Goal: Information Seeking & Learning: Learn about a topic

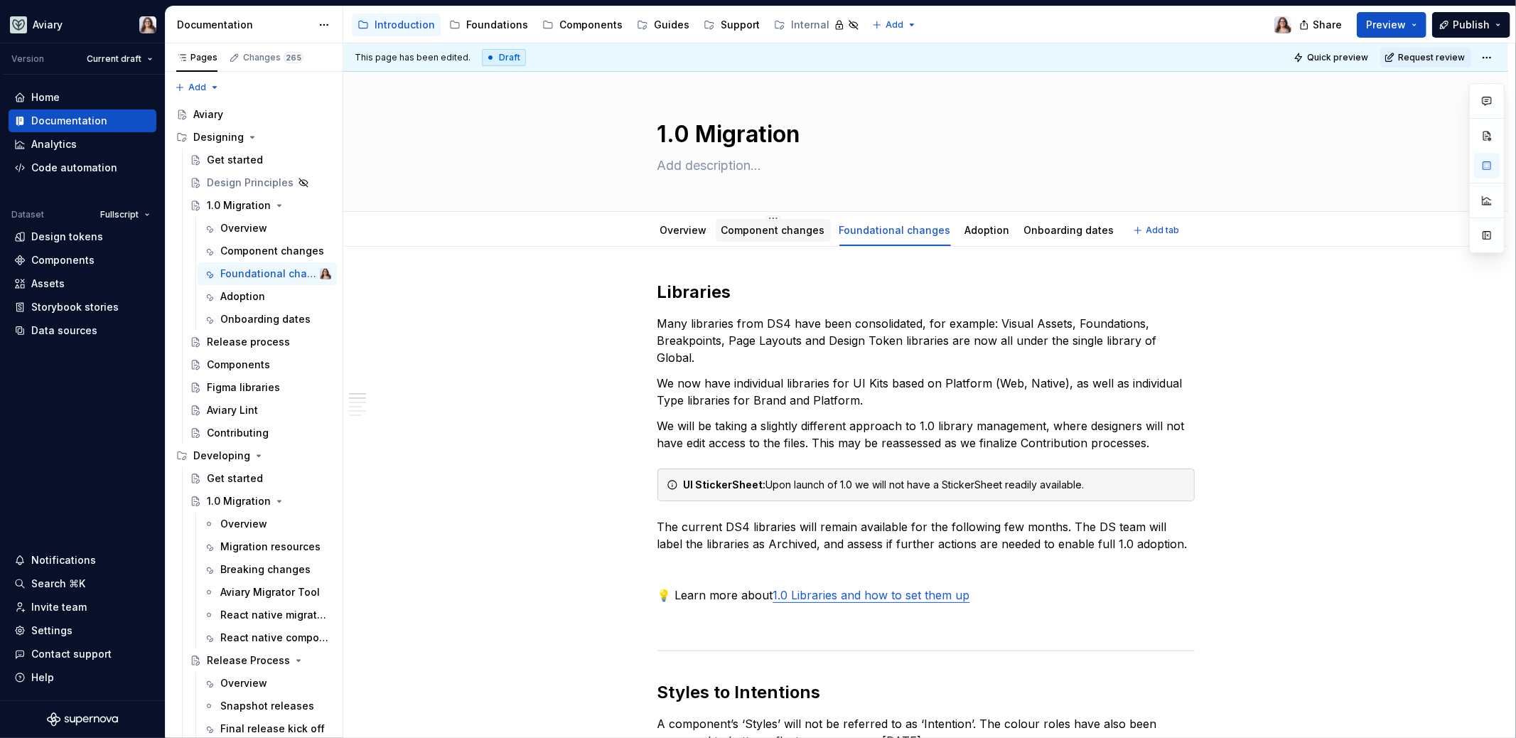
click at [779, 238] on div "Component changes" at bounding box center [773, 230] width 115 height 23
click at [578, 27] on div "Components" at bounding box center [590, 25] width 63 height 14
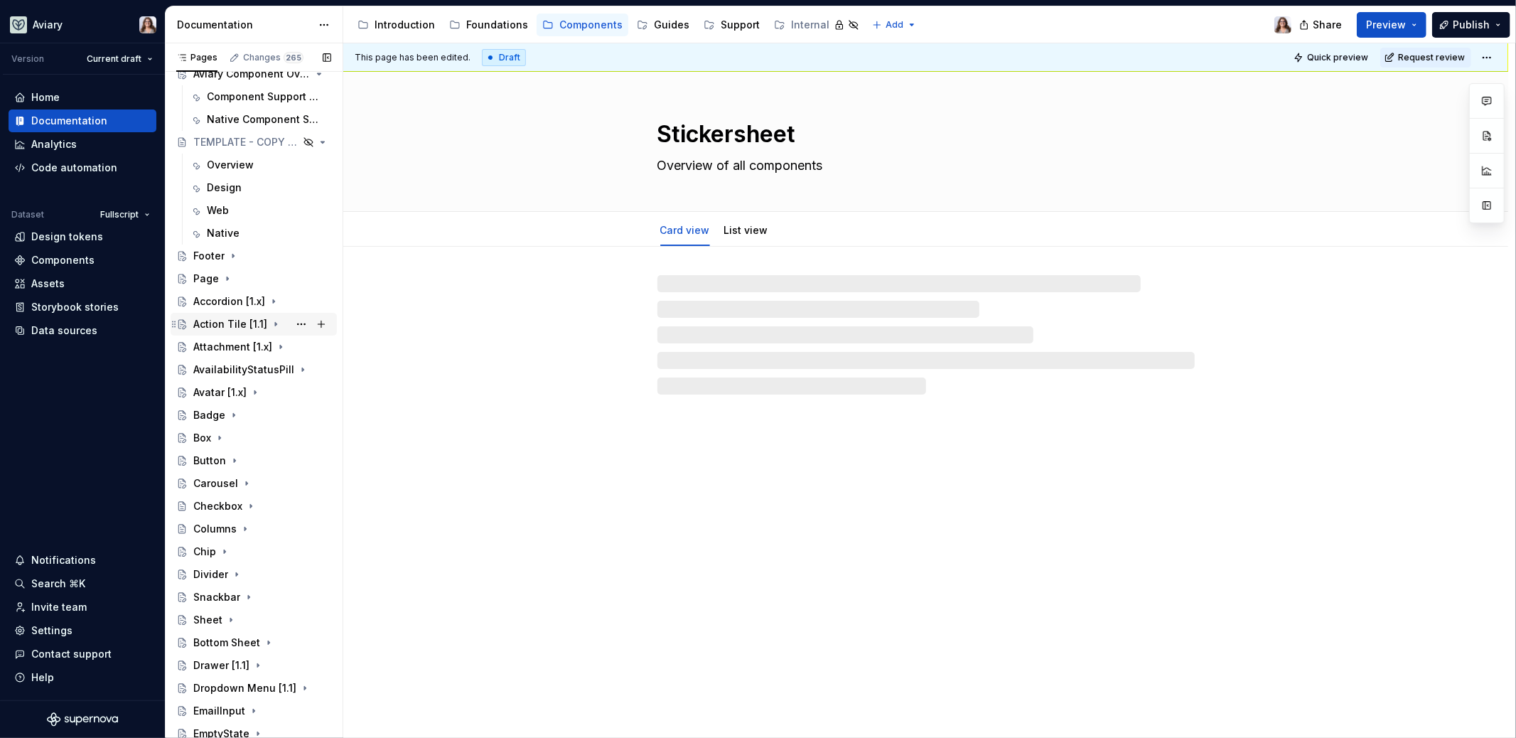
scroll to position [207, 0]
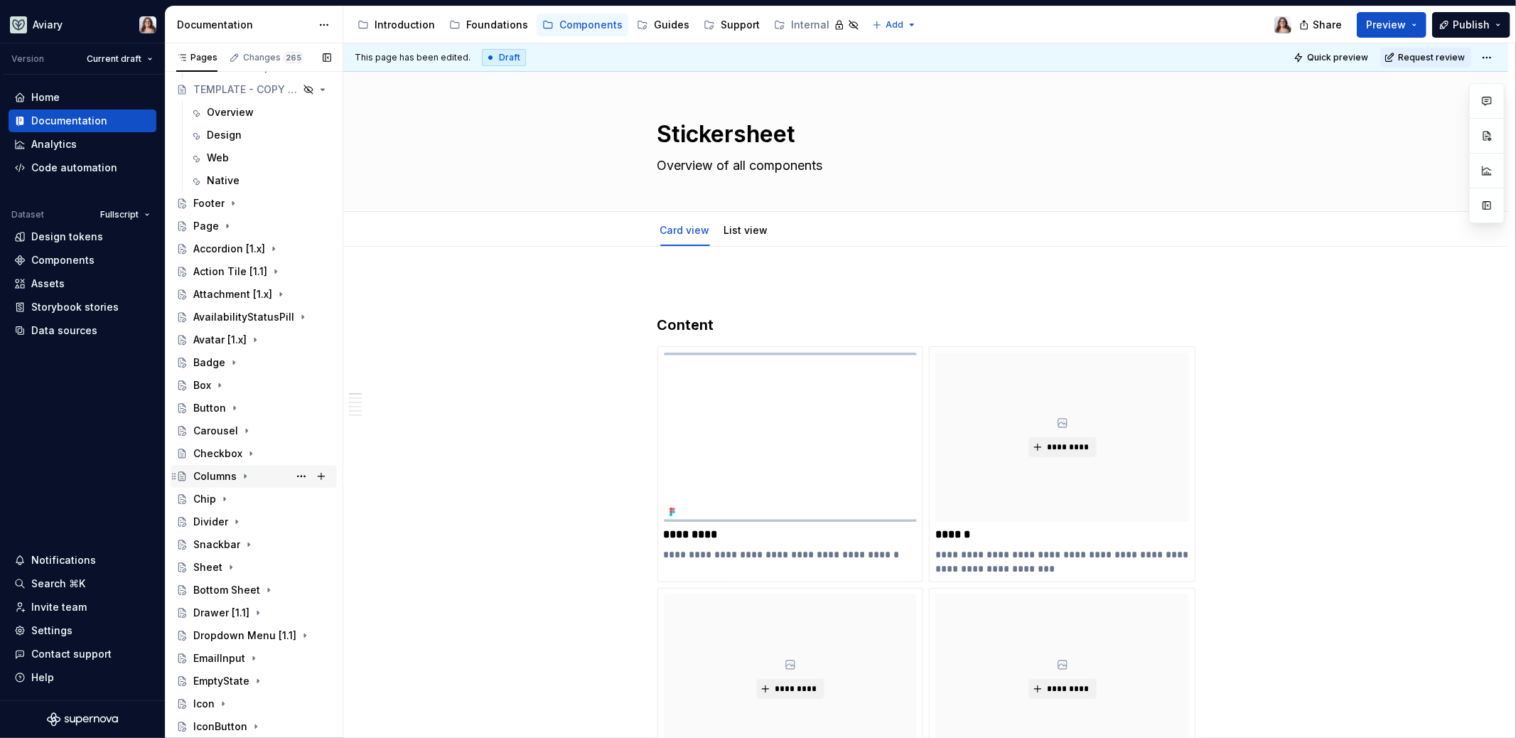
click at [263, 472] on div "Columns" at bounding box center [262, 476] width 138 height 20
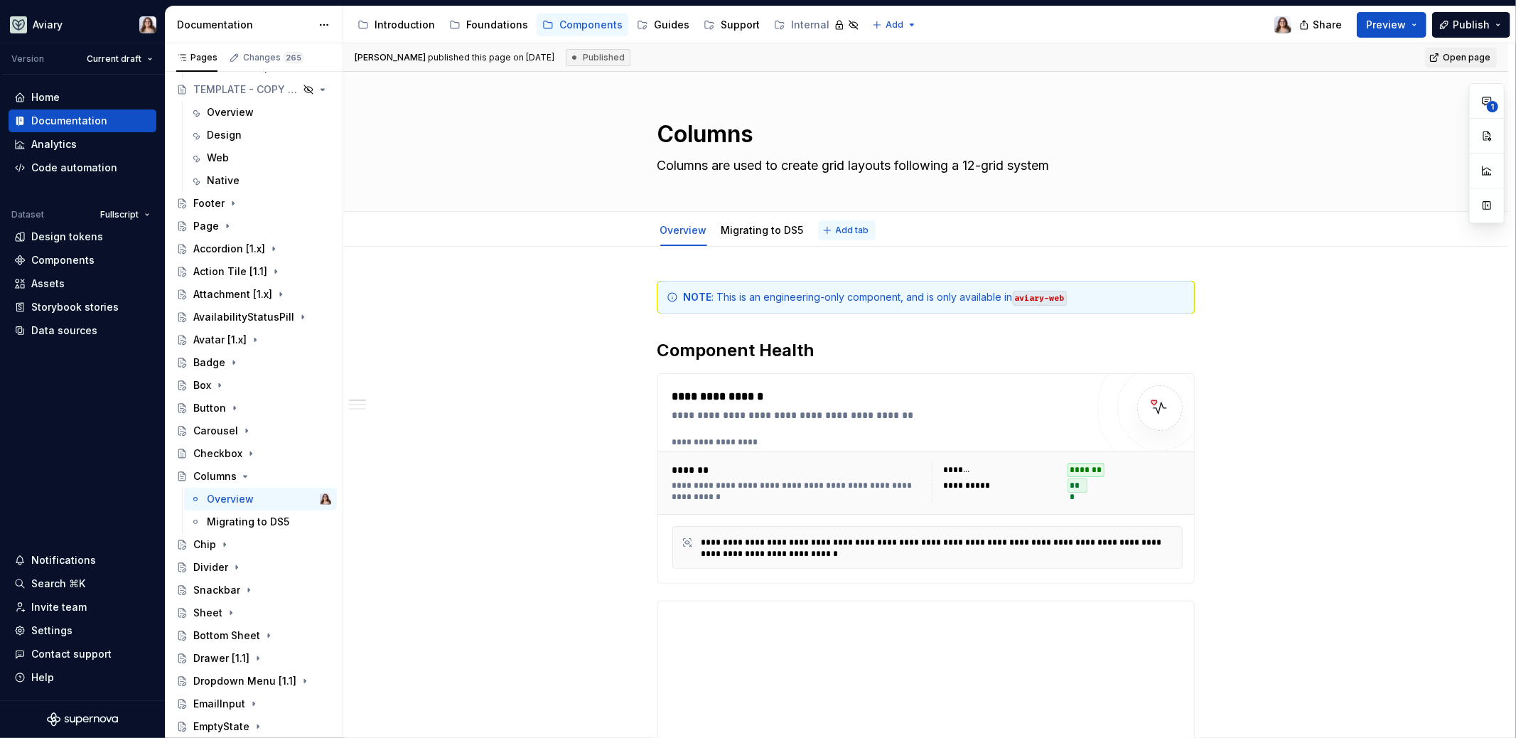
click at [852, 232] on span "Add tab" at bounding box center [852, 230] width 33 height 11
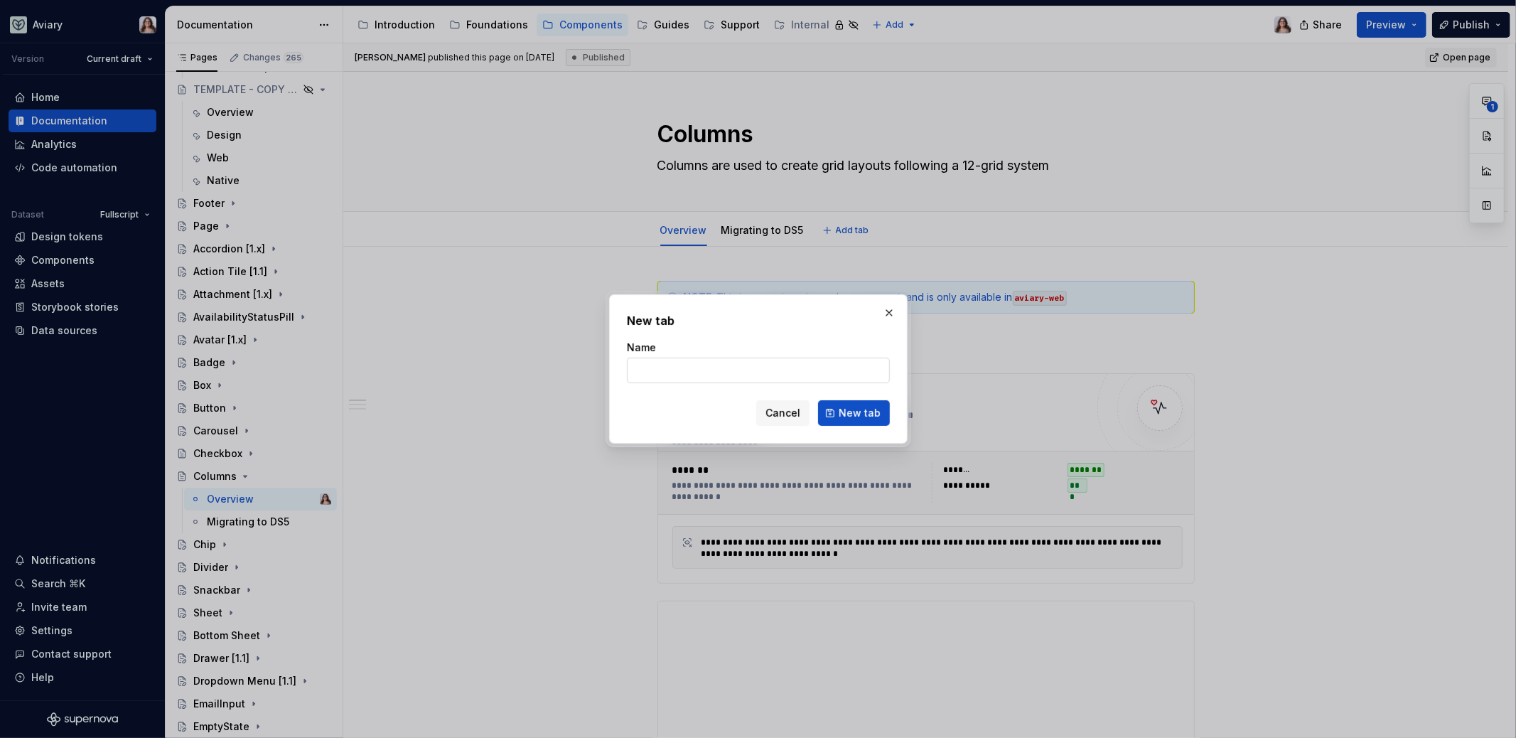
type textarea "*"
type input "Design"
click at [871, 413] on span "New tab" at bounding box center [860, 413] width 42 height 14
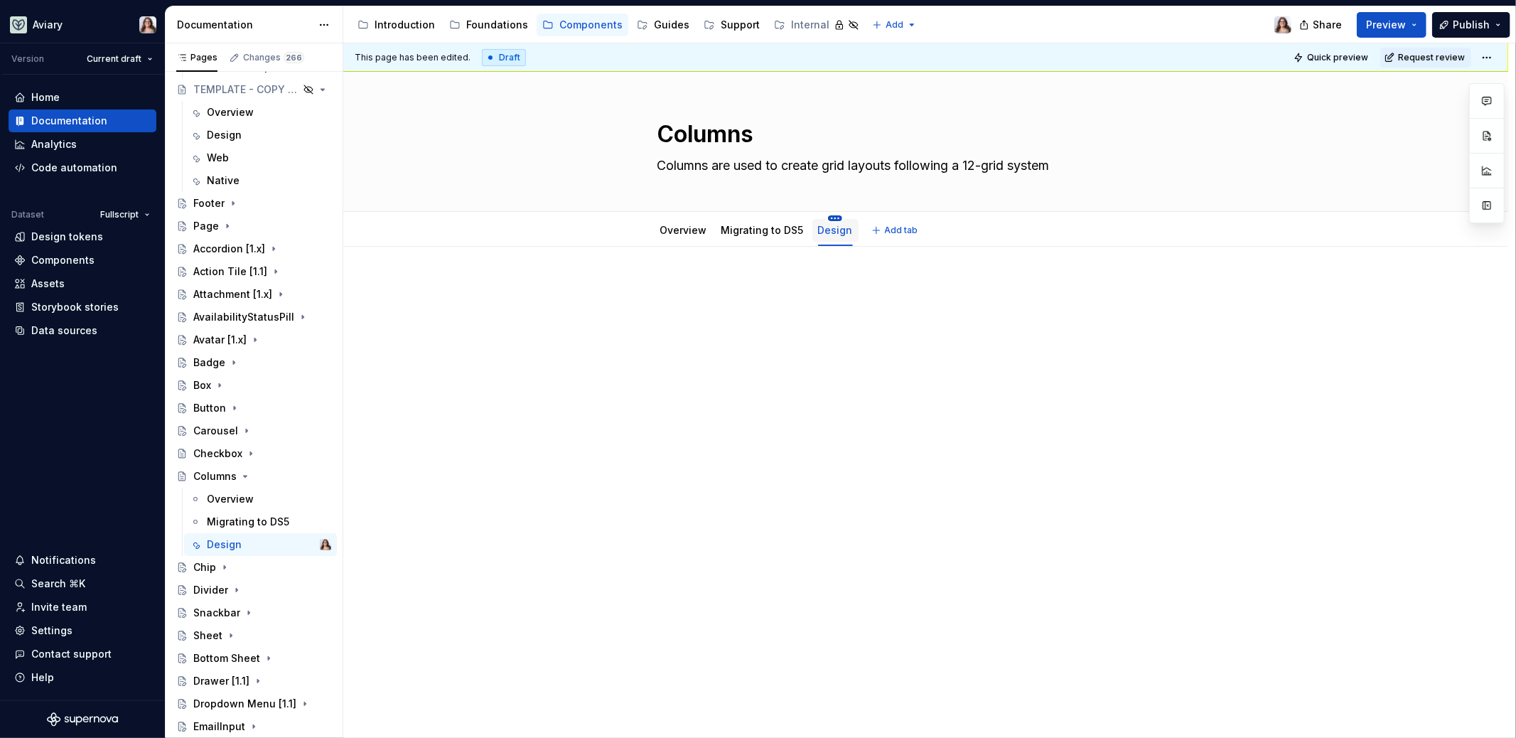
click at [829, 218] on html "Aviary Version Current draft Home Documentation Analytics Code automation Datas…" at bounding box center [758, 369] width 1516 height 738
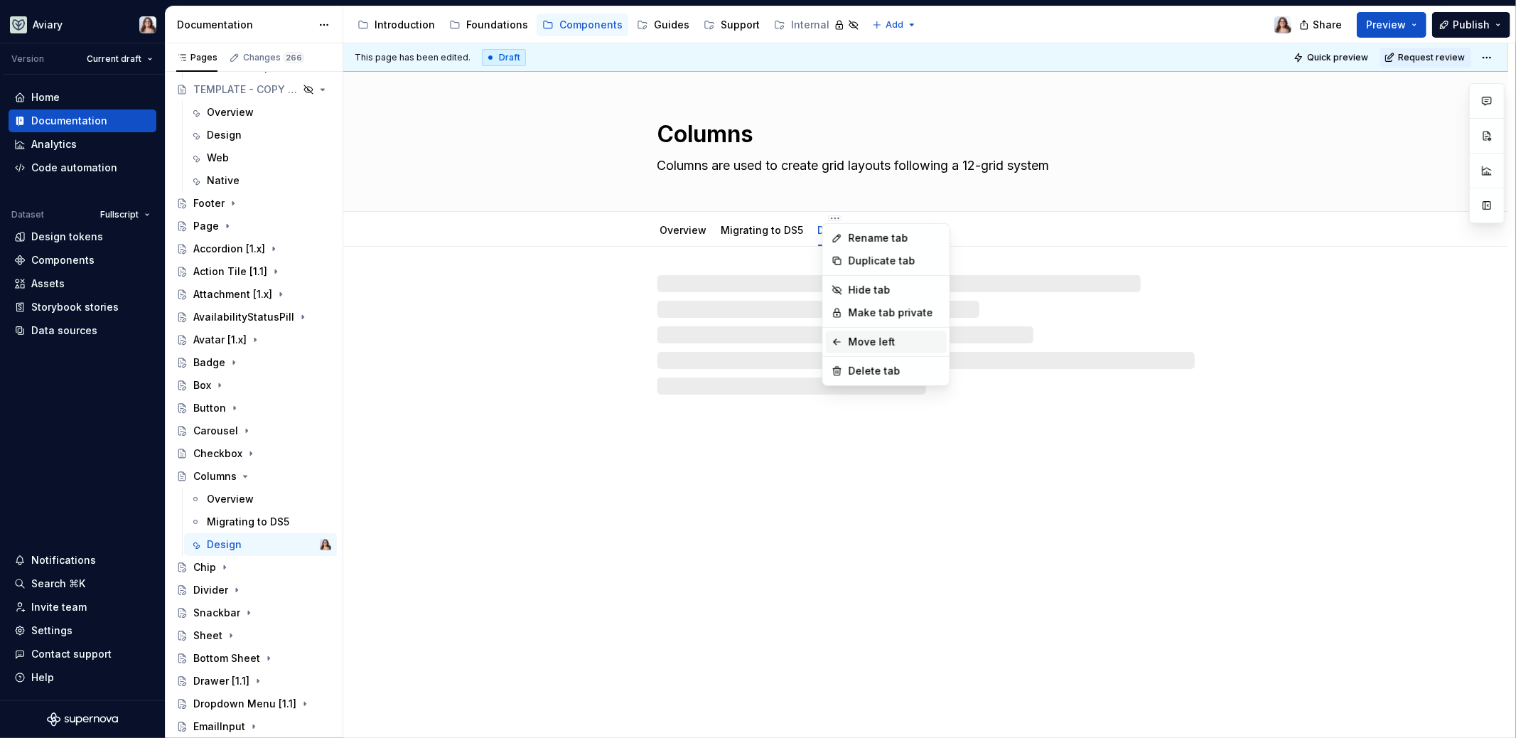
click at [878, 341] on div "Move left" at bounding box center [895, 342] width 92 height 14
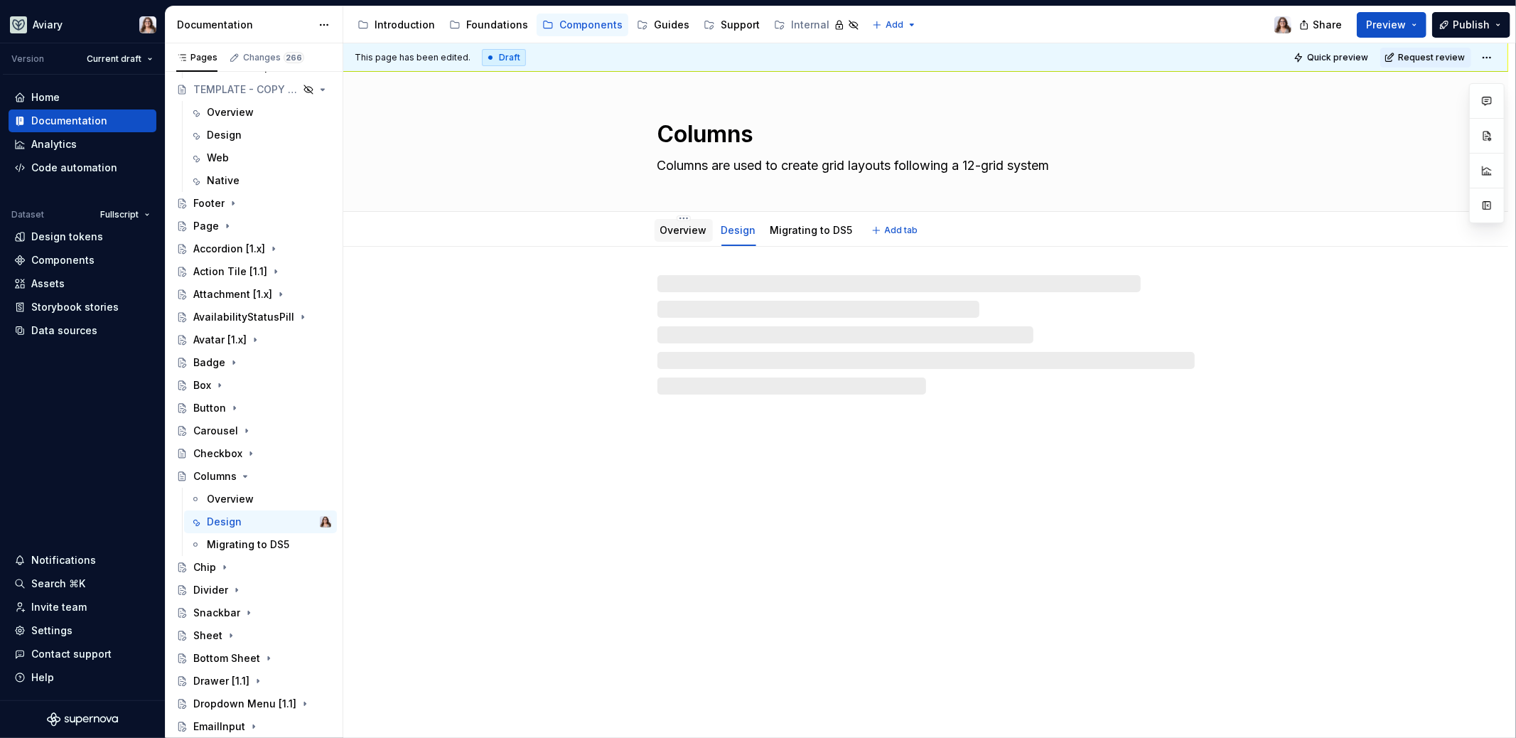
click at [690, 235] on link "Overview" at bounding box center [683, 230] width 47 height 12
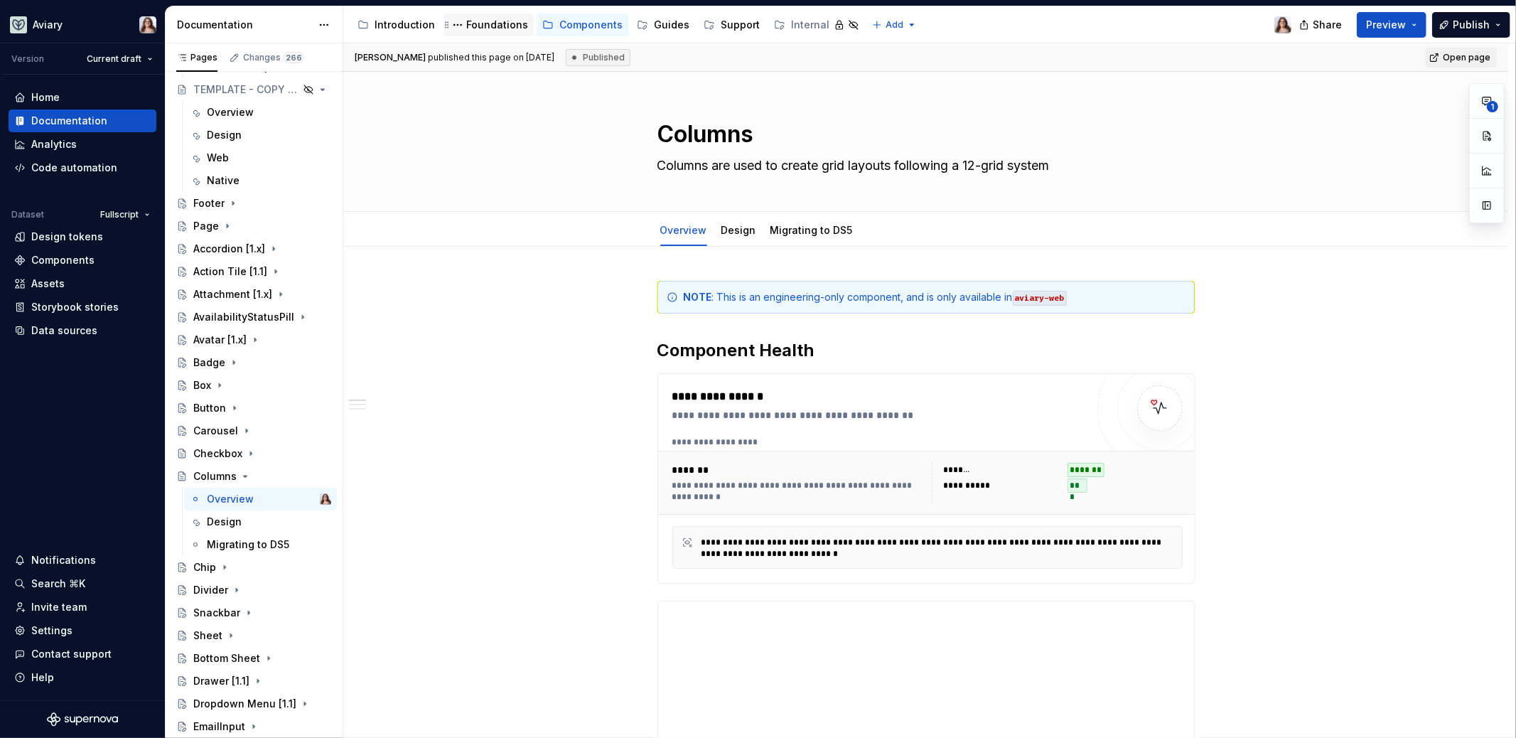
click at [495, 30] on div "Foundations" at bounding box center [497, 25] width 62 height 14
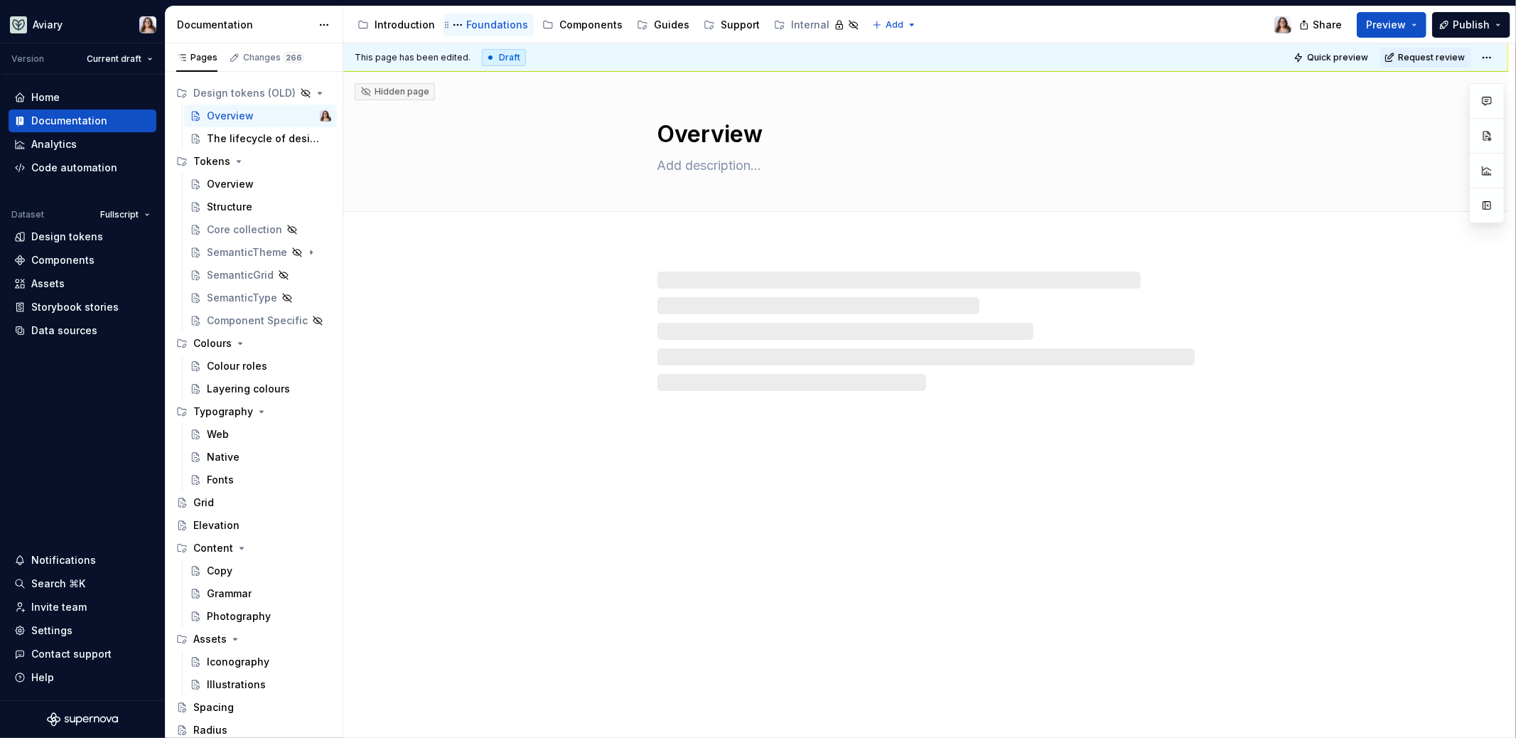
scroll to position [21, 0]
click at [211, 501] on div "Grid" at bounding box center [203, 502] width 21 height 14
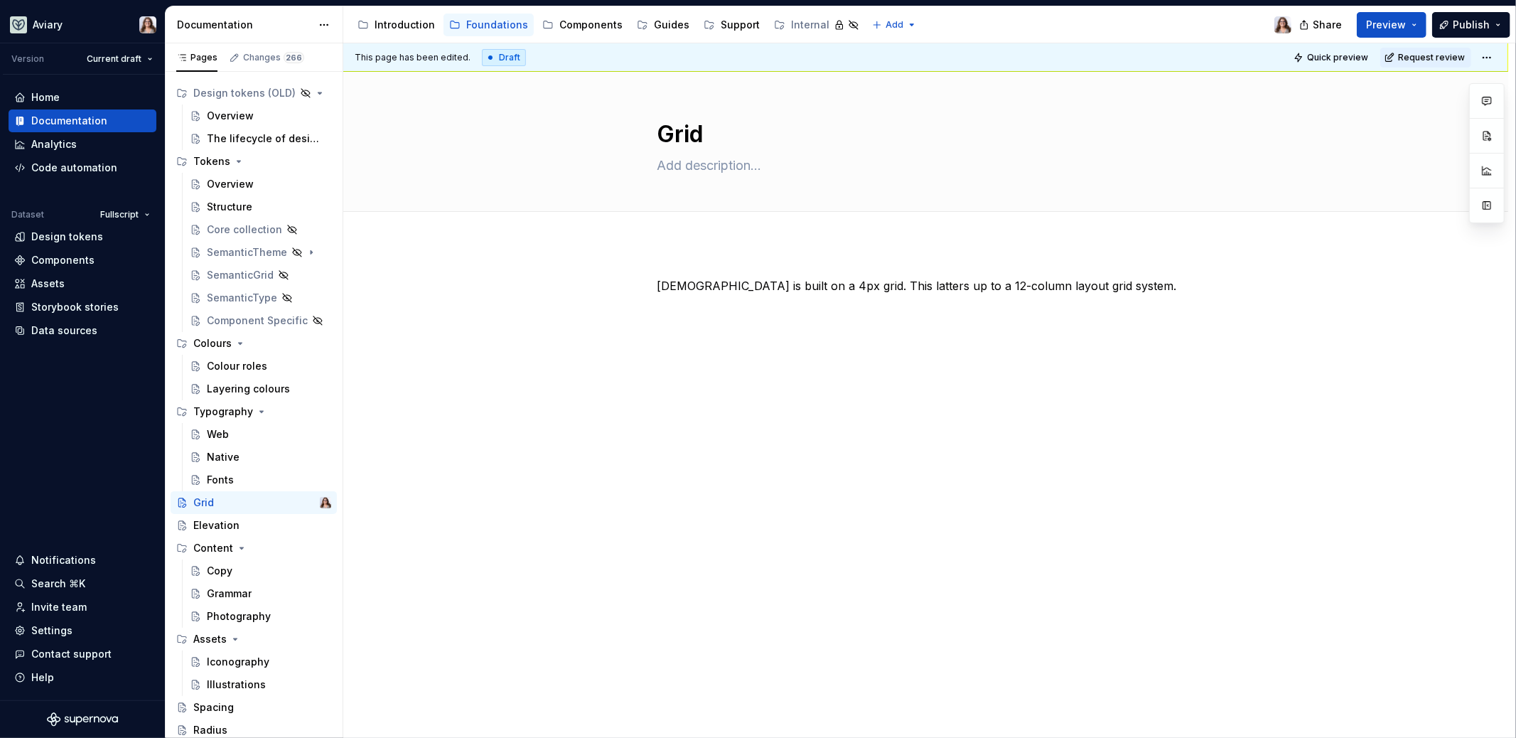
click at [719, 307] on div "[DEMOGRAPHIC_DATA] is built on a 4px grid. This latters up to a 12-column layou…" at bounding box center [926, 304] width 537 height 54
type textarea "*"
drag, startPoint x: 657, startPoint y: 284, endPoint x: 777, endPoint y: 398, distance: 165.9
click at [777, 398] on div "[DEMOGRAPHIC_DATA] is built on a 4px grid. This latters up to a 12-column layou…" at bounding box center [925, 426] width 1165 height 366
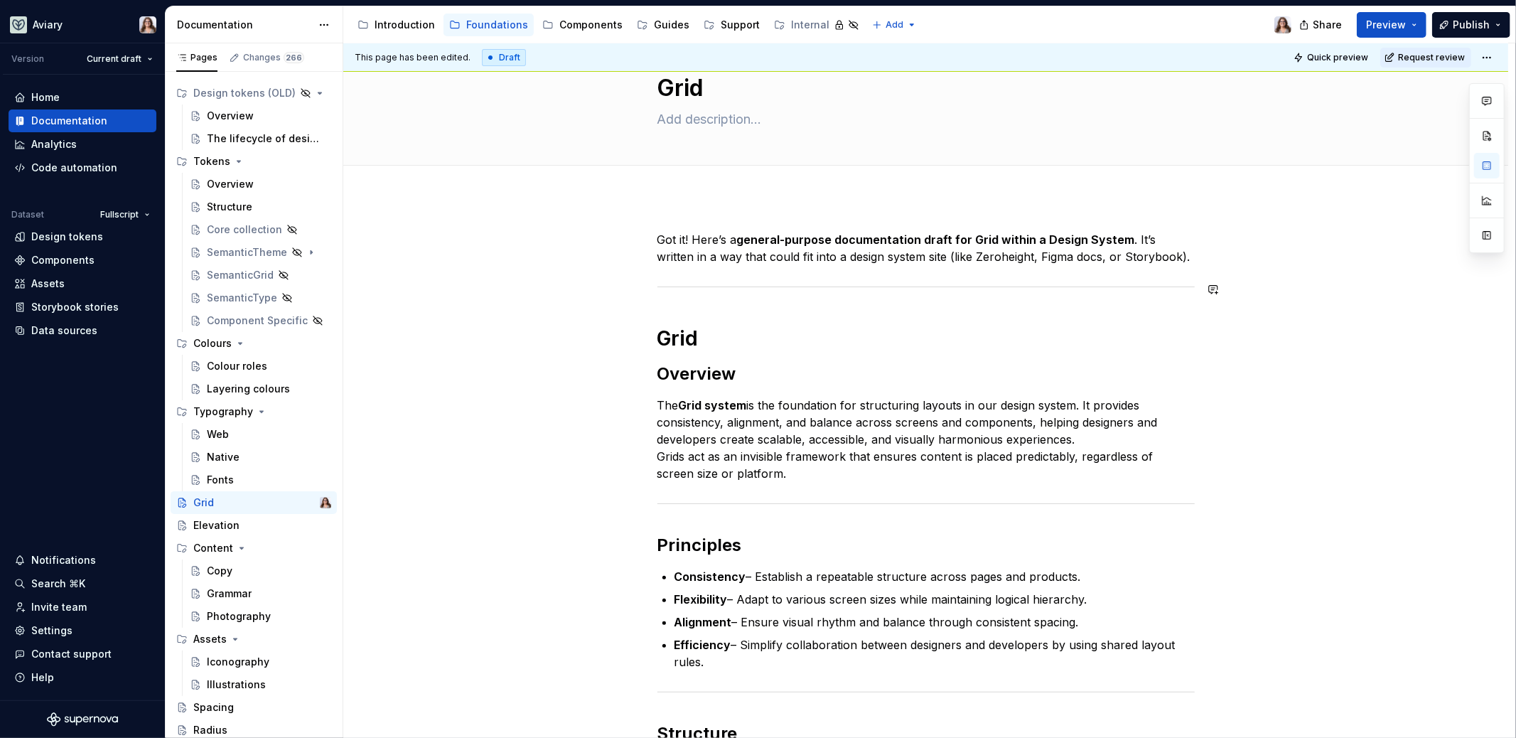
scroll to position [38, 0]
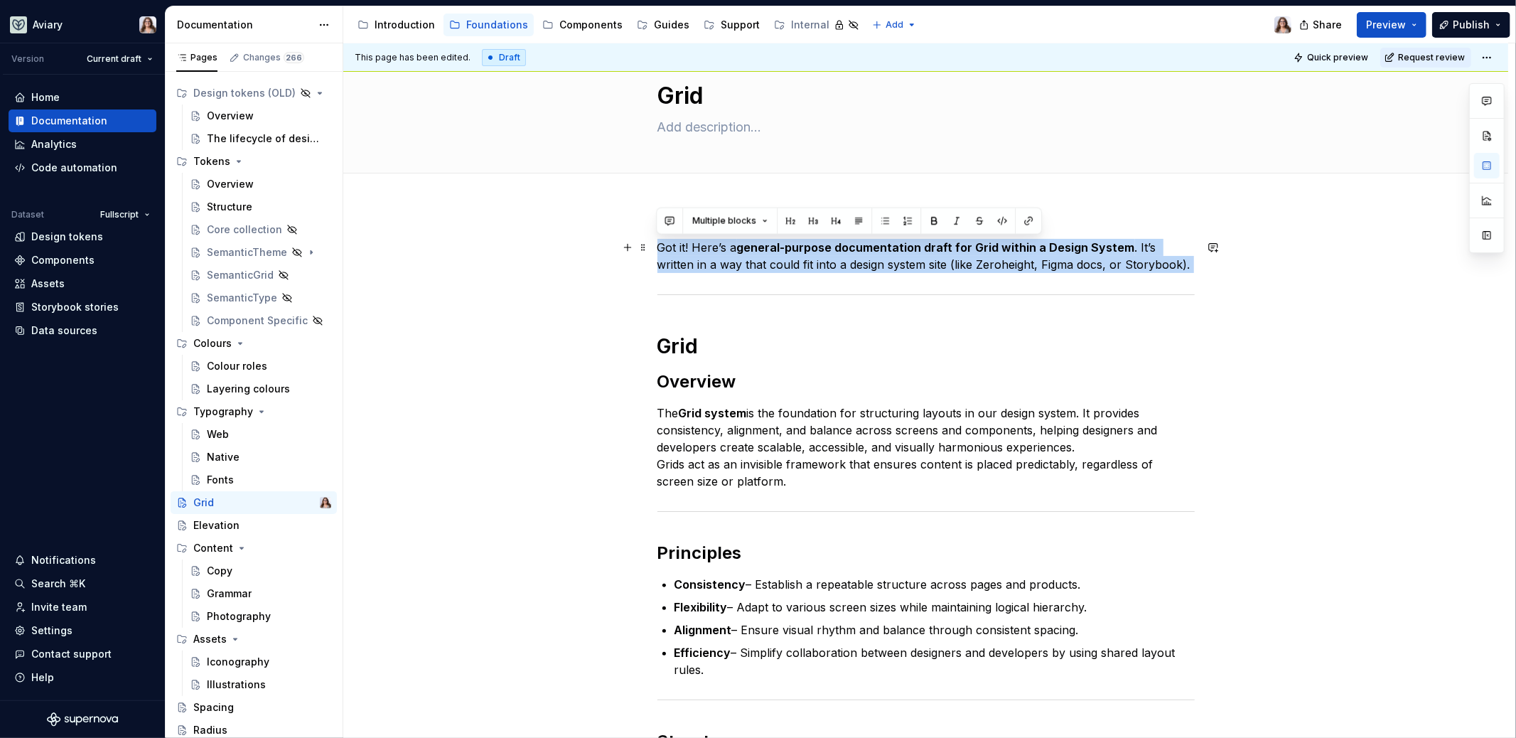
drag, startPoint x: 659, startPoint y: 343, endPoint x: 660, endPoint y: 241, distance: 101.7
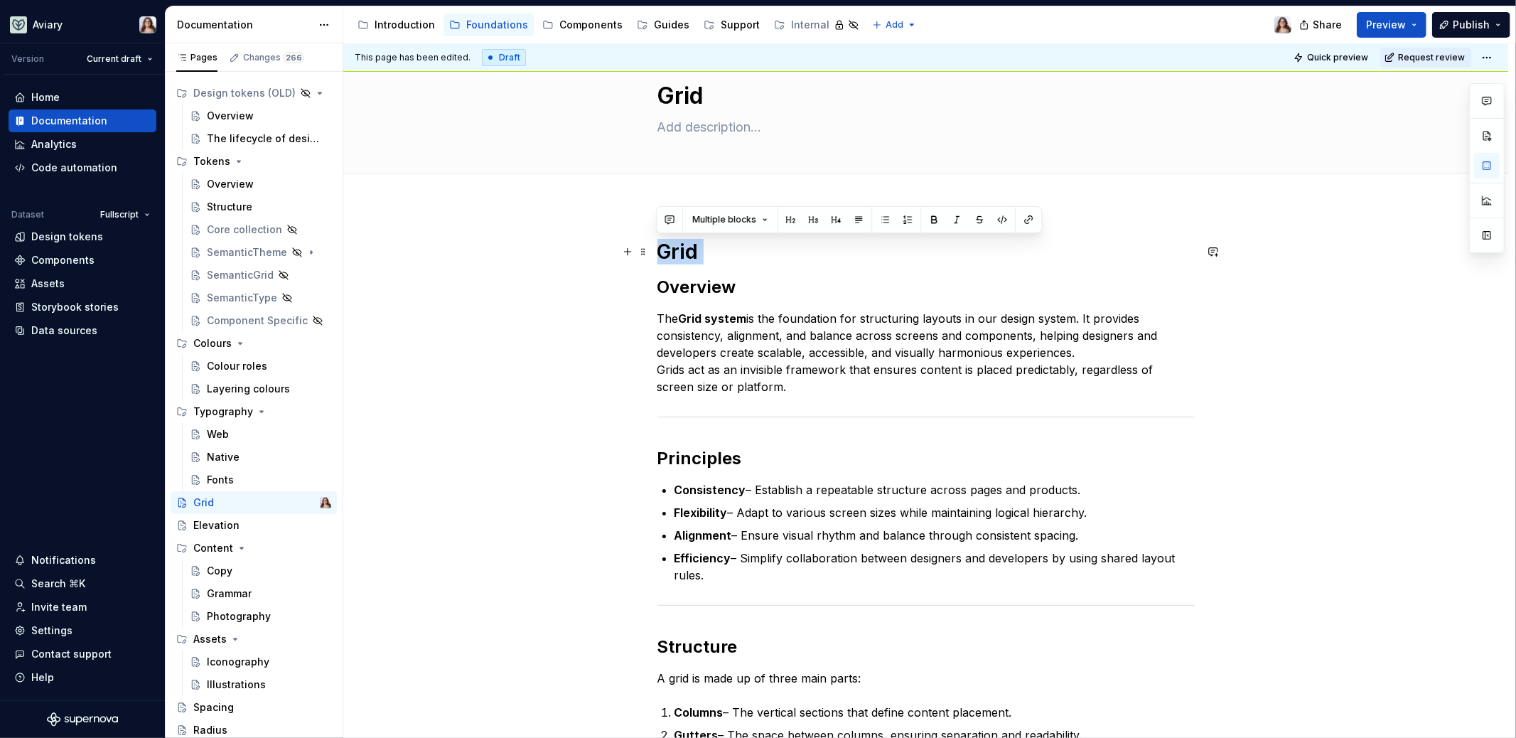
drag, startPoint x: 659, startPoint y: 288, endPoint x: 657, endPoint y: 248, distance: 39.9
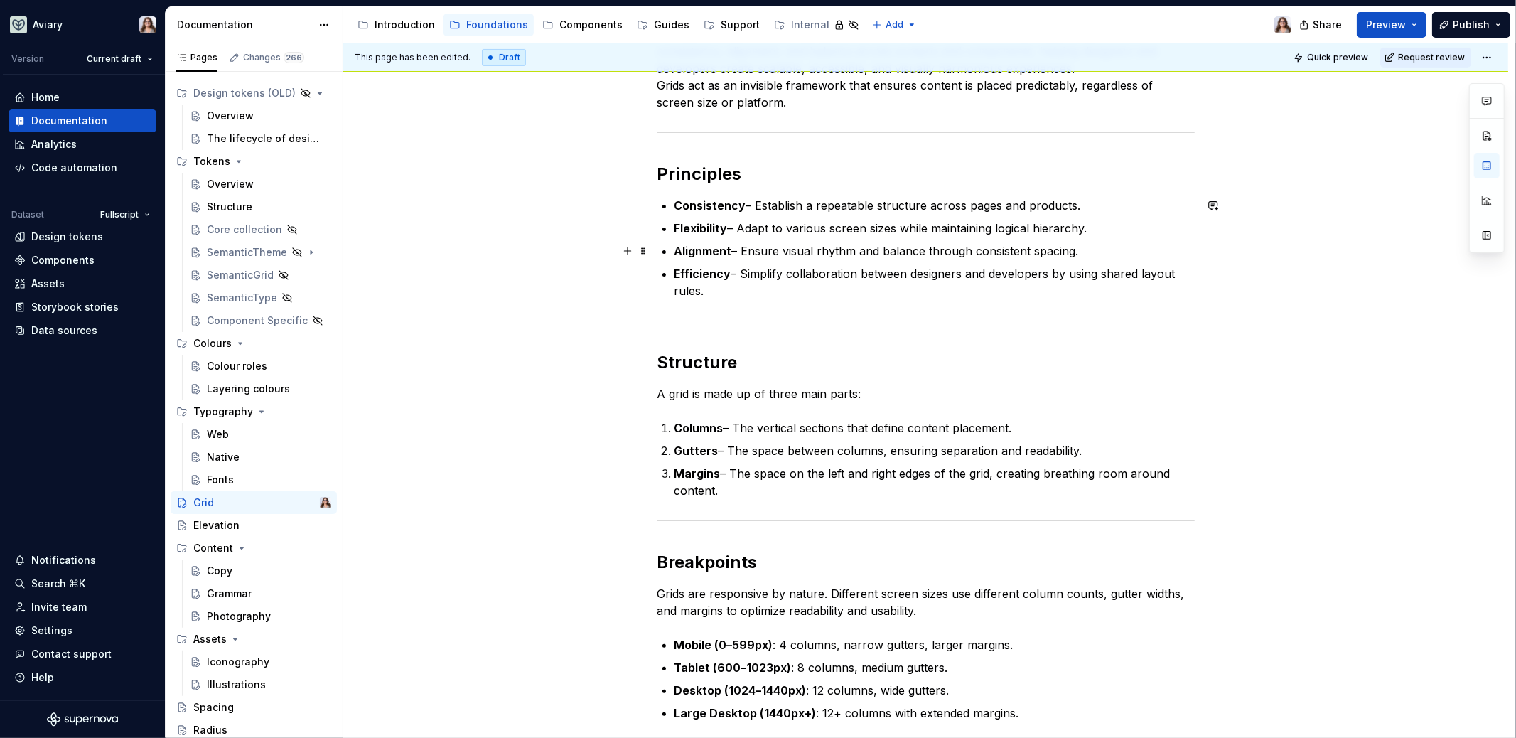
scroll to position [268, 0]
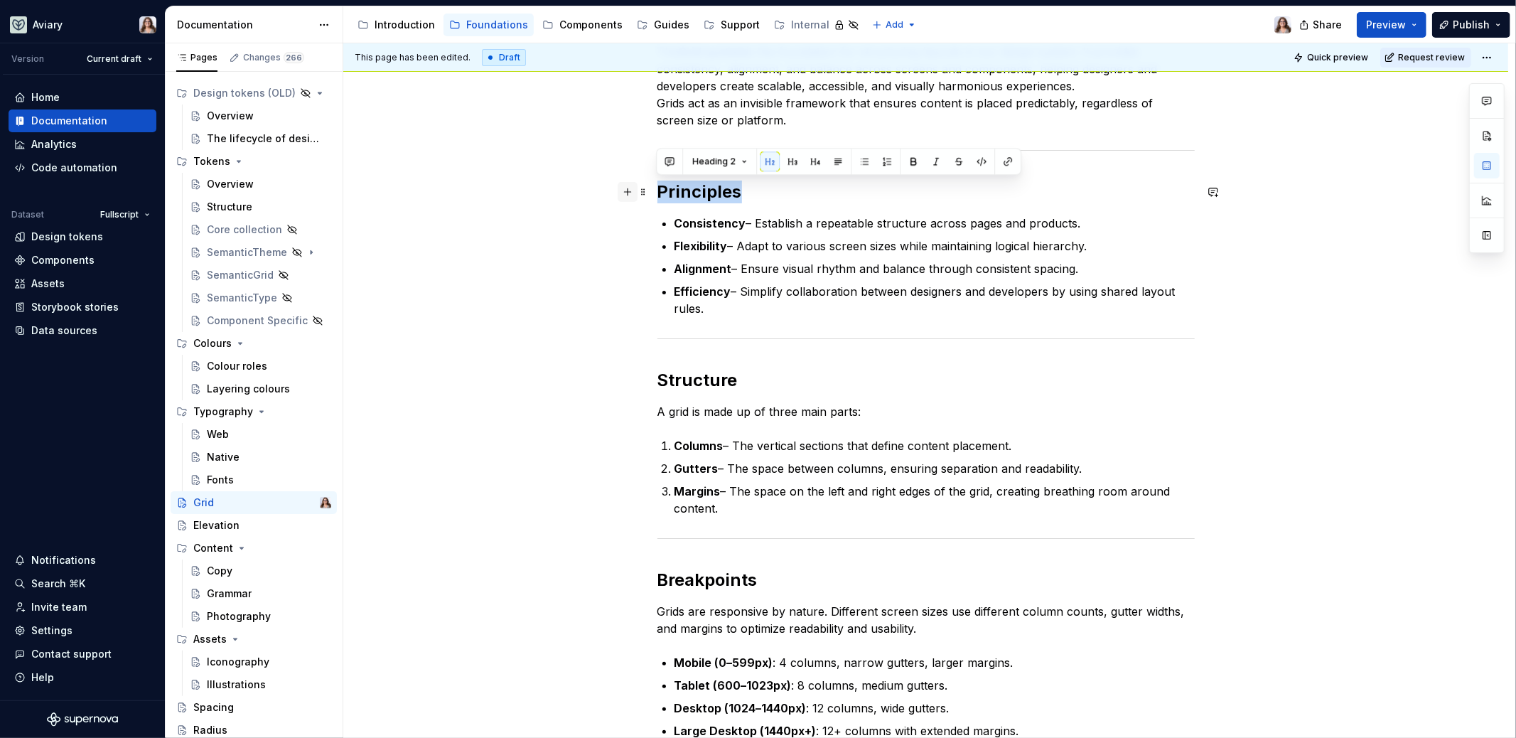
drag, startPoint x: 739, startPoint y: 196, endPoint x: 623, endPoint y: 196, distance: 115.9
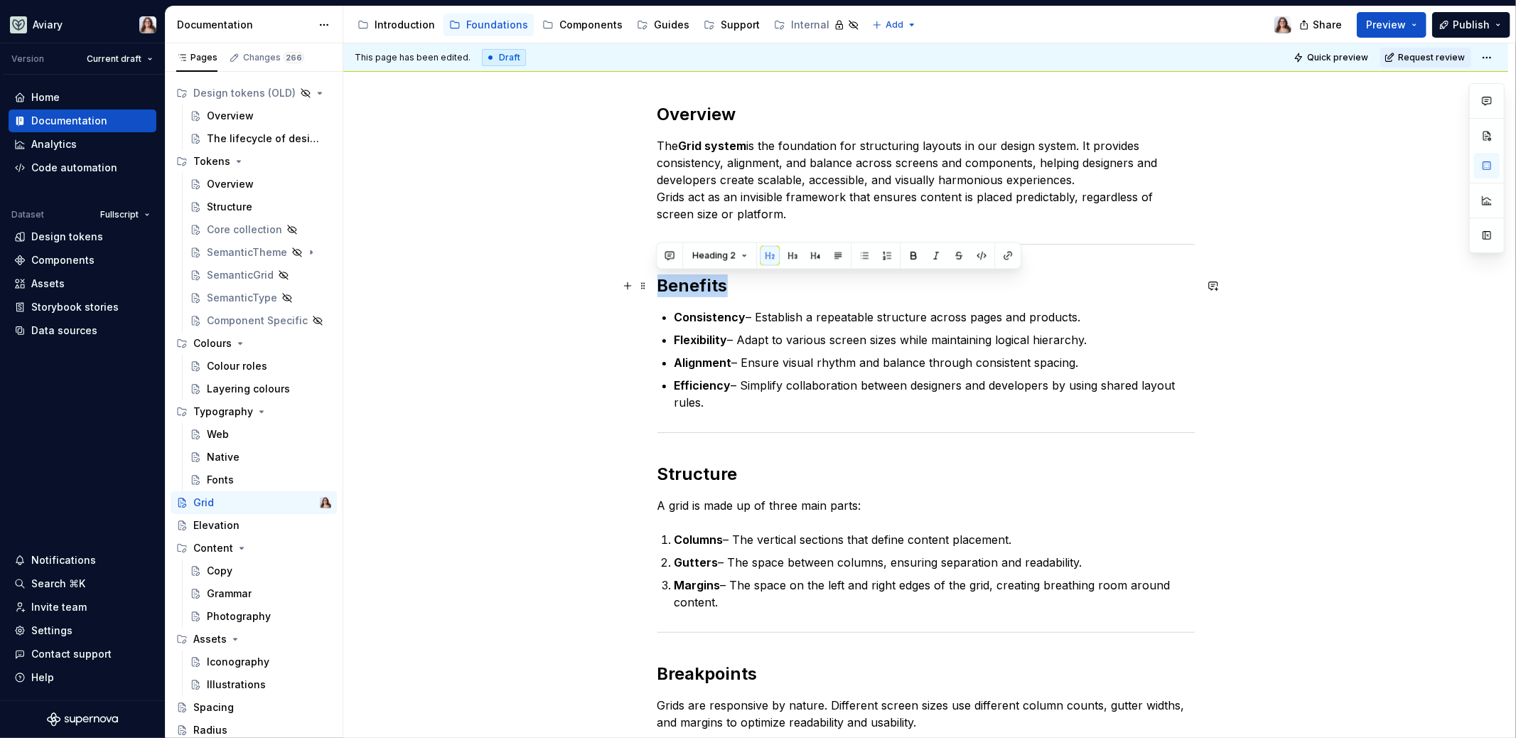
drag, startPoint x: 724, startPoint y: 289, endPoint x: 650, endPoint y: 288, distance: 73.9
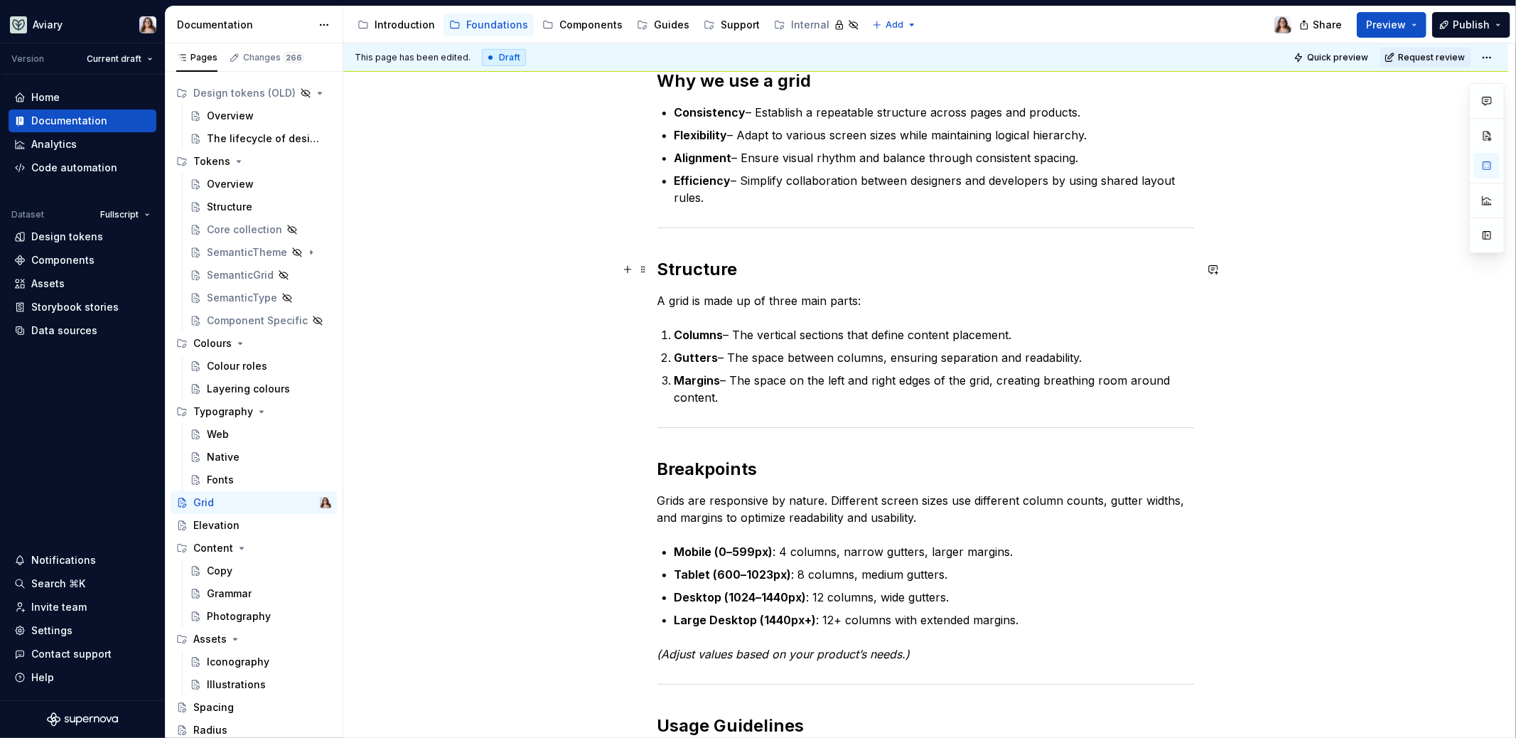
scroll to position [385, 0]
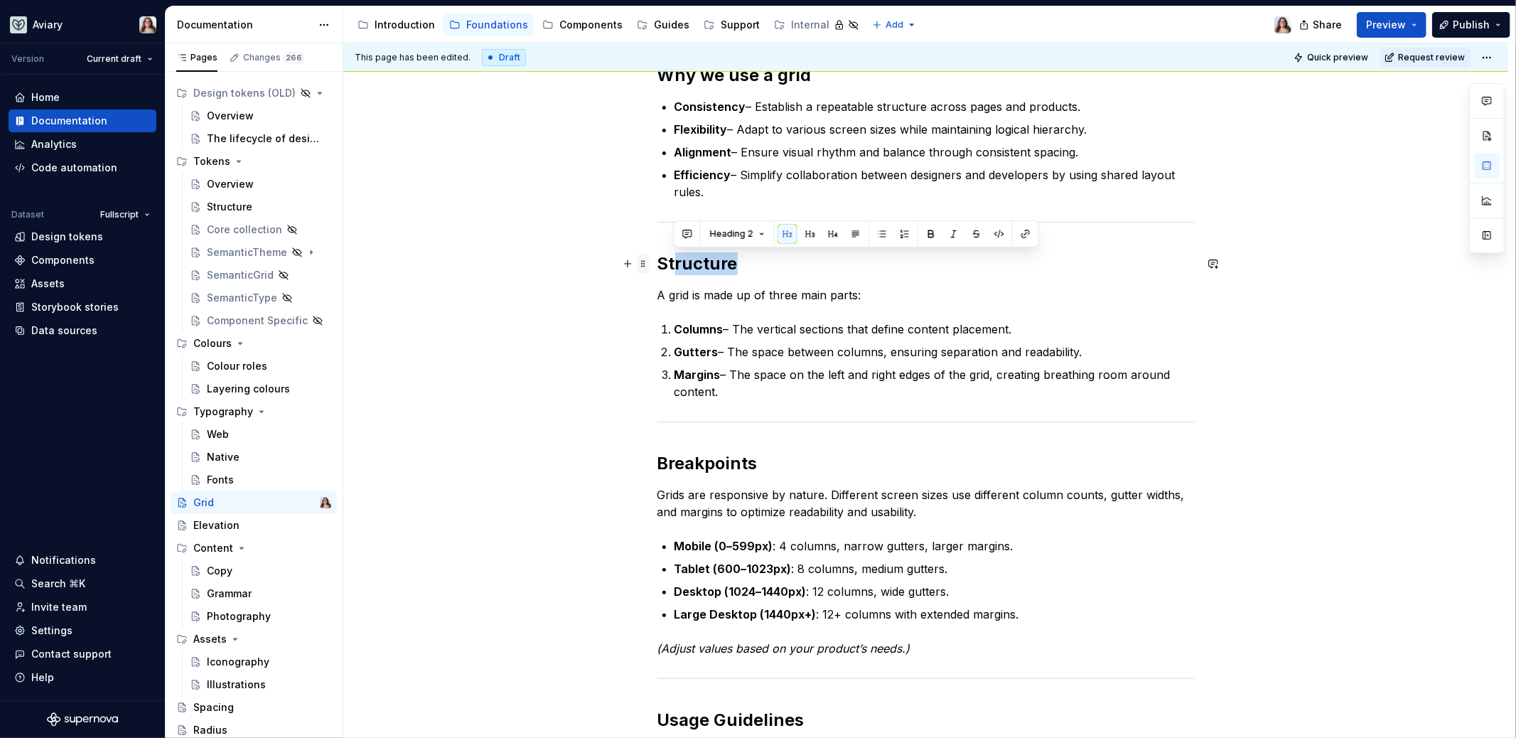
drag, startPoint x: 735, startPoint y: 265, endPoint x: 638, endPoint y: 264, distance: 96.7
click at [739, 262] on h2 "Structure" at bounding box center [926, 263] width 537 height 23
drag, startPoint x: 735, startPoint y: 262, endPoint x: 655, endPoint y: 263, distance: 79.6
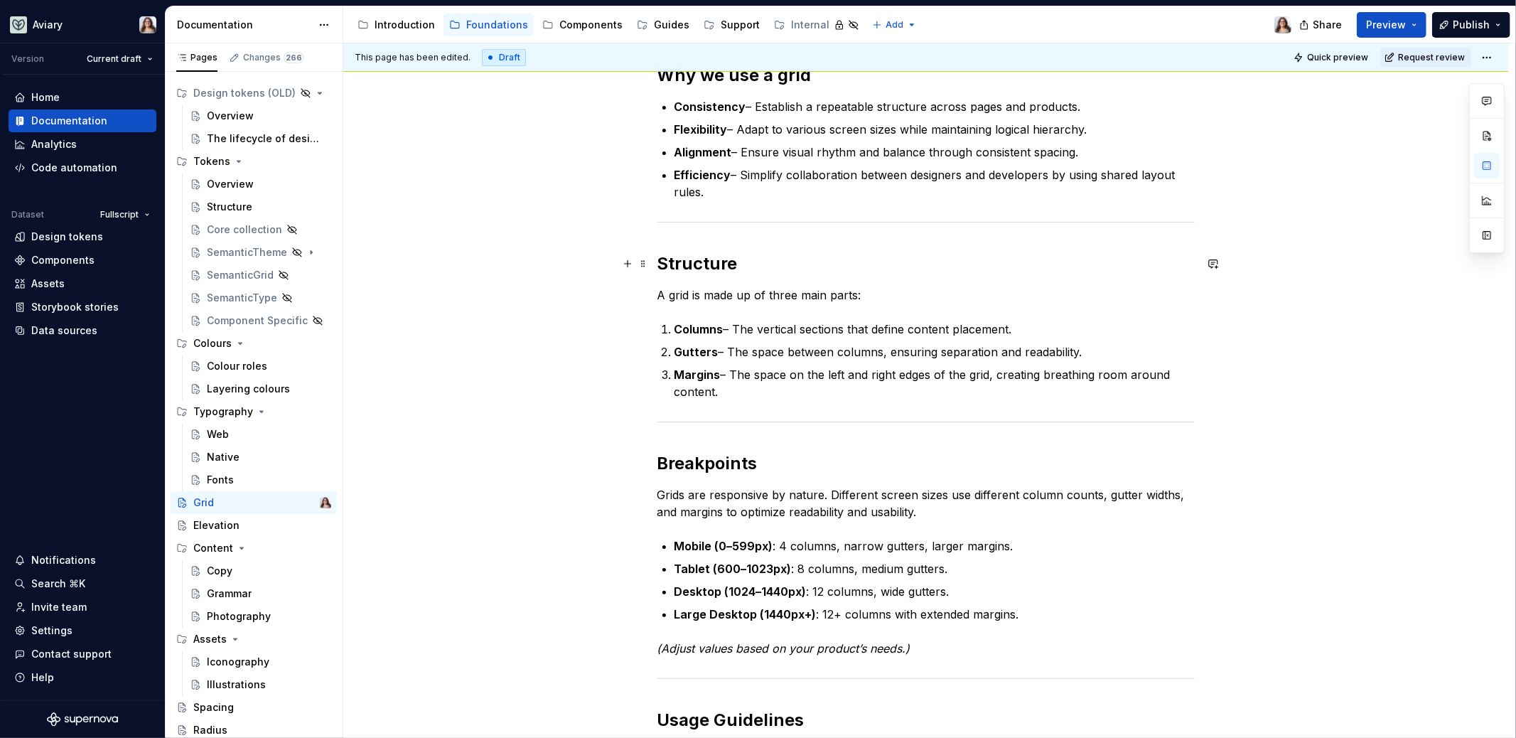
click at [741, 273] on h2 "Structure" at bounding box center [926, 263] width 537 height 23
click at [1017, 329] on p "Columns – The vertical sections that define content placement." at bounding box center [935, 329] width 520 height 17
click at [746, 399] on p "Margins – The space on the left and right edges of the grid, creating breathing…" at bounding box center [935, 383] width 520 height 34
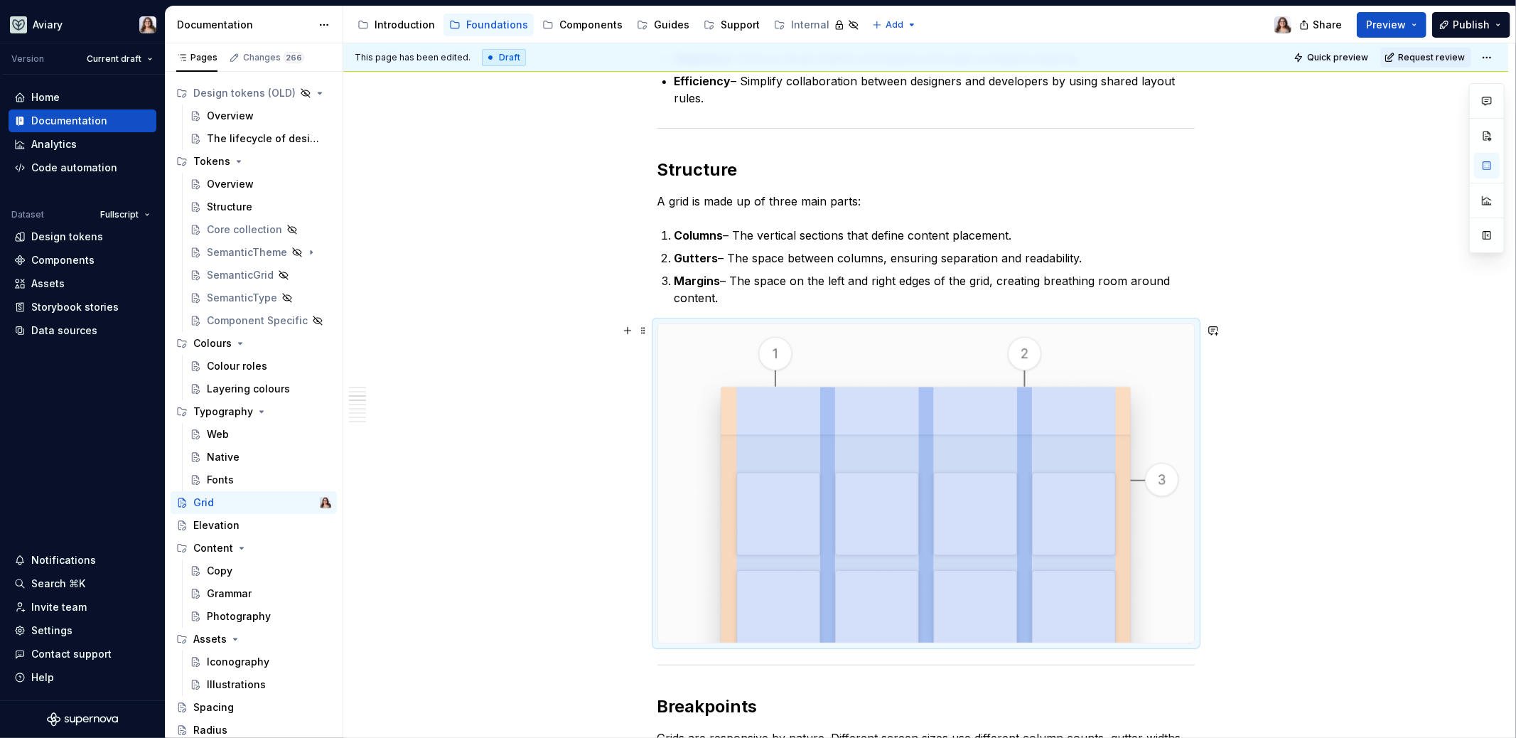
scroll to position [482, 0]
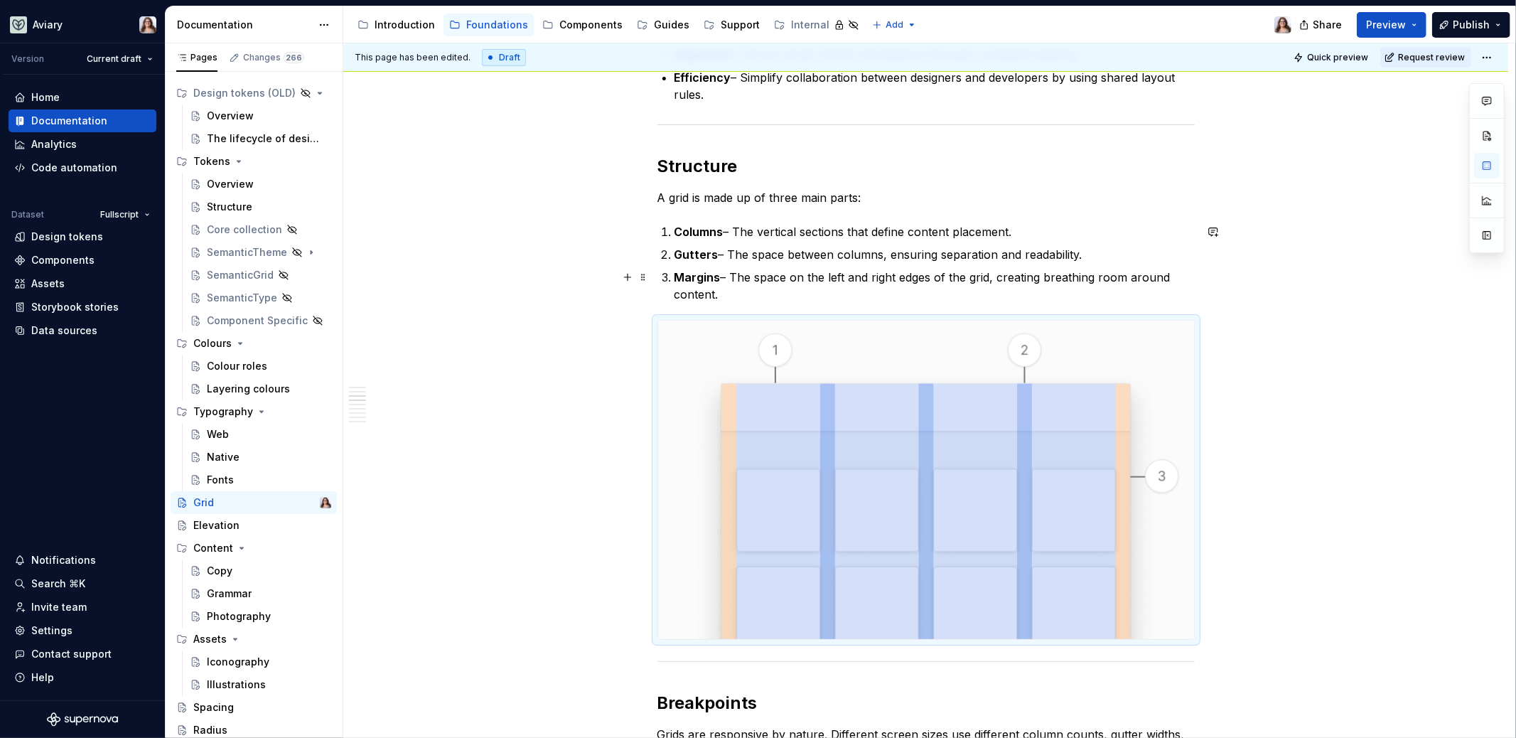
click at [747, 295] on p "Margins – The space on the left and right edges of the grid, creating breathing…" at bounding box center [935, 286] width 520 height 34
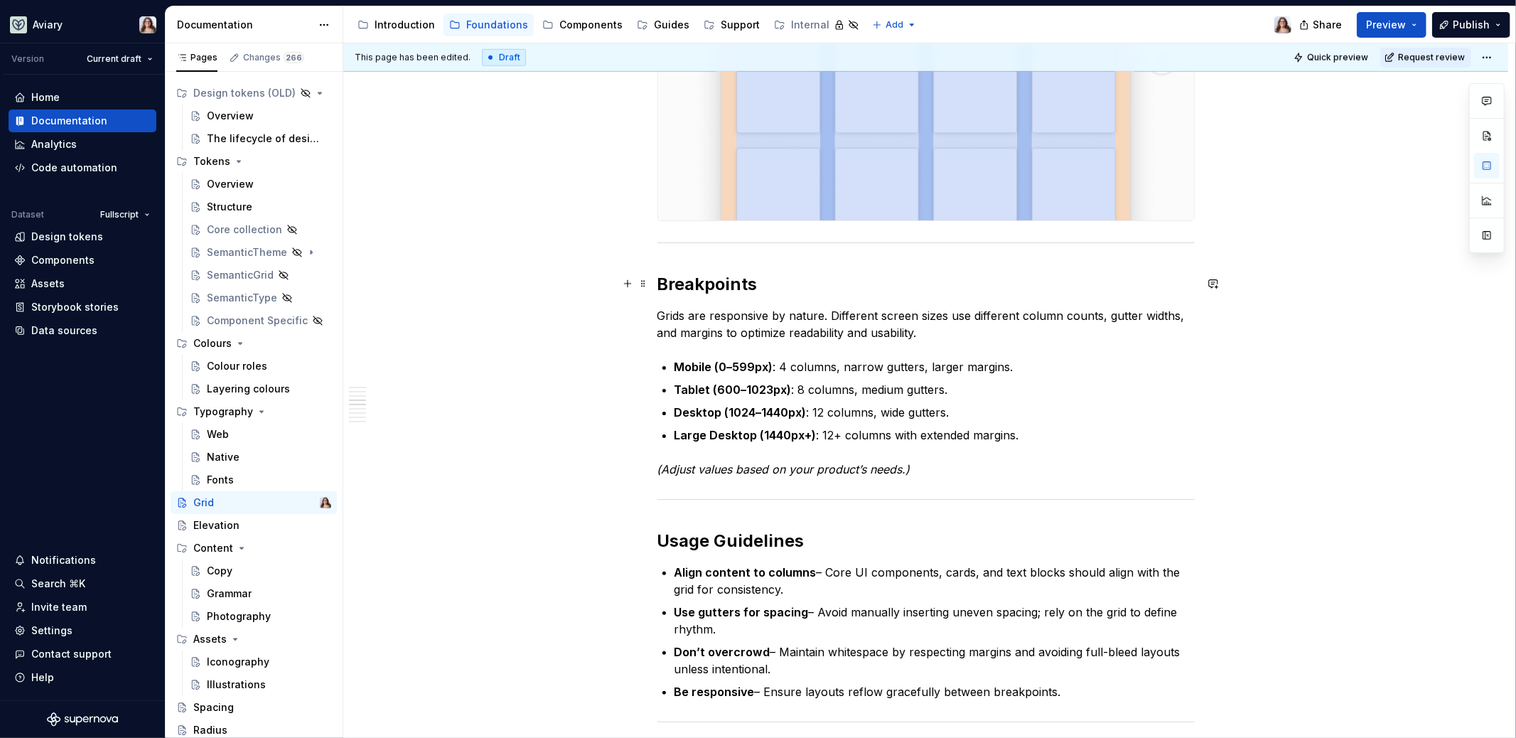
scroll to position [904, 0]
click at [767, 282] on h2 "Breakpoints" at bounding box center [926, 281] width 537 height 23
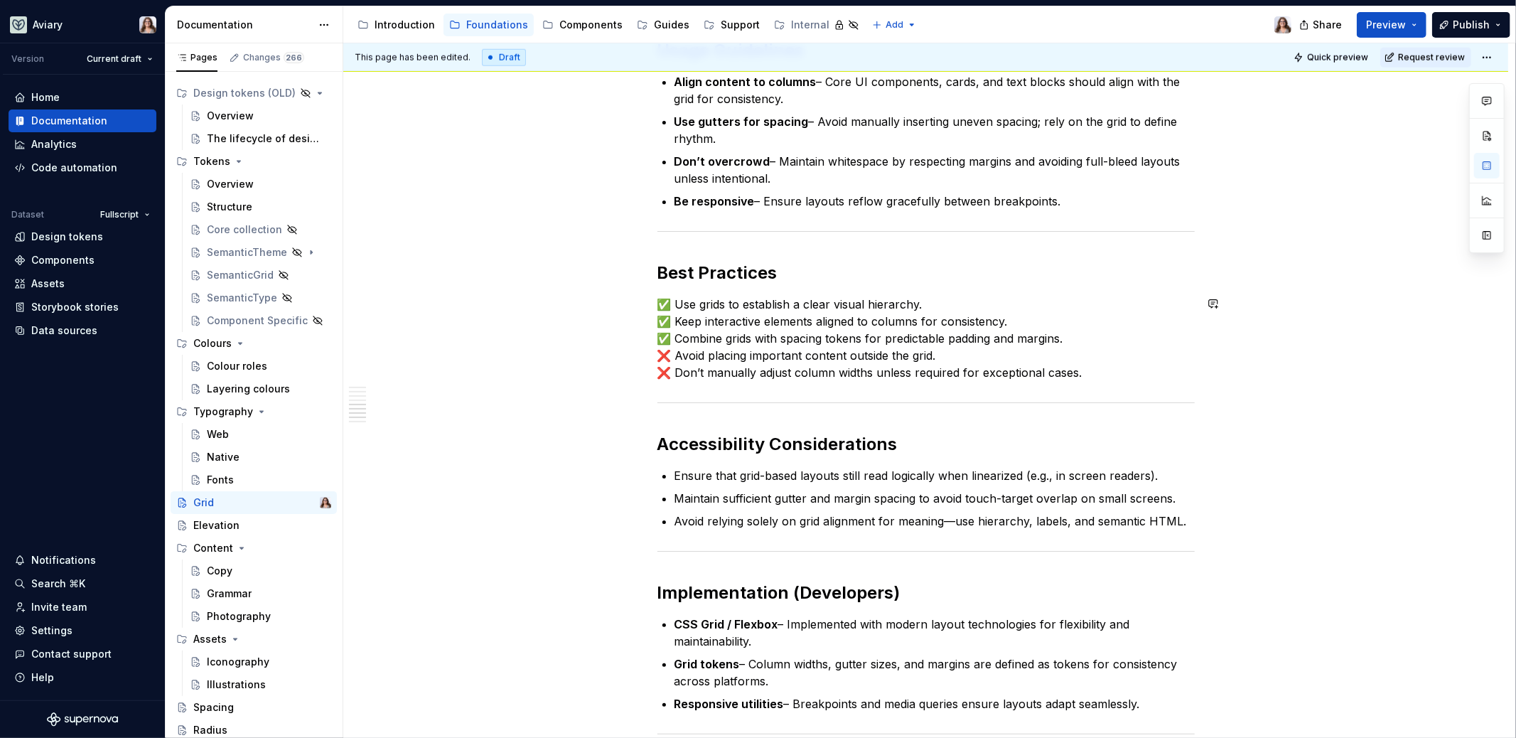
scroll to position [1392, 0]
click at [1075, 368] on p "✅ Use grids to establish a clear visual hierarchy. ✅ Keep interactive elements …" at bounding box center [926, 337] width 537 height 85
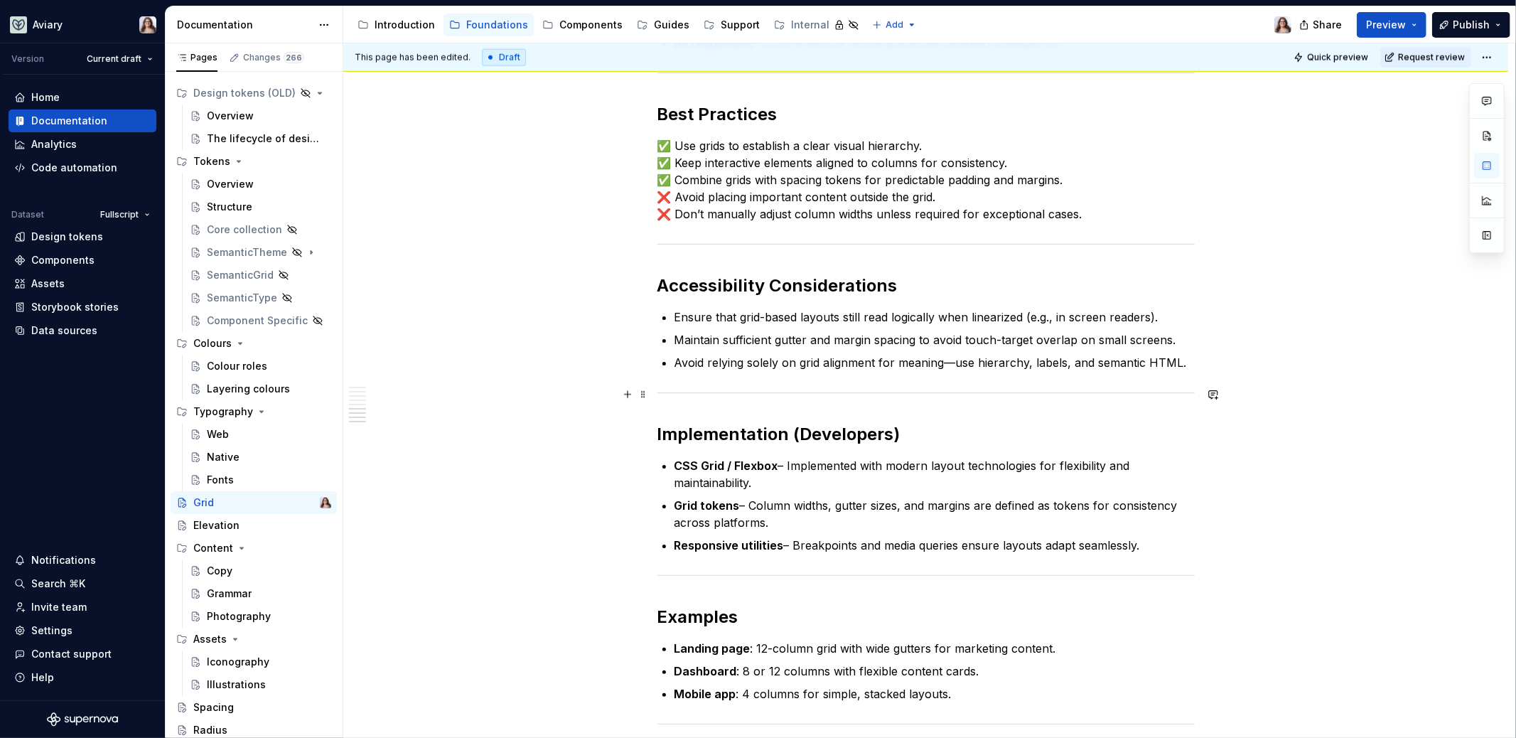
scroll to position [1553, 0]
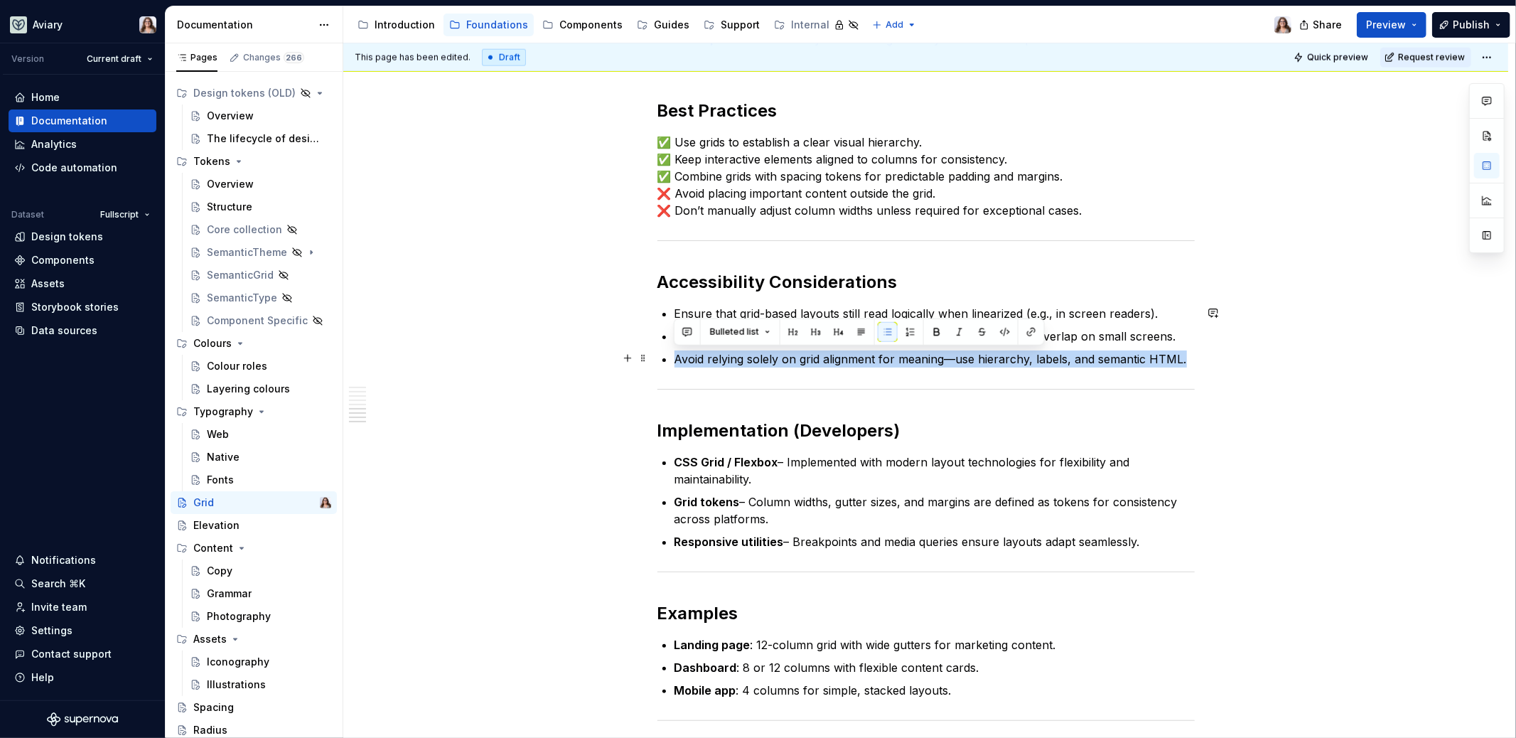
drag, startPoint x: 1184, startPoint y: 358, endPoint x: 670, endPoint y: 361, distance: 514.0
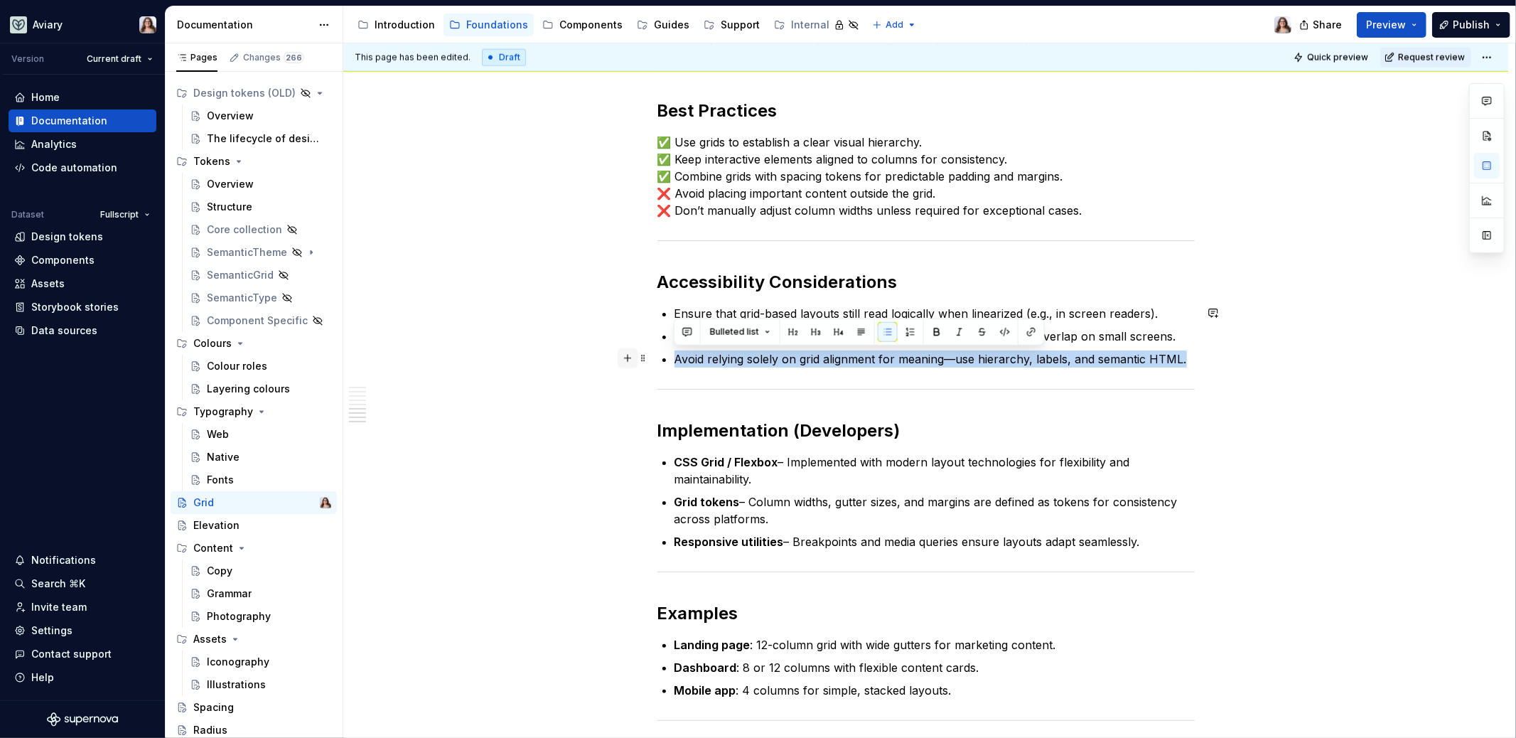
drag, startPoint x: 1182, startPoint y: 359, endPoint x: 623, endPoint y: 355, distance: 559.5
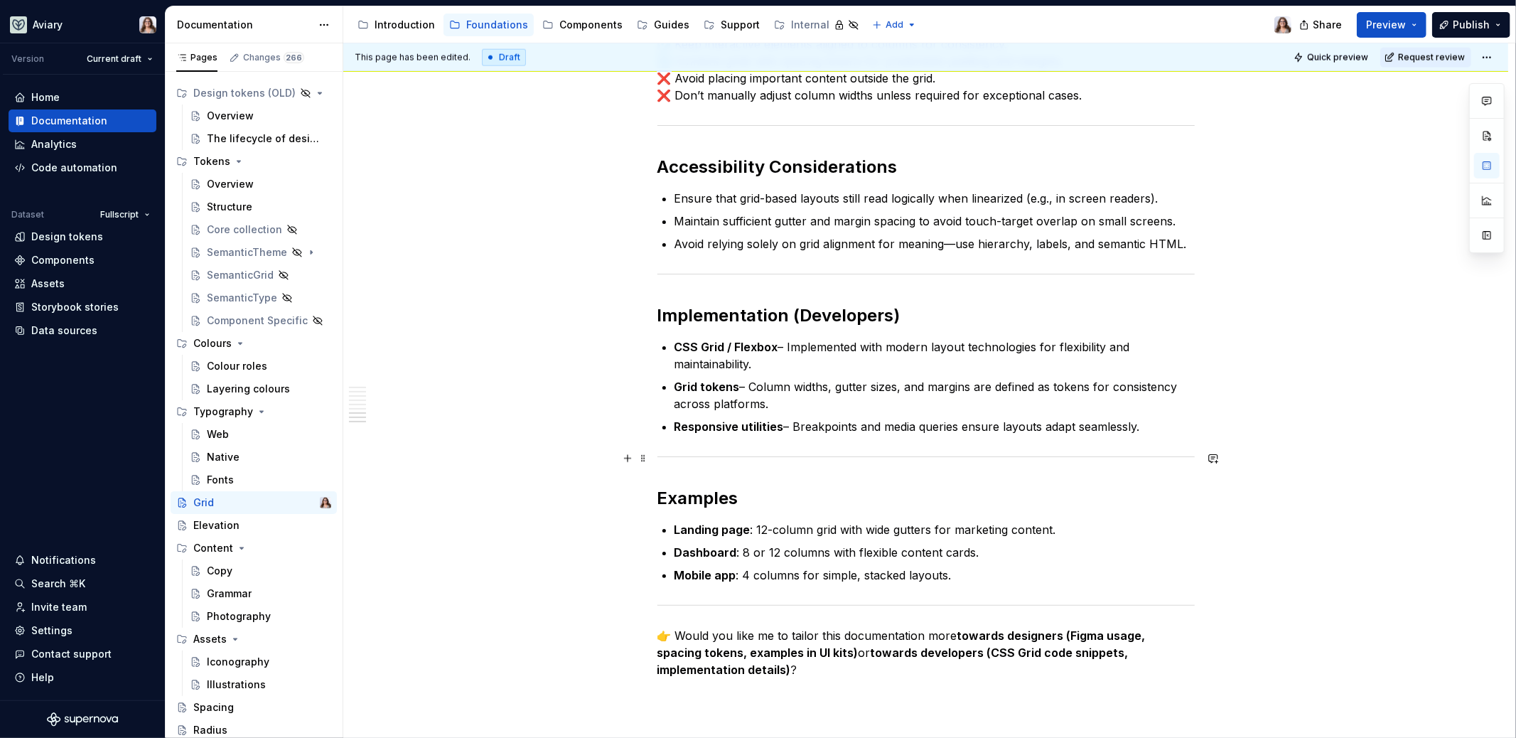
scroll to position [1669, 0]
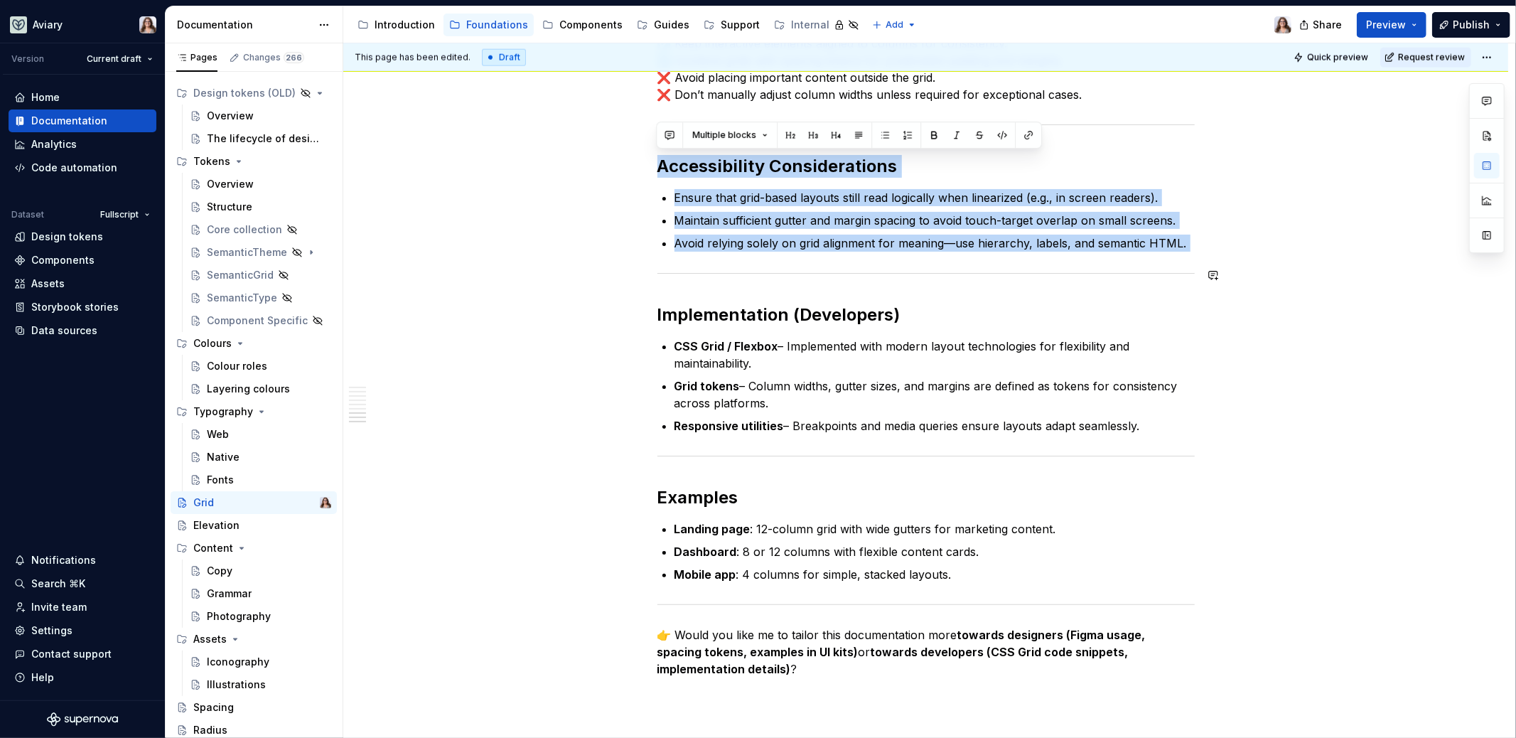
drag, startPoint x: 657, startPoint y: 164, endPoint x: 1199, endPoint y: 286, distance: 555.2
click at [697, 275] on div at bounding box center [926, 273] width 537 height 9
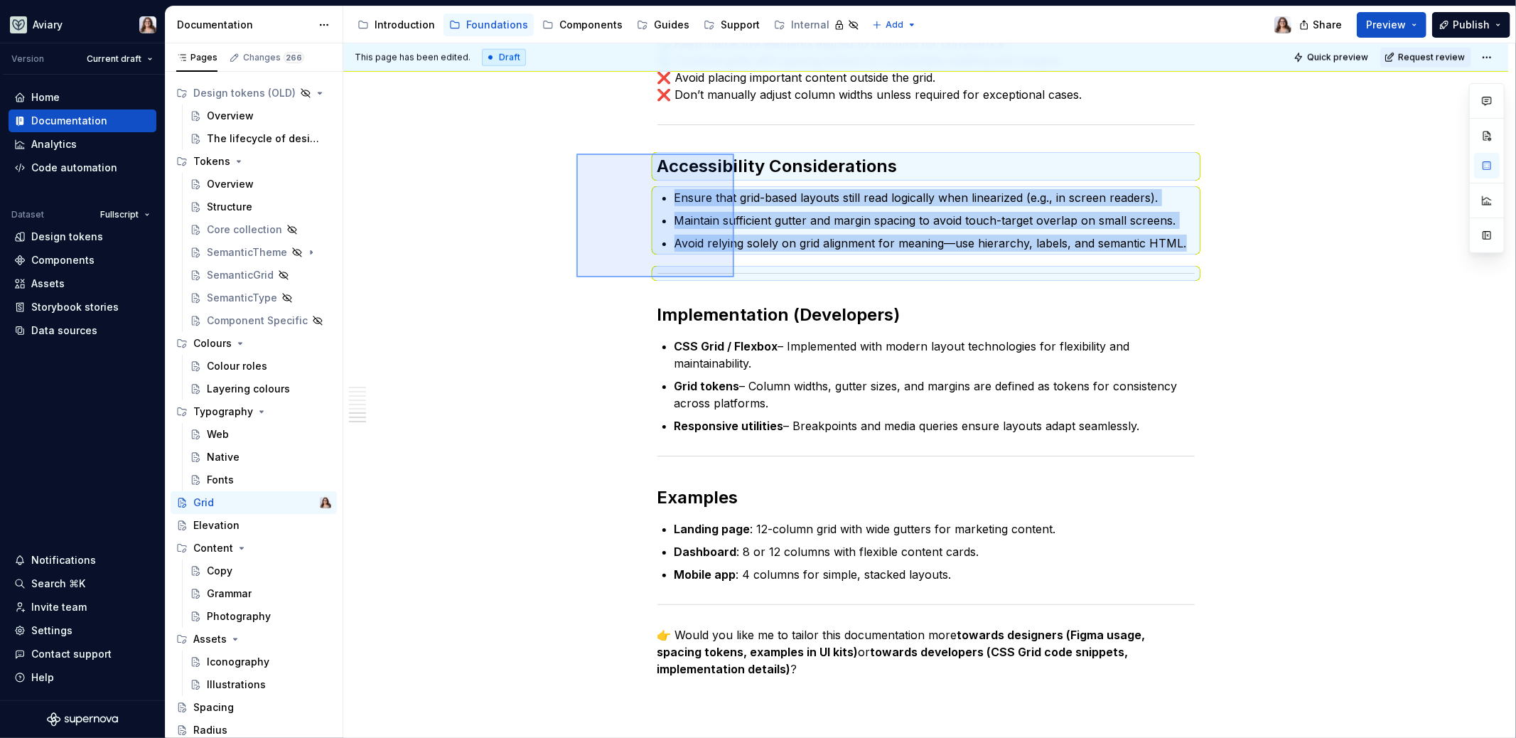
drag, startPoint x: 577, startPoint y: 154, endPoint x: 735, endPoint y: 281, distance: 203.3
click at [735, 281] on div "This page has been edited. Draft Quick preview Request review Grid Edit header …" at bounding box center [929, 390] width 1172 height 695
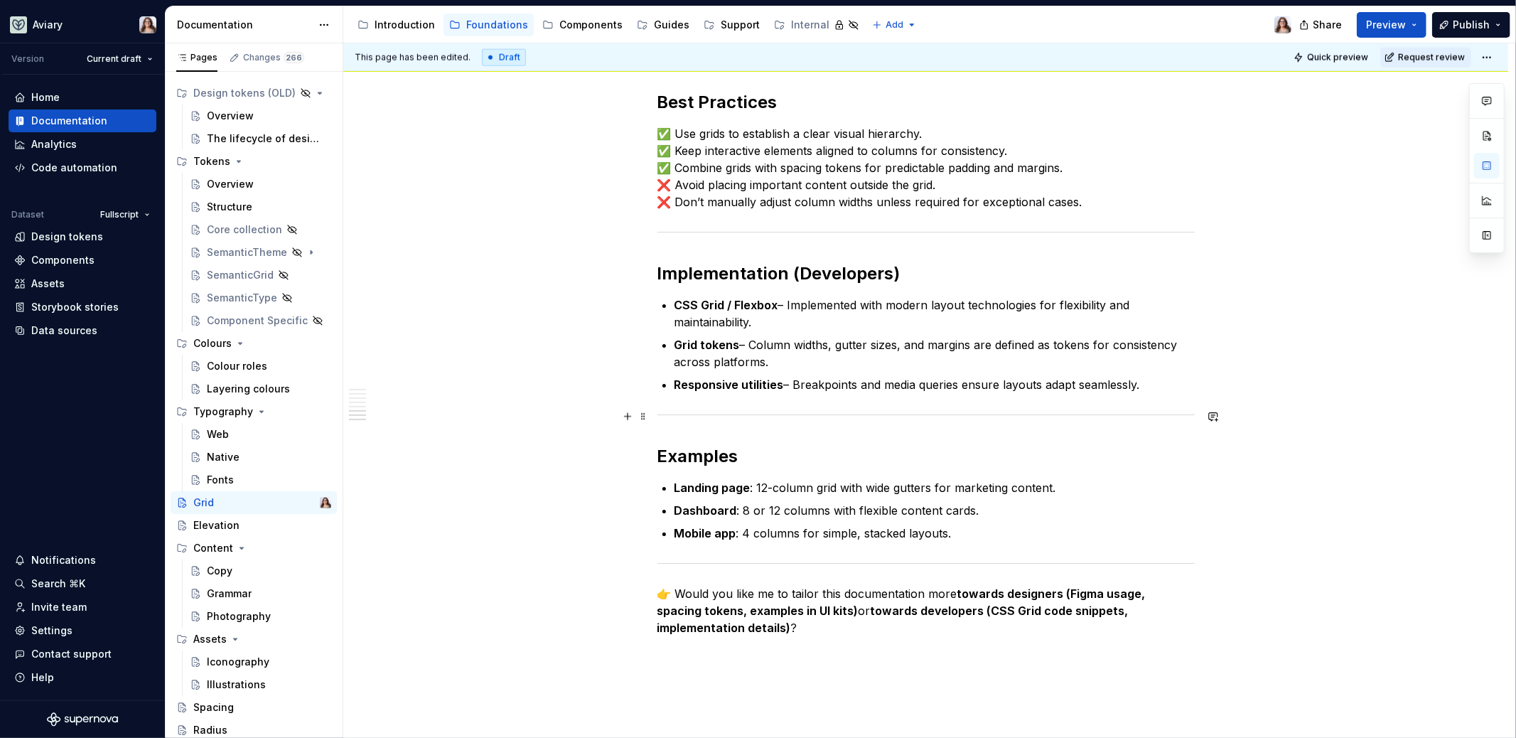
scroll to position [1559, 0]
click at [789, 272] on h2 "Implementation (Developers)" at bounding box center [926, 276] width 537 height 23
click at [798, 273] on h2 "Implementation (Developers)" at bounding box center [926, 276] width 537 height 23
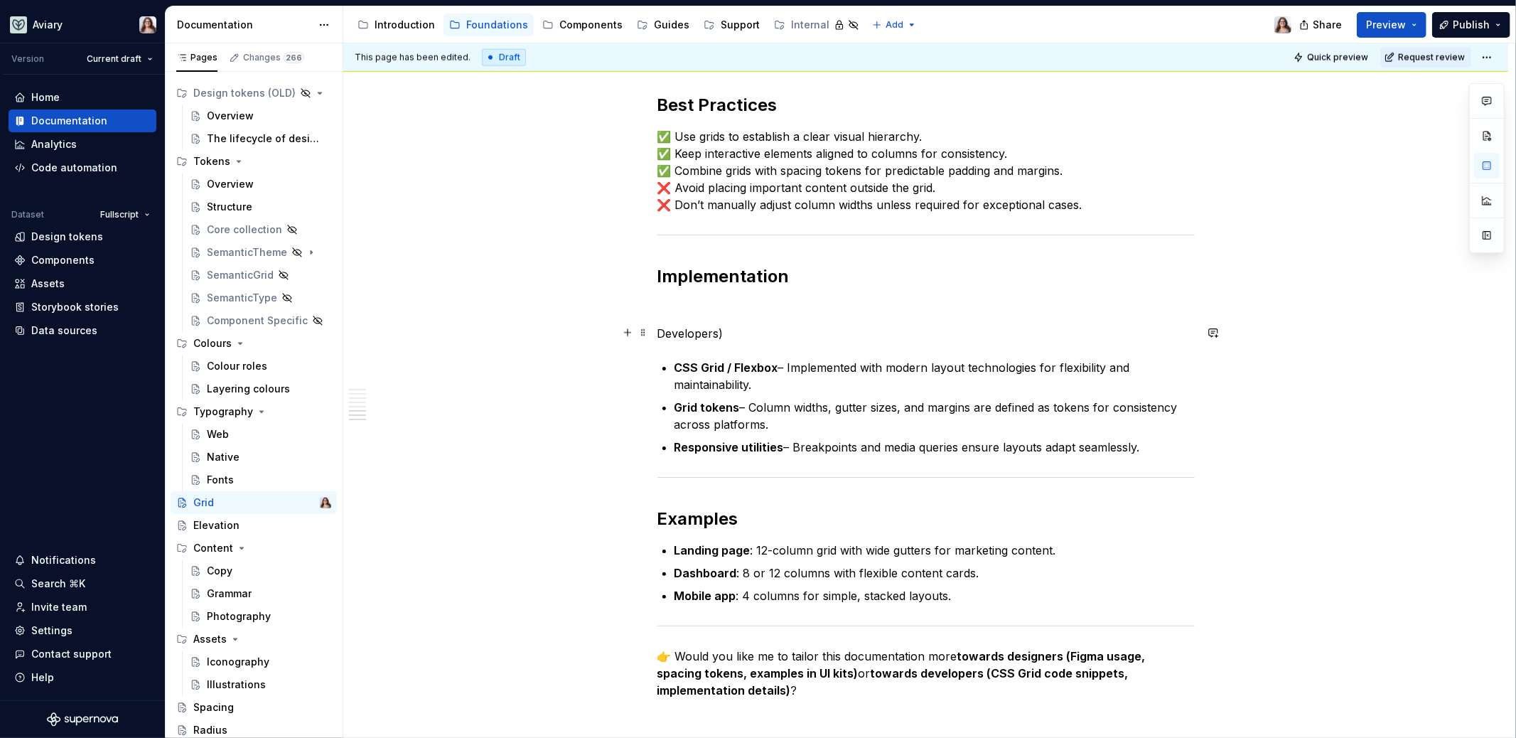
click at [723, 333] on p "Developers)" at bounding box center [926, 333] width 537 height 17
drag, startPoint x: 733, startPoint y: 334, endPoint x: 632, endPoint y: 333, distance: 100.9
click at [824, 306] on button "button" at bounding box center [824, 306] width 20 height 20
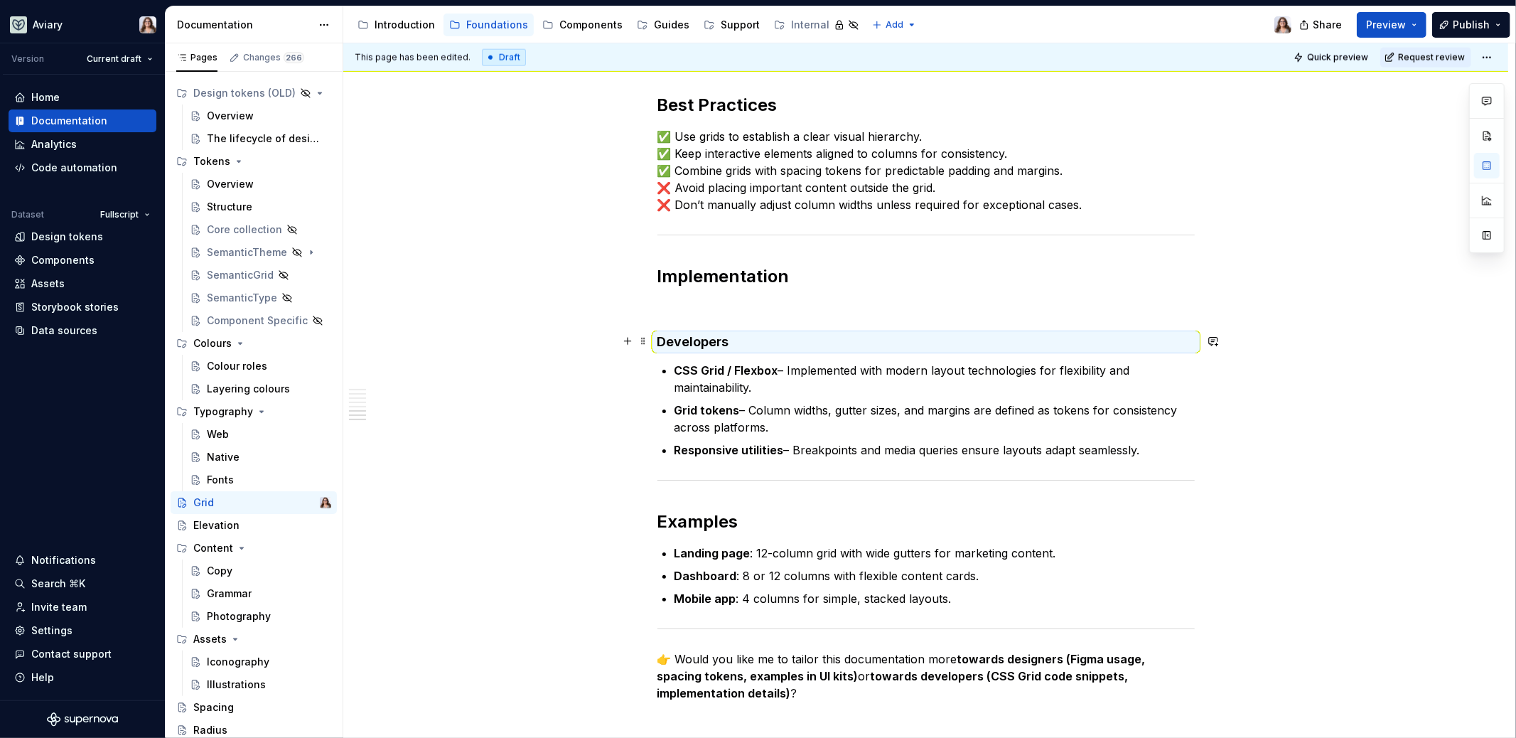
click at [737, 333] on h4 "Developers" at bounding box center [926, 341] width 537 height 17
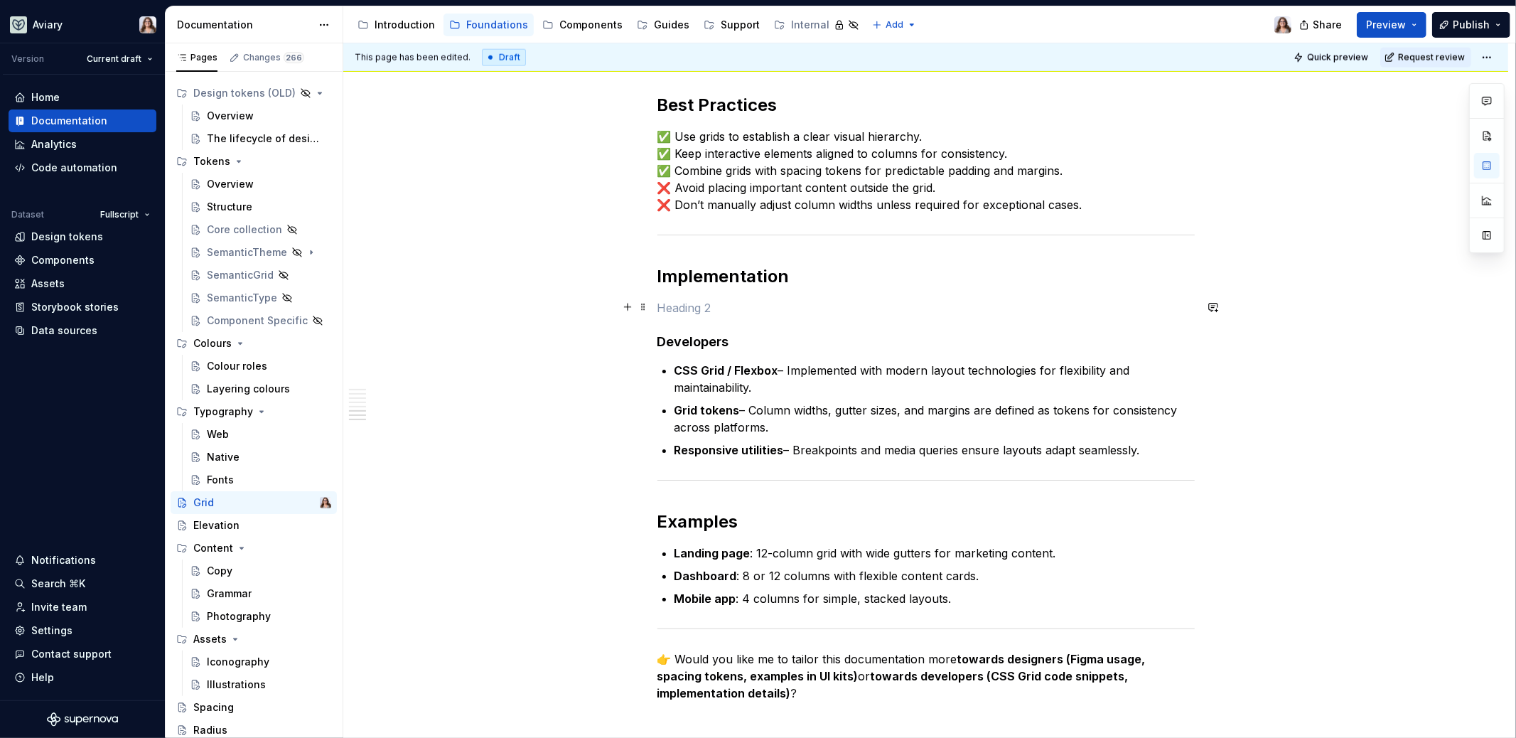
click at [680, 301] on p at bounding box center [926, 307] width 537 height 17
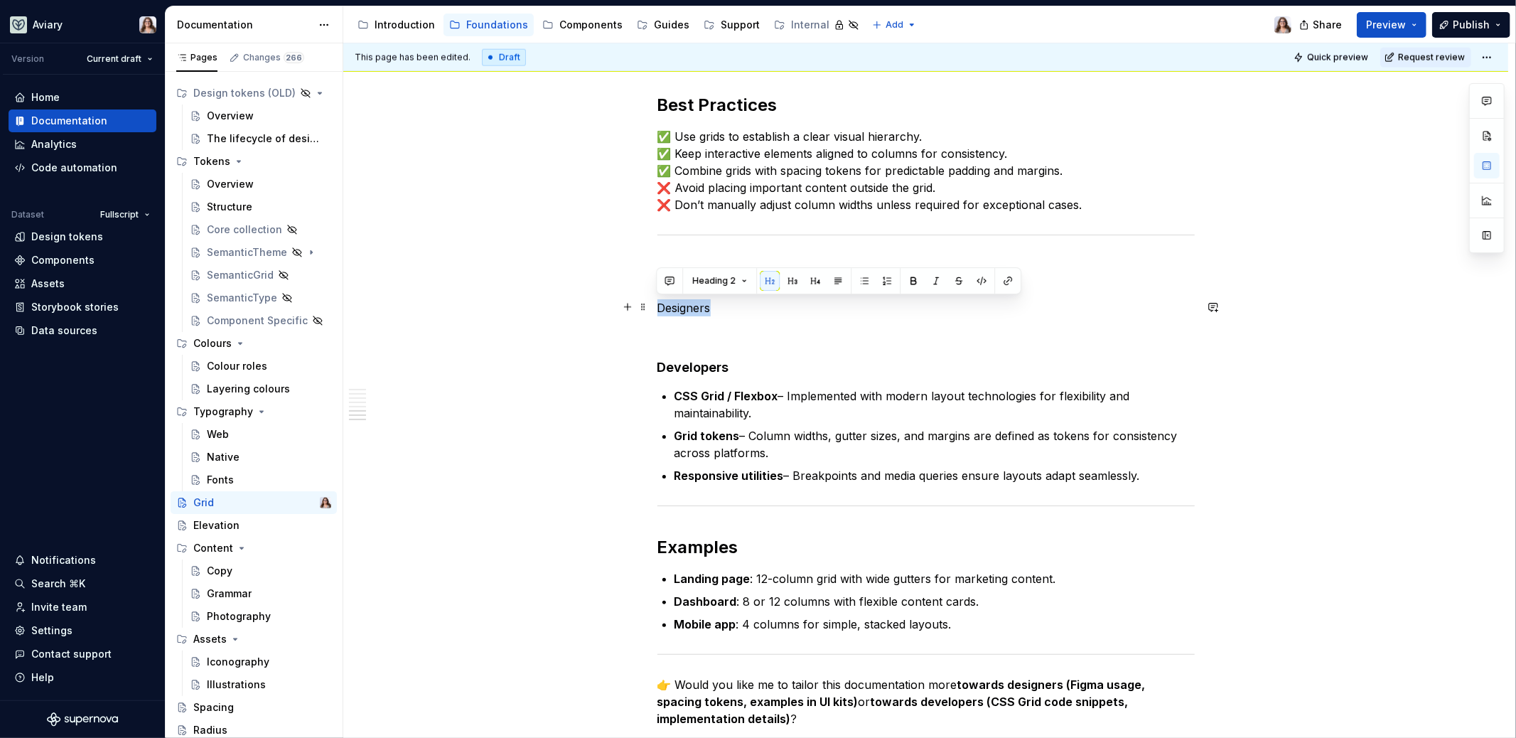
drag, startPoint x: 716, startPoint y: 310, endPoint x: 655, endPoint y: 309, distance: 60.4
click at [810, 282] on button "button" at bounding box center [815, 281] width 20 height 20
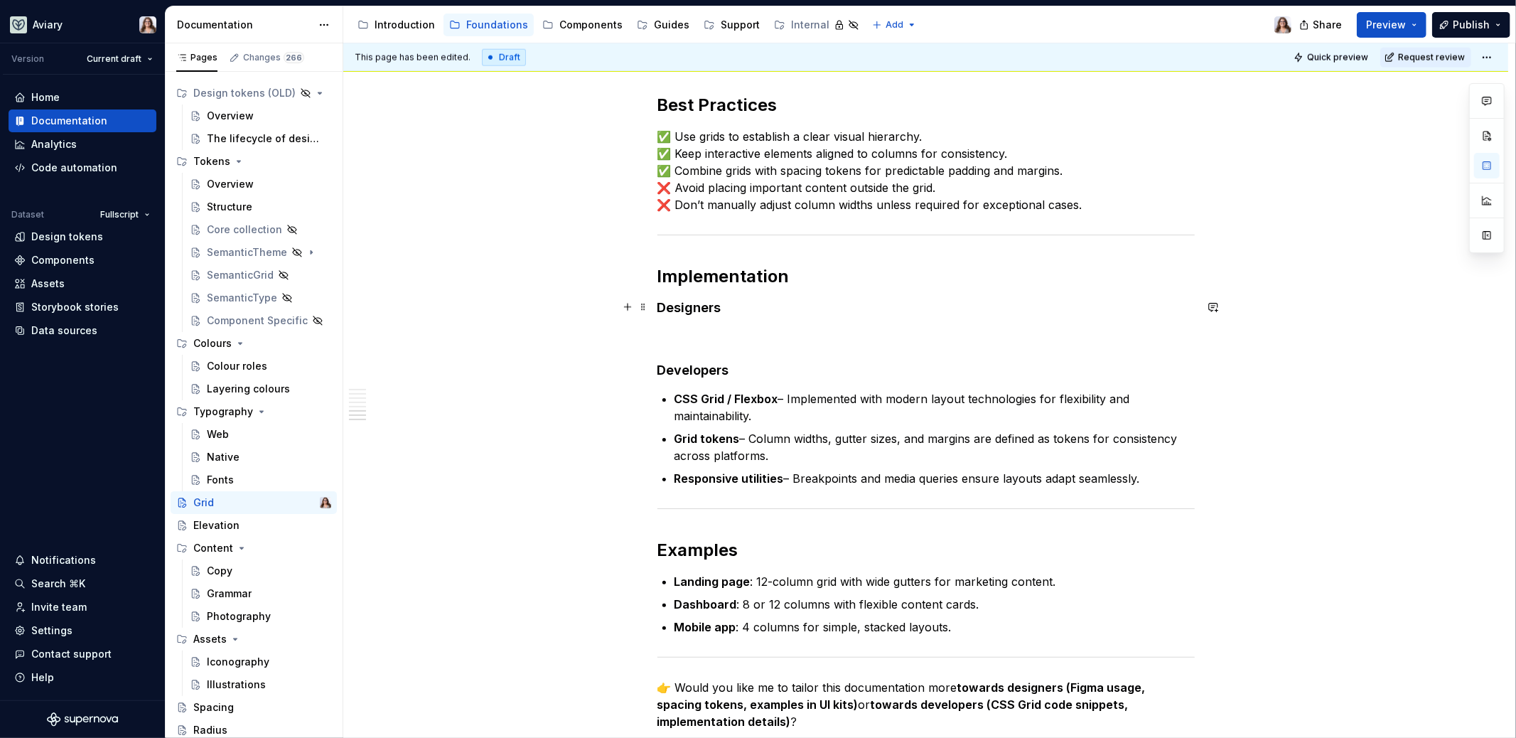
click at [725, 311] on h4 "Designers" at bounding box center [926, 307] width 537 height 17
click at [671, 328] on p at bounding box center [926, 336] width 537 height 17
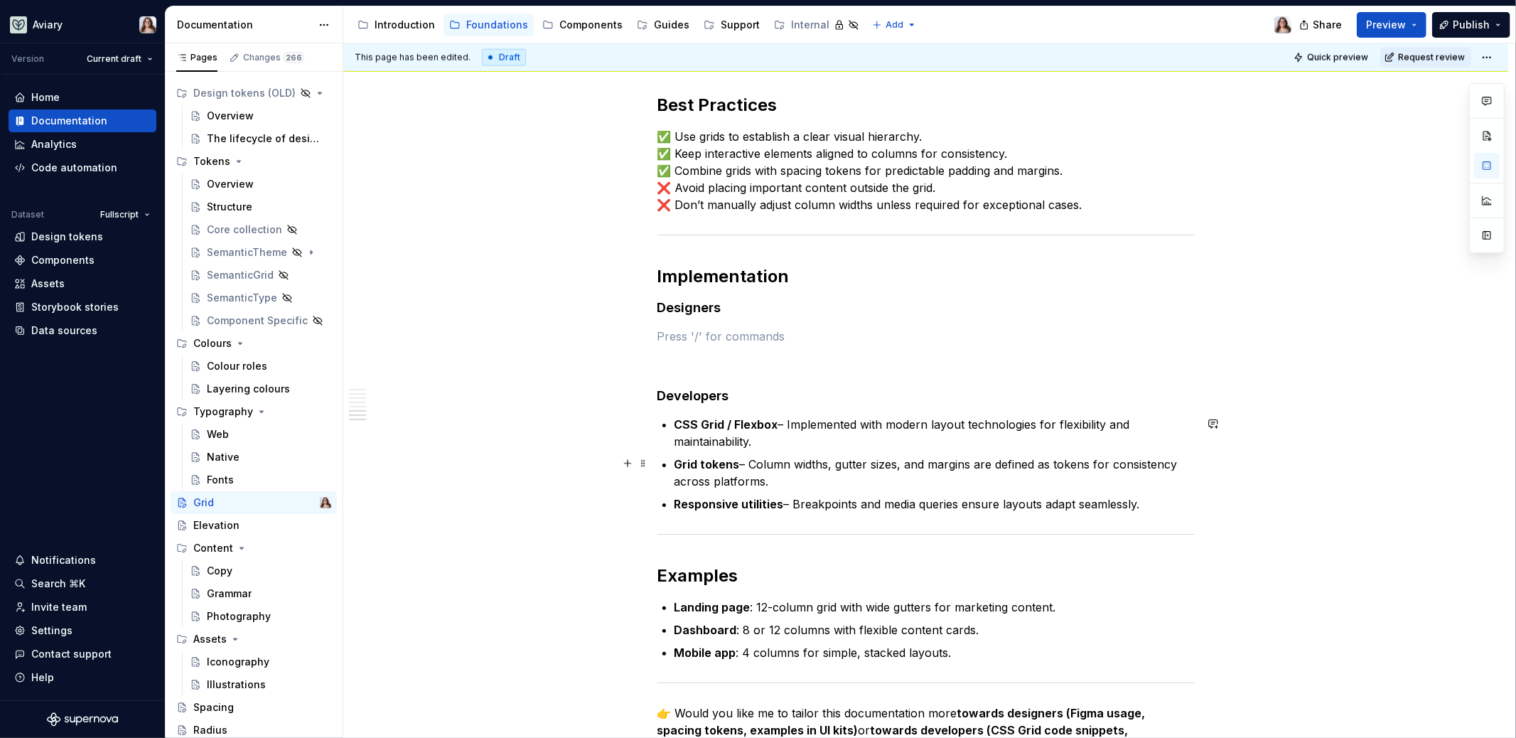
click at [771, 479] on p "Grid tokens – Column widths, gutter sizes, and margins are defined as tokens fo…" at bounding box center [935, 473] width 520 height 34
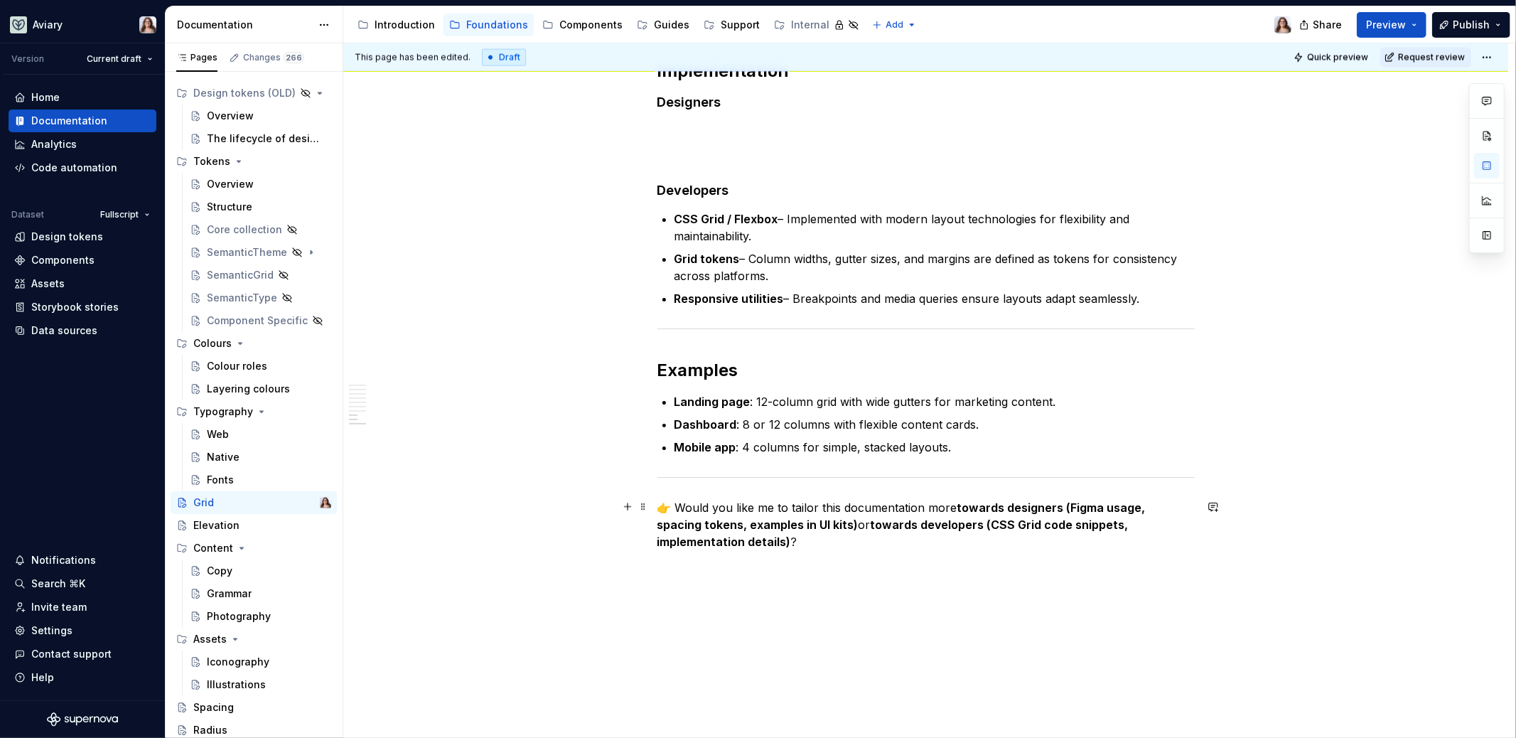
scroll to position [1813, 0]
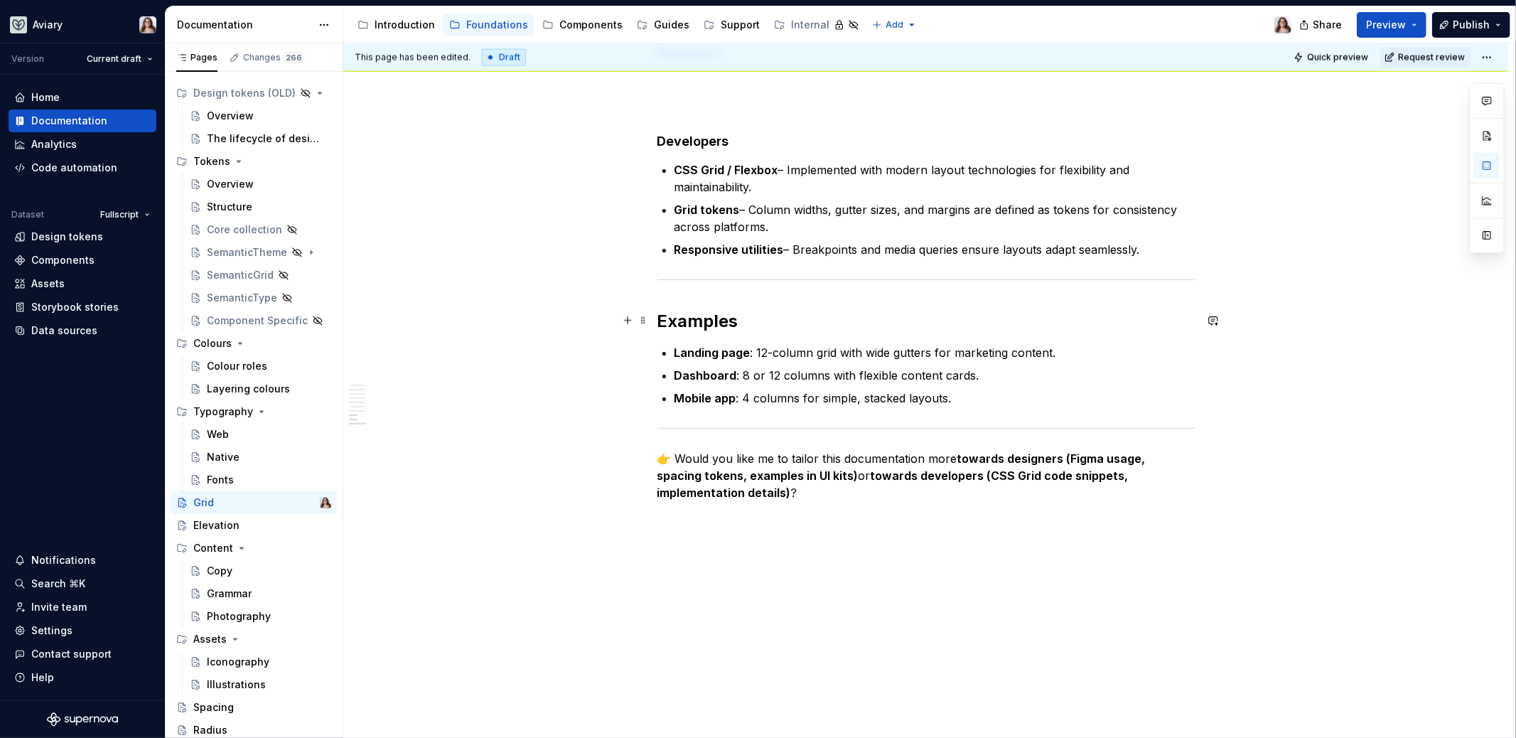
click at [747, 319] on h2 "Examples" at bounding box center [926, 321] width 537 height 23
click at [952, 392] on p "Mobile app : 4 columns for simple, stacked layouts." at bounding box center [935, 398] width 520 height 17
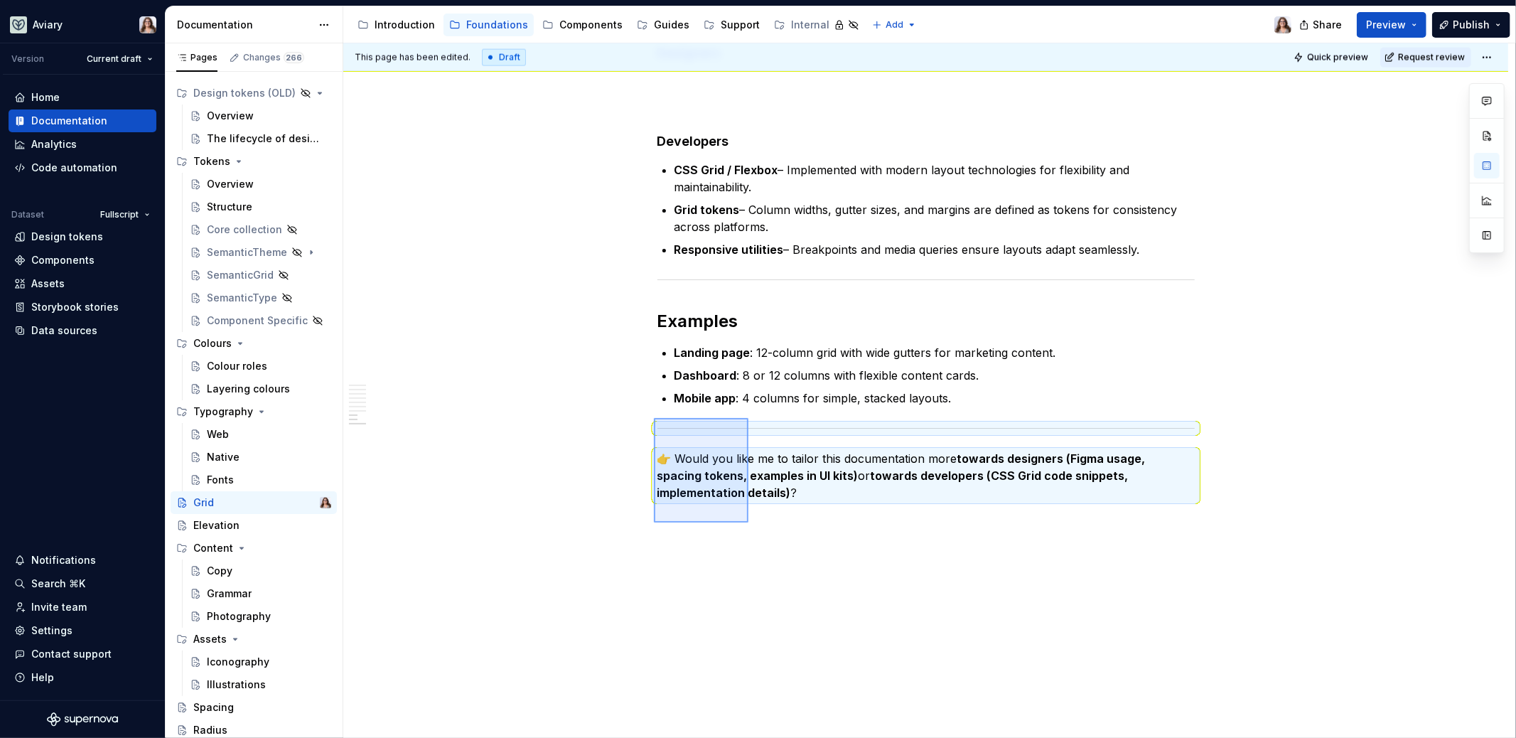
drag, startPoint x: 654, startPoint y: 418, endPoint x: 749, endPoint y: 522, distance: 140.9
click at [749, 522] on div "This page has been edited. Draft Quick preview Request review Grid Edit header …" at bounding box center [929, 390] width 1172 height 695
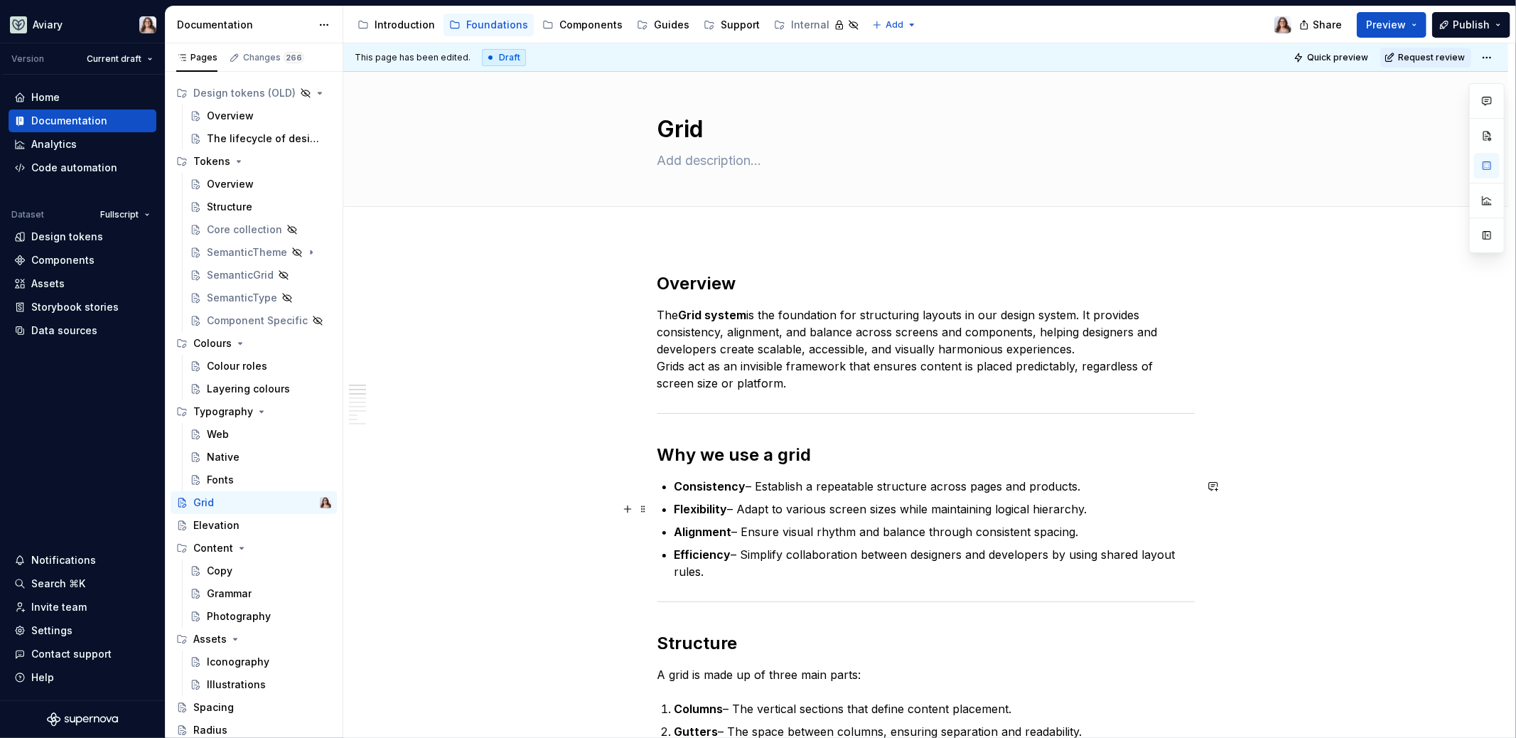
scroll to position [0, 0]
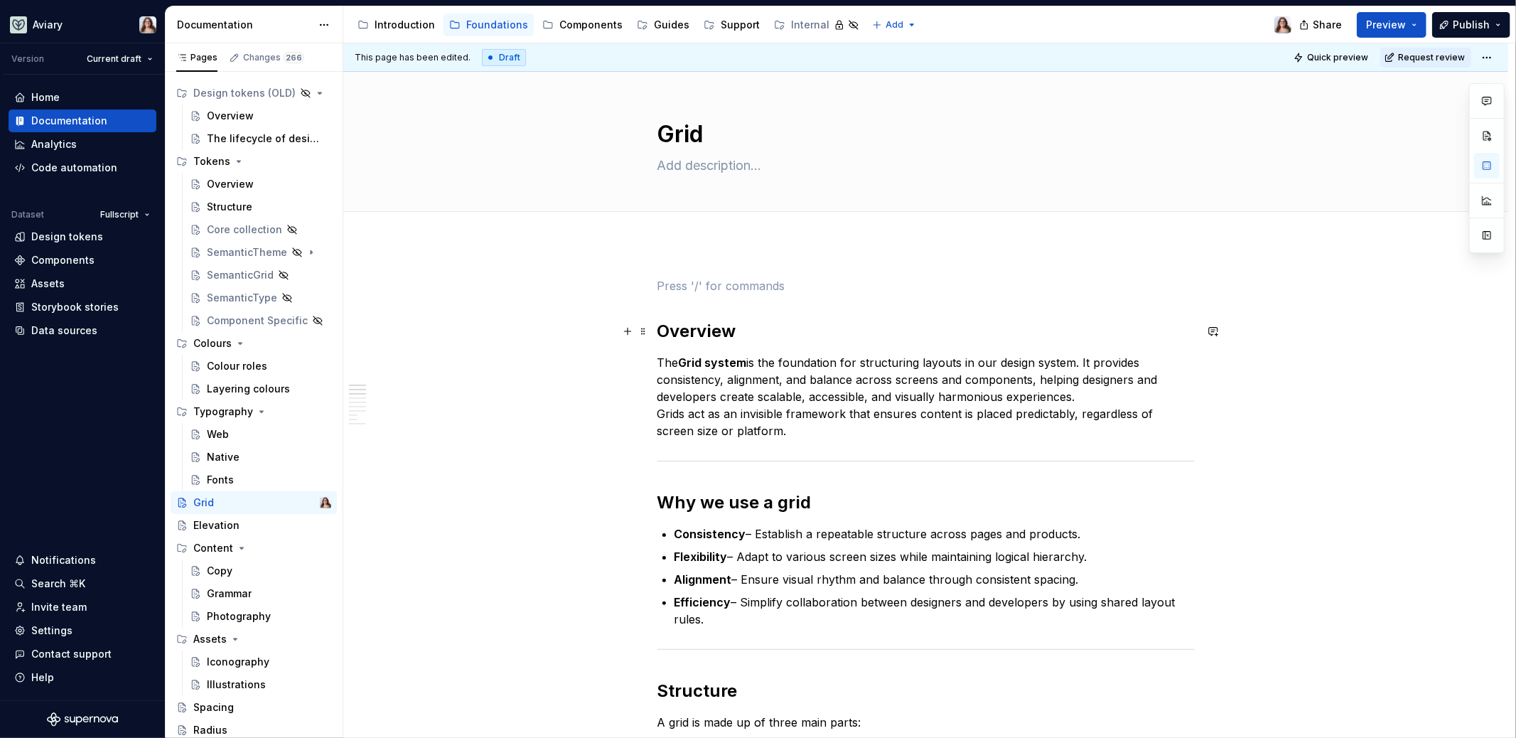
click at [658, 326] on h2 "Overview" at bounding box center [926, 331] width 537 height 23
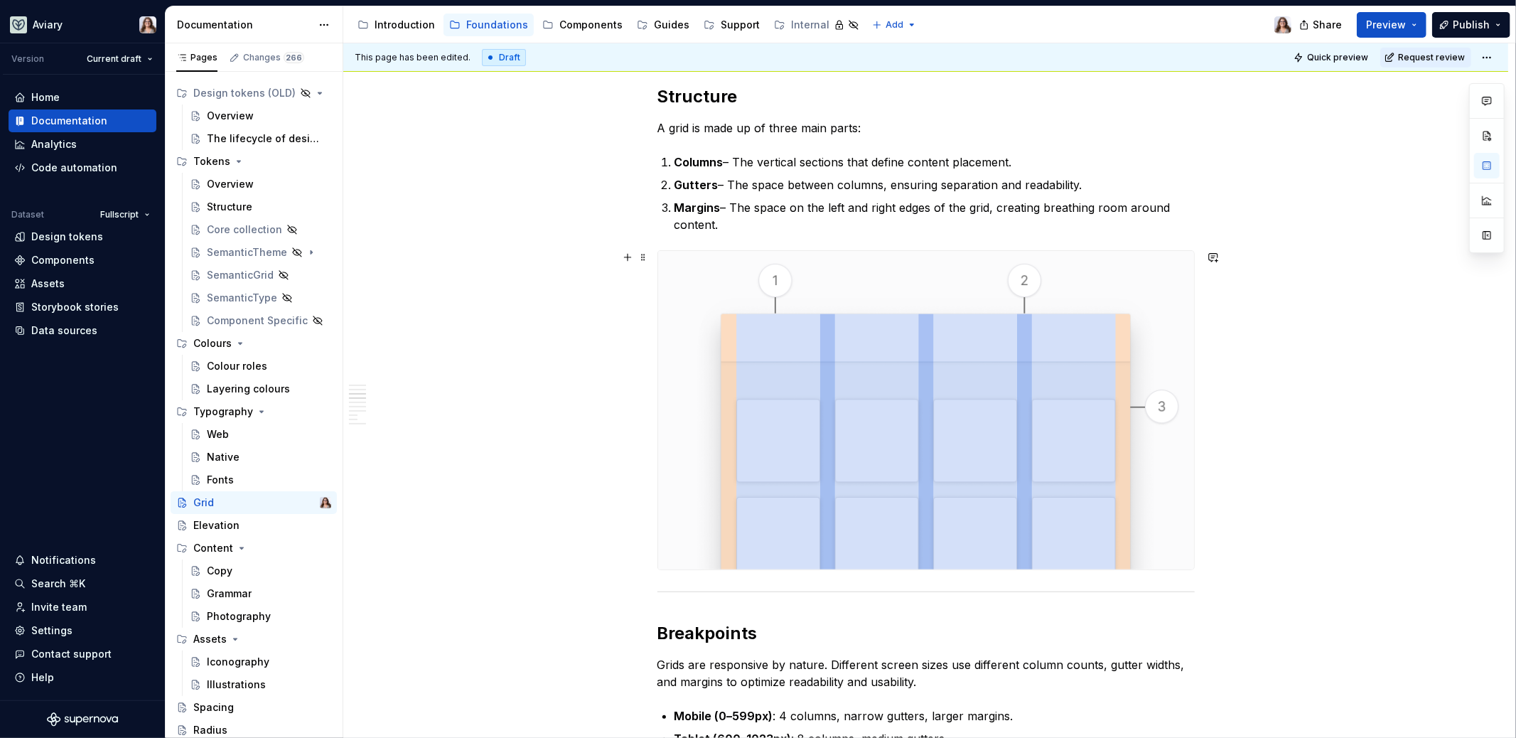
scroll to position [431, 0]
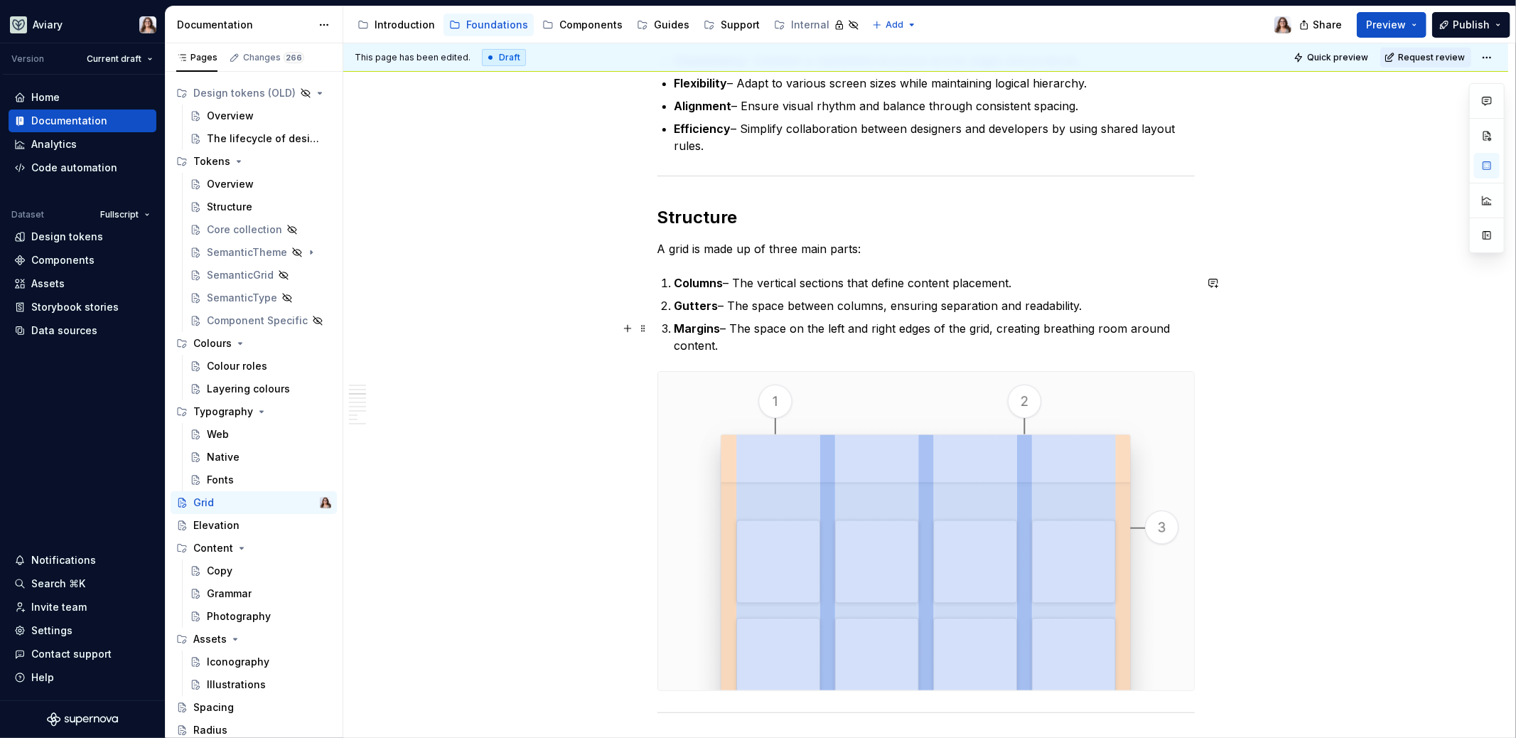
click at [729, 344] on p "Margins – The space on the left and right edges of the grid, creating breathing…" at bounding box center [935, 337] width 520 height 34
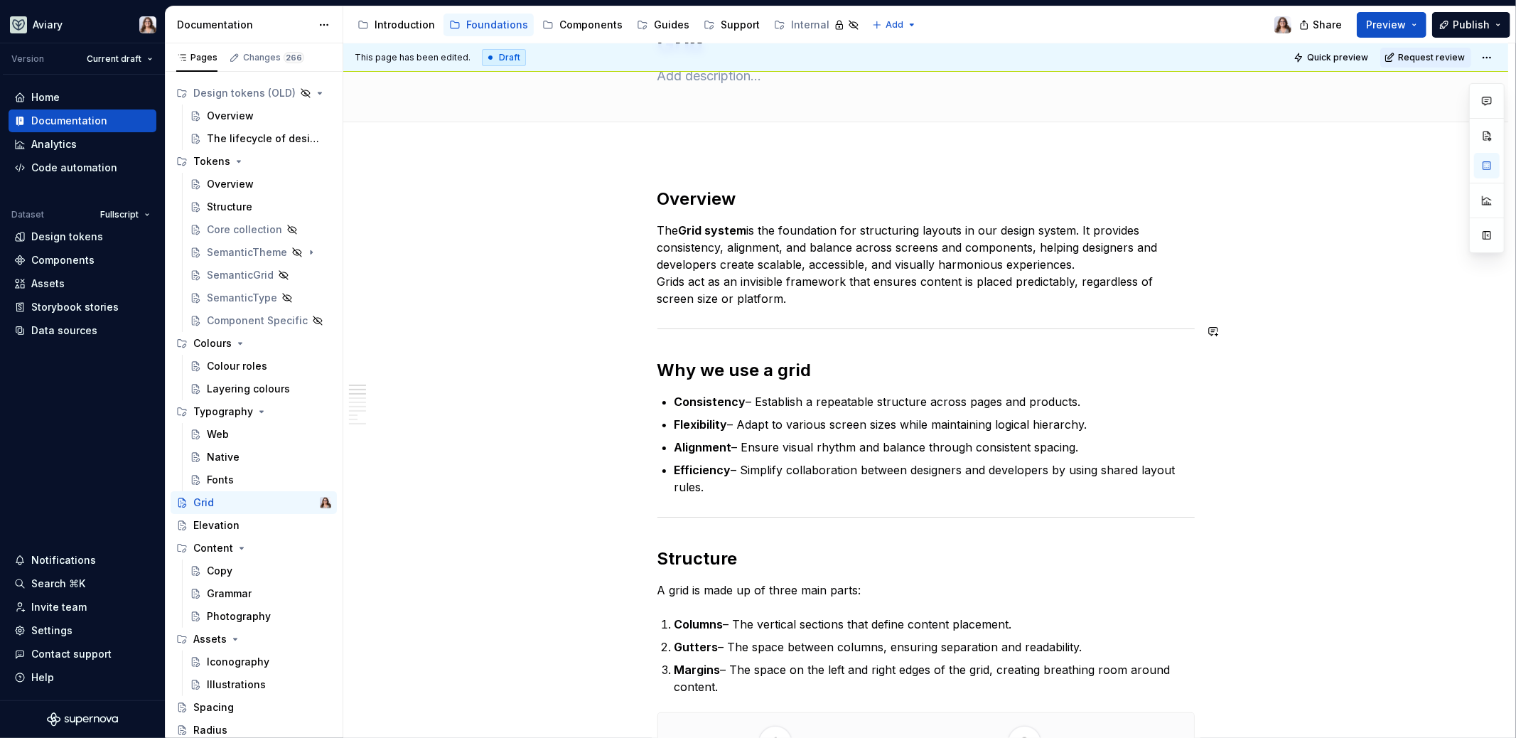
scroll to position [0, 0]
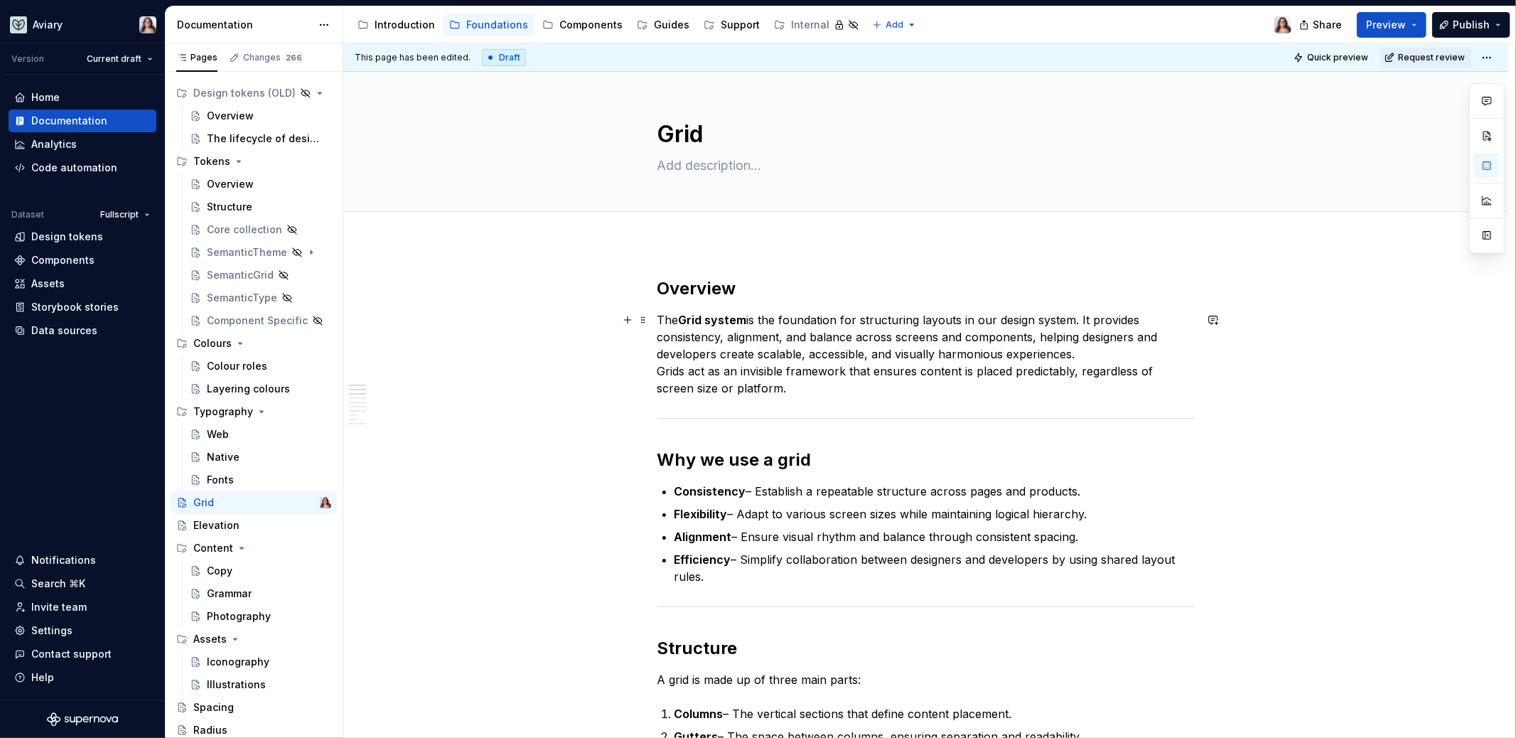
click at [769, 389] on p "The Grid system is the foundation for structuring layouts in our design system.…" at bounding box center [926, 353] width 537 height 85
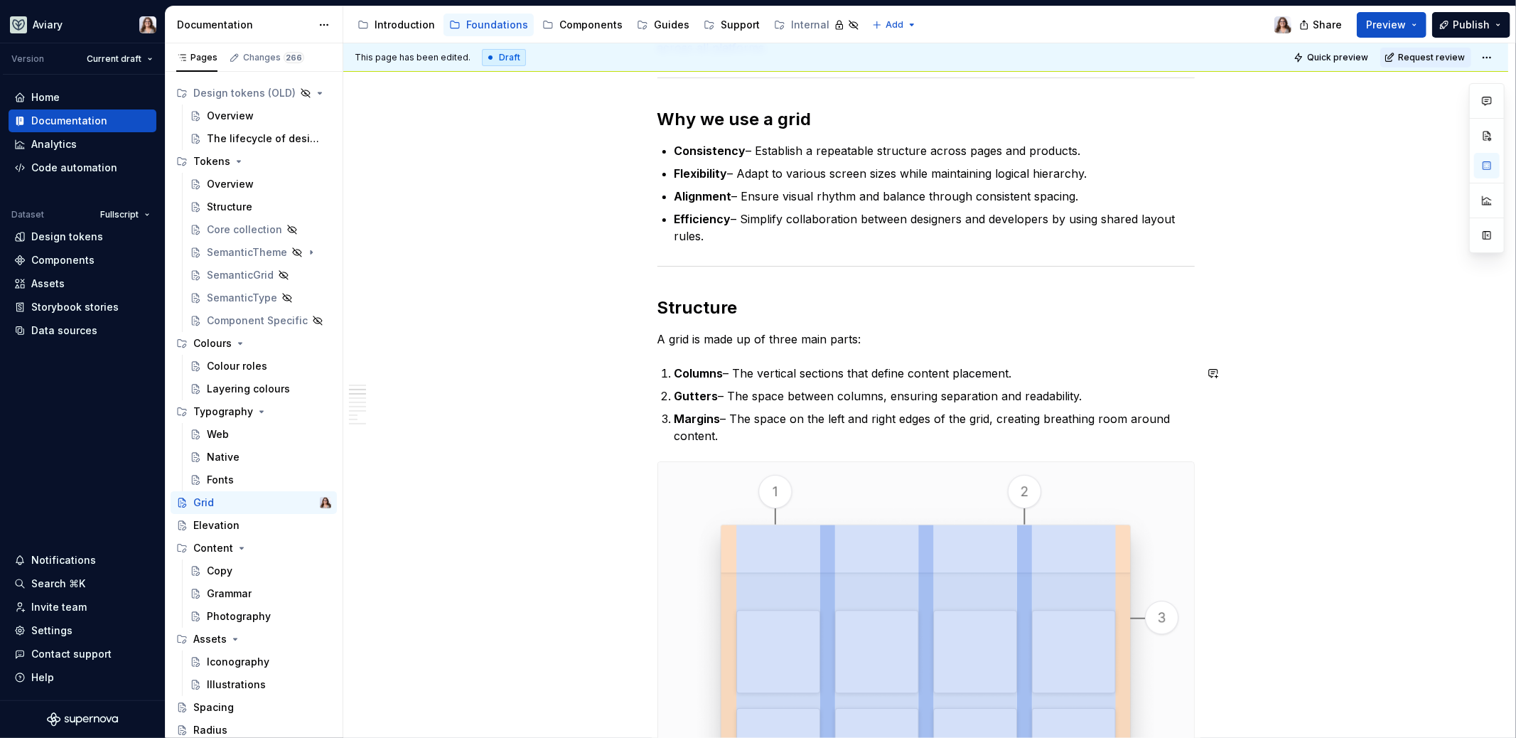
scroll to position [405, 0]
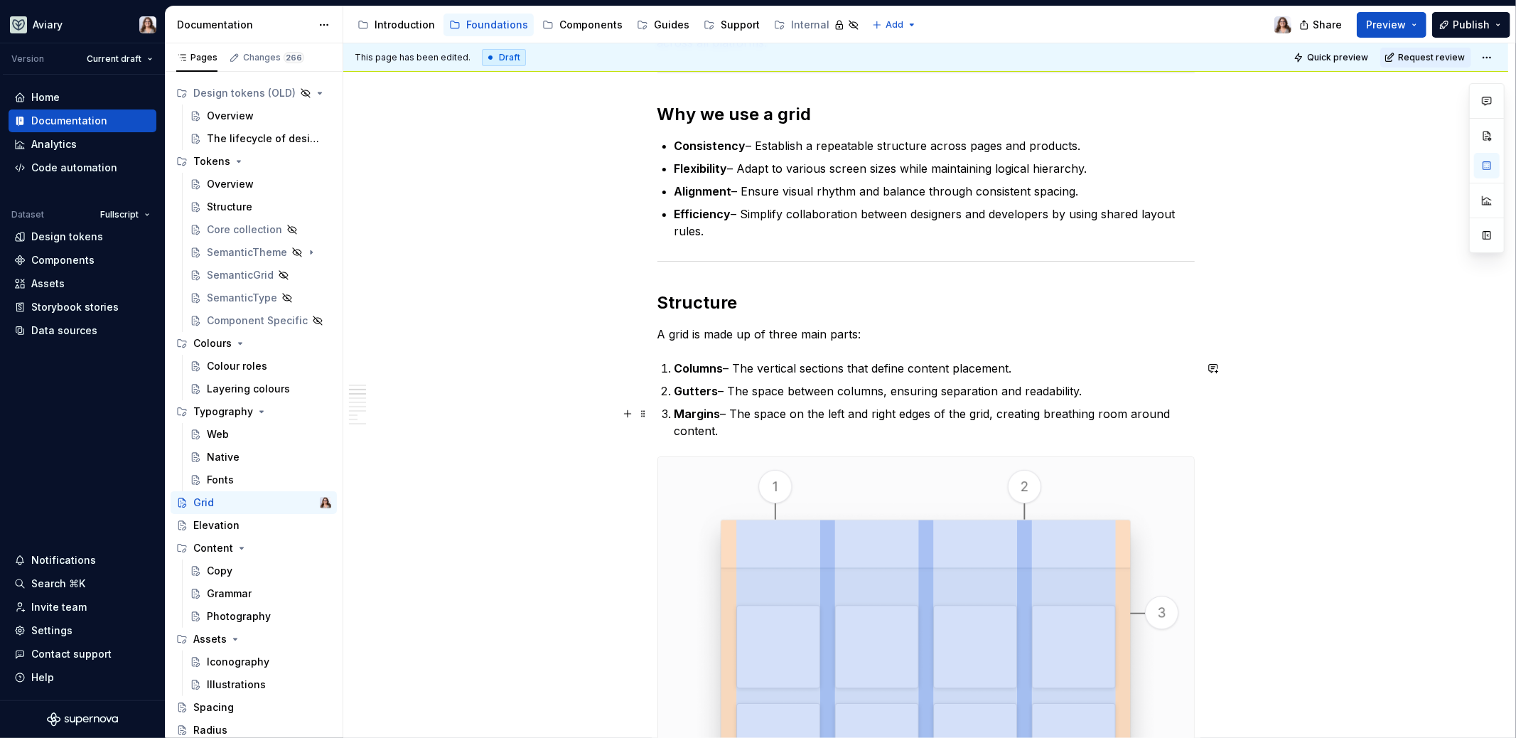
click at [749, 429] on p "Margins – The space on the left and right edges of the grid, creating breathing…" at bounding box center [935, 422] width 520 height 34
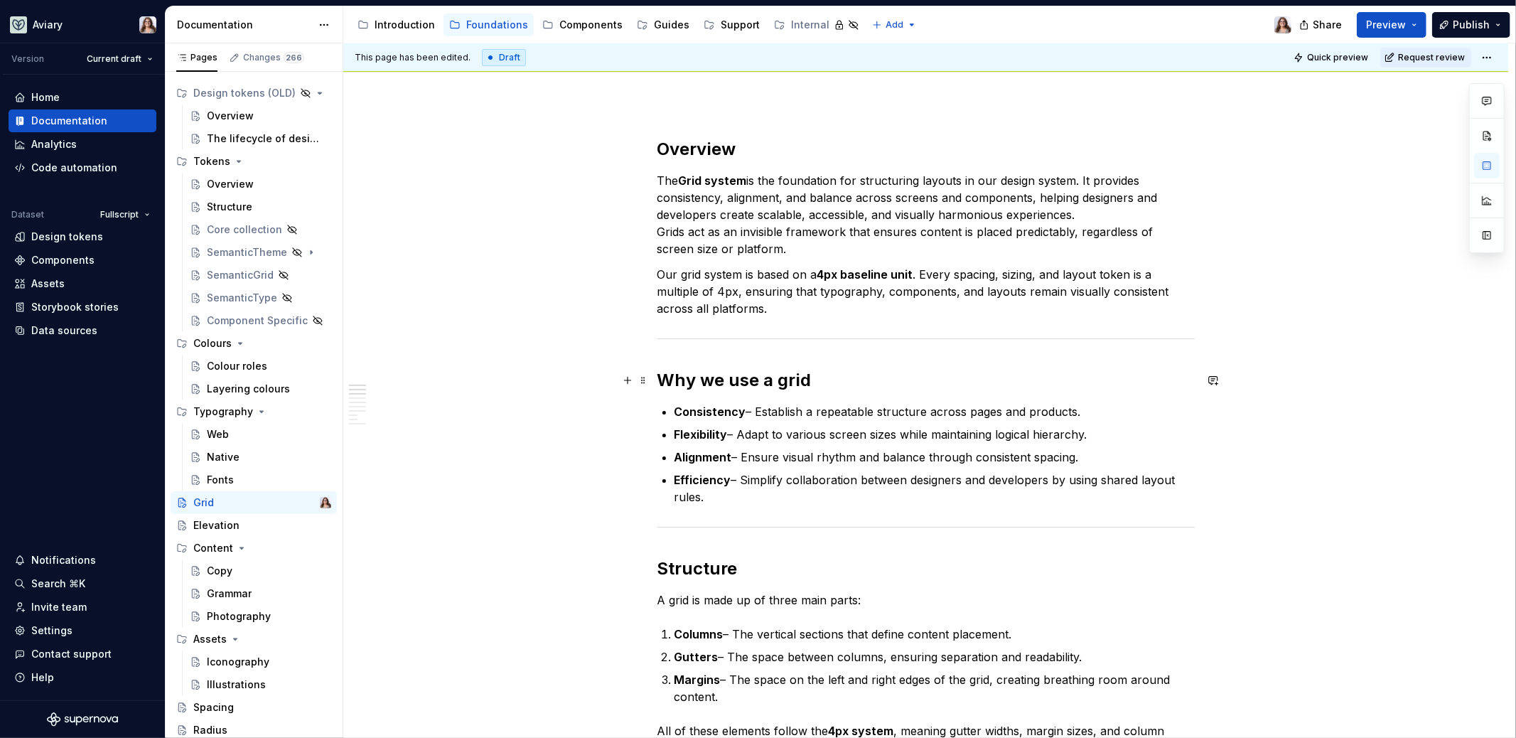
scroll to position [0, 0]
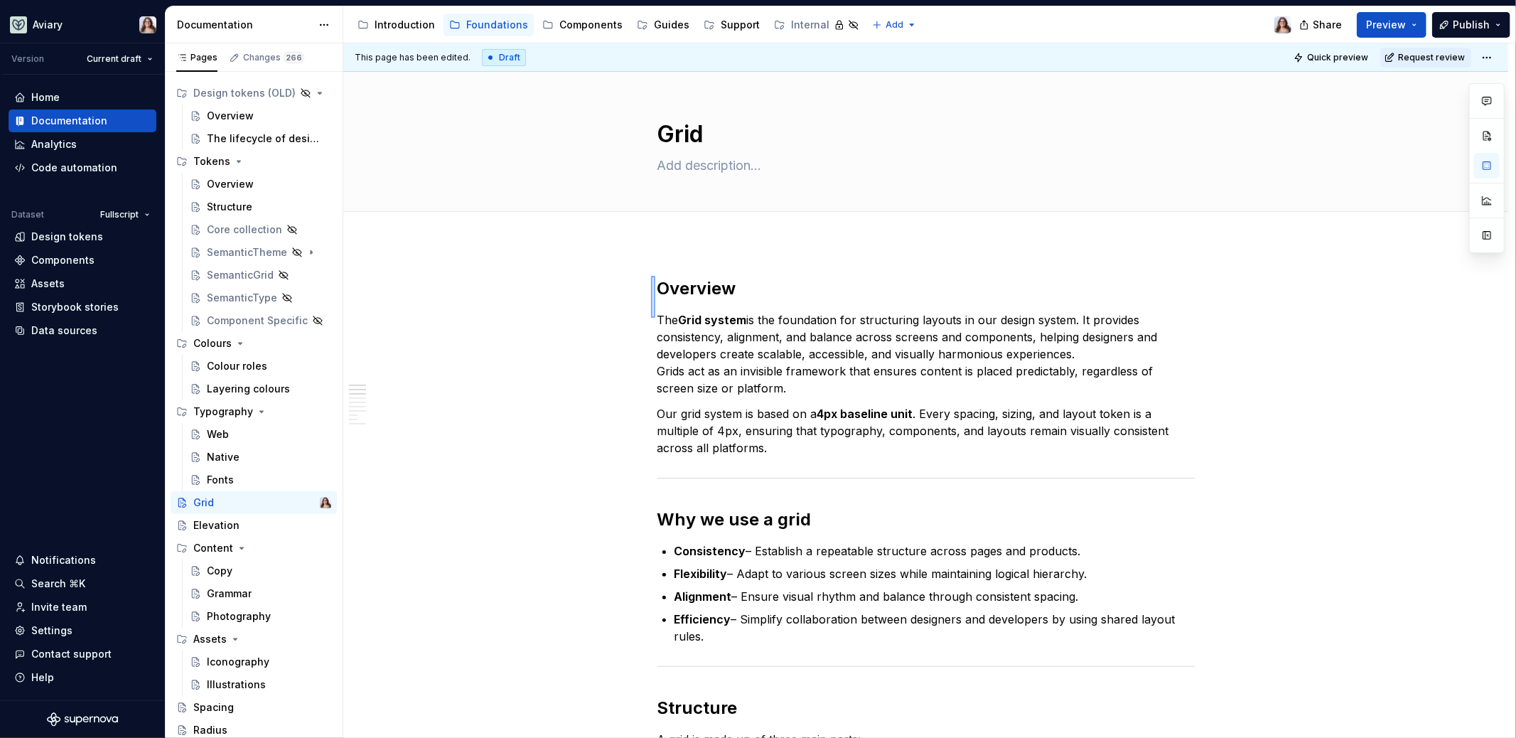
drag, startPoint x: 655, startPoint y: 318, endPoint x: 651, endPoint y: 276, distance: 42.2
click at [651, 276] on div "This page has been edited. Draft Quick preview Request review Grid Edit header …" at bounding box center [929, 390] width 1172 height 695
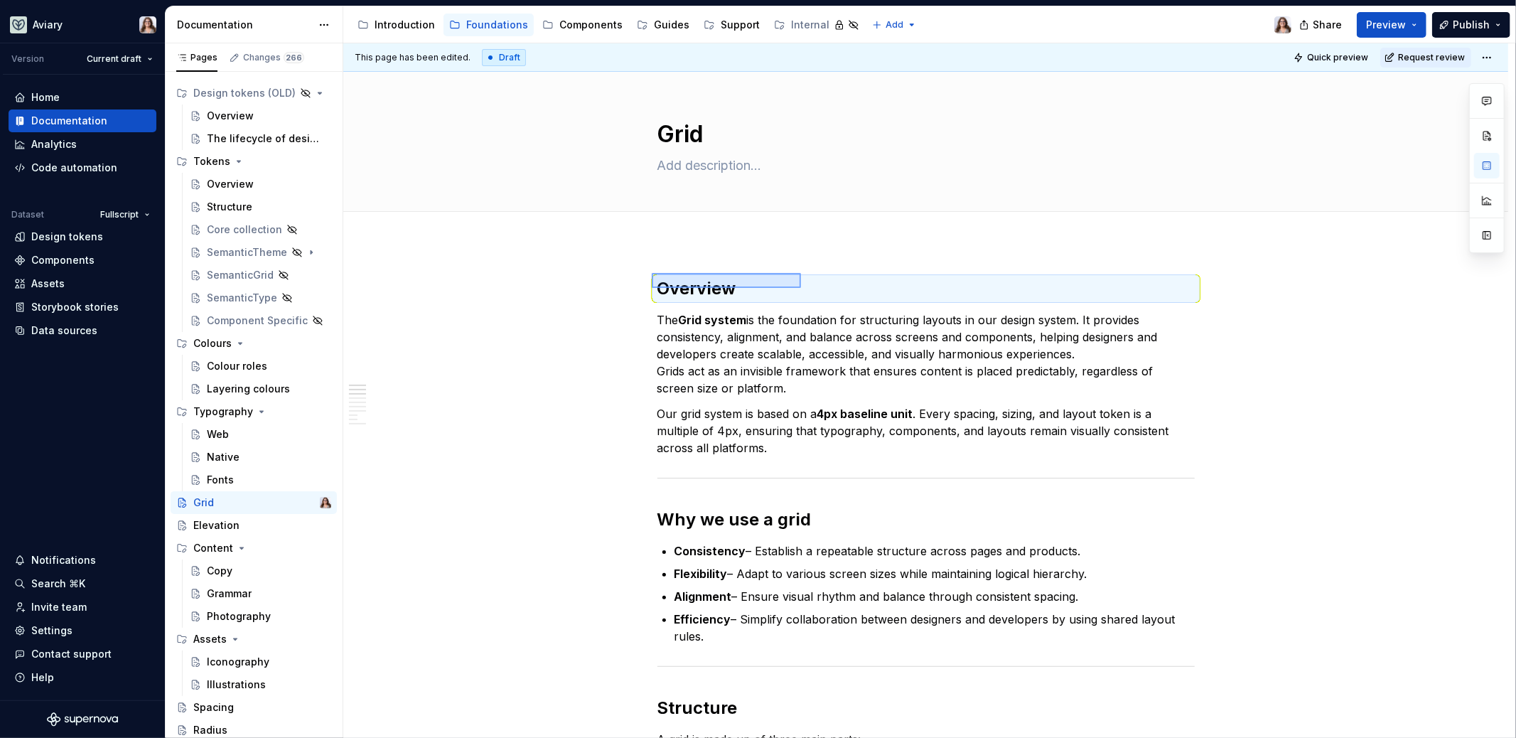
drag, startPoint x: 652, startPoint y: 273, endPoint x: 813, endPoint y: 291, distance: 161.7
click at [813, 291] on div "This page has been edited. Draft Quick preview Request review Grid Edit header …" at bounding box center [929, 390] width 1172 height 695
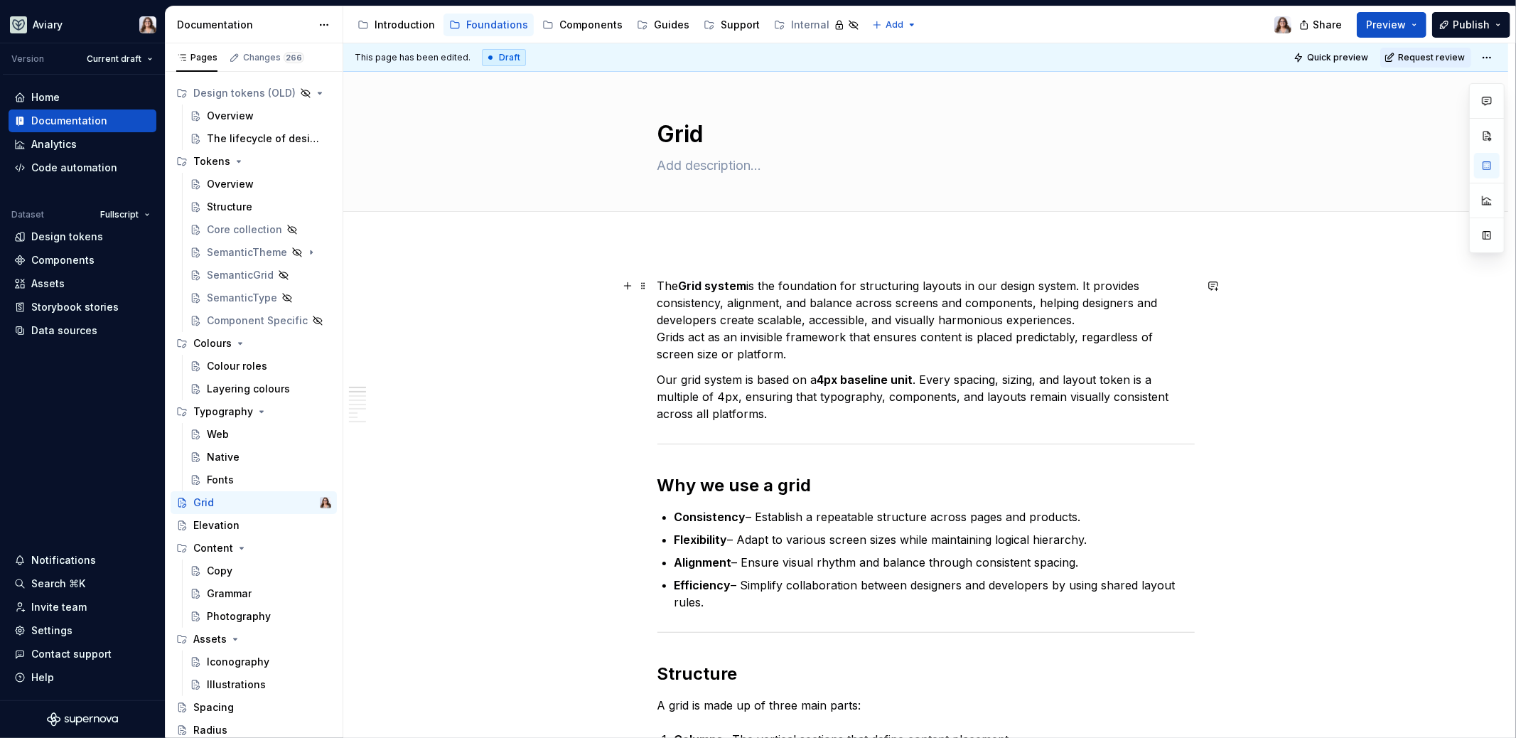
click at [797, 358] on p "The Grid system is the foundation for structuring layouts in our design system.…" at bounding box center [926, 319] width 537 height 85
drag, startPoint x: 761, startPoint y: 283, endPoint x: 982, endPoint y: 286, distance: 221.1
click at [981, 286] on p "The Grid system is the foundation for structuring layouts in our design system.…" at bounding box center [926, 319] width 537 height 85
click at [984, 331] on p "The Grid system is the foundation for structuring layouts in our design system.…" at bounding box center [926, 319] width 537 height 85
click at [820, 350] on p "The Grid system is the foundation for structuring layouts in our design system.…" at bounding box center [926, 319] width 537 height 85
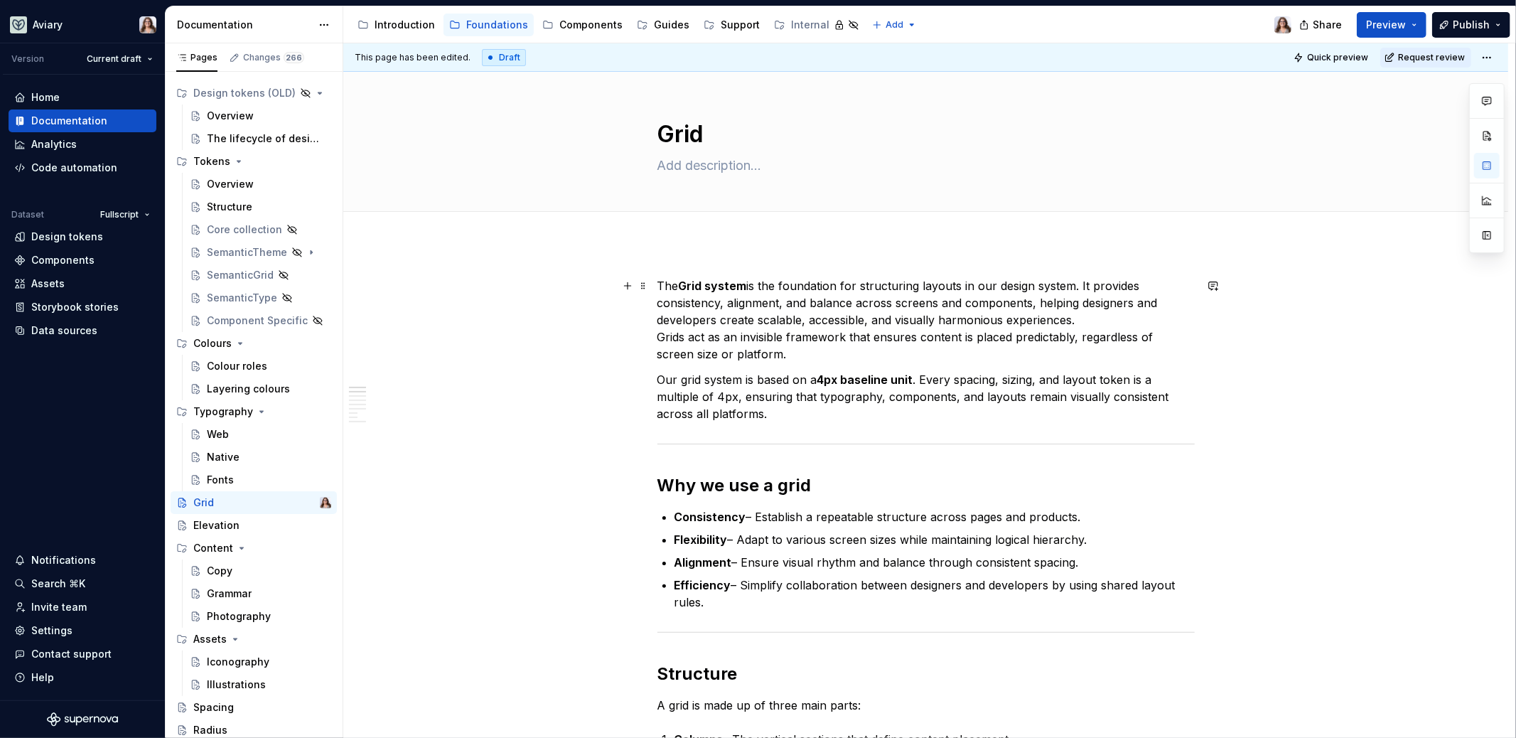
click at [1077, 321] on p "The Grid system is the foundation for structuring layouts in our design system.…" at bounding box center [926, 319] width 537 height 85
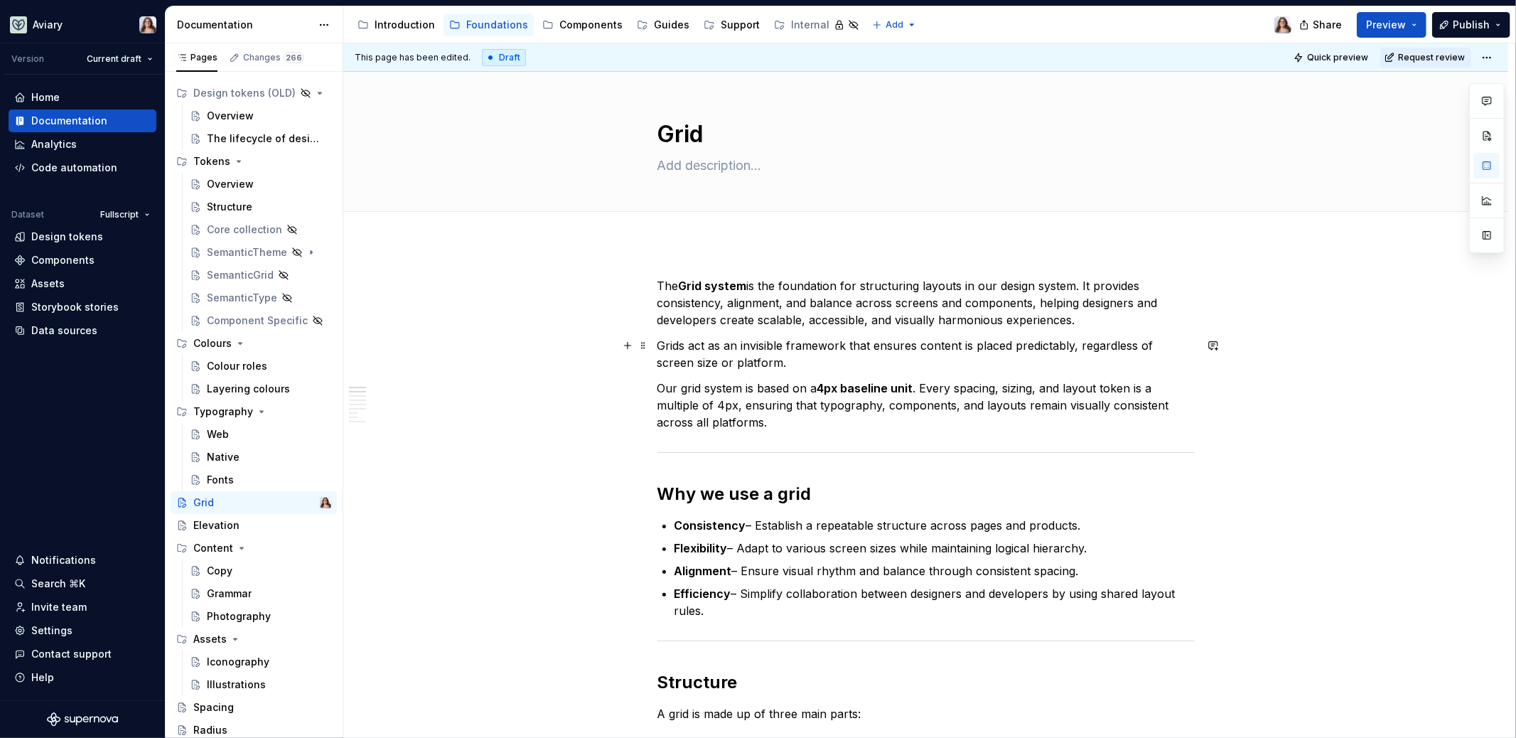
click at [791, 368] on p "Grids act as an invisible framework that ensures content is placed predictably,…" at bounding box center [926, 354] width 537 height 34
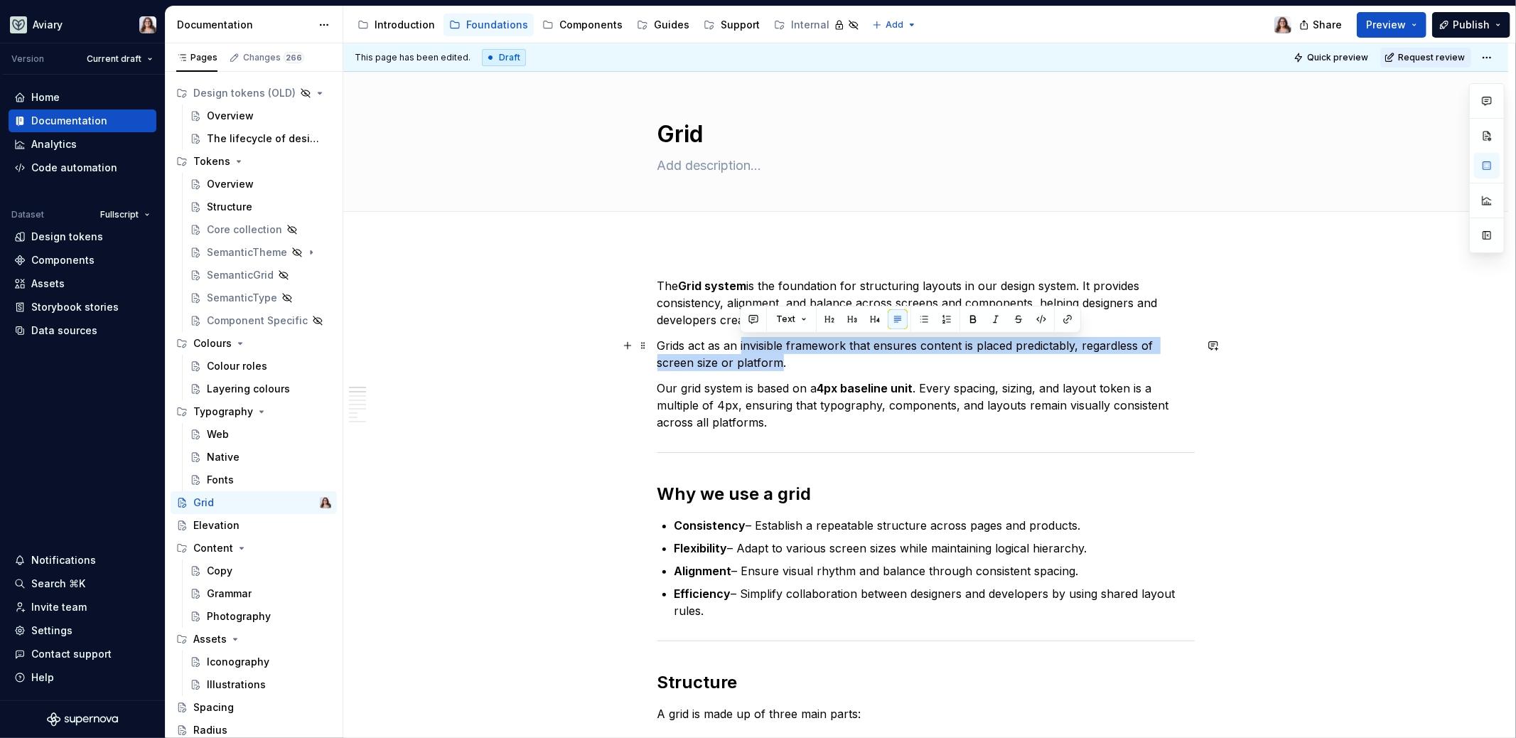
drag, startPoint x: 739, startPoint y: 342, endPoint x: 741, endPoint y: 360, distance: 18.5
click at [741, 360] on p "Grids act as an invisible framework that ensures content is placed predictably,…" at bounding box center [926, 354] width 537 height 34
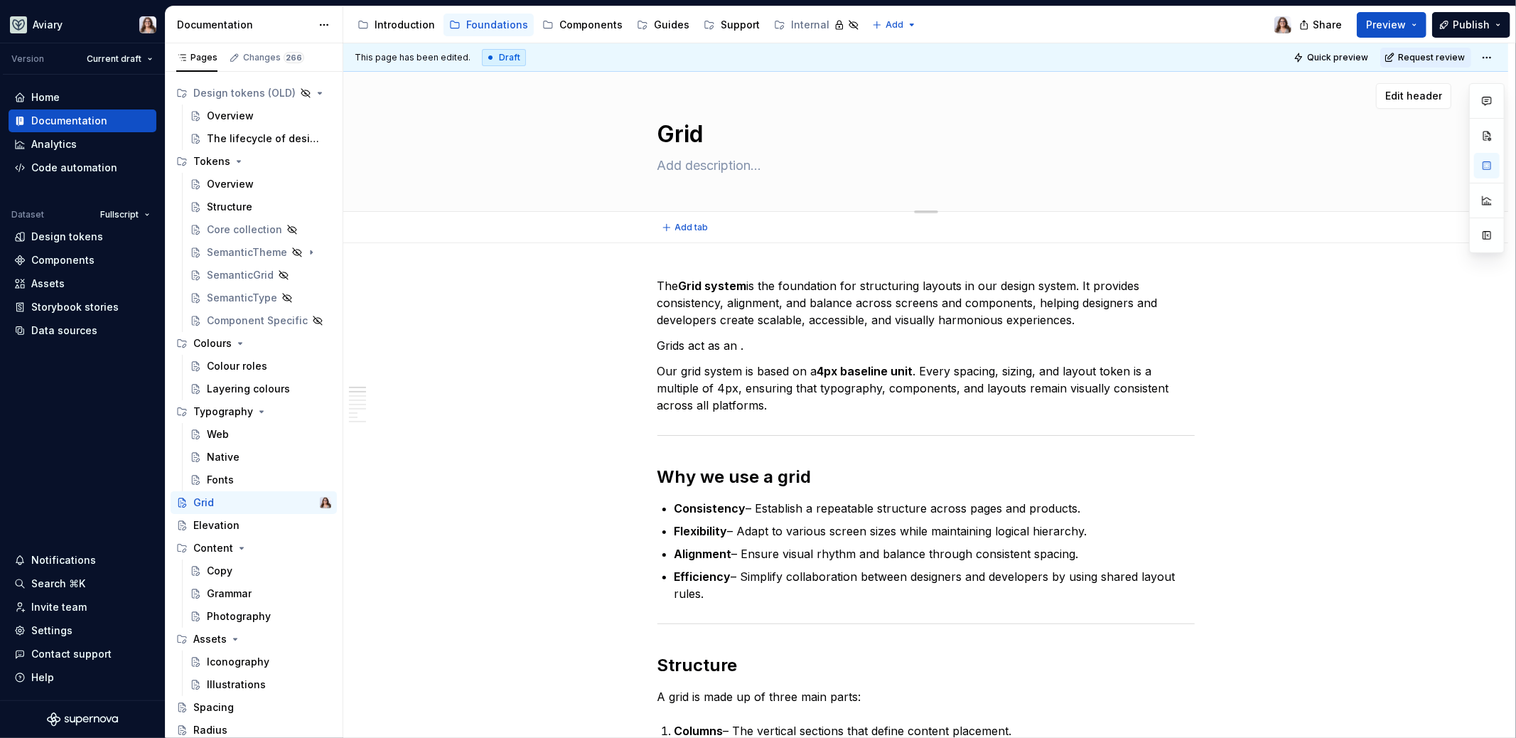
click at [674, 166] on textarea at bounding box center [923, 165] width 537 height 23
paste textarea "invisible framework that ensures content is placed predictably, regardless of s…"
type textarea "*"
type textarea "invisible framework that ensures content is placed predictably, regardless of s…"
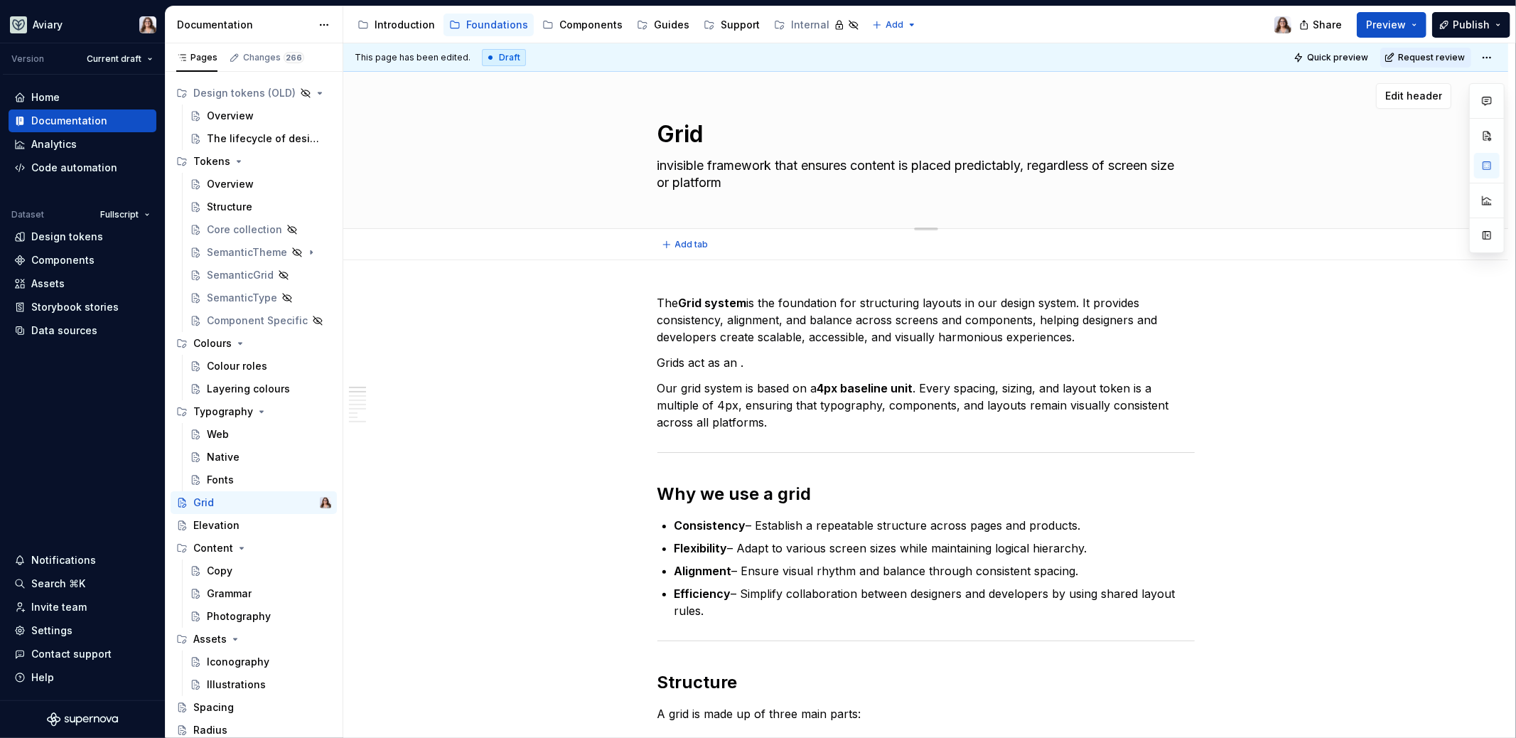
click at [661, 165] on textarea "invisible framework that ensures content is placed predictably, regardless of s…" at bounding box center [923, 174] width 537 height 40
type textarea "*"
type textarea "nvisible framework that ensures content is placed predictably, regardless of sc…"
type textarea "*"
type textarea "Invisible framework that ensures content is placed predictably, regardless of s…"
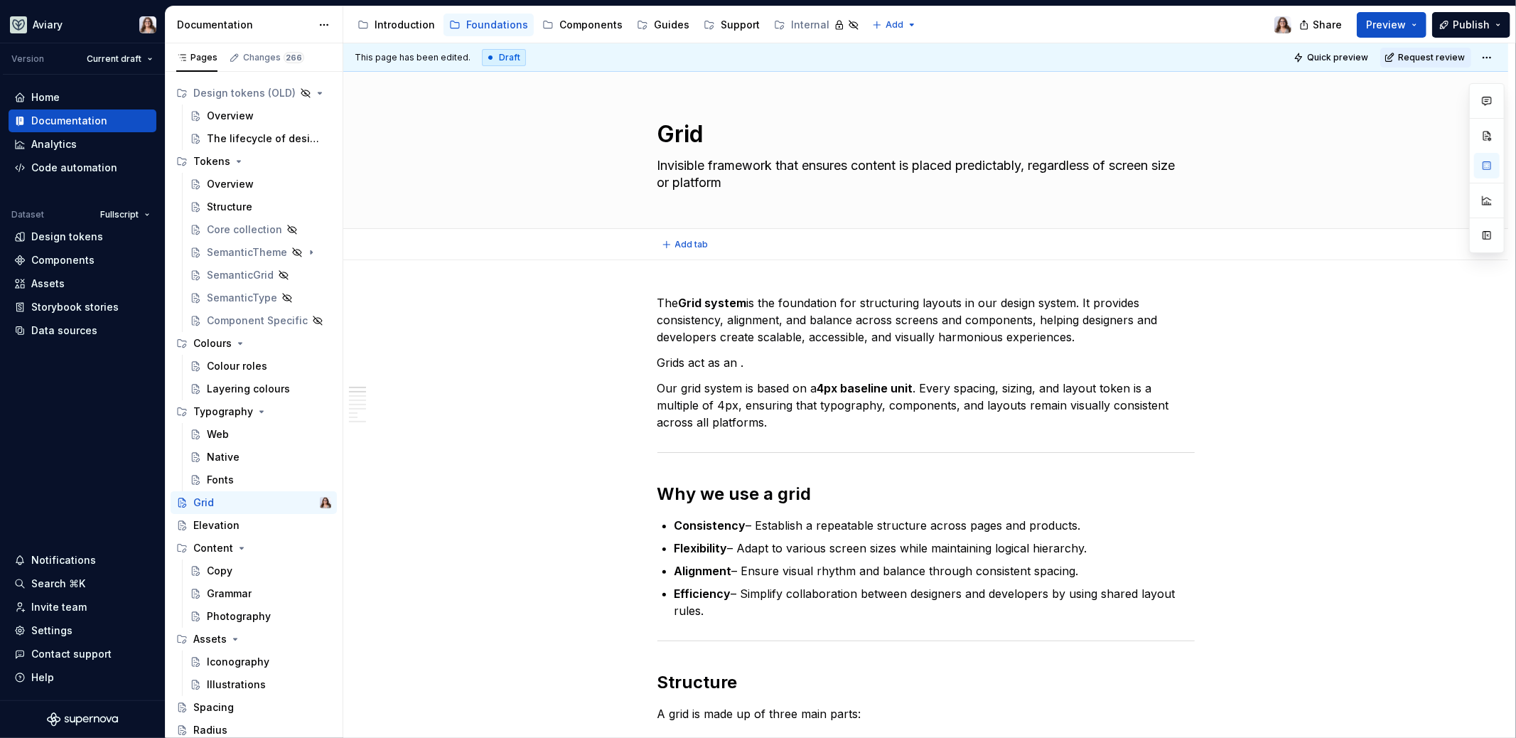
type textarea "*"
type textarea "Invisible framework that ensures content is placed predictably, regardless of s…"
click at [747, 365] on p "Grids act as an ." at bounding box center [926, 362] width 537 height 17
drag, startPoint x: 657, startPoint y: 386, endPoint x: 655, endPoint y: 359, distance: 27.1
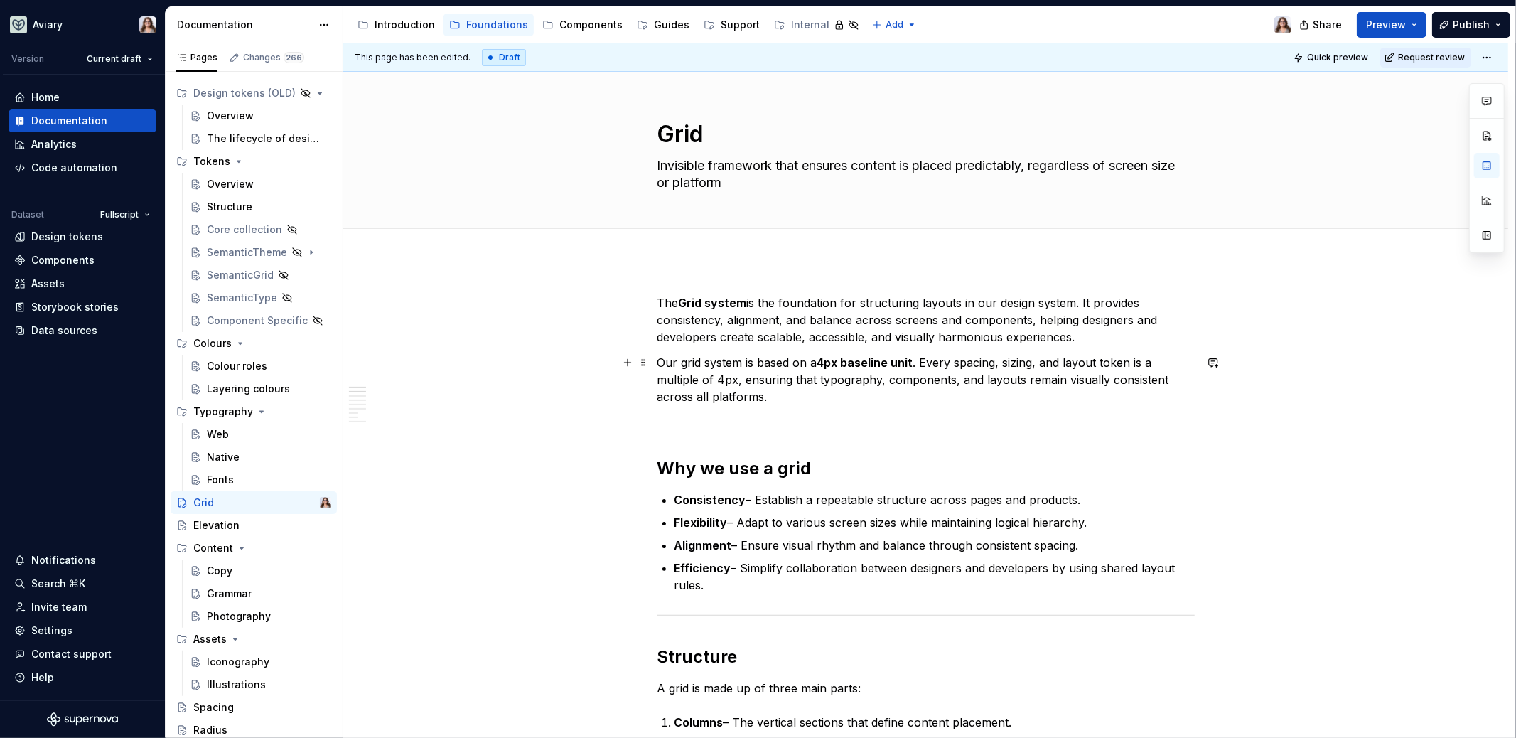
click at [794, 397] on p "Our grid system is based on a 4px baseline unit . Every spacing, sizing, and la…" at bounding box center [926, 379] width 537 height 51
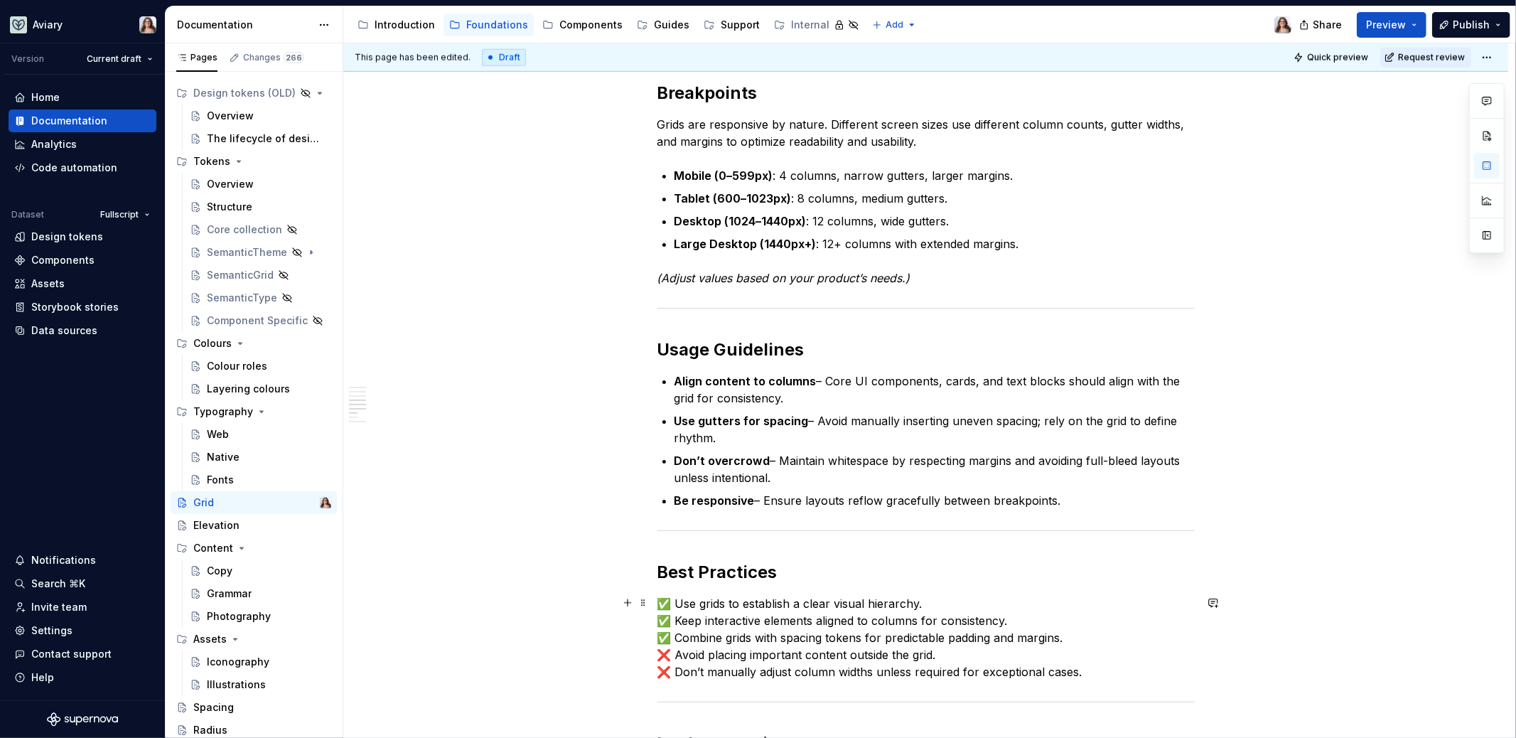
scroll to position [1267, 0]
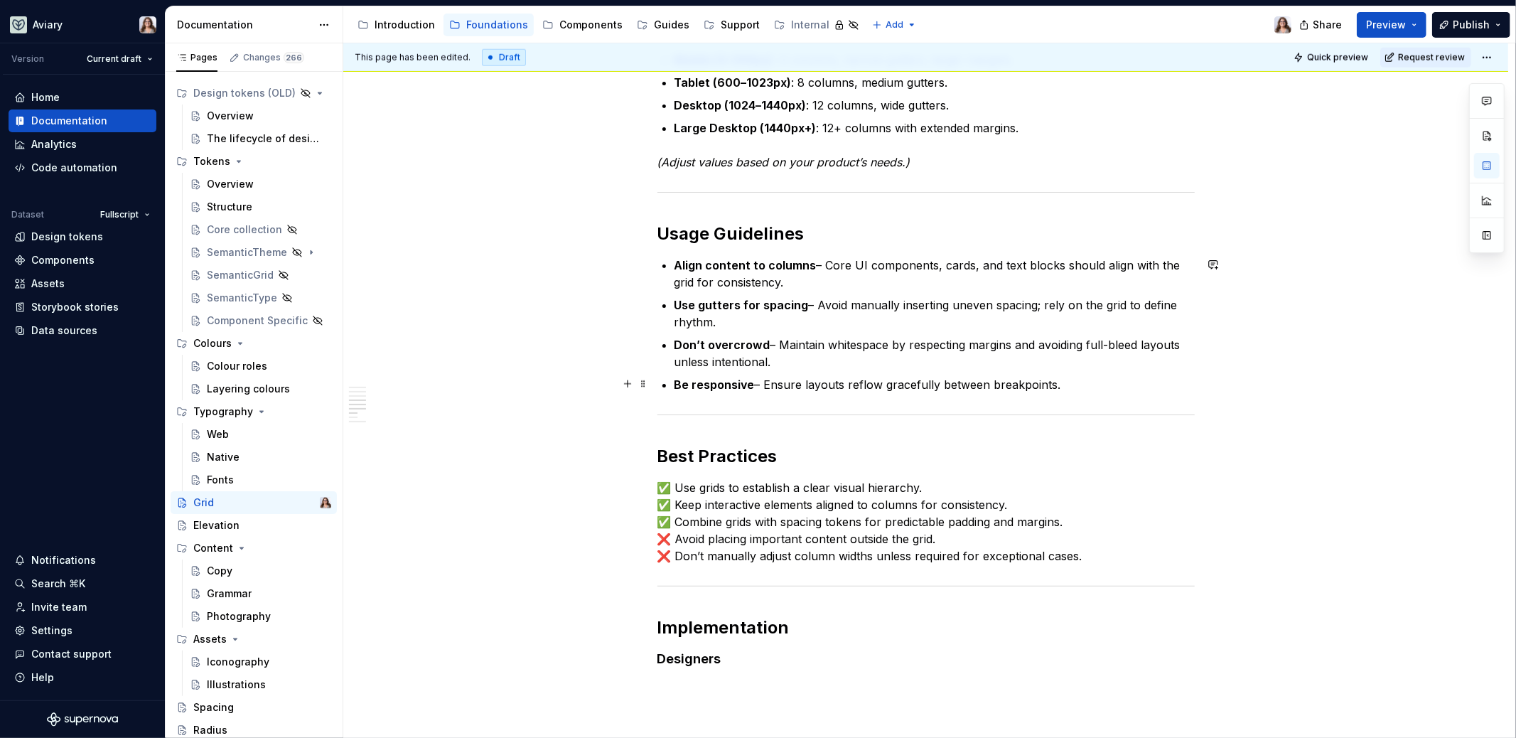
click at [1055, 387] on p "Be responsive – Ensure layouts reflow gracefully between breakpoints." at bounding box center [935, 384] width 520 height 17
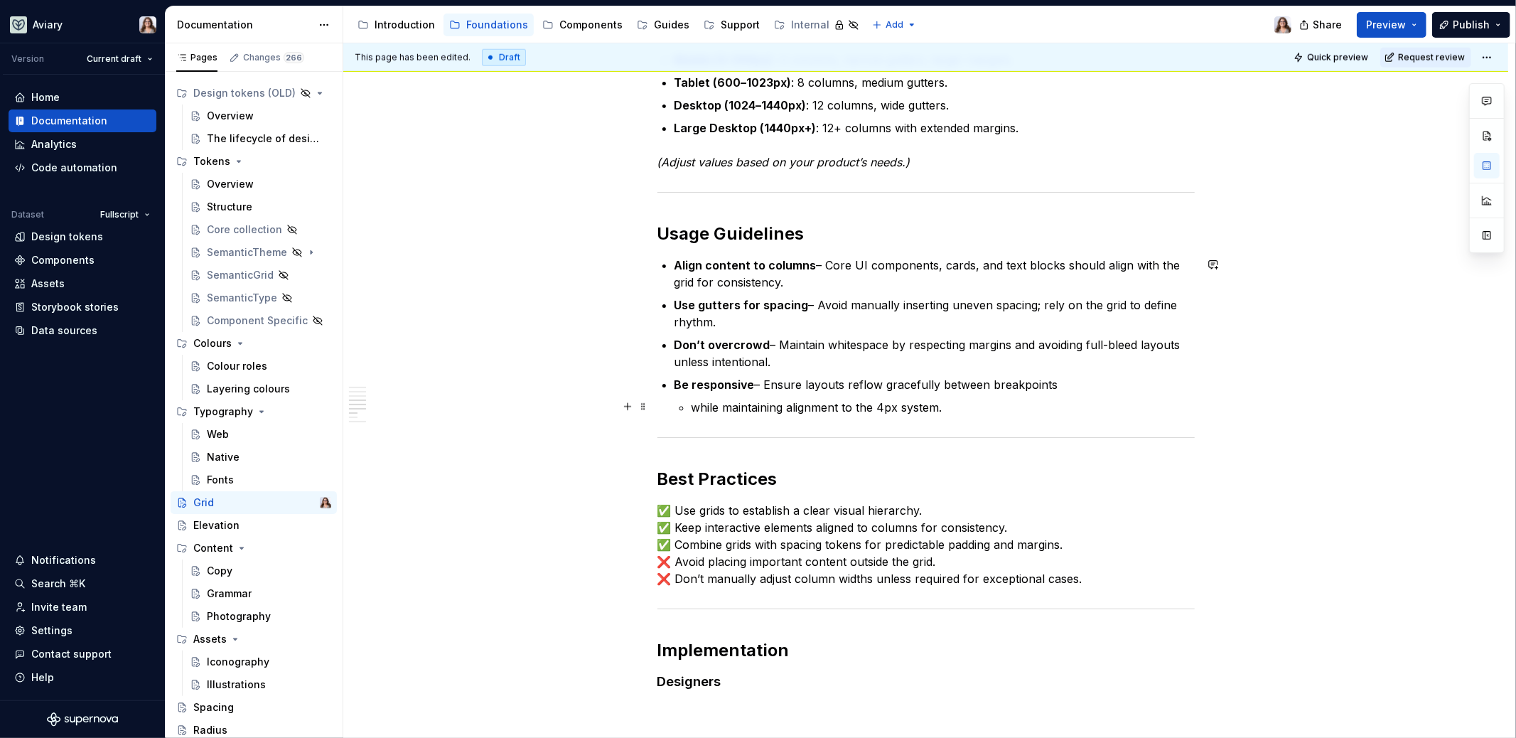
click at [695, 406] on p "while maintaining alignment to the 4px system." at bounding box center [943, 407] width 503 height 17
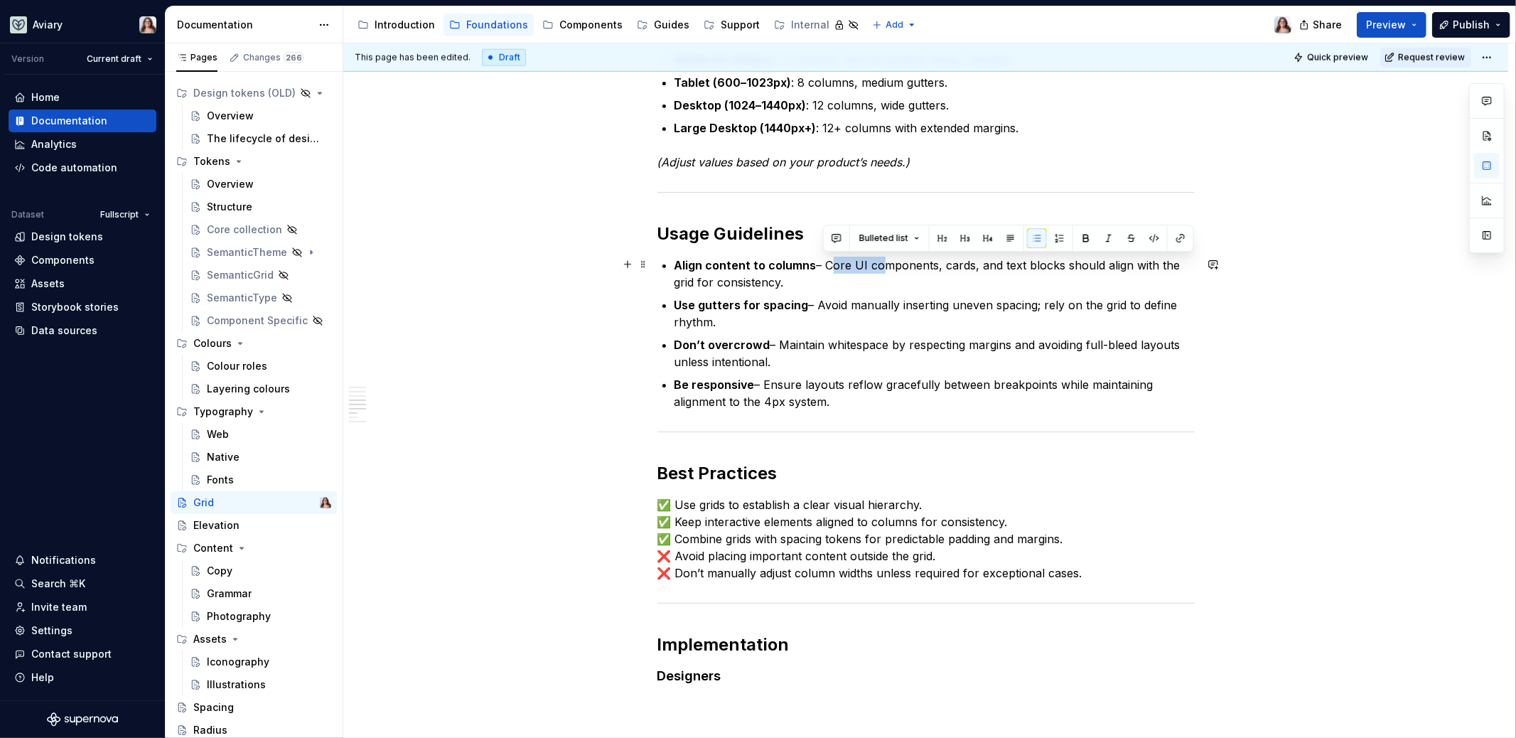
drag, startPoint x: 872, startPoint y: 264, endPoint x: 825, endPoint y: 264, distance: 46.9
click at [825, 264] on p "Align content to columns – Core UI components, cards, and text blocks should al…" at bounding box center [935, 274] width 520 height 34
click at [726, 284] on p "Align content to columns – Components, cards, and text blocks should align with…" at bounding box center [935, 274] width 520 height 34
click at [739, 284] on p "Align content to columns – Components, cards, and text blocks should align with…" at bounding box center [935, 274] width 520 height 34
drag, startPoint x: 740, startPoint y: 282, endPoint x: 1113, endPoint y: 263, distance: 373.7
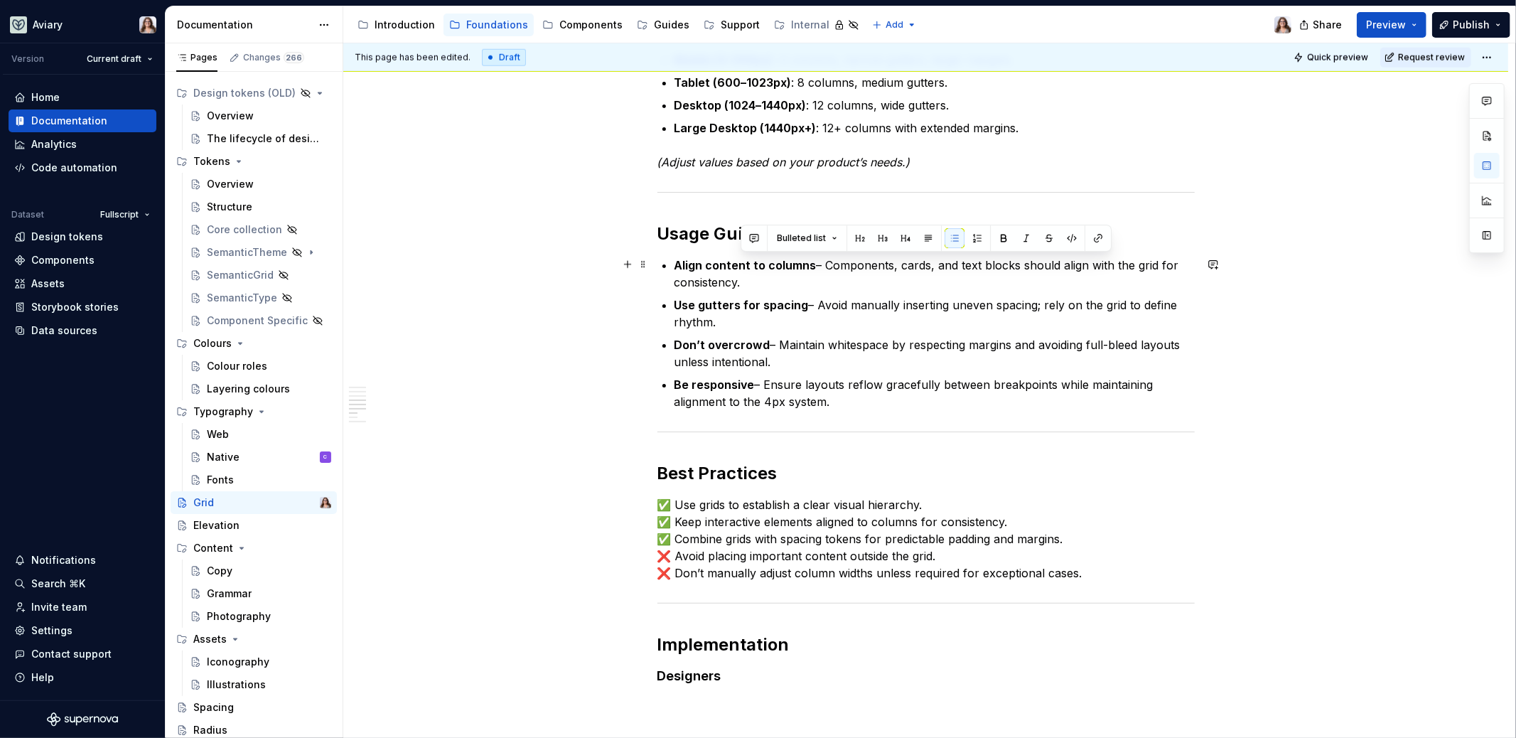
click at [1113, 264] on p "Align content to columns – Components, cards, and text blocks should align with…" at bounding box center [935, 274] width 520 height 34
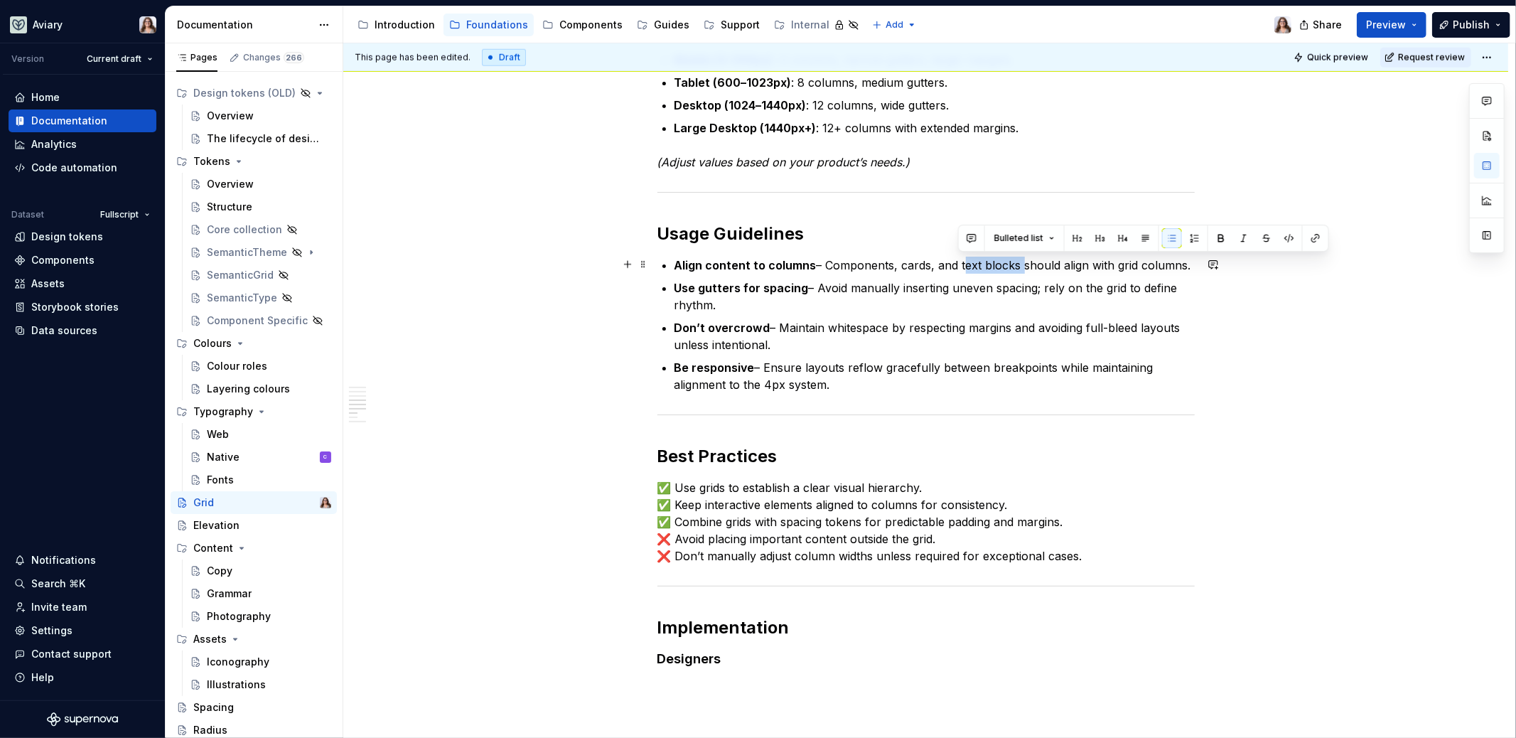
drag, startPoint x: 959, startPoint y: 267, endPoint x: 1015, endPoint y: 266, distance: 56.2
click at [1015, 266] on p "Align content to columns – Components, cards, and text blocks should align with…" at bounding box center [935, 265] width 520 height 17
click at [740, 301] on p "Use gutters for spacing – Avoid manually inserting uneven spacing; rely on the …" at bounding box center [935, 296] width 520 height 34
click at [813, 286] on p "Use gutters for spacing – Avoid manually inserting uneven spacing; rely on the …" at bounding box center [935, 296] width 520 height 34
click at [820, 267] on p "Align content to columns – Components, cards, and containers should align with …" at bounding box center [935, 265] width 520 height 17
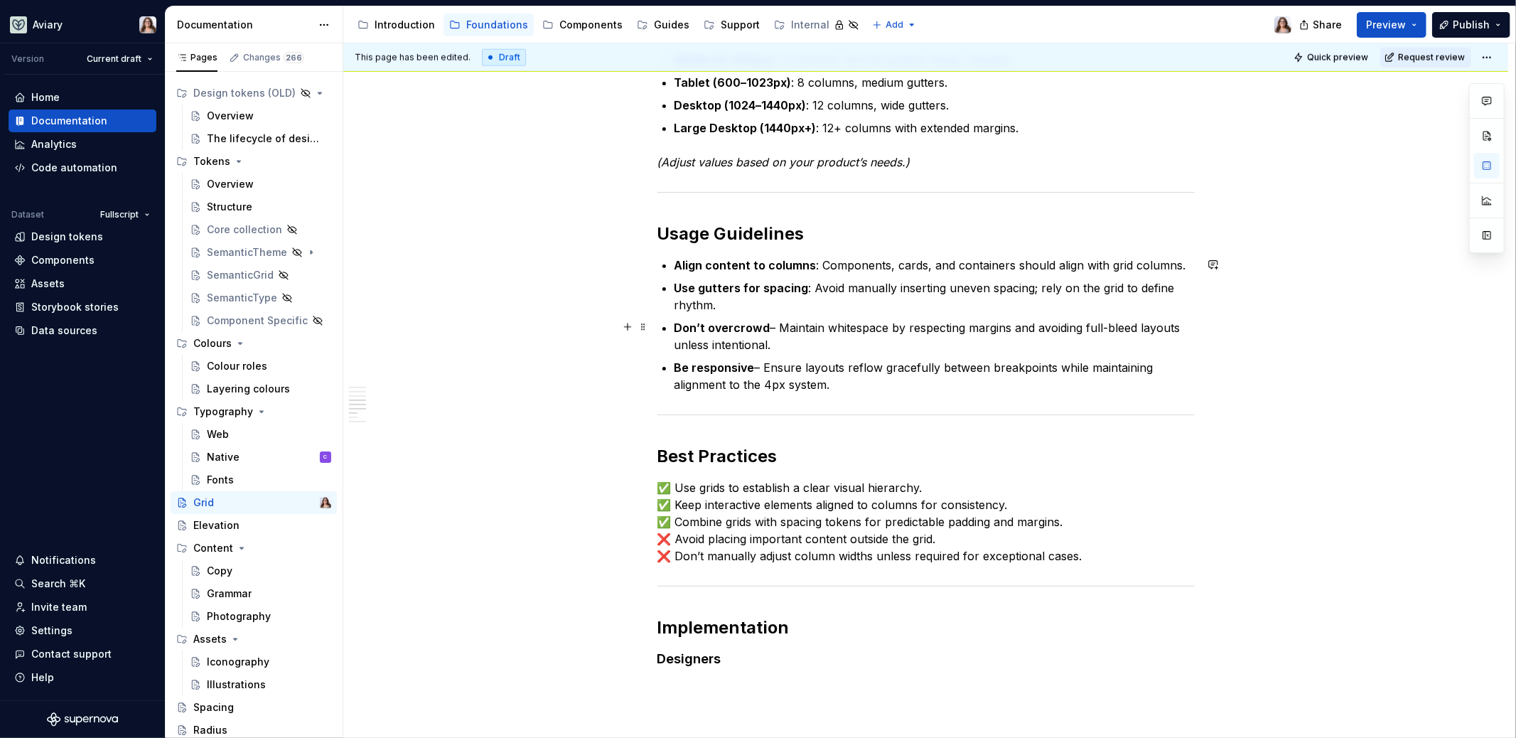
click at [773, 328] on p "Don’t overcrowd – Maintain whitespace by respecting margins and avoiding full-b…" at bounding box center [935, 336] width 520 height 34
click at [761, 364] on p "Be responsive – Ensure layouts reflow gracefully between breakpoints while main…" at bounding box center [935, 376] width 520 height 34
click at [833, 386] on p "Be responsive : Ensure layouts reflow gracefully between breakpoints while main…" at bounding box center [935, 376] width 520 height 34
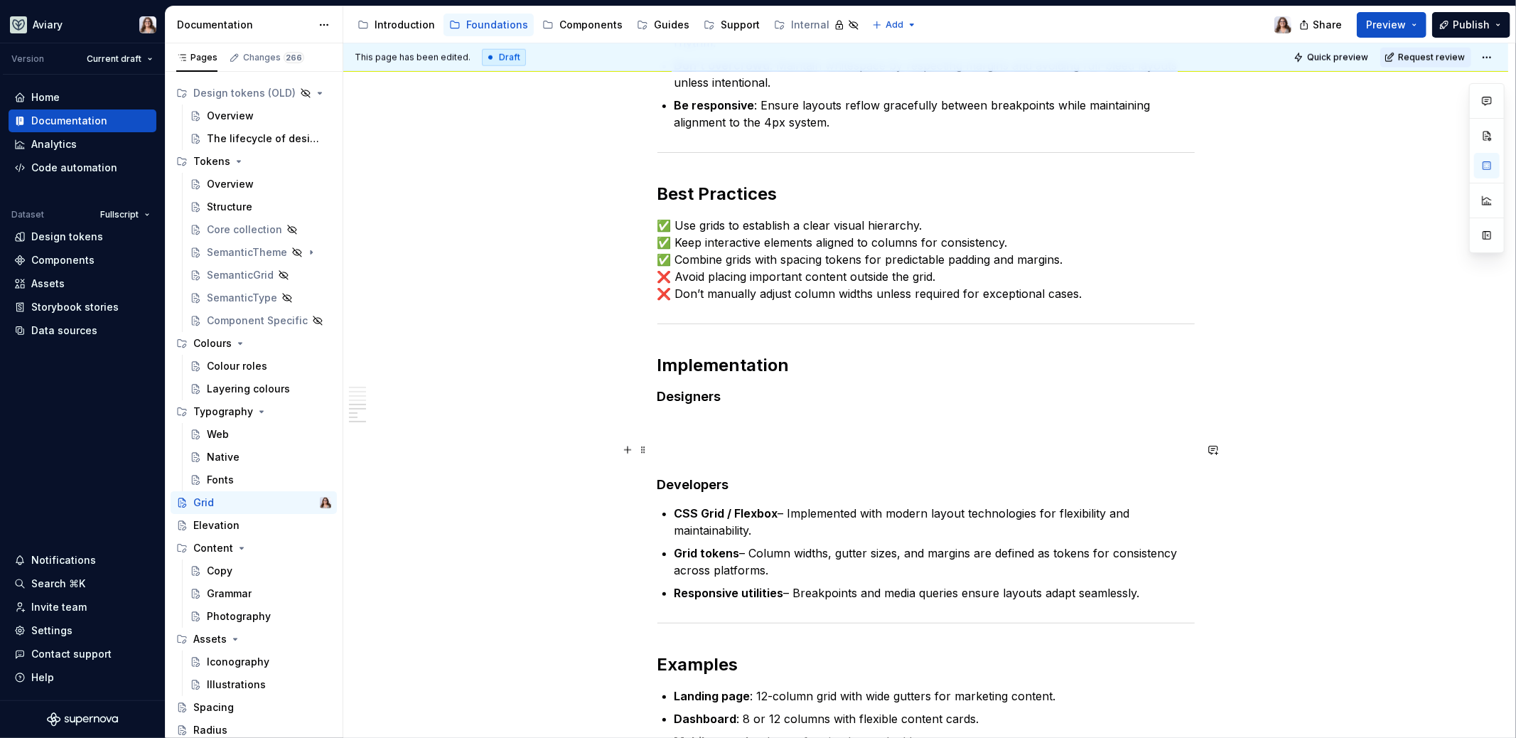
scroll to position [1531, 0]
click at [711, 419] on p at bounding box center [926, 423] width 537 height 17
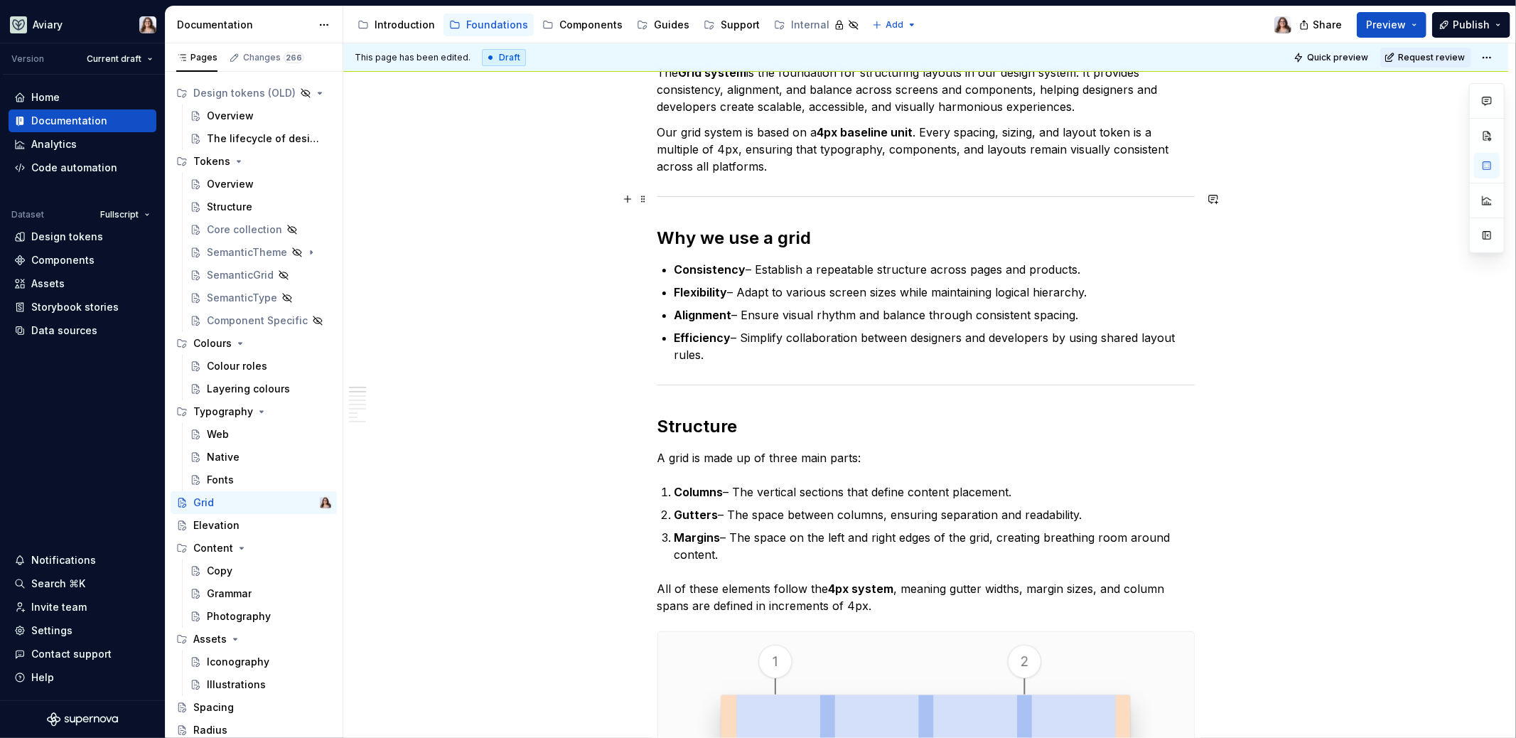
scroll to position [0, 0]
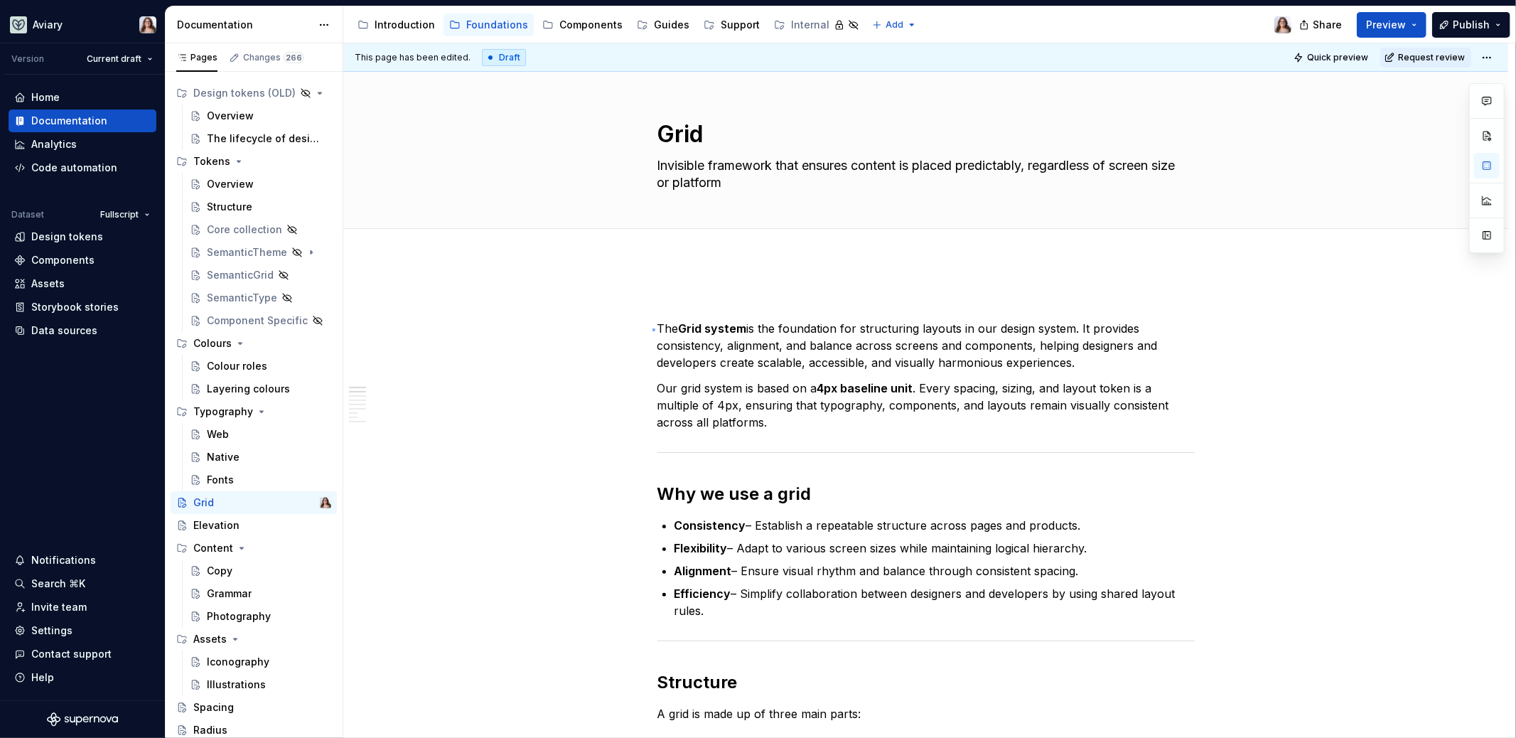
click at [653, 329] on div "This page has been edited. Draft Quick preview Request review Grid Invisible fr…" at bounding box center [929, 390] width 1172 height 695
click at [658, 326] on p "The Grid system is the foundation for structuring layouts in our design system.…" at bounding box center [926, 345] width 537 height 51
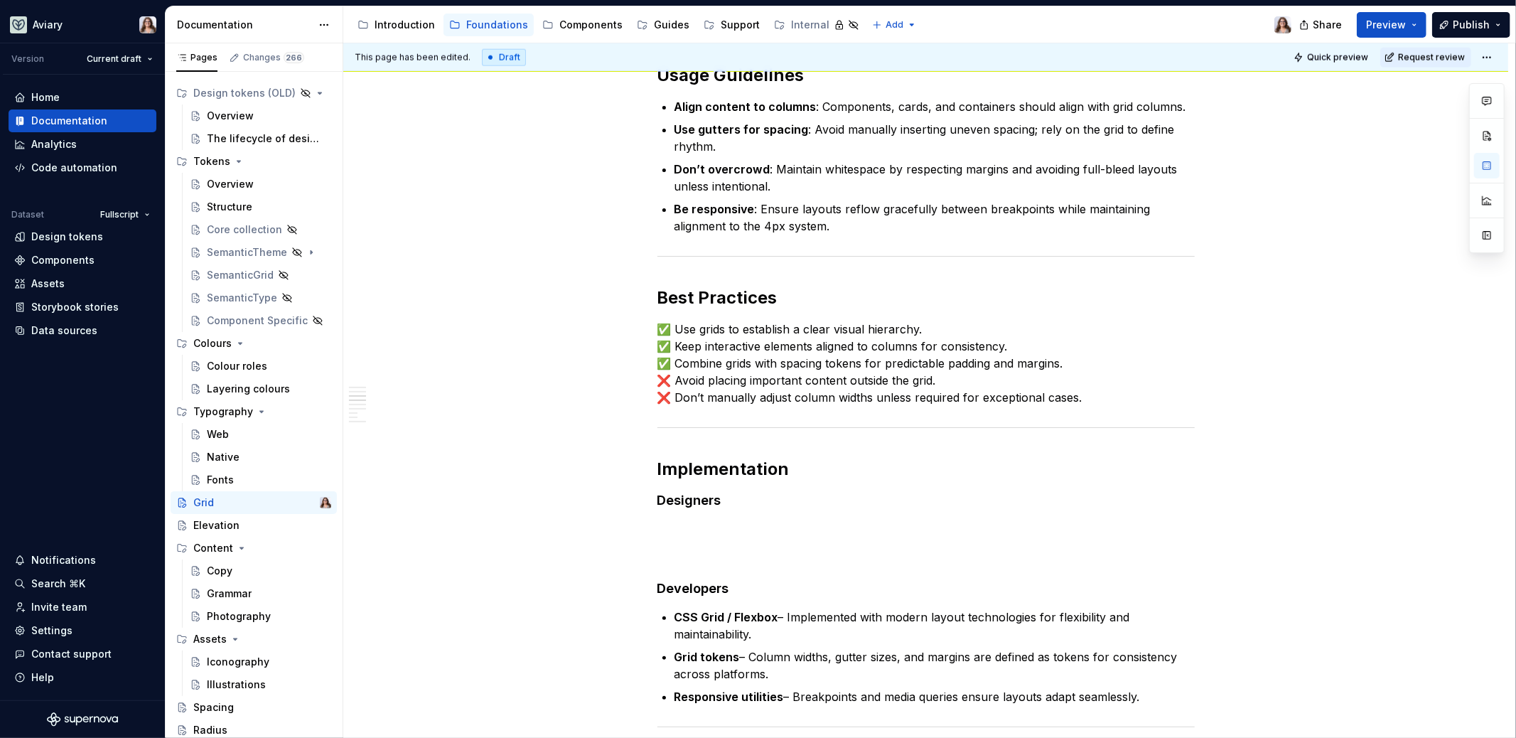
scroll to position [1779, 0]
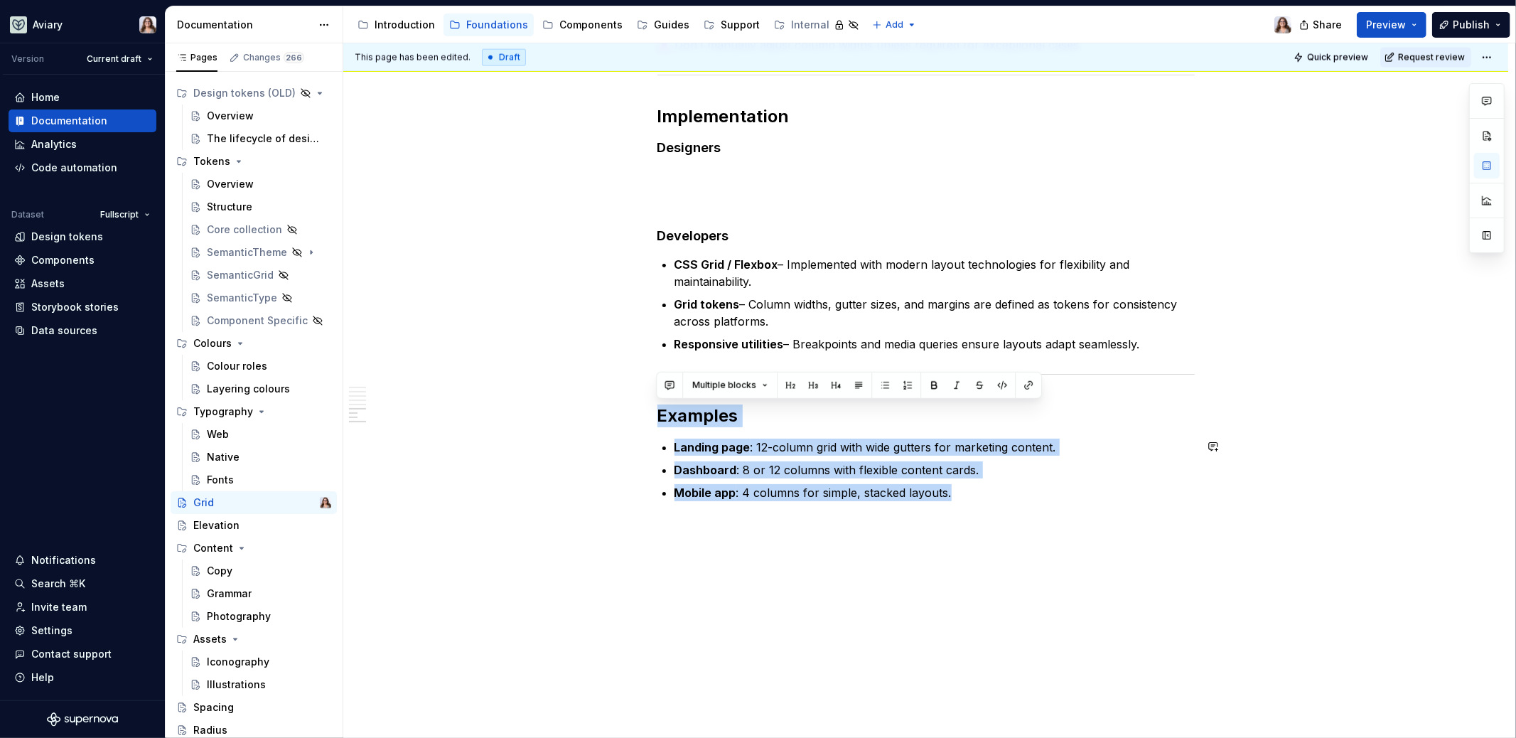
drag, startPoint x: 659, startPoint y: 413, endPoint x: 964, endPoint y: 553, distance: 335.6
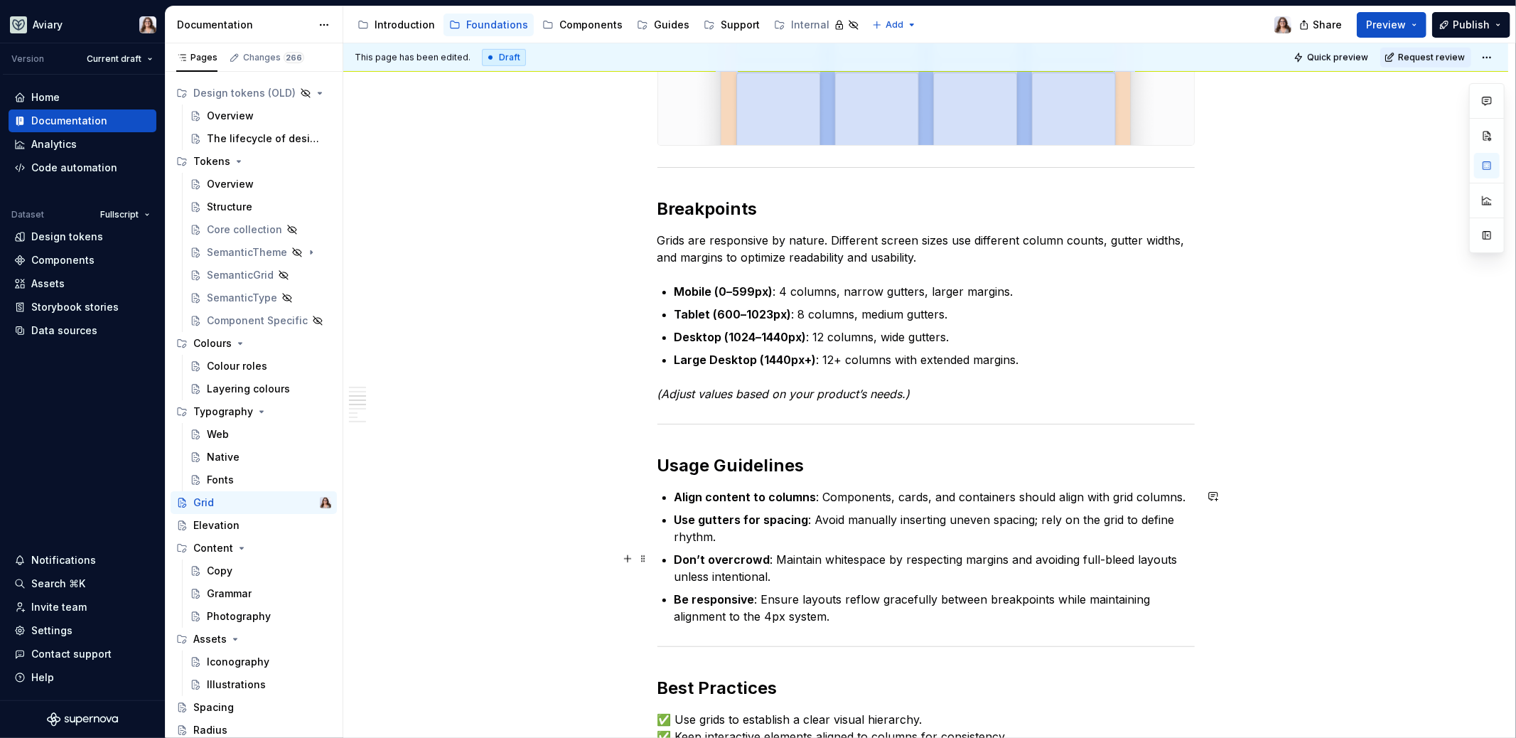
scroll to position [1038, 0]
click at [913, 392] on p "(Adjust values based on your product’s needs.)" at bounding box center [926, 391] width 537 height 17
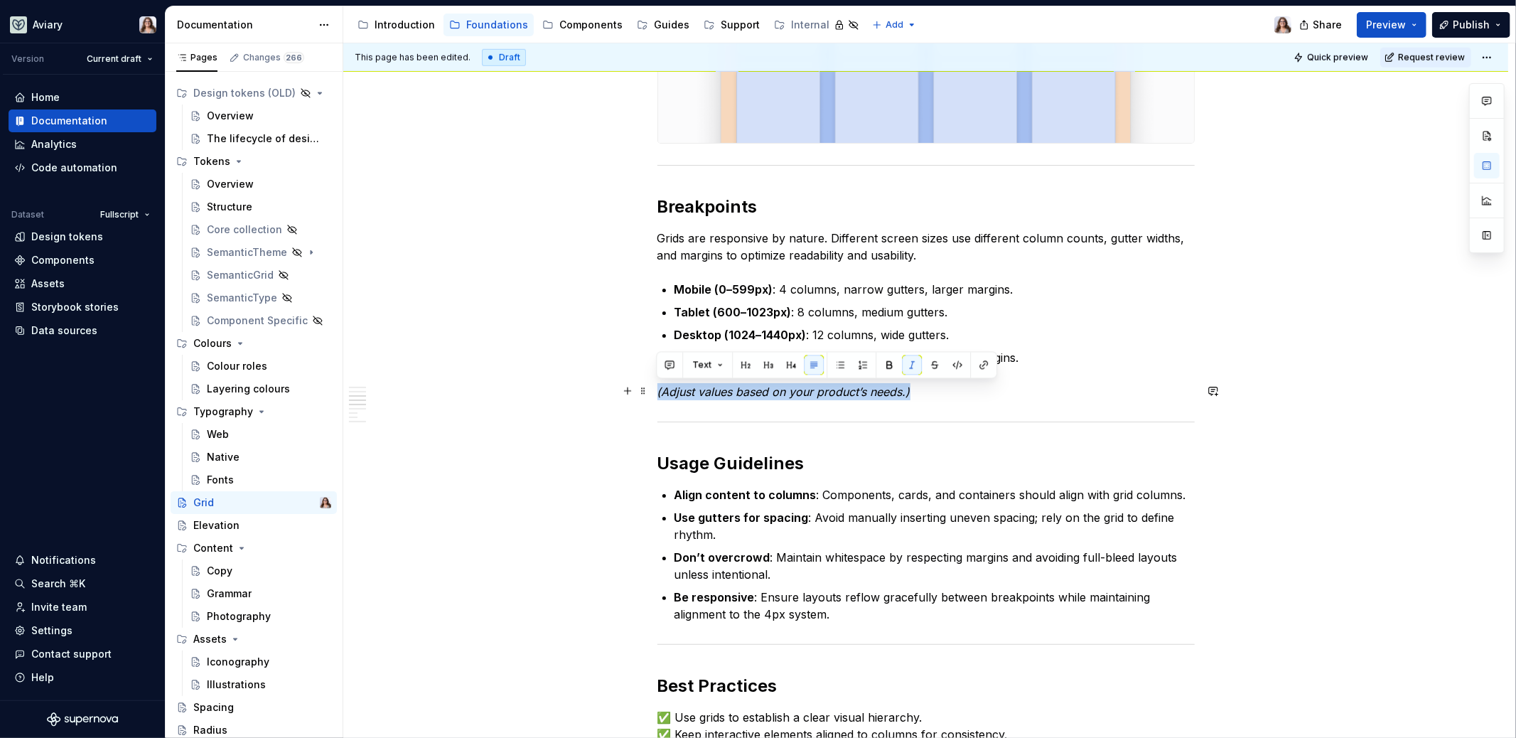
drag, startPoint x: 925, startPoint y: 390, endPoint x: 652, endPoint y: 397, distance: 273.1
click at [652, 397] on div "The Grid system is the foundation for structuring layouts in our design system.…" at bounding box center [925, 368] width 1165 height 2292
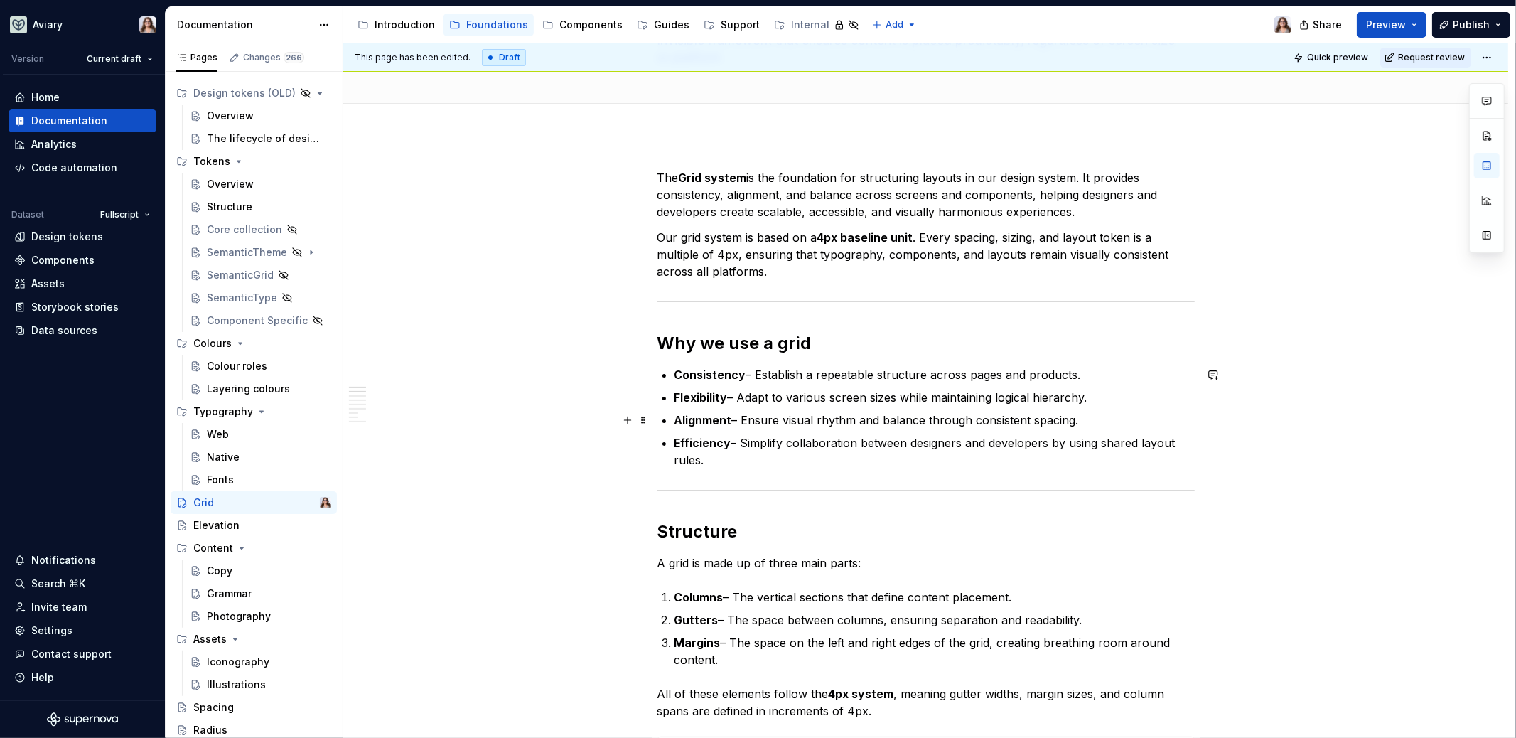
scroll to position [148, 0]
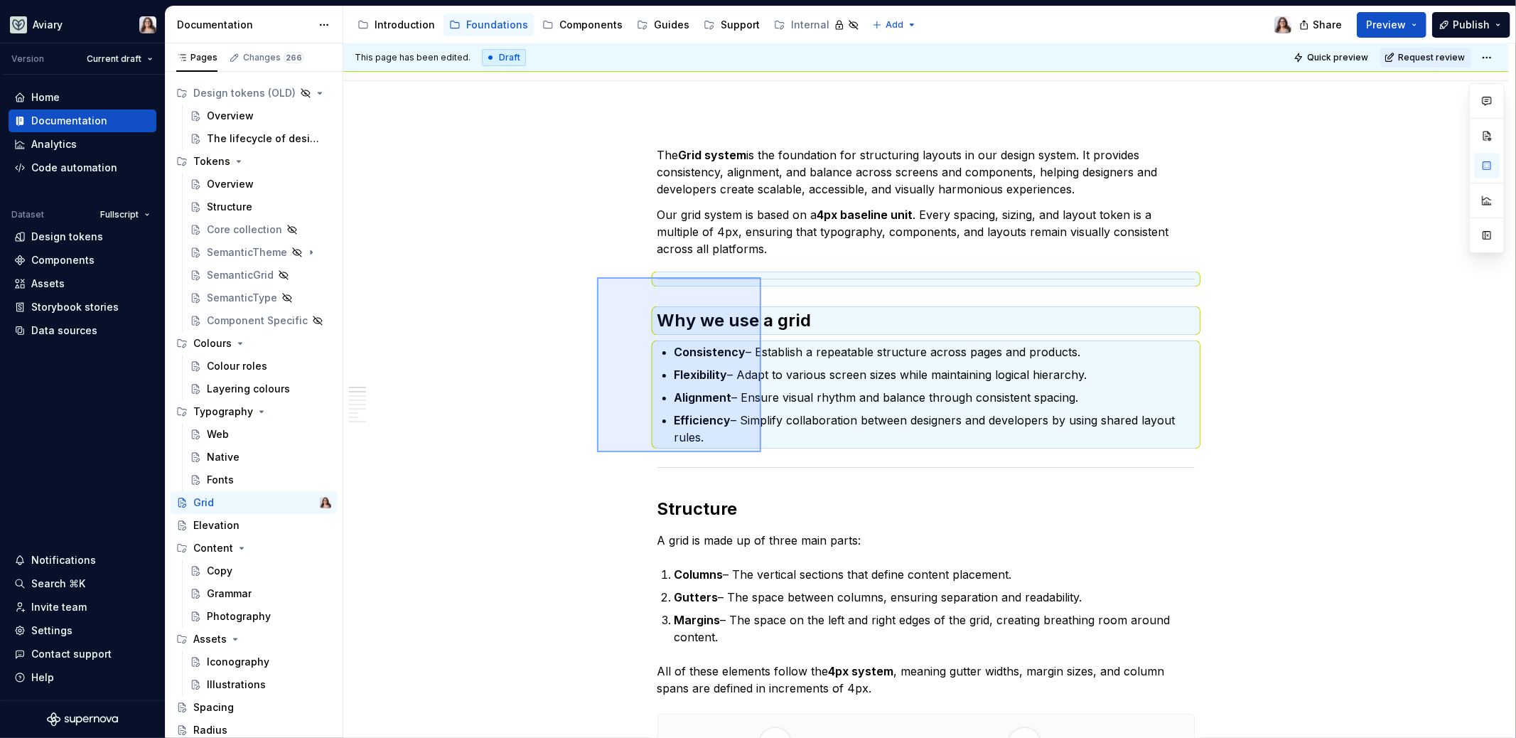
drag, startPoint x: 597, startPoint y: 277, endPoint x: 761, endPoint y: 451, distance: 238.9
click at [761, 451] on div "This page has been edited. Draft Quick preview Request review Grid Invisible fr…" at bounding box center [929, 390] width 1172 height 695
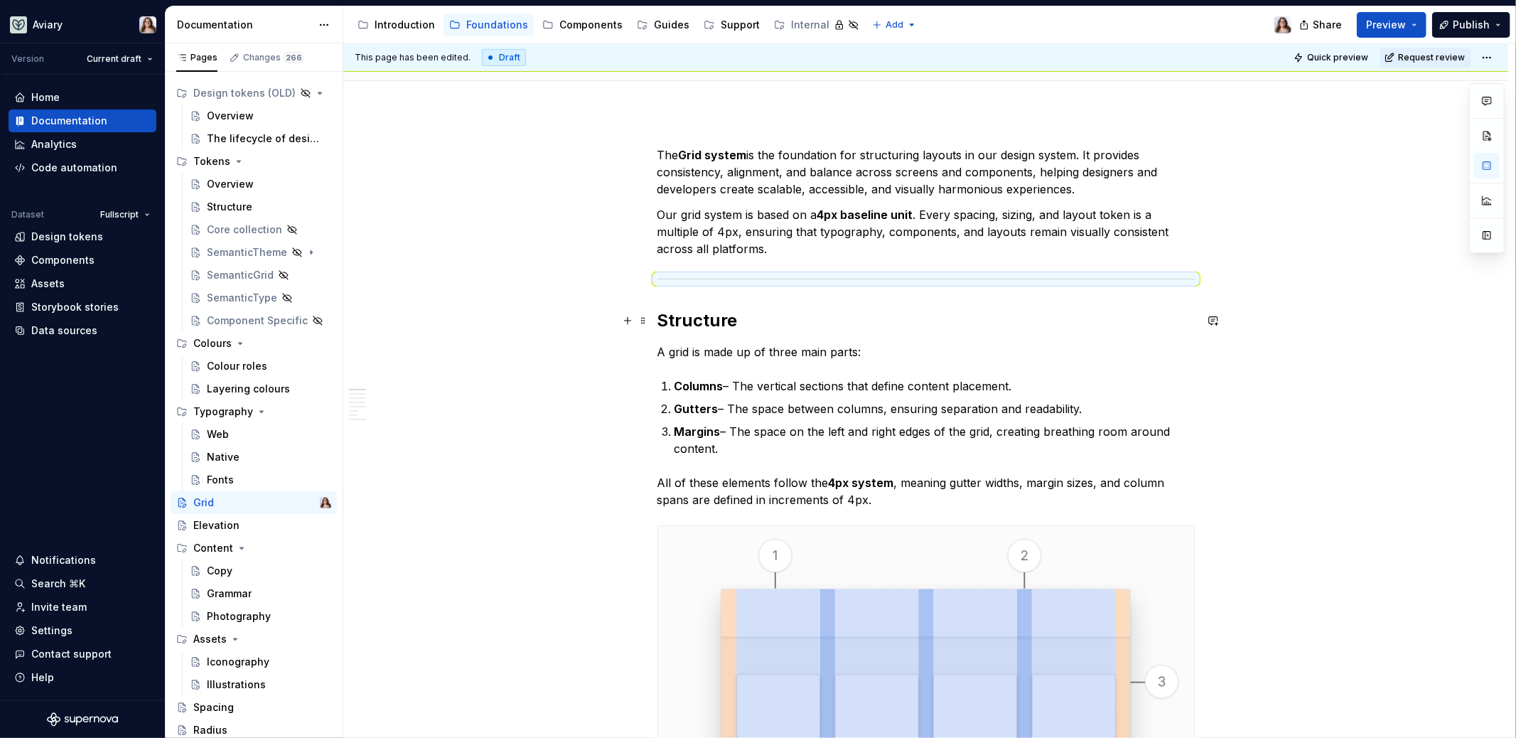
click at [744, 321] on h2 "Structure" at bounding box center [926, 320] width 537 height 23
click at [875, 353] on p "A grid is made up of three main parts:" at bounding box center [926, 351] width 537 height 17
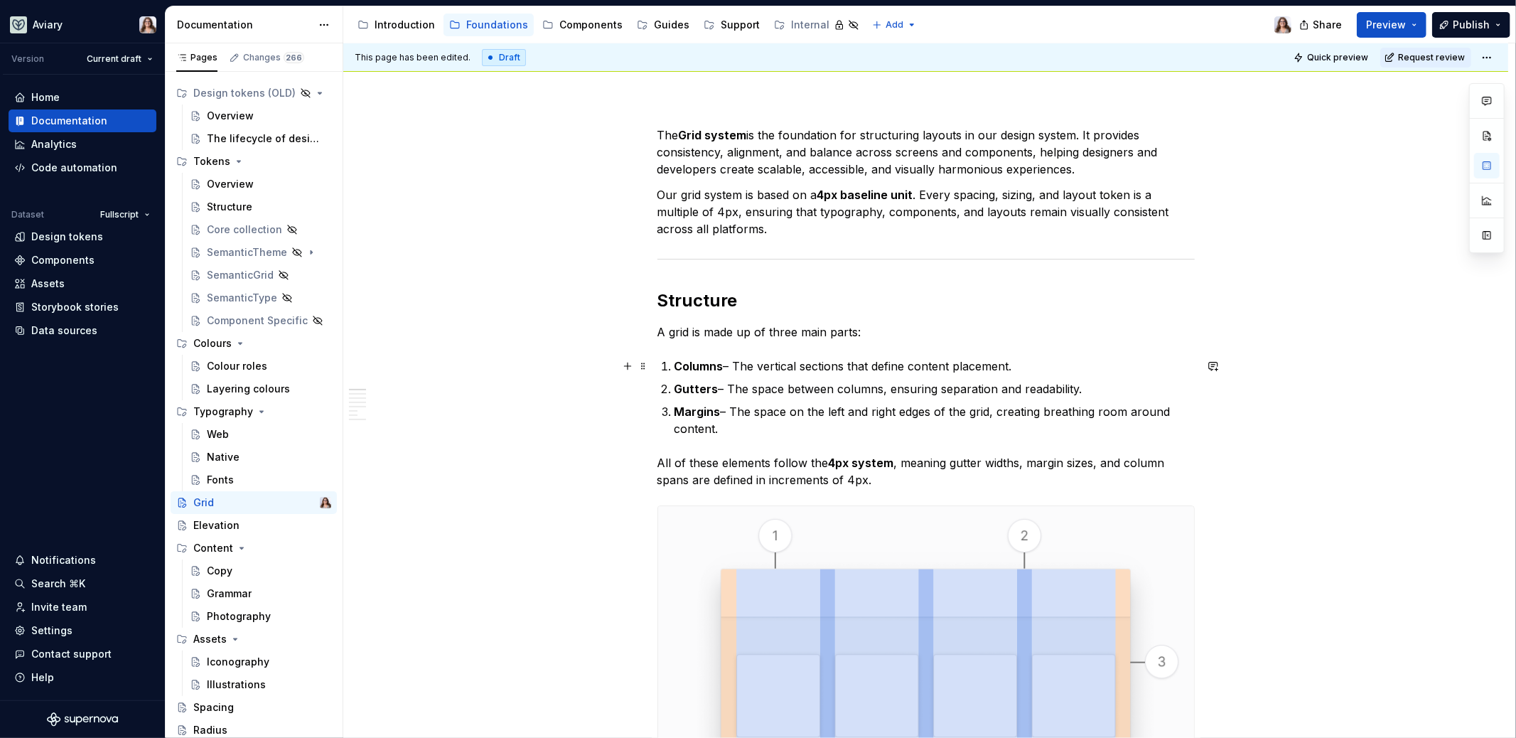
scroll to position [162, 0]
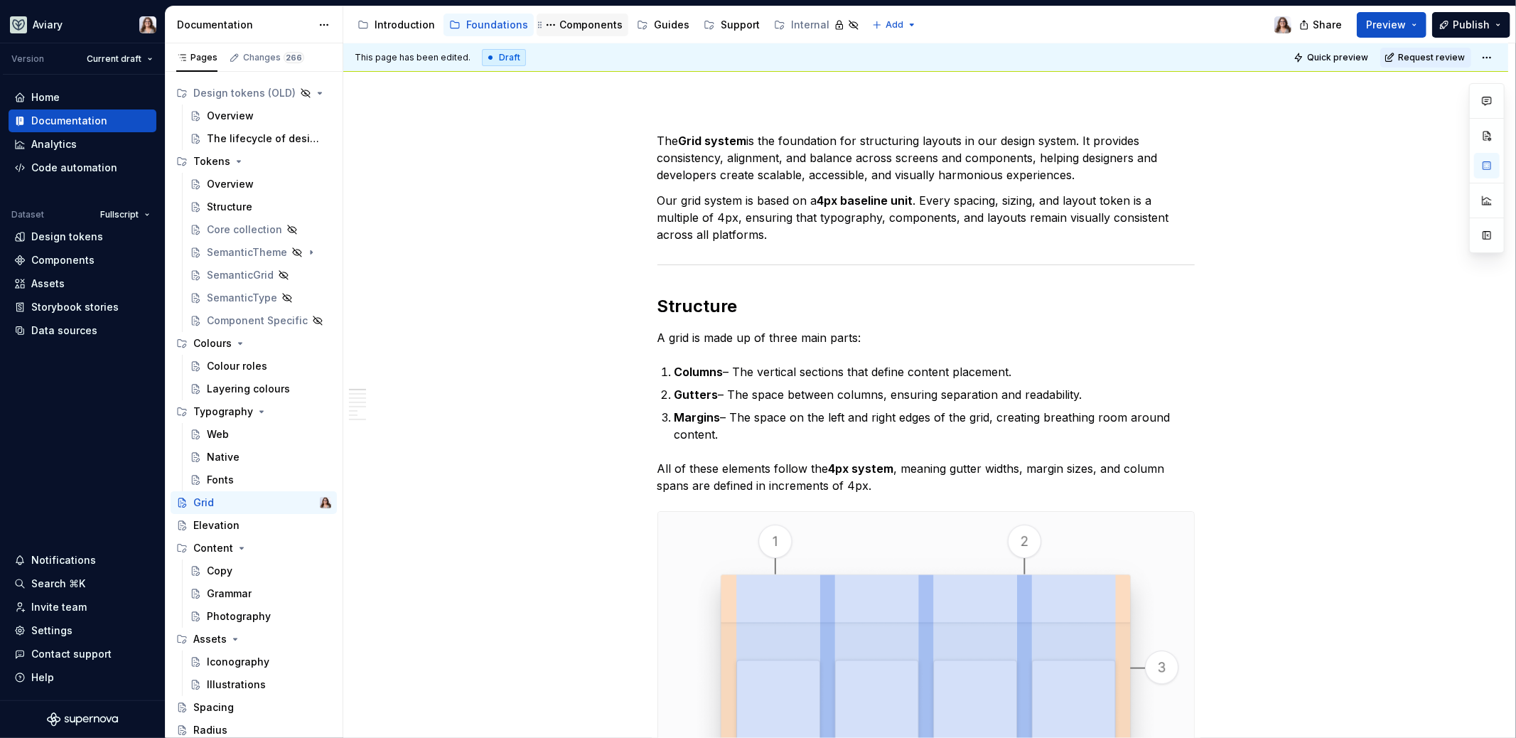
click at [574, 28] on div "Components" at bounding box center [590, 25] width 63 height 14
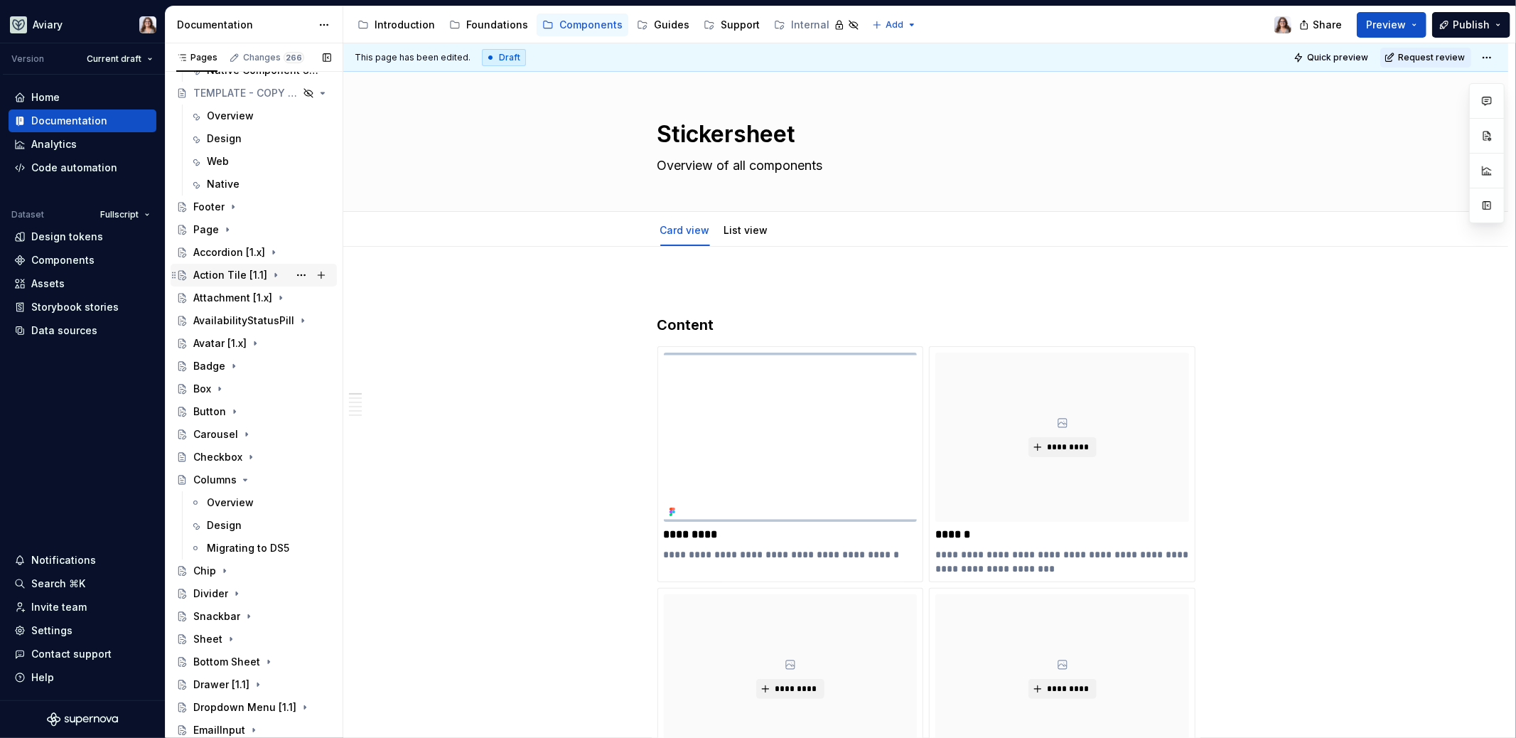
scroll to position [205, 0]
click at [211, 478] on div "Columns" at bounding box center [214, 478] width 43 height 14
click at [397, 24] on div "Introduction" at bounding box center [405, 25] width 60 height 14
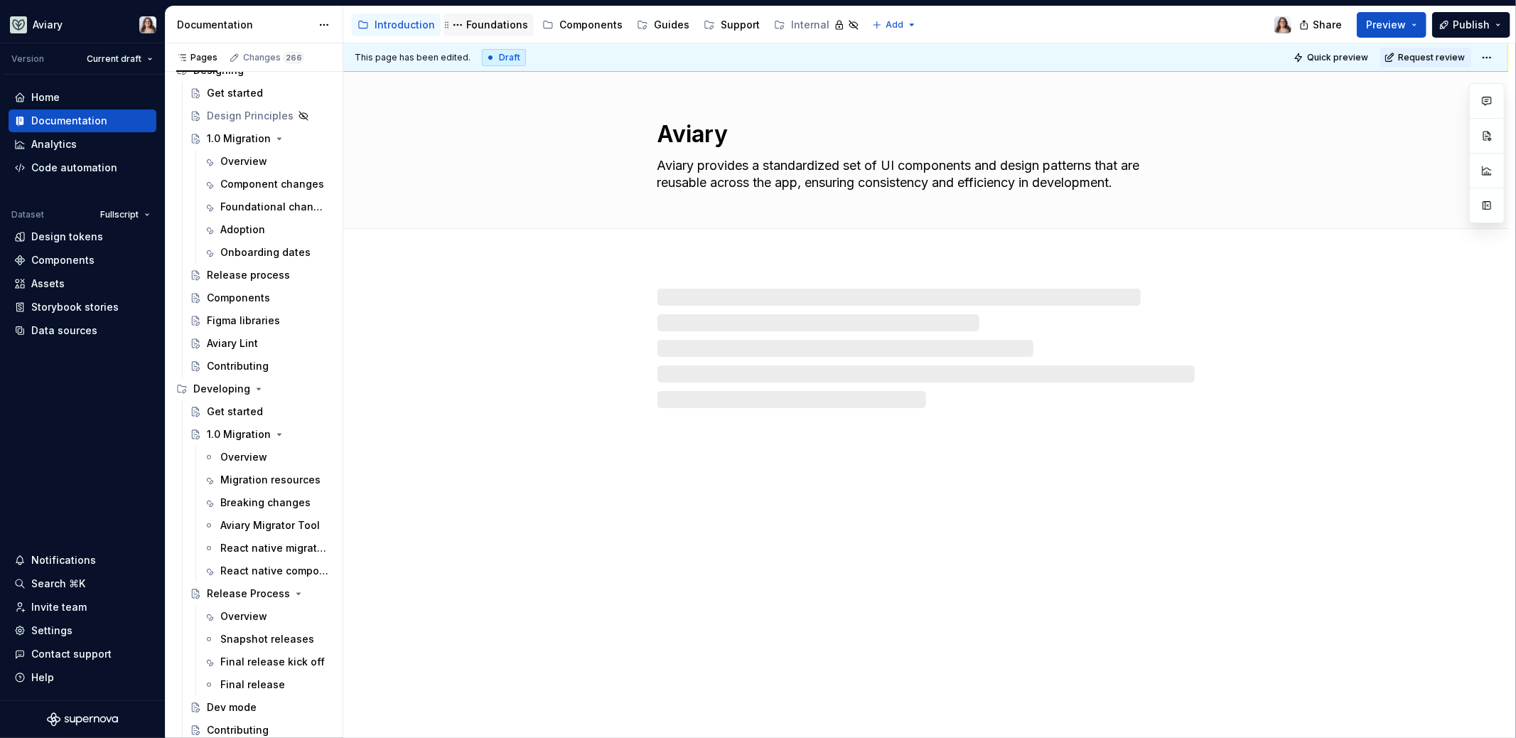
click at [475, 23] on div "Foundations" at bounding box center [497, 25] width 62 height 14
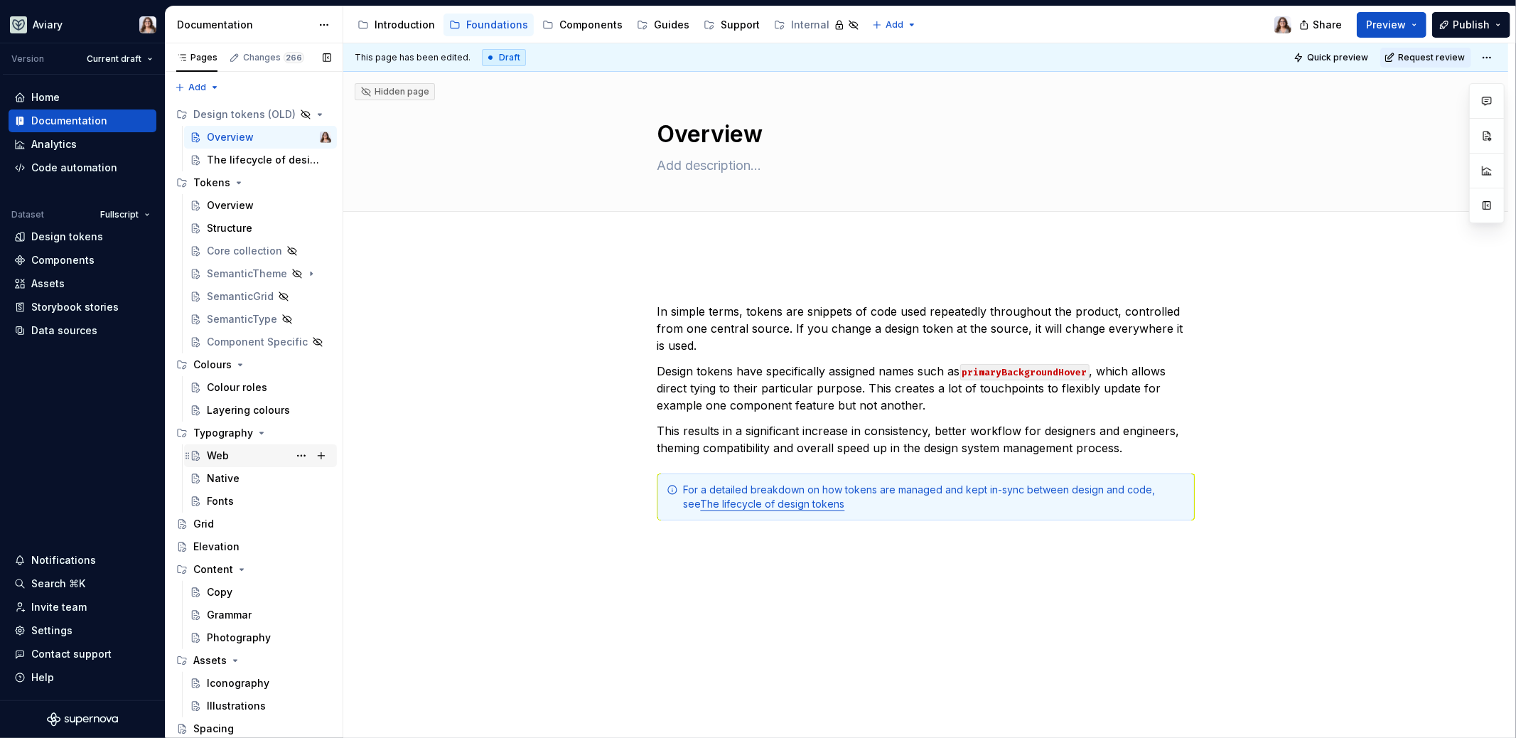
scroll to position [21, 0]
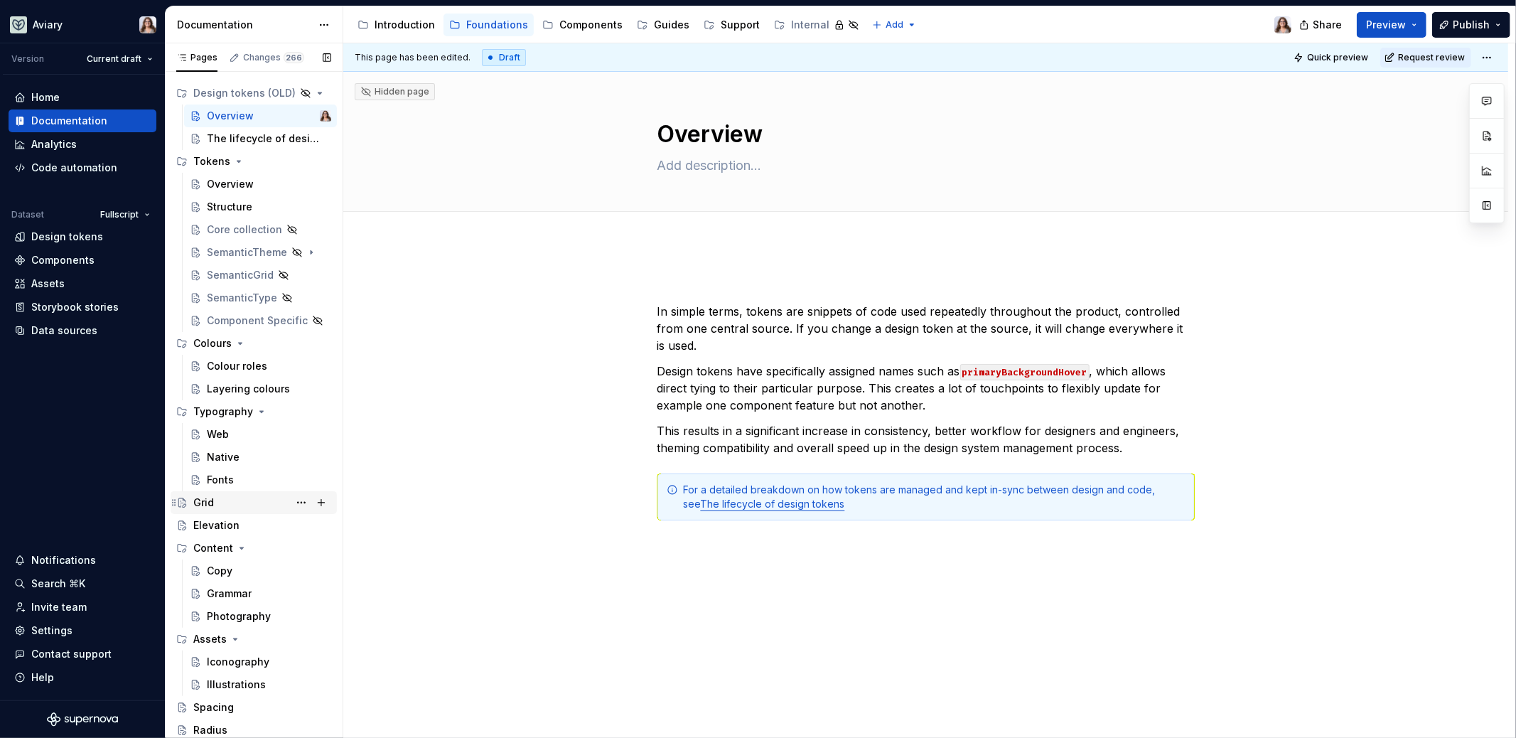
click at [215, 498] on div "Grid" at bounding box center [262, 503] width 138 height 20
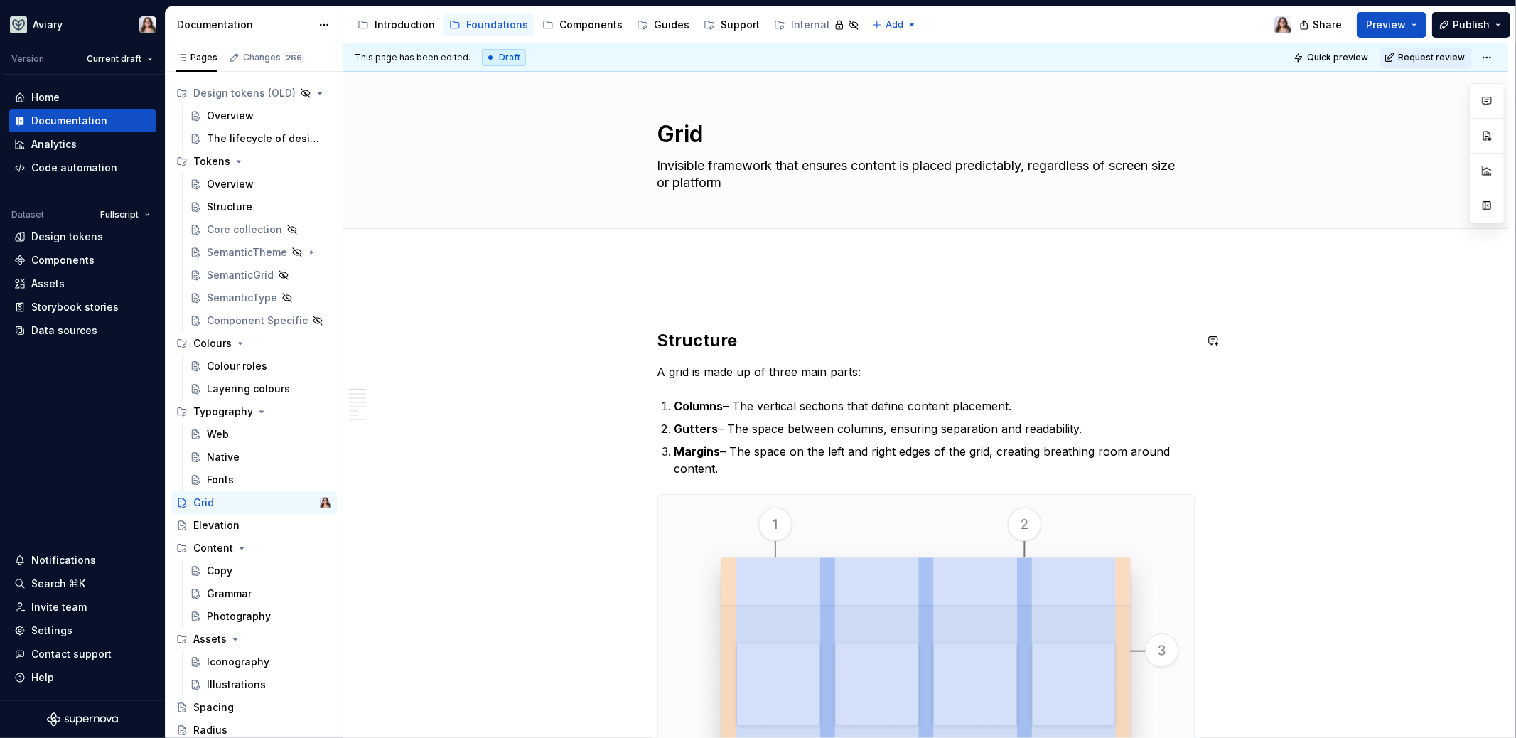
click at [734, 329] on h2 "Structure" at bounding box center [926, 340] width 537 height 23
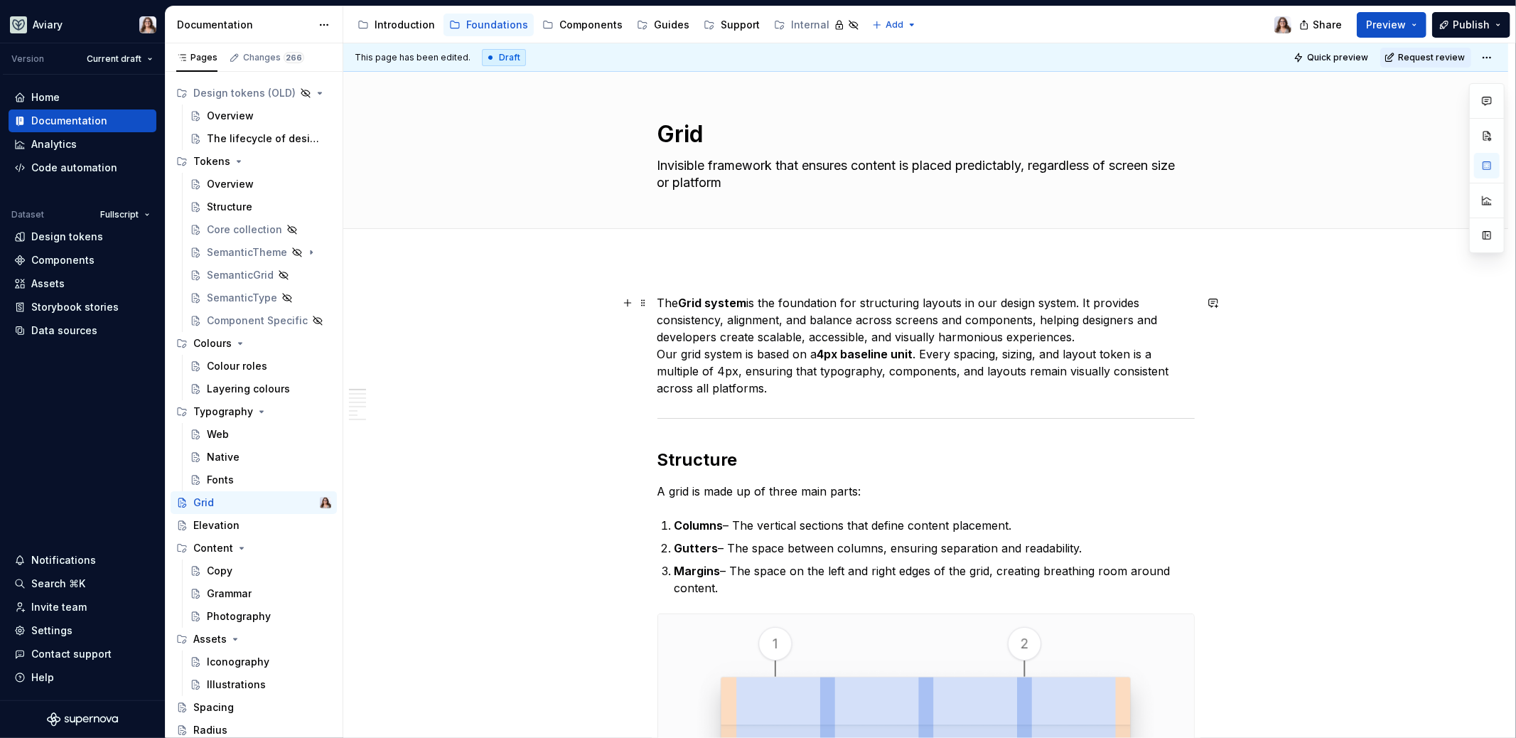
click at [658, 352] on p "The Grid system is the foundation for structuring layouts in our design system.…" at bounding box center [926, 345] width 537 height 102
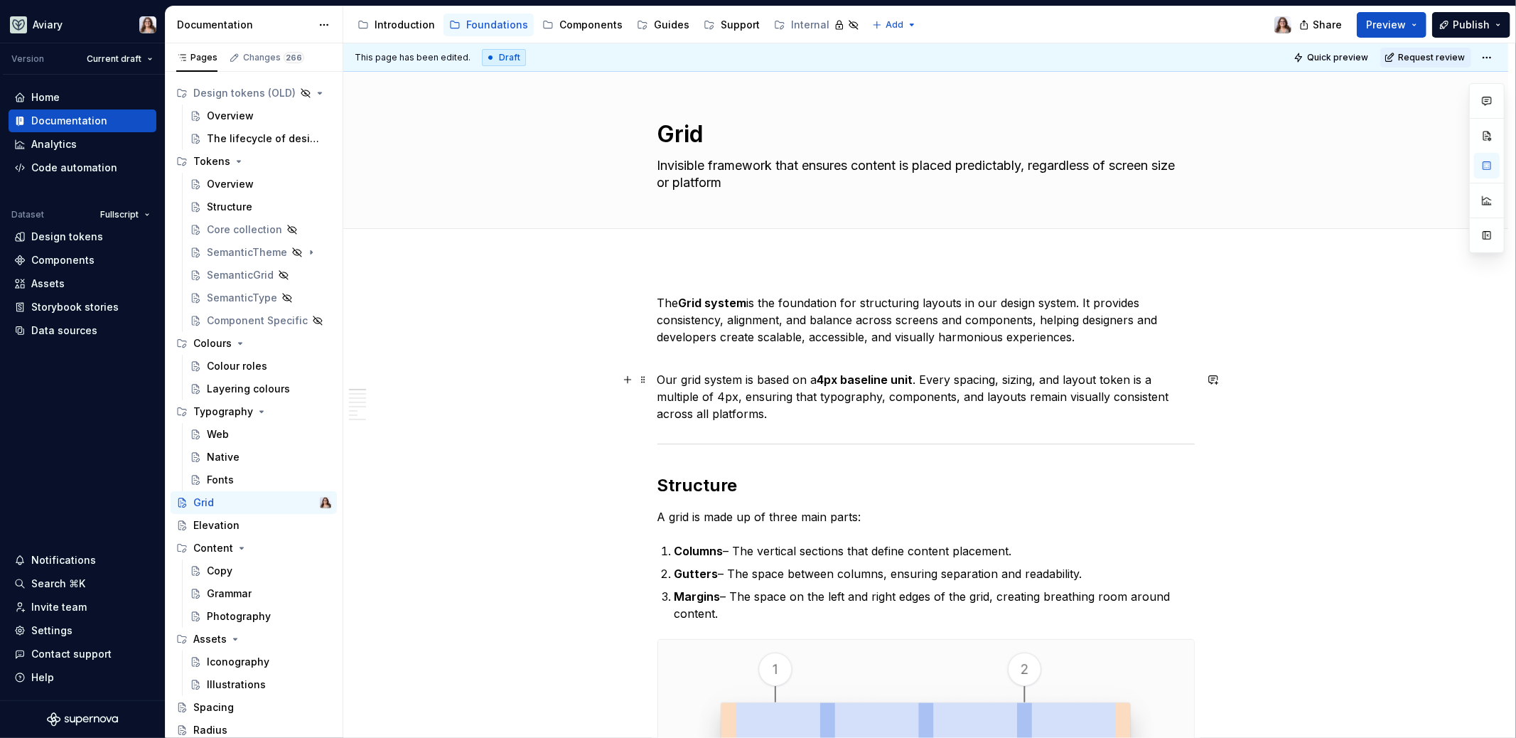
click at [774, 414] on p "Our grid system is based on a 4px baseline unit . Every spacing, sizing, and la…" at bounding box center [926, 396] width 537 height 51
click at [749, 326] on p "The Grid system is the foundation for structuring layouts in our design system.…" at bounding box center [926, 328] width 537 height 68
click at [668, 346] on p "The Grid system is the foundation for structuring layouts in our design system.…" at bounding box center [926, 328] width 537 height 68
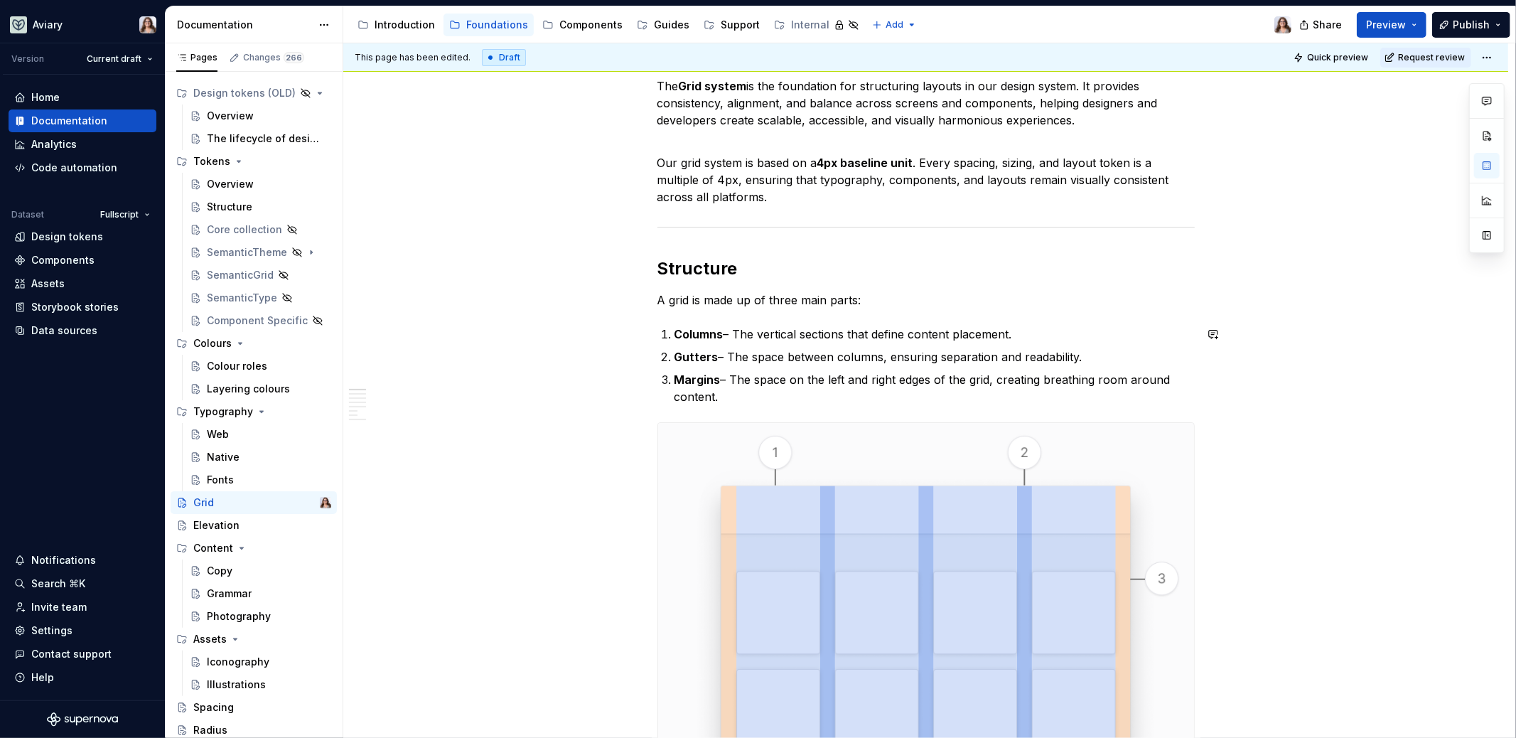
scroll to position [220, 0]
click at [745, 267] on h2 "Structure" at bounding box center [926, 265] width 537 height 23
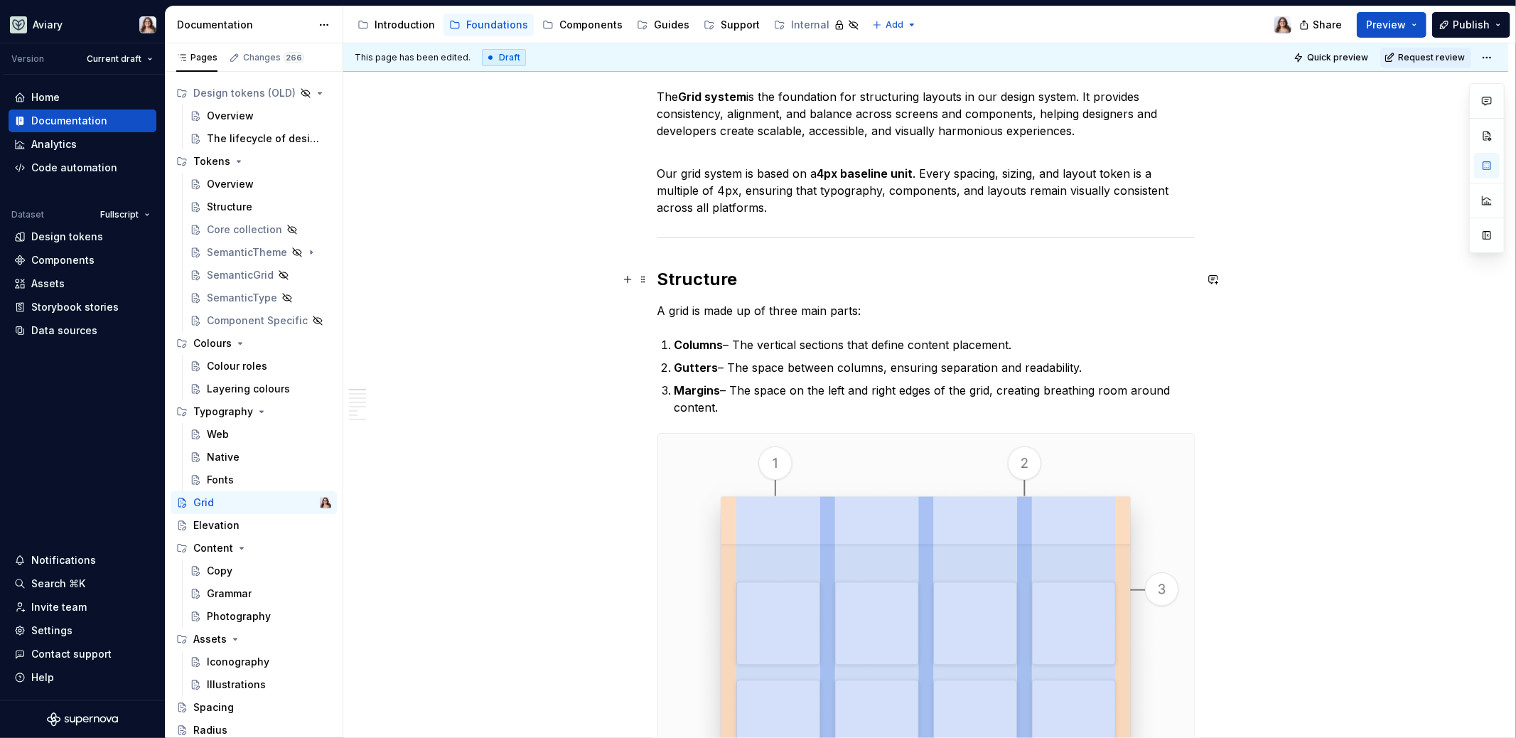
scroll to position [207, 0]
click at [662, 278] on h2 "Structure" at bounding box center [926, 278] width 537 height 23
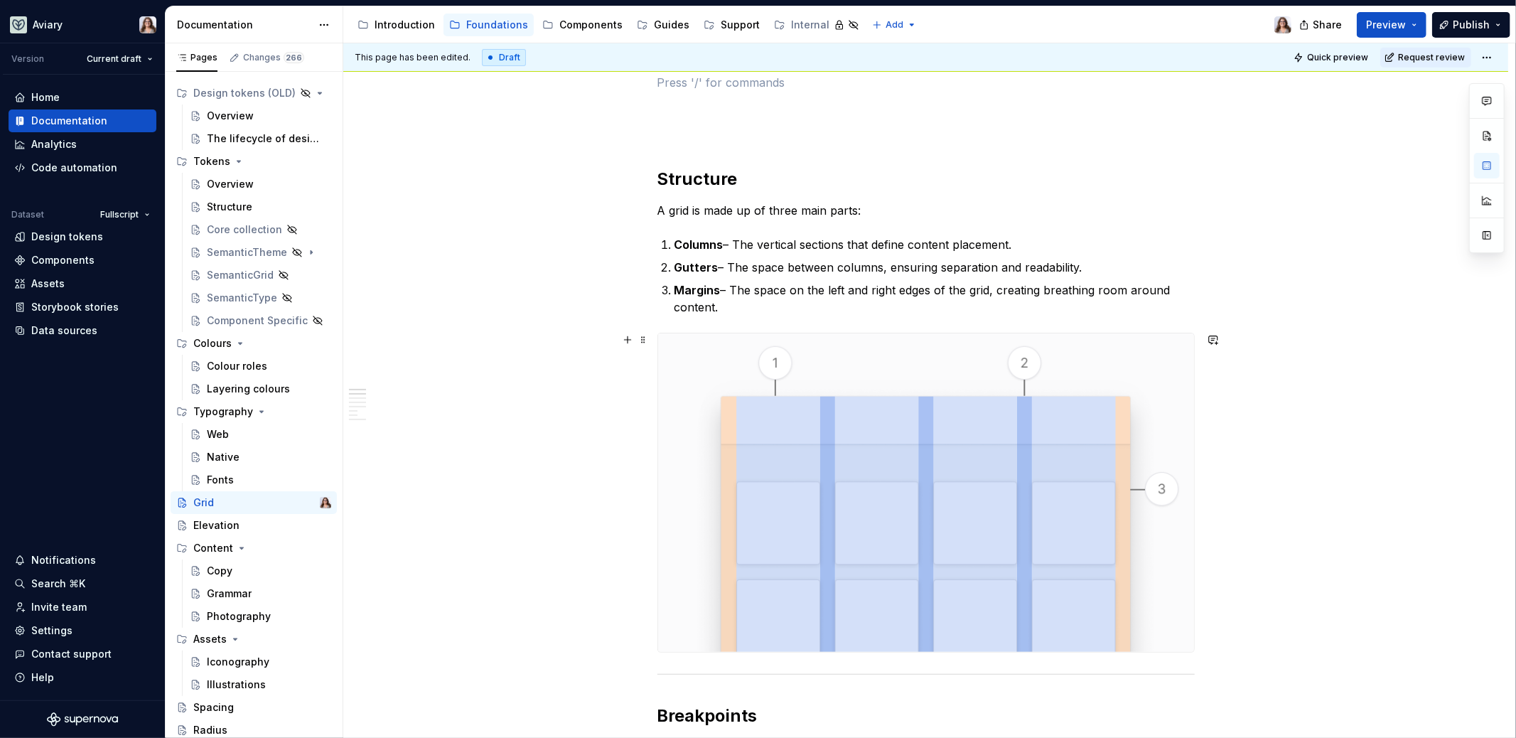
scroll to position [0, 0]
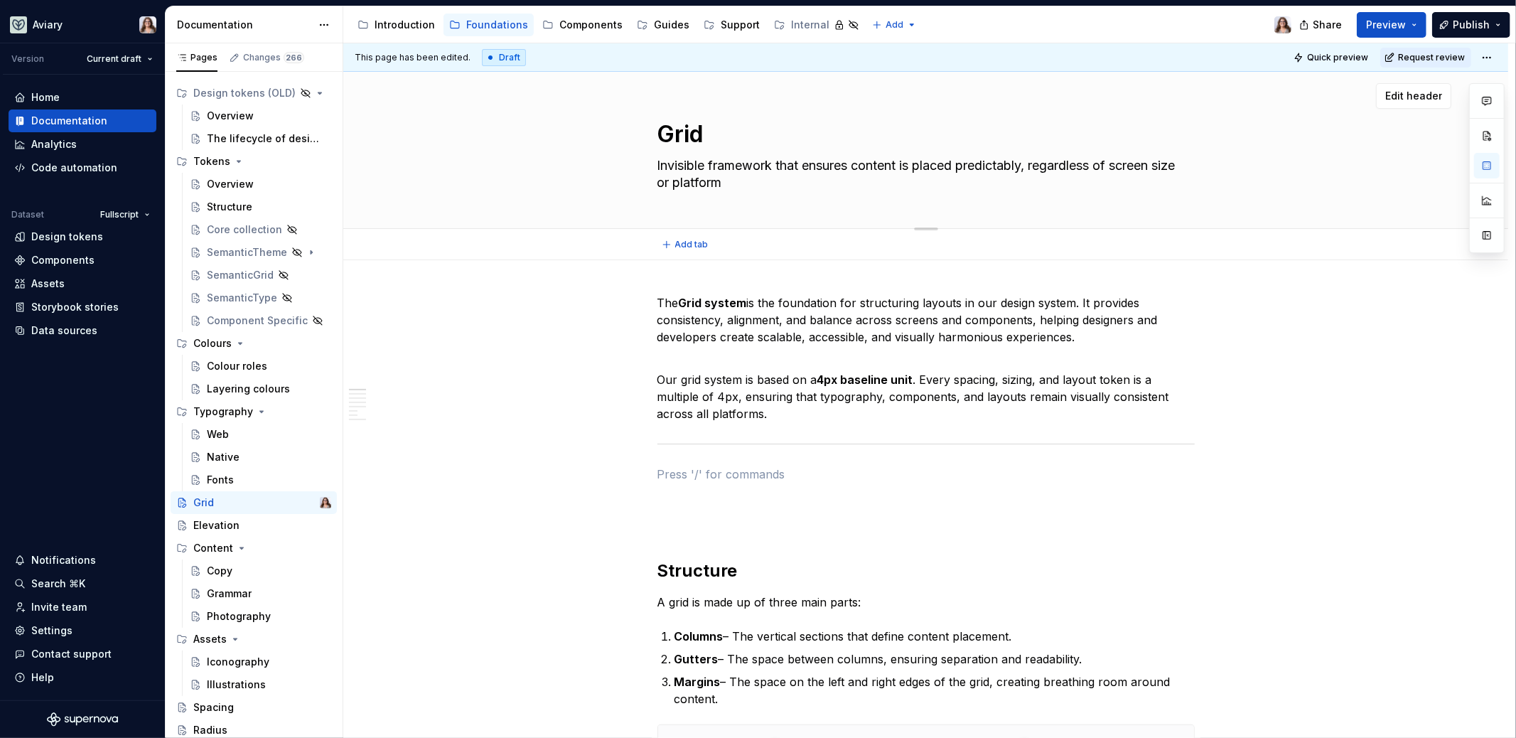
click at [705, 140] on textarea "Grid" at bounding box center [923, 134] width 537 height 34
type textarea "*"
type textarea "L"
type textarea "*"
type textarea "La"
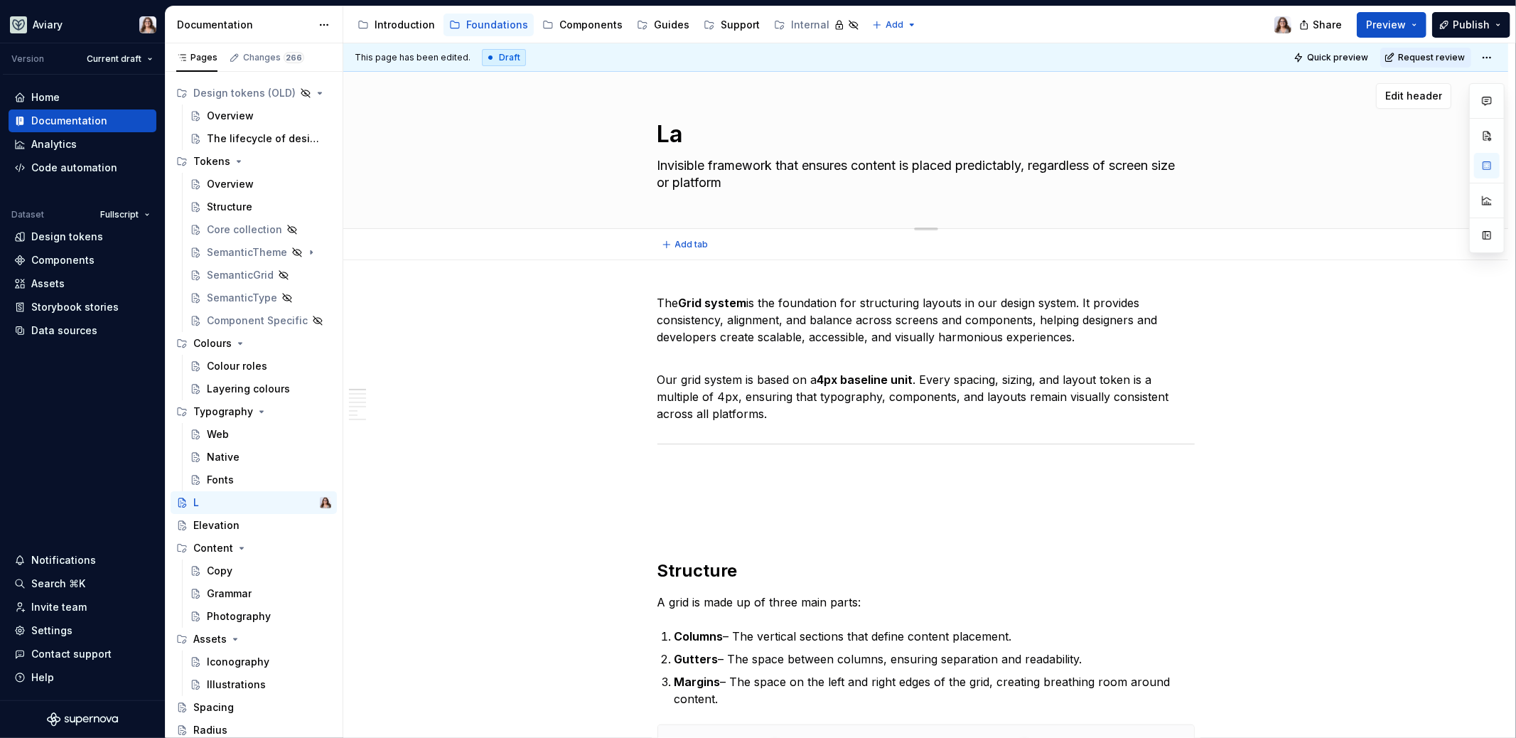
type textarea "*"
type textarea "Lay"
type textarea "*"
type textarea "Layo"
type textarea "*"
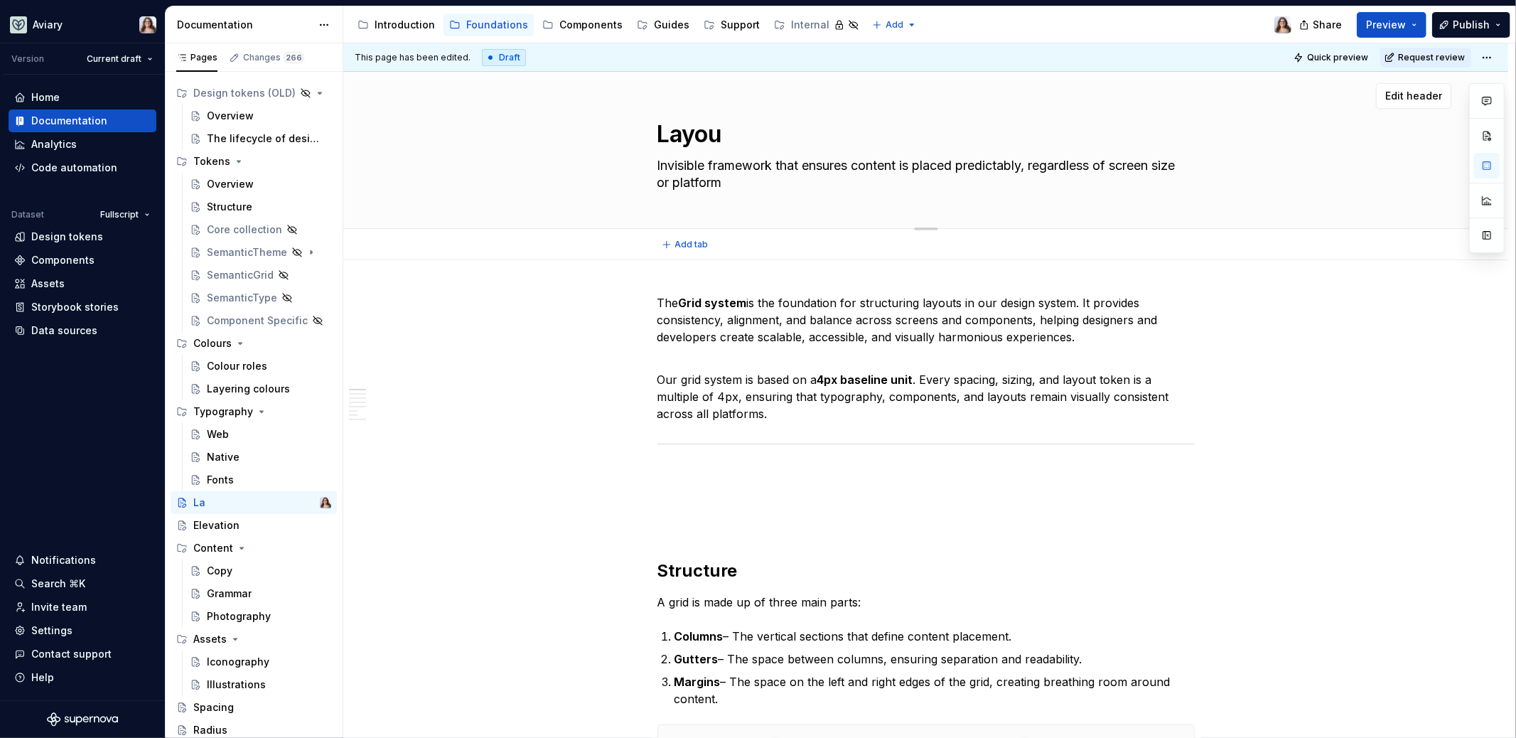
type textarea "Layout"
type textarea "*"
type textarea "Layout"
click at [771, 352] on p "The Grid system is the foundation for structuring layouts in our design system.…" at bounding box center [926, 328] width 537 height 68
click at [801, 405] on p "**********" at bounding box center [926, 397] width 537 height 53
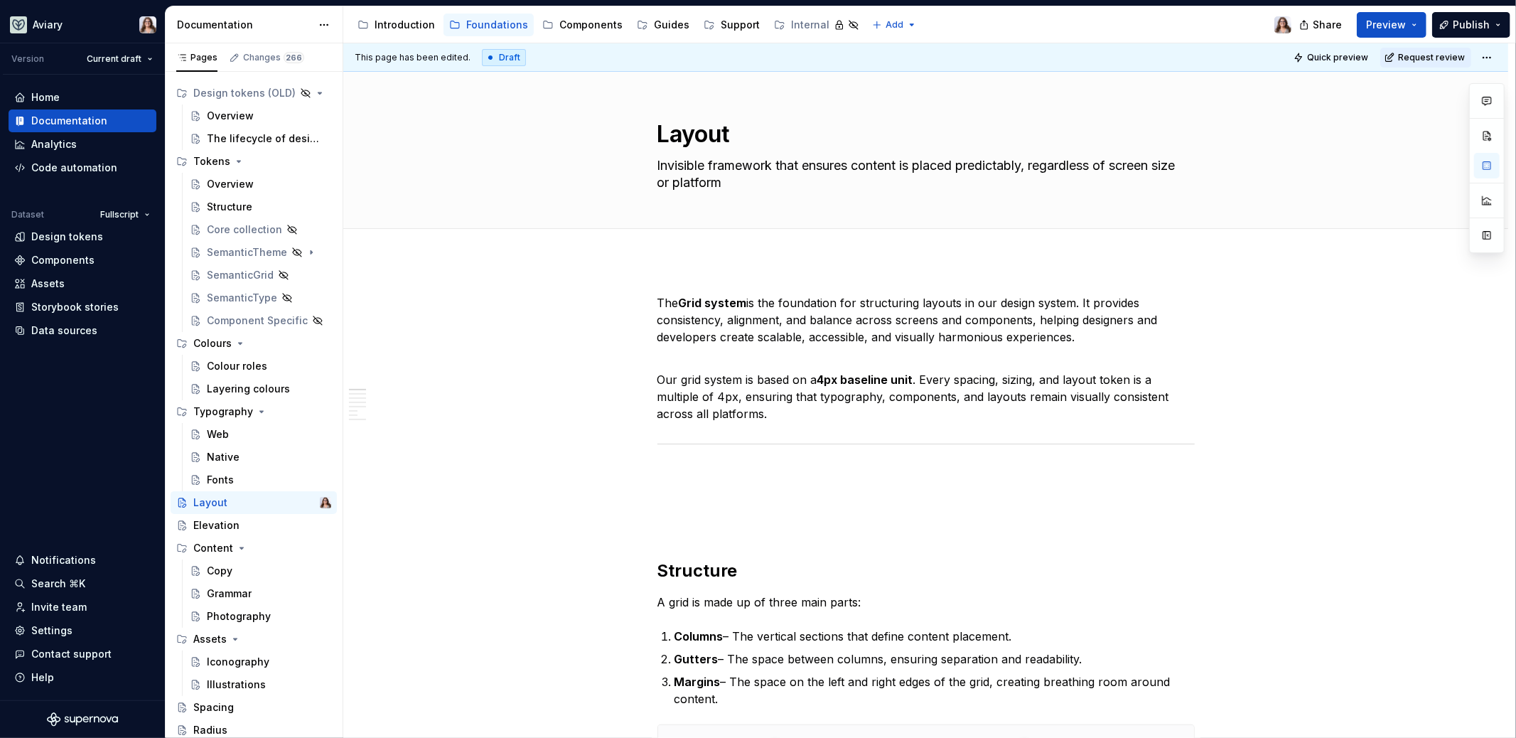
type textarea "*"
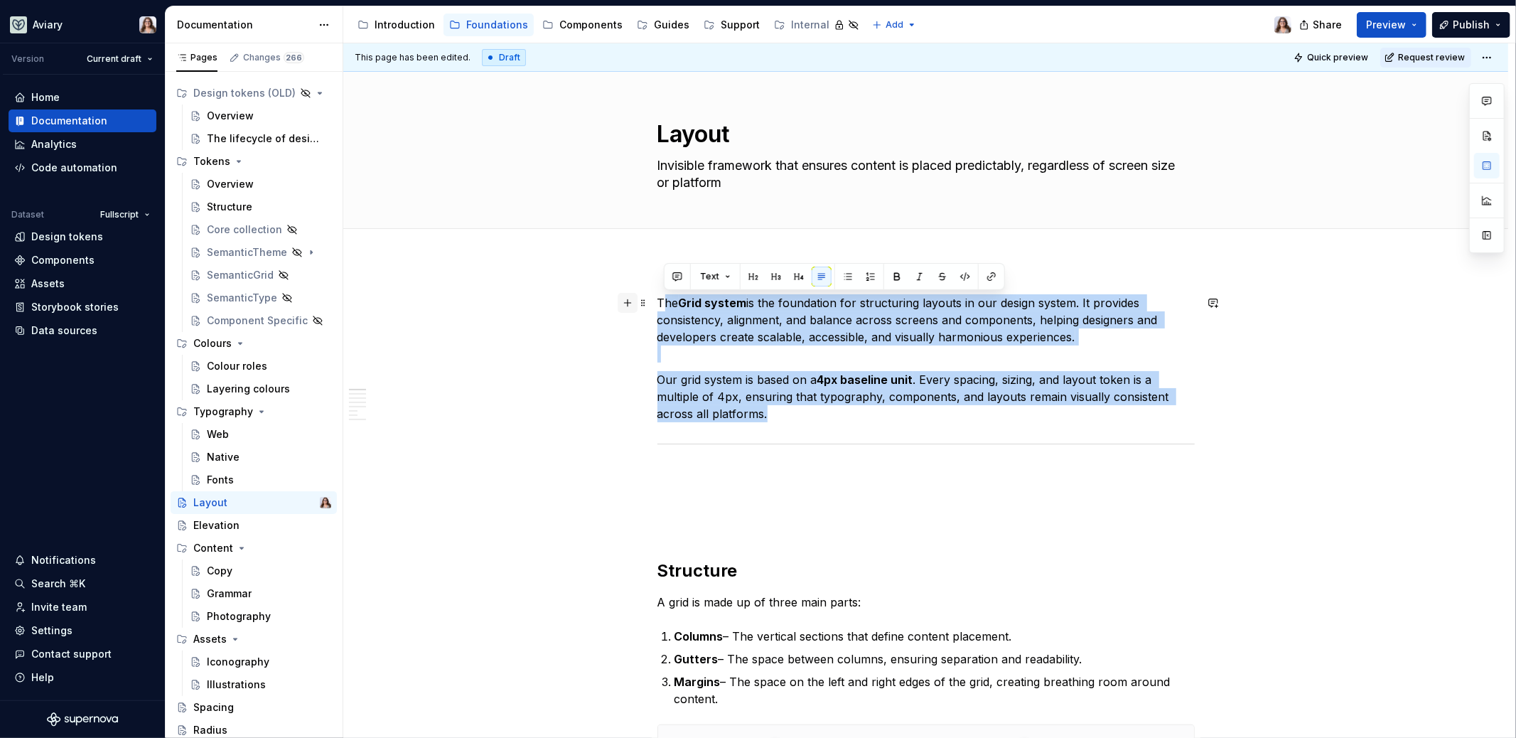
drag, startPoint x: 806, startPoint y: 418, endPoint x: 636, endPoint y: 301, distance: 206.6
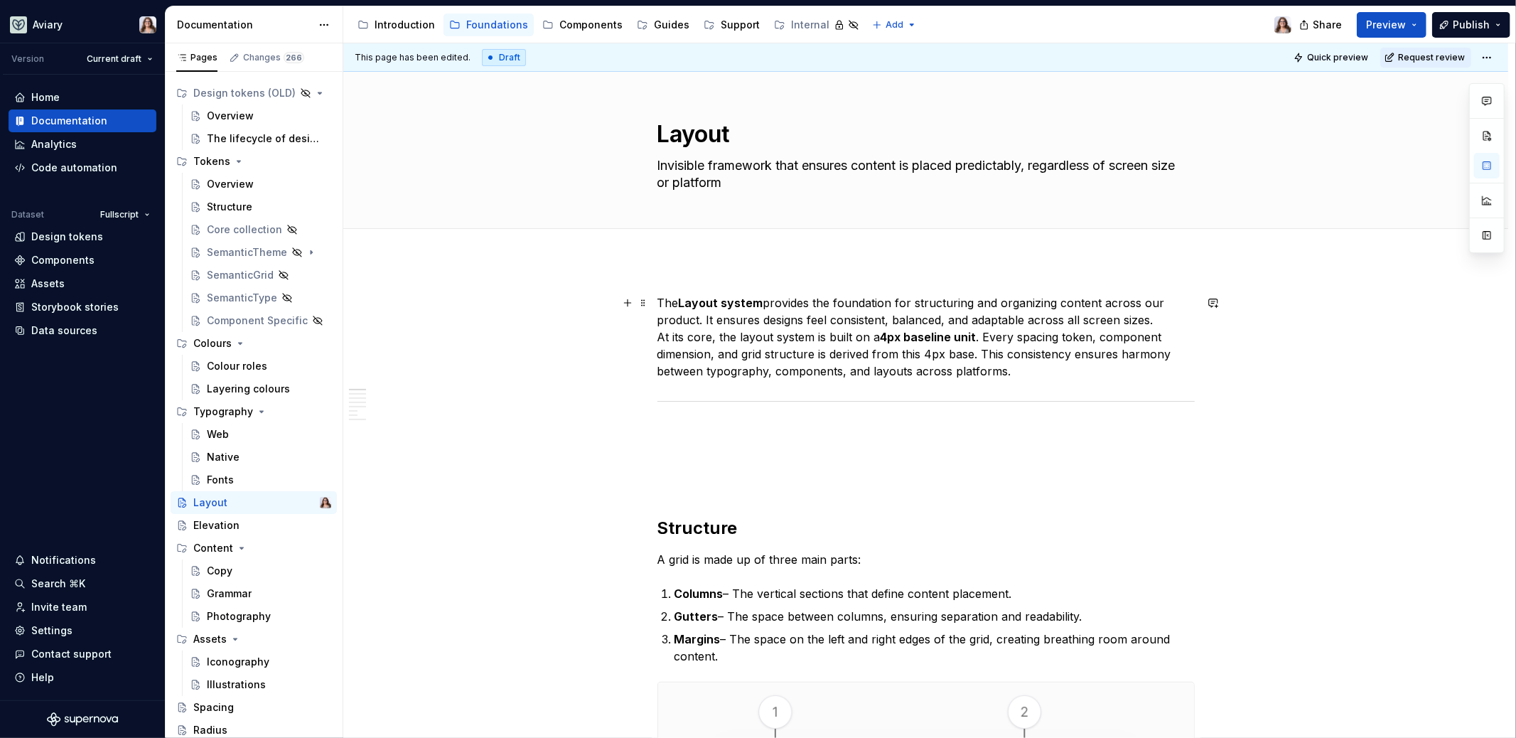
click at [658, 337] on p "The Layout system provides the foundation for structuring and organizing conten…" at bounding box center [926, 336] width 537 height 85
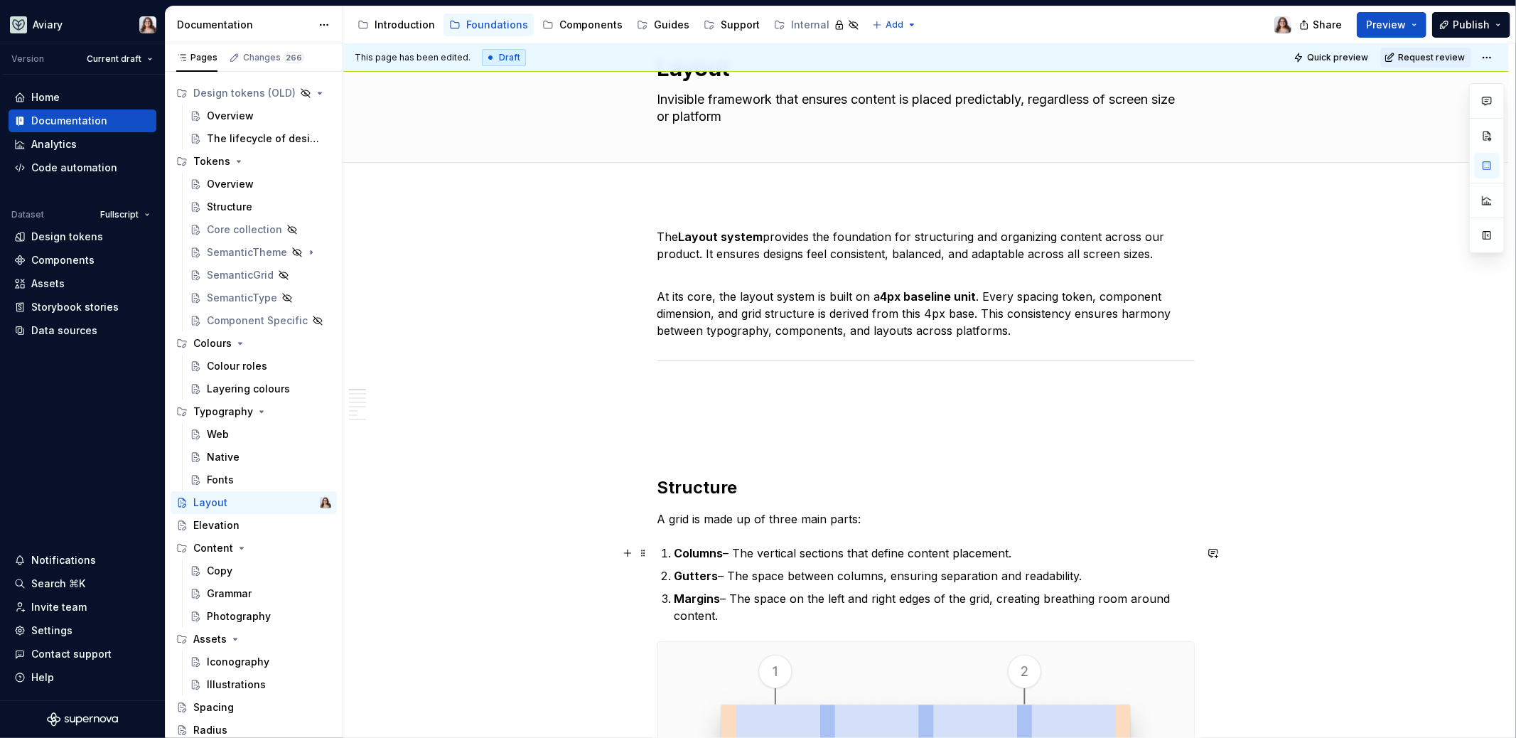
scroll to position [82, 0]
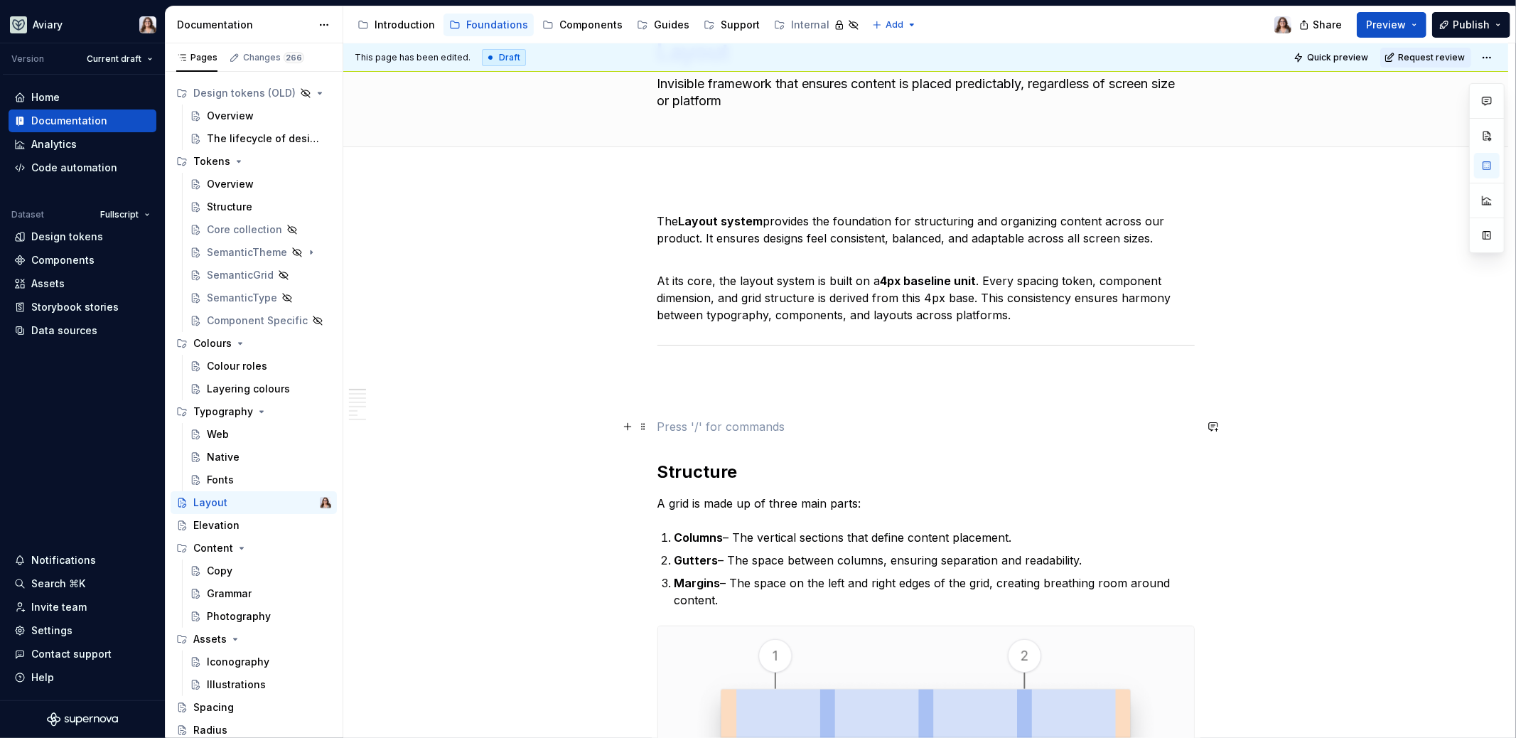
click at [683, 432] on p at bounding box center [926, 426] width 537 height 17
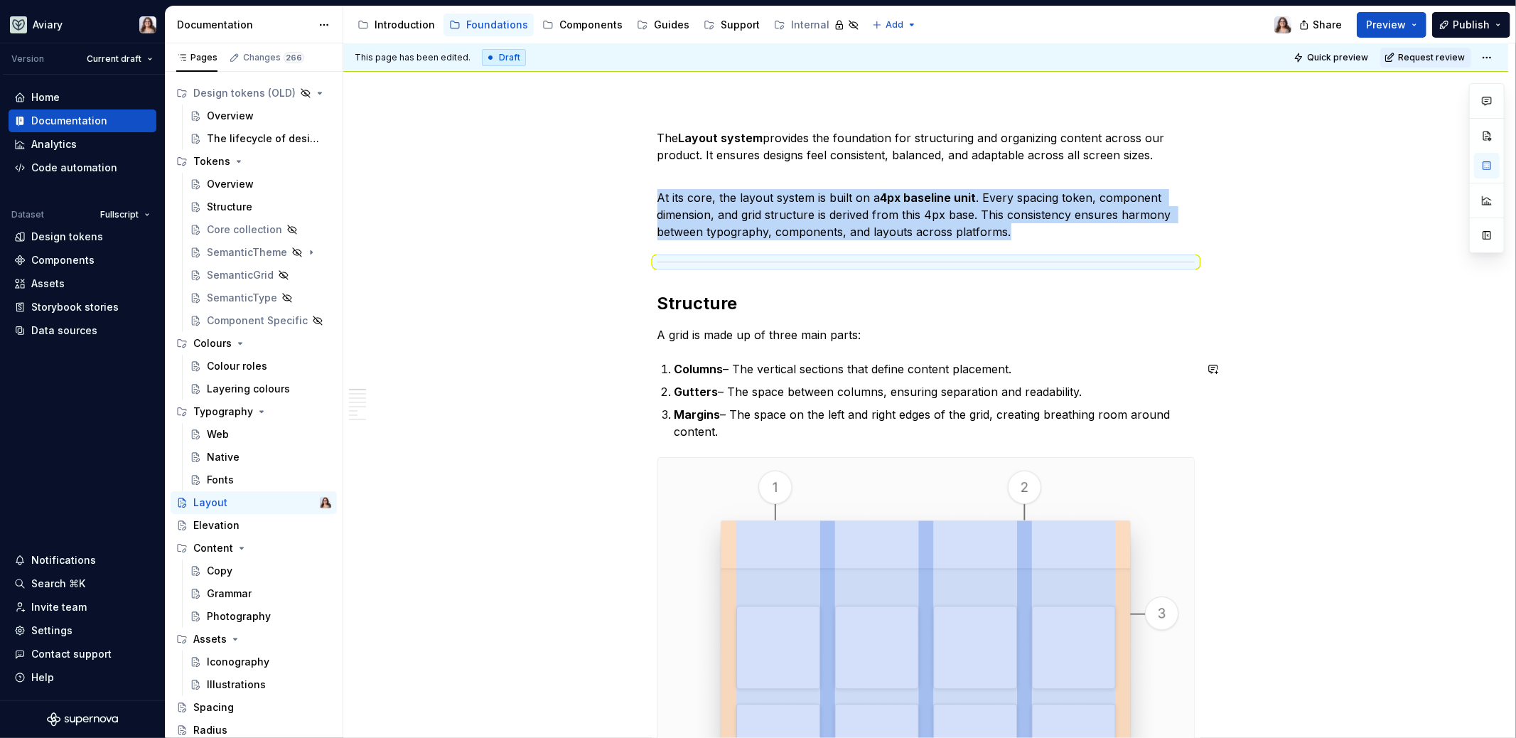
scroll to position [178, 0]
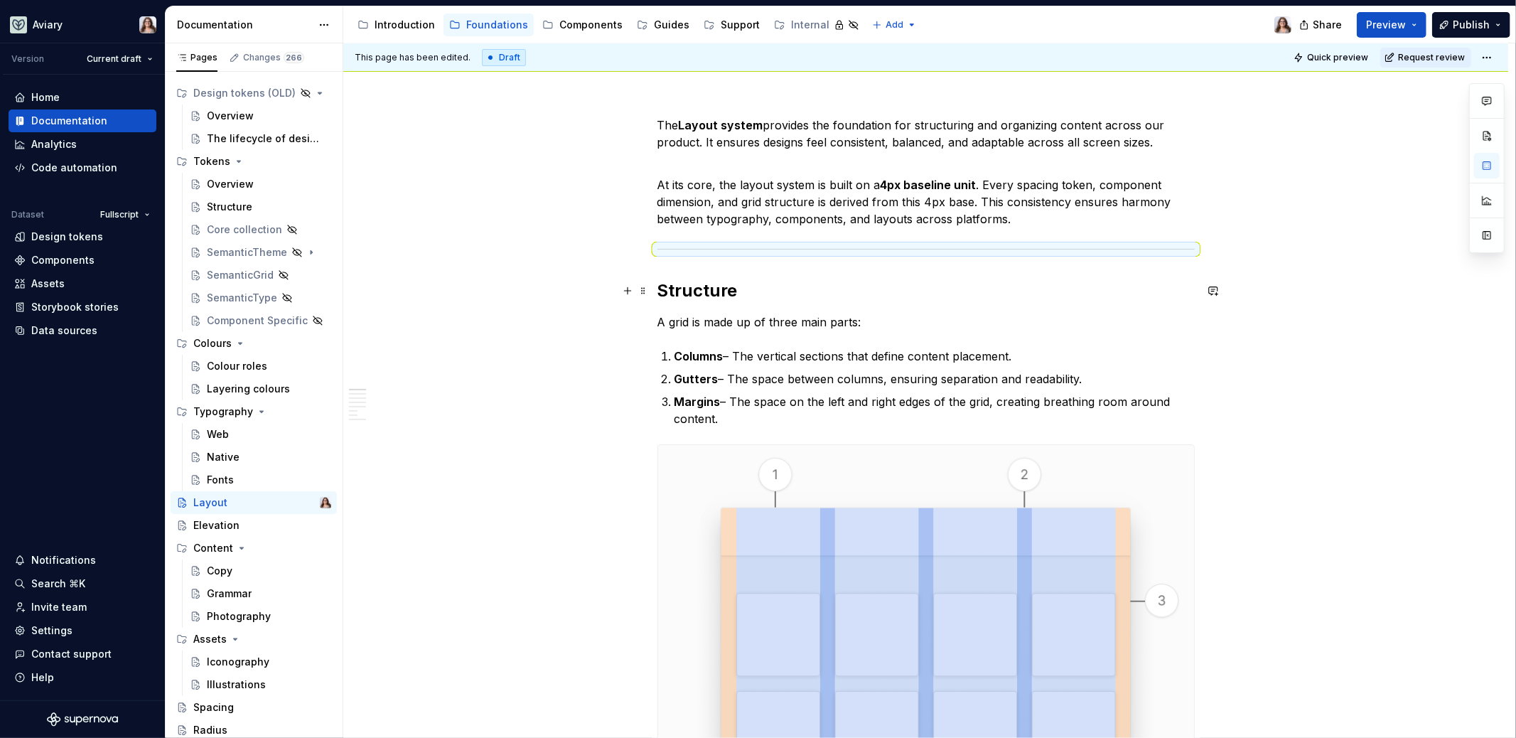
click at [731, 296] on h2 "Structure" at bounding box center [926, 290] width 537 height 23
click at [660, 291] on h2 "Structure" at bounding box center [926, 290] width 537 height 23
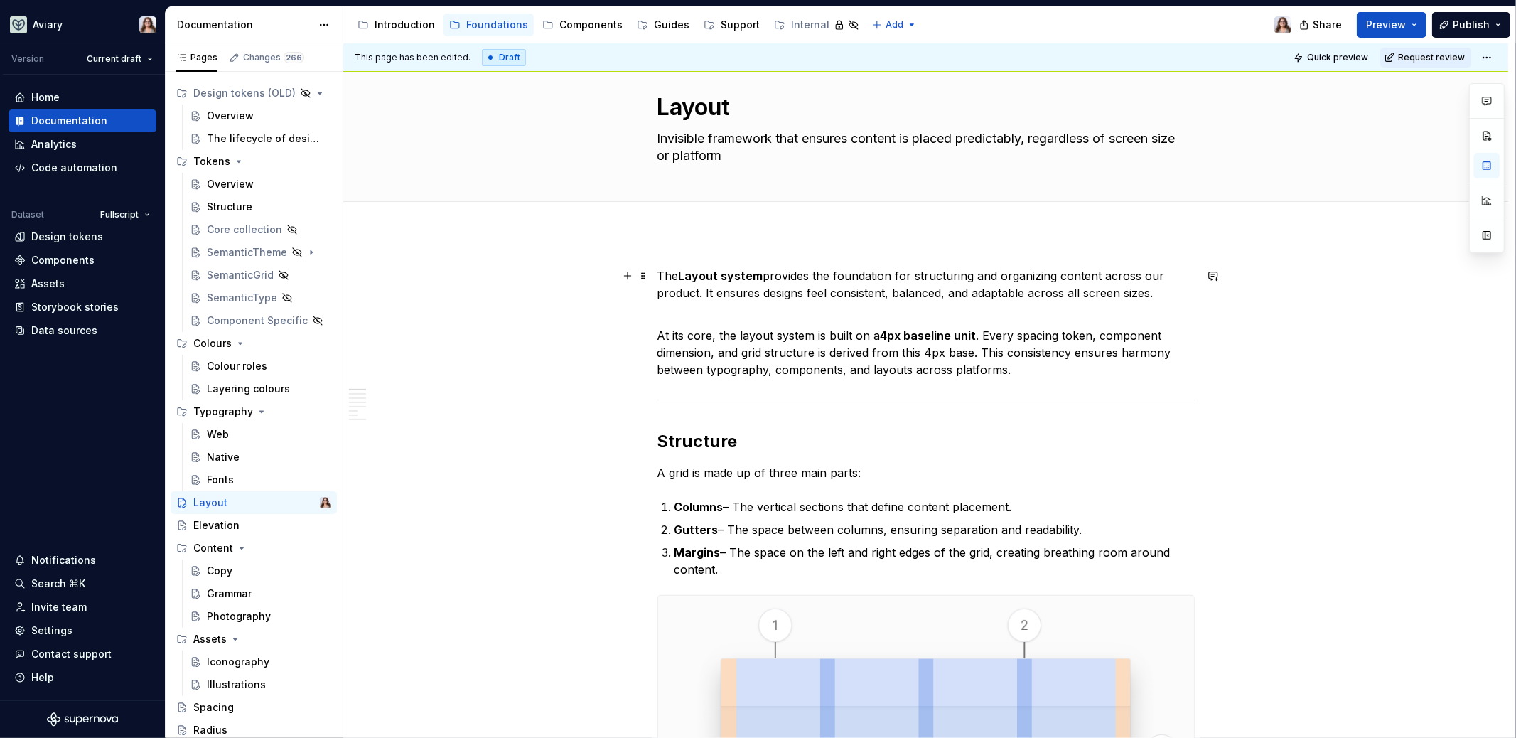
scroll to position [10, 0]
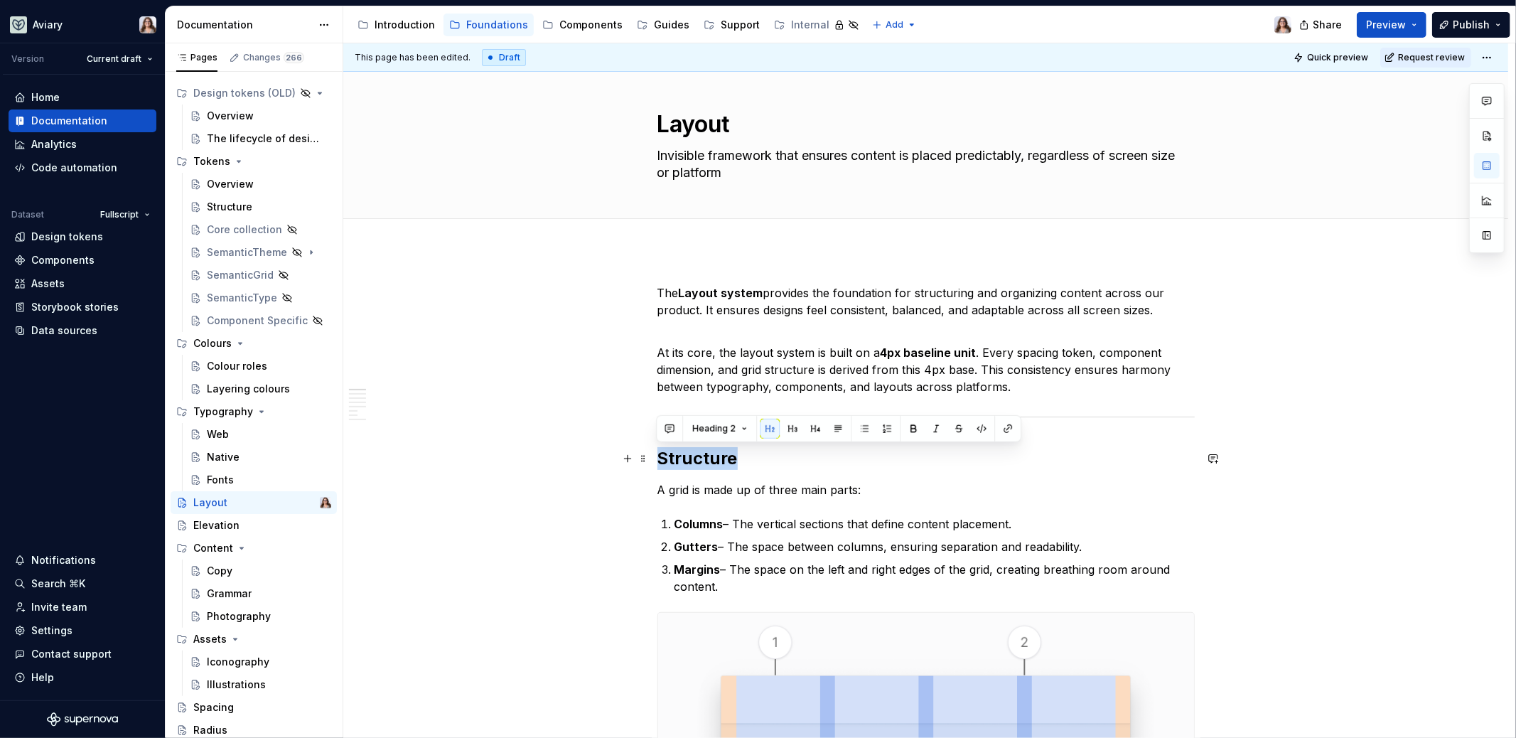
drag, startPoint x: 731, startPoint y: 461, endPoint x: 658, endPoint y: 461, distance: 73.2
click at [658, 461] on h2 "Structure" at bounding box center [926, 458] width 537 height 23
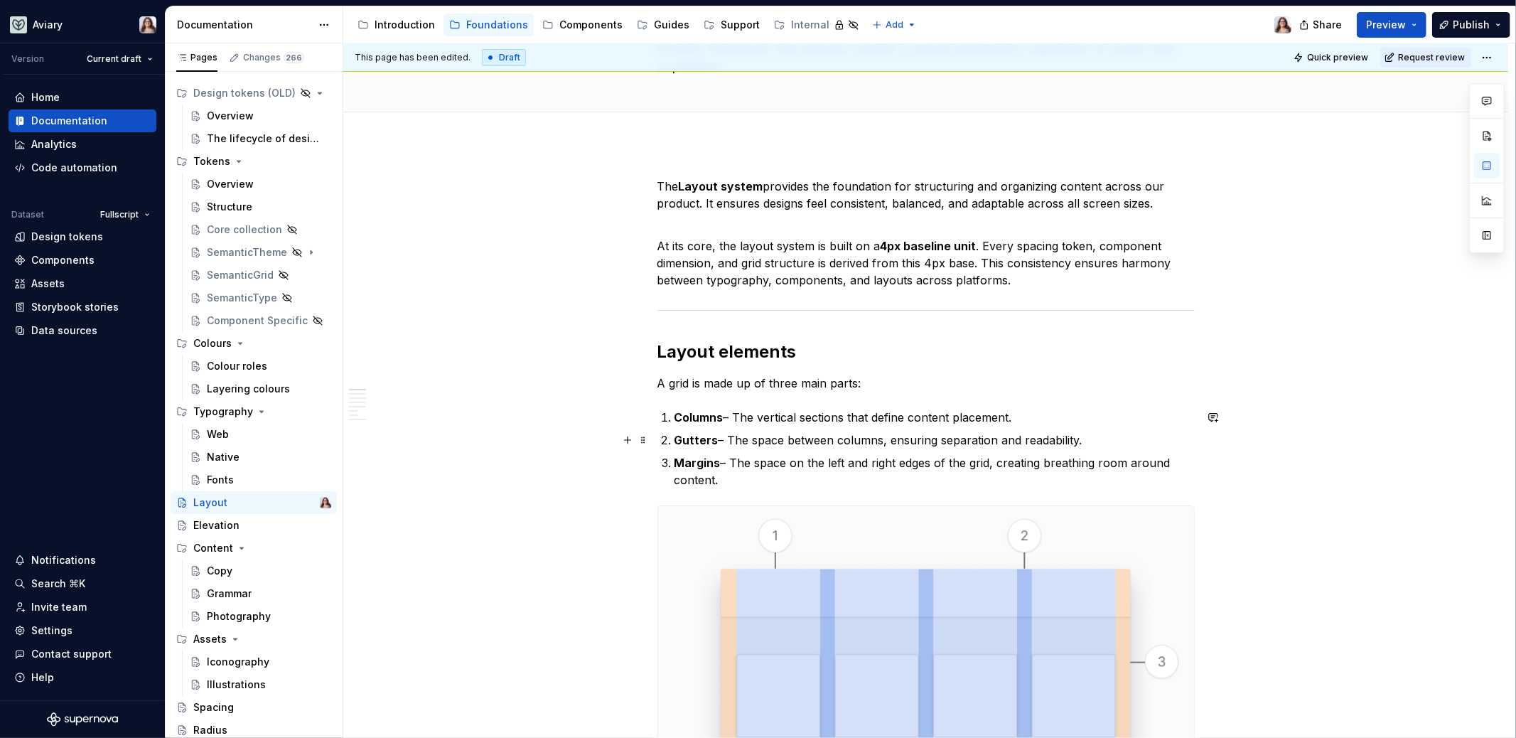
scroll to position [123, 0]
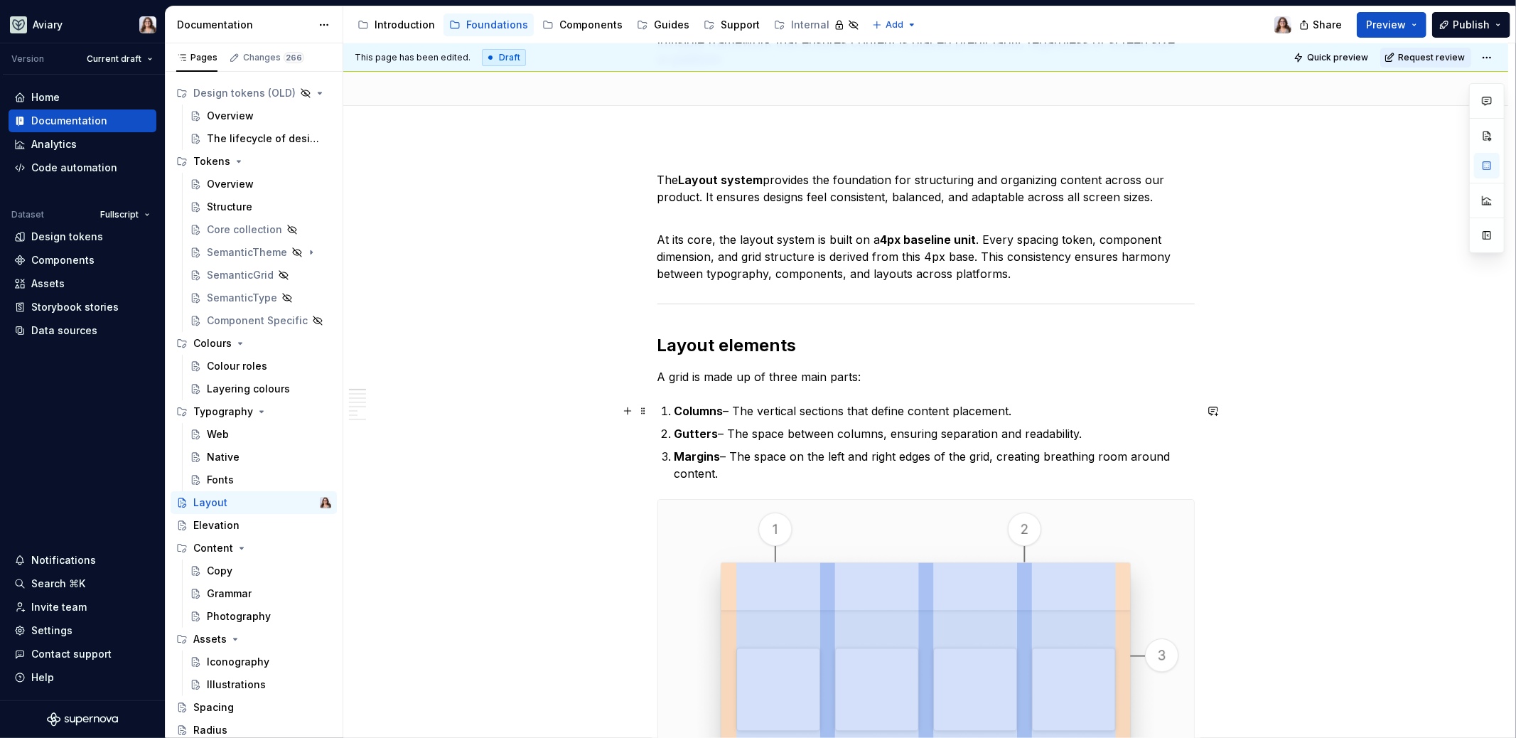
click at [675, 410] on strong "Columns" at bounding box center [699, 411] width 49 height 14
click at [1031, 405] on p "Columns – The vertical sections that define content placement." at bounding box center [935, 410] width 520 height 17
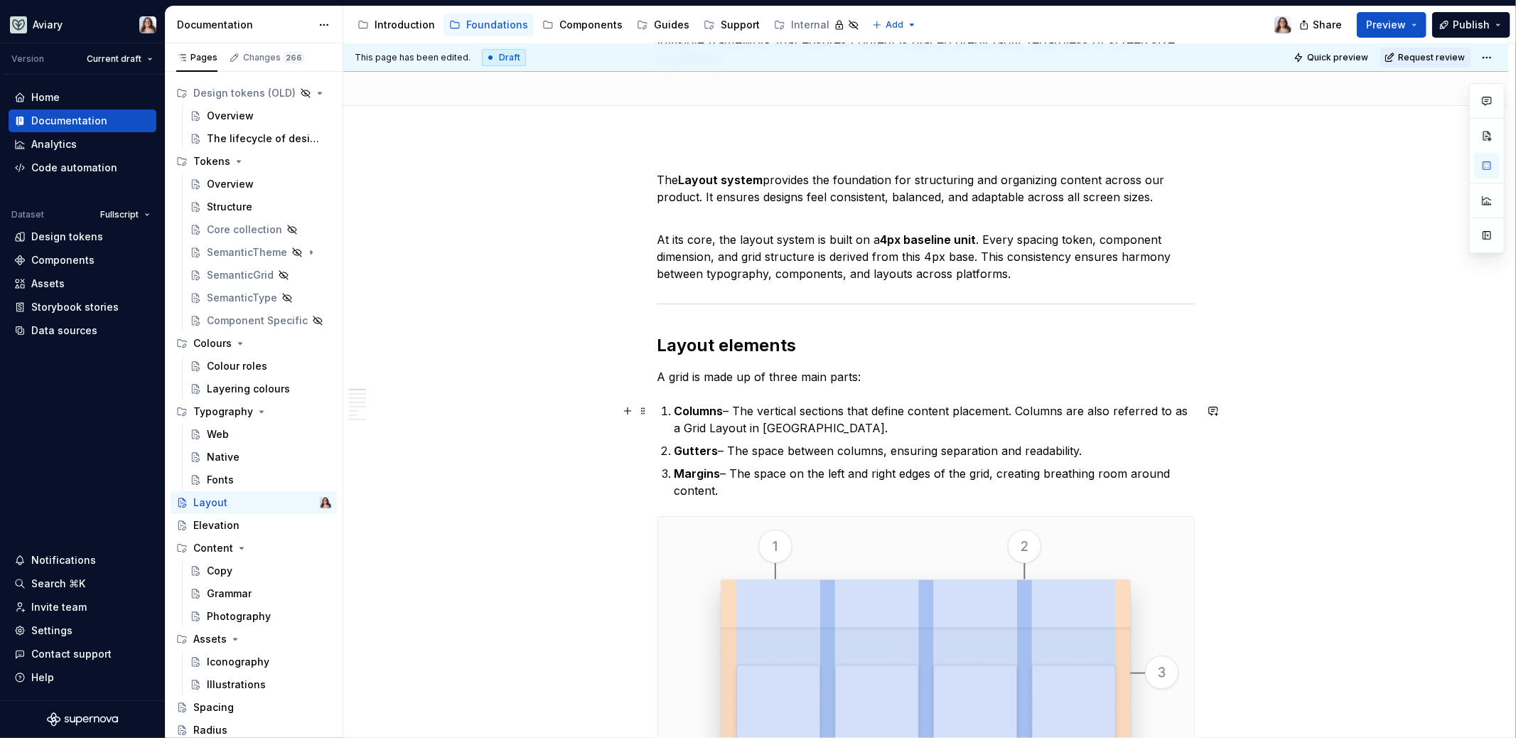
click at [809, 431] on p "Columns – The vertical sections that define content placement. Columns are also…" at bounding box center [935, 419] width 520 height 34
drag, startPoint x: 745, startPoint y: 428, endPoint x: 684, endPoint y: 428, distance: 61.1
click at [684, 428] on p "Columns – The vertical sections that define content placement. Columns are also…" at bounding box center [935, 419] width 520 height 34
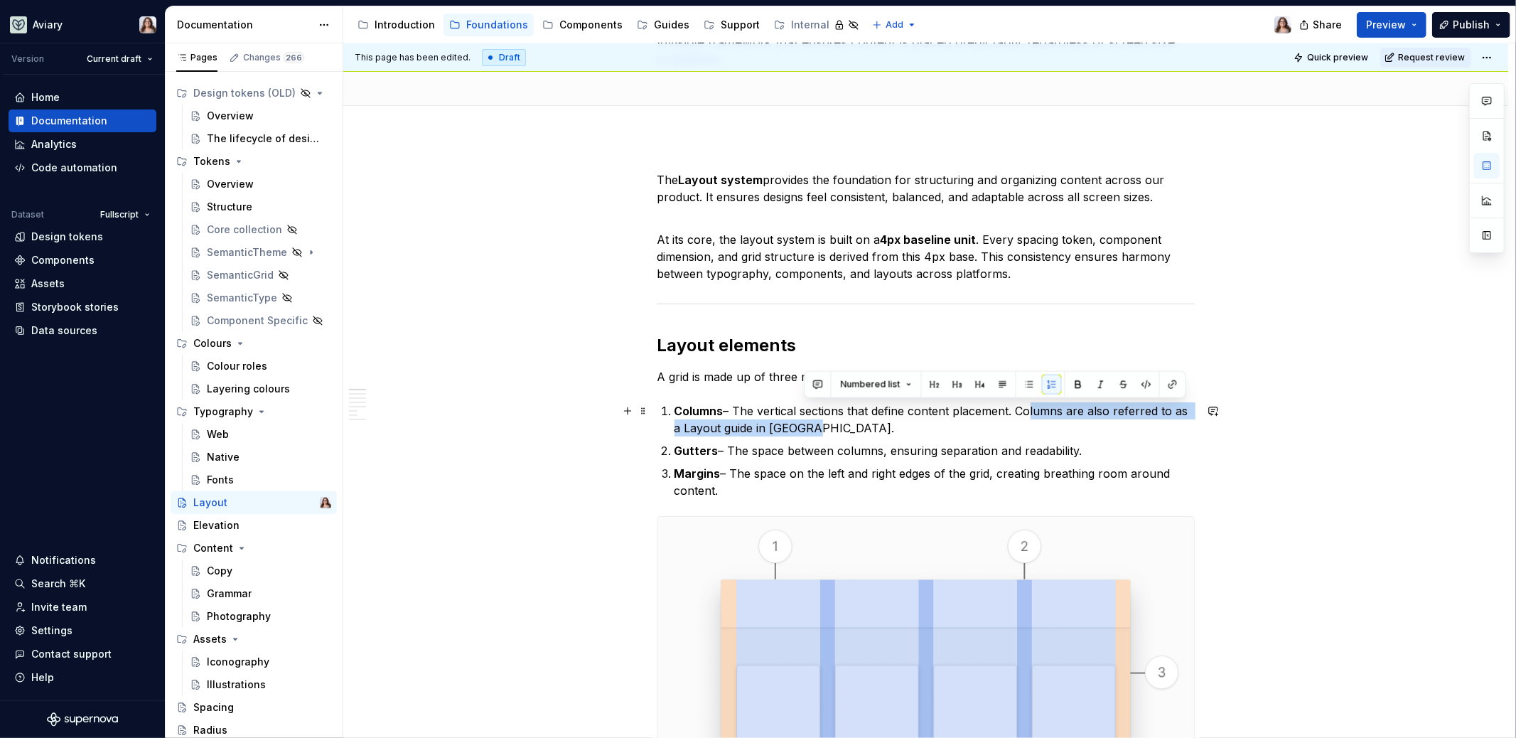
drag, startPoint x: 807, startPoint y: 429, endPoint x: 1022, endPoint y: 413, distance: 215.3
click at [1022, 413] on p "Columns – The vertical sections that define content placement. Columns are also…" at bounding box center [935, 419] width 520 height 34
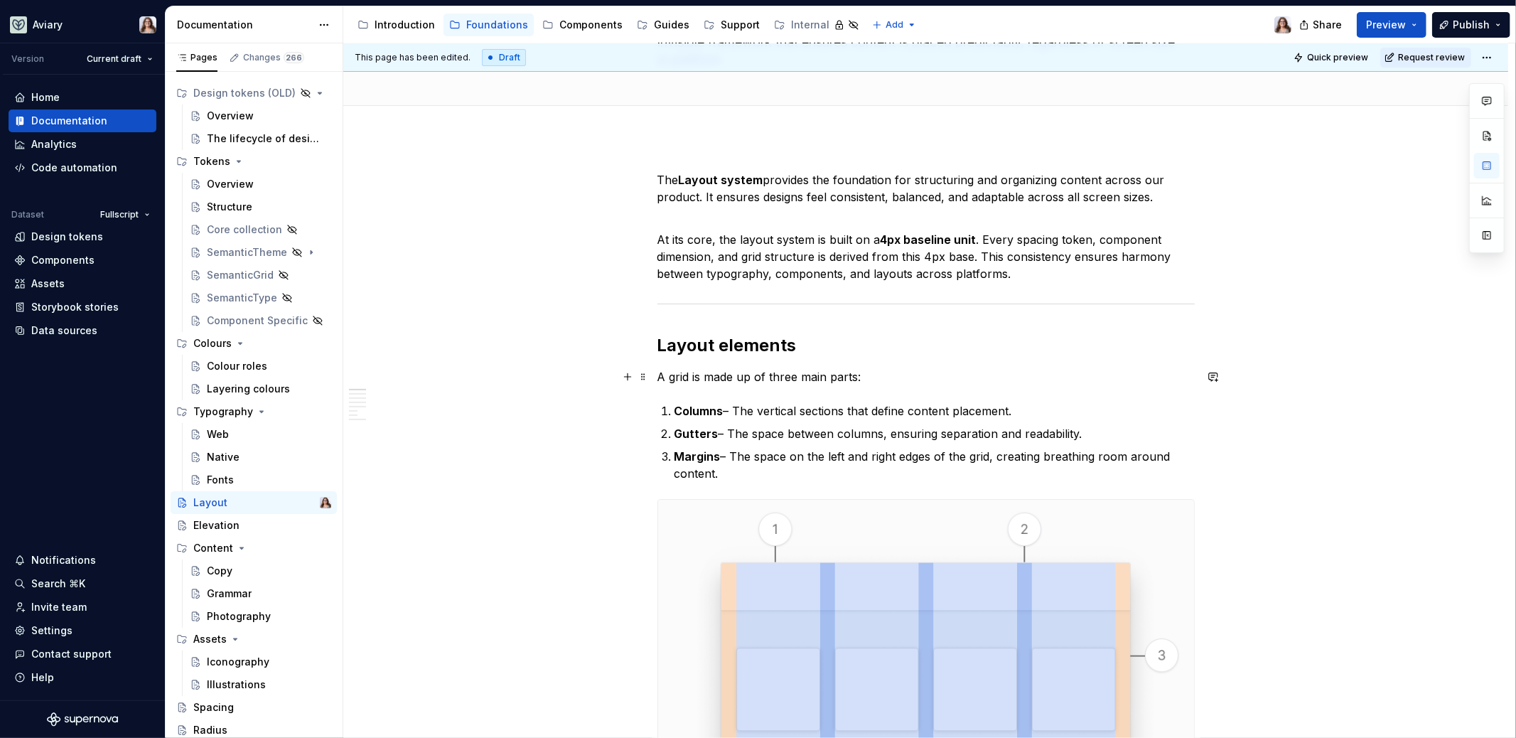
click at [862, 377] on p "A grid is made up of three main parts:" at bounding box center [926, 376] width 537 height 17
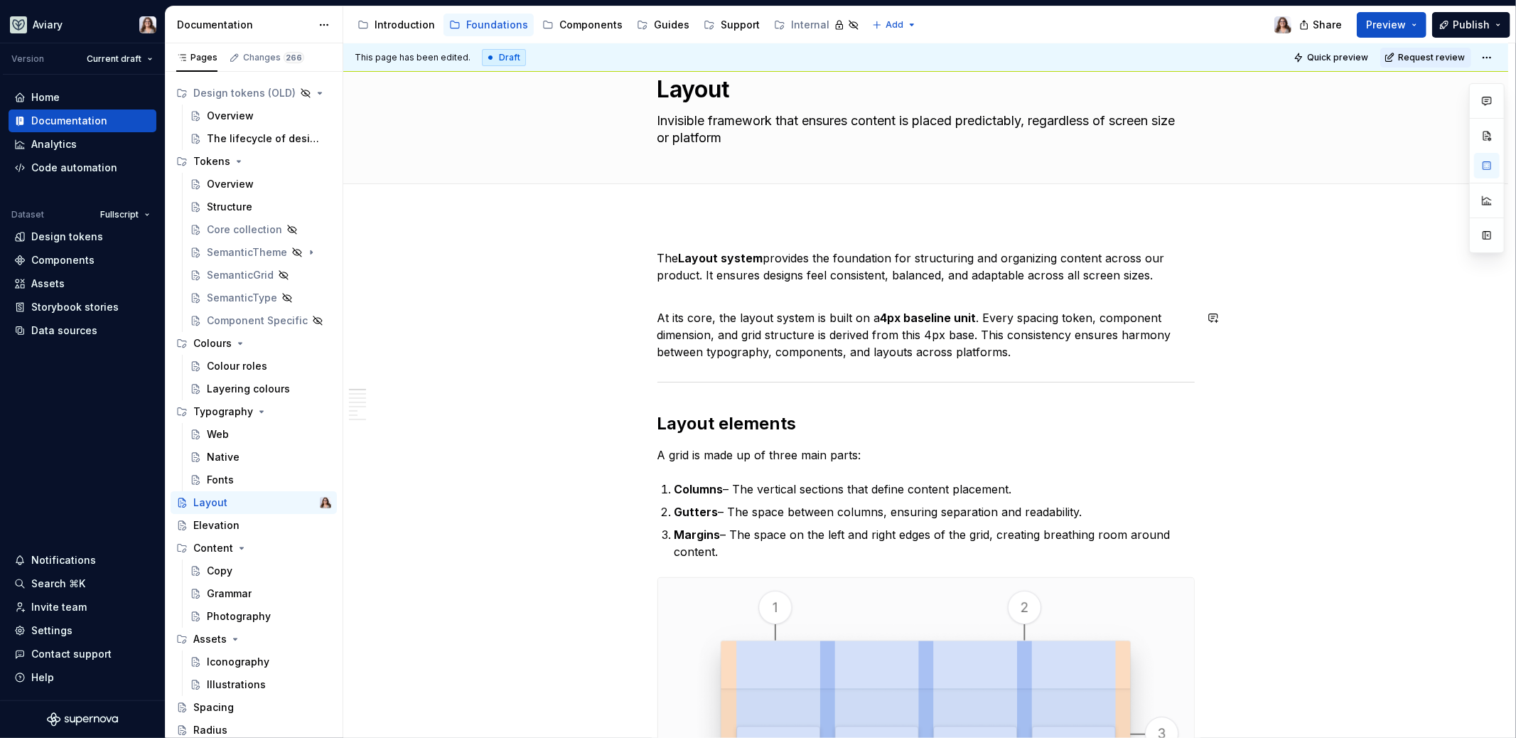
scroll to position [50, 0]
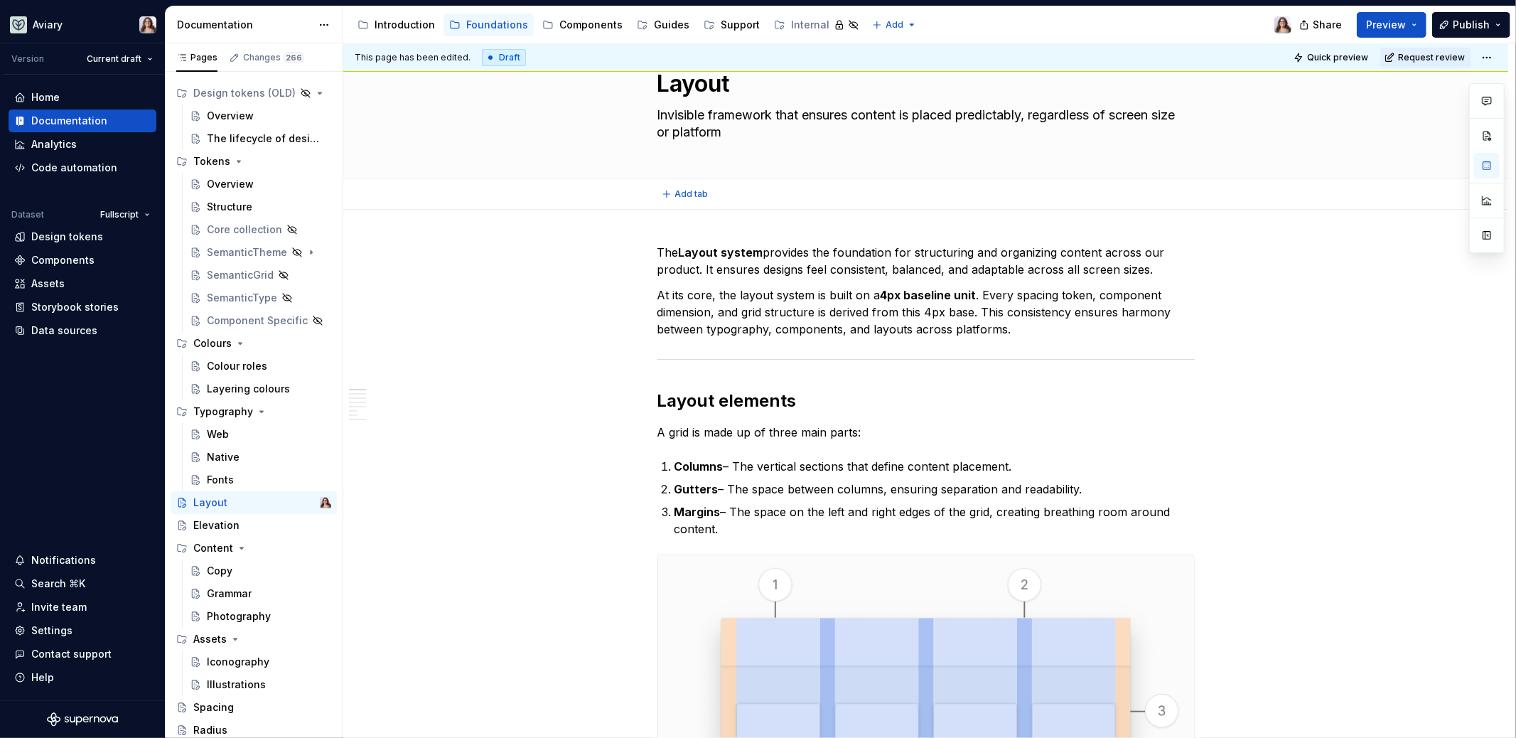
scroll to position [0, 0]
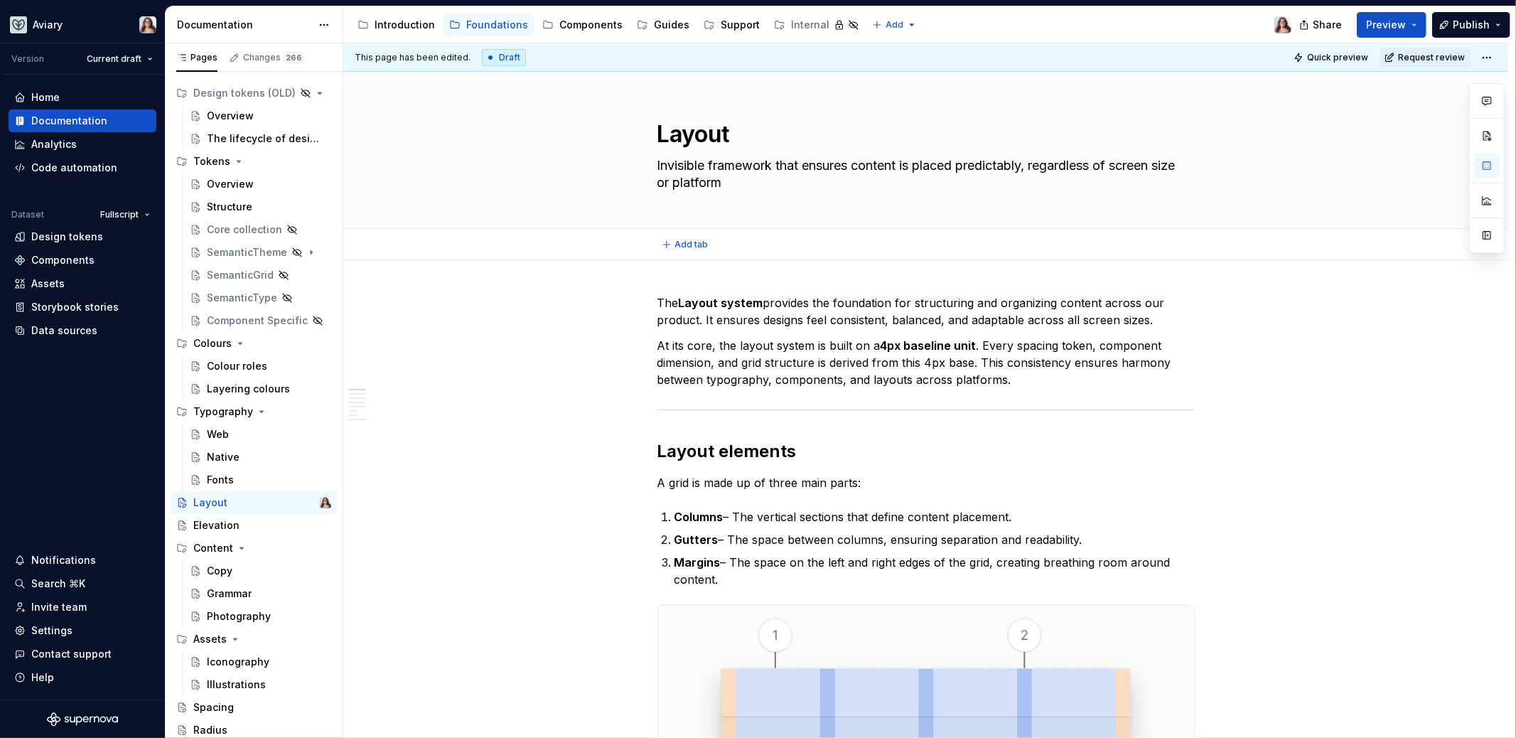
type textarea "*"
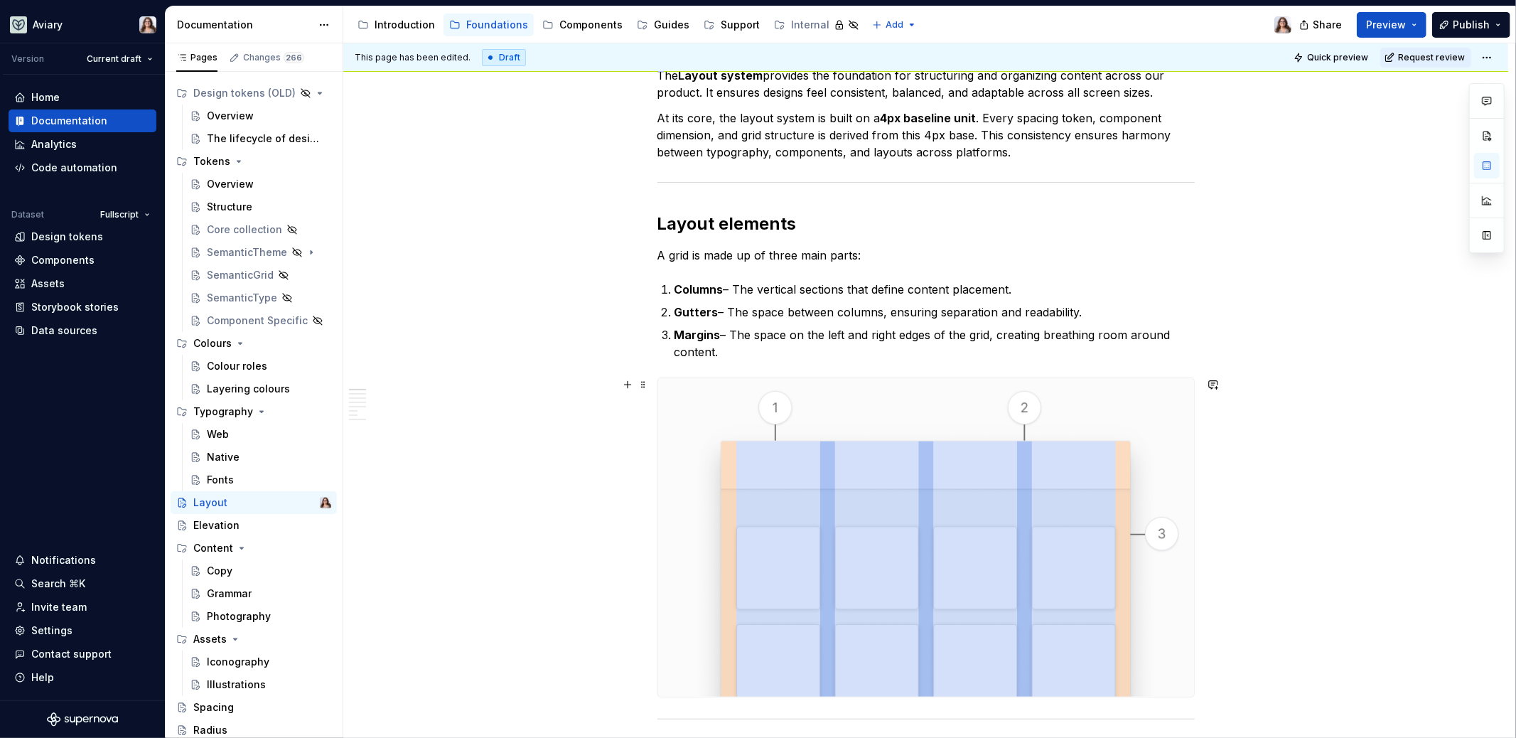
scroll to position [229, 0]
click at [795, 222] on h2 "Layout elements" at bounding box center [926, 222] width 537 height 23
drag, startPoint x: 796, startPoint y: 225, endPoint x: 720, endPoint y: 224, distance: 76.1
click at [721, 225] on h2 "Layout elements" at bounding box center [926, 222] width 537 height 23
click at [863, 258] on p "A grid is made up of three main parts:" at bounding box center [926, 253] width 537 height 17
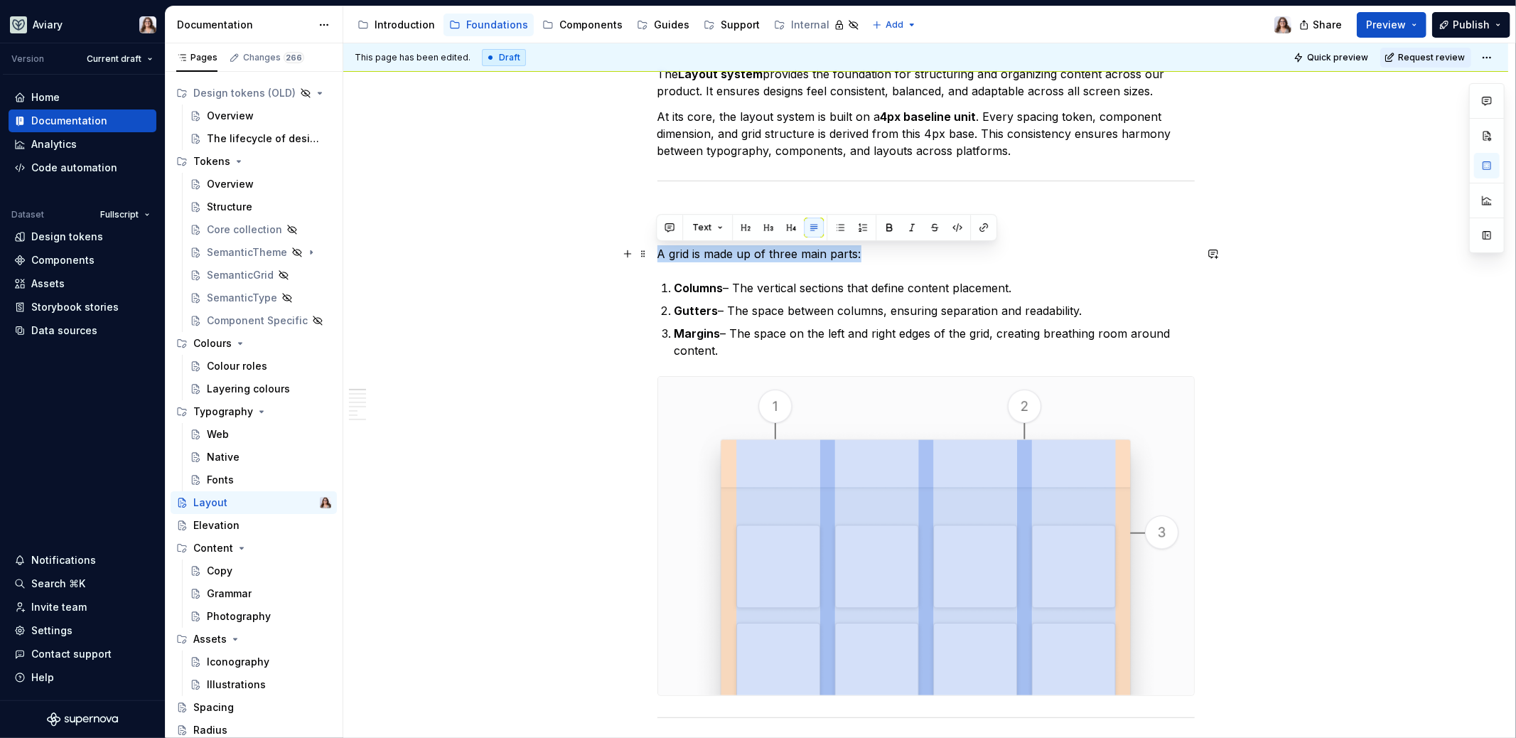
drag, startPoint x: 862, startPoint y: 255, endPoint x: 613, endPoint y: 255, distance: 248.8
click at [759, 352] on p "Margins – The space on the left and right edges of the grid, creating breathing…" at bounding box center [935, 342] width 520 height 34
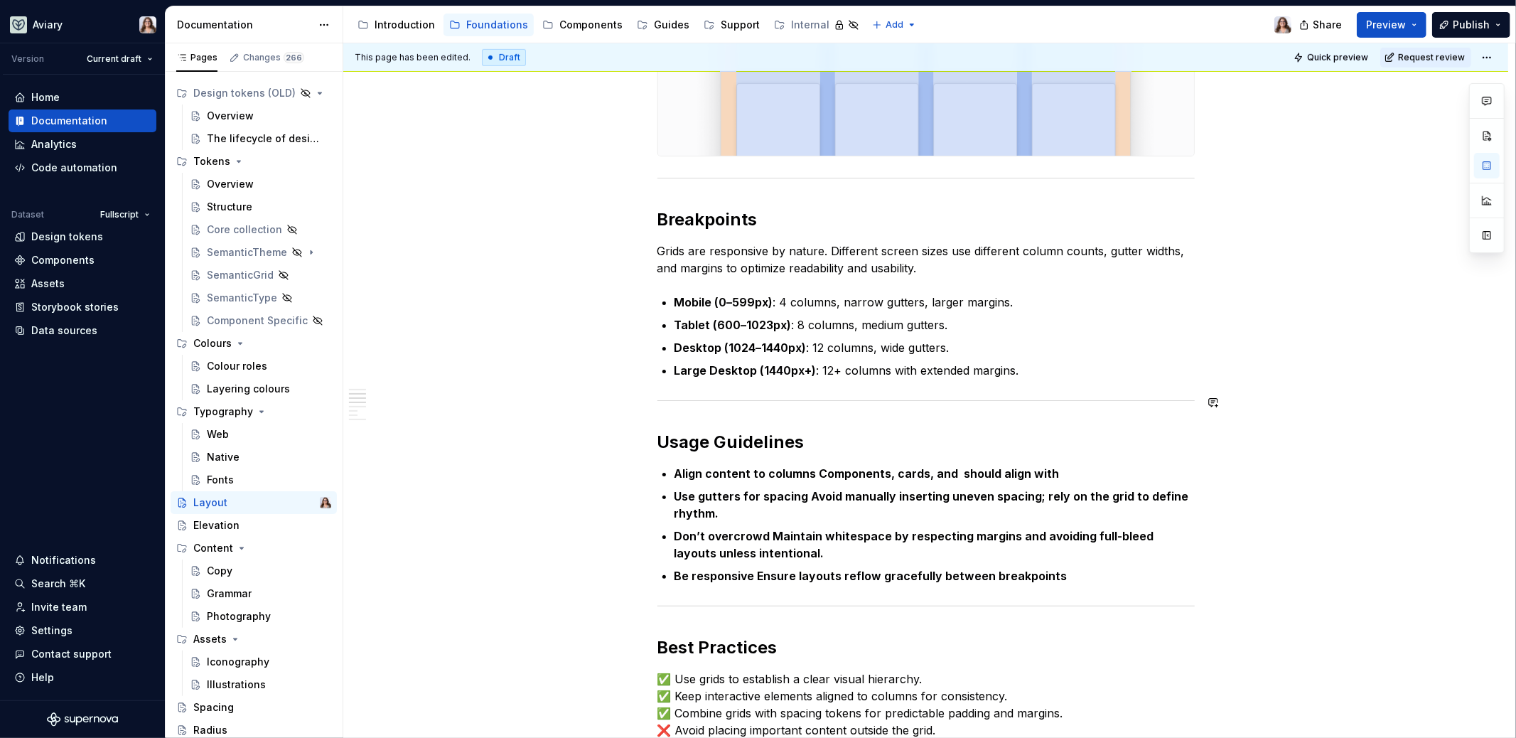
scroll to position [770, 0]
click at [758, 211] on h2 "Breakpoints" at bounding box center [926, 218] width 537 height 23
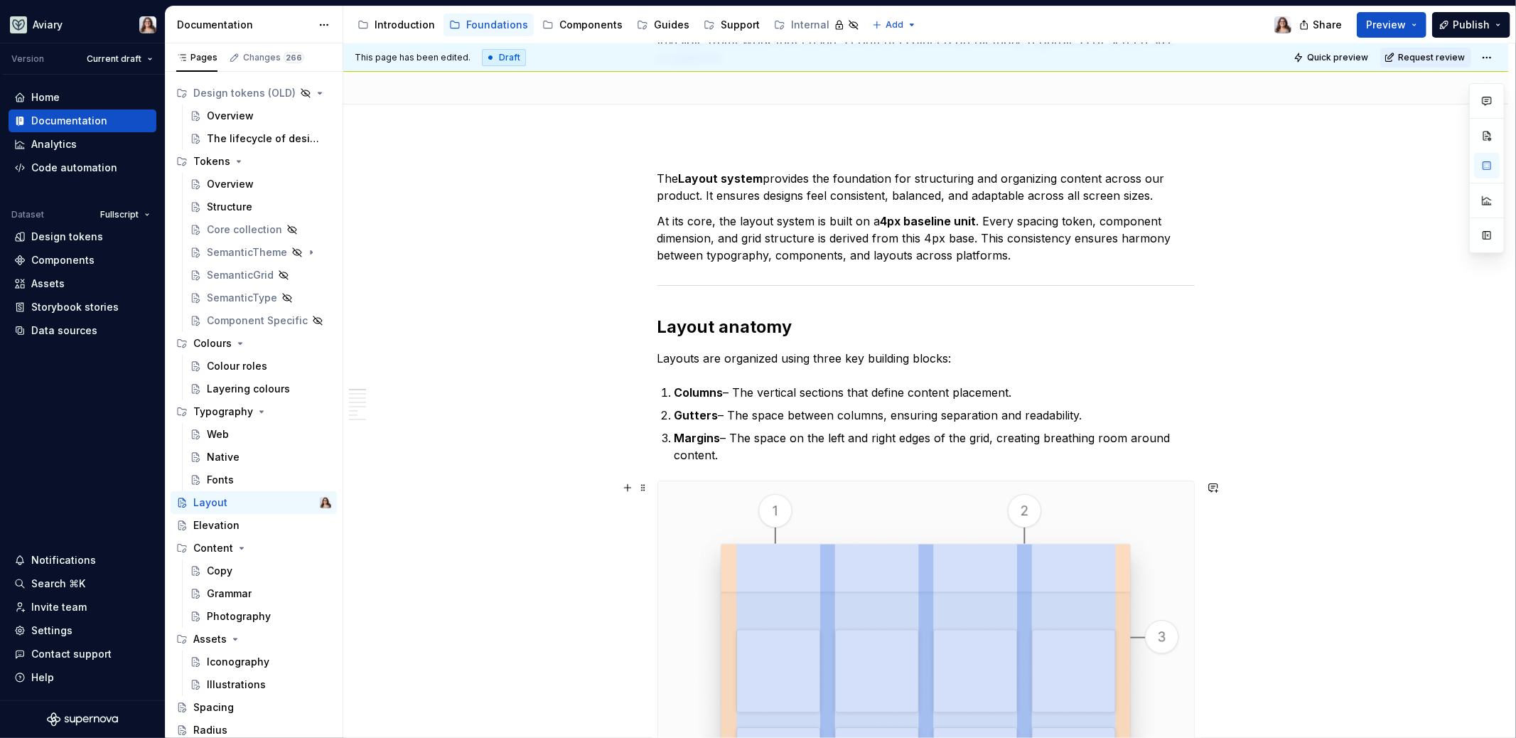
scroll to position [109, 0]
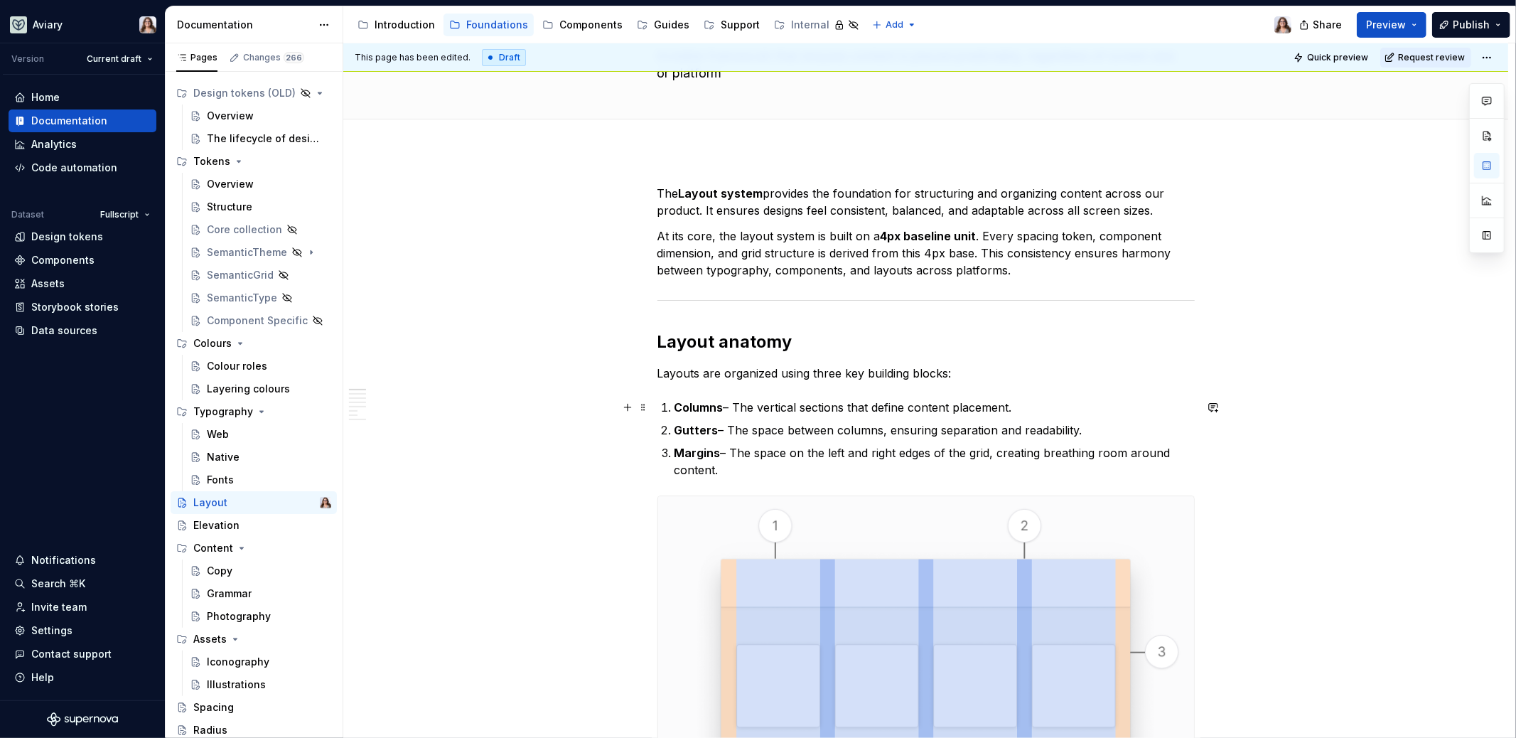
click at [1036, 404] on p "Columns – The vertical sections that define content placement." at bounding box center [935, 407] width 520 height 17
drag, startPoint x: 1017, startPoint y: 407, endPoint x: 1161, endPoint y: 403, distance: 144.4
click at [1161, 403] on p "Columns – The vertical sections that define content placement. Learn more about…" at bounding box center [935, 407] width 520 height 17
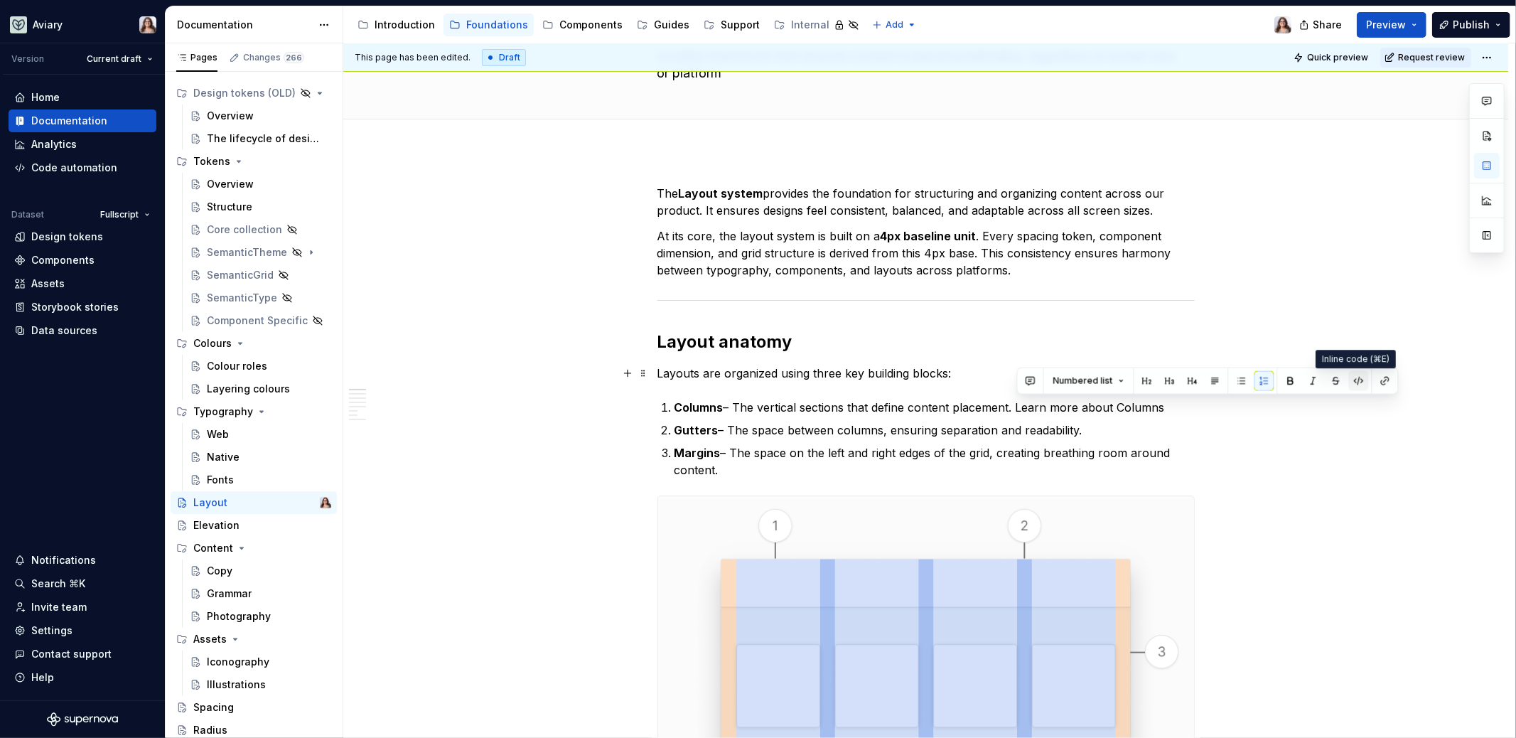
click at [1353, 378] on button "button" at bounding box center [1359, 381] width 20 height 20
click at [1358, 379] on button "button" at bounding box center [1359, 381] width 20 height 20
click at [1378, 380] on button "button" at bounding box center [1386, 381] width 20 height 20
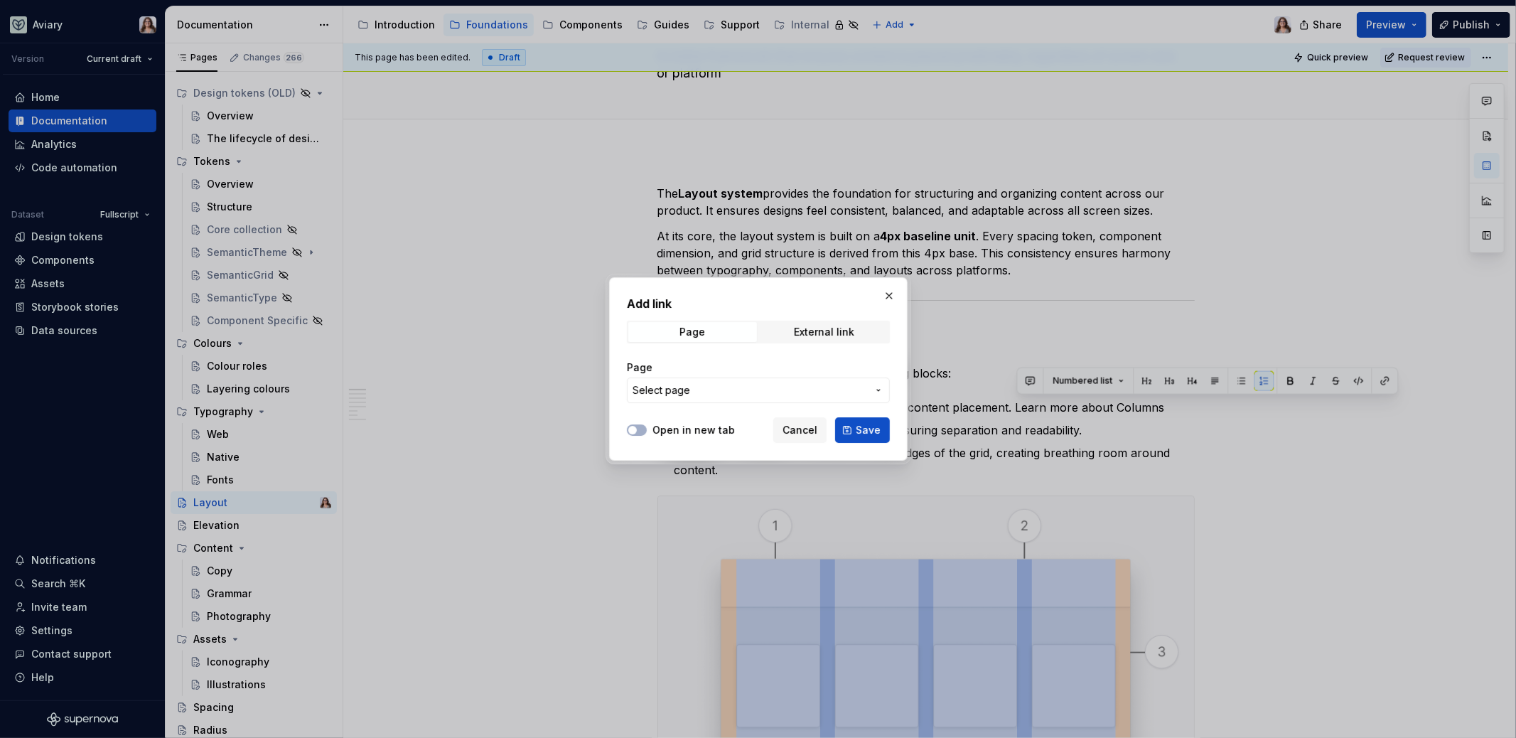
click at [825, 395] on span "Select page" at bounding box center [750, 390] width 235 height 14
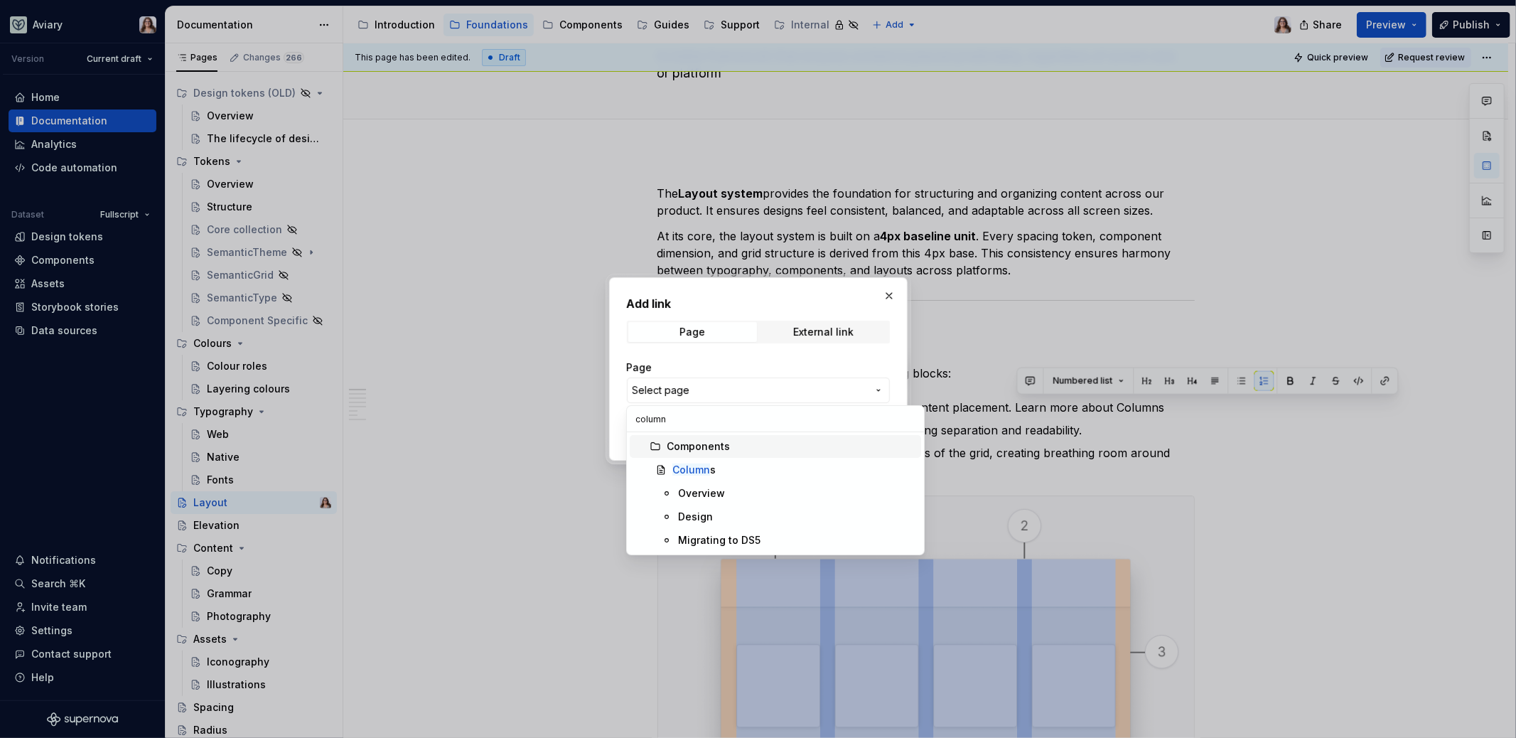
type input "column"
click at [720, 468] on div "Column s" at bounding box center [793, 470] width 243 height 14
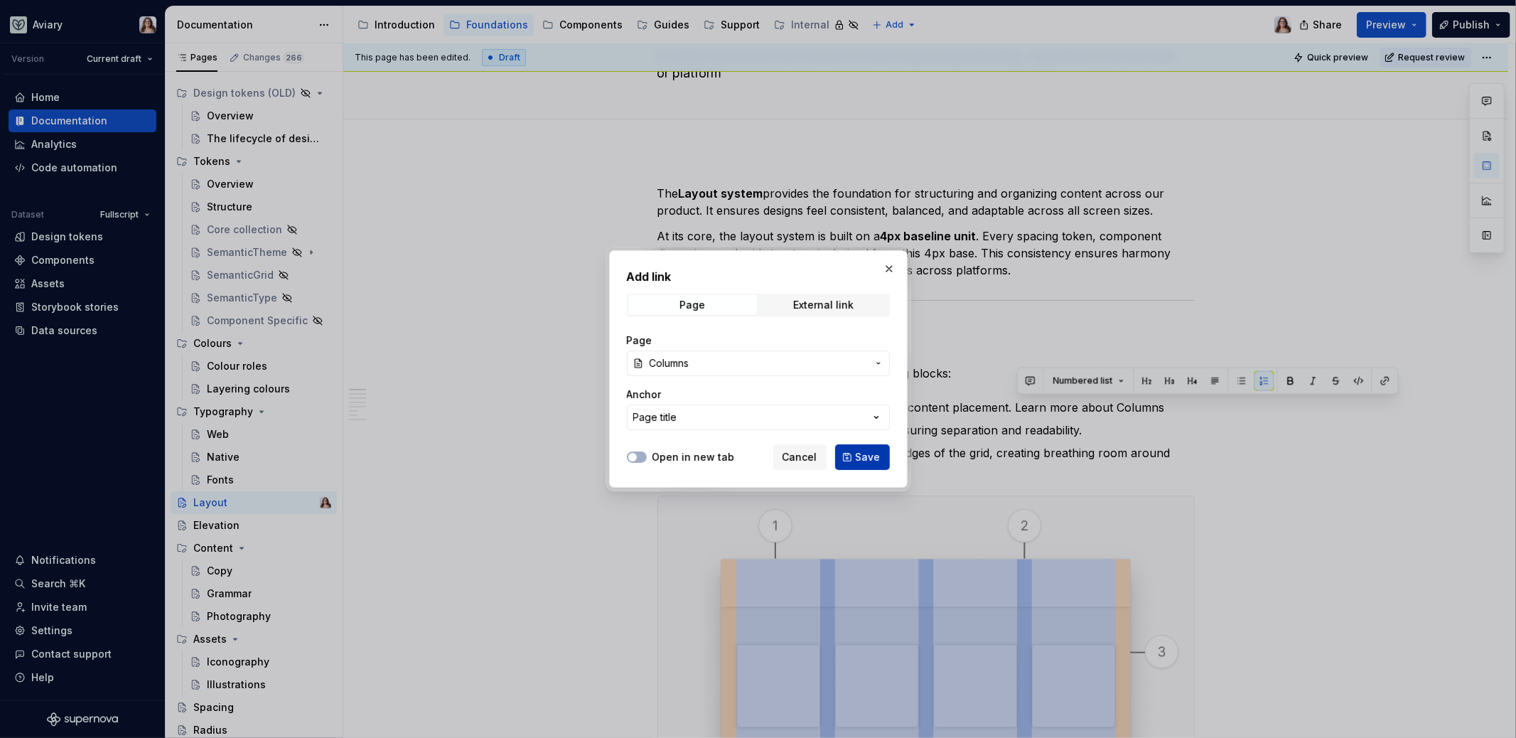
click at [857, 457] on button "Save" at bounding box center [862, 457] width 55 height 26
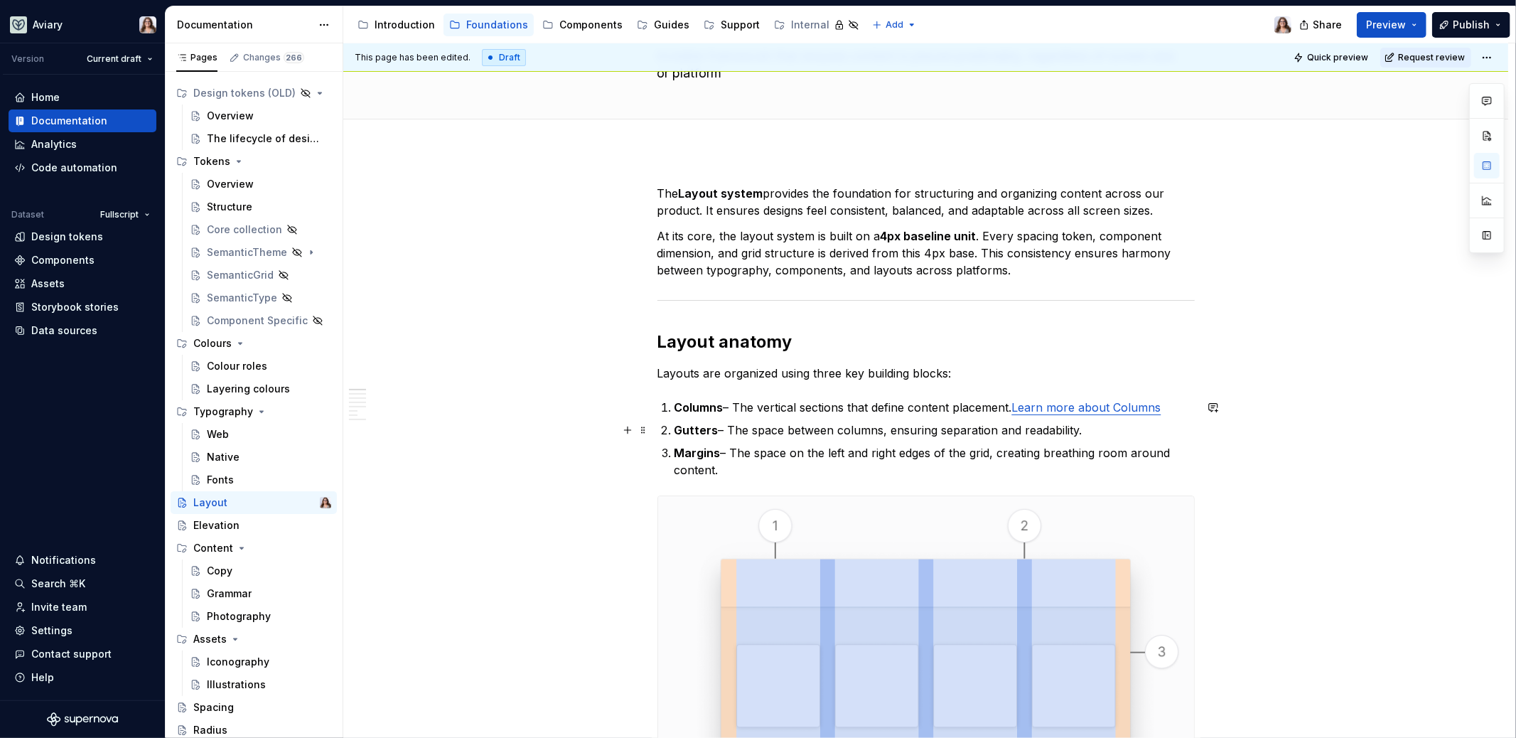
click at [1085, 431] on p "Gutters – The space between columns, ensuring separation and readability." at bounding box center [935, 430] width 520 height 17
click at [742, 463] on p "Margins – The space on the left and right edges of the grid, creating breathing…" at bounding box center [935, 461] width 520 height 34
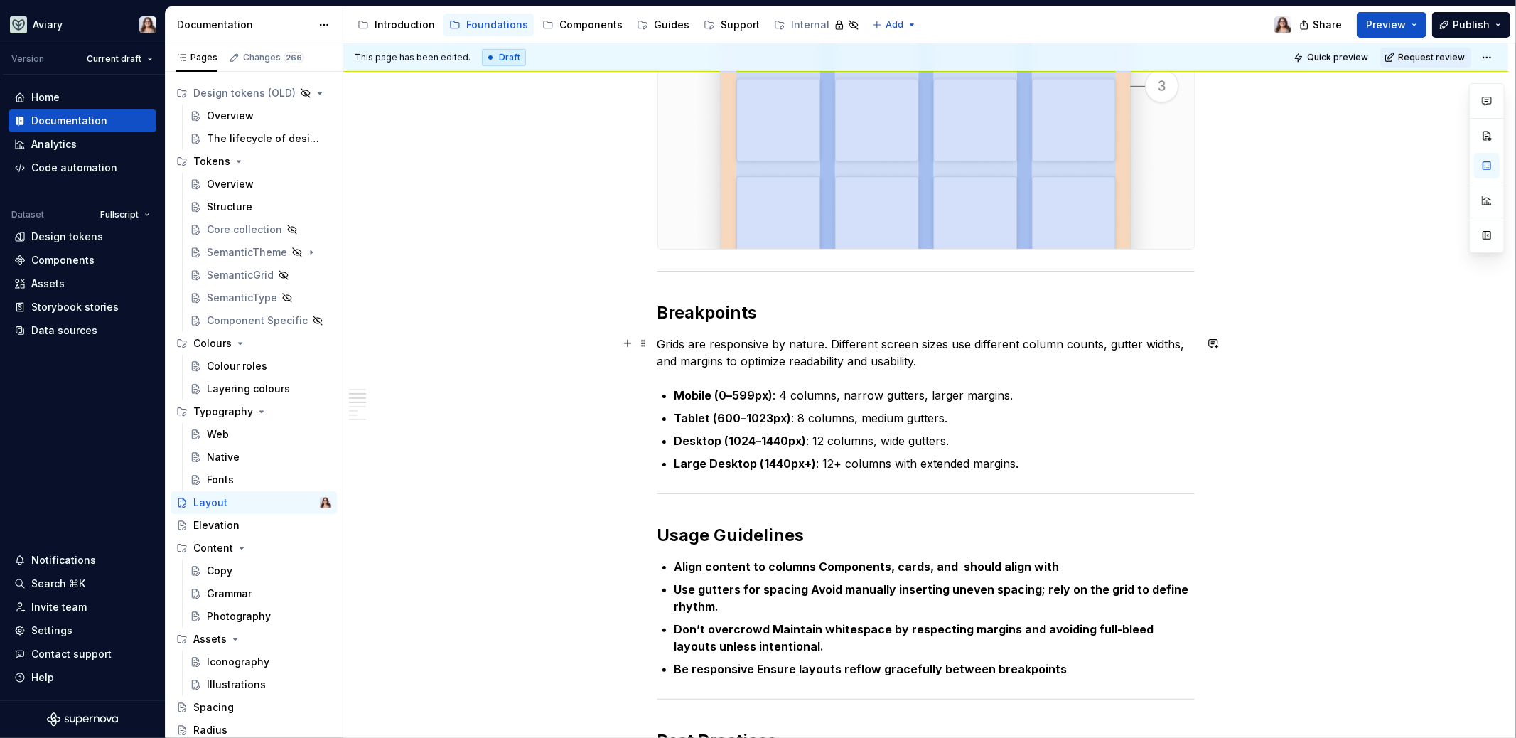
scroll to position [722, 0]
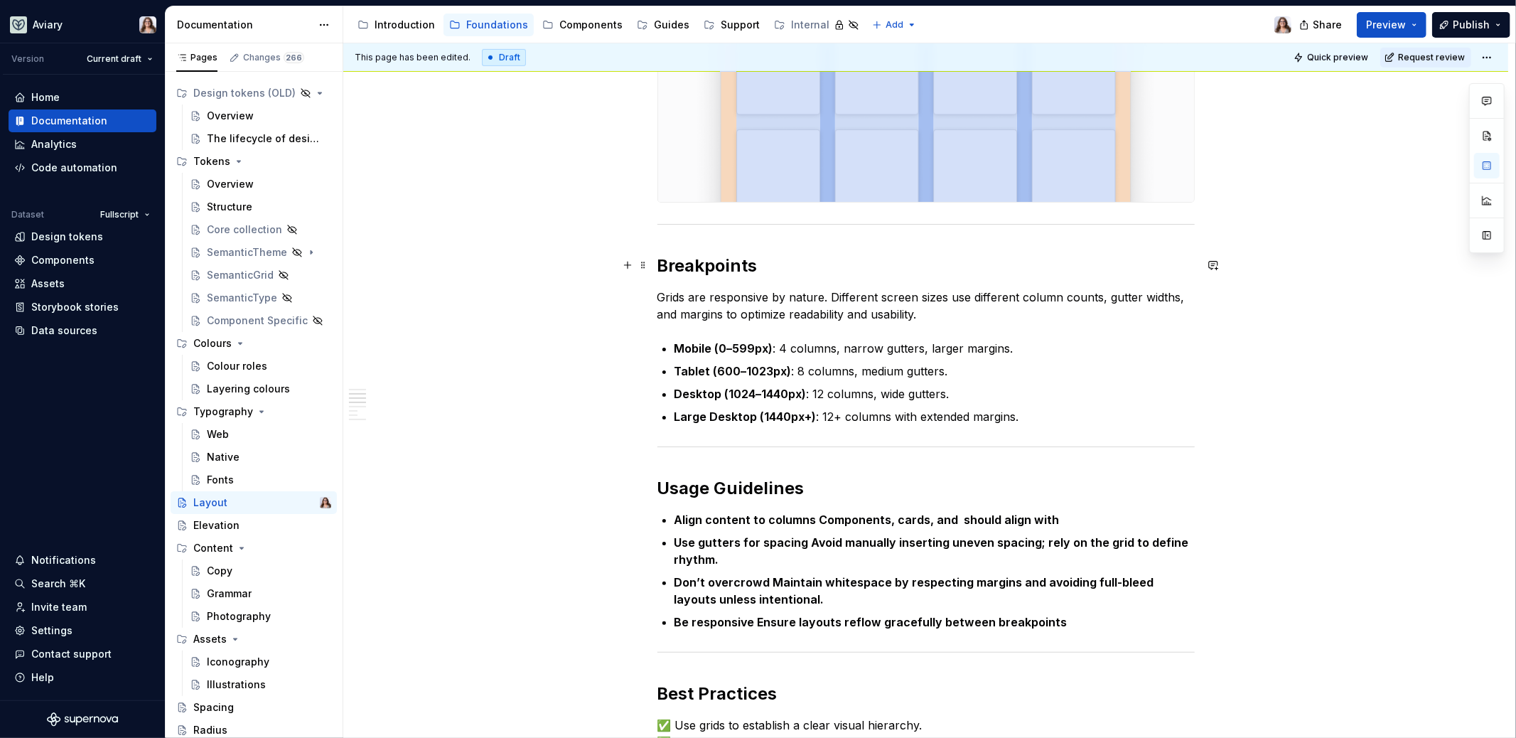
click at [786, 262] on h2 "Breakpoints" at bounding box center [926, 265] width 537 height 23
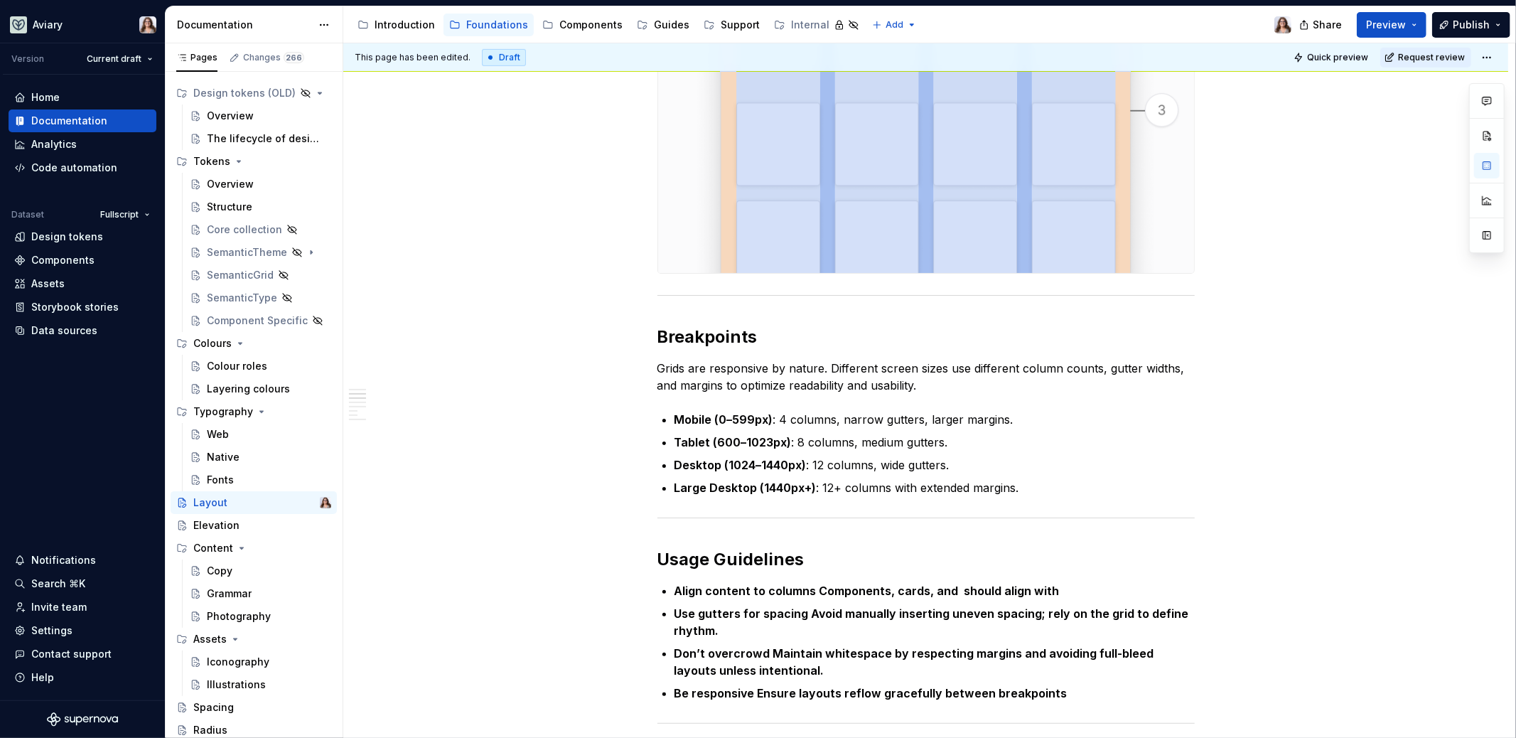
scroll to position [628, 0]
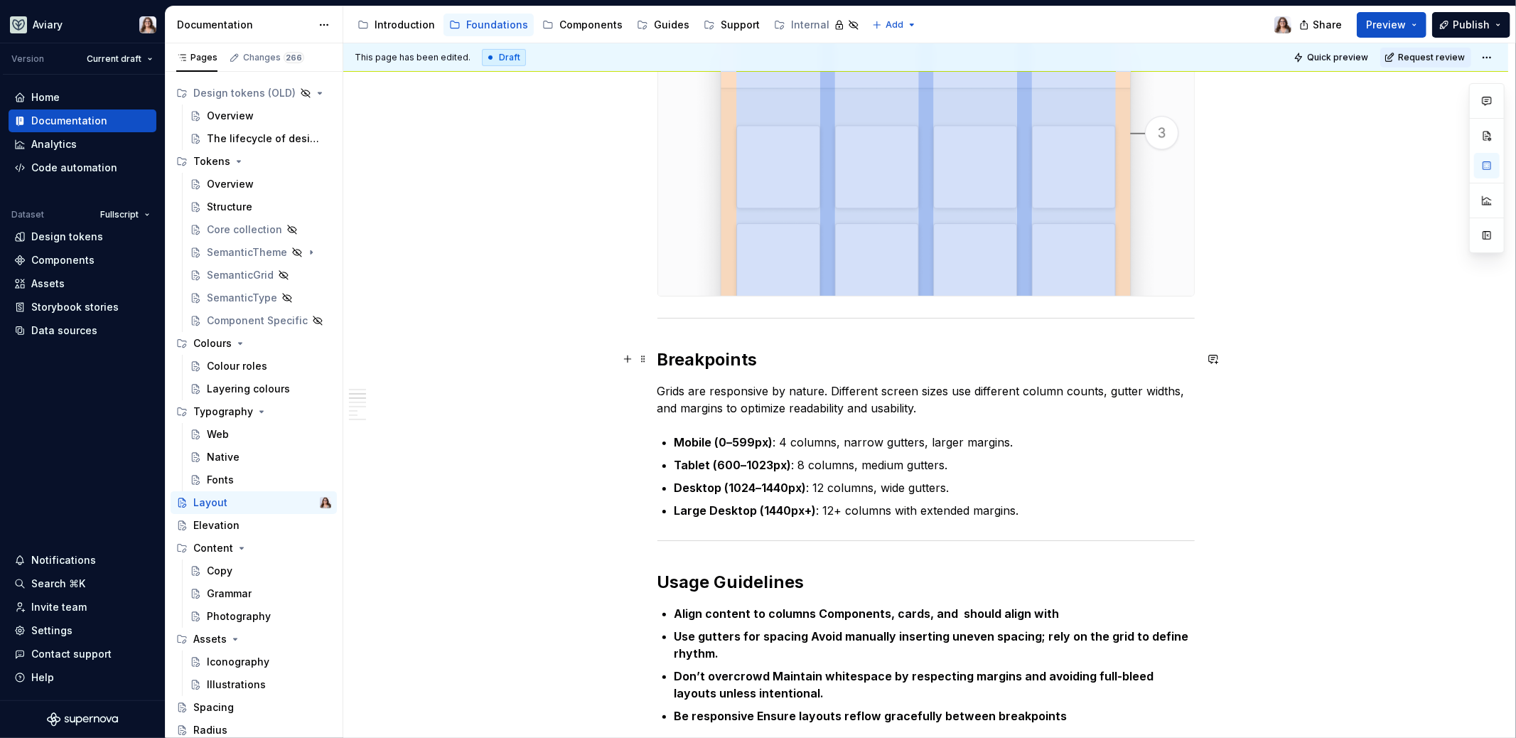
click at [760, 364] on h2 "Breakpoints" at bounding box center [926, 359] width 537 height 23
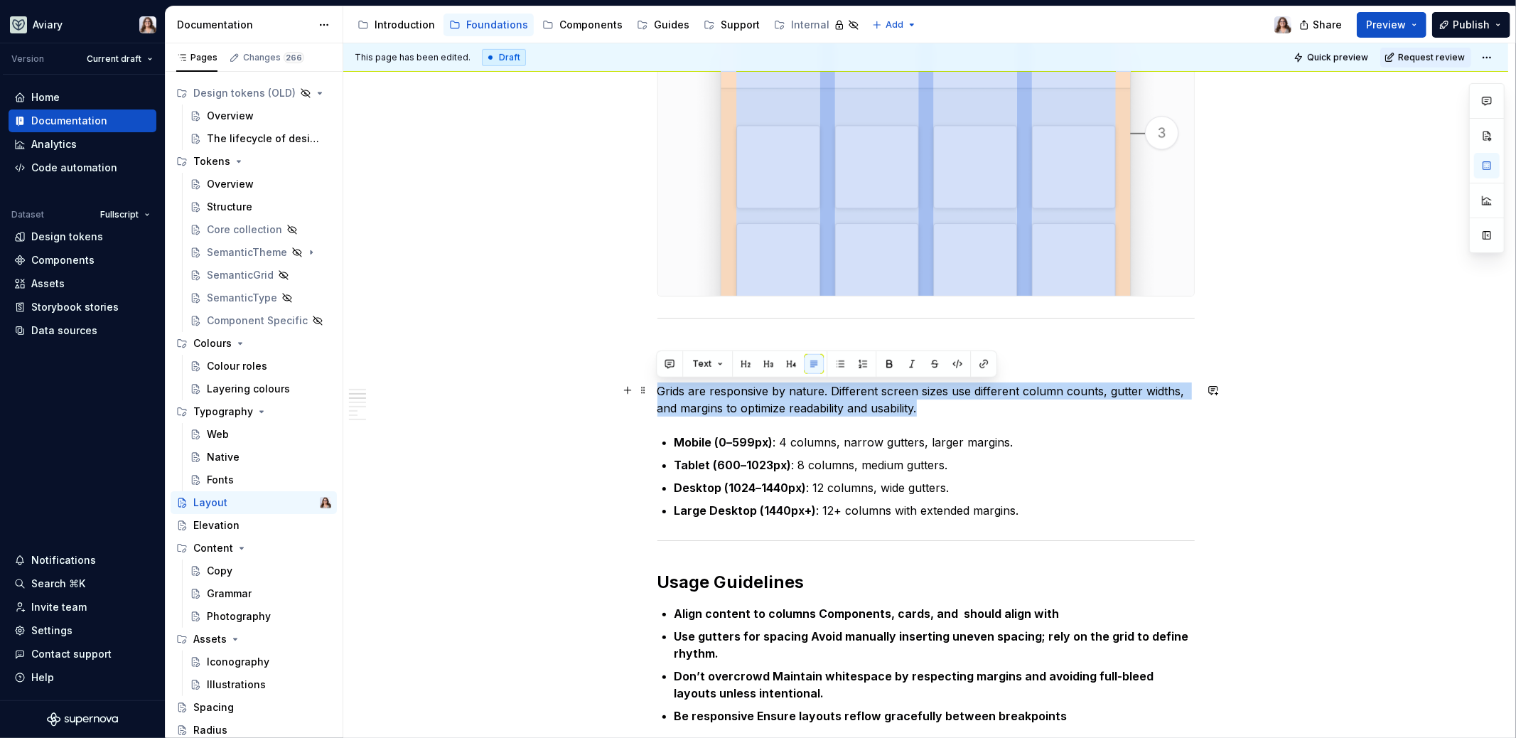
drag, startPoint x: 945, startPoint y: 407, endPoint x: 614, endPoint y: 393, distance: 330.9
click at [614, 393] on div "The Layout system provides the foundation for structuring and organizing conten…" at bounding box center [925, 654] width 1165 height 2044
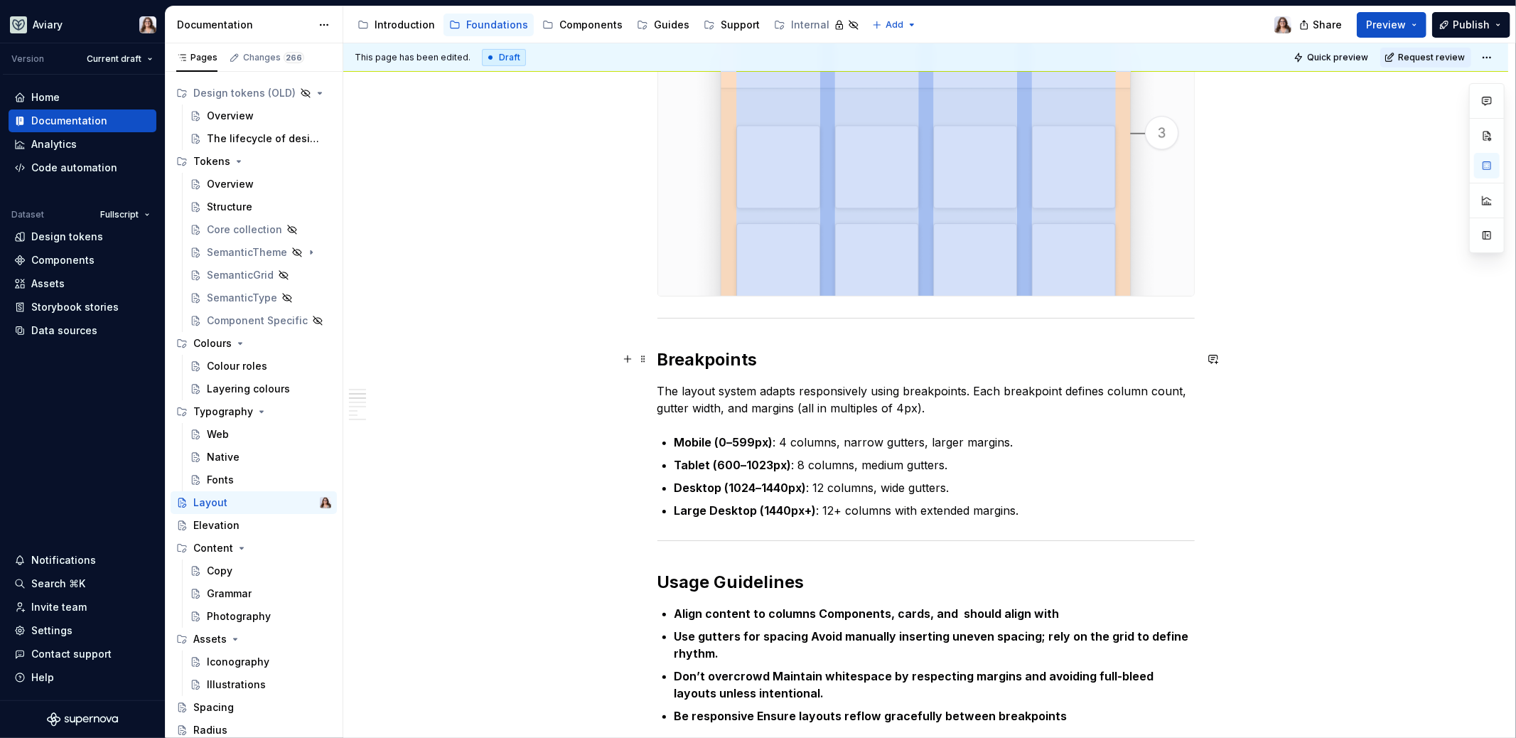
click at [764, 360] on h2 "Breakpoints" at bounding box center [926, 359] width 537 height 23
click at [1029, 517] on p "Large Desktop (1440px+) : 12+ columns with extended margins." at bounding box center [935, 510] width 520 height 17
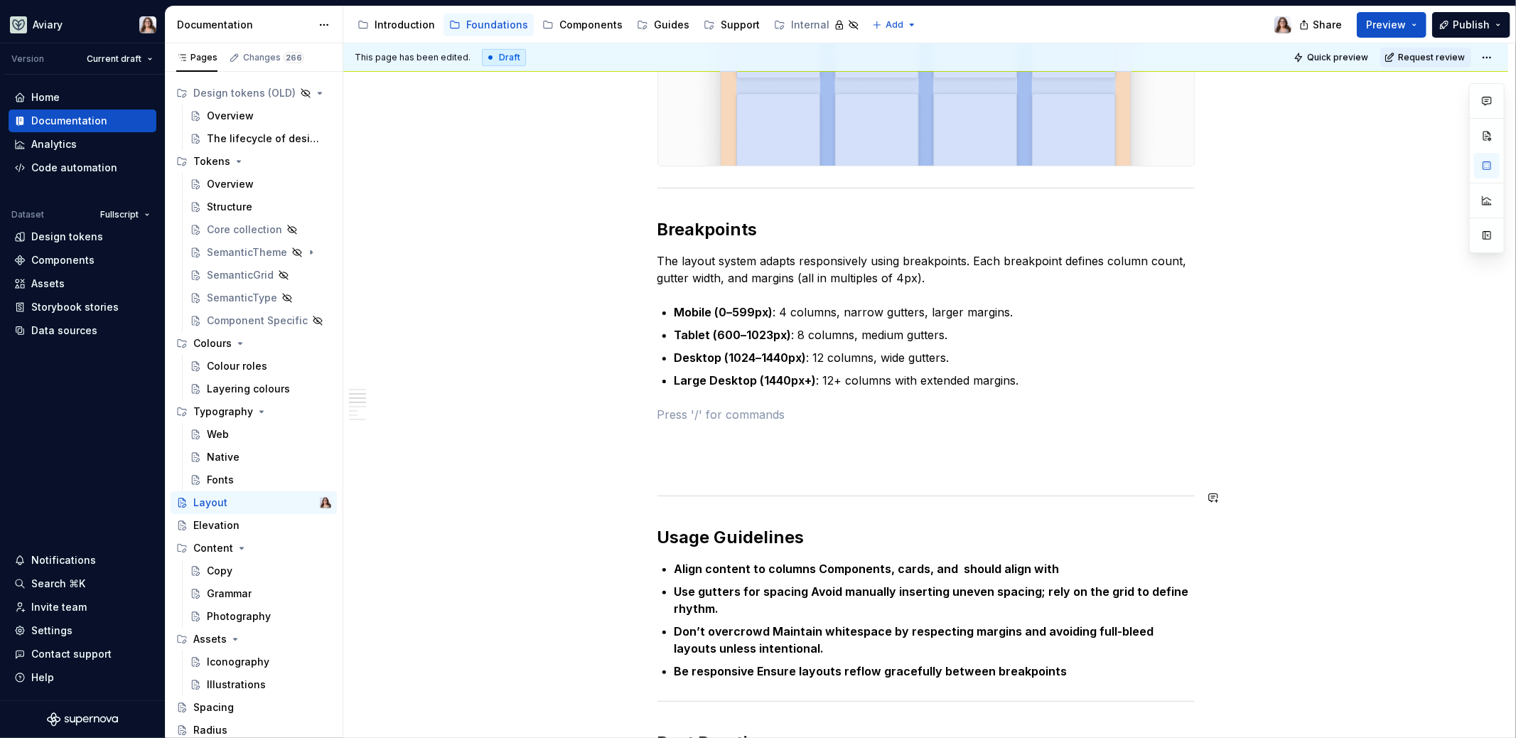
scroll to position [759, 0]
click at [217, 709] on div "Spacing" at bounding box center [213, 707] width 41 height 14
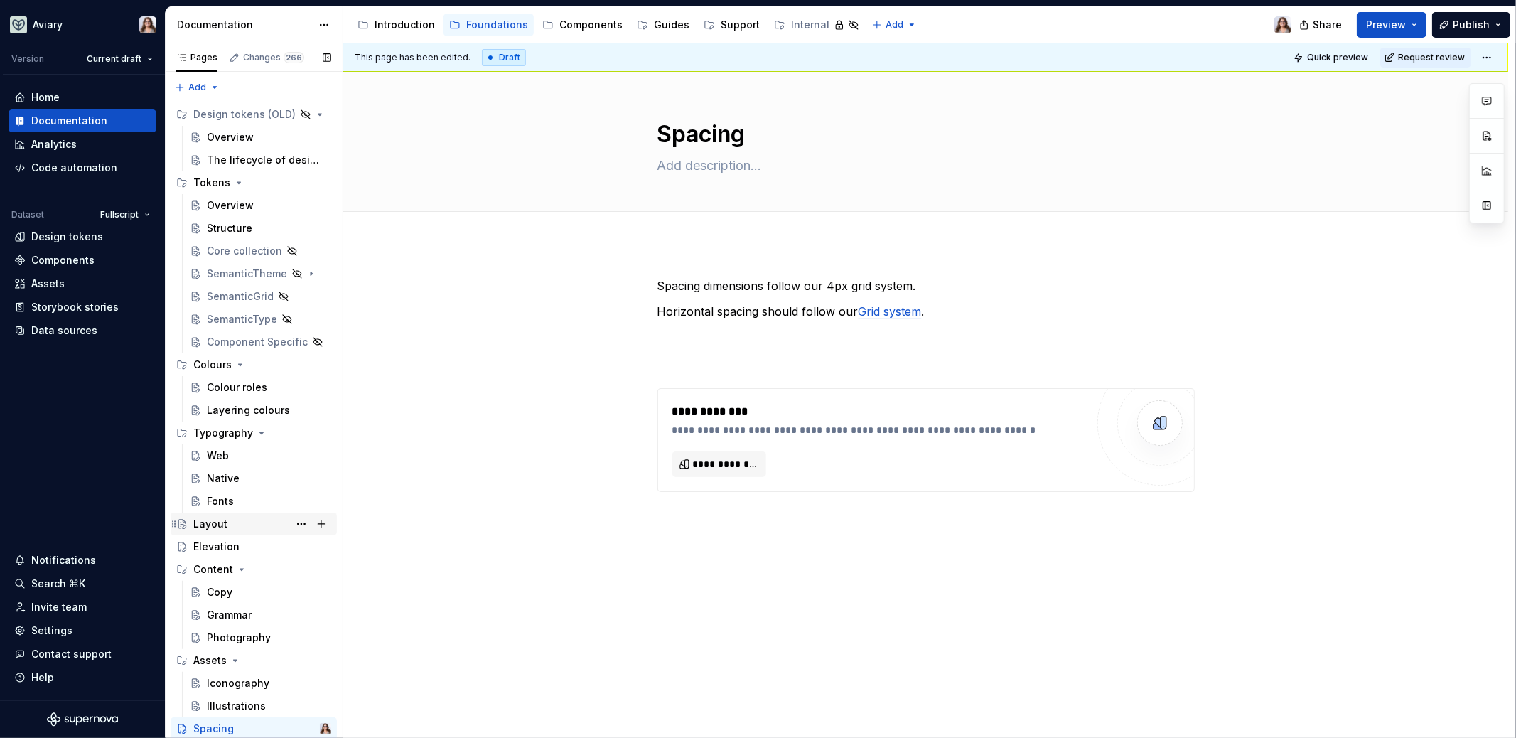
click at [215, 525] on div "Layout" at bounding box center [210, 524] width 34 height 14
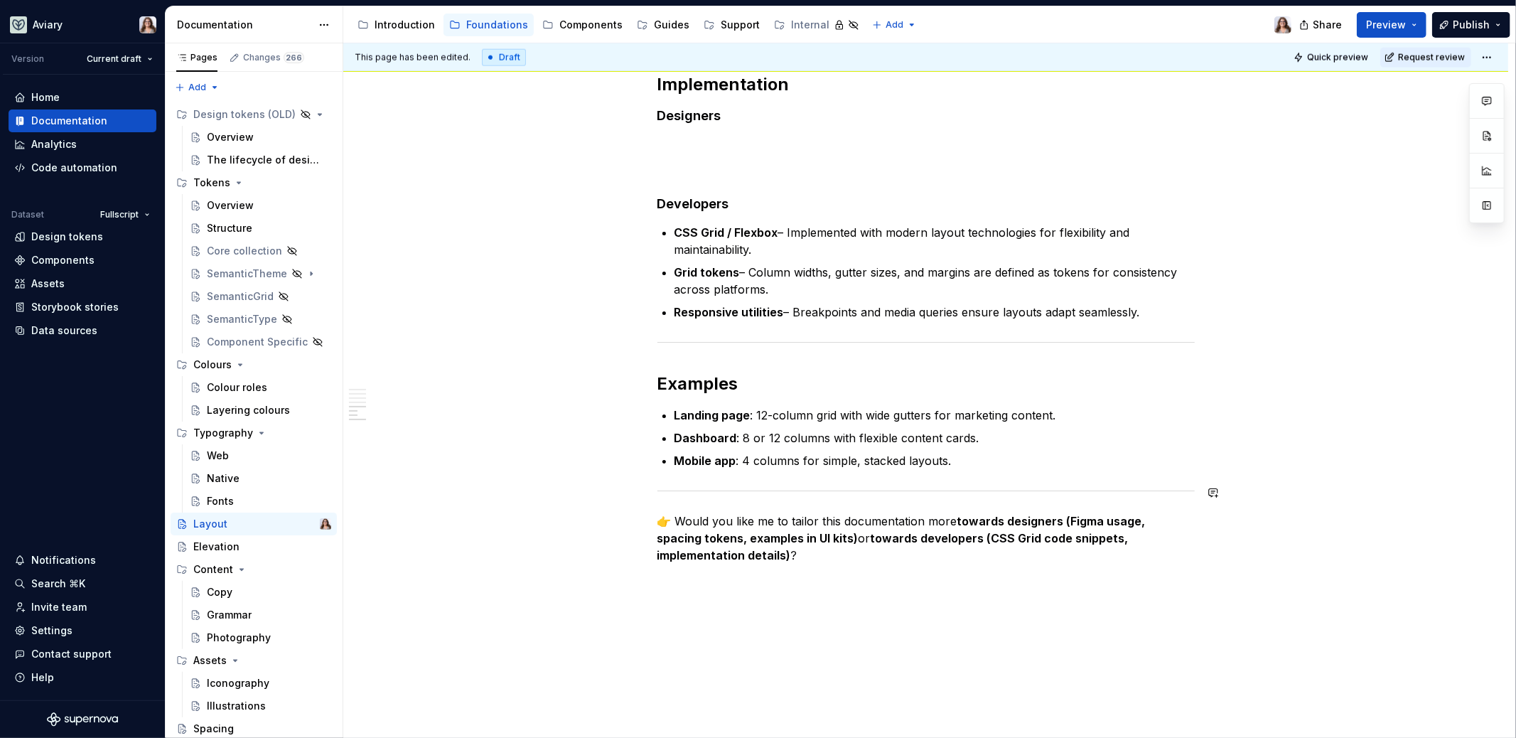
scroll to position [1651, 0]
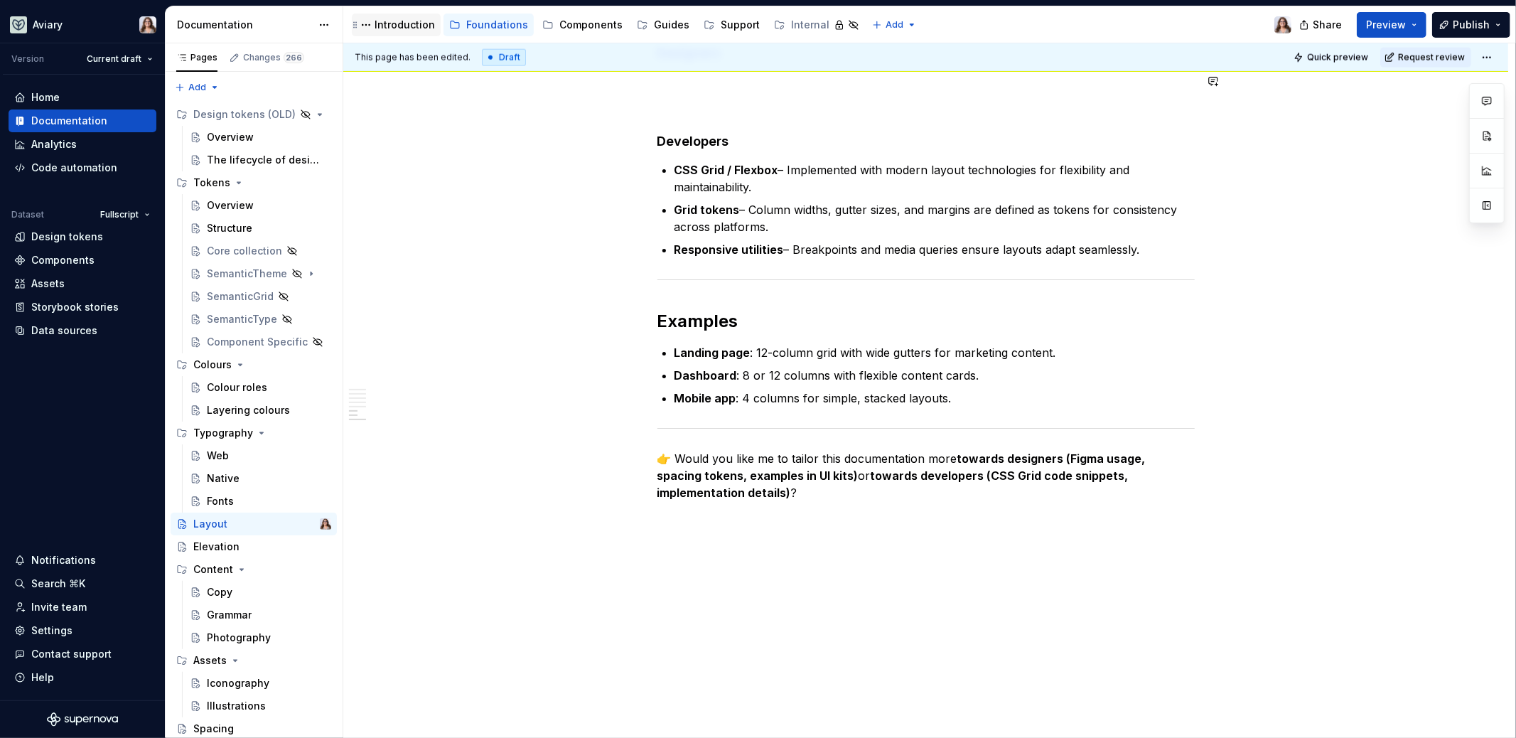
click at [383, 26] on div "Introduction" at bounding box center [405, 25] width 60 height 14
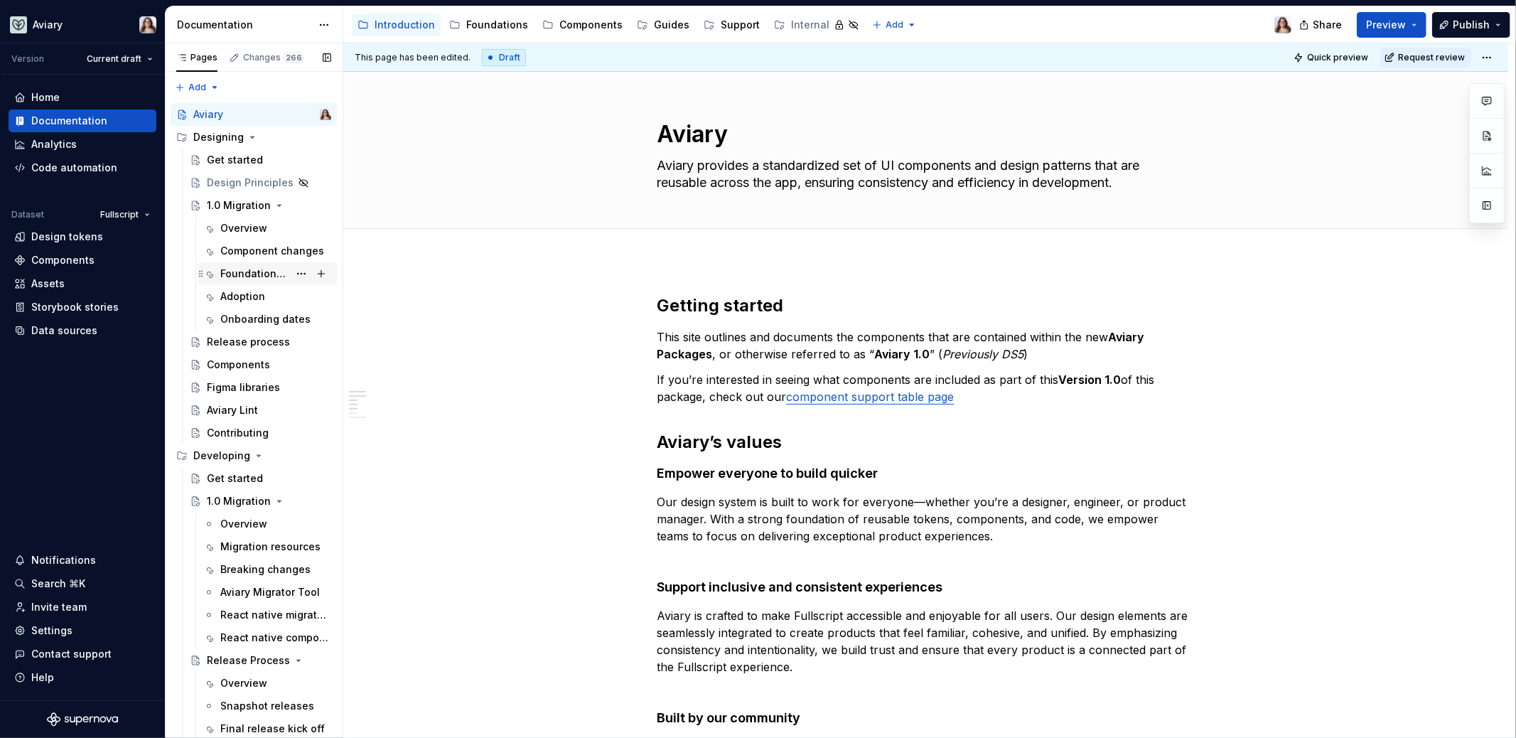
click at [249, 268] on div "Foundational changes" at bounding box center [254, 274] width 68 height 14
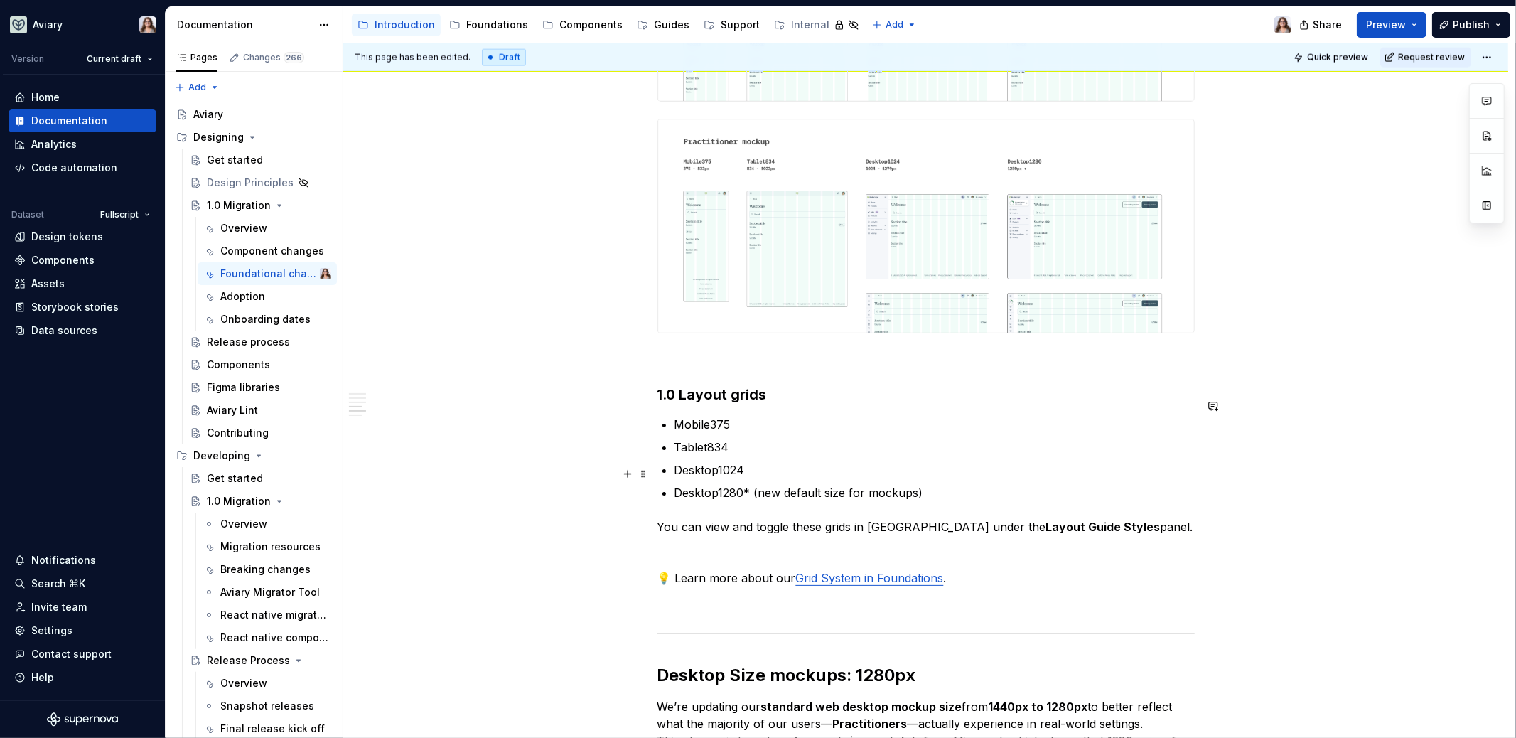
scroll to position [1799, 0]
click at [747, 414] on p "Mobile375" at bounding box center [935, 422] width 520 height 17
type textarea "*"
click at [724, 436] on p "Tablet834" at bounding box center [935, 444] width 520 height 17
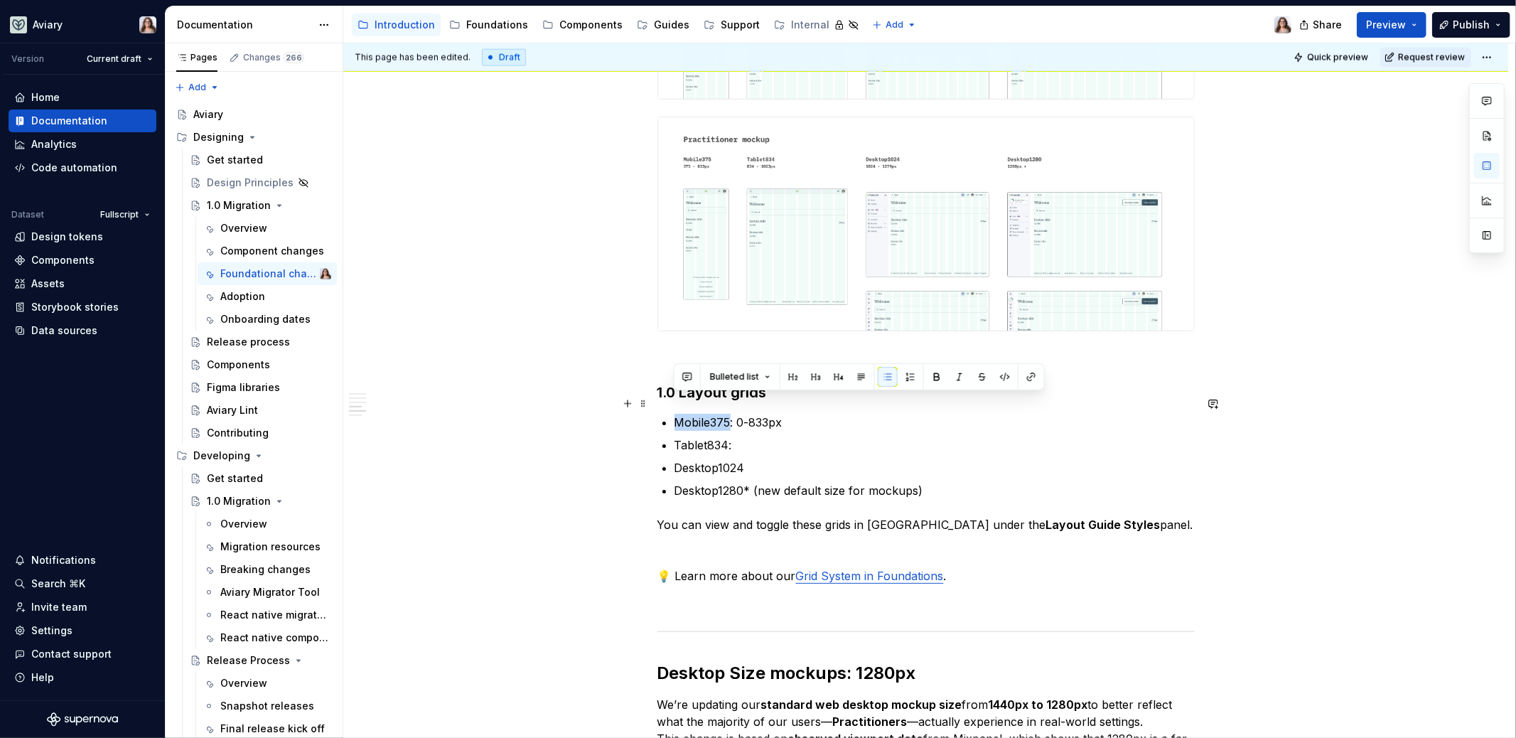
drag, startPoint x: 729, startPoint y: 407, endPoint x: 659, endPoint y: 404, distance: 69.7
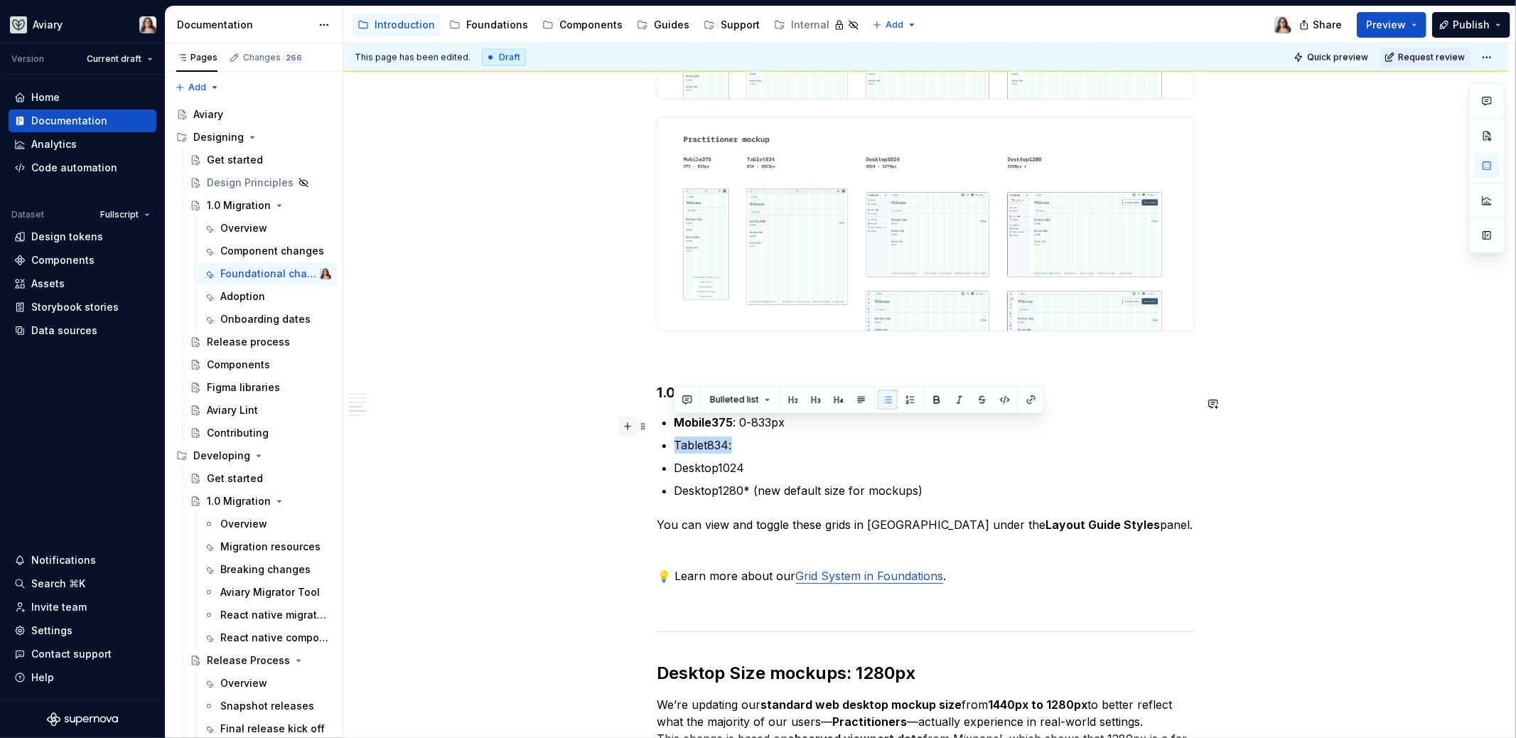
drag, startPoint x: 732, startPoint y: 427, endPoint x: 628, endPoint y: 427, distance: 103.8
click at [742, 436] on p "Tablet834:" at bounding box center [935, 444] width 520 height 17
click at [750, 459] on p "Desktop1024" at bounding box center [935, 467] width 520 height 17
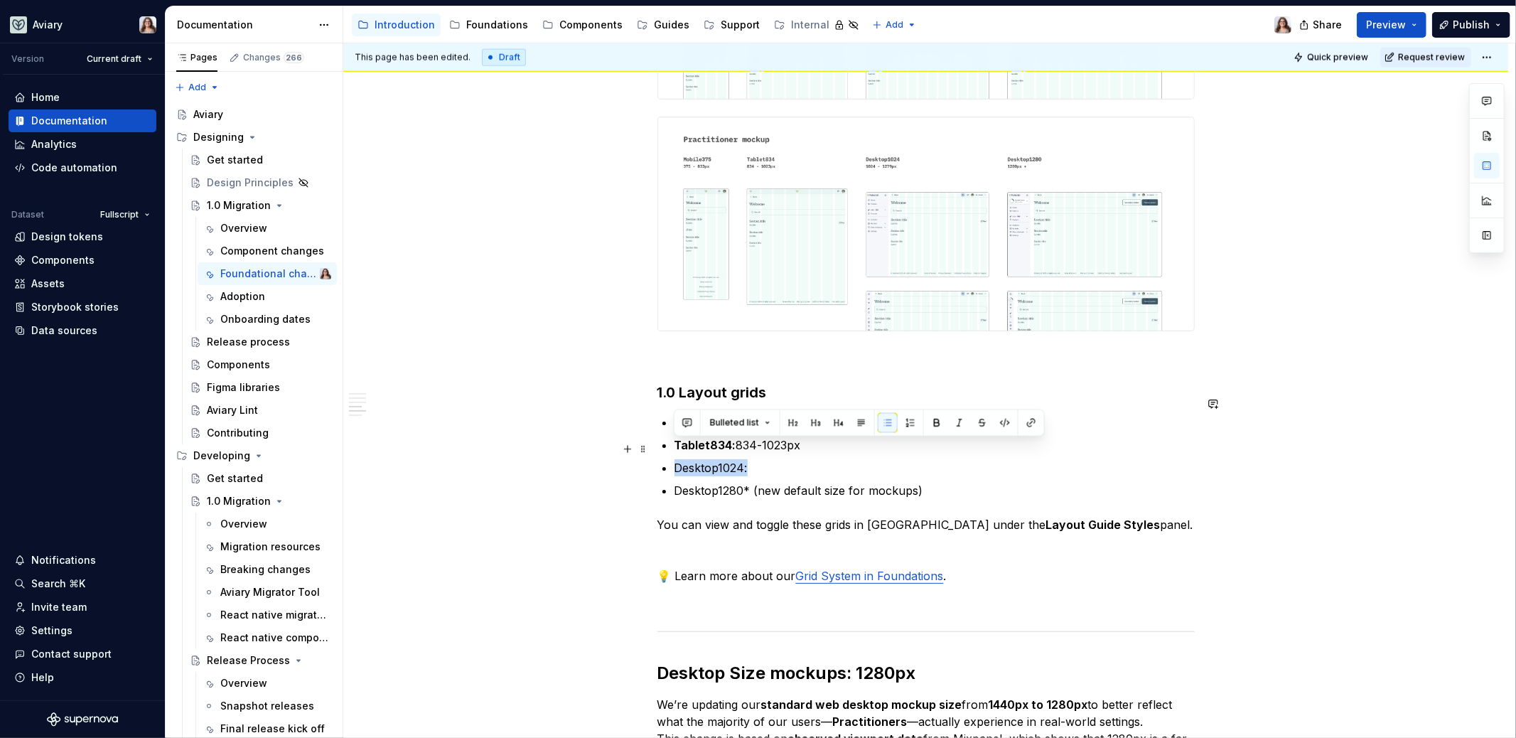
drag, startPoint x: 746, startPoint y: 447, endPoint x: 653, endPoint y: 445, distance: 92.4
click at [653, 445] on div "Libraries Many libraries from DS4 have been consolidated, for example: Visual A…" at bounding box center [925, 8] width 1165 height 3123
click at [758, 459] on p "Desktop1024:" at bounding box center [935, 467] width 520 height 17
drag, startPoint x: 824, startPoint y: 449, endPoint x: 754, endPoint y: 449, distance: 70.4
click at [754, 459] on p "Desktop1024: 1024-1279px" at bounding box center [935, 467] width 520 height 17
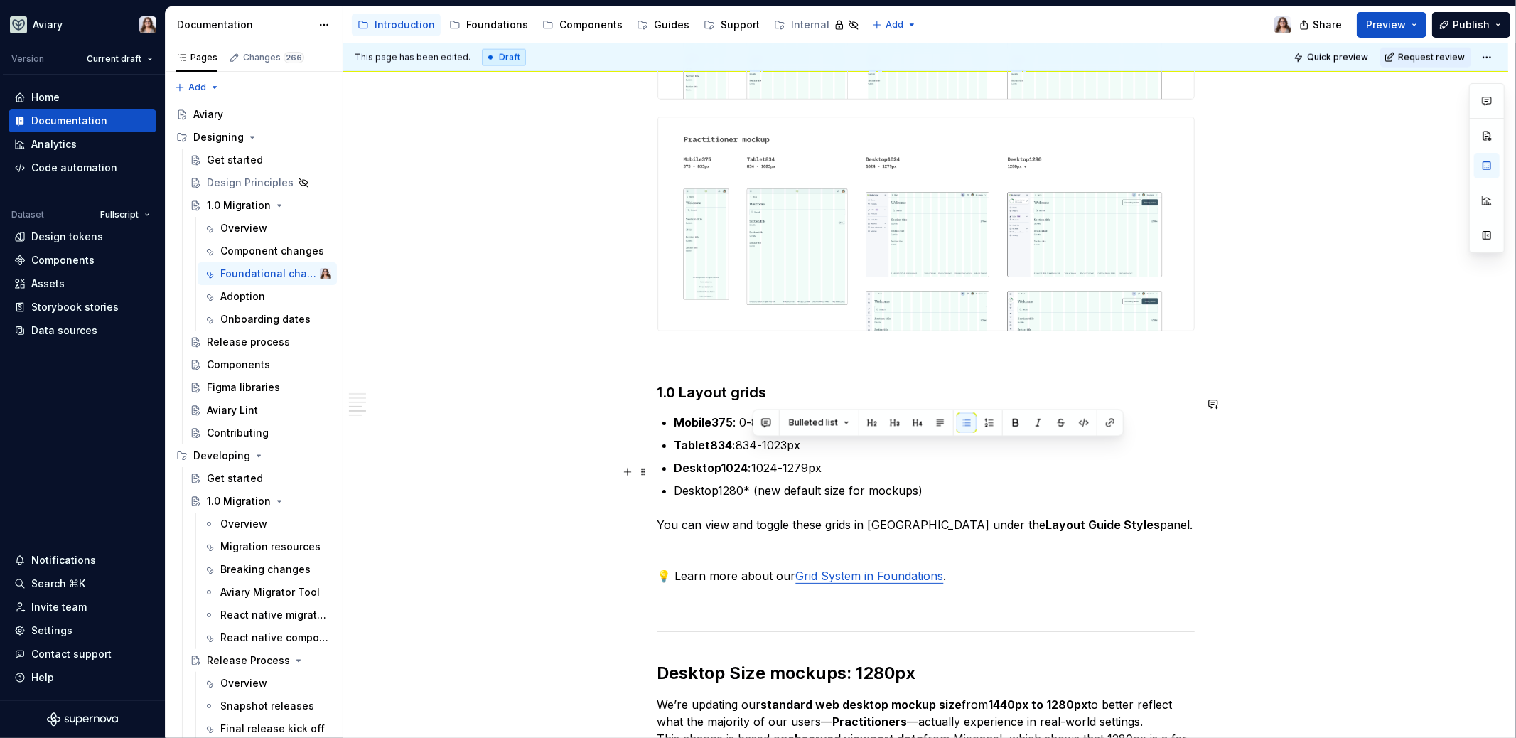
click at [922, 482] on p "Desktop1280* (new default size for mockups)" at bounding box center [935, 490] width 520 height 17
click at [658, 516] on p "You can view and toggle these grids in Figma under the Layout Guide Styles pane…" at bounding box center [926, 524] width 537 height 17
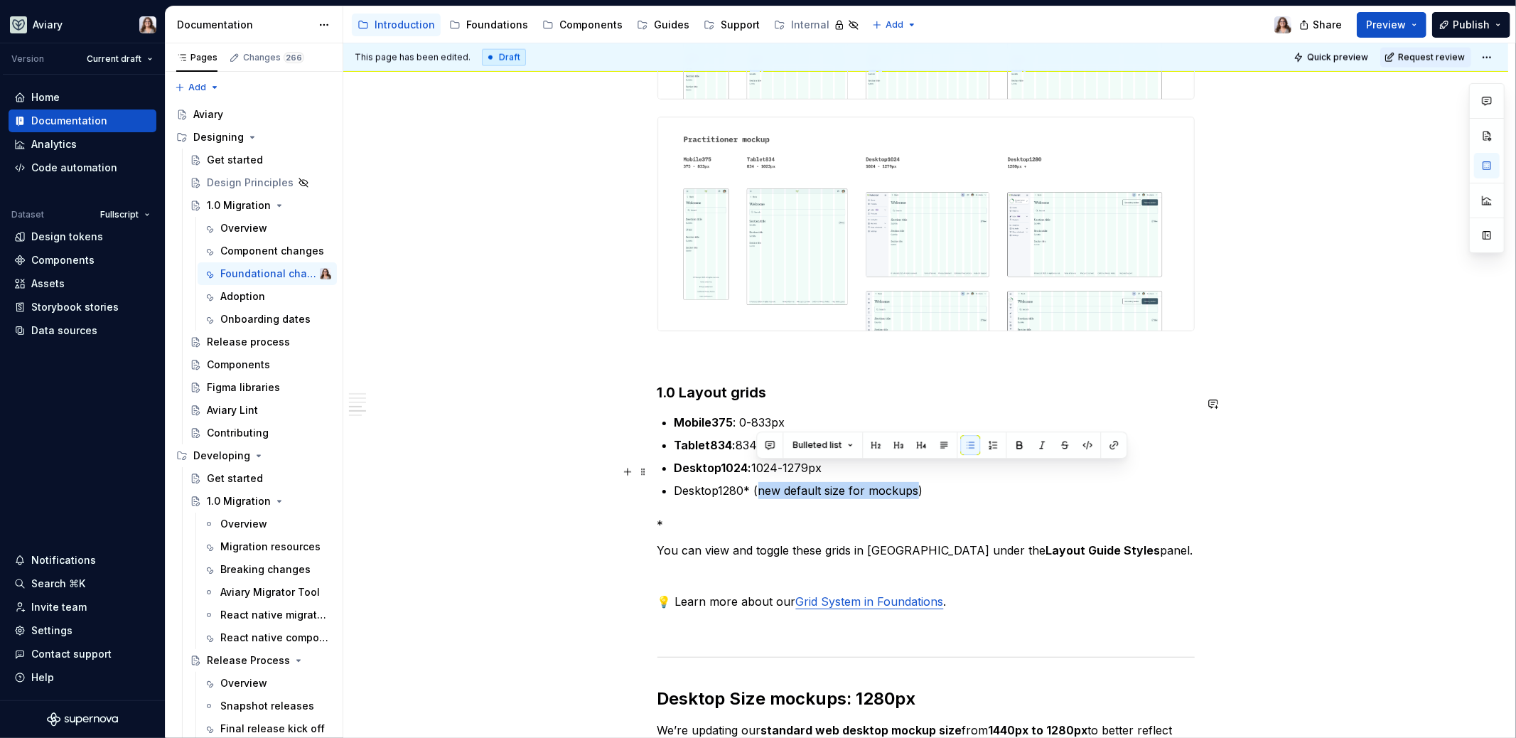
drag, startPoint x: 757, startPoint y: 473, endPoint x: 916, endPoint y: 471, distance: 158.5
click at [916, 482] on p "Desktop1280* (new default size for mockups)" at bounding box center [935, 490] width 520 height 17
click at [665, 516] on p "*" at bounding box center [926, 524] width 537 height 17
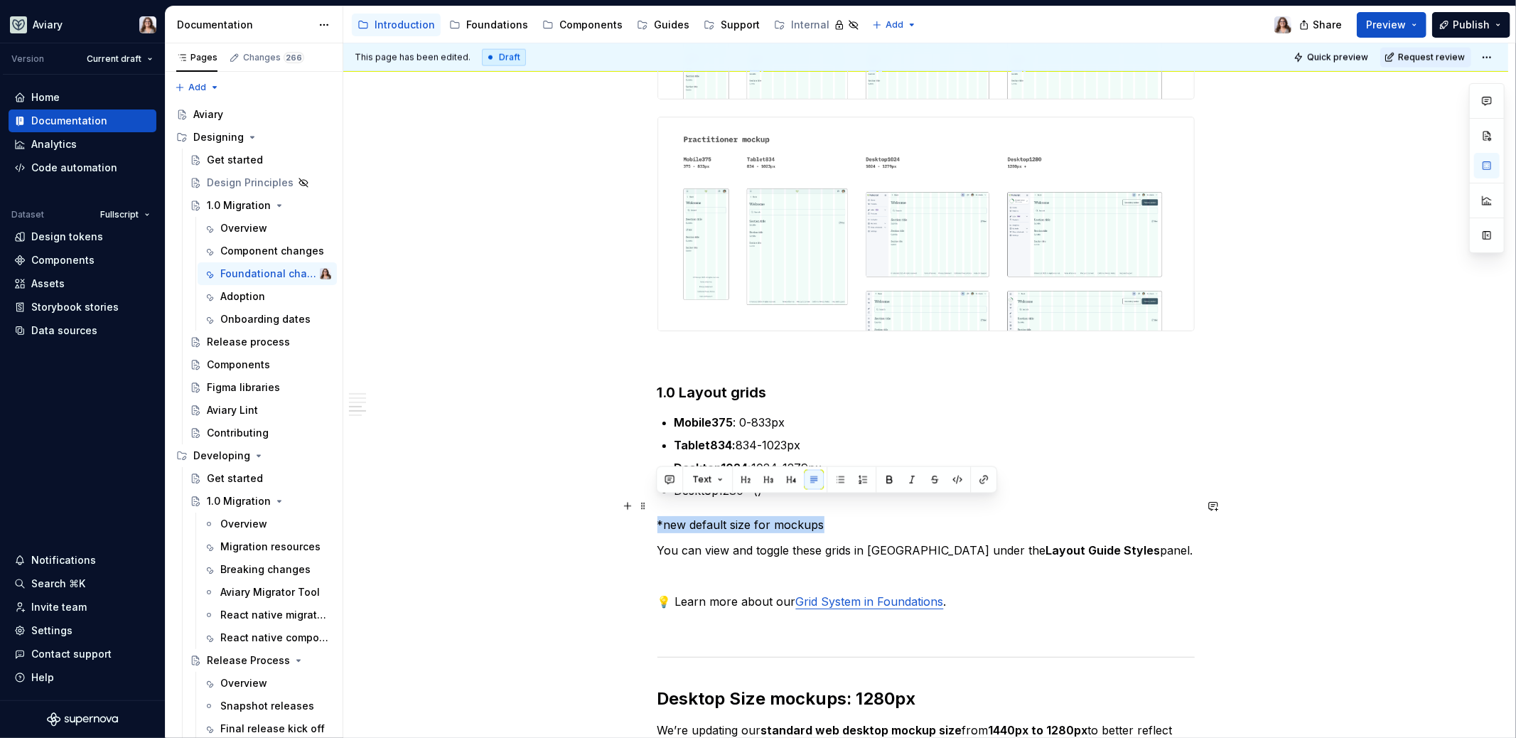
drag, startPoint x: 823, startPoint y: 506, endPoint x: 590, endPoint y: 507, distance: 233.2
click at [590, 507] on div "Libraries Many libraries from DS4 have been consolidated, for example: Visual A…" at bounding box center [925, 21] width 1165 height 3148
click at [858, 516] on p "*new default size for mockups" at bounding box center [926, 524] width 537 height 17
click at [762, 482] on p "Desktop1280* ()" at bounding box center [935, 490] width 520 height 17
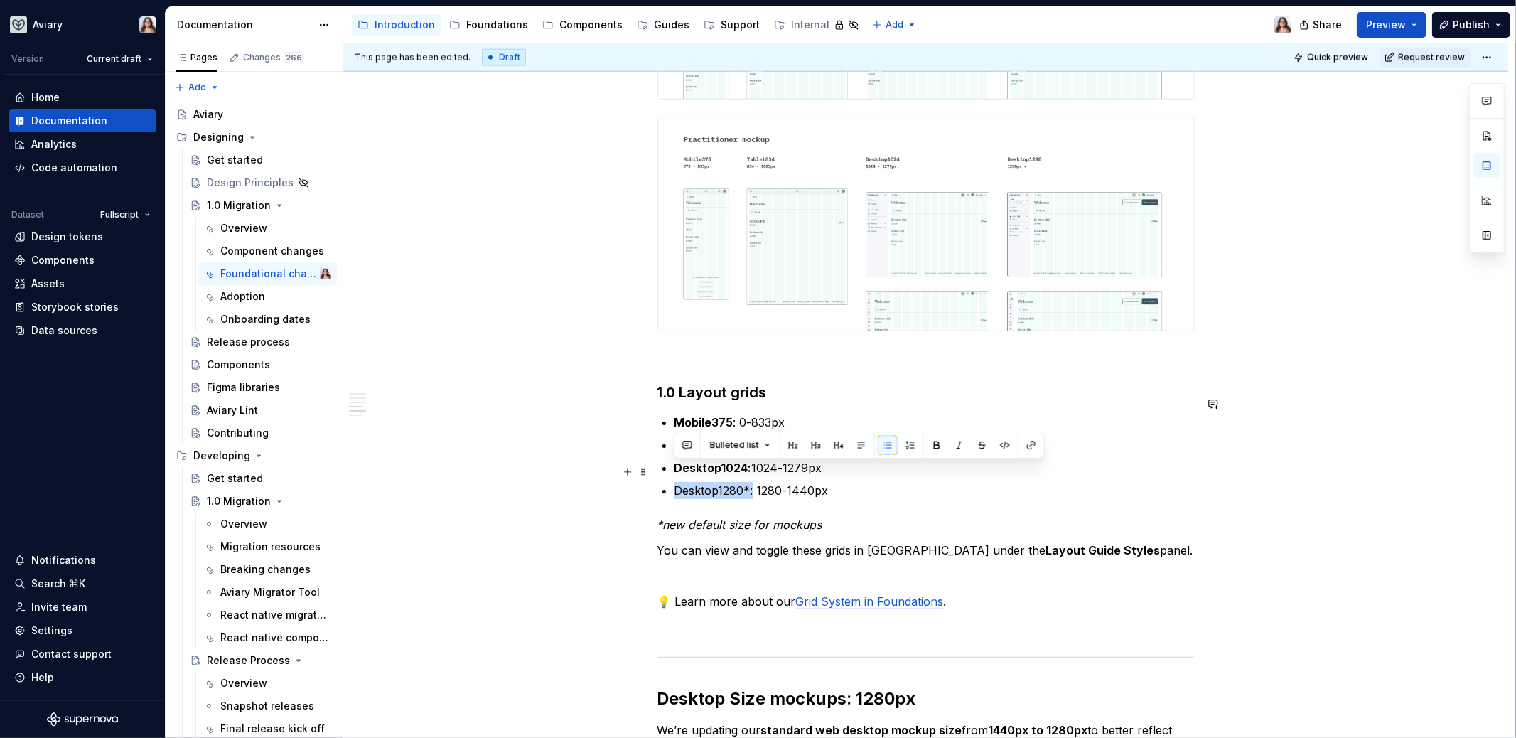
drag, startPoint x: 752, startPoint y: 471, endPoint x: 661, endPoint y: 470, distance: 91.0
click at [840, 482] on p "Desktop1280*: 1280-1440px" at bounding box center [935, 490] width 520 height 17
click at [825, 516] on p "*new default size for mockups" at bounding box center [926, 524] width 537 height 17
click at [752, 567] on p at bounding box center [926, 575] width 537 height 17
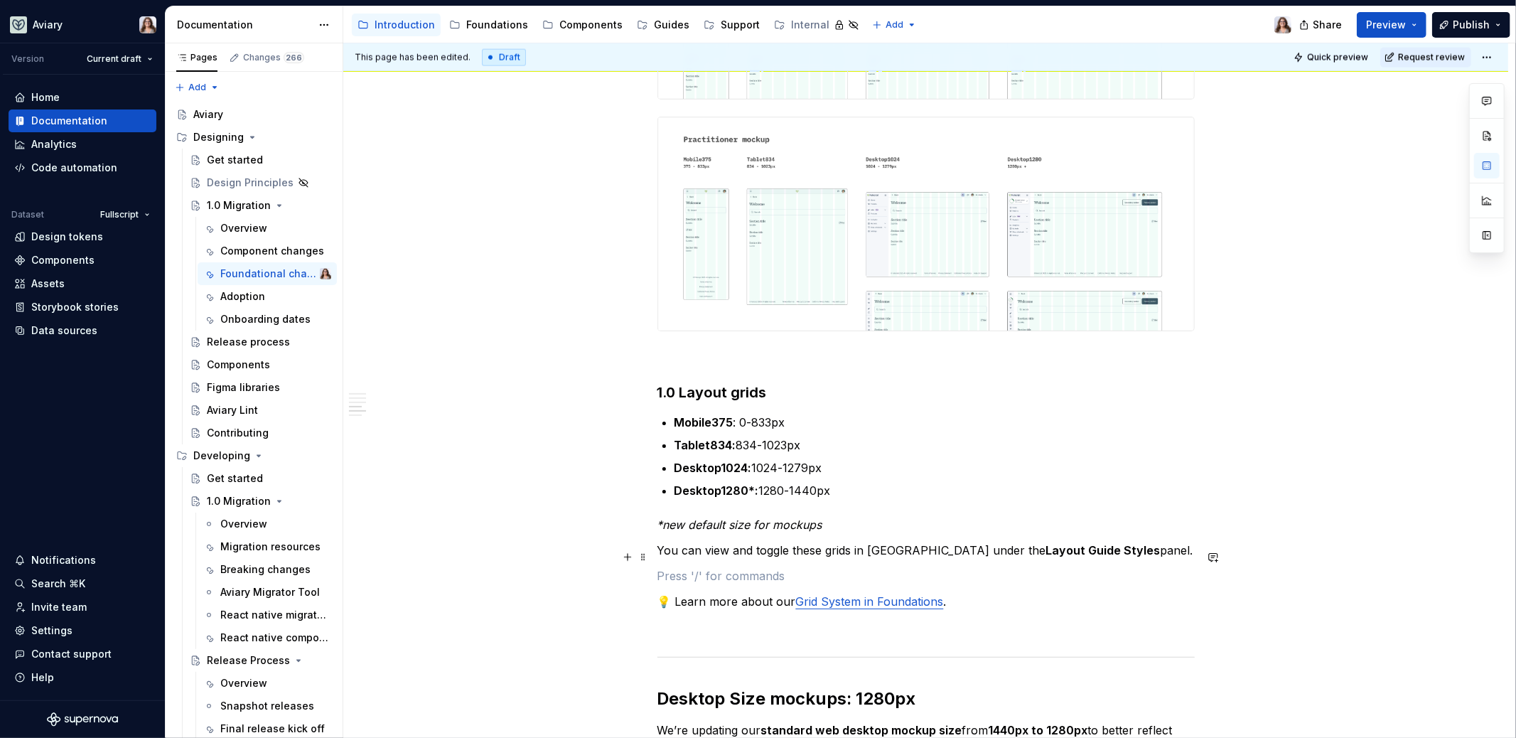
scroll to position [1827, 0]
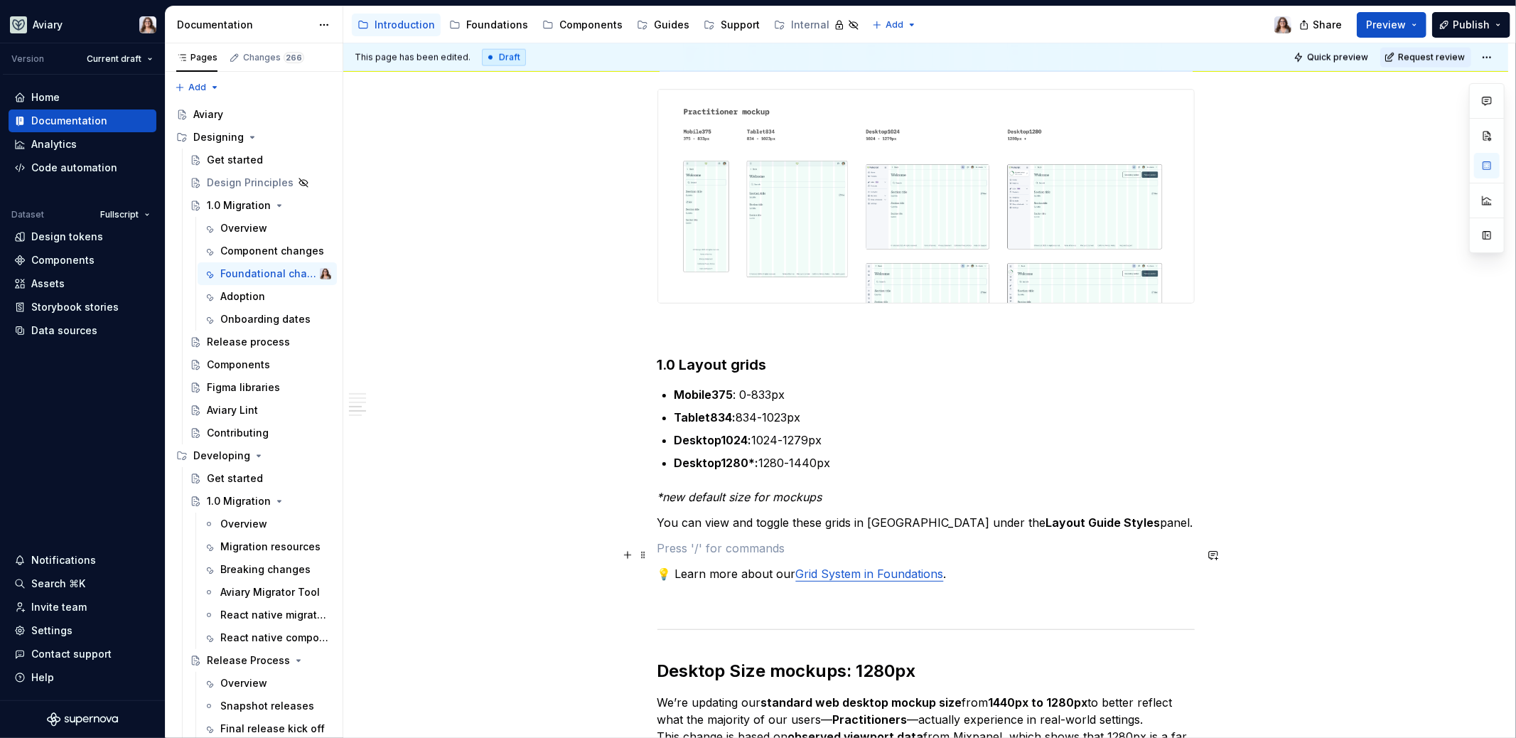
click at [851, 567] on link "Grid System in Foundations" at bounding box center [870, 574] width 148 height 14
drag, startPoint x: 815, startPoint y: 554, endPoint x: 795, endPoint y: 554, distance: 19.9
click at [796, 567] on link "Grid System in Foundations" at bounding box center [870, 574] width 148 height 14
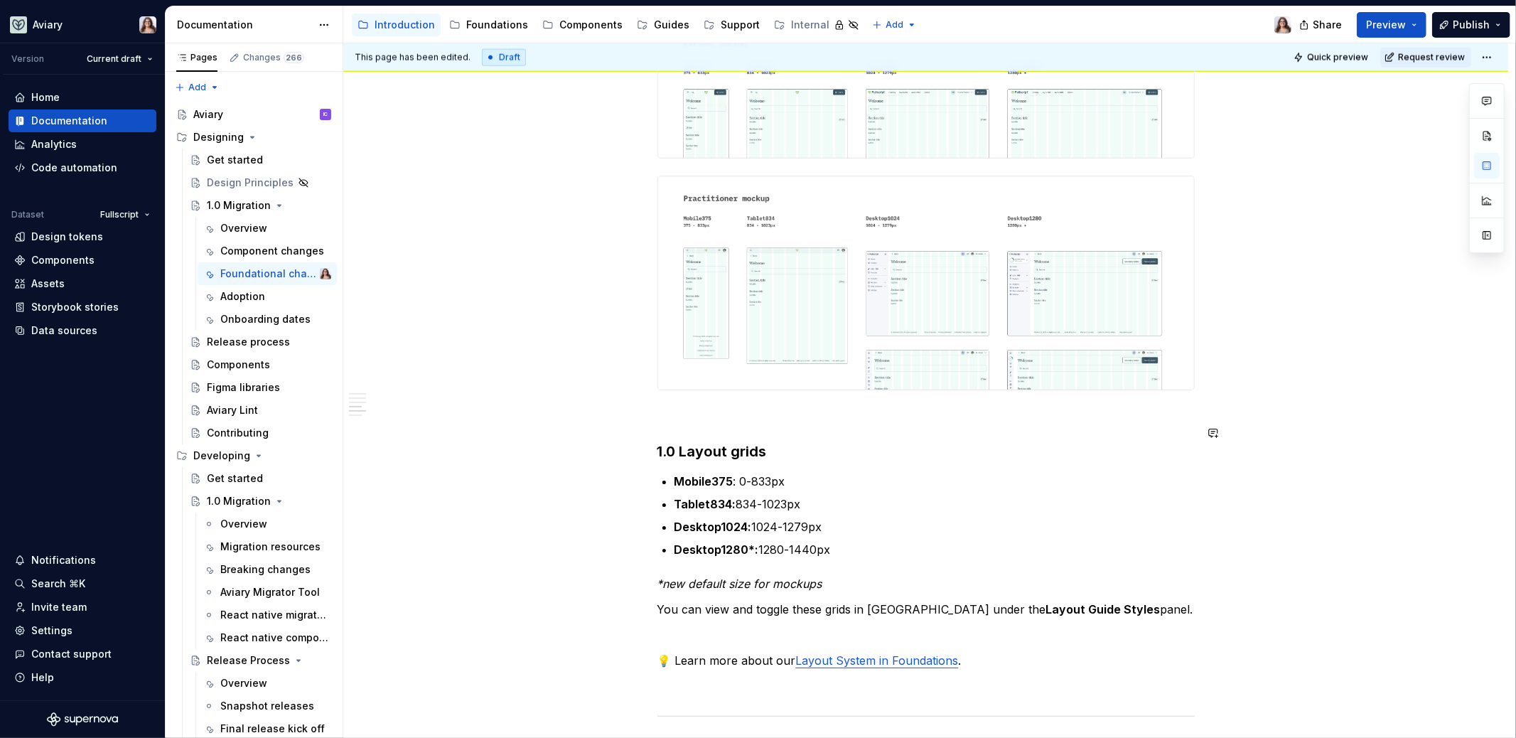
scroll to position [1732, 0]
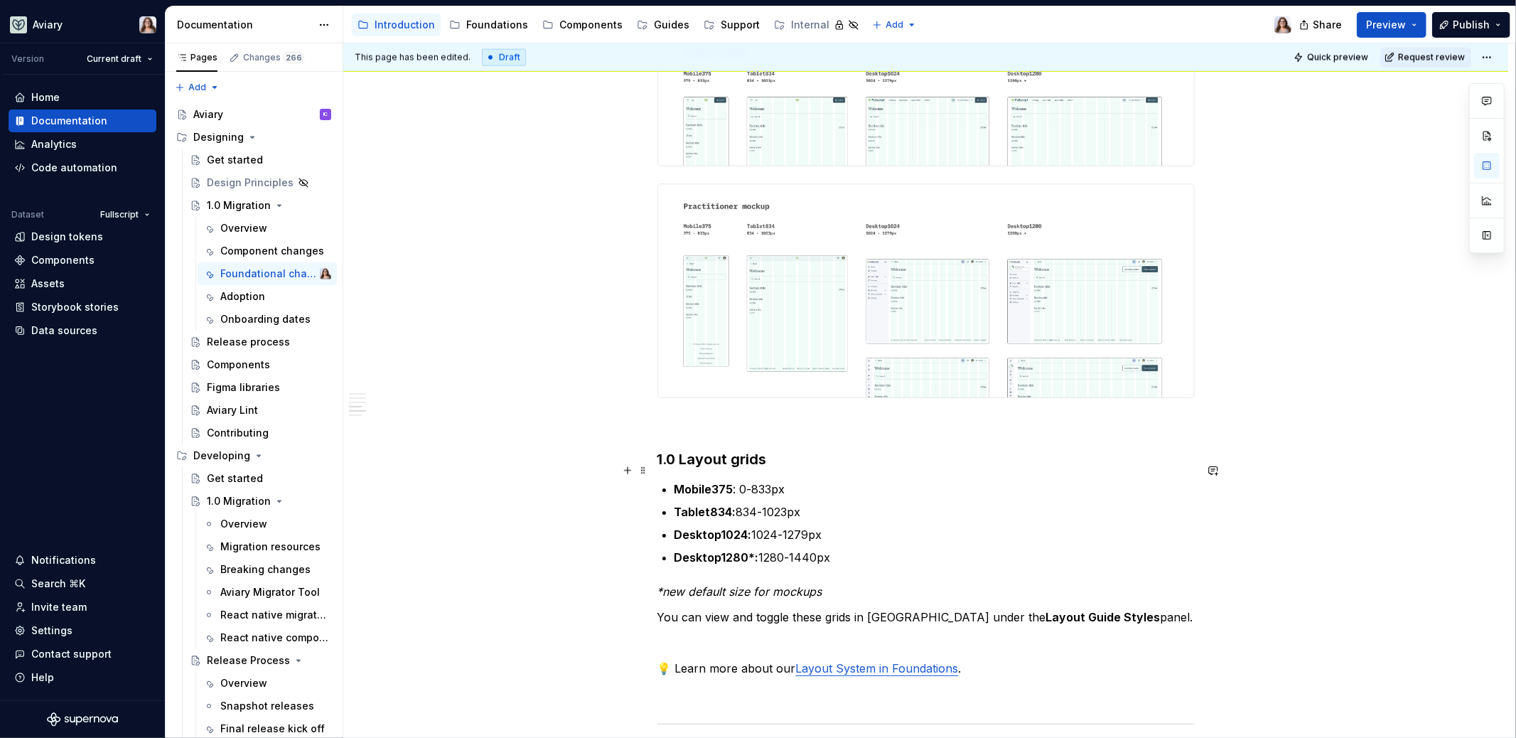
click at [787, 481] on p "Mobile375 : 0-833px" at bounding box center [935, 489] width 520 height 17
click at [800, 503] on p "Tablet834: 834-1023px" at bounding box center [935, 511] width 520 height 17
click at [833, 526] on p "Desktop1024: 1024-1279px" at bounding box center [935, 534] width 520 height 17
click at [834, 549] on p "Desktop1280*: 1280-1440px" at bounding box center [935, 557] width 520 height 17
click at [744, 481] on p "Mobile375 : 0-833px" at bounding box center [935, 489] width 520 height 17
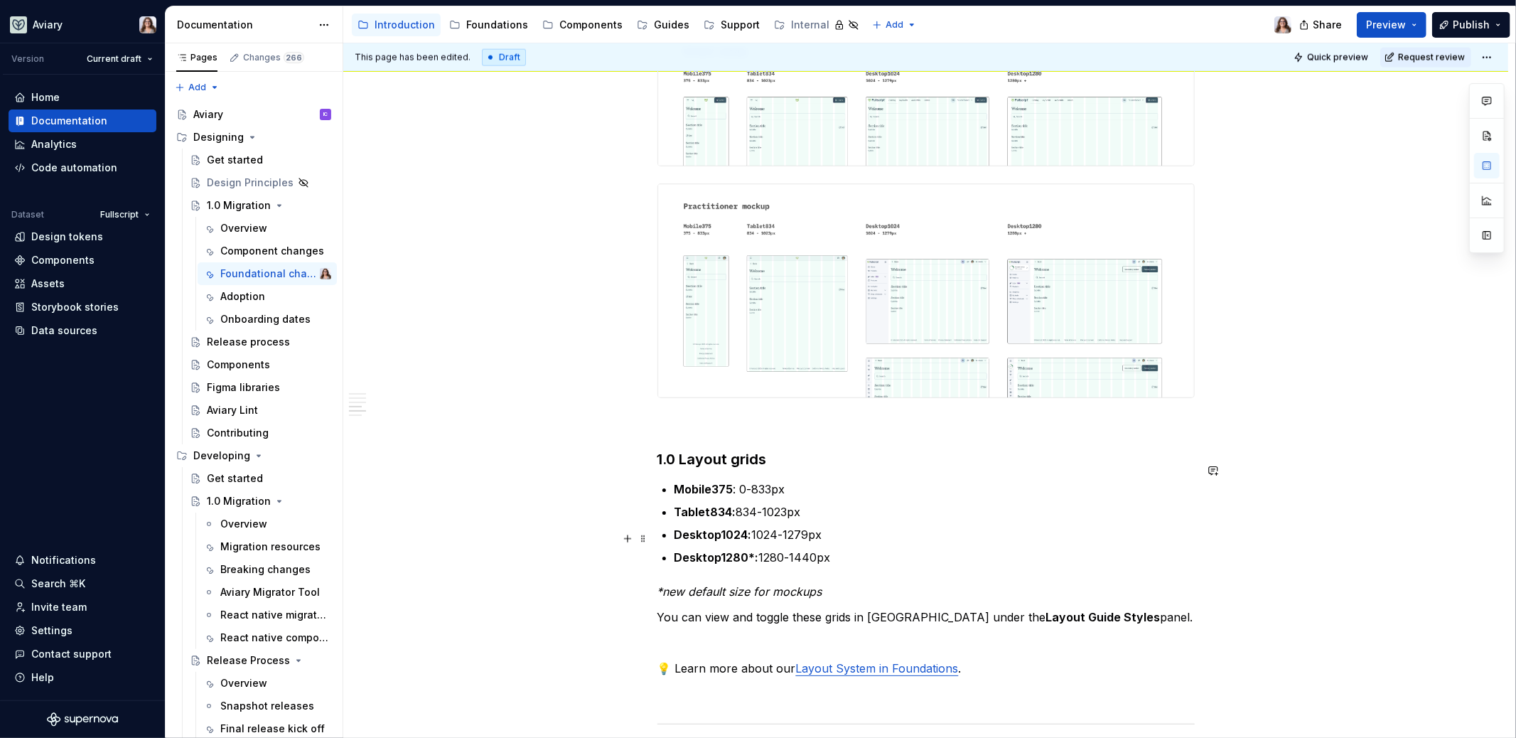
scroll to position [1847, 0]
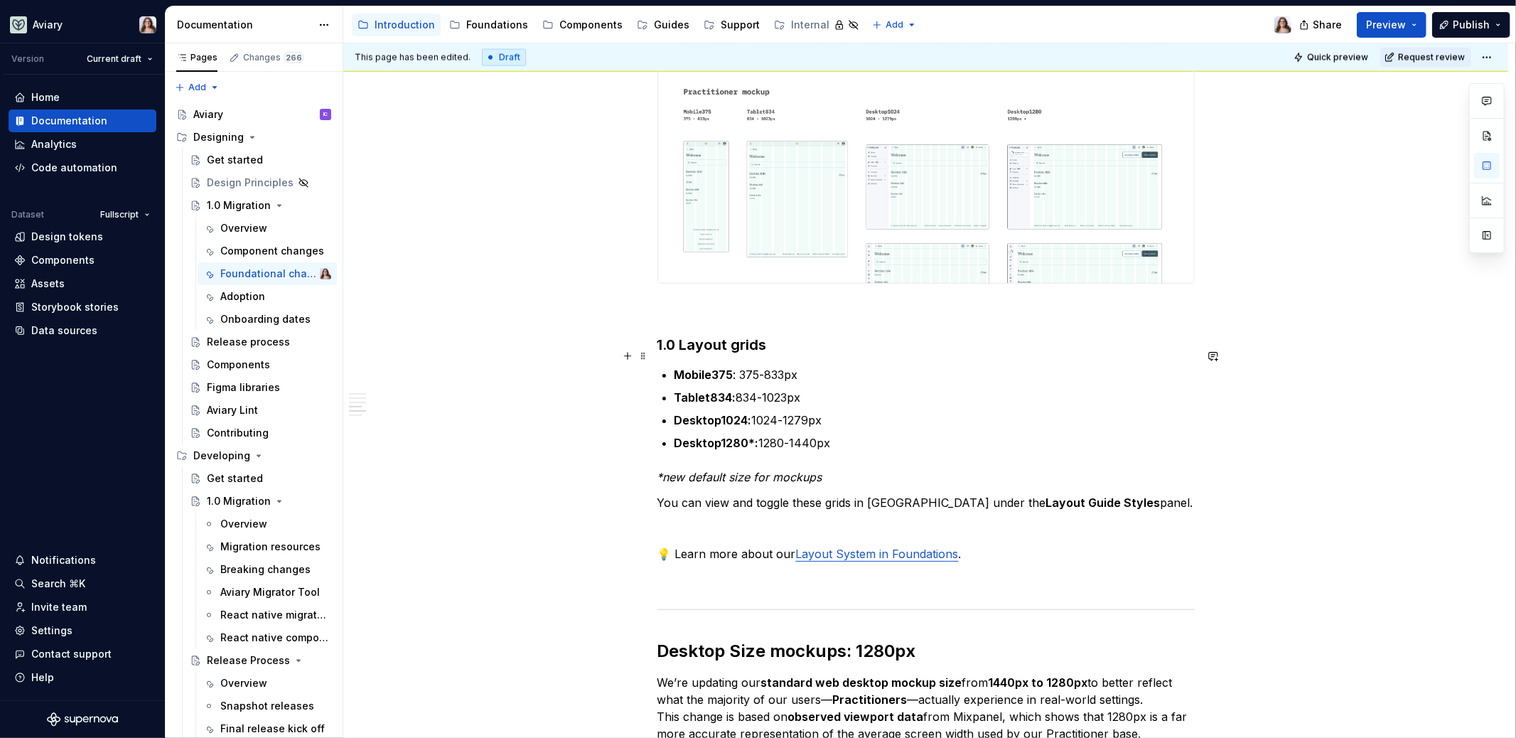
click at [799, 366] on p "Mobile375 : 375-833px" at bounding box center [935, 374] width 520 height 17
click at [740, 520] on p at bounding box center [926, 528] width 537 height 17
click at [812, 366] on p "Mobile375 : 375-833px" at bounding box center [935, 374] width 520 height 17
click at [834, 434] on p "Desktop1280*: 1280-1440px" at bounding box center [935, 442] width 520 height 17
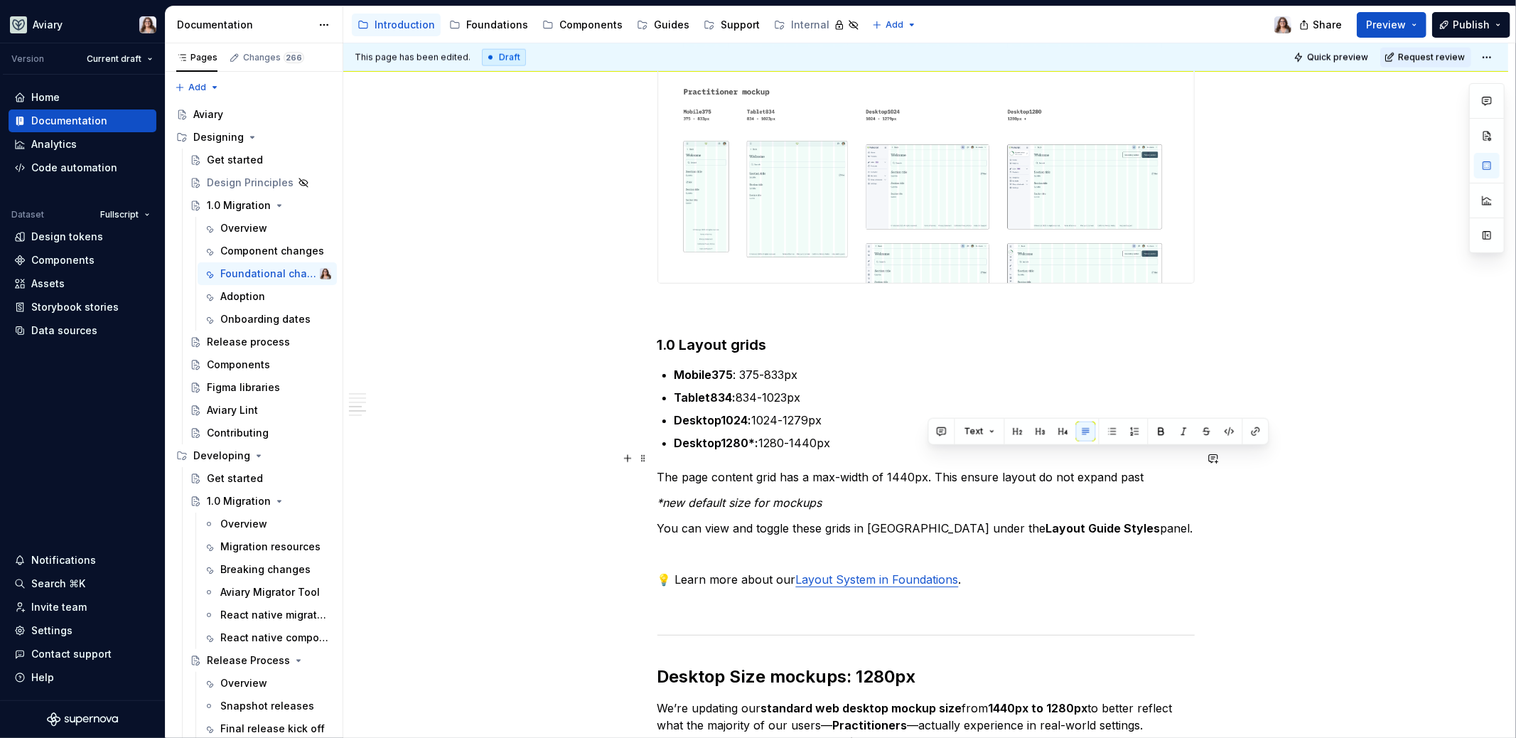
drag, startPoint x: 1140, startPoint y: 457, endPoint x: 930, endPoint y: 456, distance: 209.7
click at [930, 468] on p "The page content grid has a max-width of 1440px. This ensure layout do not expa…" at bounding box center [926, 476] width 537 height 17
drag, startPoint x: 1139, startPoint y: 459, endPoint x: 649, endPoint y: 446, distance: 489.9
copy p "The page content grid has a max-width of 1440px. This ensure layout do not expa…"
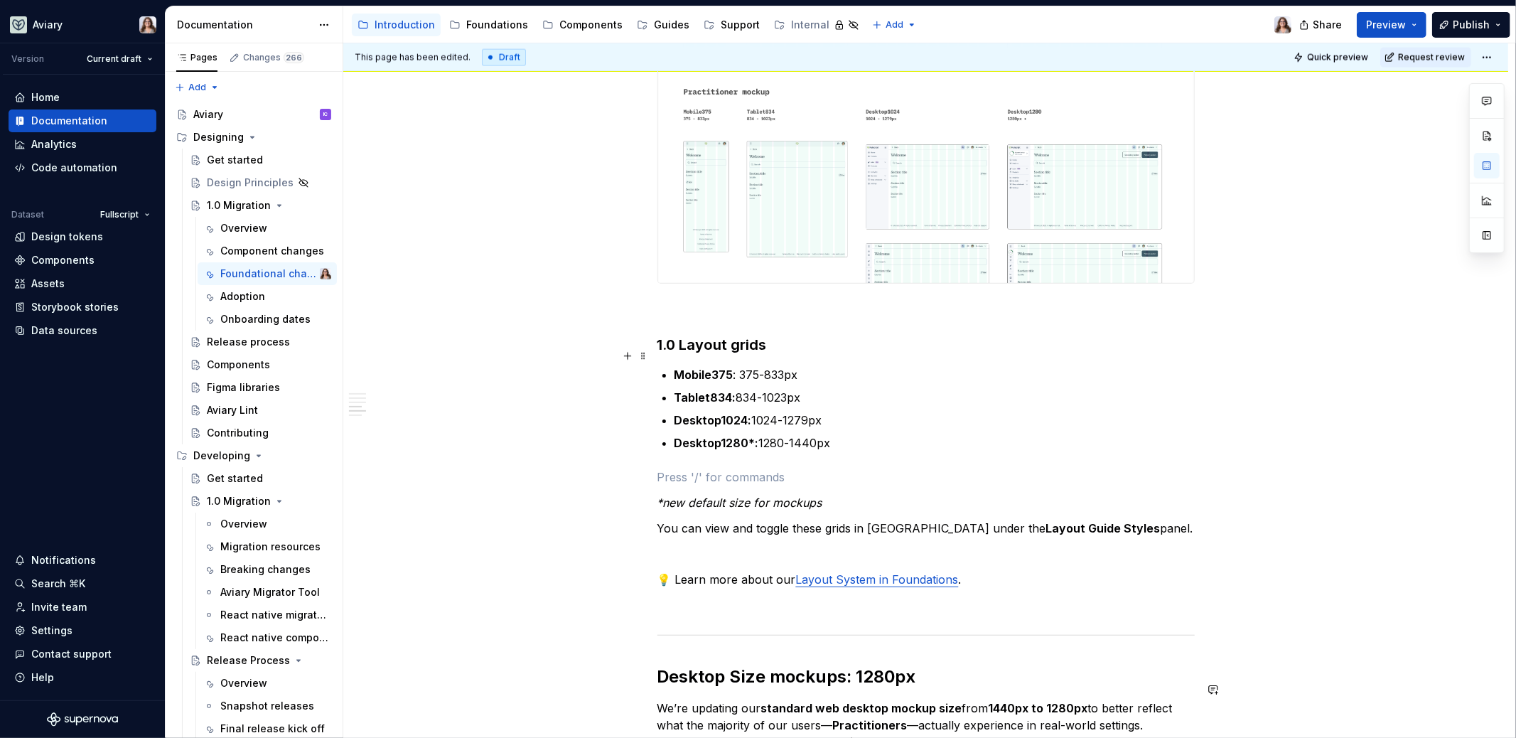
click at [807, 366] on p "Mobile375 : 375-833px" at bounding box center [935, 374] width 520 height 17
click at [740, 366] on p "Mobile375 : 375-833px" at bounding box center [935, 374] width 520 height 17
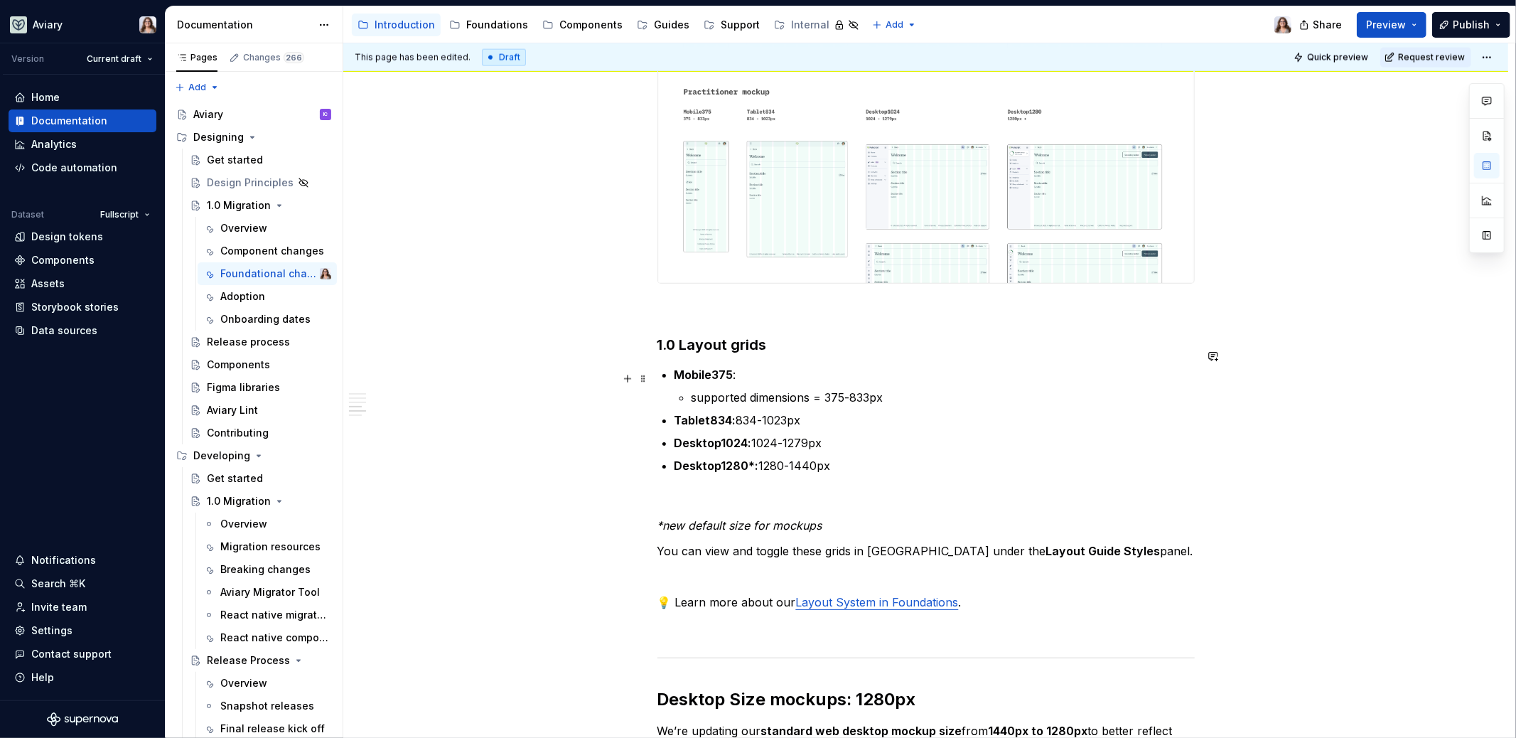
click at [889, 389] on p "supported dimensions = 375-833px" at bounding box center [943, 397] width 503 height 17
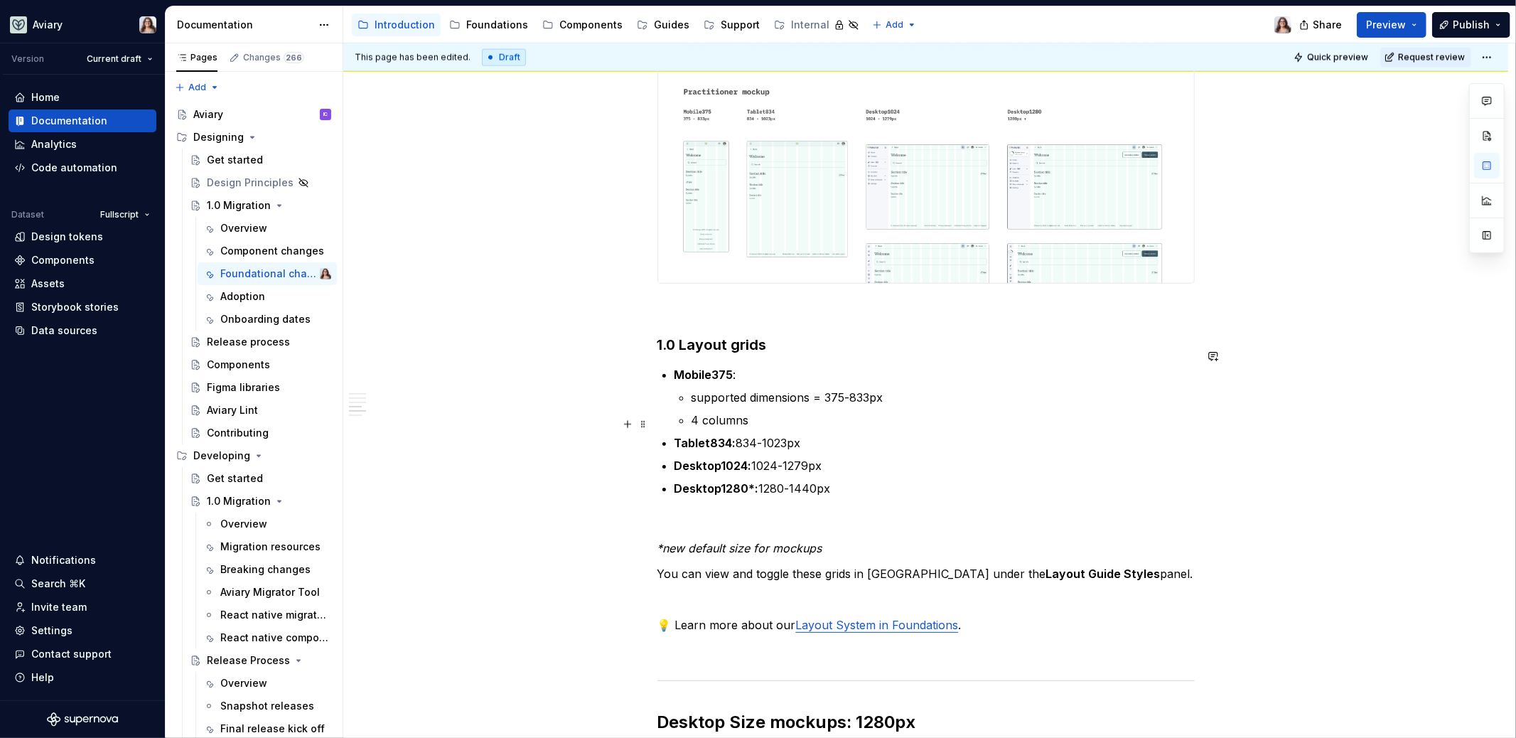
click at [807, 434] on p "Tablet834: 834-1023px" at bounding box center [935, 442] width 520 height 17
click at [739, 434] on p "Tablet834: 834-1023px" at bounding box center [935, 442] width 520 height 17
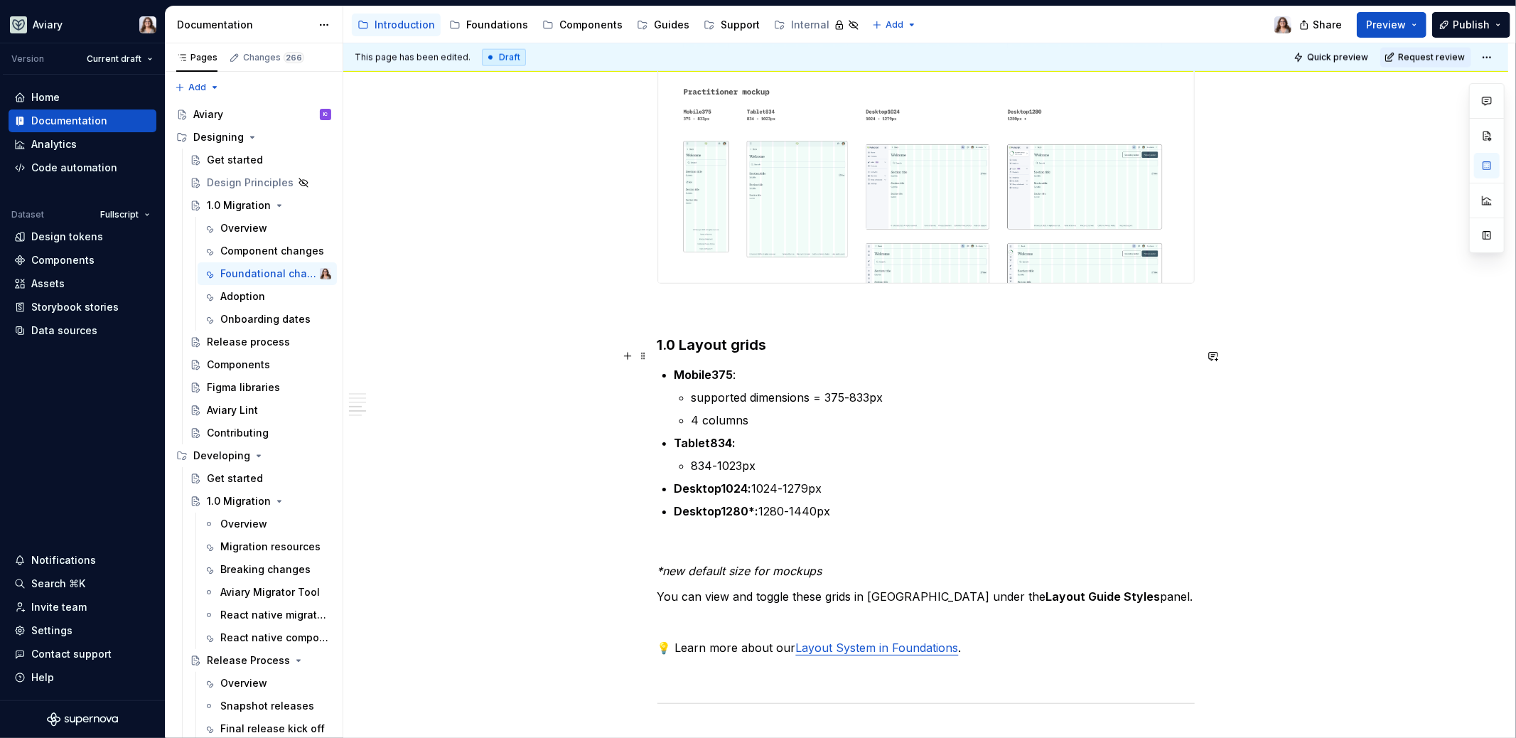
click at [675, 368] on strong "Mobile375" at bounding box center [704, 375] width 59 height 14
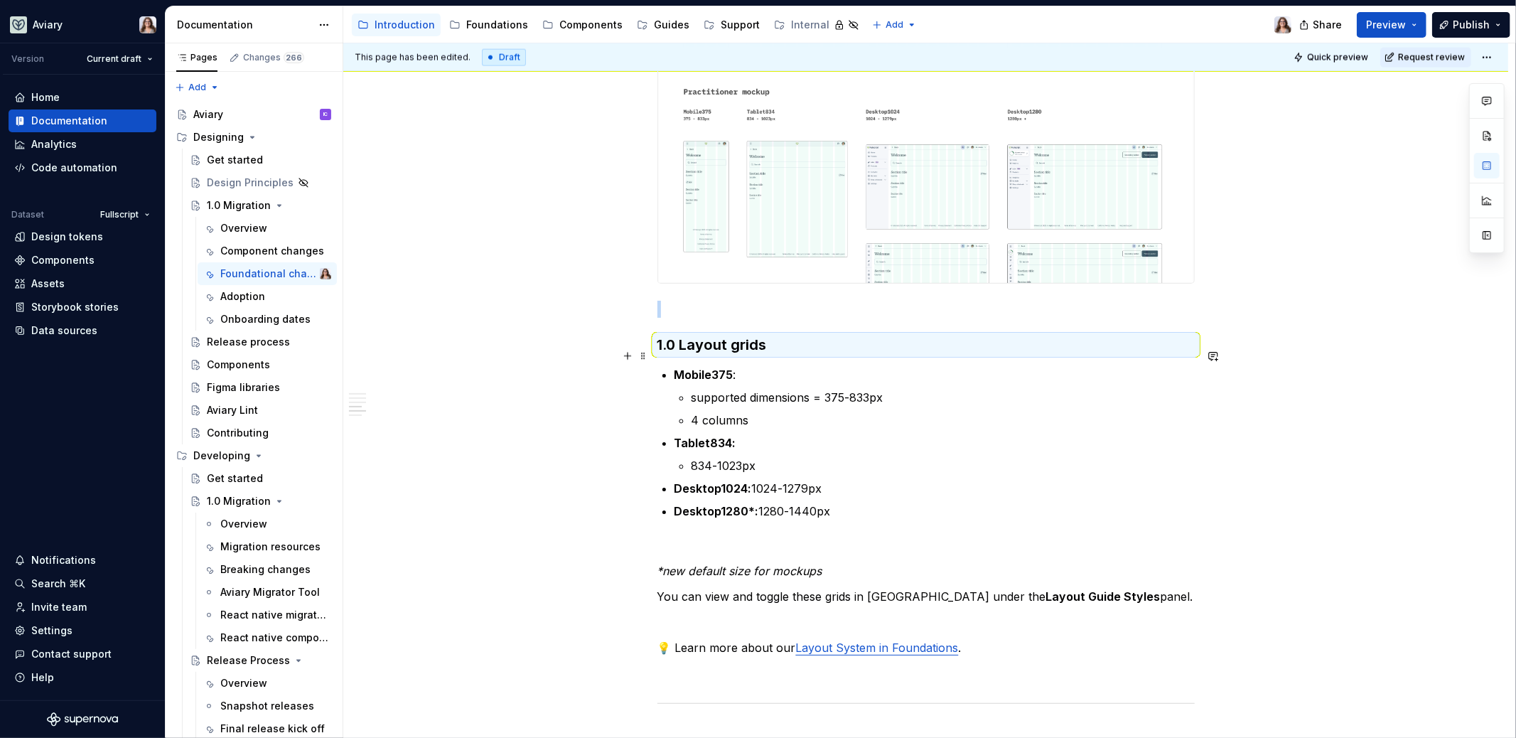
click at [675, 368] on strong "Mobile375" at bounding box center [704, 375] width 59 height 14
drag, startPoint x: 673, startPoint y: 355, endPoint x: 839, endPoint y: 492, distance: 214.6
click at [839, 492] on ul "Mobile375 : supported dimensions = 375-833px 4 columns Tablet834: 834-1023px De…" at bounding box center [935, 443] width 520 height 154
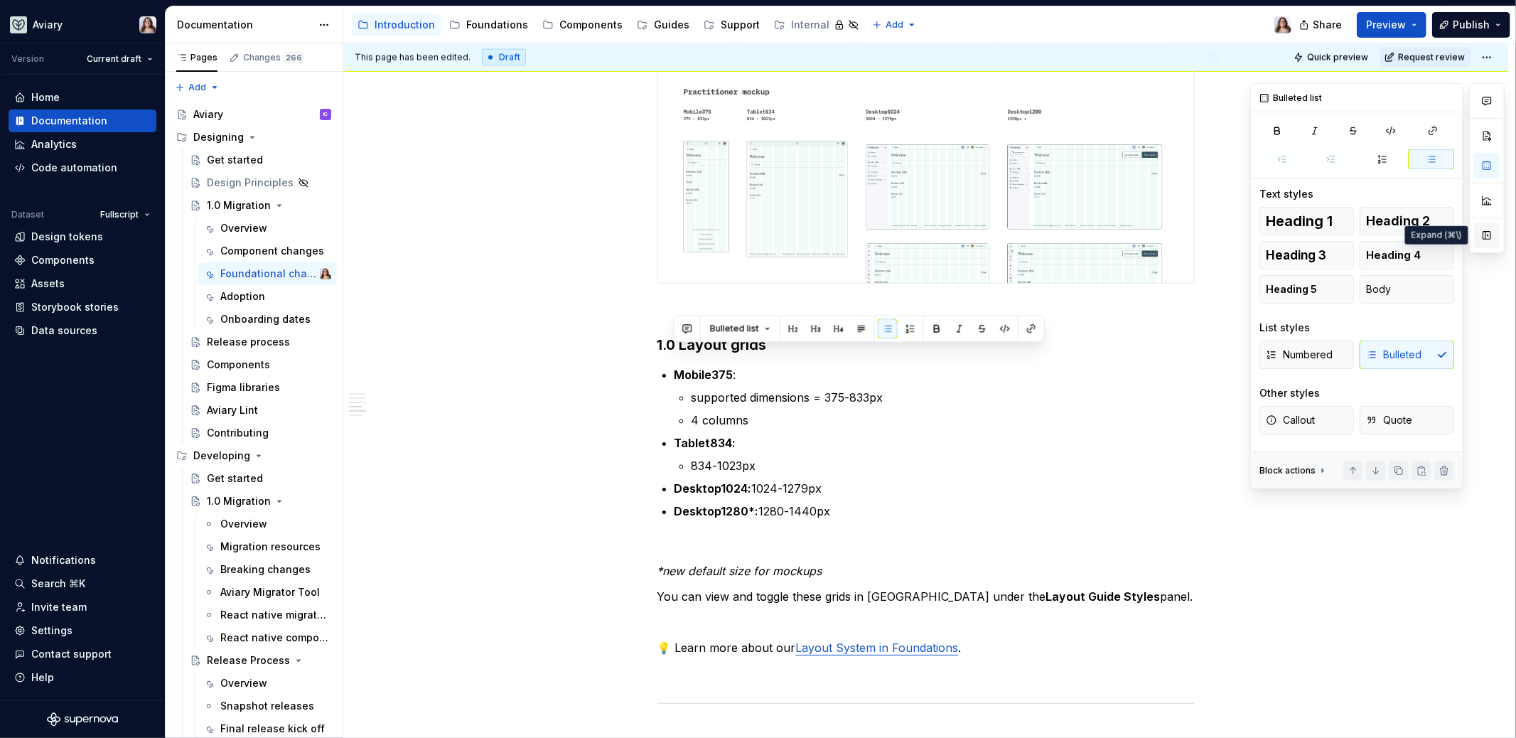
click at [1488, 230] on button "button" at bounding box center [1487, 236] width 26 height 26
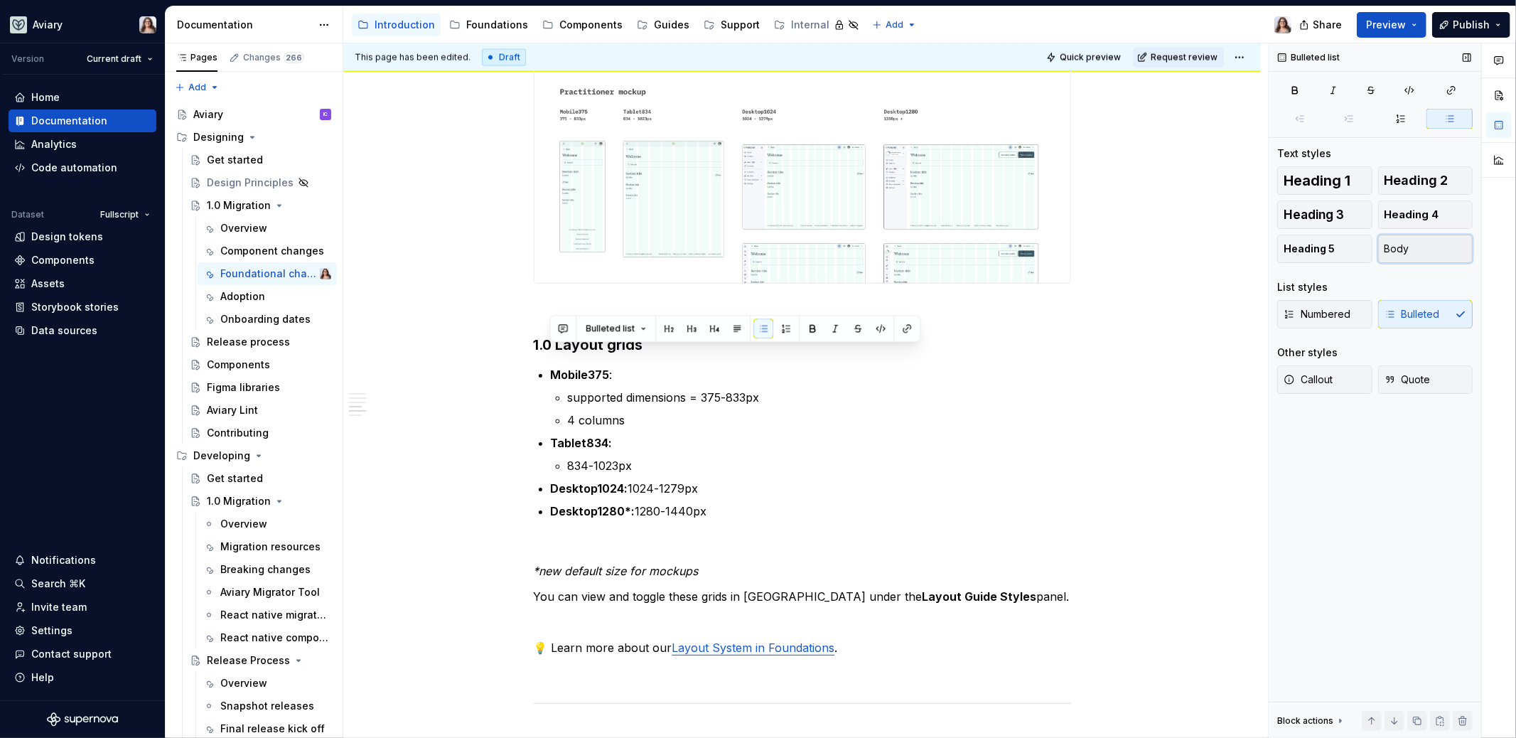
click at [1406, 257] on button "Body" at bounding box center [1425, 249] width 95 height 28
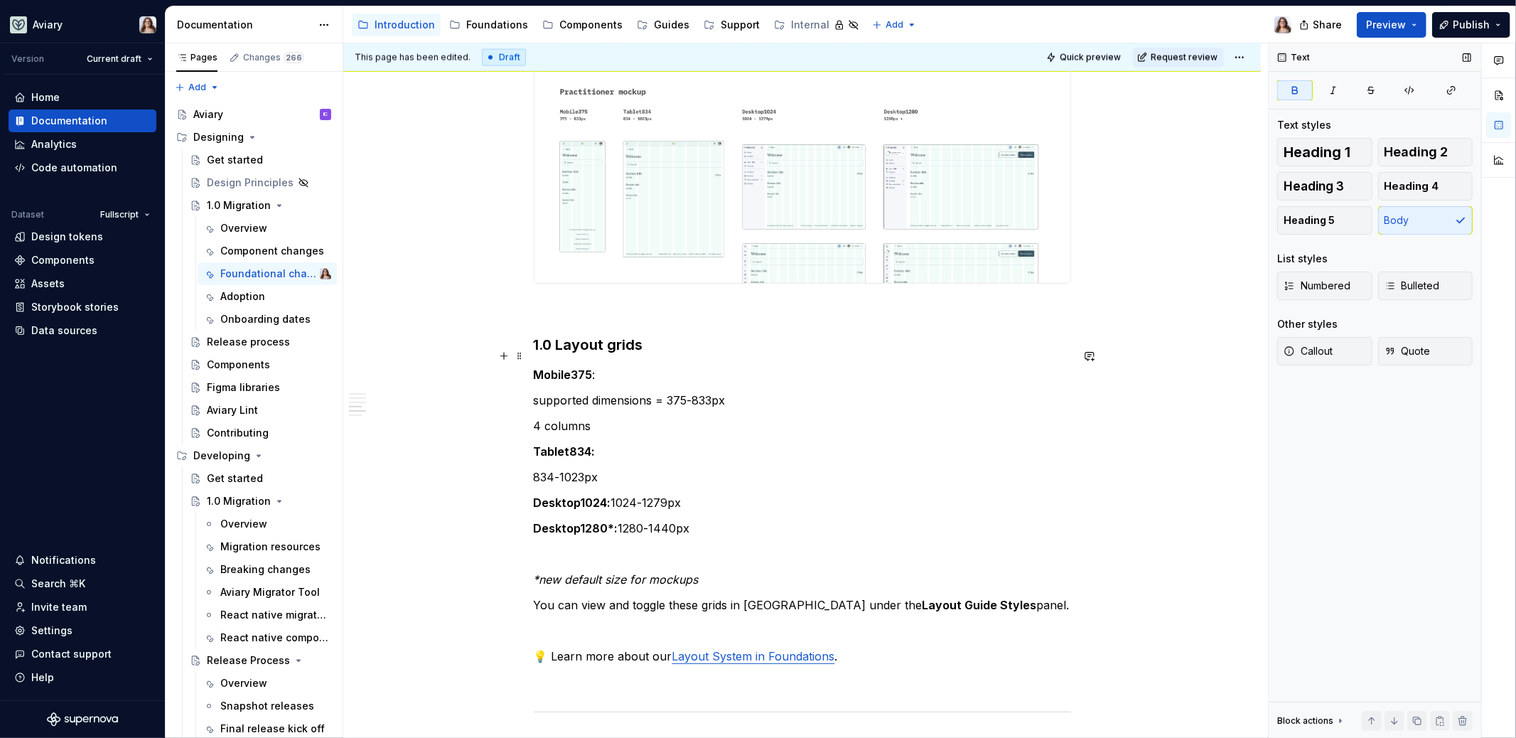
click at [587, 368] on strong "Mobile375" at bounding box center [563, 375] width 59 height 14
click at [531, 385] on div "Libraries Many libraries from DS4 have been consolidated, for example: Visual A…" at bounding box center [802, 25] width 918 height 3251
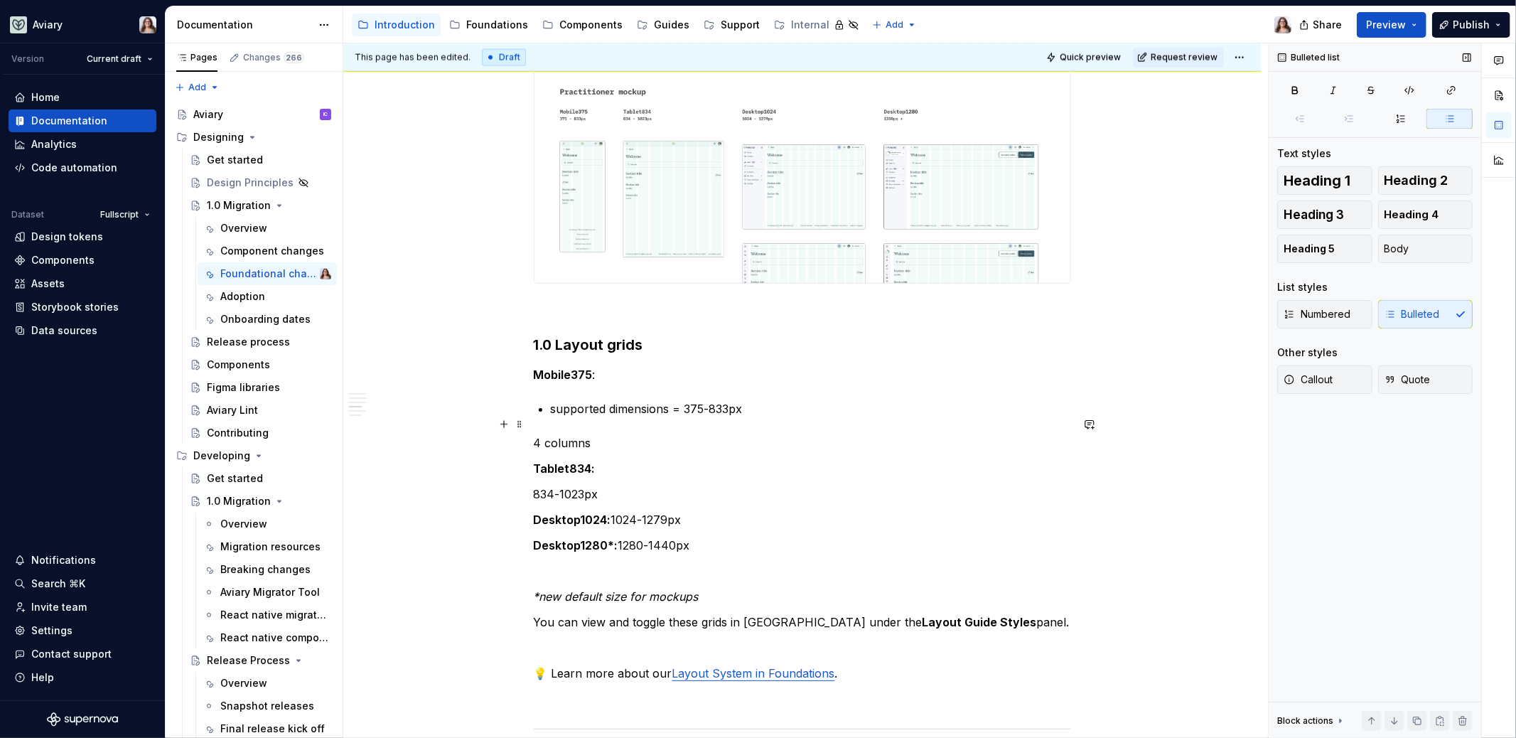
click at [534, 434] on p "4 columns" at bounding box center [802, 442] width 537 height 17
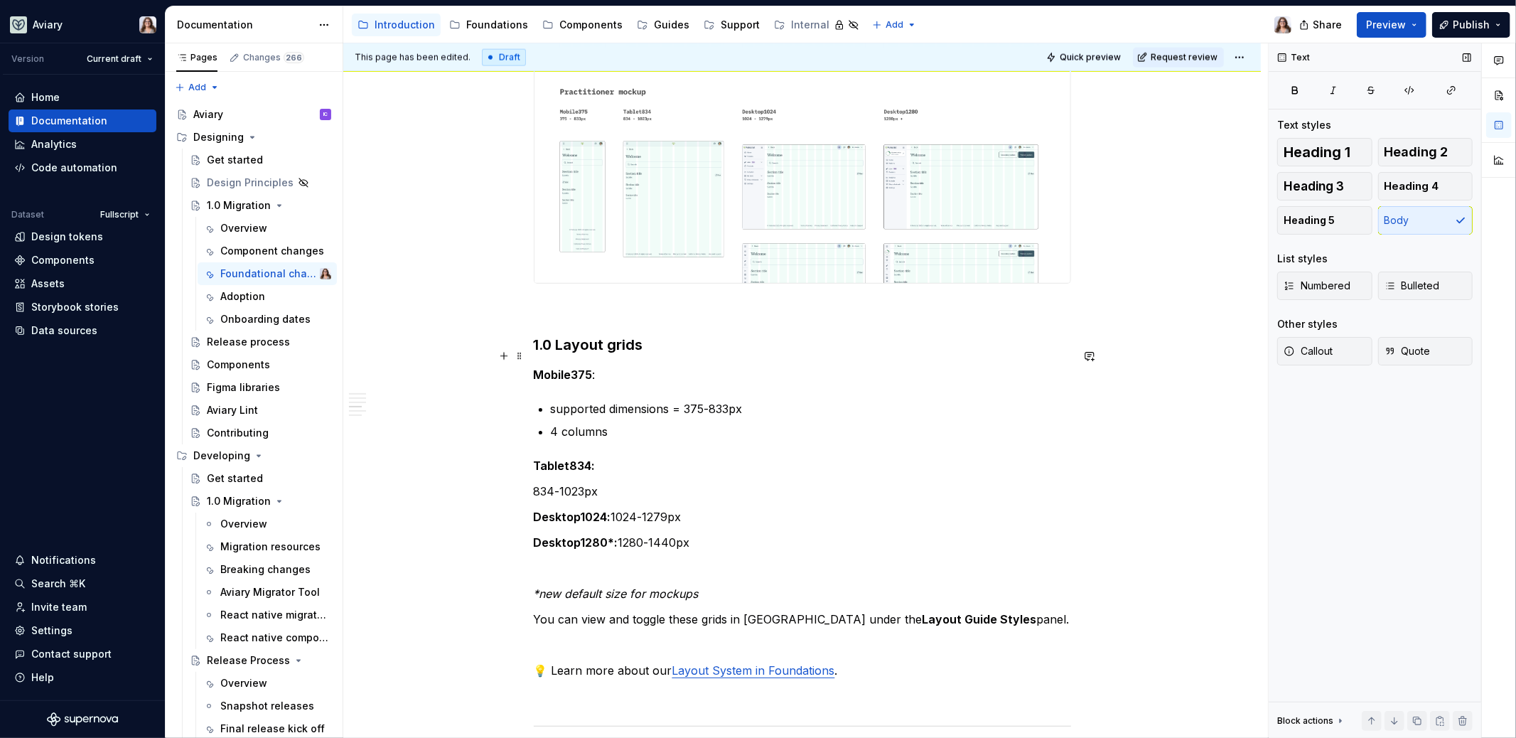
click at [592, 366] on p "Mobile375 :" at bounding box center [802, 374] width 537 height 17
drag, startPoint x: 598, startPoint y: 352, endPoint x: 506, endPoint y: 352, distance: 91.7
click at [1336, 216] on button "Heading 5" at bounding box center [1324, 220] width 95 height 28
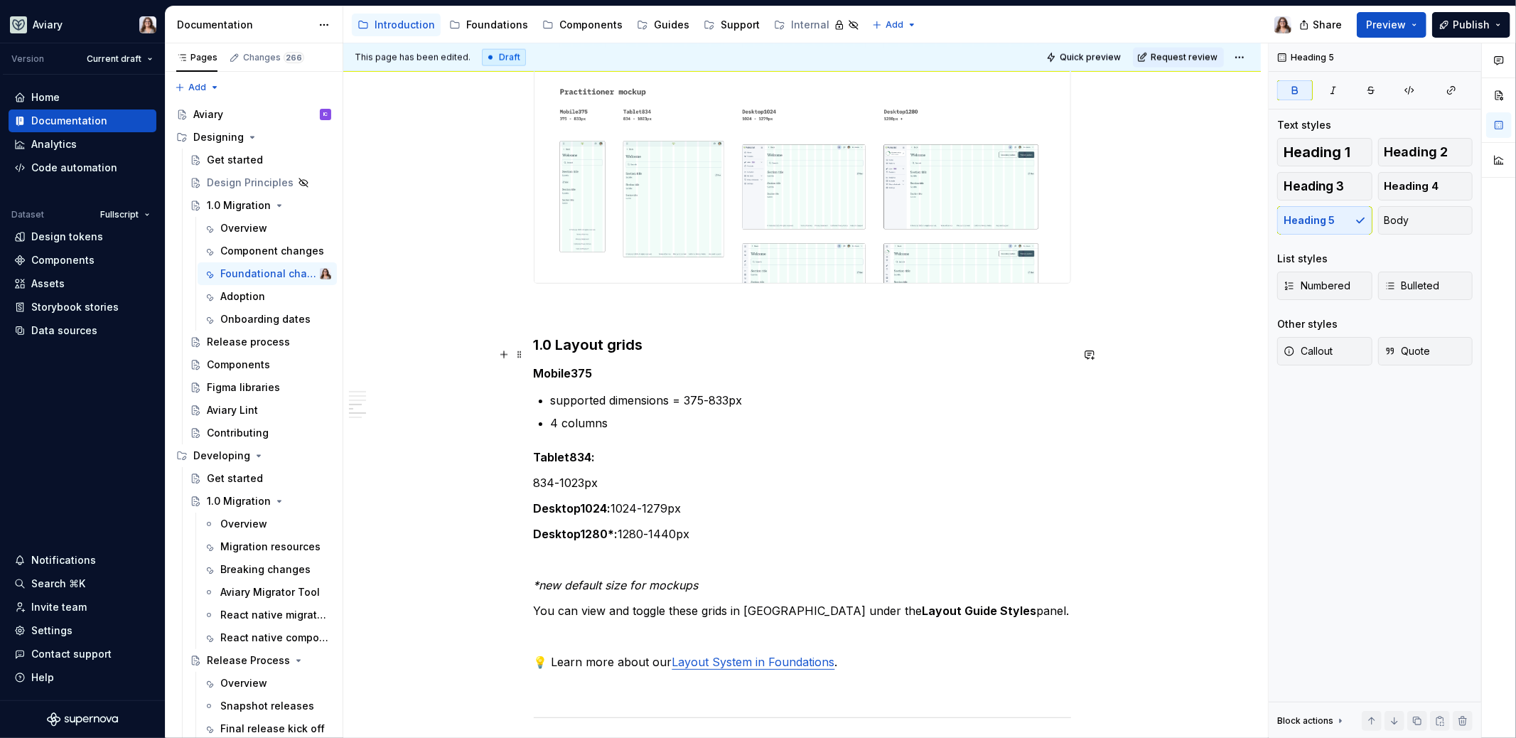
click at [579, 366] on strong "Mobile375" at bounding box center [563, 373] width 59 height 14
drag, startPoint x: 606, startPoint y: 353, endPoint x: 490, endPoint y: 353, distance: 115.2
click at [490, 353] on div "Libraries Many libraries from DS4 have been consolidated, for example: Visual A…" at bounding box center [802, 28] width 918 height 3256
click at [607, 449] on p "Tablet834:" at bounding box center [802, 457] width 537 height 17
click at [594, 449] on p "Tablet834:" at bounding box center [802, 457] width 537 height 17
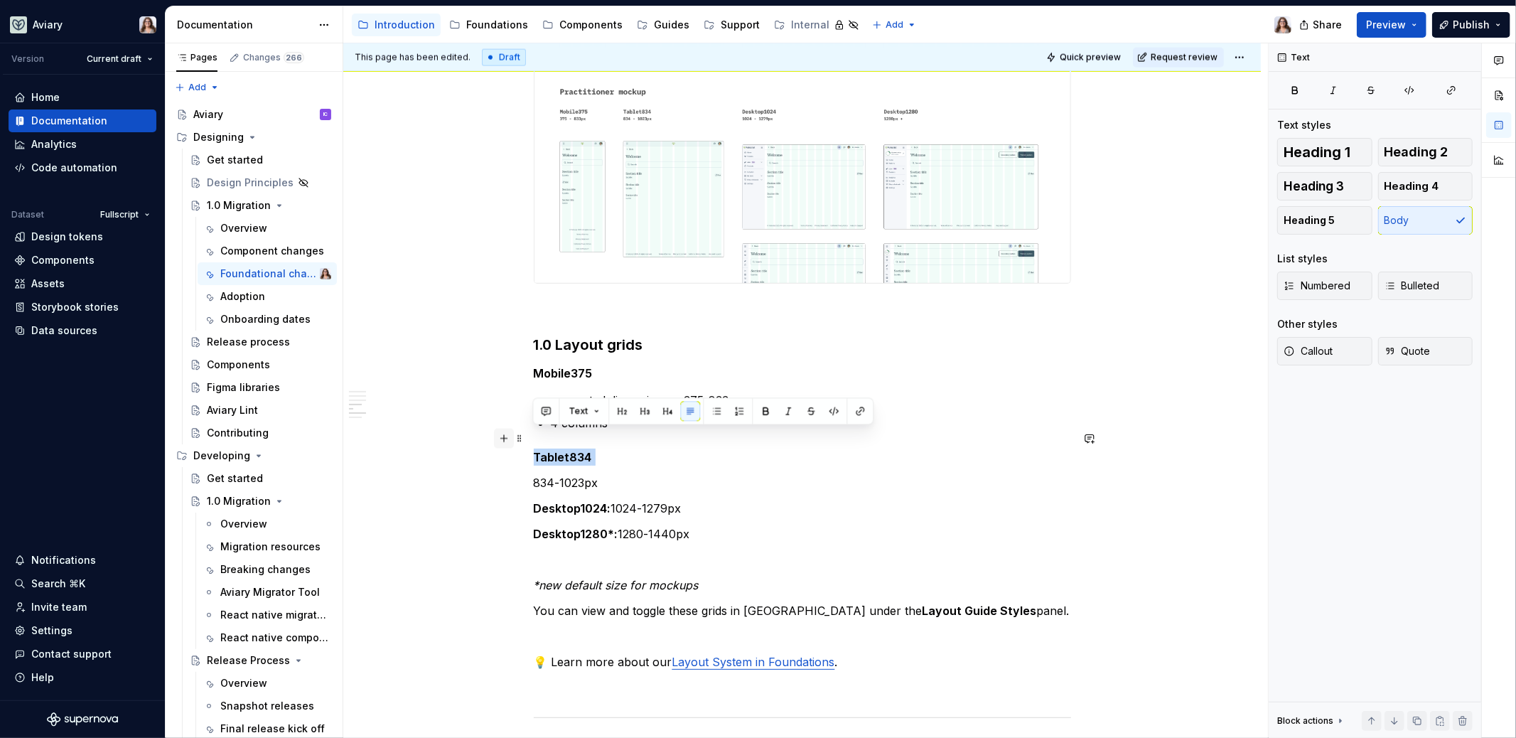
drag, startPoint x: 601, startPoint y: 435, endPoint x: 496, endPoint y: 435, distance: 104.5
click at [663, 409] on button "button" at bounding box center [668, 411] width 20 height 20
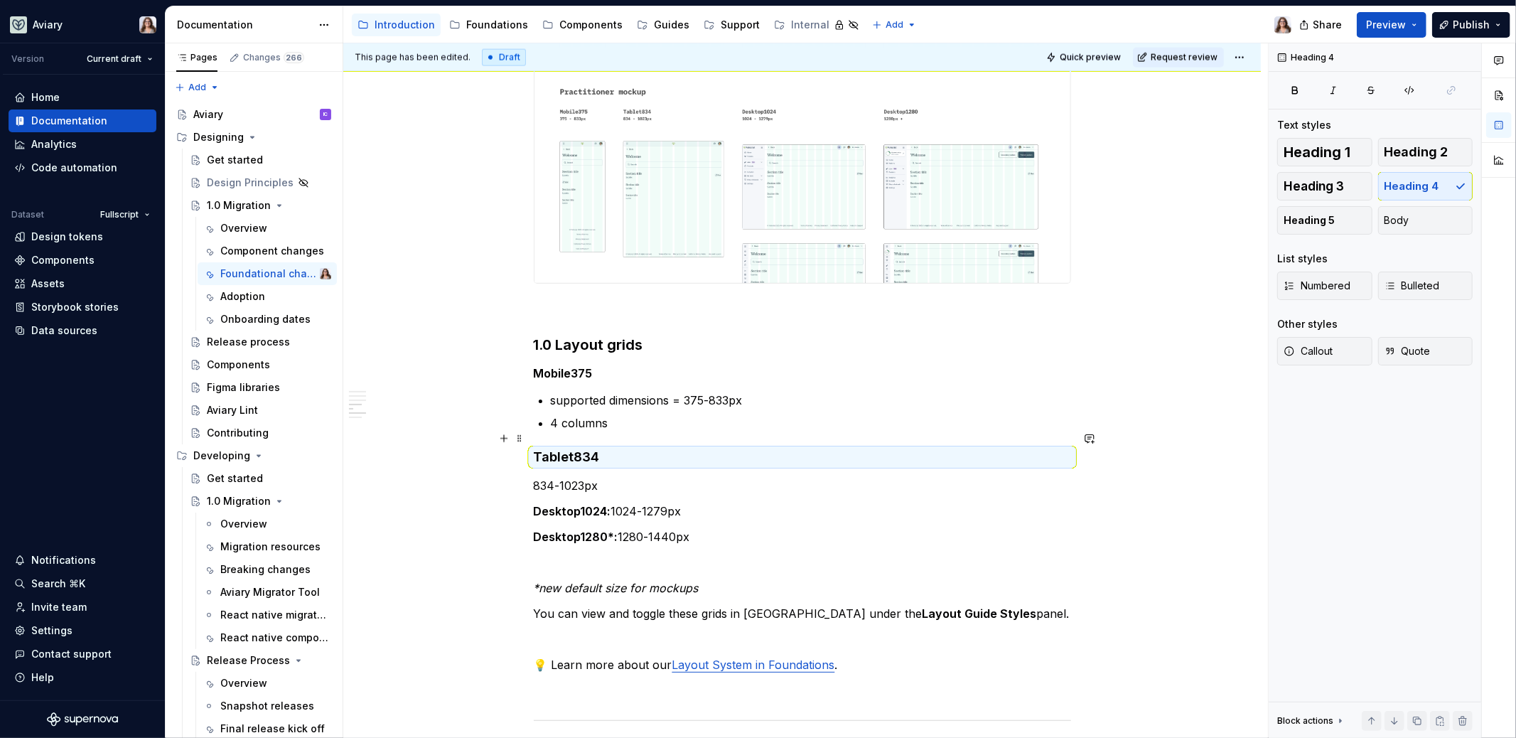
click at [597, 449] on h4 "Tablet834" at bounding box center [802, 457] width 537 height 17
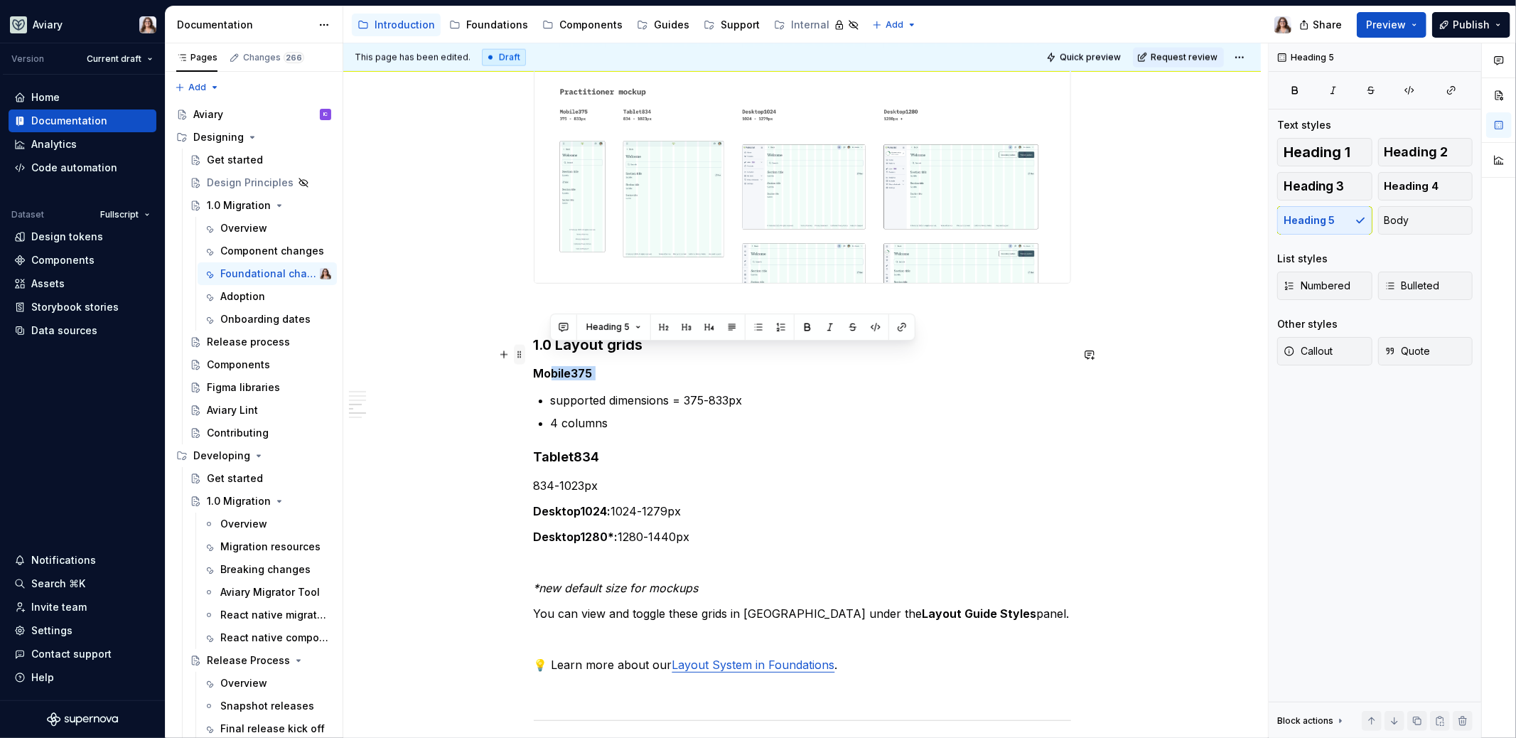
drag, startPoint x: 594, startPoint y: 356, endPoint x: 515, endPoint y: 356, distance: 78.9
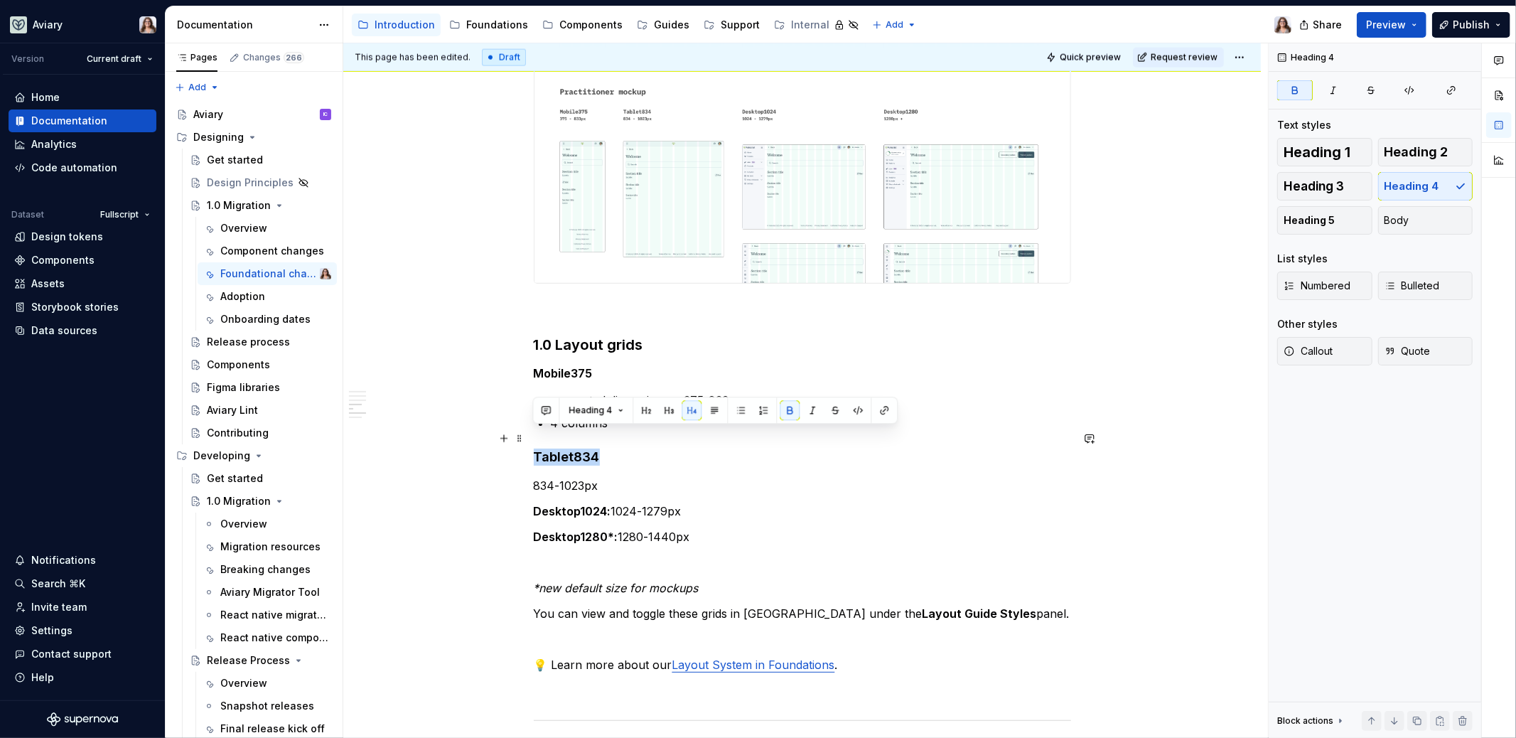
drag, startPoint x: 598, startPoint y: 434, endPoint x: 535, endPoint y: 433, distance: 63.3
click at [535, 449] on h4 "Tablet834" at bounding box center [802, 457] width 537 height 17
click at [614, 411] on button "Heading 4" at bounding box center [596, 410] width 68 height 20
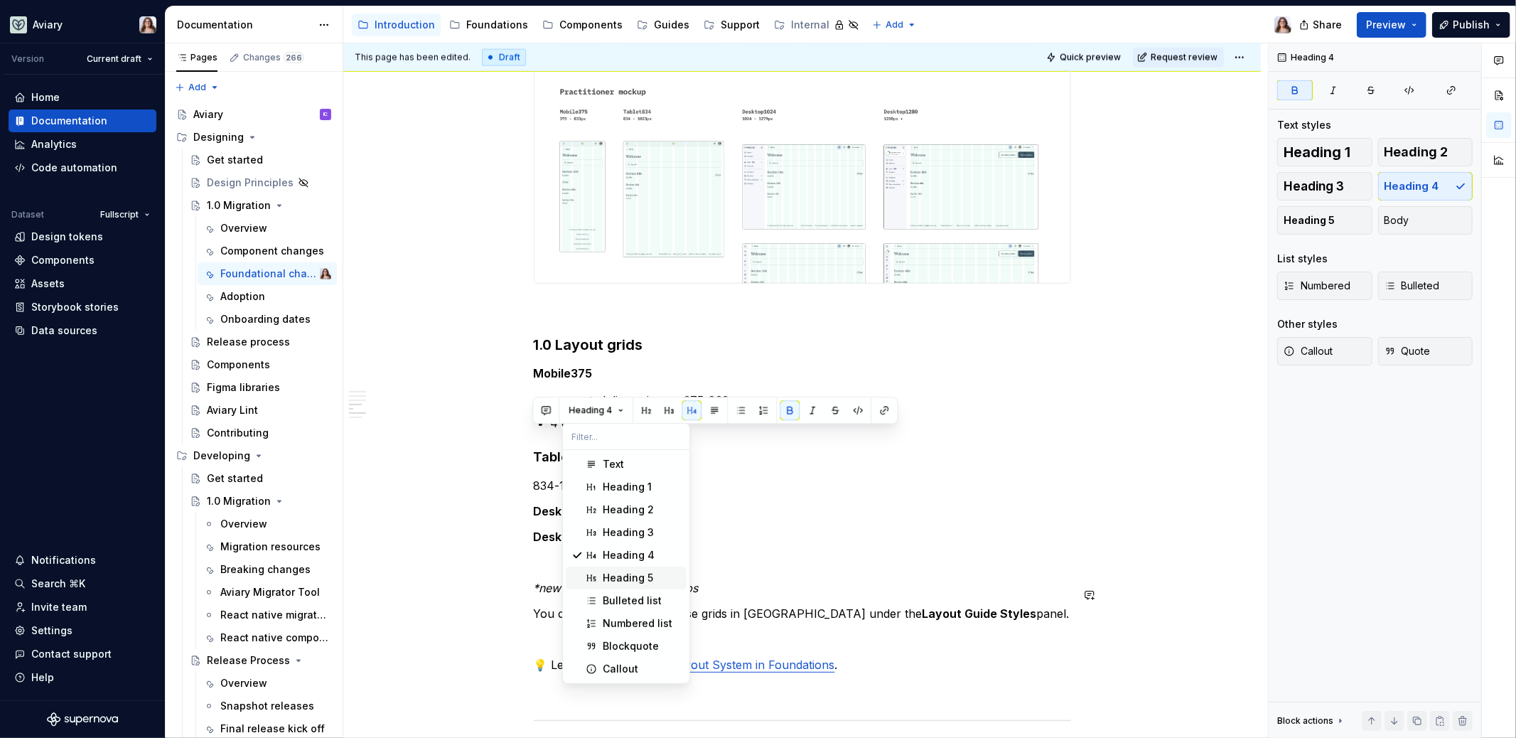
click at [615, 578] on div "Heading 5" at bounding box center [628, 578] width 50 height 14
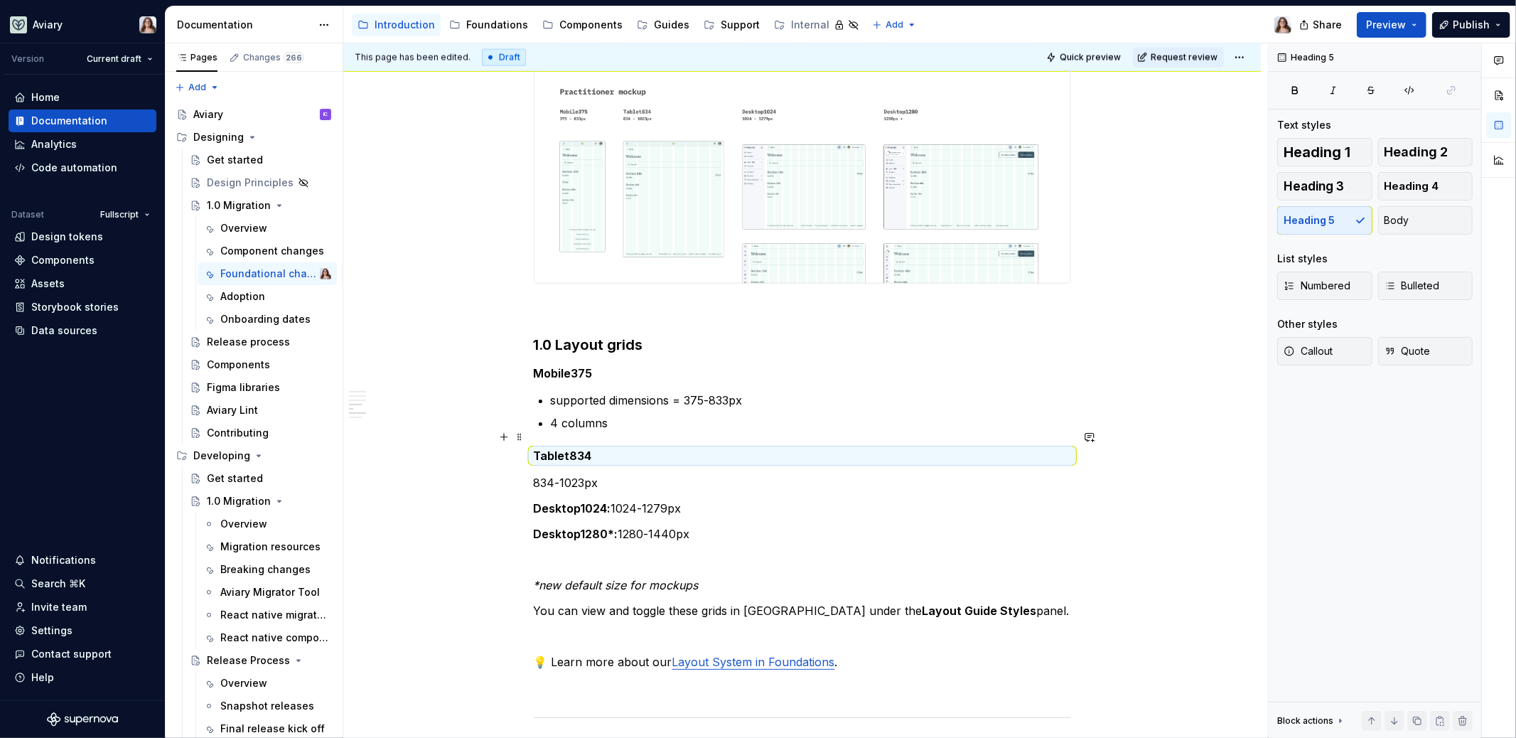
click at [603, 449] on h5 "Tablet834" at bounding box center [802, 456] width 537 height 14
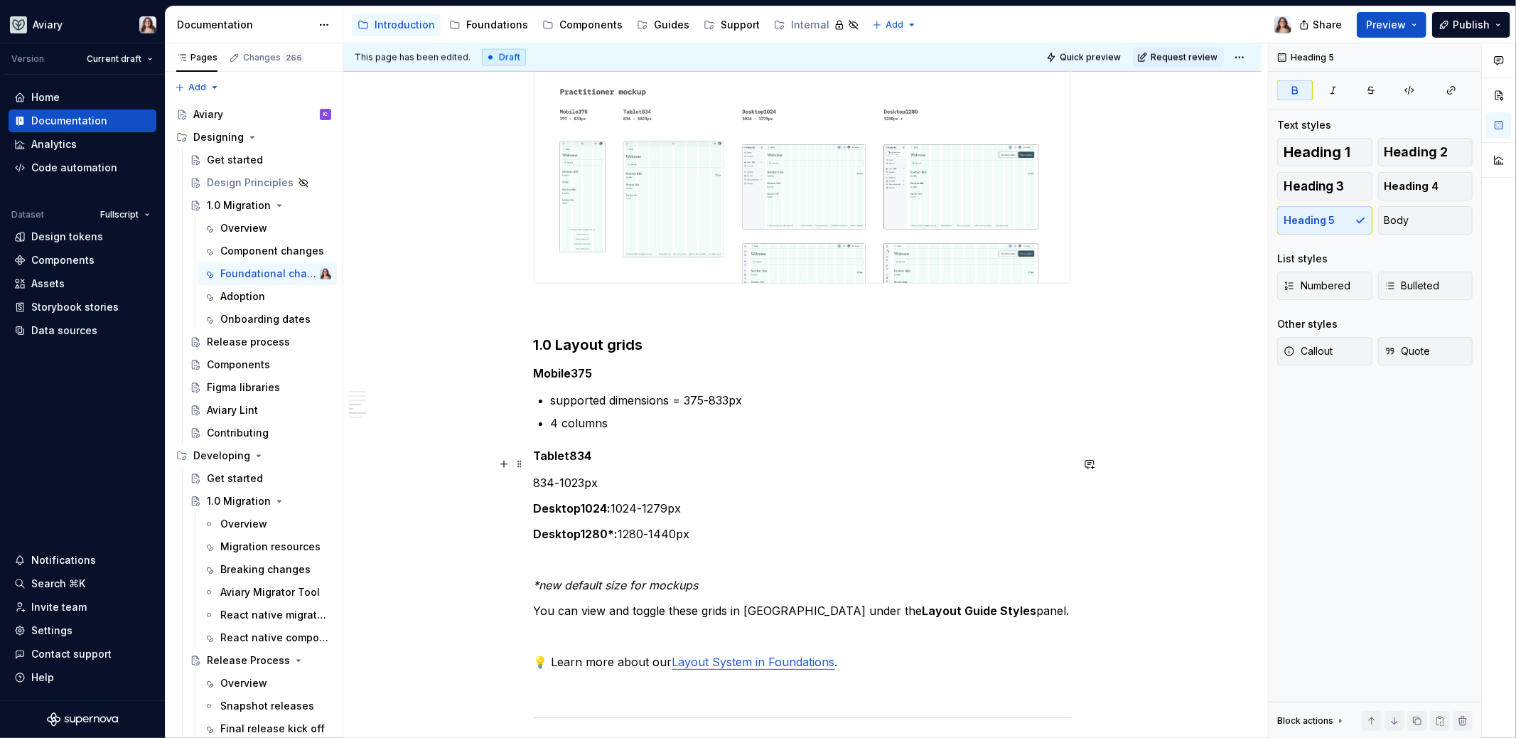
click at [534, 474] on p "834-1023px" at bounding box center [802, 482] width 537 height 17
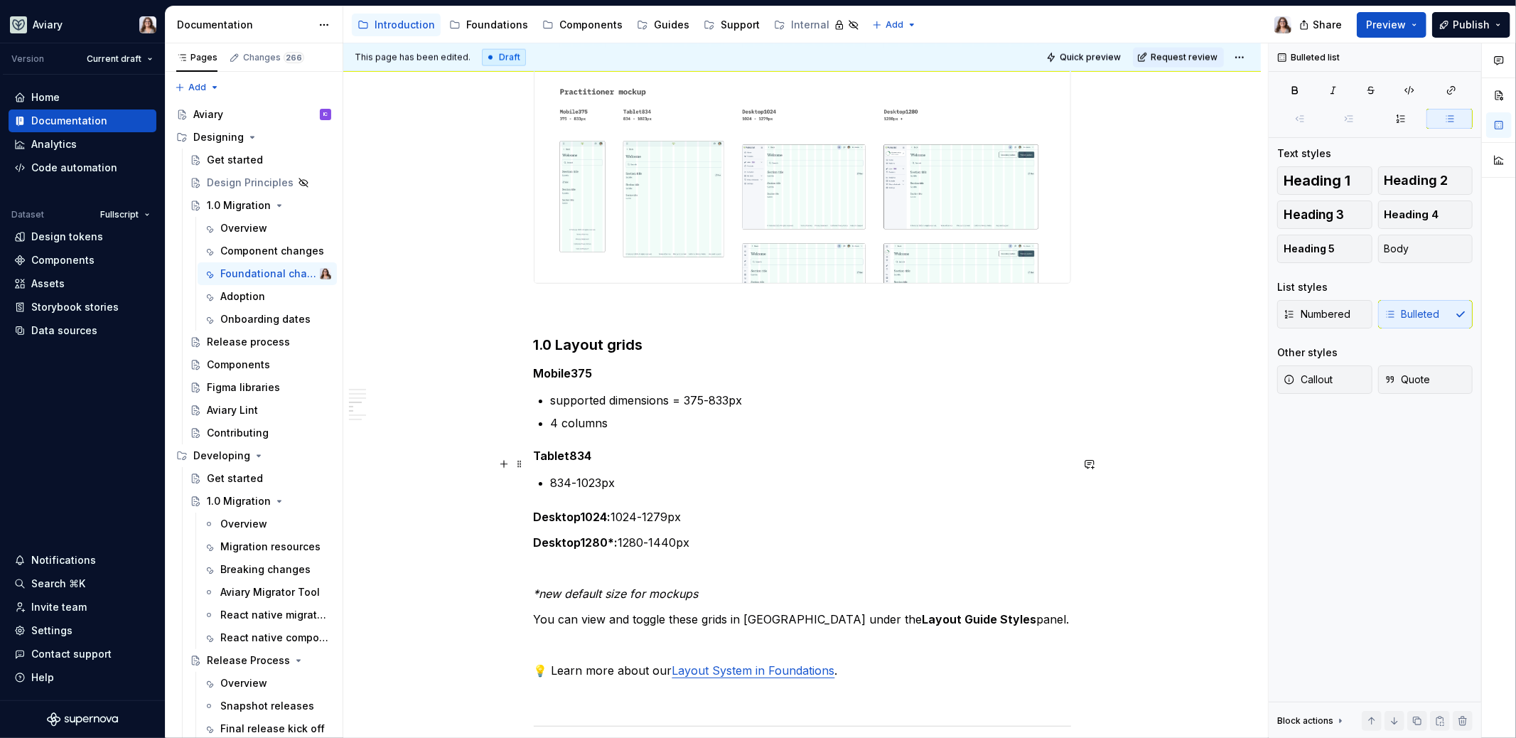
click at [552, 474] on p "834-1023px" at bounding box center [811, 482] width 520 height 17
click at [748, 474] on p "supported dimensions = 834-1023px" at bounding box center [811, 482] width 520 height 17
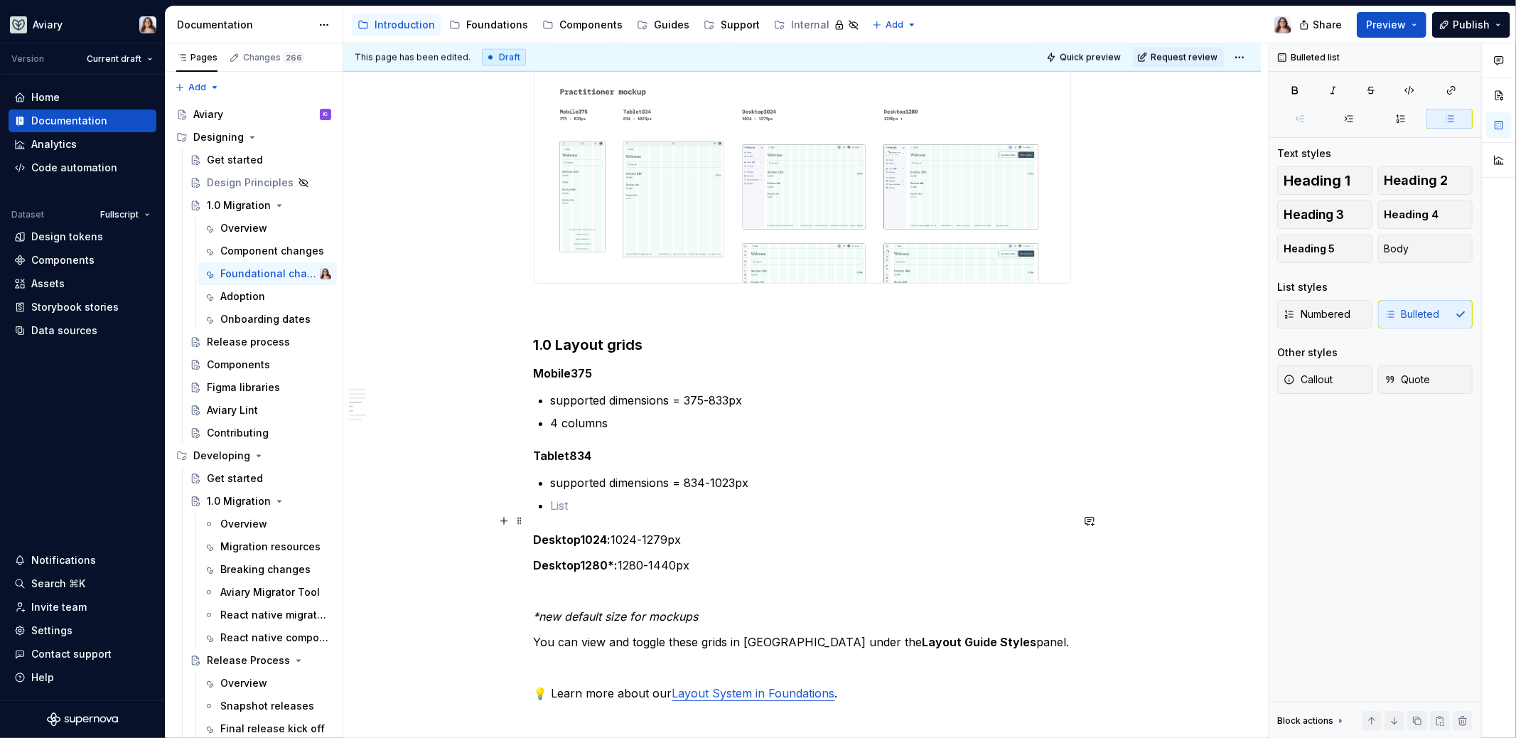
click at [612, 531] on p "Desktop1024: 1024-1279px" at bounding box center [802, 539] width 537 height 17
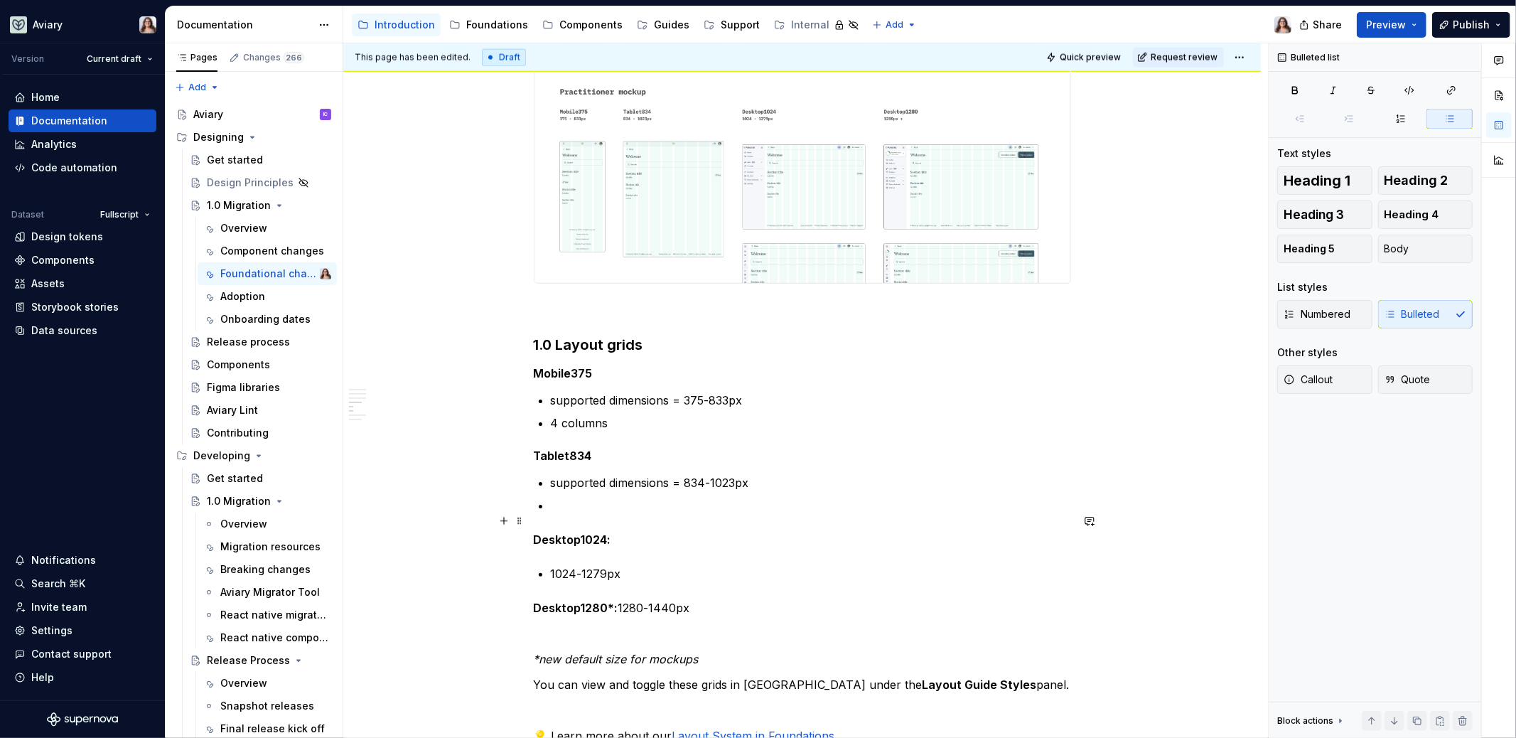
click at [607, 532] on strong "Desktop1024:" at bounding box center [572, 539] width 77 height 14
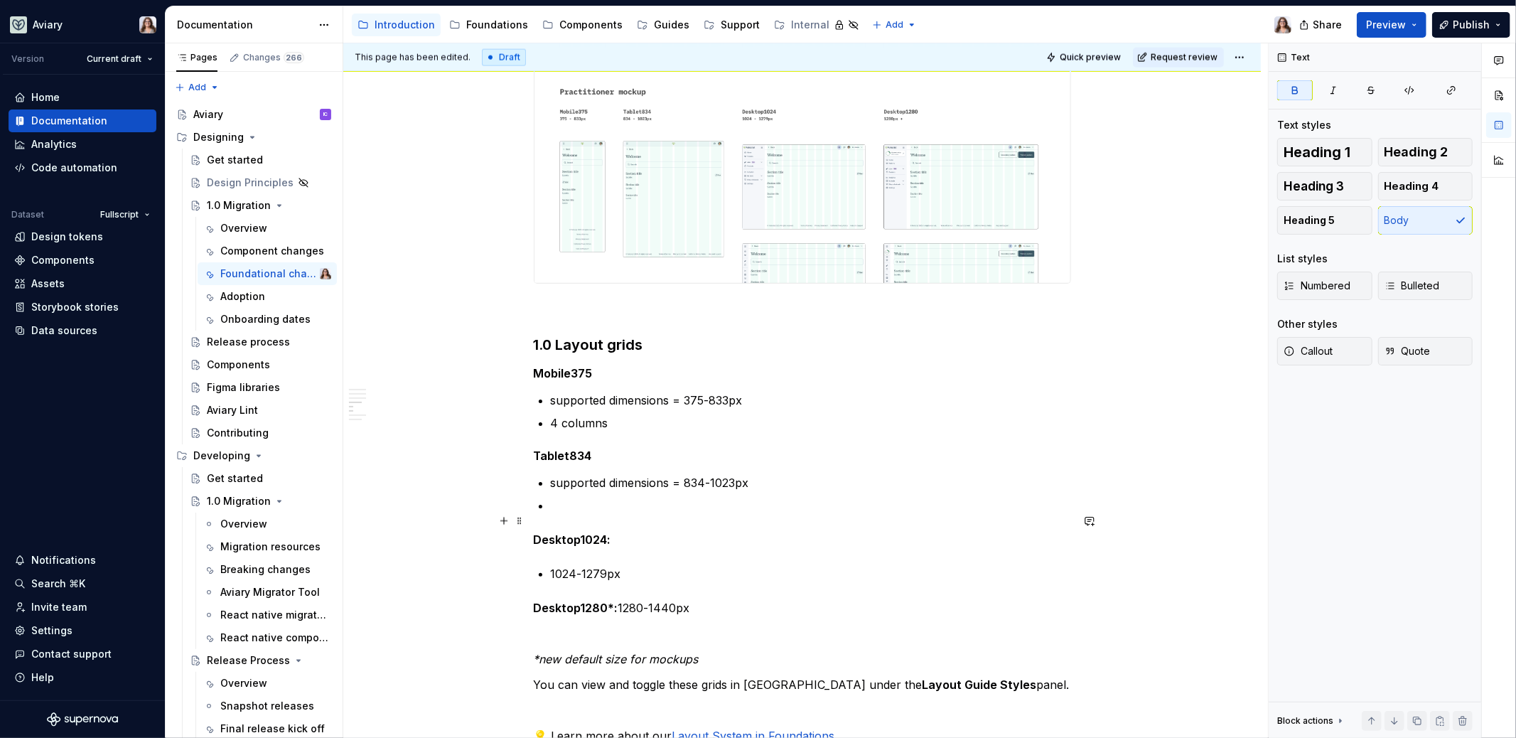
click at [610, 531] on p "Desktop1024:" at bounding box center [802, 539] width 537 height 17
drag, startPoint x: 616, startPoint y: 515, endPoint x: 518, endPoint y: 518, distance: 98.1
click at [611, 495] on button "Text" at bounding box center [599, 494] width 43 height 20
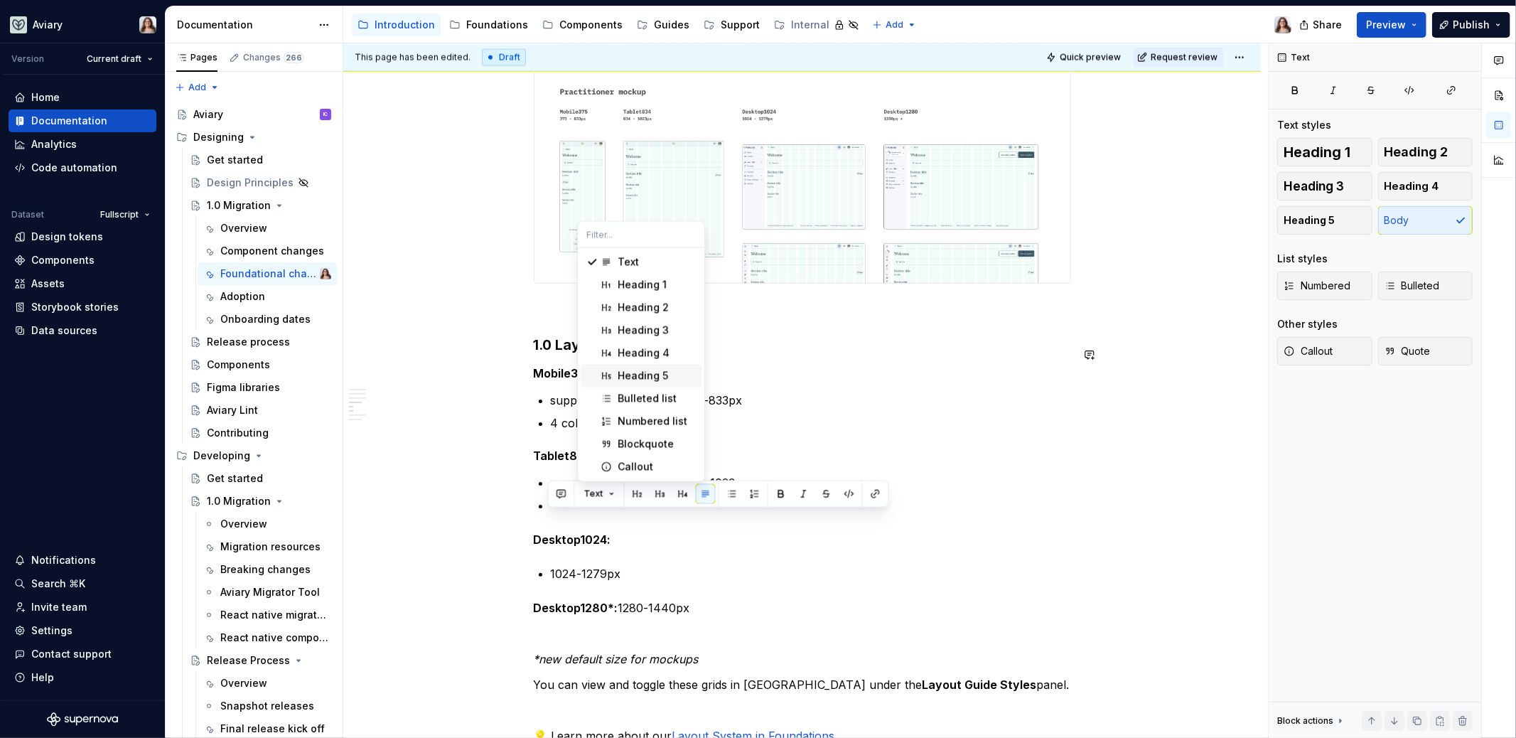
click at [645, 369] on div "Heading 5" at bounding box center [643, 376] width 50 height 14
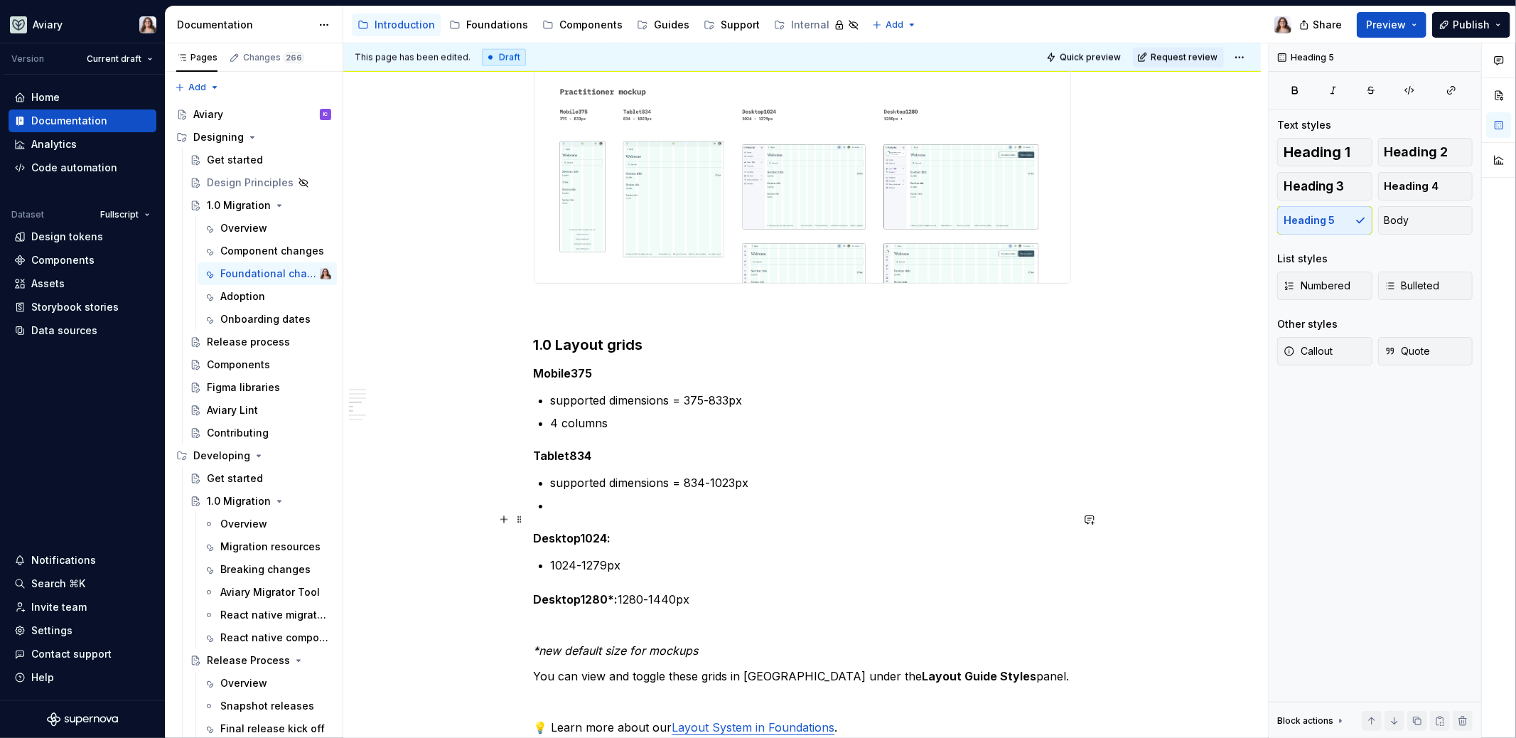
click at [610, 531] on h5 "Desktop1024:" at bounding box center [802, 538] width 537 height 14
click at [534, 592] on strong "Desktop1280*:" at bounding box center [576, 599] width 85 height 14
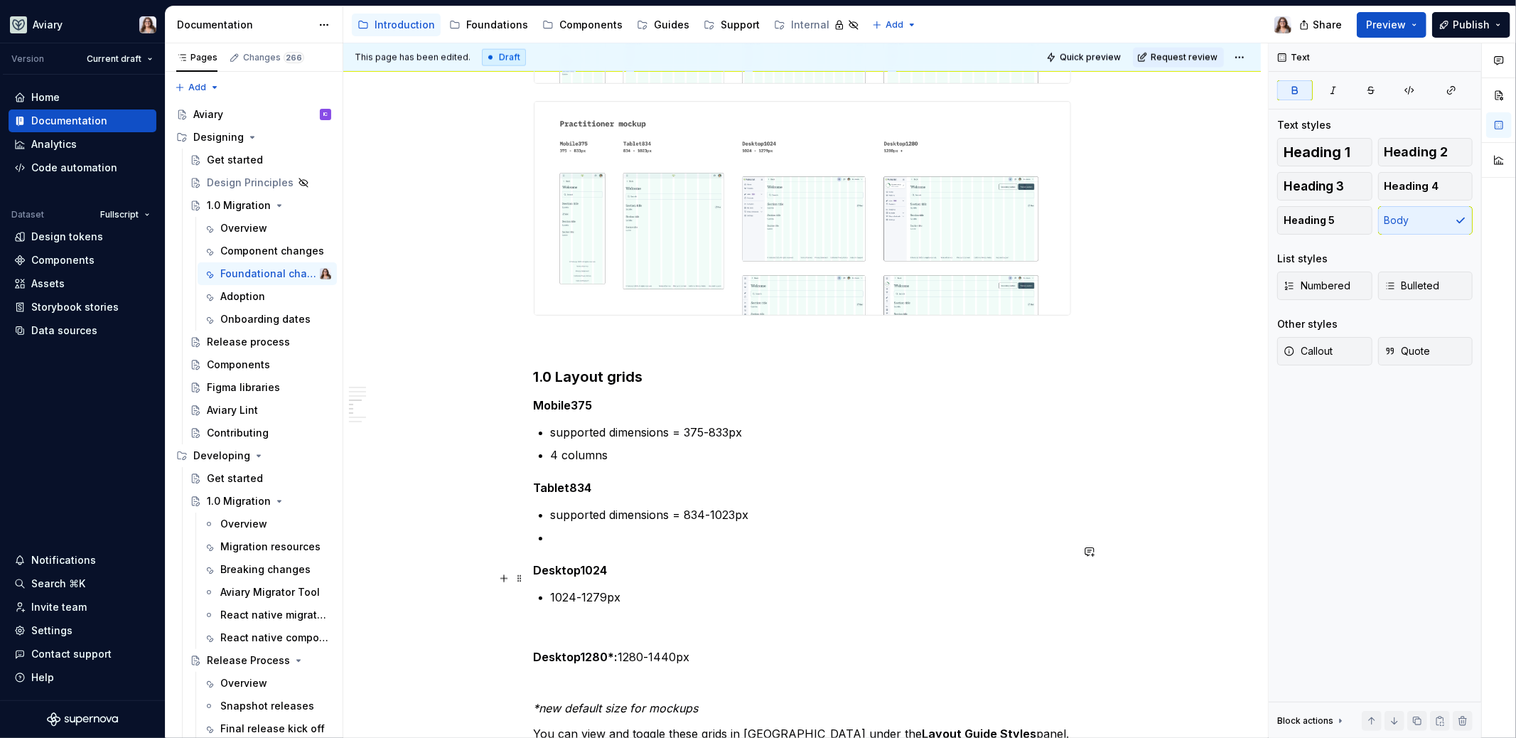
scroll to position [1849, 0]
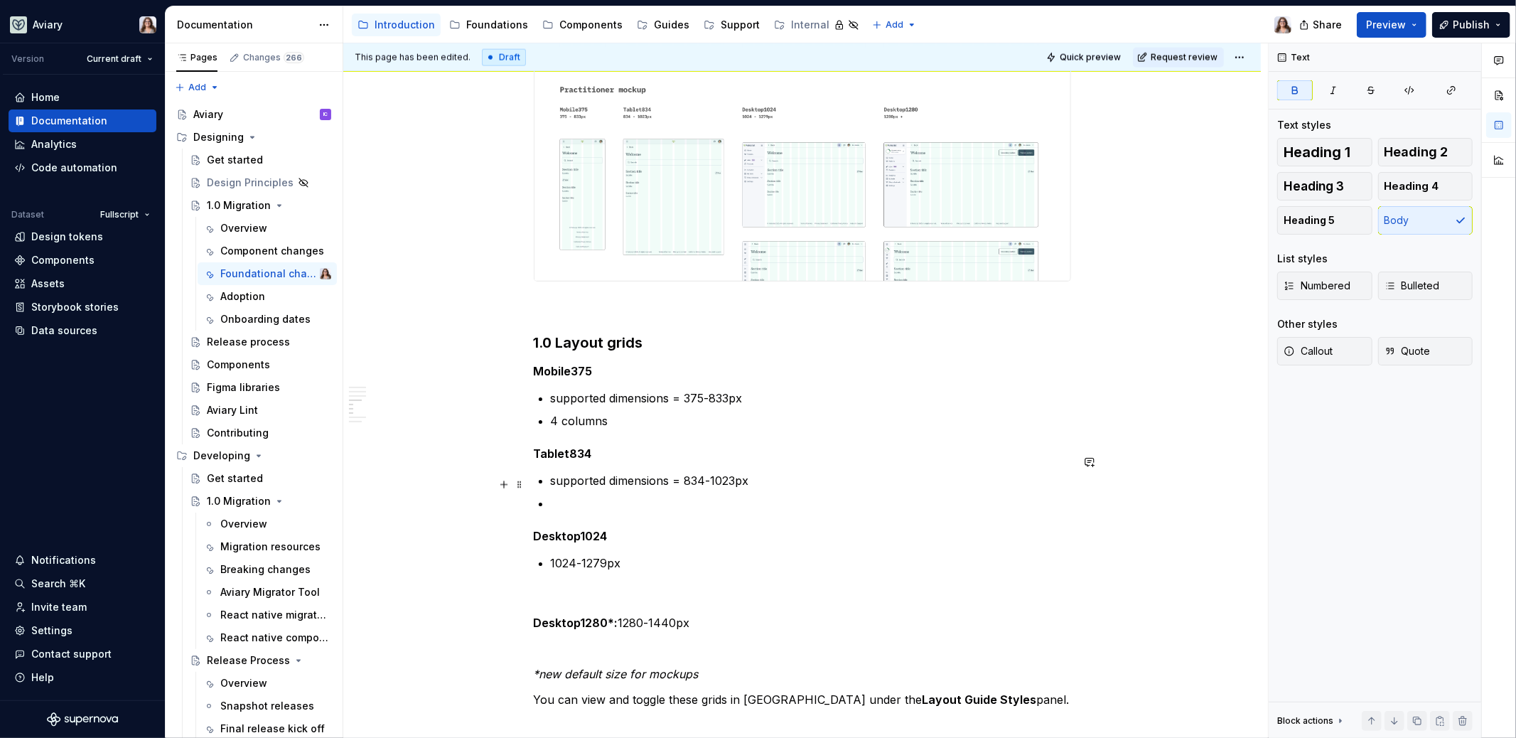
click at [561, 472] on ul "supported dimensions = 834-1023px" at bounding box center [811, 492] width 520 height 40
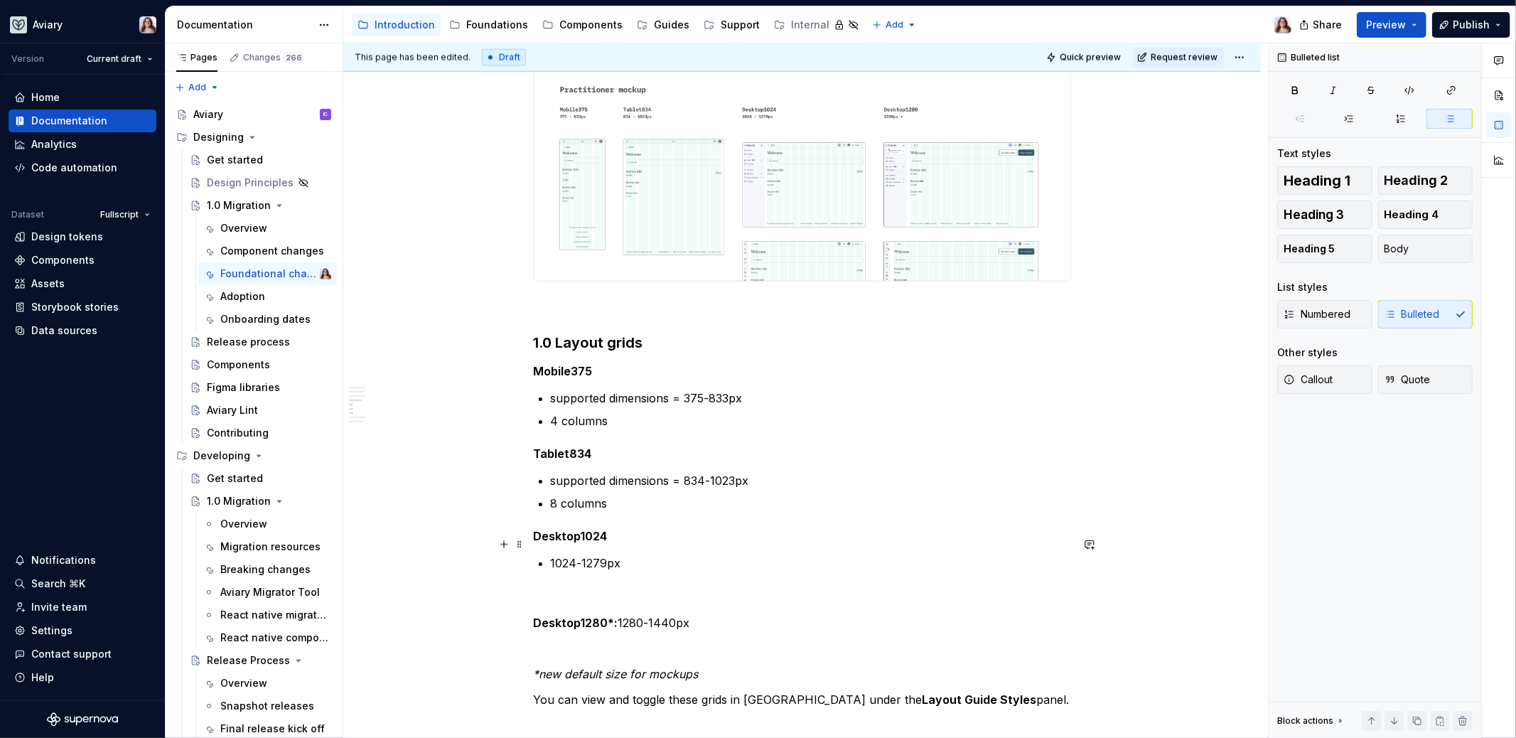
click at [623, 554] on p "1024-1279px" at bounding box center [811, 562] width 520 height 17
click at [552, 554] on p "1024-1279px" at bounding box center [811, 562] width 520 height 17
click at [754, 554] on p "supported dimensions = 1024-1279px" at bounding box center [811, 562] width 520 height 17
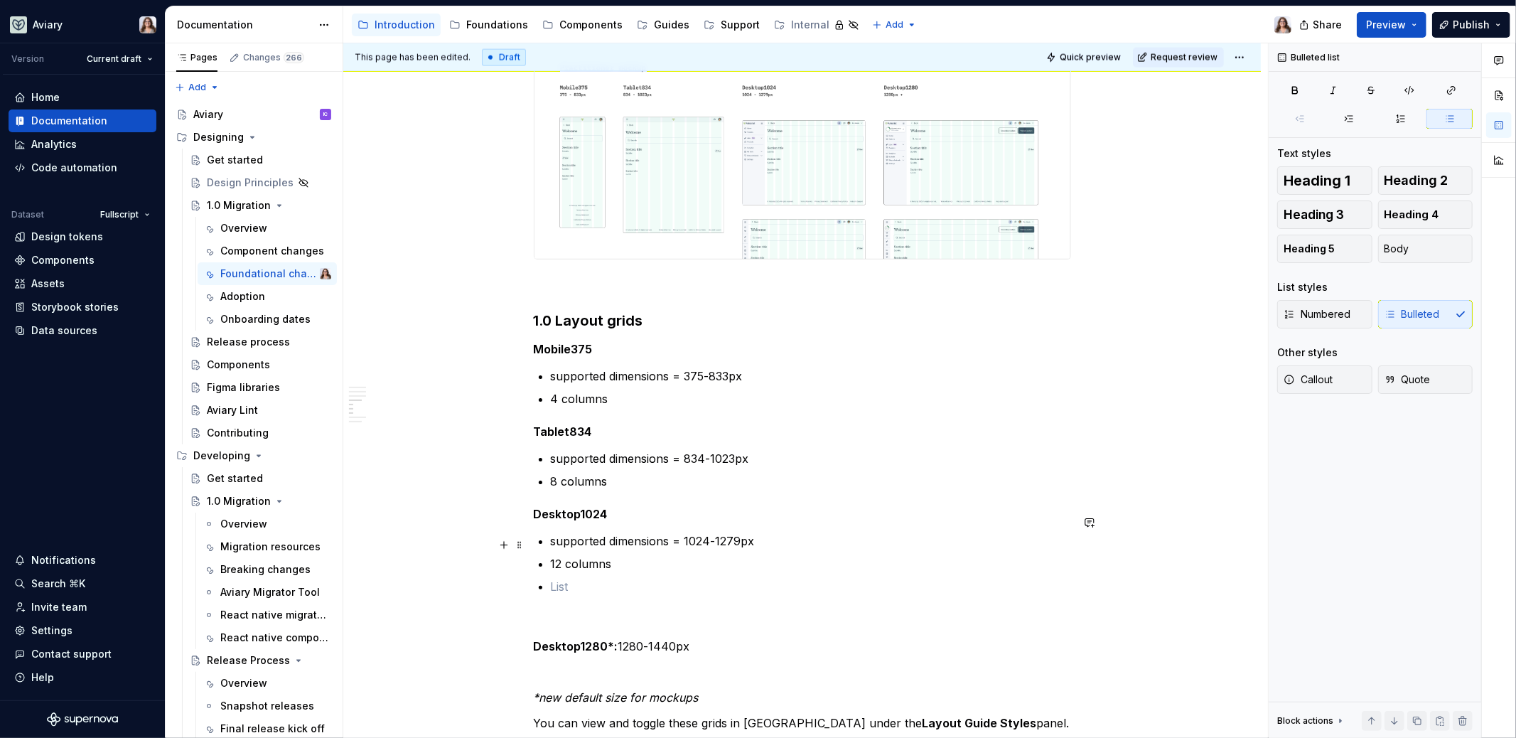
scroll to position [1874, 0]
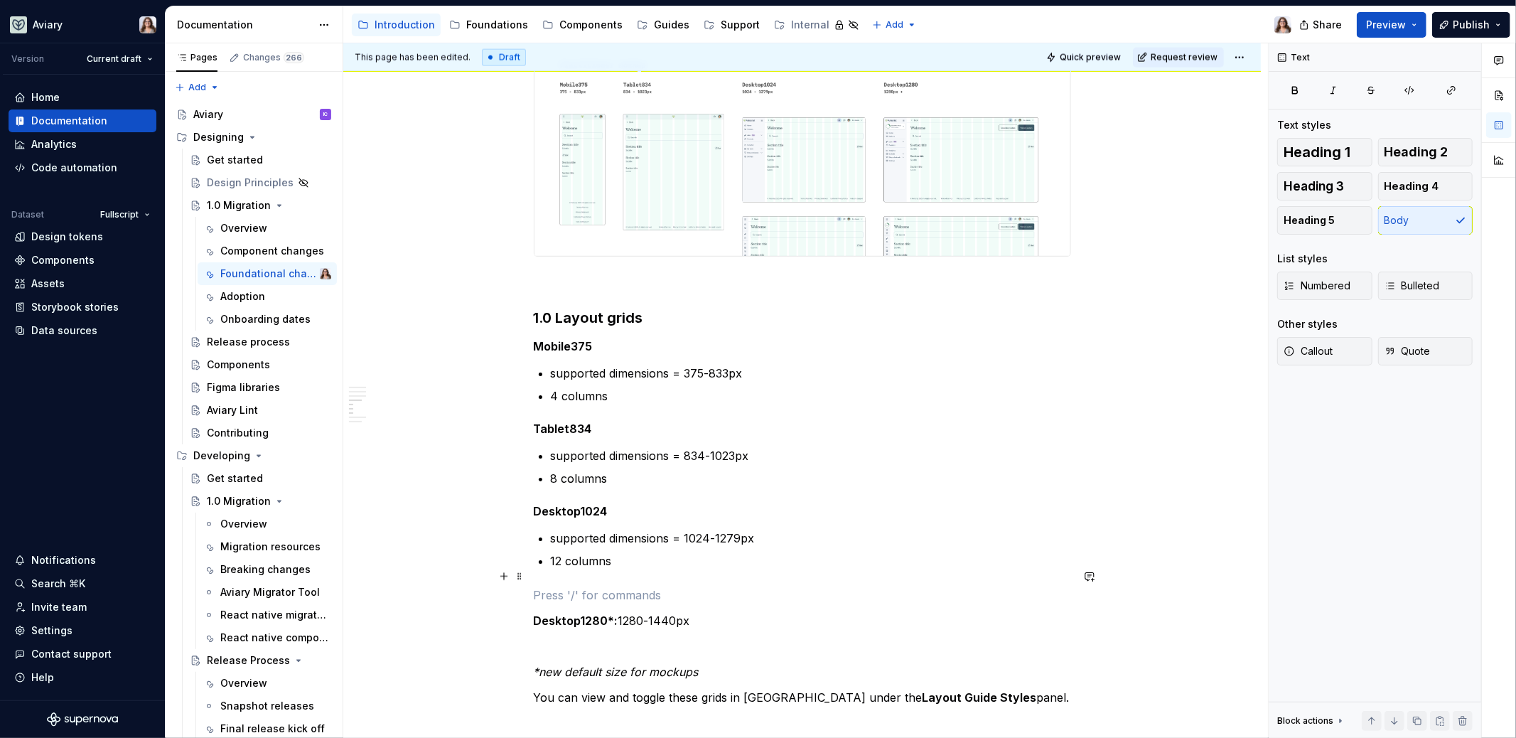
click at [577, 586] on p at bounding box center [802, 594] width 537 height 17
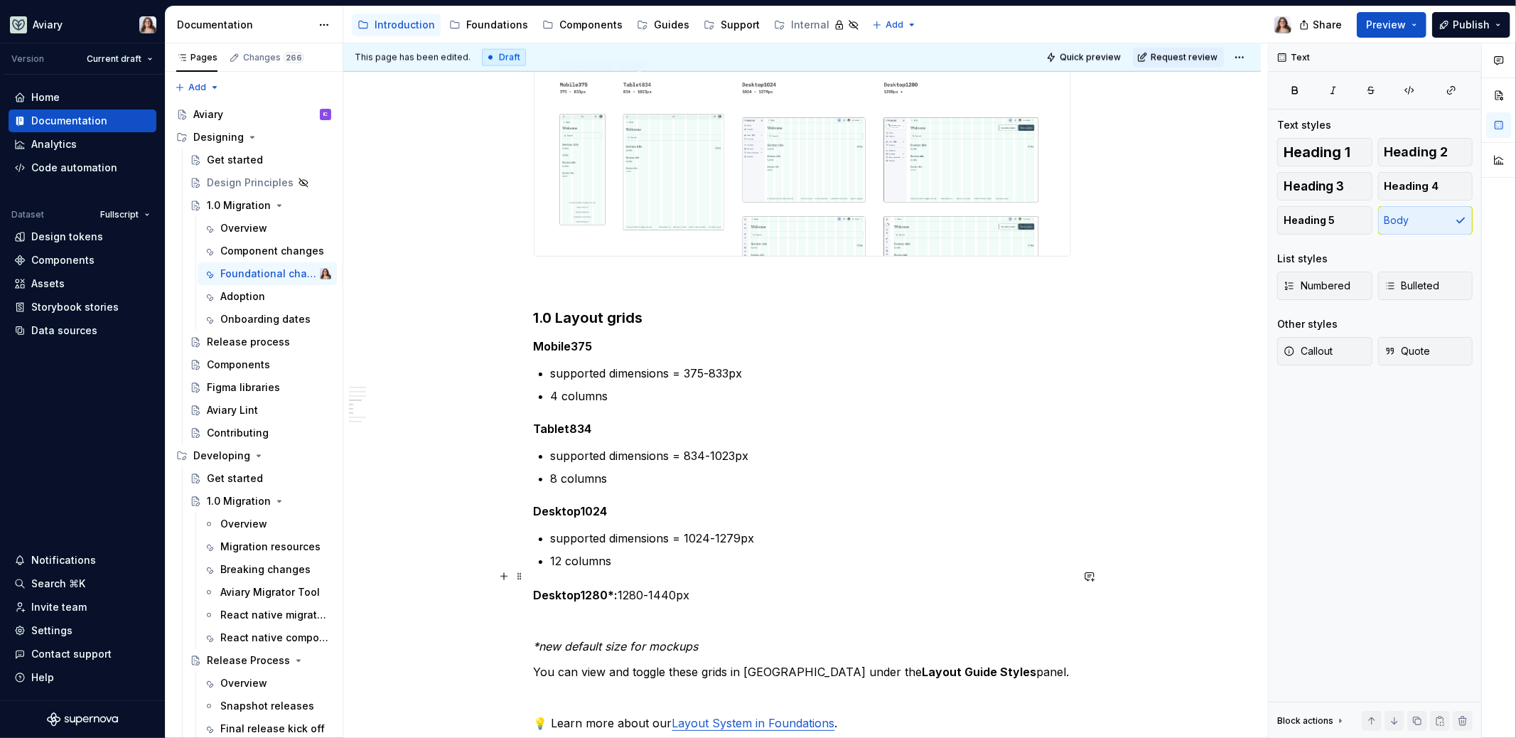
click at [694, 586] on p "Desktop1280*: 1280-1440px" at bounding box center [802, 594] width 537 height 17
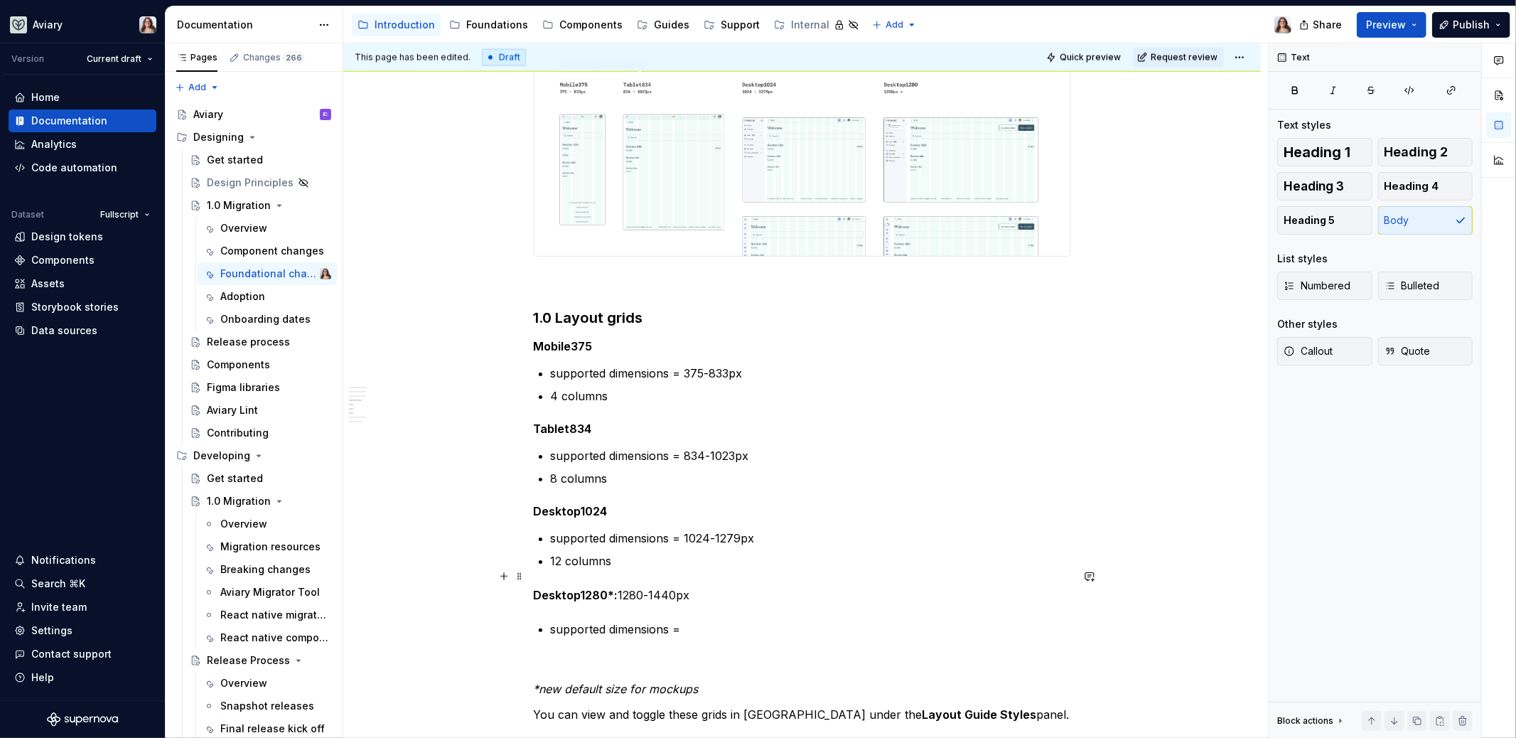
click at [618, 586] on p "Desktop1280*: 1280-1440px" at bounding box center [802, 594] width 537 height 17
drag, startPoint x: 611, startPoint y: 574, endPoint x: 707, endPoint y: 574, distance: 95.3
click at [707, 586] on p "Desktop1280* 1280-1440px" at bounding box center [802, 594] width 537 height 17
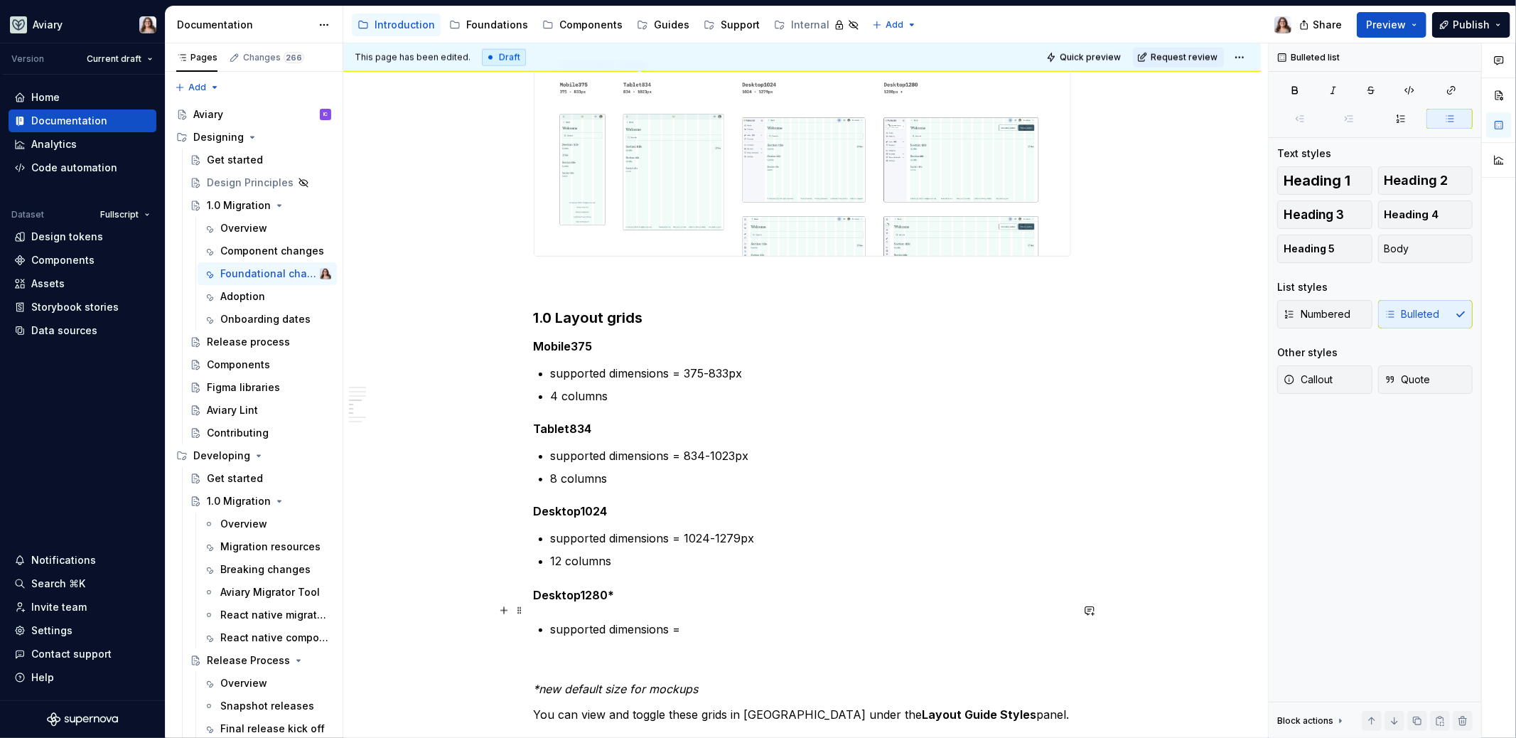
click at [689, 621] on p "supported dimensions =" at bounding box center [811, 629] width 520 height 17
click at [596, 339] on h5 "Mobile375" at bounding box center [802, 346] width 537 height 14
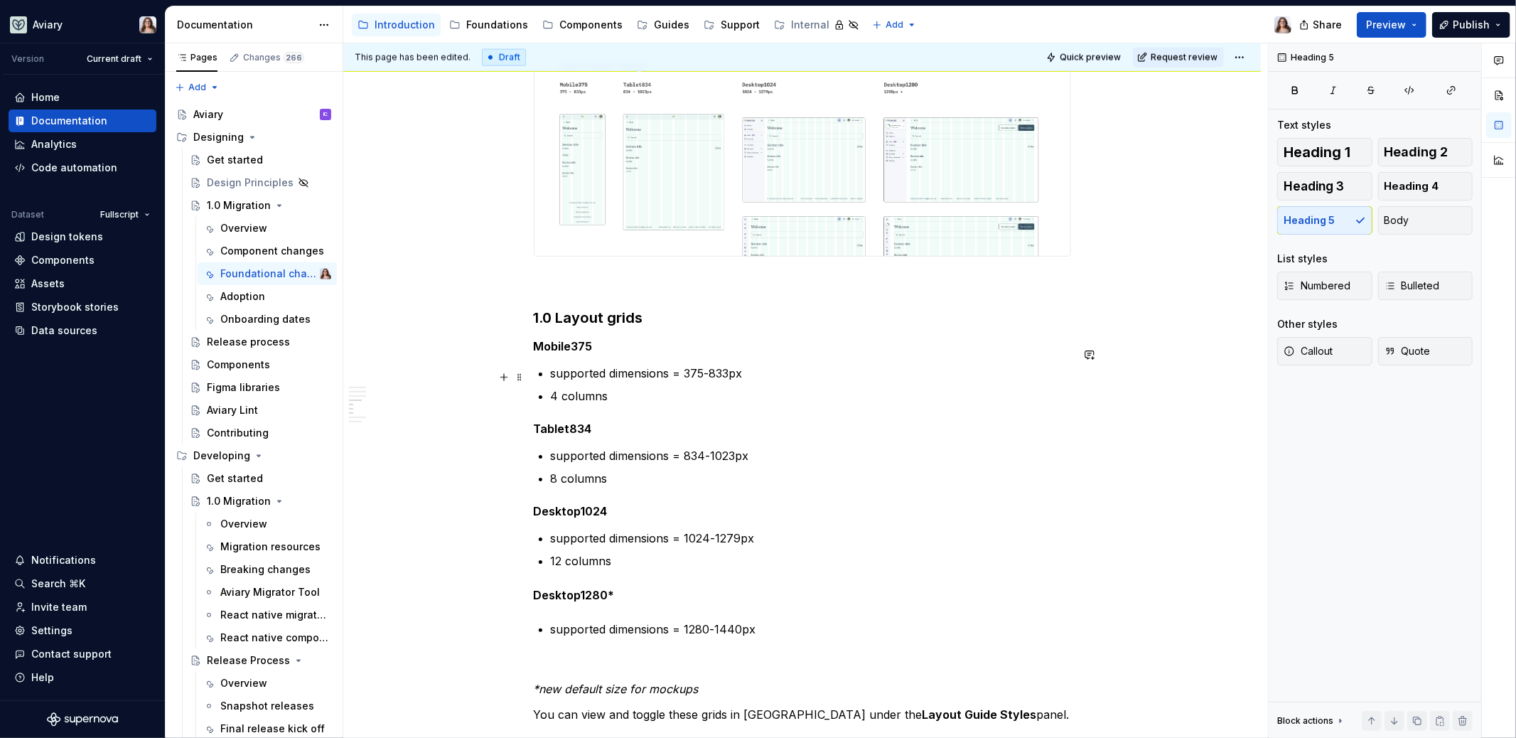
click at [607, 387] on p "4 columns" at bounding box center [811, 395] width 520 height 17
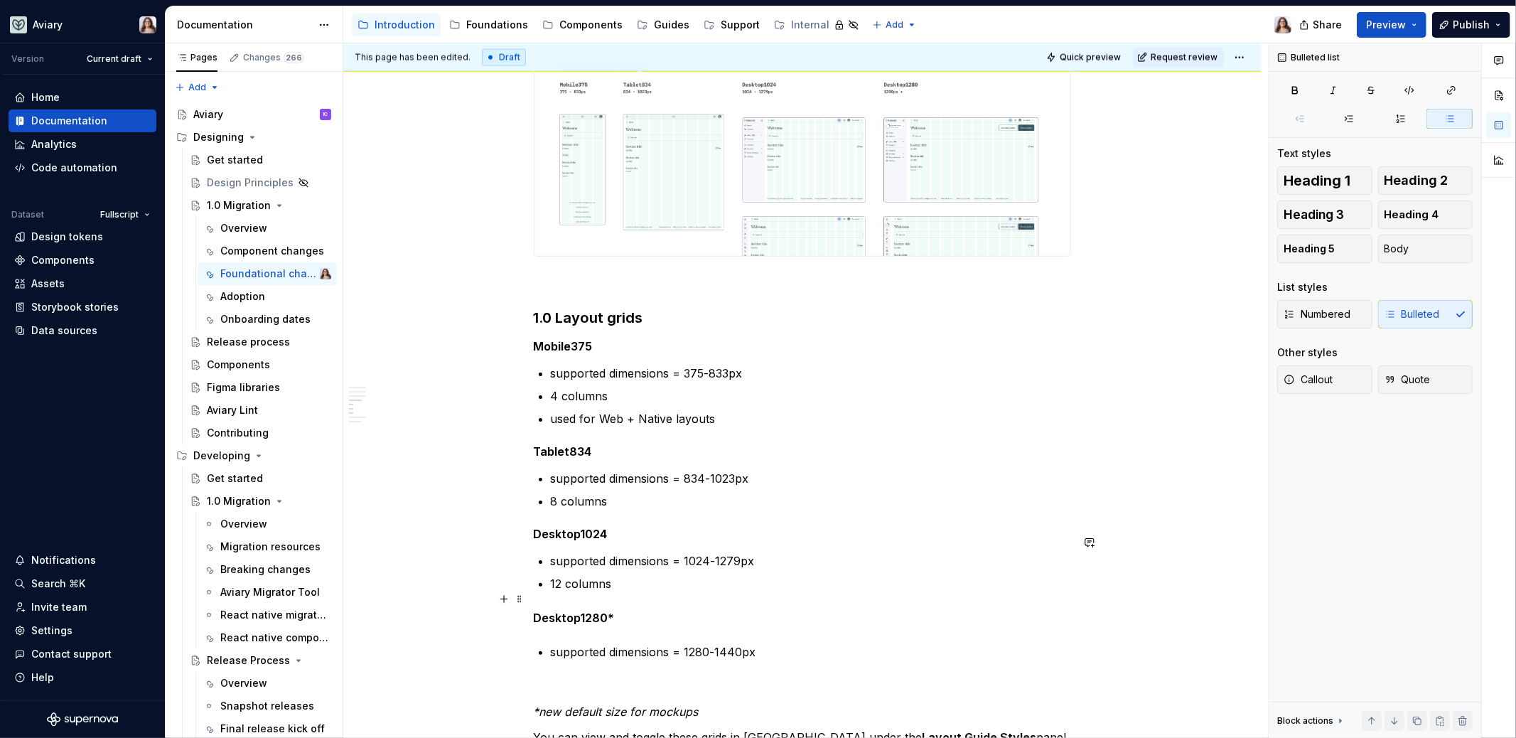
scroll to position [1912, 0]
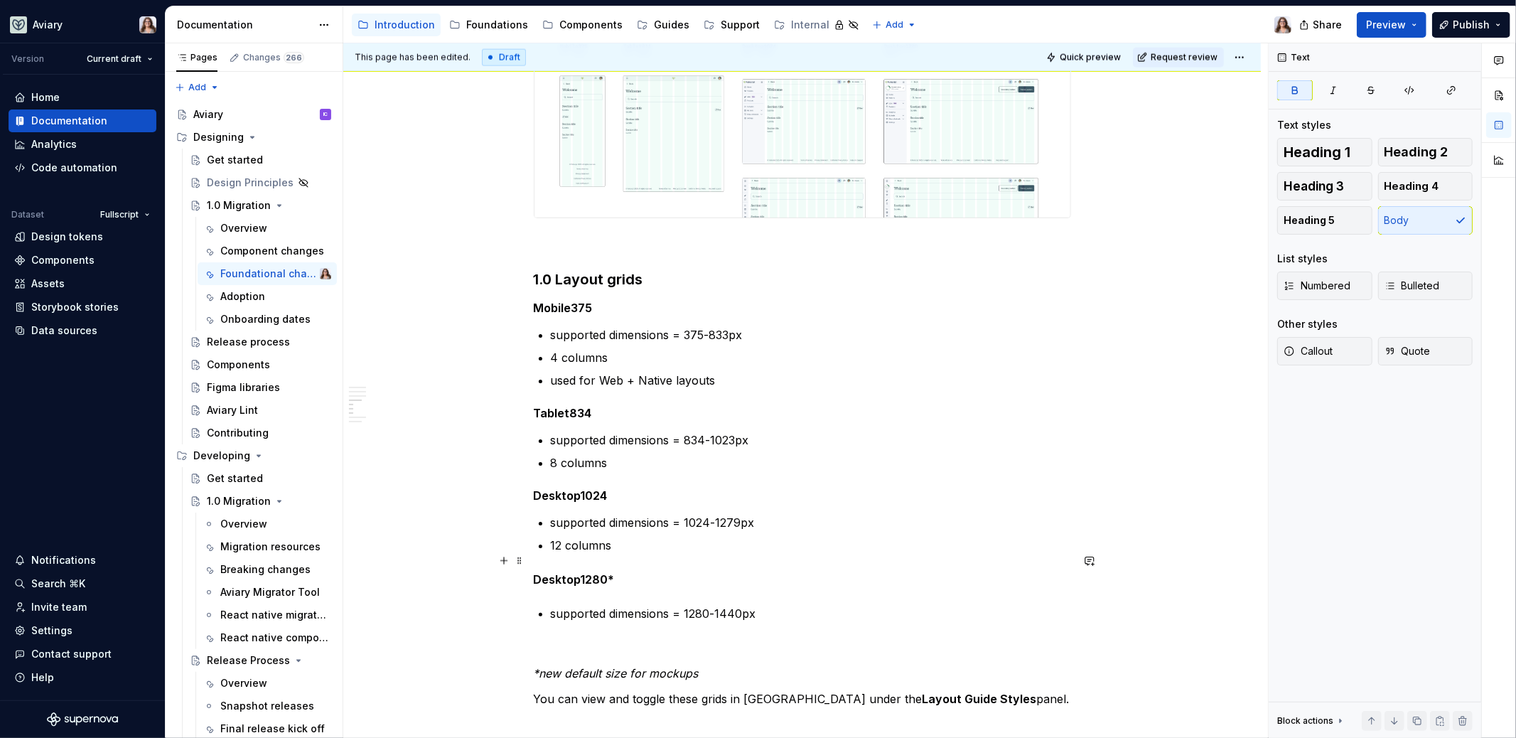
click at [613, 571] on p "Desktop1280*" at bounding box center [802, 579] width 537 height 17
drag, startPoint x: 616, startPoint y: 558, endPoint x: 522, endPoint y: 558, distance: 93.8
click at [791, 530] on button "button" at bounding box center [787, 534] width 20 height 20
click at [611, 529] on button "Text" at bounding box center [605, 534] width 43 height 20
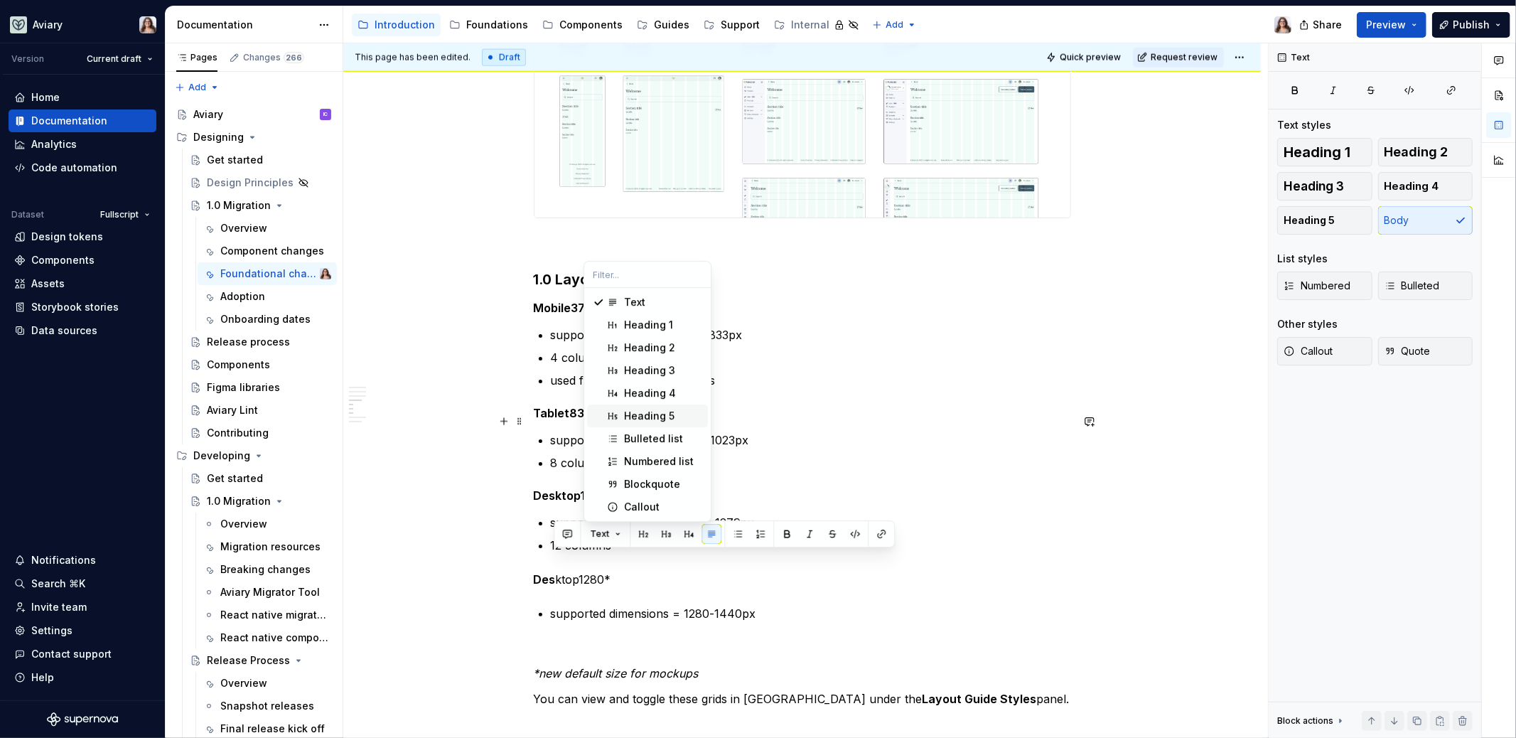
click at [641, 419] on div "Heading 5" at bounding box center [649, 416] width 50 height 14
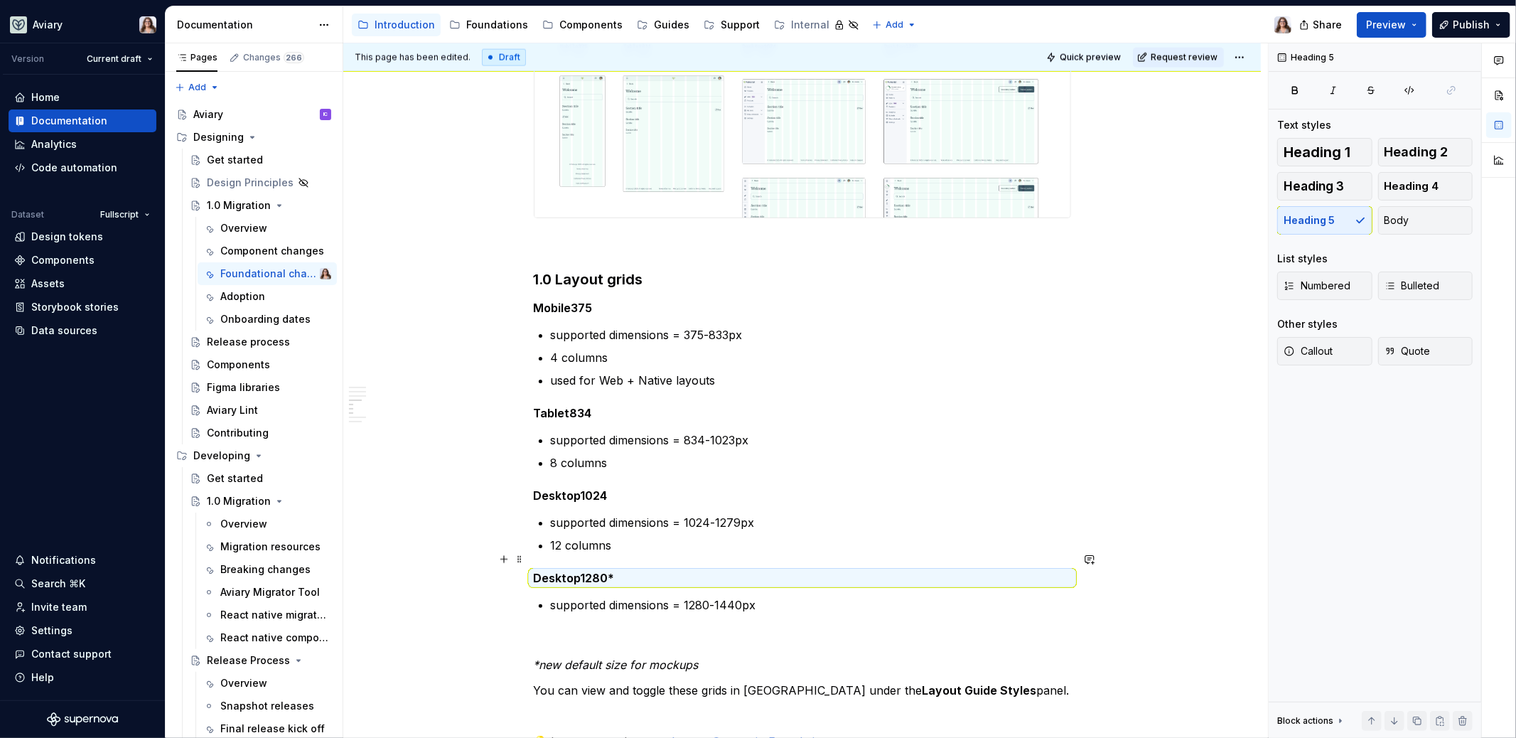
click at [565, 571] on h5 "Des ktop1280*" at bounding box center [802, 578] width 537 height 14
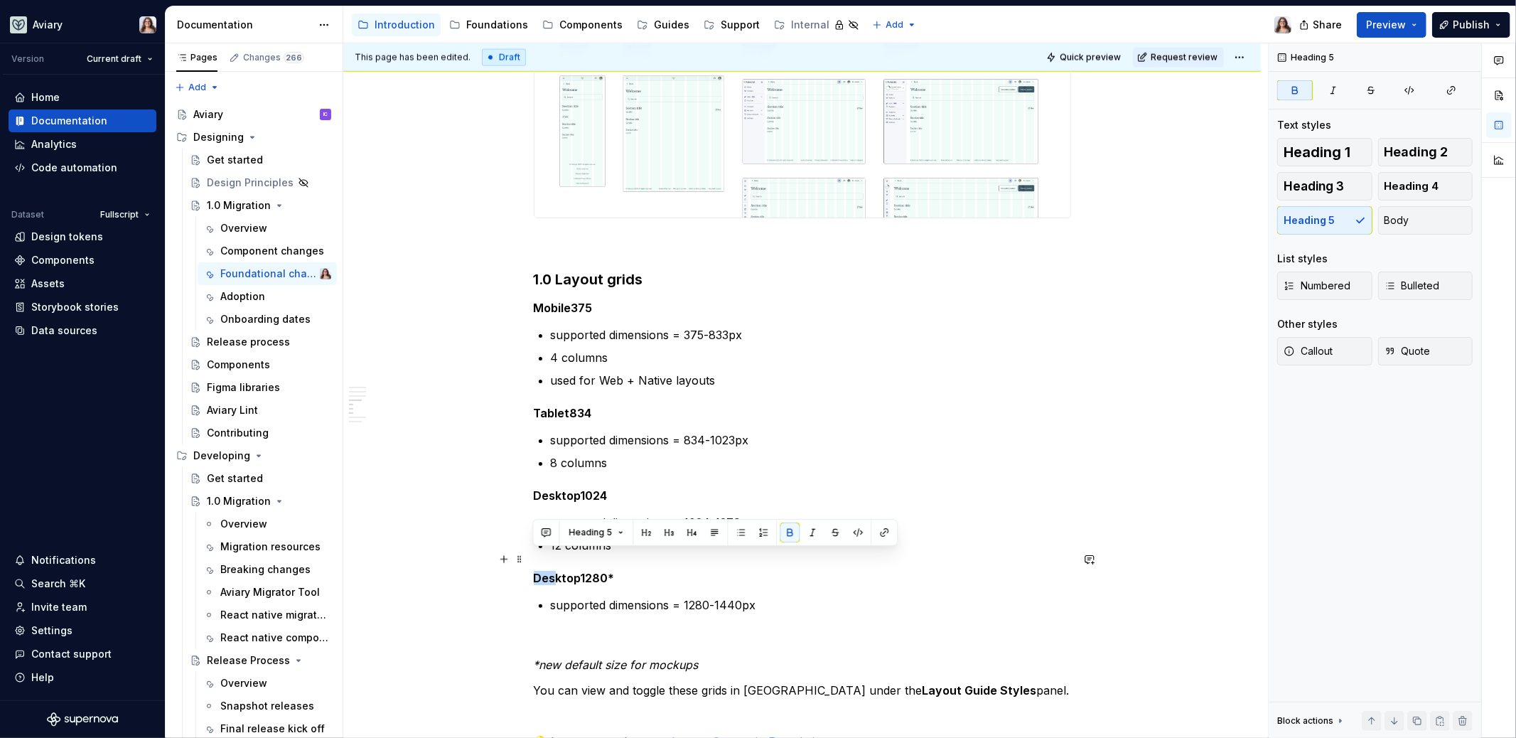
drag, startPoint x: 553, startPoint y: 560, endPoint x: 534, endPoint y: 560, distance: 19.2
click at [534, 571] on strong "Des" at bounding box center [545, 578] width 22 height 14
click at [786, 530] on button "button" at bounding box center [790, 532] width 20 height 20
click at [809, 534] on button "button" at bounding box center [813, 532] width 20 height 20
click at [788, 534] on button "button" at bounding box center [790, 532] width 20 height 20
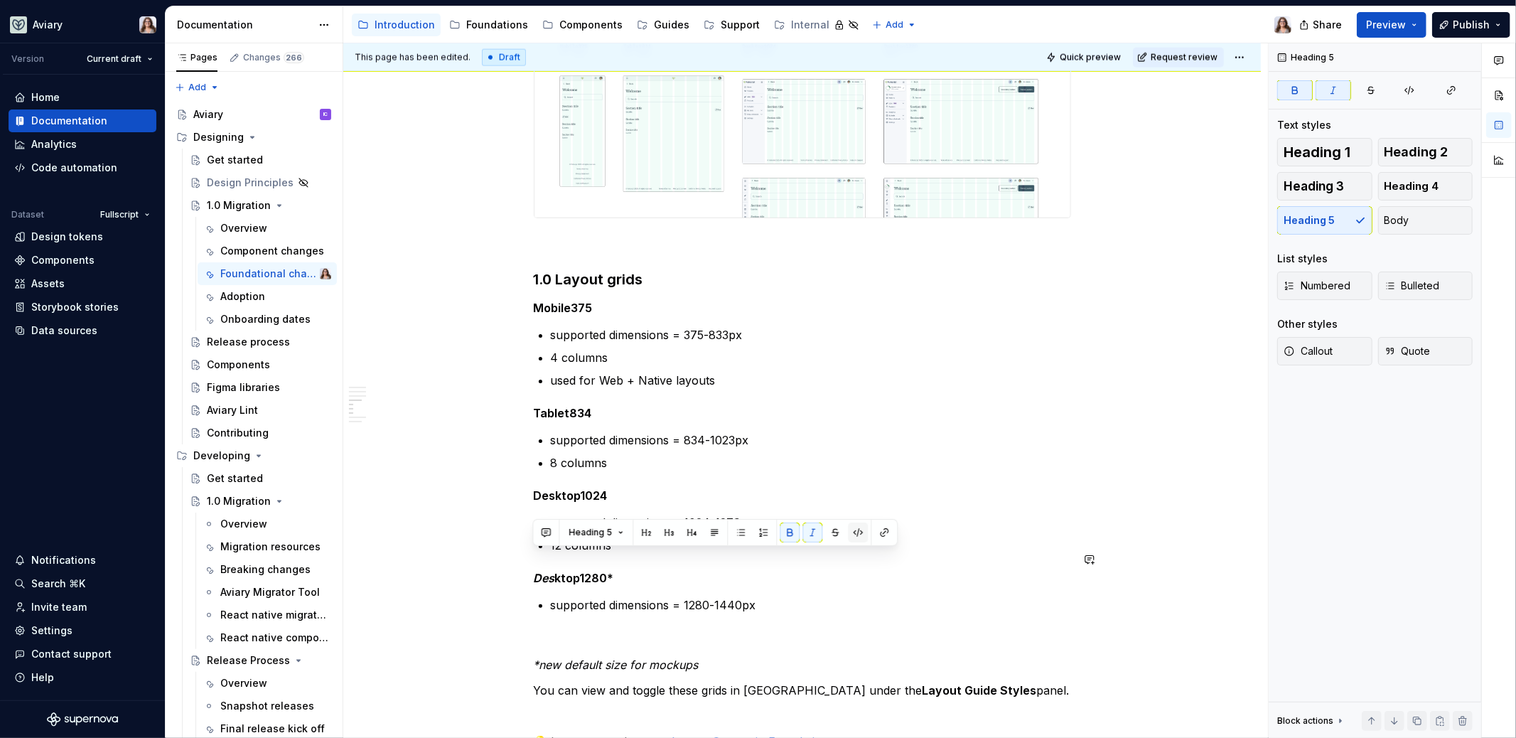
click at [853, 530] on button "button" at bounding box center [858, 532] width 20 height 20
click at [787, 533] on button "button" at bounding box center [790, 532] width 20 height 20
click at [856, 539] on button "button" at bounding box center [860, 534] width 20 height 20
click at [761, 596] on p "supported dimensions = 1280-1440px" at bounding box center [811, 604] width 520 height 17
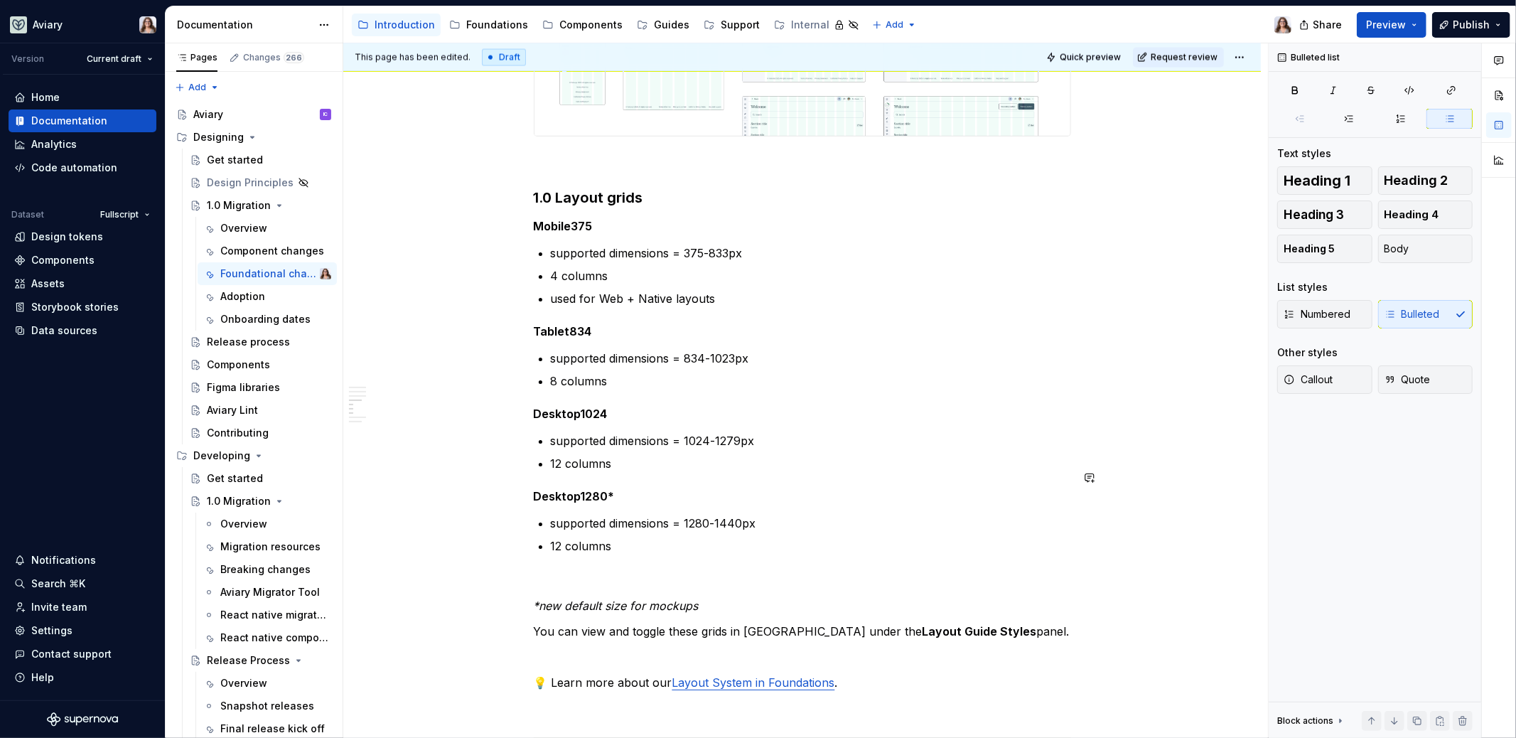
scroll to position [2005, 0]
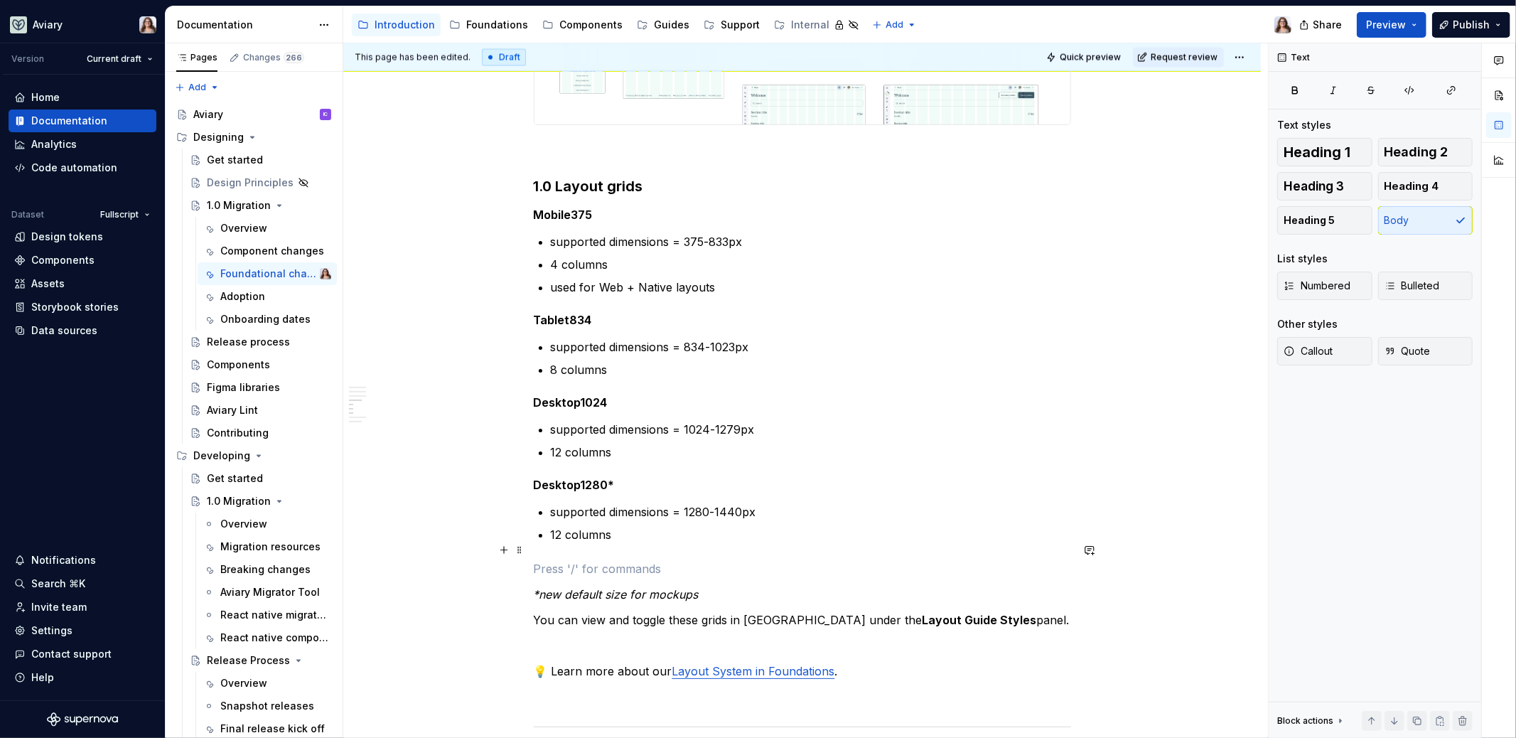
click at [574, 560] on p at bounding box center [802, 568] width 537 height 17
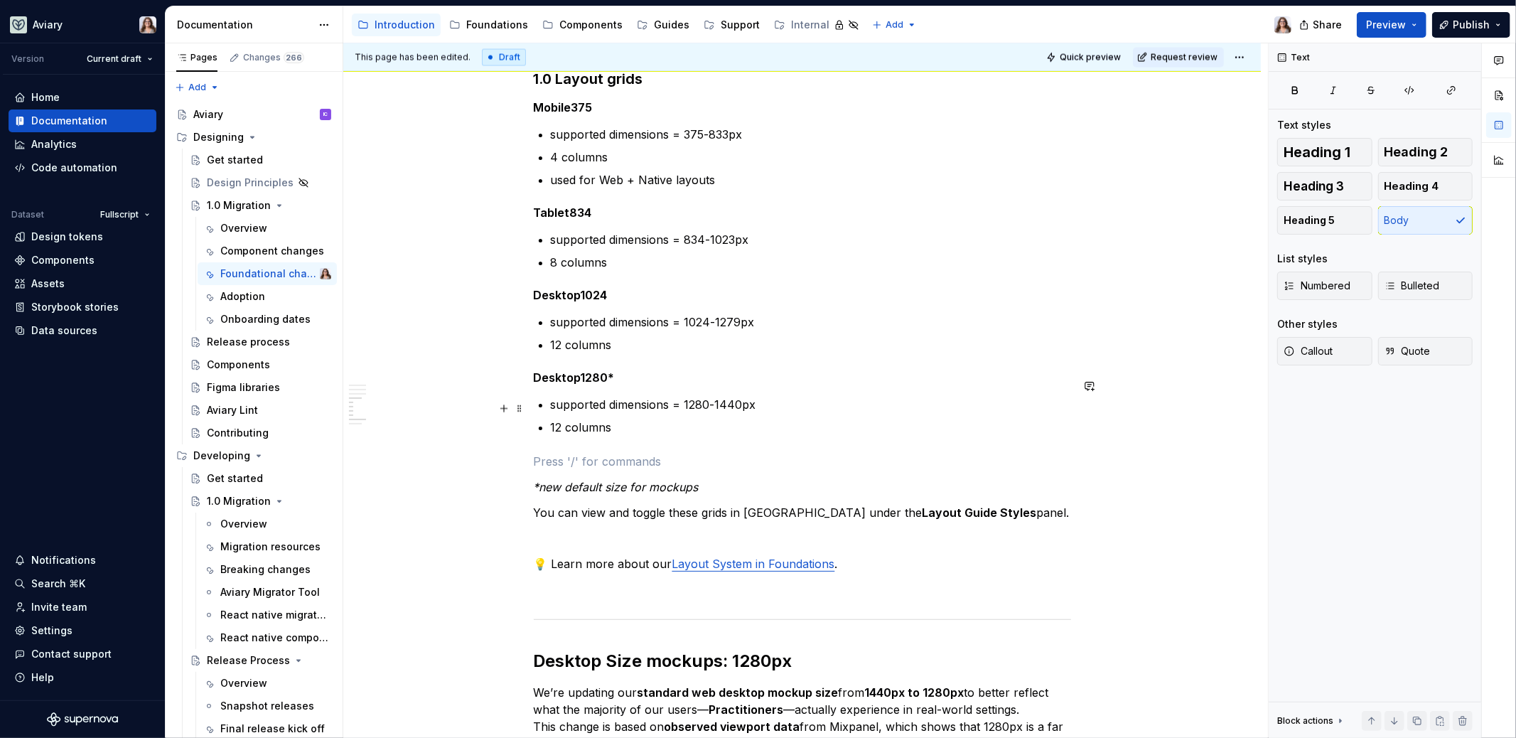
scroll to position [2117, 0]
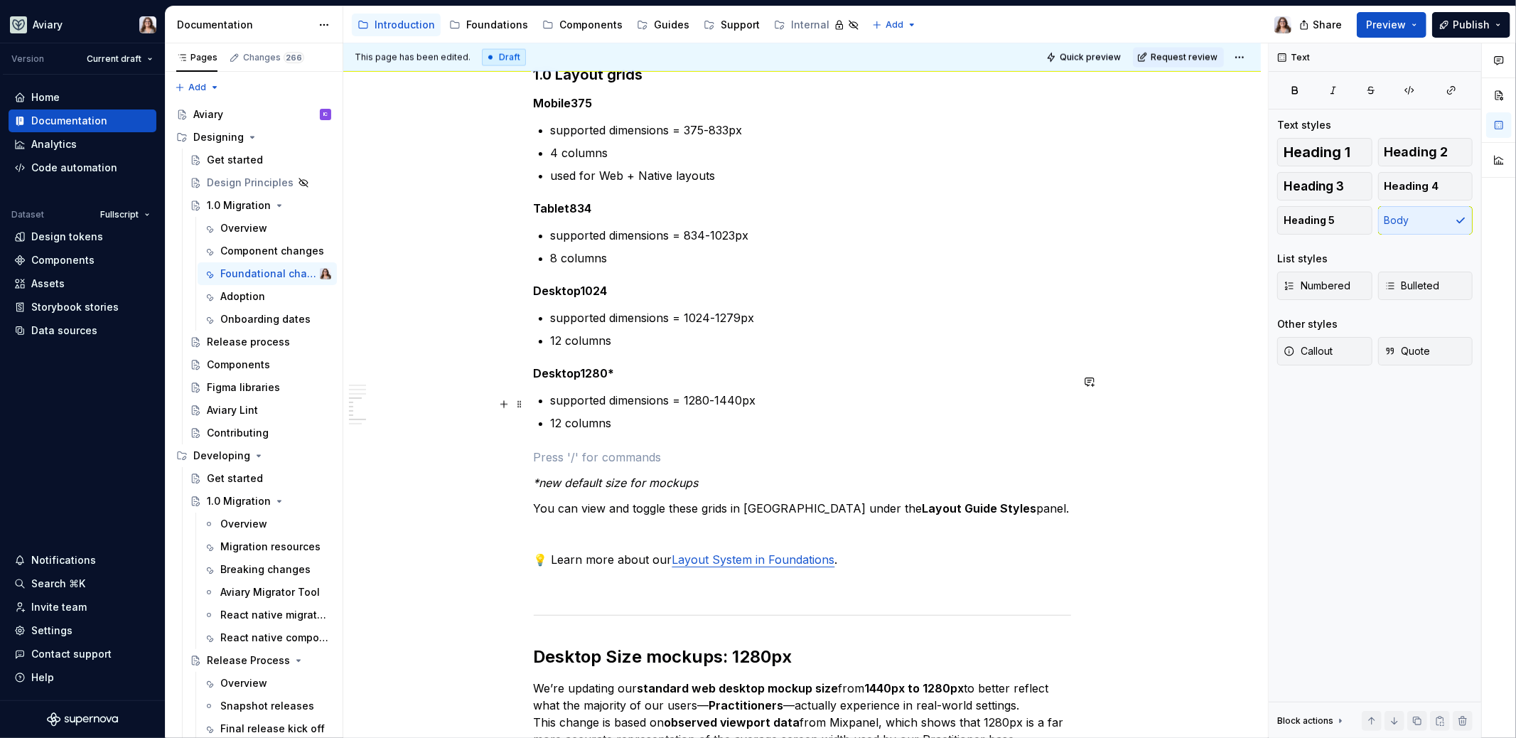
click at [618, 414] on p "12 columns" at bounding box center [811, 422] width 520 height 17
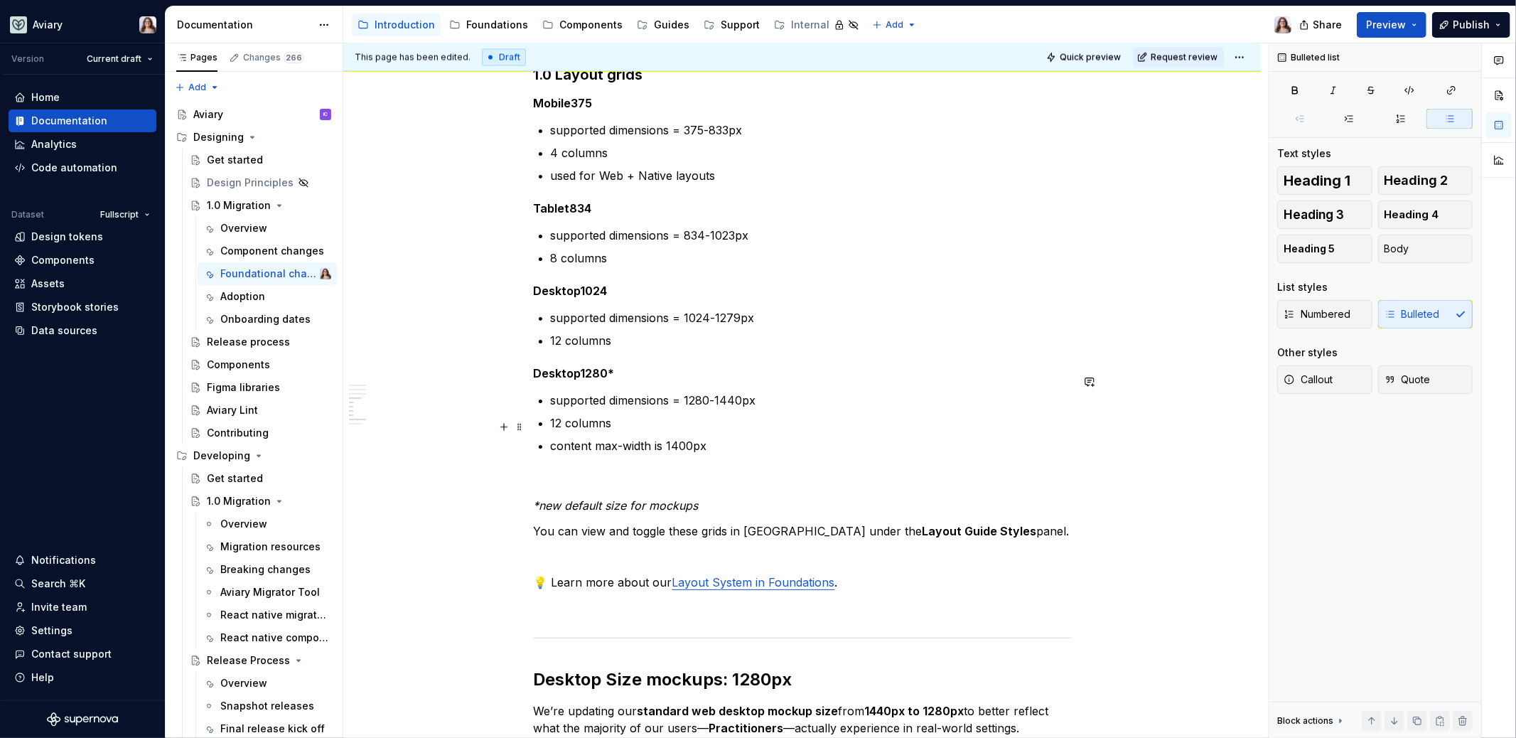
click at [713, 437] on p "content max-width is 1400px" at bounding box center [811, 445] width 520 height 17
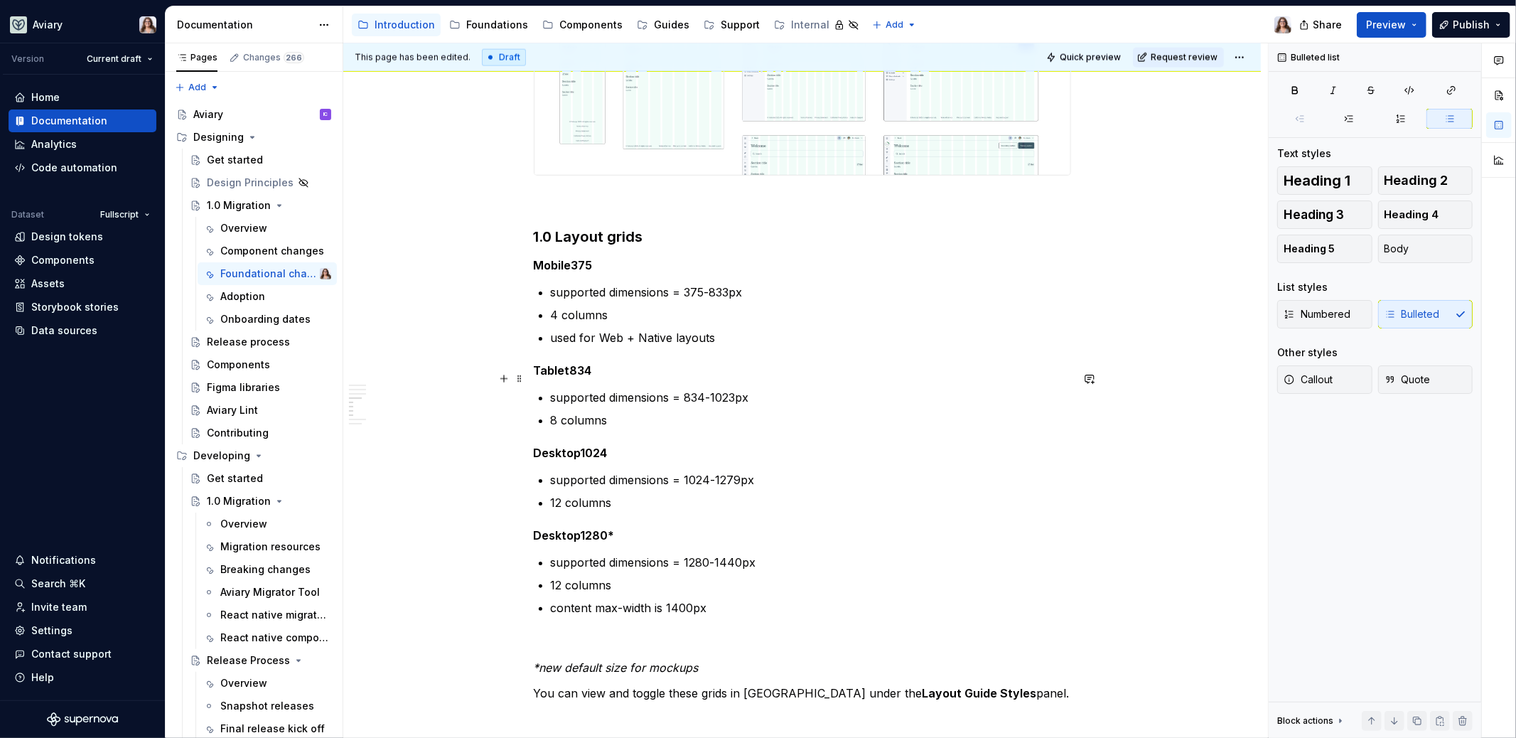
scroll to position [1953, 0]
click at [681, 601] on p "content max-width is 1400px" at bounding box center [811, 609] width 520 height 17
click at [712, 601] on p "content max-width is 1440px" at bounding box center [811, 609] width 520 height 17
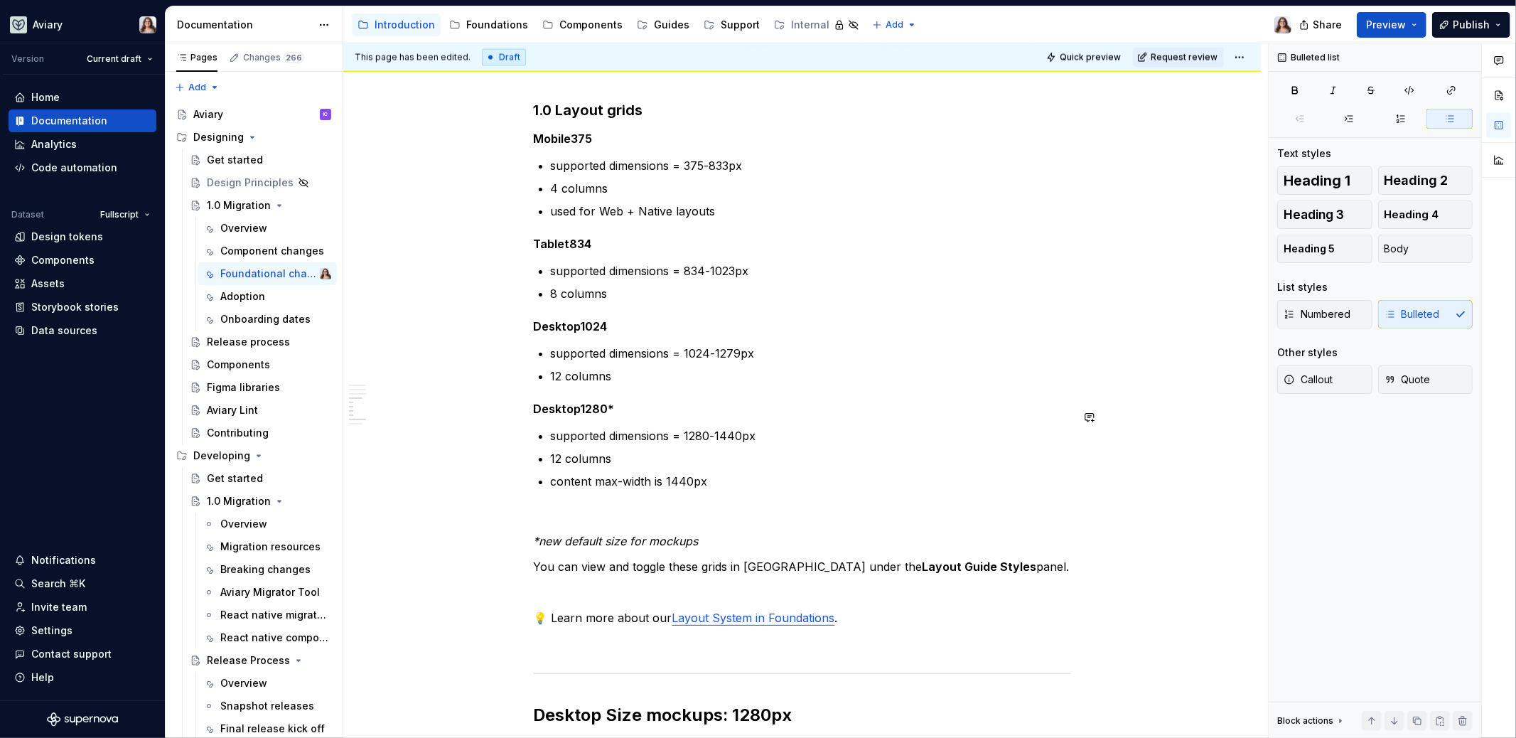
scroll to position [2116, 0]
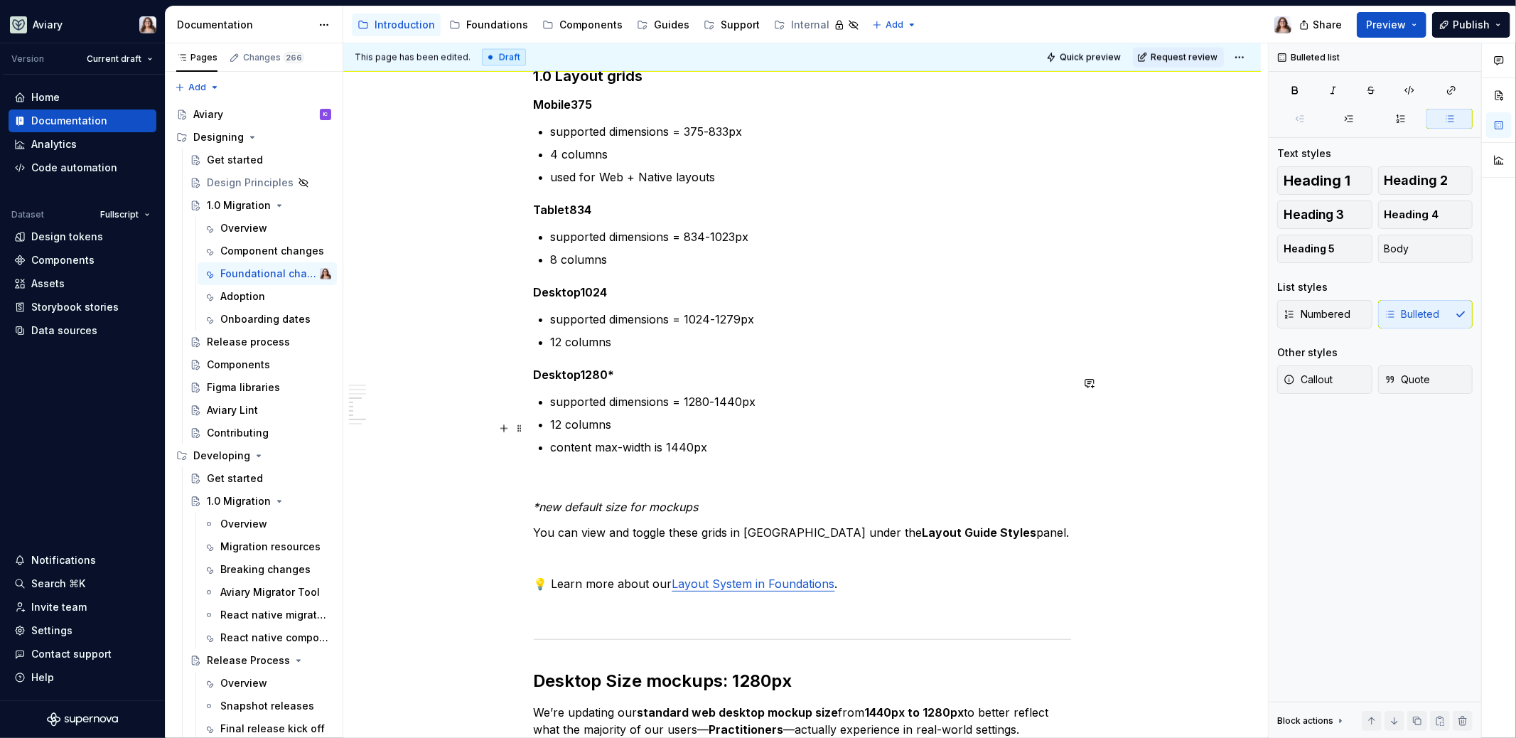
click at [591, 439] on p "content max-width is 1440px" at bounding box center [811, 447] width 520 height 17
click at [695, 439] on p "content has a max-width is 1440px" at bounding box center [811, 447] width 520 height 17
click at [744, 439] on p "content has a max-width of 1440px" at bounding box center [811, 447] width 520 height 17
drag, startPoint x: 757, startPoint y: 429, endPoint x: 793, endPoint y: 429, distance: 35.5
click at [793, 439] on p "content has a max-width of 1440px to reduce" at bounding box center [811, 447] width 520 height 17
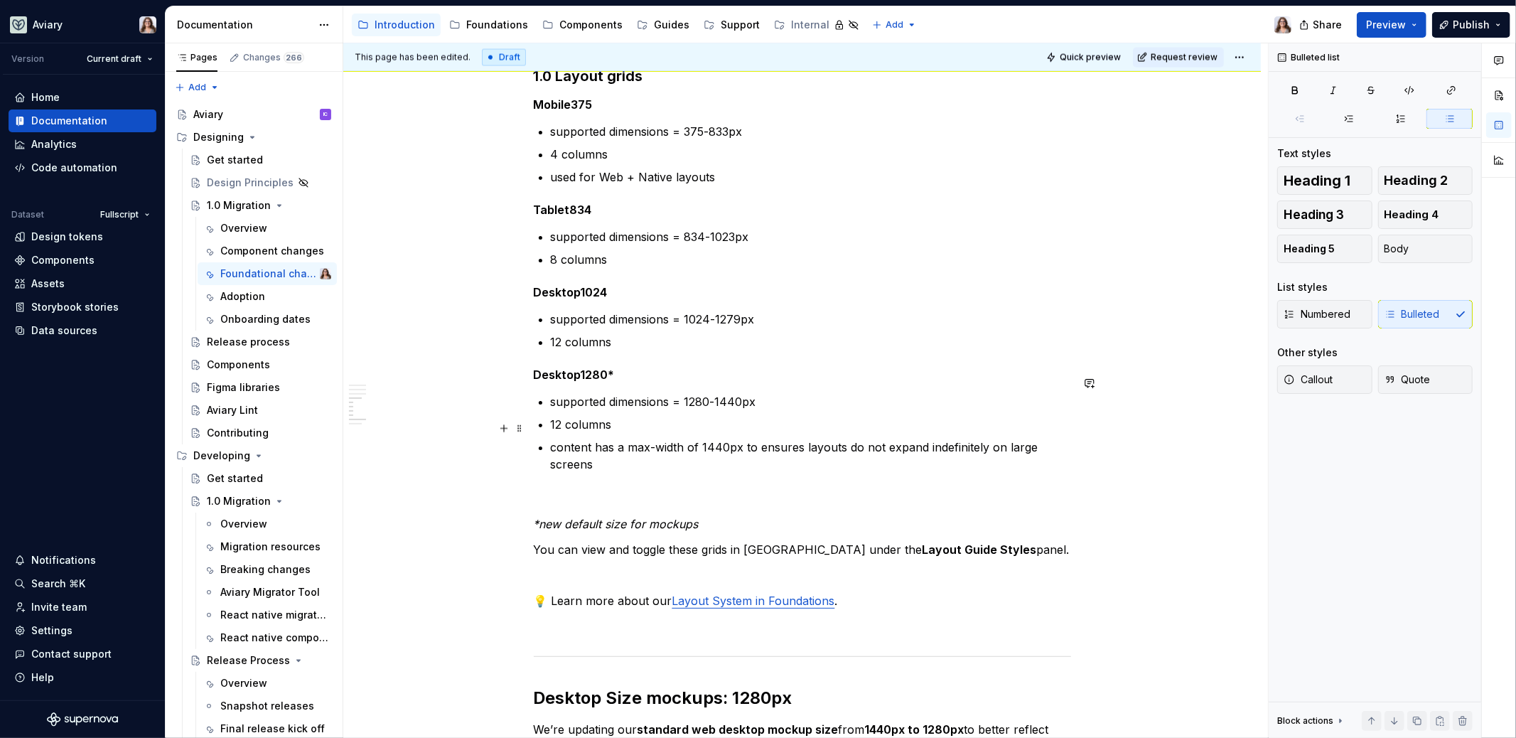
click at [798, 439] on p "content has a max-width of 1440px to ensures layouts do not expand indefinitely…" at bounding box center [811, 456] width 520 height 34
click at [592, 451] on p "content has a max-width of 1440px to ensure layouts do not expand indefinitely …" at bounding box center [811, 456] width 520 height 34
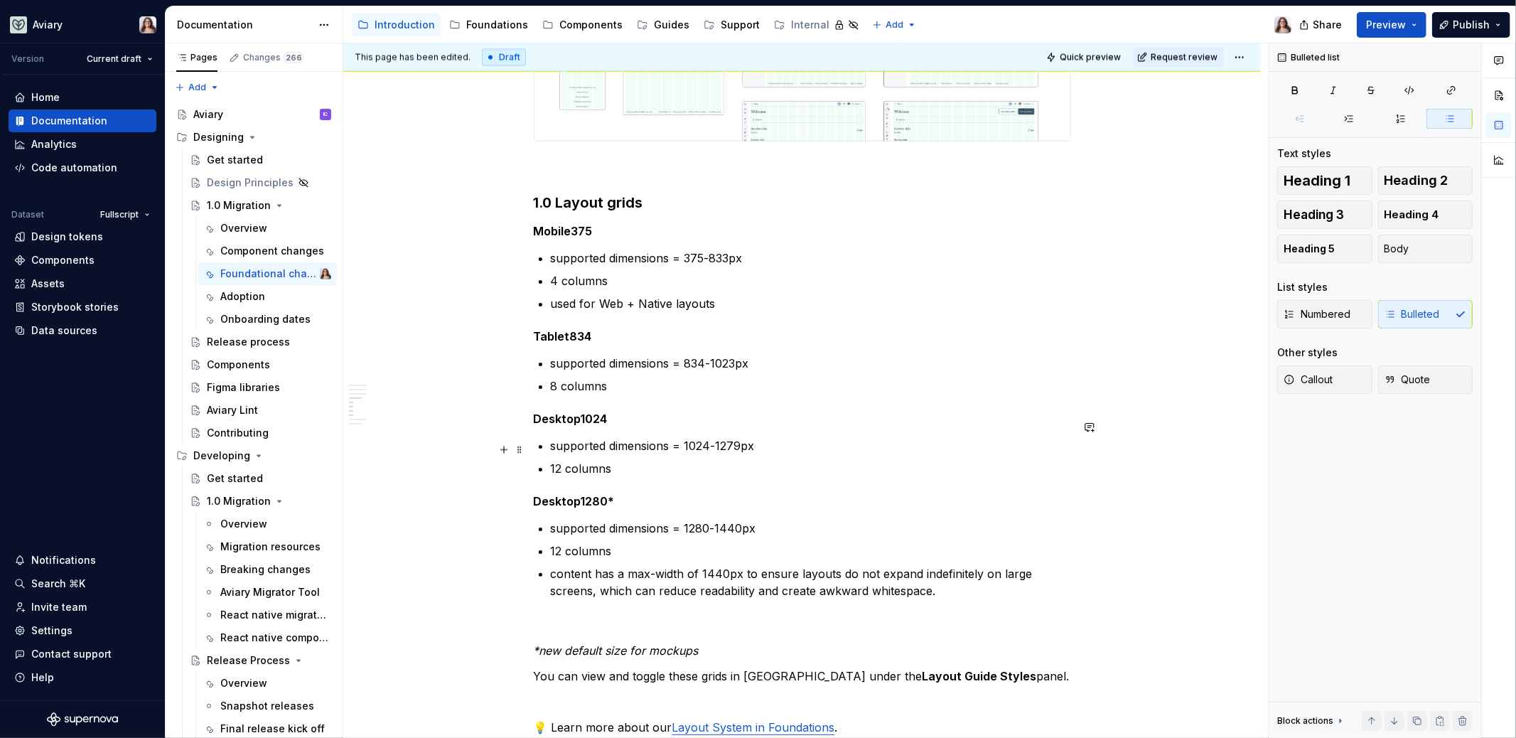
scroll to position [1975, 0]
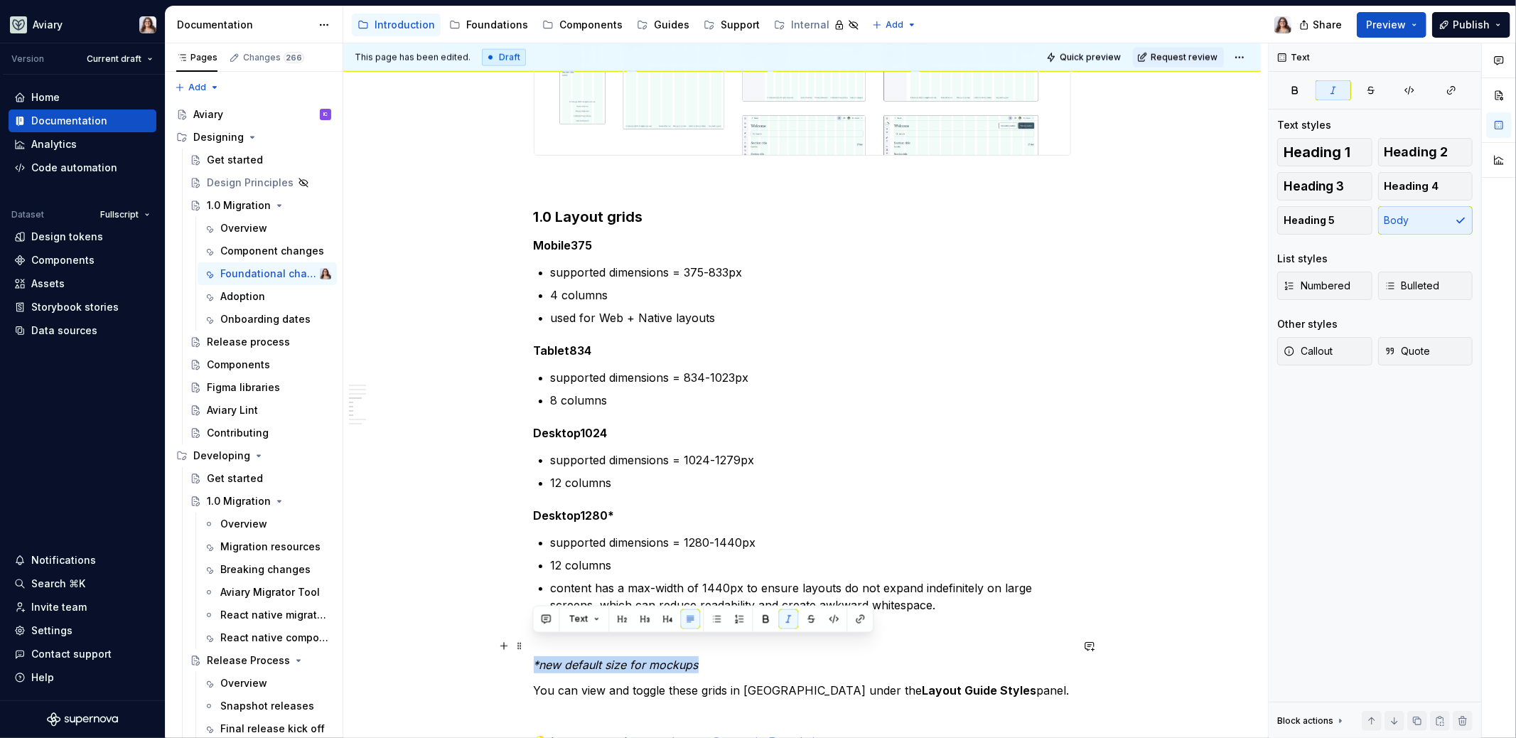
drag, startPoint x: 703, startPoint y: 646, endPoint x: 530, endPoint y: 645, distance: 172.7
click at [530, 645] on div "Libraries Many libraries from DS4 have been consolidated, for example: Visual A…" at bounding box center [802, 4] width 918 height 3464
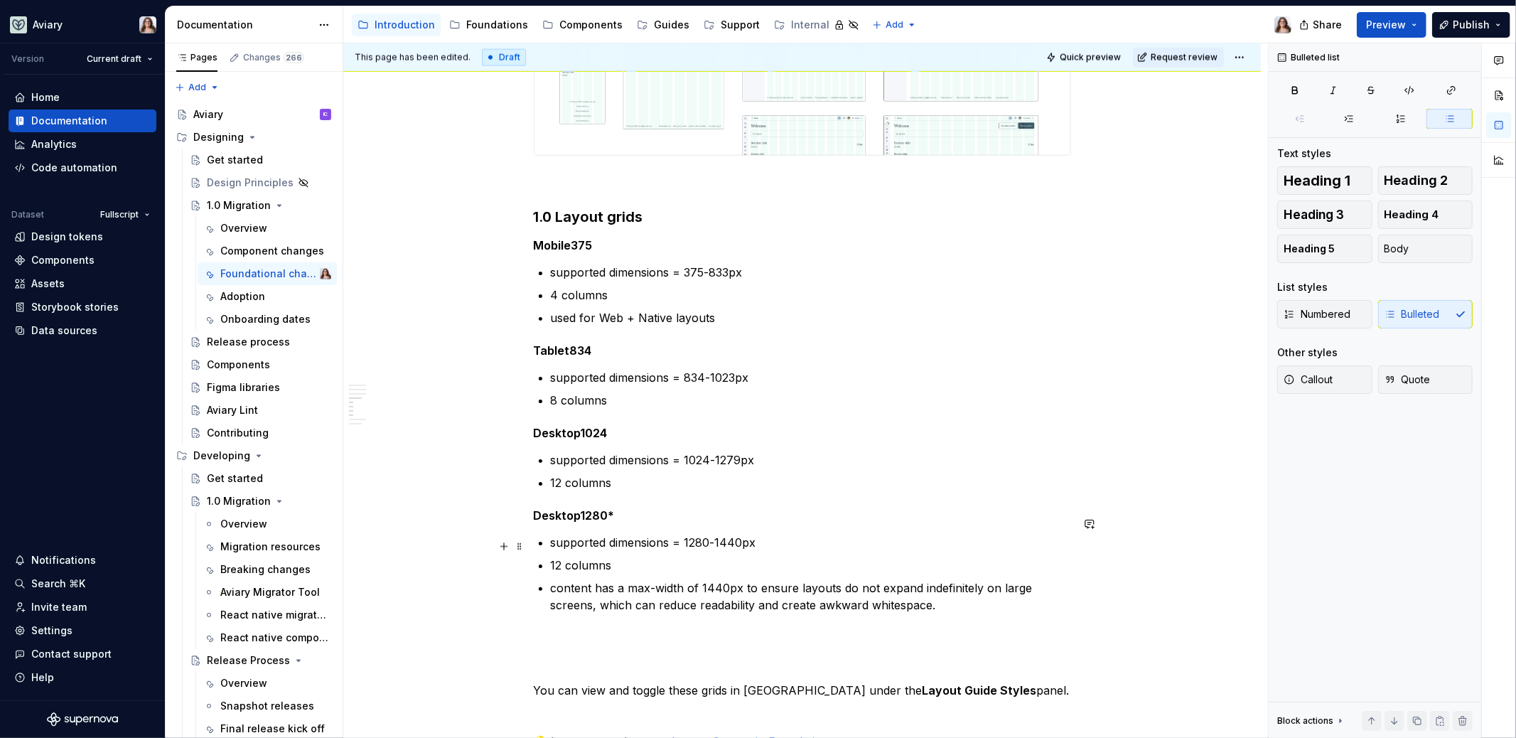
click at [552, 557] on p "12 columns" at bounding box center [811, 565] width 520 height 17
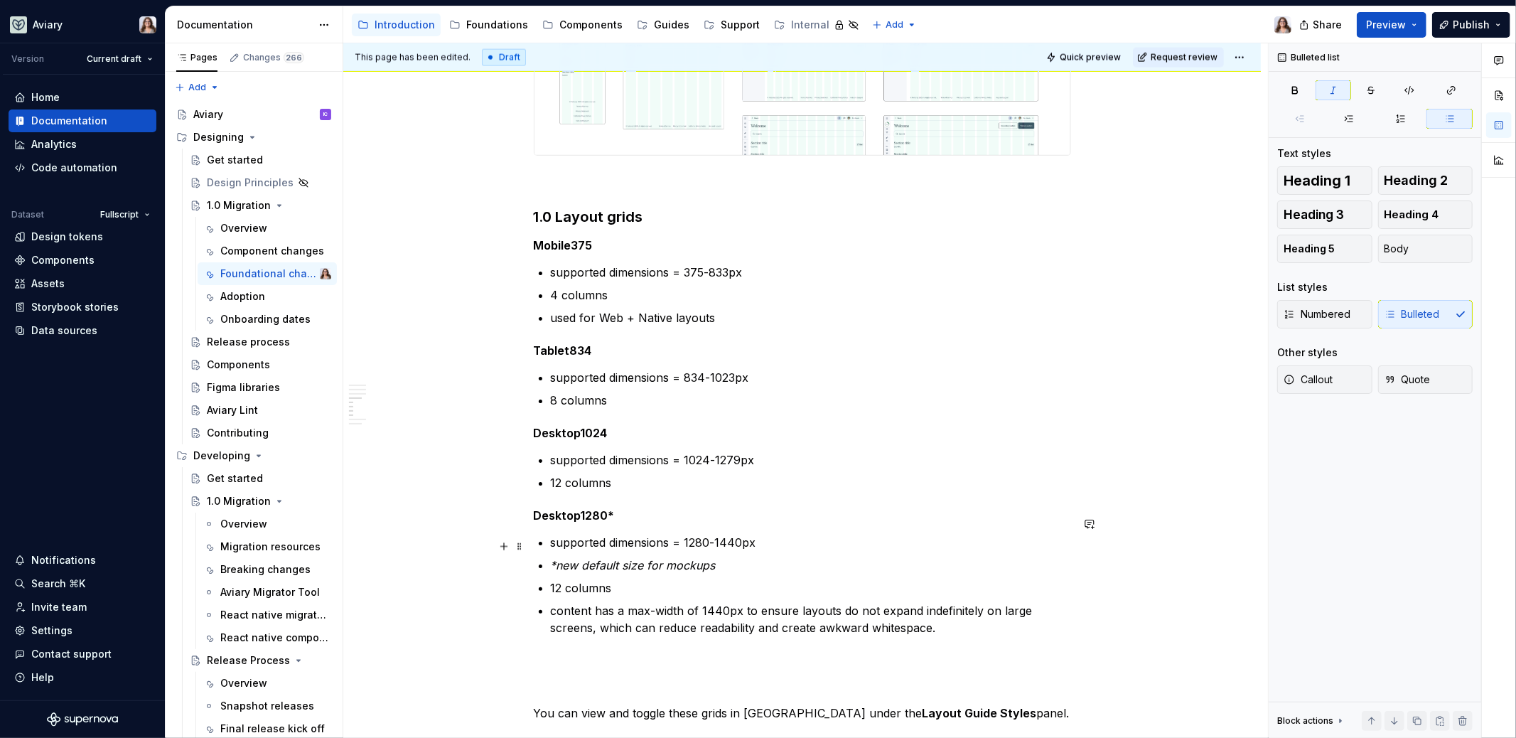
click at [557, 558] on em "*new default size for mockups" at bounding box center [633, 565] width 165 height 14
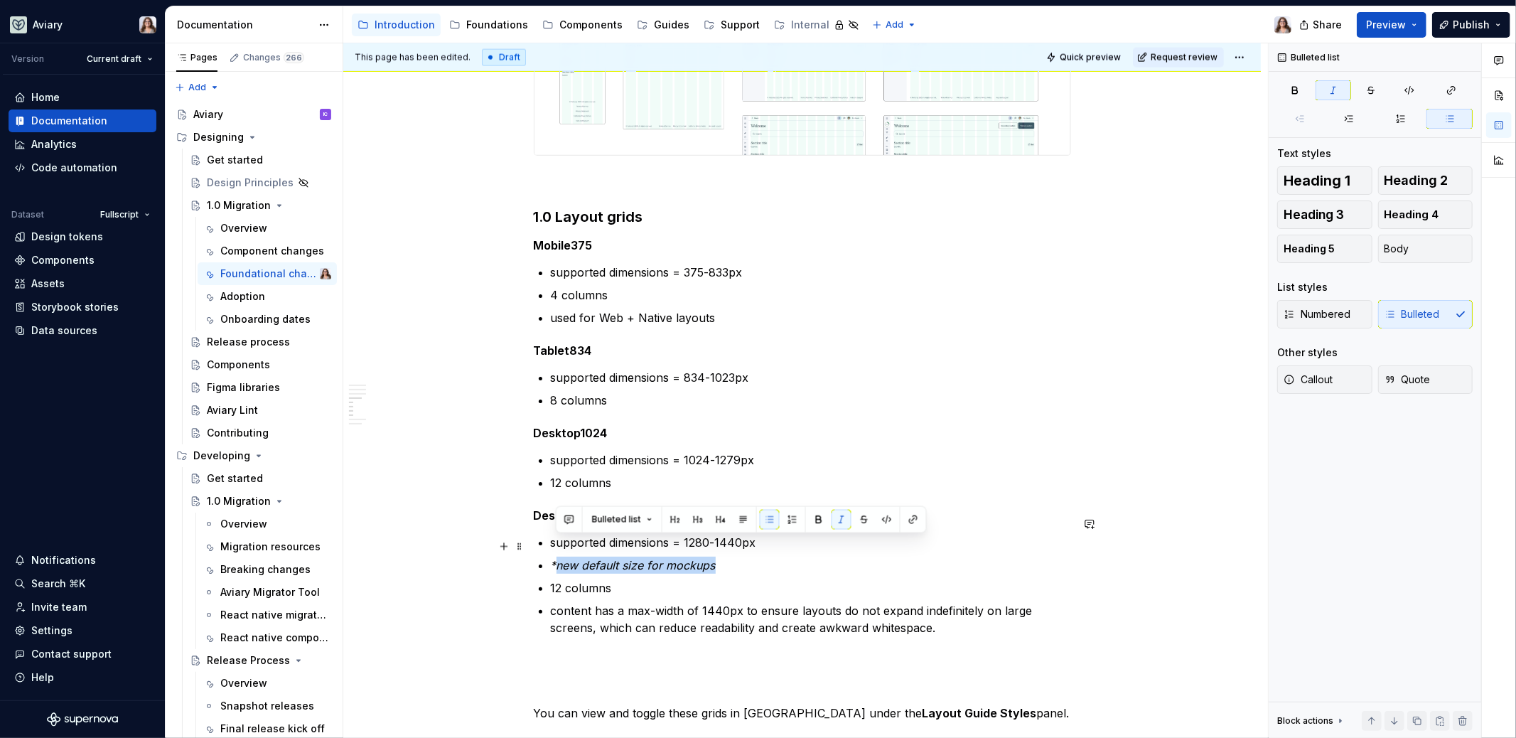
drag, startPoint x: 713, startPoint y: 547, endPoint x: 557, endPoint y: 545, distance: 156.4
click at [557, 557] on p "*new default size for mockups" at bounding box center [811, 565] width 520 height 17
click at [722, 557] on p "* new default size for mockups" at bounding box center [811, 565] width 520 height 17
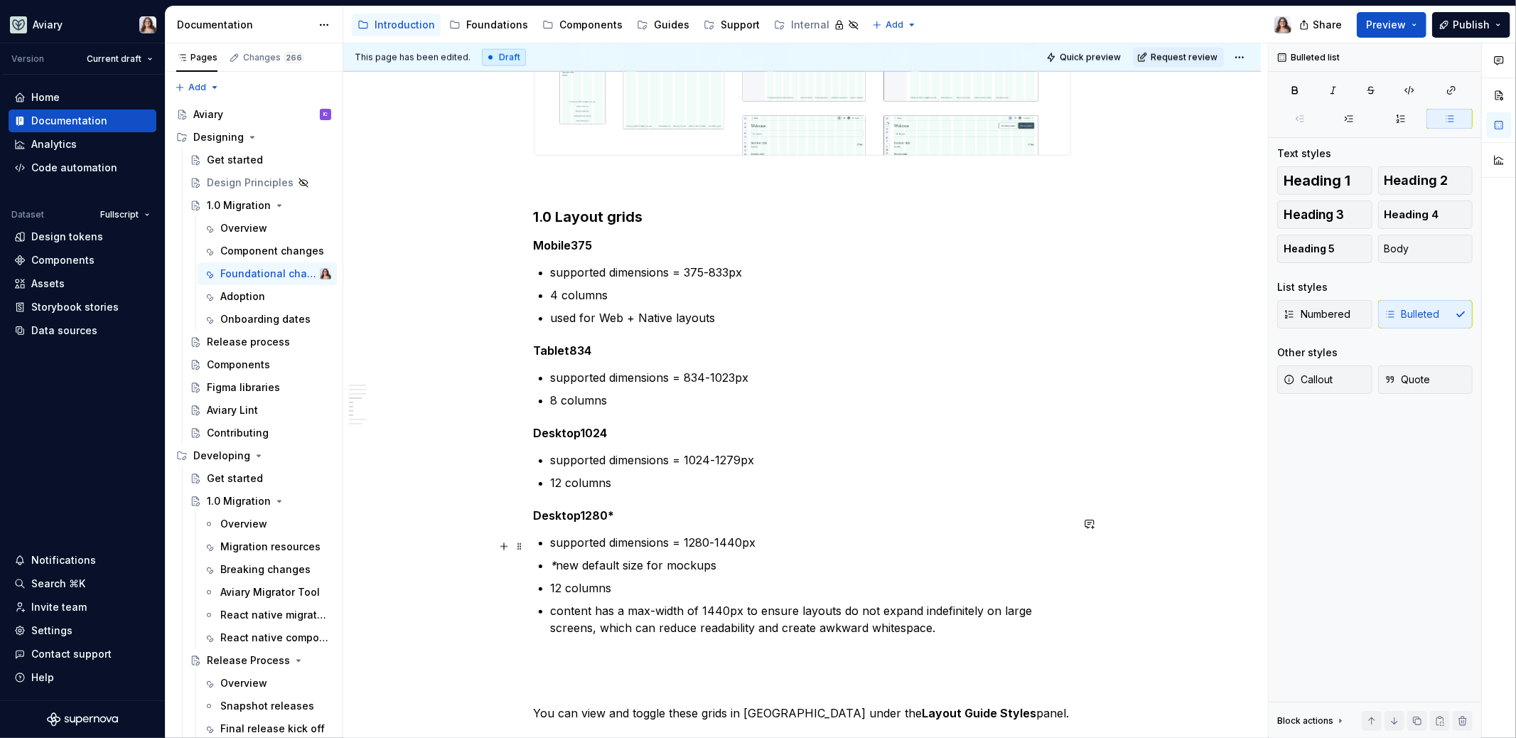
click at [559, 557] on p "* new default size for mockups" at bounding box center [811, 565] width 520 height 17
click at [940, 613] on p "content has a max-width of 1440px to ensure layouts do not expand indefinitely …" at bounding box center [811, 619] width 520 height 34
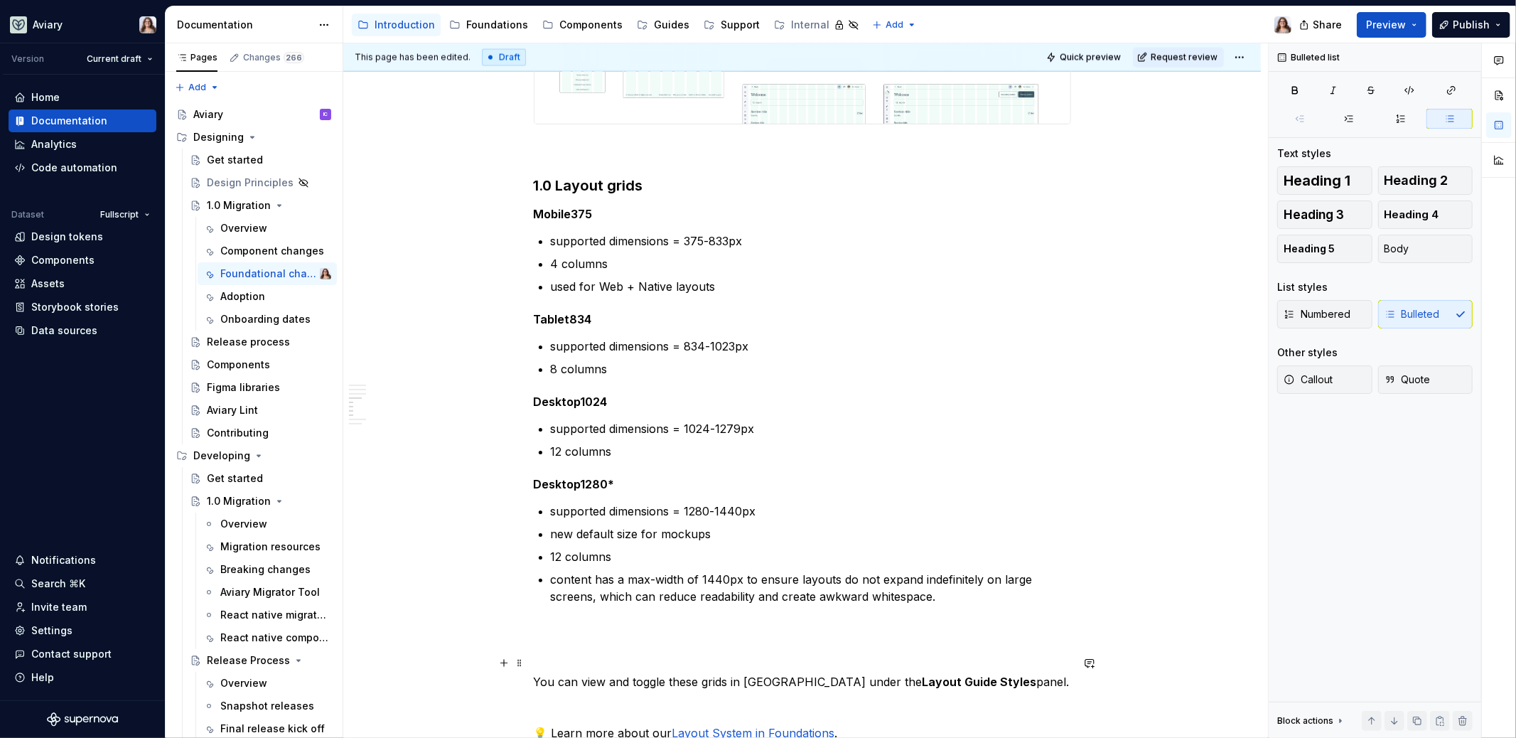
scroll to position [2007, 0]
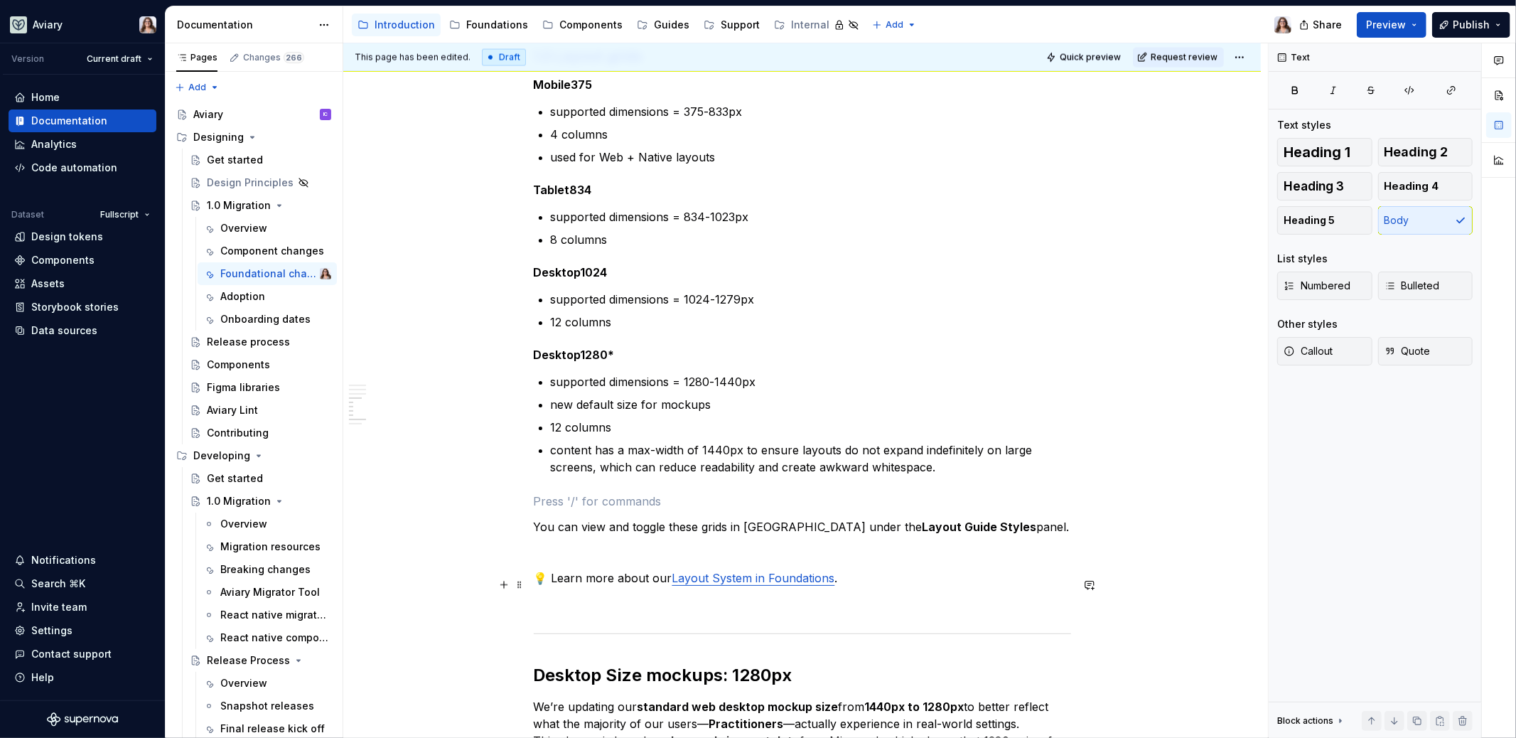
scroll to position [2137, 0]
click at [626, 542] on p at bounding box center [802, 550] width 537 height 17
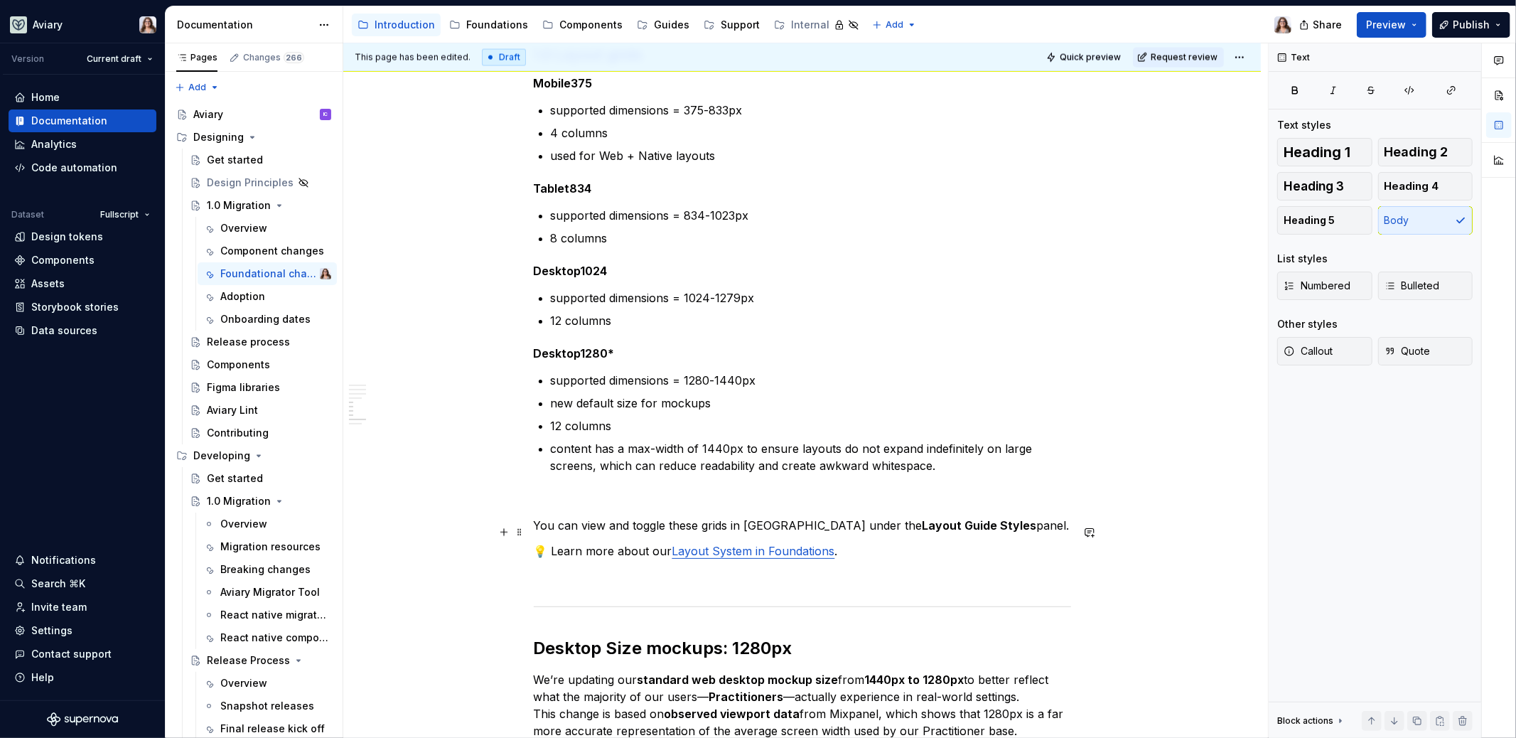
click at [856, 542] on p "💡 Learn more about our Layout System in Foundations ." at bounding box center [802, 550] width 537 height 17
click at [712, 544] on link "Layout System in Foundations" at bounding box center [753, 551] width 163 height 14
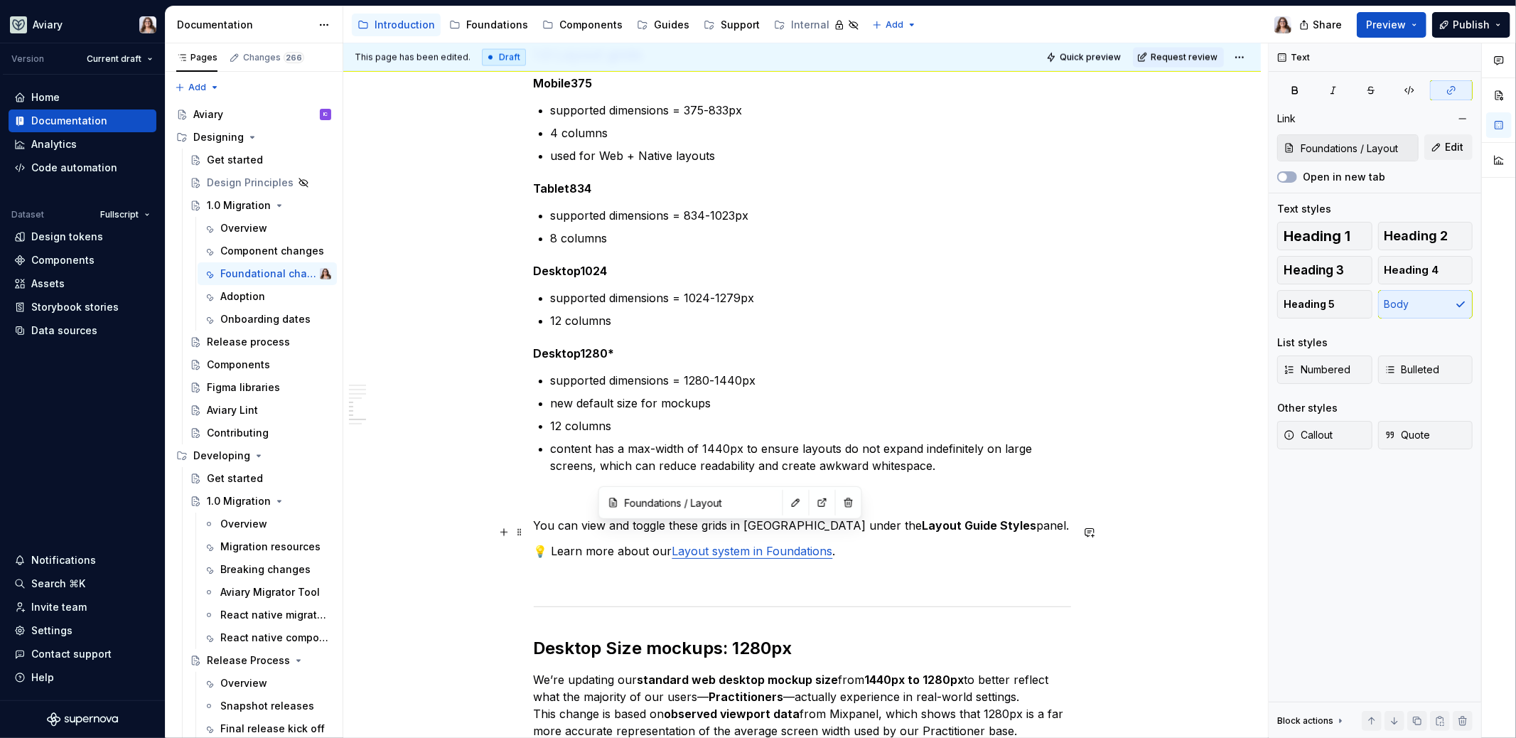
click at [837, 542] on p "💡 Learn more about our Layout system in Foundations ." at bounding box center [802, 550] width 537 height 17
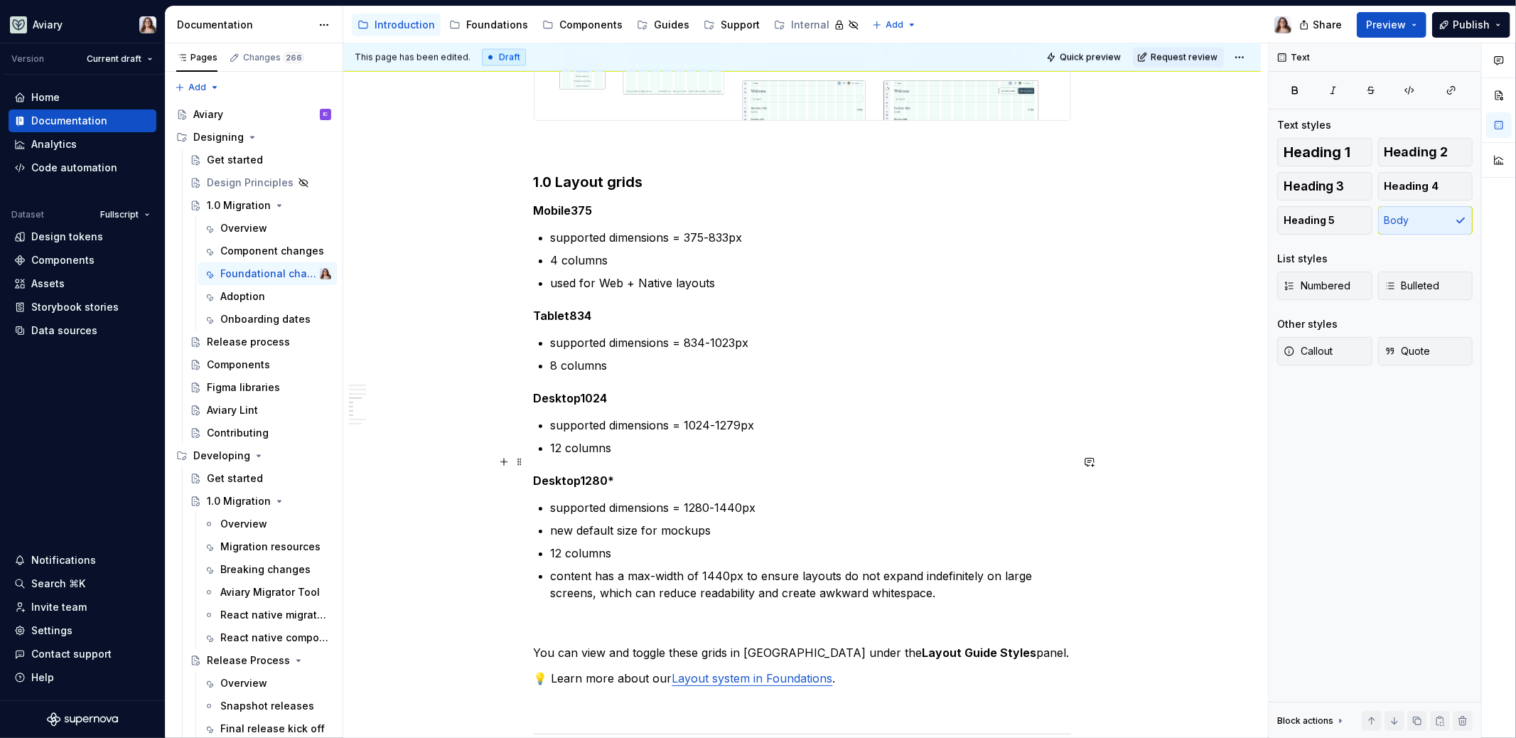
scroll to position [1996, 0]
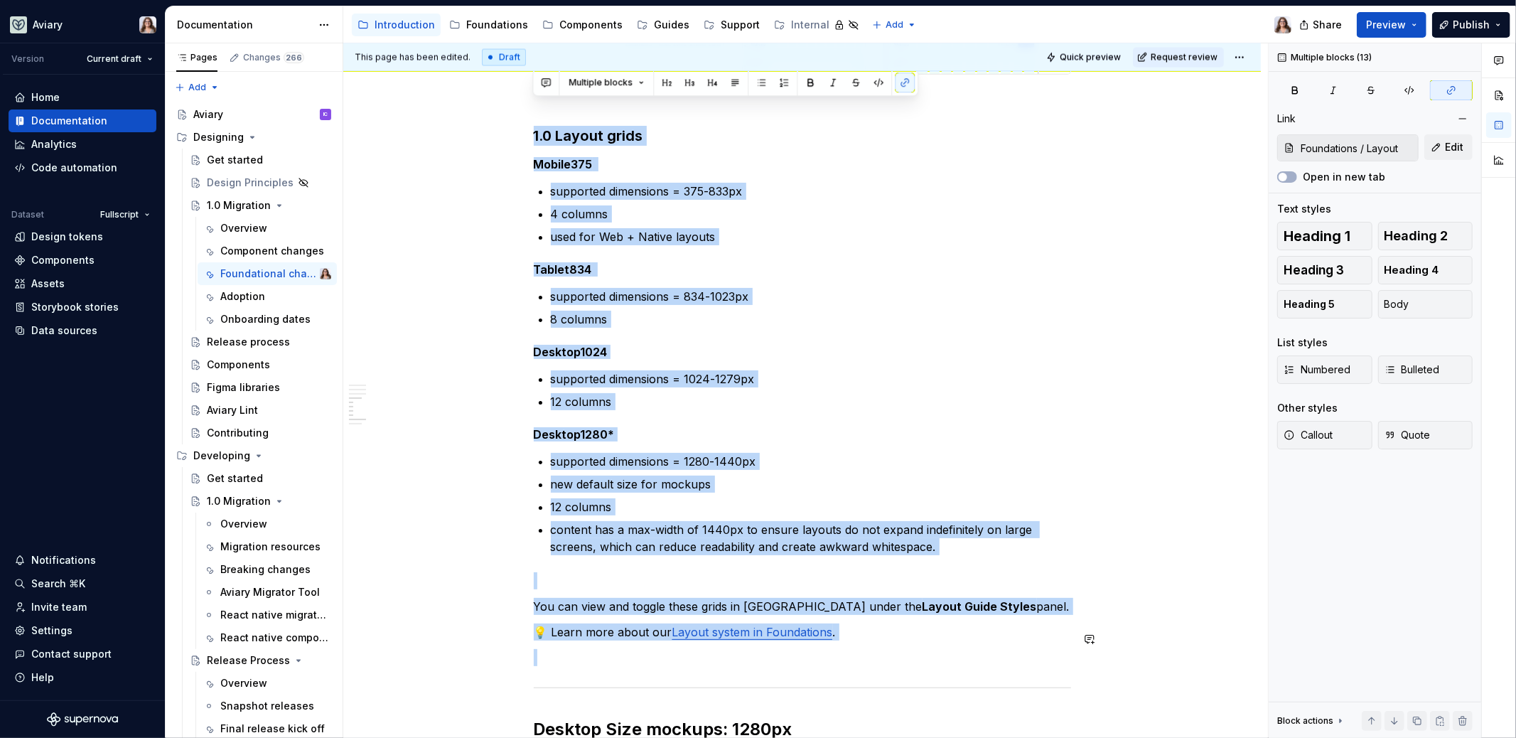
drag, startPoint x: 532, startPoint y: 173, endPoint x: 916, endPoint y: 672, distance: 629.7
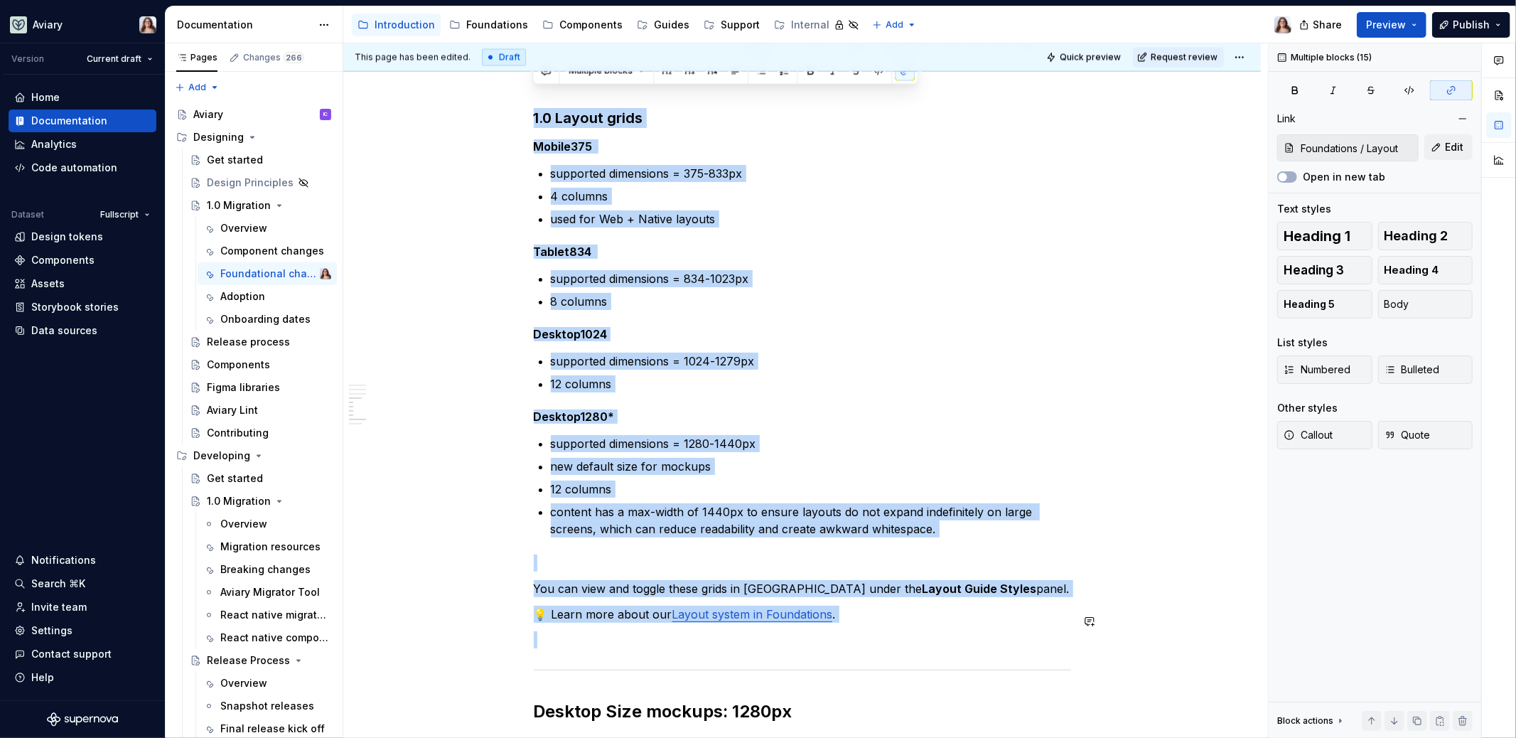
copy div "1.0 Layout grids Mobile375 supported dimensions = 375-833px 4 columns used for …"
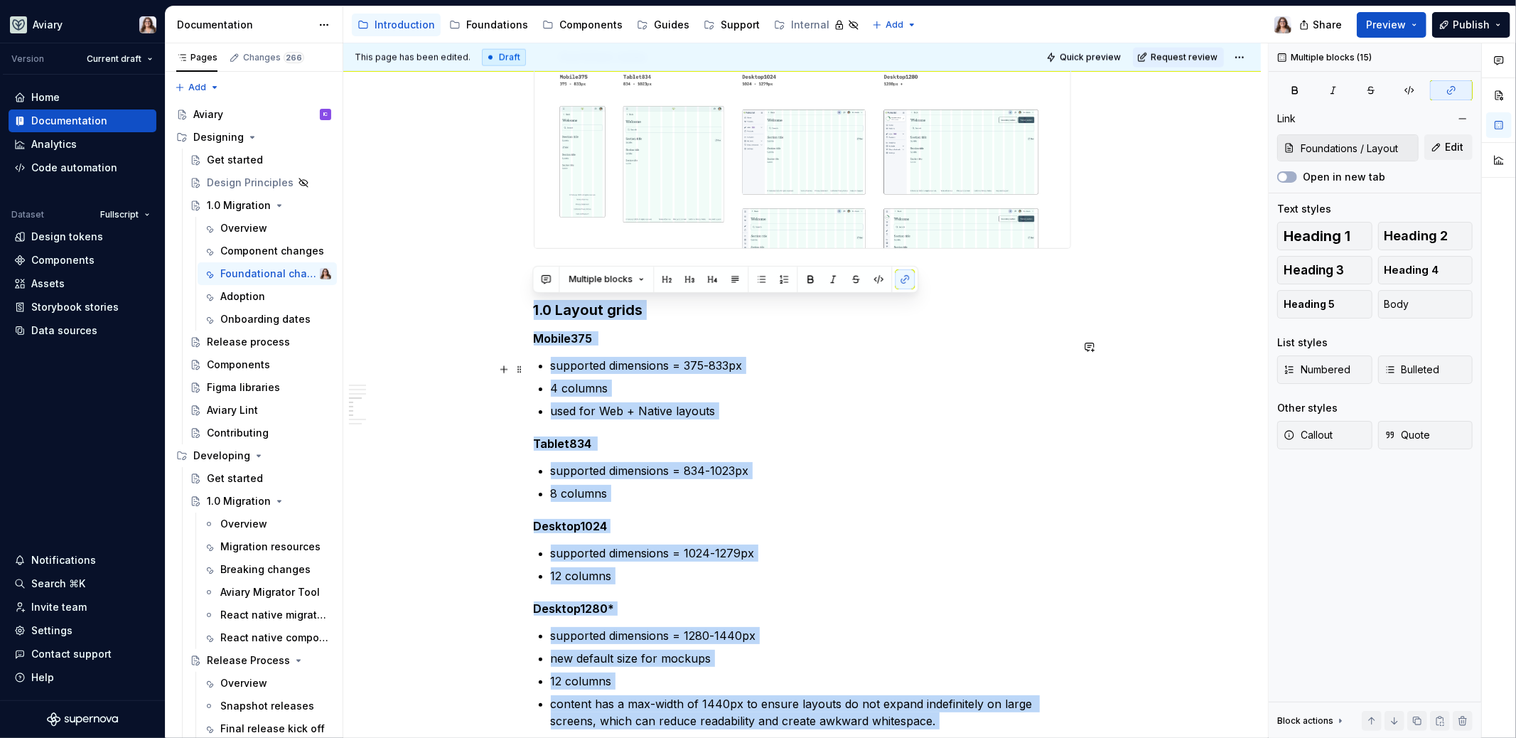
scroll to position [1865, 0]
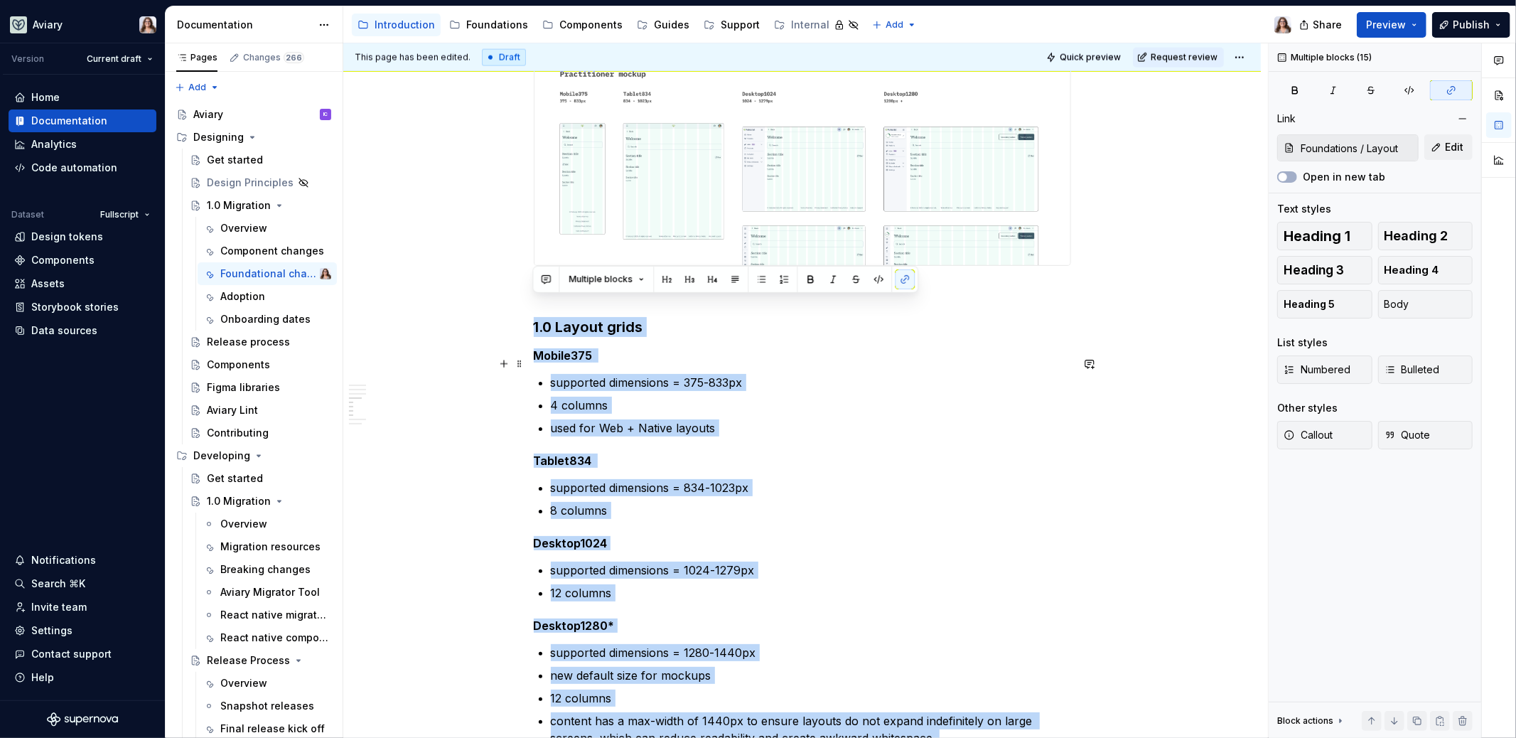
click at [684, 374] on p "supported dimensions = 375-833px" at bounding box center [811, 382] width 520 height 17
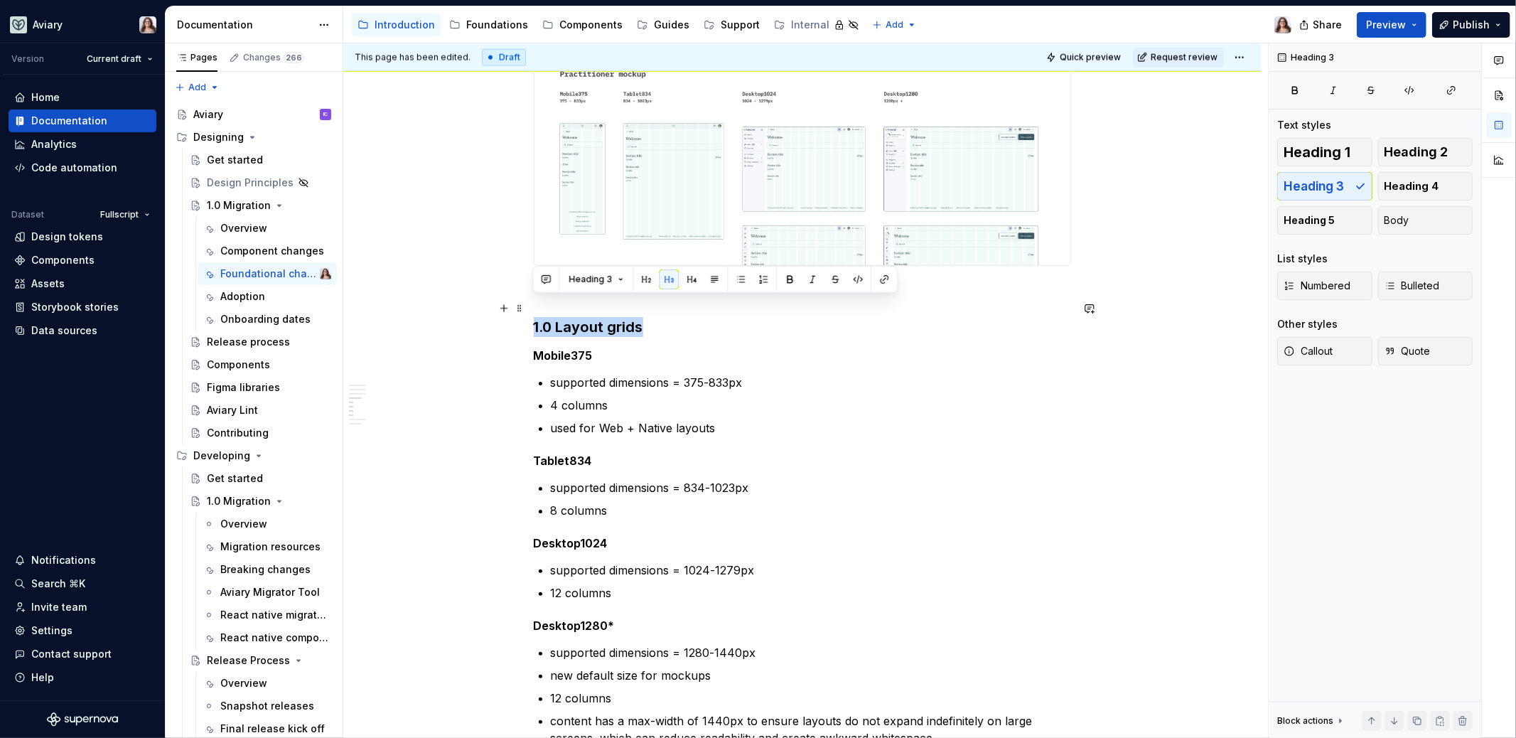
drag, startPoint x: 640, startPoint y: 311, endPoint x: 529, endPoint y: 308, distance: 111.6
click at [529, 308] on div "Libraries Many libraries from DS4 have been consolidated, for example: Visual A…" at bounding box center [802, 100] width 918 height 3436
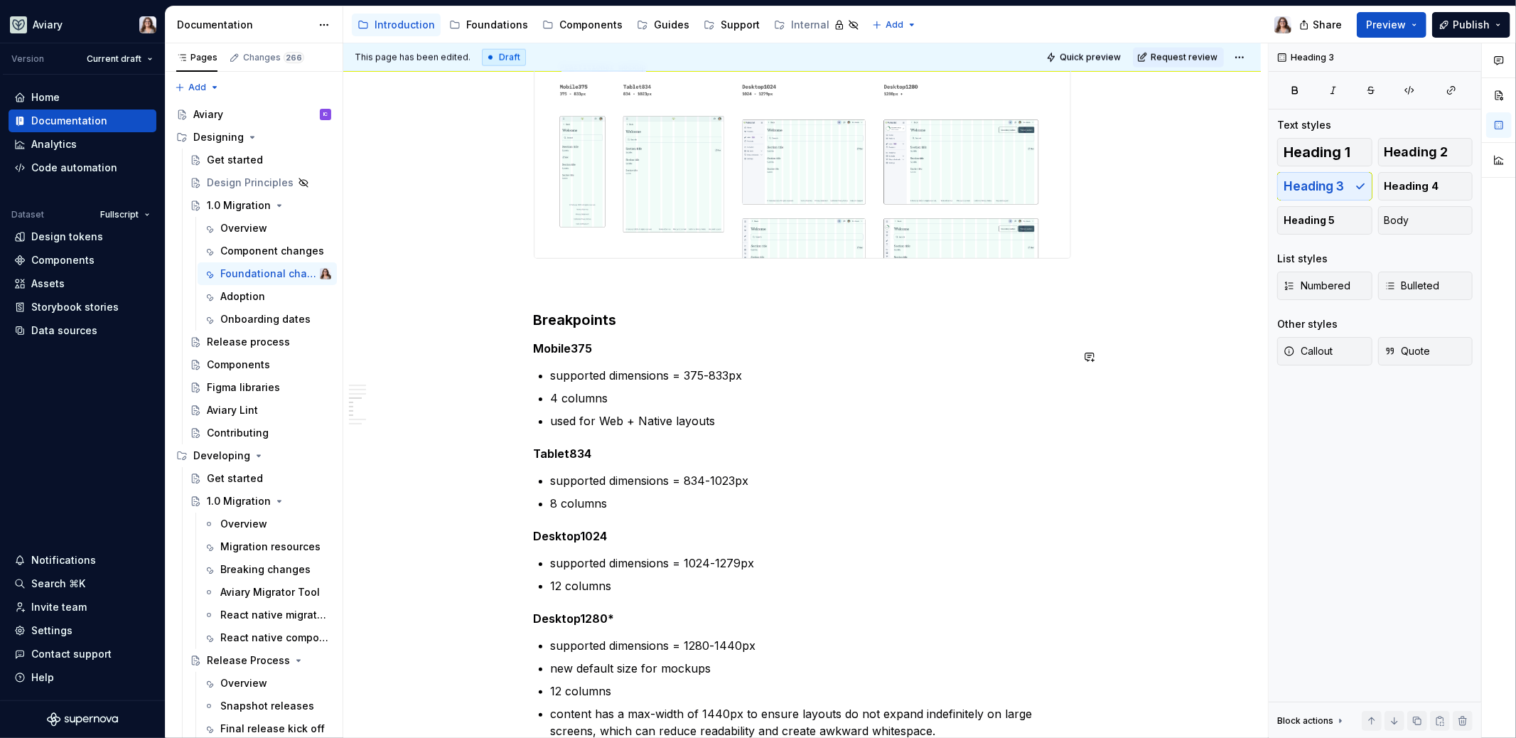
scroll to position [1989, 0]
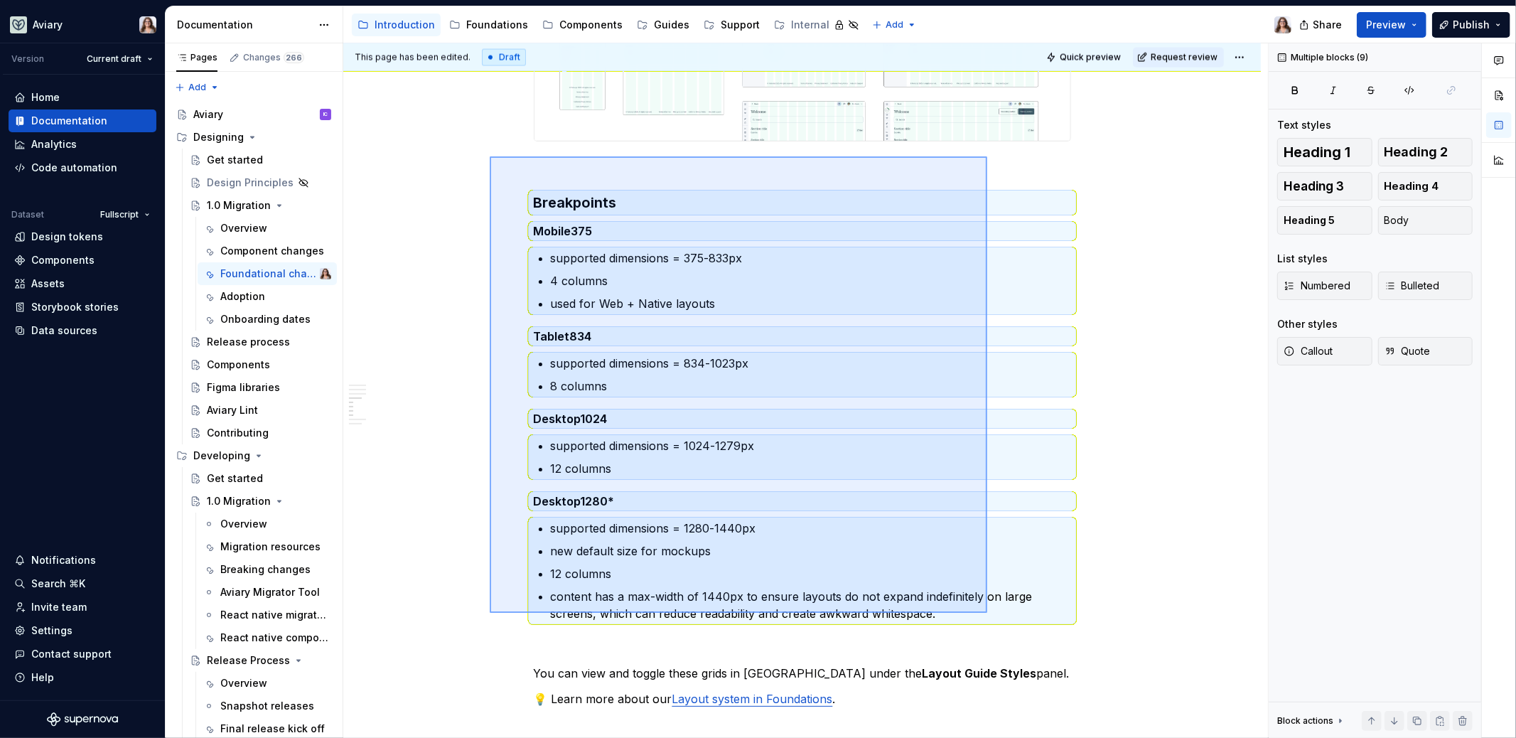
drag, startPoint x: 490, startPoint y: 156, endPoint x: 987, endPoint y: 613, distance: 675.2
click at [987, 613] on div "This page has been edited. Draft Quick preview Request review 1.0 Migration Edi…" at bounding box center [805, 390] width 925 height 695
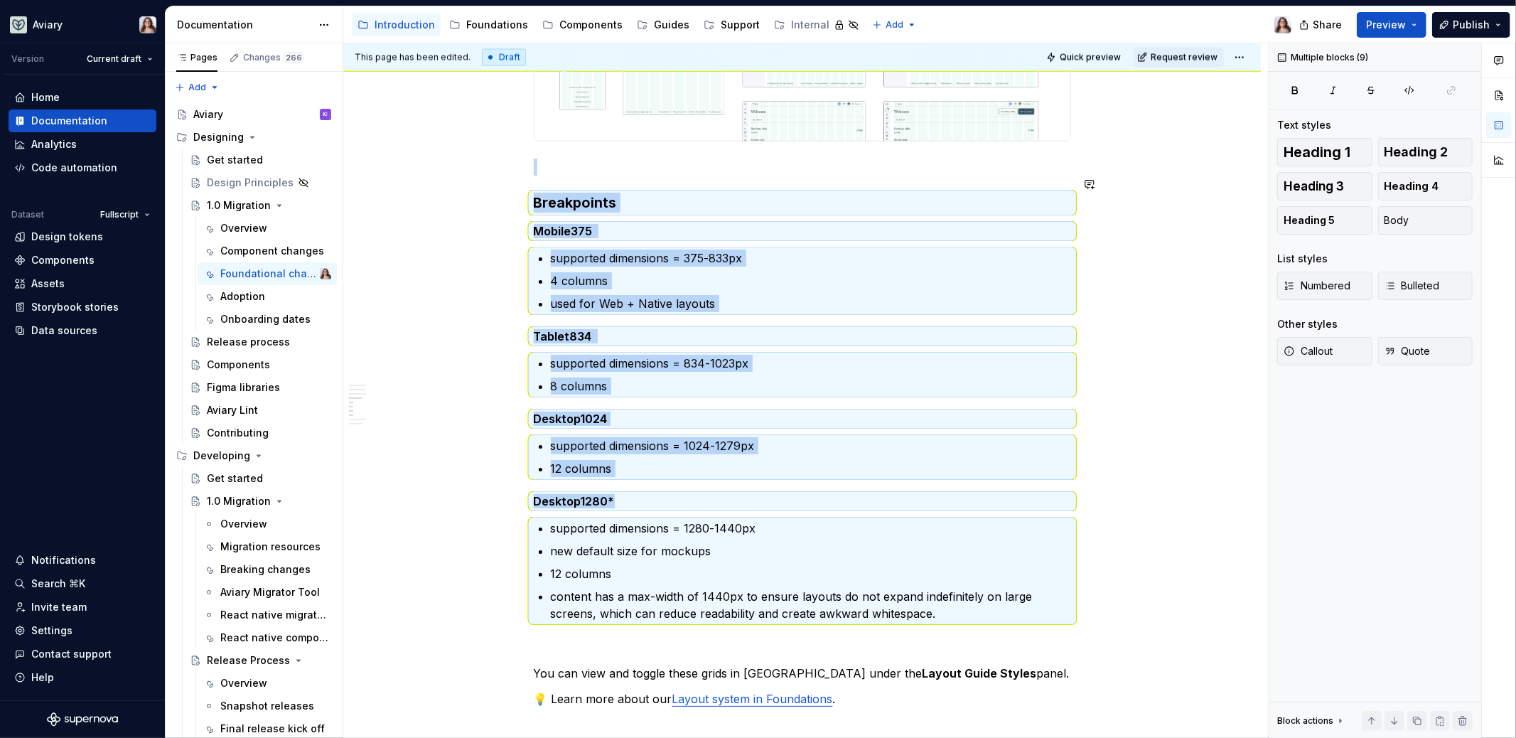
copy div "Breakpoints Mobile375 supported dimensions = 375-833px 4 columns used for Web +…"
click at [703, 494] on h5 "Desktop1280*" at bounding box center [802, 501] width 537 height 14
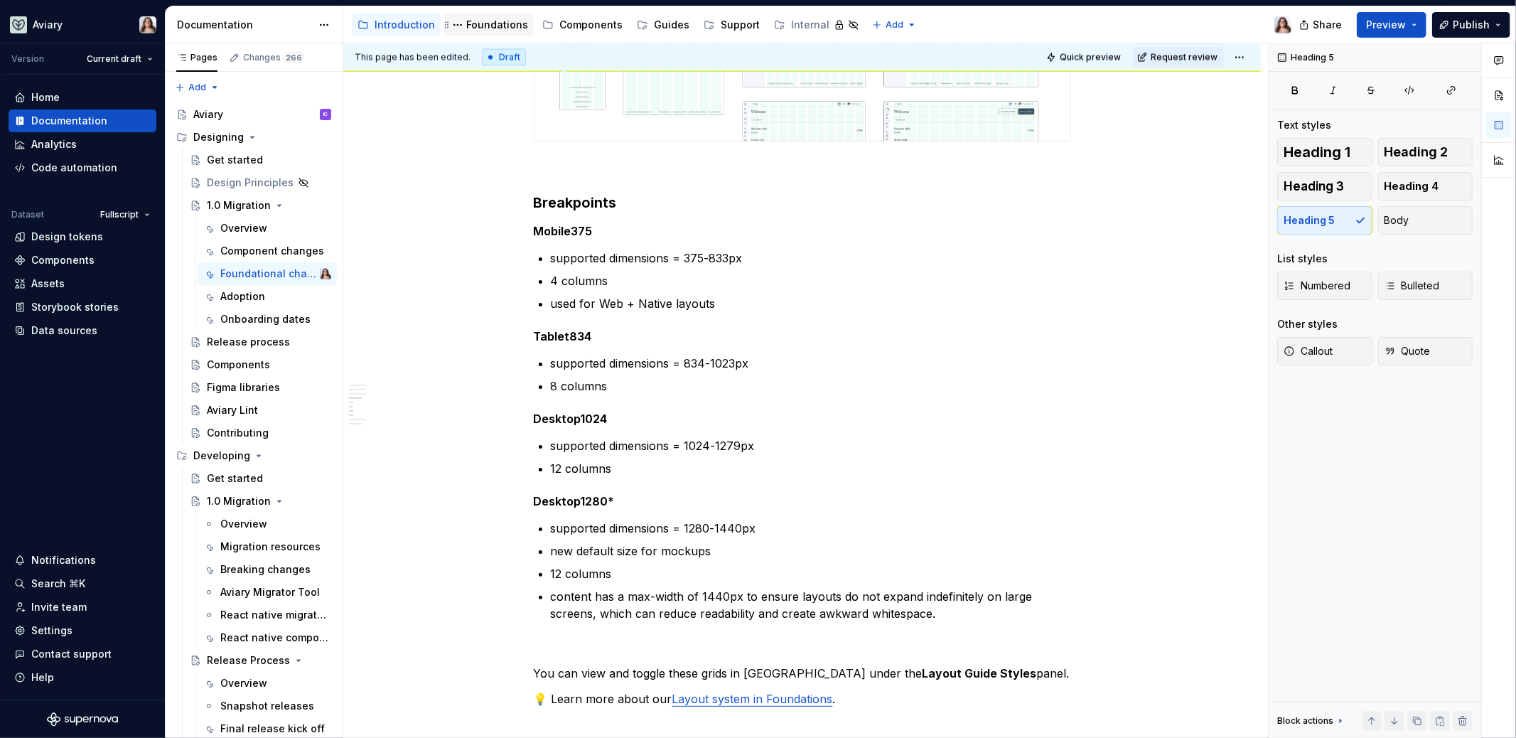
click at [472, 25] on div "Foundations" at bounding box center [497, 25] width 62 height 14
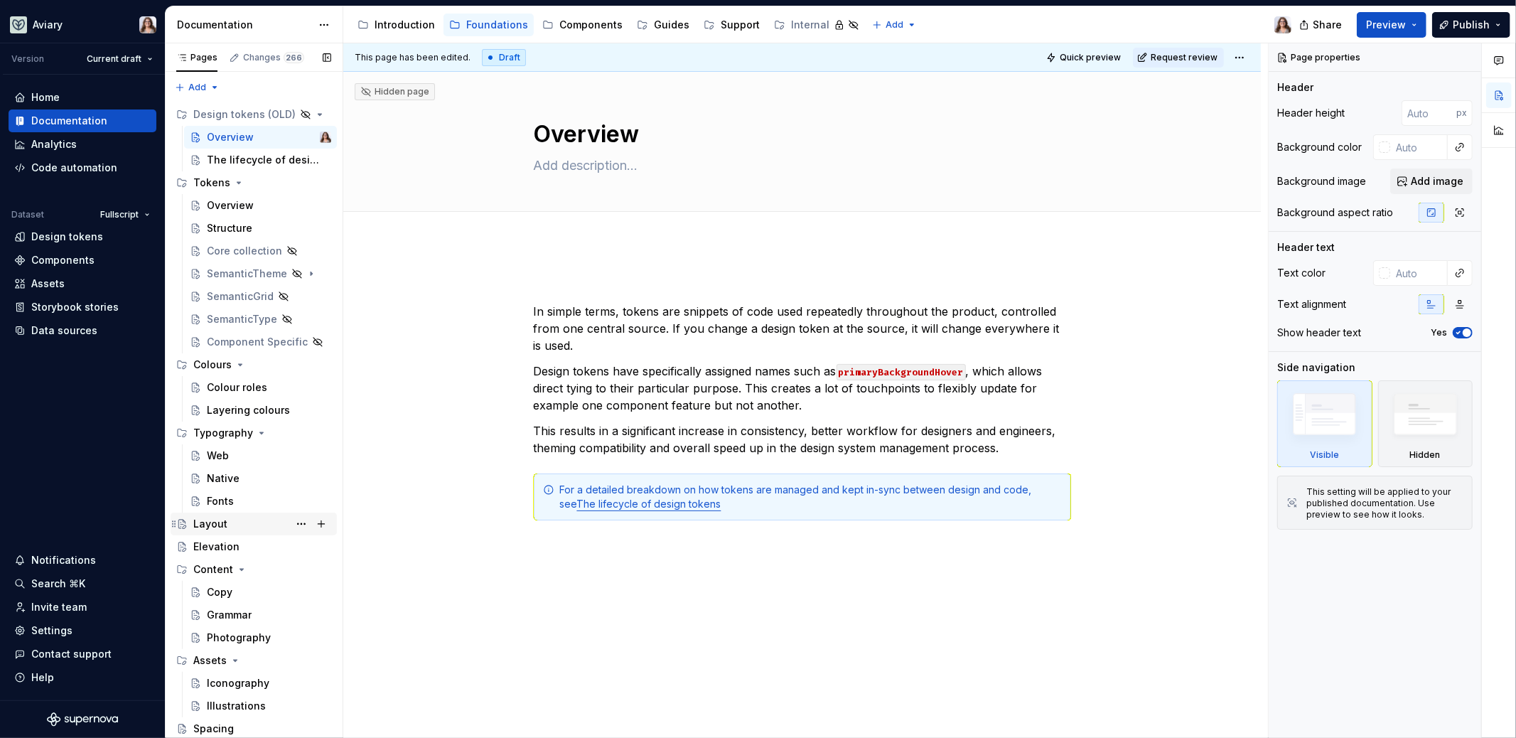
click at [212, 527] on div "Layout" at bounding box center [210, 524] width 34 height 14
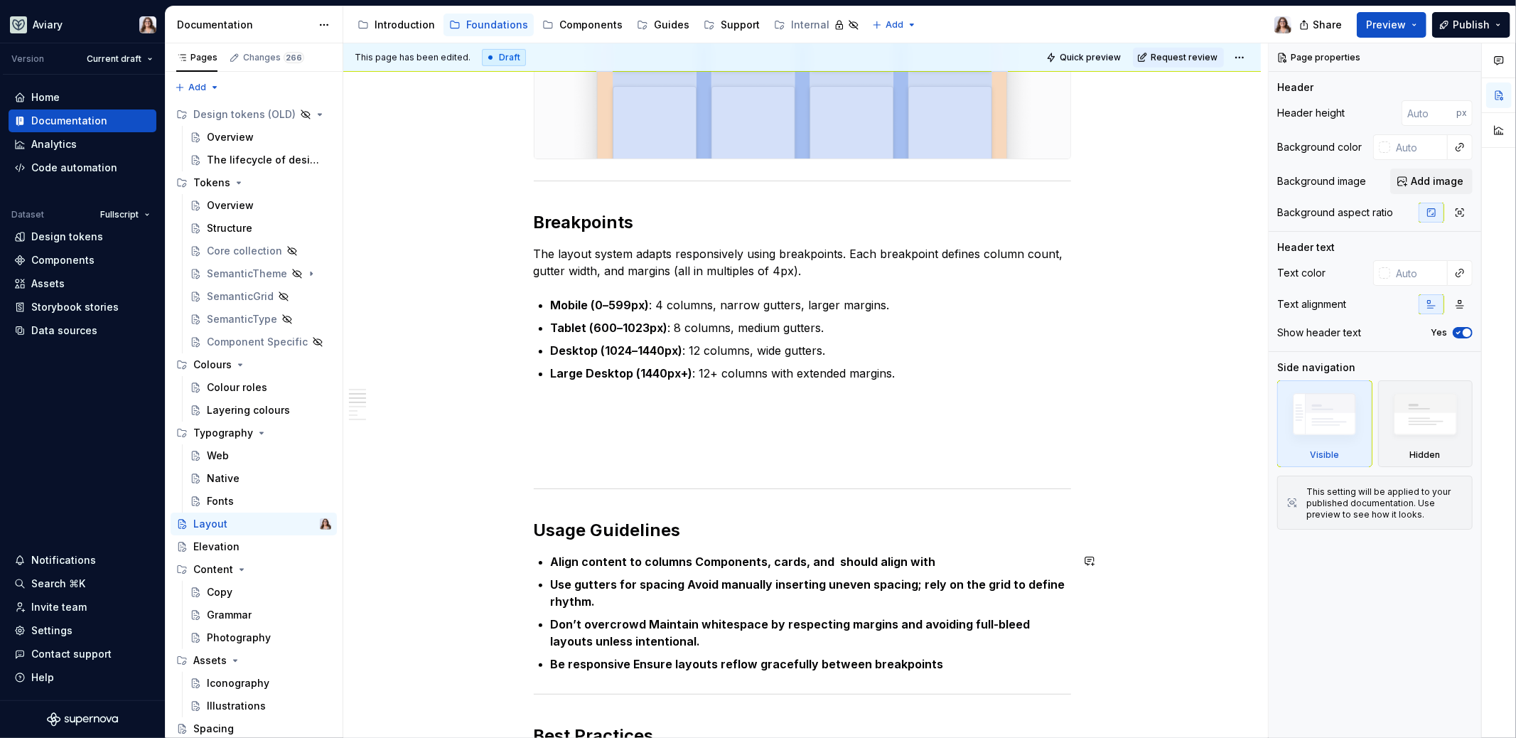
scroll to position [727, 0]
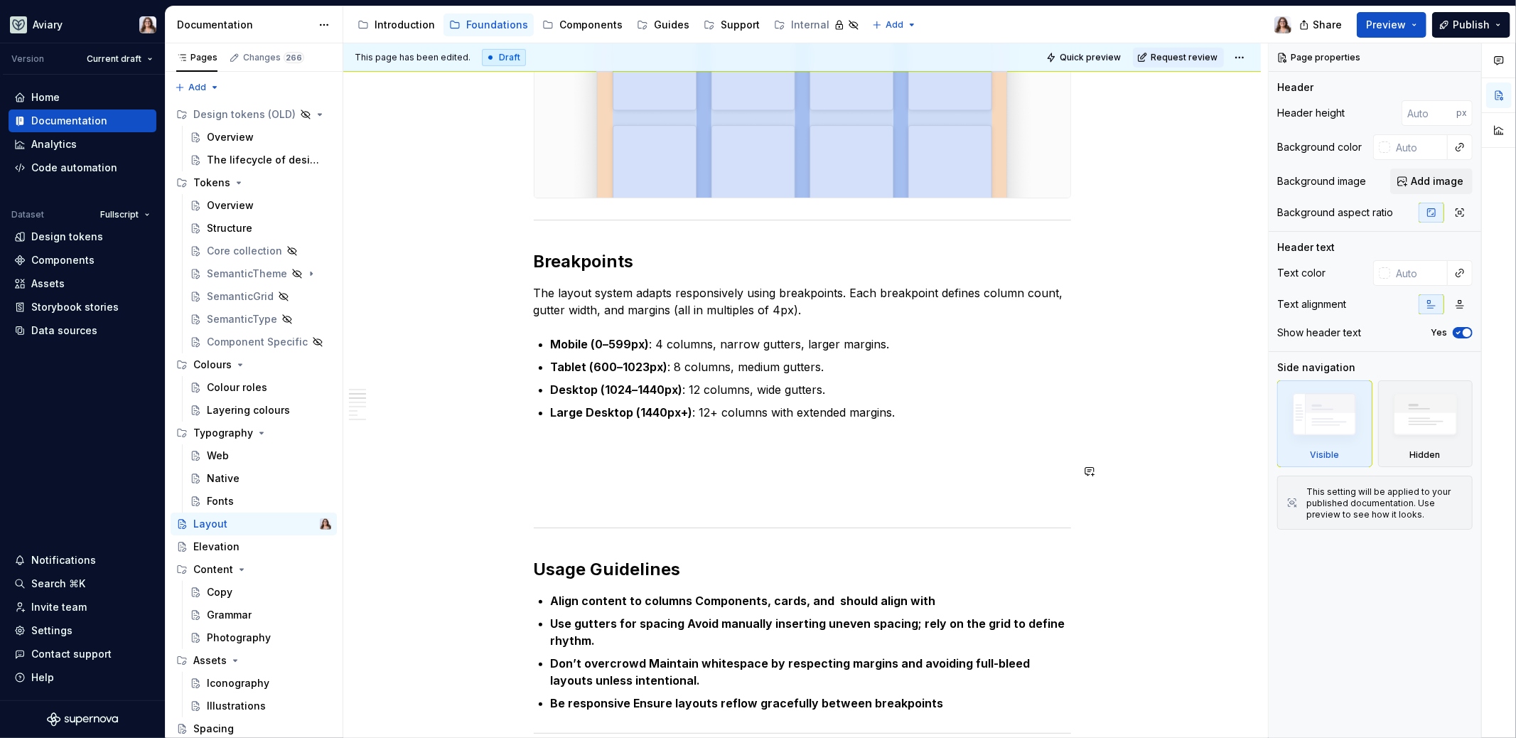
type textarea "*"
click at [672, 459] on div "The Layout system provides the foundation for structuring and organizing conten…" at bounding box center [802, 496] width 537 height 1857
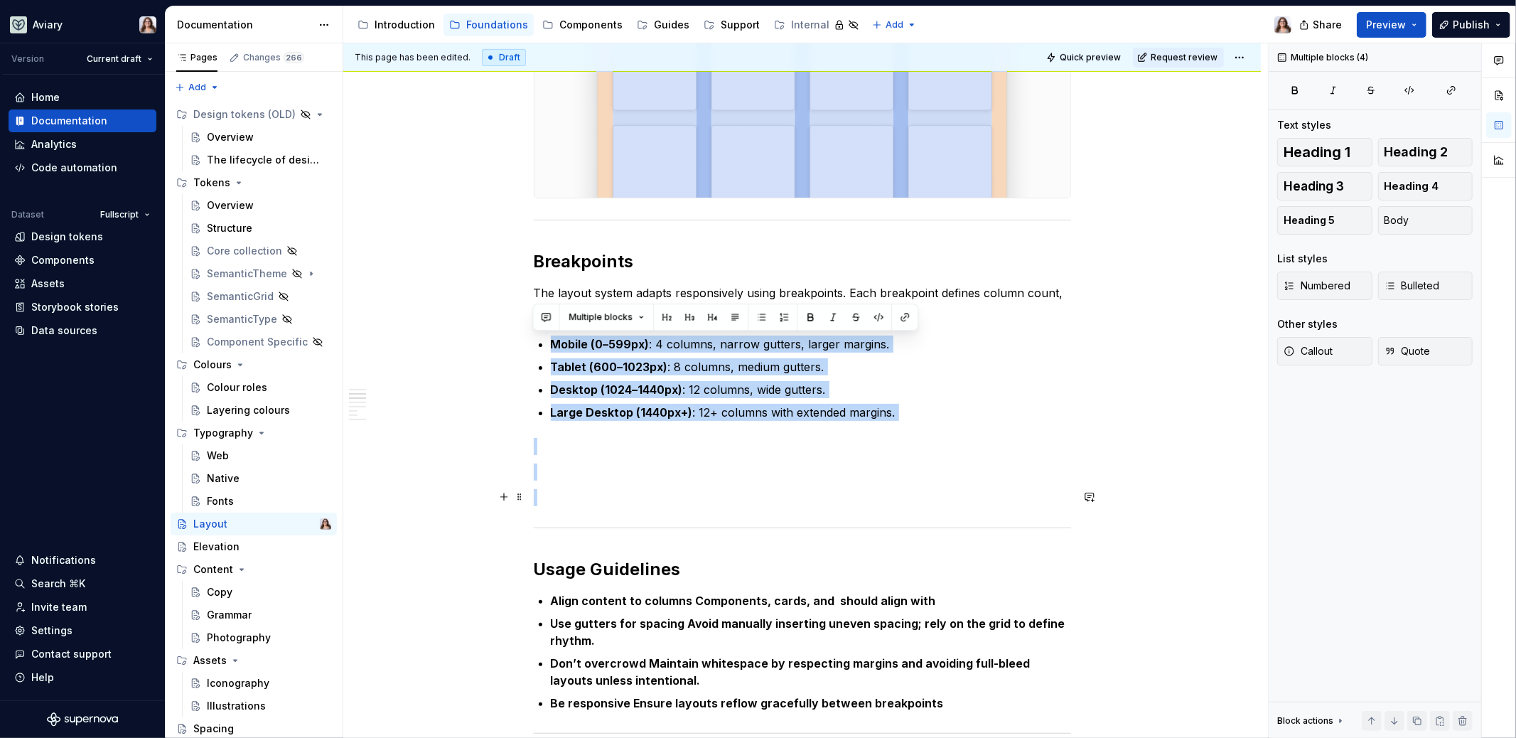
drag, startPoint x: 547, startPoint y: 327, endPoint x: 919, endPoint y: 488, distance: 405.3
click at [919, 488] on div "The Layout system provides the foundation for structuring and organizing conten…" at bounding box center [802, 496] width 537 height 1857
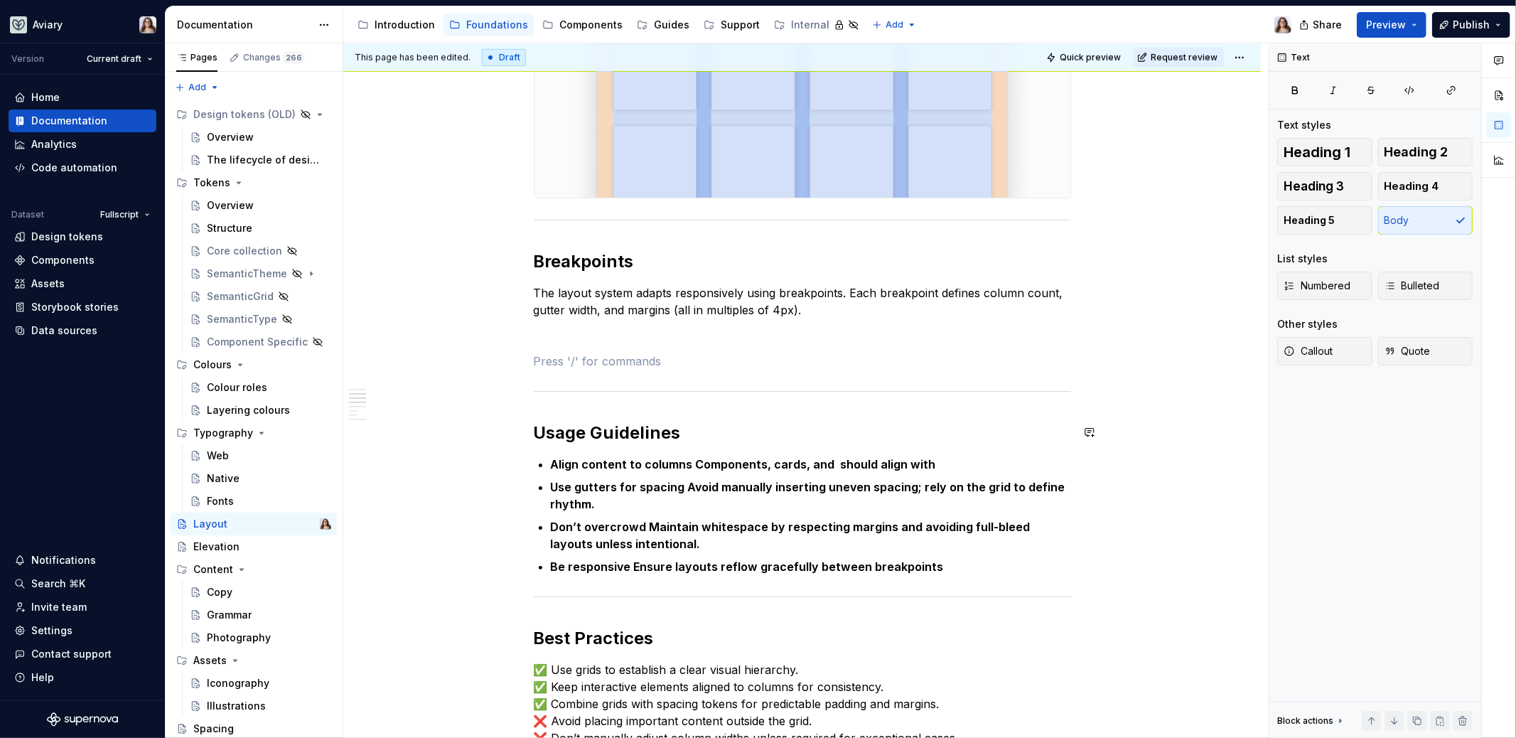
paste div
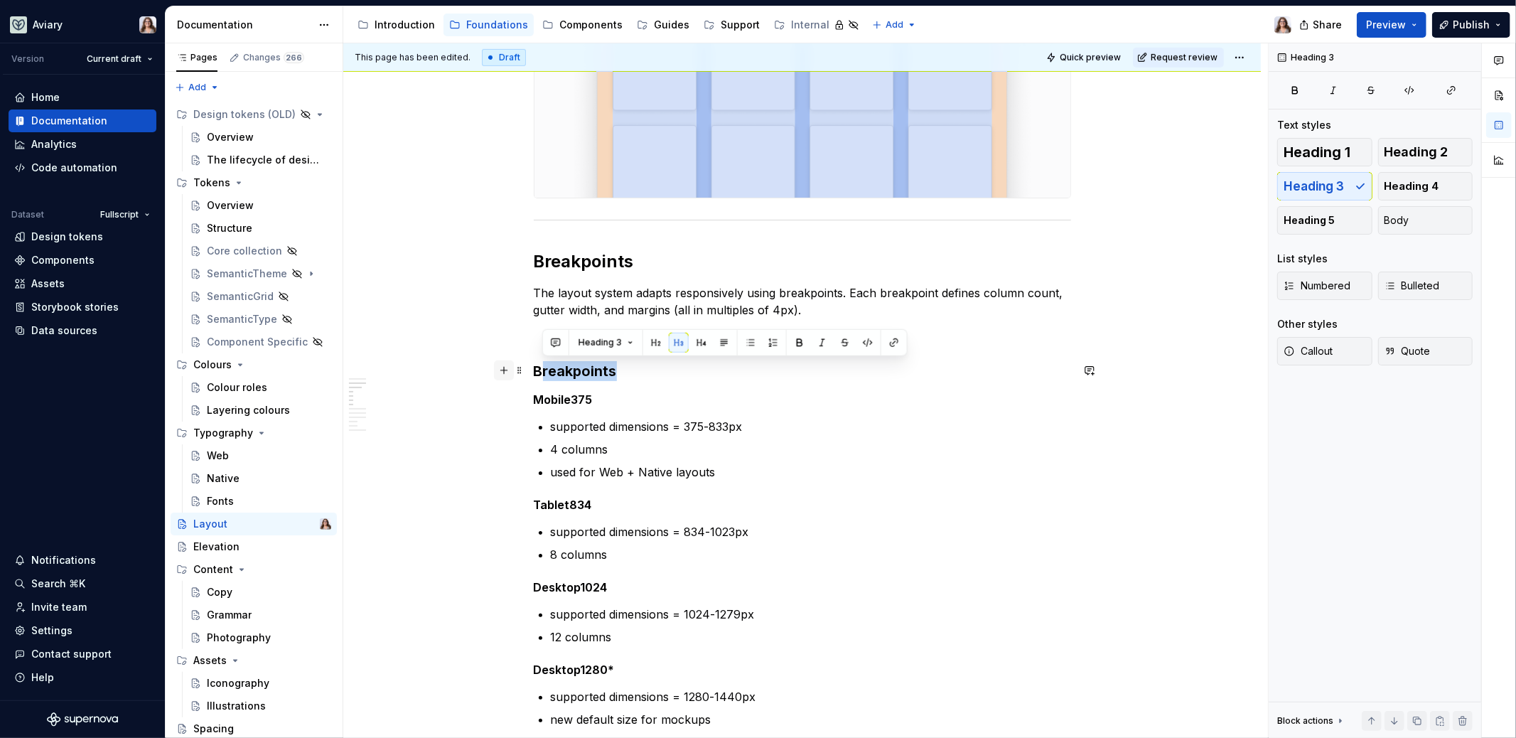
drag, startPoint x: 620, startPoint y: 372, endPoint x: 508, endPoint y: 365, distance: 111.8
click at [534, 366] on div "The Layout system provides the foundation for structuring and organizing conten…" at bounding box center [802, 647] width 537 height 2159
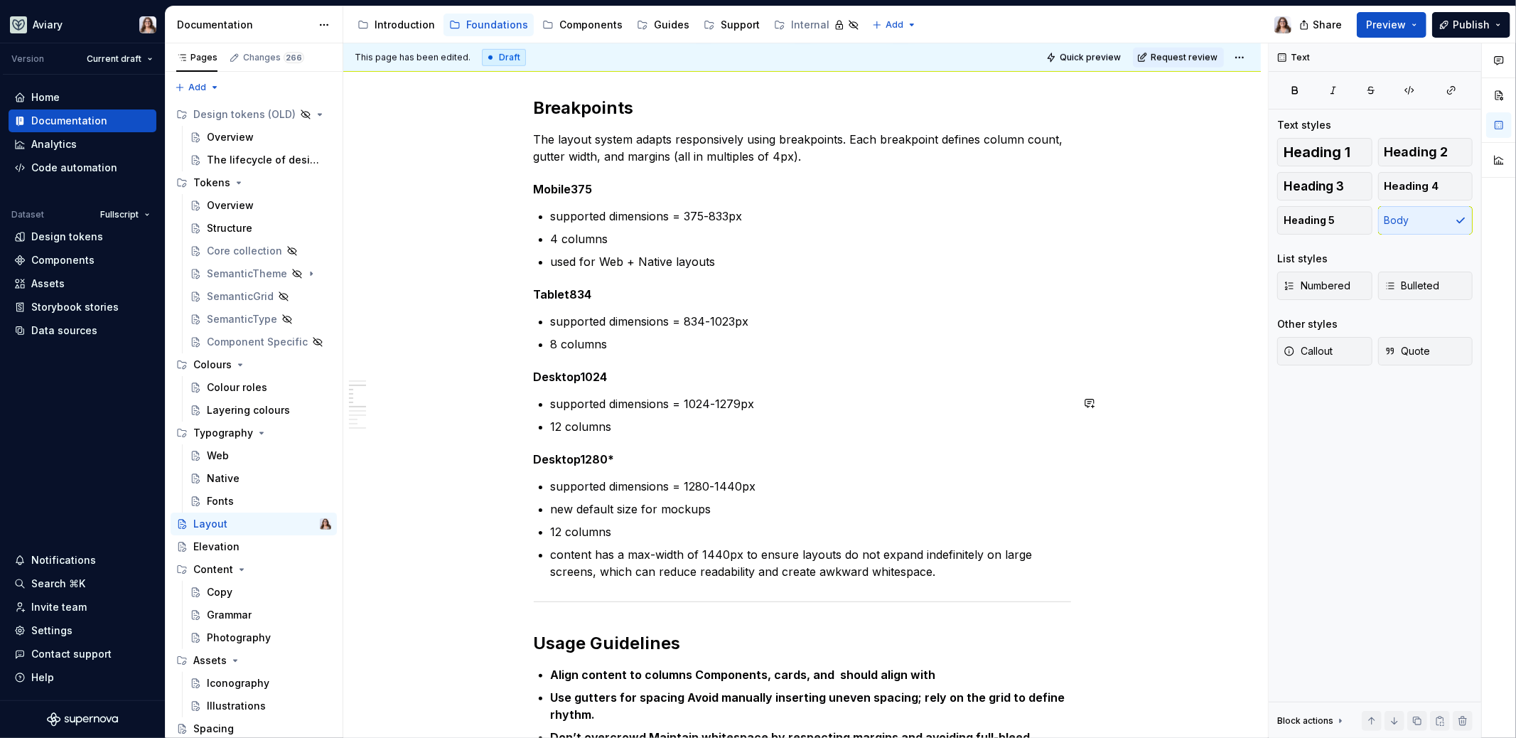
scroll to position [893, 0]
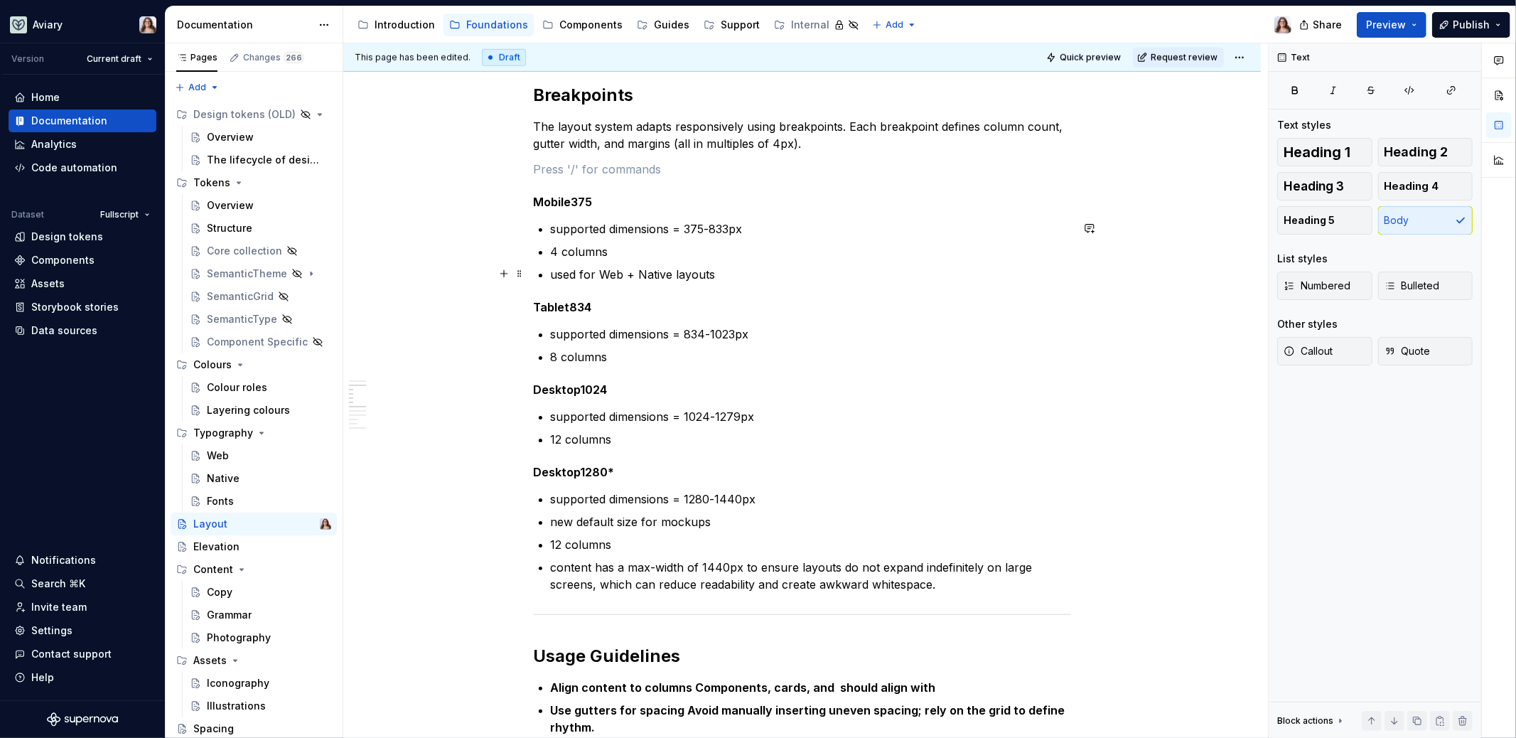
click at [724, 281] on div "The Layout system provides the foundation for structuring and organizing conten…" at bounding box center [802, 456] width 537 height 2111
click at [805, 152] on div "The Layout system provides the foundation for structuring and organizing conten…" at bounding box center [802, 456] width 537 height 2111
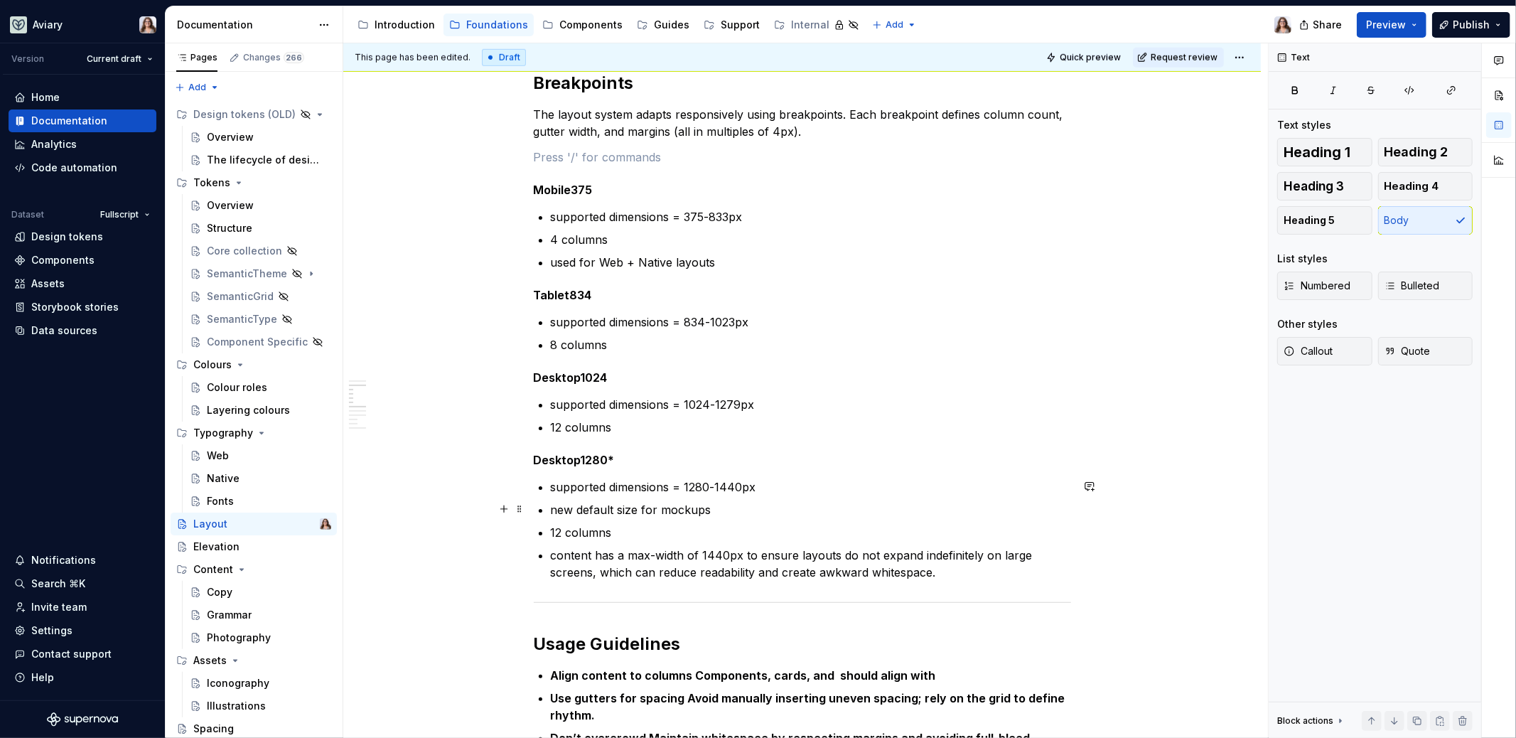
scroll to position [906, 0]
click at [941, 576] on p "content has a max-width of 1440px to ensure layouts do not expand indefinitely …" at bounding box center [811, 562] width 520 height 34
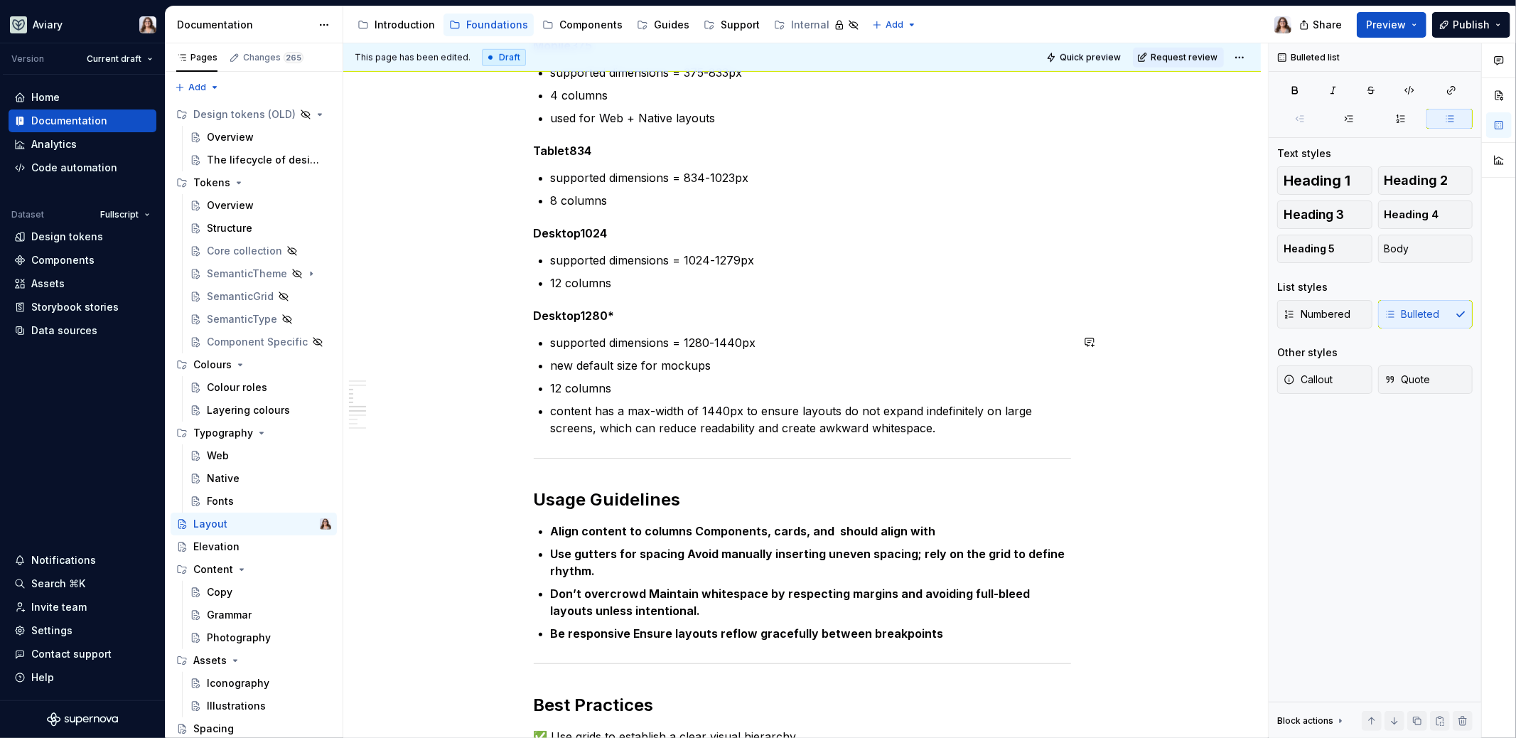
scroll to position [1054, 0]
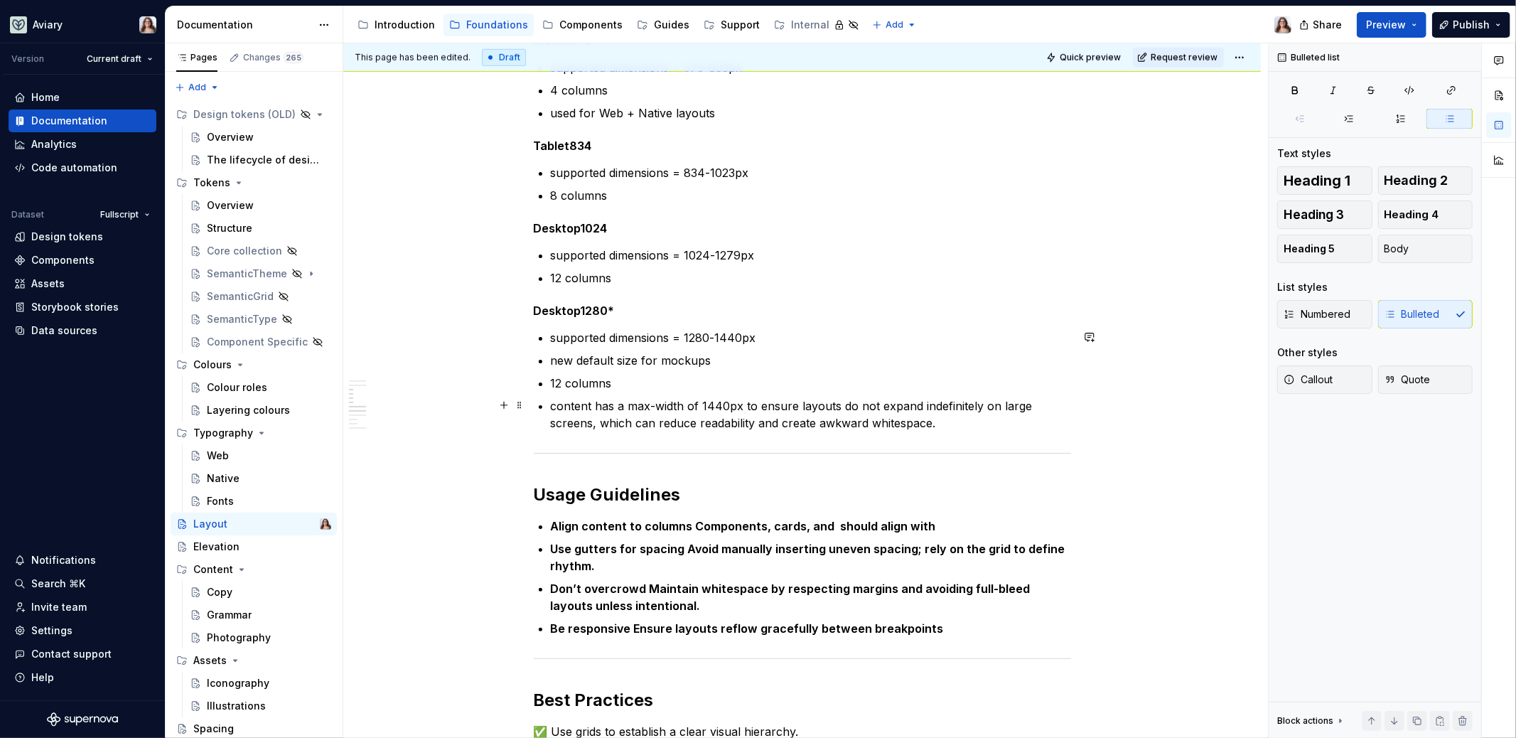
click at [966, 418] on p "content has a max-width of 1440px to ensure layouts do not expand indefinitely …" at bounding box center [811, 414] width 520 height 34
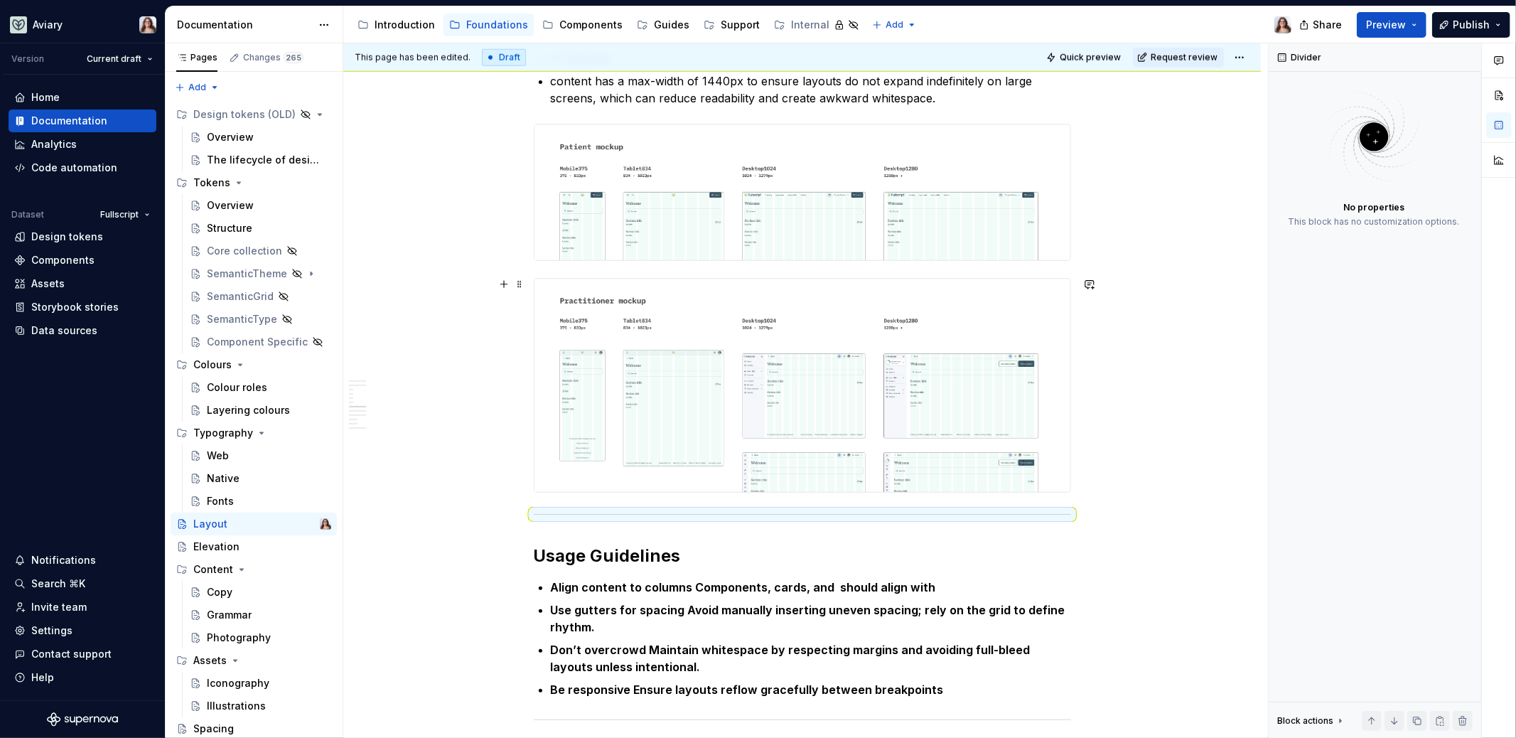
scroll to position [1381, 0]
click at [596, 495] on div "The Layout system provides the foundation for structuring and organizing conten…" at bounding box center [802, 161] width 537 height 2497
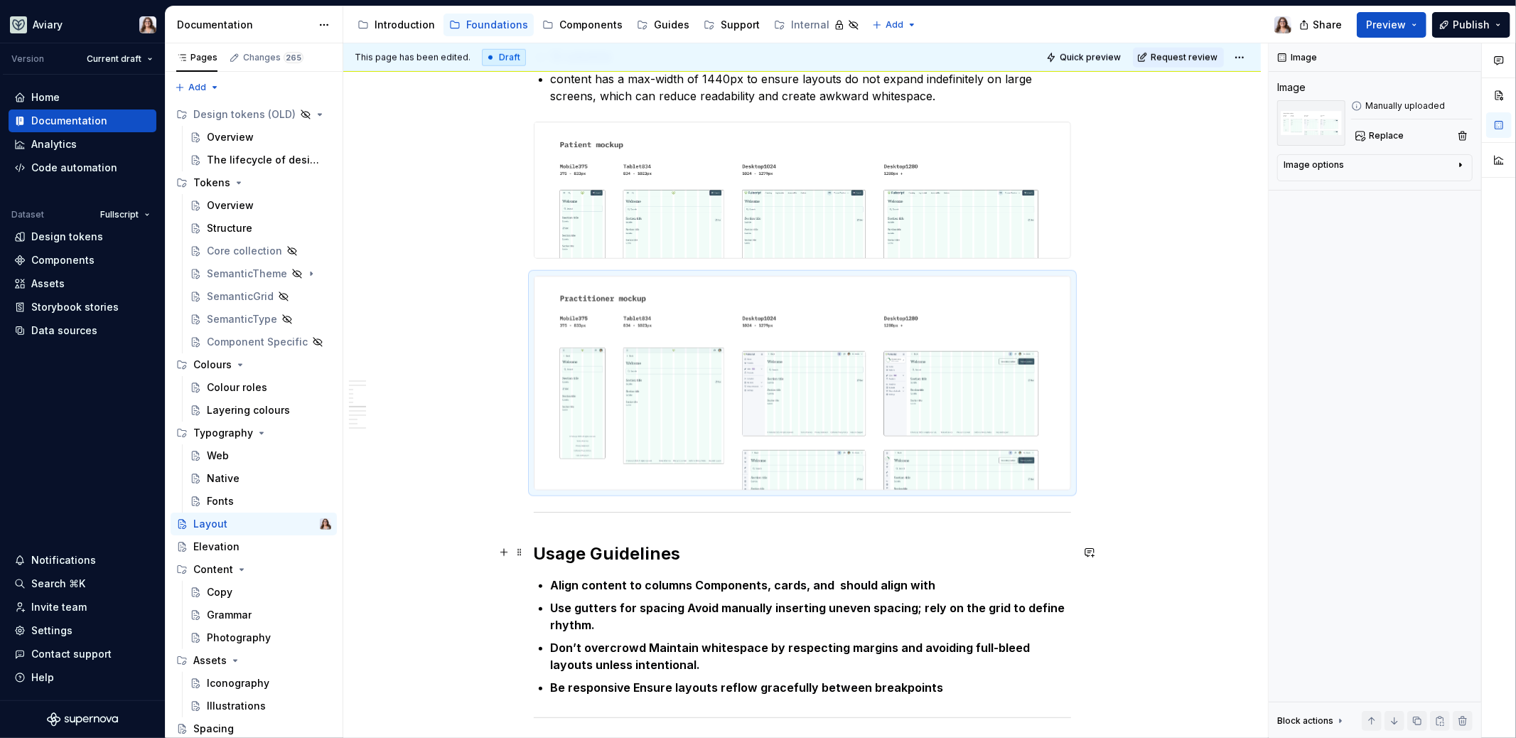
click at [766, 542] on h2 "Usage Guidelines" at bounding box center [802, 553] width 537 height 23
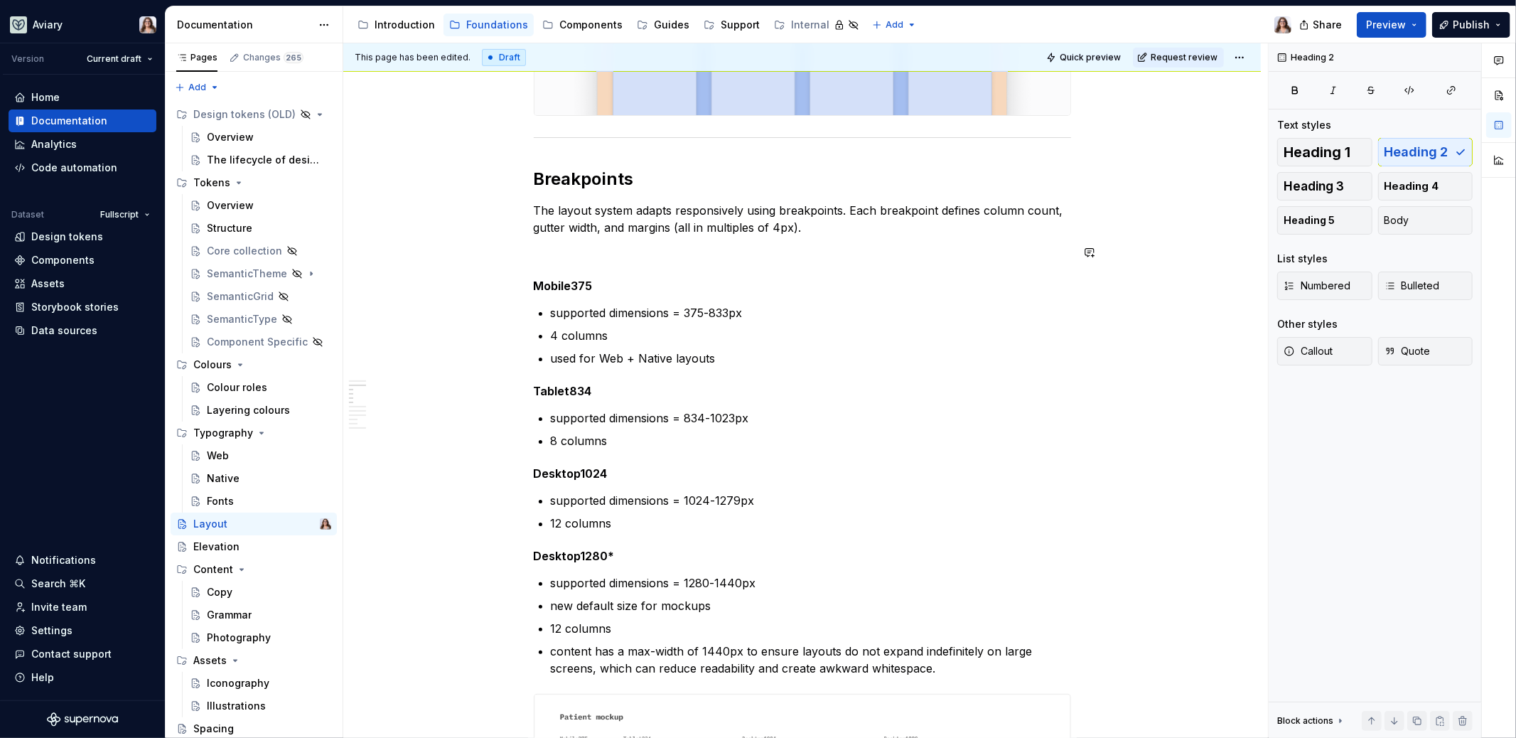
scroll to position [626, 0]
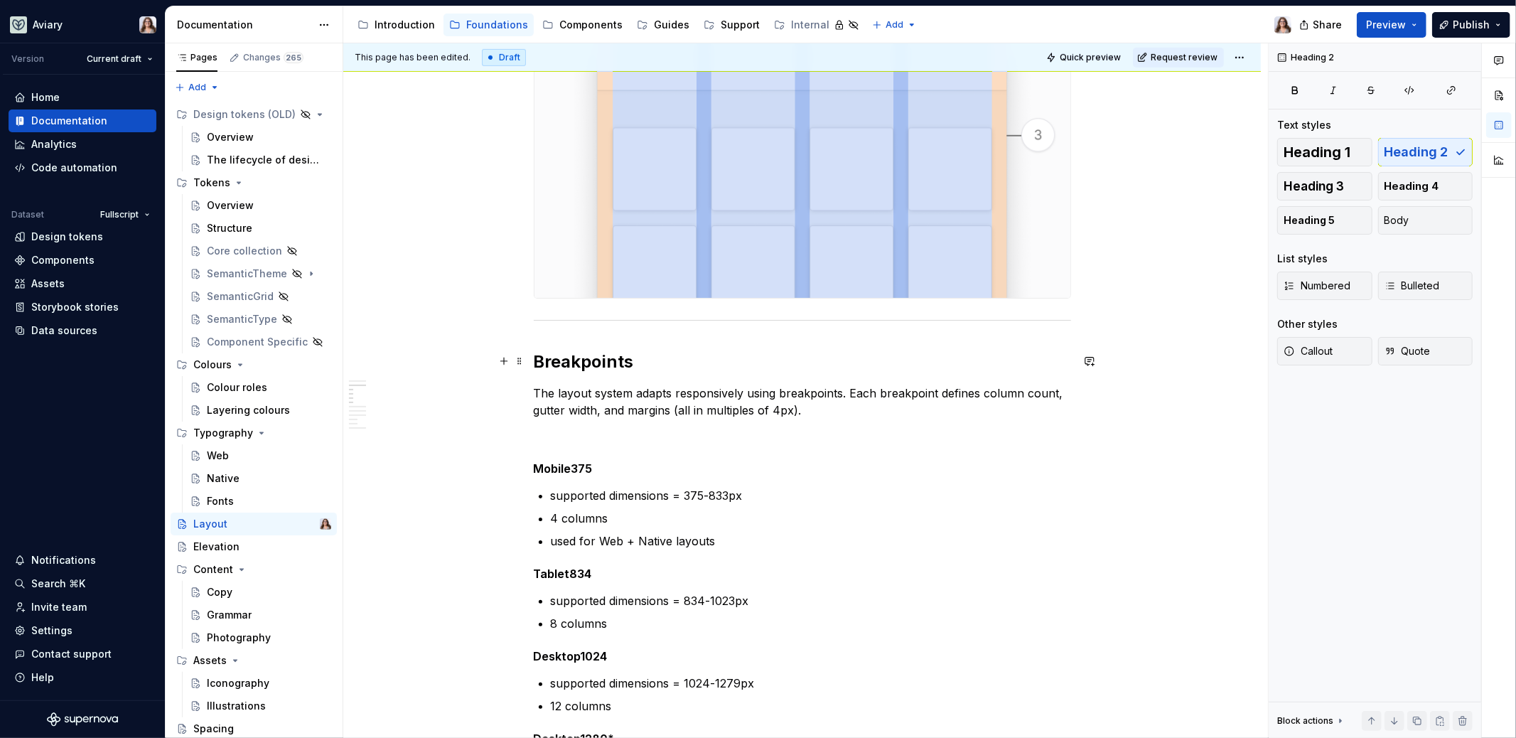
click at [634, 369] on h2 "Breakpoints" at bounding box center [802, 361] width 537 height 23
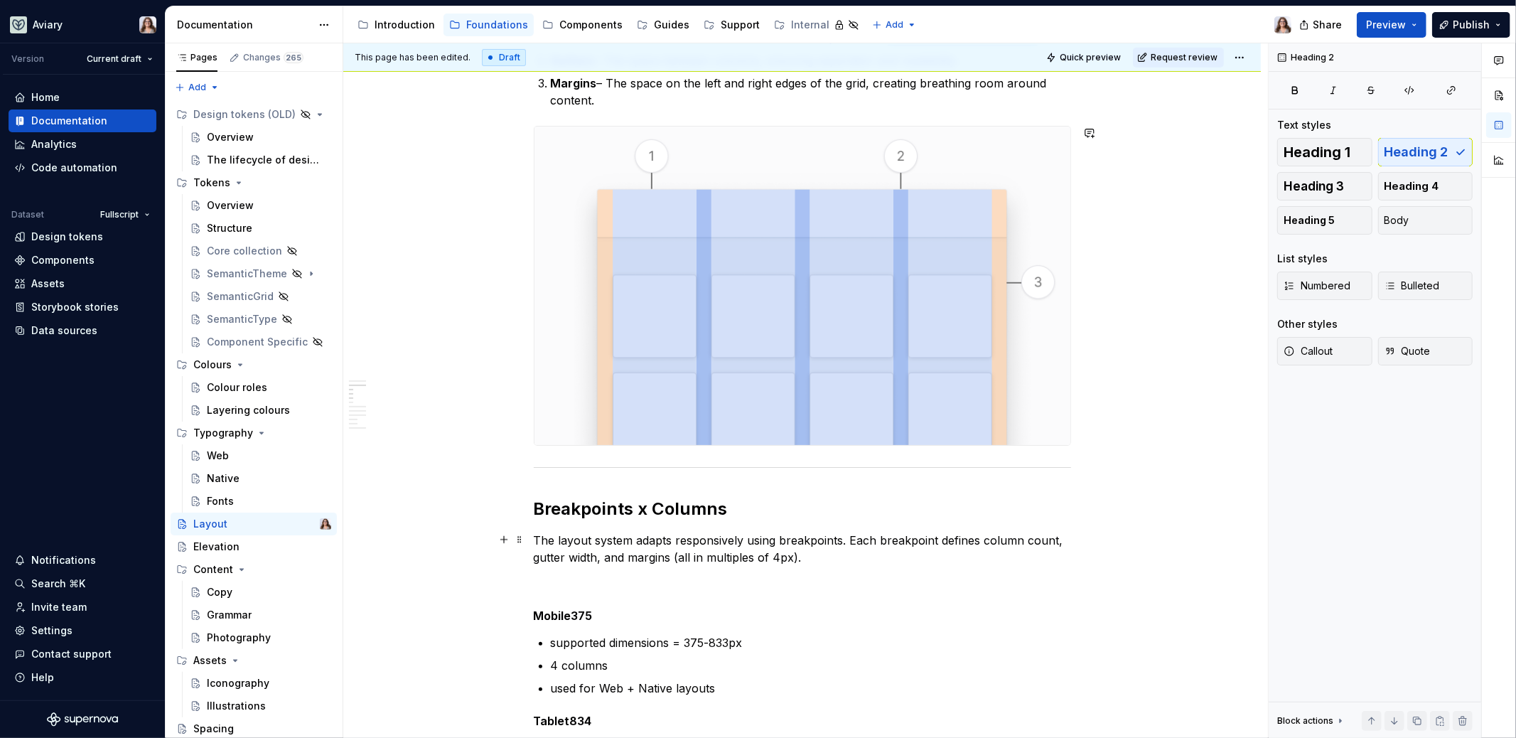
scroll to position [790, 0]
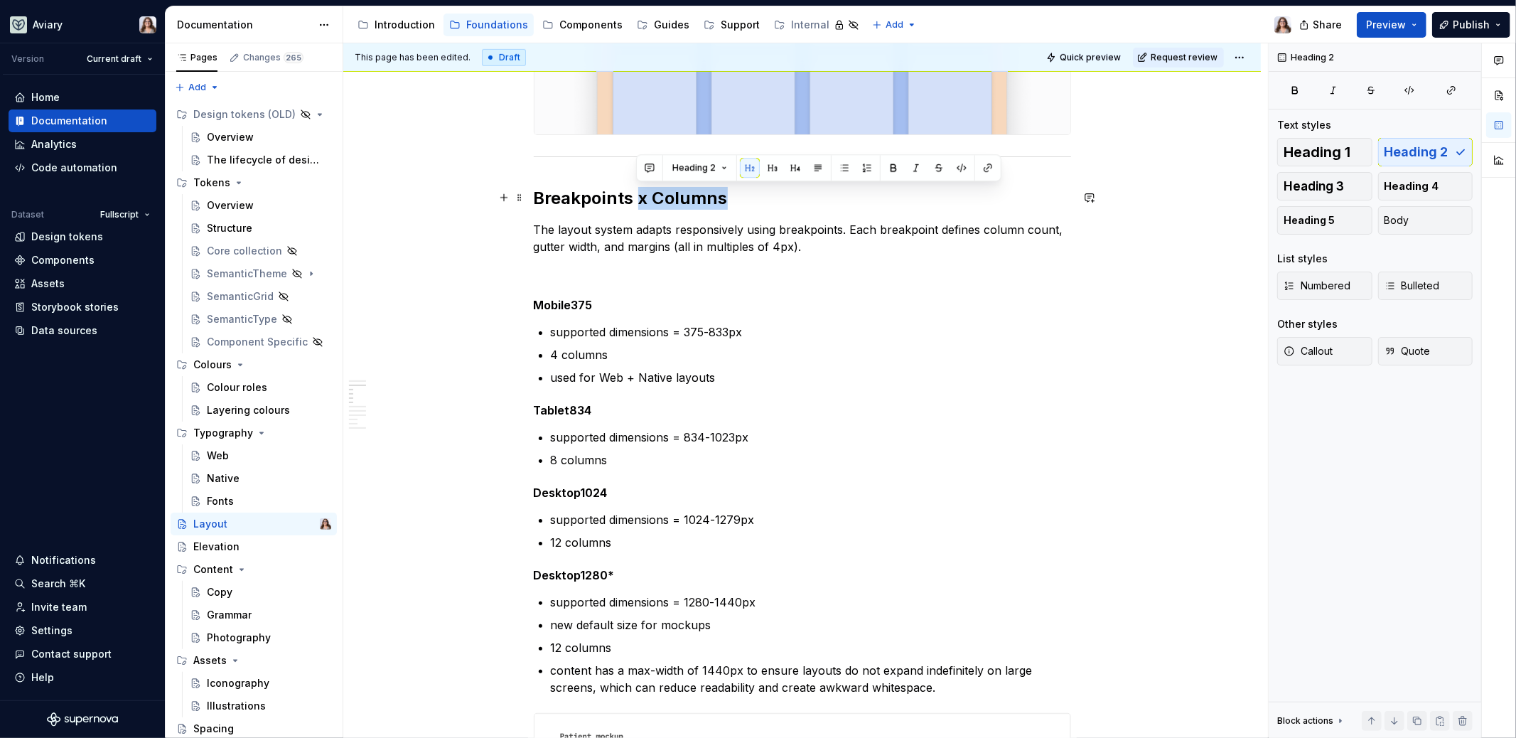
drag, startPoint x: 728, startPoint y: 195, endPoint x: 635, endPoint y: 195, distance: 93.1
click at [635, 195] on h2 "Breakpoints x Columns" at bounding box center [802, 198] width 537 height 23
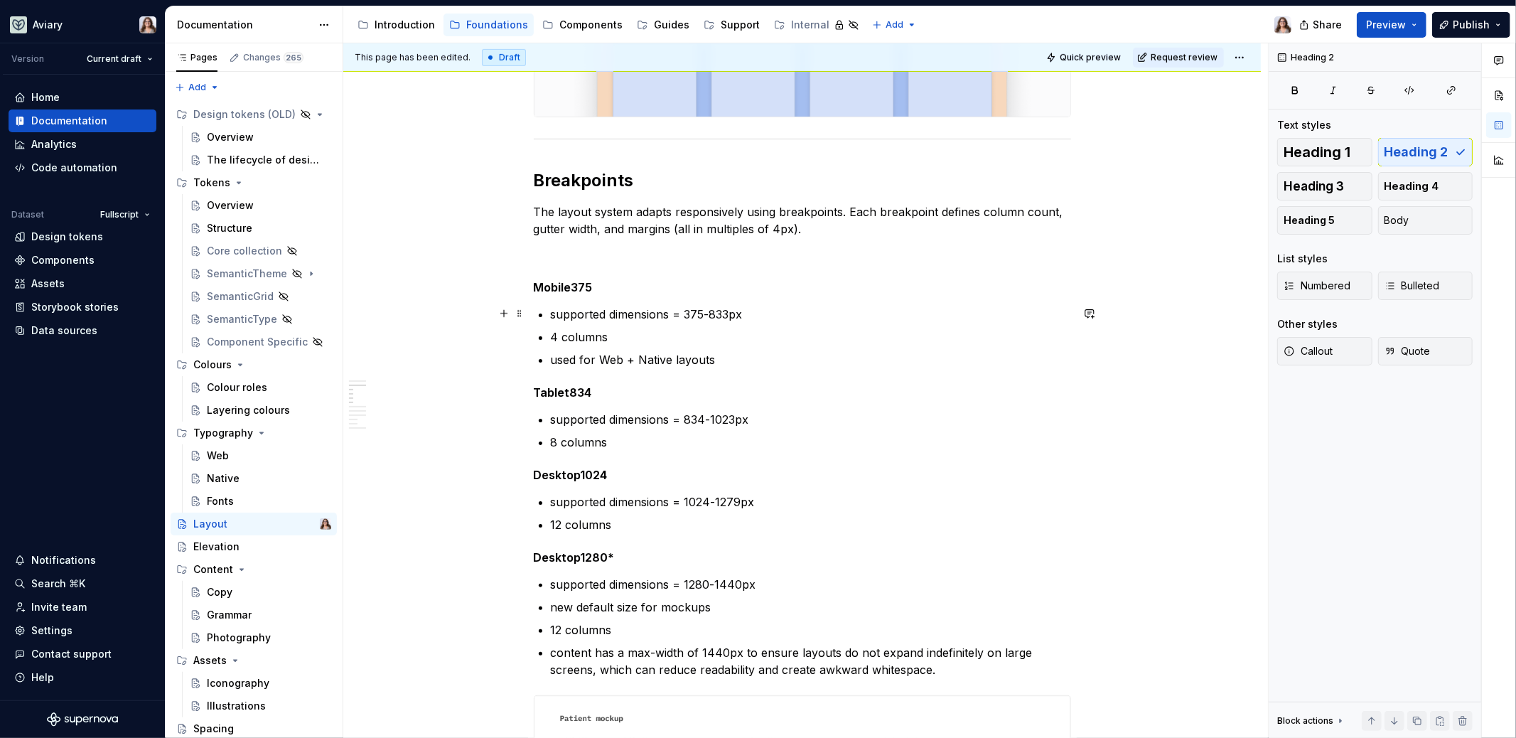
scroll to position [805, 0]
click at [616, 336] on p "4 columns" at bounding box center [811, 339] width 520 height 17
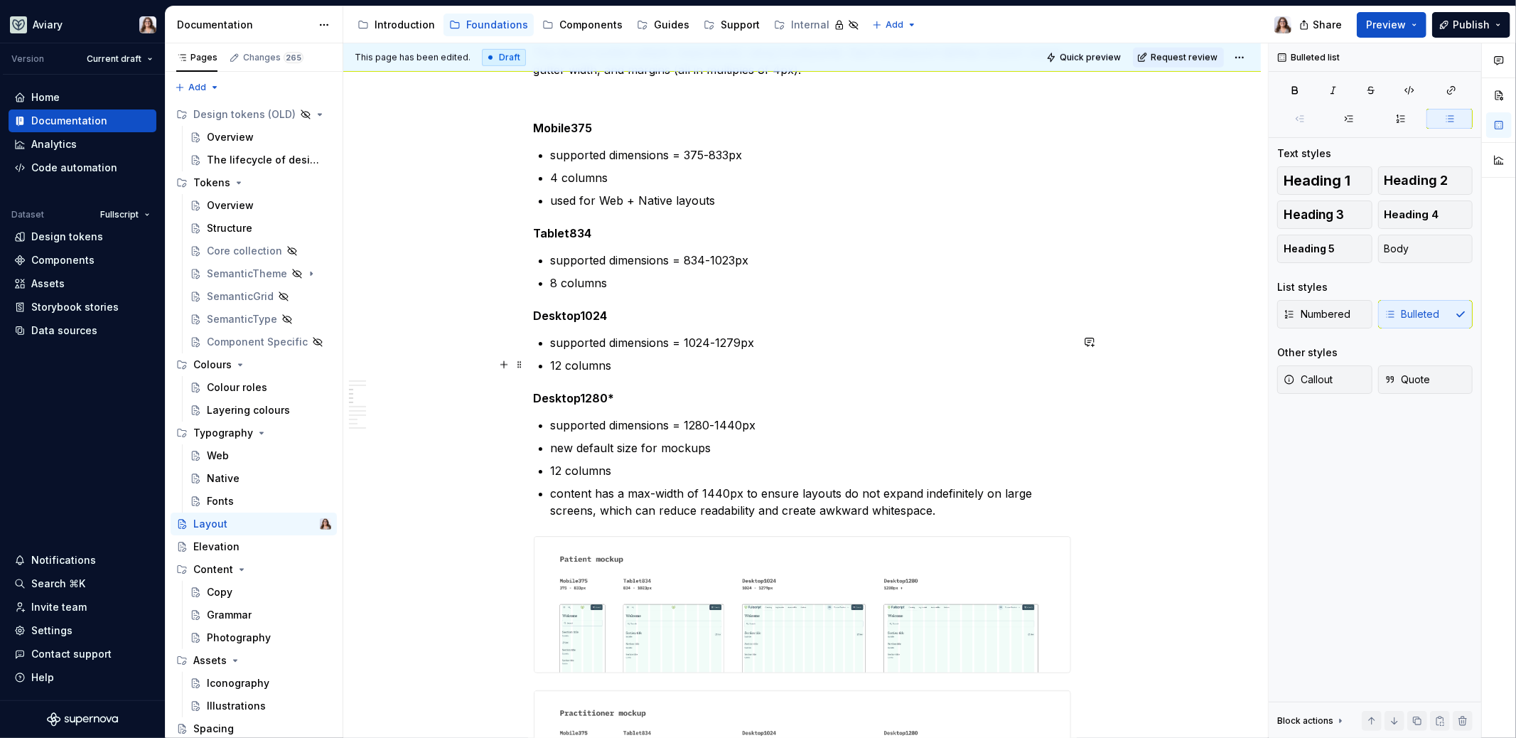
scroll to position [970, 0]
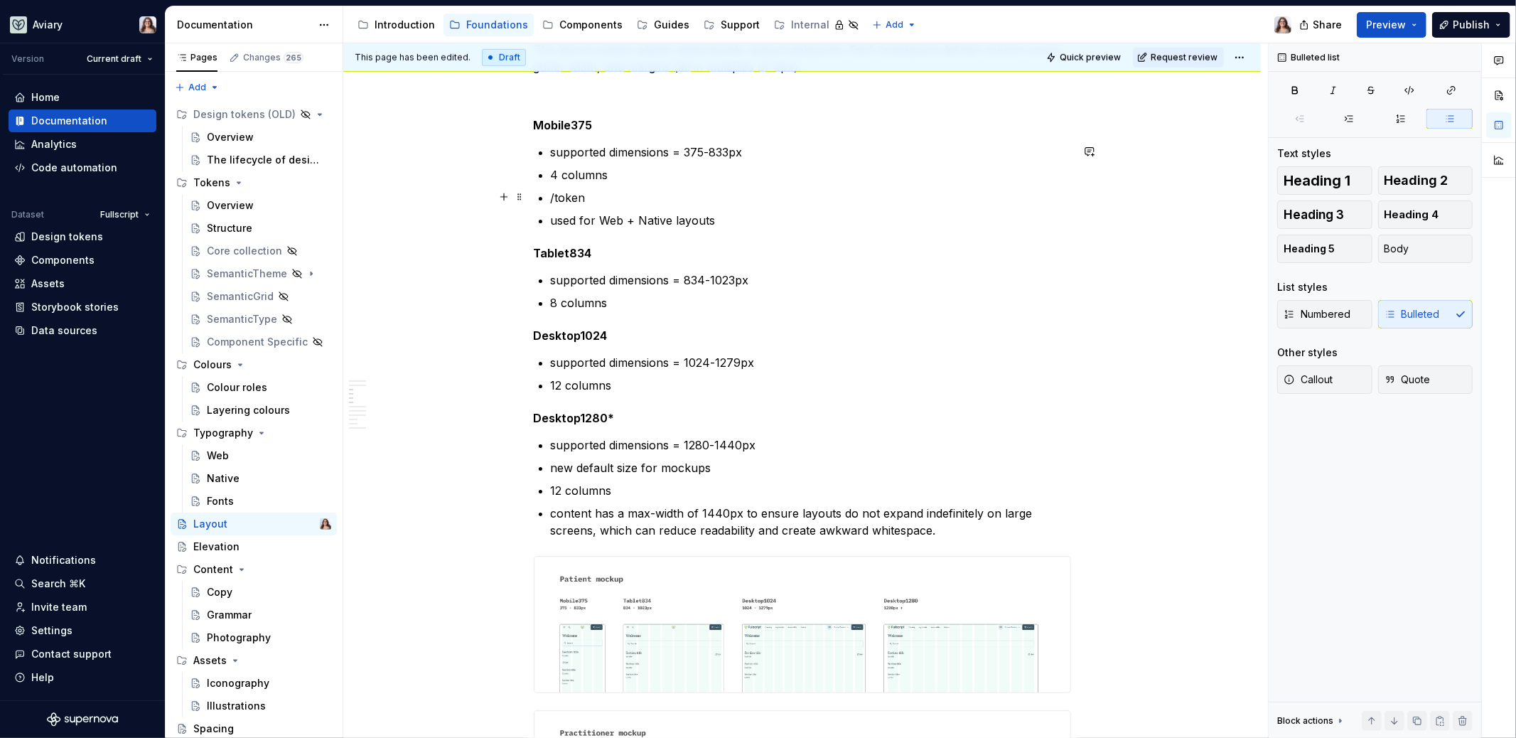
click at [629, 189] on p "/token" at bounding box center [811, 197] width 520 height 17
drag, startPoint x: 595, startPoint y: 198, endPoint x: 545, endPoint y: 198, distance: 50.5
click at [545, 198] on div "The Layout system provides the foundation for structuring and organizing conten…" at bounding box center [802, 584] width 537 height 2519
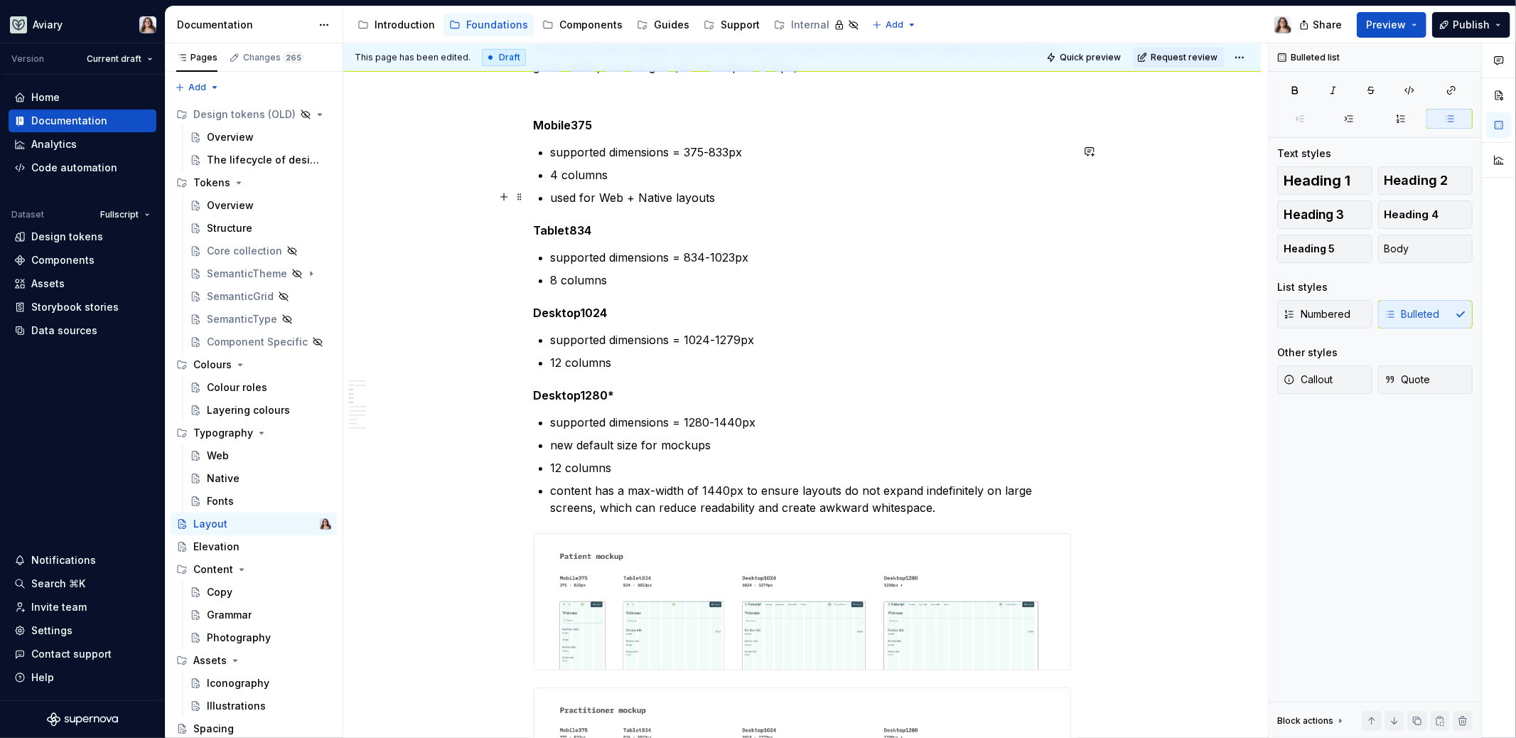
click at [717, 195] on p "used for Web + Native layouts" at bounding box center [811, 197] width 520 height 17
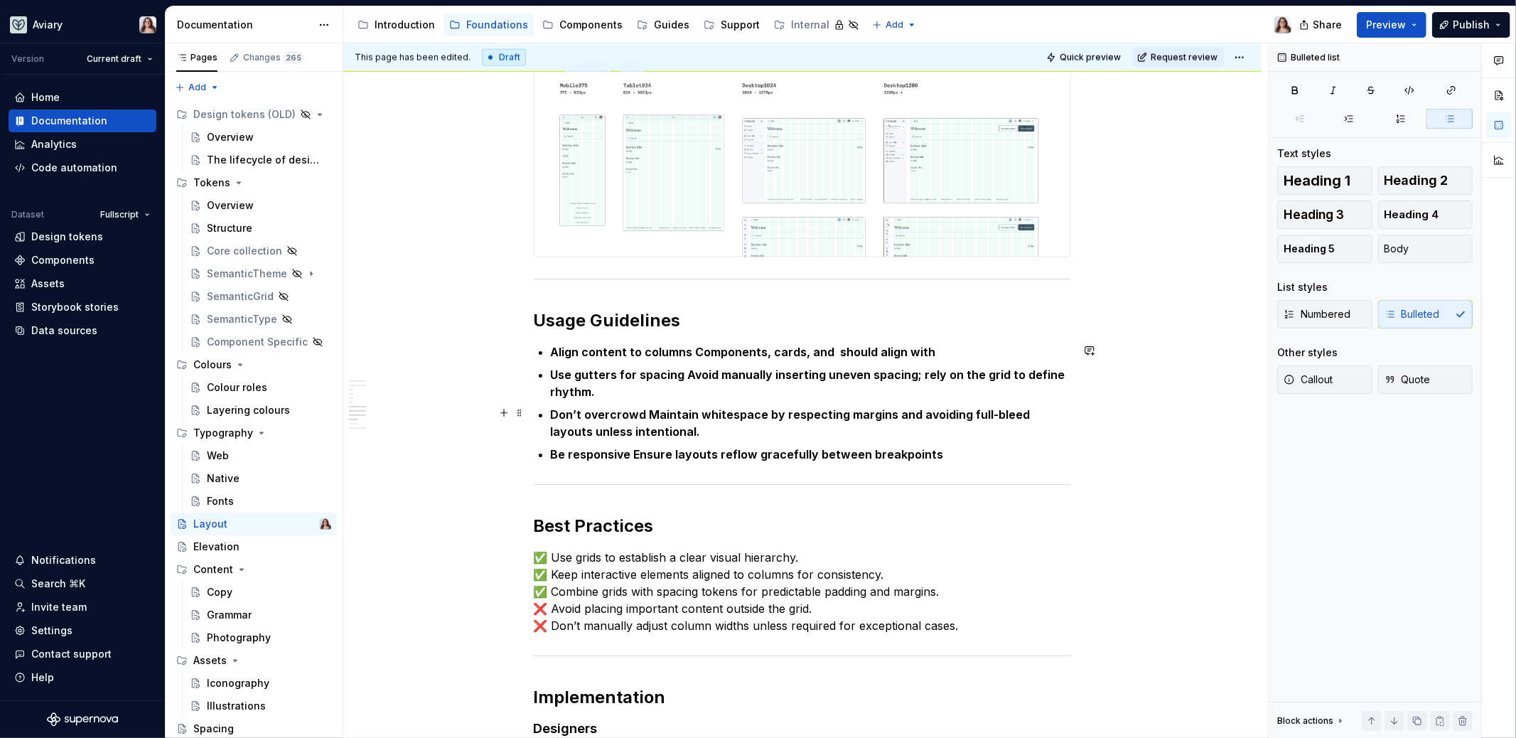
scroll to position [1615, 0]
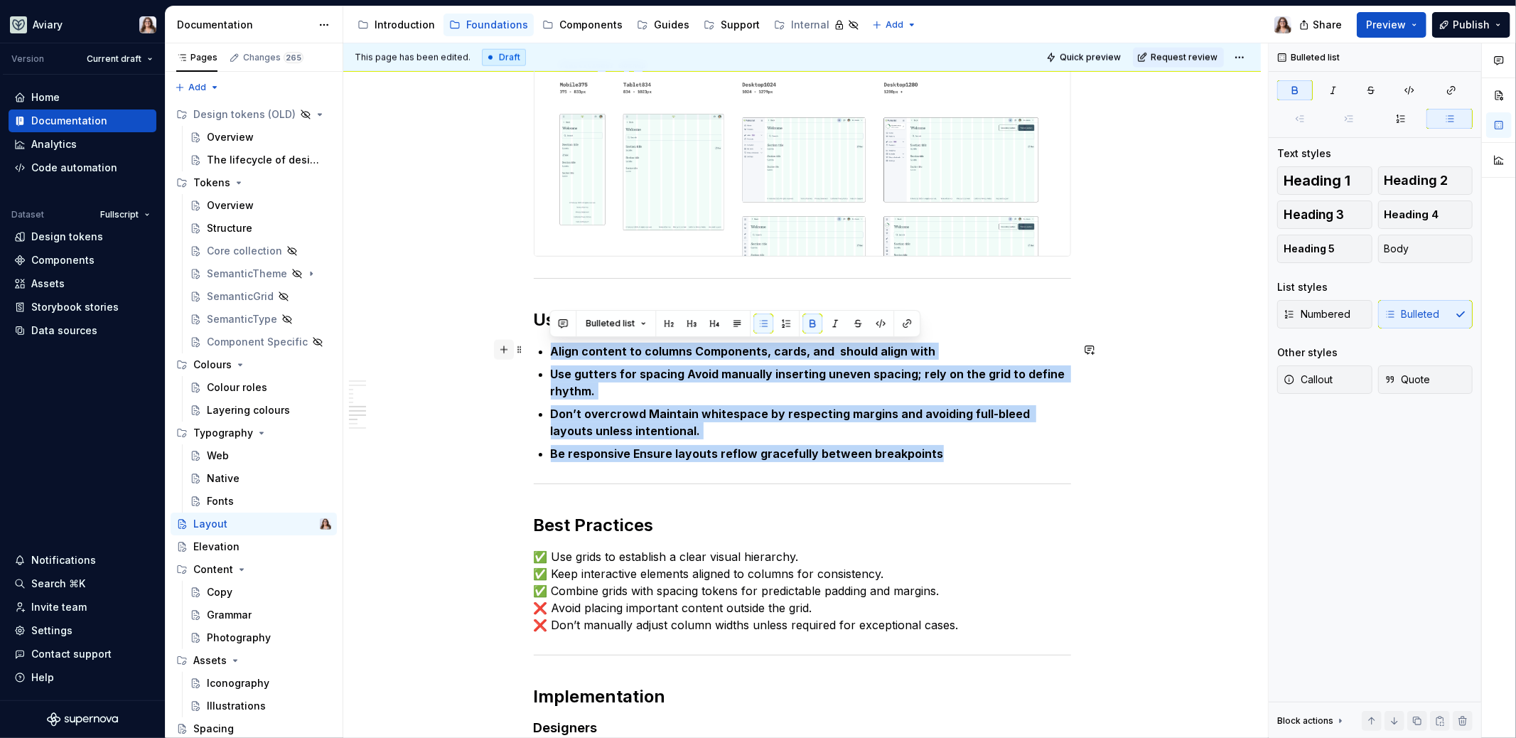
drag, startPoint x: 930, startPoint y: 454, endPoint x: 502, endPoint y: 350, distance: 440.5
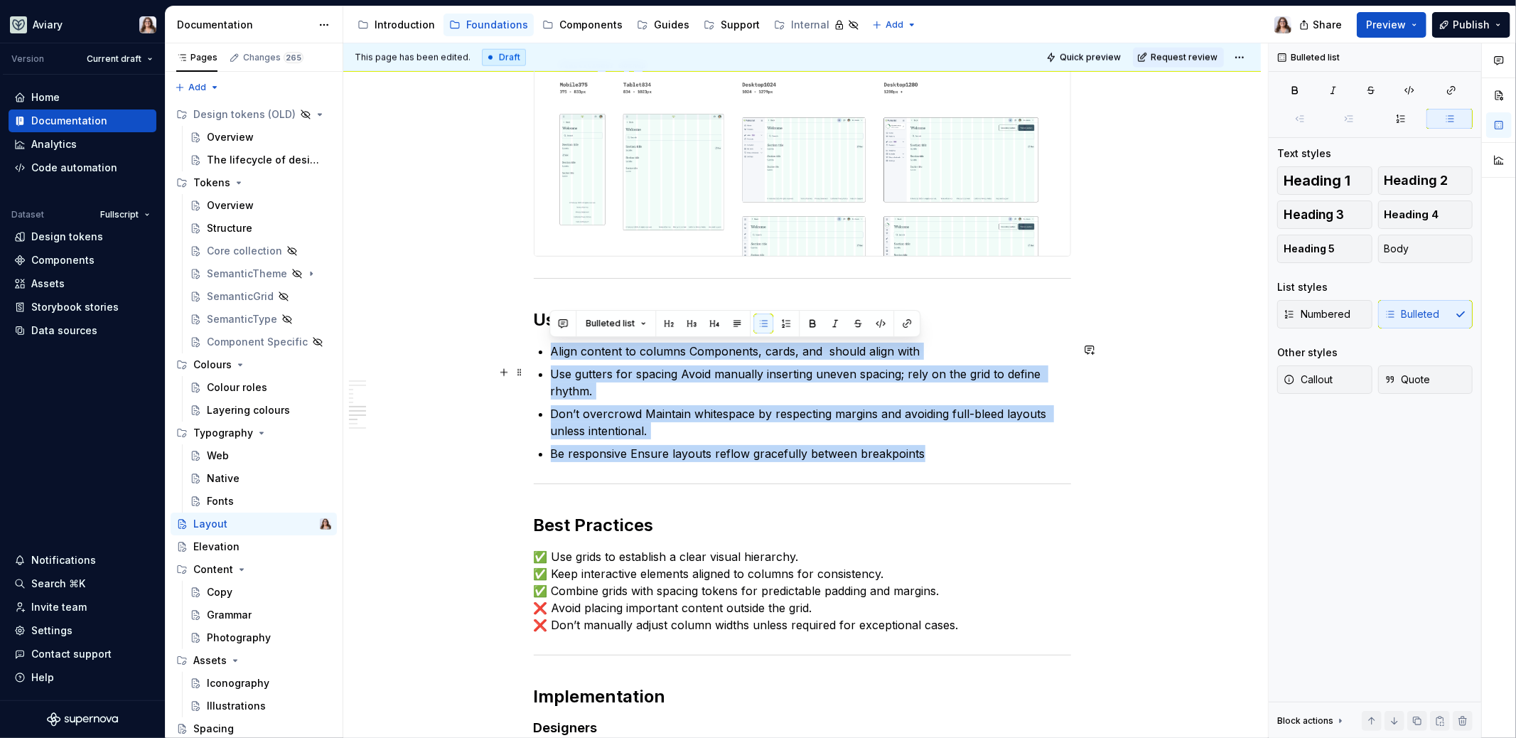
click at [790, 379] on p "Use gutters for spacing Avoid manually inserting uneven spacing; rely on the gr…" at bounding box center [811, 382] width 520 height 34
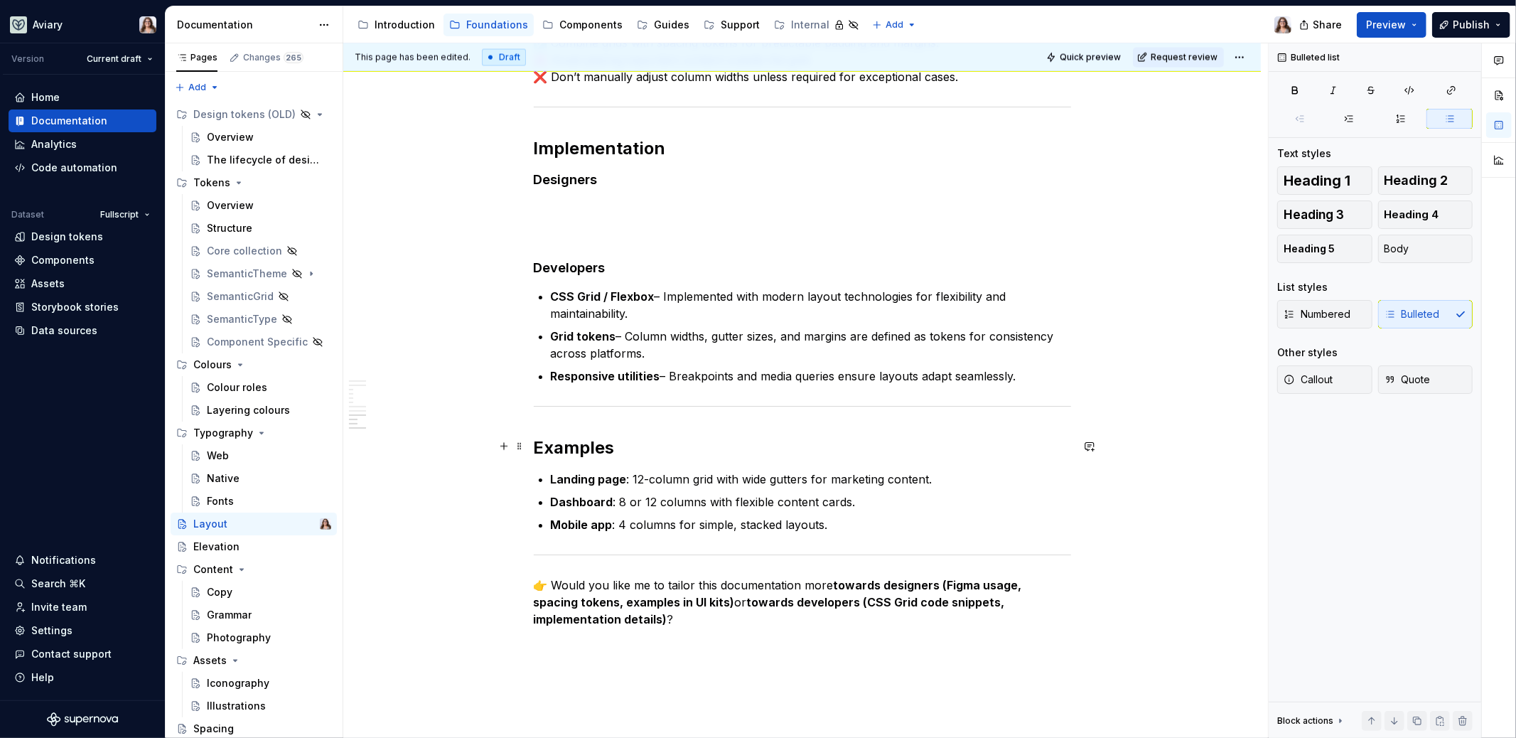
scroll to position [2165, 0]
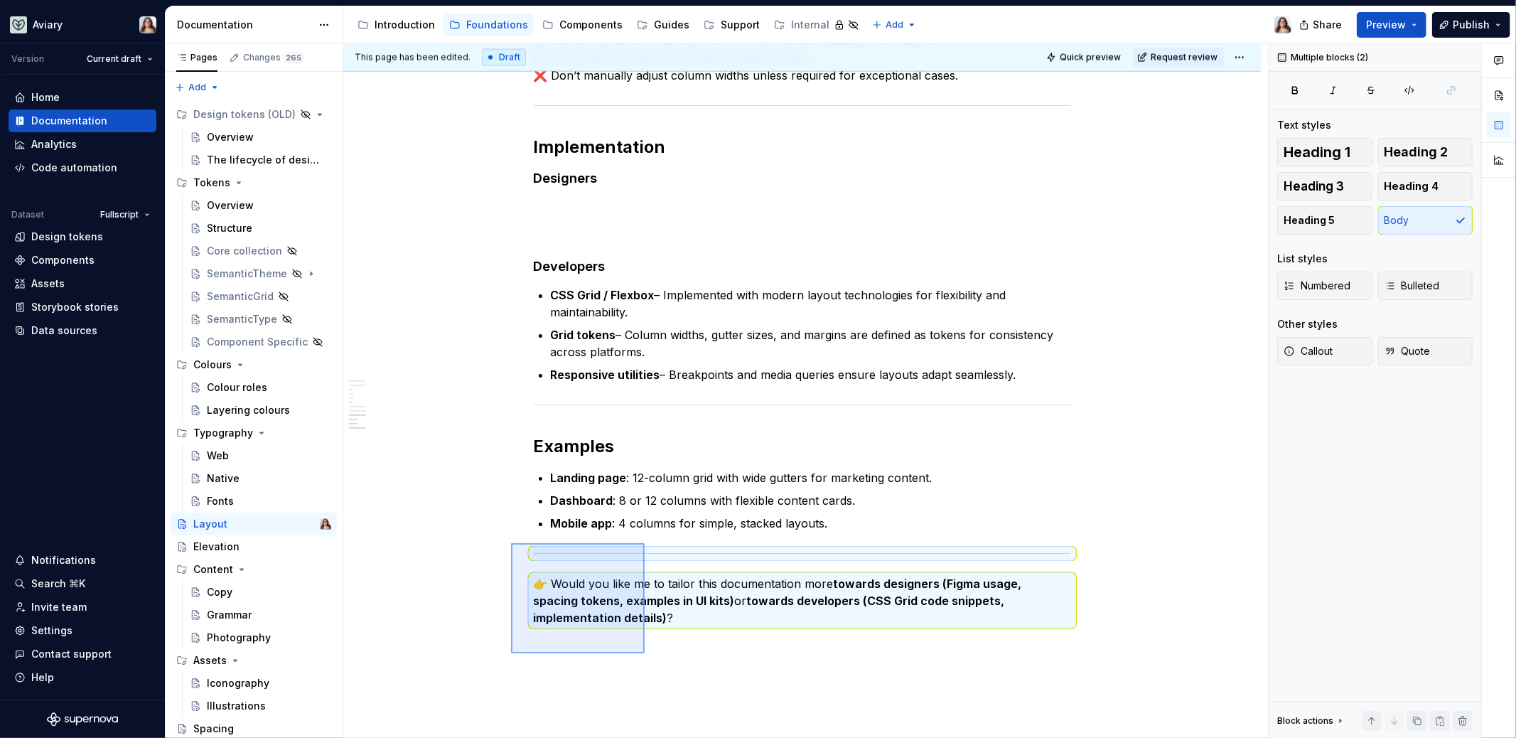
drag, startPoint x: 511, startPoint y: 543, endPoint x: 648, endPoint y: 660, distance: 180.5
click at [648, 660] on div "This page has been edited. Draft Quick preview Request review Layout Invisible …" at bounding box center [805, 390] width 925 height 695
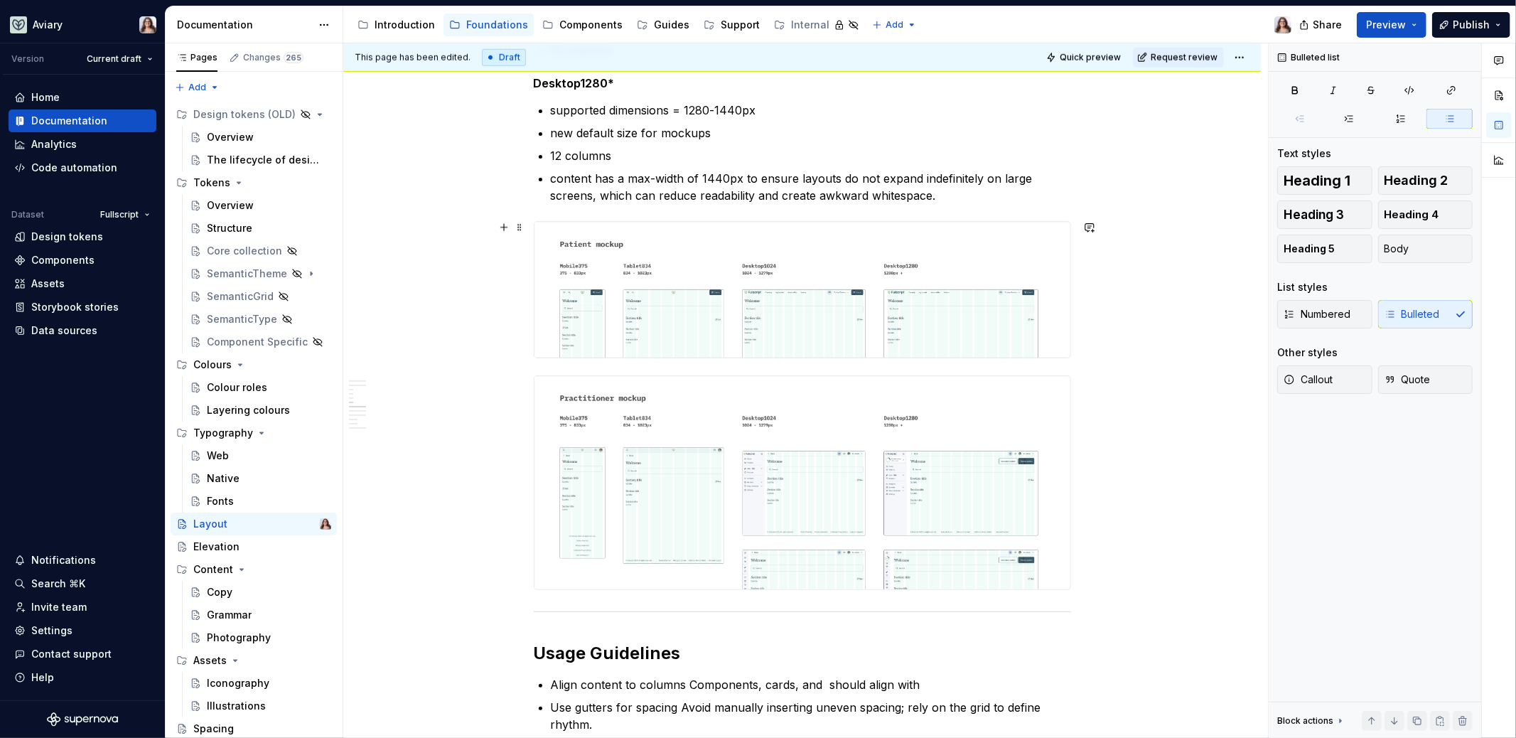
scroll to position [1125, 0]
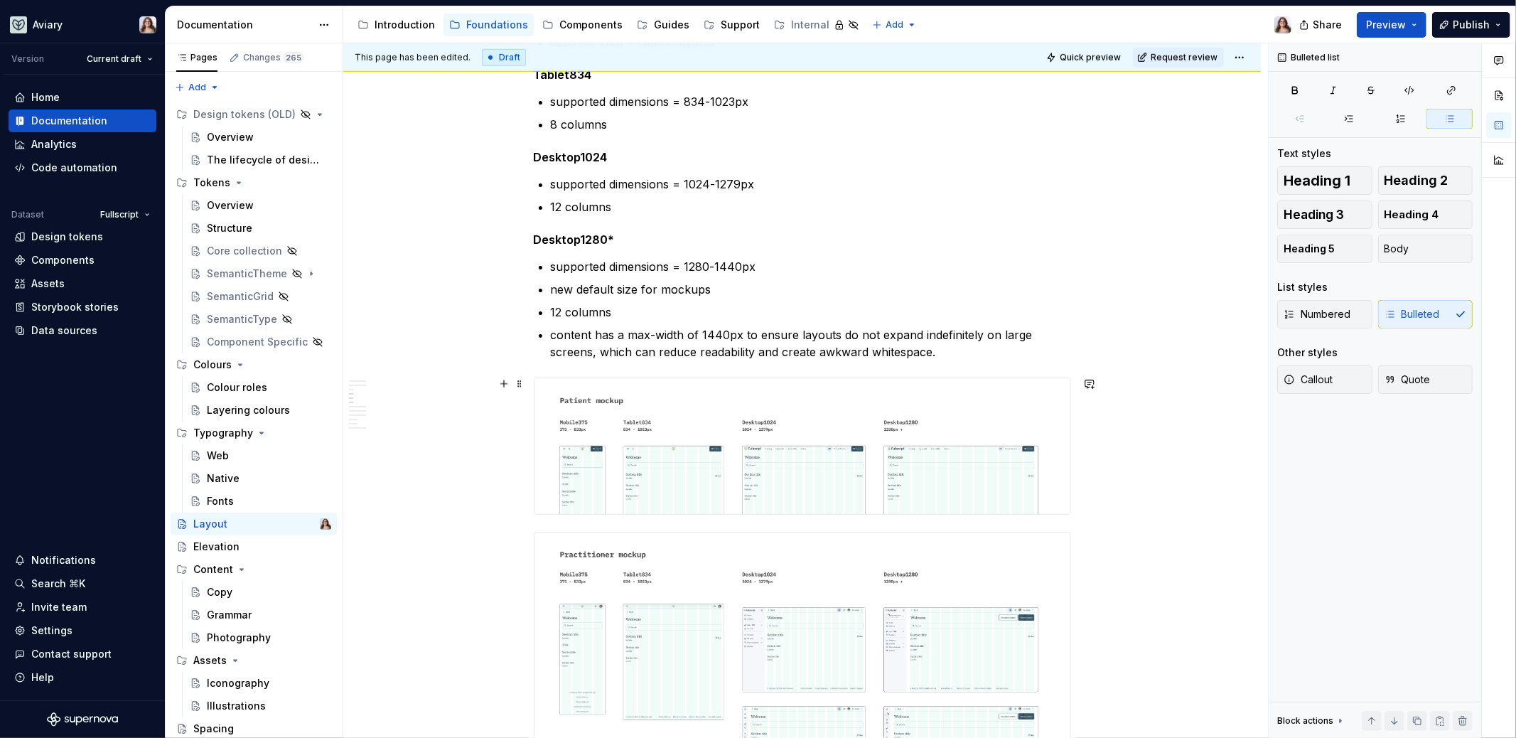
click at [660, 471] on img at bounding box center [803, 446] width 536 height 136
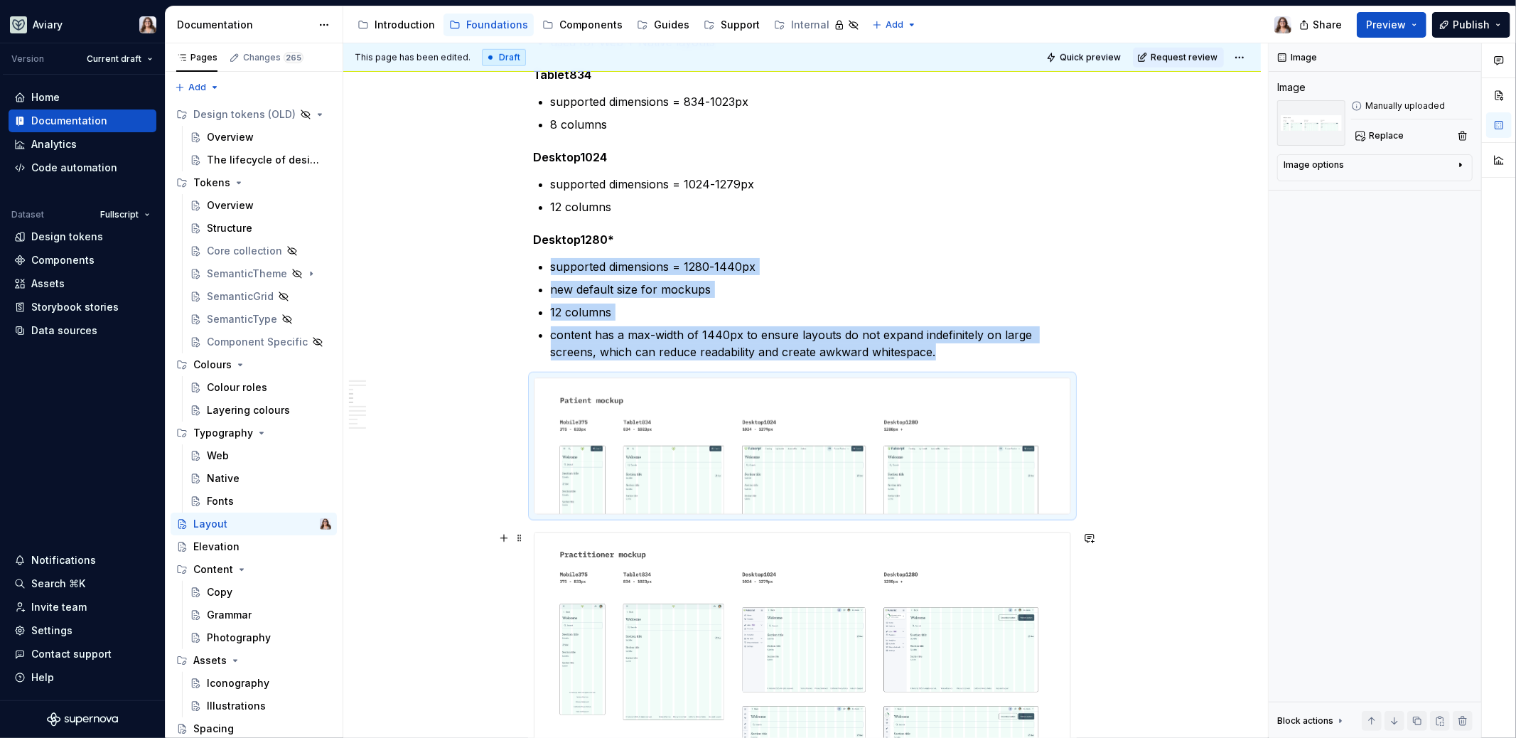
click at [654, 589] on img at bounding box center [803, 638] width 536 height 213
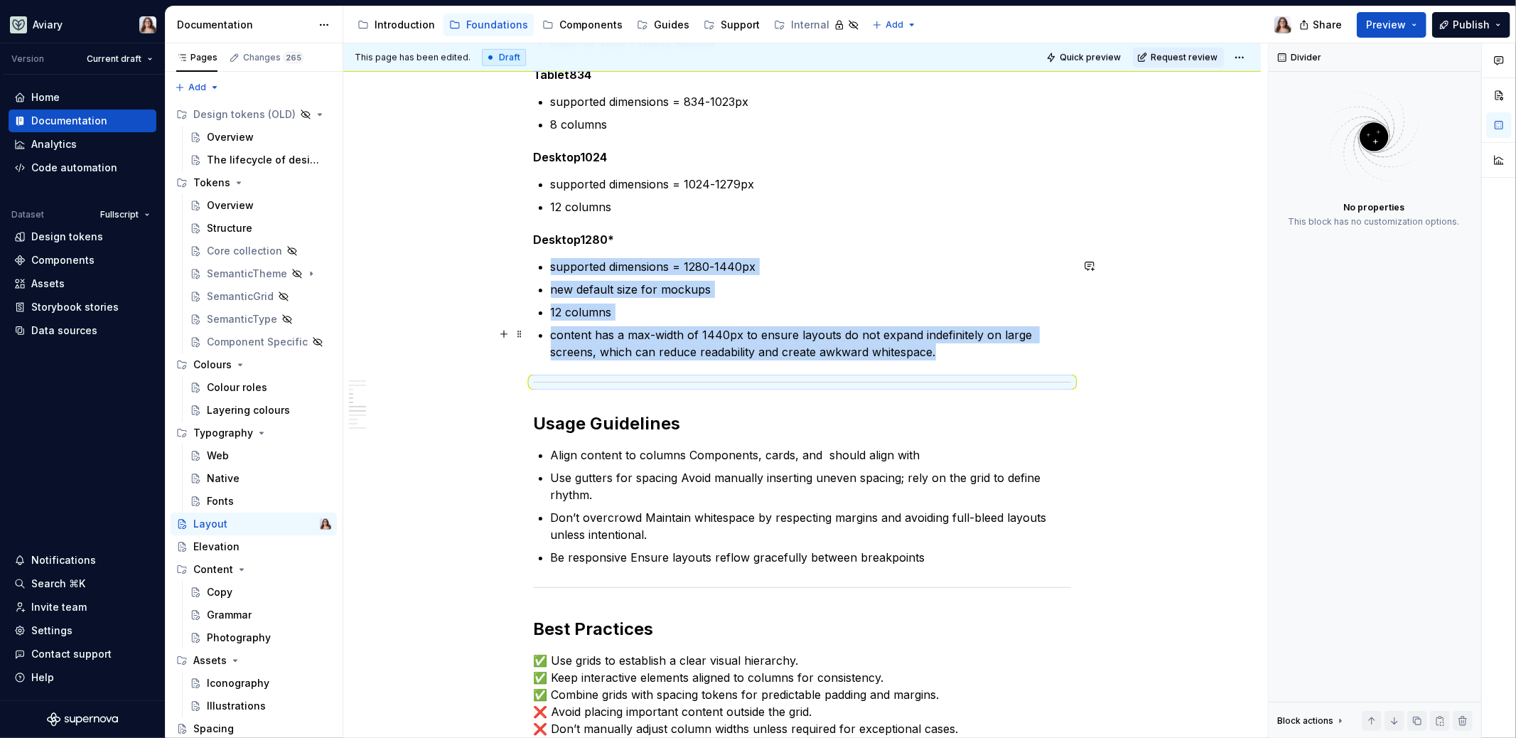
click at [936, 350] on p "content has a max-width of 1440px to ensure layouts do not expand indefinitely …" at bounding box center [811, 343] width 520 height 34
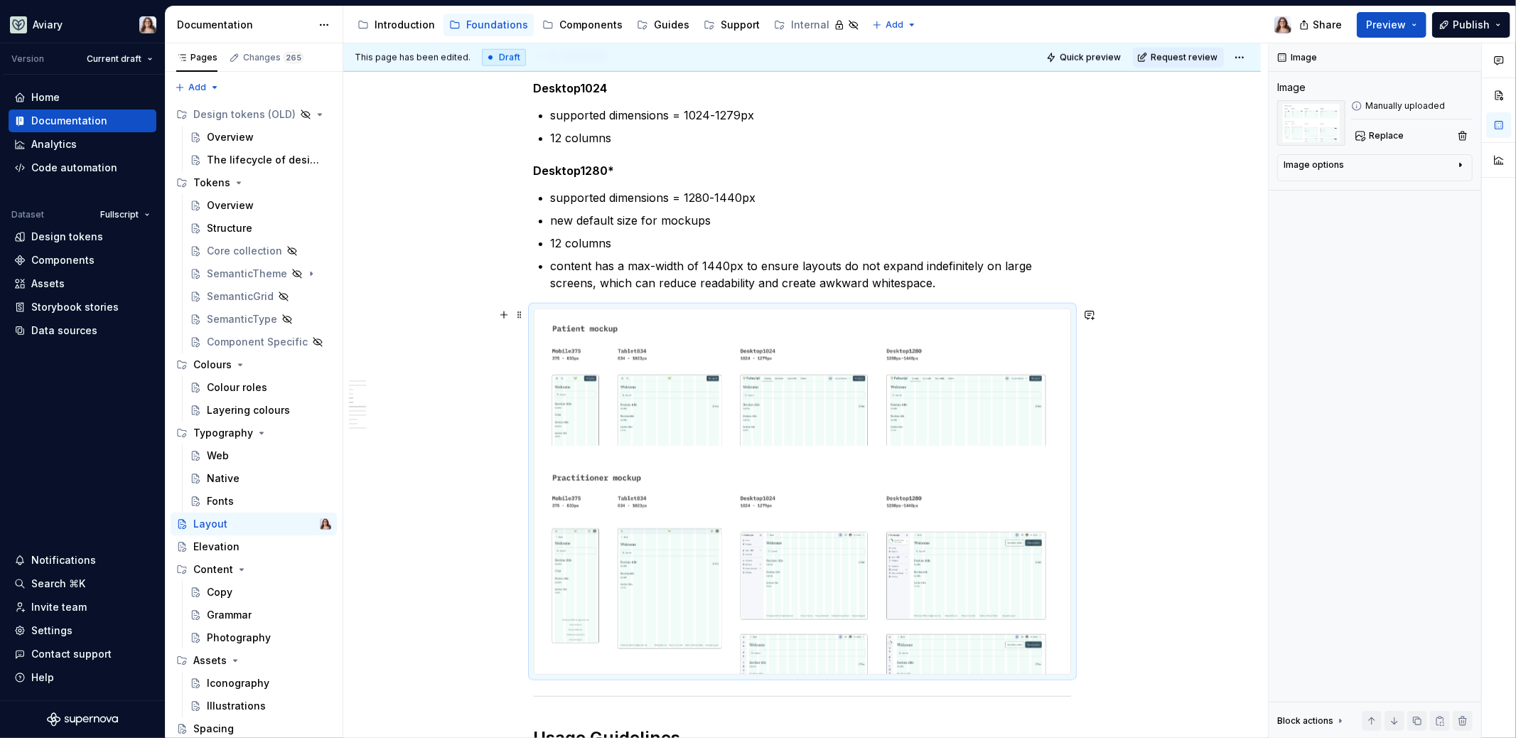
scroll to position [1211, 0]
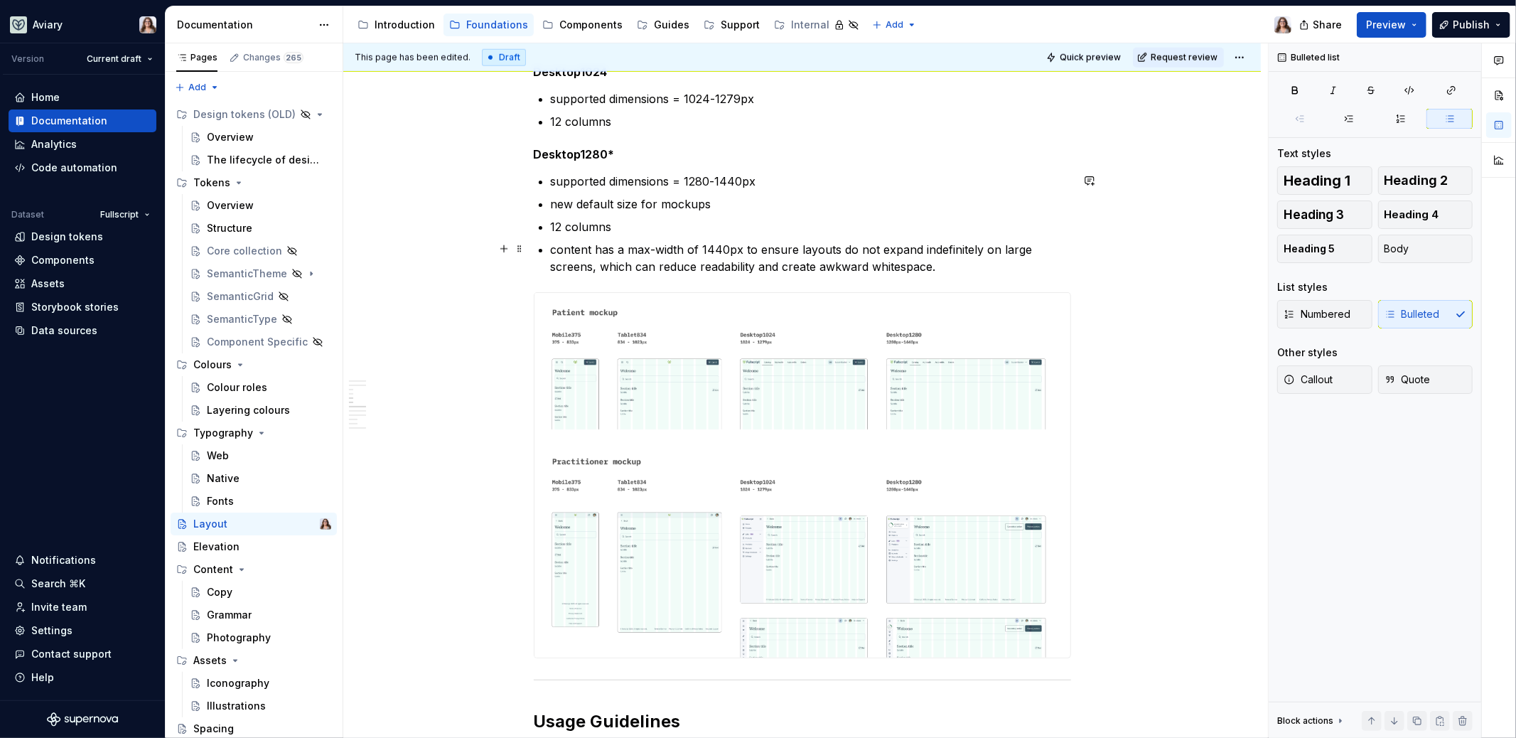
click at [942, 265] on p "content has a max-width of 1440px to ensure layouts do not expand indefinitely …" at bounding box center [811, 258] width 520 height 34
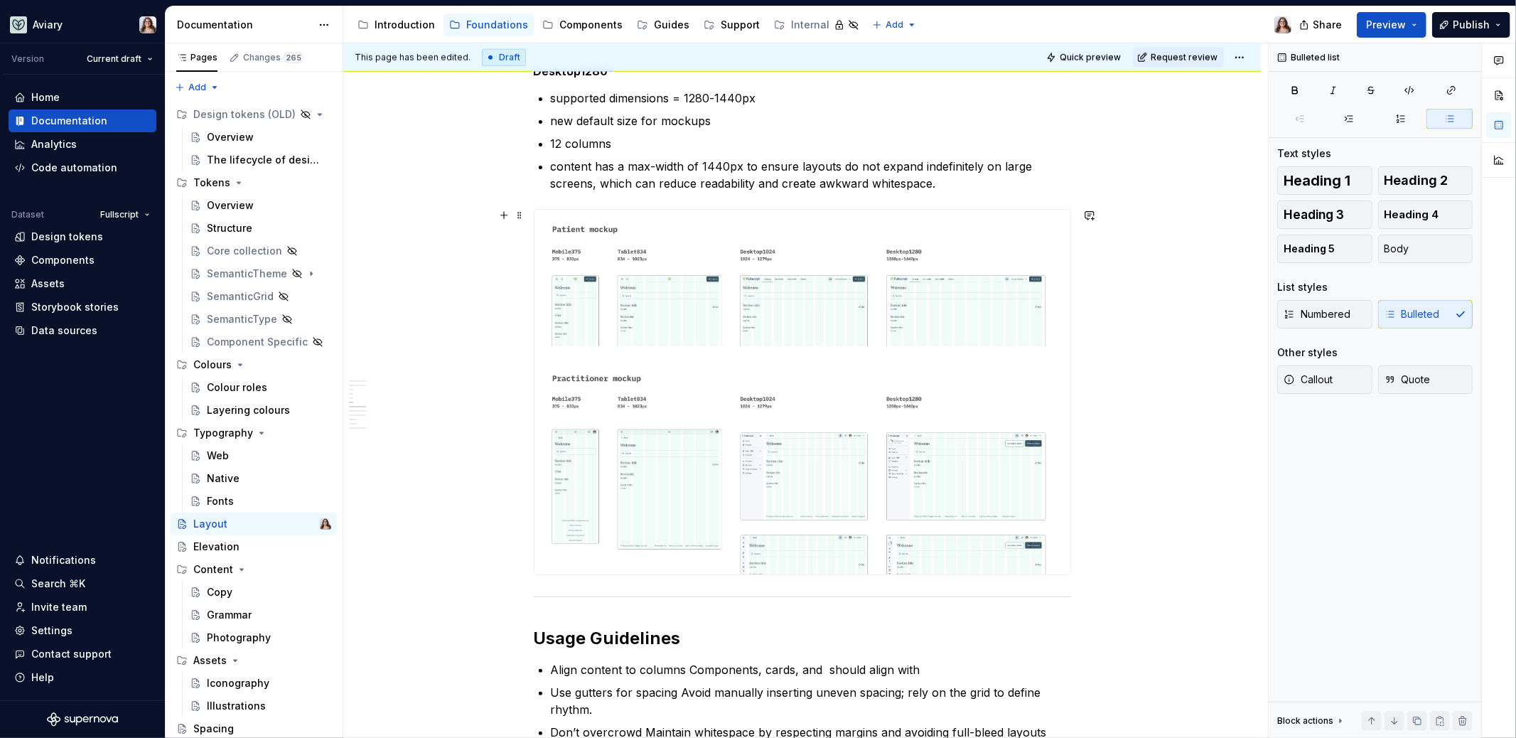
scroll to position [1299, 0]
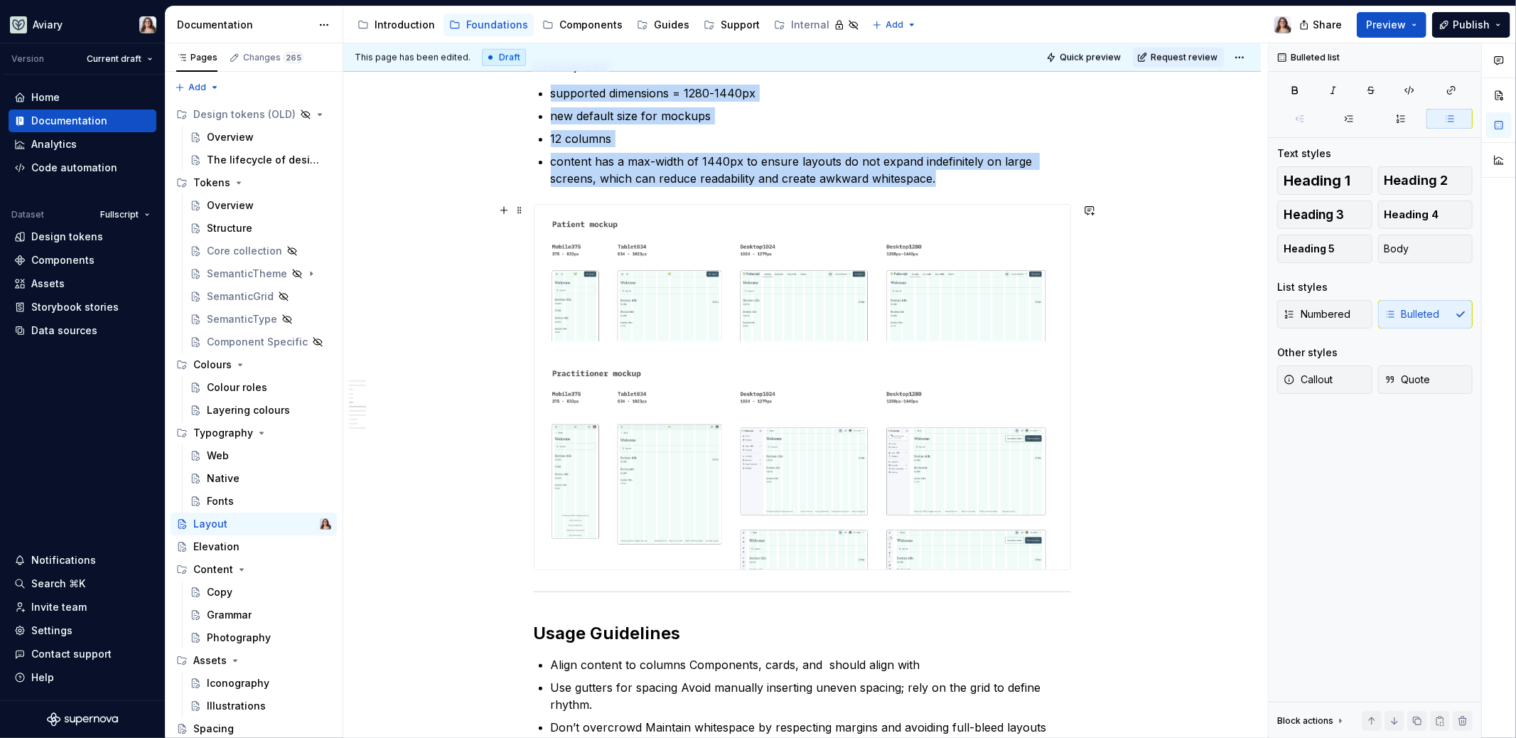
click at [812, 371] on img at bounding box center [803, 387] width 536 height 365
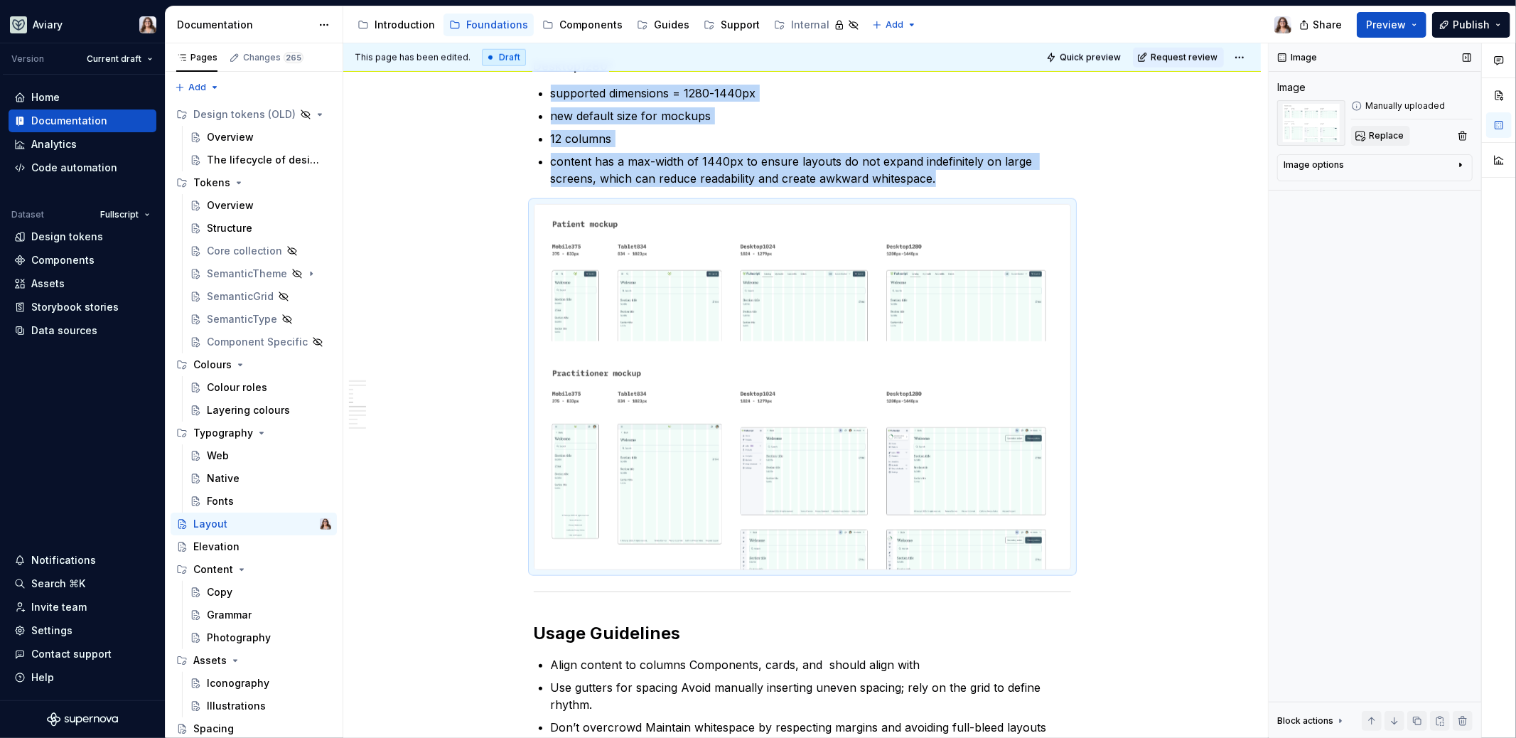
click at [1388, 131] on span "Replace" at bounding box center [1386, 135] width 35 height 11
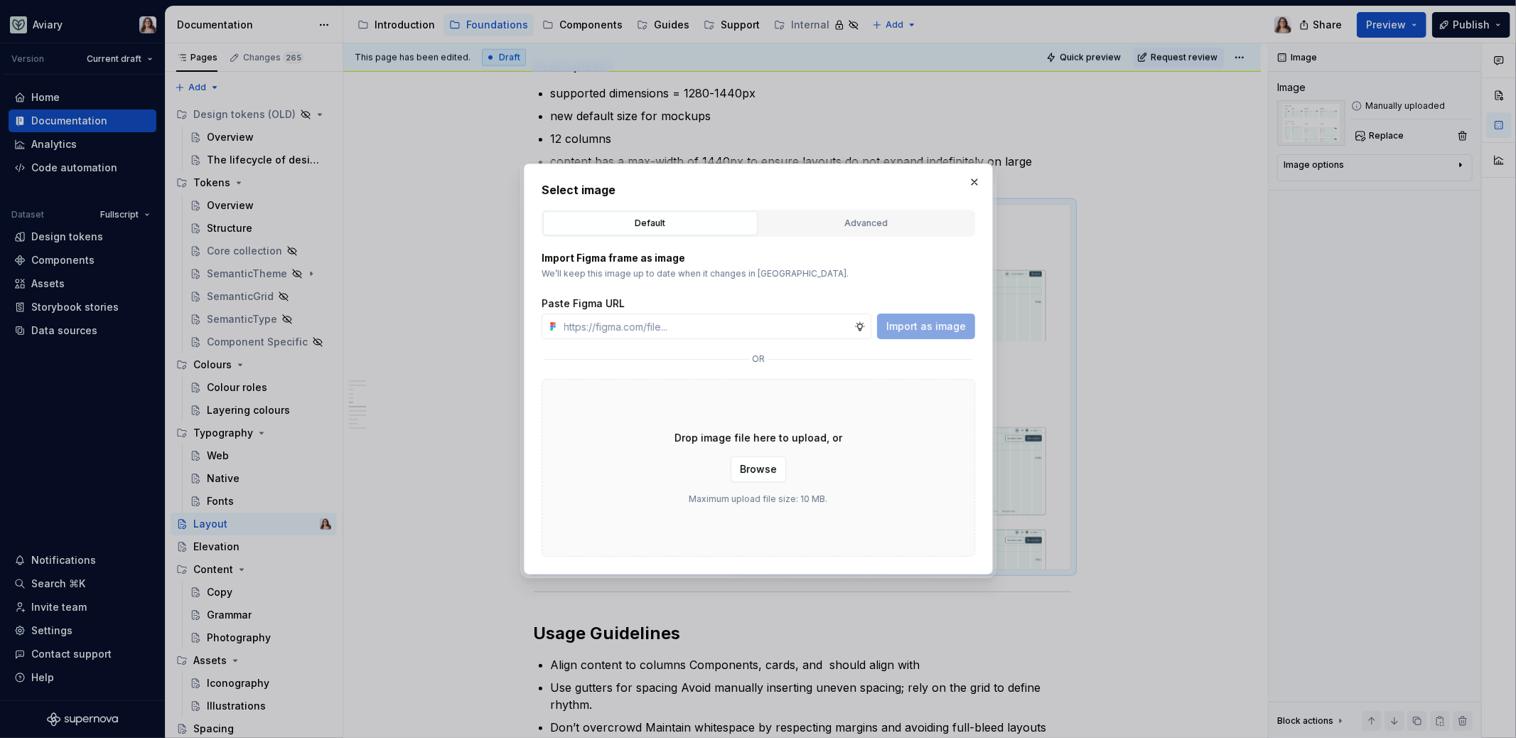
click at [928, 411] on div "Drop image file here to upload, or Browse Maximum upload file size: 10 MB." at bounding box center [759, 468] width 434 height 178
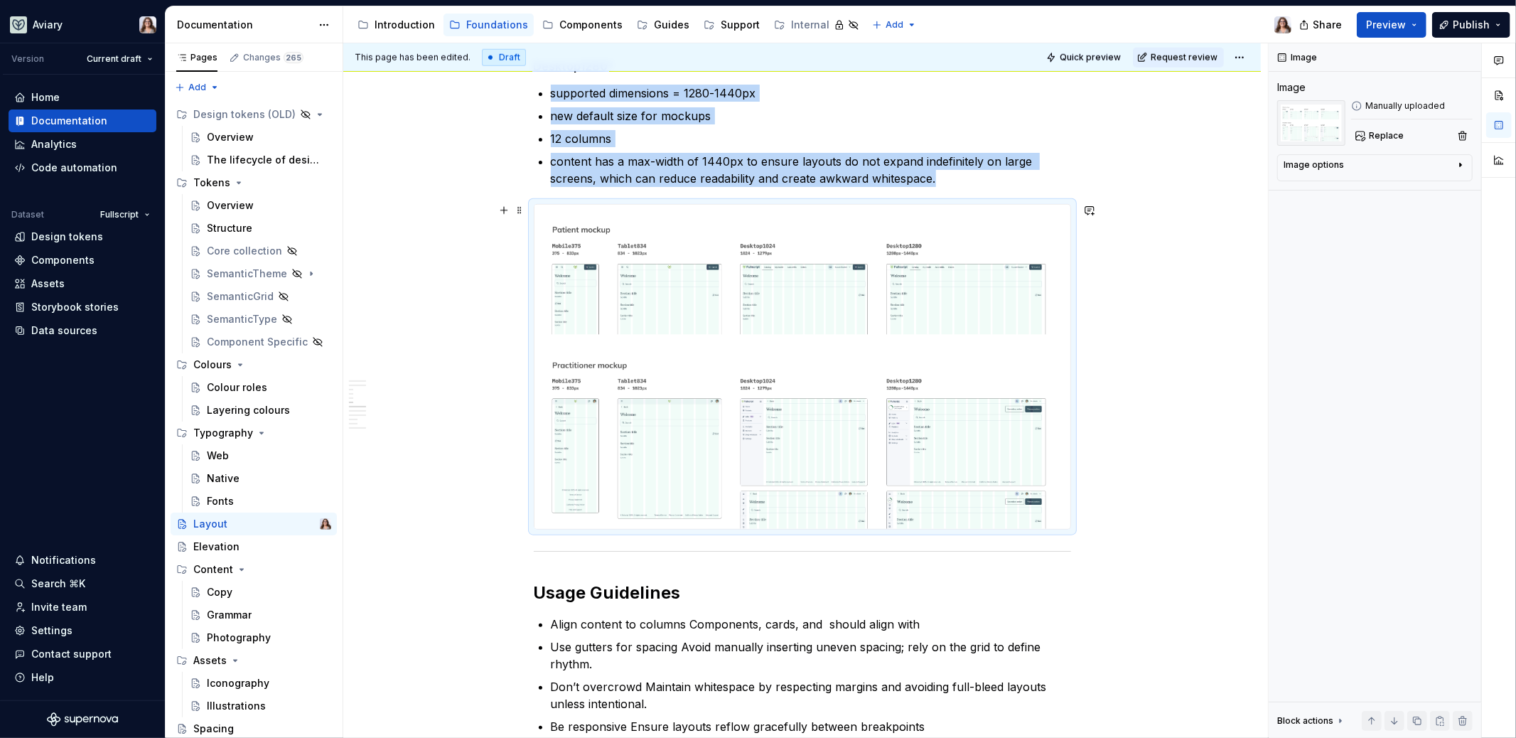
click at [1167, 436] on div "The Layout system provides the foundation for structuring and organizing conten…" at bounding box center [802, 276] width 918 height 2631
click at [1129, 431] on div "The Layout system provides the foundation for structuring and organizing conten…" at bounding box center [802, 276] width 918 height 2631
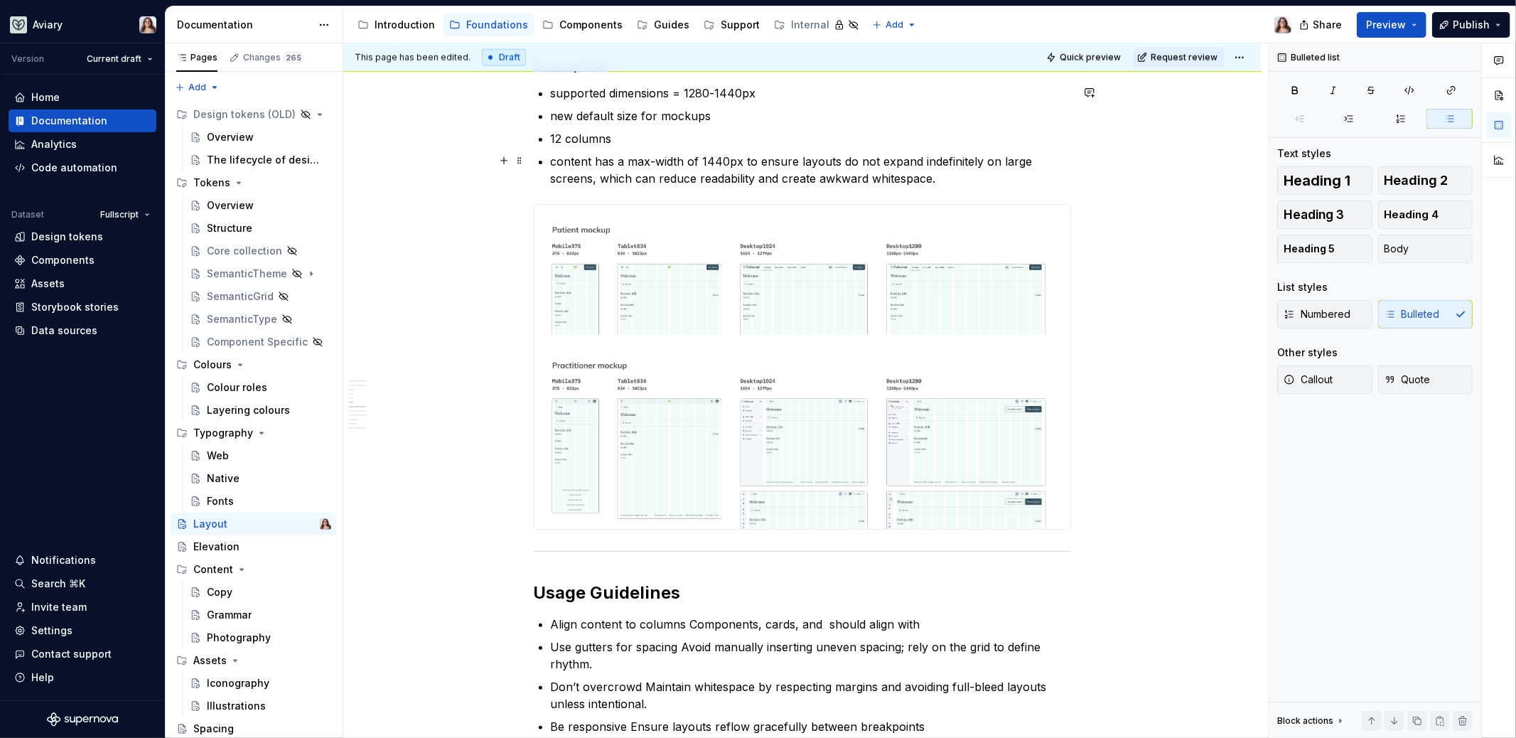
click at [949, 181] on p "content has a max-width of 1440px to ensure layouts do not expand indefinitely …" at bounding box center [811, 170] width 520 height 34
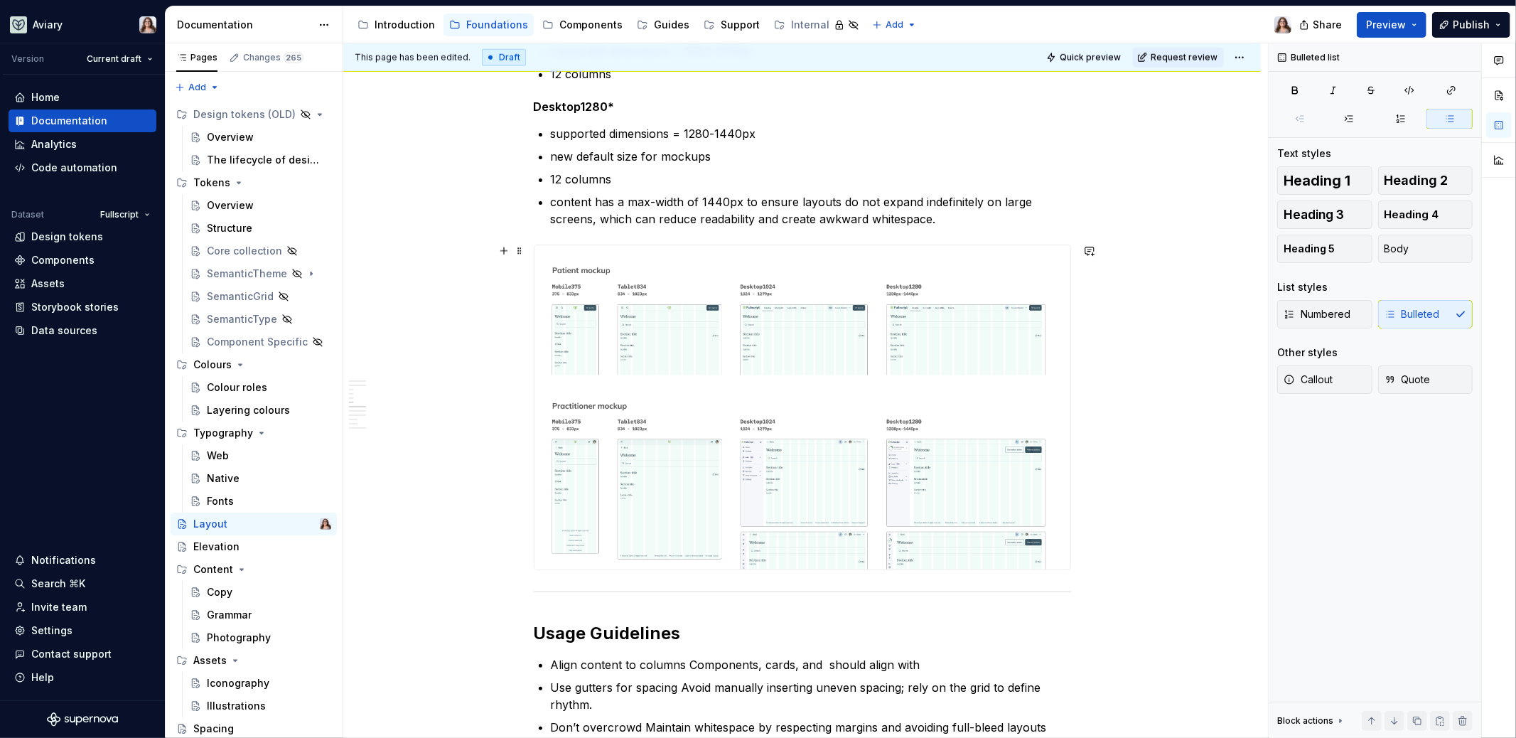
scroll to position [1255, 0]
click at [1100, 460] on div "The Layout system provides the foundation for structuring and organizing conten…" at bounding box center [802, 320] width 918 height 2631
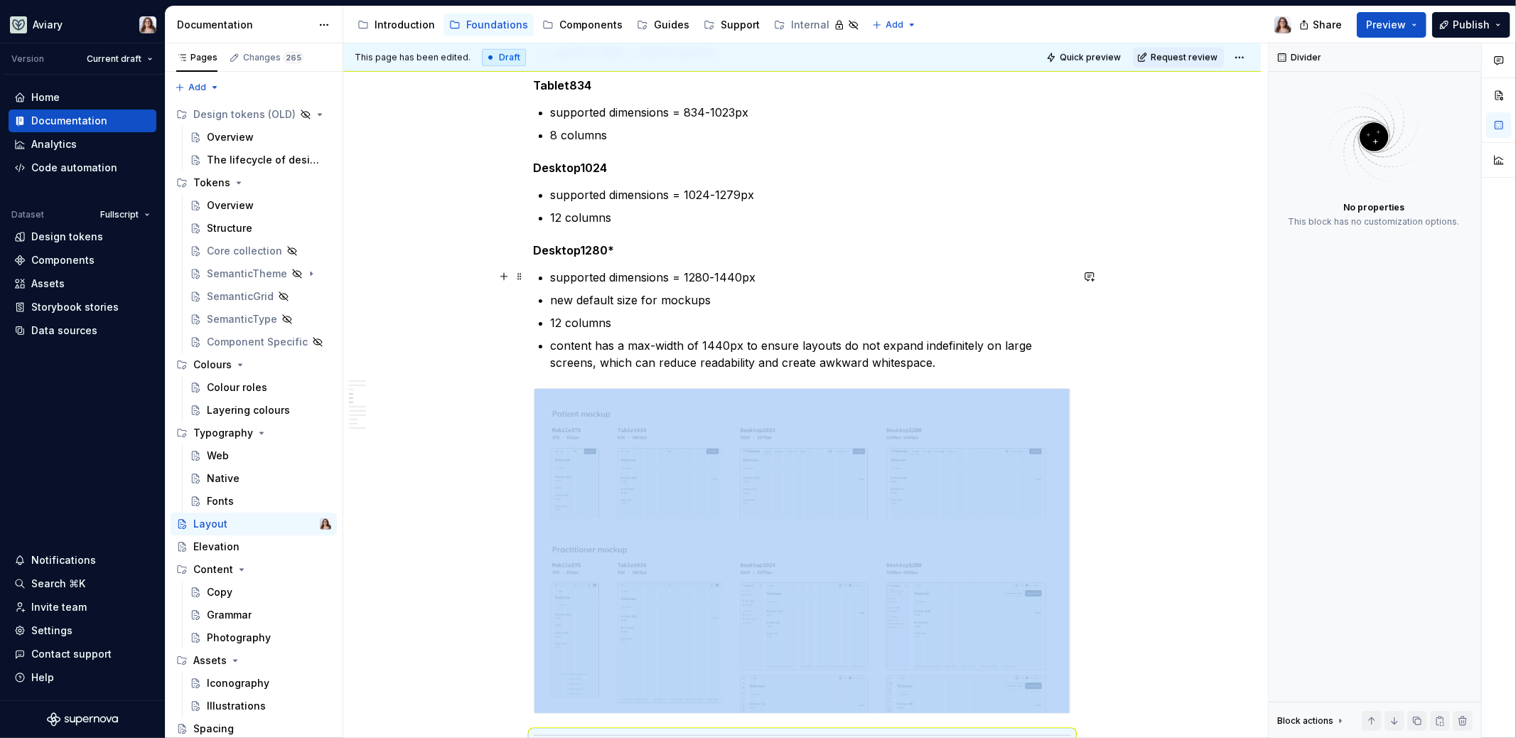
scroll to position [1107, 0]
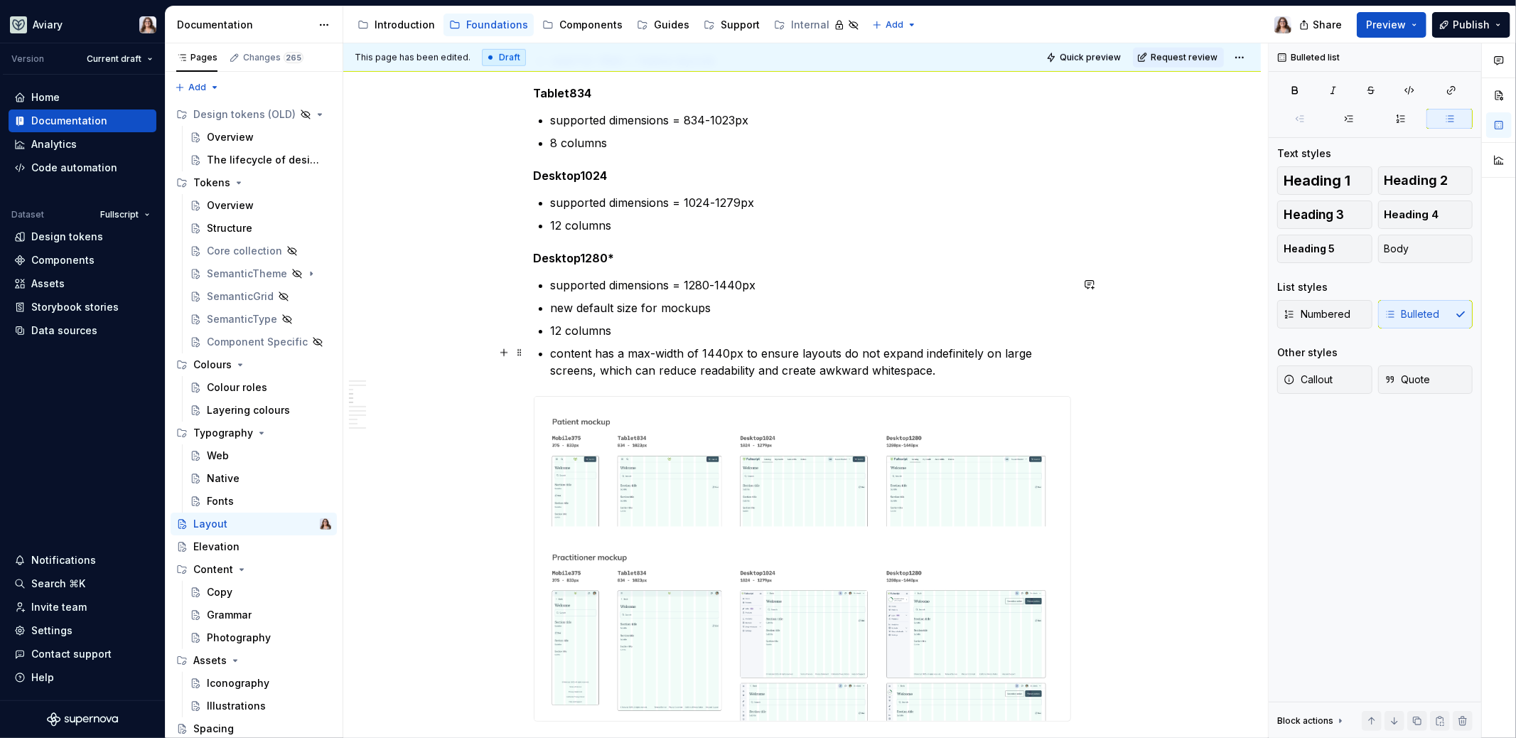
click at [940, 369] on p "content has a max-width of 1440px to ensure layouts do not expand indefinitely …" at bounding box center [811, 362] width 520 height 34
click at [1385, 25] on span "Preview" at bounding box center [1386, 25] width 40 height 14
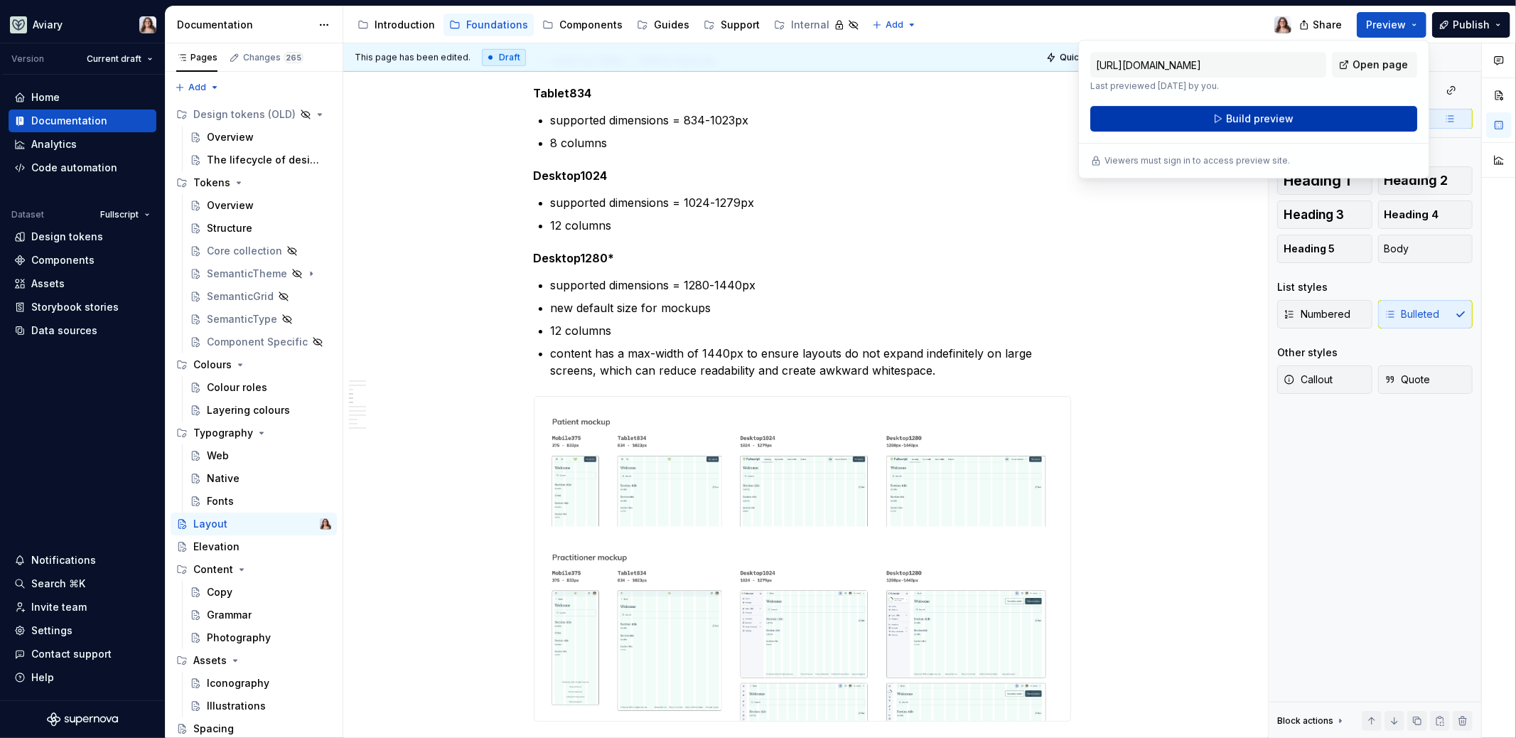
click at [1287, 117] on span "Build preview" at bounding box center [1260, 119] width 68 height 14
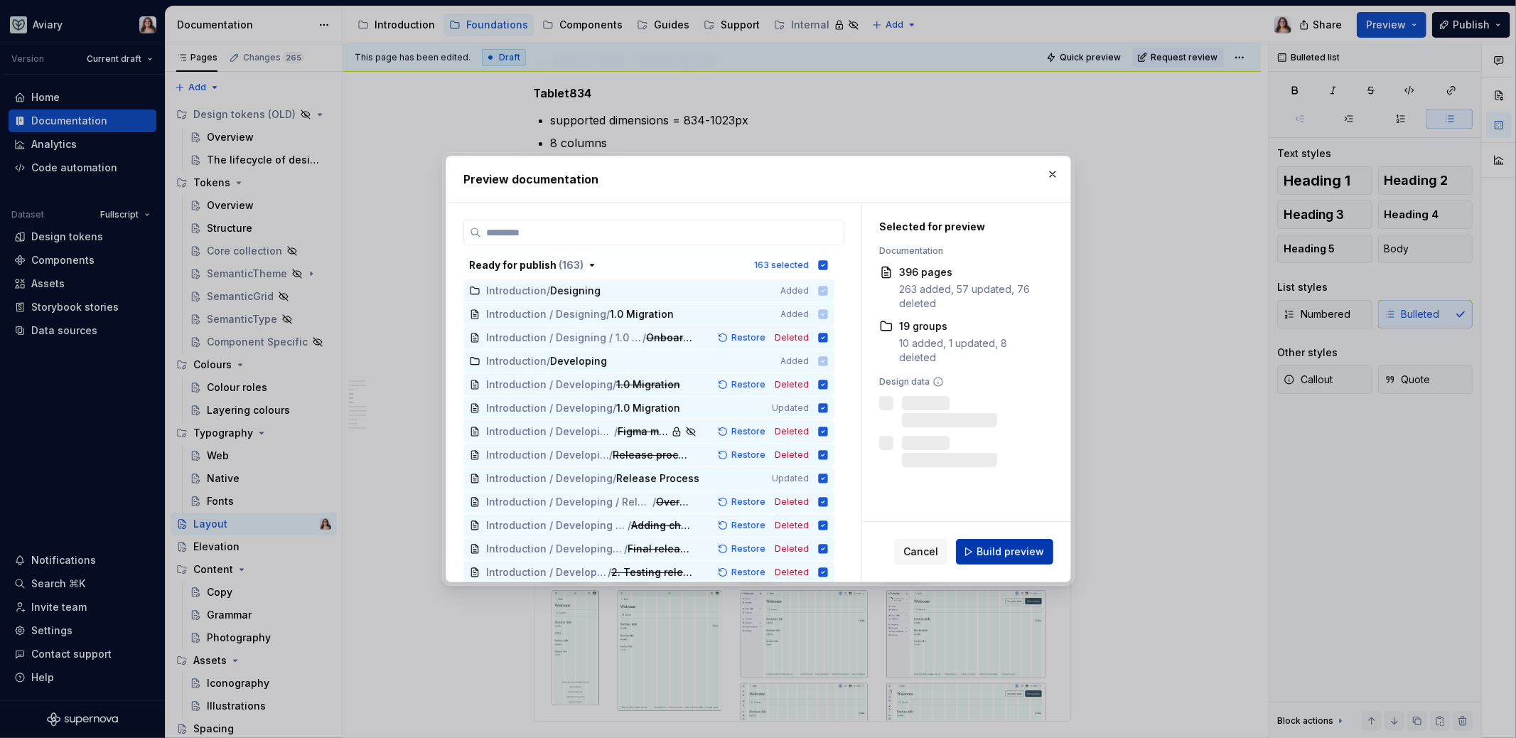
click at [1009, 550] on span "Build preview" at bounding box center [1011, 552] width 68 height 14
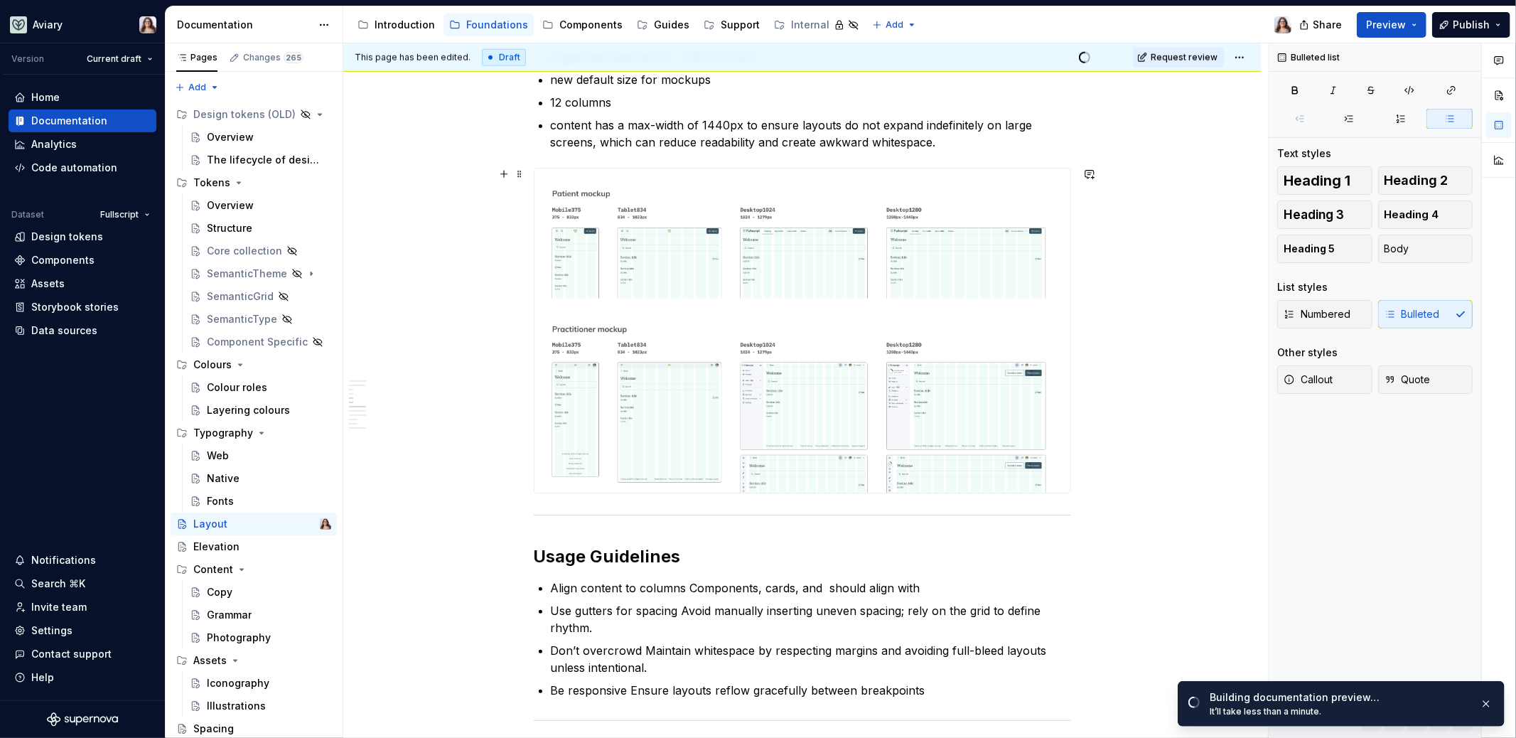
scroll to position [1339, 0]
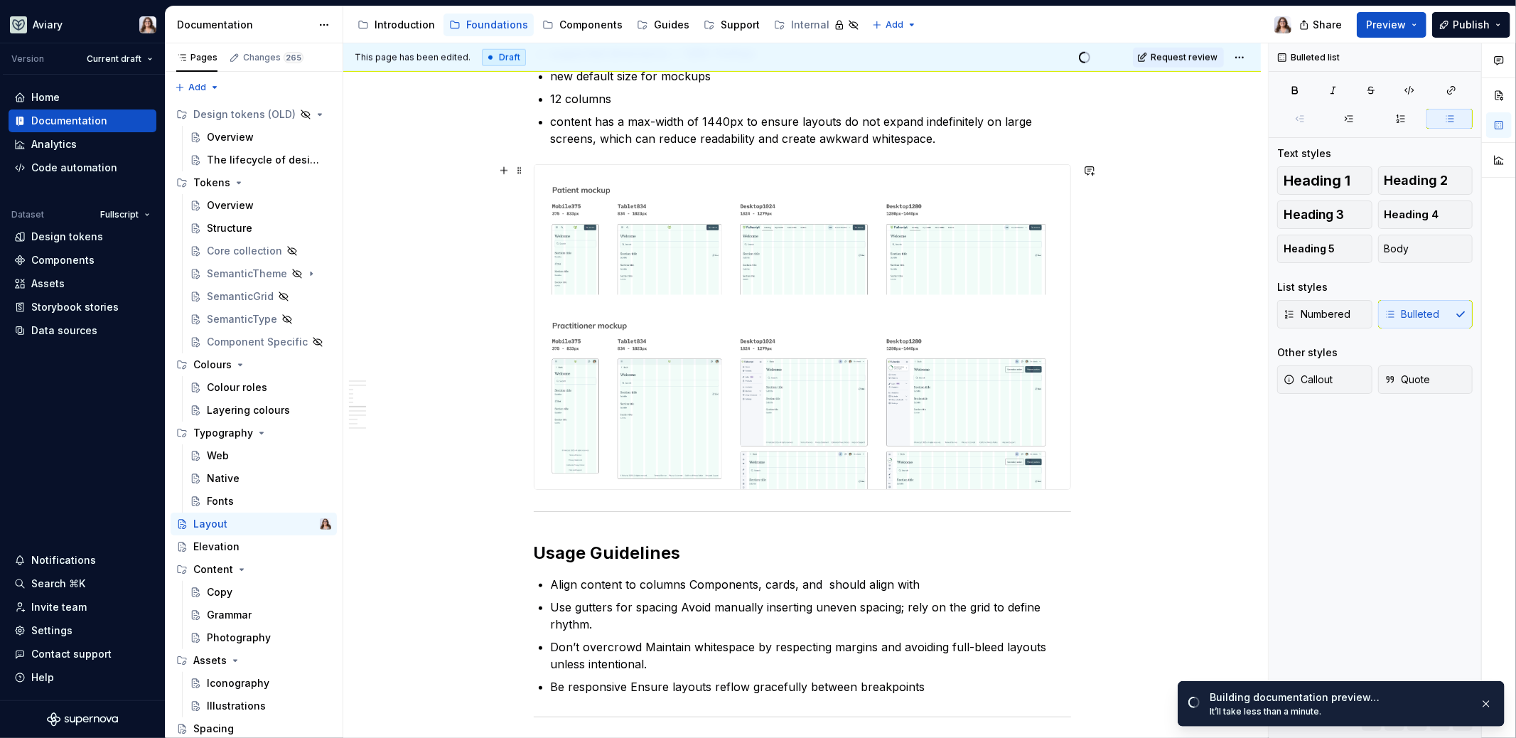
click at [1135, 469] on div "The Layout system provides the foundation for structuring and organizing conten…" at bounding box center [802, 237] width 918 height 2631
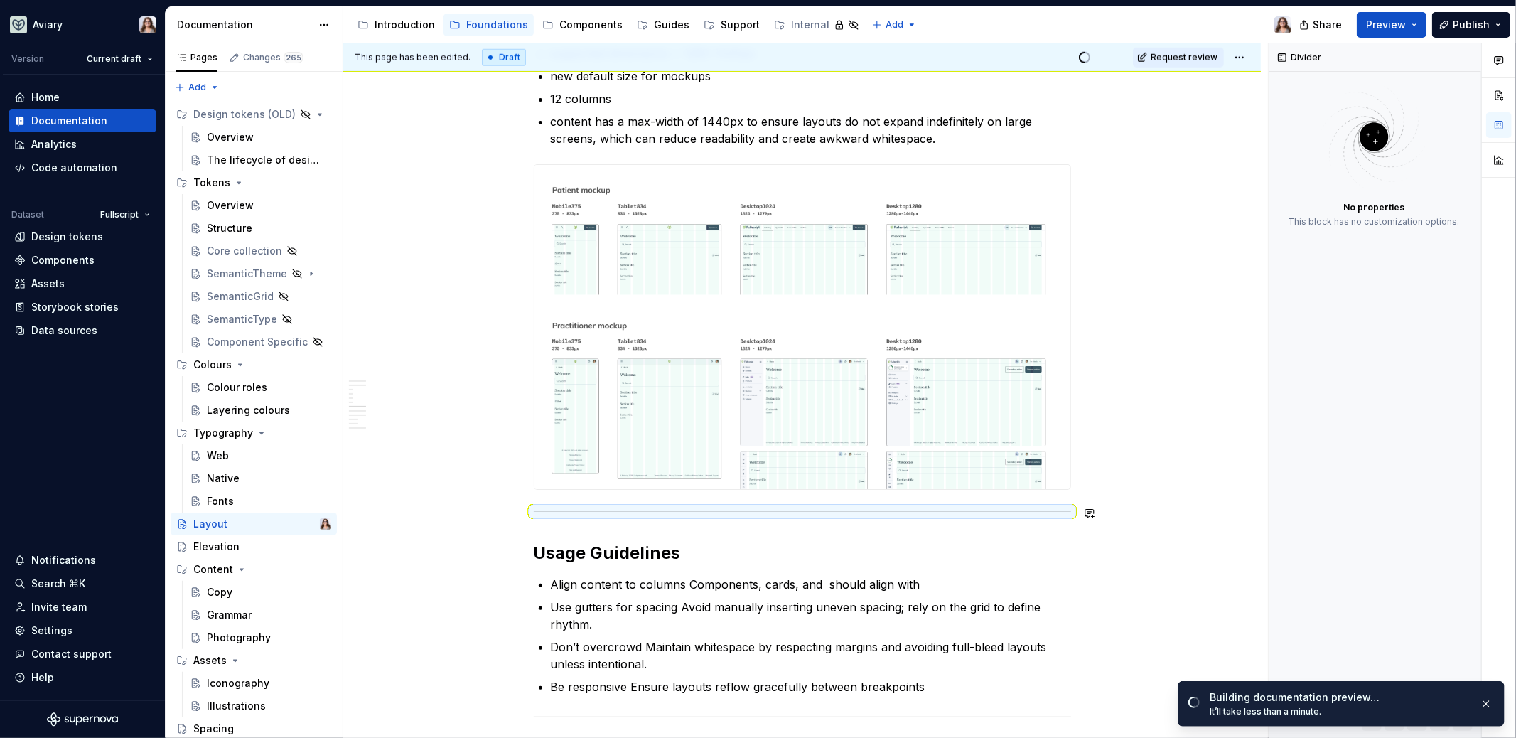
click at [751, 542] on h2 "Usage Guidelines" at bounding box center [802, 553] width 537 height 23
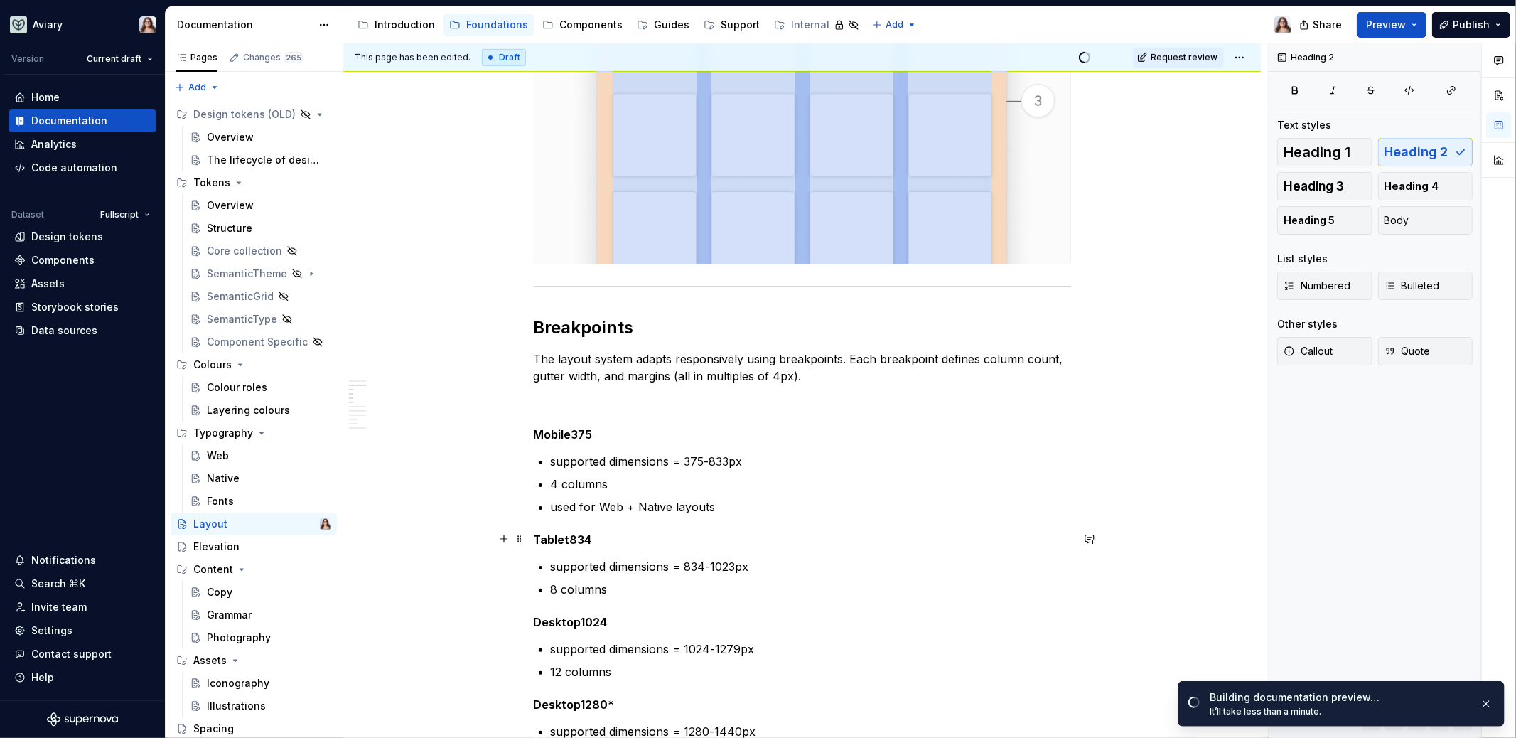
scroll to position [626, 0]
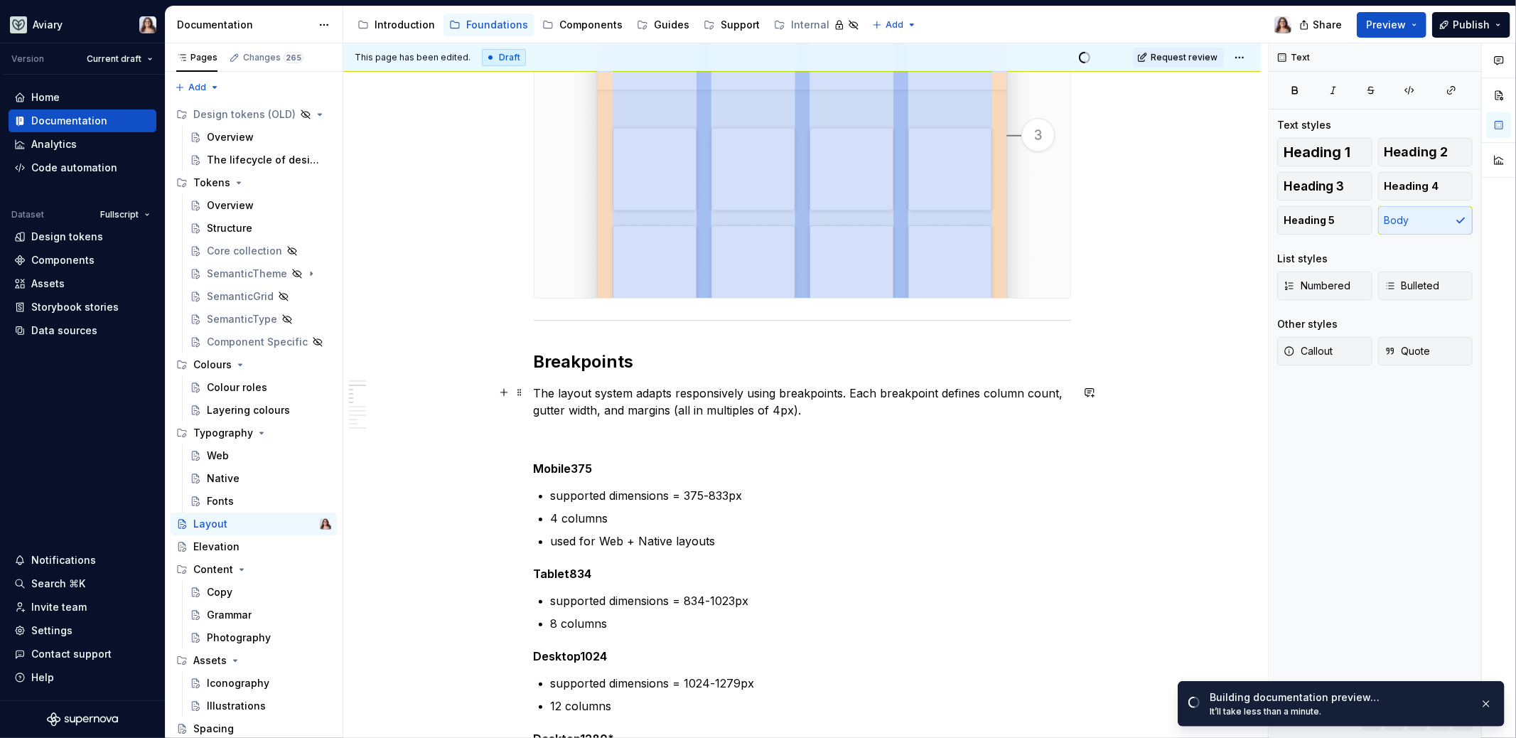
click at [811, 412] on p "The layout system adapts responsively using breakpoints. Each breakpoint define…" at bounding box center [802, 402] width 537 height 34
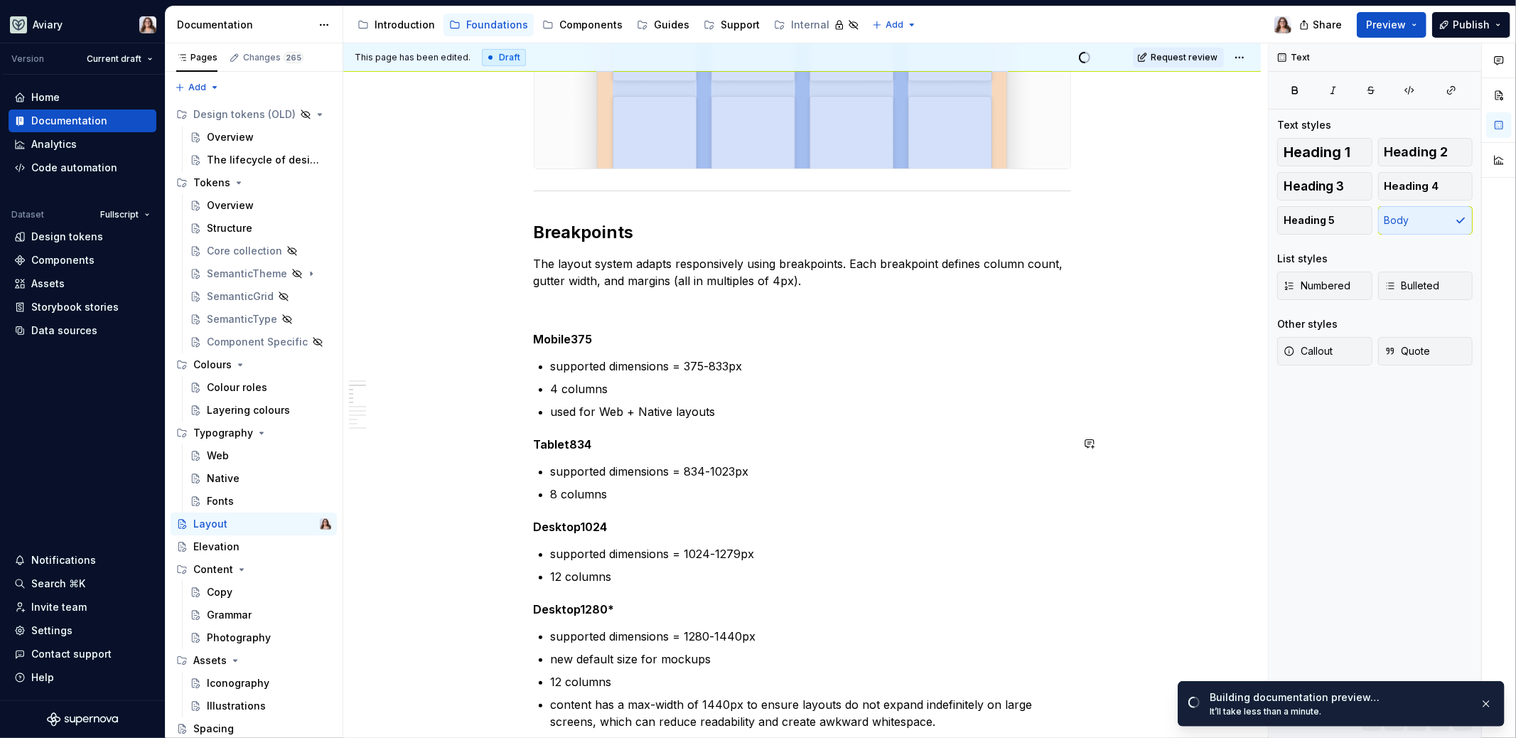
scroll to position [757, 0]
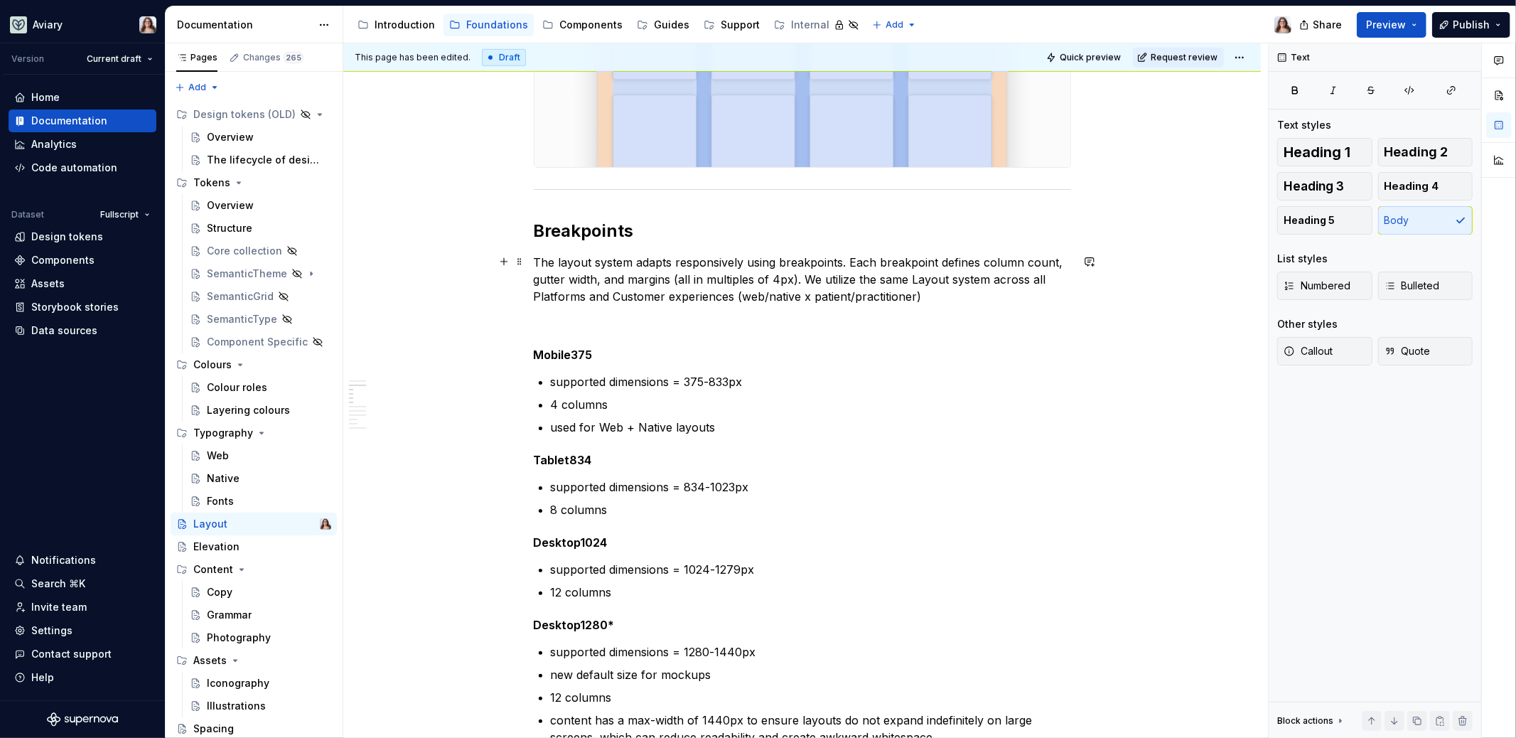
click at [855, 296] on p "The layout system adapts responsively using breakpoints. Each breakpoint define…" at bounding box center [802, 279] width 537 height 51
click at [815, 299] on p "The layout system adapts responsively using breakpoints. Each breakpoint define…" at bounding box center [802, 279] width 537 height 51
click at [773, 299] on p "The layout system adapts responsively using breakpoints. Each breakpoint define…" at bounding box center [802, 279] width 537 height 51
click at [746, 295] on p "The layout system adapts responsively using breakpoints. Each breakpoint define…" at bounding box center [802, 279] width 537 height 51
click at [925, 294] on p "The layout system adapts responsively using breakpoints. Each breakpoint define…" at bounding box center [802, 279] width 537 height 51
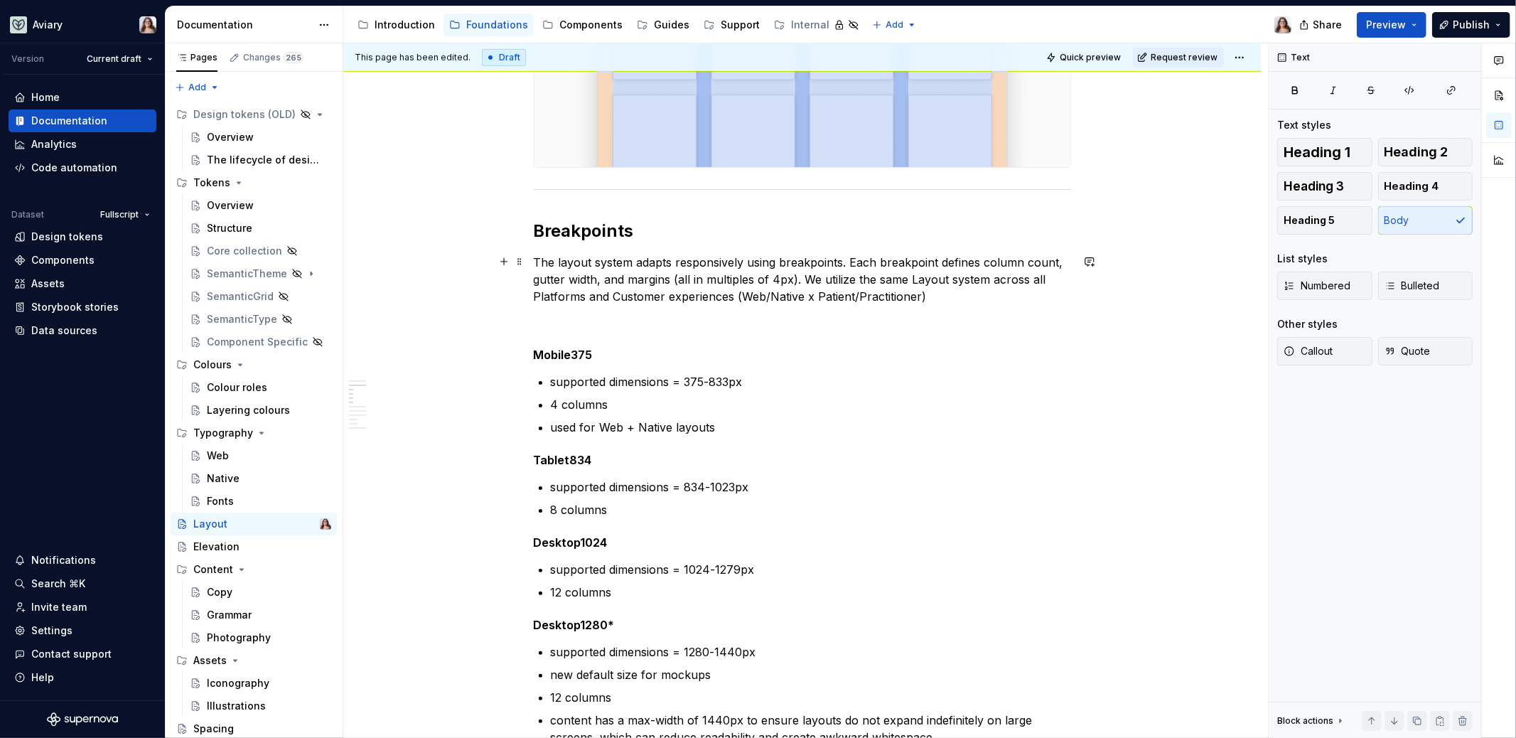
click at [741, 296] on p "The layout system adapts responsively using breakpoints. Each breakpoint define…" at bounding box center [802, 279] width 537 height 51
click at [920, 298] on p "The layout system adapts responsively using breakpoints. Each breakpoint define…" at bounding box center [802, 279] width 537 height 51
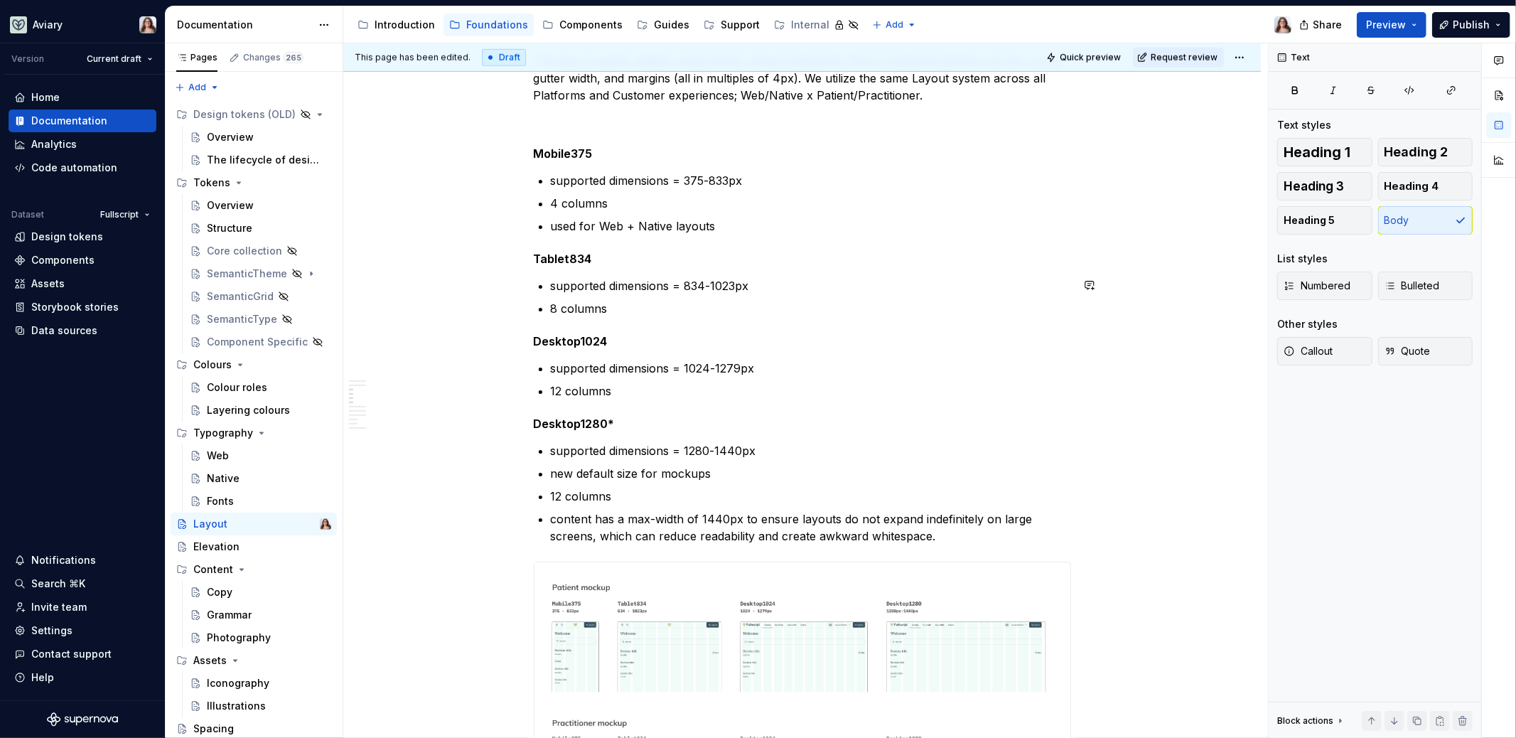
scroll to position [964, 0]
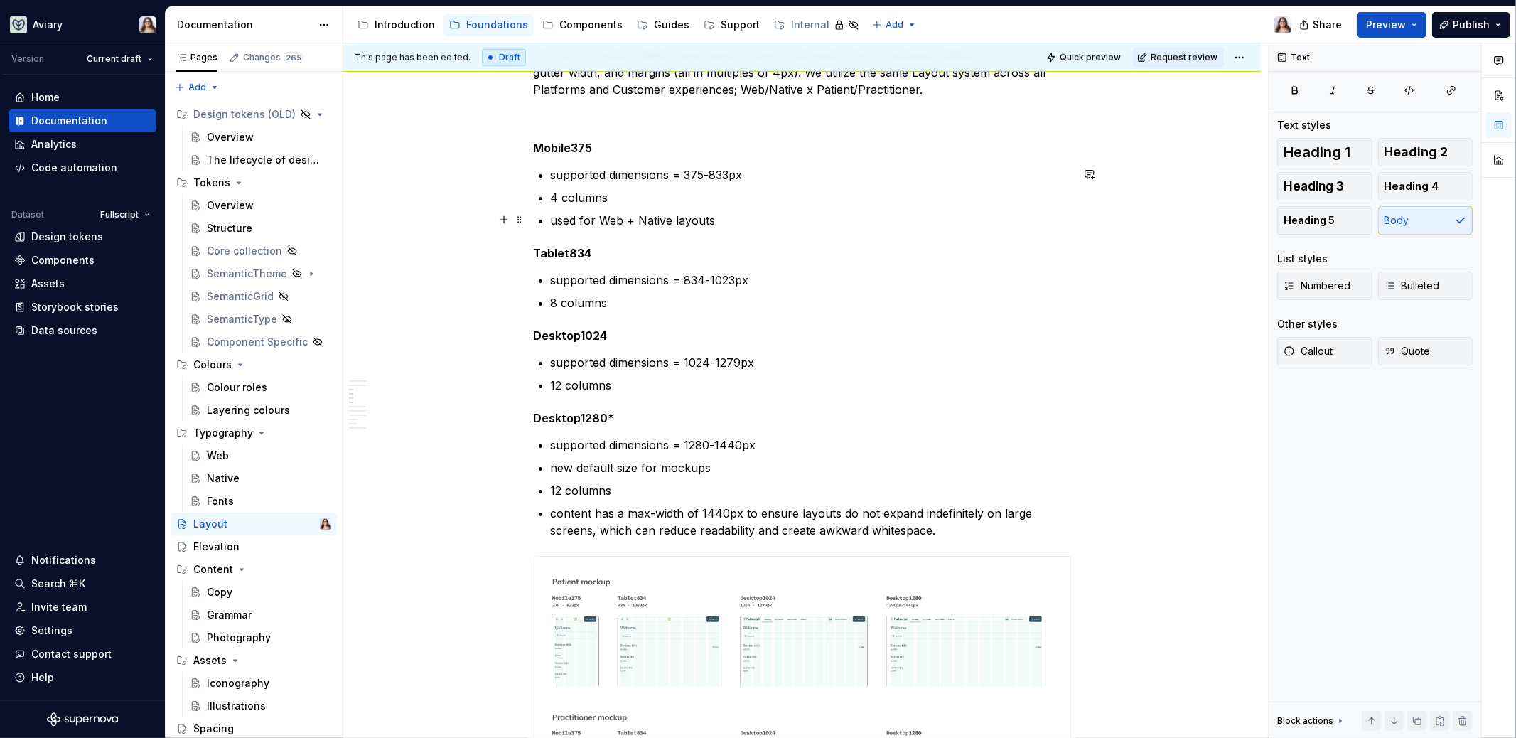
click at [718, 220] on p "used for Web + Native layouts" at bounding box center [811, 220] width 520 height 17
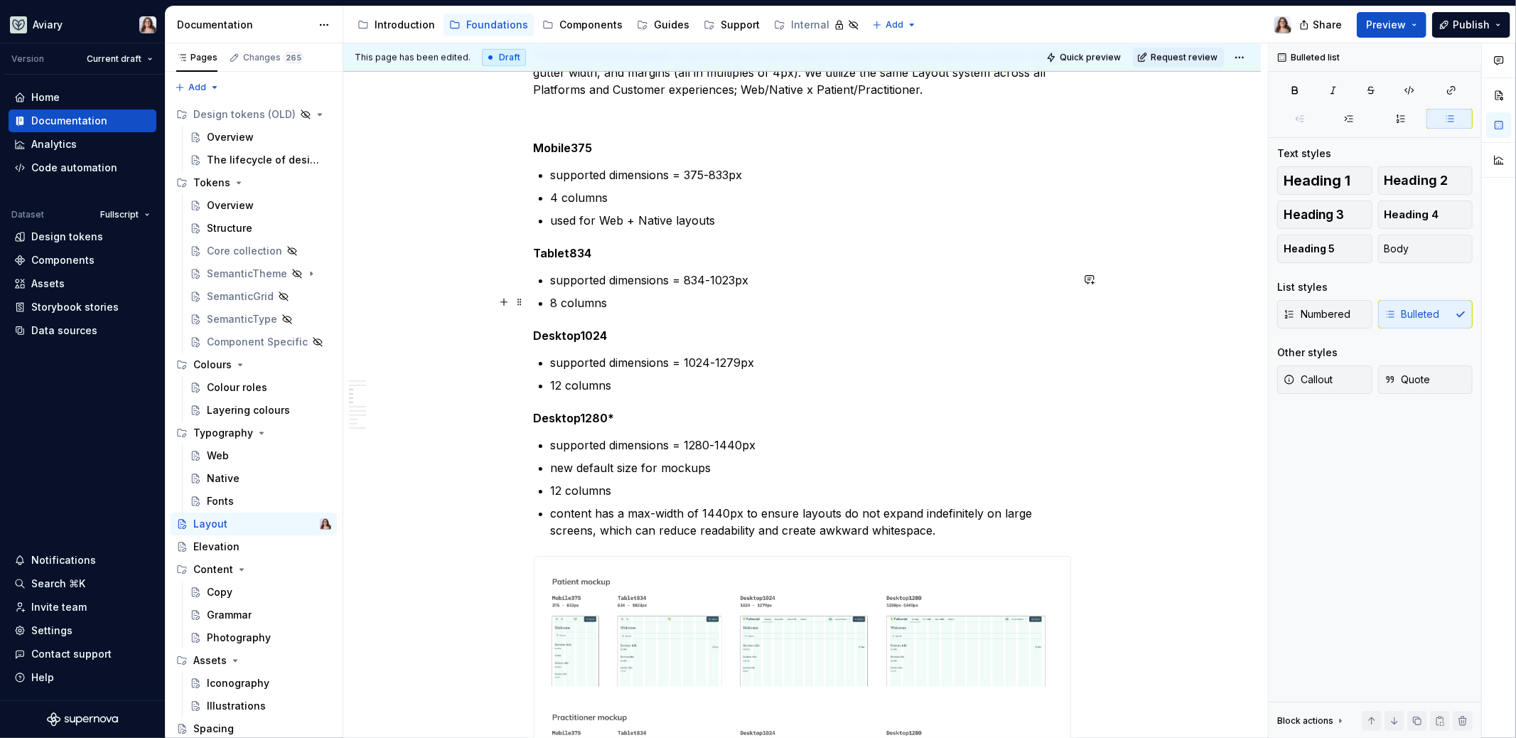
click at [730, 299] on p "8 columns" at bounding box center [811, 302] width 520 height 17
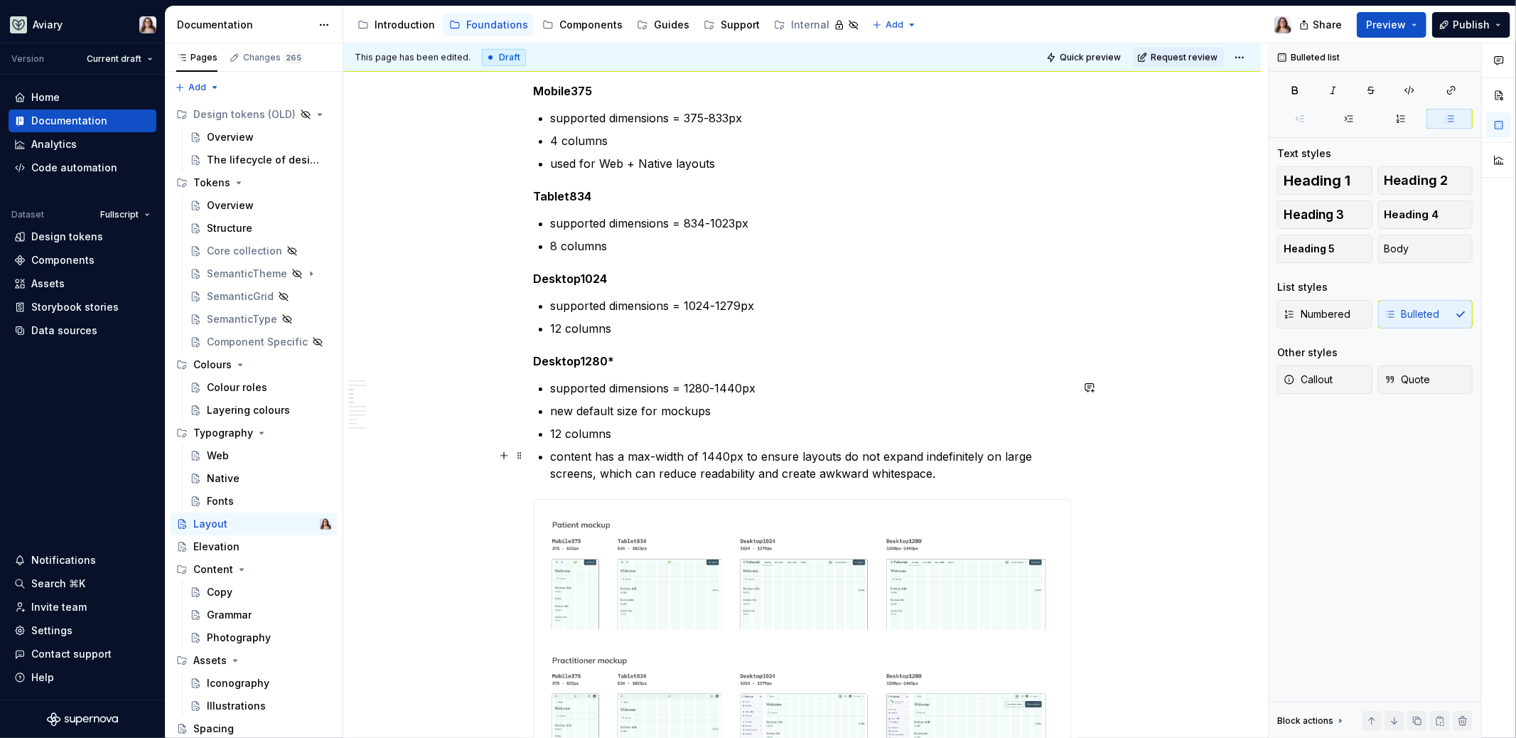
scroll to position [1029, 0]
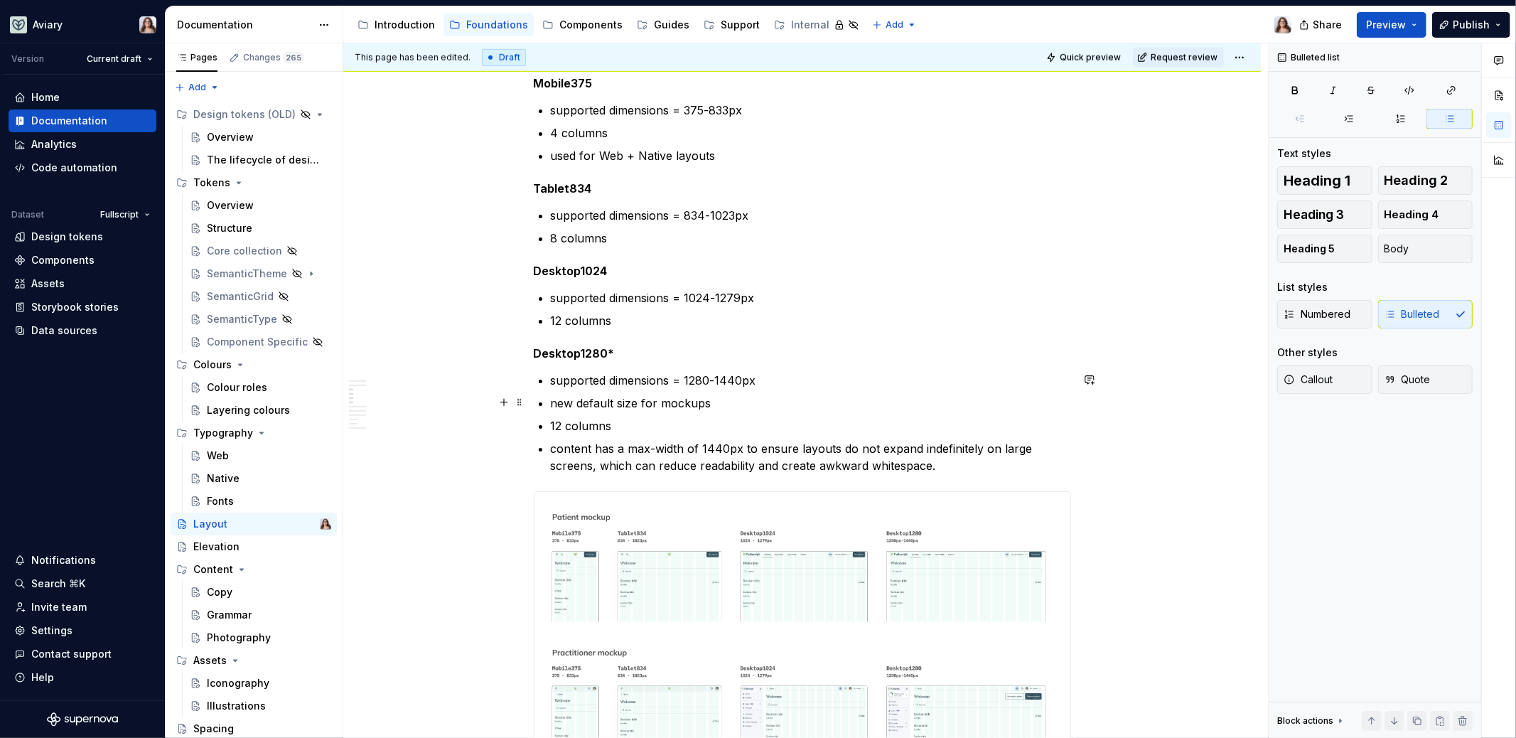
click at [717, 402] on p "new default size for mockups" at bounding box center [811, 403] width 520 height 17
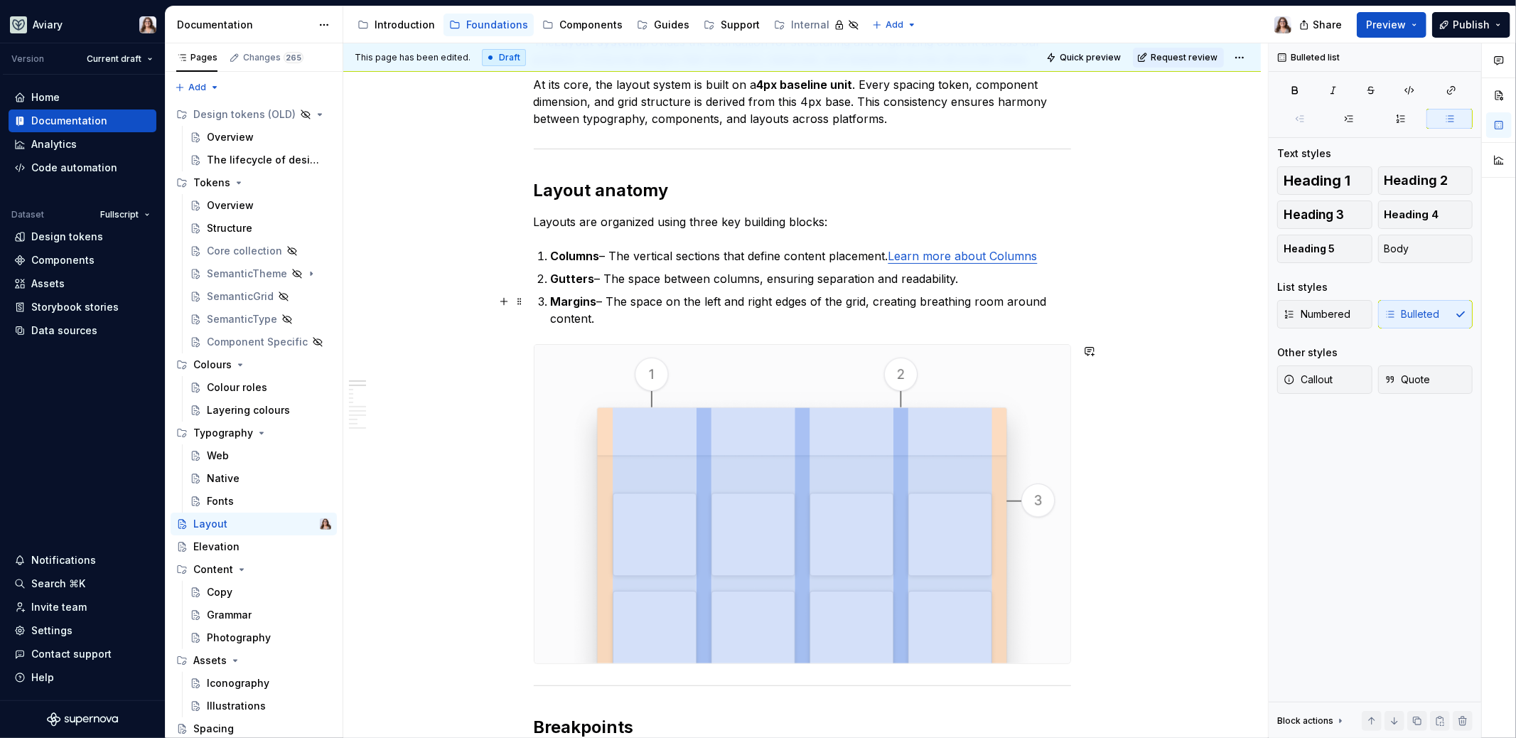
scroll to position [245, 0]
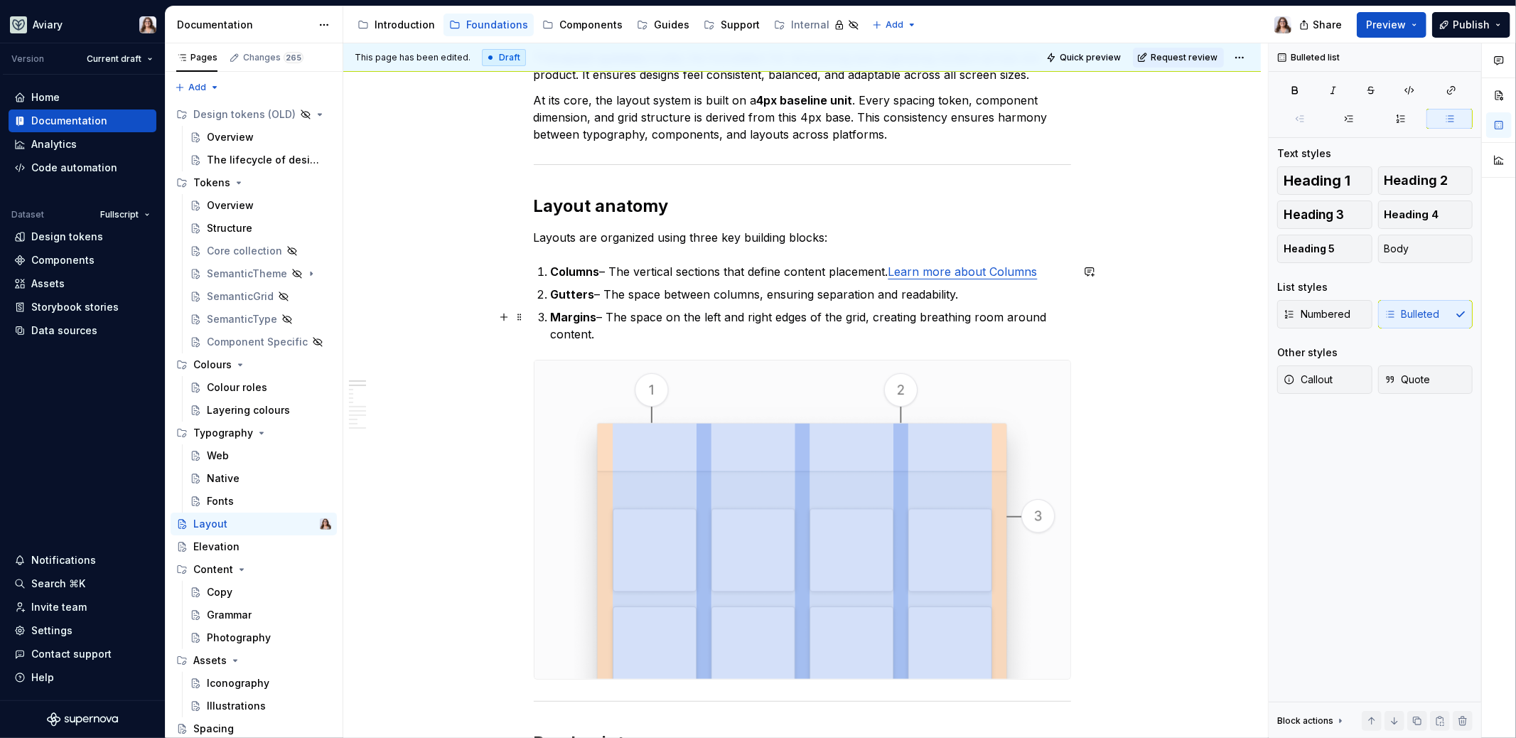
click at [840, 336] on p "Margins – The space on the left and right edges of the grid, creating breathing…" at bounding box center [811, 326] width 520 height 34
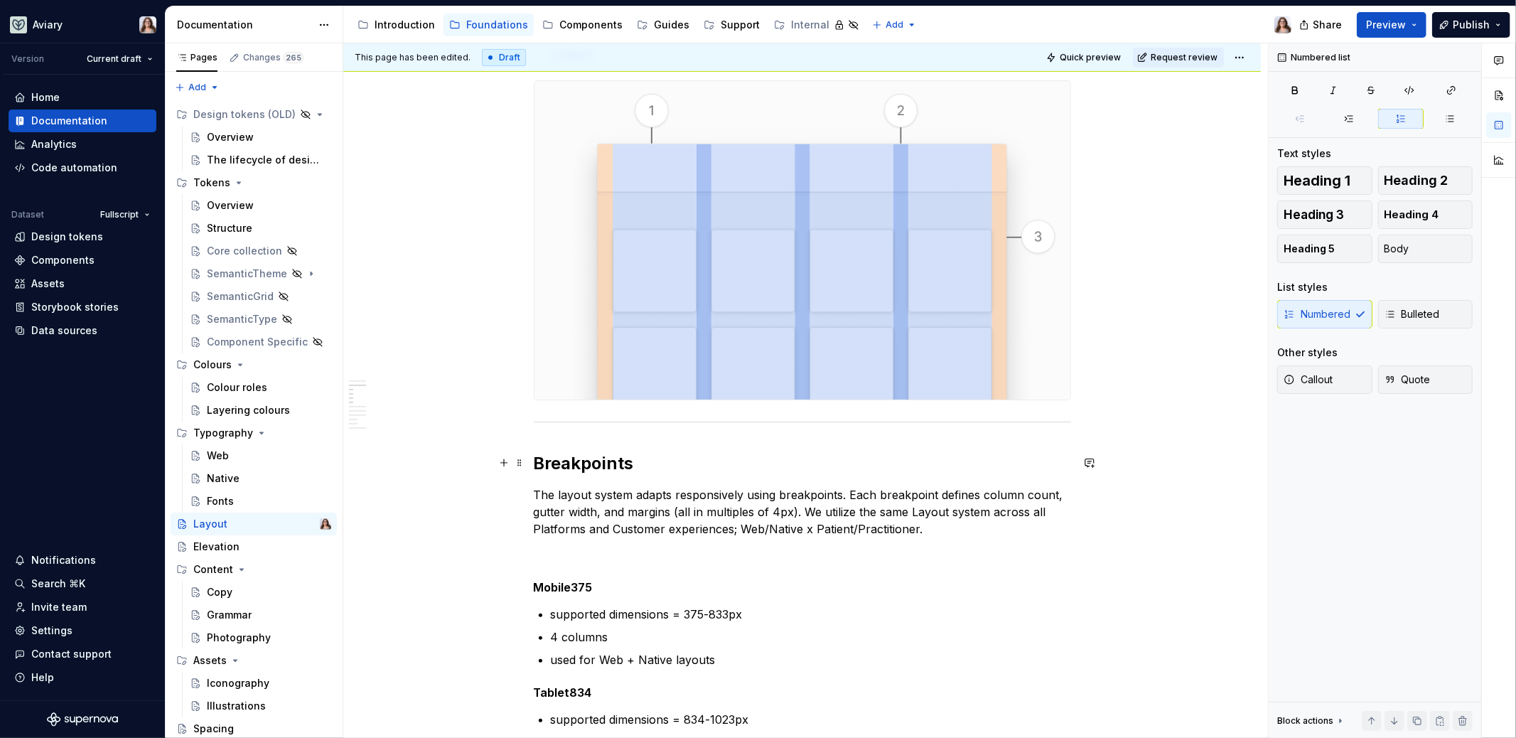
scroll to position [758, 0]
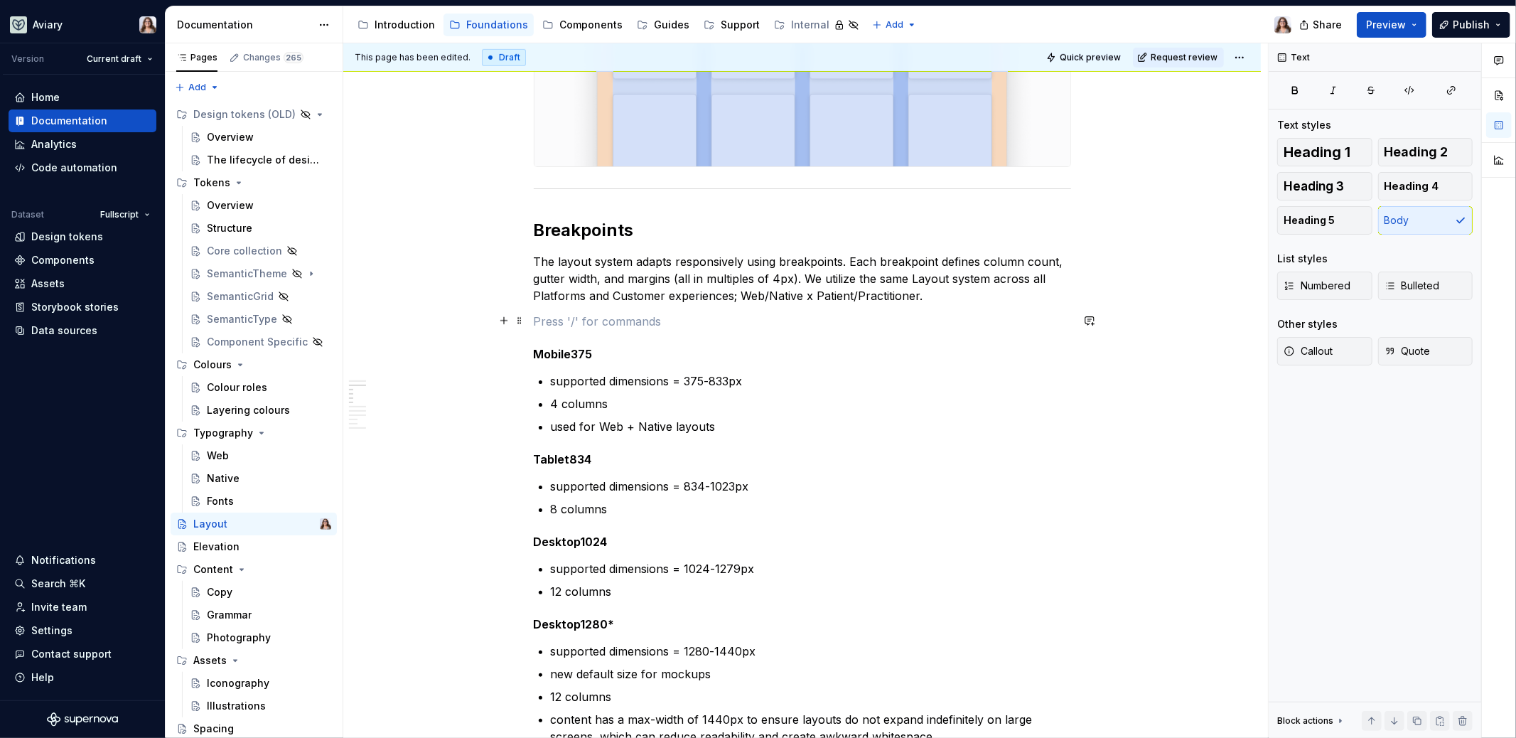
click at [557, 320] on p at bounding box center [802, 321] width 537 height 17
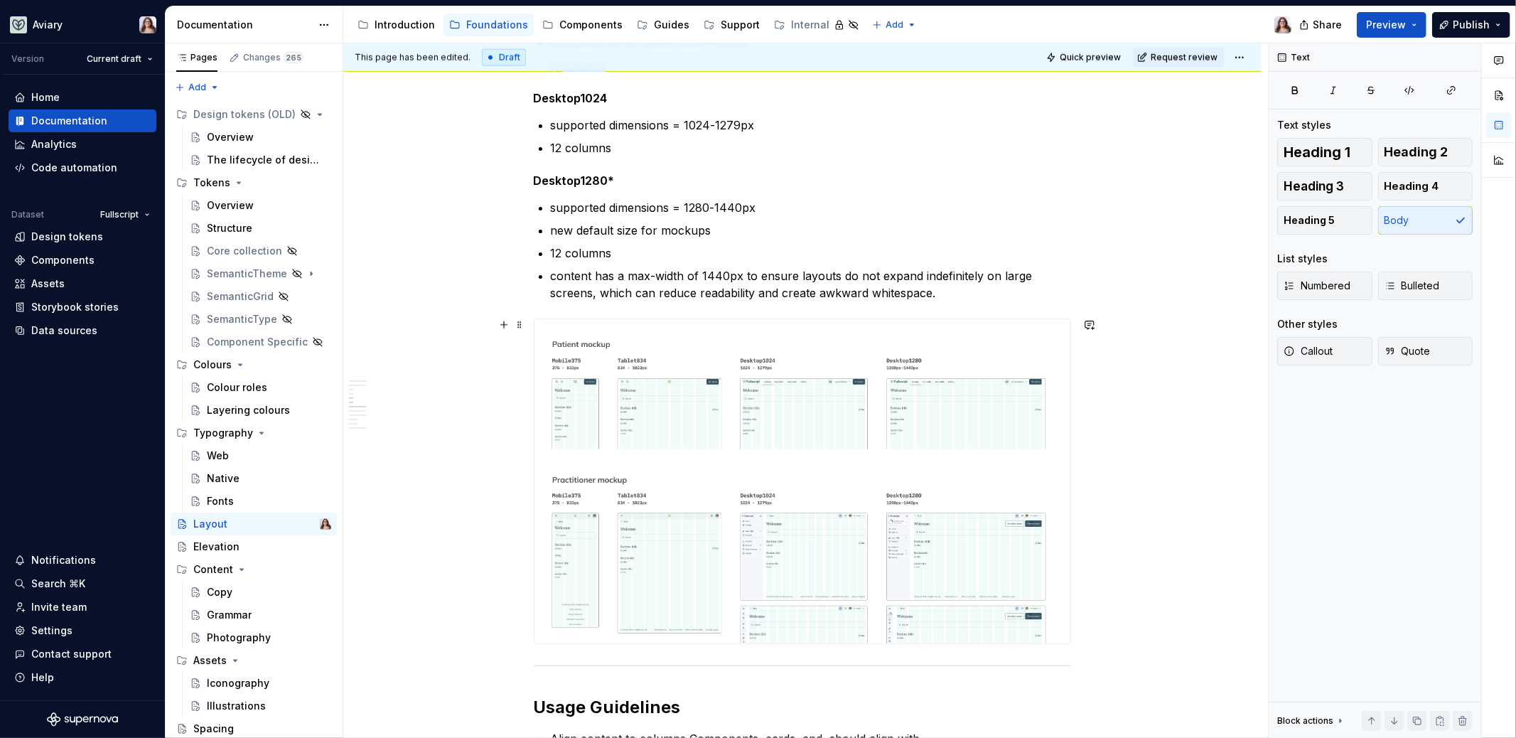
scroll to position [1238, 0]
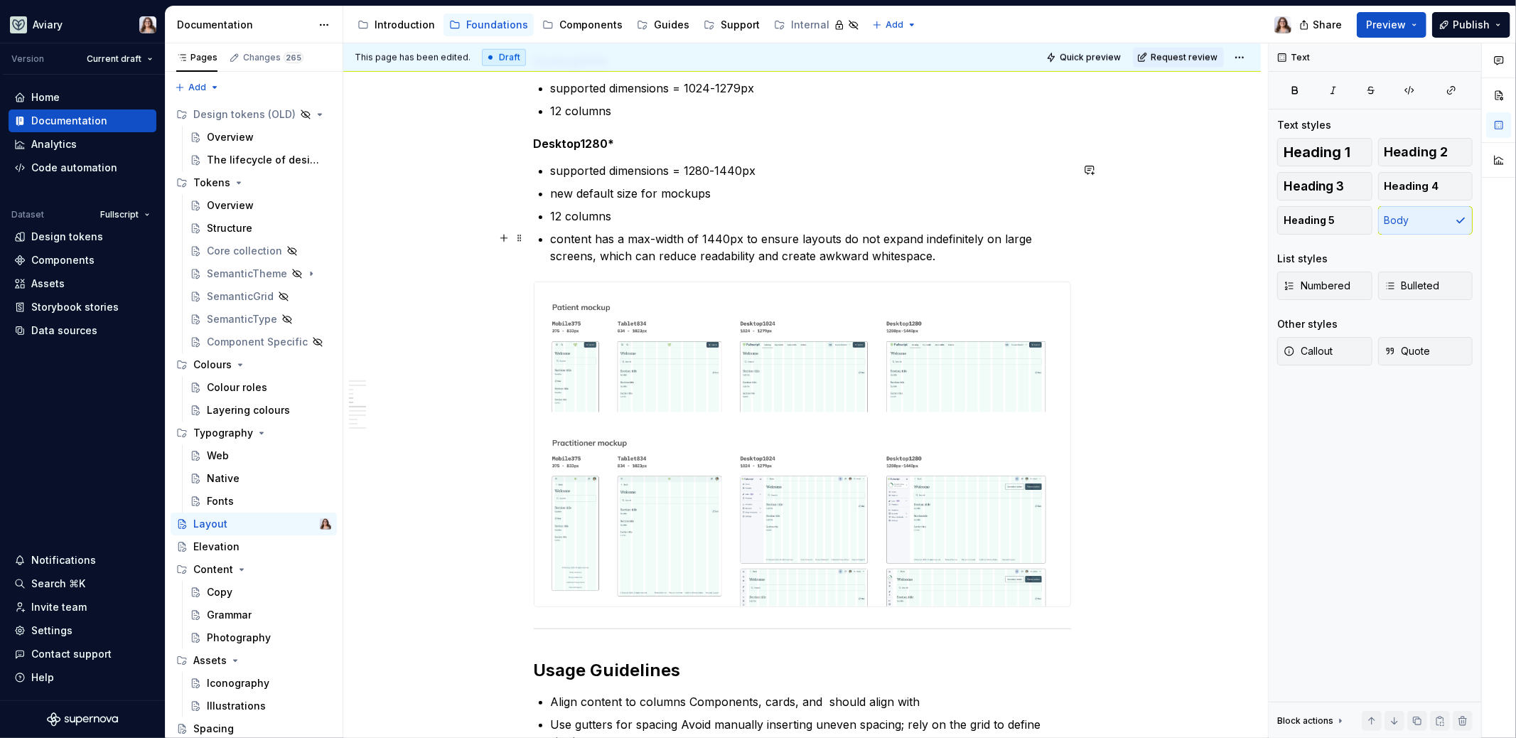
click at [942, 262] on div "The Layout system provides the foundation for structuring and organizing conten…" at bounding box center [802, 244] width 537 height 2376
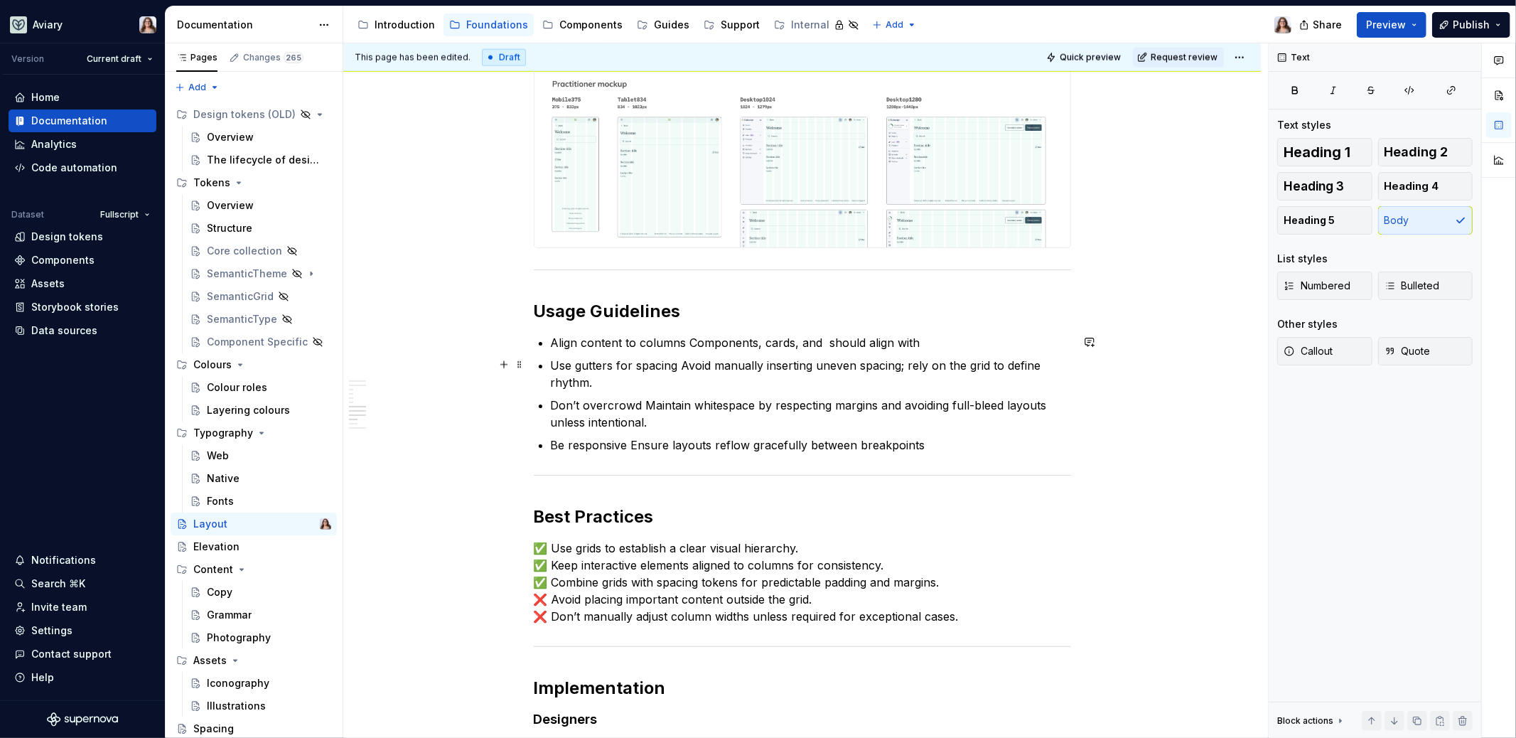
scroll to position [1598, 0]
click at [699, 311] on h2 "Usage Guidelines" at bounding box center [802, 310] width 537 height 23
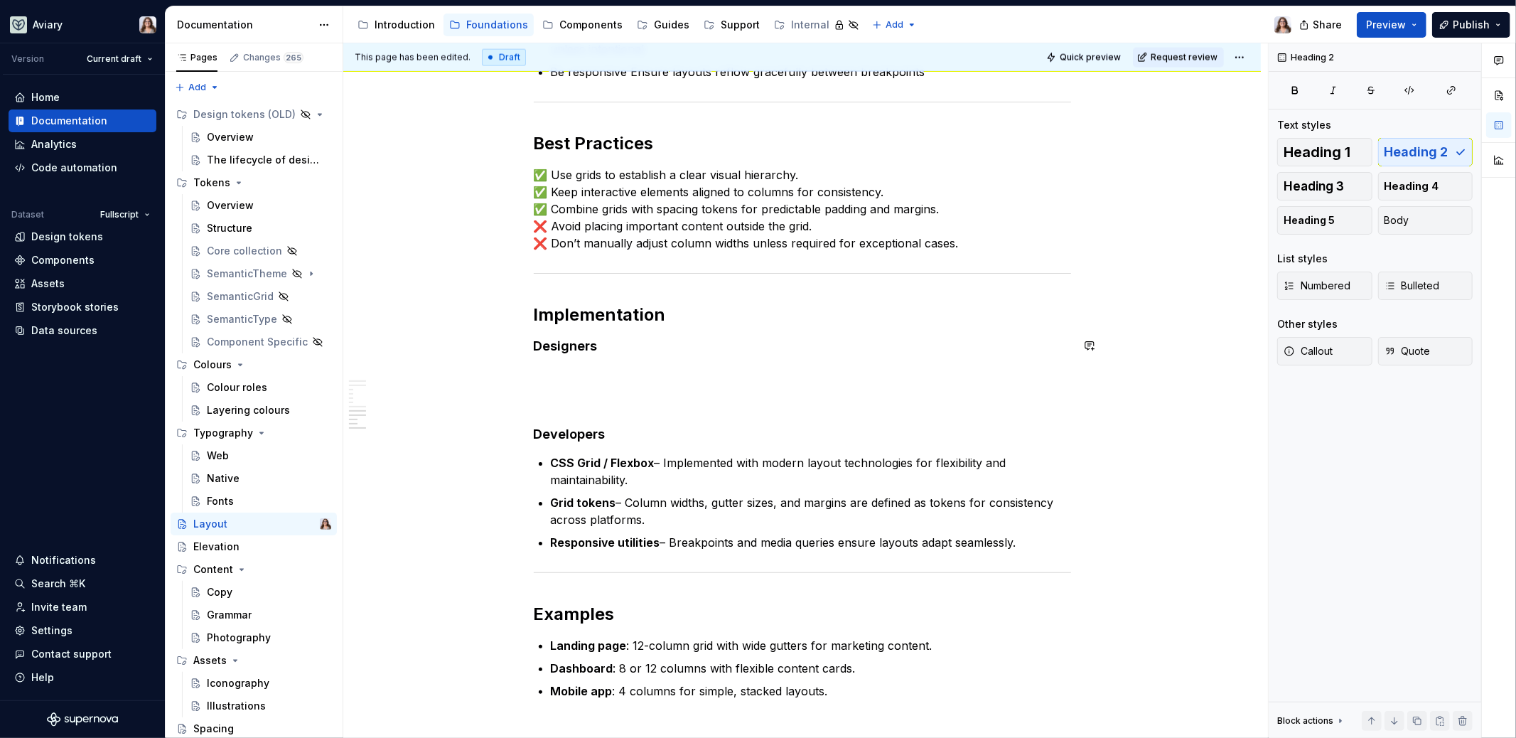
scroll to position [2089, 0]
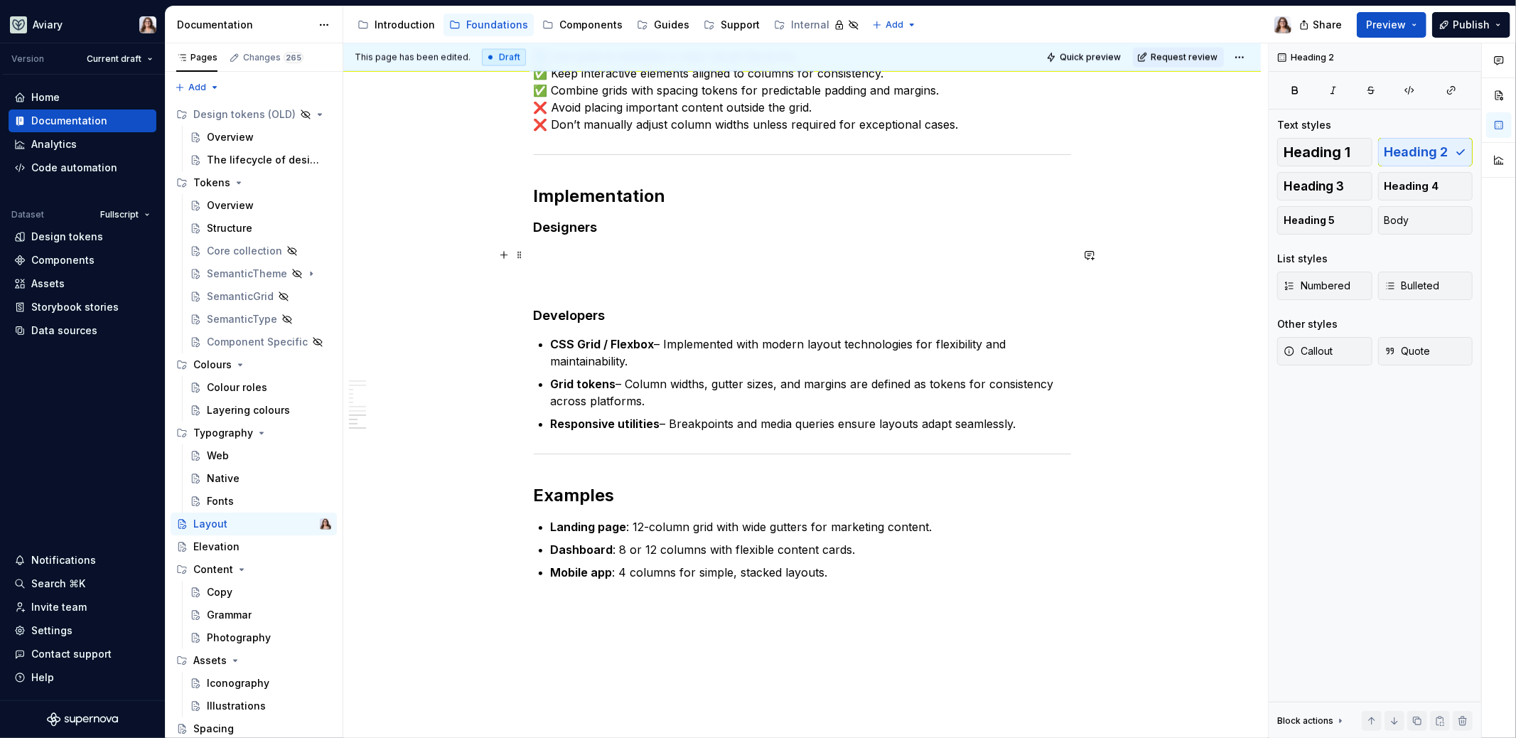
click at [570, 247] on p at bounding box center [802, 255] width 537 height 17
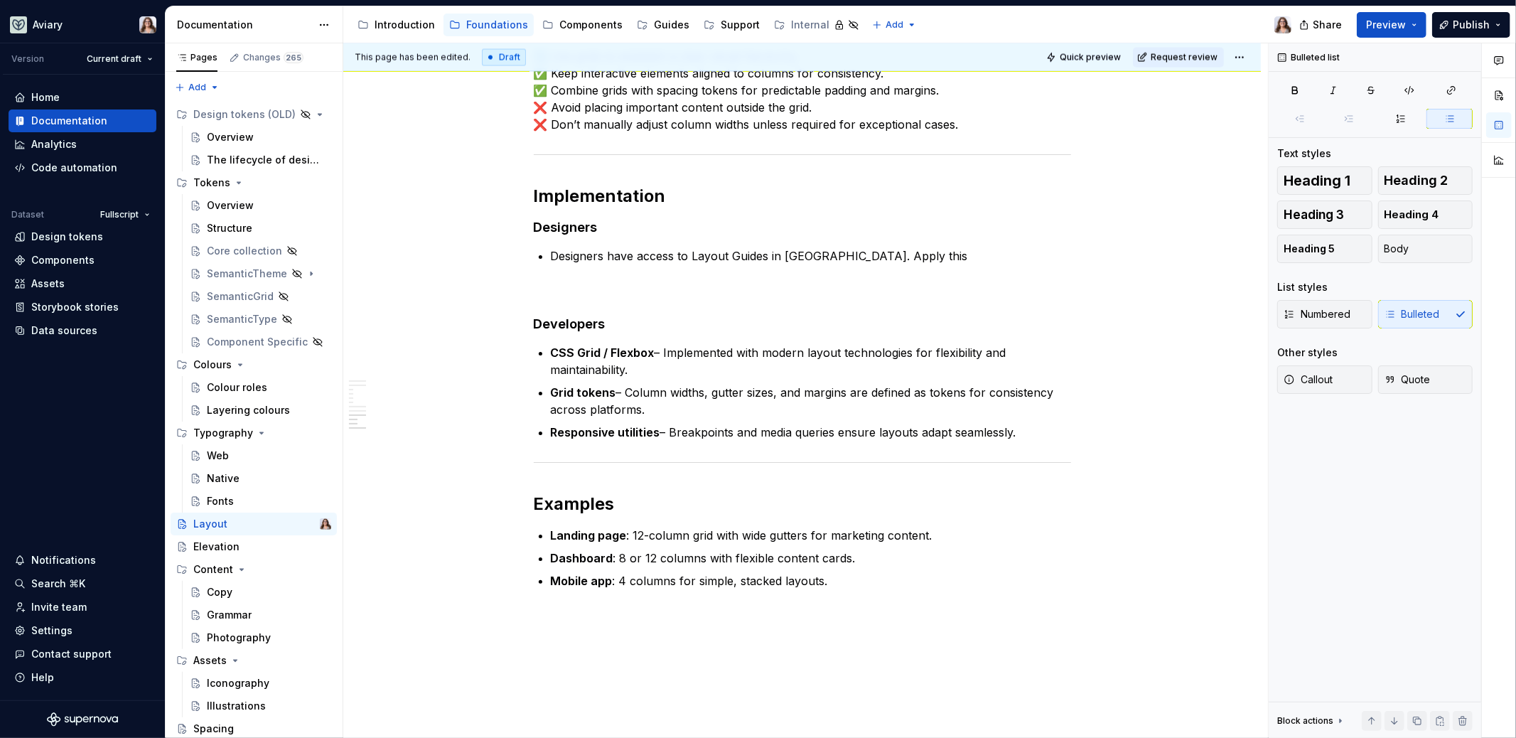
type textarea "*"
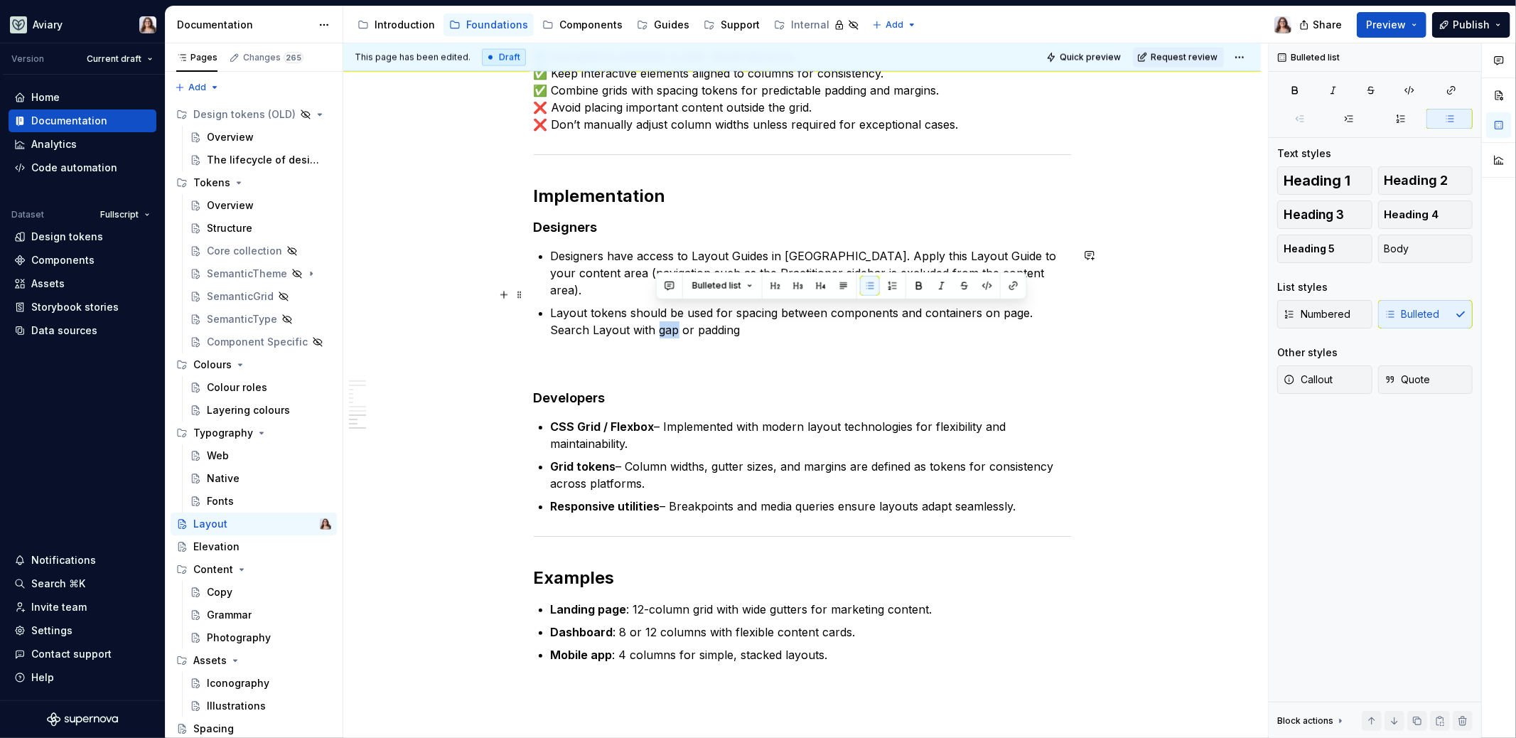
drag, startPoint x: 677, startPoint y: 311, endPoint x: 657, endPoint y: 311, distance: 20.6
click at [657, 311] on p "Layout tokens should be used for spacing between components and containers on p…" at bounding box center [811, 321] width 520 height 34
click at [981, 287] on button "button" at bounding box center [987, 286] width 20 height 20
drag, startPoint x: 741, startPoint y: 311, endPoint x: 695, endPoint y: 311, distance: 46.2
click at [695, 311] on p "Layout tokens should be used for spacing between components and containers on p…" at bounding box center [811, 321] width 520 height 34
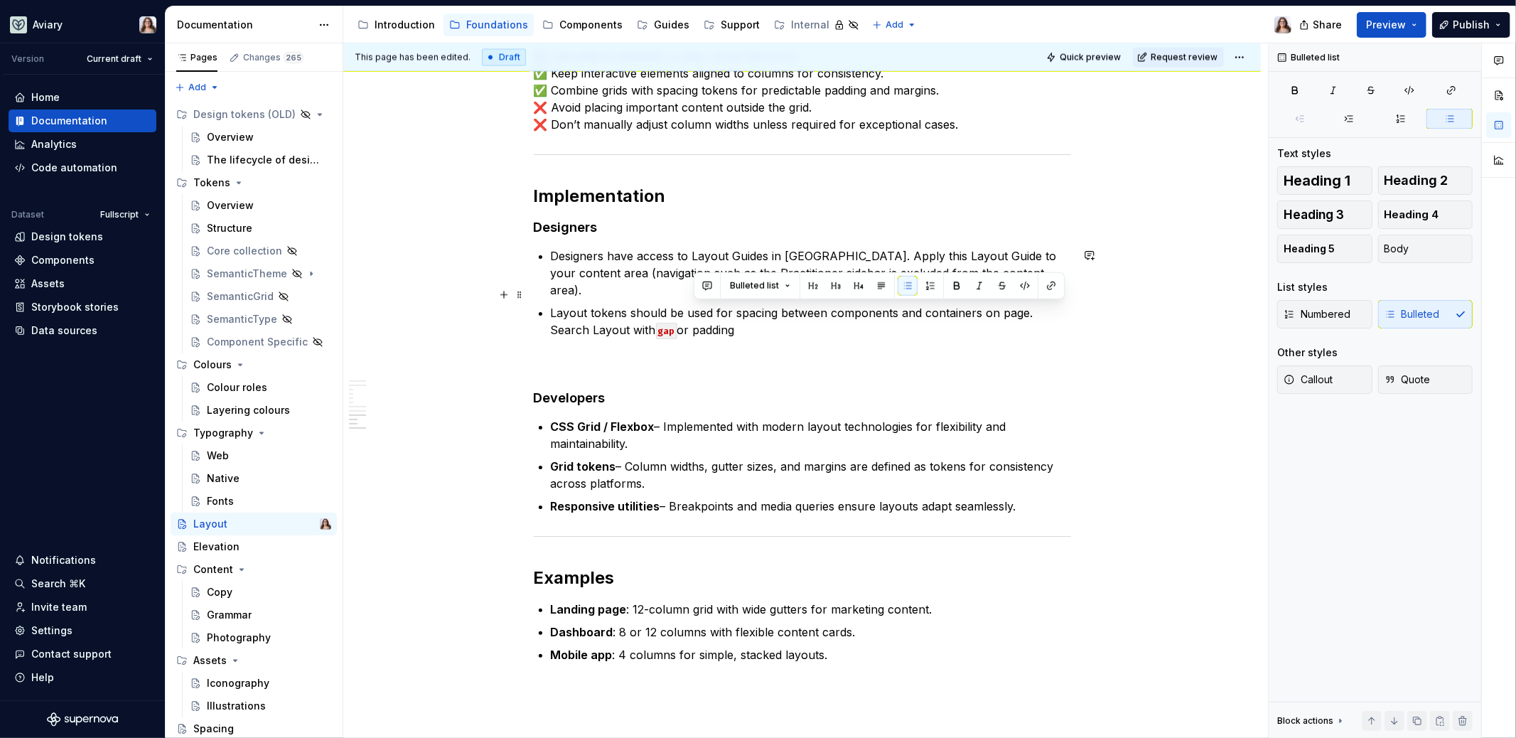
click at [724, 316] on p "Layout tokens should be used for spacing between components and containers on p…" at bounding box center [811, 321] width 520 height 34
drag, startPoint x: 735, startPoint y: 313, endPoint x: 695, endPoint y: 313, distance: 40.5
click at [695, 313] on p "Layout tokens should be used for spacing between components and containers on p…" at bounding box center [811, 321] width 520 height 34
click at [1018, 283] on button "button" at bounding box center [1025, 286] width 20 height 20
click at [751, 318] on p "Layout tokens should be used for spacing between components and containers on p…" at bounding box center [811, 321] width 520 height 34
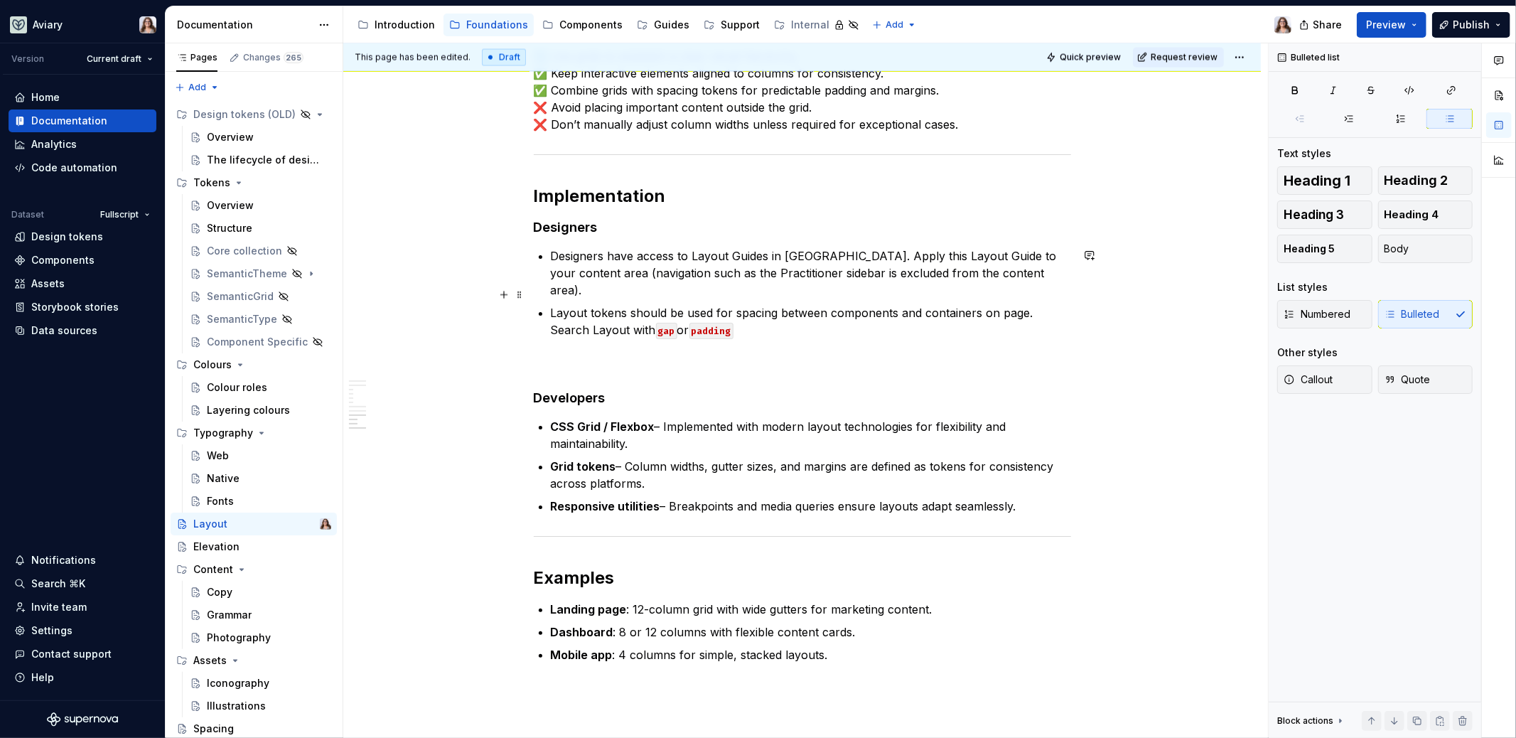
click at [627, 311] on p "Layout tokens should be used for spacing between components and containers on p…" at bounding box center [811, 321] width 520 height 34
click at [758, 310] on p "Layout tokens should be used for spacing between components and containers on p…" at bounding box center [811, 321] width 520 height 34
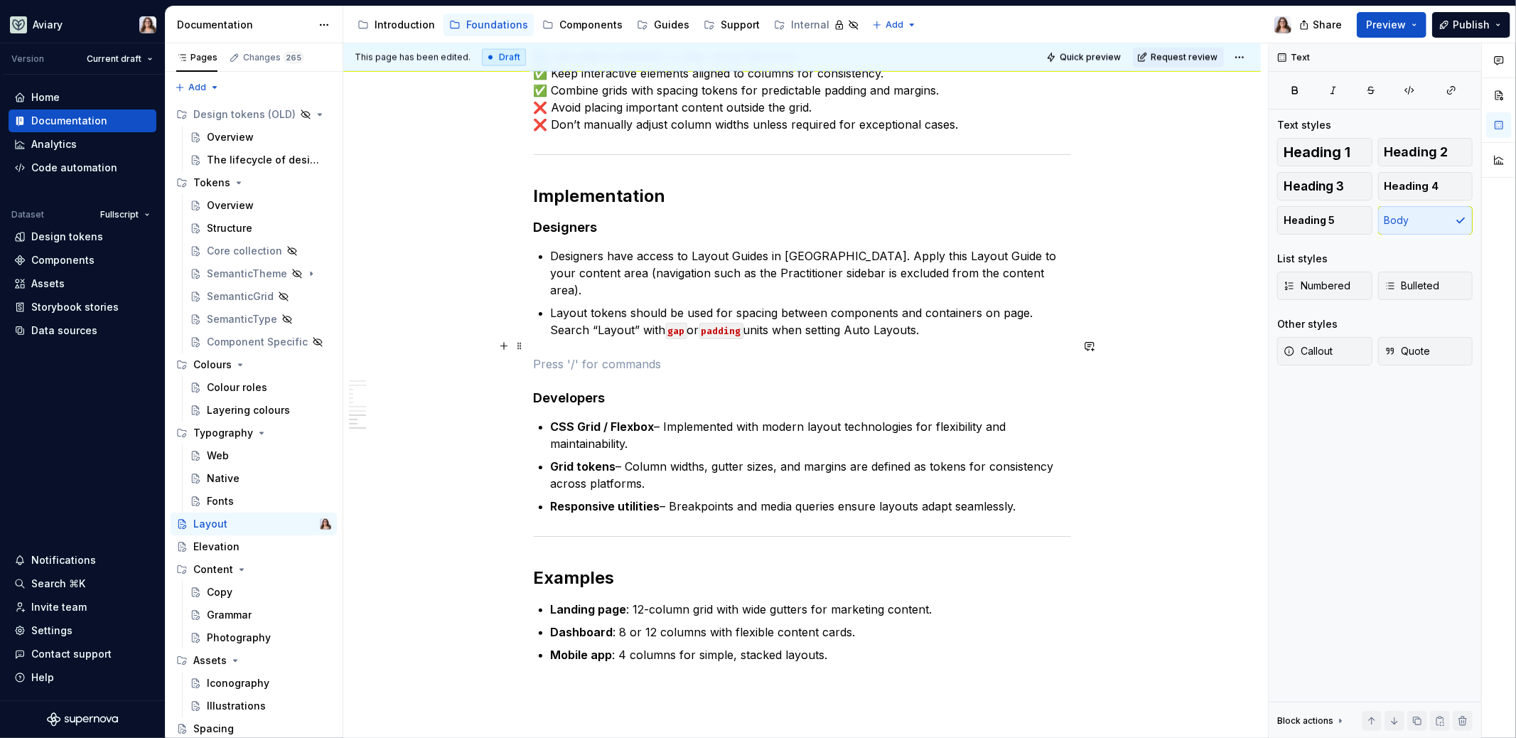
click at [575, 355] on p at bounding box center [802, 363] width 537 height 17
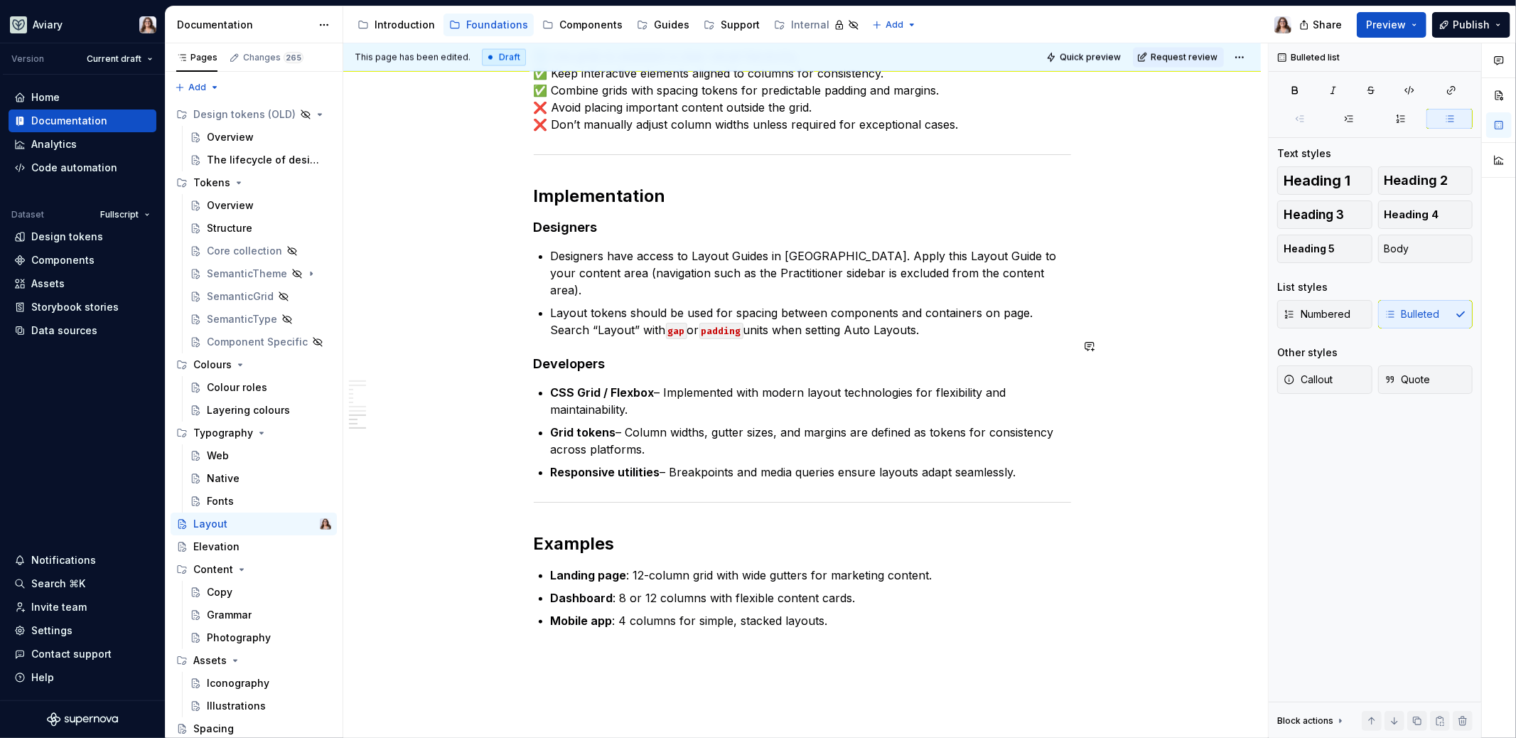
click at [936, 312] on p "Layout tokens should be used for spacing between components and containers on p…" at bounding box center [811, 321] width 520 height 34
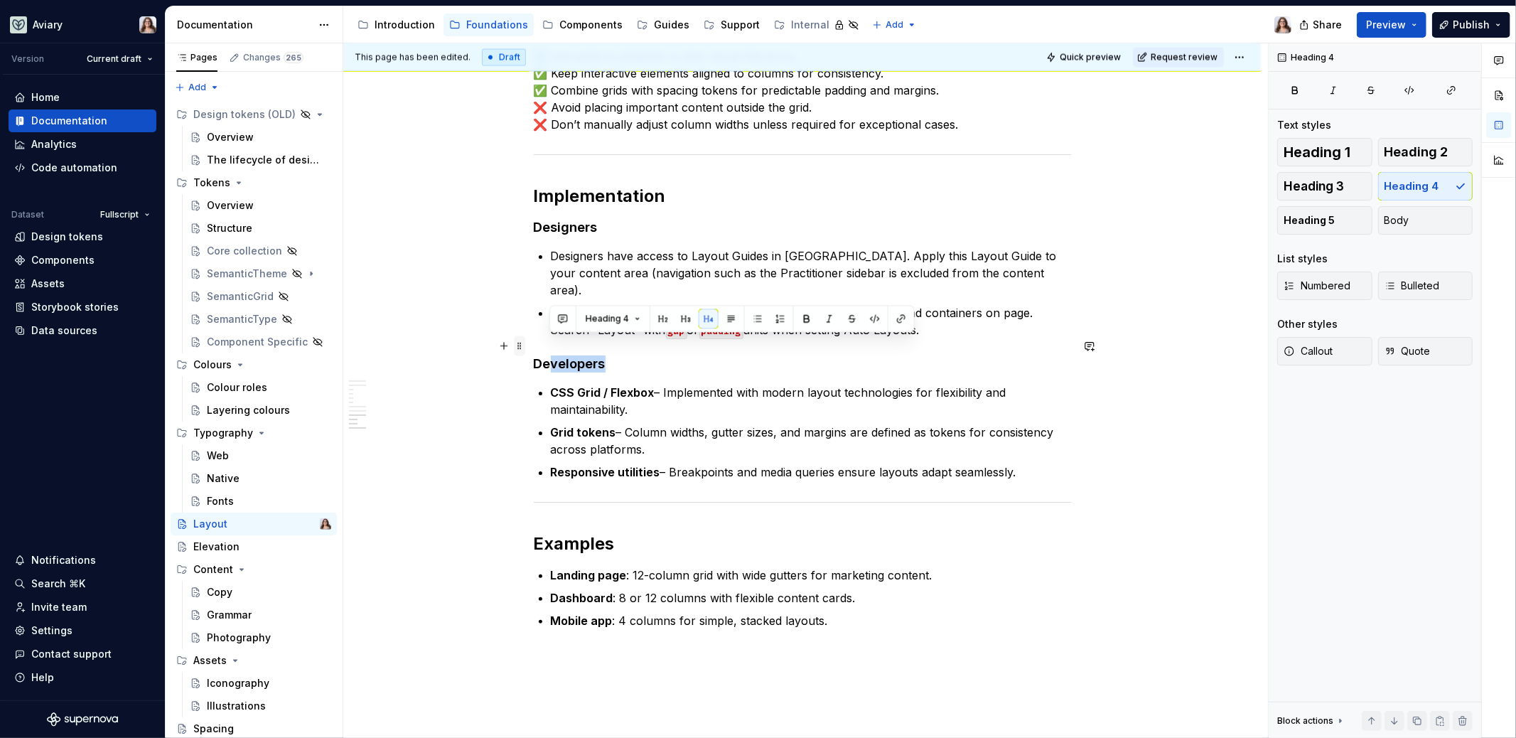
drag, startPoint x: 610, startPoint y: 345, endPoint x: 516, endPoint y: 345, distance: 93.8
click at [601, 355] on h4 "Developers" at bounding box center [802, 363] width 537 height 17
drag, startPoint x: 622, startPoint y: 342, endPoint x: 529, endPoint y: 343, distance: 93.1
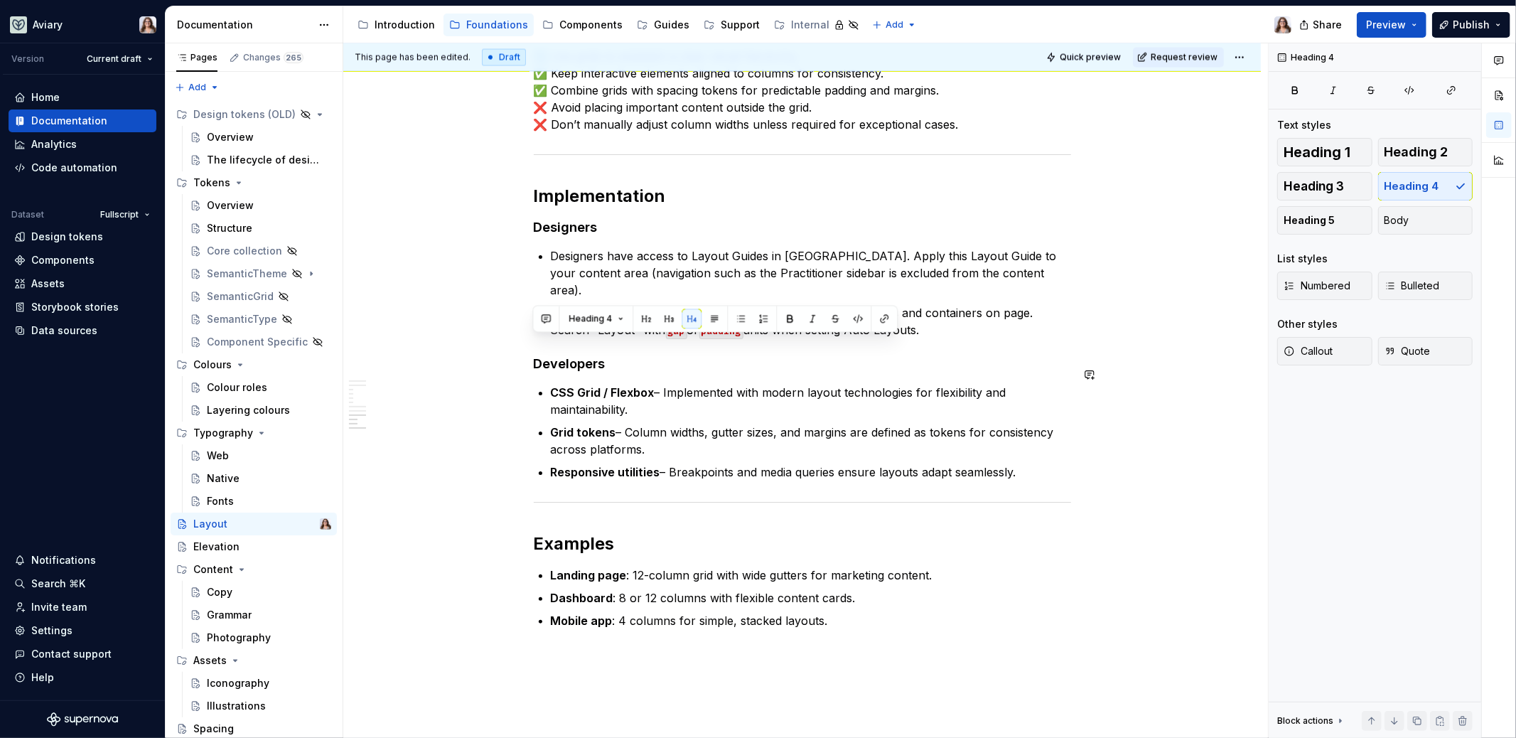
drag, startPoint x: 618, startPoint y: 345, endPoint x: 523, endPoint y: 345, distance: 95.3
click at [661, 355] on h4 "Developers" at bounding box center [802, 363] width 537 height 17
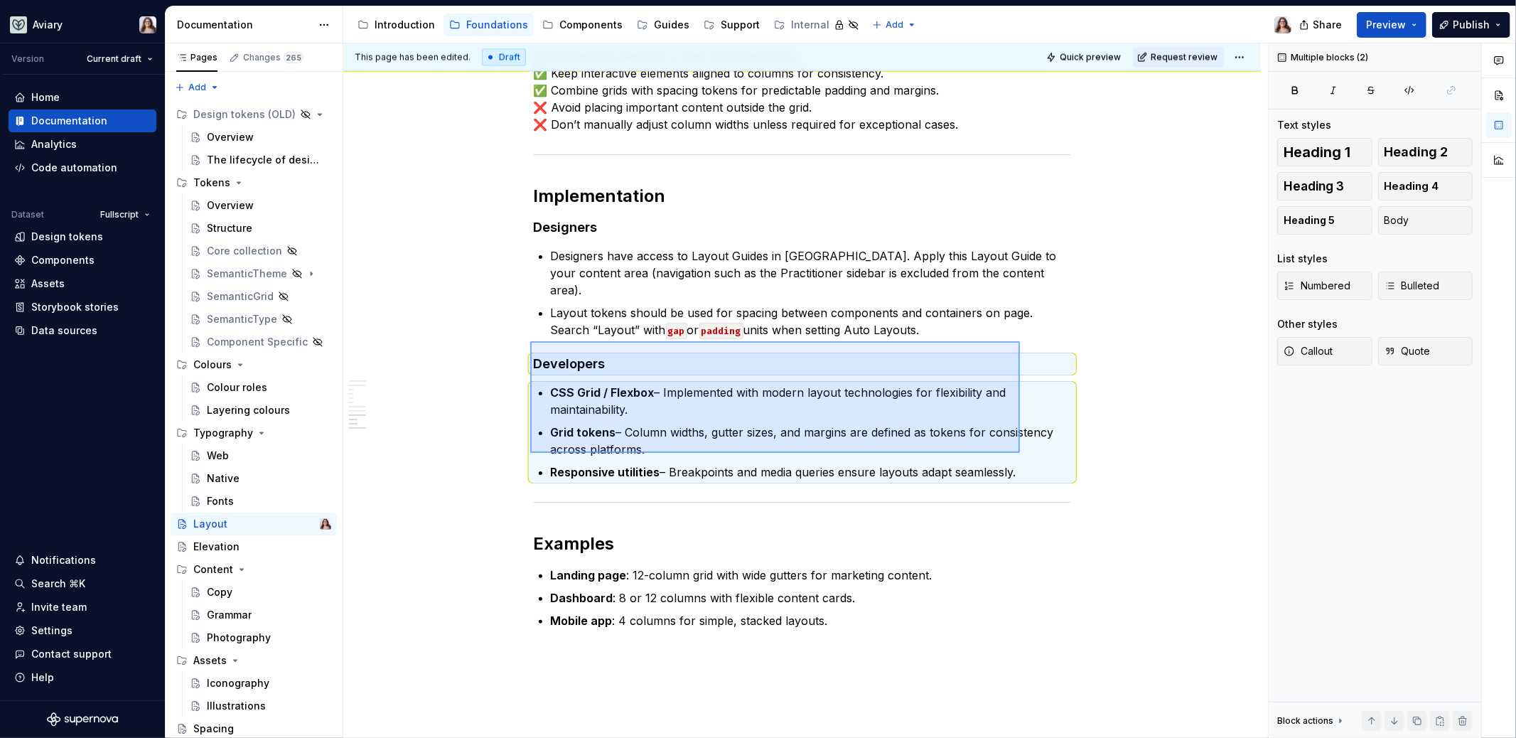
drag, startPoint x: 530, startPoint y: 341, endPoint x: 1023, endPoint y: 453, distance: 505.1
click at [1023, 453] on div "This page has been edited. Draft Quick preview Request review Layout Invisible …" at bounding box center [805, 390] width 925 height 695
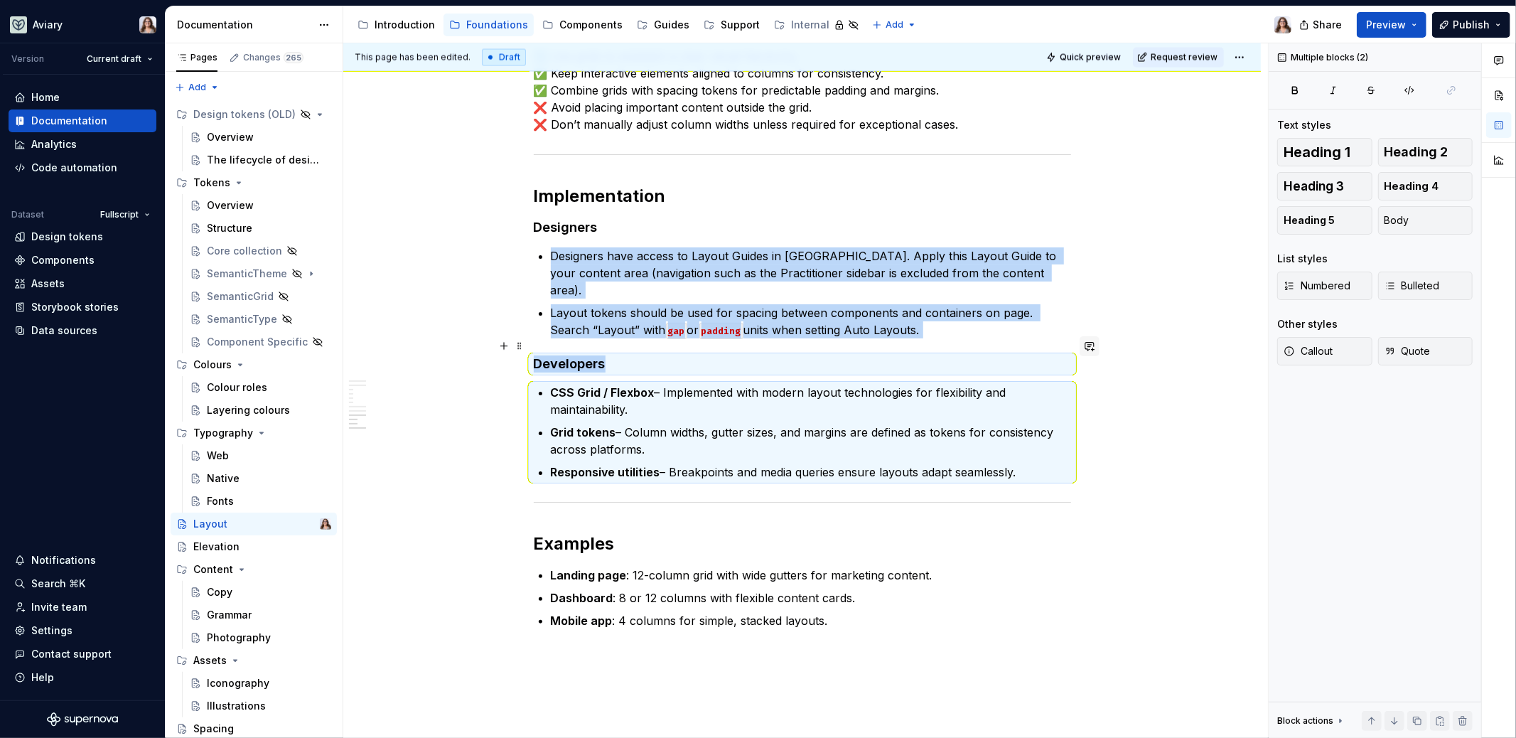
click at [1090, 347] on button "button" at bounding box center [1090, 346] width 20 height 20
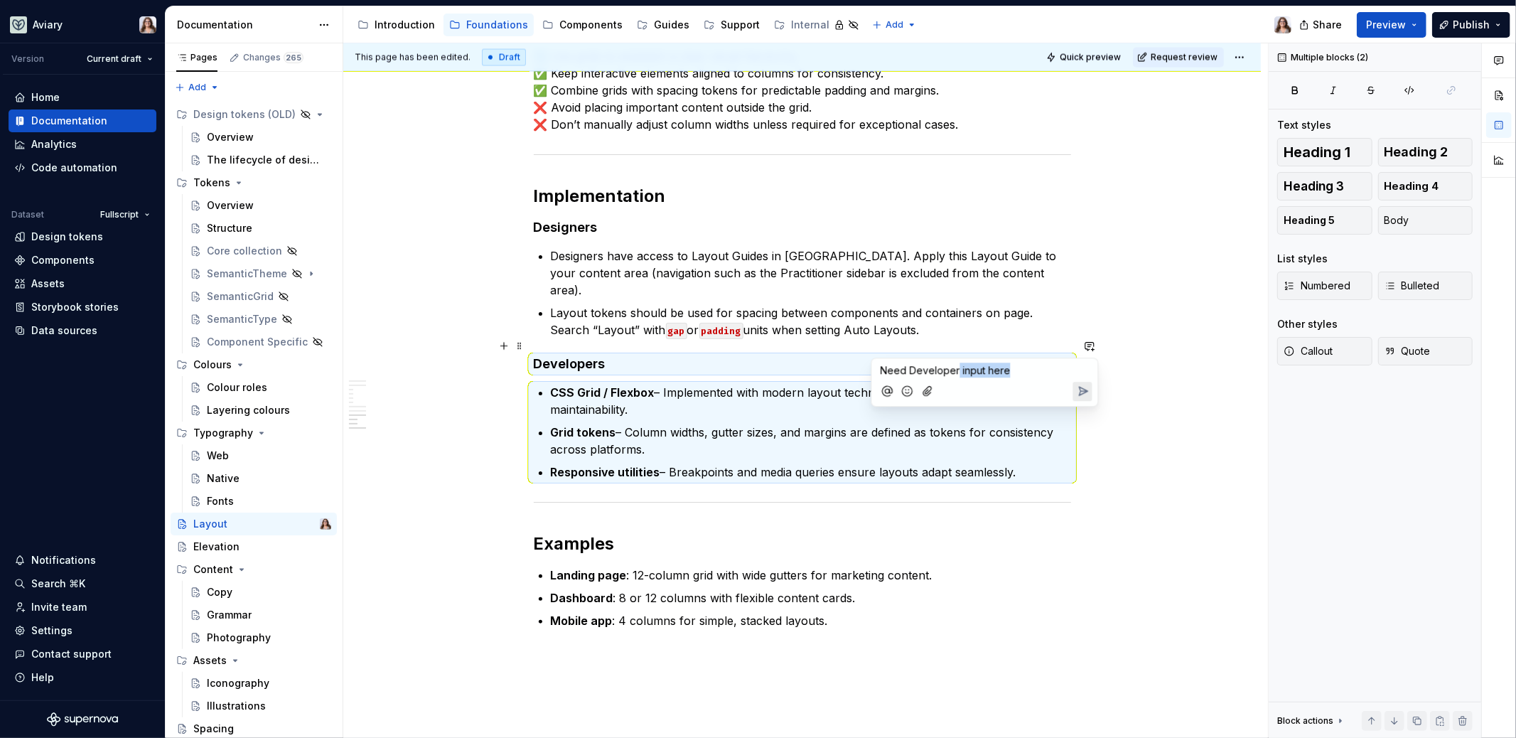
drag, startPoint x: 956, startPoint y: 367, endPoint x: 1017, endPoint y: 370, distance: 60.5
click at [1017, 370] on p "Need Developer input here" at bounding box center [985, 370] width 209 height 15
click at [1082, 391] on icon "Send" at bounding box center [1083, 391] width 14 height 14
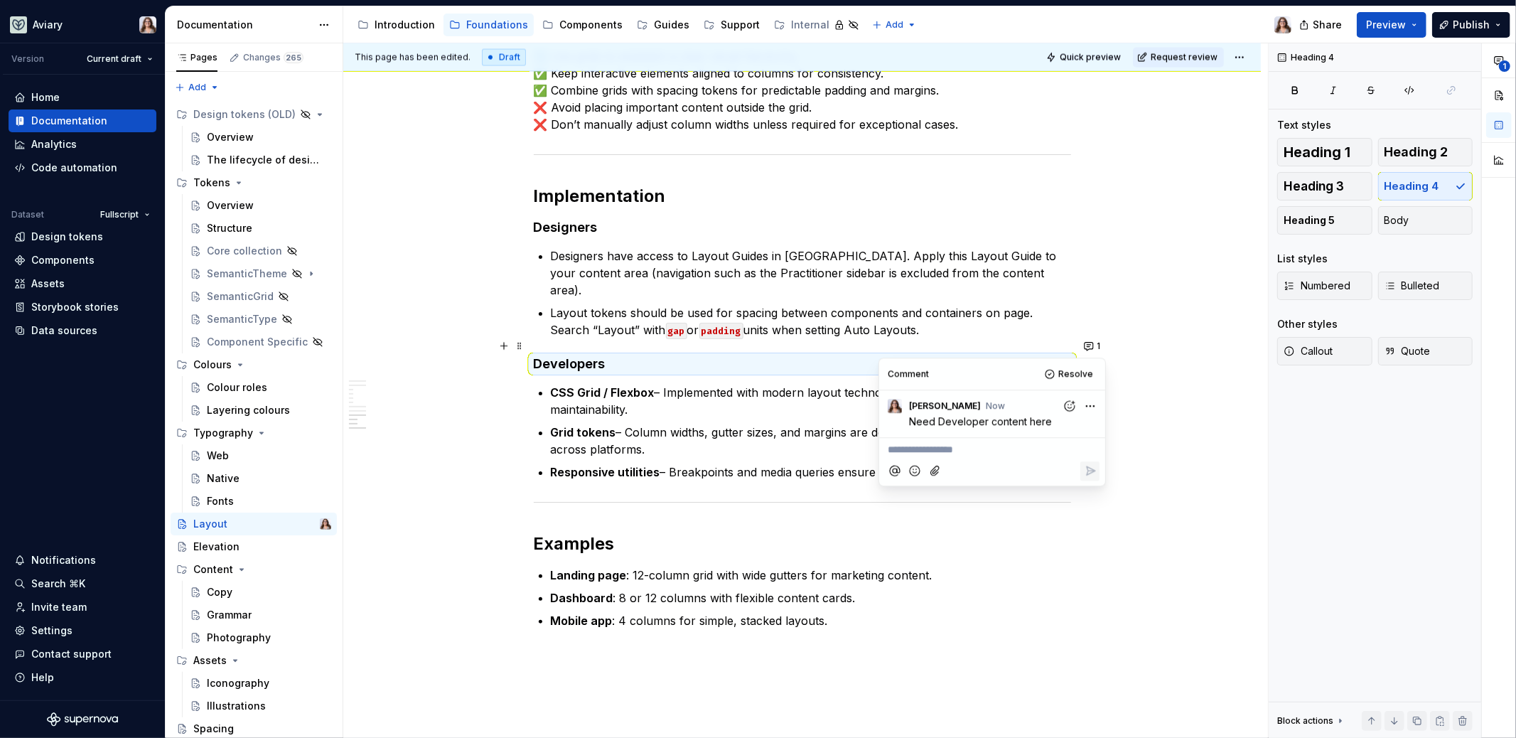
click at [755, 424] on p "Grid tokens – Column widths, gutter sizes, and margins are defined as tokens fo…" at bounding box center [811, 441] width 520 height 34
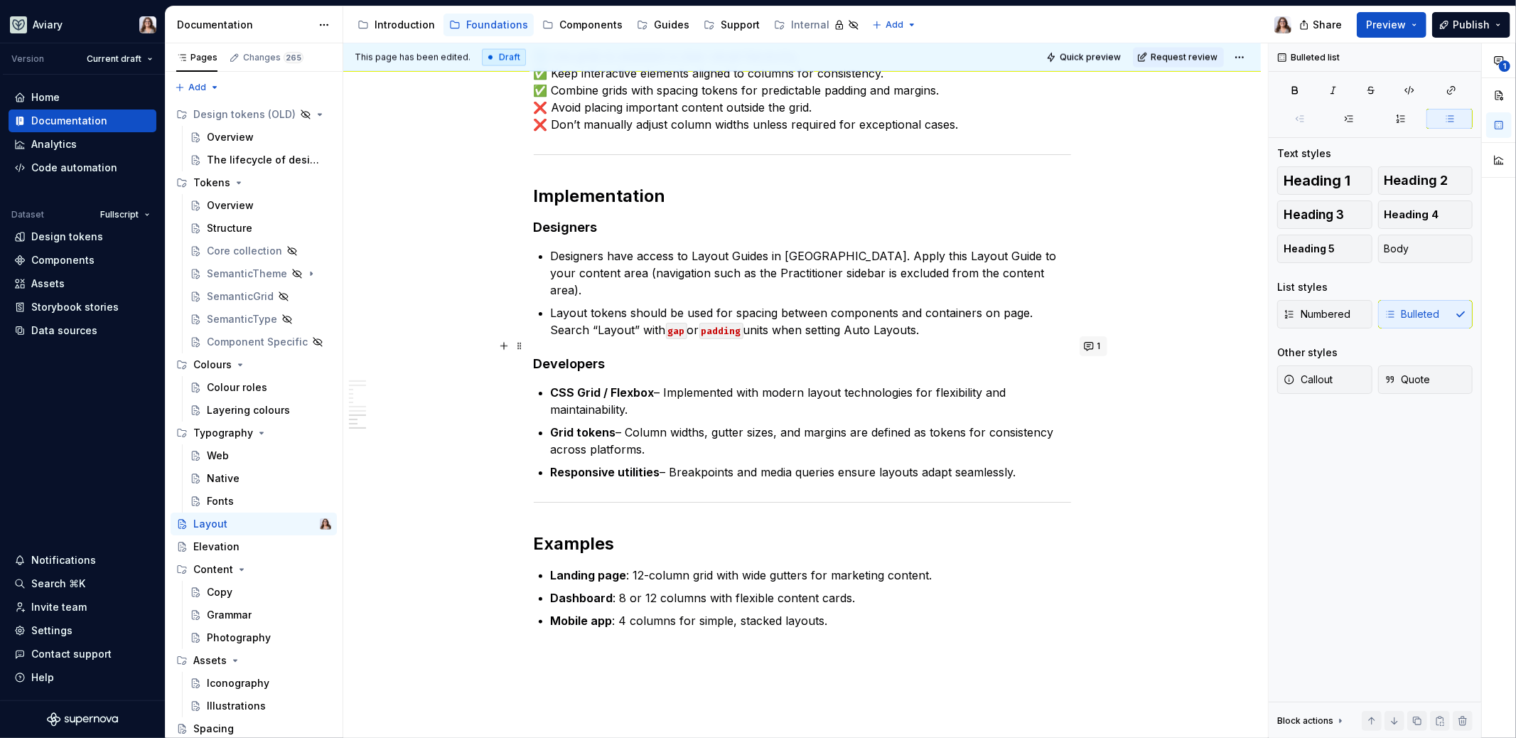
click at [1095, 343] on button "1" at bounding box center [1094, 346] width 28 height 20
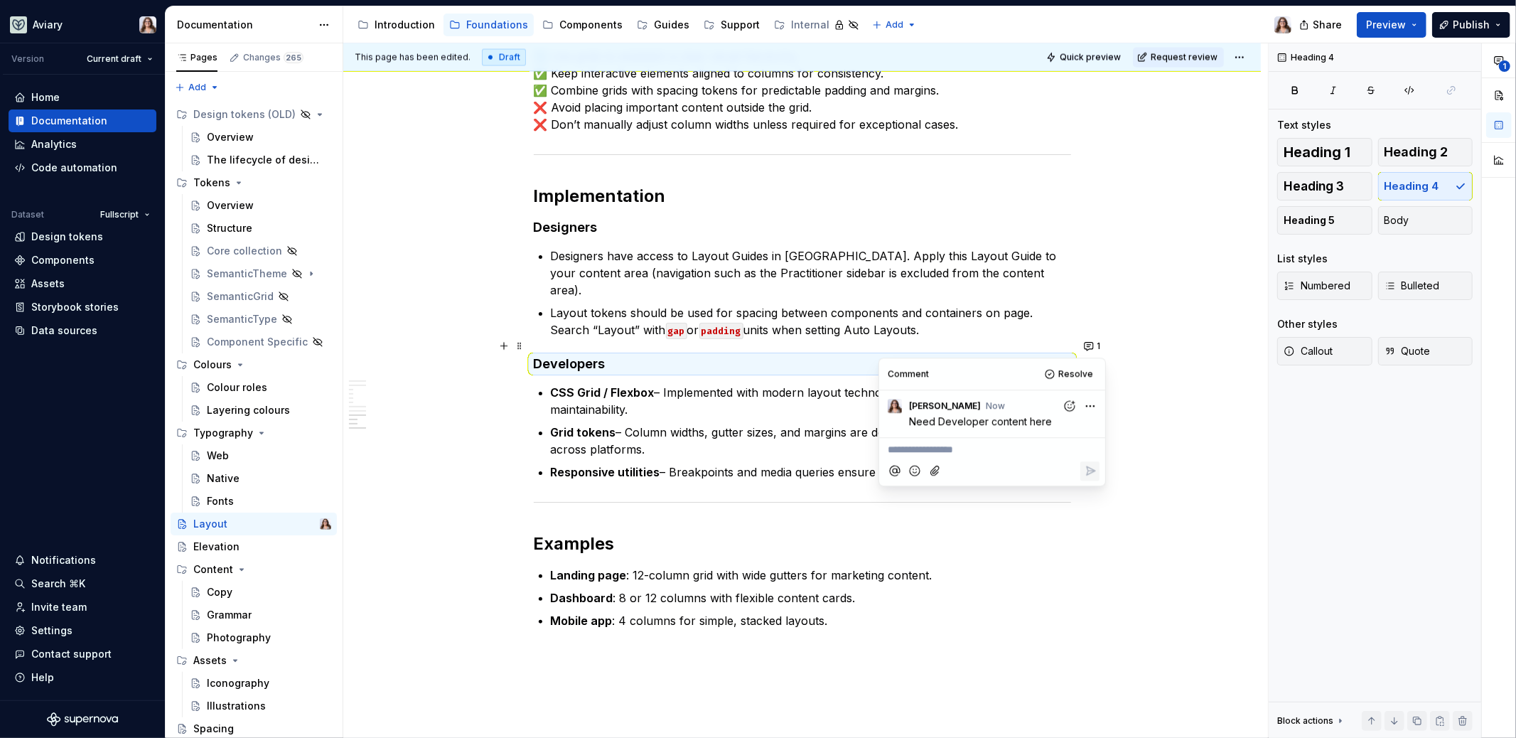
click at [1095, 404] on html "Aviary Version Current draft Home Documentation Analytics Code automation Datas…" at bounding box center [758, 369] width 1516 height 738
click at [1017, 434] on span "Edit comment" at bounding box center [1045, 432] width 67 height 14
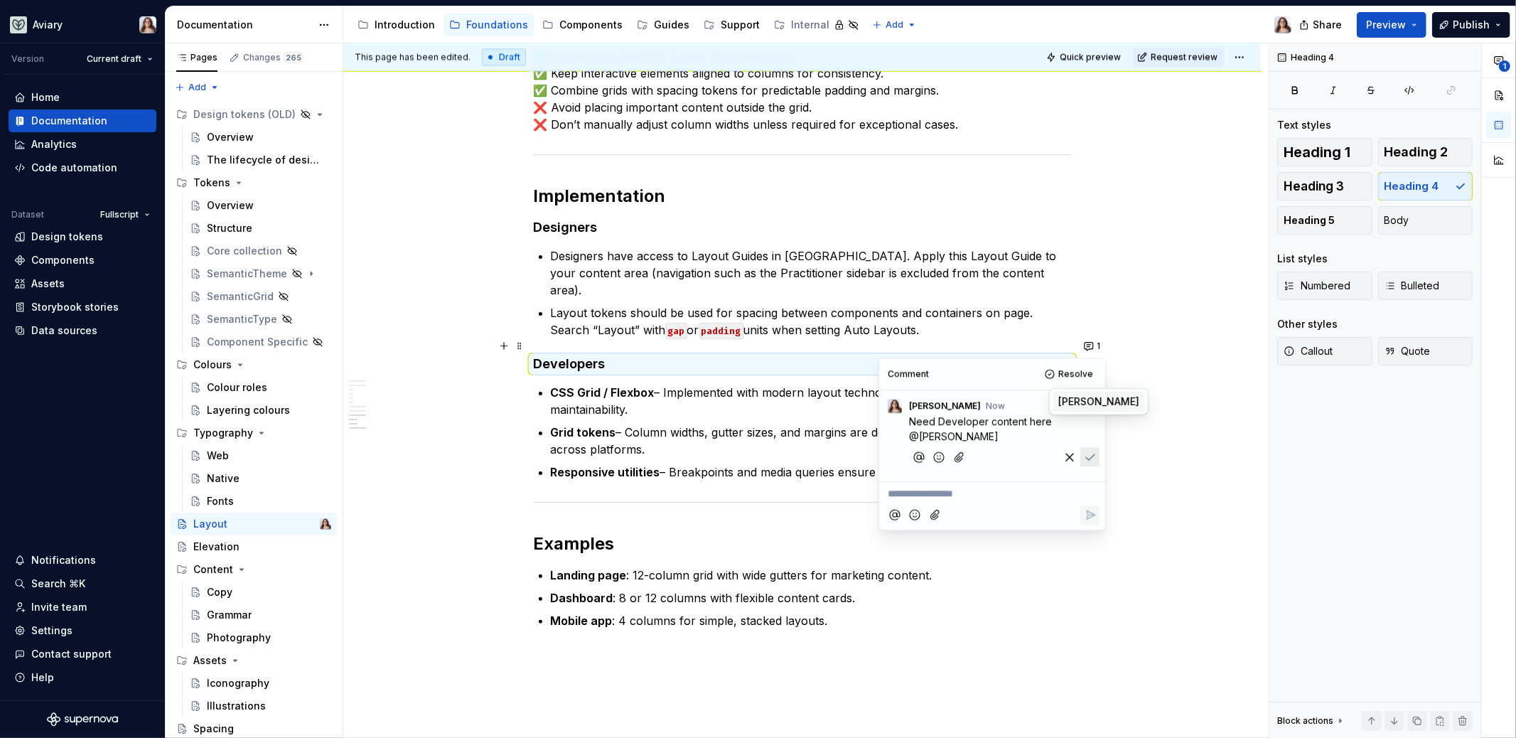
click at [1083, 397] on span "[PERSON_NAME]" at bounding box center [1098, 402] width 81 height 14
click at [912, 421] on span "Need Developer content here" at bounding box center [980, 421] width 143 height 12
drag, startPoint x: 1049, startPoint y: 422, endPoint x: 938, endPoint y: 420, distance: 110.9
click at [938, 420] on span "Need Developer content here" at bounding box center [980, 421] width 143 height 12
click at [1093, 459] on icon "Save" at bounding box center [1090, 458] width 14 height 14
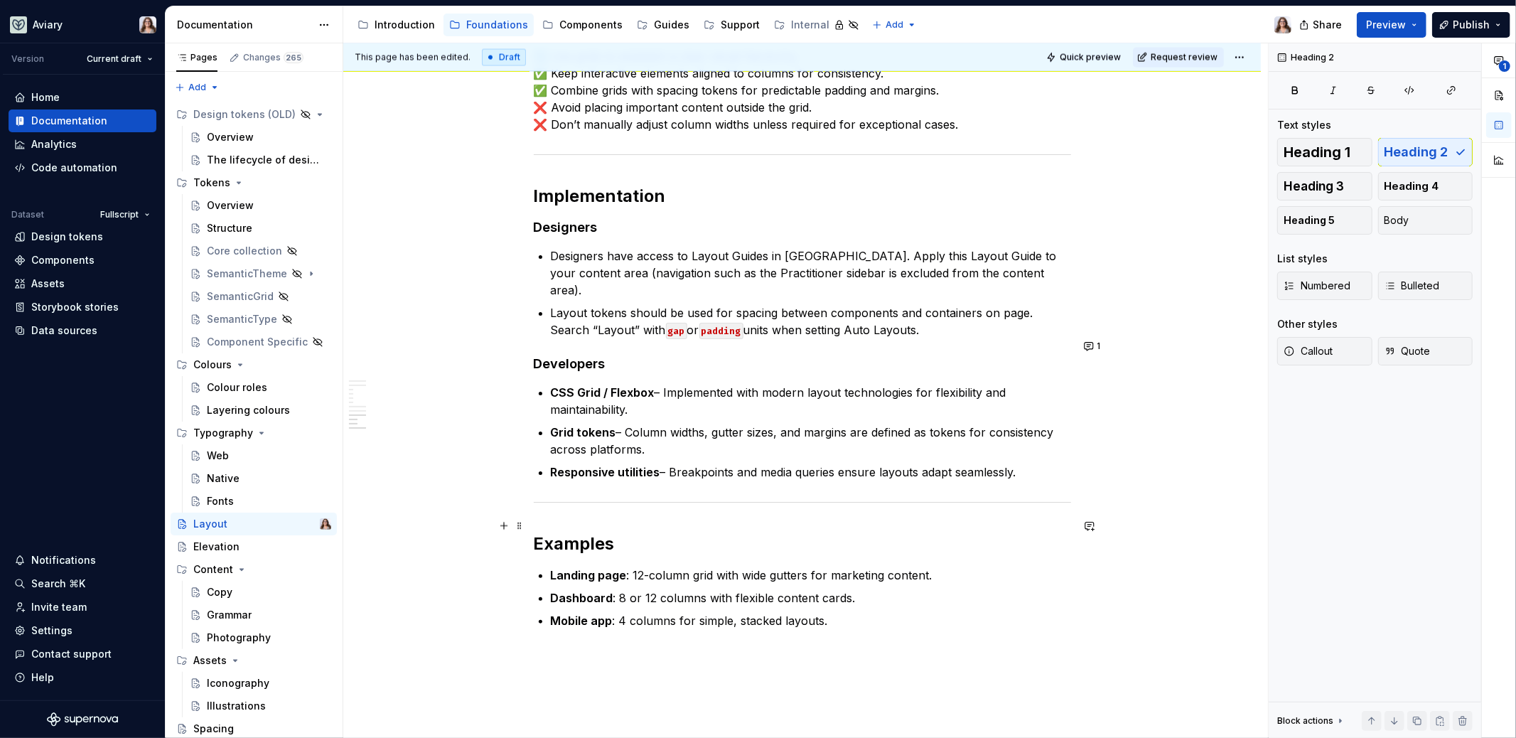
click at [634, 532] on h2 "Examples" at bounding box center [802, 543] width 537 height 23
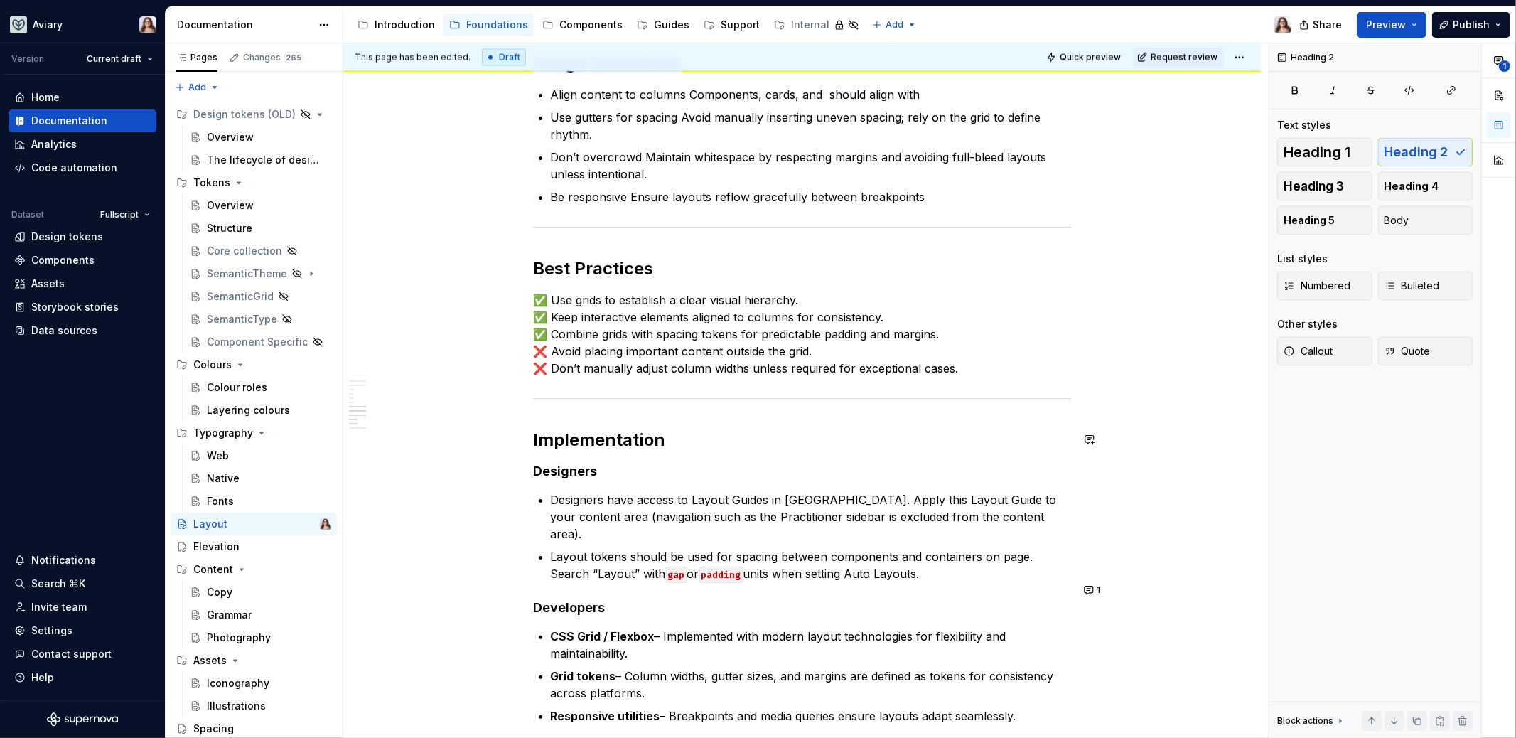
scroll to position [1806, 0]
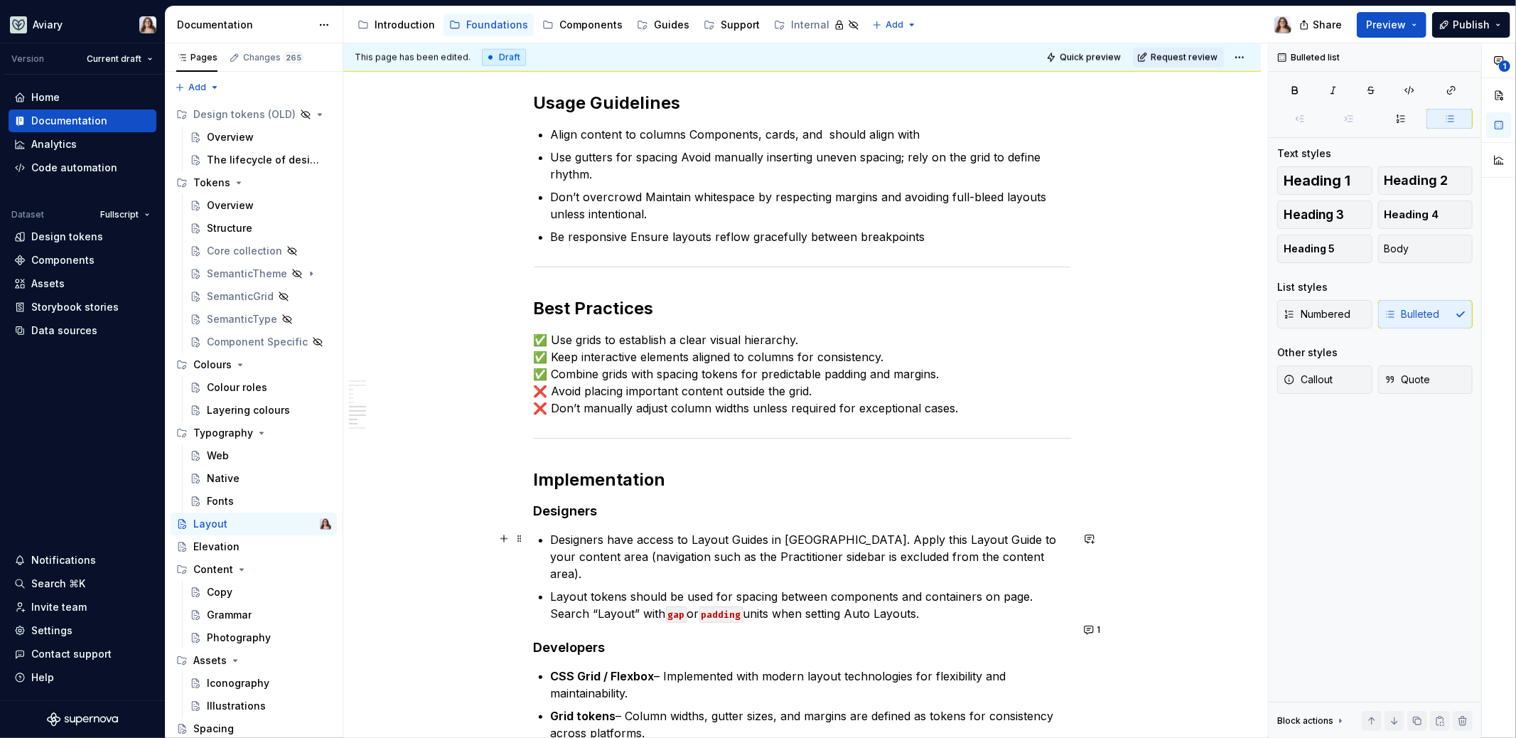
click at [874, 540] on p "Designers have access to Layout Guides in [GEOGRAPHIC_DATA]. Apply this Layout …" at bounding box center [811, 556] width 520 height 51
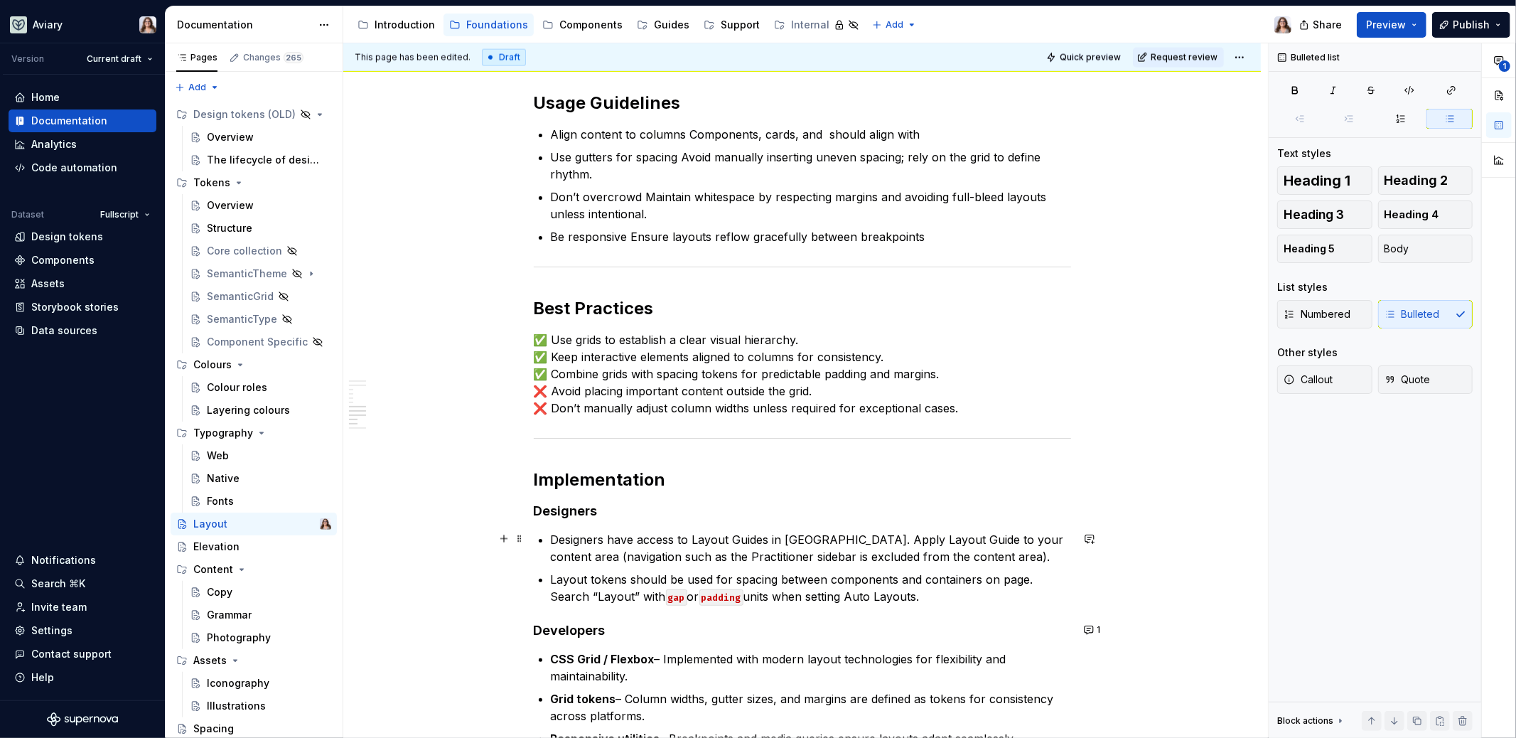
click at [972, 554] on p "Designers have access to Layout Guides in [GEOGRAPHIC_DATA]. Apply Layout Guide…" at bounding box center [811, 548] width 520 height 34
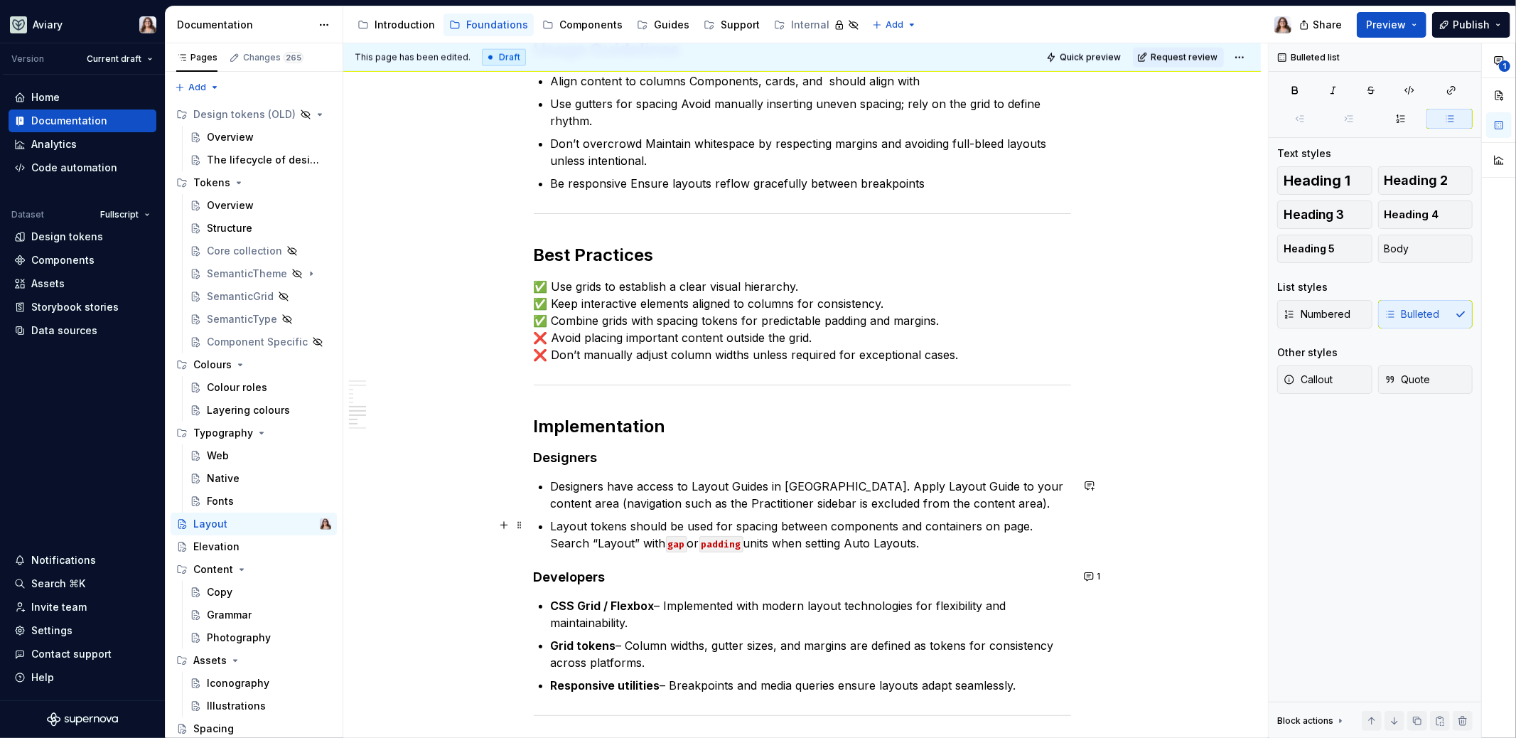
scroll to position [1862, 0]
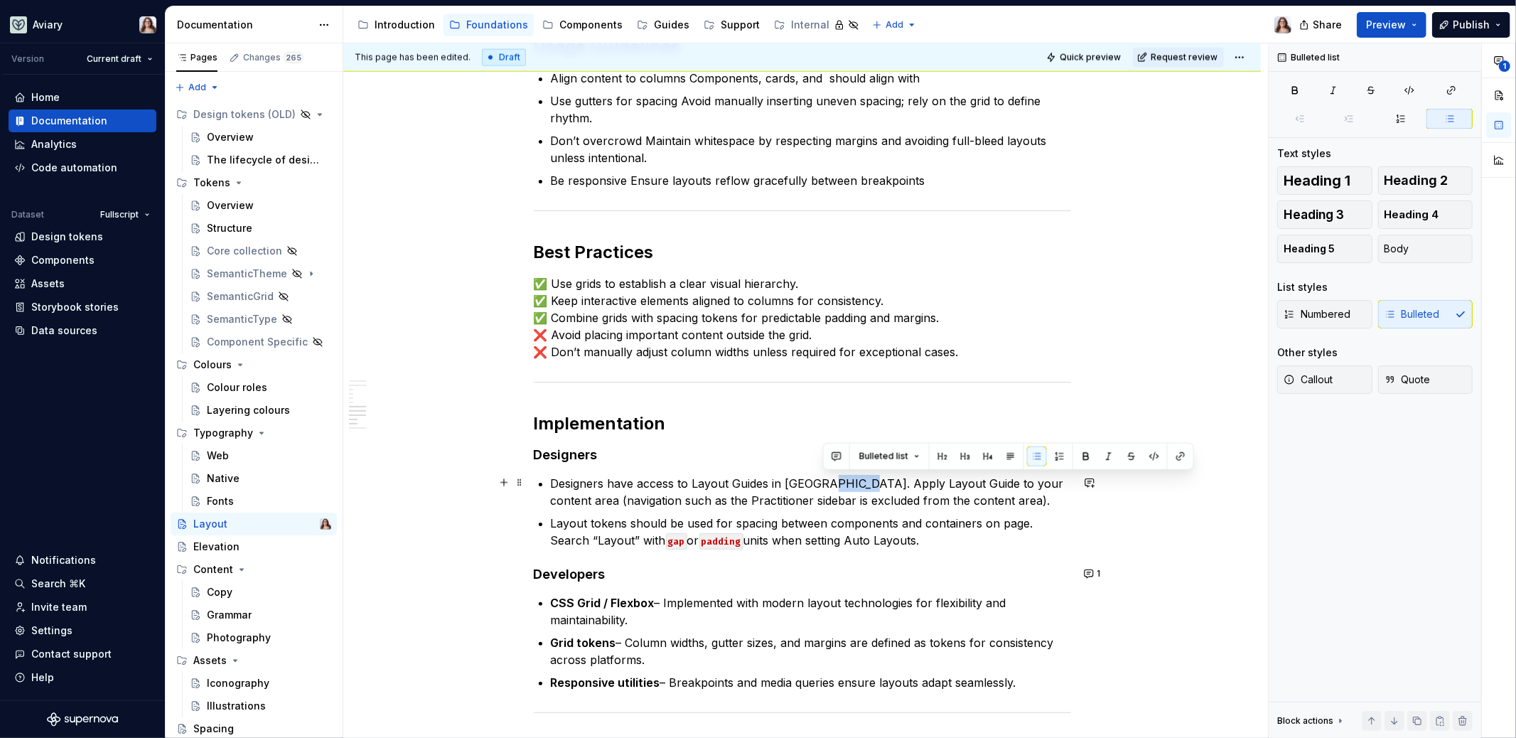
drag, startPoint x: 824, startPoint y: 481, endPoint x: 858, endPoint y: 478, distance: 34.2
click at [858, 478] on p "Designers have access to Layout Guides in [GEOGRAPHIC_DATA]. Apply Layout Guide…" at bounding box center [811, 492] width 520 height 34
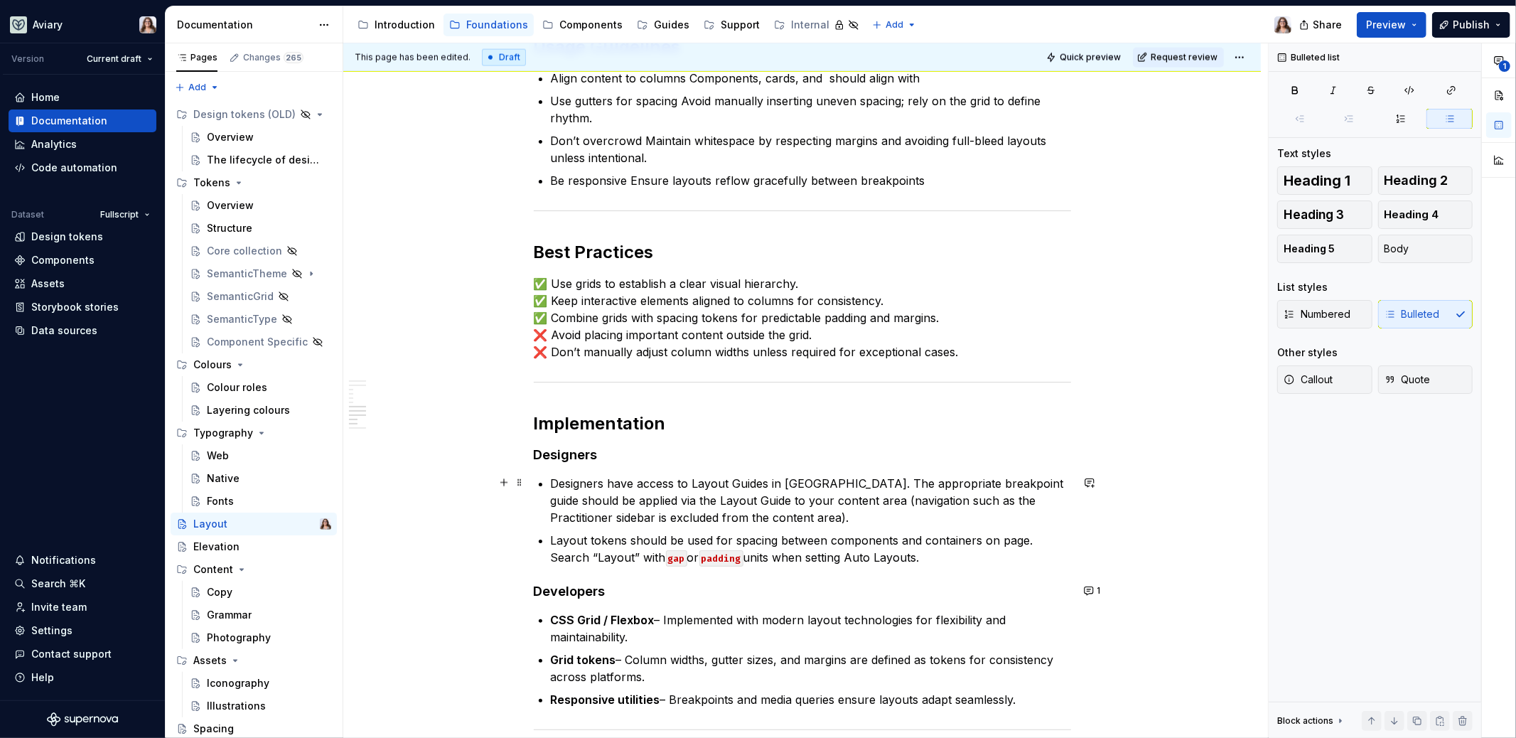
click at [700, 497] on p "Designers have access to Layout Guides in [GEOGRAPHIC_DATA]. The appropriate br…" at bounding box center [811, 500] width 520 height 51
click at [785, 511] on p "Designers have access to Layout Guides in [GEOGRAPHIC_DATA]. The appropriate br…" at bounding box center [811, 500] width 520 height 51
click at [793, 519] on p "Designers have access to Layout Guides in [GEOGRAPHIC_DATA]. The appropriate br…" at bounding box center [811, 500] width 520 height 51
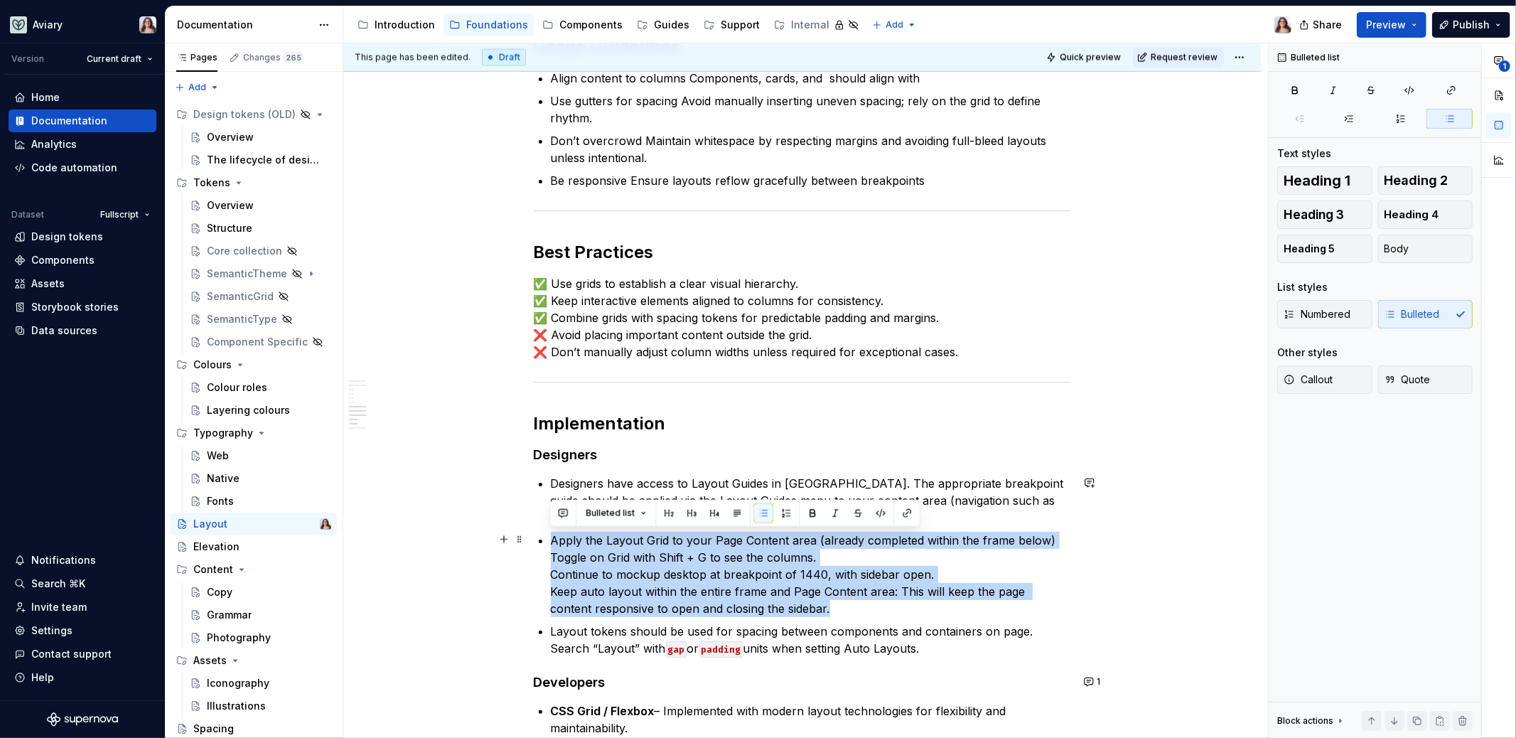
drag, startPoint x: 550, startPoint y: 540, endPoint x: 793, endPoint y: 608, distance: 252.5
click at [793, 608] on p "Apply the Layout Grid to your Page Content area (already completed within the f…" at bounding box center [811, 574] width 520 height 85
click at [783, 516] on button "button" at bounding box center [786, 513] width 20 height 20
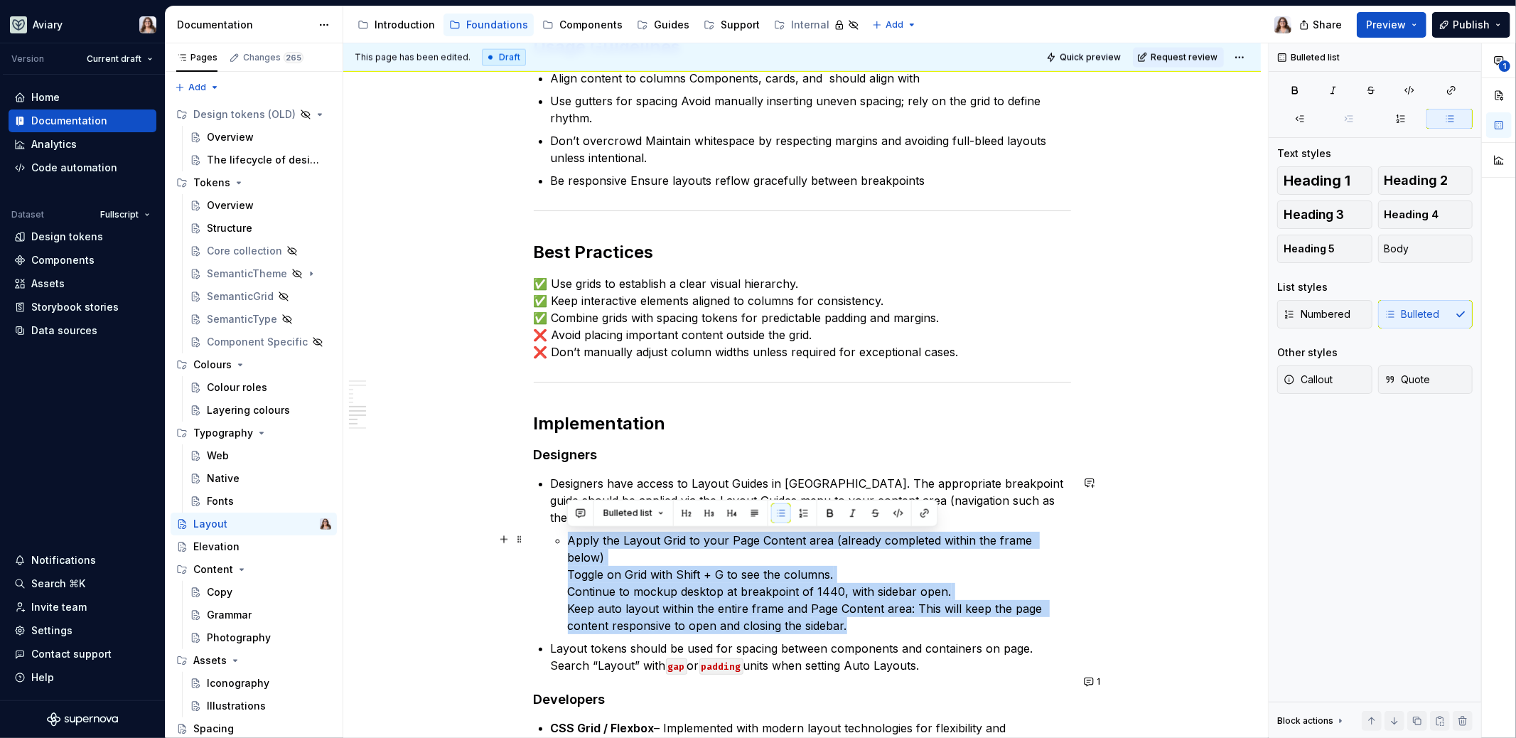
drag, startPoint x: 567, startPoint y: 538, endPoint x: 860, endPoint y: 611, distance: 301.7
click at [860, 611] on p "Apply the Layout Grid to your Page Content area (already completed within the f…" at bounding box center [819, 583] width 503 height 102
click at [796, 515] on button "button" at bounding box center [804, 513] width 20 height 20
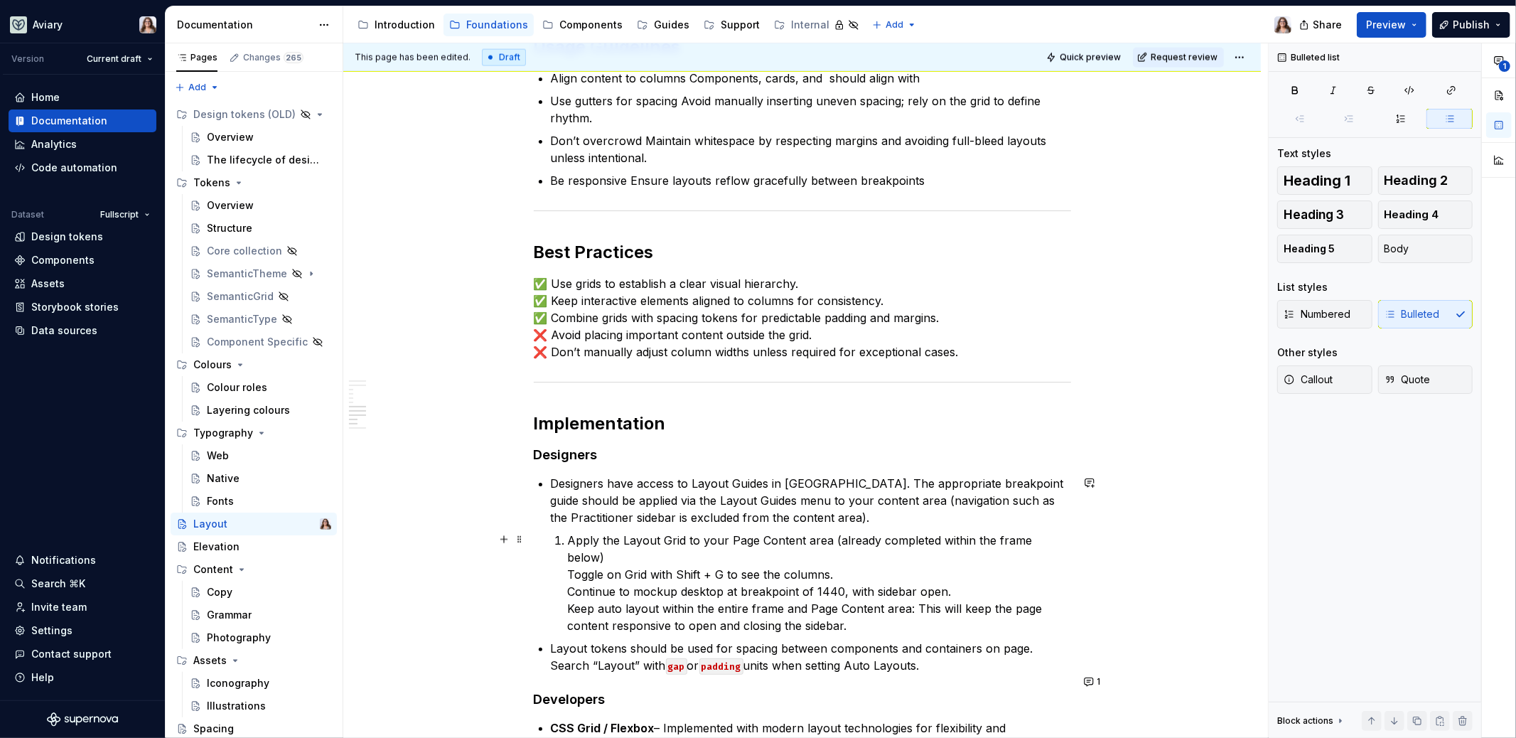
click at [566, 554] on li "Designers have access to Layout Guides in [GEOGRAPHIC_DATA]. The appropriate br…" at bounding box center [811, 554] width 520 height 159
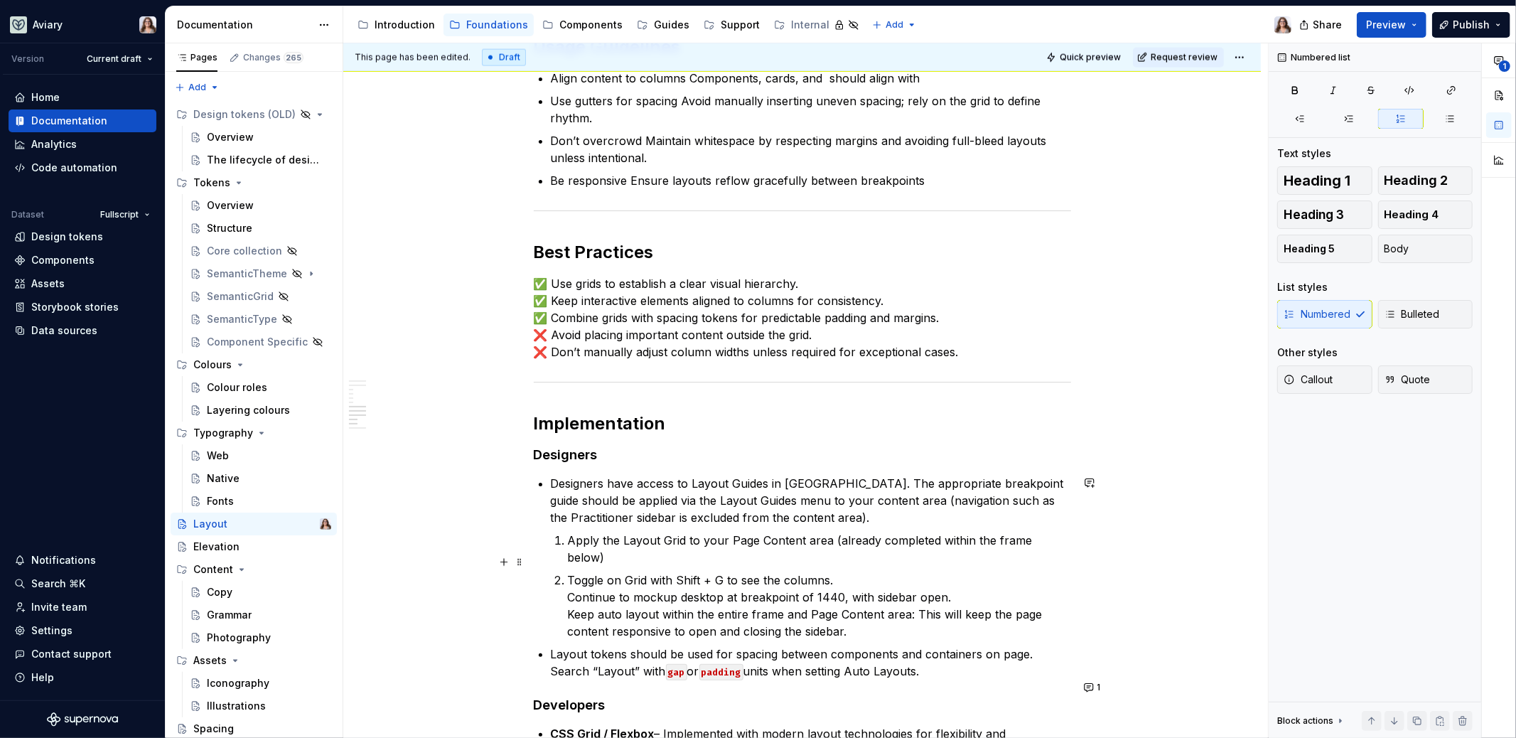
click at [569, 577] on p "Toggle on Grid with Shift + G to see the columns. Continue to mockup desktop at…" at bounding box center [819, 606] width 503 height 68
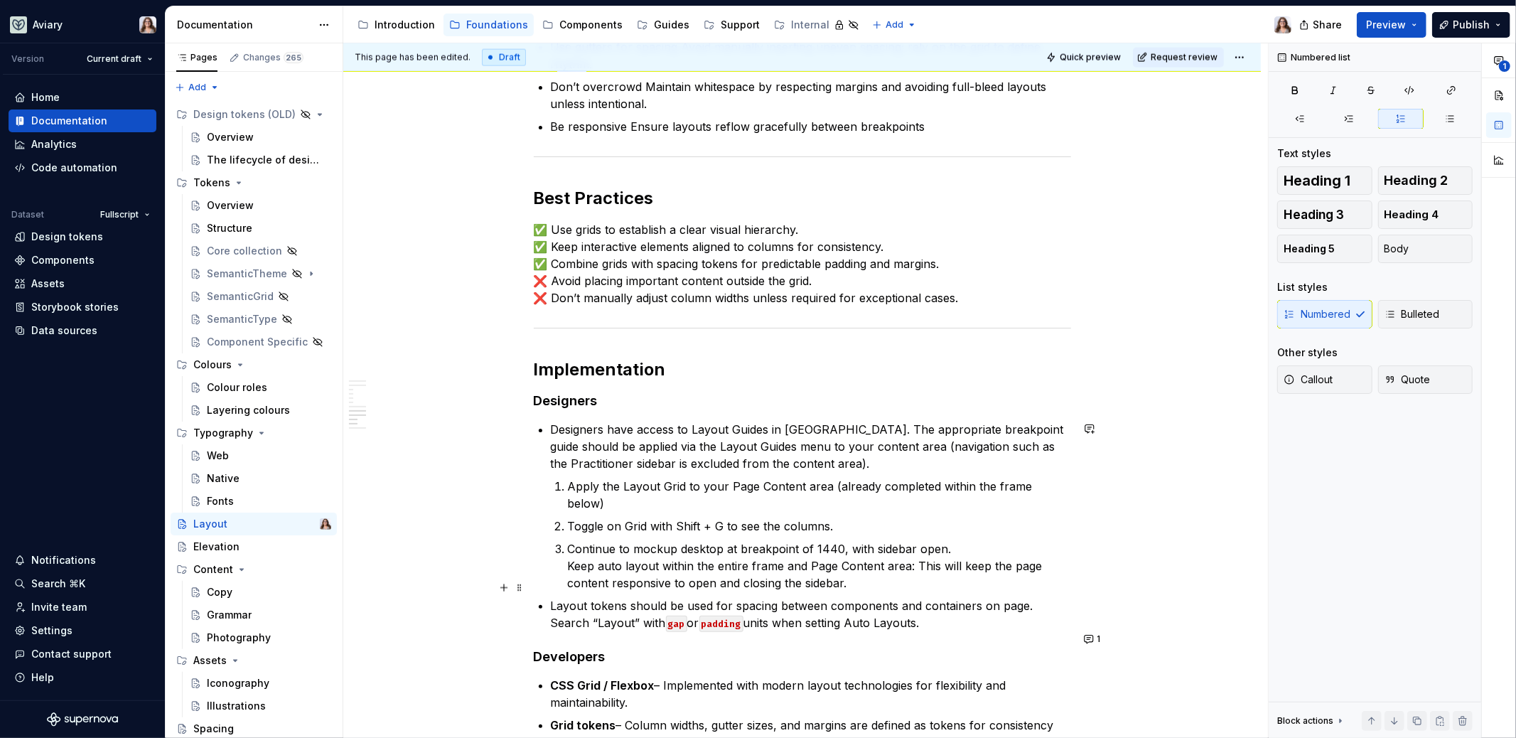
scroll to position [1919, 0]
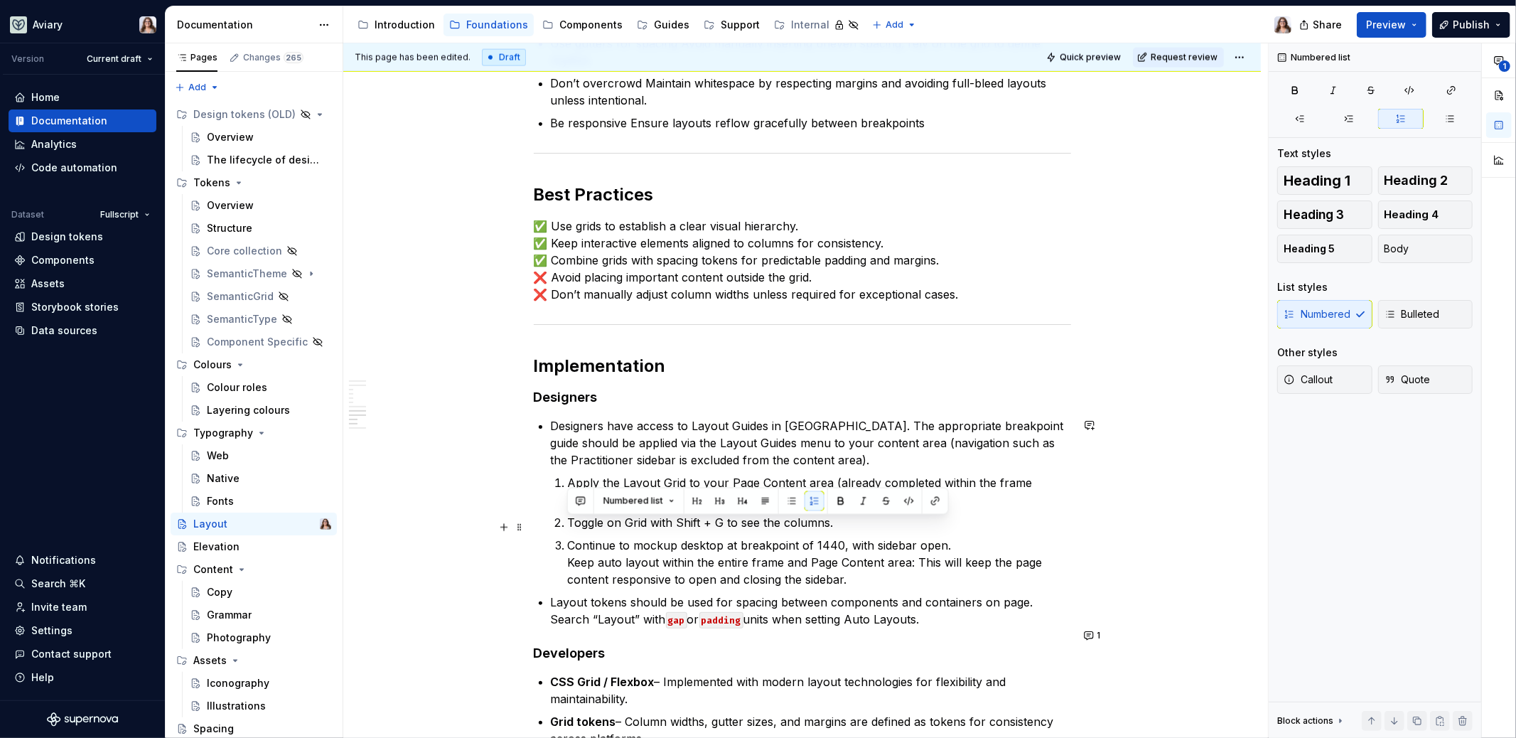
drag, startPoint x: 949, startPoint y: 527, endPoint x: 564, endPoint y: 519, distance: 385.4
click at [568, 537] on li "Continue to mockup desktop at breakpoint of 1440, with sidebar open. Keep auto …" at bounding box center [819, 562] width 503 height 51
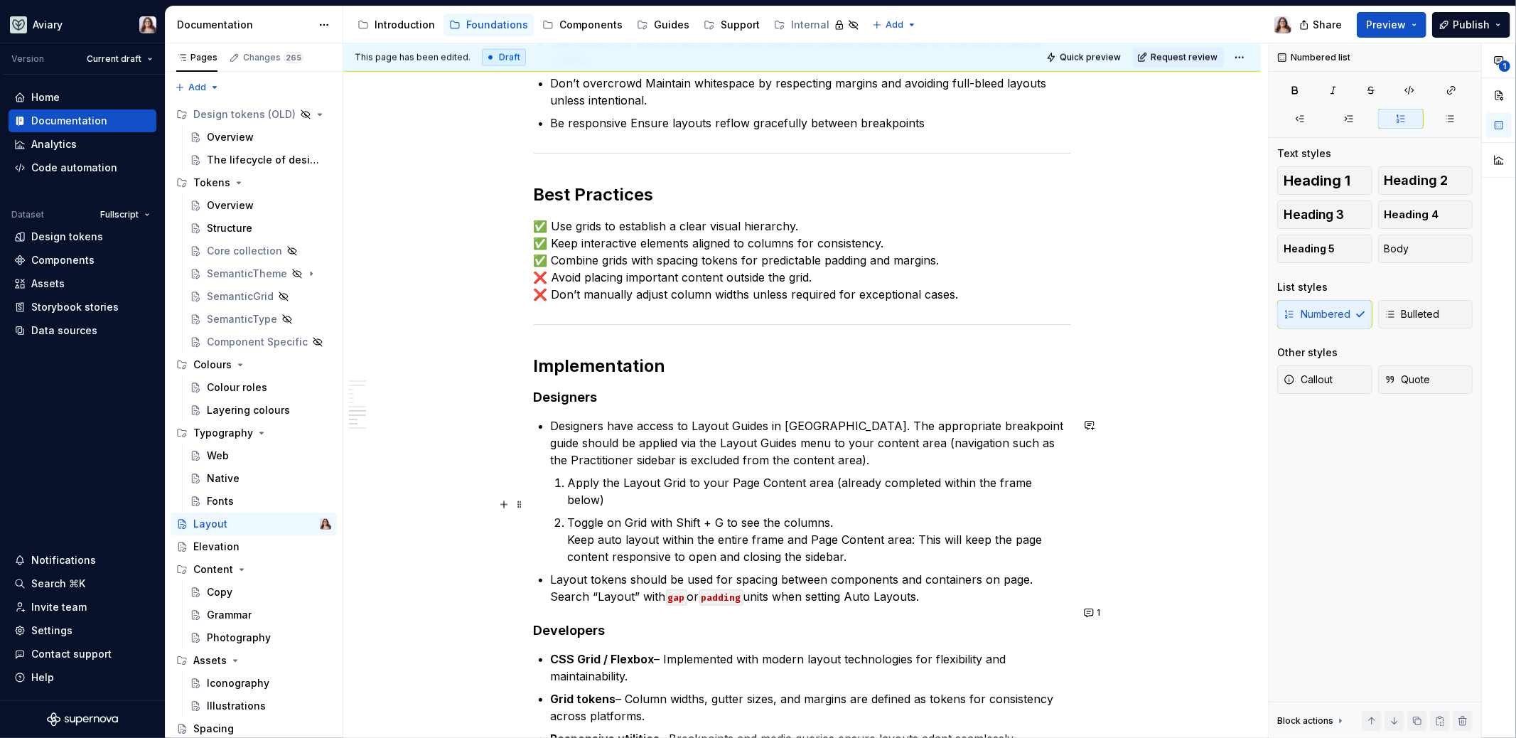
click at [566, 518] on li "Designers have access to Layout Guides in [GEOGRAPHIC_DATA]. The appropriate br…" at bounding box center [811, 491] width 520 height 148
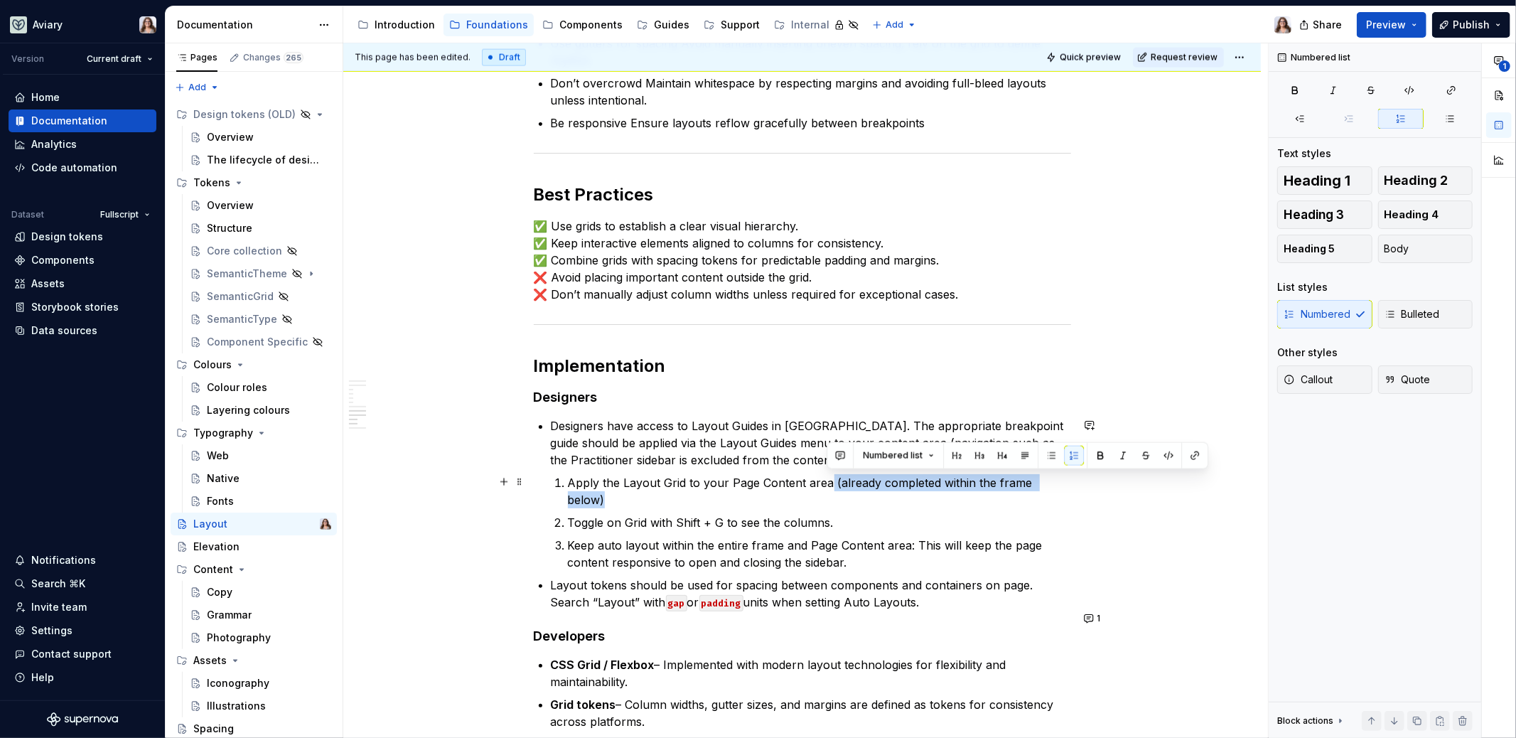
drag, startPoint x: 1062, startPoint y: 480, endPoint x: 828, endPoint y: 478, distance: 233.9
click at [828, 478] on p "Apply the Layout Grid to your Page Content area (already completed within the f…" at bounding box center [819, 491] width 503 height 34
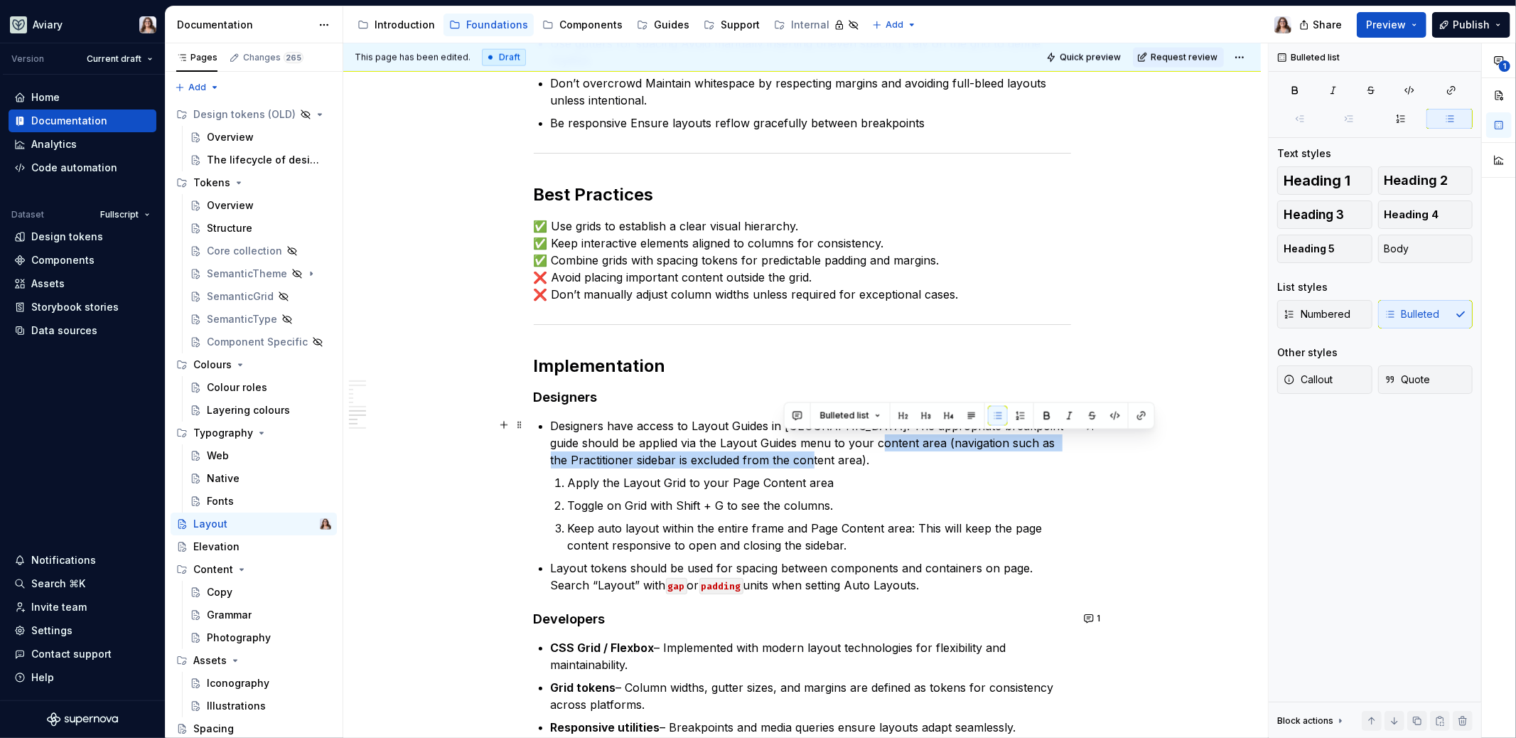
drag, startPoint x: 856, startPoint y: 443, endPoint x: 938, endPoint y: 465, distance: 85.4
click at [938, 465] on p "Designers have access to Layout Guides in [GEOGRAPHIC_DATA]. The appropriate br…" at bounding box center [811, 442] width 520 height 51
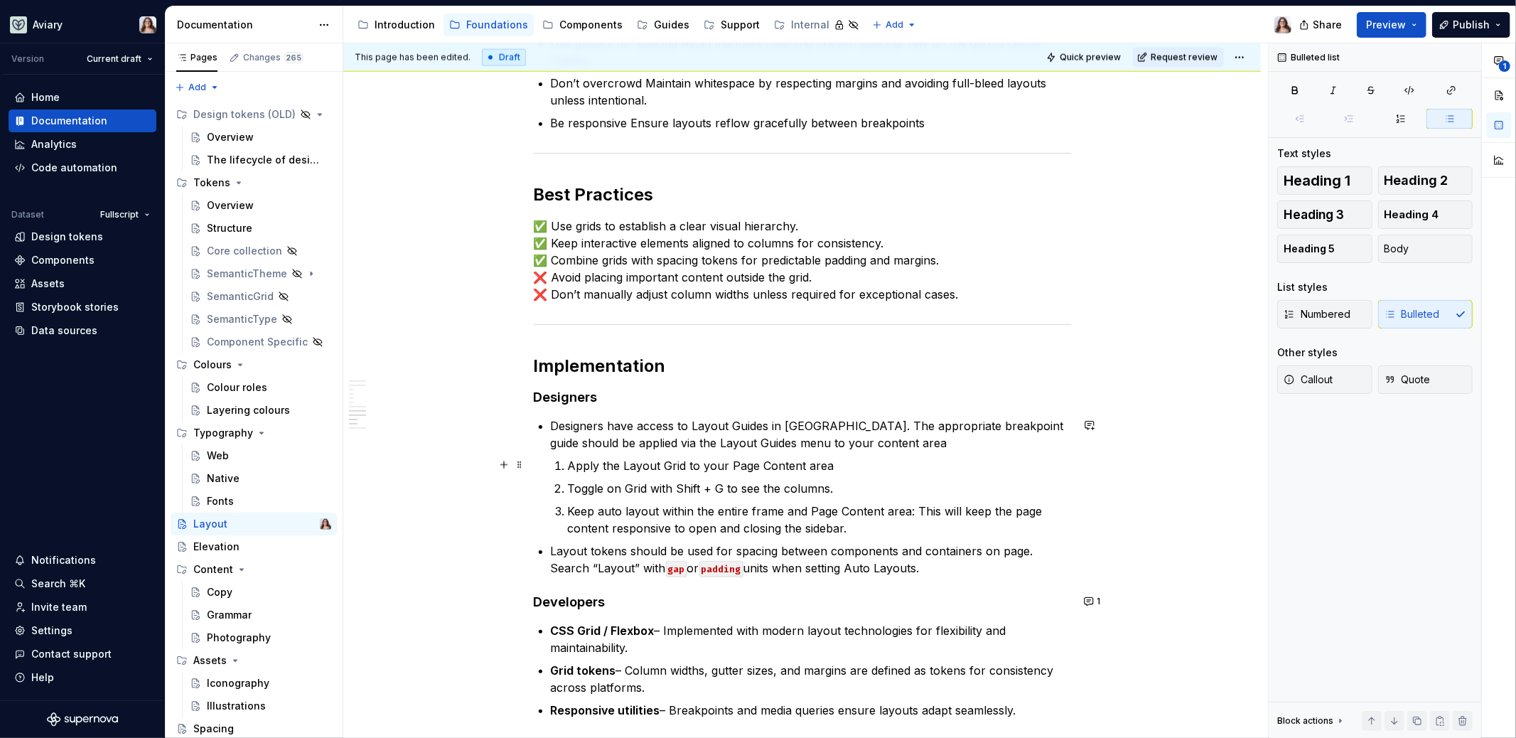
click at [829, 469] on p "Apply the Layout Grid to your Page Content area" at bounding box center [819, 465] width 503 height 17
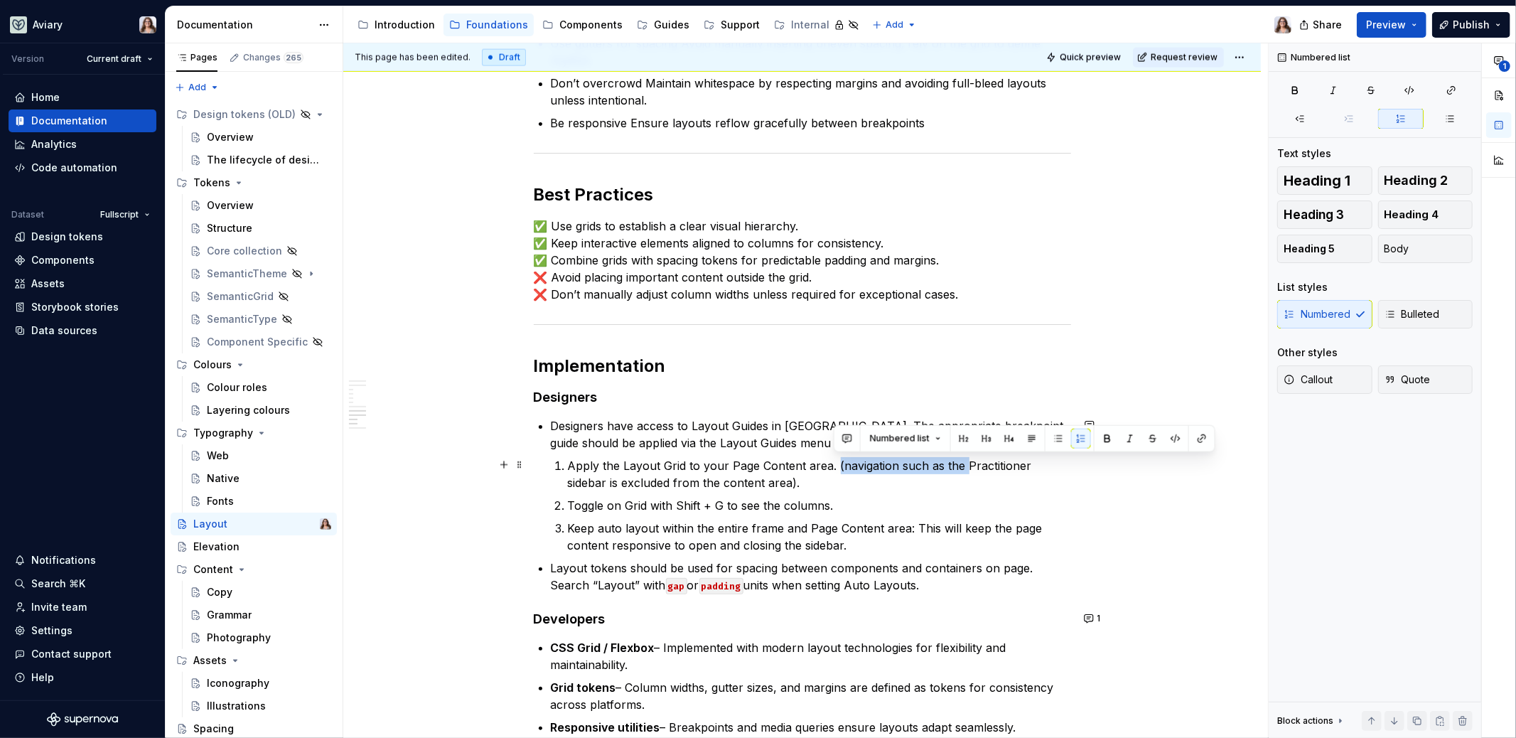
drag, startPoint x: 835, startPoint y: 464, endPoint x: 963, endPoint y: 467, distance: 128.7
click at [963, 467] on p "Apply the Layout Grid to your Page Content area. (navigation such as the Practi…" at bounding box center [819, 474] width 503 height 34
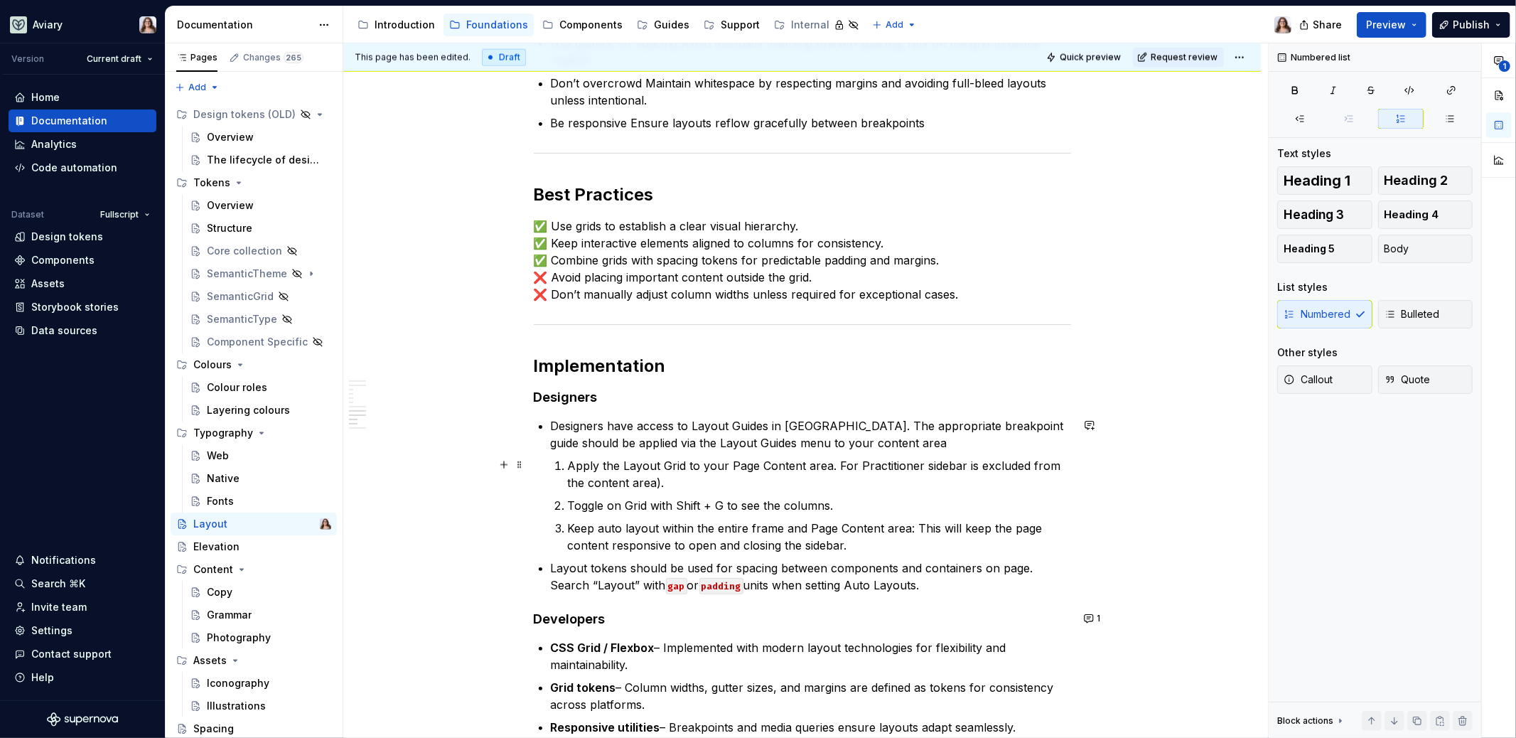
click at [919, 464] on p "Apply the Layout Grid to your Page Content area. For Practitioner sidebar is ex…" at bounding box center [819, 474] width 503 height 34
drag, startPoint x: 744, startPoint y: 483, endPoint x: 735, endPoint y: 482, distance: 8.6
click at [735, 482] on p "Apply the Layout Grid to your Page Content area. For Practitioner mockups, the …" at bounding box center [819, 474] width 503 height 34
click at [879, 440] on p "Designers have access to Layout Guides in [GEOGRAPHIC_DATA]. The appropriate br…" at bounding box center [811, 434] width 520 height 34
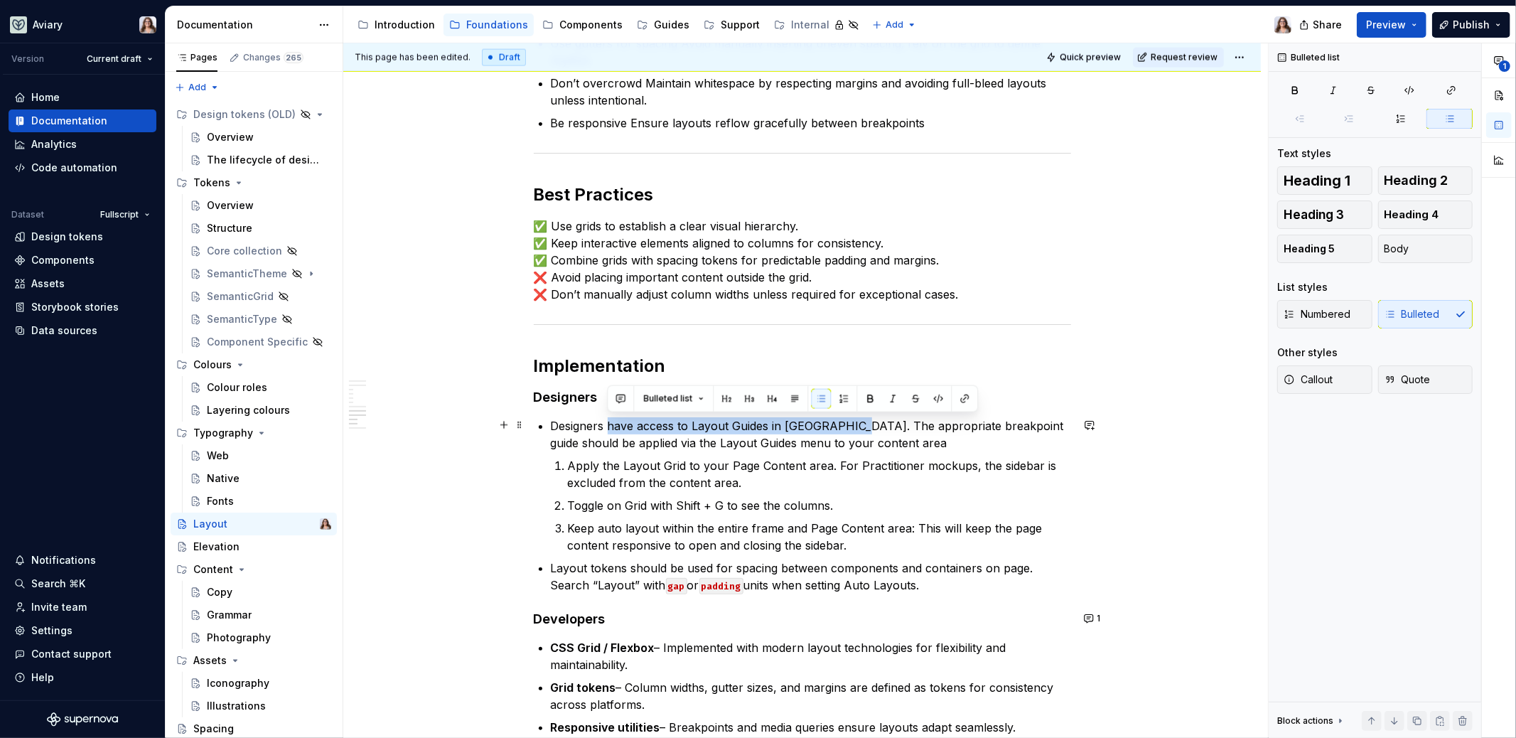
drag, startPoint x: 609, startPoint y: 423, endPoint x: 849, endPoint y: 419, distance: 239.6
click at [849, 420] on p "Designers have access to Layout Guides in [GEOGRAPHIC_DATA]. The appropriate br…" at bounding box center [811, 434] width 520 height 34
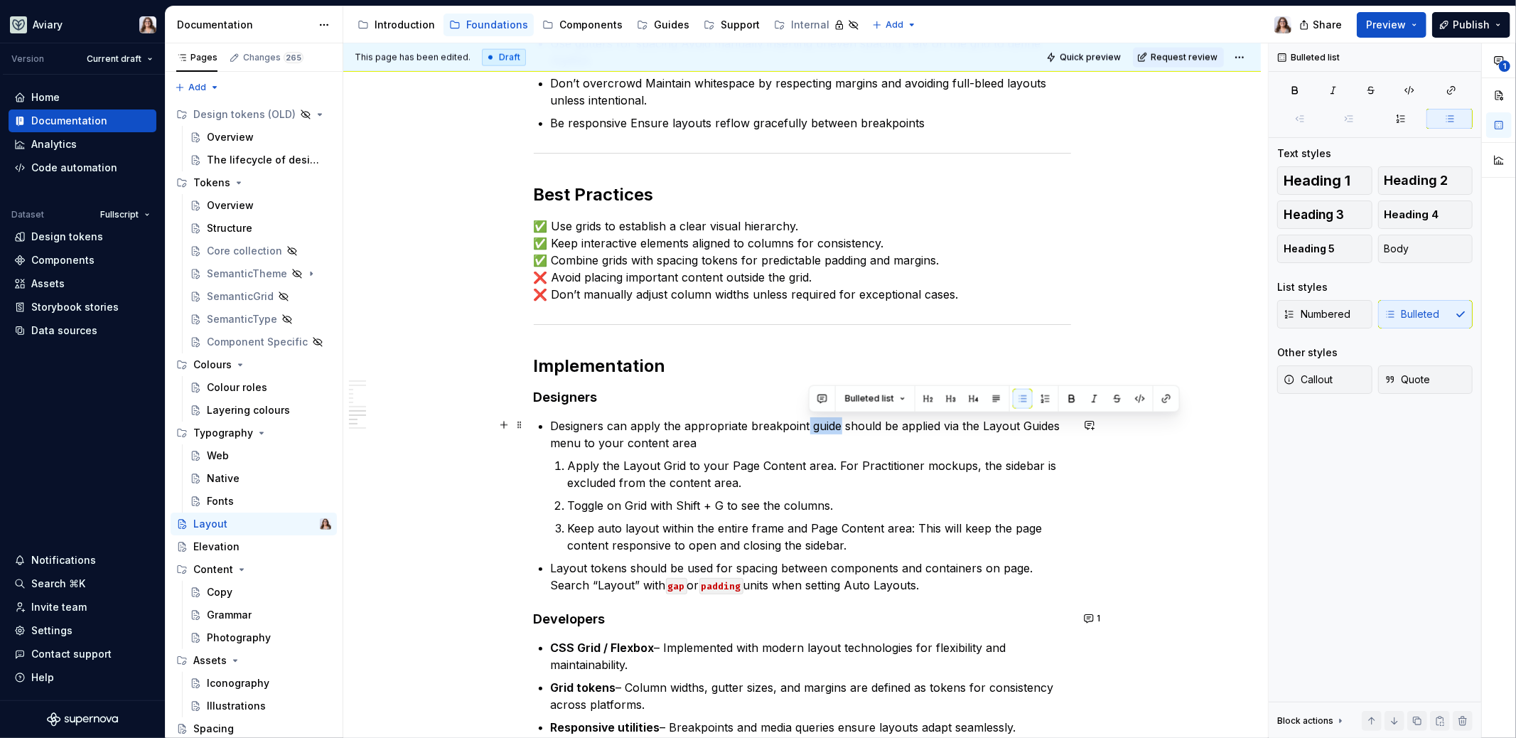
drag, startPoint x: 840, startPoint y: 424, endPoint x: 807, endPoint y: 424, distance: 33.4
click at [807, 424] on p "Designers can apply the appropriate breakpoint guide should be applied via the …" at bounding box center [811, 434] width 520 height 34
drag, startPoint x: 809, startPoint y: 426, endPoint x: 908, endPoint y: 427, distance: 98.8
click at [908, 427] on p "Designers can apply the appropriate breakpoint should be applied via the Layout…" at bounding box center [811, 434] width 520 height 34
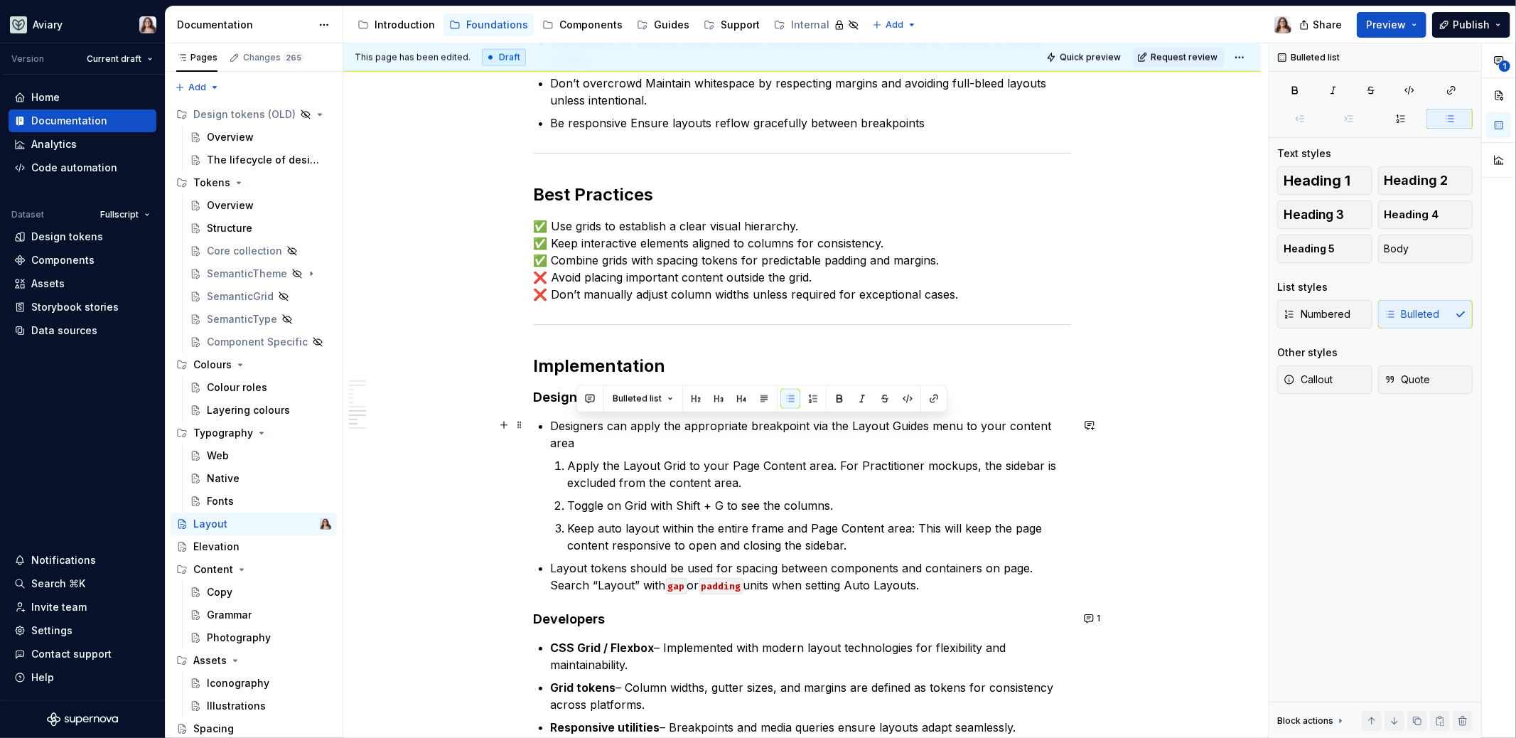
drag, startPoint x: 959, startPoint y: 422, endPoint x: 1056, endPoint y: 441, distance: 99.1
click at [1056, 441] on p "Designers can apply the appropriate breakpoint via the Layout Guides menu to yo…" at bounding box center [811, 434] width 520 height 34
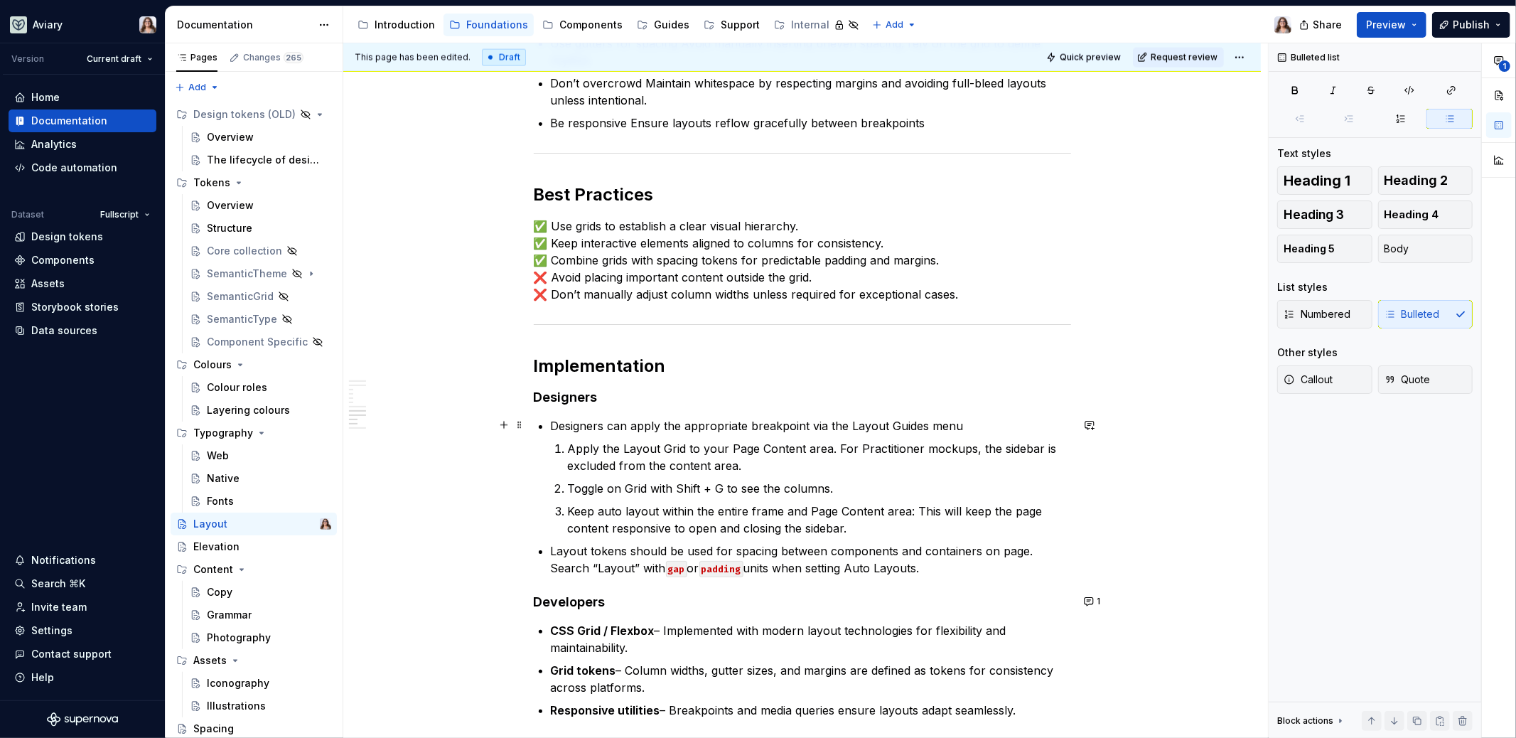
click at [808, 427] on p "Designers can apply the appropriate breakpoint via the Layout Guides menu" at bounding box center [811, 425] width 520 height 17
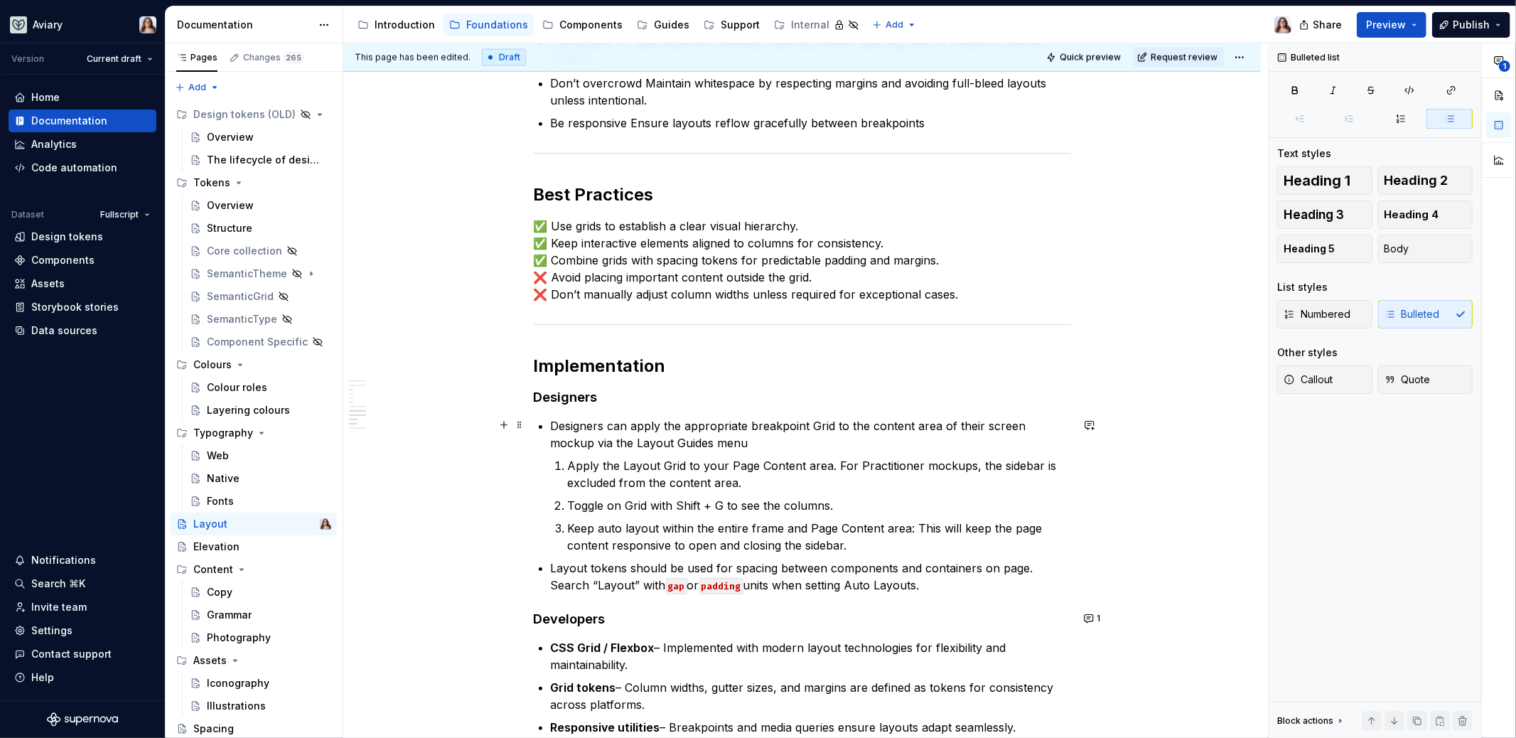
click at [726, 431] on p "Designers can apply the appropriate breakpoint Grid to the content area of thei…" at bounding box center [811, 434] width 520 height 34
click at [838, 503] on p "Toggle on Grid with Shift + G to see the columns." at bounding box center [819, 505] width 503 height 17
click at [662, 525] on p "Keep auto layout within the entire frame and Page Content area: This will keep …" at bounding box center [819, 537] width 503 height 34
click at [894, 541] on p "Keep auto layout enabled within the entire frame and Page Content area: This wi…" at bounding box center [819, 537] width 503 height 34
click at [732, 540] on p "Keep auto layout enabled within the entire frame and Page Content area: This wi…" at bounding box center [819, 537] width 503 height 34
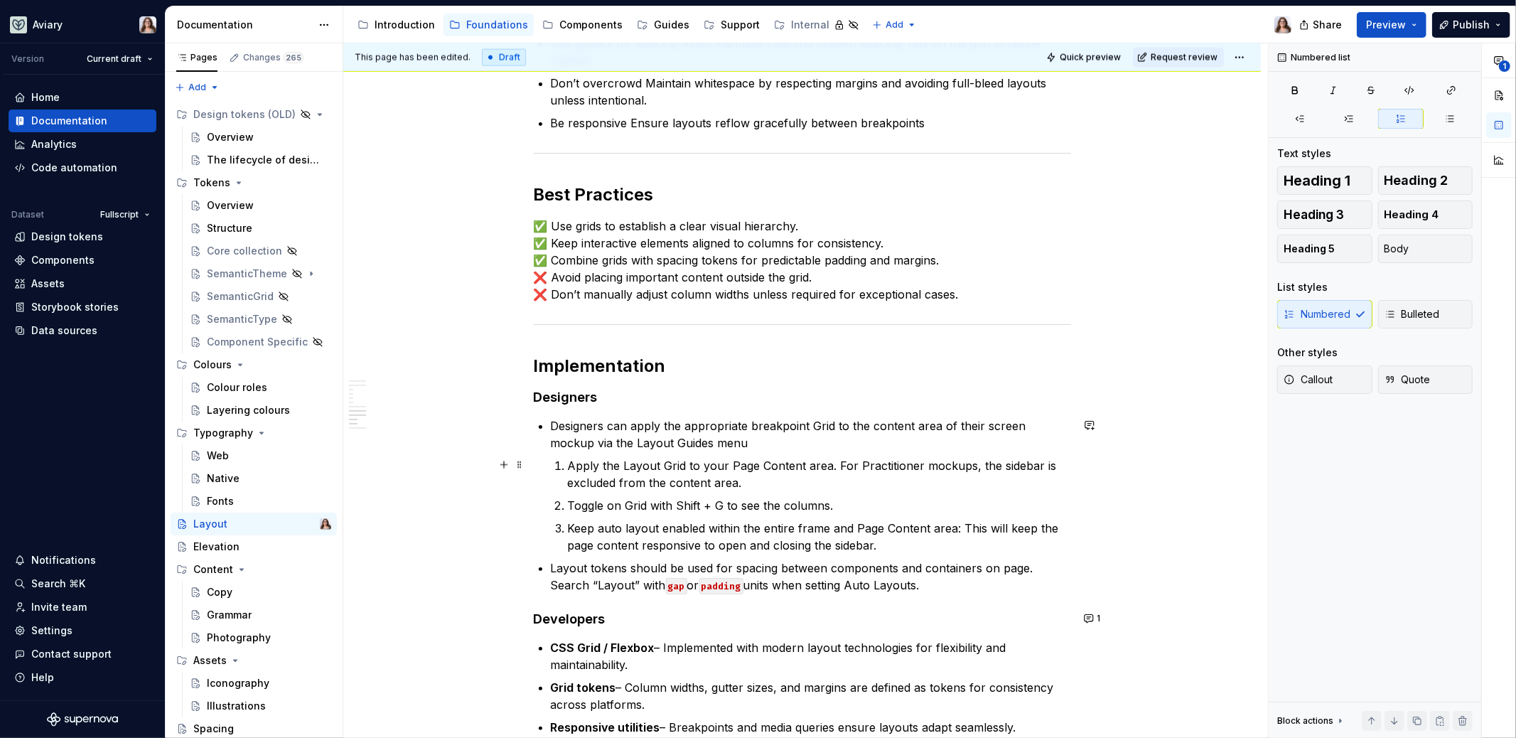
click at [766, 462] on p "Apply the Layout Grid to your Page Content area. For Practitioner mockups, the …" at bounding box center [819, 474] width 503 height 34
click at [569, 465] on p "Apply the Layout Grid to your Page Content area. For Practitioner mockups, the …" at bounding box center [819, 474] width 503 height 34
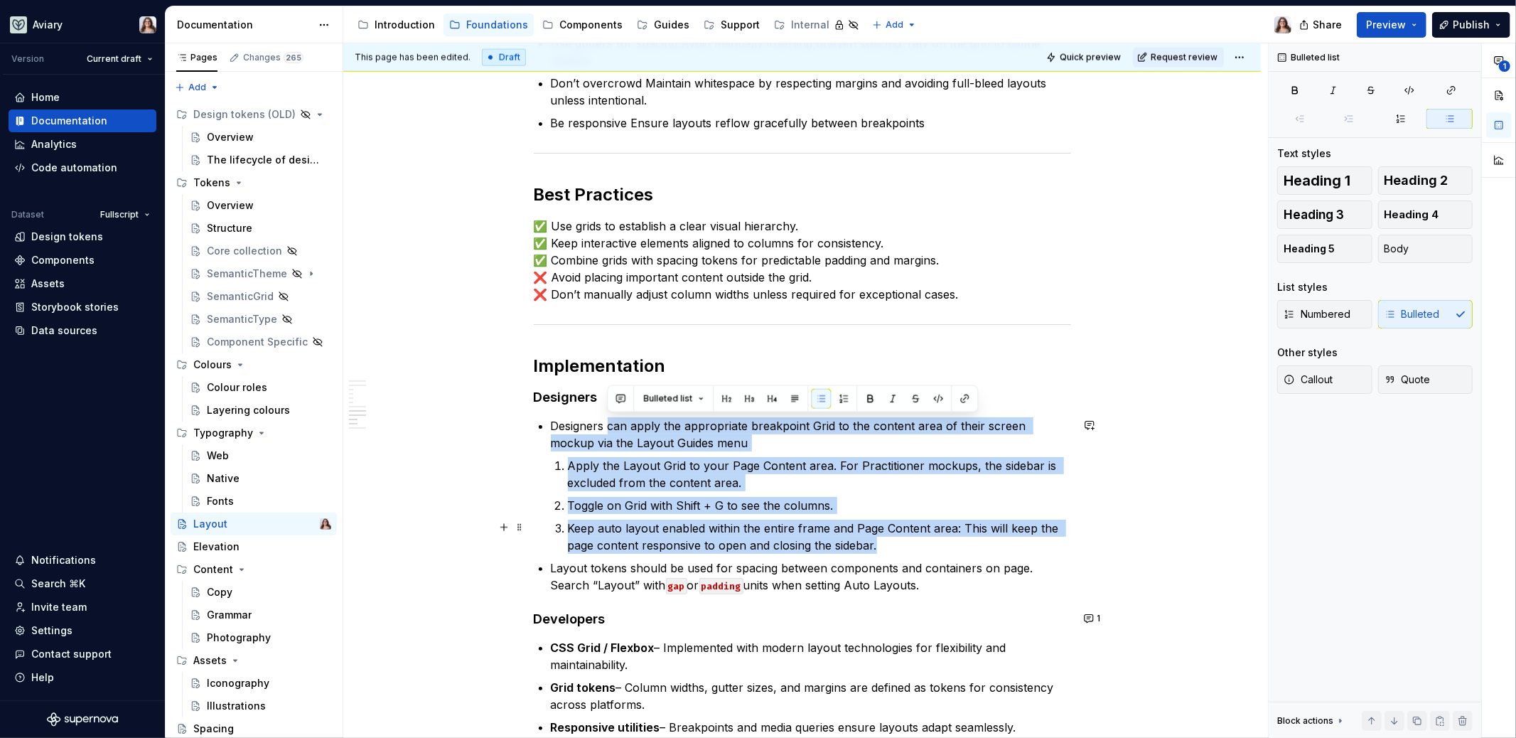
drag, startPoint x: 606, startPoint y: 424, endPoint x: 894, endPoint y: 545, distance: 312.0
click at [894, 545] on li "Designers can apply the appropriate breakpoint Grid to the content area of thei…" at bounding box center [811, 485] width 520 height 136
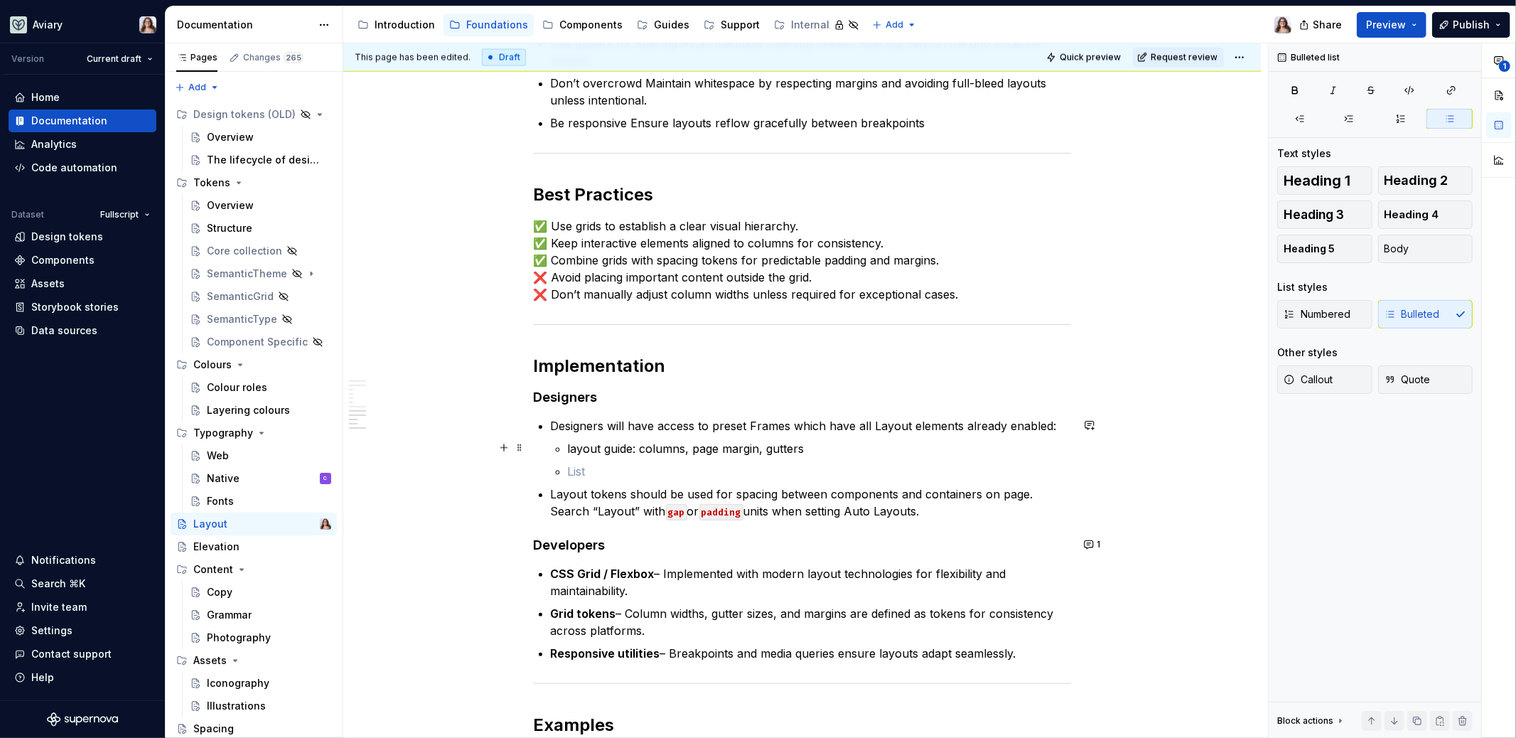
click at [570, 445] on p "layout guide: columns, page margin, gutters" at bounding box center [819, 448] width 503 height 17
click at [808, 446] on p "Layout guide: columns, page margin, gutters" at bounding box center [819, 448] width 503 height 17
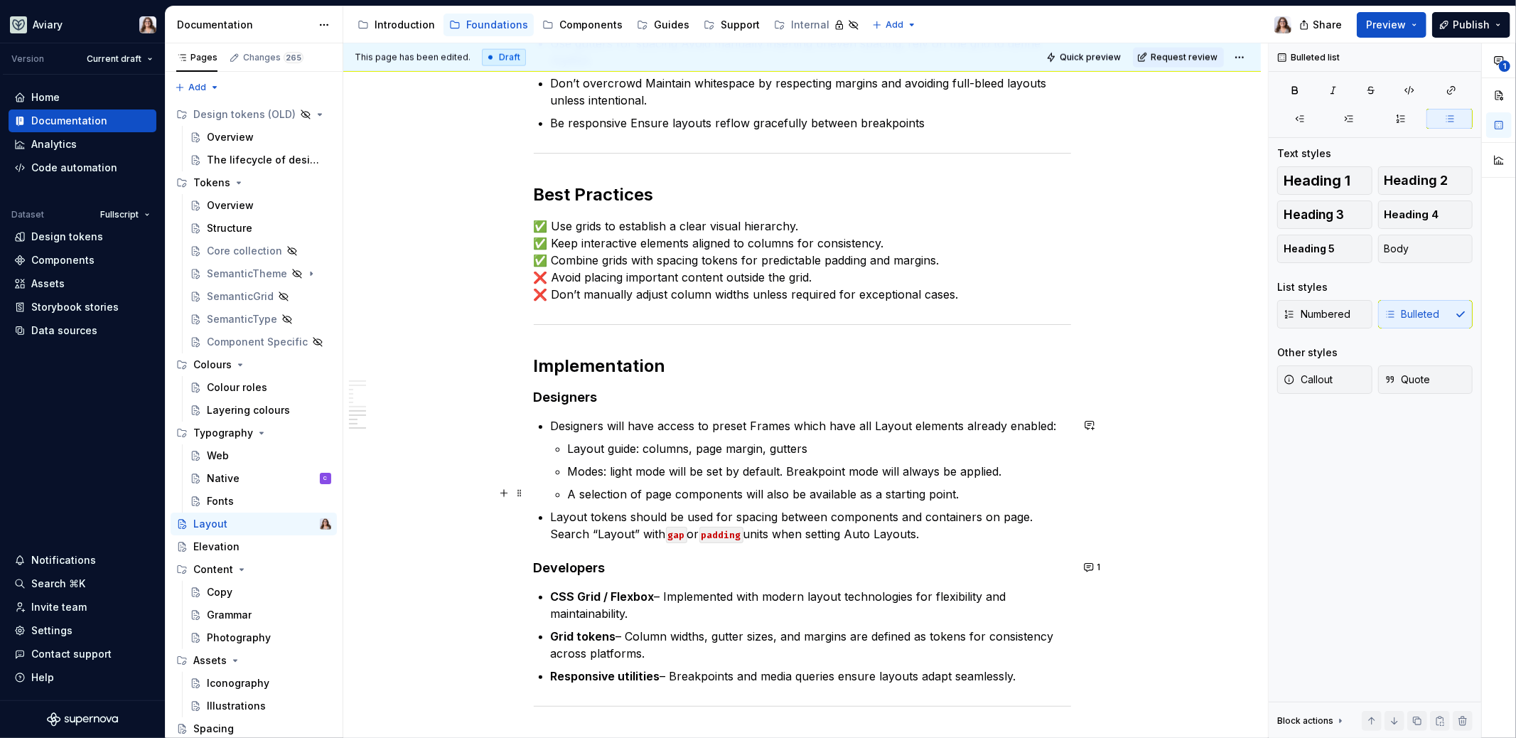
click at [570, 490] on p "A selection of page components will also be available as a starting point." at bounding box center [819, 494] width 503 height 17
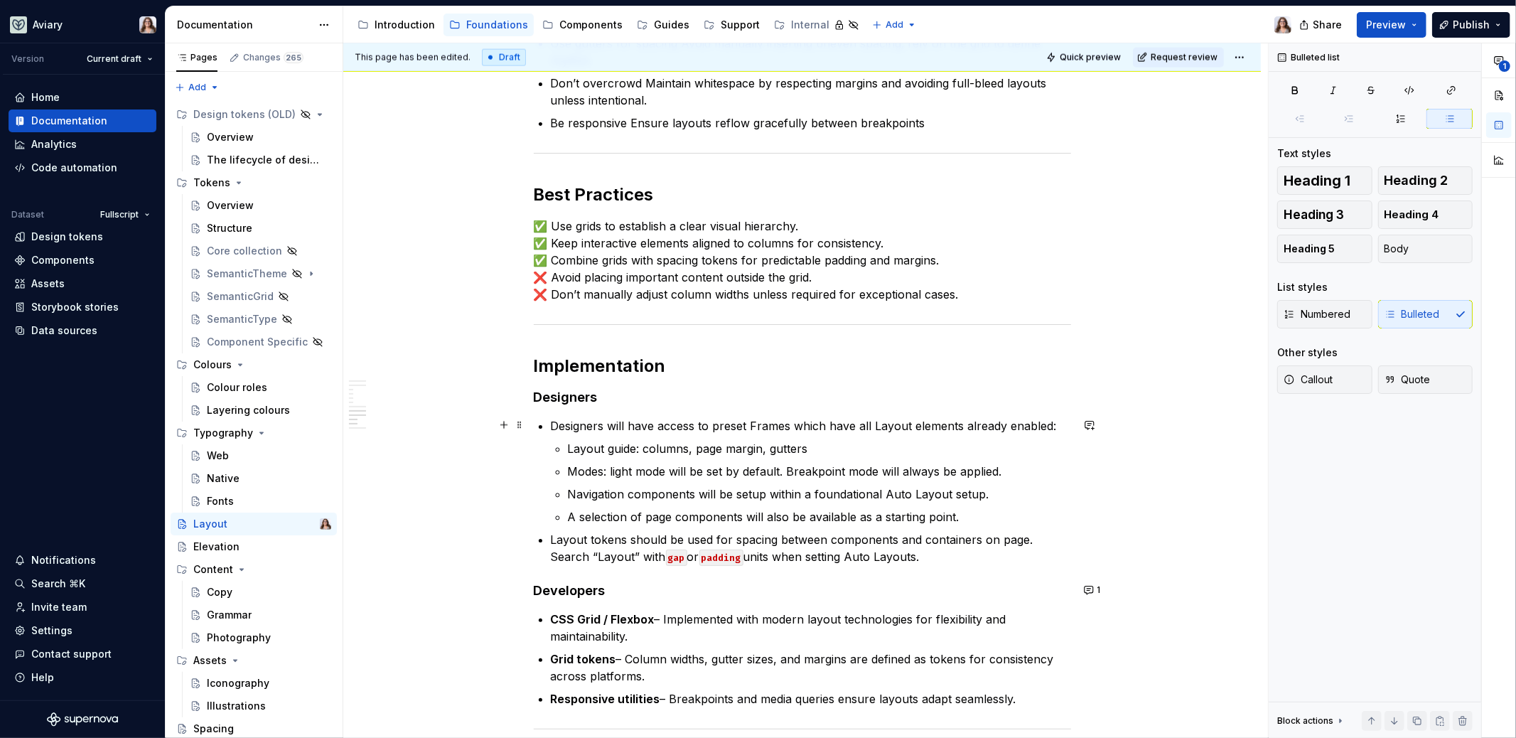
click at [1046, 427] on p "Designers will have access to preset Frames which have all Layout elements alre…" at bounding box center [811, 425] width 520 height 17
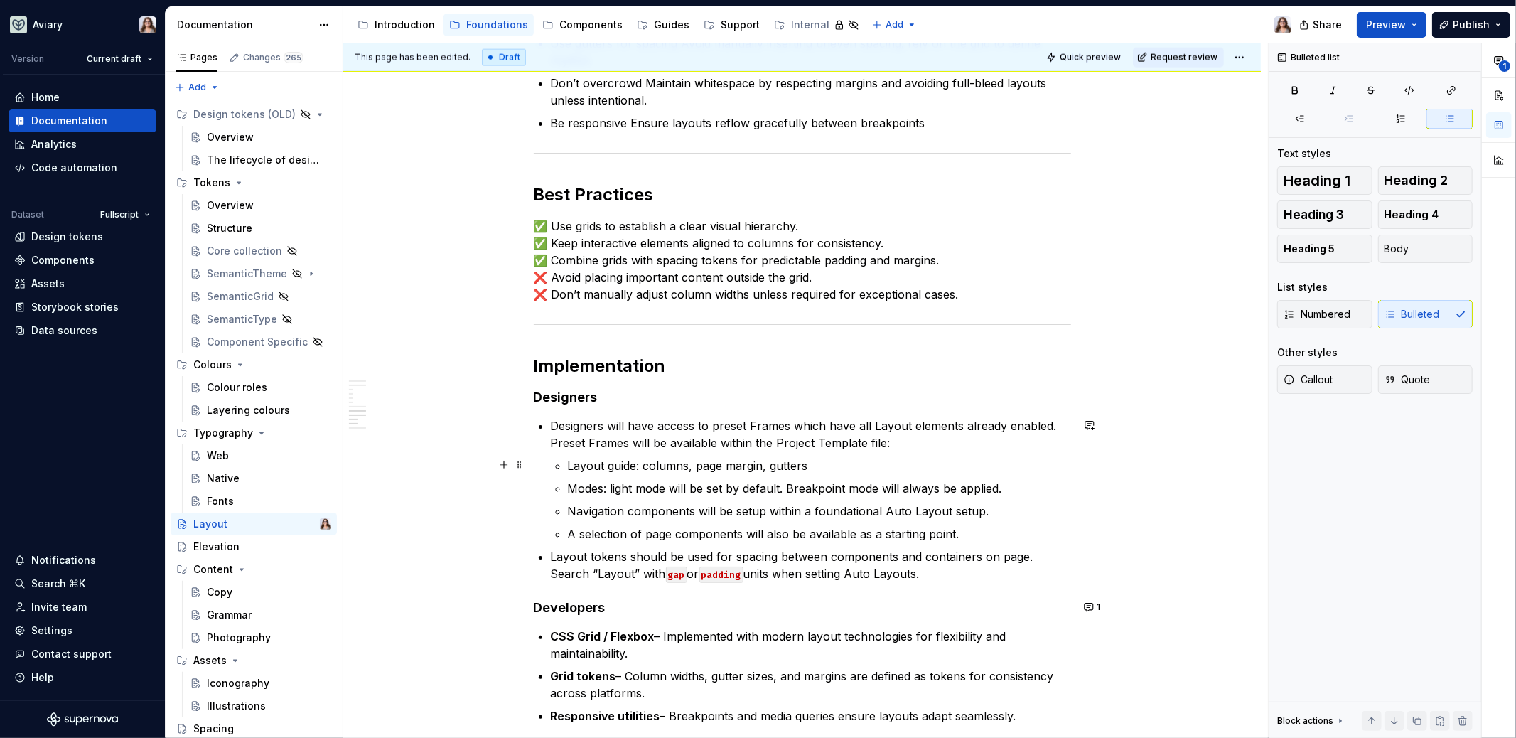
click at [810, 466] on p "Layout guide: columns, page margin, gutters" at bounding box center [819, 465] width 503 height 17
click at [896, 441] on p "Designers will have access to preset Frames which have all Layout elements alre…" at bounding box center [811, 434] width 520 height 34
click at [901, 444] on p "Designers will have access to preset Frames, which have all Layout elements alr…" at bounding box center [811, 434] width 520 height 34
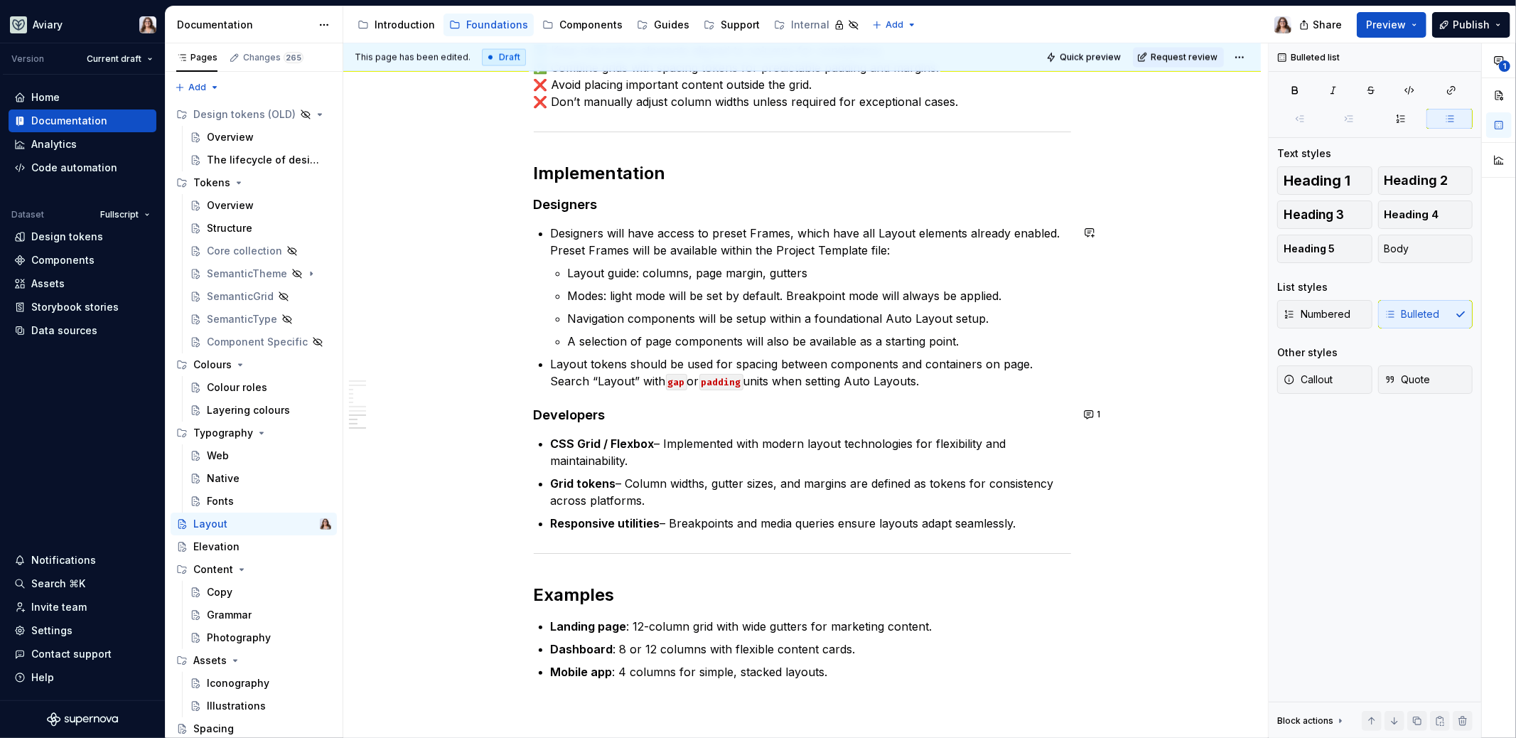
scroll to position [2154, 0]
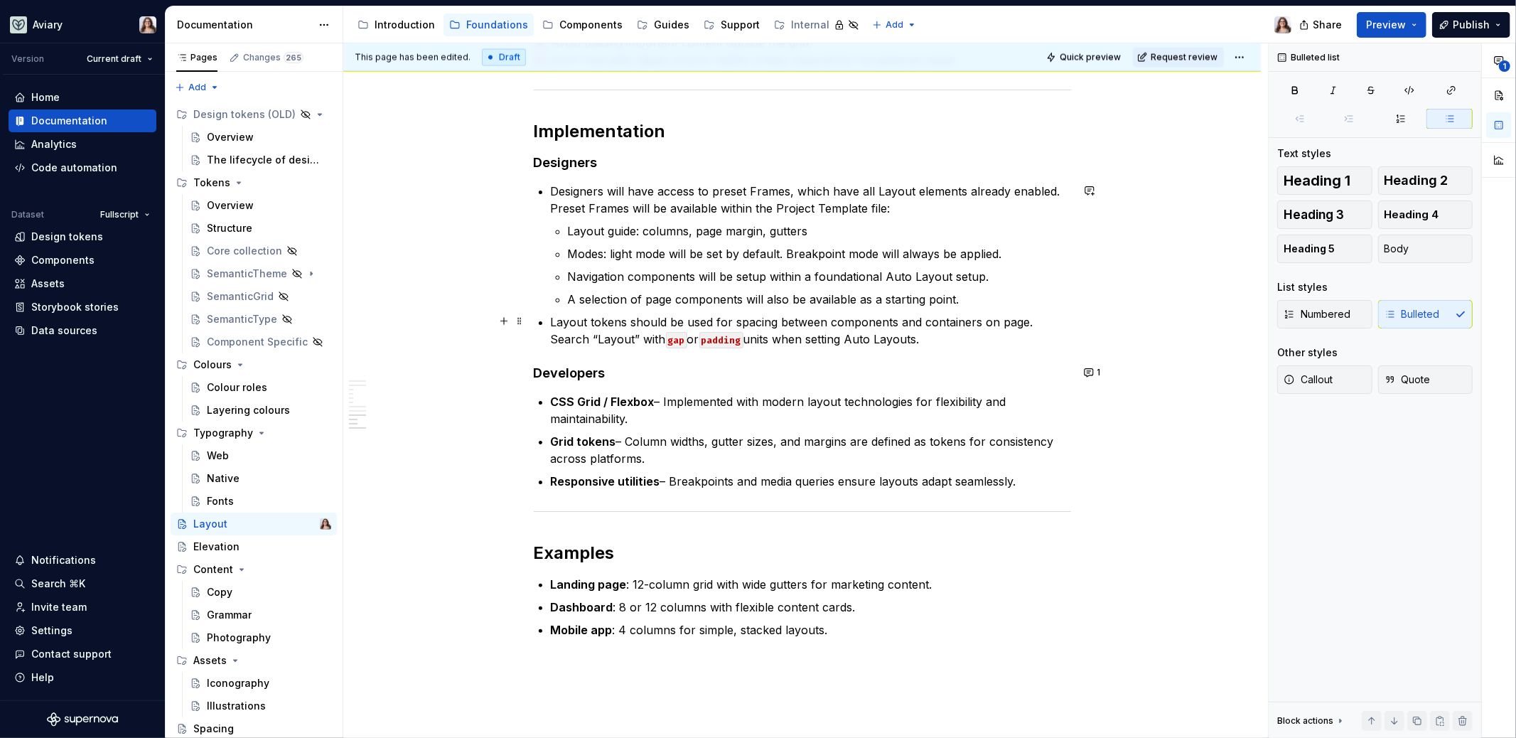
click at [938, 336] on p "Layout tokens should be used for spacing between components and containers on p…" at bounding box center [811, 330] width 520 height 34
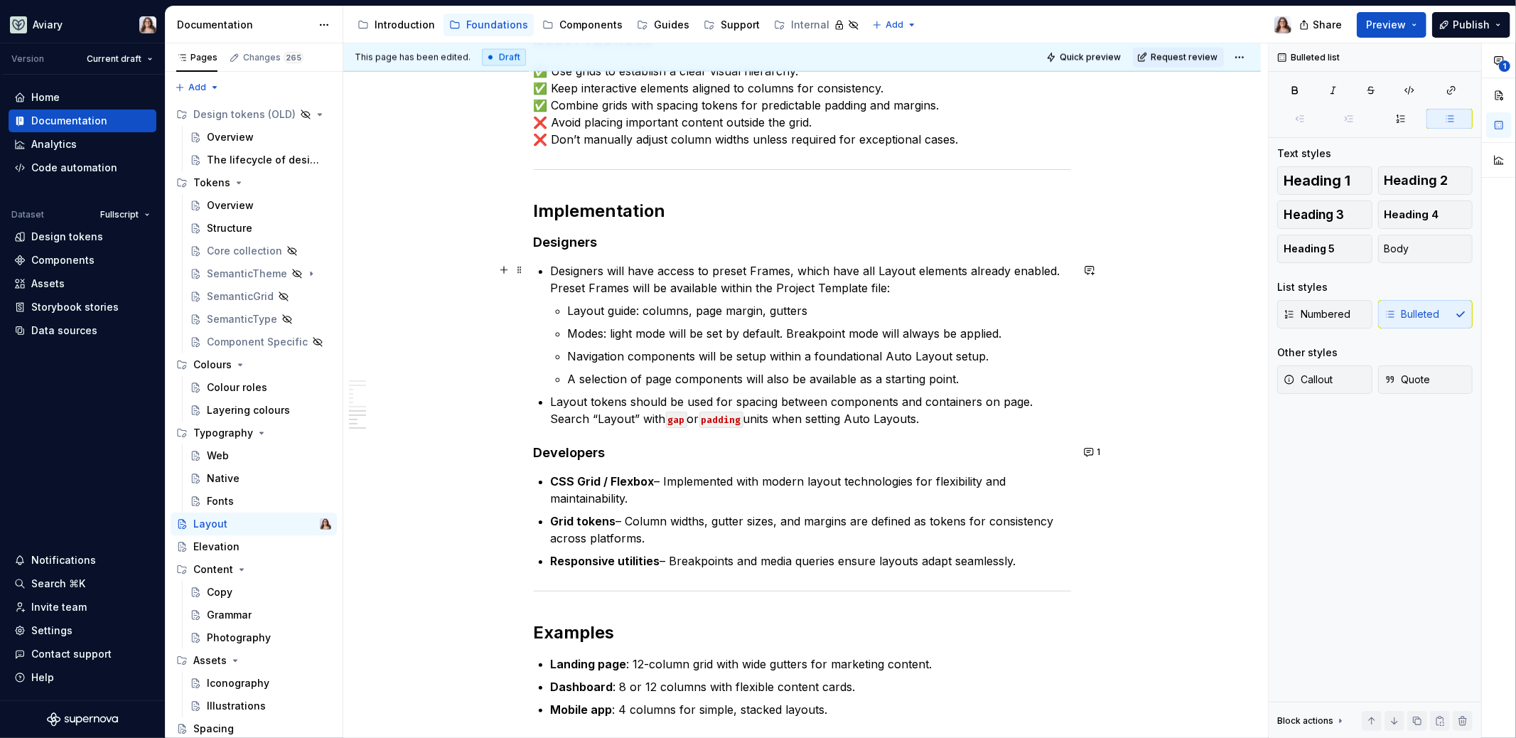
click at [881, 284] on p "Designers will have access to preset Frames, which have all Layout elements alr…" at bounding box center [811, 279] width 520 height 34
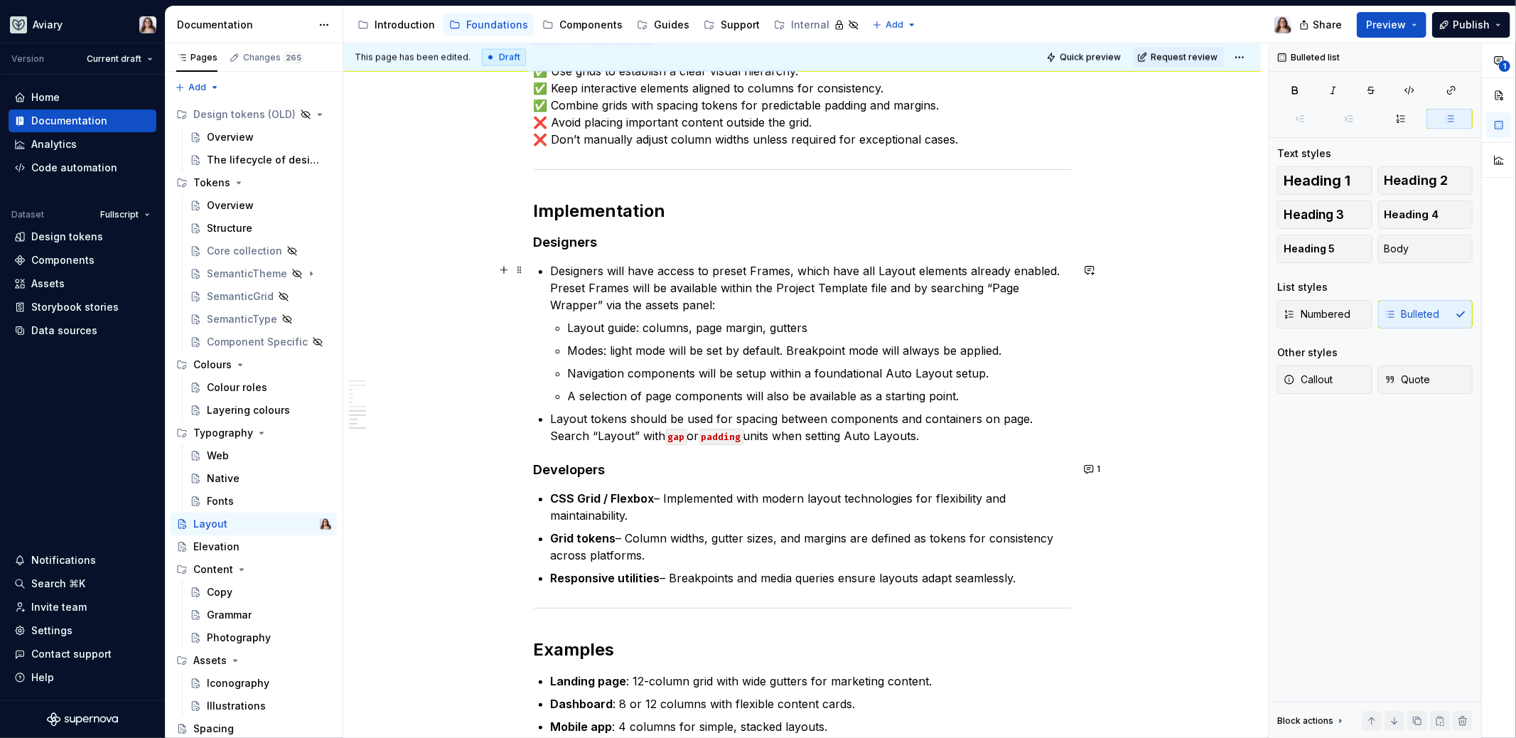
click at [730, 299] on p "Designers will have access to preset Frames, which have all Layout elements alr…" at bounding box center [811, 287] width 520 height 51
click at [824, 323] on p "Layout guide: columns, page margin, gutters" at bounding box center [819, 327] width 503 height 17
click at [712, 306] on p "Designers will have access to preset Frames, which have all Layout elements alr…" at bounding box center [811, 287] width 520 height 51
click at [817, 330] on p "Layout guide: columns, page margin, gutters" at bounding box center [819, 327] width 503 height 17
click at [638, 324] on p "Layout guide: columns, page margin, gutters" at bounding box center [819, 327] width 503 height 17
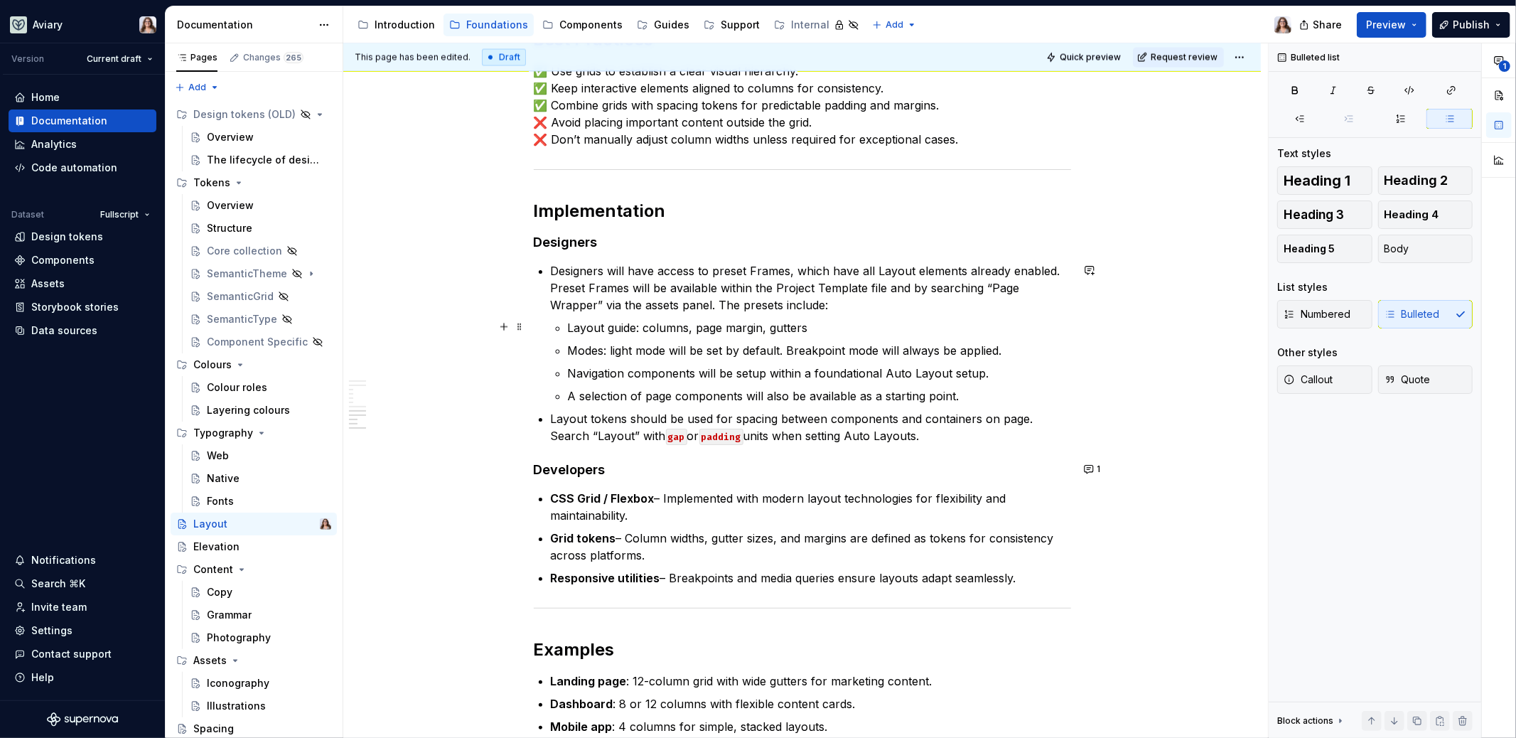
click at [635, 326] on p "Layout guide: columns, page margin, gutters" at bounding box center [819, 327] width 503 height 17
click at [811, 330] on p "Layout guide: columns, page margin, gutters" at bounding box center [819, 327] width 503 height 17
drag, startPoint x: 881, startPoint y: 348, endPoint x: 963, endPoint y: 346, distance: 81.8
click at [963, 346] on p "Modes: light mode will be set by default. Breakpoint mode will always be applie…" at bounding box center [819, 350] width 503 height 17
click at [715, 350] on p "Modes: light mode will be set by default. Breakpoint mode will always be applie…" at bounding box center [819, 350] width 503 height 17
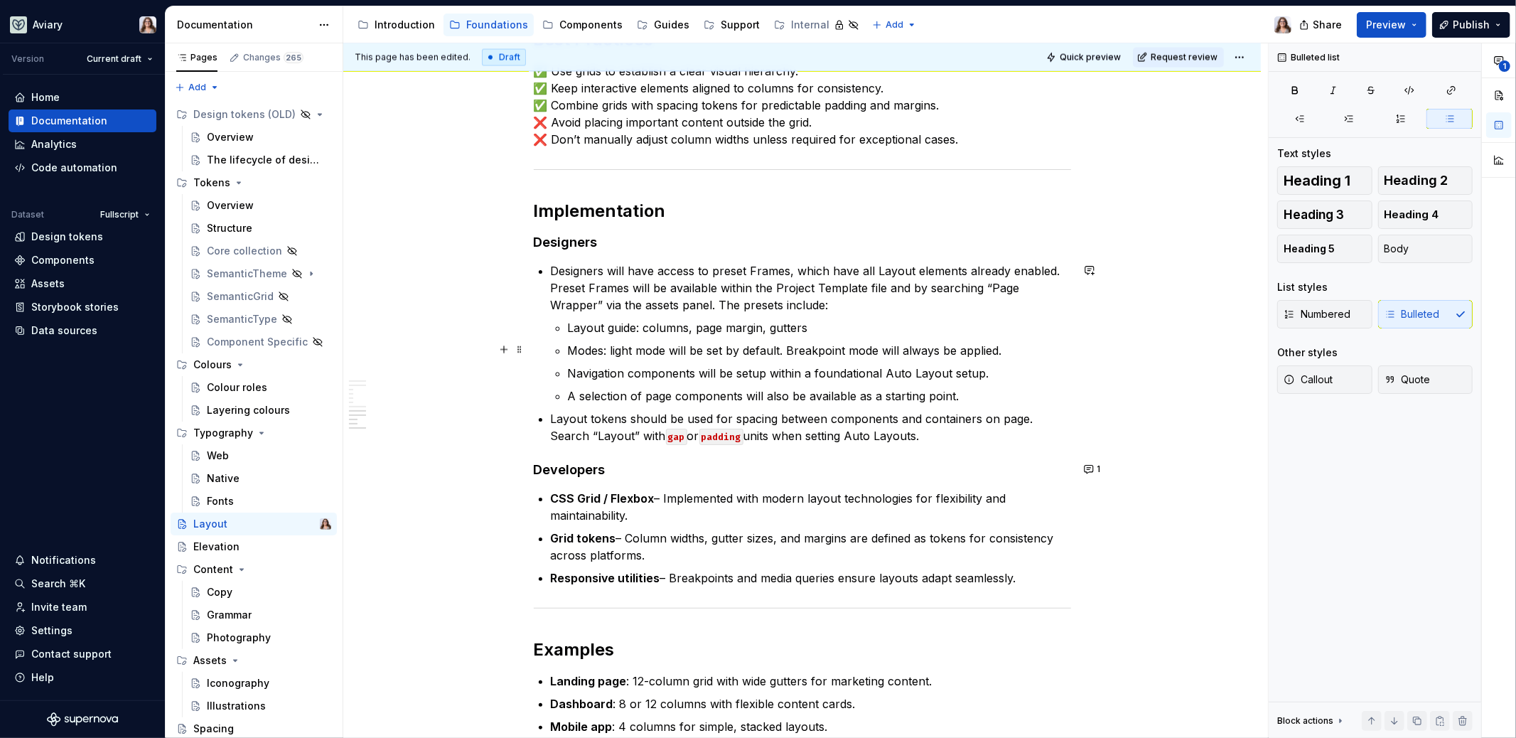
click at [670, 349] on p "Modes: light mode will be set by default. Breakpoint mode will always be applie…" at bounding box center [819, 350] width 503 height 17
click at [789, 347] on p "Modes: light mode will be set by default. Breakpoint mode will always be applie…" at bounding box center [819, 350] width 503 height 17
drag, startPoint x: 892, startPoint y: 348, endPoint x: 1009, endPoint y: 351, distance: 117.3
click at [1009, 351] on p "Modes: light mode will be set by default. A breakpoint mode will always be appl…" at bounding box center [819, 350] width 503 height 17
click at [781, 350] on p "Modes: light mode will be set by default. A breakpoint mode." at bounding box center [819, 350] width 503 height 17
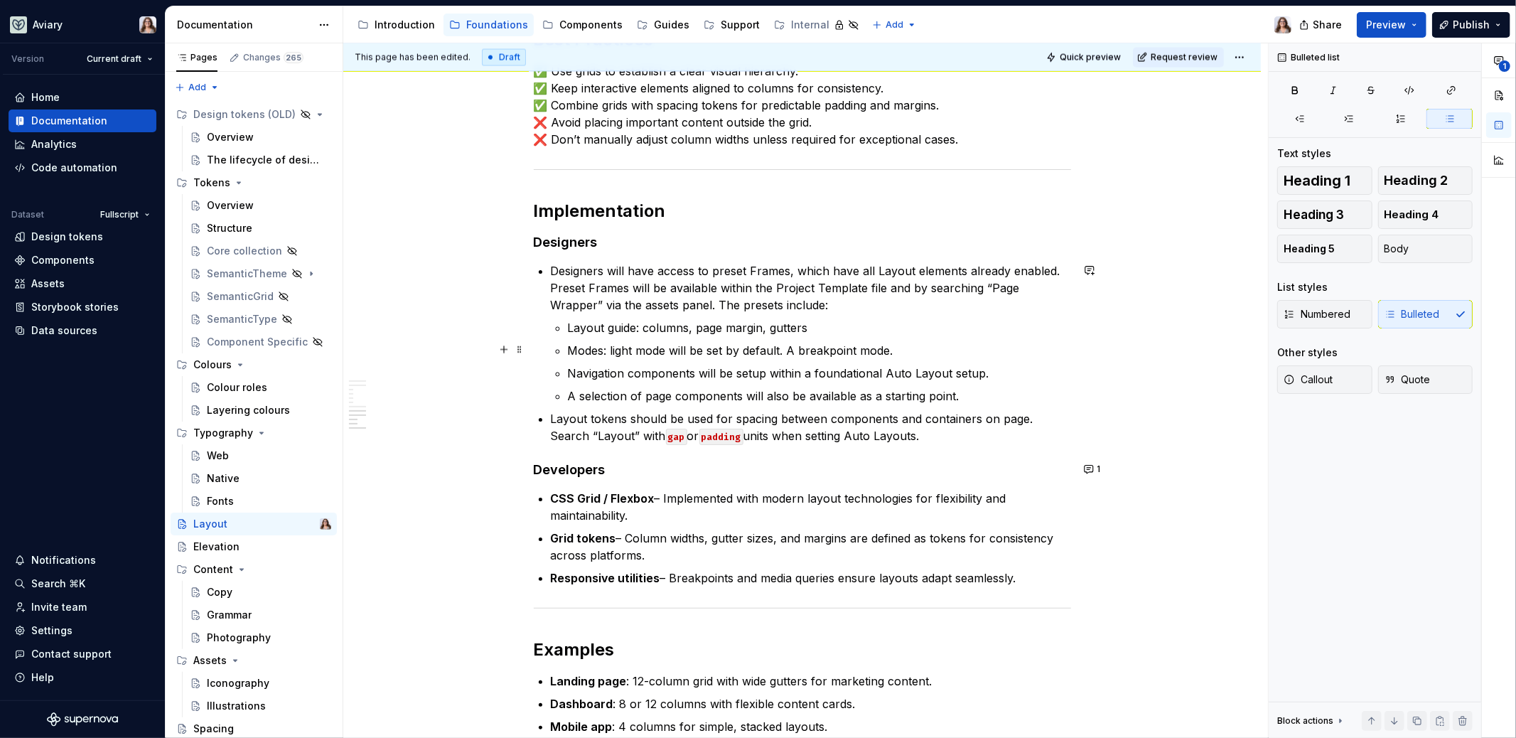
click at [783, 350] on p "Modes: light mode will be set by default. A breakpoint mode." at bounding box center [819, 350] width 503 height 17
drag, startPoint x: 788, startPoint y: 349, endPoint x: 674, endPoint y: 348, distance: 113.7
click at [674, 348] on p "Modes: light mode will be set by default. A breakpoint mode." at bounding box center [819, 350] width 503 height 17
click at [682, 349] on p "Modes: light mode + a breakpoint mode." at bounding box center [819, 350] width 503 height 17
click at [785, 350] on p "Modes: light mode + a breakpoint mode." at bounding box center [819, 350] width 503 height 17
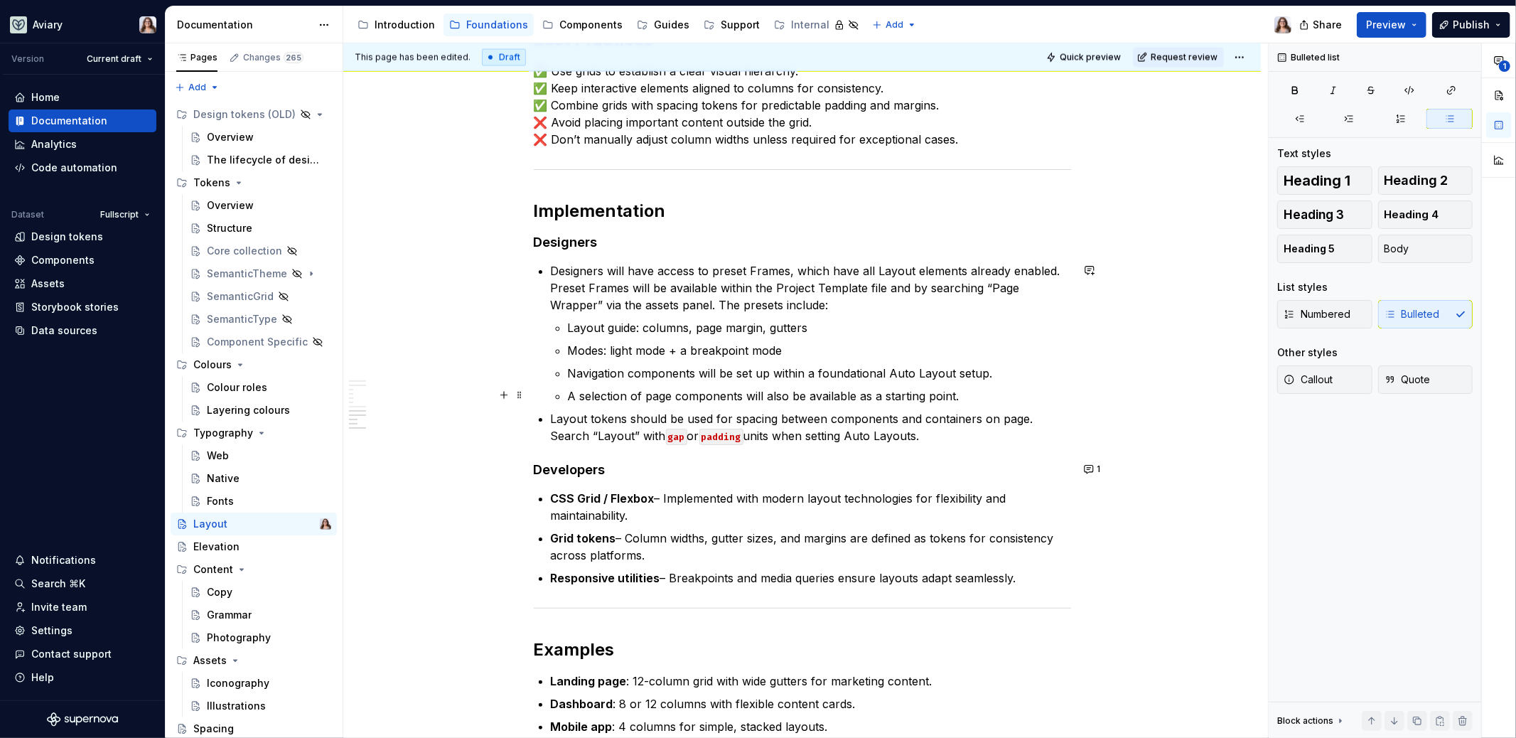
click at [958, 395] on p "A selection of page components will also be available as a starting point." at bounding box center [819, 395] width 503 height 17
click at [987, 371] on p "Navigation components will be set up within a foundational Auto Layout setup." at bounding box center [819, 373] width 503 height 17
drag, startPoint x: 886, startPoint y: 374, endPoint x: 814, endPoint y: 373, distance: 71.8
click at [814, 373] on p "Navigation components will be set up within a foundational Auto Layout setup." at bounding box center [819, 373] width 503 height 17
click at [991, 375] on p "Navigation components will be set up within a foundational Auto Layout setup." at bounding box center [819, 373] width 503 height 17
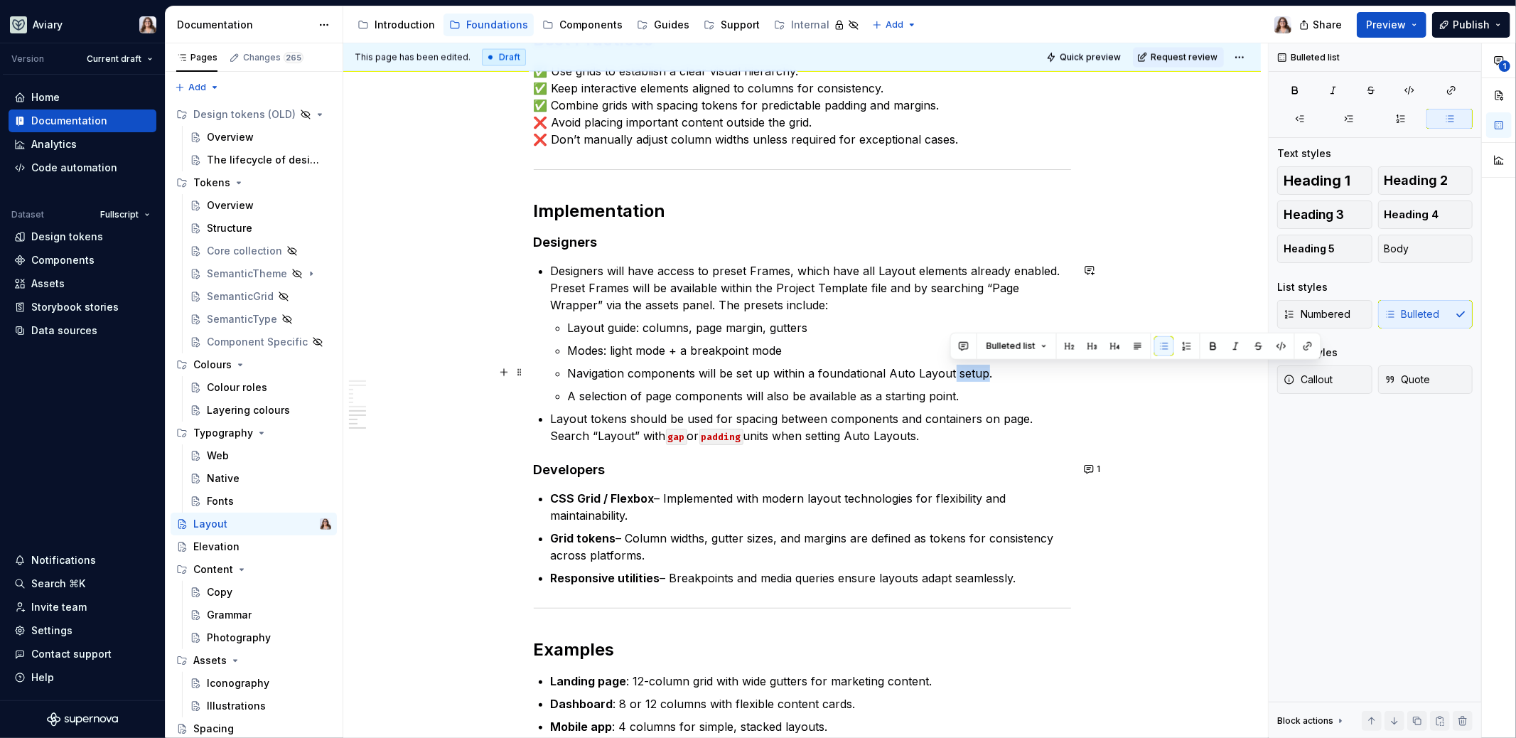
drag, startPoint x: 949, startPoint y: 372, endPoint x: 982, endPoint y: 371, distance: 32.7
click at [982, 372] on p "Navigation components will be set up within a foundational Auto Layout setup." at bounding box center [819, 373] width 503 height 17
drag, startPoint x: 885, startPoint y: 370, endPoint x: 817, endPoint y: 370, distance: 67.5
click at [817, 370] on p "Navigation components will be set up within a foundational Auto Layout." at bounding box center [819, 373] width 503 height 17
click at [890, 377] on p "Navigation components will be set up within an Auto Layout." at bounding box center [819, 373] width 503 height 17
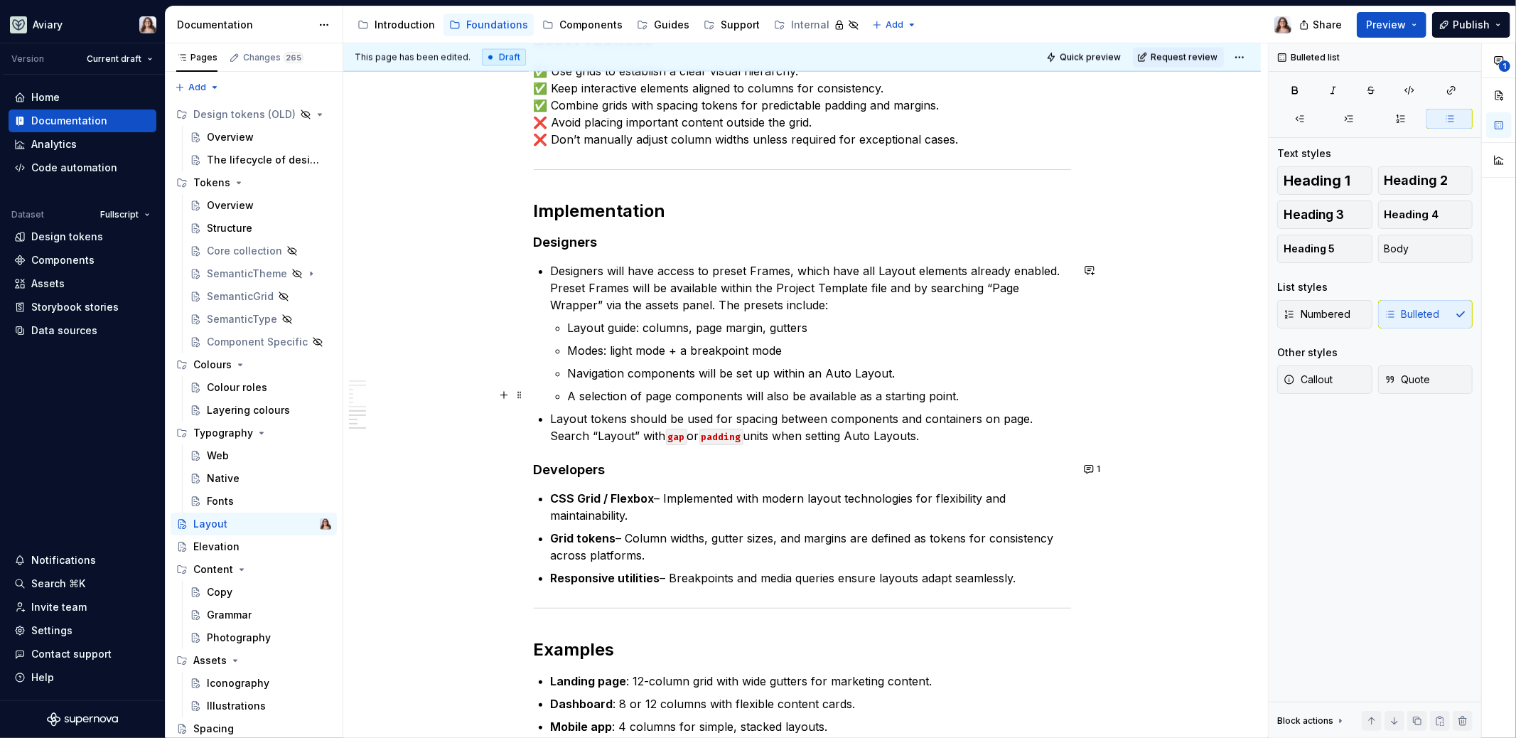
click at [963, 396] on p "A selection of page components will also be available as a starting point." at bounding box center [819, 395] width 503 height 17
click at [926, 431] on p "Layout tokens should be used for spacing between components and containers on t…" at bounding box center [811, 427] width 520 height 34
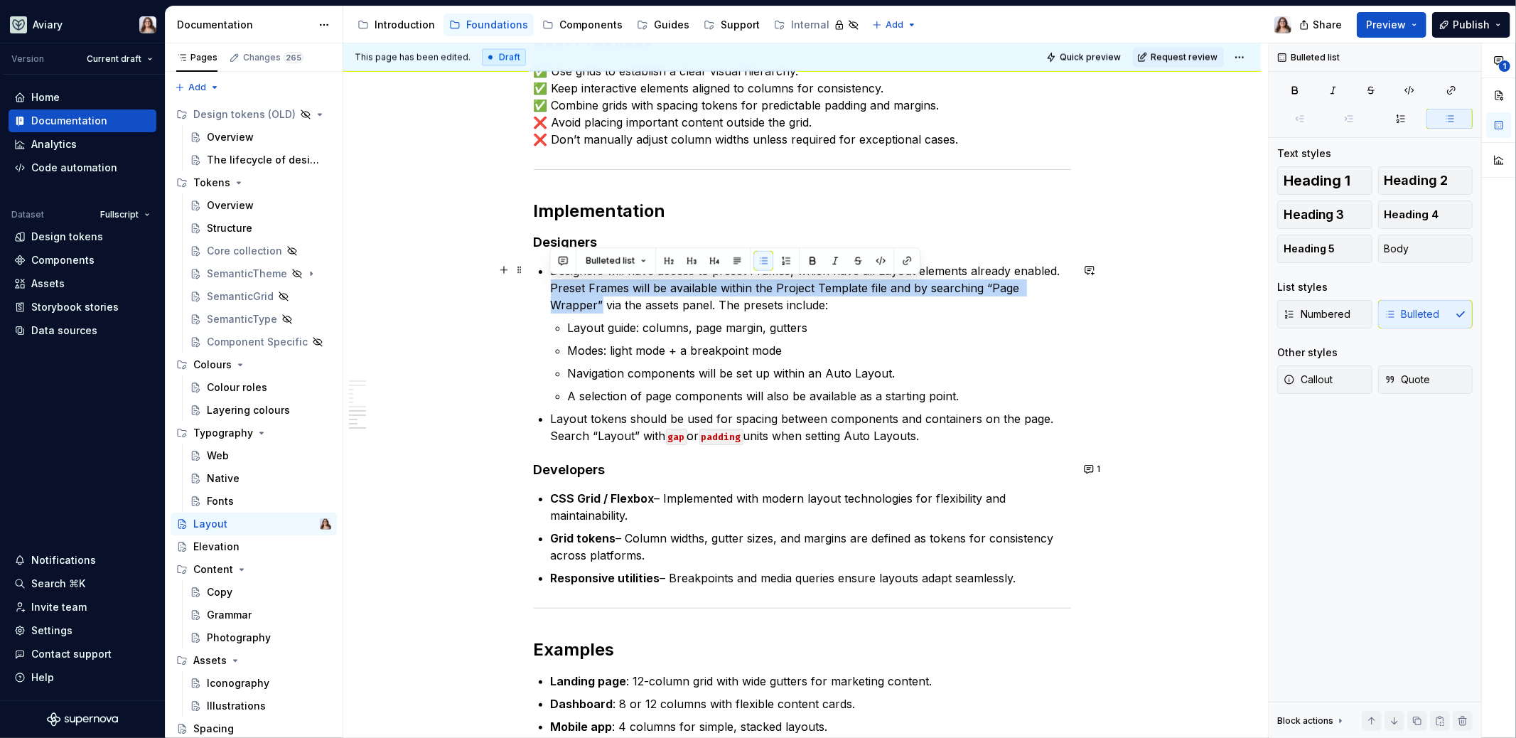
drag, startPoint x: 550, startPoint y: 285, endPoint x: 601, endPoint y: 300, distance: 53.3
click at [601, 301] on p "Designers will have access to preset Frames, which have all Layout elements alr…" at bounding box center [811, 287] width 520 height 51
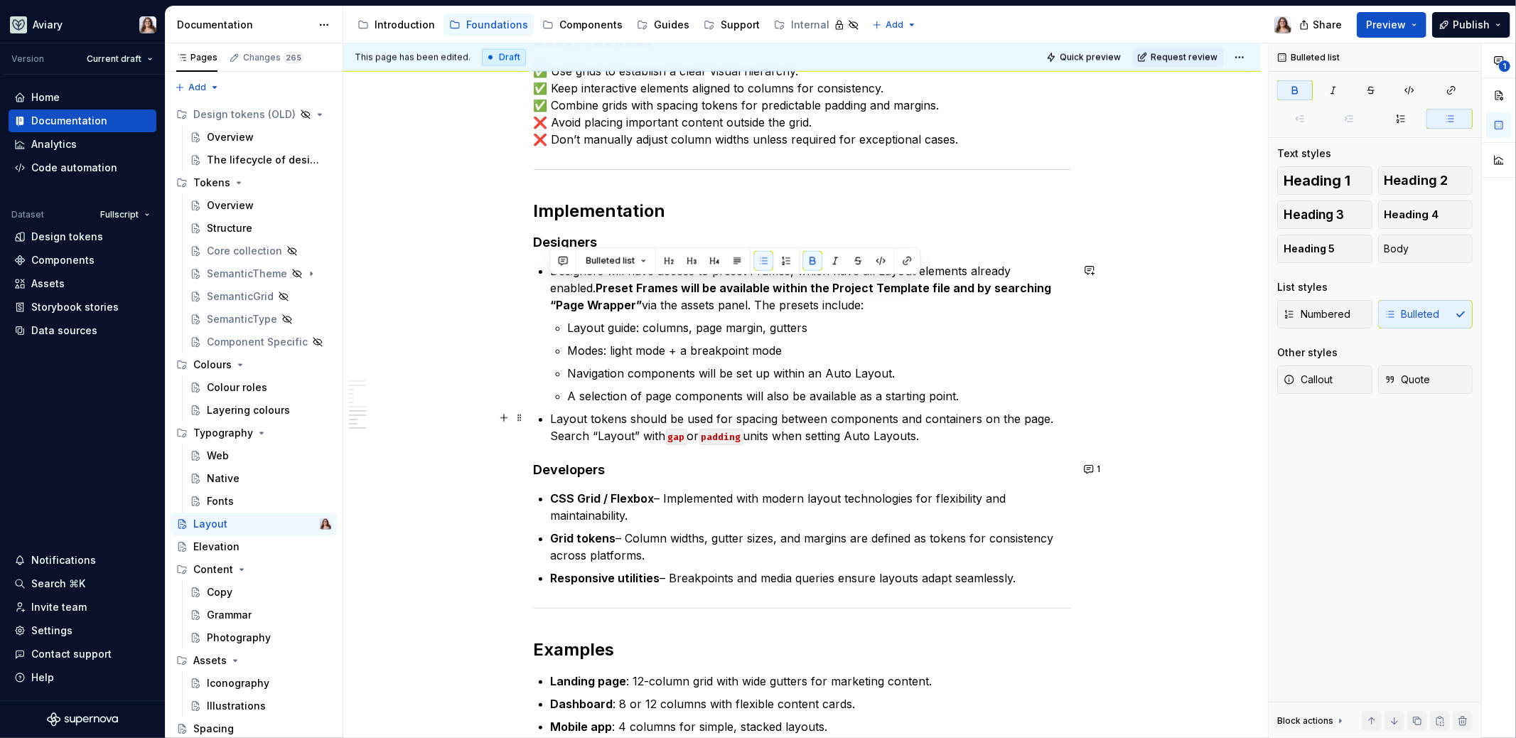
click at [609, 417] on p "Layout tokens should be used for spacing between components and containers on t…" at bounding box center [811, 427] width 520 height 34
drag, startPoint x: 550, startPoint y: 434, endPoint x: 934, endPoint y: 442, distance: 384.0
click at [934, 442] on p "Layout tokens should be used for spacing between components and containers on t…" at bounding box center [811, 427] width 520 height 34
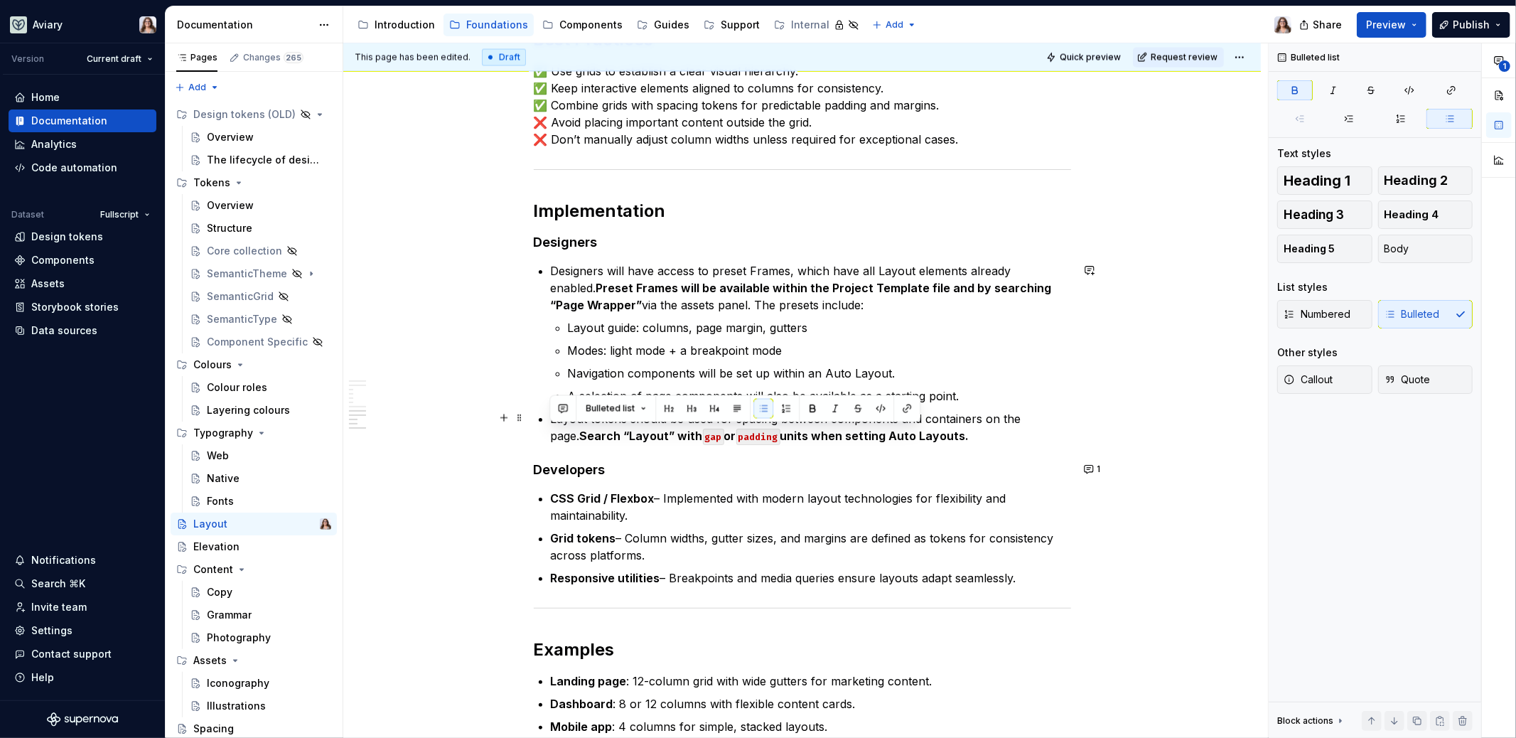
click at [943, 434] on p "Layout tokens should be used for spacing between components and containers on t…" at bounding box center [811, 427] width 520 height 34
click at [836, 304] on p "Designers will have access to preset Frames, which have all Layout elements alr…" at bounding box center [811, 287] width 520 height 51
click at [820, 330] on p "Layout guide: columns, page margin, gutters" at bounding box center [819, 327] width 503 height 17
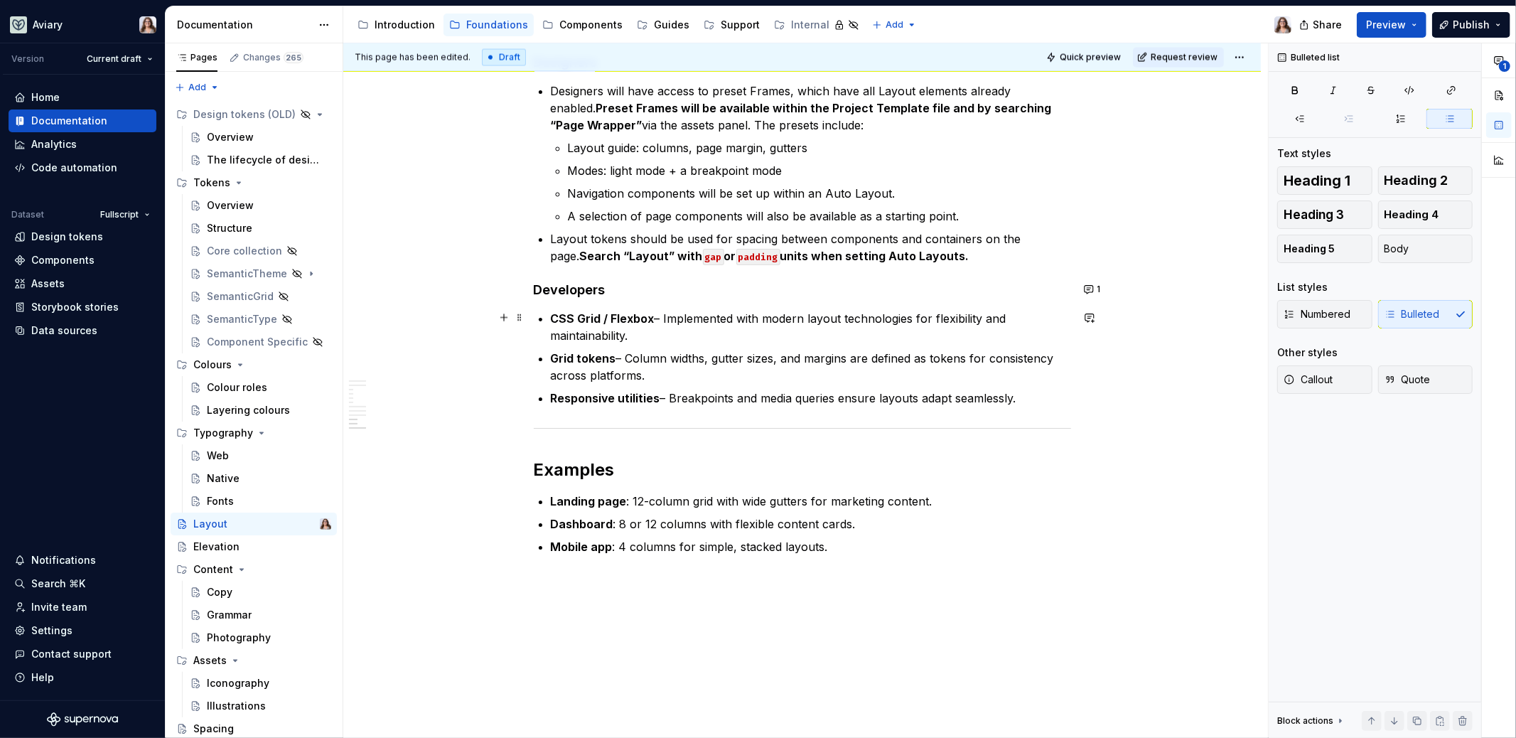
scroll to position [2263, 0]
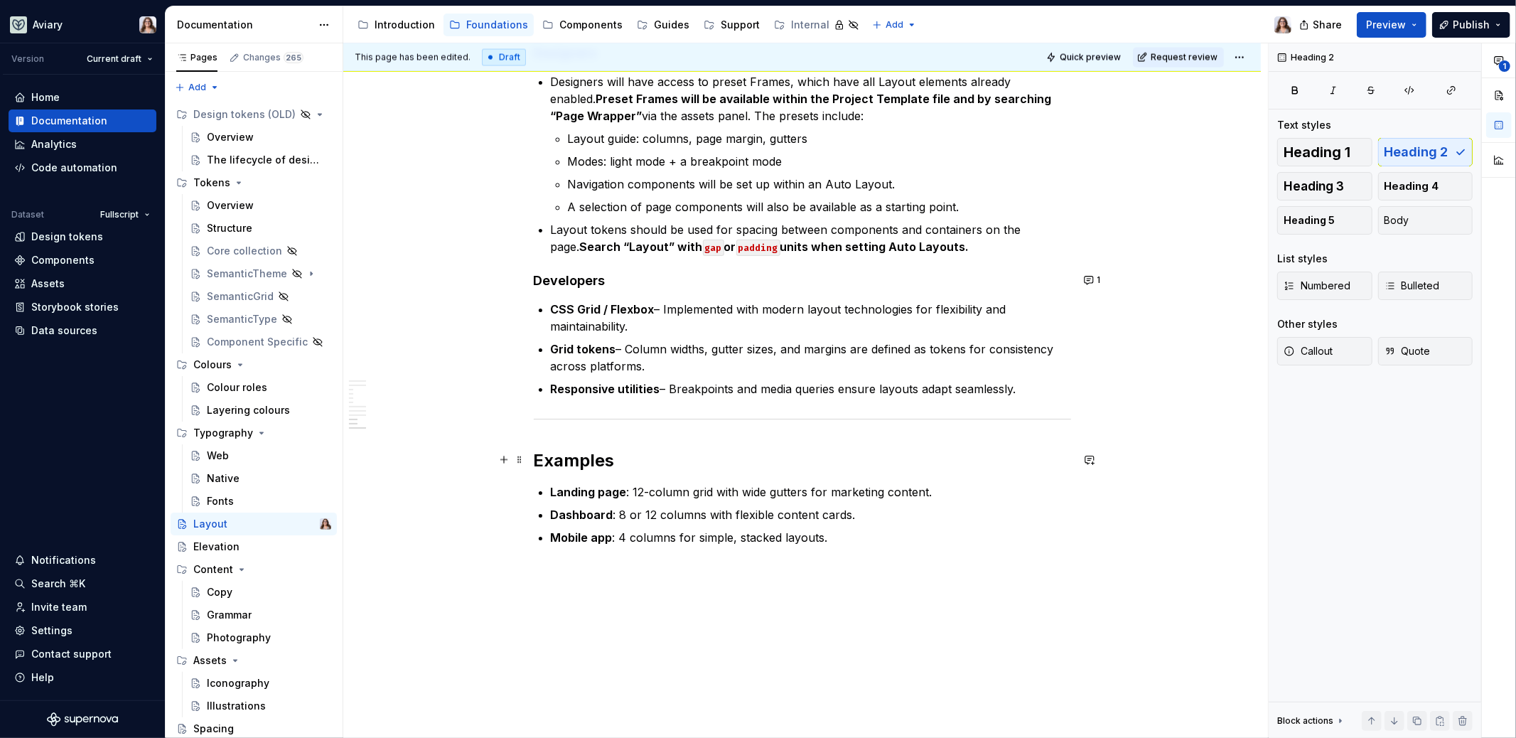
click at [627, 463] on h2 "Examples" at bounding box center [802, 460] width 537 height 23
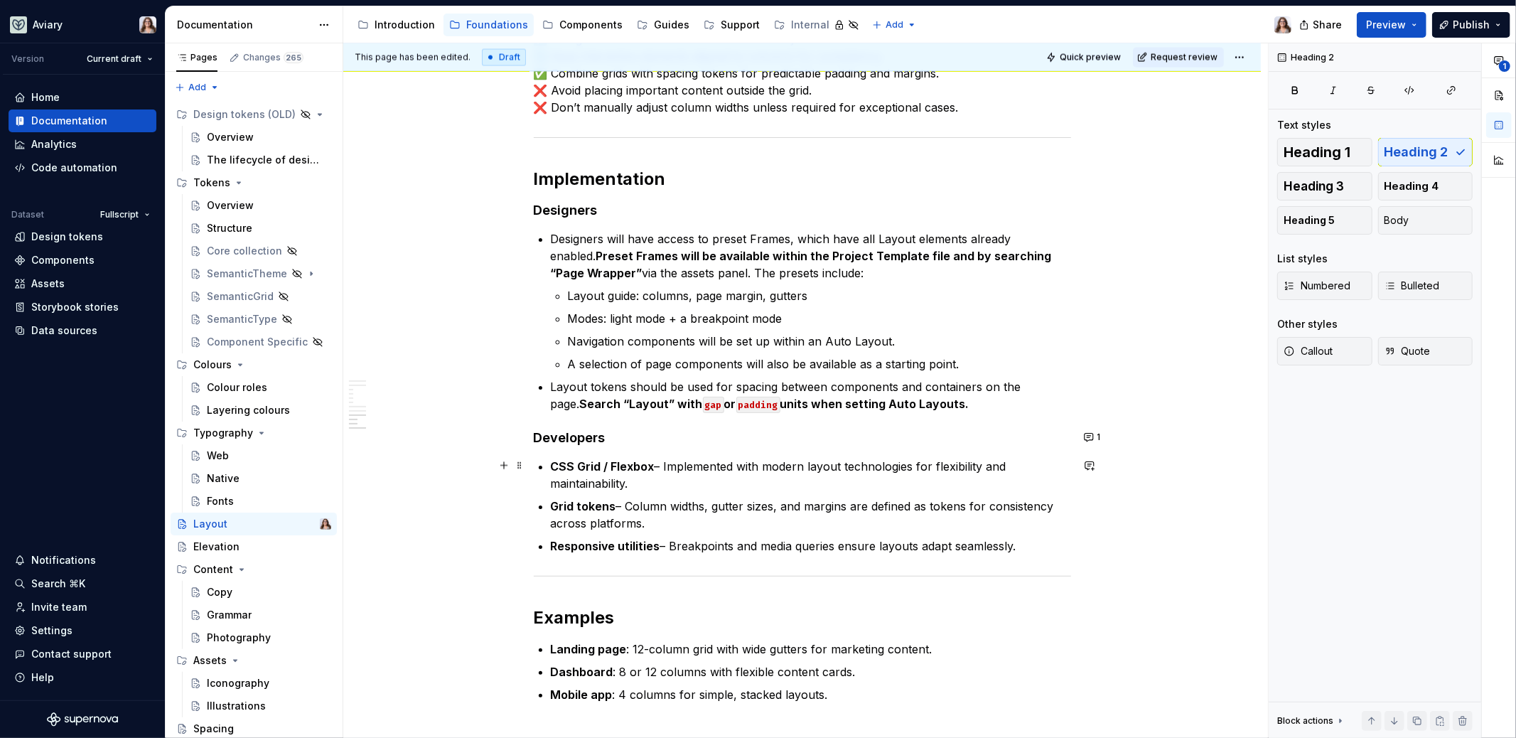
scroll to position [2307, 0]
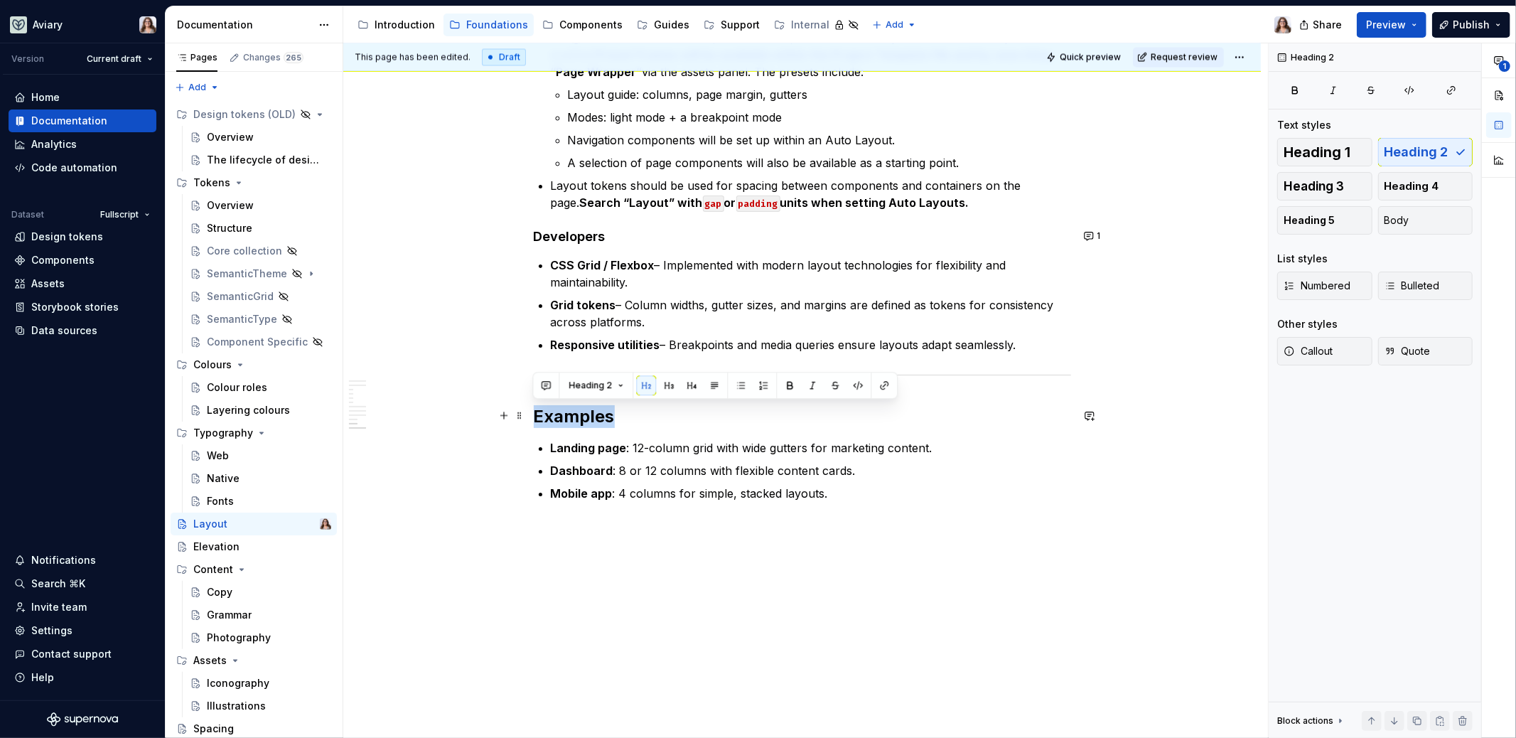
drag, startPoint x: 618, startPoint y: 419, endPoint x: 535, endPoint y: 418, distance: 83.9
click at [535, 418] on h2 "Examples" at bounding box center [802, 416] width 537 height 23
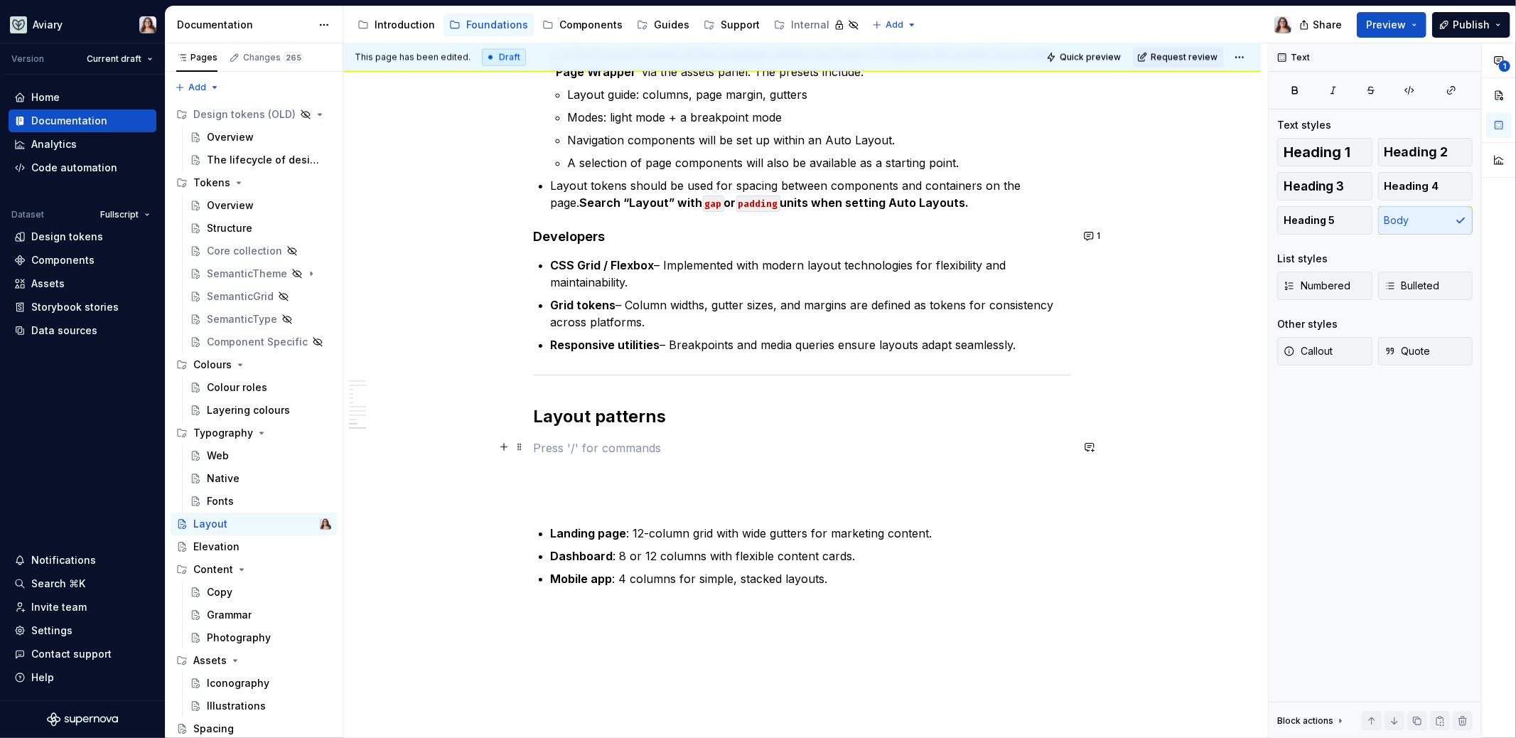
click at [631, 446] on p at bounding box center [802, 447] width 537 height 17
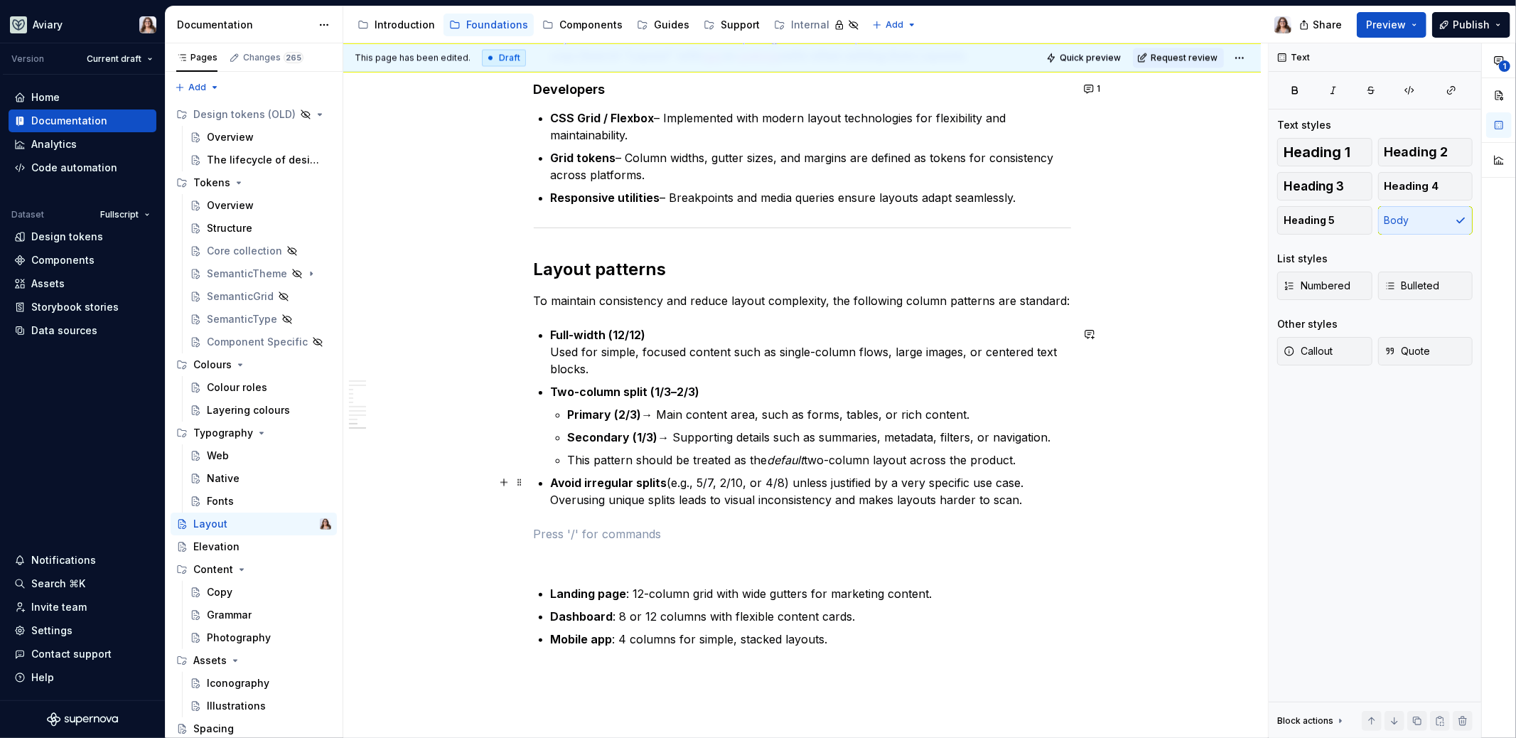
scroll to position [2457, 0]
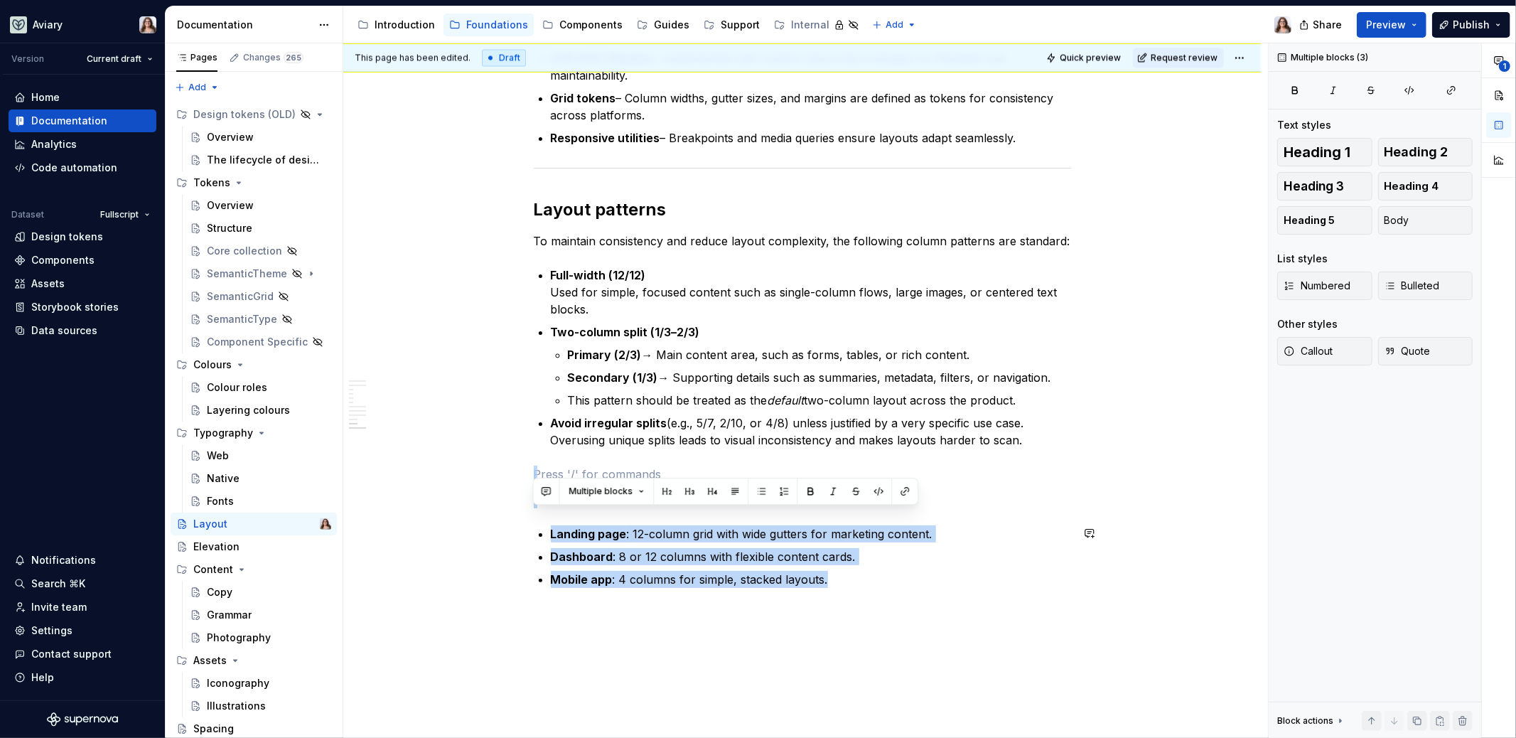
drag, startPoint x: 545, startPoint y: 532, endPoint x: 829, endPoint y: 672, distance: 316.3
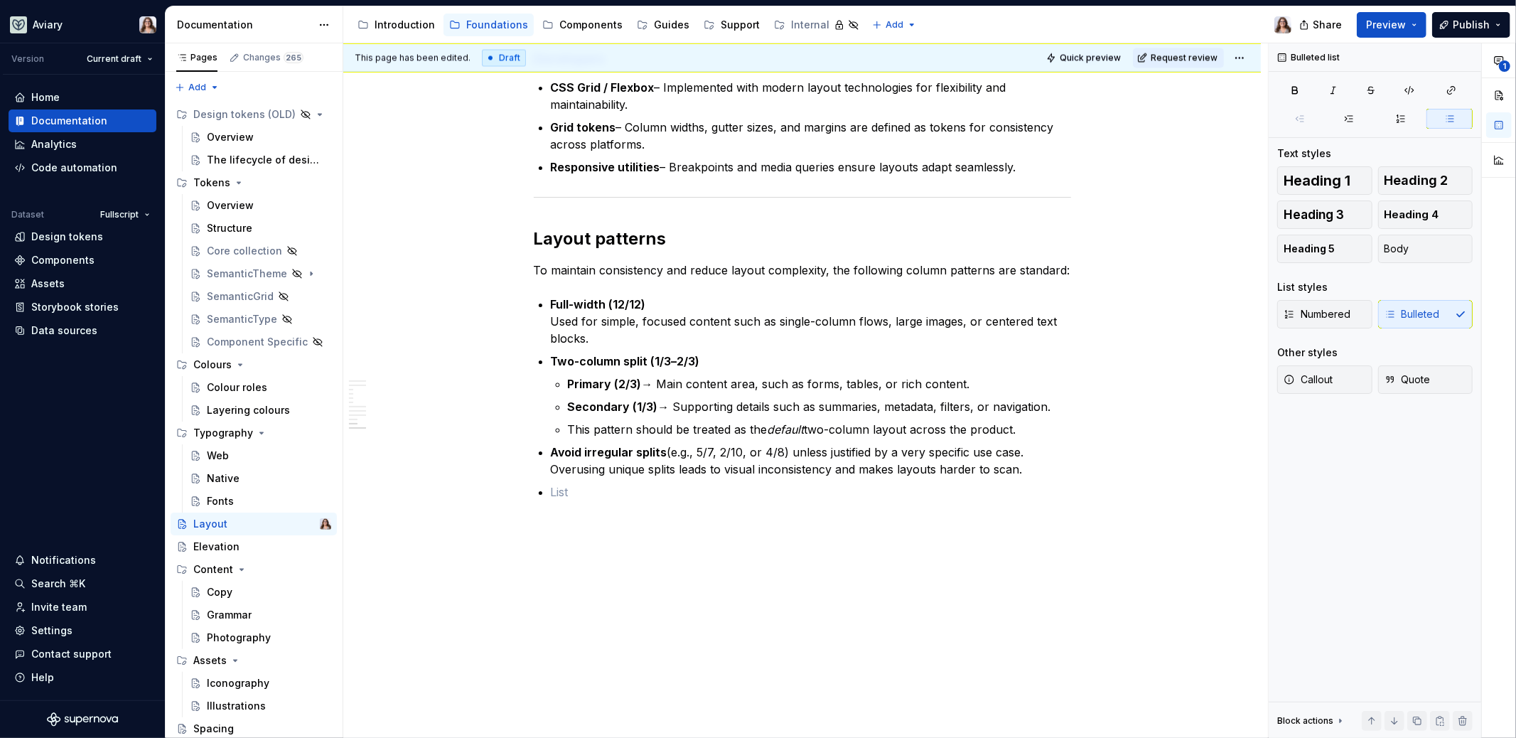
scroll to position [2484, 0]
click at [603, 343] on p "Full-width (12/12) Used for simple, focused content such as single-column flows…" at bounding box center [811, 321] width 520 height 51
click at [551, 304] on strong "Full-width (12/12)" at bounding box center [598, 305] width 95 height 14
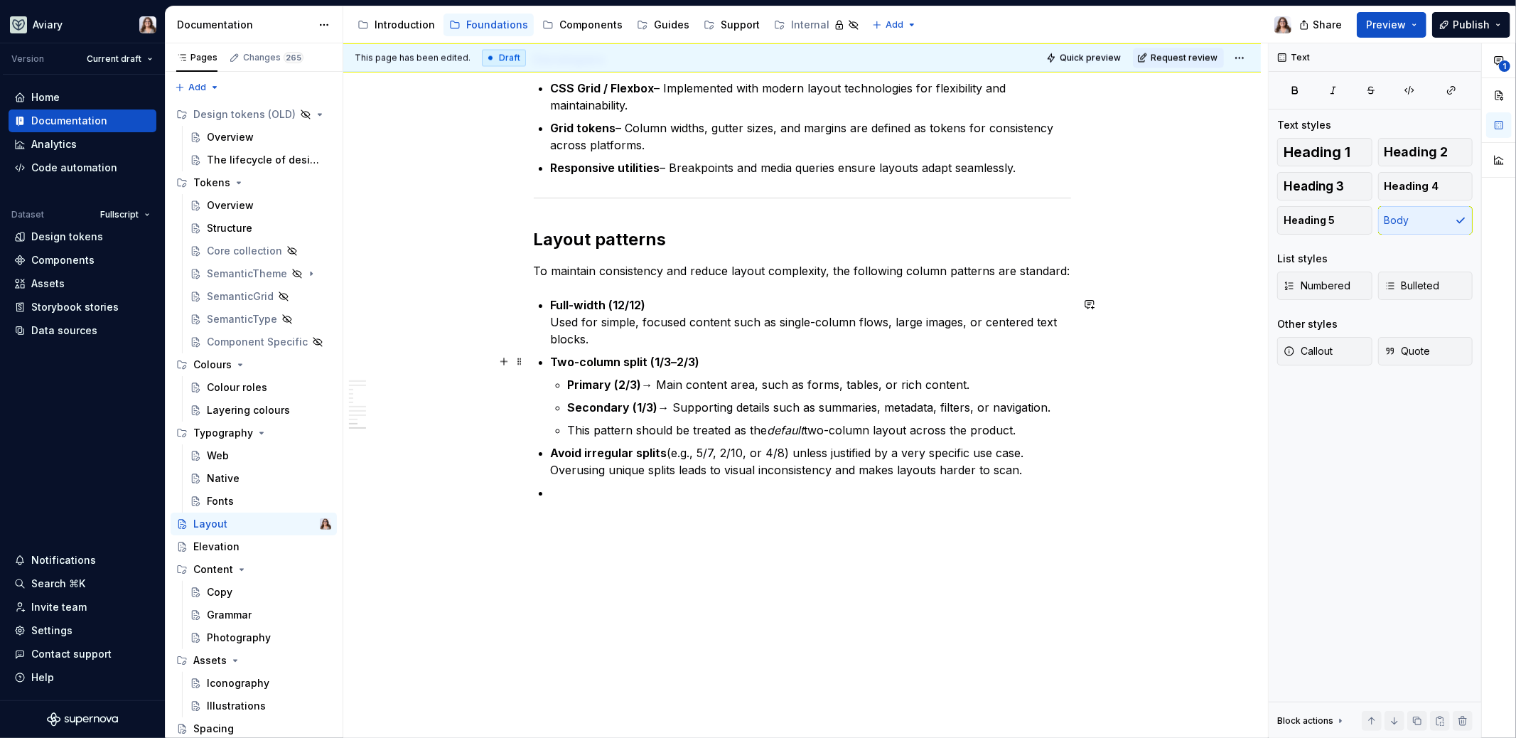
click at [626, 353] on p "Two-column split (1/3–2/3)" at bounding box center [811, 361] width 520 height 17
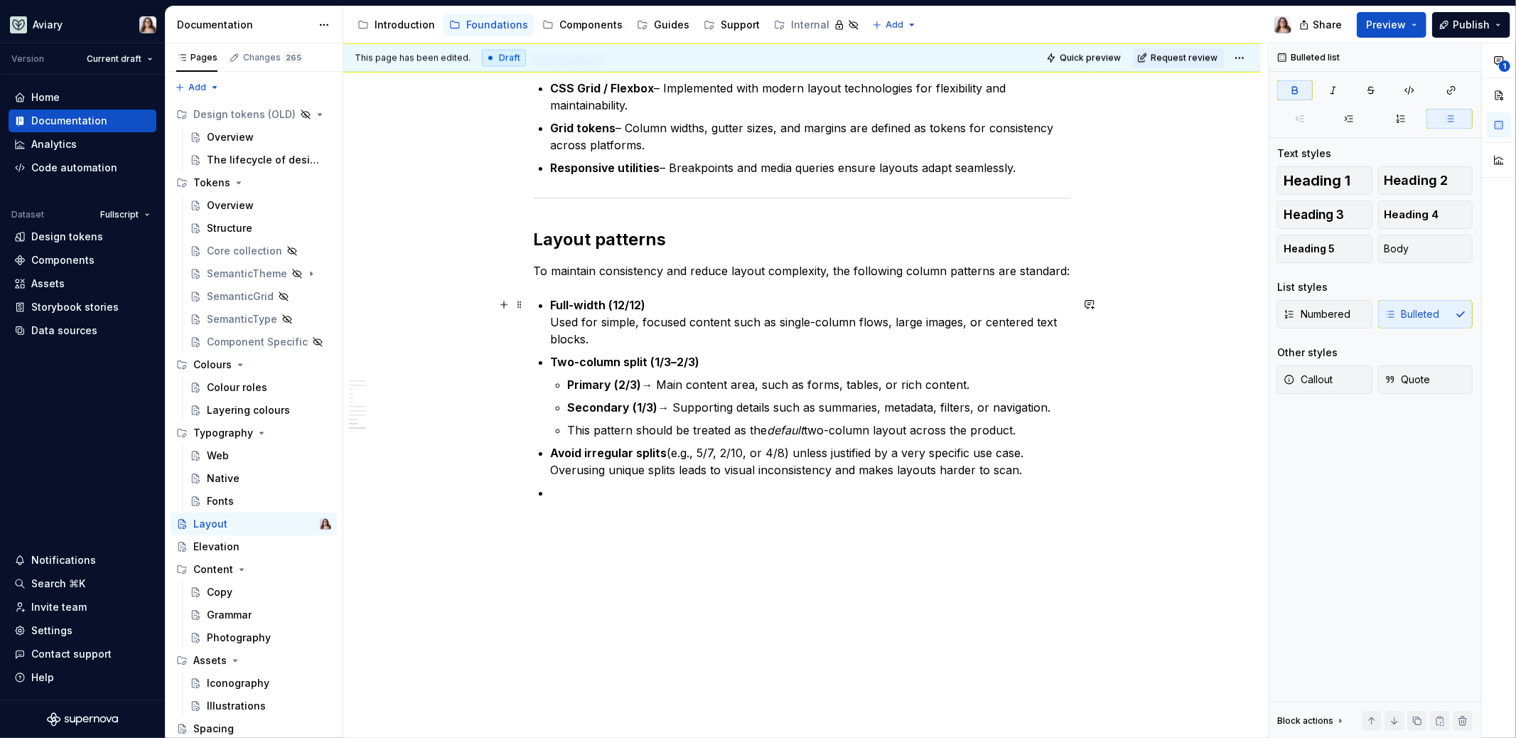
click at [598, 338] on p "Full-width (12/12) Used for simple, focused content such as single-column flows…" at bounding box center [811, 321] width 520 height 51
click at [564, 486] on p at bounding box center [811, 492] width 520 height 17
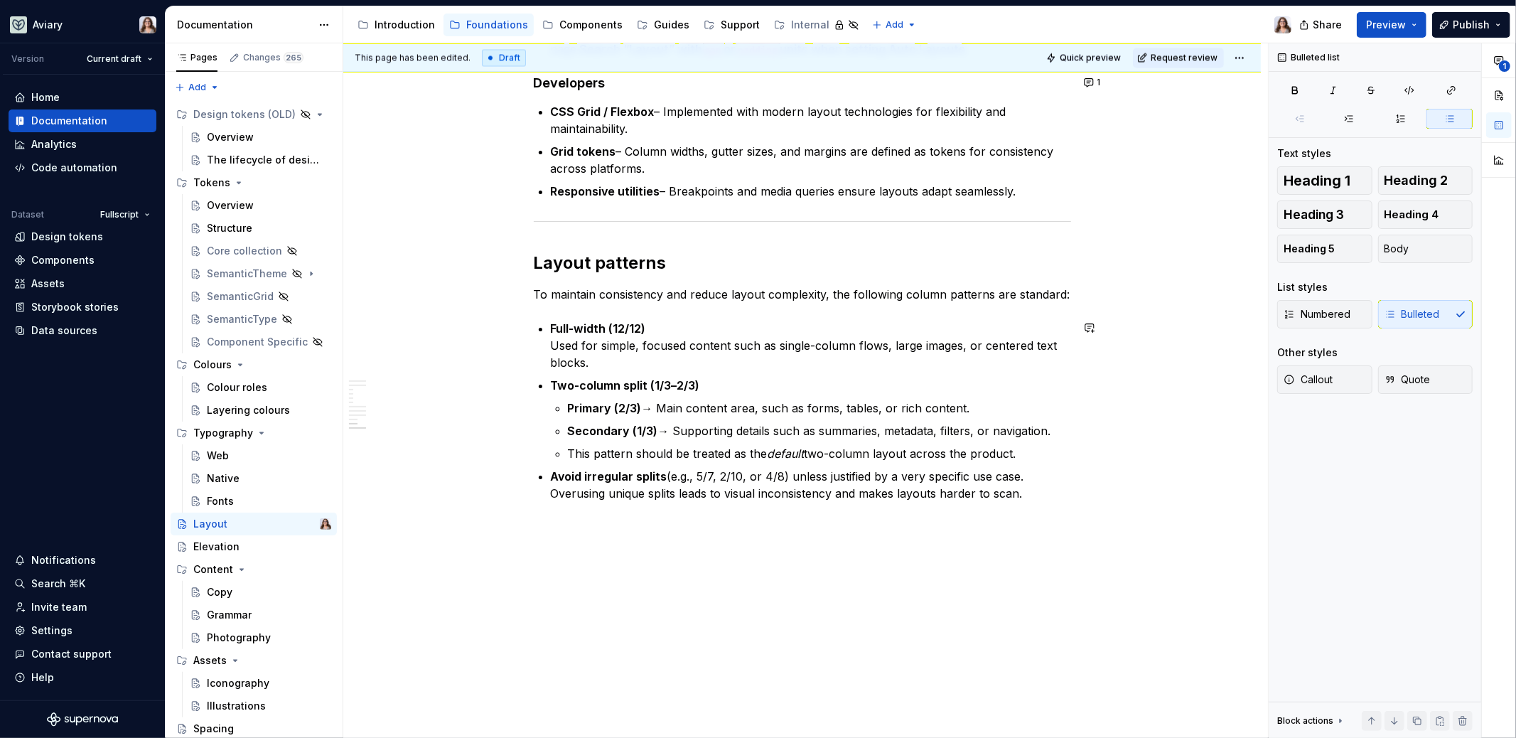
click at [663, 361] on p "Full-width (12/12) Used for simple, focused content such as single-column flows…" at bounding box center [811, 345] width 520 height 51
click at [551, 473] on strong "Avoid irregular splits" at bounding box center [609, 476] width 117 height 14
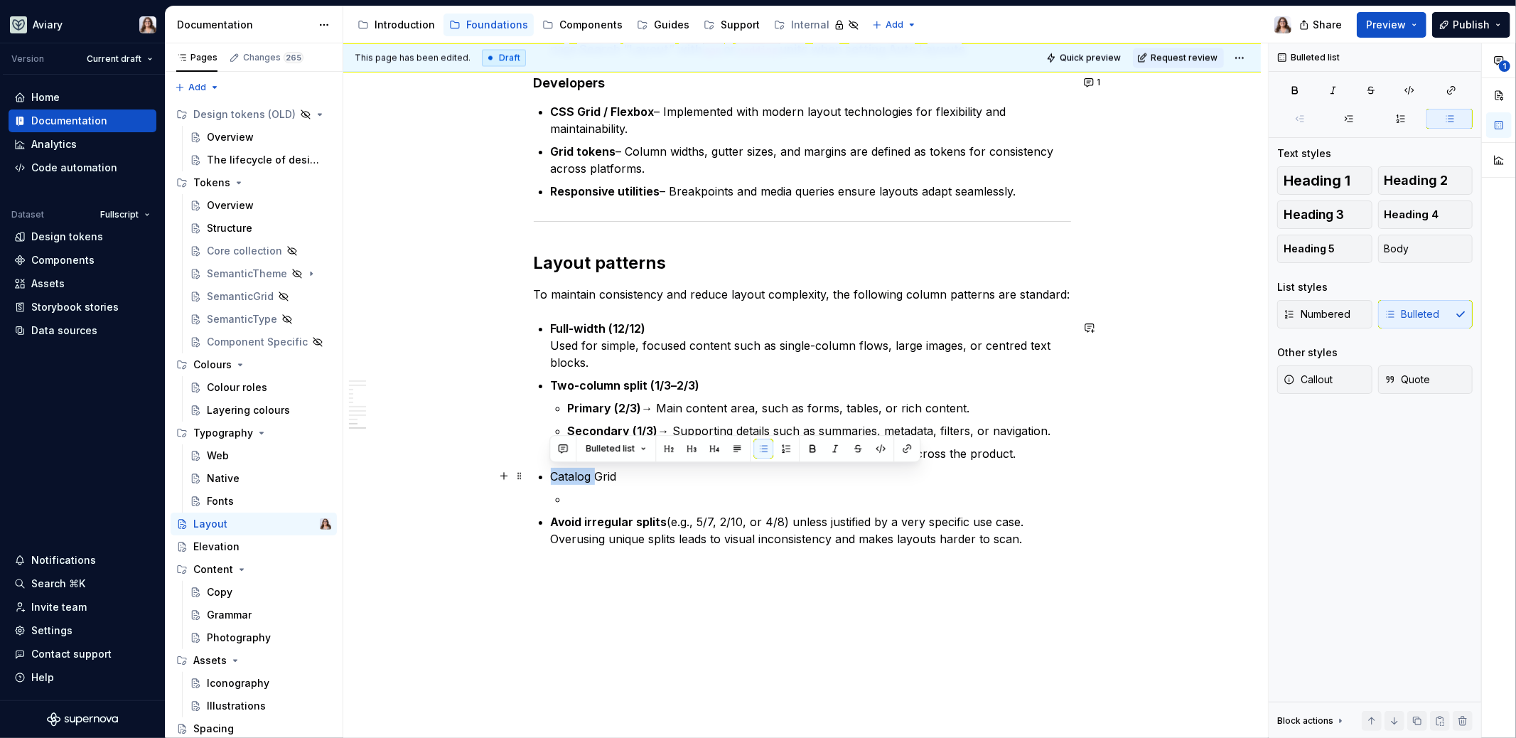
drag, startPoint x: 595, startPoint y: 472, endPoint x: 552, endPoint y: 472, distance: 43.4
click at [552, 472] on p "Catalog Grid" at bounding box center [811, 476] width 520 height 17
click at [569, 493] on p at bounding box center [819, 498] width 503 height 17
drag, startPoint x: 576, startPoint y: 473, endPoint x: 549, endPoint y: 473, distance: 27.0
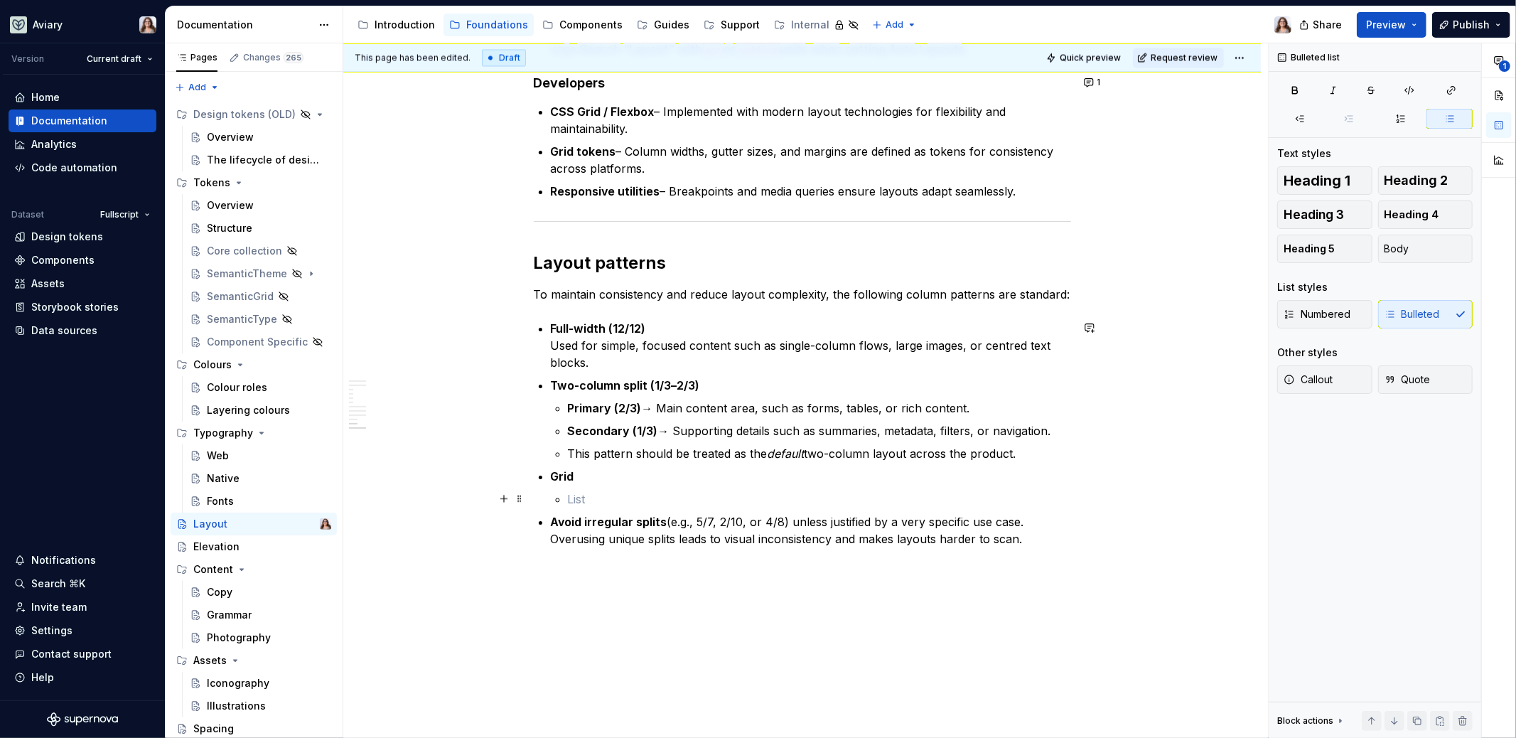
click at [568, 499] on p at bounding box center [819, 498] width 503 height 17
click at [587, 480] on p "Grid" at bounding box center [811, 476] width 520 height 17
click at [568, 493] on p at bounding box center [819, 498] width 503 height 17
click at [586, 474] on strong "Grid (2/2/2/2)" at bounding box center [589, 476] width 76 height 14
click at [608, 476] on strong "Grid (3/3/2/2)" at bounding box center [589, 476] width 76 height 14
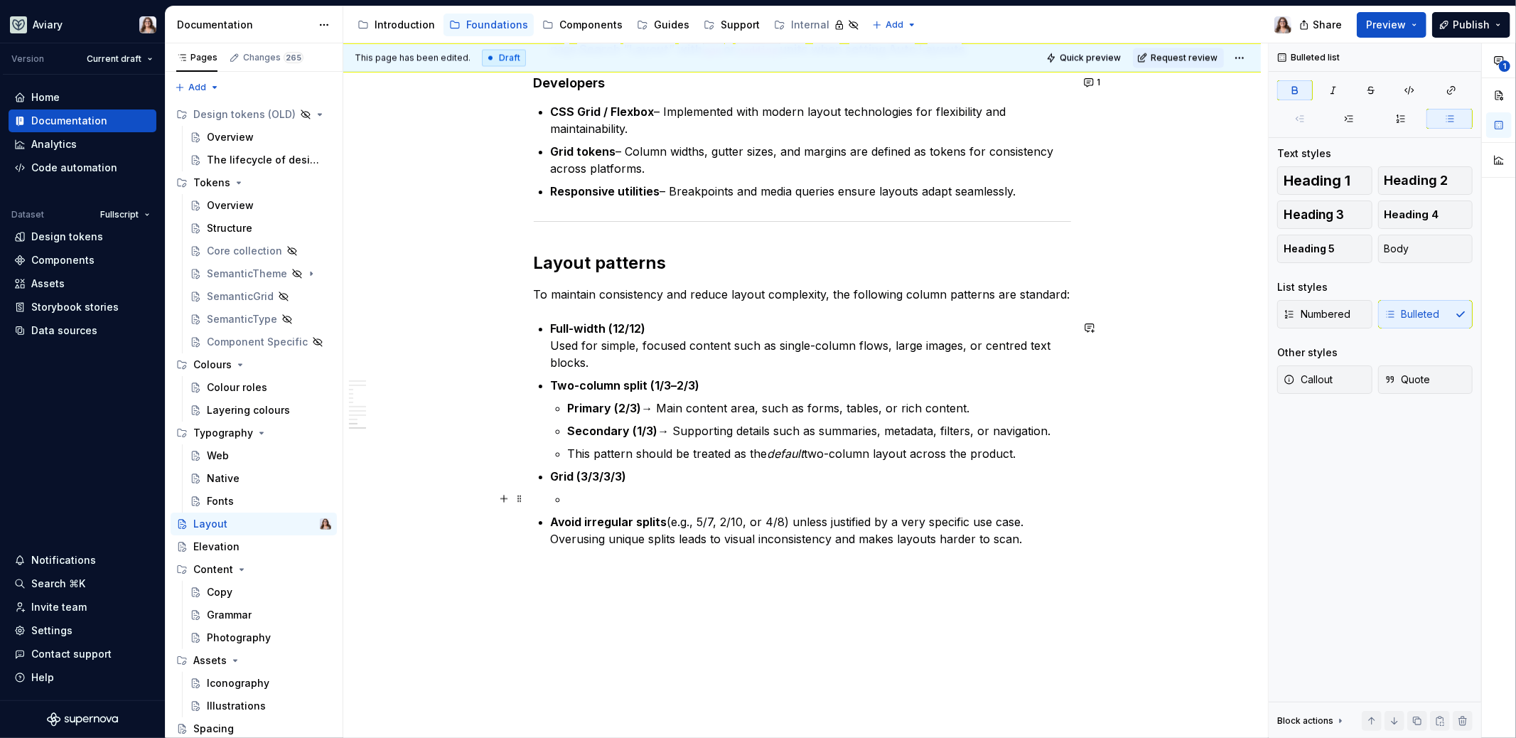
click at [566, 500] on li "Grid (3/3/3/3)" at bounding box center [811, 488] width 520 height 40
click at [1066, 293] on p "To maintain consistency and reduce layout complexity, the following column patt…" at bounding box center [802, 294] width 537 height 17
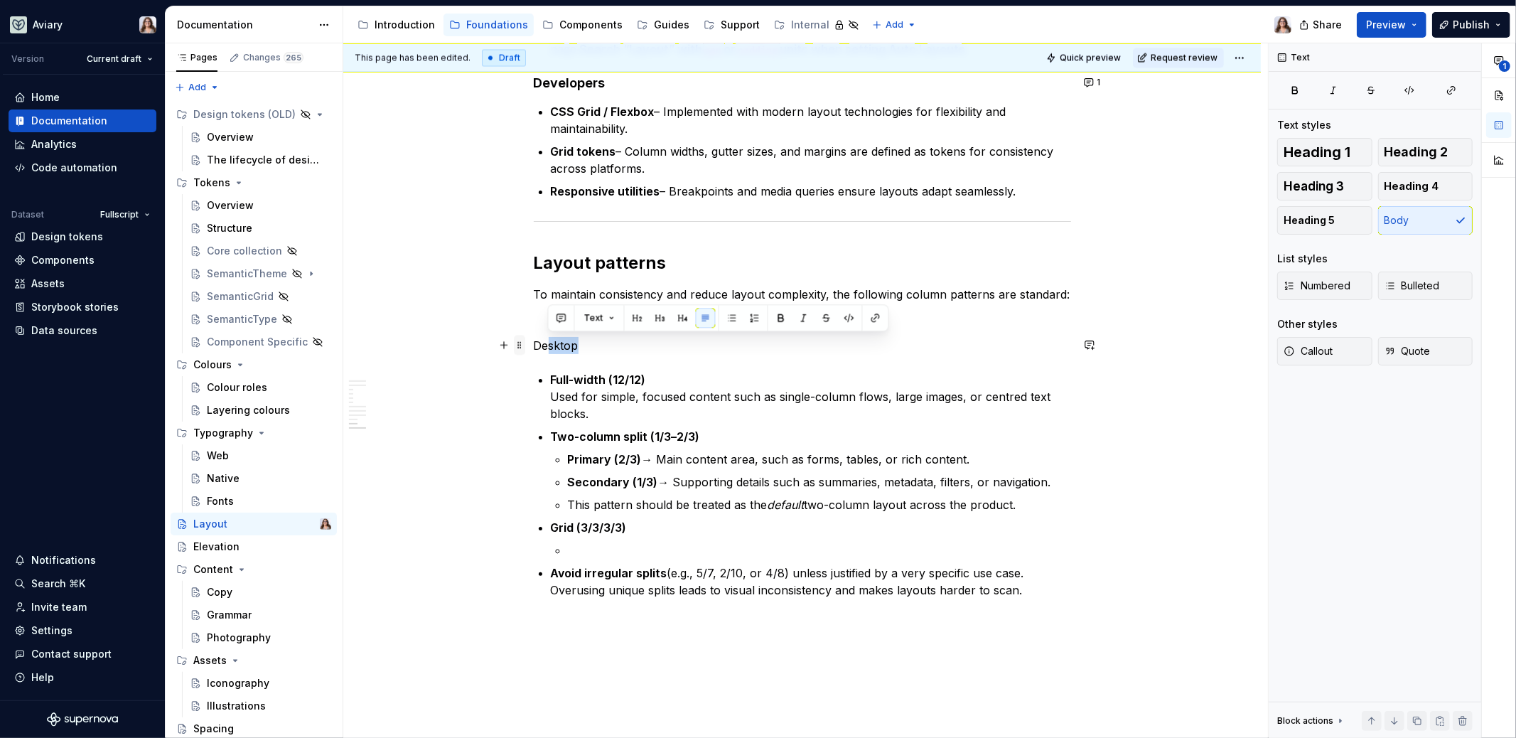
drag, startPoint x: 579, startPoint y: 342, endPoint x: 518, endPoint y: 342, distance: 61.1
click at [663, 313] on button "button" at bounding box center [660, 318] width 20 height 20
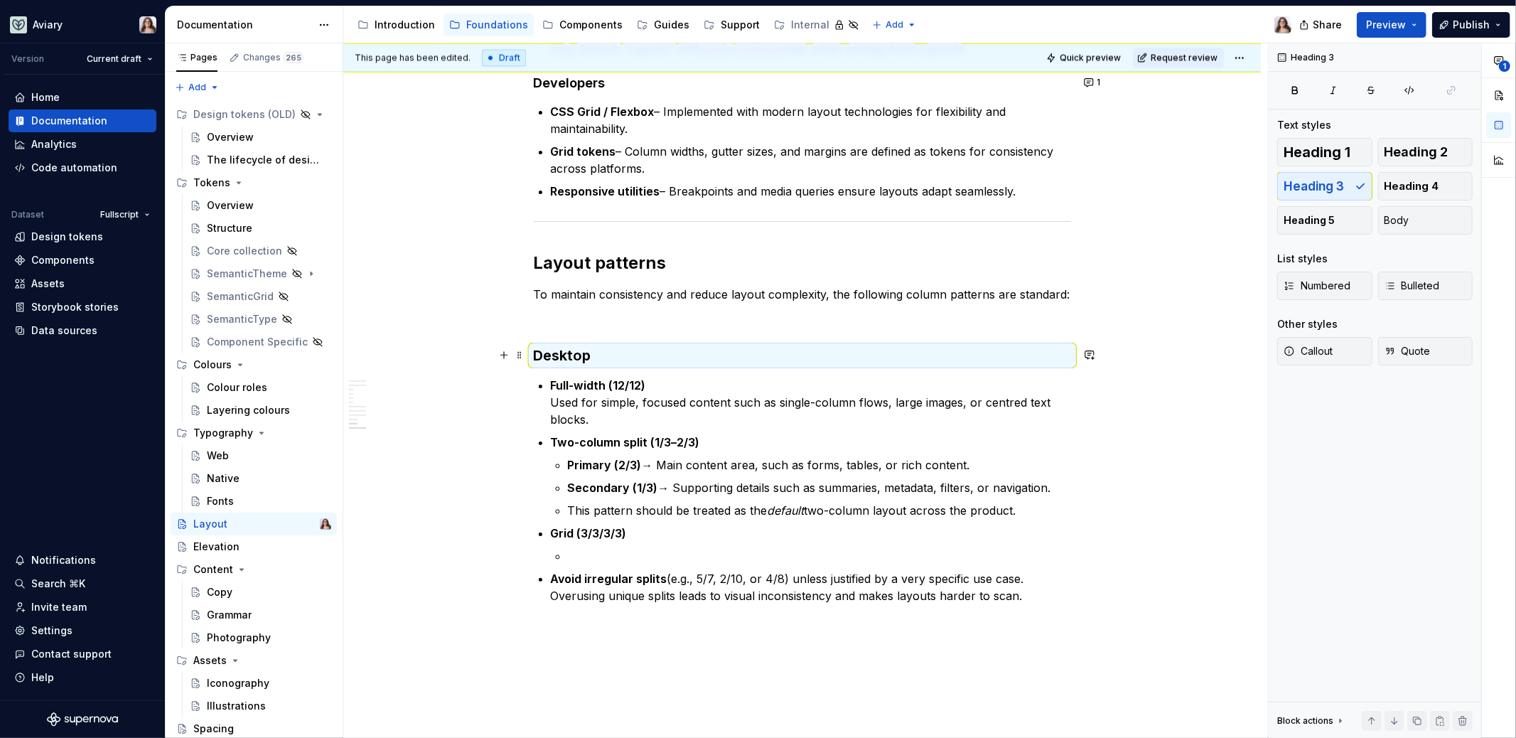
click at [590, 353] on h3 "Desktop" at bounding box center [802, 355] width 537 height 20
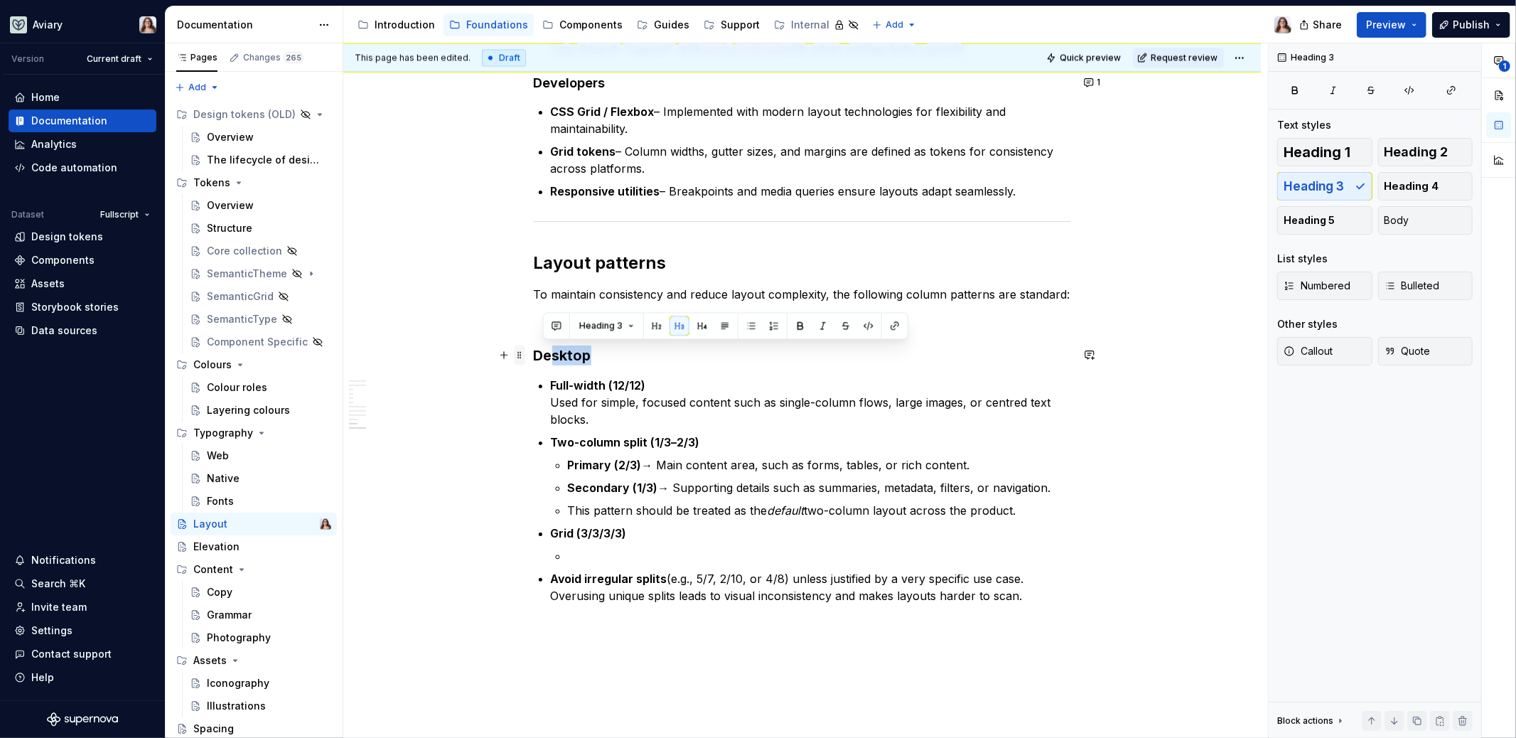
drag, startPoint x: 596, startPoint y: 355, endPoint x: 516, endPoint y: 353, distance: 79.6
click at [704, 330] on button "button" at bounding box center [711, 326] width 20 height 20
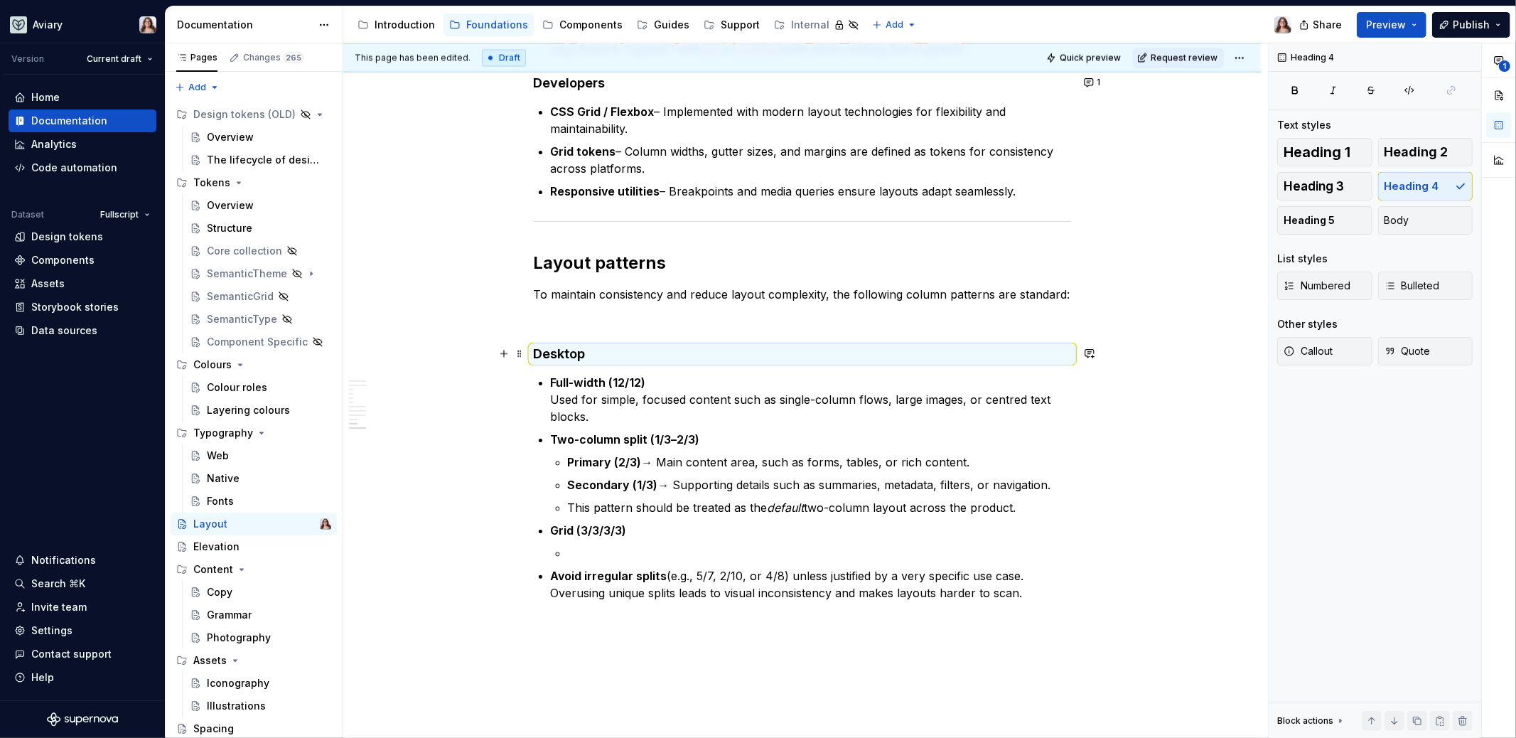
click at [579, 350] on h4 "Desktop" at bounding box center [802, 353] width 537 height 17
click at [600, 350] on h4 "Desktop" at bounding box center [802, 353] width 537 height 17
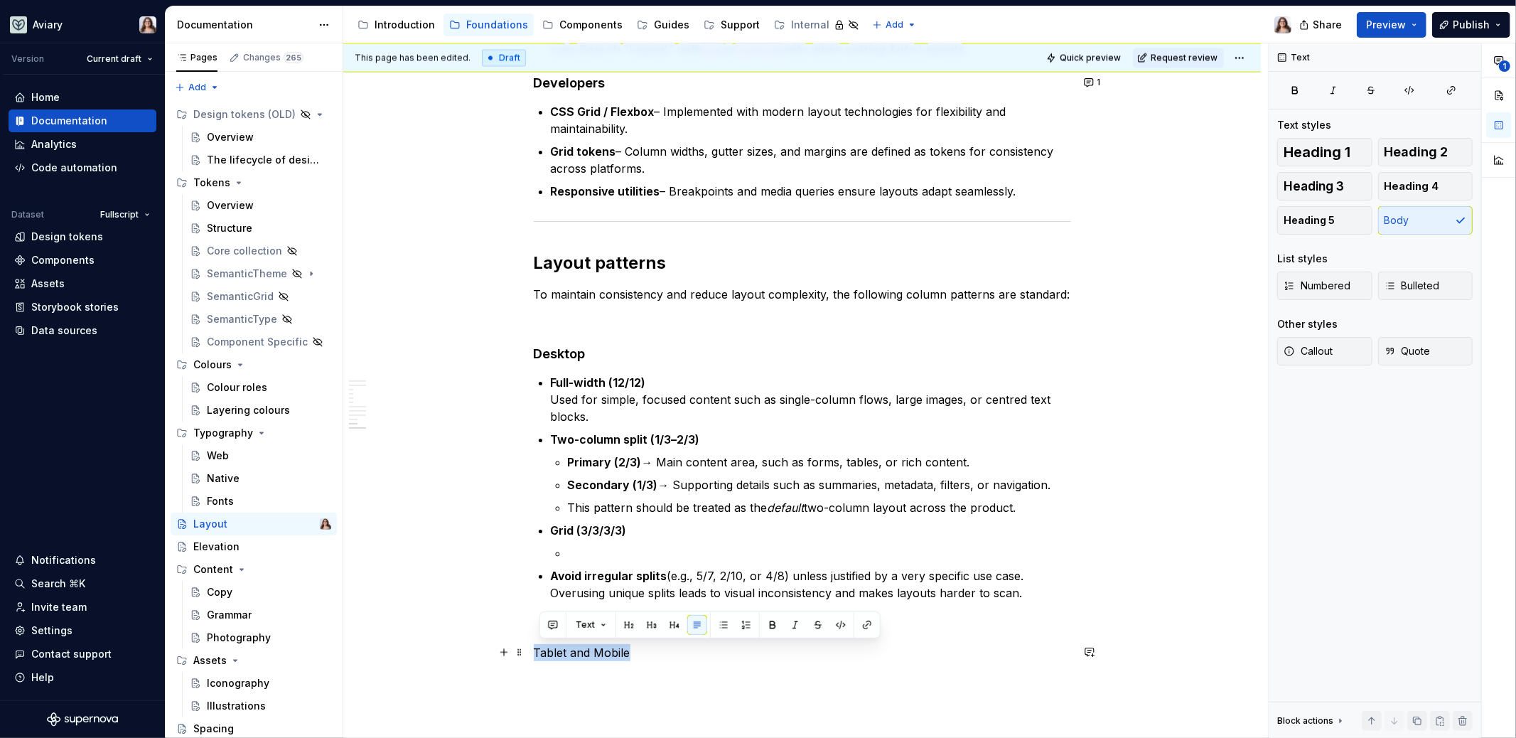
drag, startPoint x: 631, startPoint y: 649, endPoint x: 533, endPoint y: 648, distance: 98.1
click at [534, 648] on p "Tablet and Mobile" at bounding box center [802, 652] width 537 height 17
click at [659, 627] on button "button" at bounding box center [668, 625] width 20 height 20
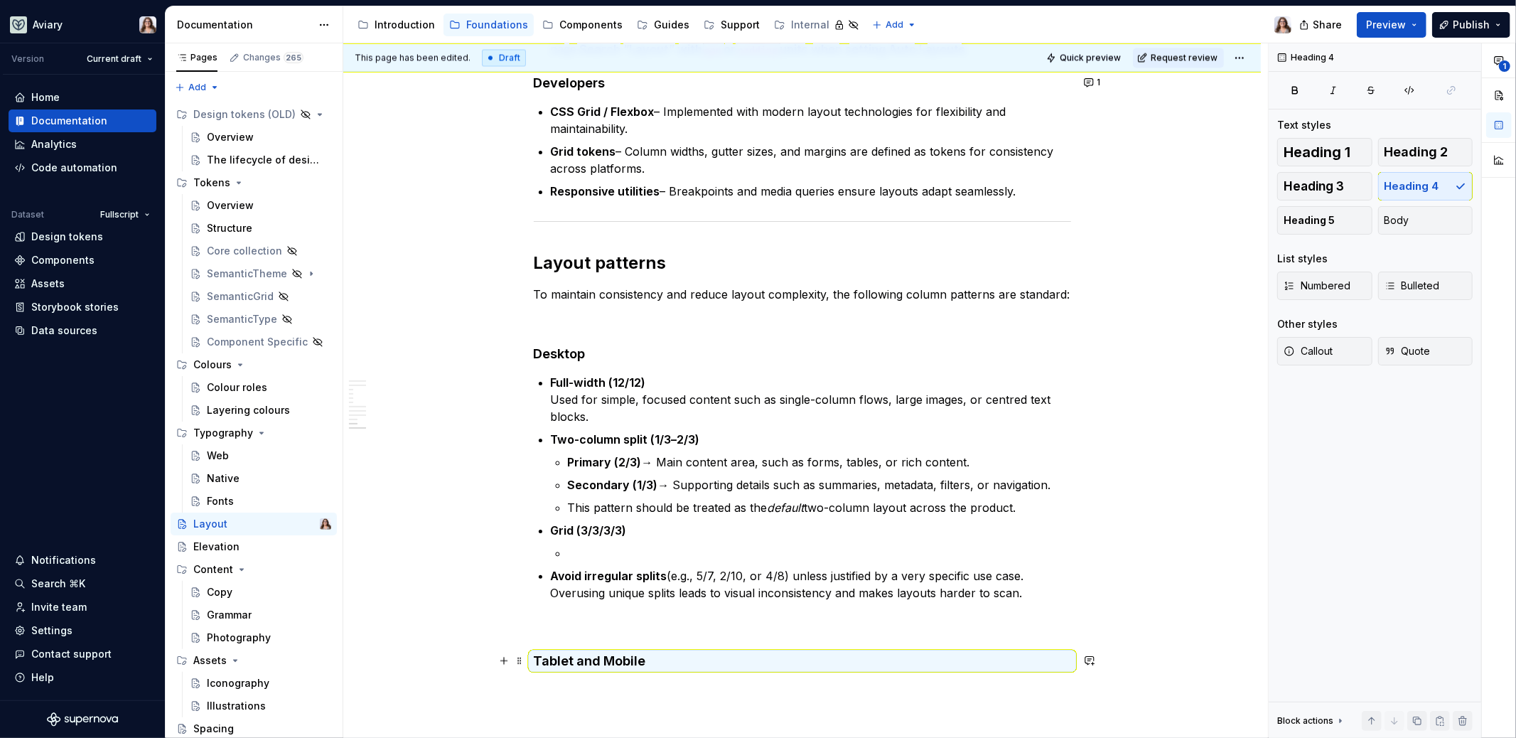
click at [649, 660] on h4 "Tablet and Mobile" at bounding box center [802, 661] width 537 height 17
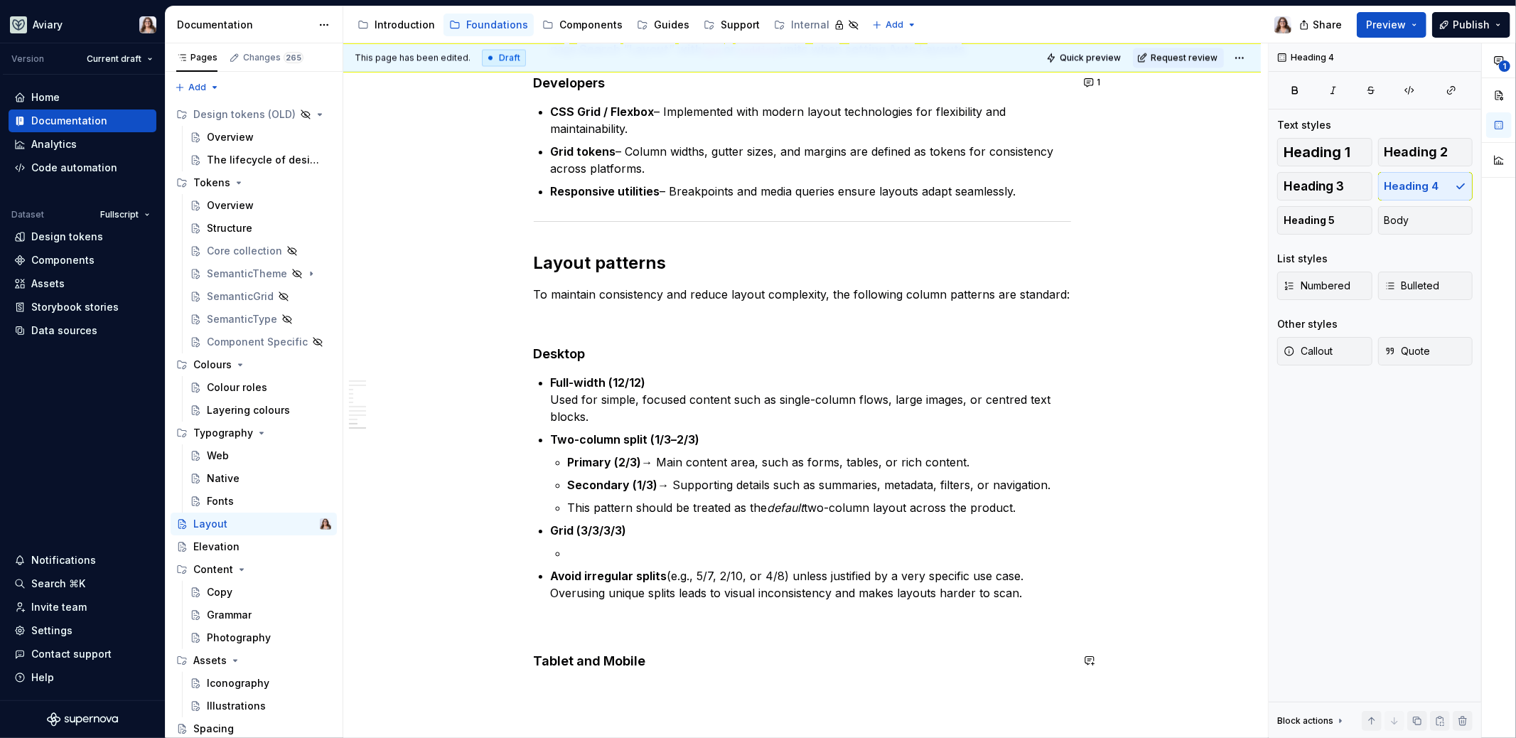
click at [609, 628] on p at bounding box center [802, 626] width 537 height 17
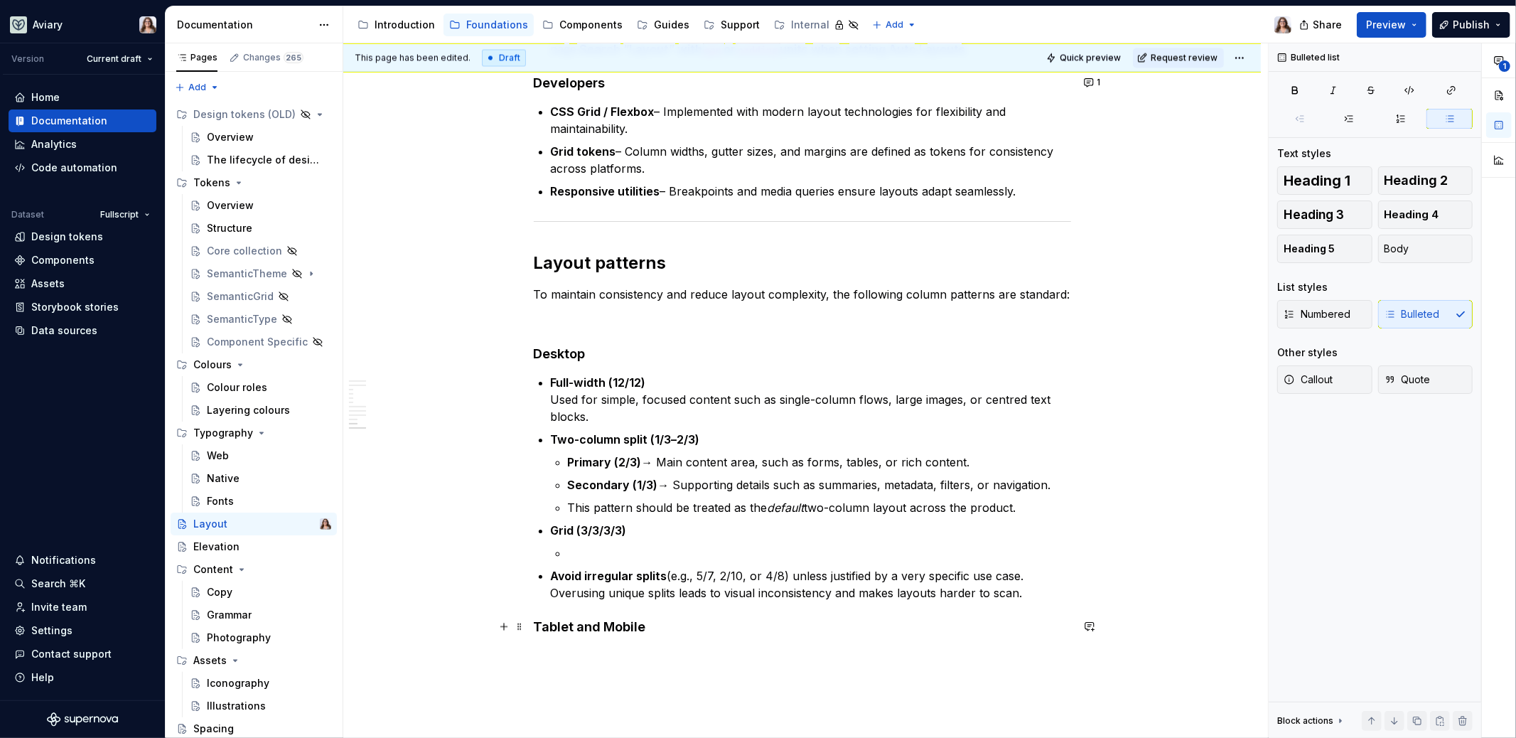
click at [653, 630] on h4 "Tablet and Mobile" at bounding box center [802, 626] width 537 height 17
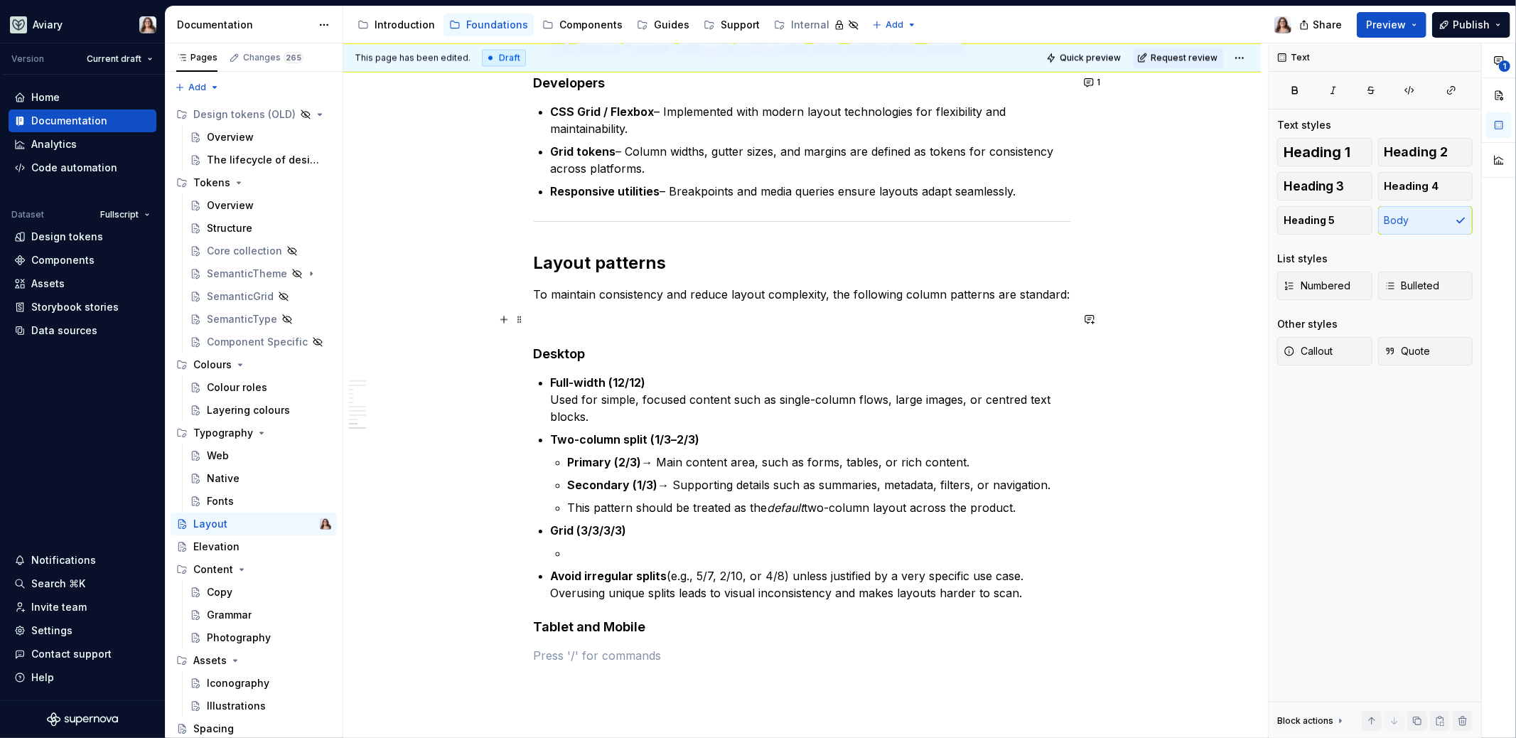
click at [562, 312] on p at bounding box center [802, 319] width 537 height 17
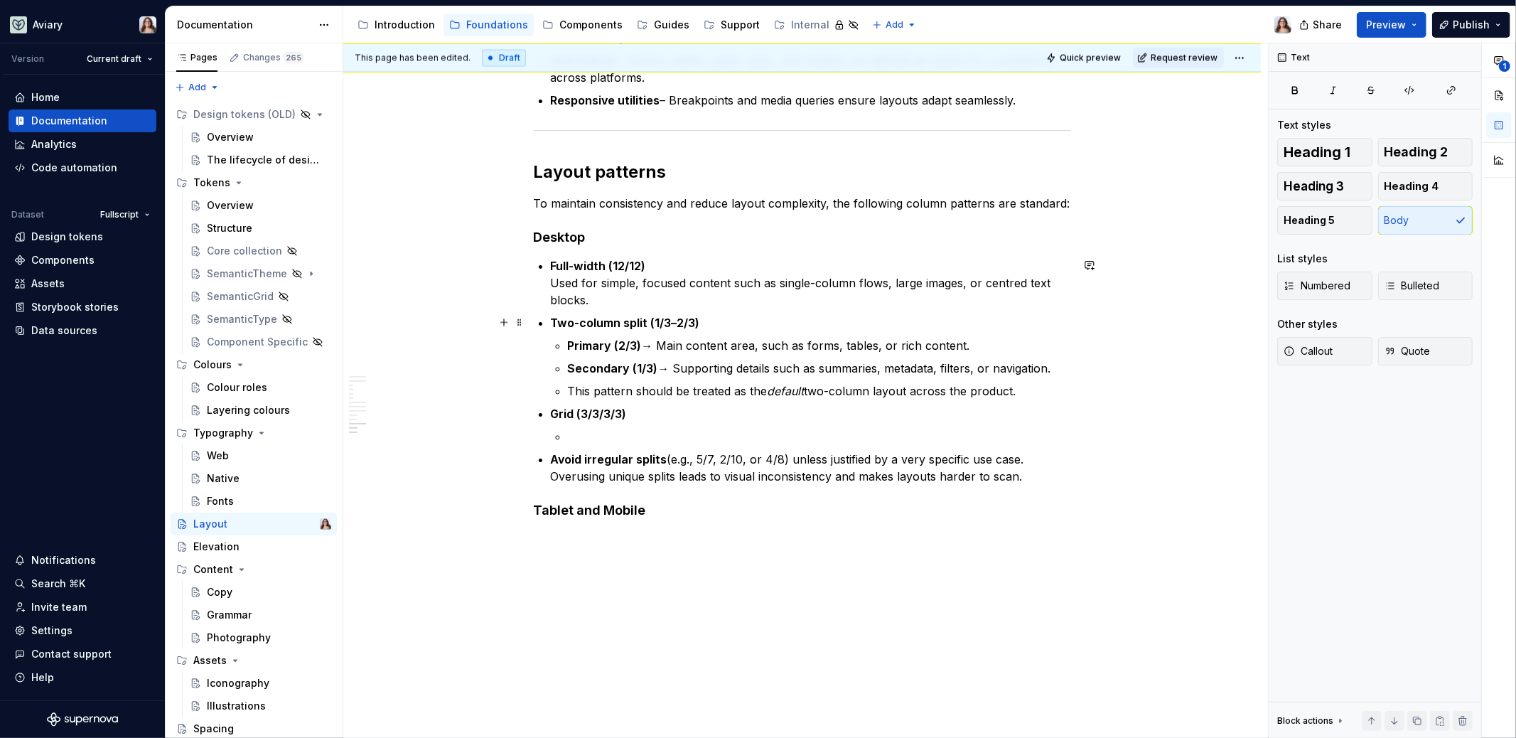
scroll to position [2556, 0]
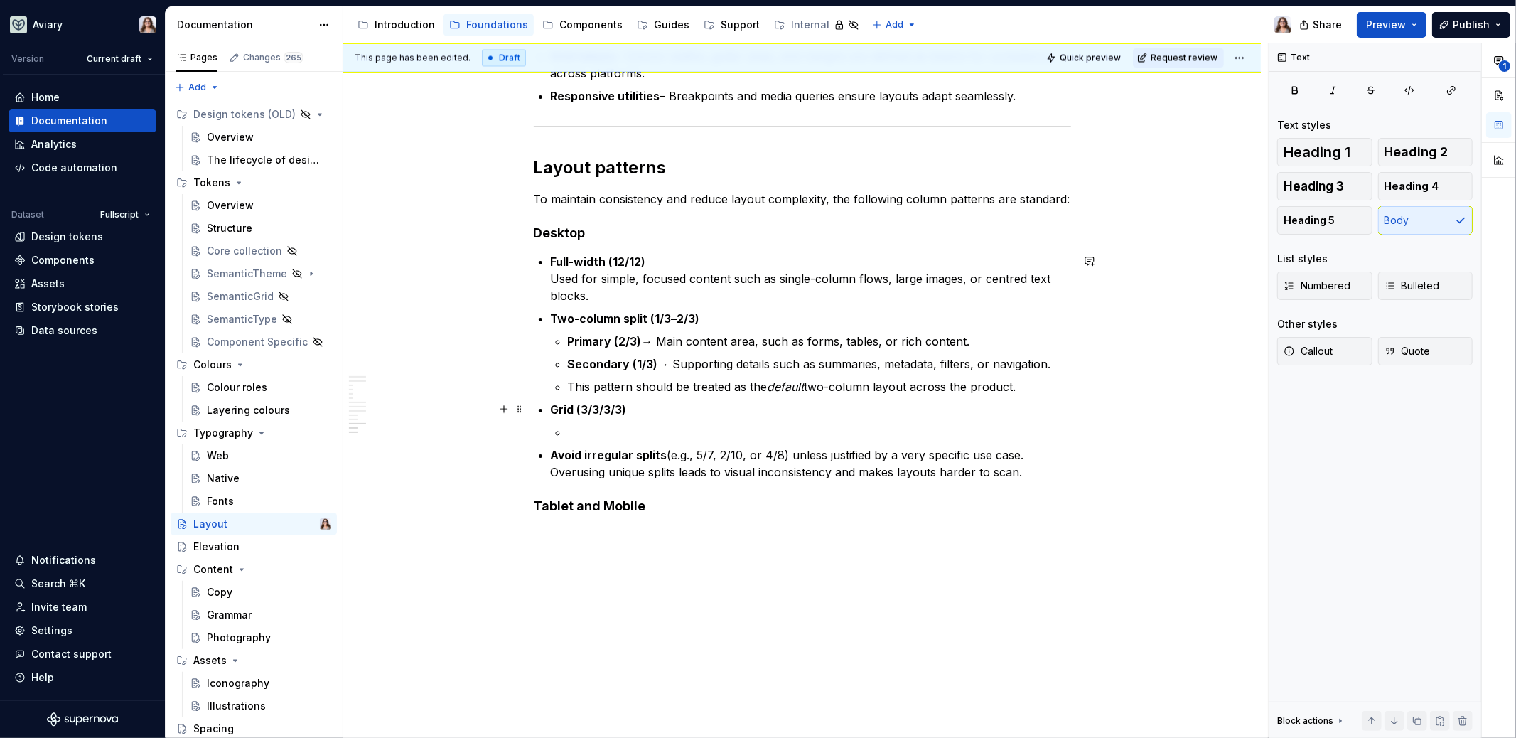
click at [564, 422] on li "Grid (3/3/3/3)" at bounding box center [811, 421] width 520 height 40
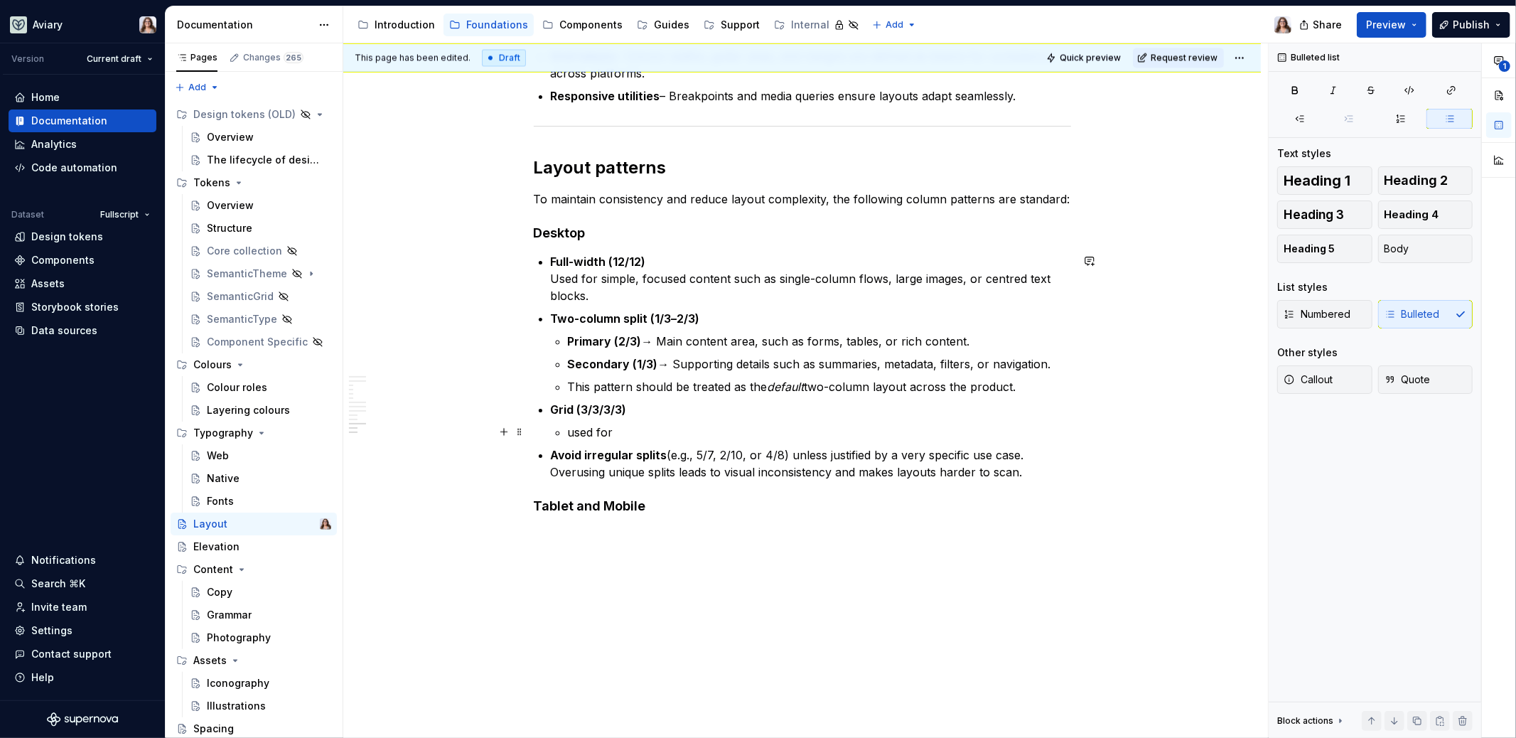
click at [563, 431] on li "Grid (3/3/3/3) used for" at bounding box center [811, 421] width 520 height 40
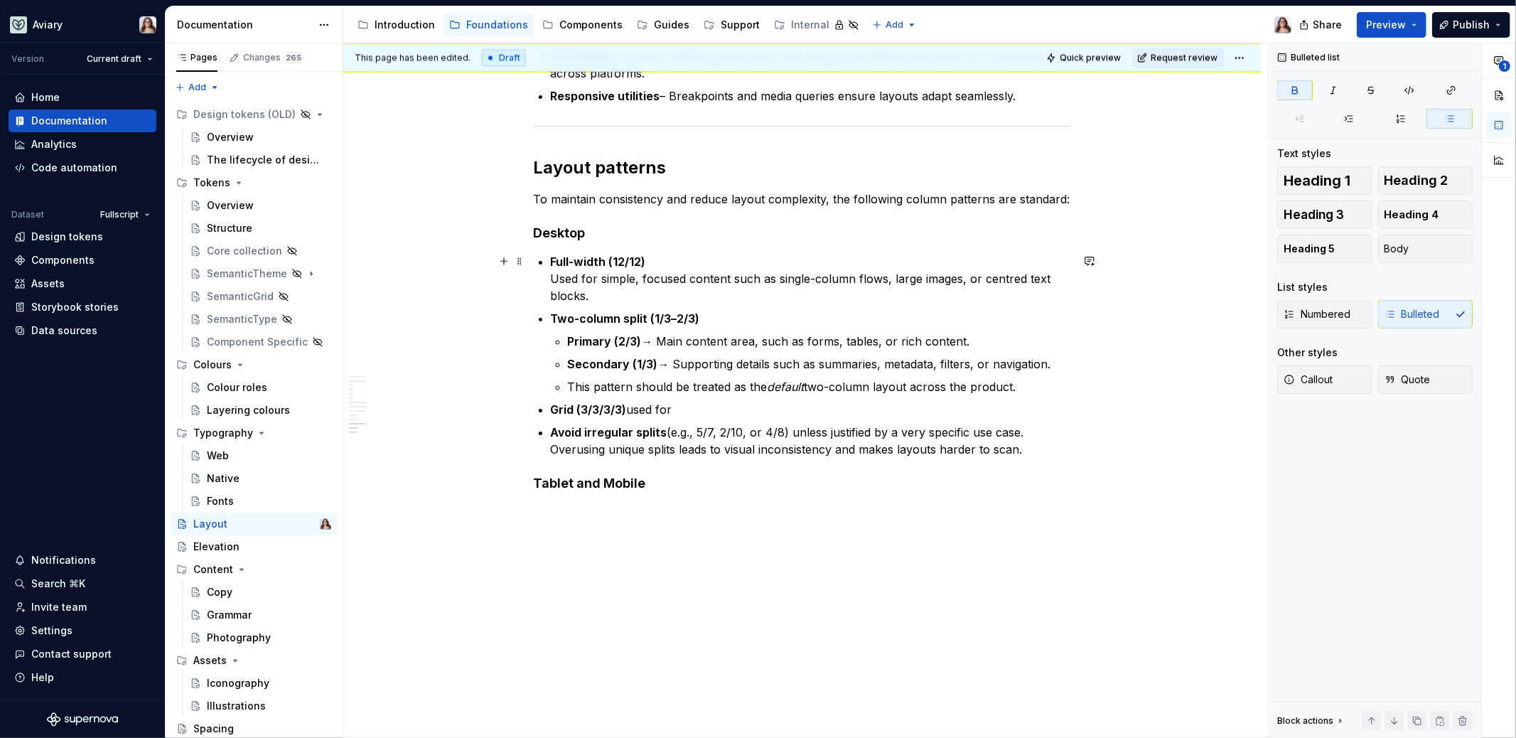
click at [551, 279] on p "Full-width (12/12) Used for simple, focused content such as single-column flows…" at bounding box center [811, 278] width 520 height 51
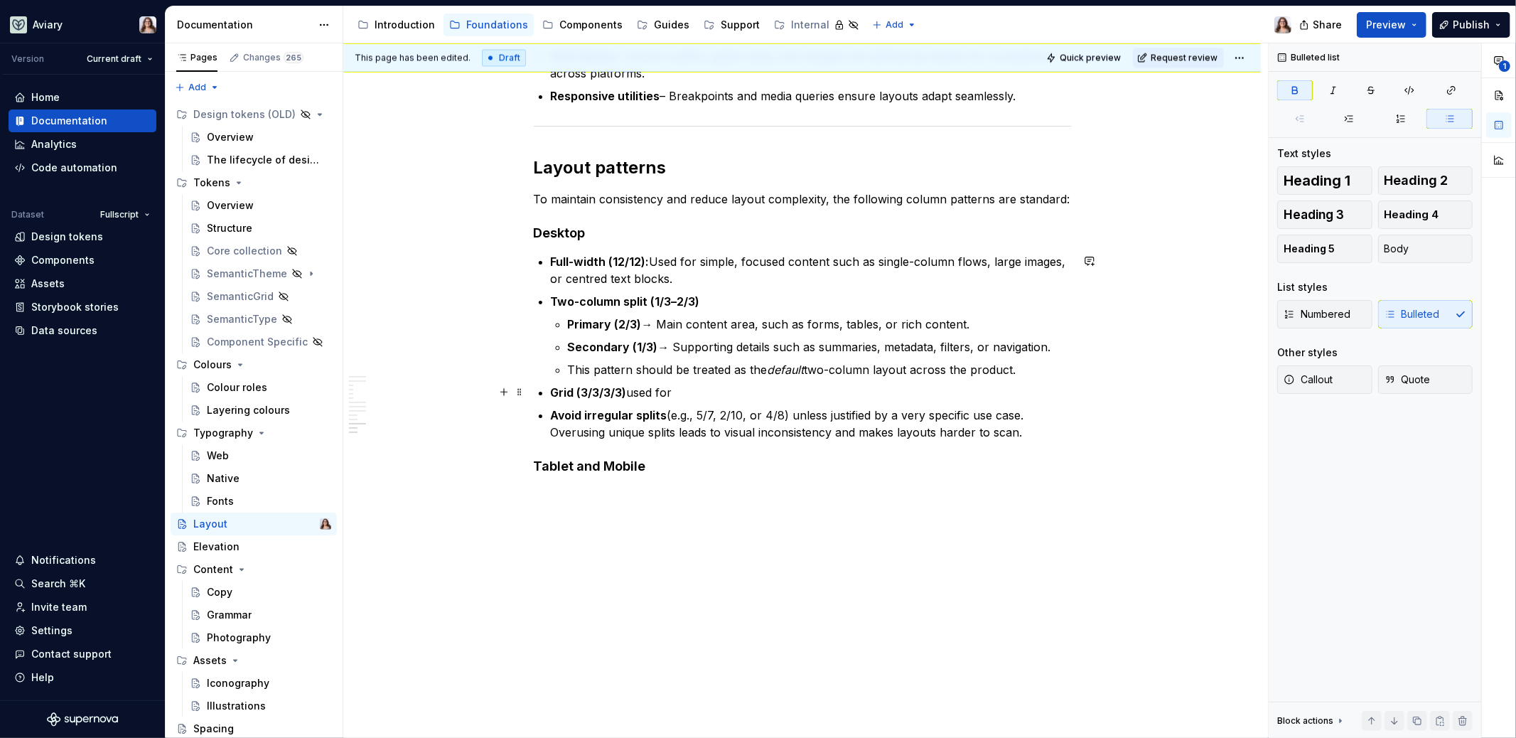
click at [625, 391] on strong "Grid (3/3/3/3)" at bounding box center [589, 392] width 76 height 14
click at [640, 390] on p "Grid (3/3/3/3): used for" at bounding box center [811, 392] width 520 height 17
click at [682, 393] on p "Grid (3/3/3/3): Used for" at bounding box center [811, 392] width 520 height 17
click at [663, 410] on strong "Avoid irregular splits" at bounding box center [609, 415] width 117 height 14
click at [786, 410] on p "Avoid irregular splits (e.g., 5/7, 2/10, or 4/8) unless justified by a very spe…" at bounding box center [811, 424] width 520 height 34
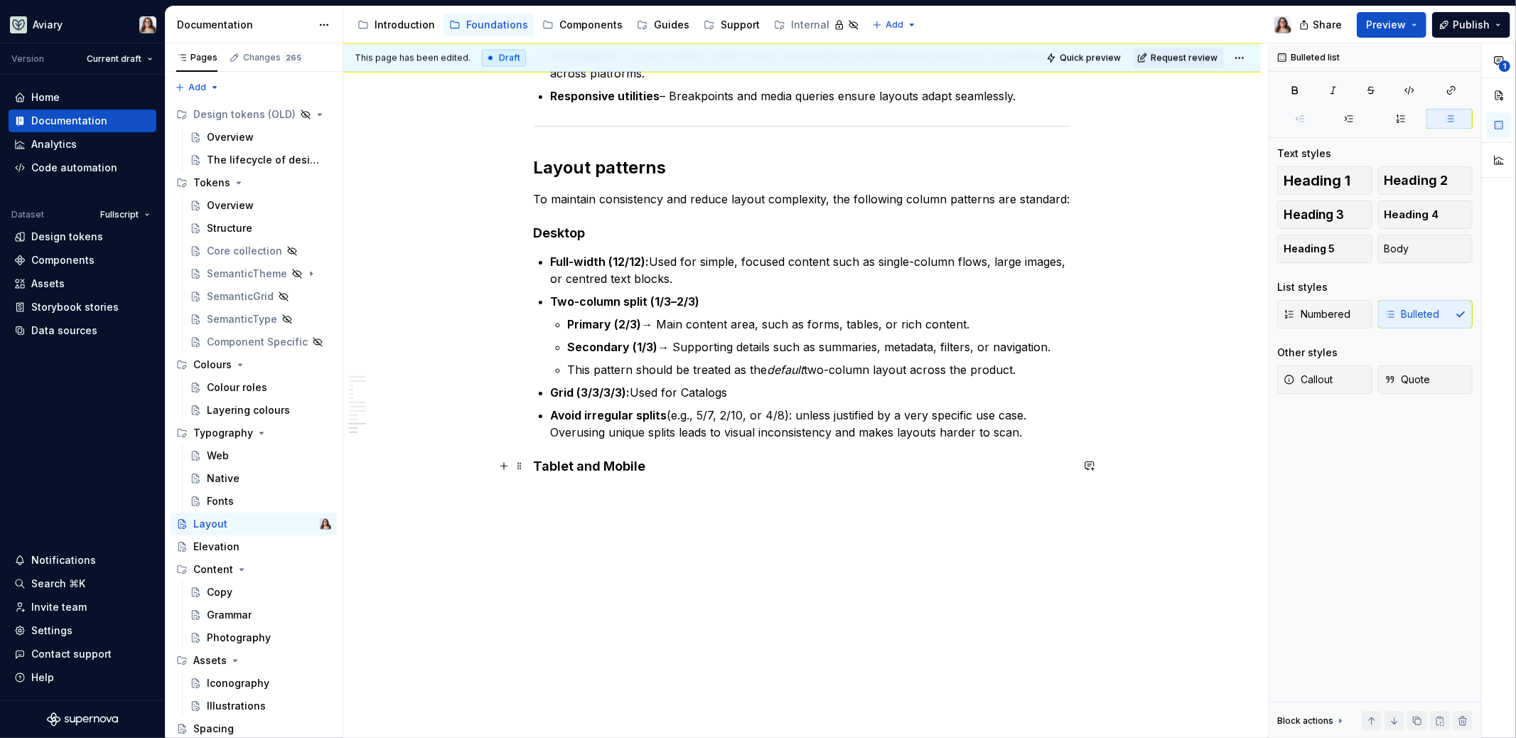
click at [611, 458] on h4 "Tablet and Mobile" at bounding box center [802, 466] width 537 height 17
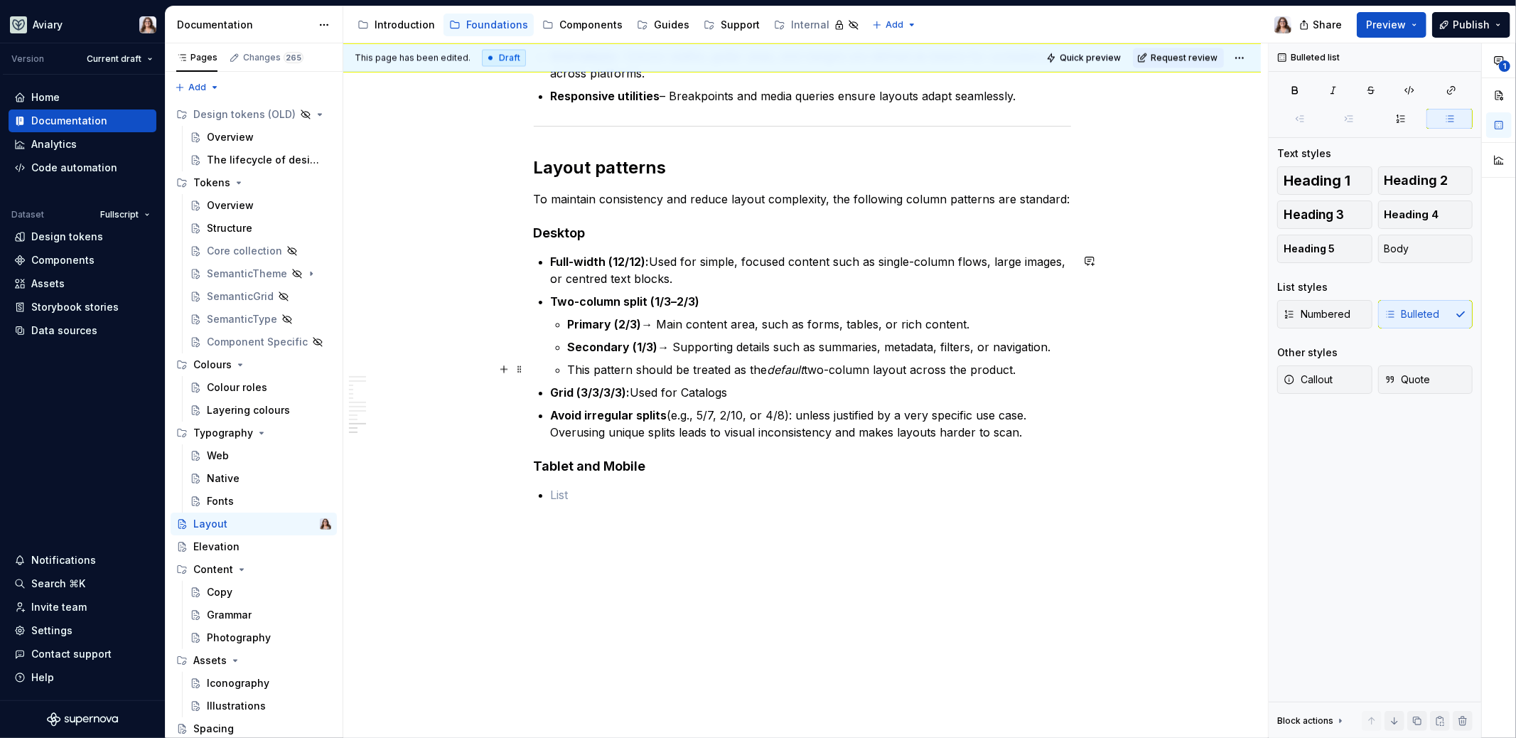
click at [1022, 372] on p "This pattern should be treated as the default two-column layout across the prod…" at bounding box center [819, 369] width 503 height 17
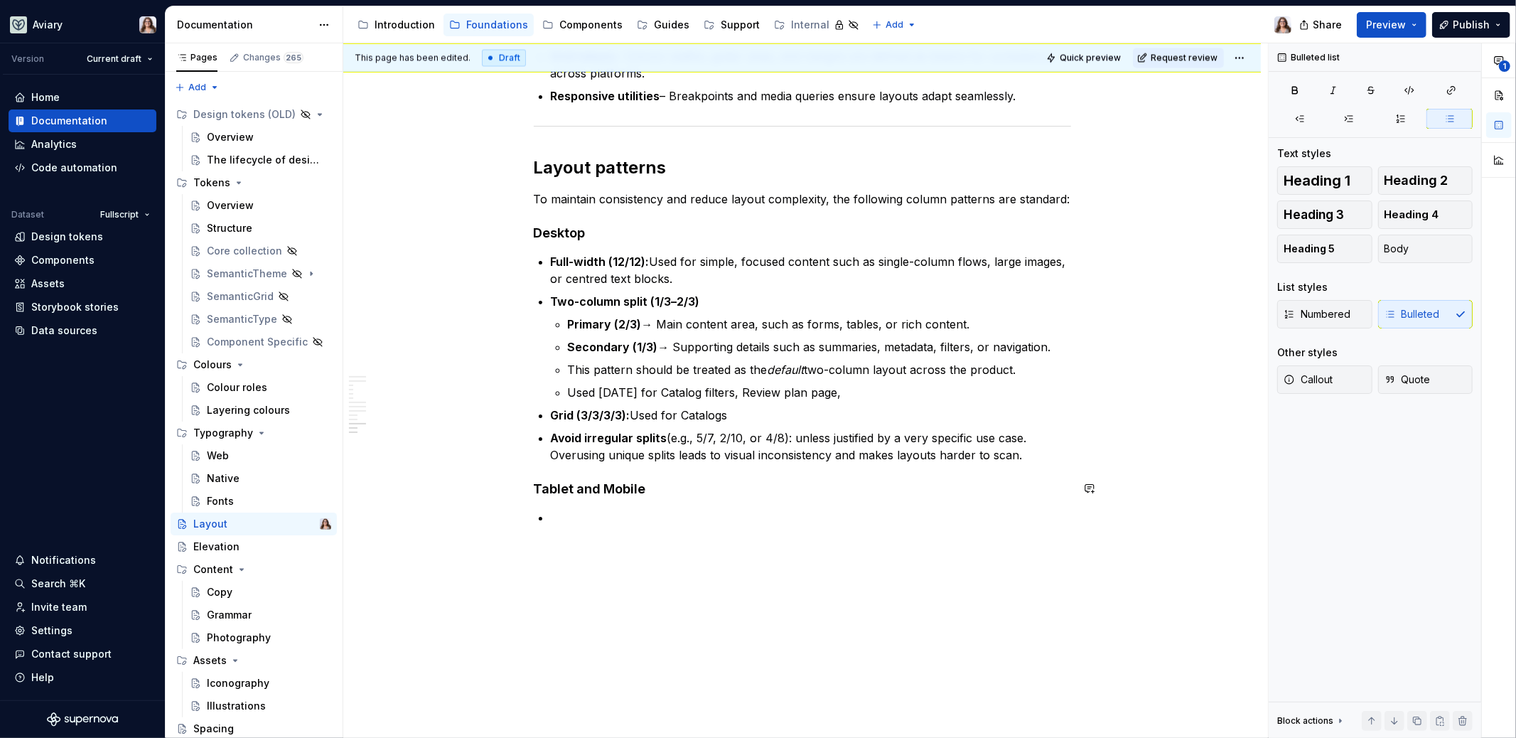
type textarea "*"
click at [651, 392] on p "Used [DATE] for Catalog filters, Review plan page," at bounding box center [819, 392] width 503 height 17
drag, startPoint x: 727, startPoint y: 392, endPoint x: 692, endPoint y: 391, distance: 34.8
click at [692, 391] on p "Used [DATE] for Catalog filters, Review plan page," at bounding box center [819, 392] width 503 height 17
click at [953, 394] on p "Used [DATE] for Catalog pages when filters are open, Review plan page," at bounding box center [819, 392] width 503 height 17
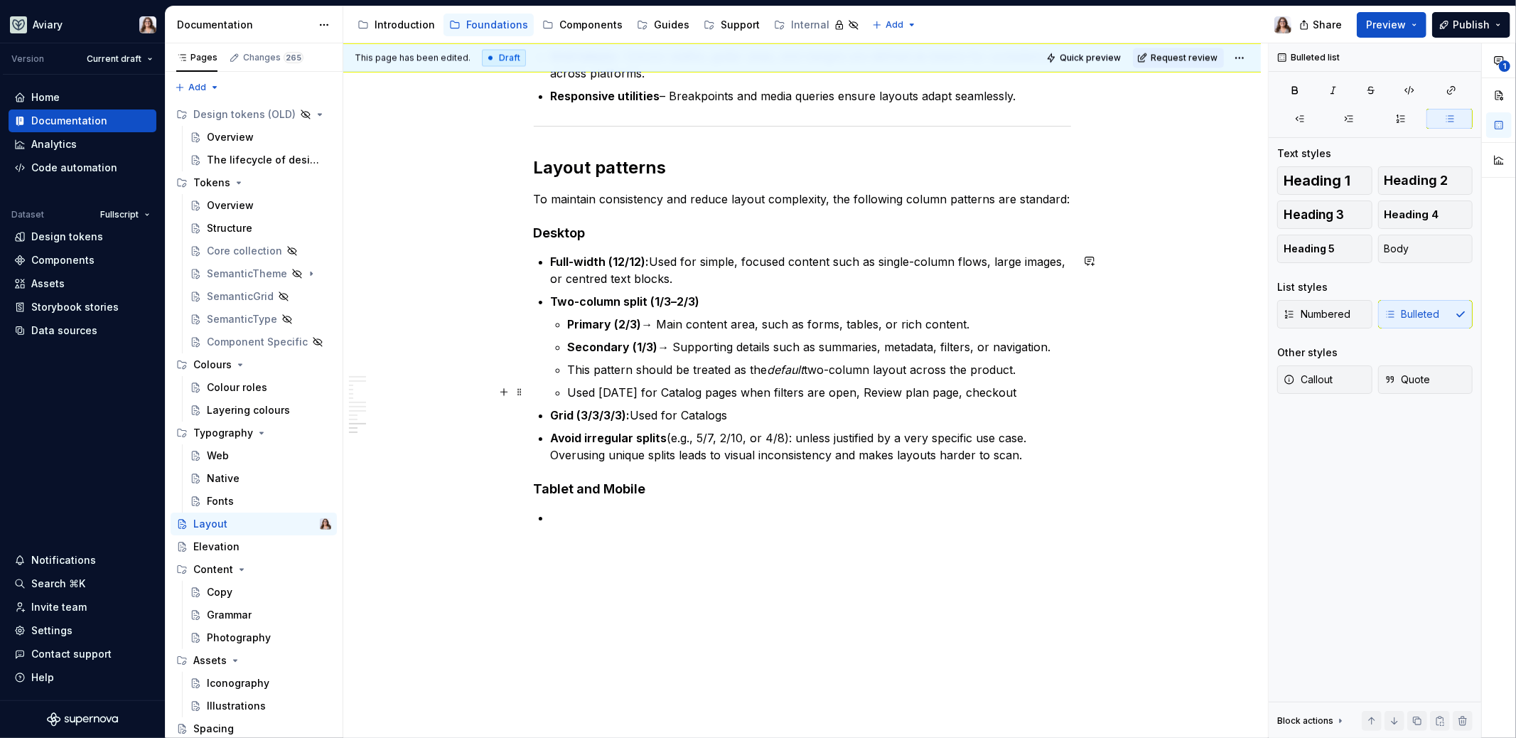
click at [952, 390] on p "Used [DATE] for Catalog pages when filters are open, Review plan page, checkout" at bounding box center [819, 392] width 503 height 17
click at [1032, 394] on p "Used [DATE] for Catalog pages when filters are open, Review plan page, some che…" at bounding box center [819, 392] width 503 height 17
click at [746, 414] on p "Grid (3/3/3/3): Used for Catalogs" at bounding box center [811, 415] width 520 height 17
click at [663, 414] on p "Grid (3/3/3/3): Used for Catalogs" at bounding box center [811, 415] width 520 height 17
click at [793, 419] on p "Grid (3/3/3/3): Used to display a list of cards. ie. Catalogs" at bounding box center [811, 415] width 520 height 17
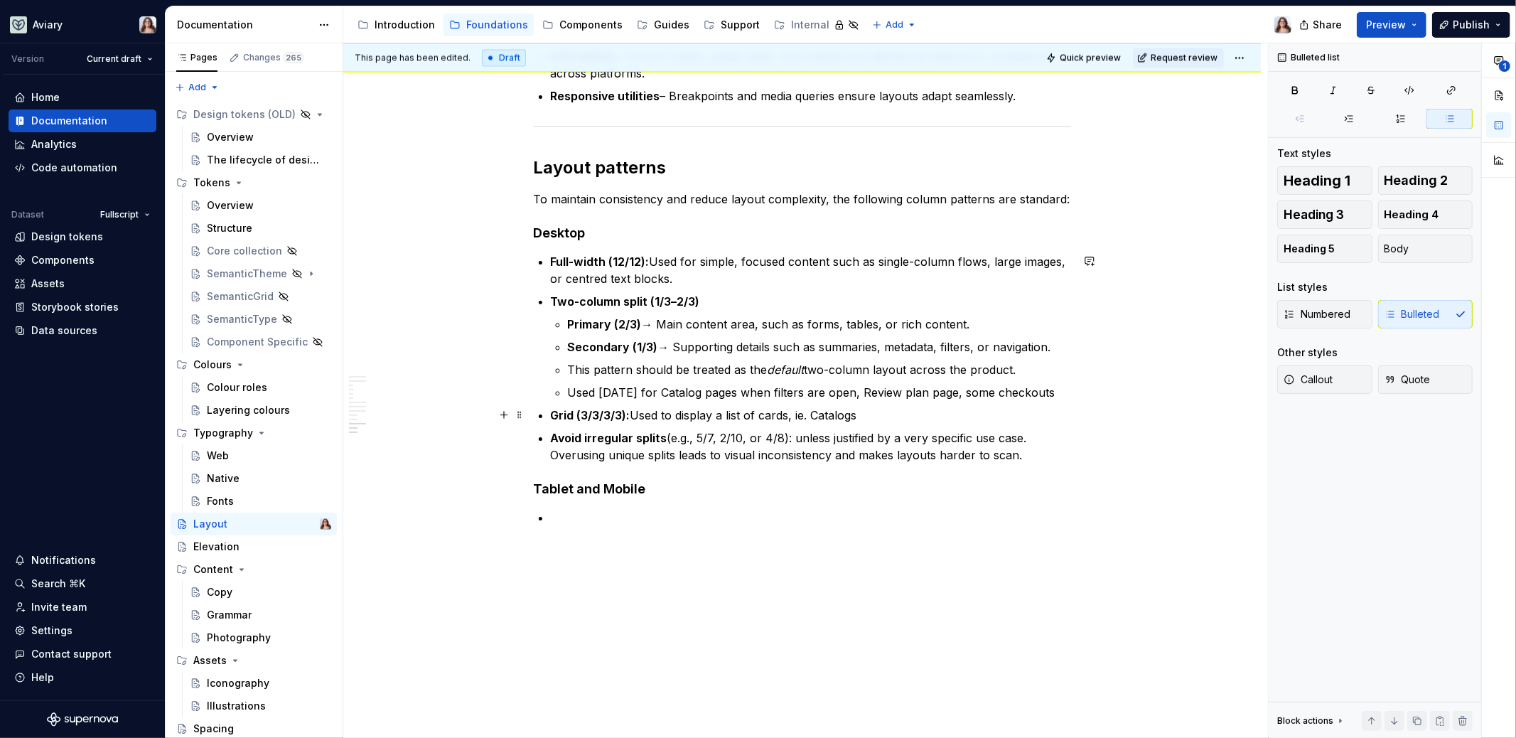
click at [864, 413] on p "Grid (3/3/3/3): Used to display a list of cards, ie. Catalogs" at bounding box center [811, 415] width 520 height 17
click at [692, 274] on p "Full-width (12/12): Used for simple, focused content such as single-column flow…" at bounding box center [811, 270] width 520 height 34
click at [867, 417] on p "Grid (3/3/3/3): Used to display a list of cards, ie. Catalogs" at bounding box center [811, 415] width 520 height 17
click at [557, 513] on p at bounding box center [811, 517] width 520 height 17
click at [687, 279] on p "Full-width (12/12): Used for simple, focused content such as single-column flow…" at bounding box center [811, 270] width 520 height 34
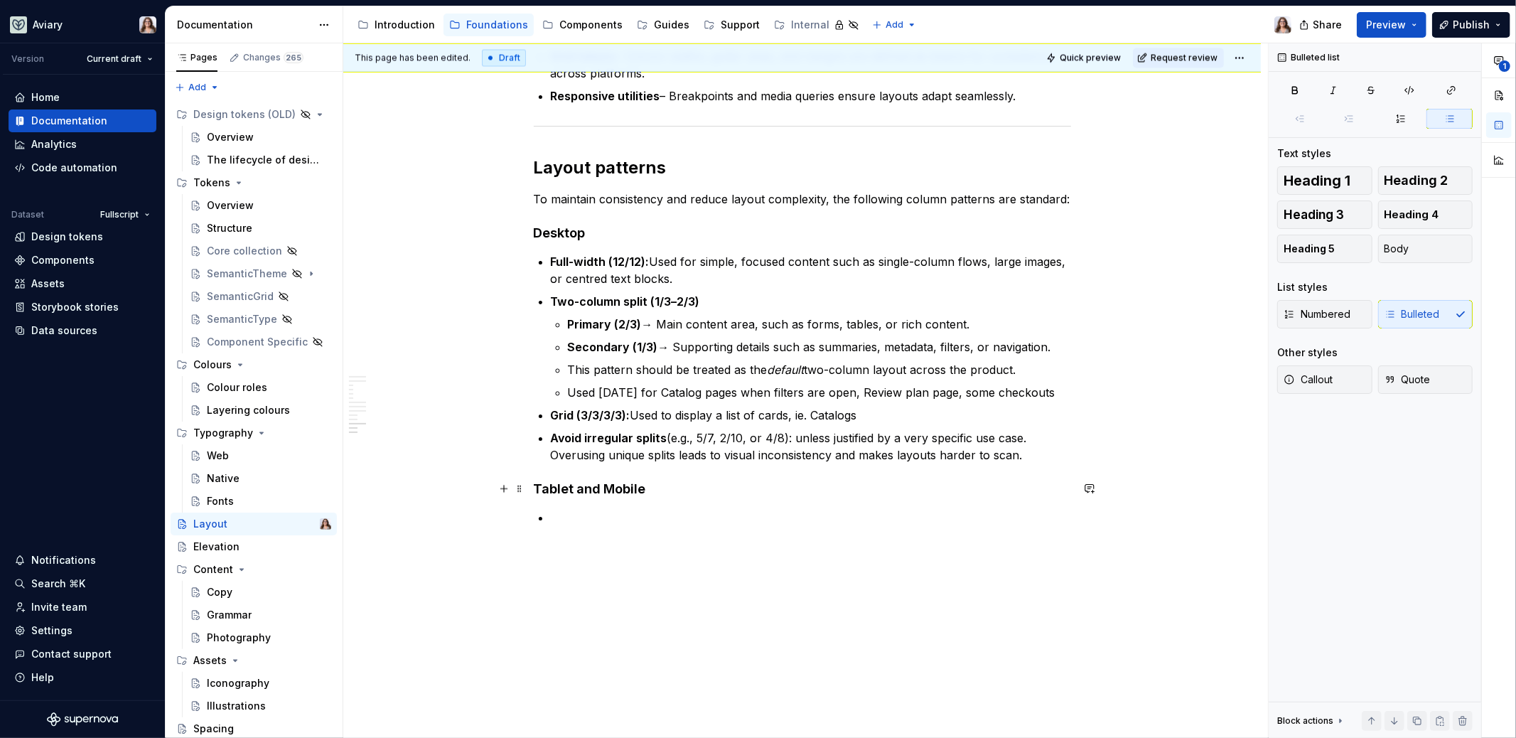
click at [651, 490] on h4 "Tablet and Mobile" at bounding box center [802, 489] width 537 height 17
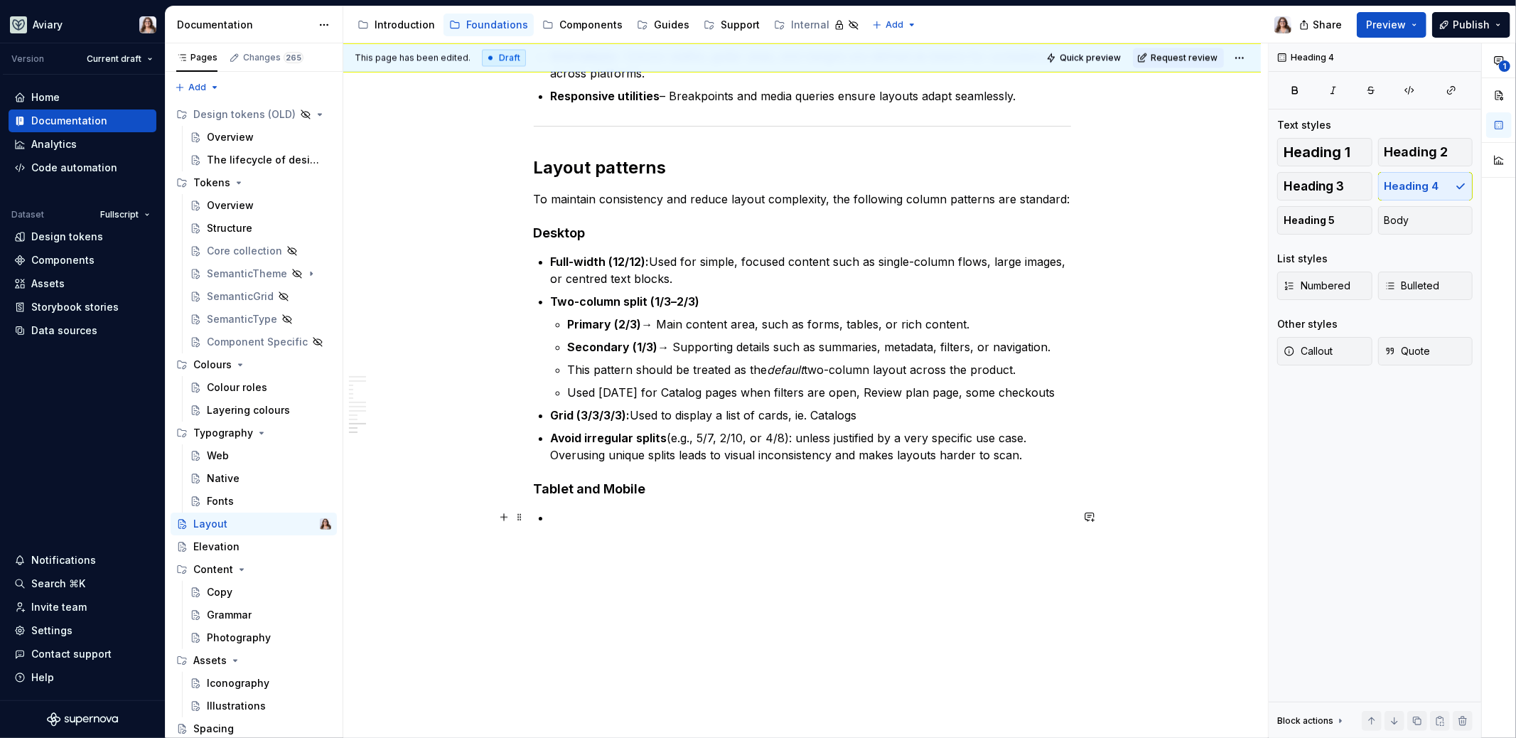
click at [564, 518] on p at bounding box center [811, 517] width 520 height 17
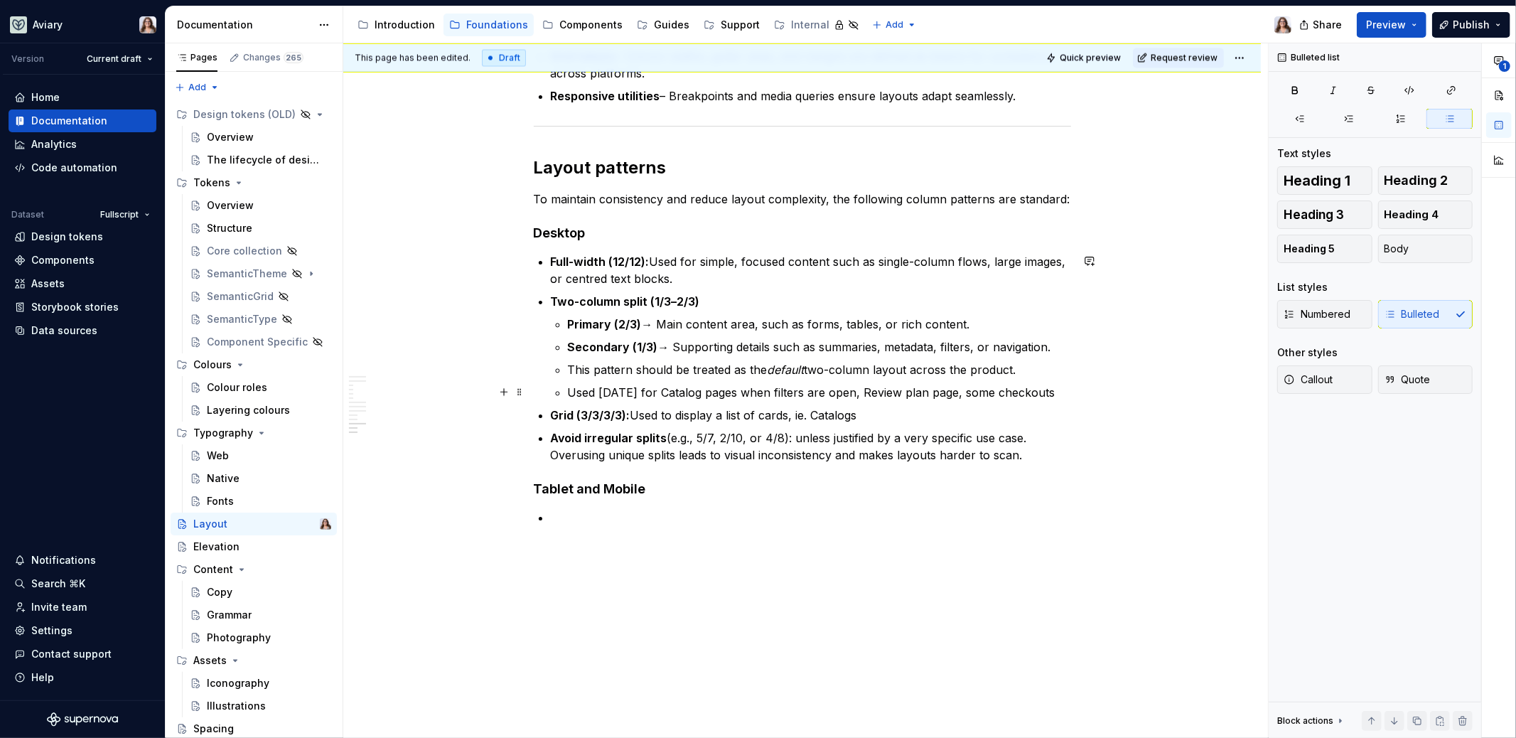
click at [949, 393] on p "Used [DATE] for Catalog pages when filters are open, Review plan page, some che…" at bounding box center [819, 392] width 503 height 17
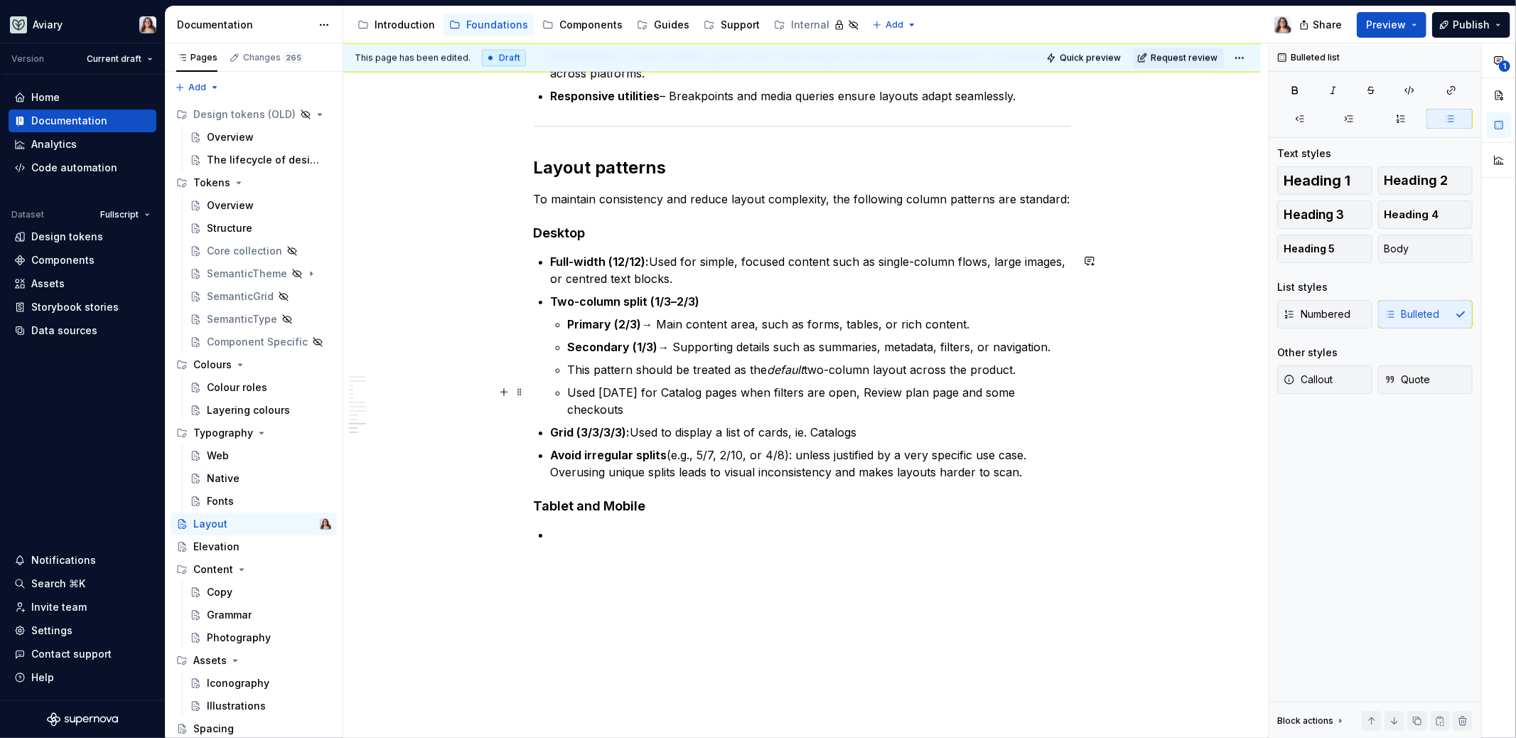
click at [1061, 391] on p "Used [DATE] for Catalog pages when filters are open, Review plan page and some …" at bounding box center [819, 401] width 503 height 34
drag, startPoint x: 948, startPoint y: 389, endPoint x: 1003, endPoint y: 390, distance: 54.8
click at [1003, 391] on p "Used [DATE] for Catalog pages when filters are open, Review plan page and some …" at bounding box center [819, 401] width 503 height 34
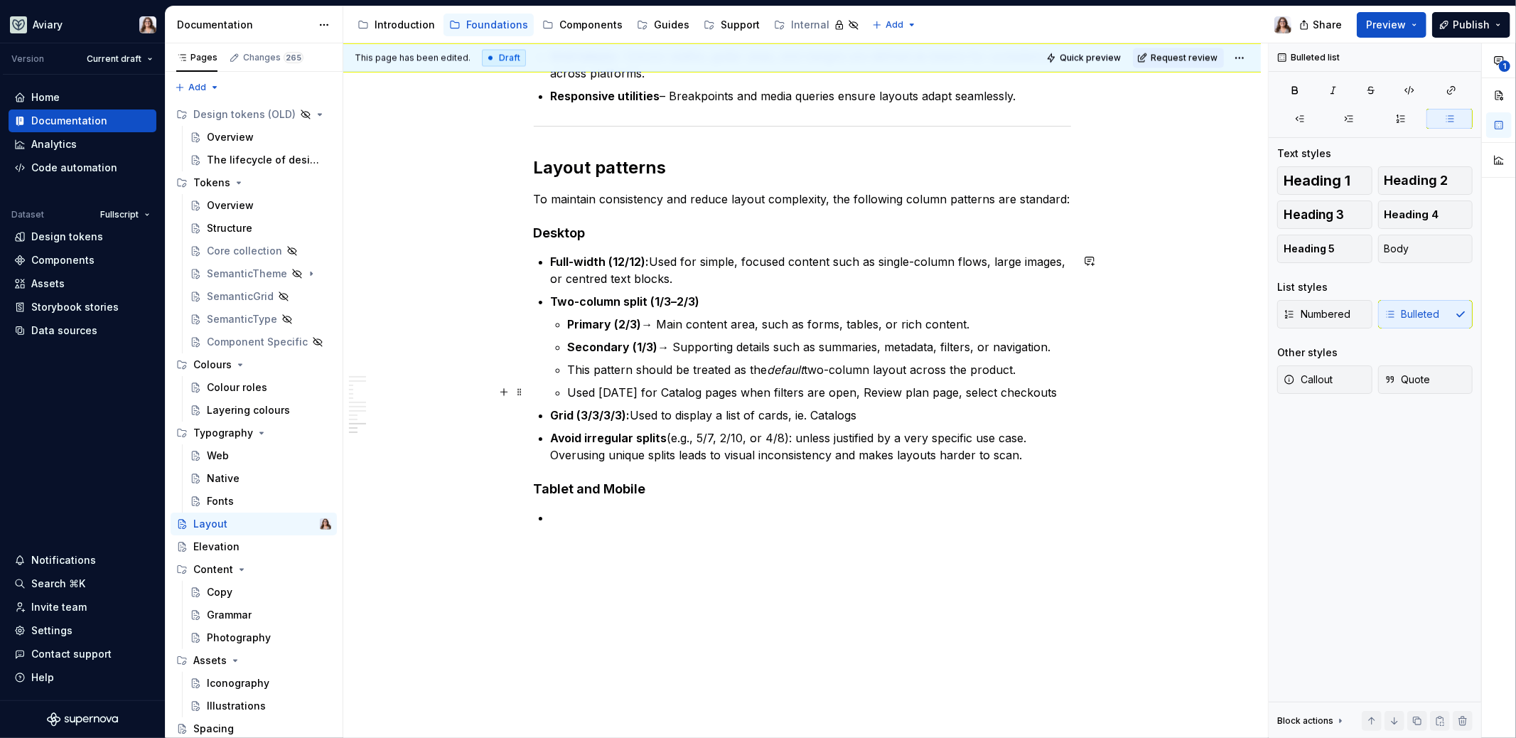
click at [1046, 390] on p "Used [DATE] for Catalog pages when filters are open, Review plan page, select c…" at bounding box center [819, 392] width 503 height 17
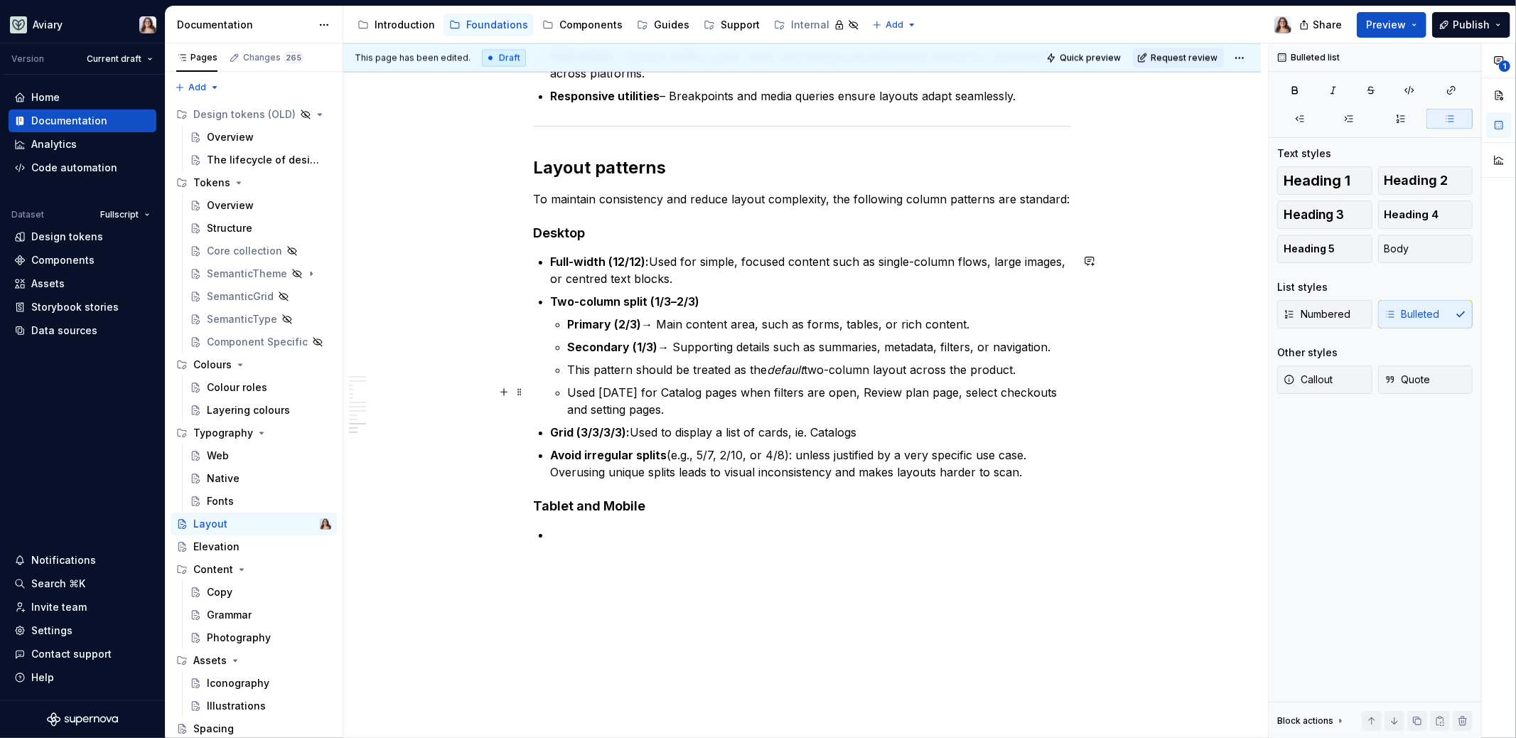
click at [603, 407] on p "Used [DATE] for Catalog pages when filters are open, Review plan page, select c…" at bounding box center [819, 401] width 503 height 34
click at [657, 402] on p "Used [DATE] for Catalog pages when filters are open, Review plan page, select c…" at bounding box center [819, 401] width 503 height 34
click at [649, 501] on h4 "Tablet and Mobile" at bounding box center [802, 506] width 537 height 17
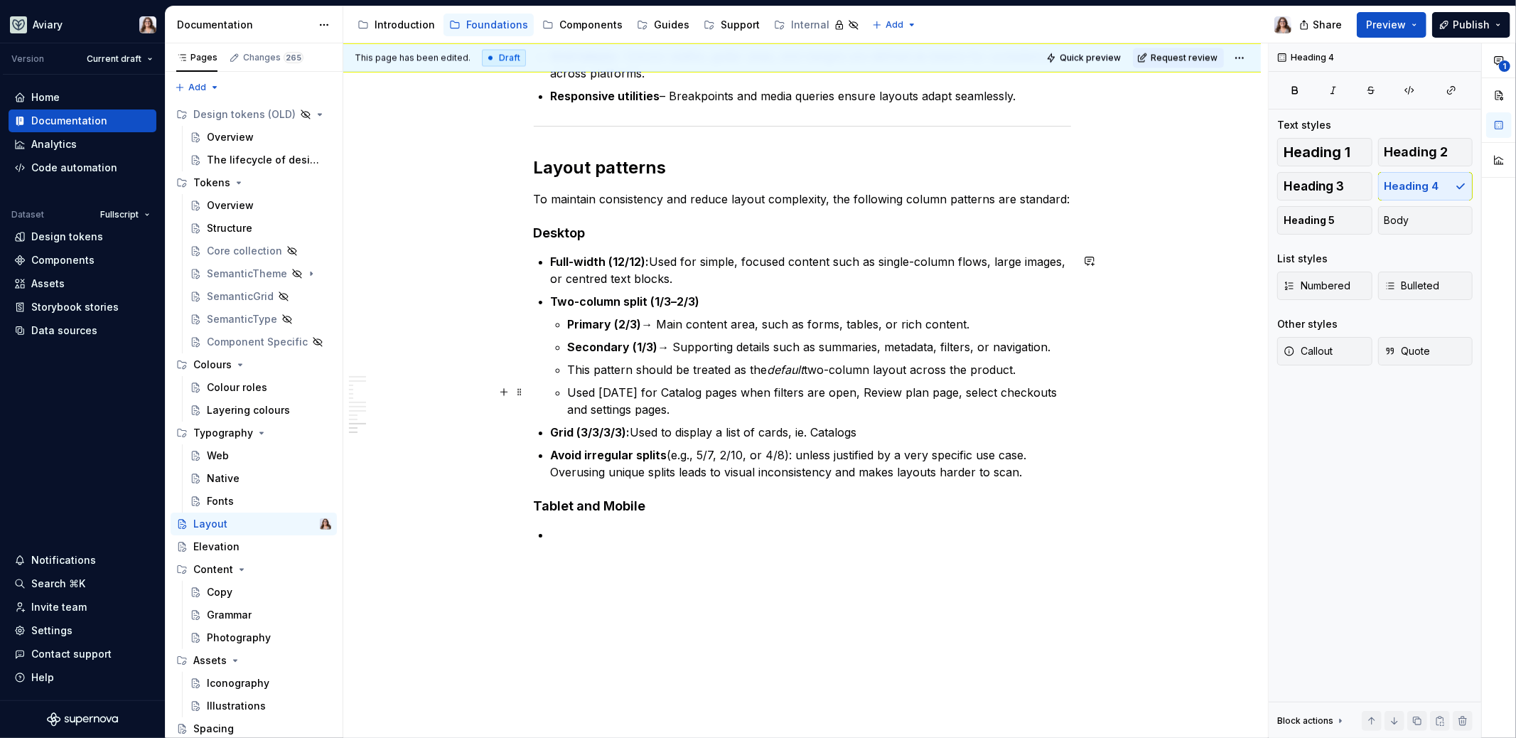
click at [663, 406] on p "Used [DATE] for Catalog pages when filters are open, Review plan page, select c…" at bounding box center [819, 401] width 503 height 34
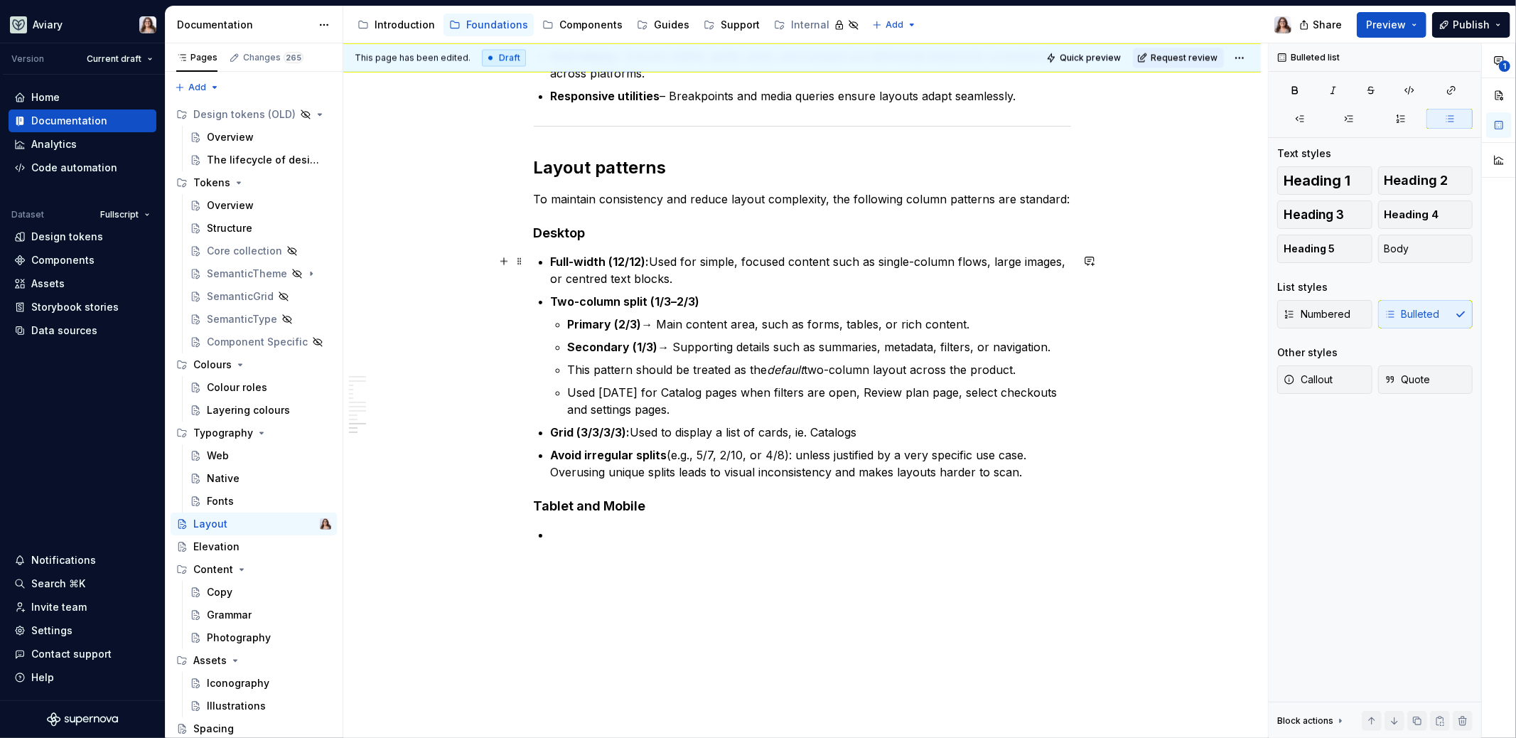
click at [677, 280] on p "Full-width (12/12): Used for simple, focused content such as single-column flow…" at bounding box center [811, 270] width 520 height 34
click at [552, 258] on strong "Full-width (12/12):" at bounding box center [600, 261] width 99 height 14
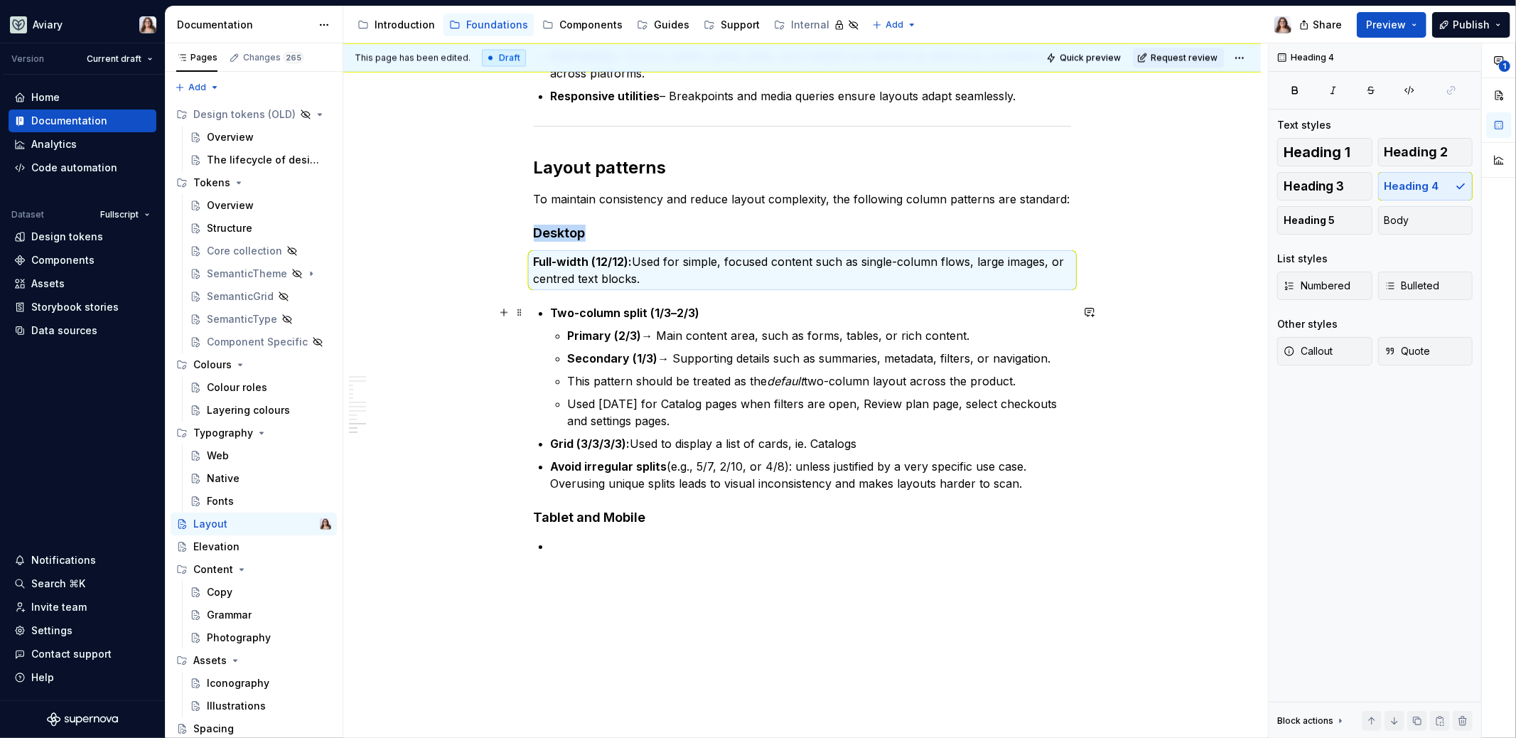
click at [552, 311] on strong "Two-column split (1/3–2/3)" at bounding box center [625, 313] width 149 height 14
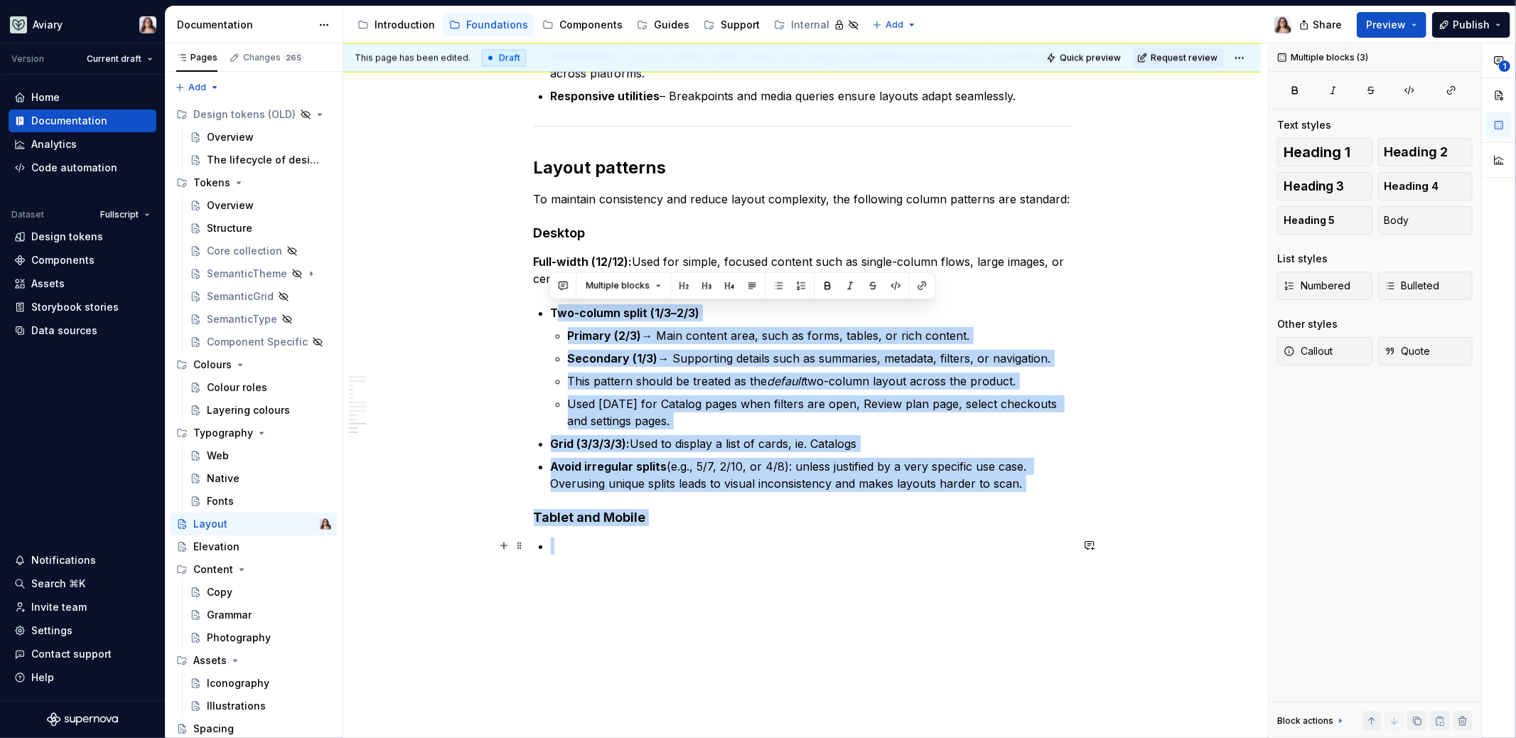
drag, startPoint x: 554, startPoint y: 304, endPoint x: 775, endPoint y: 540, distance: 322.9
click at [1402, 220] on span "Body" at bounding box center [1397, 220] width 25 height 14
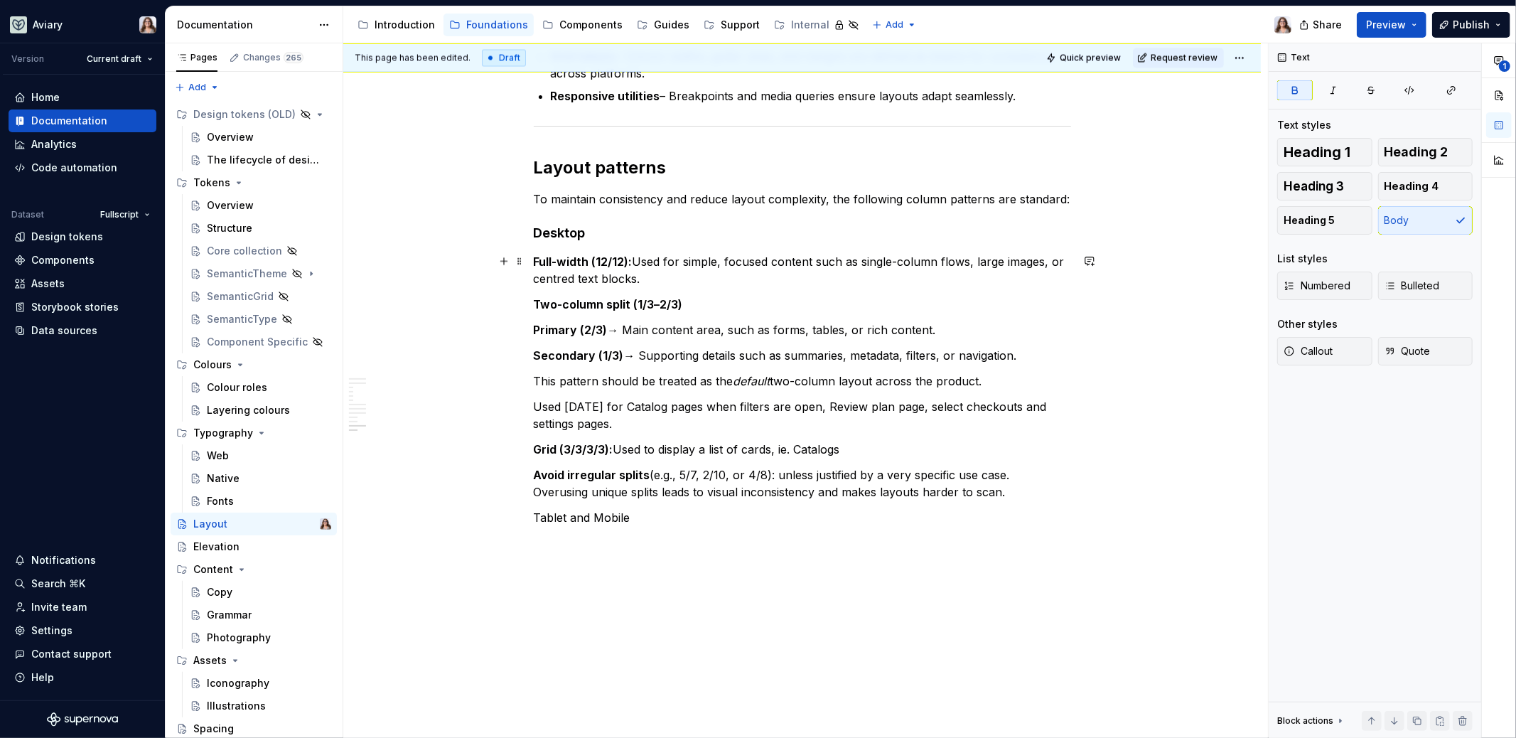
click at [653, 279] on p "Full-width (12/12): Used for simple, focused content such as single-column flow…" at bounding box center [802, 270] width 537 height 34
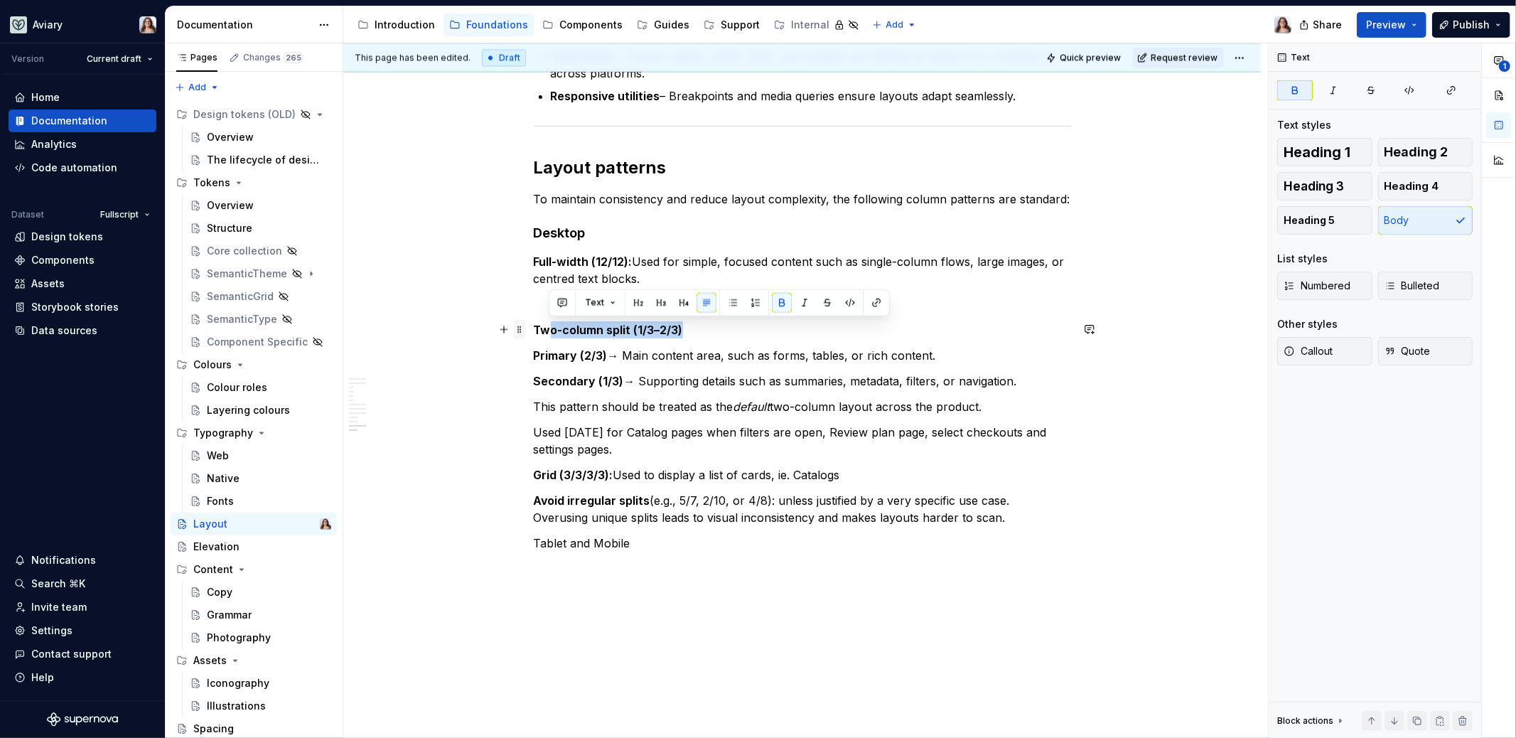
drag, startPoint x: 692, startPoint y: 329, endPoint x: 519, endPoint y: 328, distance: 172.7
click at [598, 304] on span "Text" at bounding box center [594, 302] width 19 height 11
click at [636, 256] on p "Full-width (12/12): Used for simple, focused content such as single-column flow…" at bounding box center [802, 270] width 537 height 34
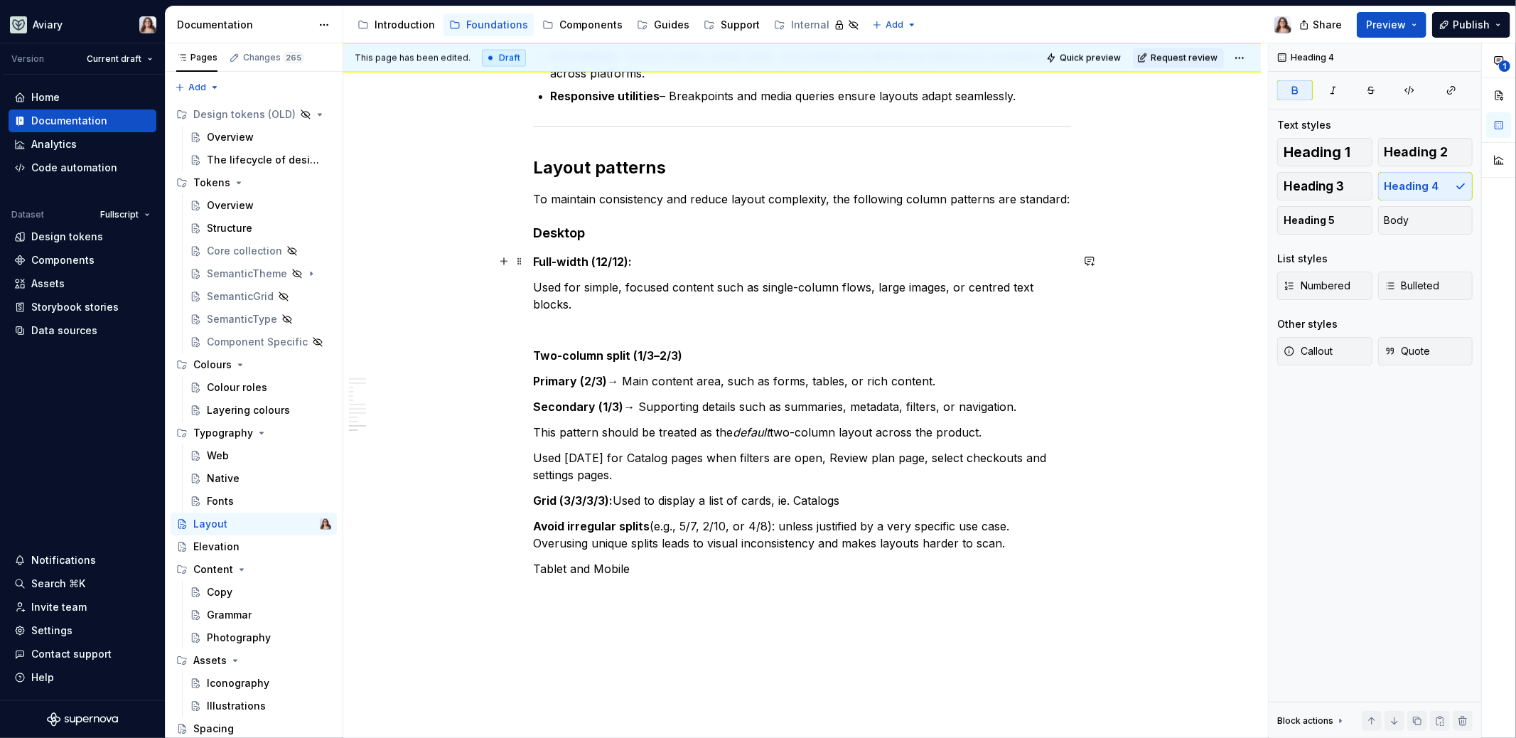
click at [633, 258] on strong "Full-width (12/12):" at bounding box center [583, 261] width 99 height 14
drag, startPoint x: 625, startPoint y: 261, endPoint x: 529, endPoint y: 265, distance: 96.1
click at [790, 233] on button "button" at bounding box center [790, 235] width 20 height 20
click at [688, 235] on button "button" at bounding box center [692, 235] width 20 height 20
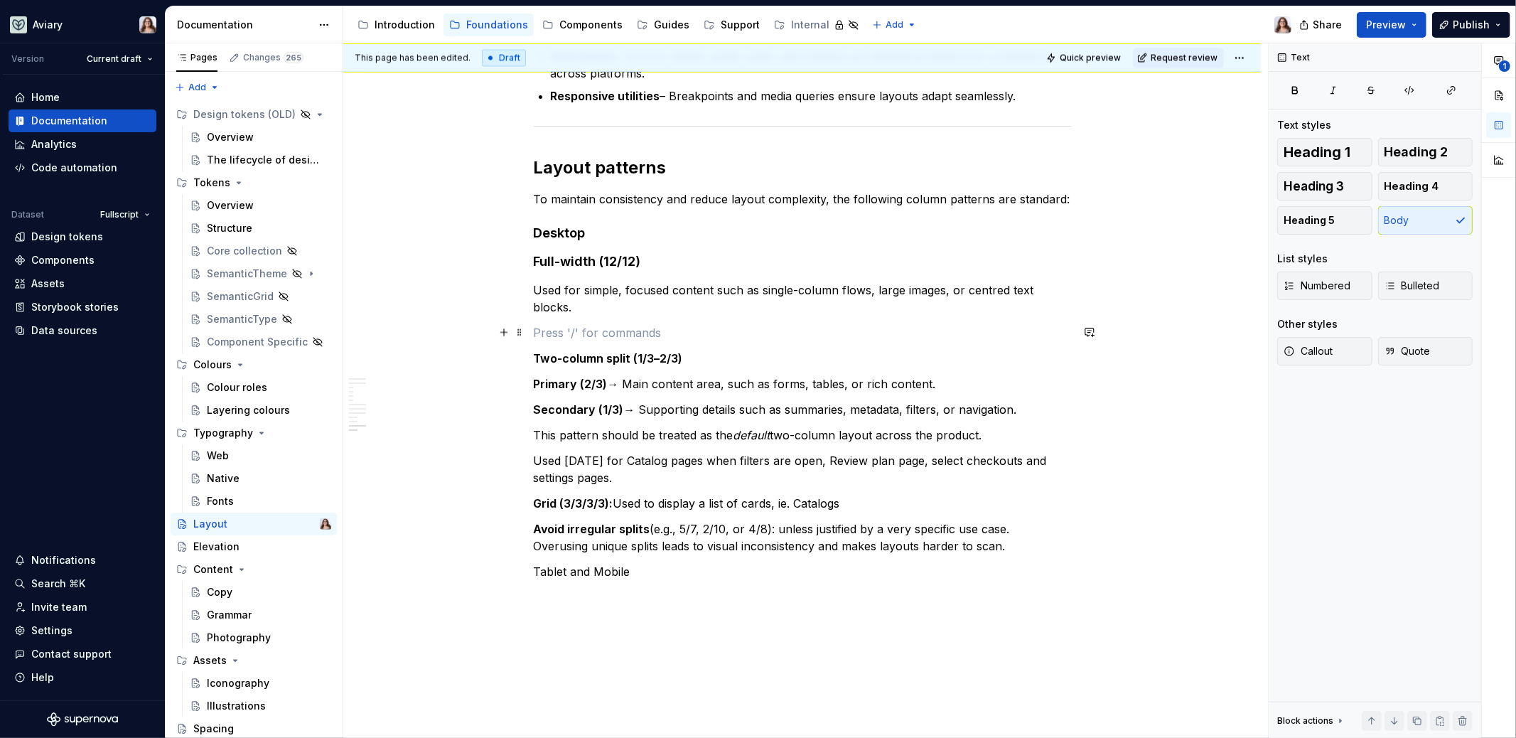
click at [675, 338] on p at bounding box center [802, 332] width 537 height 17
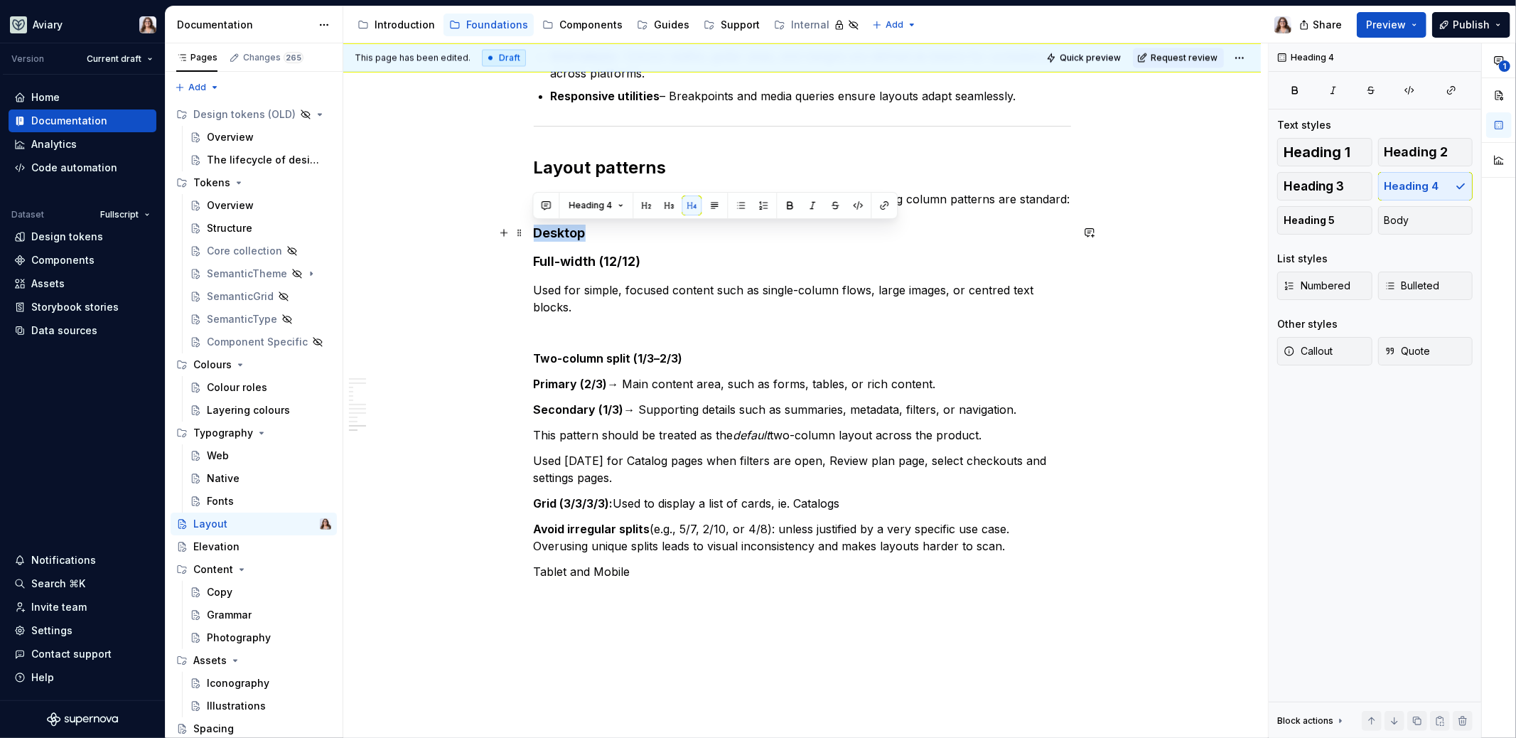
drag, startPoint x: 589, startPoint y: 232, endPoint x: 535, endPoint y: 232, distance: 53.3
click at [535, 232] on h4 "Desktop" at bounding box center [802, 233] width 537 height 17
click at [595, 198] on button "Heading 4" at bounding box center [596, 205] width 68 height 20
click at [675, 206] on button "button" at bounding box center [669, 205] width 20 height 20
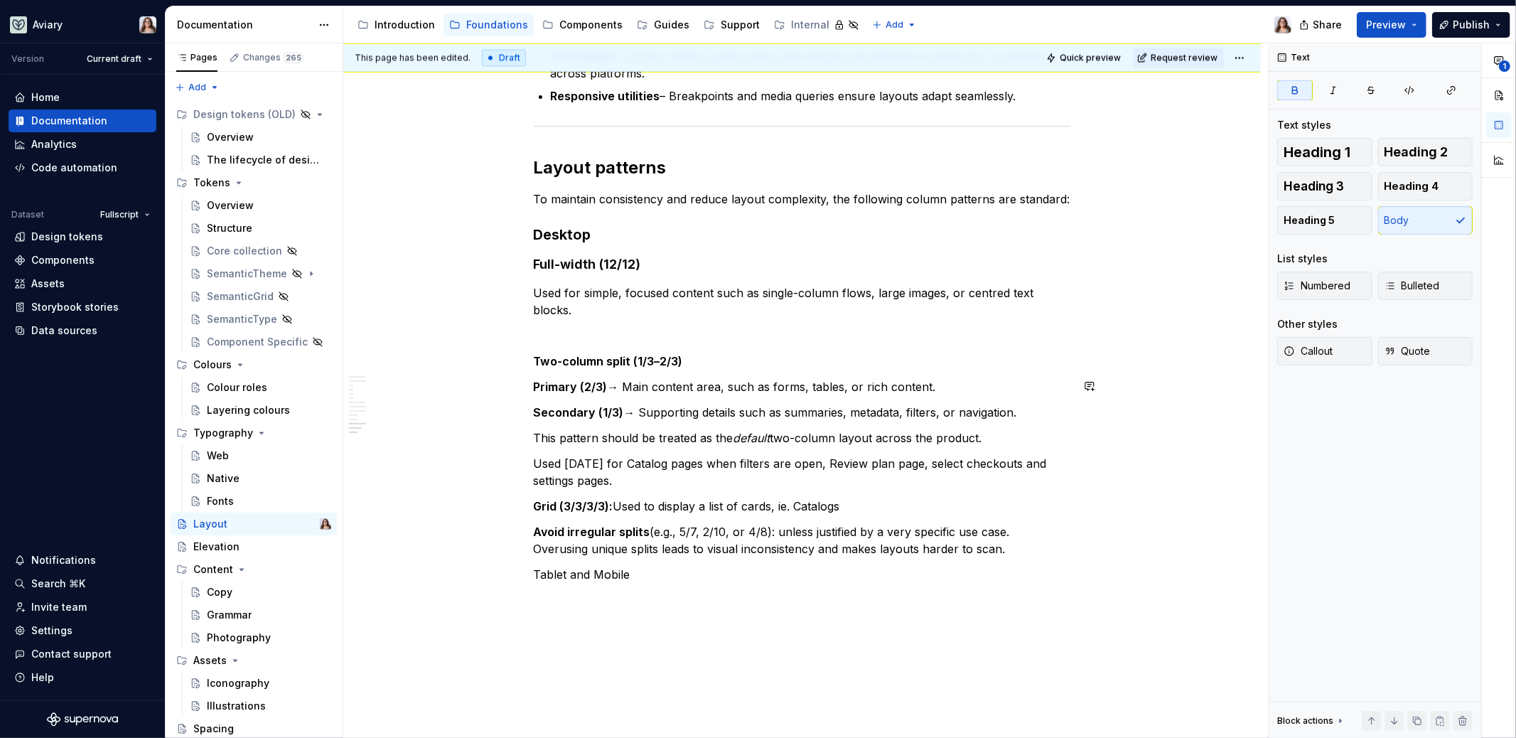
drag, startPoint x: 645, startPoint y: 361, endPoint x: 532, endPoint y: 358, distance: 113.1
click at [762, 333] on button "button" at bounding box center [766, 334] width 20 height 20
click at [665, 336] on button "button" at bounding box center [668, 334] width 20 height 20
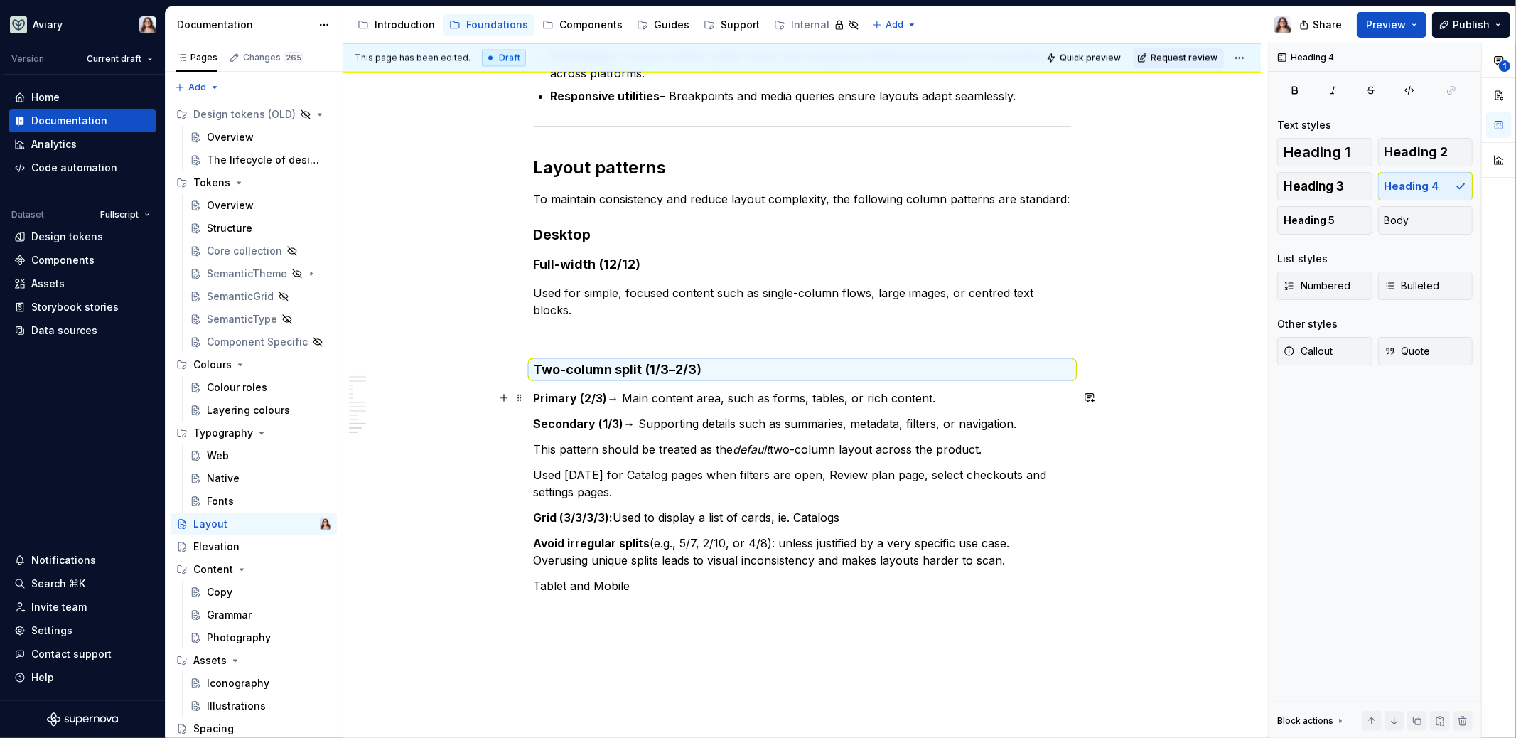
click at [628, 400] on p "Primary (2/3) → Main content area, such as forms, tables, or rich content." at bounding box center [802, 398] width 537 height 17
click at [537, 514] on strong "Grid (3/3/3/3):" at bounding box center [574, 517] width 80 height 14
click at [534, 513] on strong "Grid (3/3/3/3):" at bounding box center [574, 517] width 80 height 14
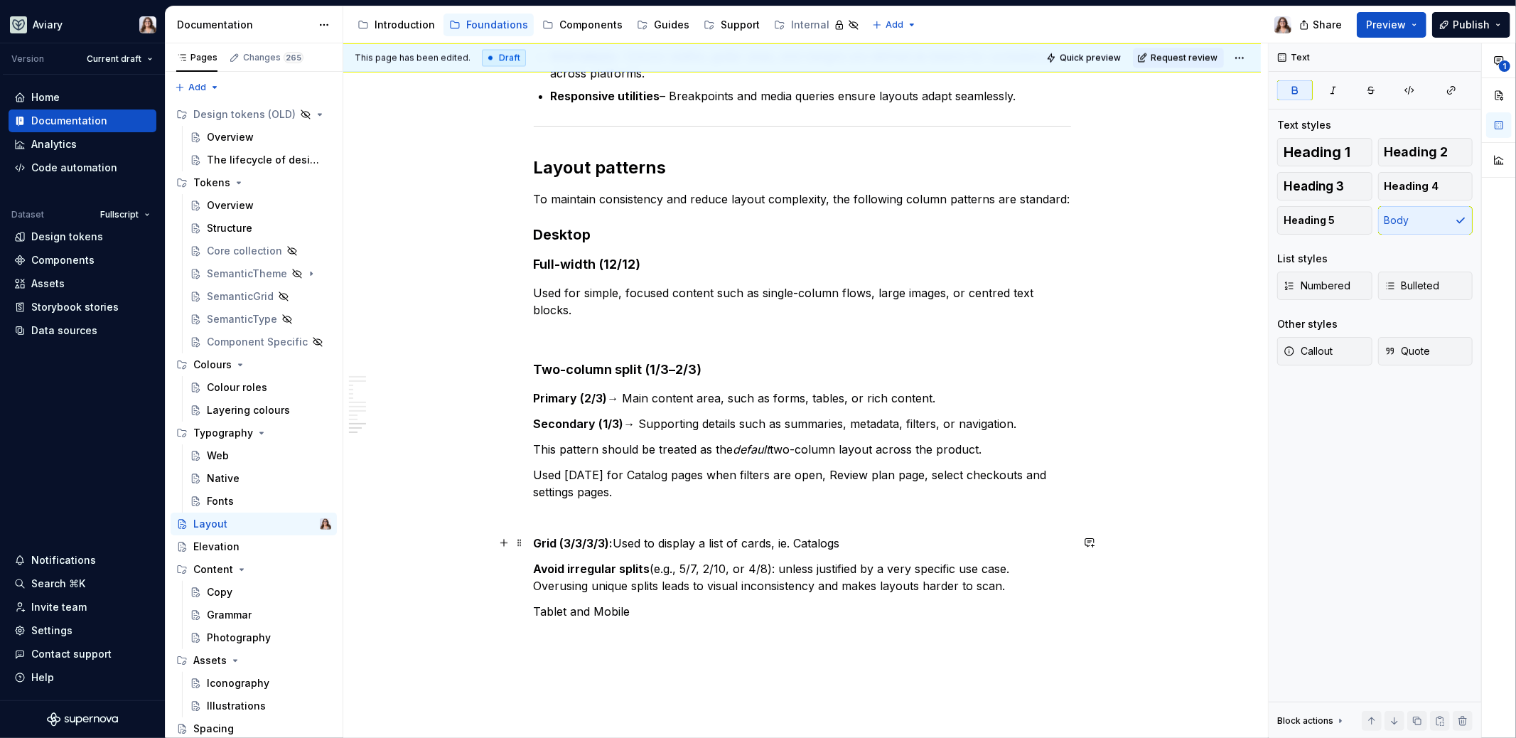
click at [620, 542] on p "Grid (3/3/3/3): Used to display a list of cards, ie. Catalogs" at bounding box center [802, 543] width 537 height 17
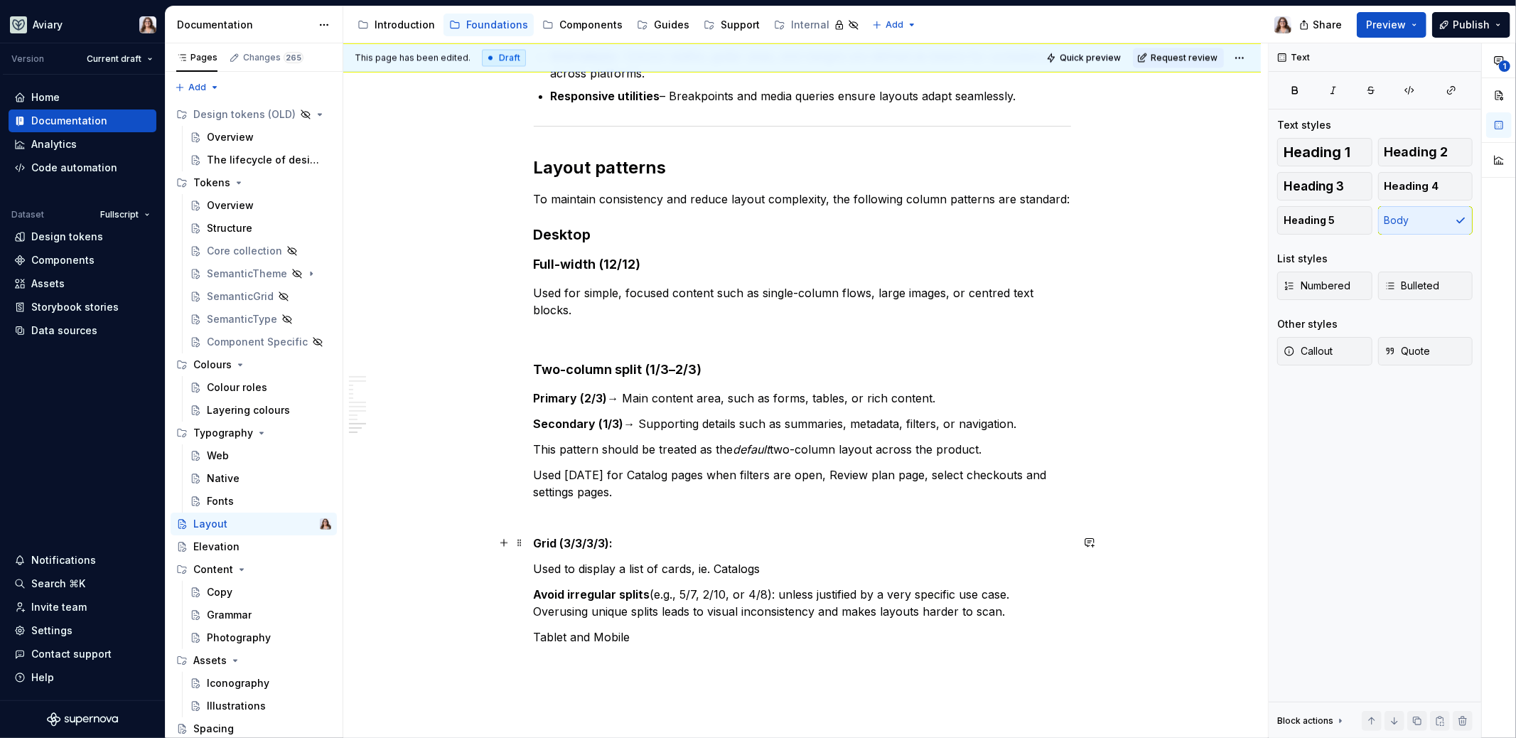
click at [617, 545] on p "Grid (3/3/3/3):" at bounding box center [802, 543] width 537 height 17
drag, startPoint x: 591, startPoint y: 543, endPoint x: 530, endPoint y: 544, distance: 60.4
click at [756, 512] on button "button" at bounding box center [766, 516] width 20 height 20
click at [675, 516] on span at bounding box center [668, 516] width 20 height 20
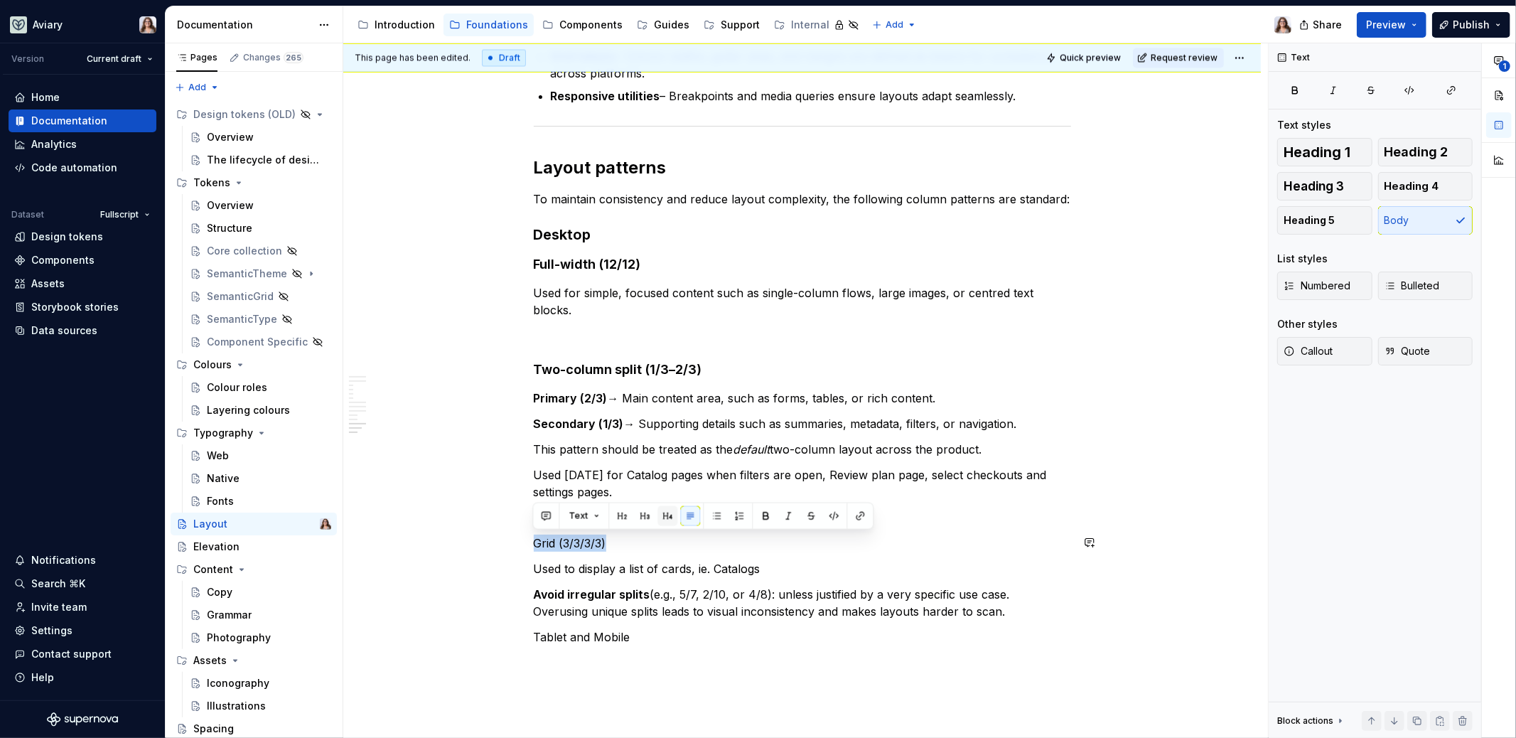
click at [668, 516] on button "button" at bounding box center [668, 516] width 20 height 20
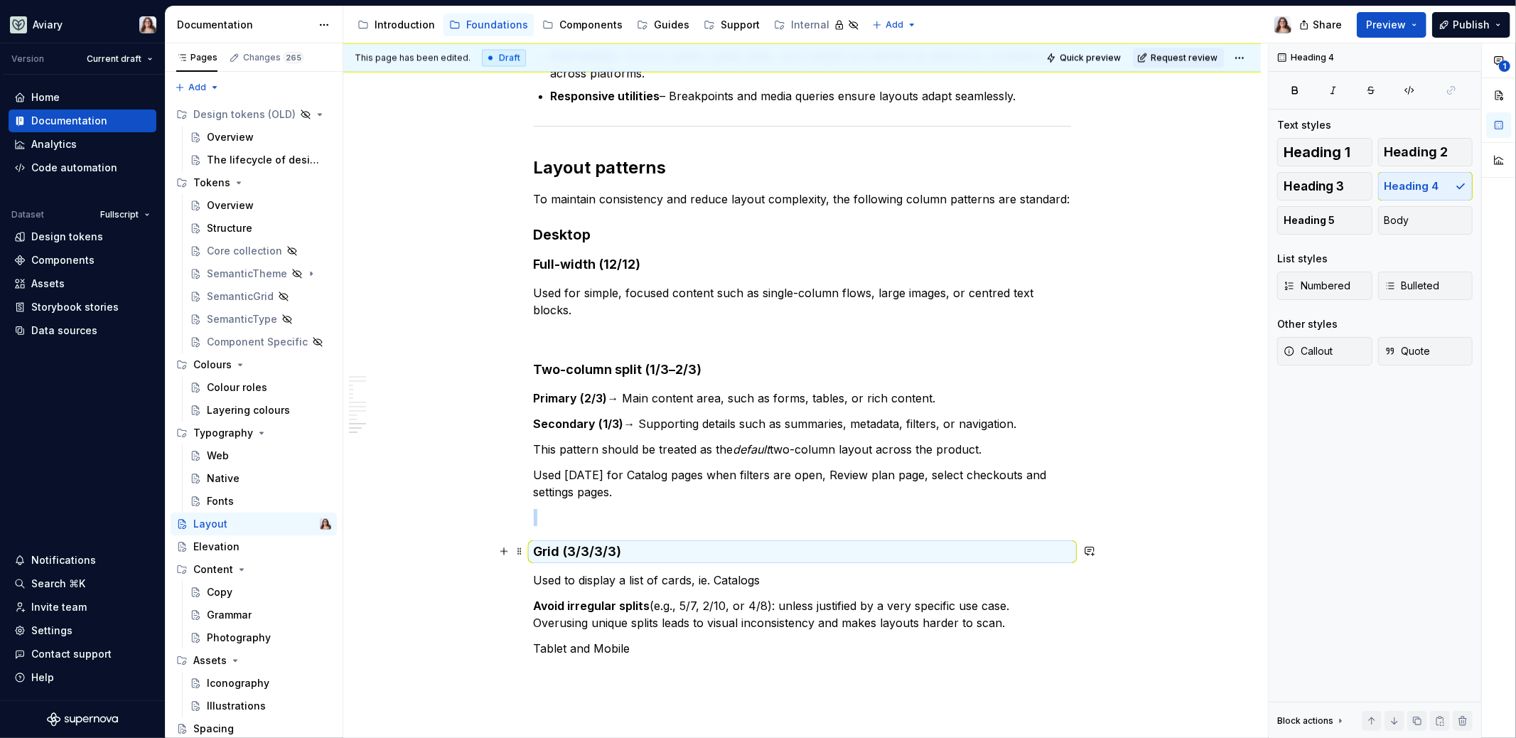
click at [632, 552] on h4 "Grid (3/3/3/3)" at bounding box center [802, 551] width 537 height 17
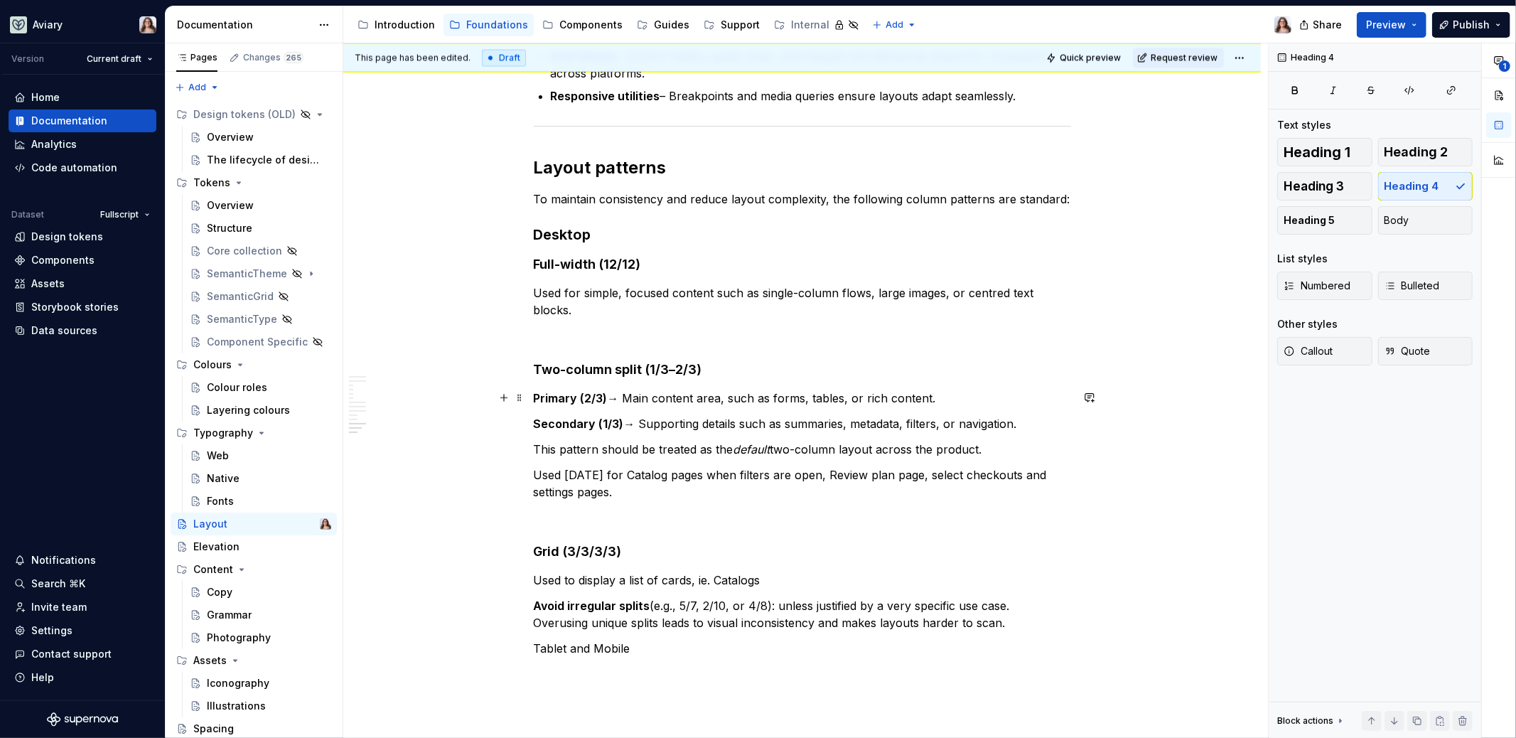
click at [629, 394] on p "Primary (2/3) → Main content area, such as forms, tables, or rich content." at bounding box center [802, 398] width 537 height 17
click at [636, 426] on p "Secondary (1/3) → Supporting details such as summaries, metadata, filters, or n…" at bounding box center [802, 423] width 537 height 17
click at [534, 447] on p "This pattern should be treated as the default two-column layout across the prod…" at bounding box center [802, 449] width 537 height 17
click at [534, 398] on strong "Primary (2/3)" at bounding box center [571, 398] width 74 height 14
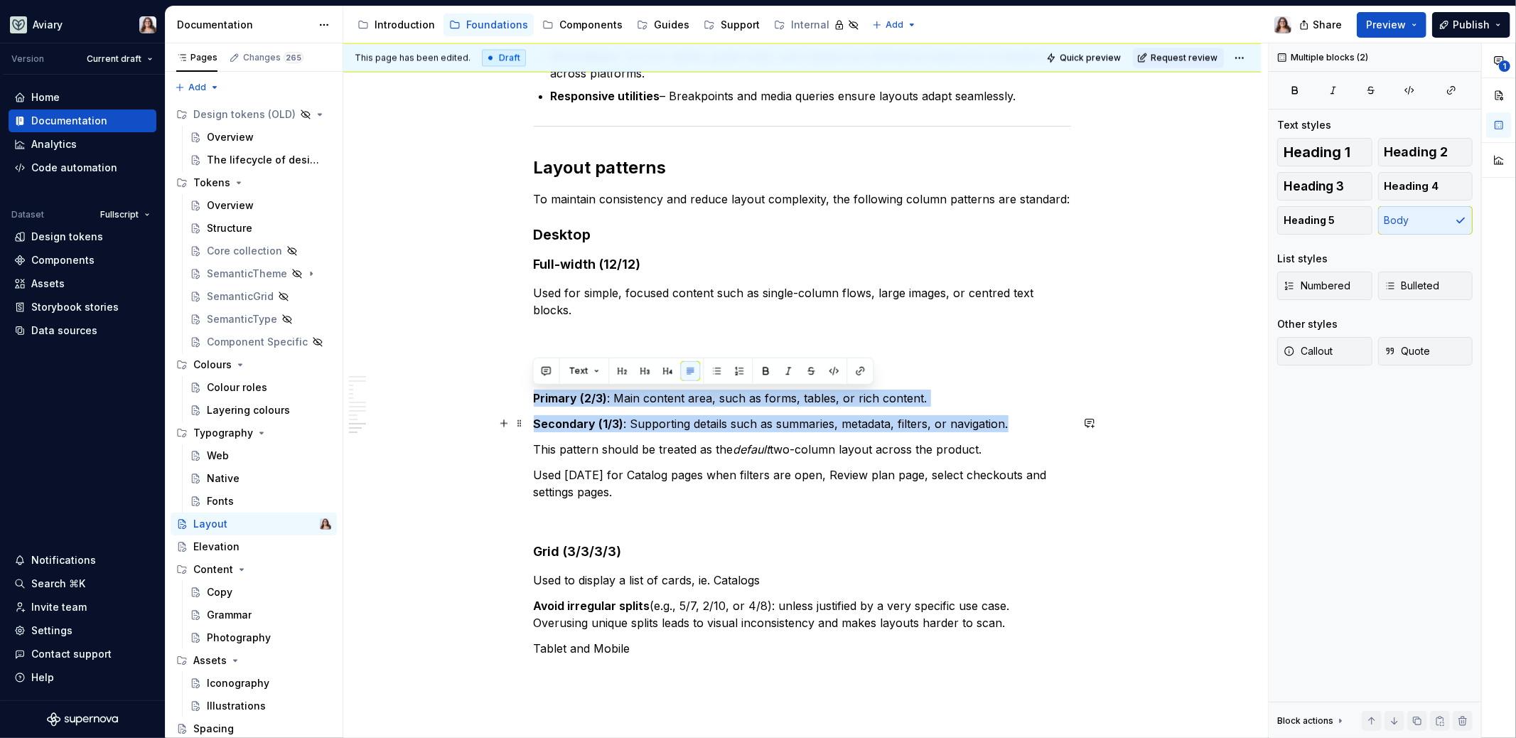
drag, startPoint x: 532, startPoint y: 397, endPoint x: 1022, endPoint y: 426, distance: 490.7
click at [711, 370] on button "button" at bounding box center [717, 371] width 20 height 20
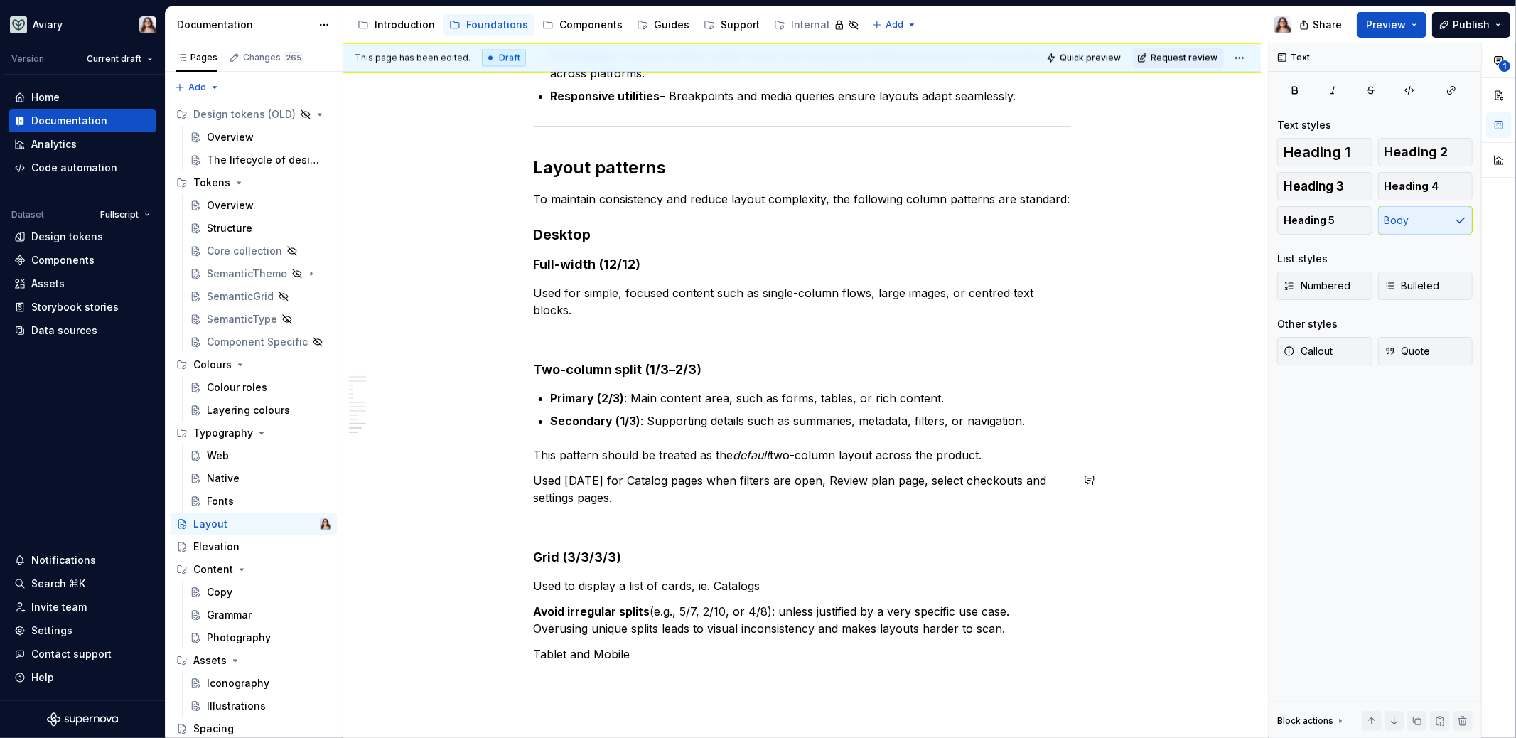
click at [616, 501] on p "Used [DATE] for Catalog pages when filters are open, Review plan page, select c…" at bounding box center [802, 489] width 537 height 34
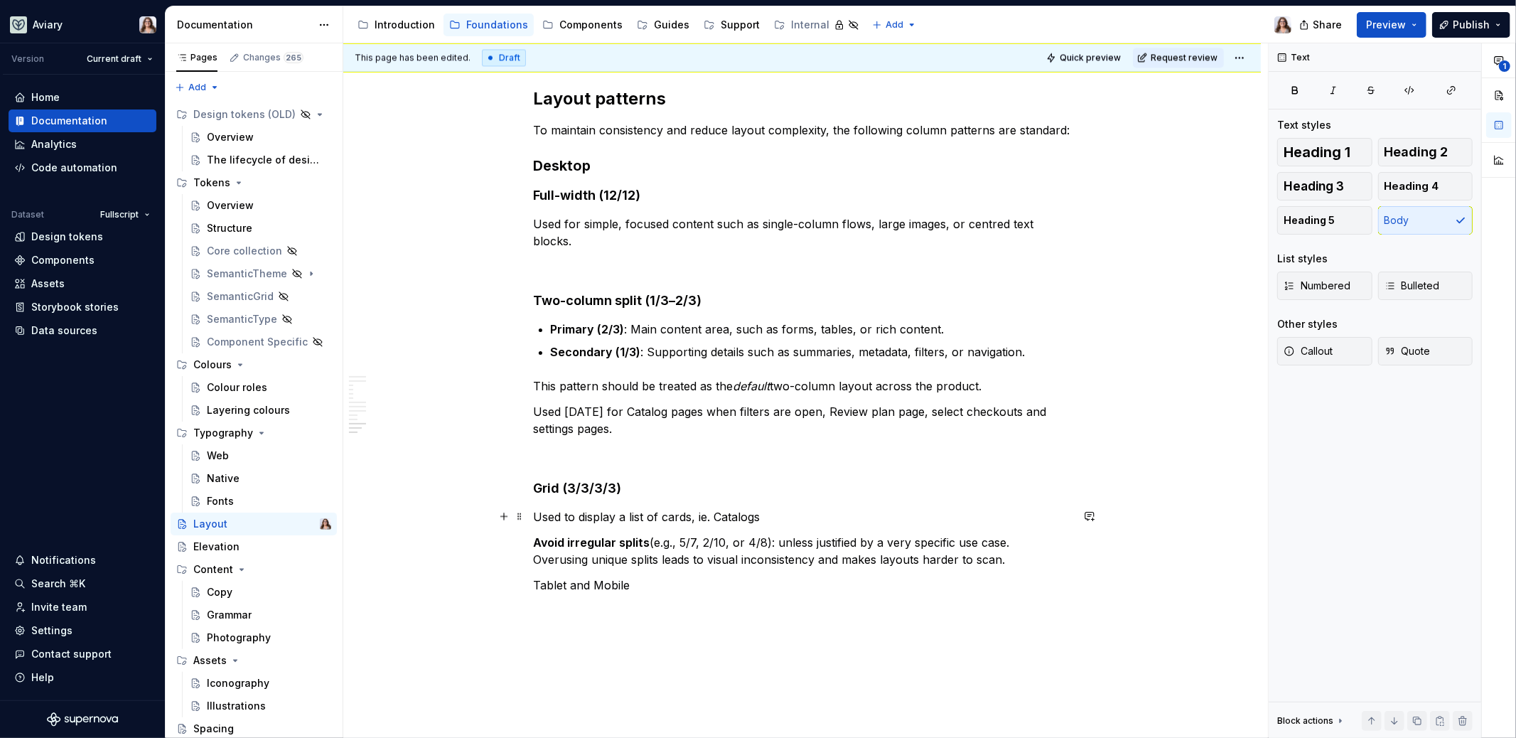
scroll to position [2650, 0]
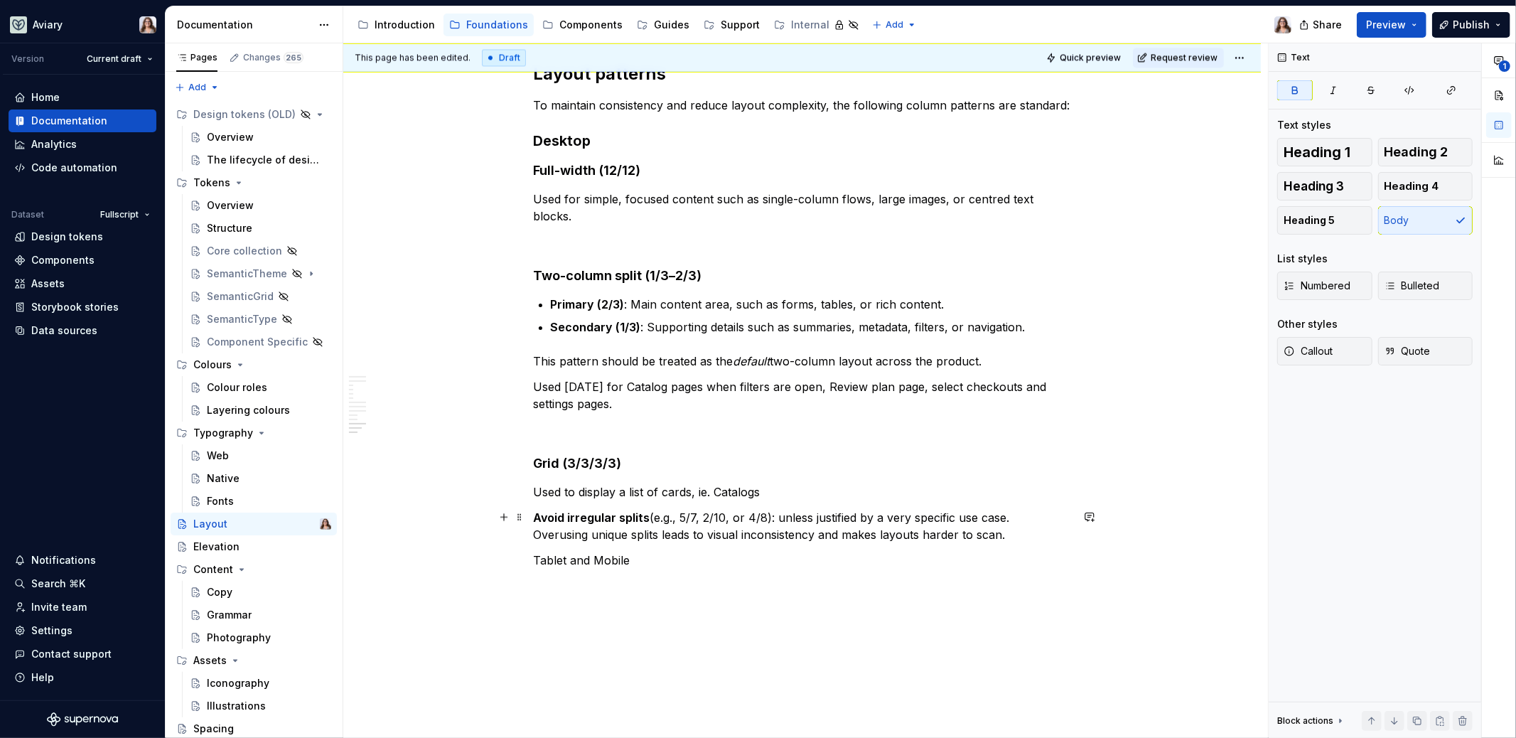
click at [535, 514] on strong "Avoid irregular splits" at bounding box center [592, 517] width 117 height 14
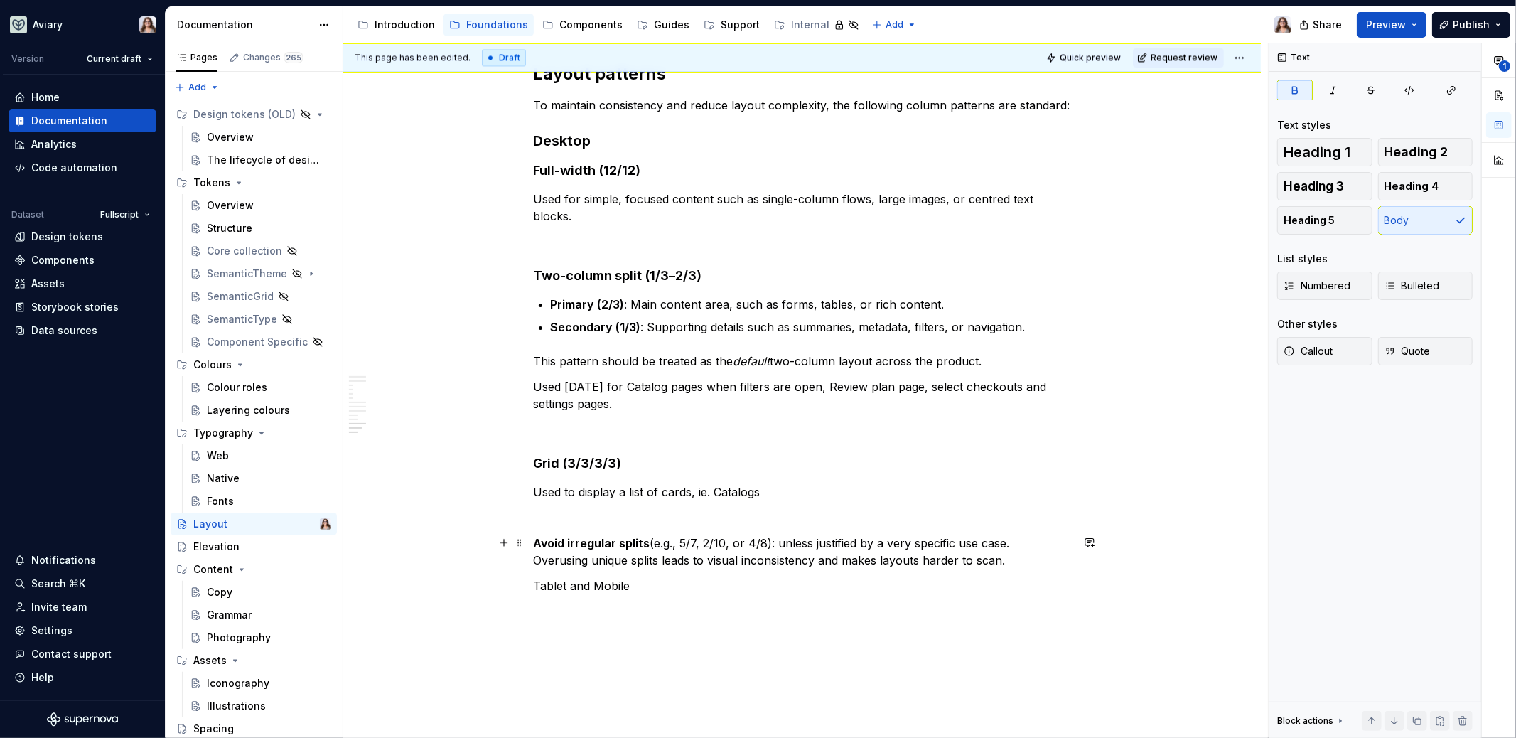
click at [650, 541] on p "Avoid irregular splits (e.g., 5/7, 2/10, or 4/8): unless justified by a very sp…" at bounding box center [802, 552] width 537 height 34
click at [778, 542] on p "Avoid irregular splits (e.g., 5/7, 2/10, or 4/8): unless justified by a very sp…" at bounding box center [802, 552] width 537 height 34
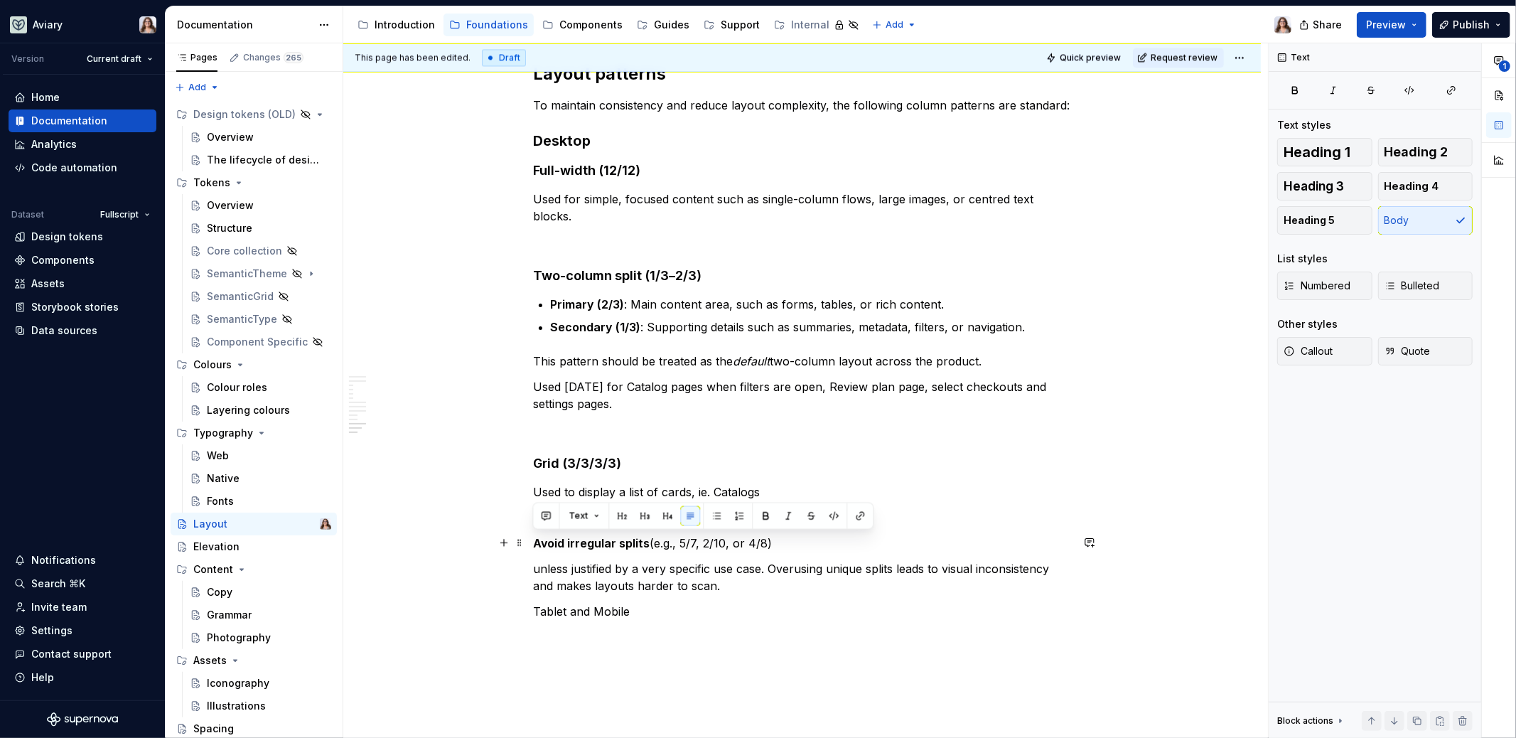
drag, startPoint x: 535, startPoint y: 540, endPoint x: 833, endPoint y: 541, distance: 298.6
click at [833, 541] on p "Avoid irregular splits (e.g., 5/7, 2/10, or 4/8)" at bounding box center [802, 543] width 537 height 17
click at [668, 515] on button "button" at bounding box center [668, 516] width 20 height 20
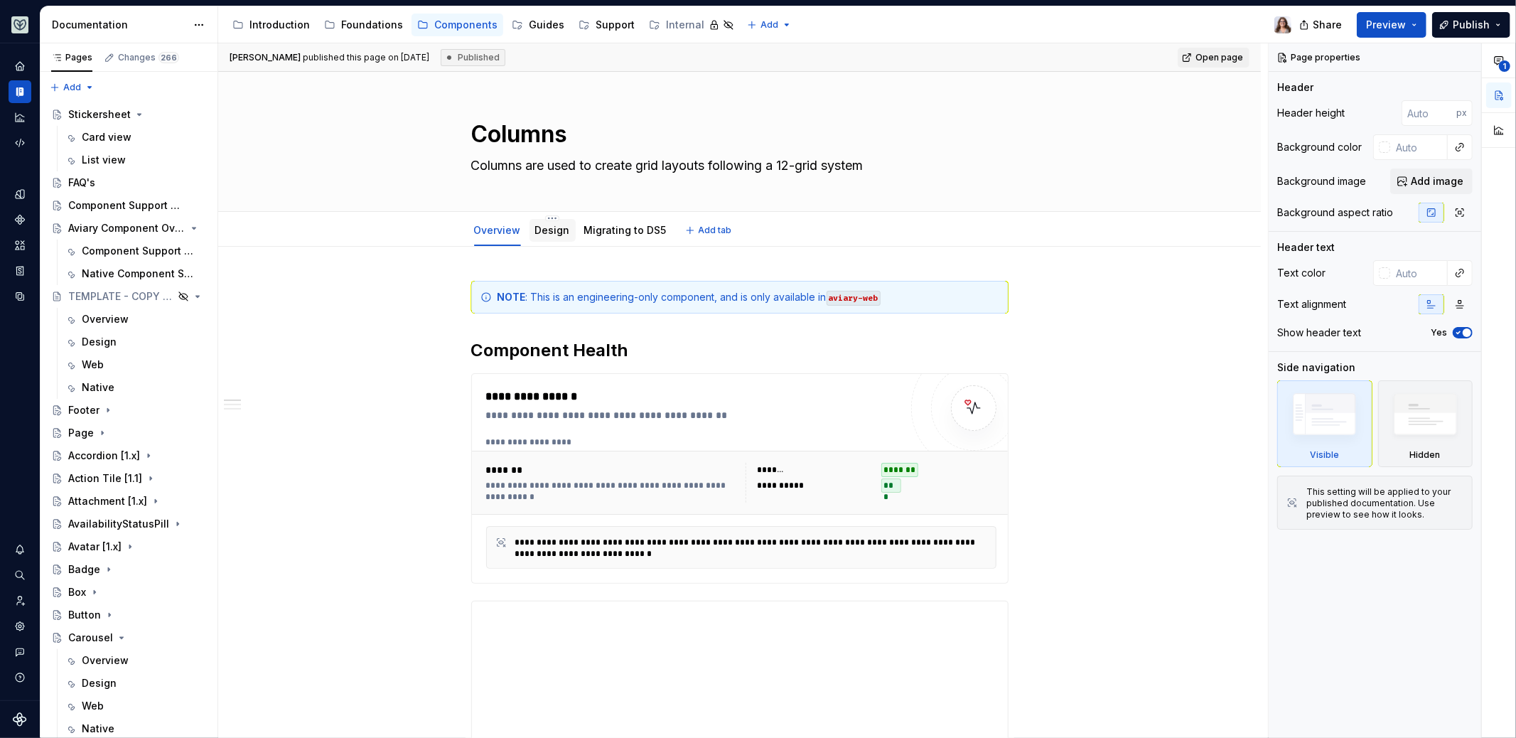
click at [558, 230] on link "Design" at bounding box center [552, 230] width 35 height 12
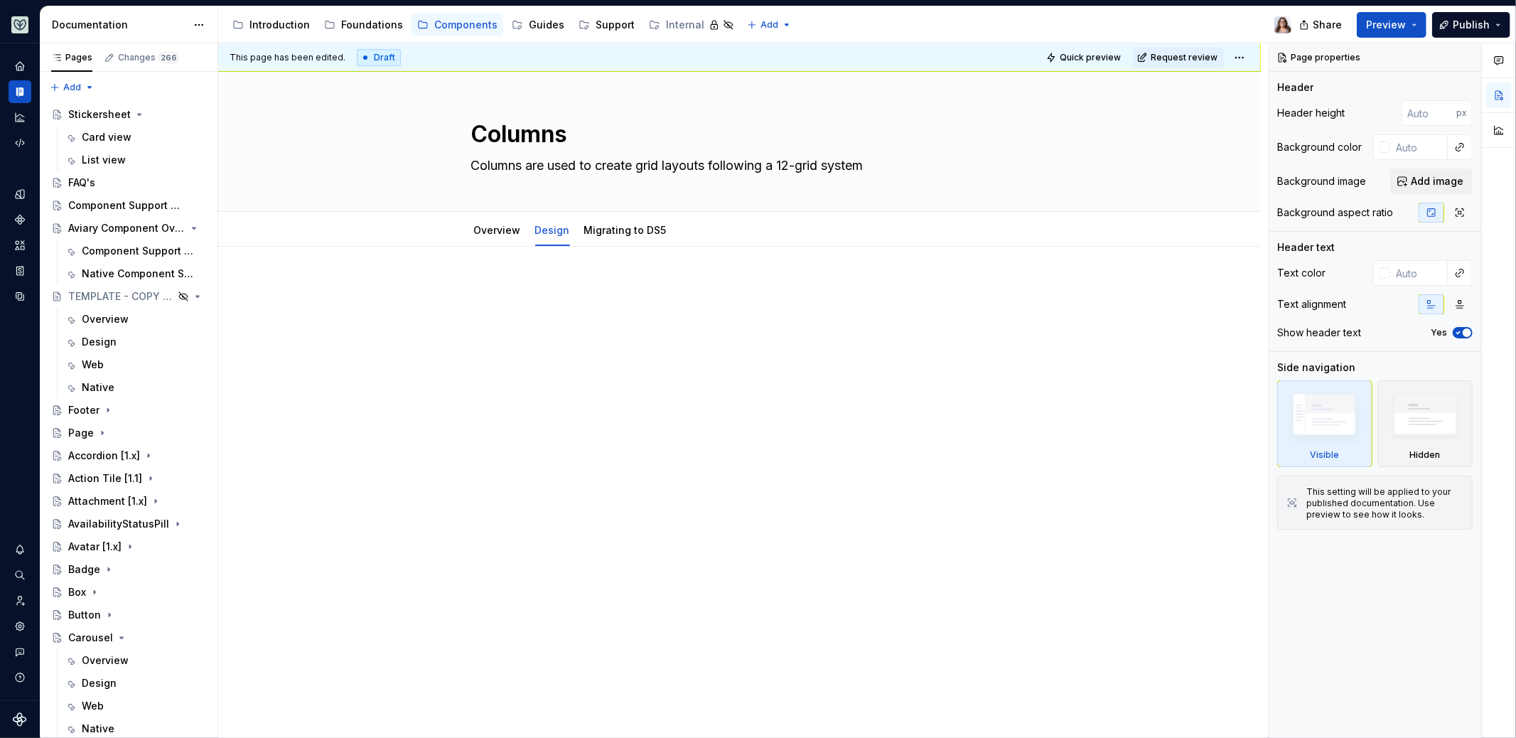
click at [561, 304] on div at bounding box center [739, 308] width 537 height 54
click at [495, 232] on link "Overview" at bounding box center [497, 230] width 47 height 12
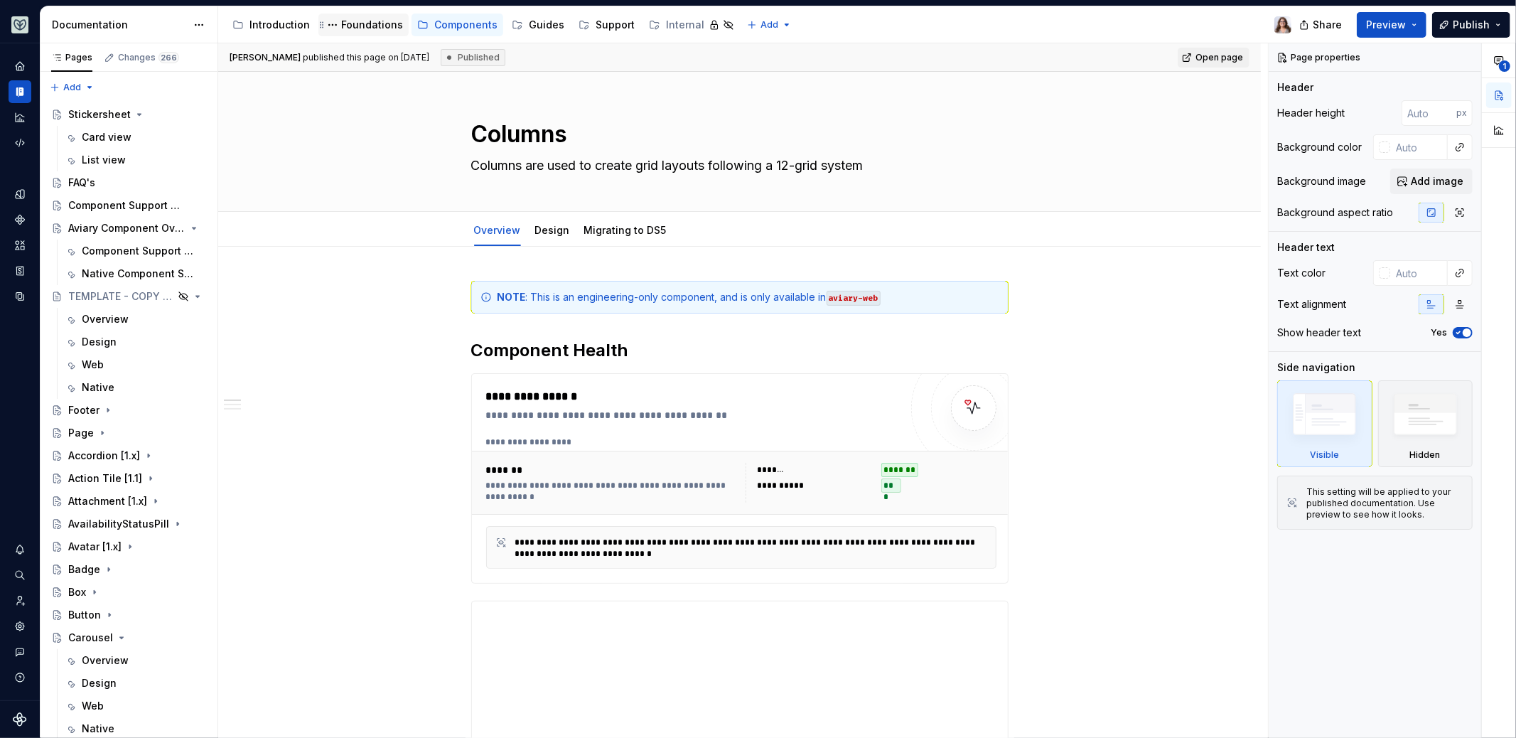
click at [350, 23] on div "Foundations" at bounding box center [372, 25] width 62 height 14
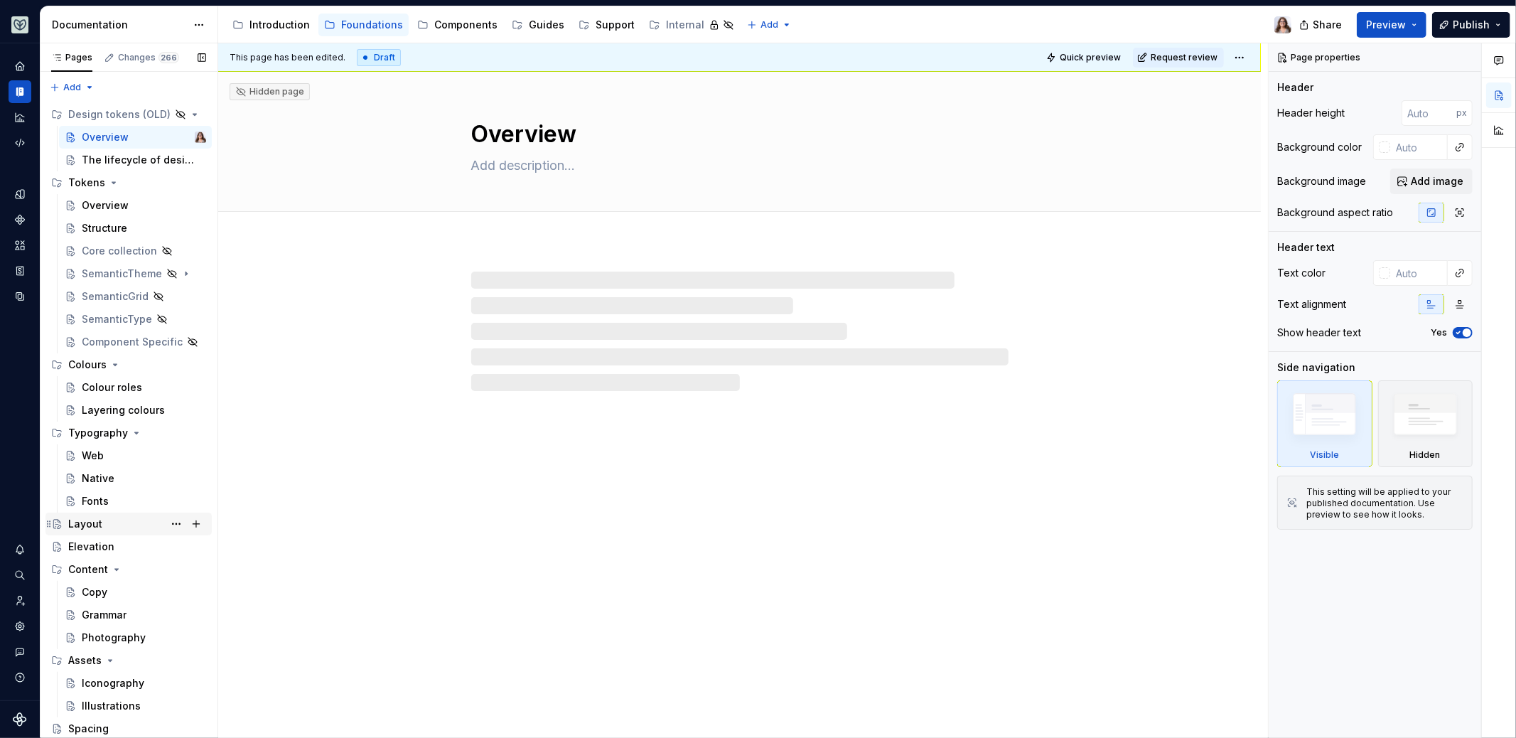
click at [101, 524] on div "Layout" at bounding box center [137, 524] width 138 height 20
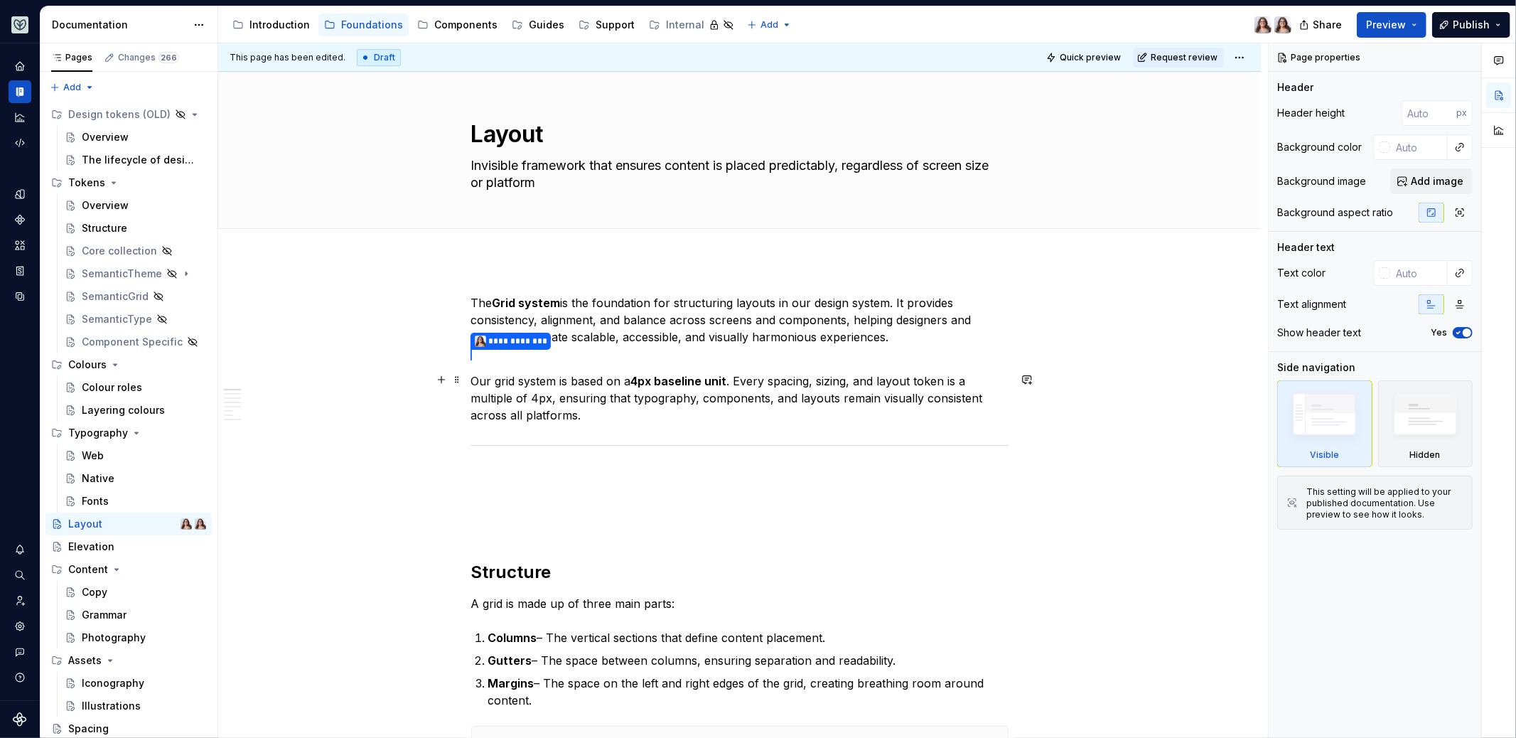
click at [571, 409] on p "Our grid system is based on a 4px baseline unit . Every spacing, sizing, and la…" at bounding box center [739, 397] width 537 height 51
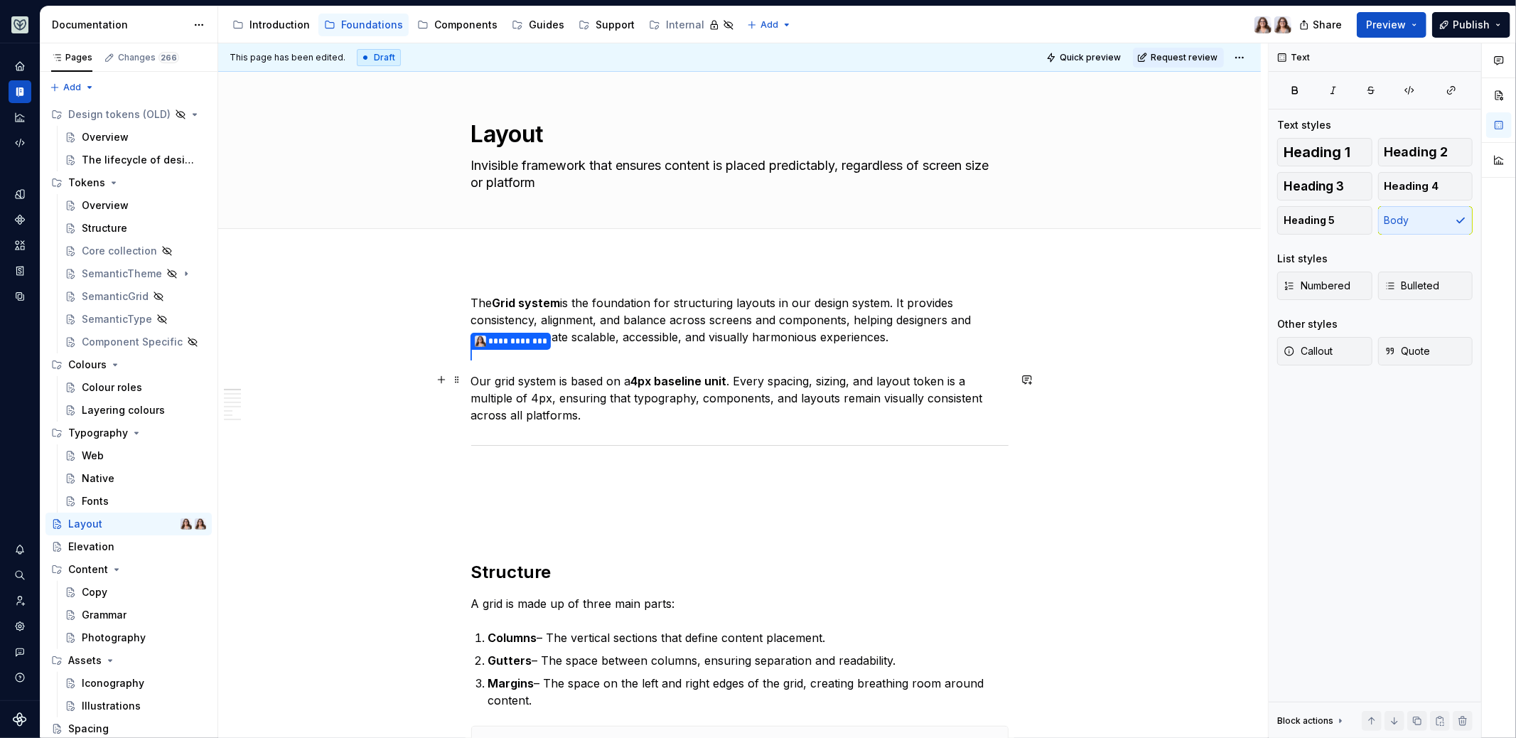
drag, startPoint x: 602, startPoint y: 413, endPoint x: 575, endPoint y: 406, distance: 27.9
click at [576, 407] on p "Our grid system is based on a 4px baseline unit . Every spacing, sizing, and la…" at bounding box center [739, 397] width 537 height 51
click at [476, 14] on div "Components" at bounding box center [458, 25] width 92 height 23
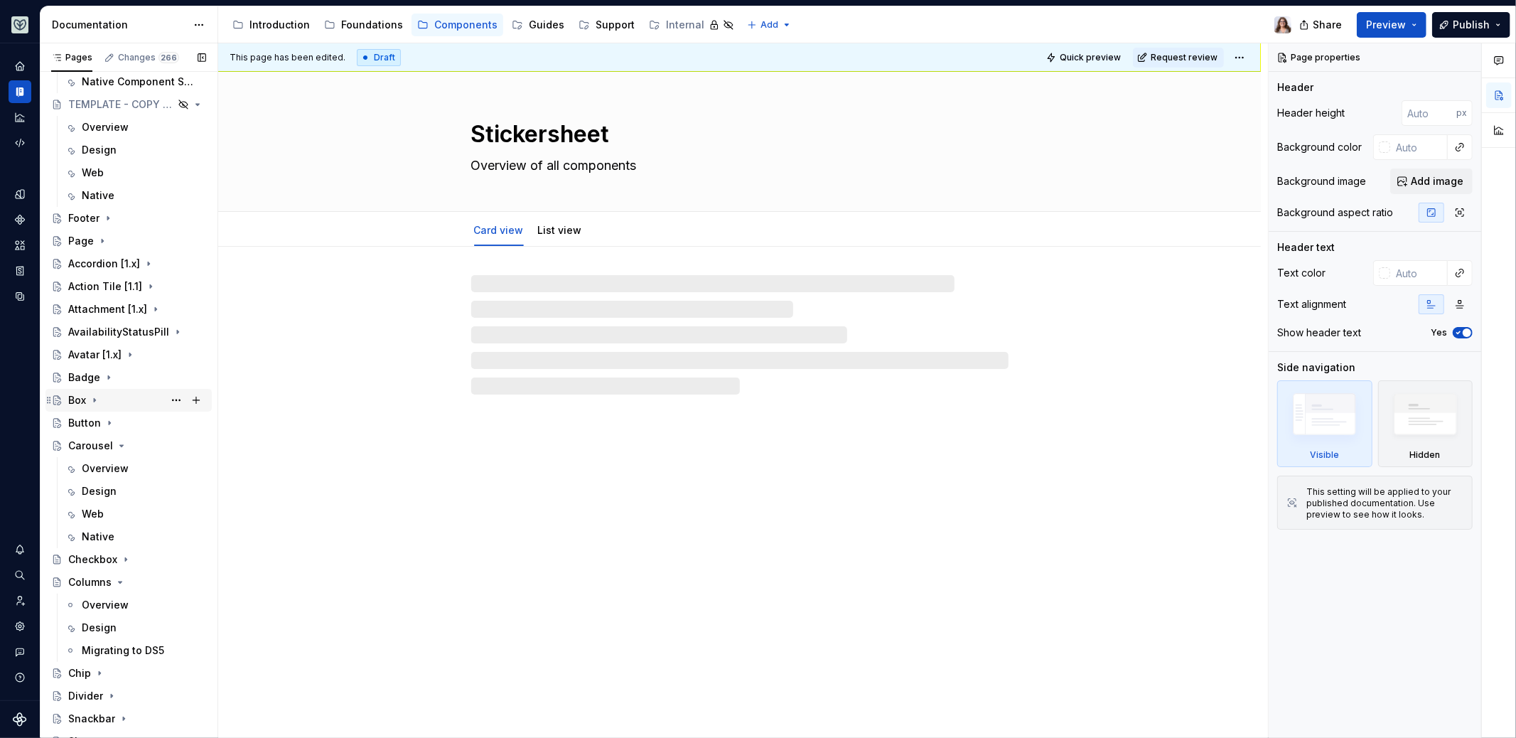
scroll to position [208, 0]
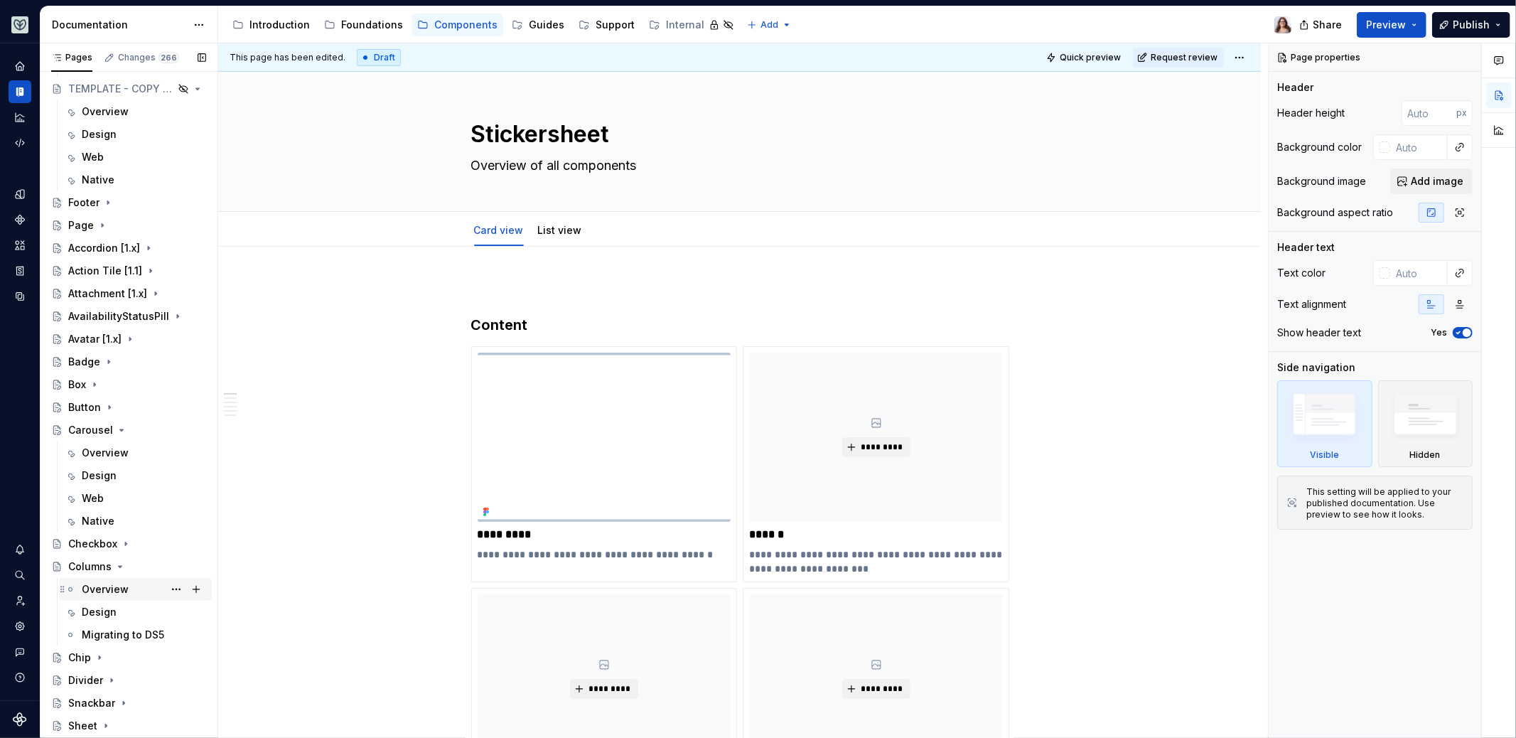
click at [100, 590] on div "Overview" at bounding box center [105, 589] width 47 height 14
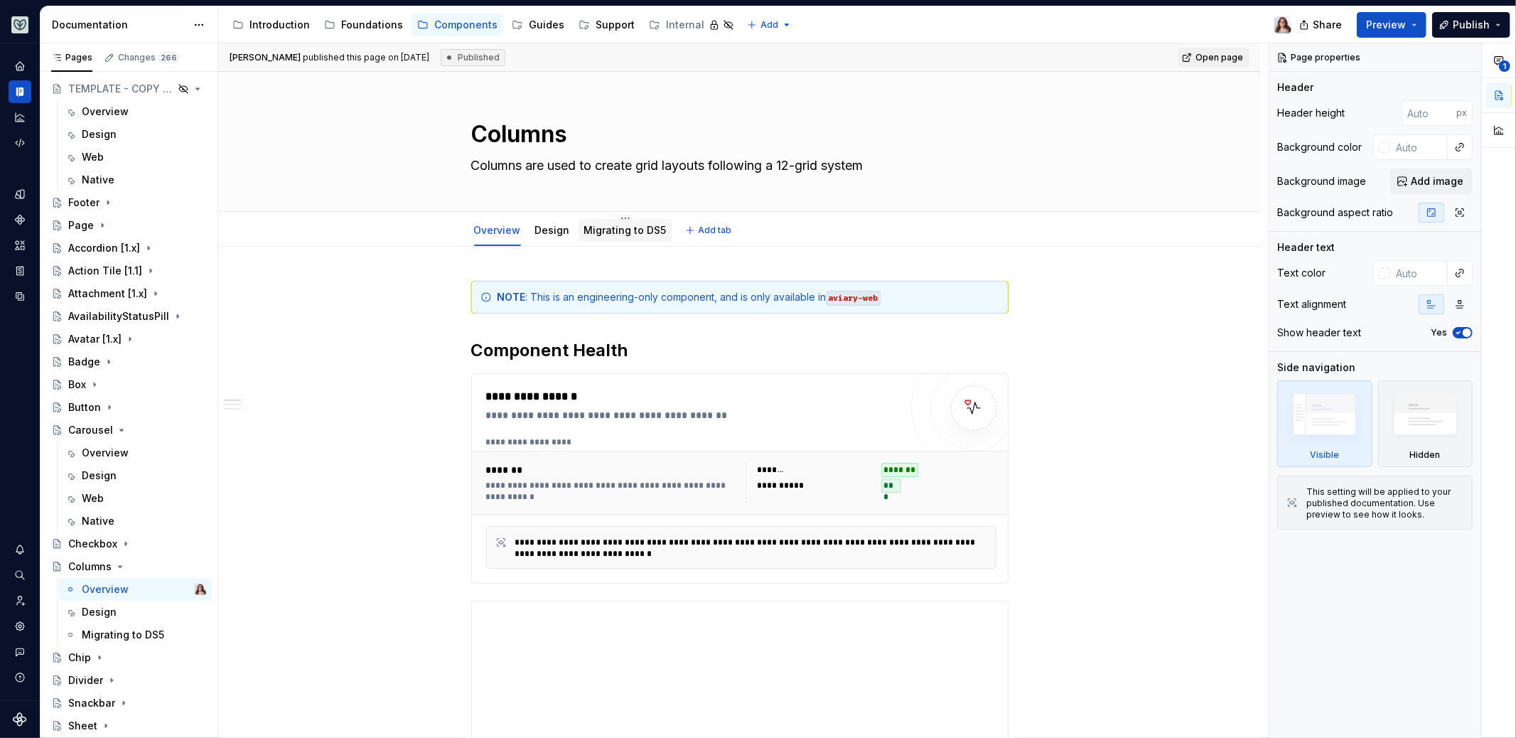
click at [606, 225] on link "Migrating to DS5" at bounding box center [625, 230] width 82 height 12
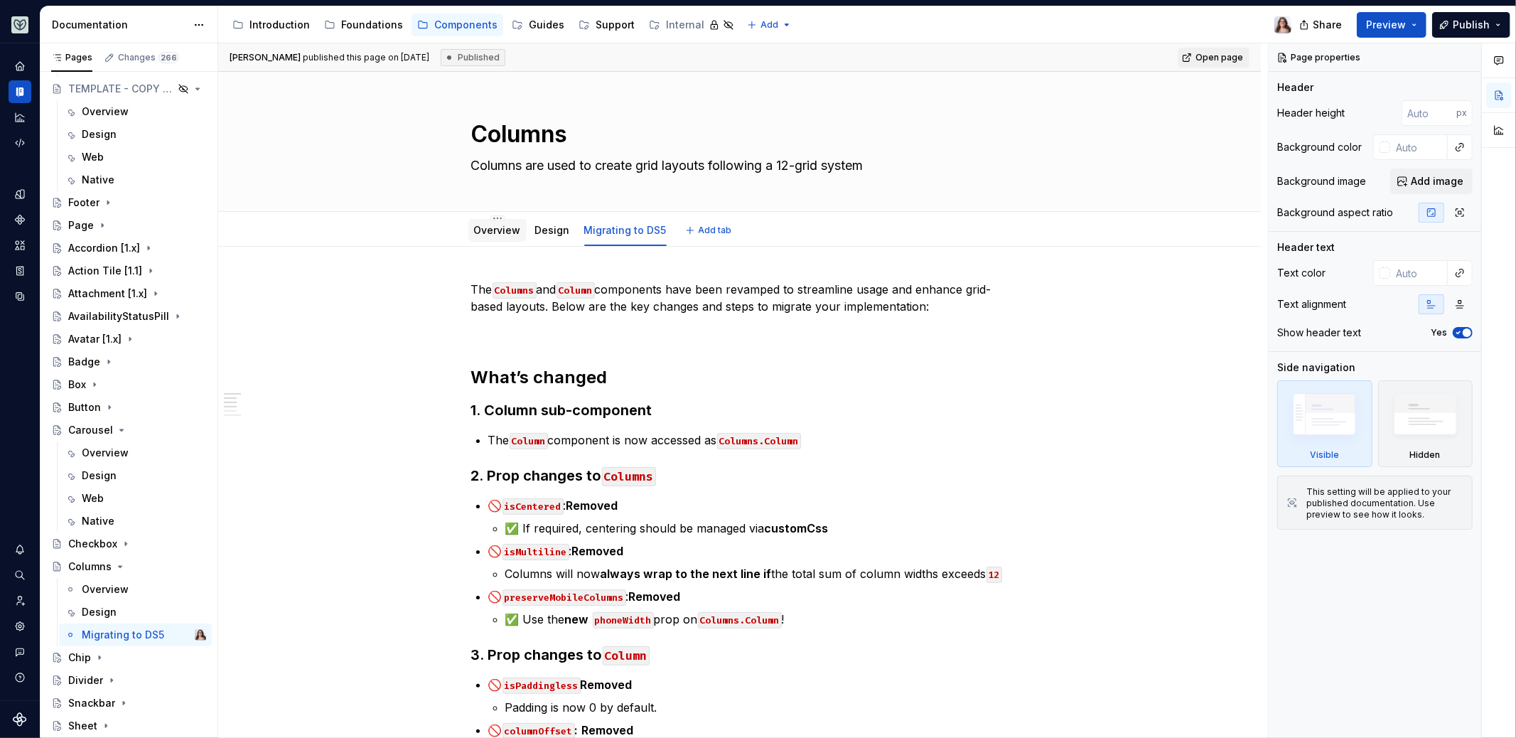
click at [497, 240] on div "Overview" at bounding box center [497, 230] width 58 height 23
click at [547, 238] on div "Design" at bounding box center [553, 230] width 46 height 23
click at [550, 217] on html "Aviary Dataset Fullscript Documentation Accessibility guide for tree Page tree.…" at bounding box center [758, 369] width 1516 height 738
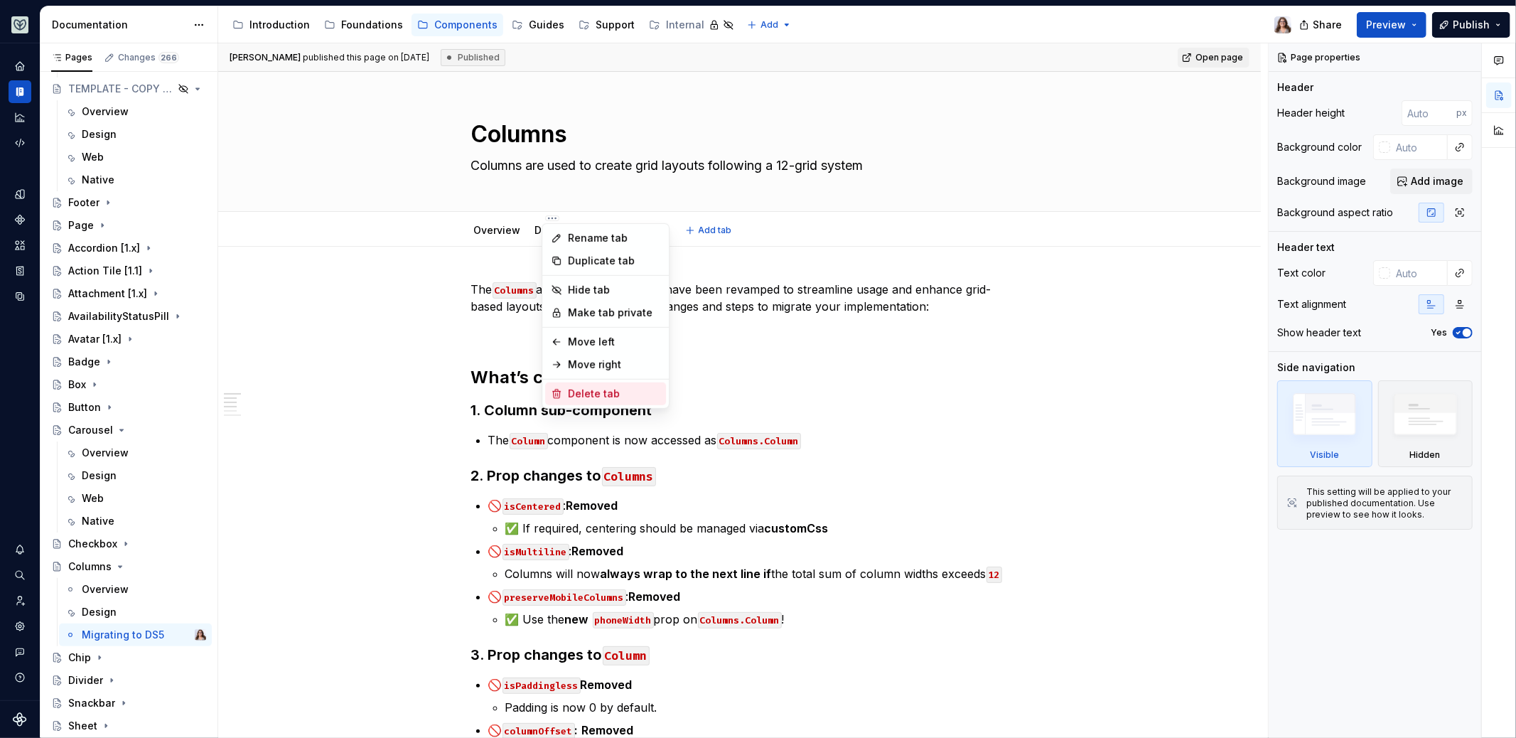
click at [591, 388] on div "Delete tab" at bounding box center [614, 394] width 92 height 14
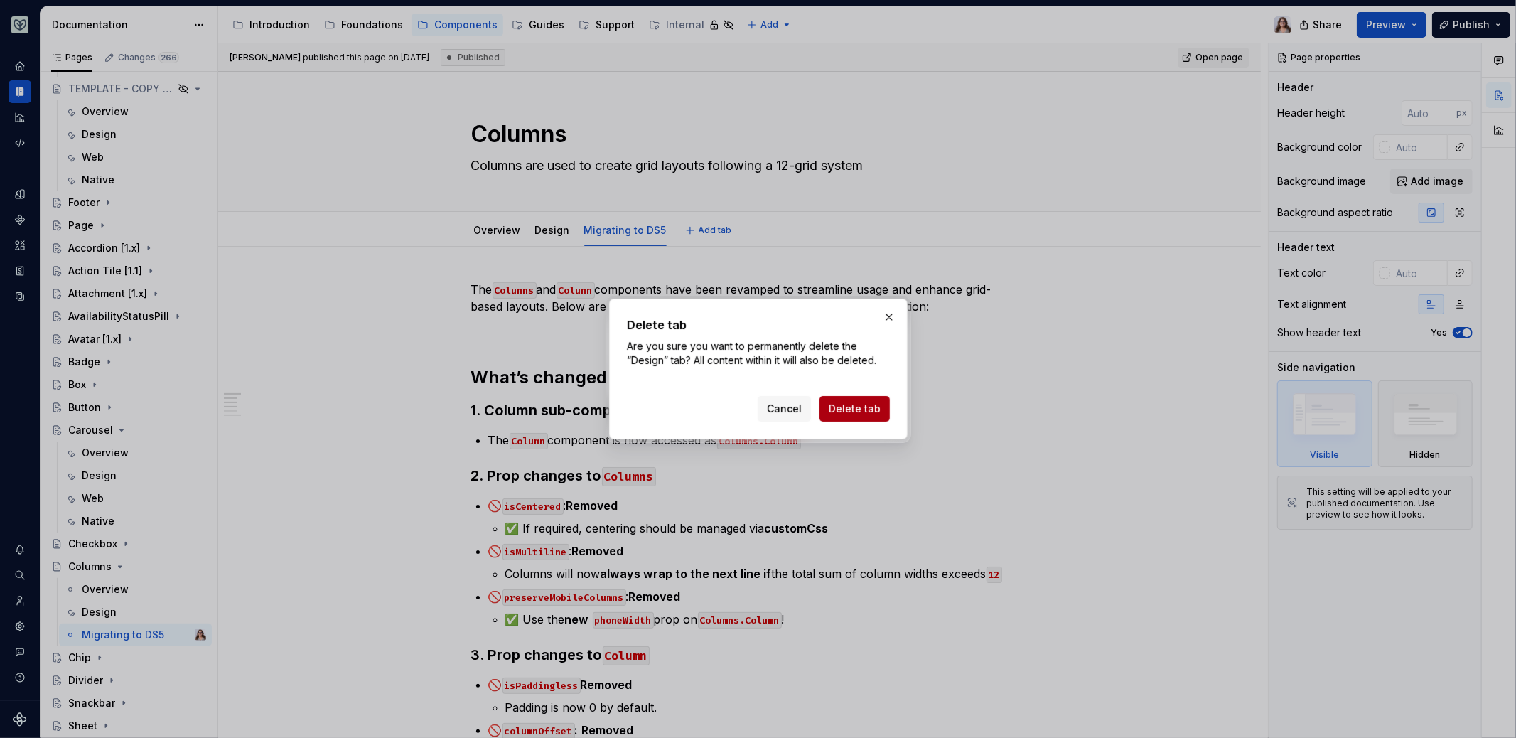
click at [864, 412] on span "Delete tab" at bounding box center [855, 409] width 52 height 14
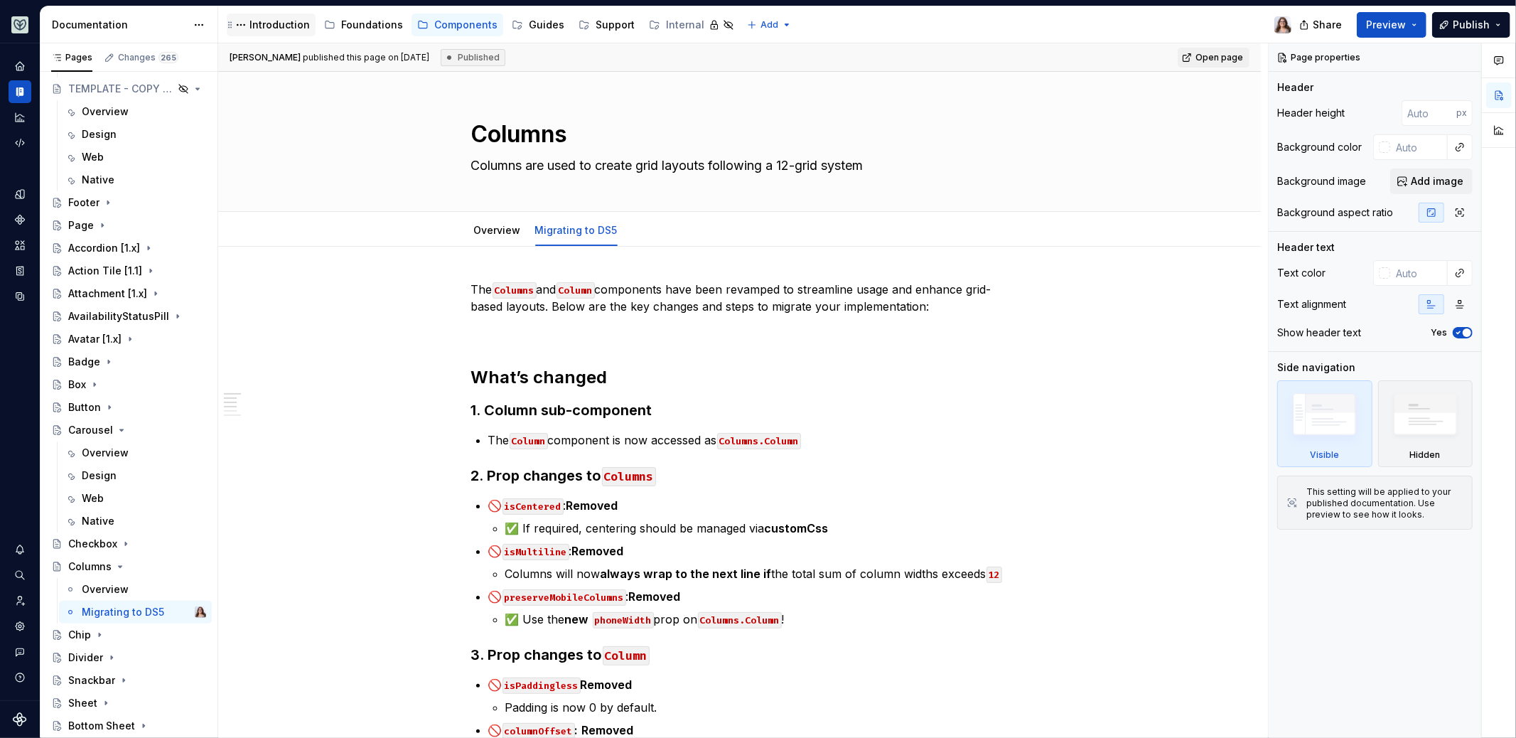
click at [278, 23] on div "Introduction" at bounding box center [280, 25] width 60 height 14
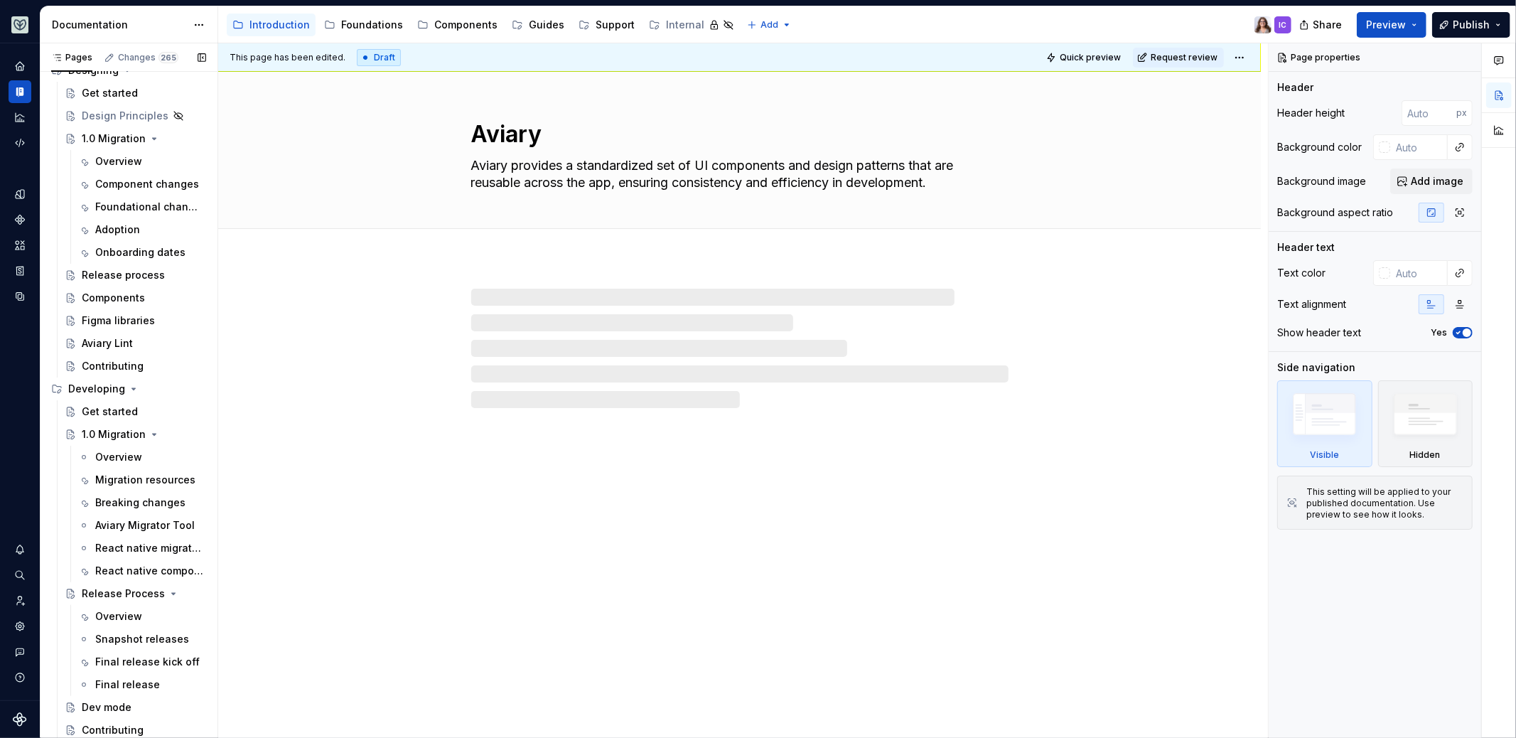
scroll to position [67, 0]
click at [124, 209] on div "Foundational changes" at bounding box center [129, 207] width 68 height 14
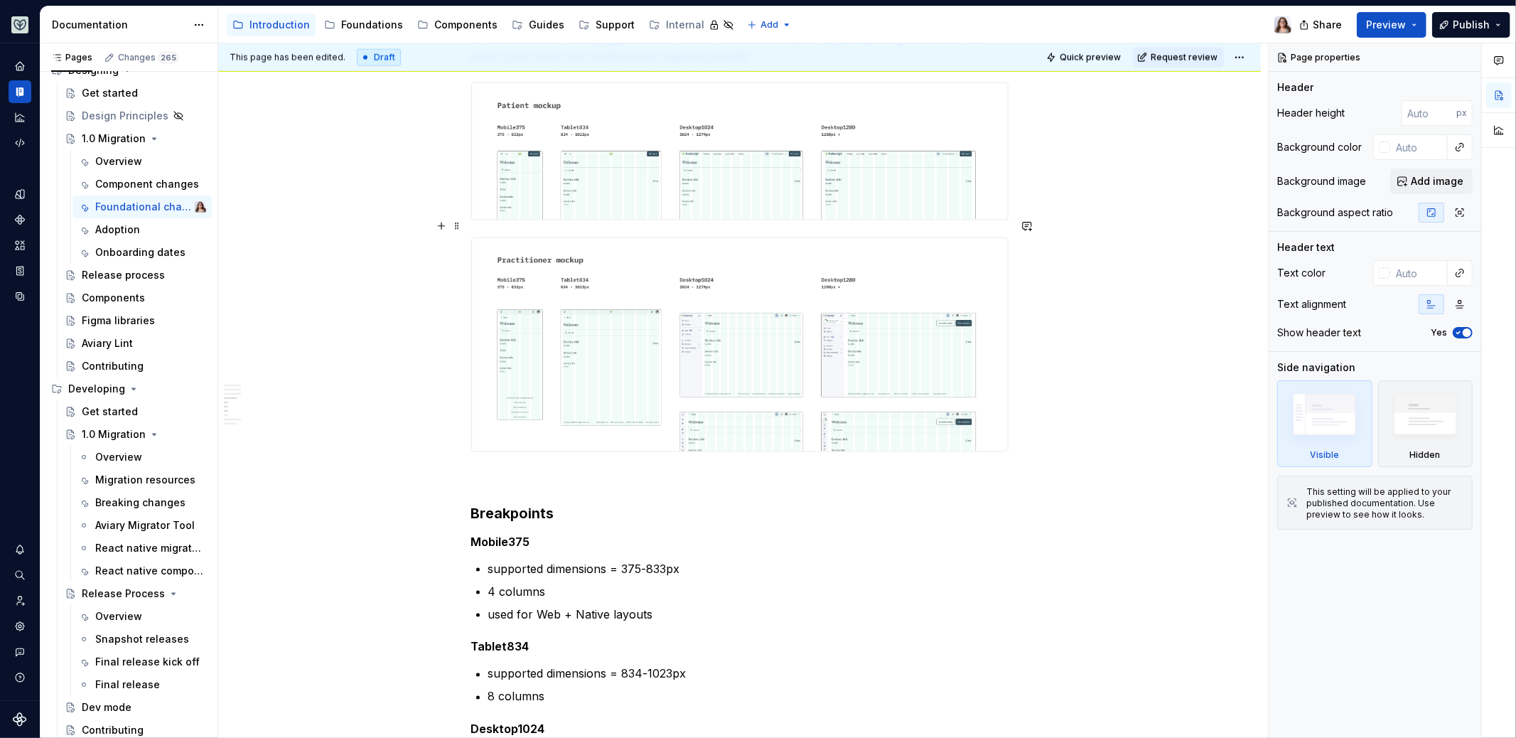
scroll to position [1561, 0]
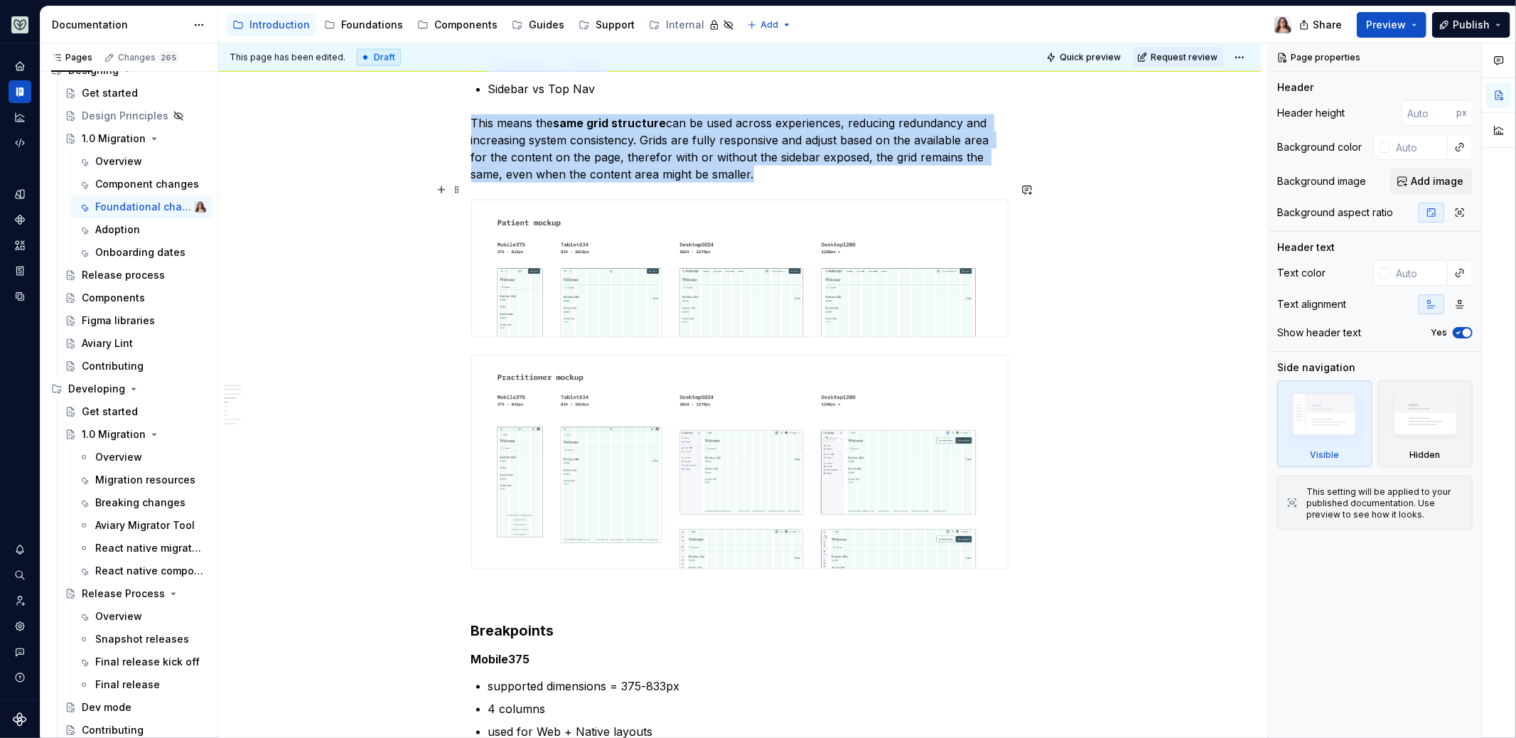
click at [726, 271] on img at bounding box center [740, 268] width 536 height 136
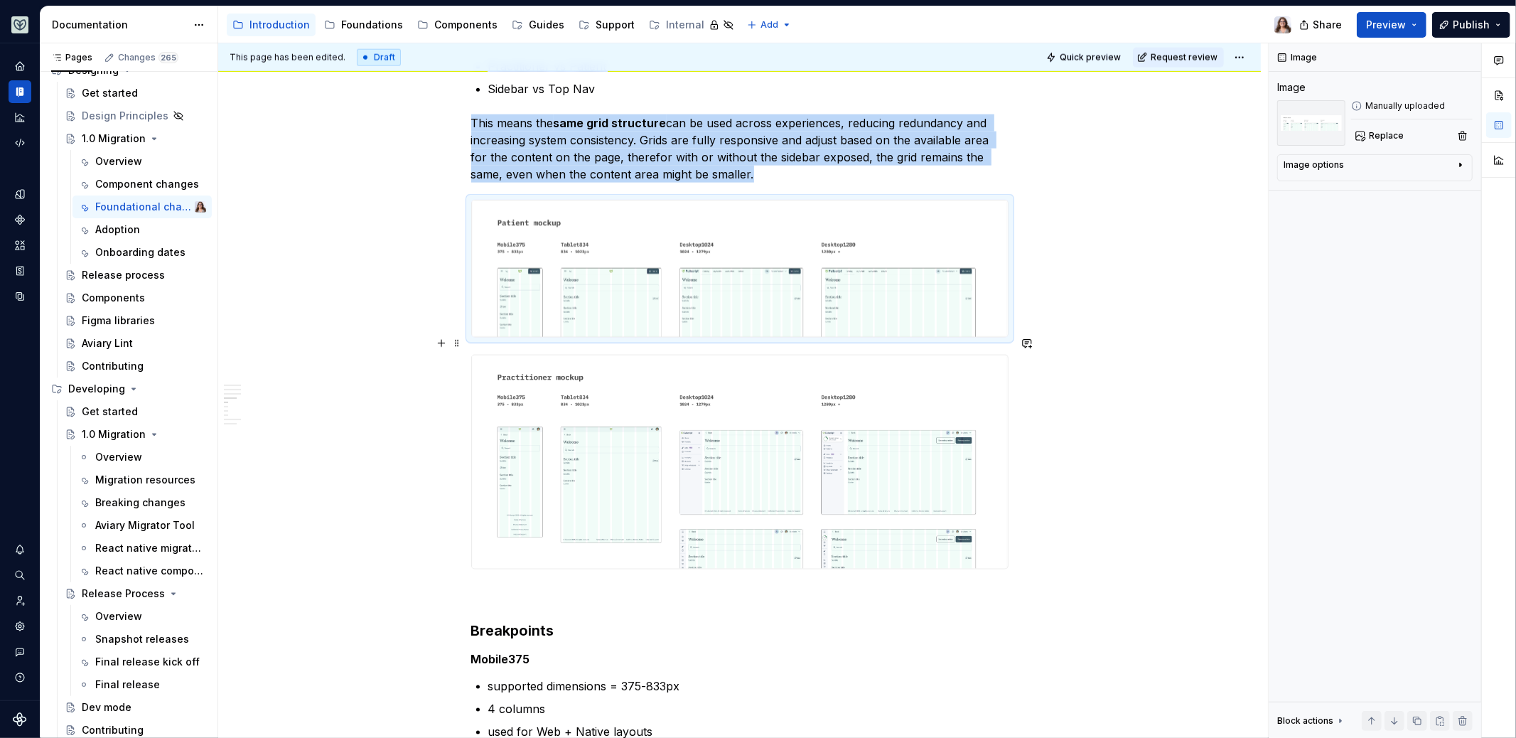
click at [727, 407] on img at bounding box center [740, 461] width 536 height 213
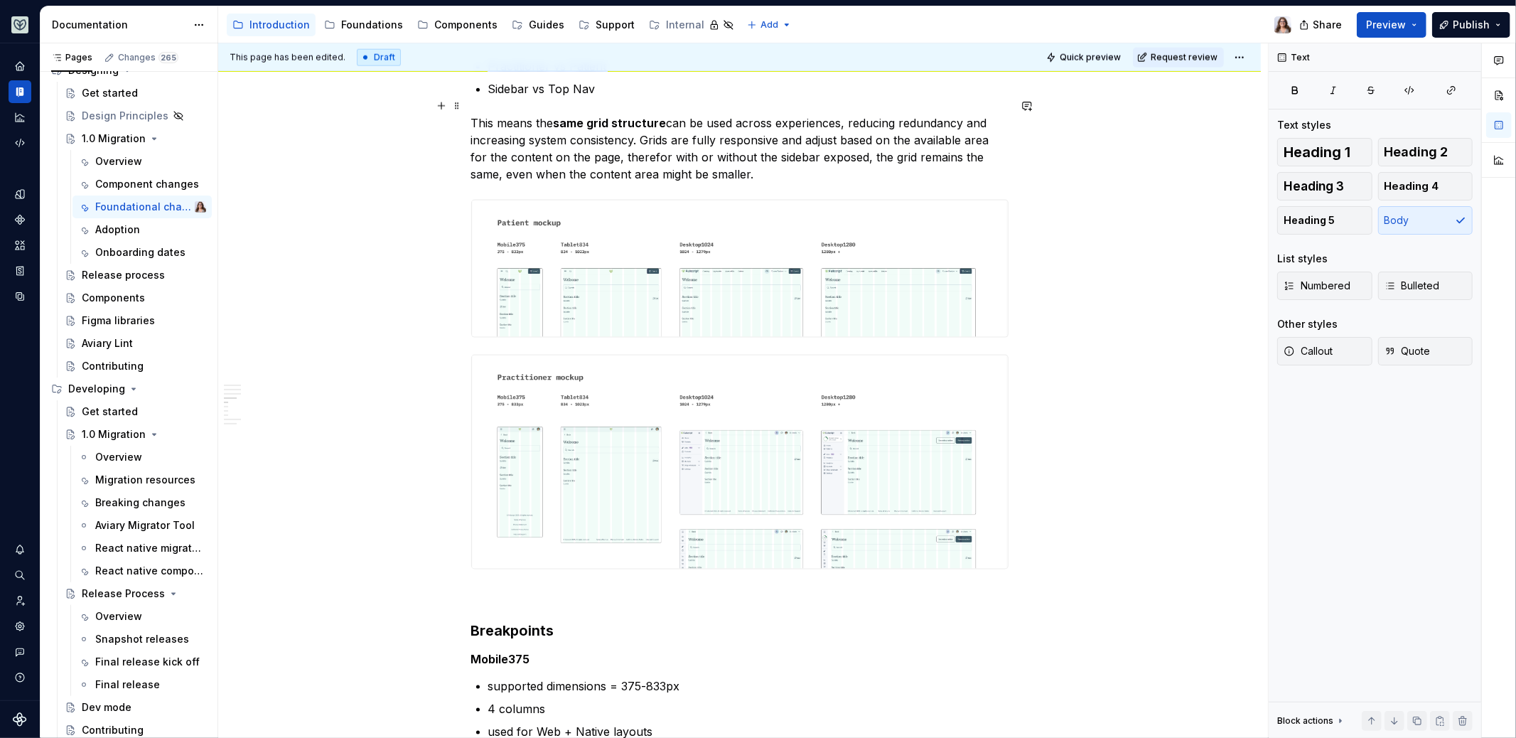
click at [761, 151] on p "This means the same grid structure can be used across experiences, reducing red…" at bounding box center [739, 148] width 537 height 68
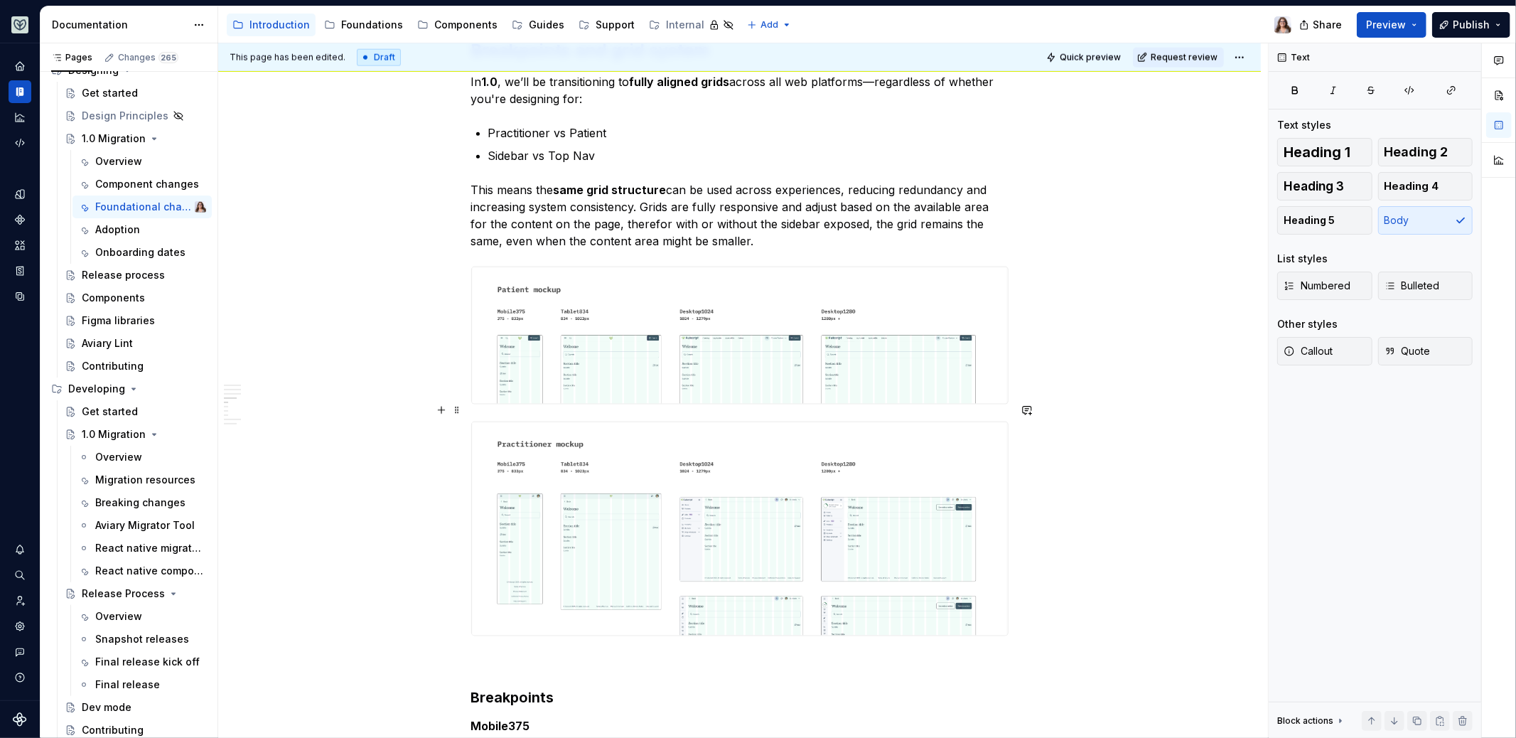
scroll to position [1493, 0]
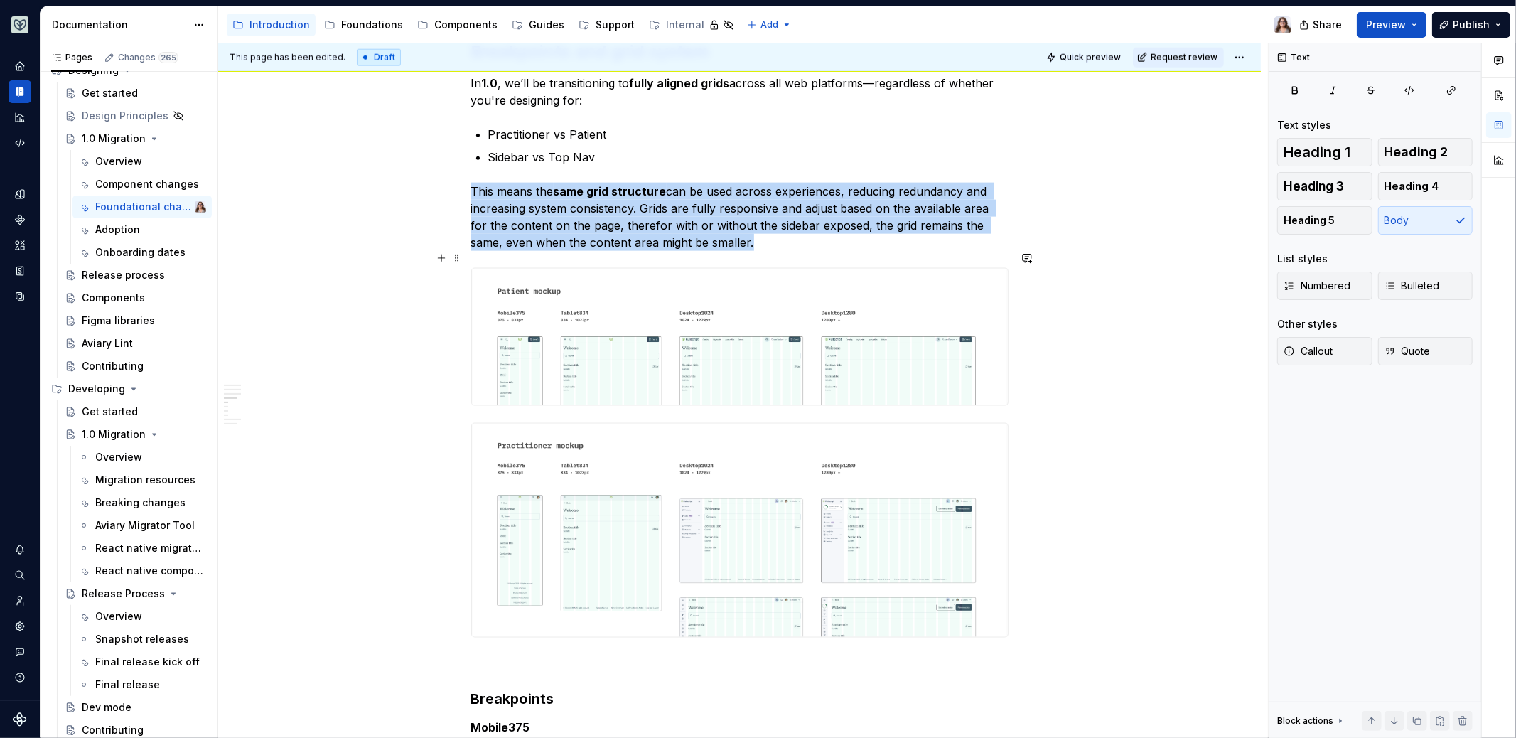
click at [772, 343] on img at bounding box center [740, 337] width 536 height 136
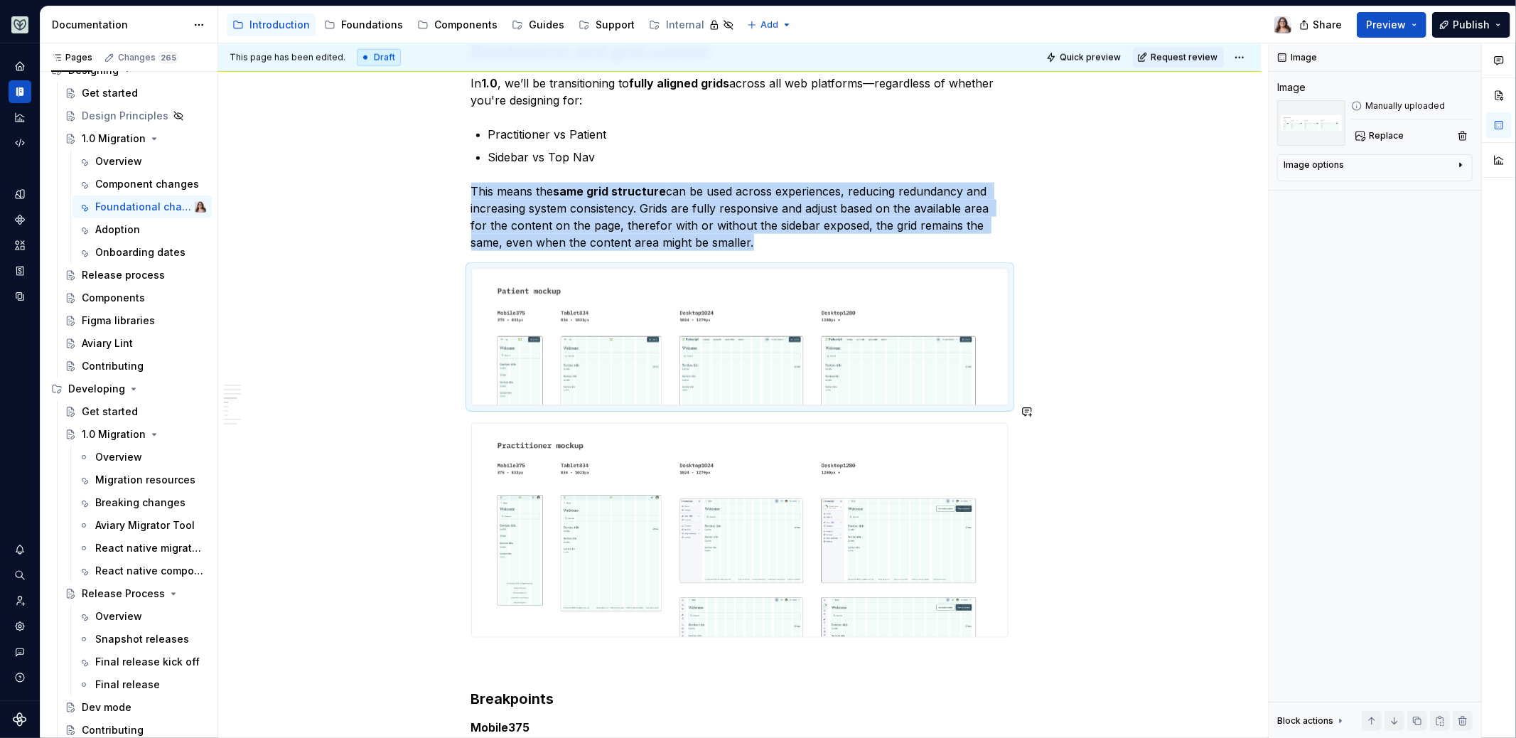
click at [735, 476] on img at bounding box center [740, 530] width 536 height 213
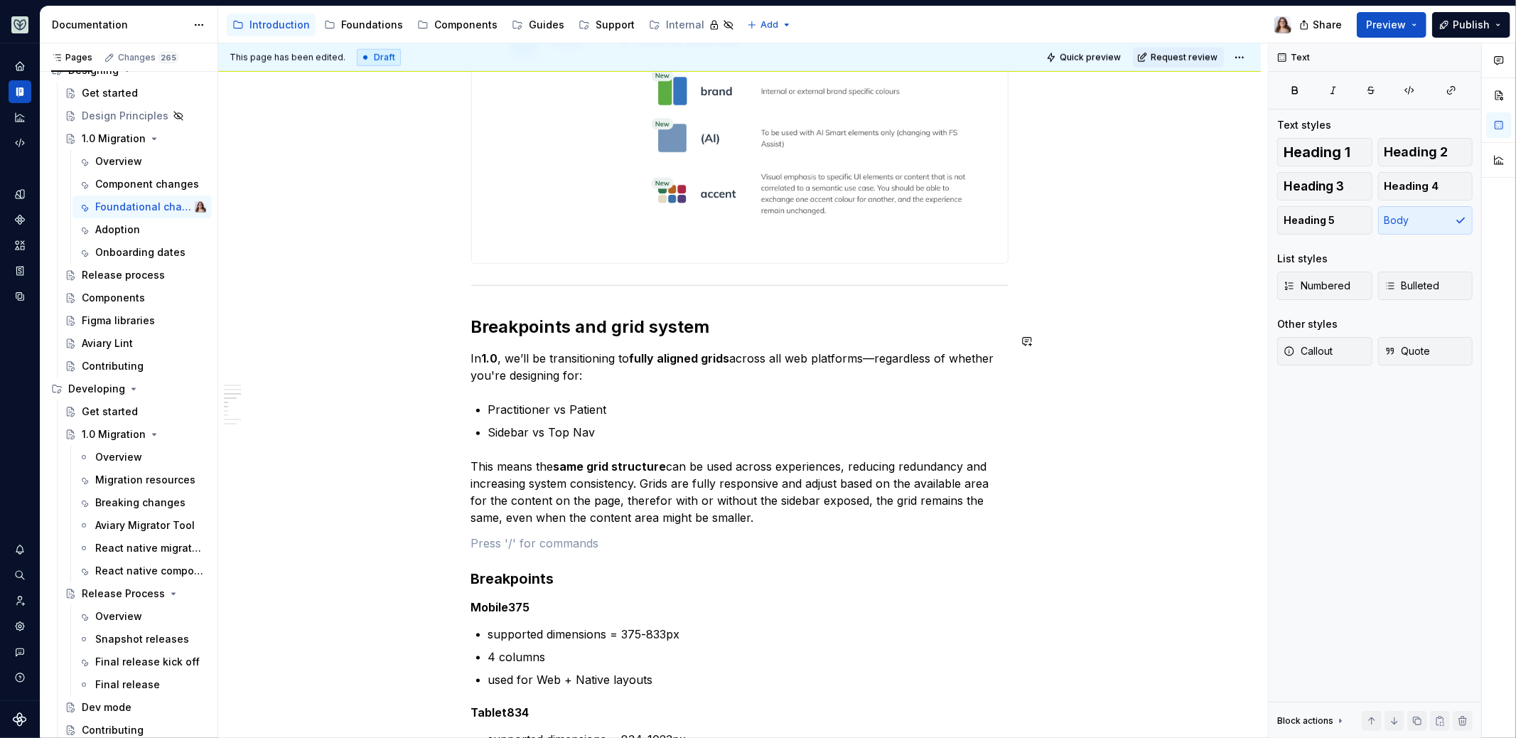
scroll to position [1276, 0]
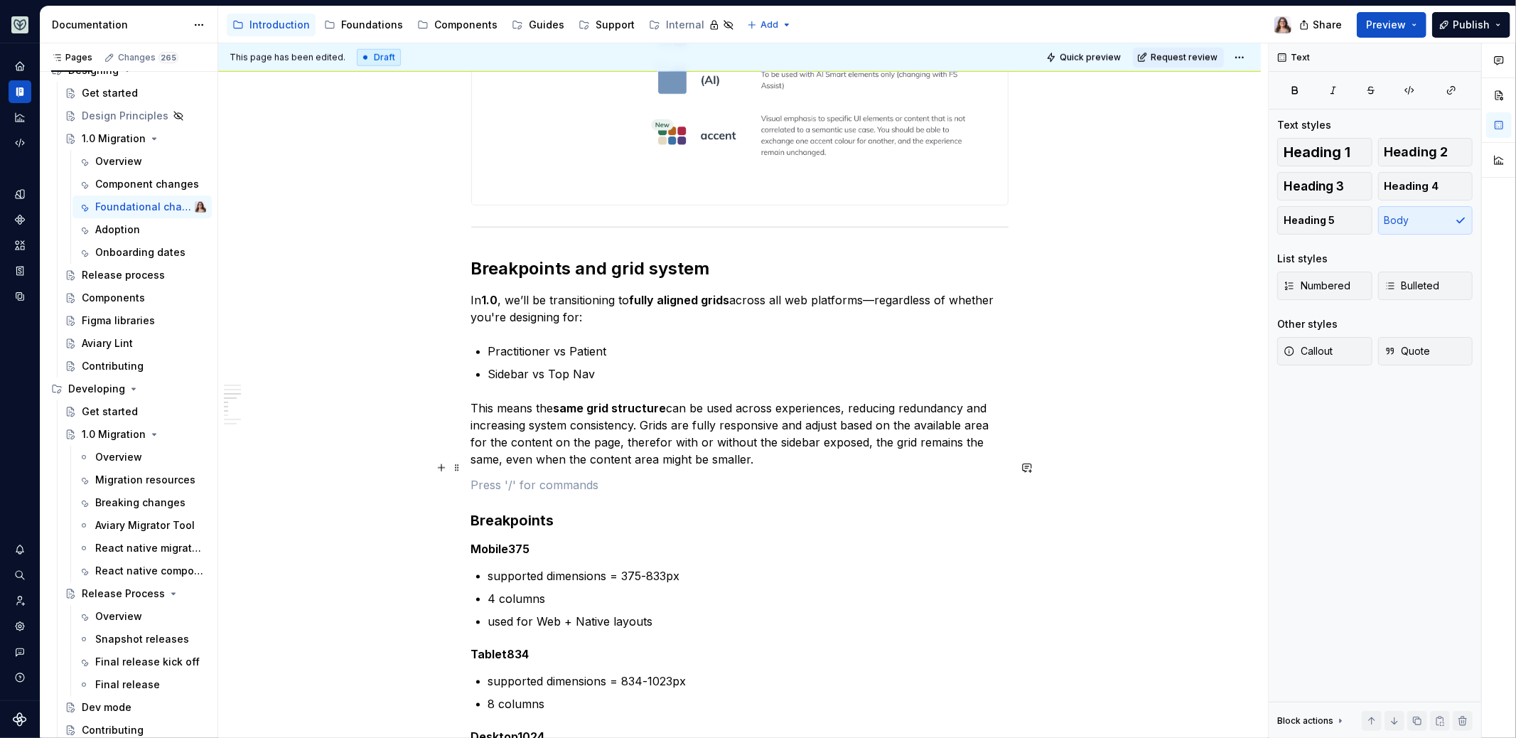
click at [486, 476] on p at bounding box center [739, 484] width 537 height 17
type textarea "*"
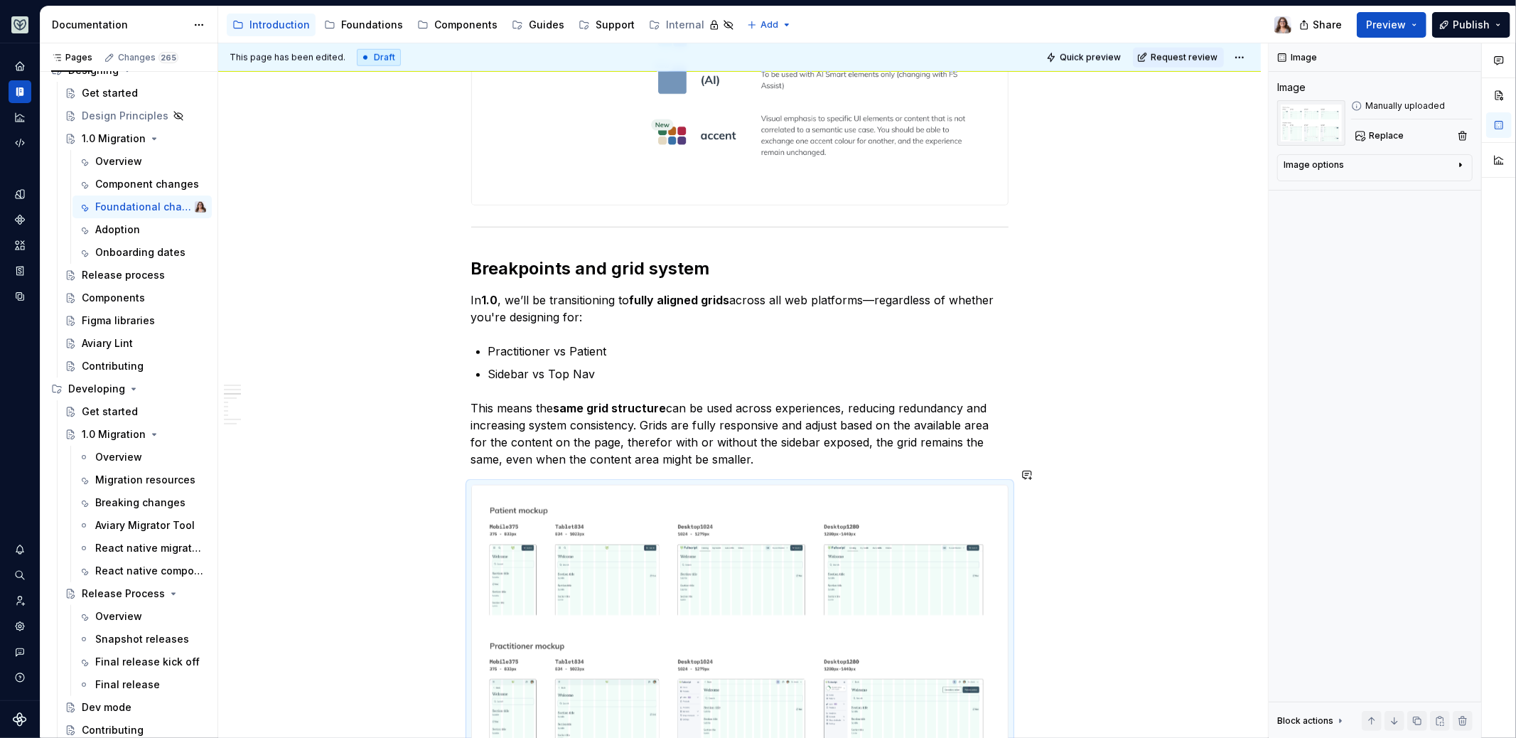
click at [786, 432] on p "This means the same grid structure can be used across experiences, reducing red…" at bounding box center [739, 434] width 537 height 68
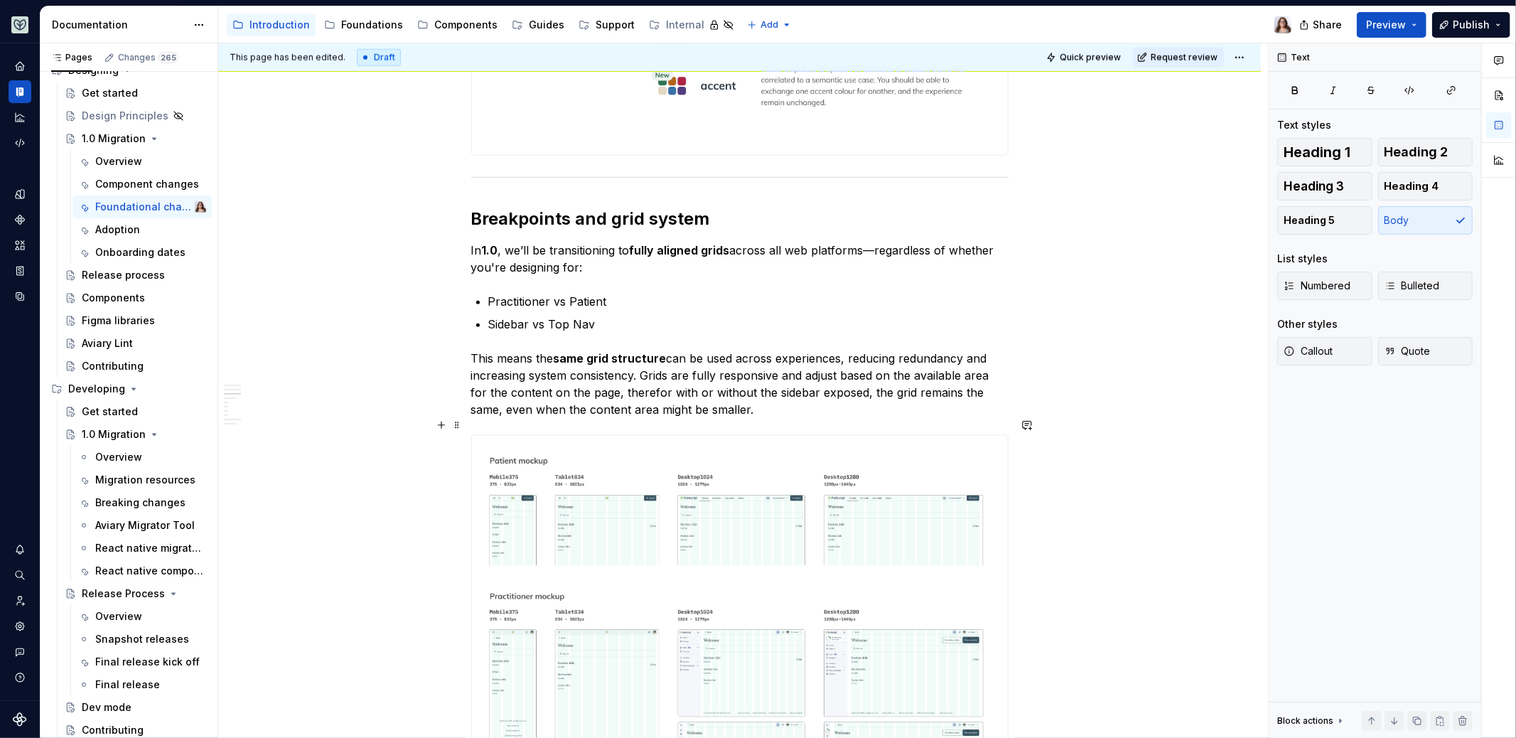
scroll to position [1331, 0]
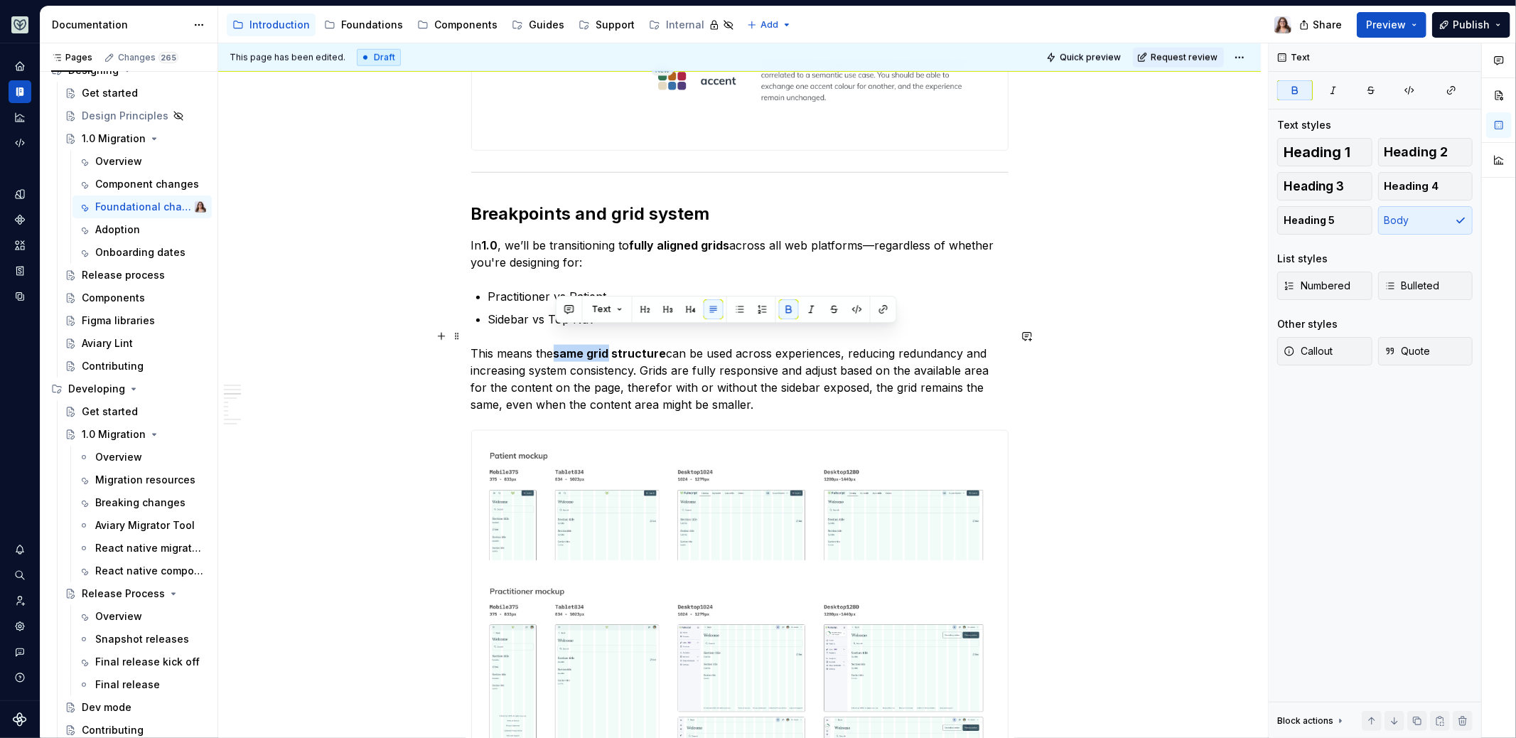
drag, startPoint x: 556, startPoint y: 333, endPoint x: 609, endPoint y: 333, distance: 52.6
click at [609, 346] on strong "same grid structure" at bounding box center [610, 353] width 113 height 14
click at [763, 388] on p "This means the layout structure can be used across experiences, reducing redund…" at bounding box center [739, 379] width 537 height 68
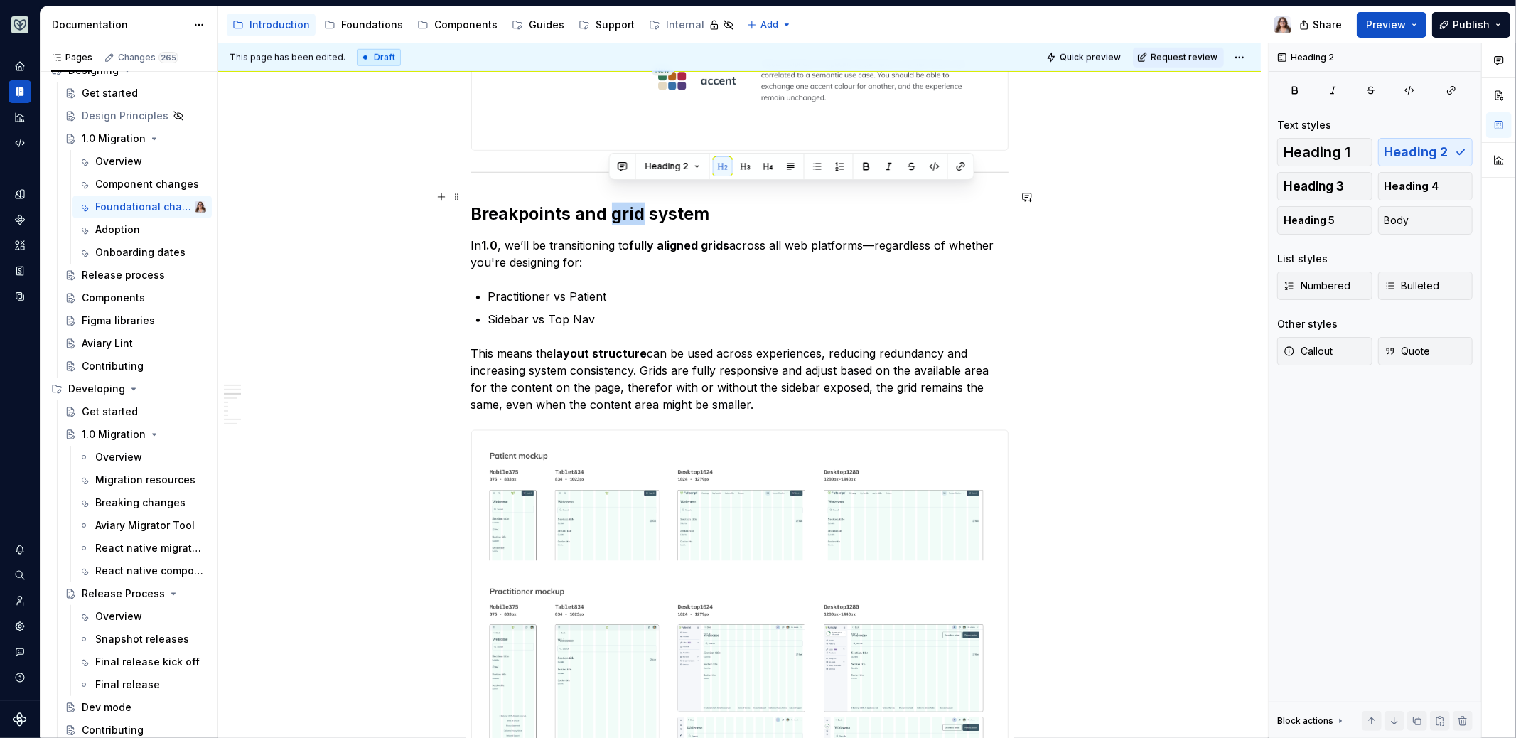
drag, startPoint x: 610, startPoint y: 195, endPoint x: 640, endPoint y: 194, distance: 30.6
click at [640, 203] on h2 "Breakpoints and grid system" at bounding box center [739, 214] width 537 height 23
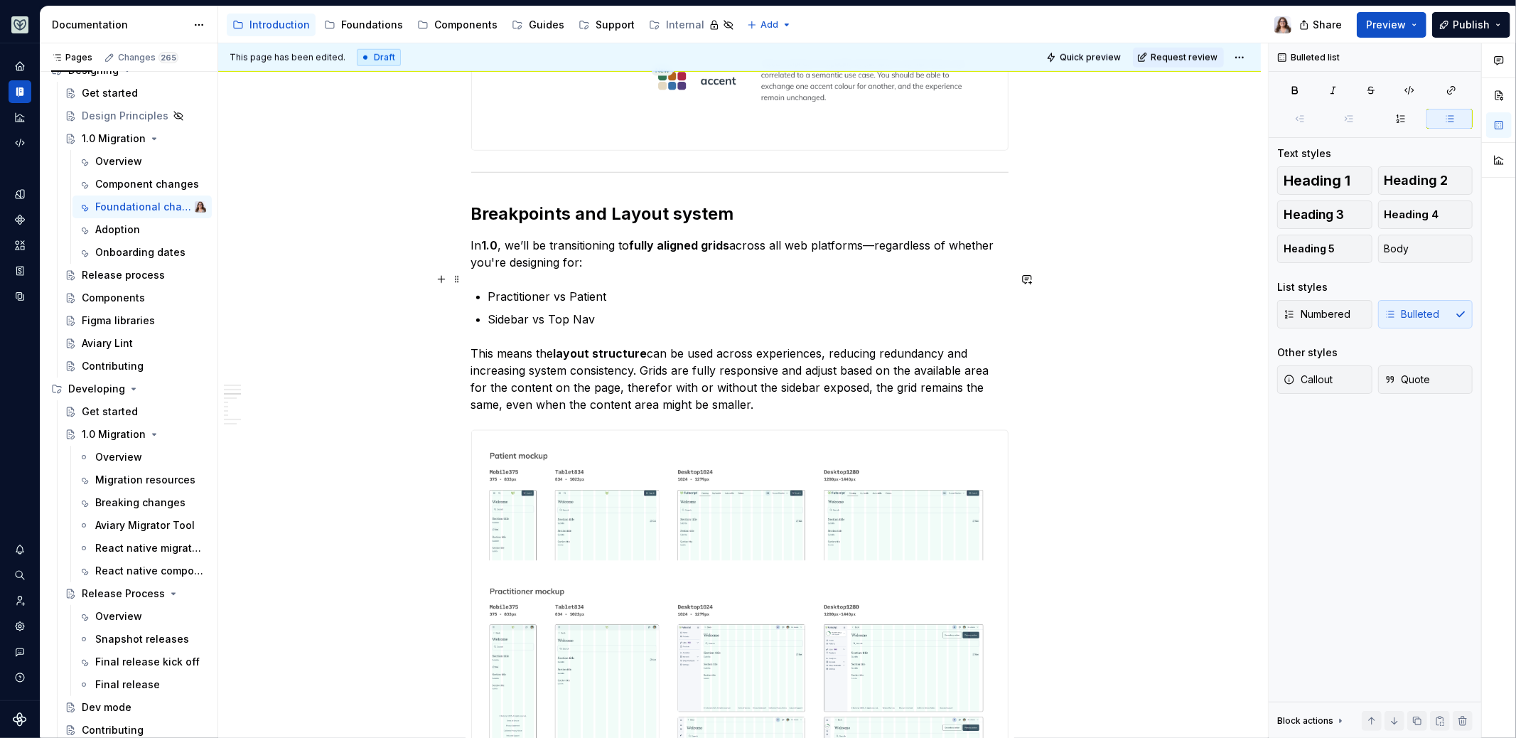
click at [647, 288] on p "Practitioner vs Patient" at bounding box center [748, 296] width 520 height 17
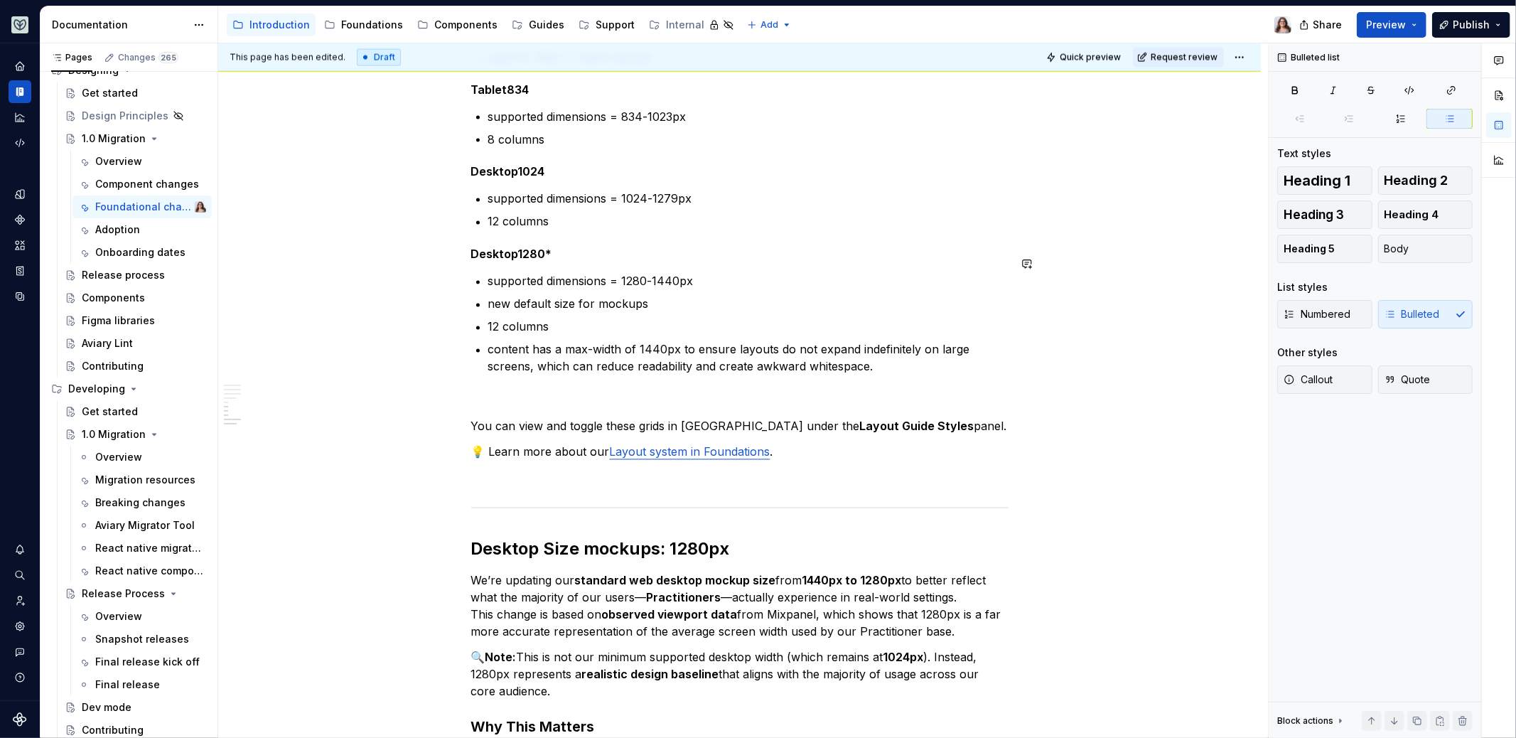
scroll to position [2172, 0]
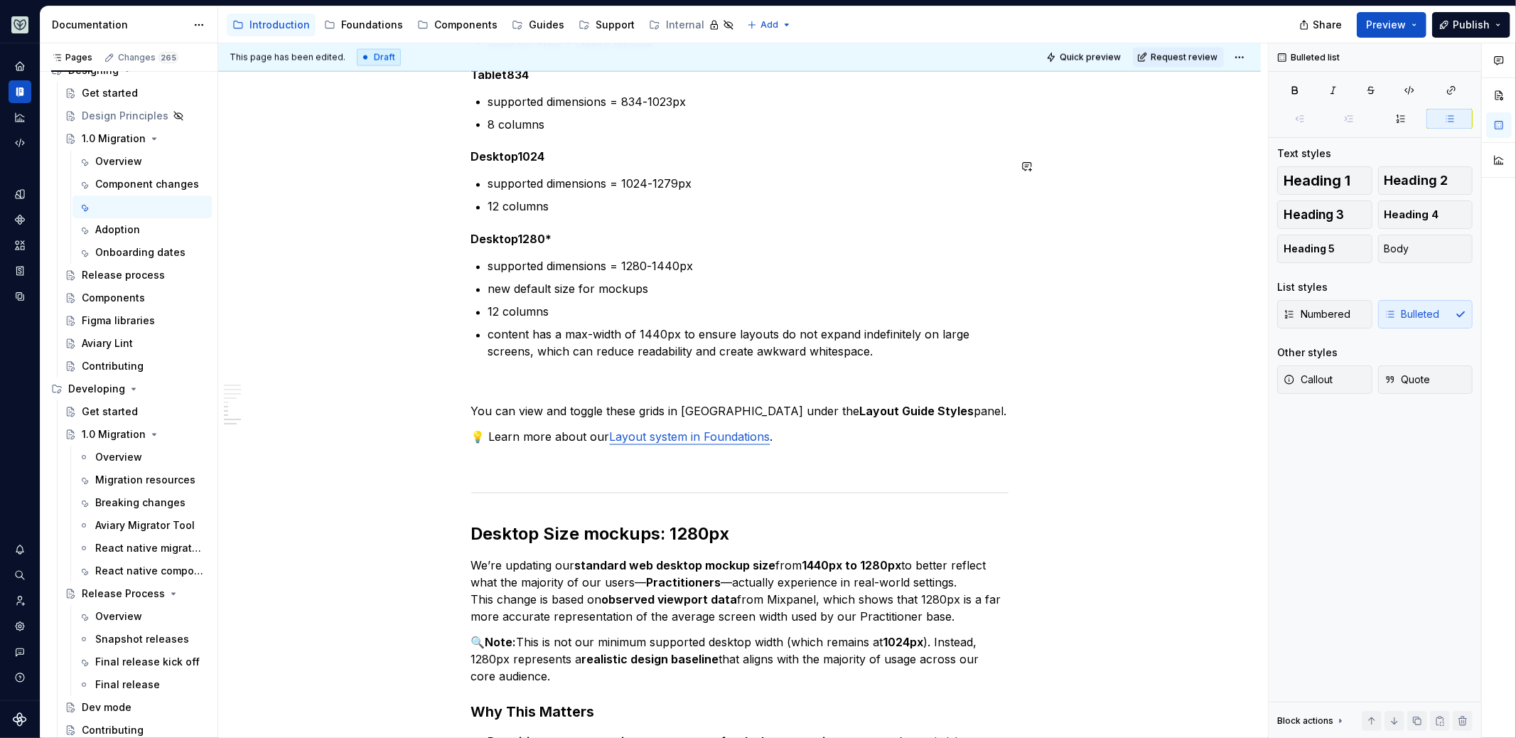
type textarea "*"
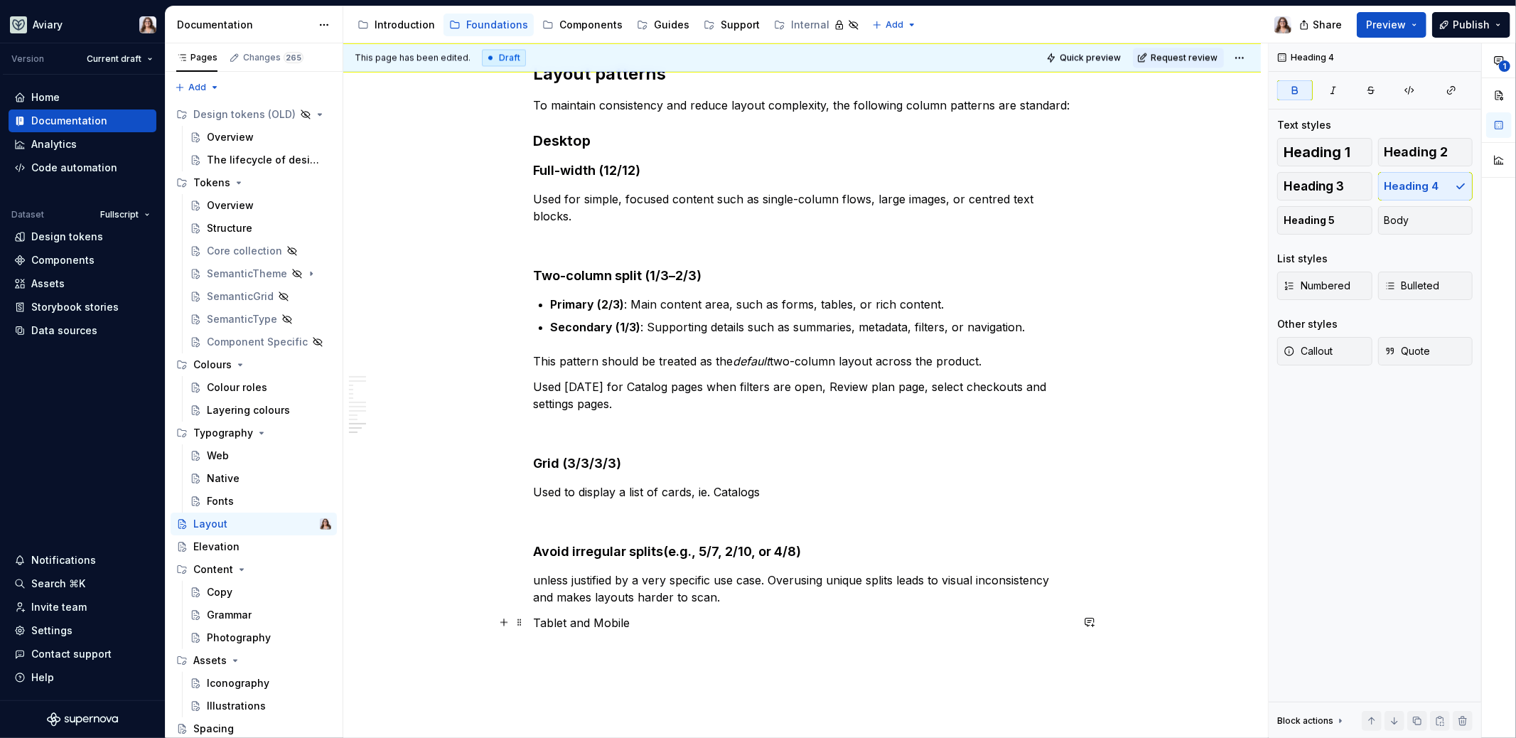
click at [633, 615] on p "Tablet and Mobile" at bounding box center [802, 622] width 537 height 17
click at [535, 623] on p "Tablet and Mobile" at bounding box center [802, 622] width 537 height 17
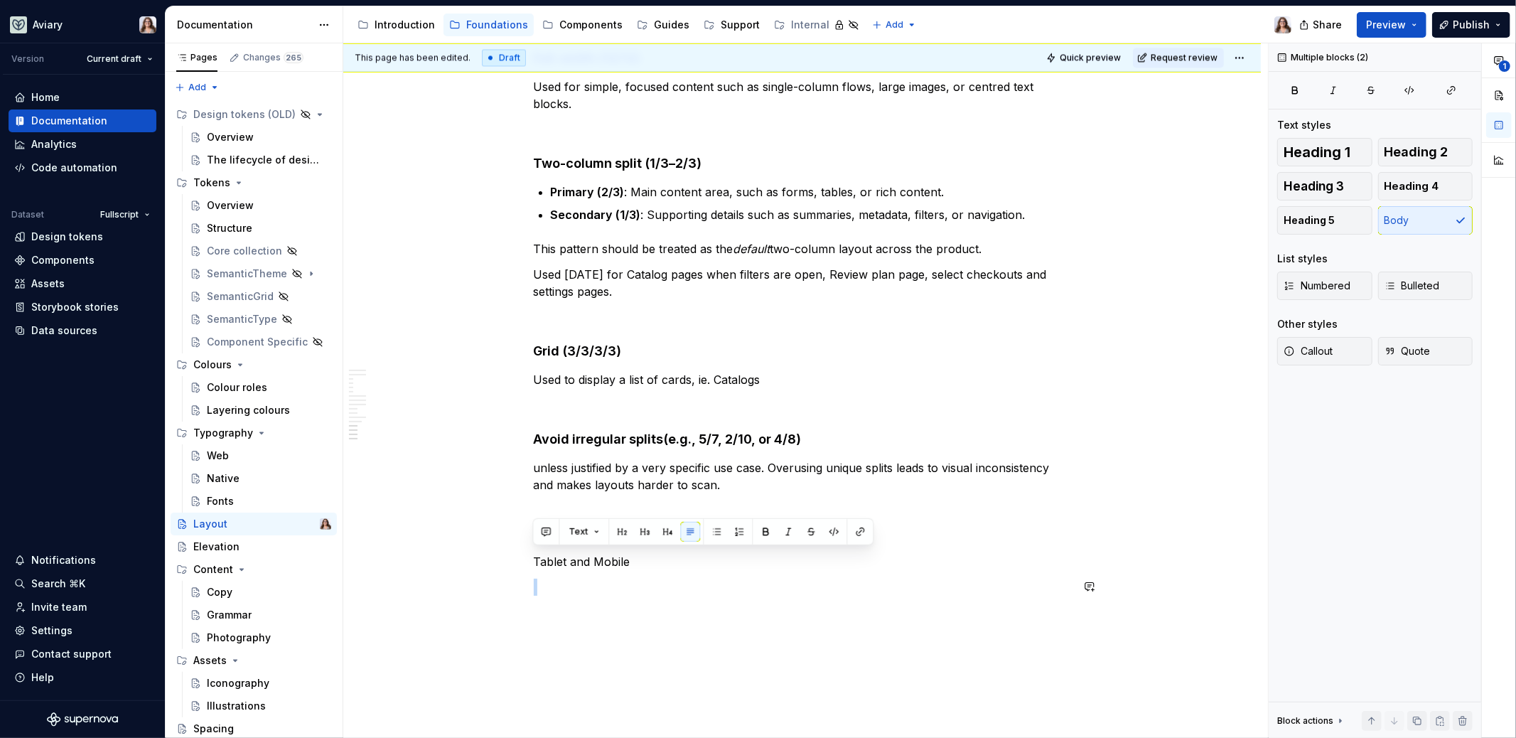
scroll to position [2765, 0]
drag, startPoint x: 631, startPoint y: 672, endPoint x: 486, endPoint y: 561, distance: 182.0
click at [645, 532] on button "button" at bounding box center [645, 532] width 20 height 20
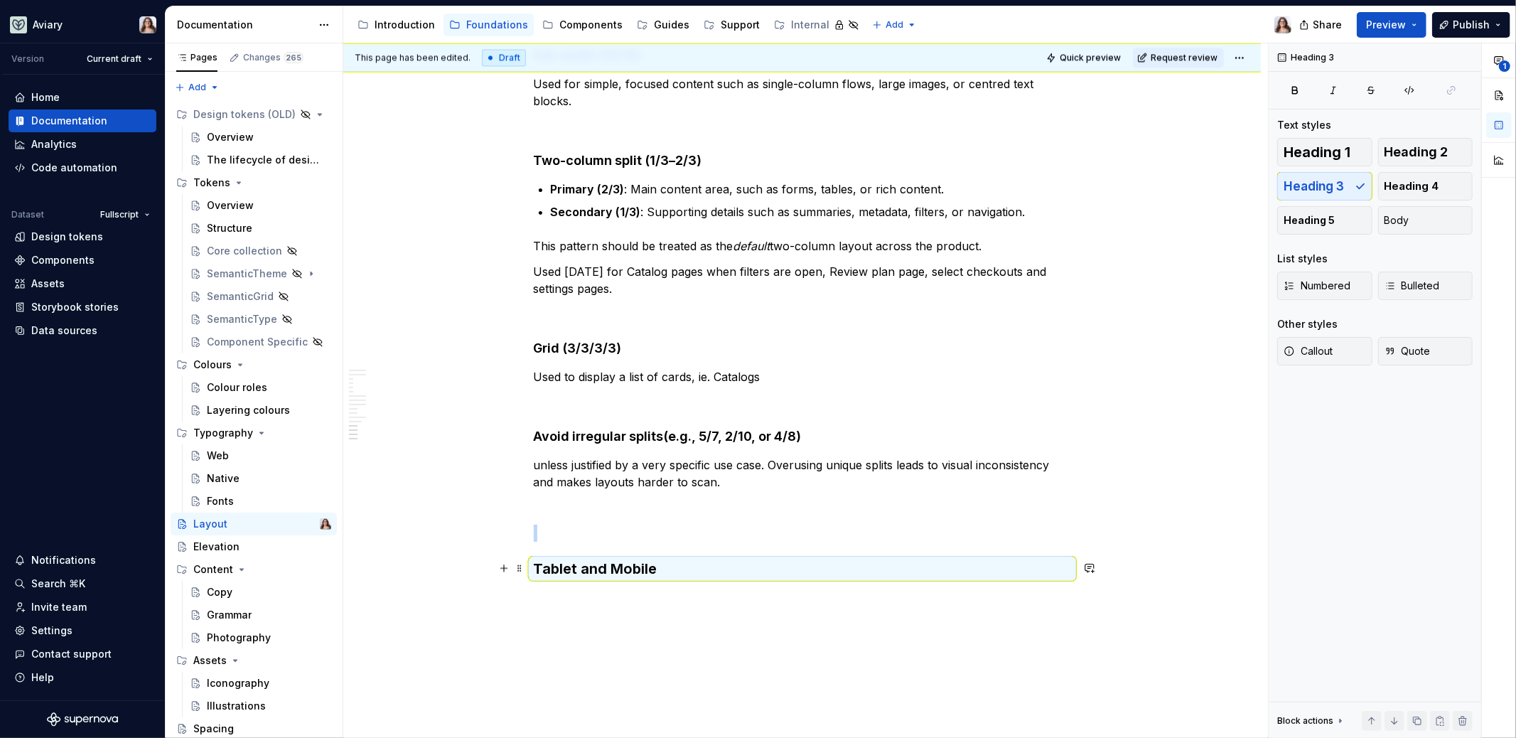
click at [653, 562] on h3 "Tablet and Mobile" at bounding box center [802, 569] width 537 height 20
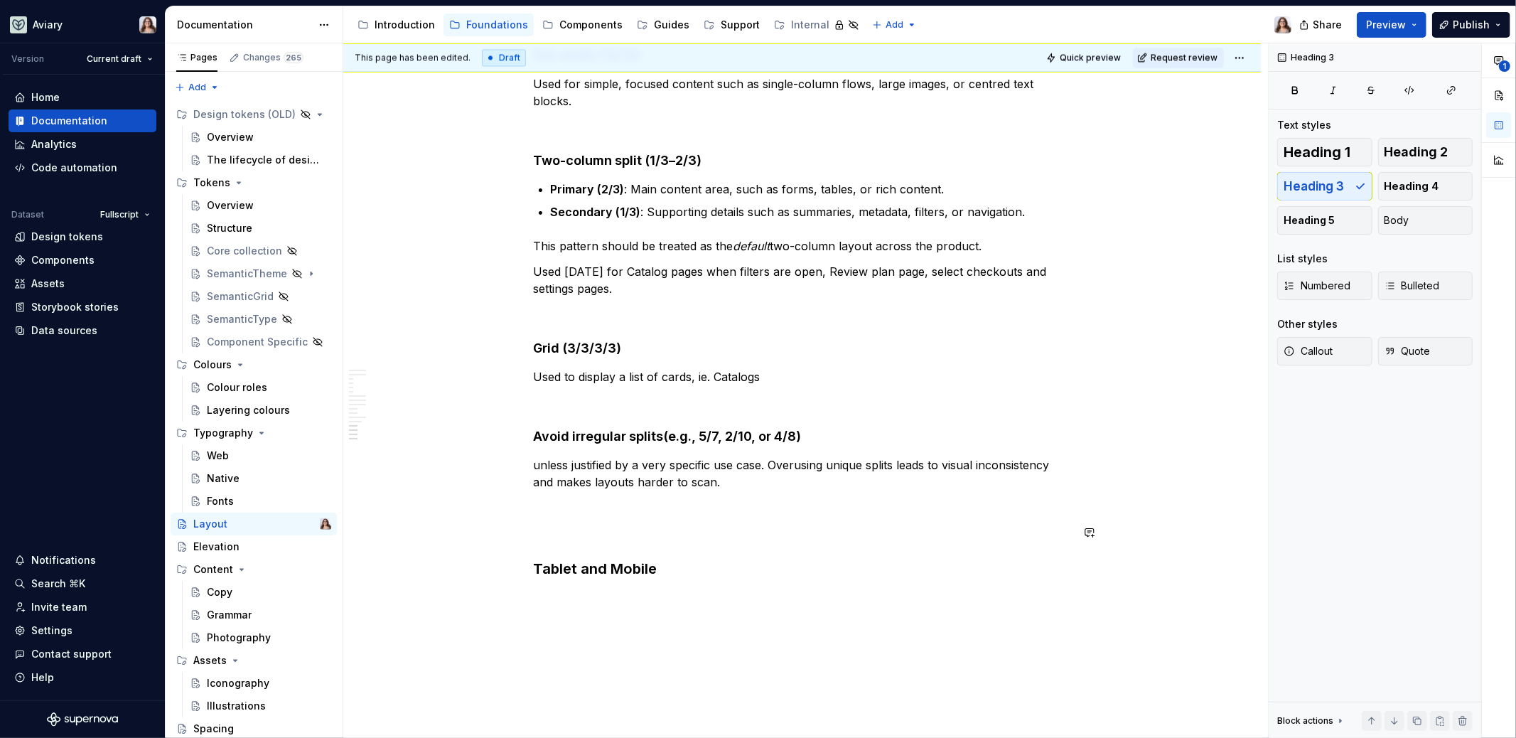
click at [558, 408] on p at bounding box center [802, 402] width 537 height 17
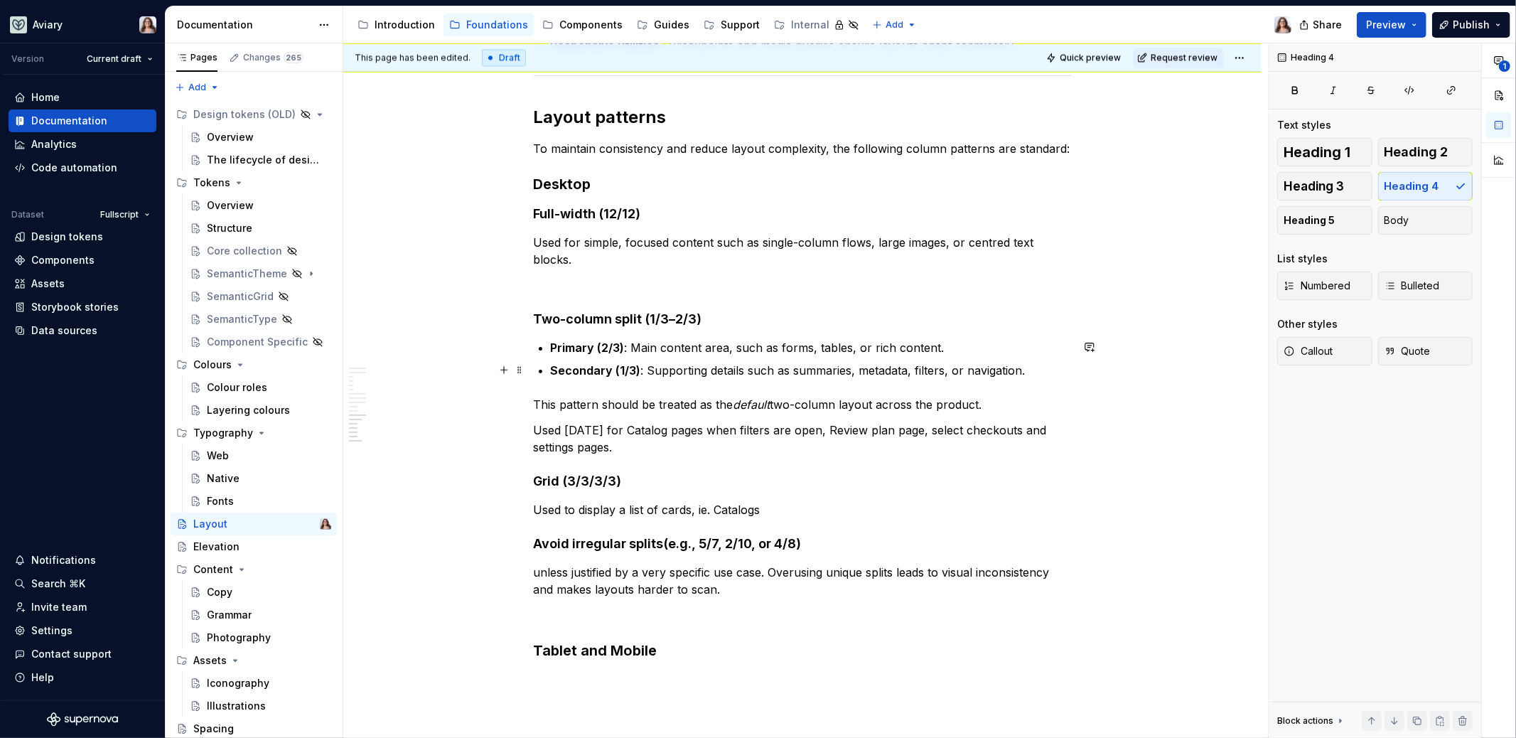
scroll to position [2606, 0]
click at [561, 288] on p at bounding box center [802, 285] width 537 height 17
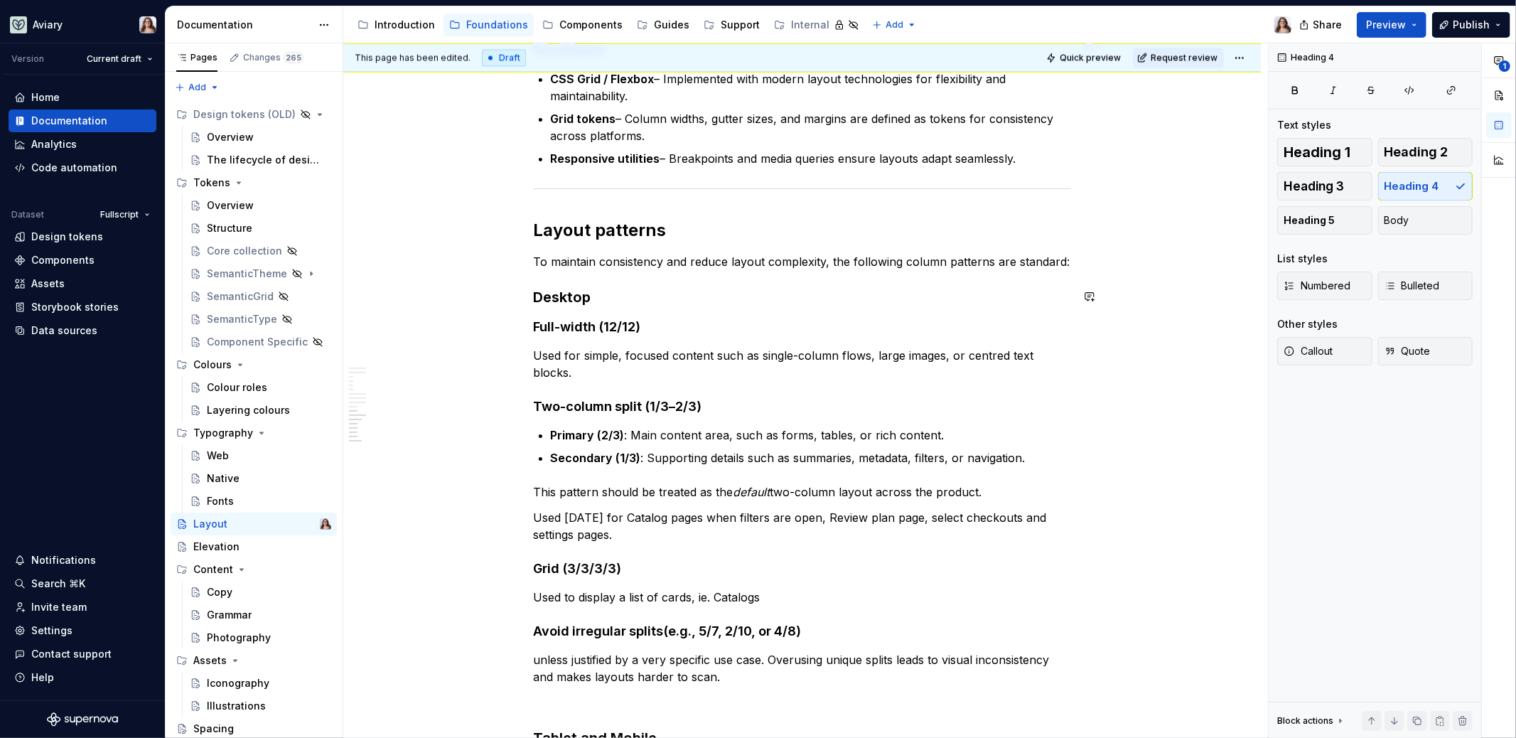
scroll to position [2495, 0]
click at [599, 290] on h3 "Desktop" at bounding box center [802, 296] width 537 height 20
click at [536, 292] on h3 "Desktop" at bounding box center [802, 296] width 537 height 20
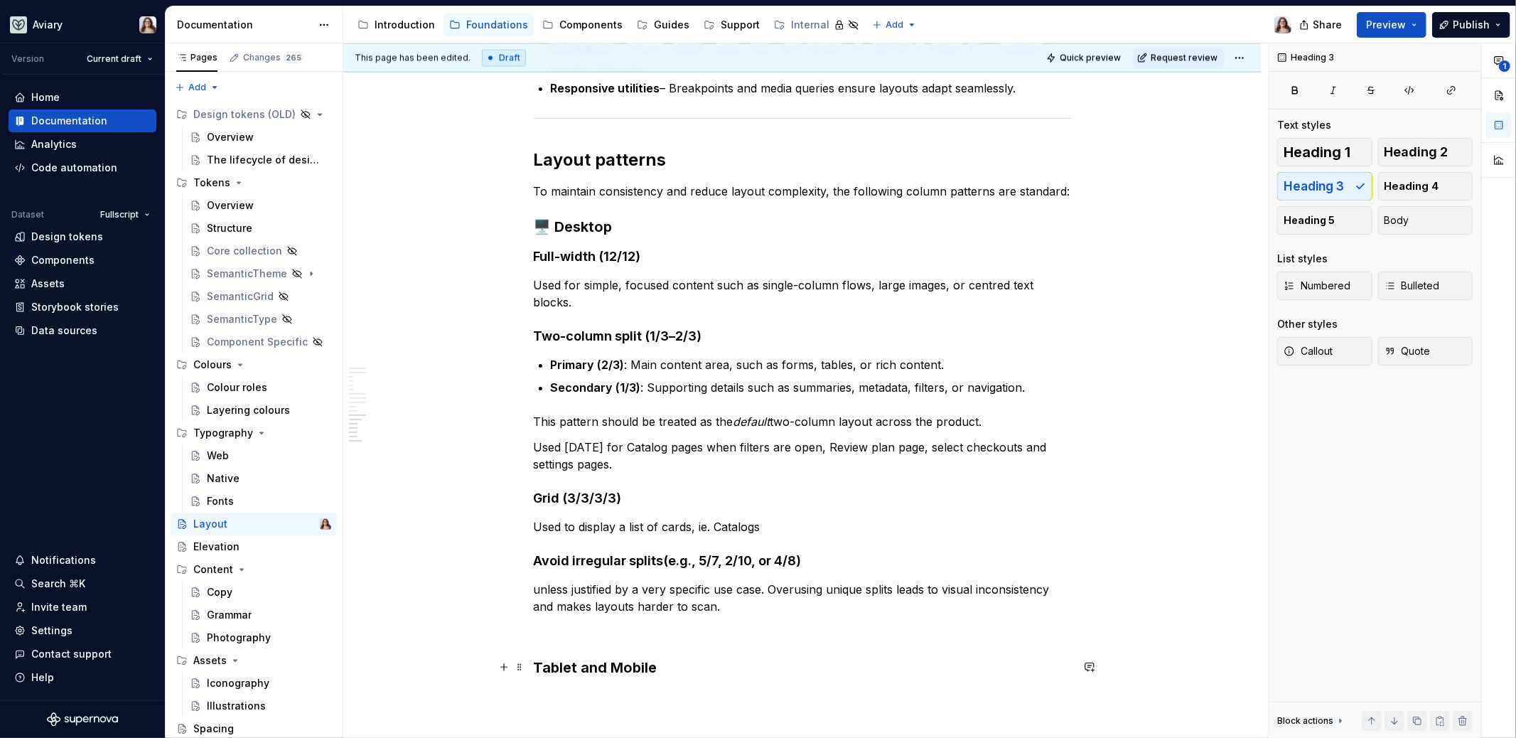
click at [535, 663] on h3 "Tablet and Mobile" at bounding box center [802, 668] width 537 height 20
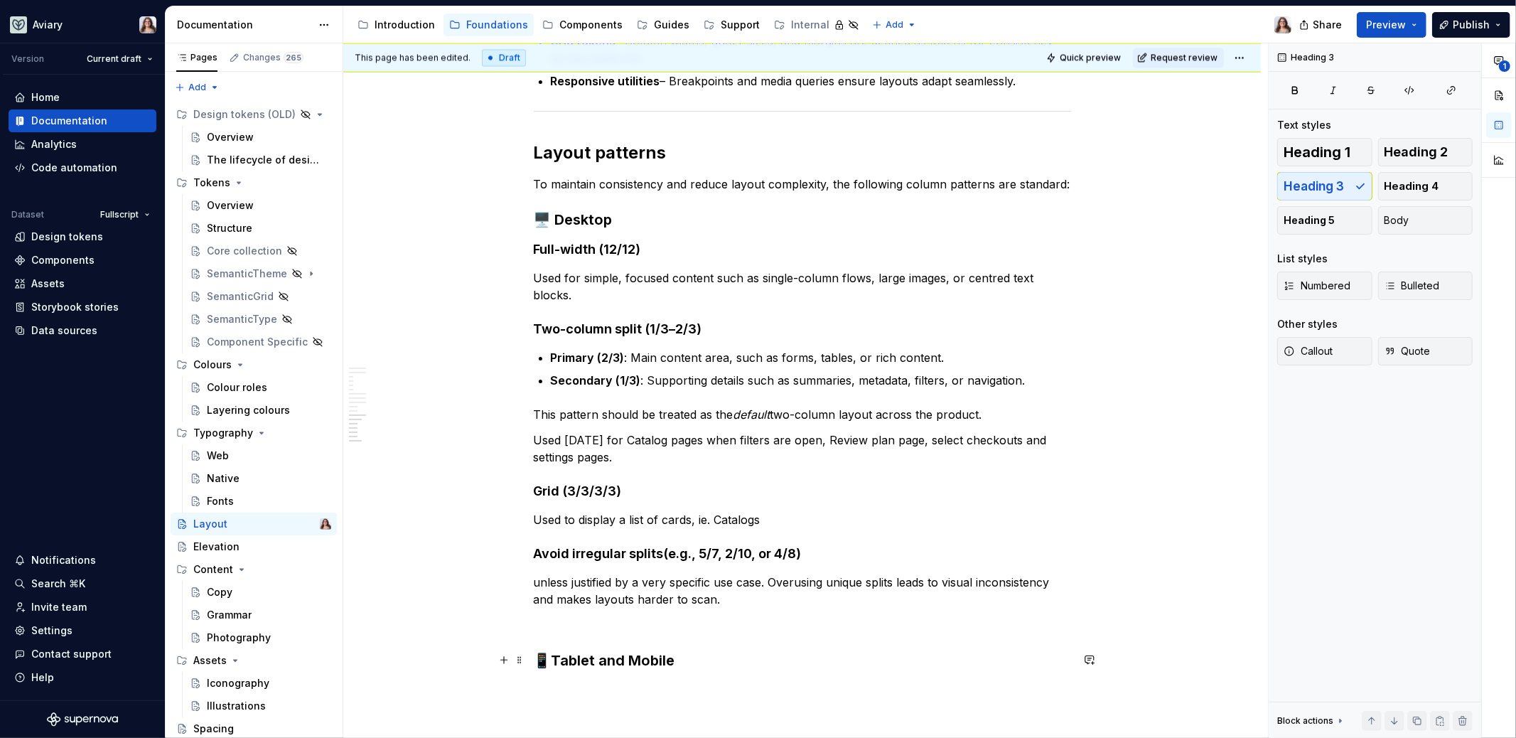
click at [685, 660] on h3 "📱Tablet and Mobile" at bounding box center [802, 660] width 537 height 20
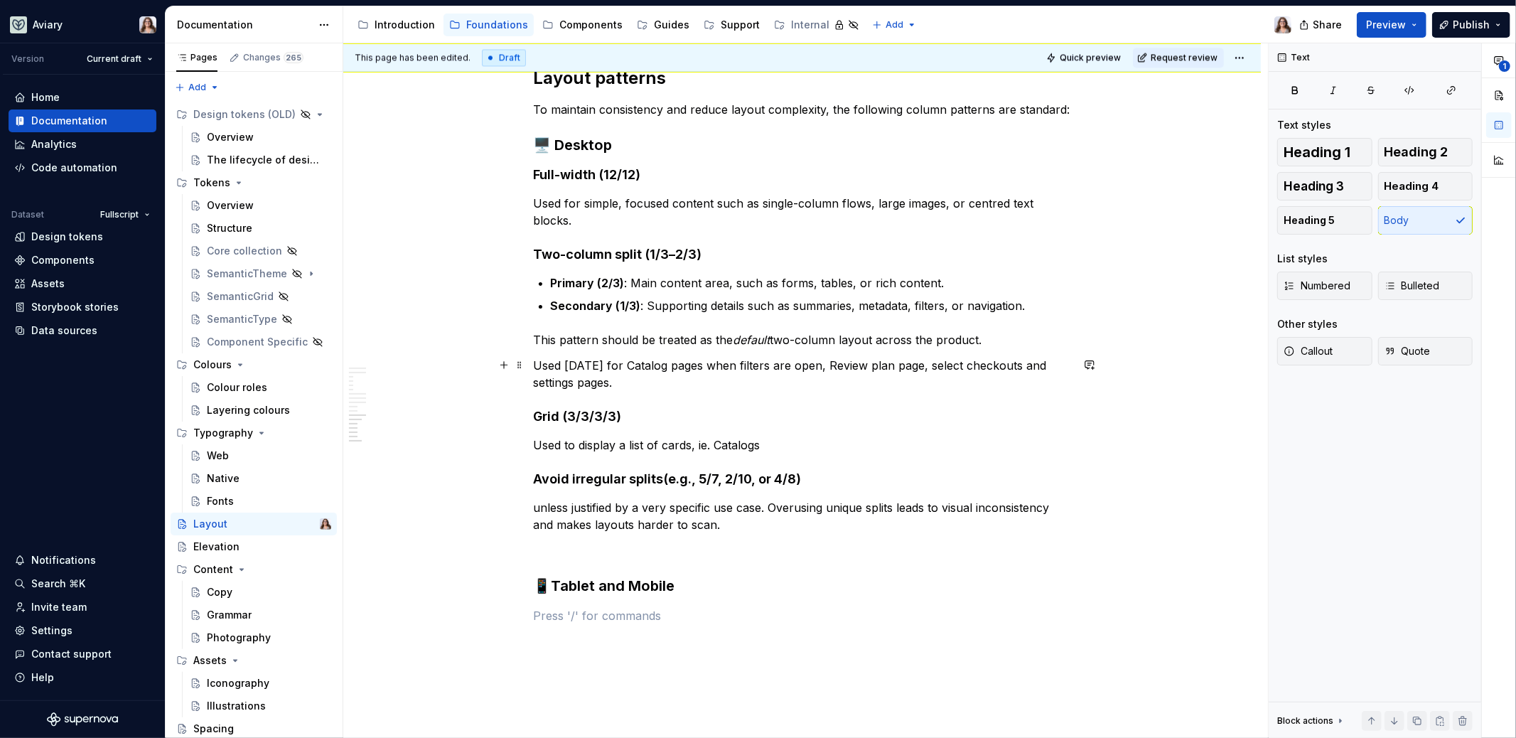
scroll to position [2657, 0]
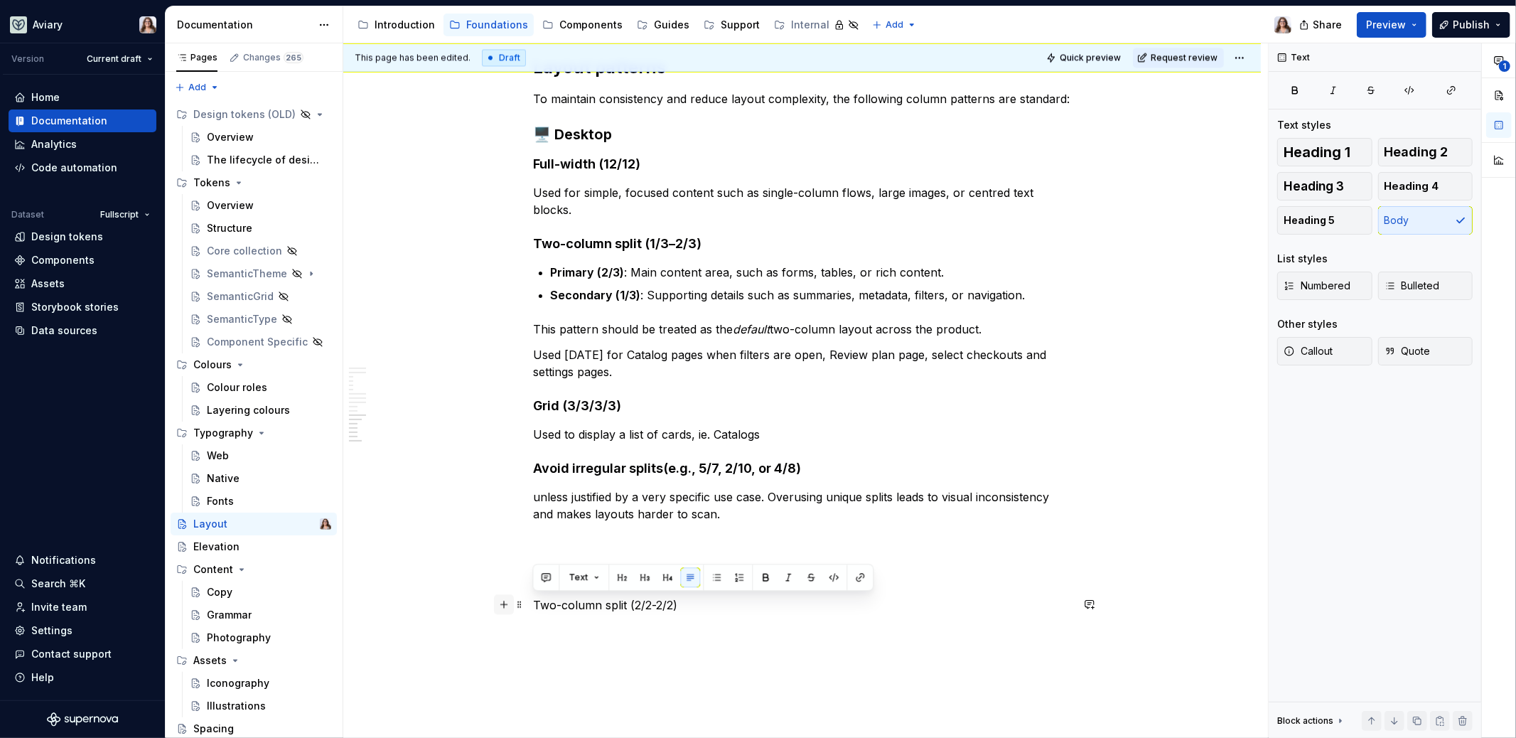
drag, startPoint x: 683, startPoint y: 603, endPoint x: 497, endPoint y: 602, distance: 186.2
click at [664, 579] on button "button" at bounding box center [668, 577] width 20 height 20
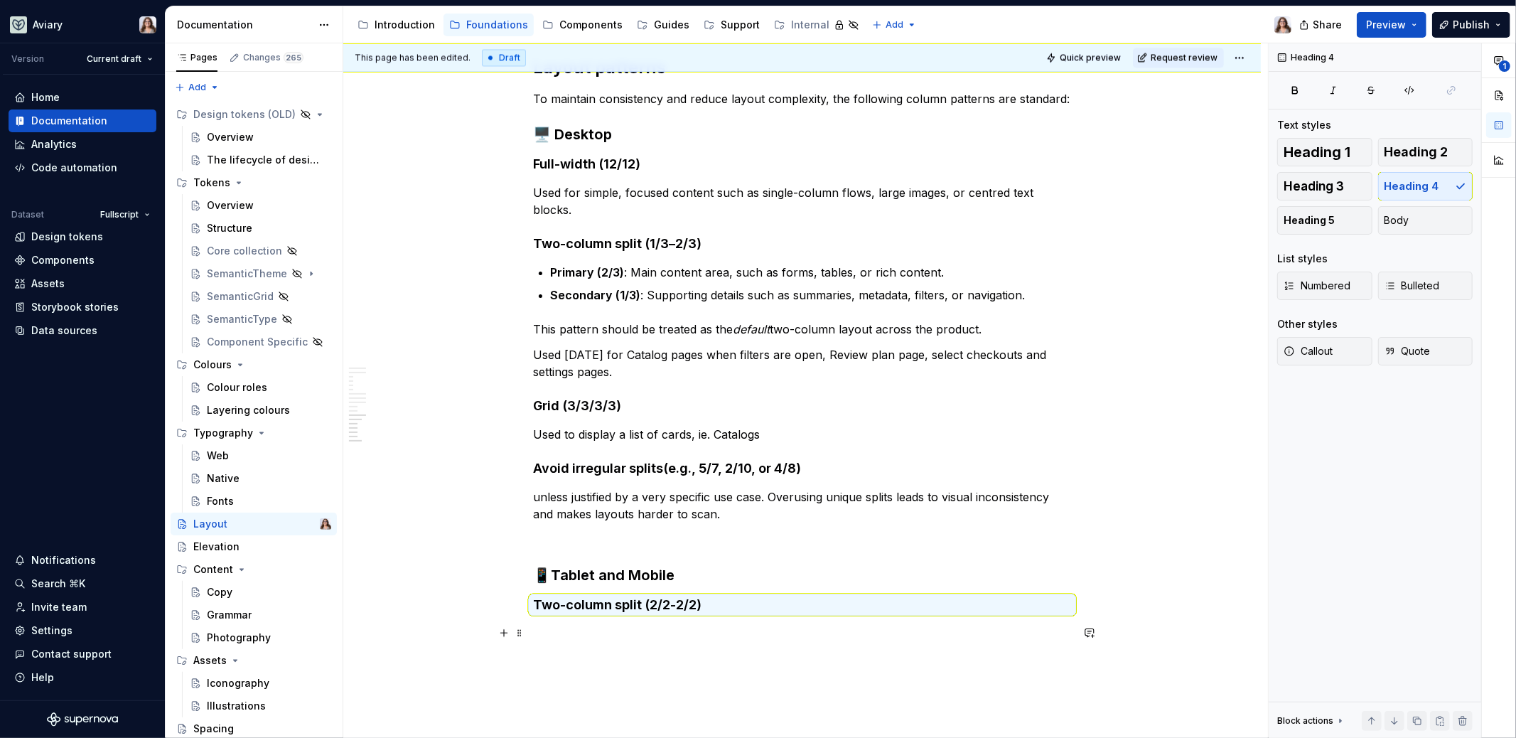
click at [586, 626] on p at bounding box center [802, 633] width 537 height 17
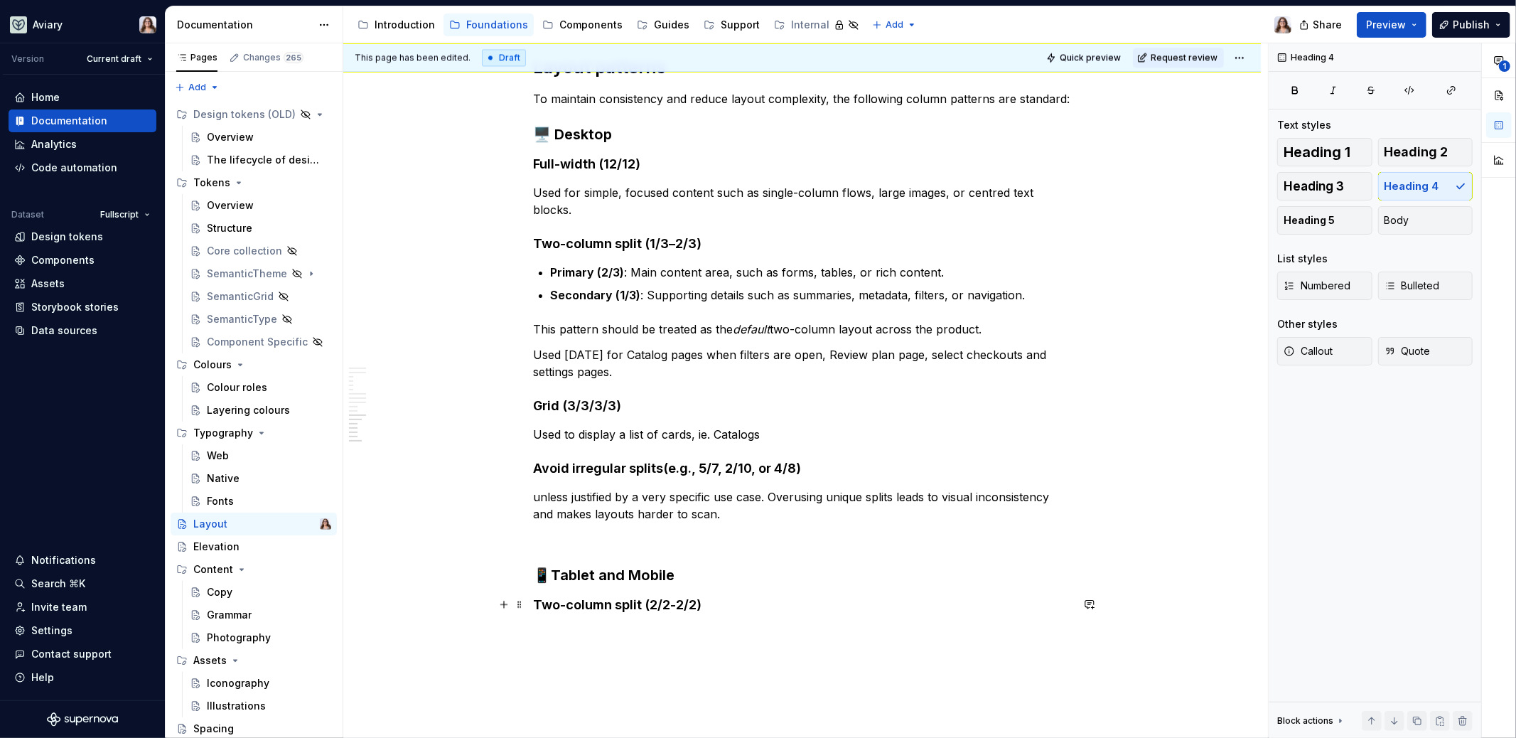
click at [534, 601] on h4 "Two-column split (2/2-2/2)" at bounding box center [802, 604] width 537 height 17
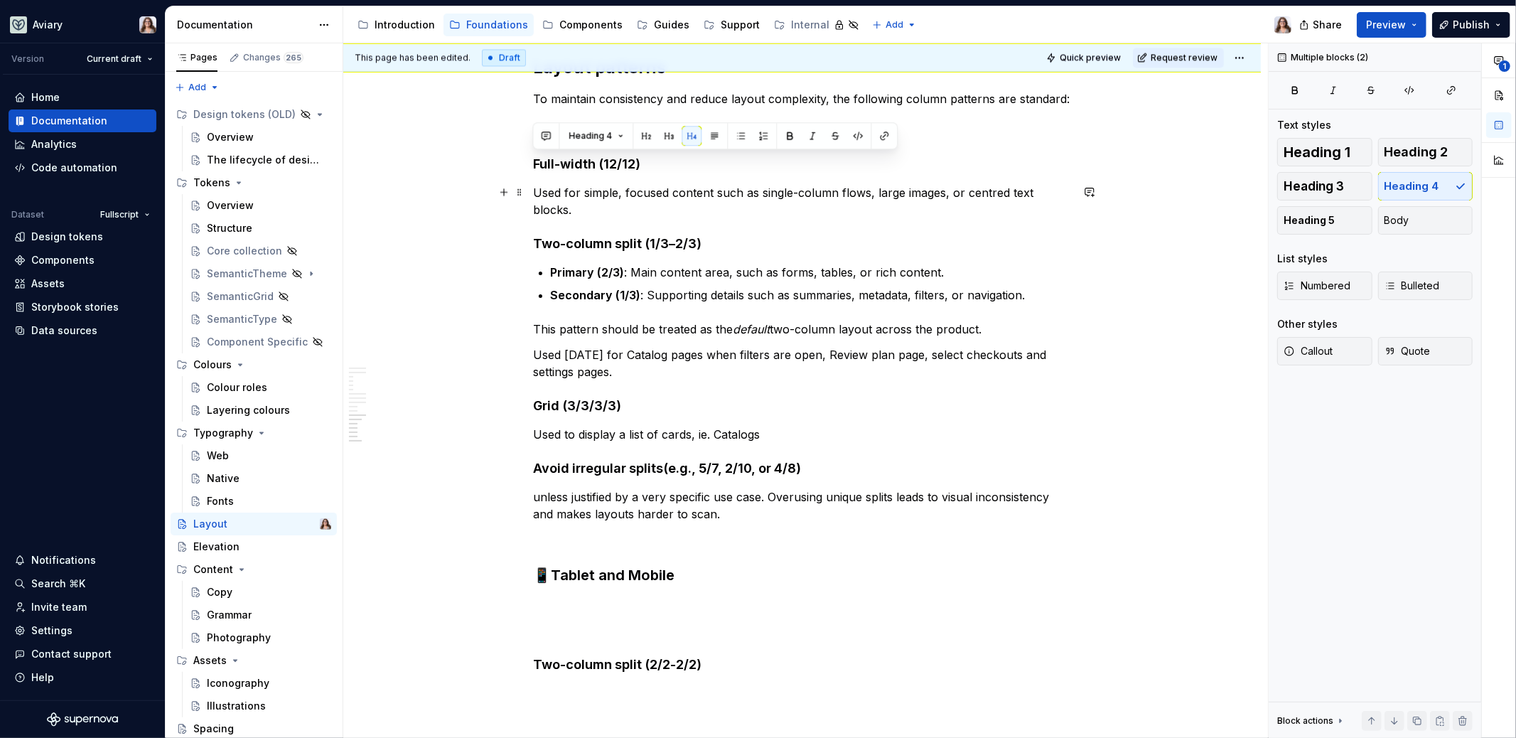
drag, startPoint x: 535, startPoint y: 161, endPoint x: 611, endPoint y: 214, distance: 92.9
copy div "Full-width (12/12) Used for simple, focused content such as single-column flows…"
click at [544, 601] on p at bounding box center [802, 604] width 537 height 17
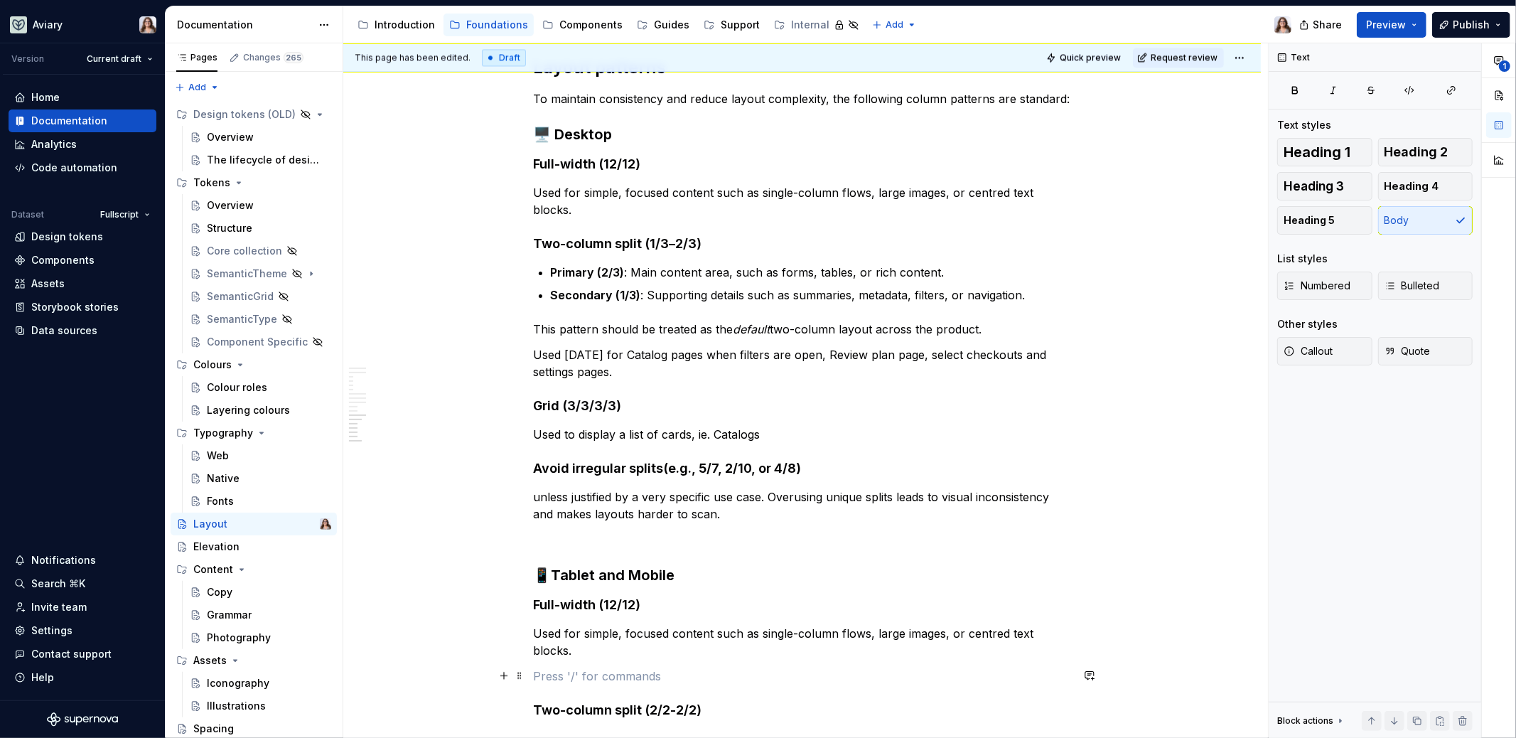
click at [549, 677] on p at bounding box center [802, 676] width 537 height 17
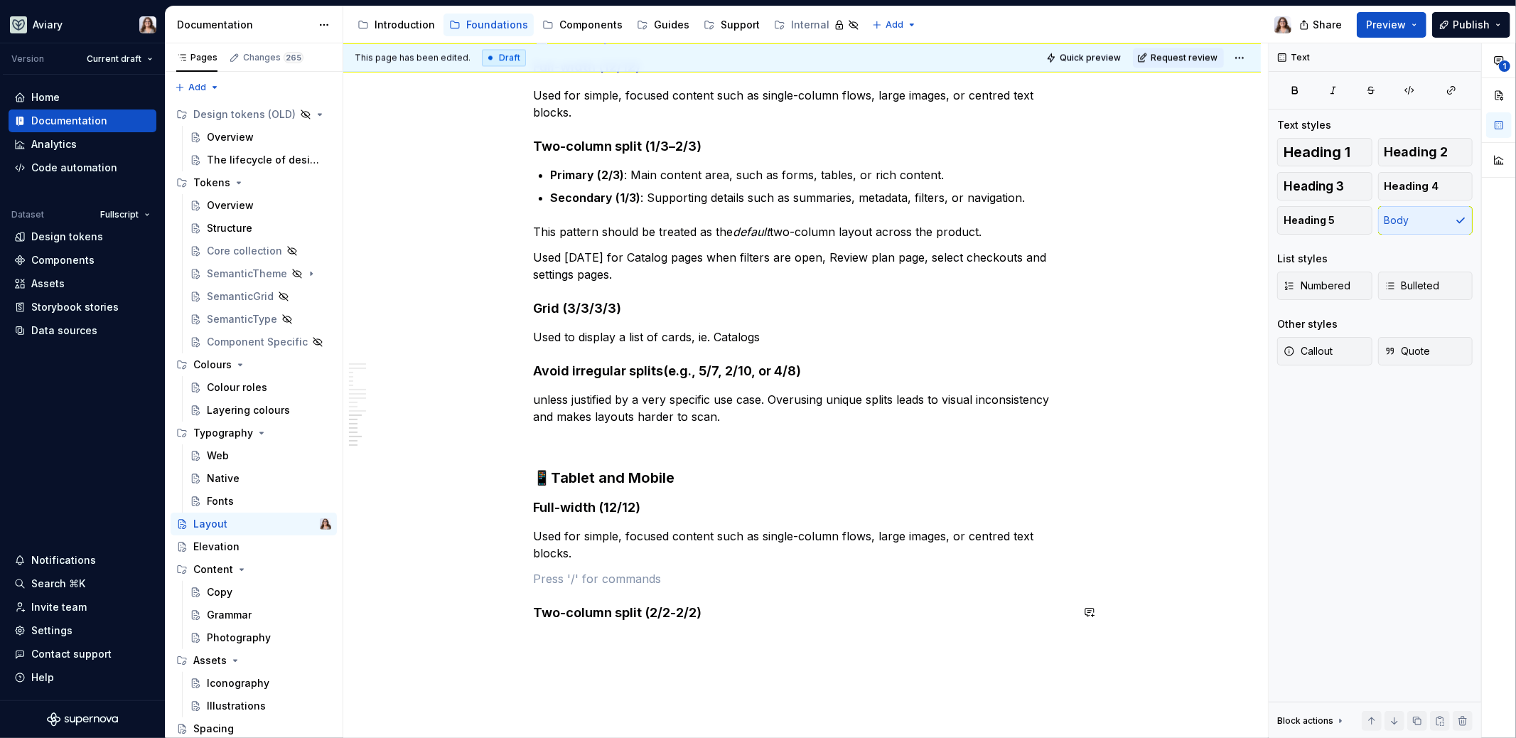
click at [552, 635] on p at bounding box center [802, 641] width 537 height 17
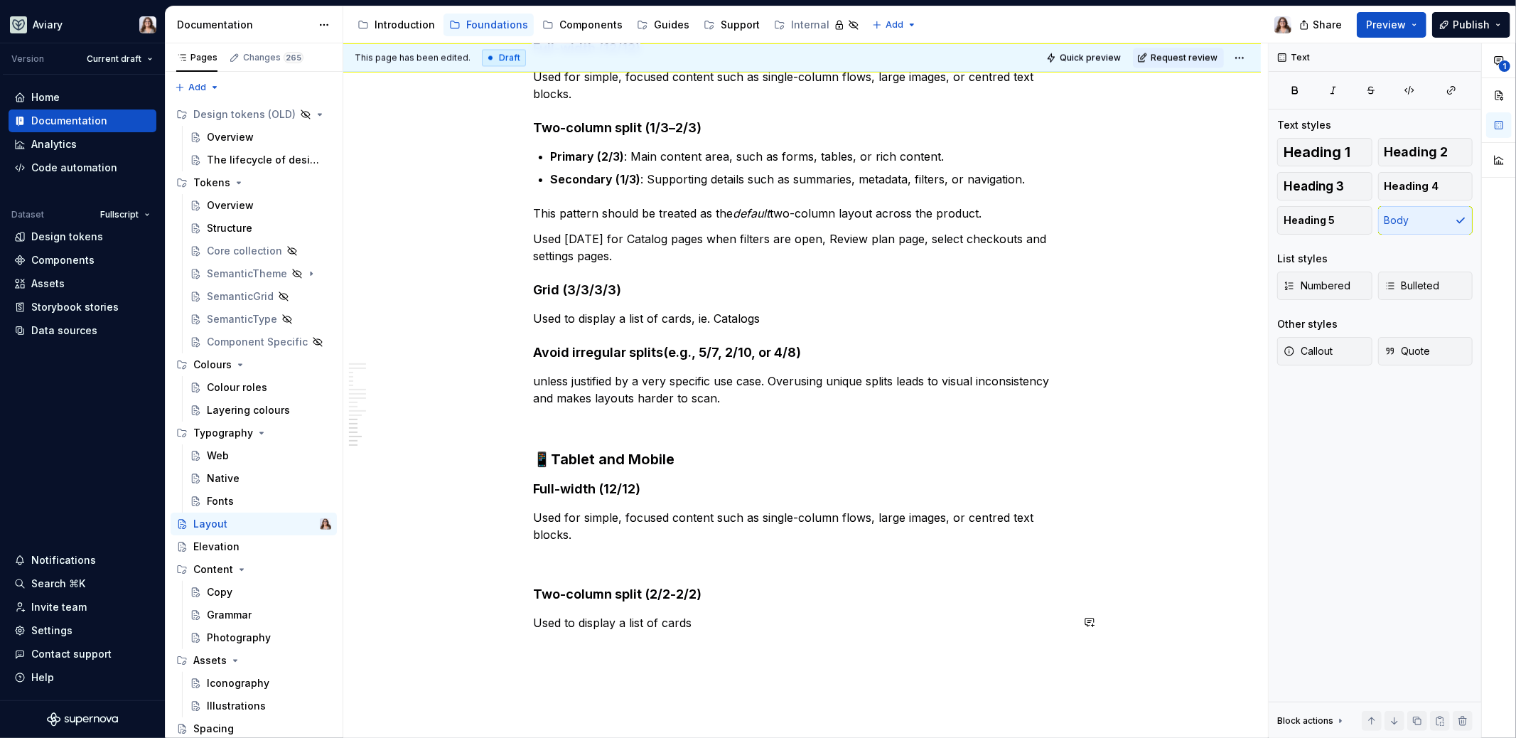
scroll to position [2837, 0]
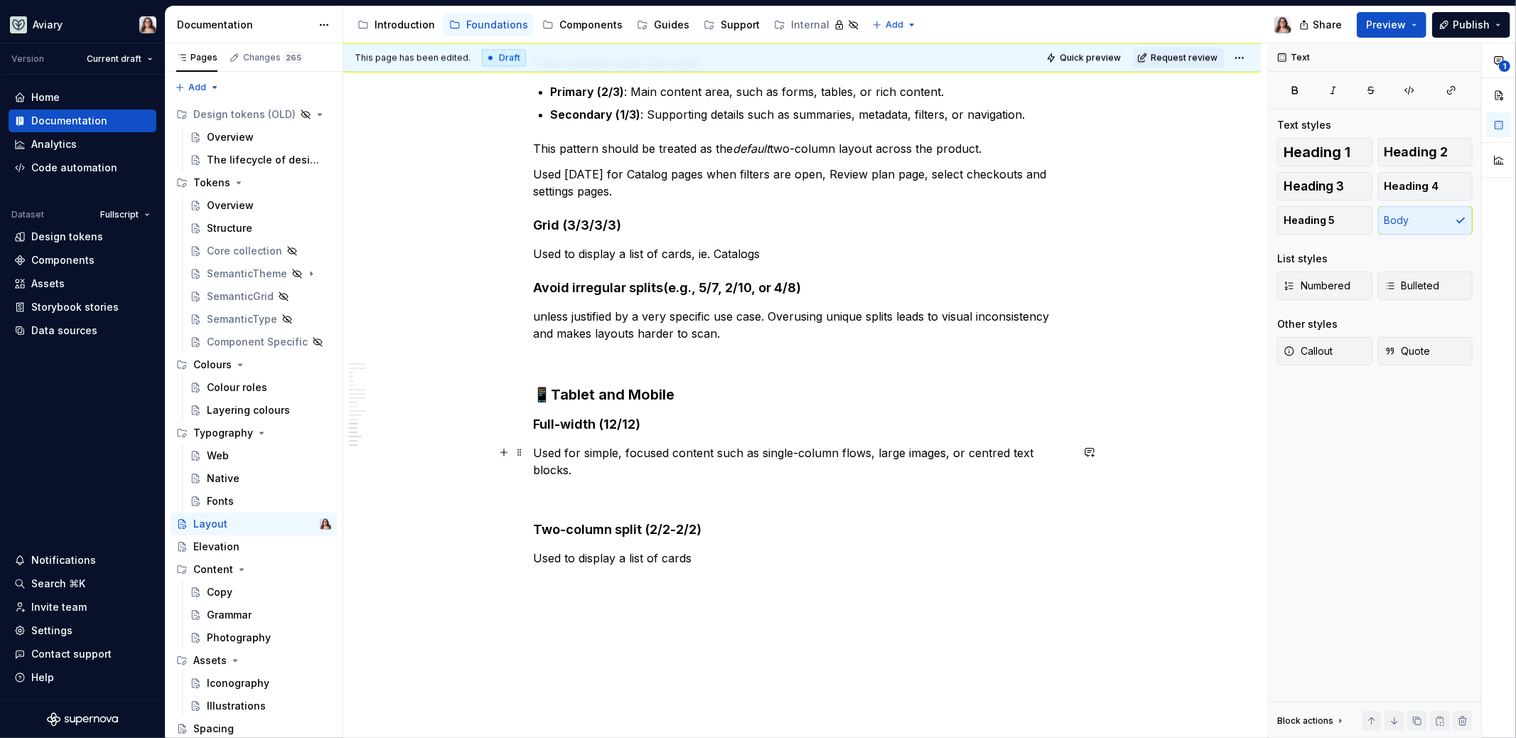
click at [581, 471] on p "Used for simple, focused content such as single-column flows, large images, or …" at bounding box center [802, 461] width 537 height 34
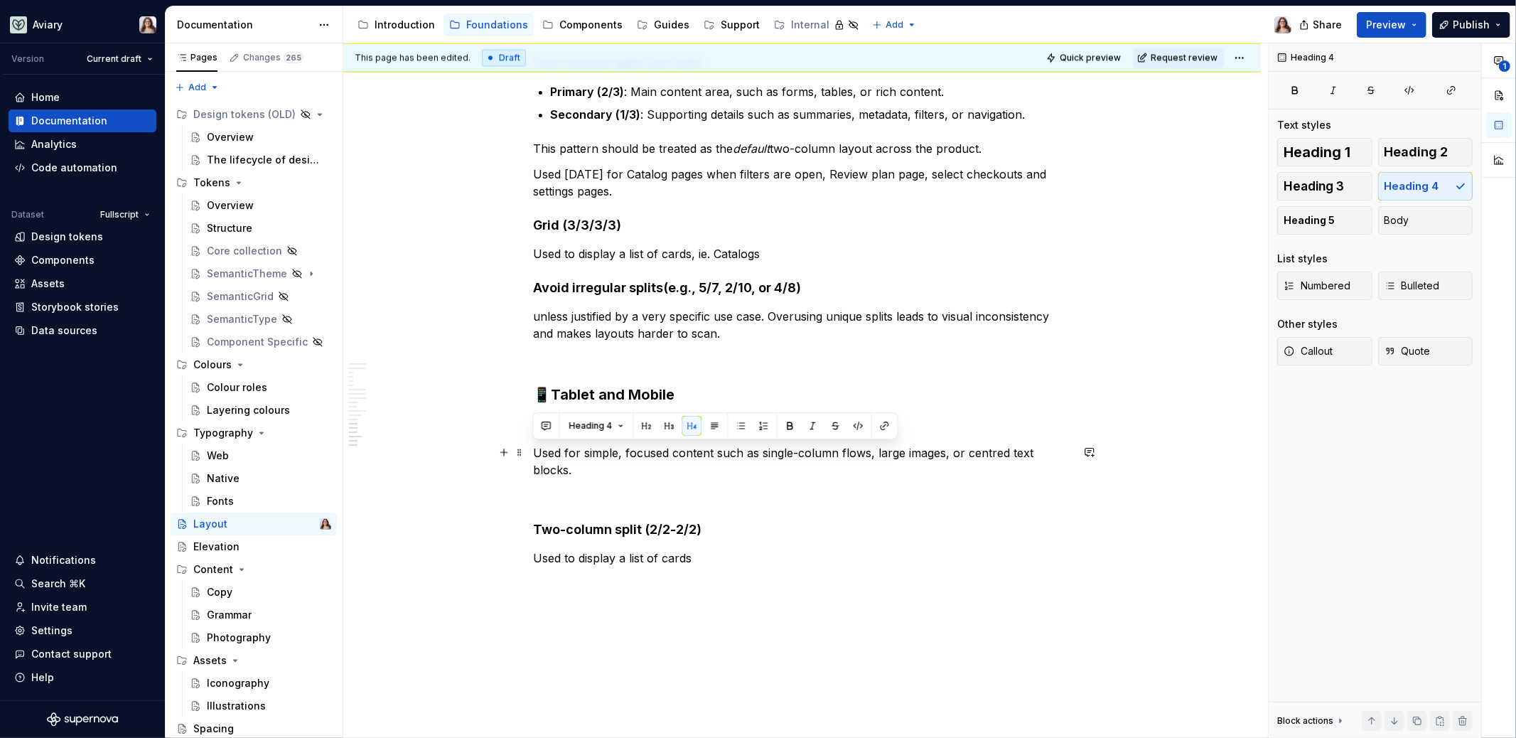
drag, startPoint x: 574, startPoint y: 464, endPoint x: 530, endPoint y: 453, distance: 45.5
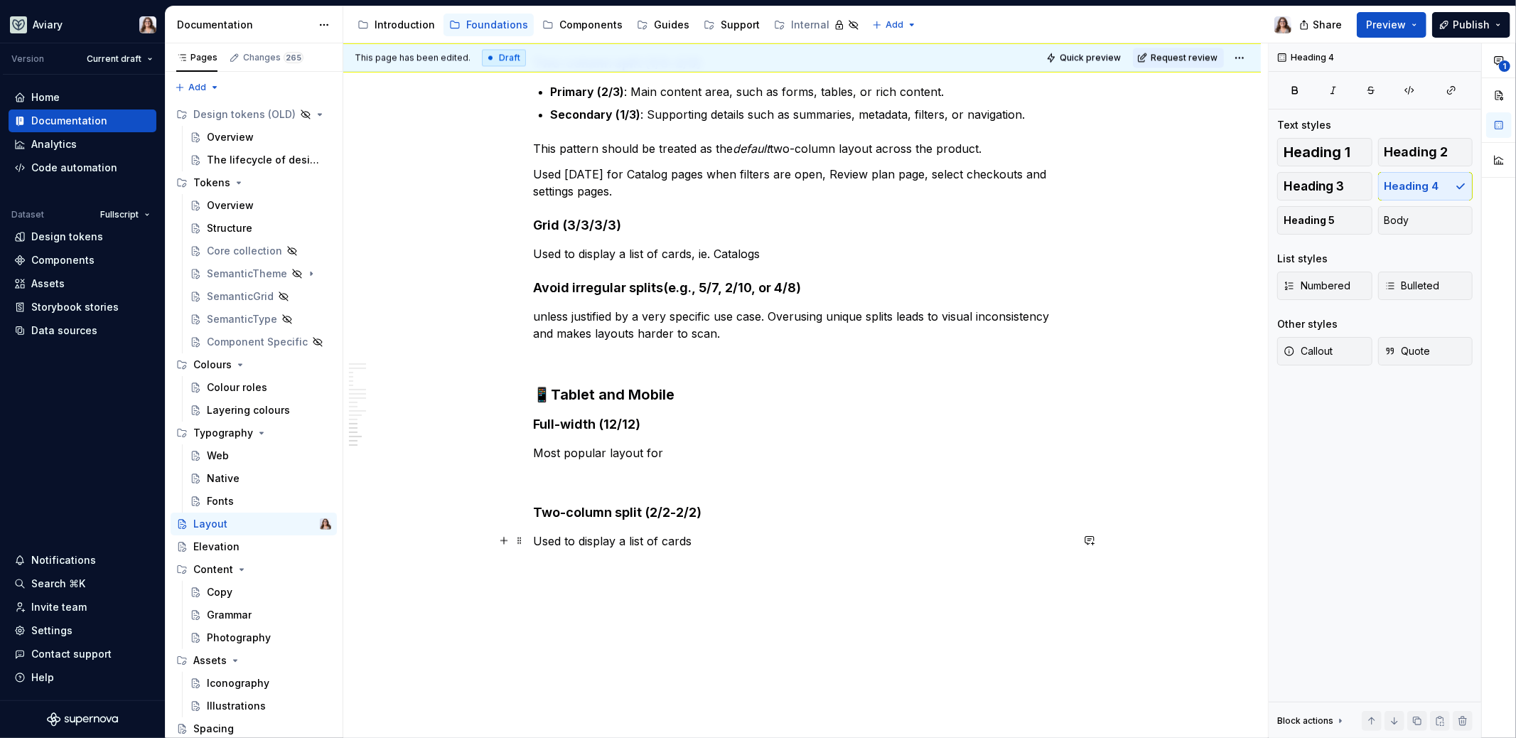
click at [690, 537] on p "Used to display a list of cards" at bounding box center [802, 540] width 537 height 17
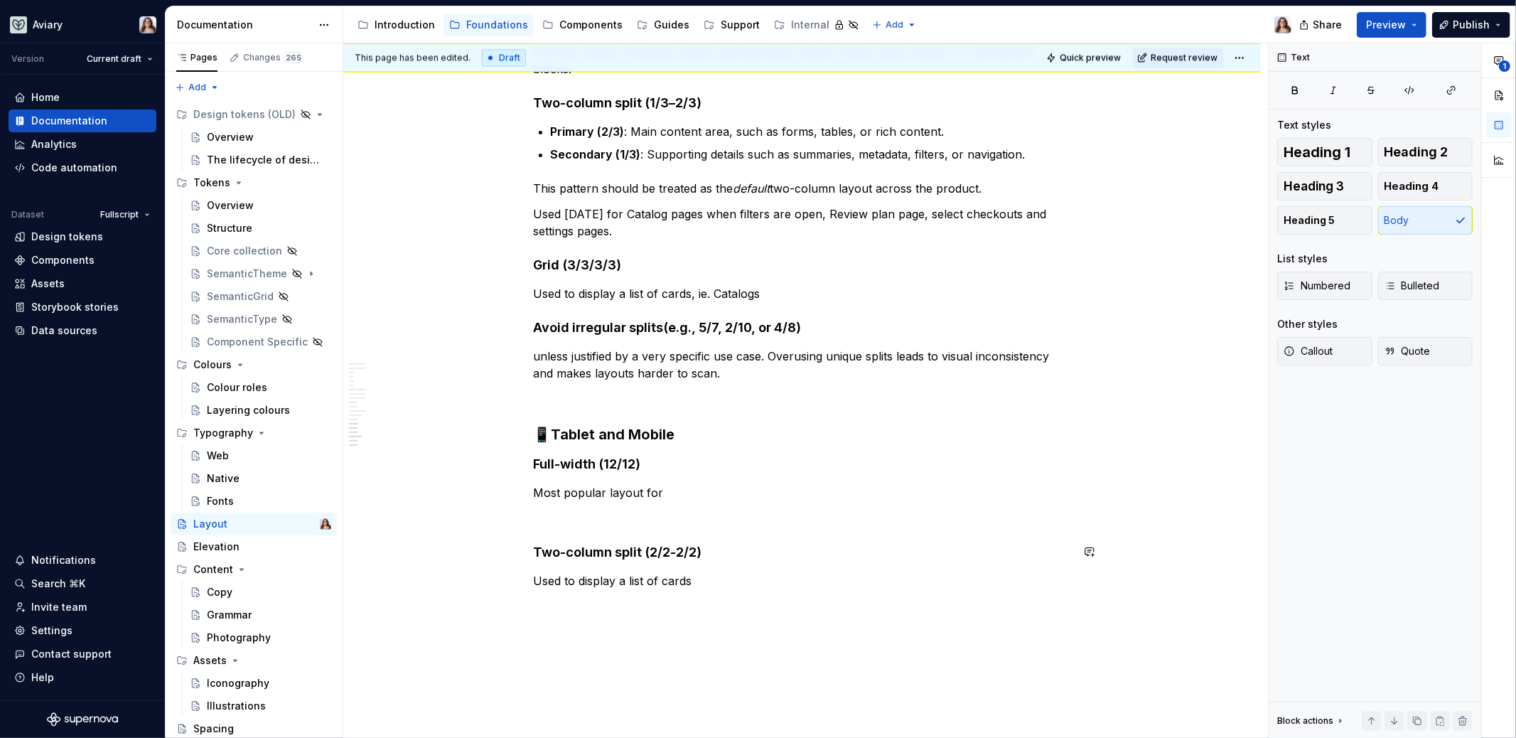
scroll to position [2790, 0]
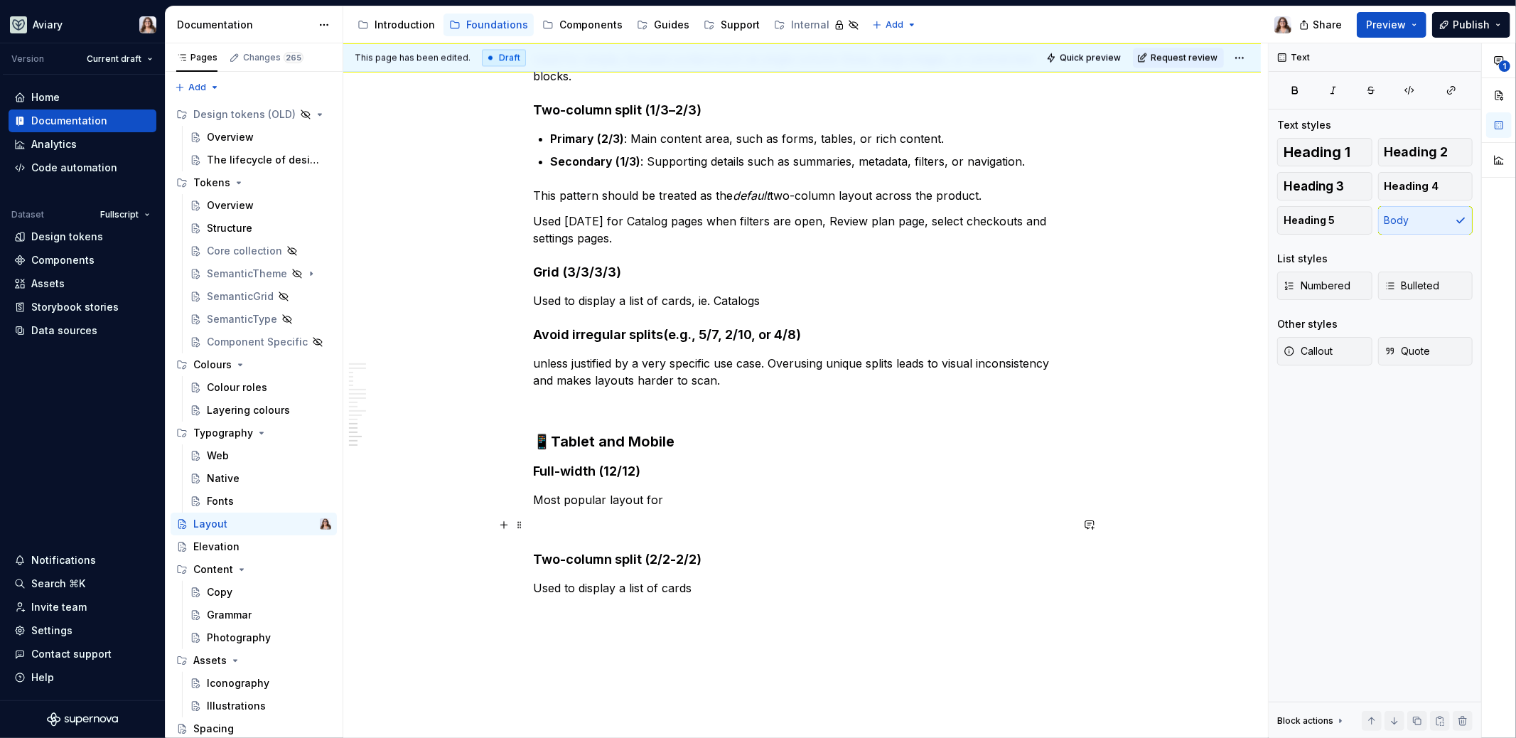
click at [603, 518] on p at bounding box center [802, 525] width 537 height 17
click at [665, 497] on p "Most popular layout for" at bounding box center [802, 499] width 537 height 17
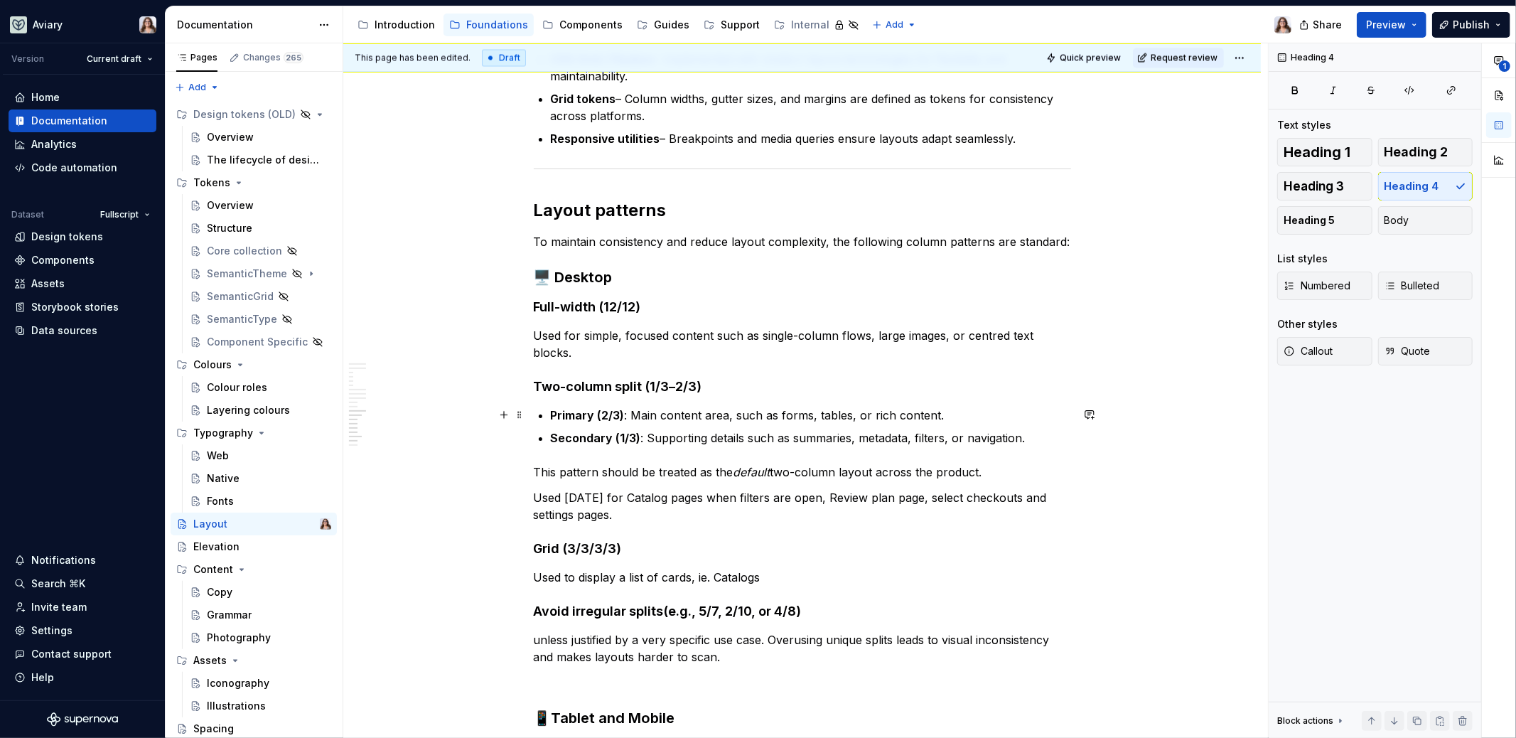
scroll to position [2492, 0]
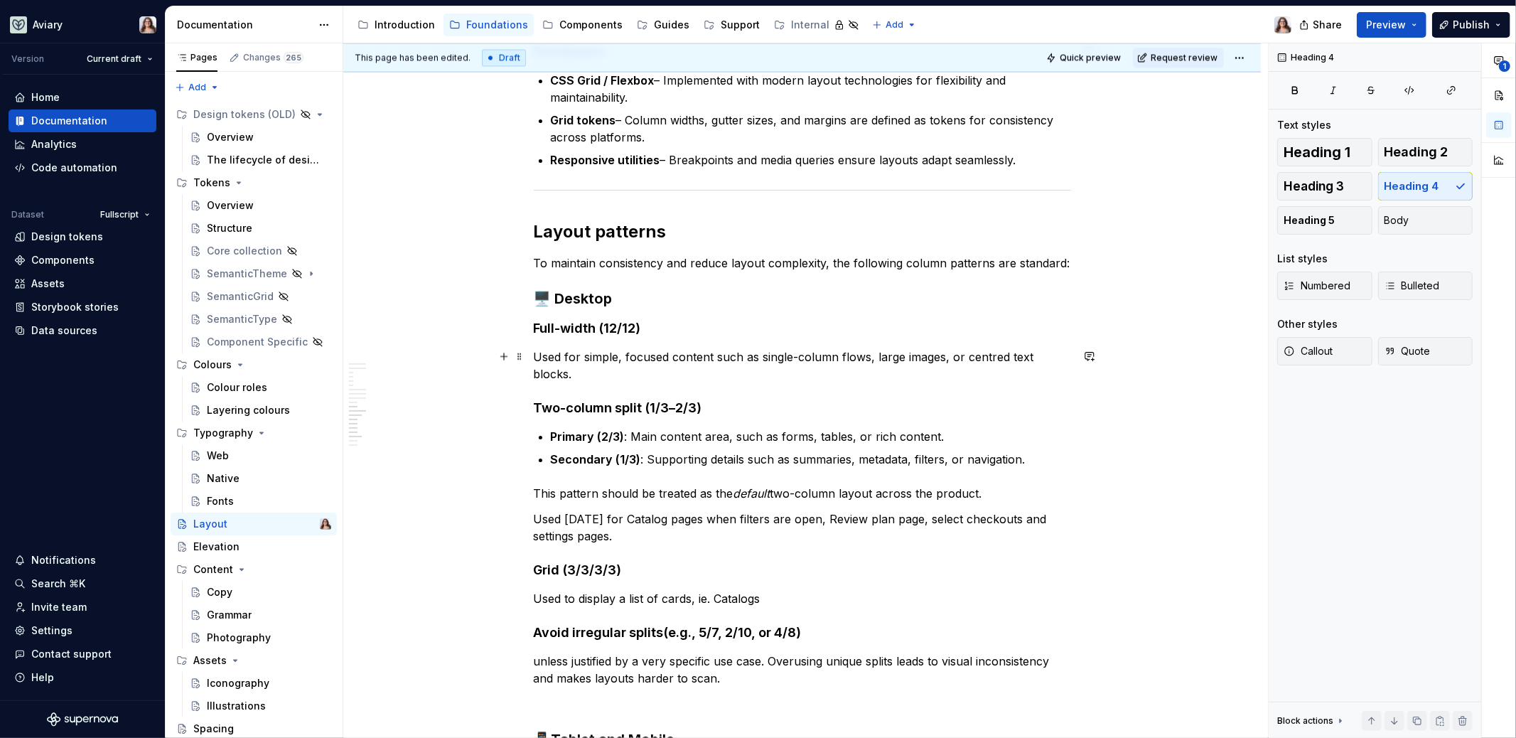
click at [574, 377] on p "Used for simple, focused content such as single-column flows, large images, or …" at bounding box center [802, 365] width 537 height 34
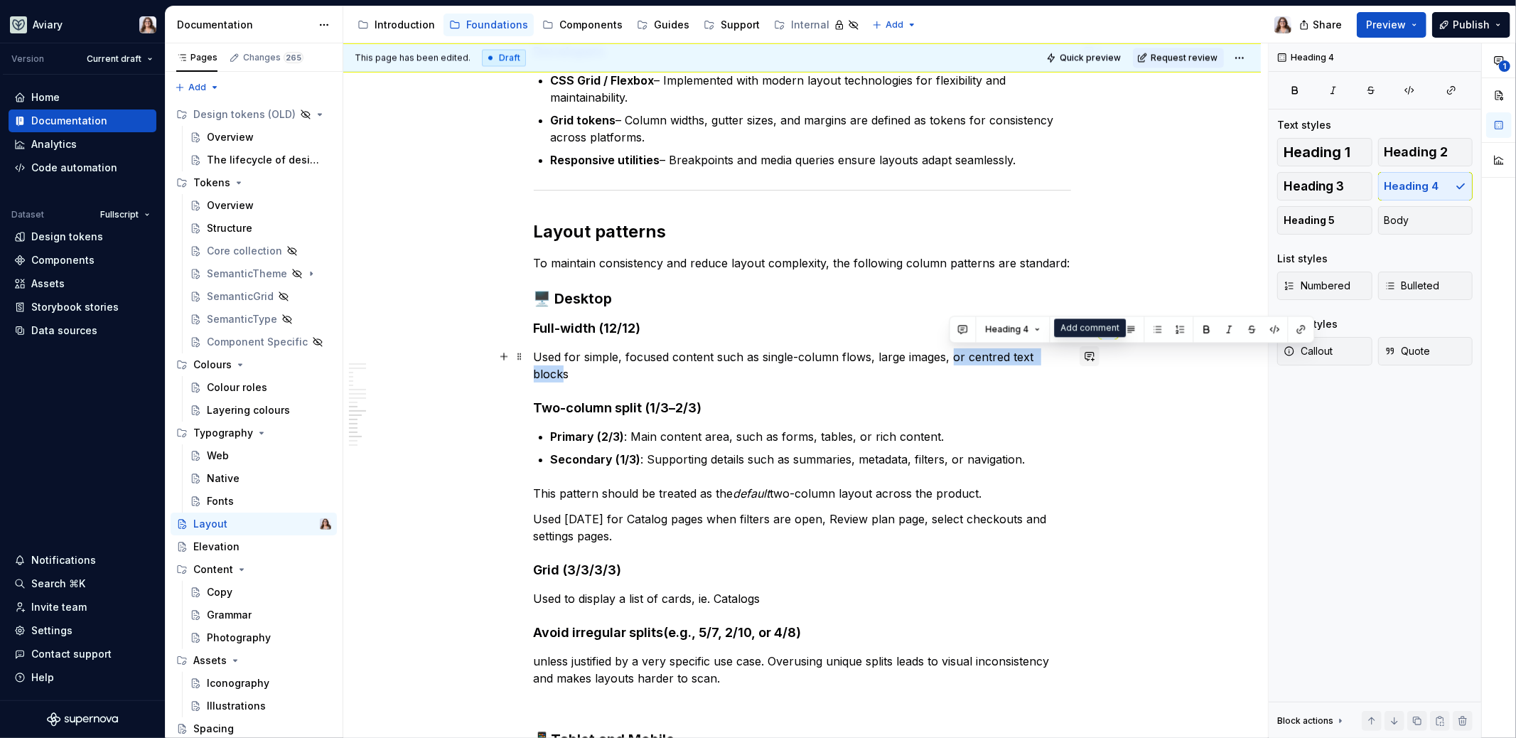
drag, startPoint x: 952, startPoint y: 353, endPoint x: 1079, endPoint y: 355, distance: 127.3
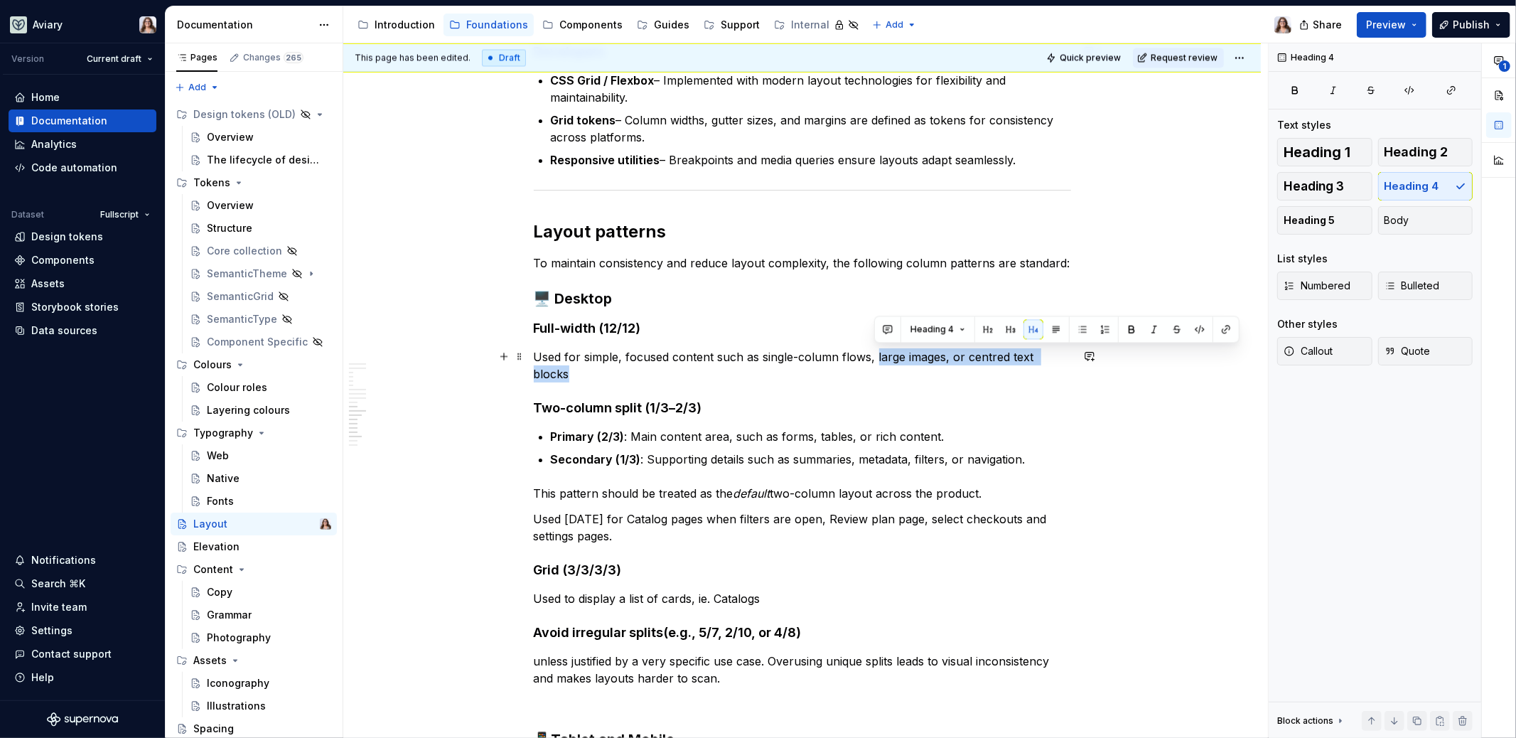
drag, startPoint x: 873, startPoint y: 355, endPoint x: 1072, endPoint y: 355, distance: 199.0
drag, startPoint x: 956, startPoint y: 350, endPoint x: 916, endPoint y: 350, distance: 39.8
click at [916, 351] on p "Used for simple, focused content such as single-column flows, tables, content c…" at bounding box center [802, 365] width 537 height 34
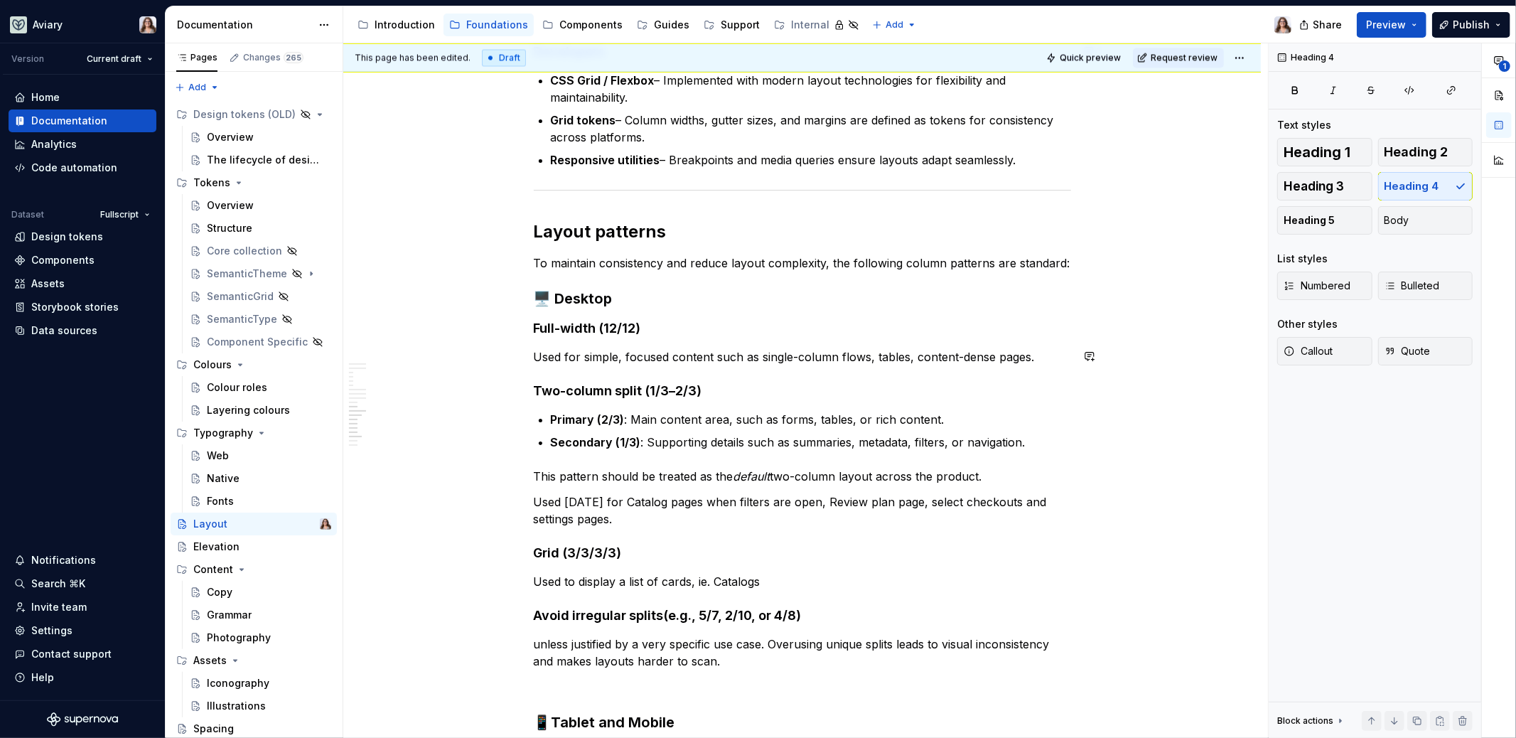
click at [729, 383] on h4 "Two-column split (1/3–2/3)" at bounding box center [802, 390] width 537 height 17
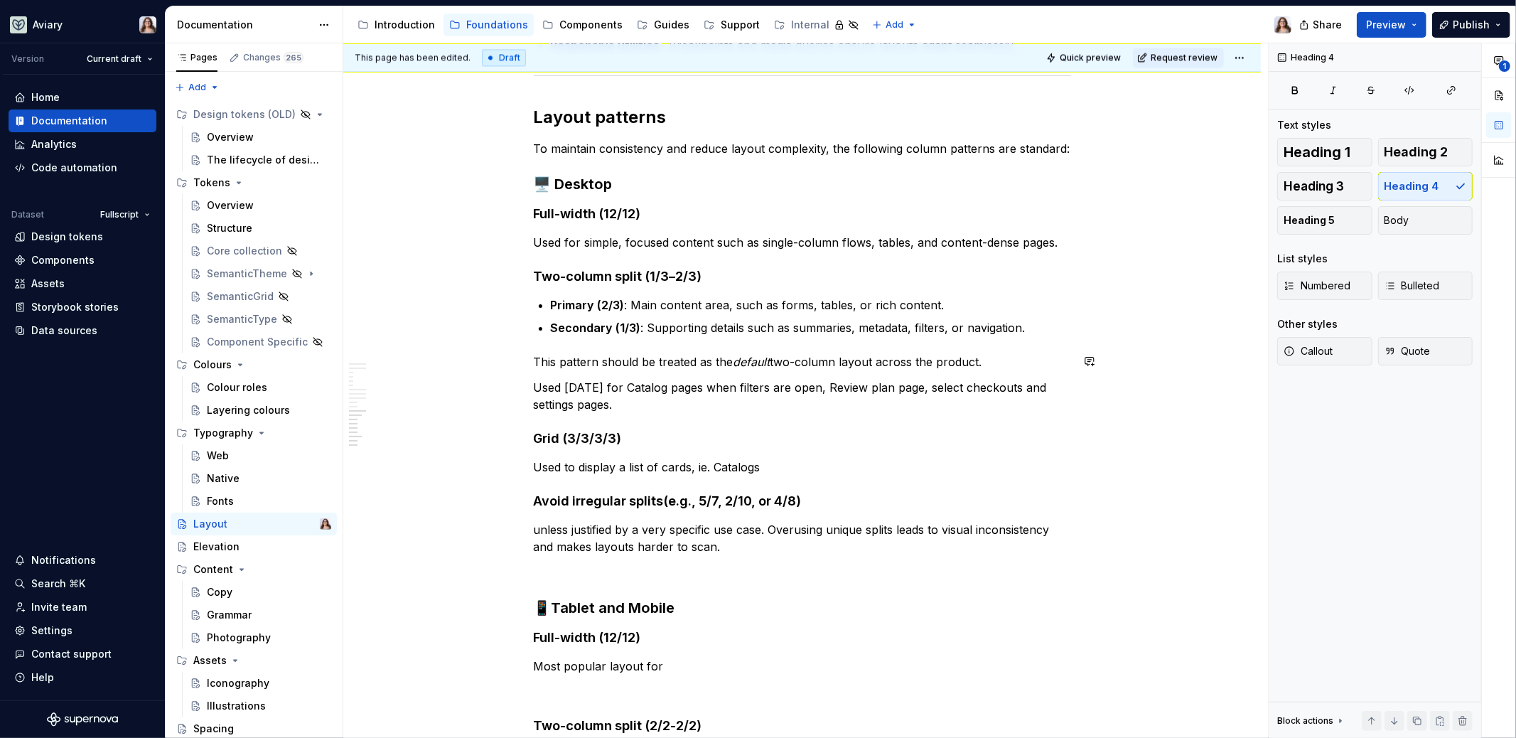
scroll to position [2604, 0]
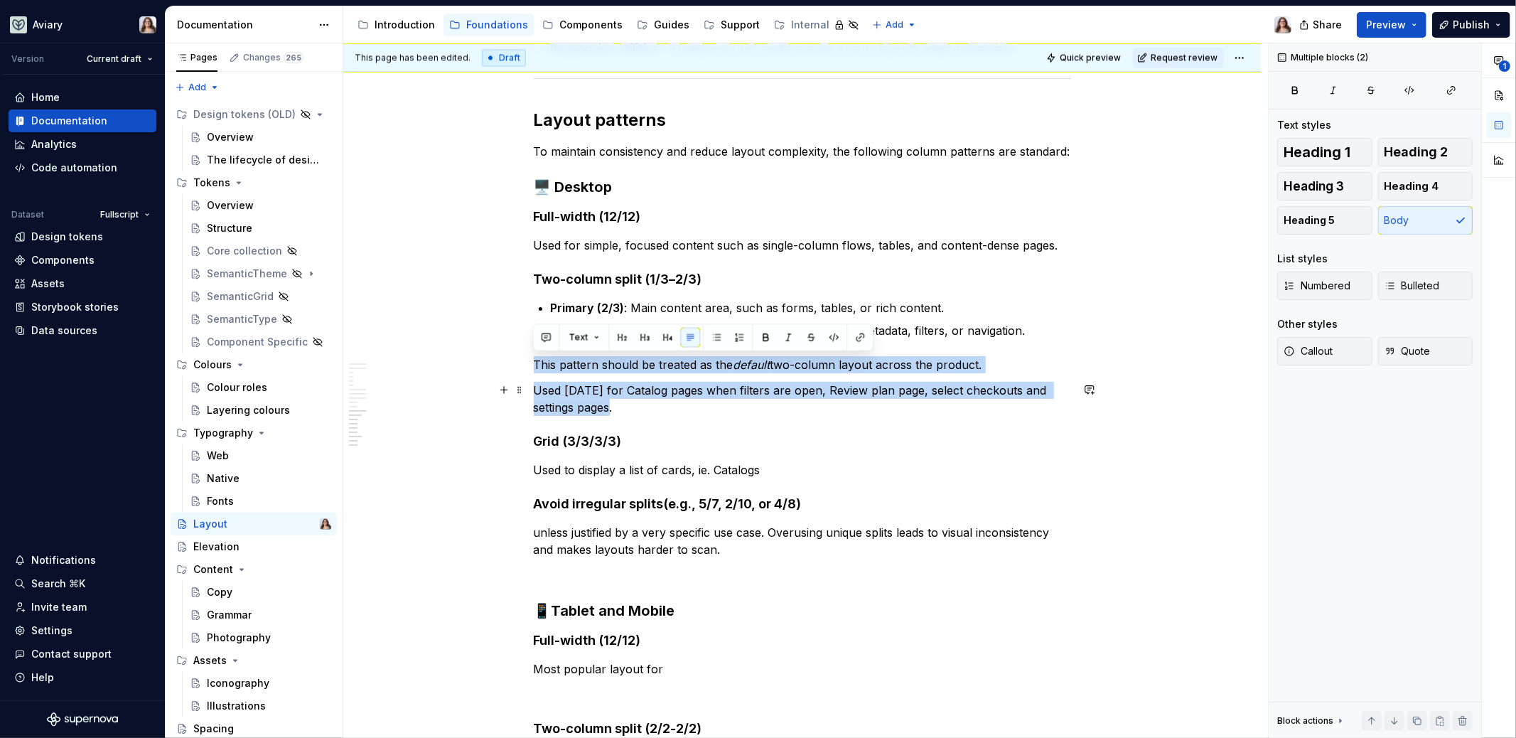
drag, startPoint x: 532, startPoint y: 359, endPoint x: 617, endPoint y: 404, distance: 95.7
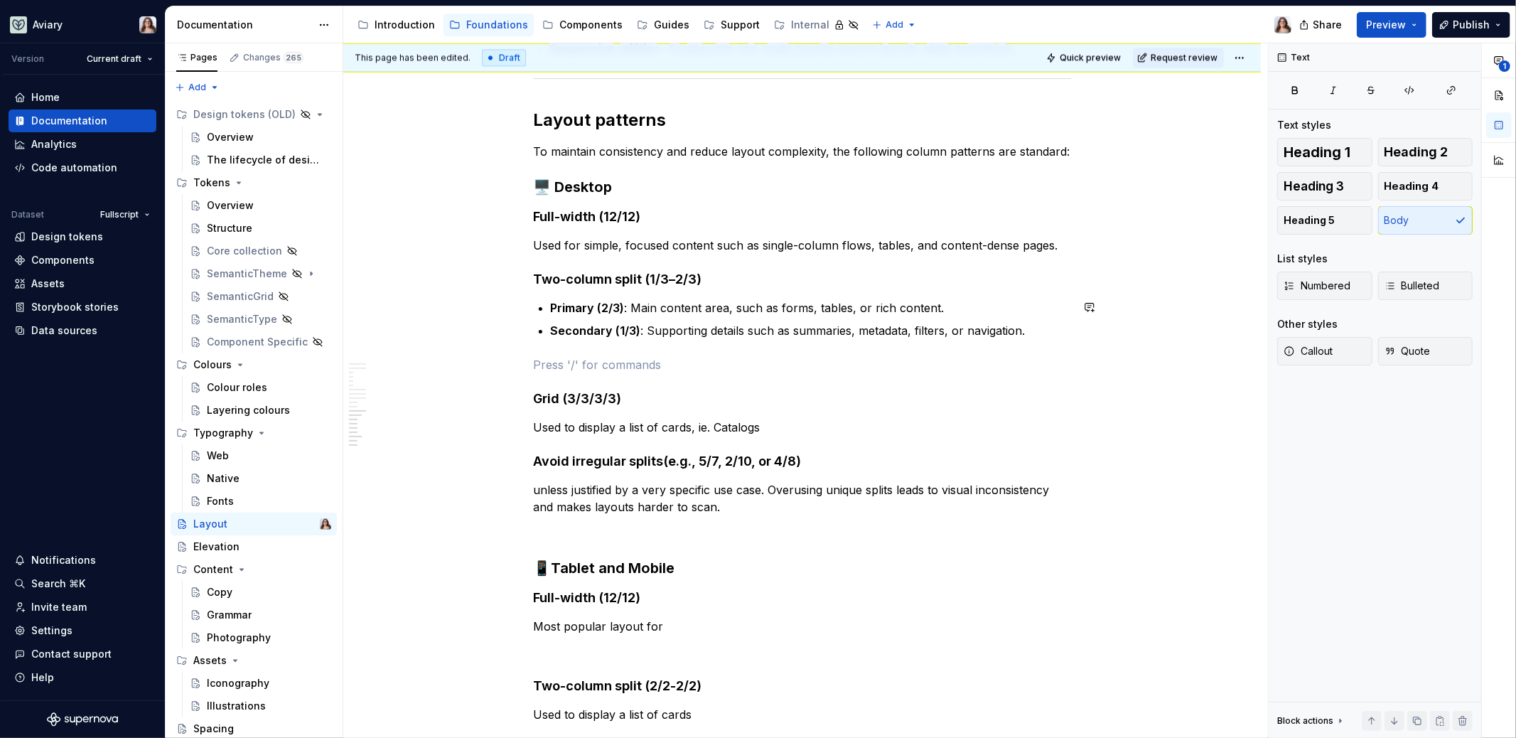
click at [698, 282] on h4 "Two-column split (1/3–2/3)" at bounding box center [802, 279] width 537 height 17
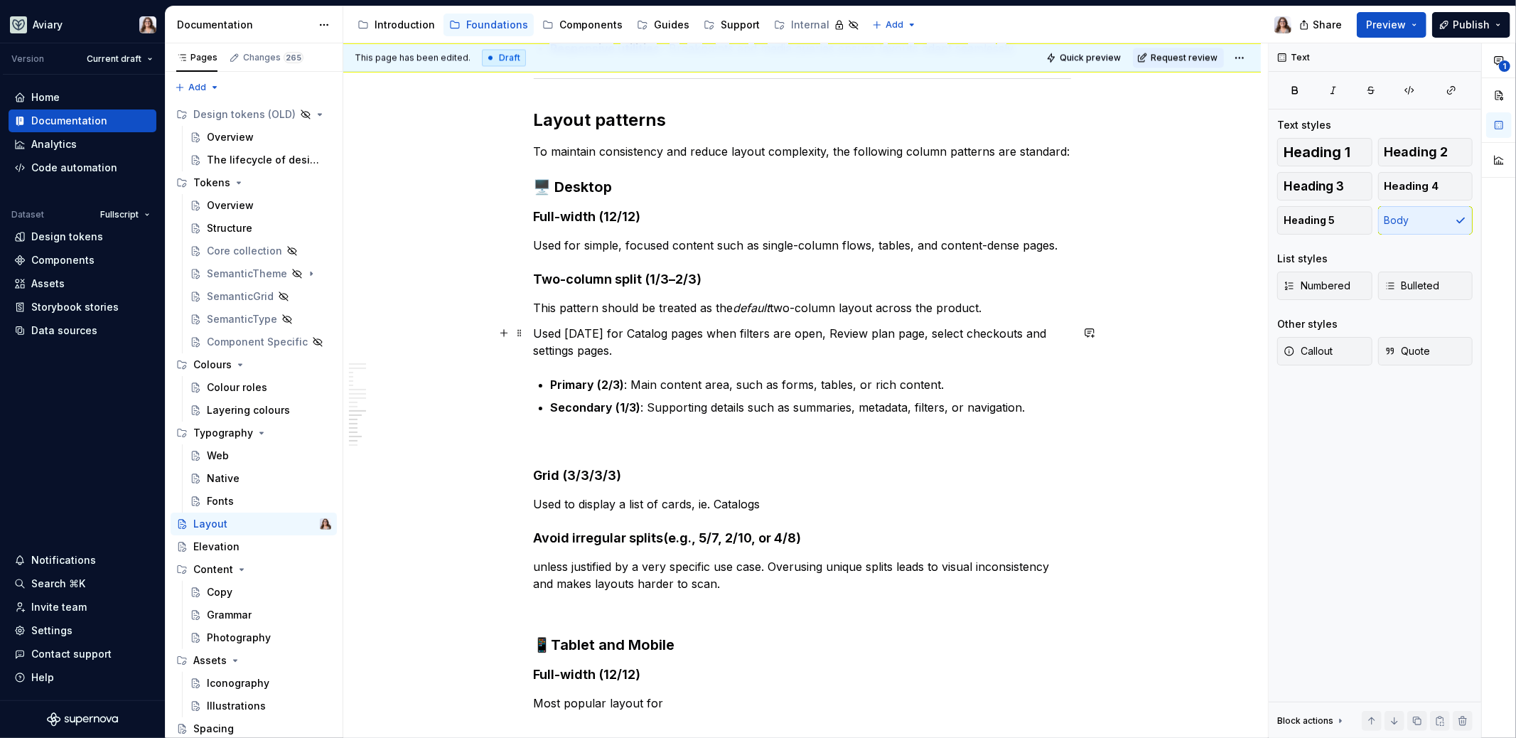
click at [536, 329] on p "Used [DATE] for Catalog pages when filters are open, Review plan page, select c…" at bounding box center [802, 342] width 537 height 34
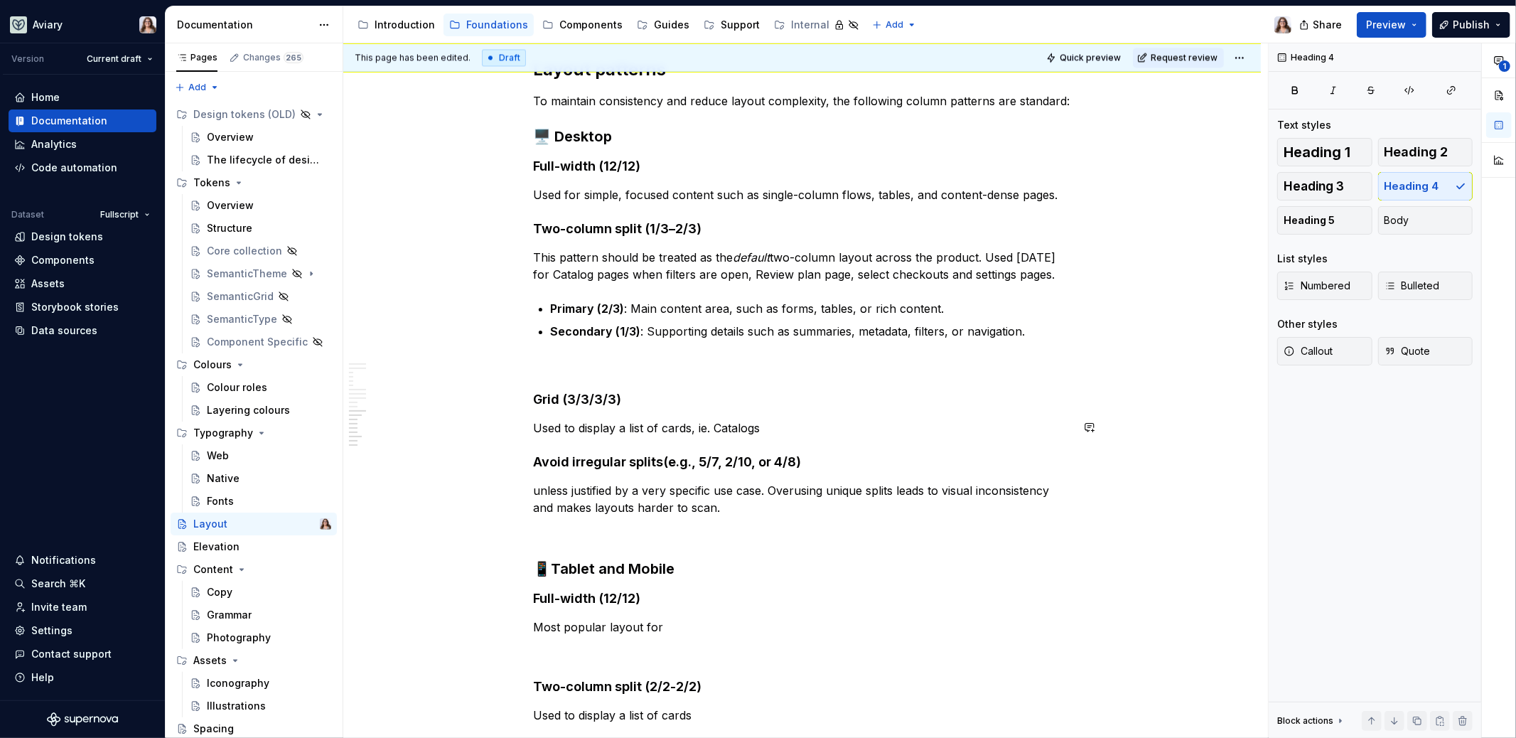
scroll to position [2657, 0]
click at [535, 457] on strong "Avoid irregular splits" at bounding box center [599, 458] width 130 height 15
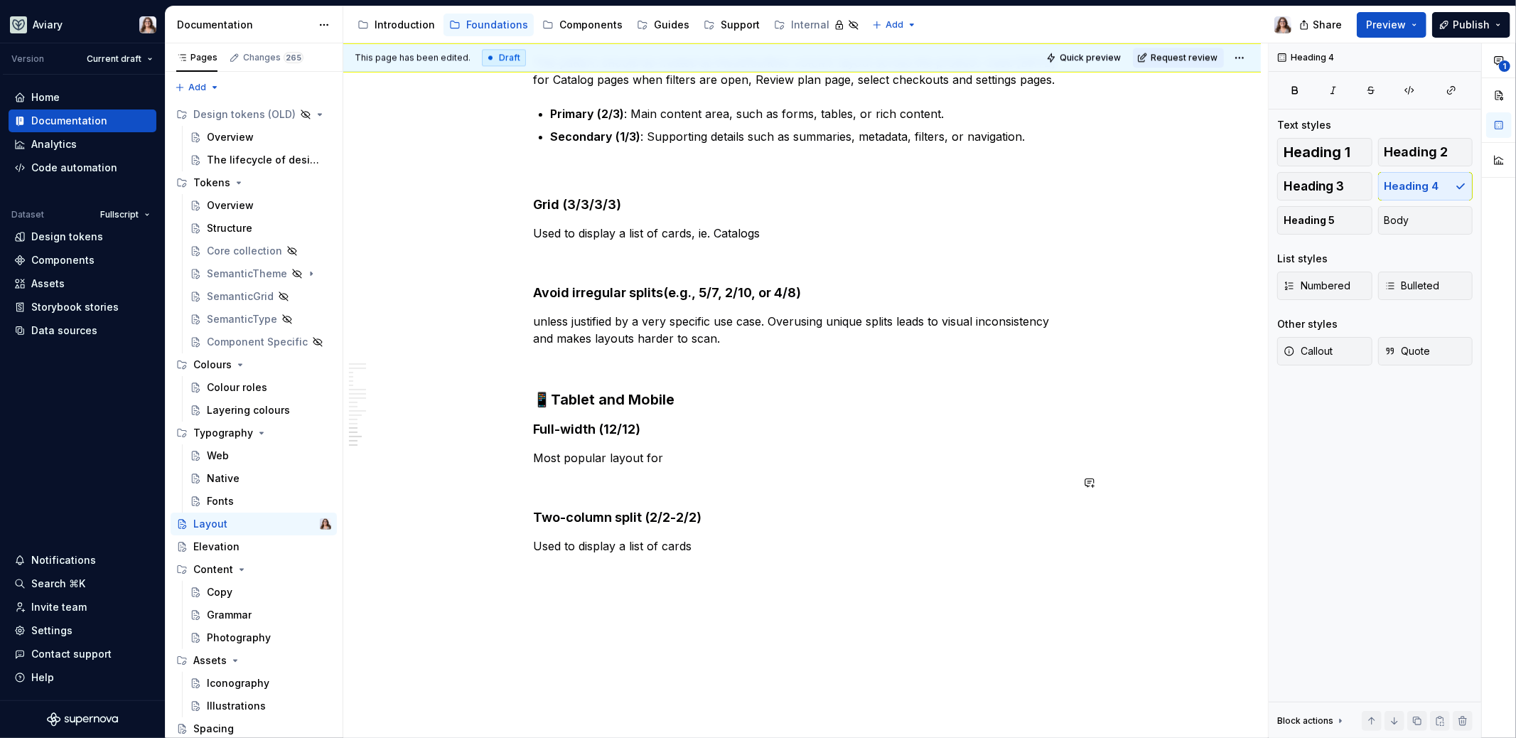
scroll to position [2917, 0]
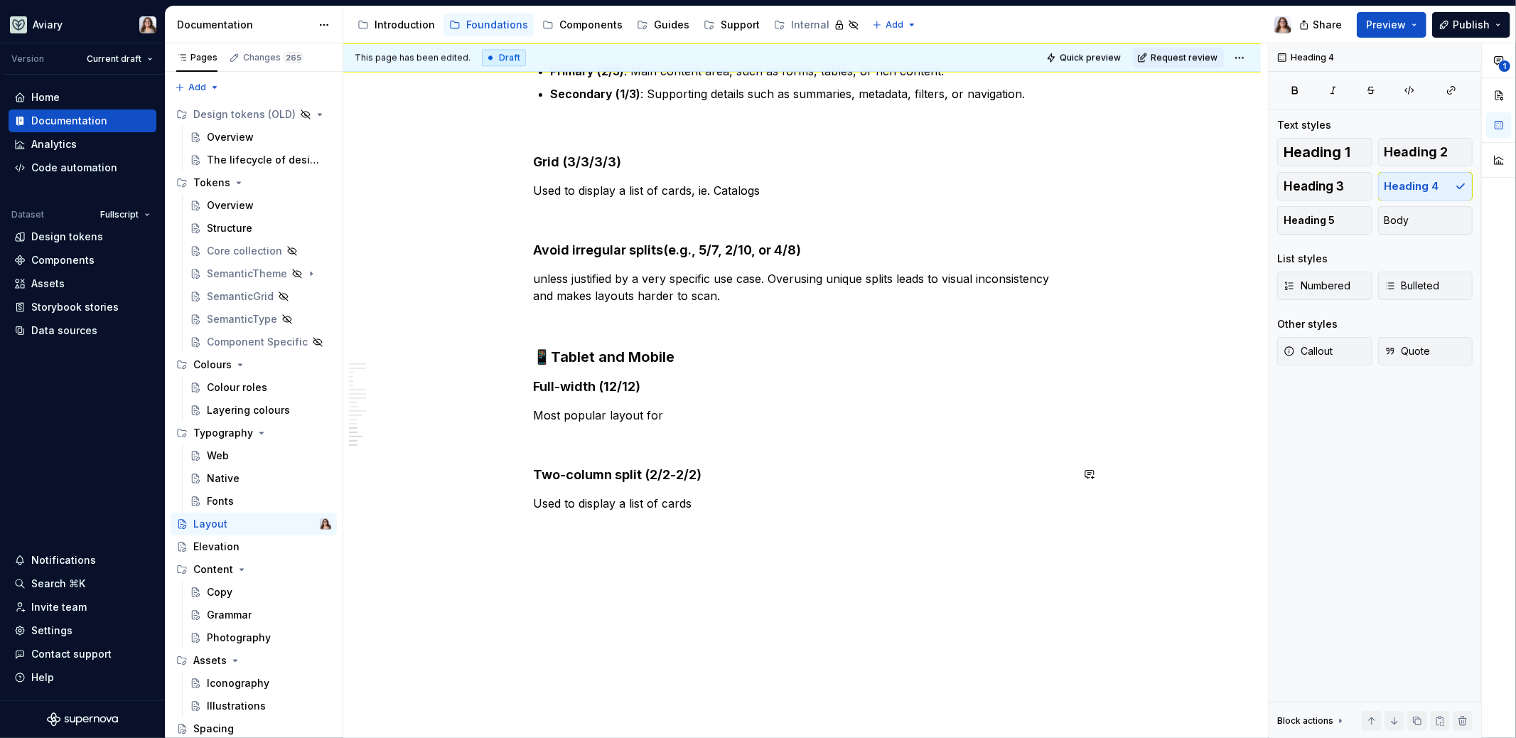
click at [562, 443] on p at bounding box center [802, 440] width 537 height 17
click at [645, 387] on h4 "Full-width (12/12)" at bounding box center [802, 386] width 537 height 17
click at [682, 357] on h3 "📱Tablet and Mobile" at bounding box center [802, 357] width 537 height 20
click at [661, 416] on p "Most popular layout for" at bounding box center [802, 415] width 537 height 17
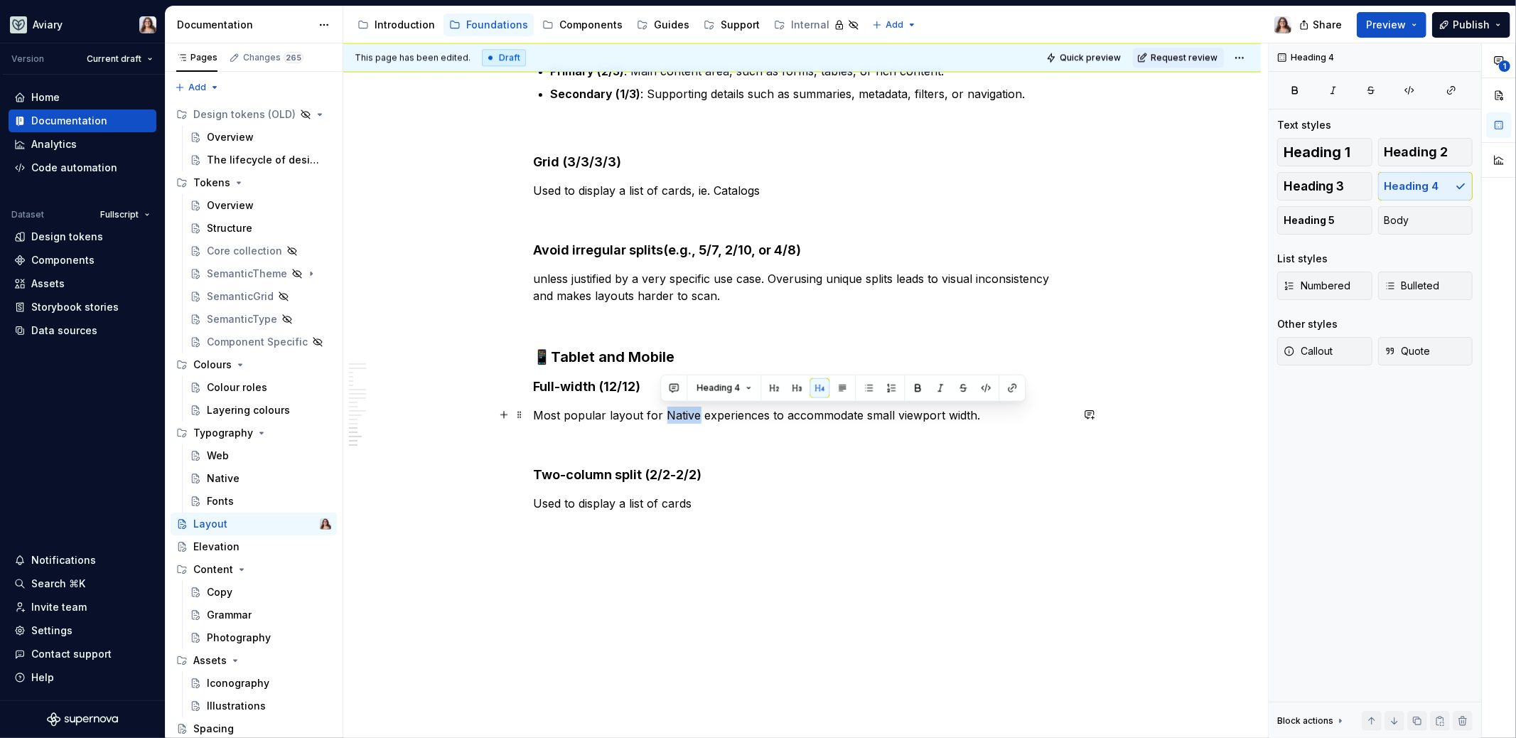
drag, startPoint x: 663, startPoint y: 414, endPoint x: 696, endPoint y: 414, distance: 33.4
click at [696, 414] on p "Most popular layout for Native experiences to accommodate small viewport width." at bounding box center [802, 415] width 537 height 17
click at [987, 416] on p "Most popular layout for Mobile experiences to accommodate a small viewport widt…" at bounding box center [802, 415] width 537 height 17
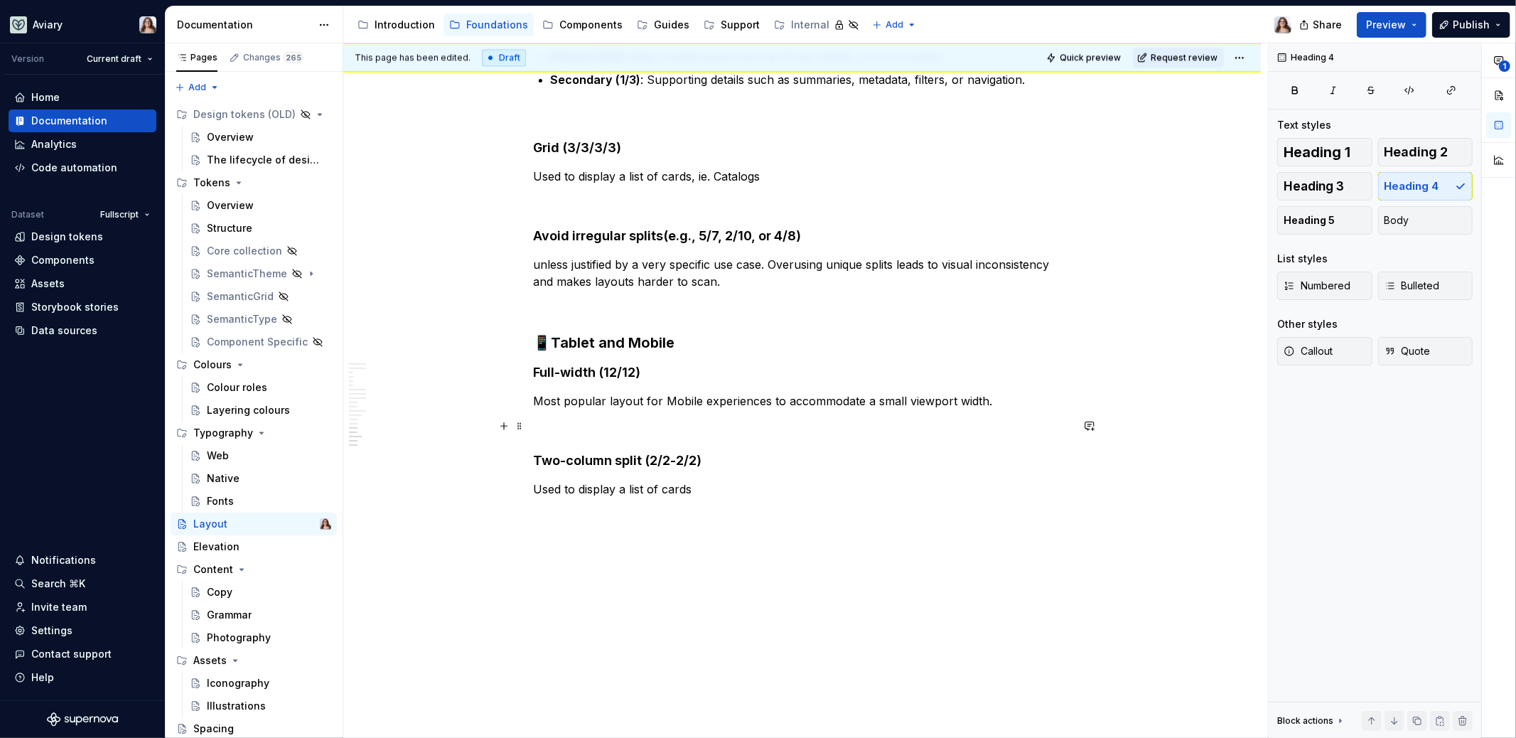
scroll to position [2947, 0]
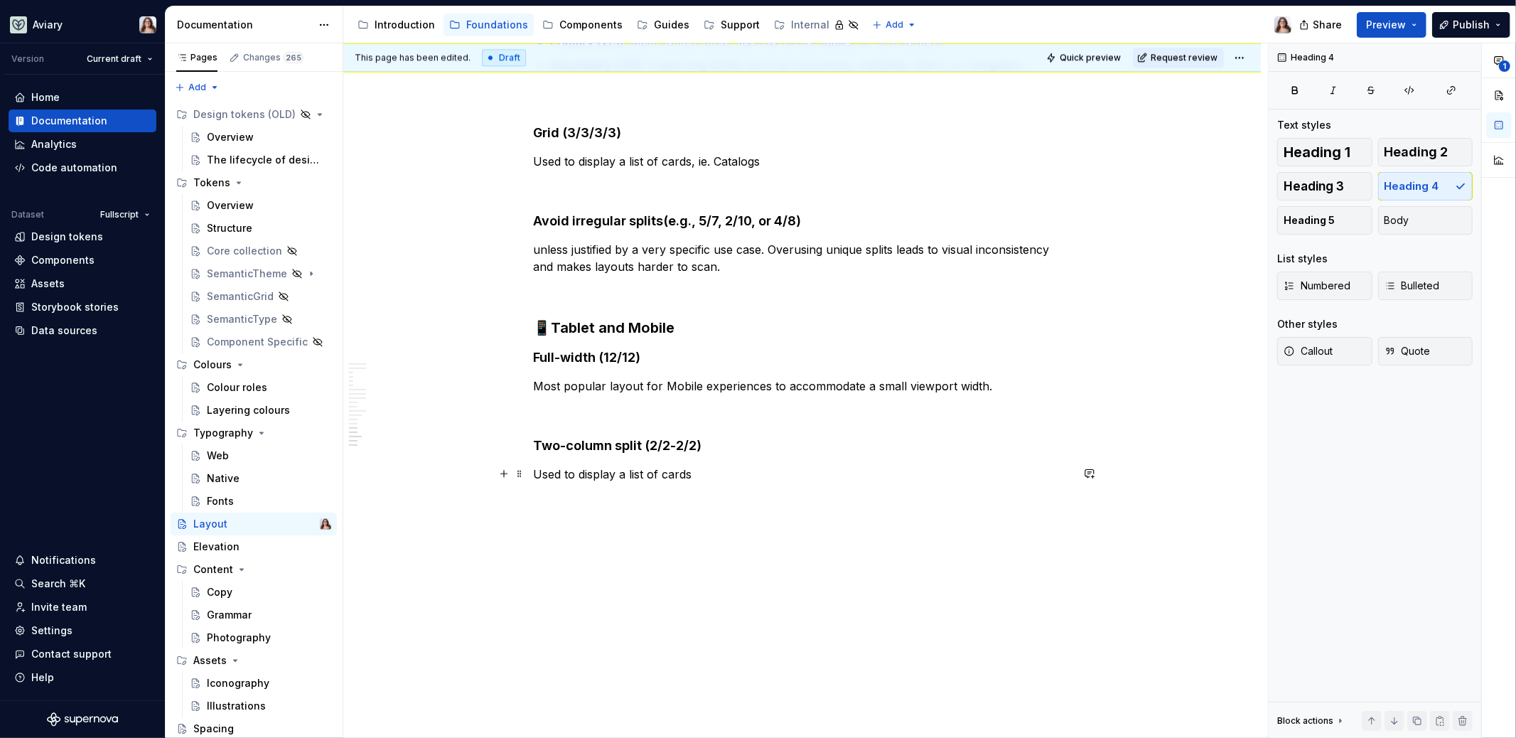
click at [703, 469] on p "Used to display a list of cards" at bounding box center [802, 474] width 537 height 17
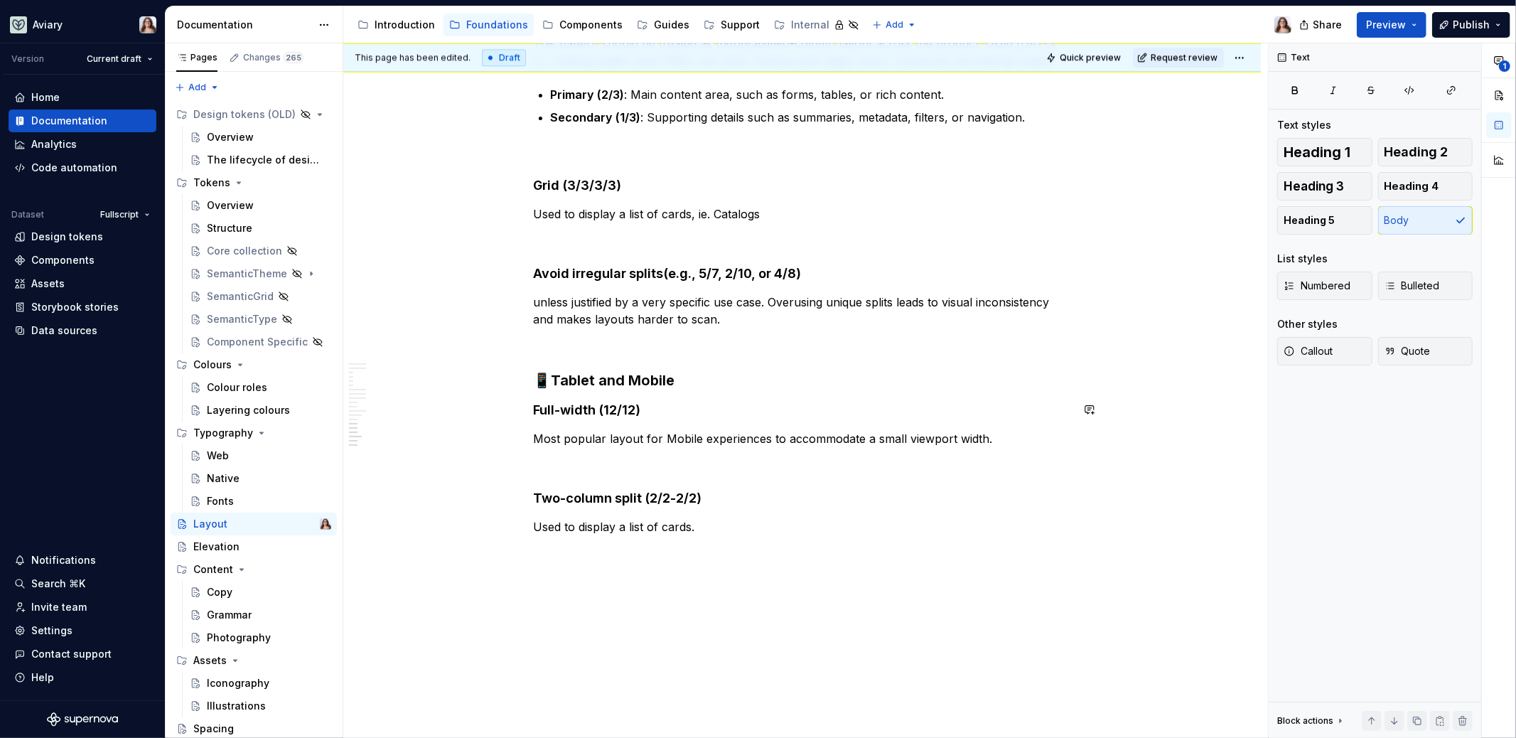
scroll to position [2900, 0]
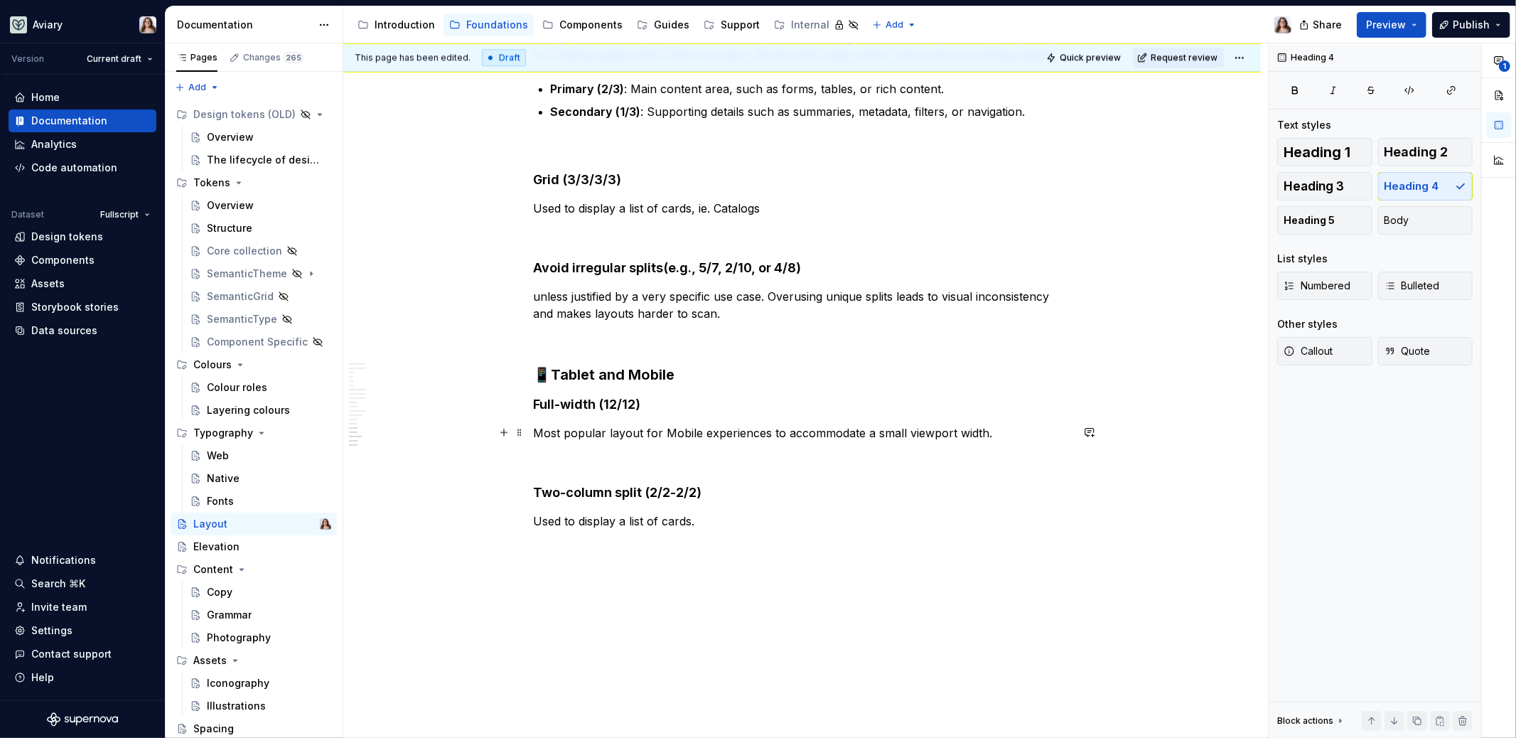
click at [998, 434] on p "Most popular layout for Mobile experiences to accommodate a small viewport widt…" at bounding box center [802, 432] width 537 height 17
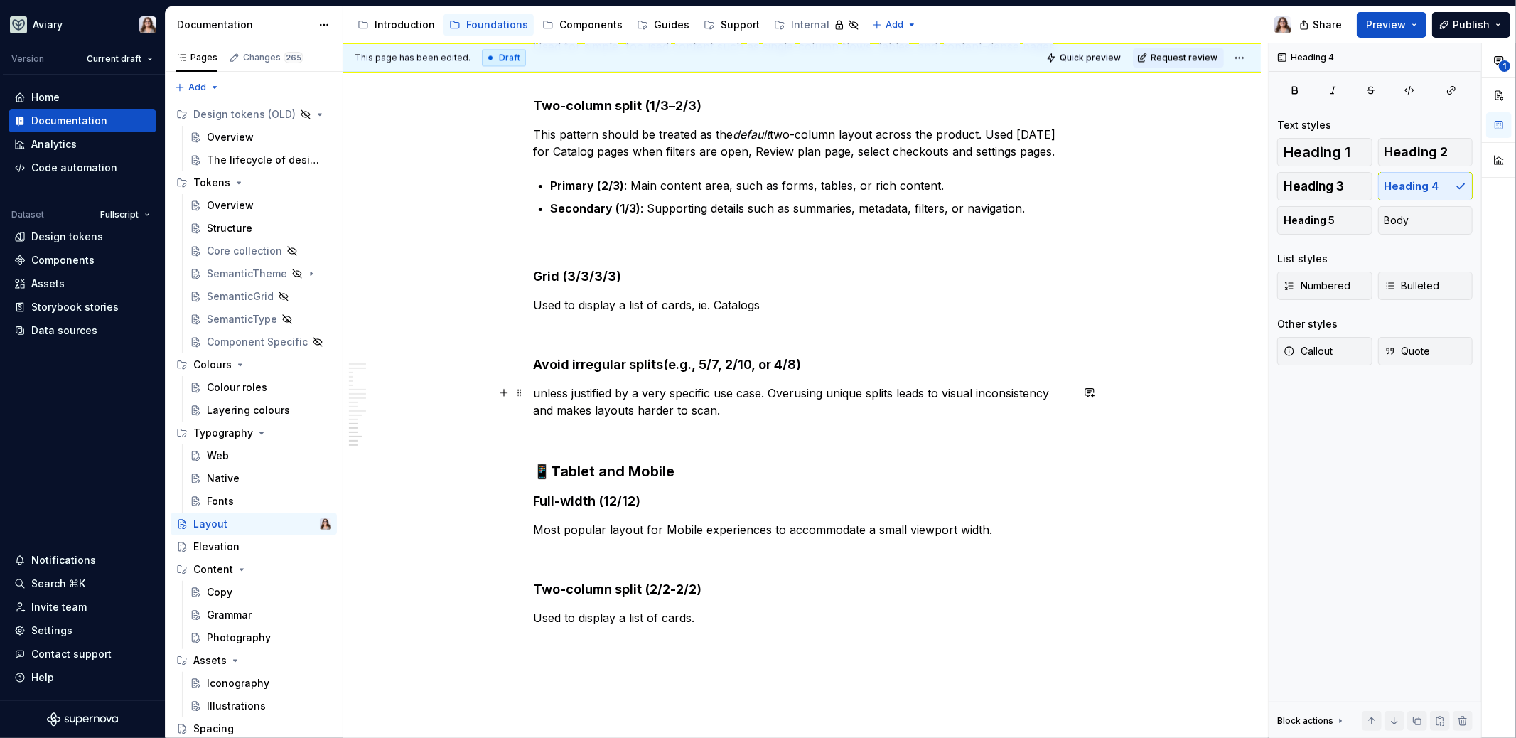
scroll to position [2792, 0]
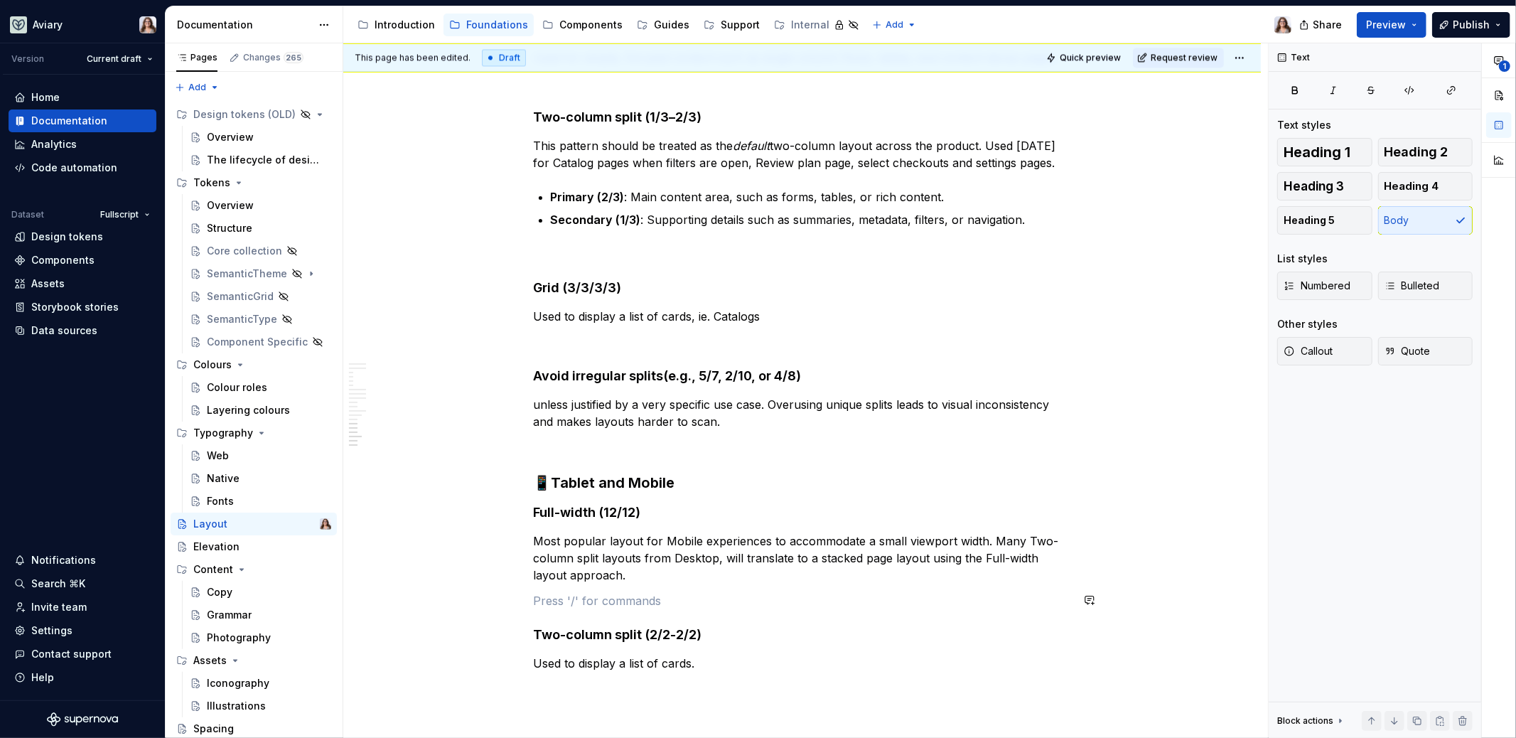
click at [643, 572] on p "Most popular layout for Mobile experiences to accommodate a small viewport widt…" at bounding box center [802, 557] width 537 height 51
click at [634, 578] on p "Most popular layout for Mobile experiences to accommodate a small viewport widt…" at bounding box center [802, 557] width 537 height 51
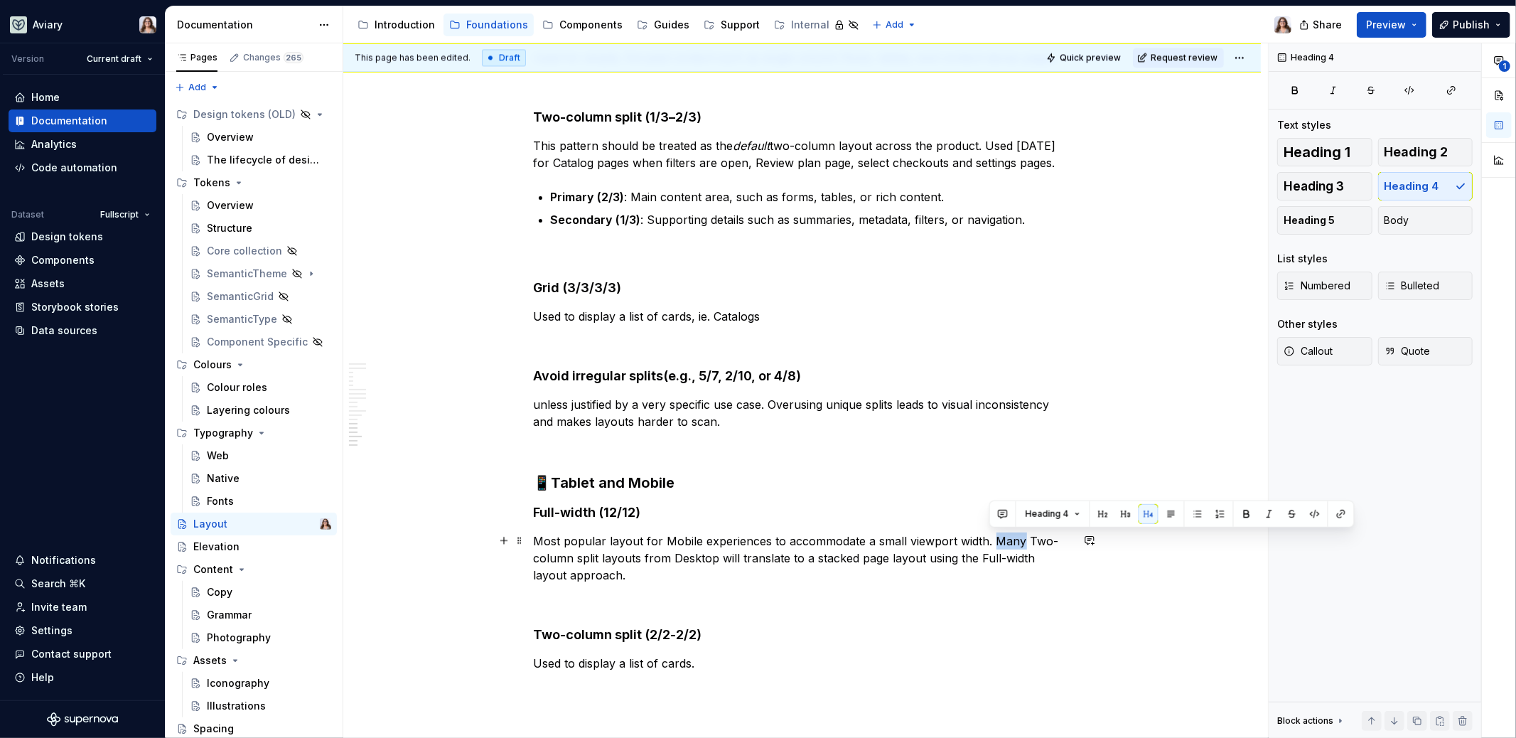
drag, startPoint x: 991, startPoint y: 540, endPoint x: 1015, endPoint y: 540, distance: 24.2
click at [1017, 541] on p "Most popular layout for Mobile experiences to accommodate a small viewport widt…" at bounding box center [802, 557] width 537 height 51
click at [602, 569] on p "Most popular layout for Mobile experiences to accommodate a small viewport widt…" at bounding box center [802, 557] width 537 height 51
drag, startPoint x: 993, startPoint y: 540, endPoint x: 1017, endPoint y: 541, distance: 24.2
click at [1017, 542] on p "Most popular layout for Mobile experiences to accommodate a small viewport widt…" at bounding box center [802, 557] width 537 height 51
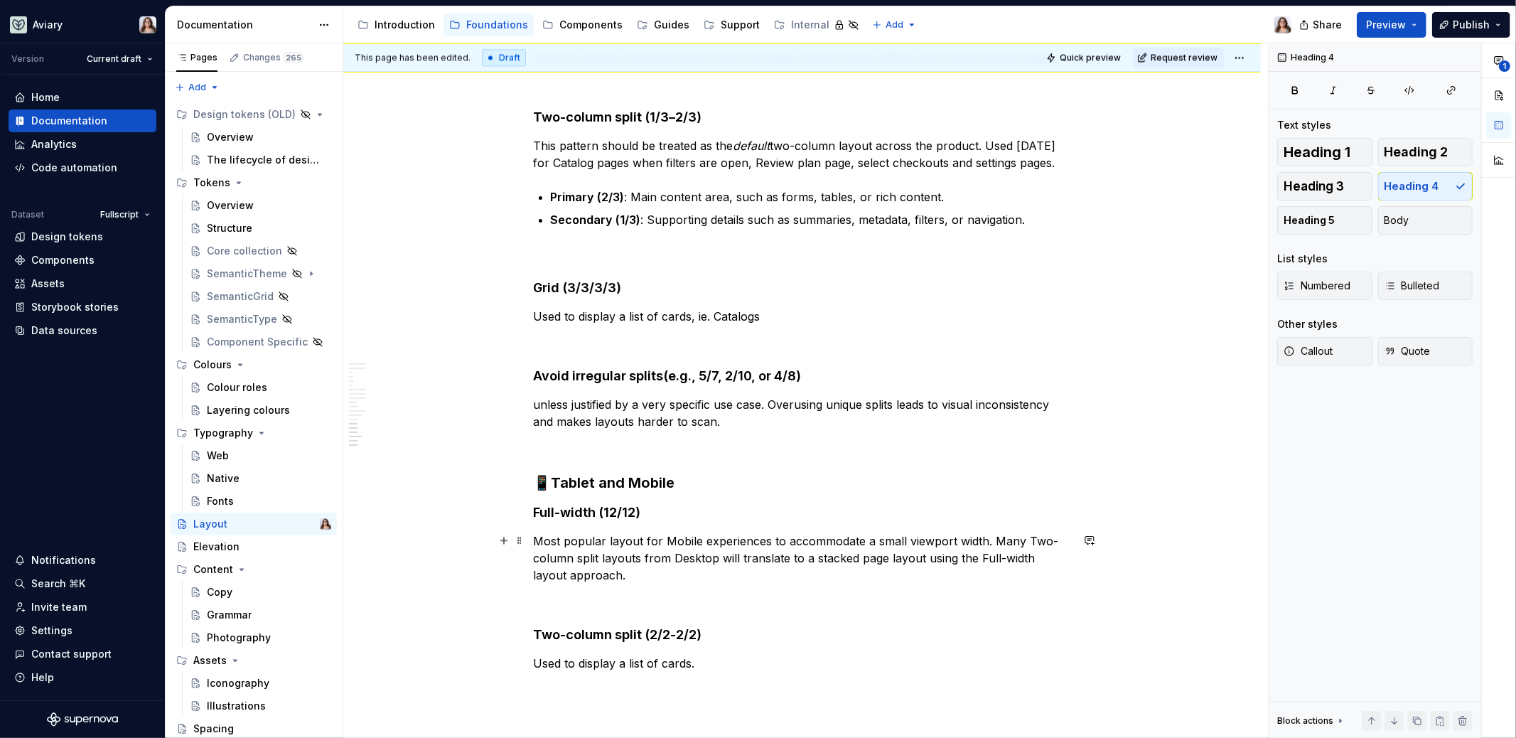
click at [758, 570] on p "Most popular layout for Mobile experiences to accommodate a small viewport widt…" at bounding box center [802, 557] width 537 height 51
drag, startPoint x: 992, startPoint y: 540, endPoint x: 1017, endPoint y: 541, distance: 25.6
click at [1017, 541] on p "Most popular layout for Mobile experiences to accommodate a small viewport widt…" at bounding box center [802, 557] width 537 height 51
click at [857, 578] on p "Most popular layout for Mobile experiences to accommodate a small viewport widt…" at bounding box center [802, 557] width 537 height 51
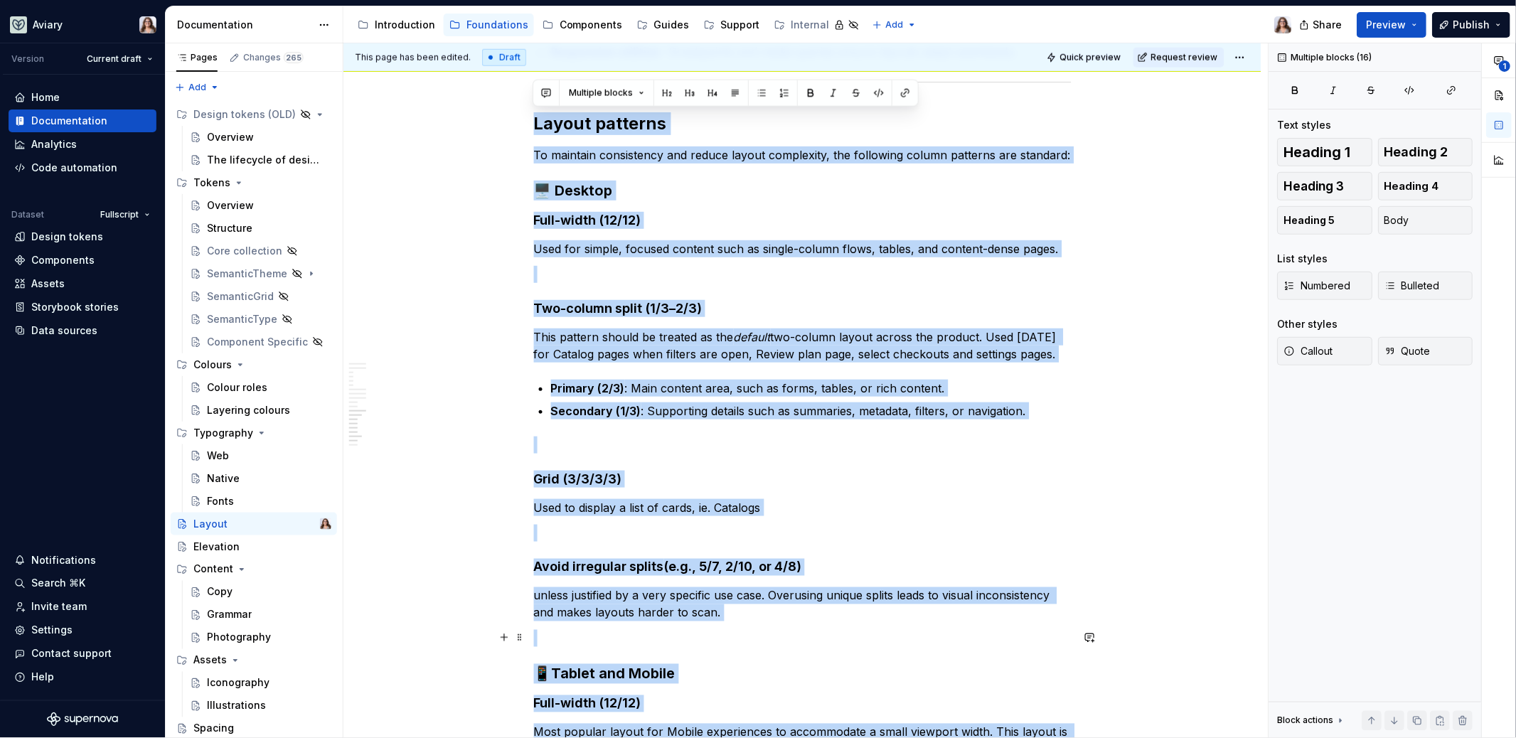
scroll to position [2987, 0]
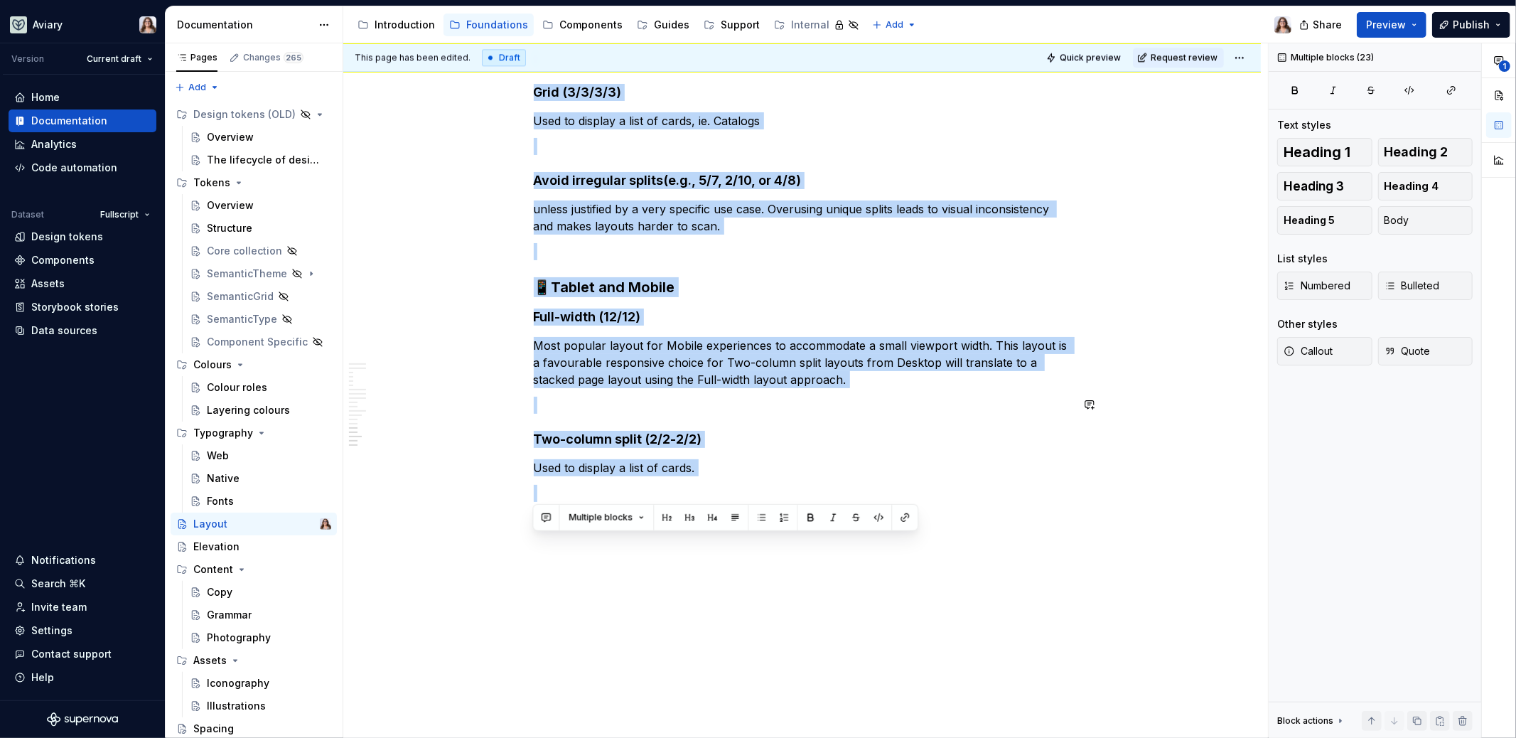
drag, startPoint x: 532, startPoint y: 90, endPoint x: 784, endPoint y: 519, distance: 497.7
copy div "Layout patterns To maintain consistency and reduce layout complexity, the follo…"
click at [673, 444] on h4 "Two-column split (2/2-2/2)" at bounding box center [802, 439] width 537 height 17
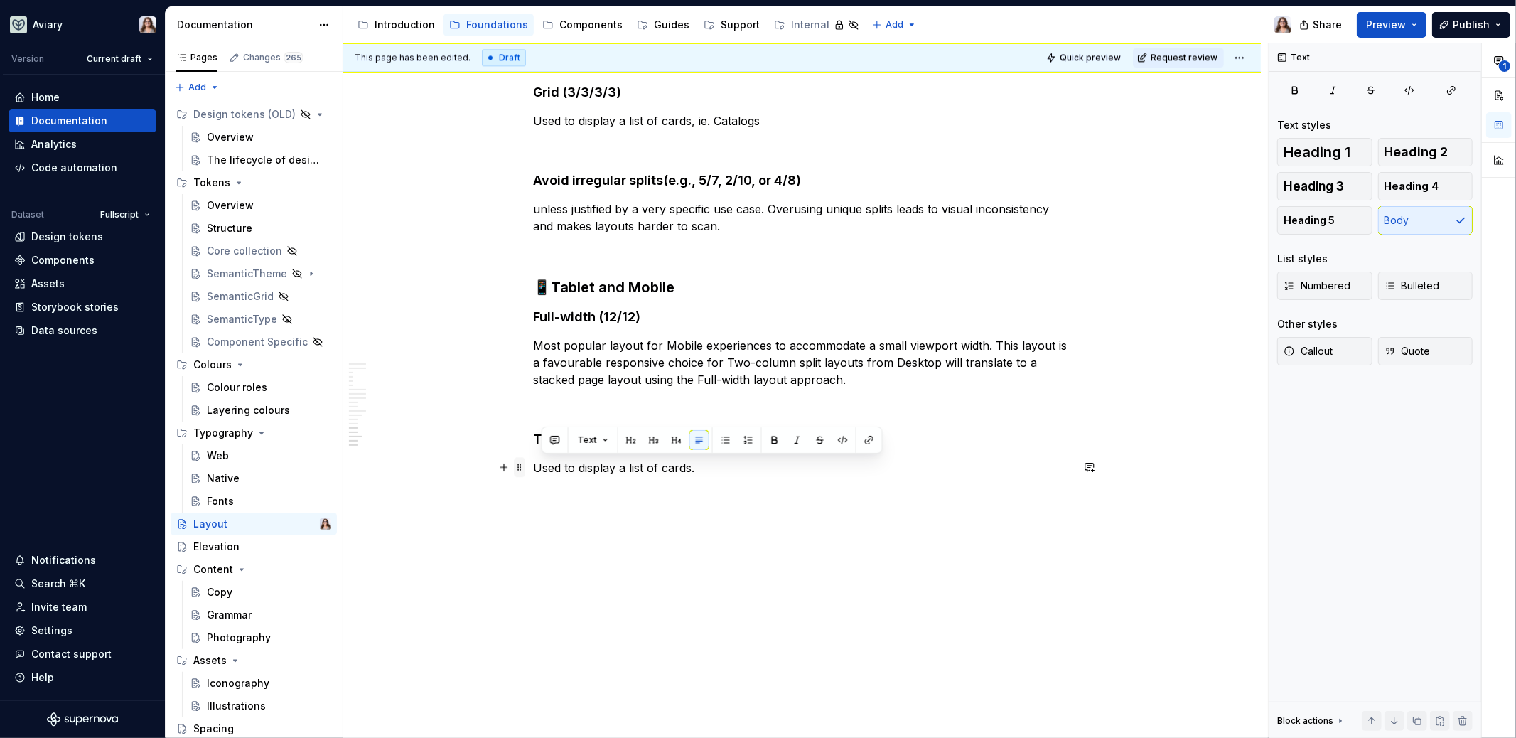
drag, startPoint x: 699, startPoint y: 469, endPoint x: 523, endPoint y: 465, distance: 176.3
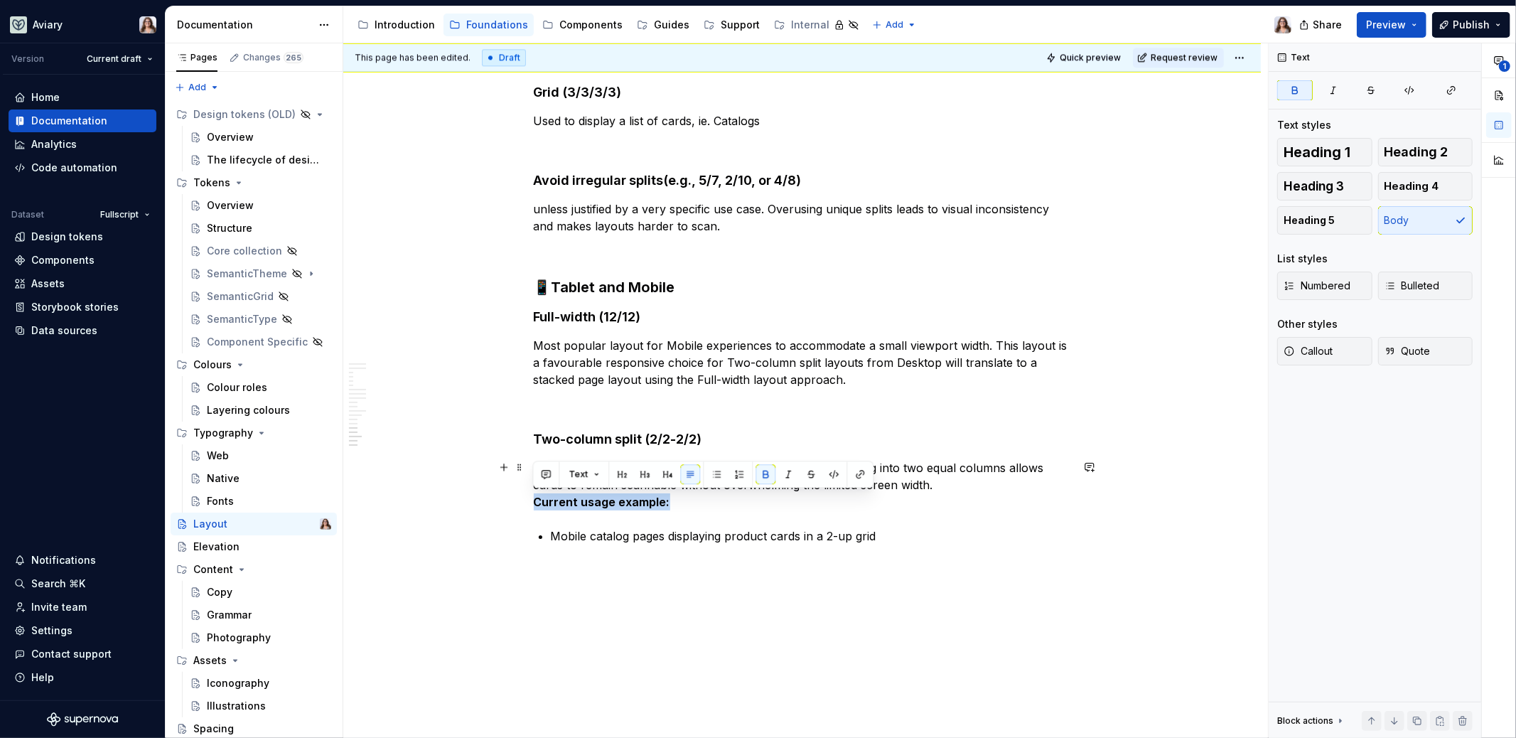
drag, startPoint x: 672, startPoint y: 501, endPoint x: 516, endPoint y: 500, distance: 156.4
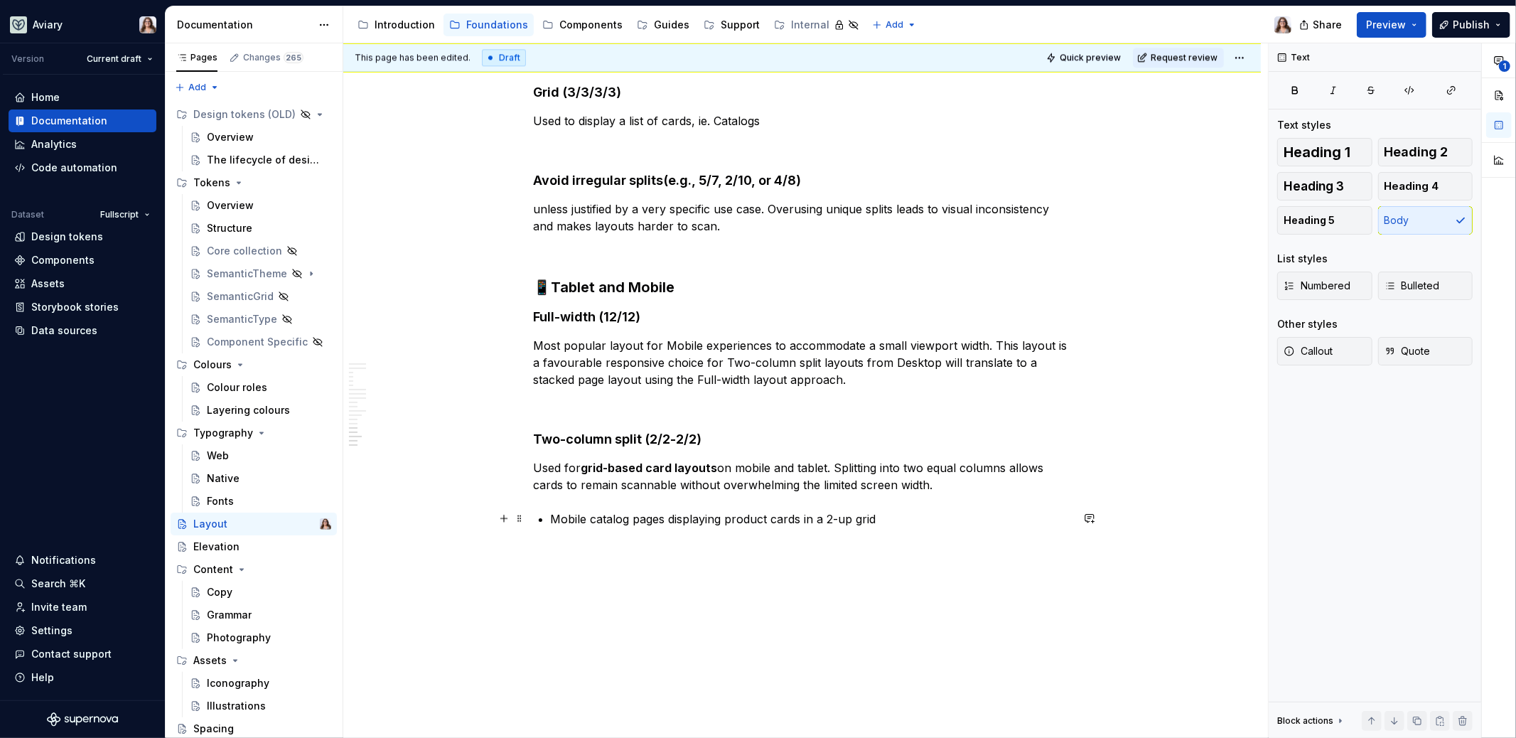
click at [882, 517] on p "Mobile catalog pages displaying product cards in a 2-up grid" at bounding box center [811, 518] width 520 height 17
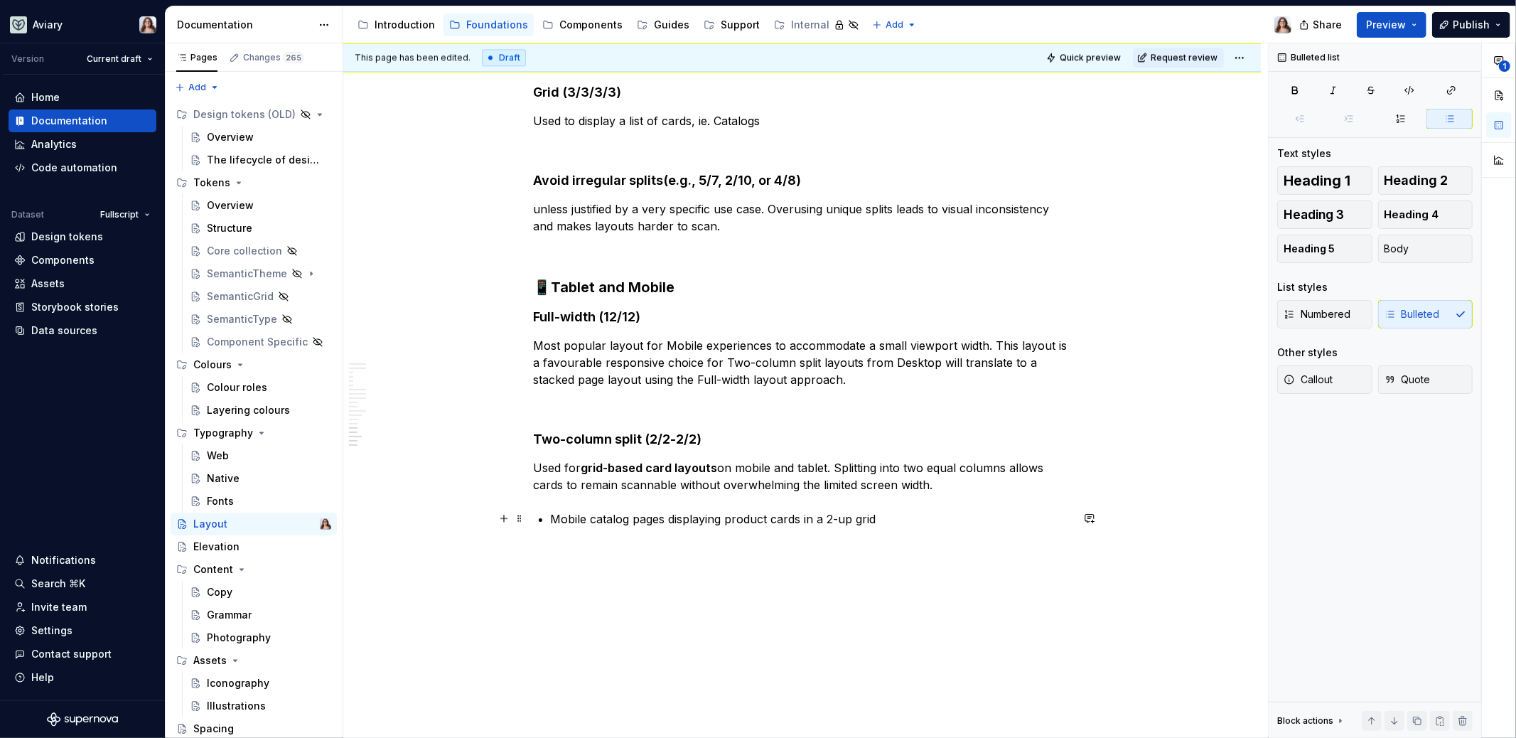
click at [596, 519] on p "Mobile catalog pages displaying product cards in a 2-up grid" at bounding box center [811, 518] width 520 height 17
drag, startPoint x: 764, startPoint y: 518, endPoint x: 817, endPoint y: 519, distance: 53.3
click at [817, 519] on p "Catalog pages displaying product cards in a 2-up grid" at bounding box center [811, 518] width 520 height 17
click at [813, 520] on p "Catalog pages displaying product cards in a grid" at bounding box center [811, 518] width 520 height 17
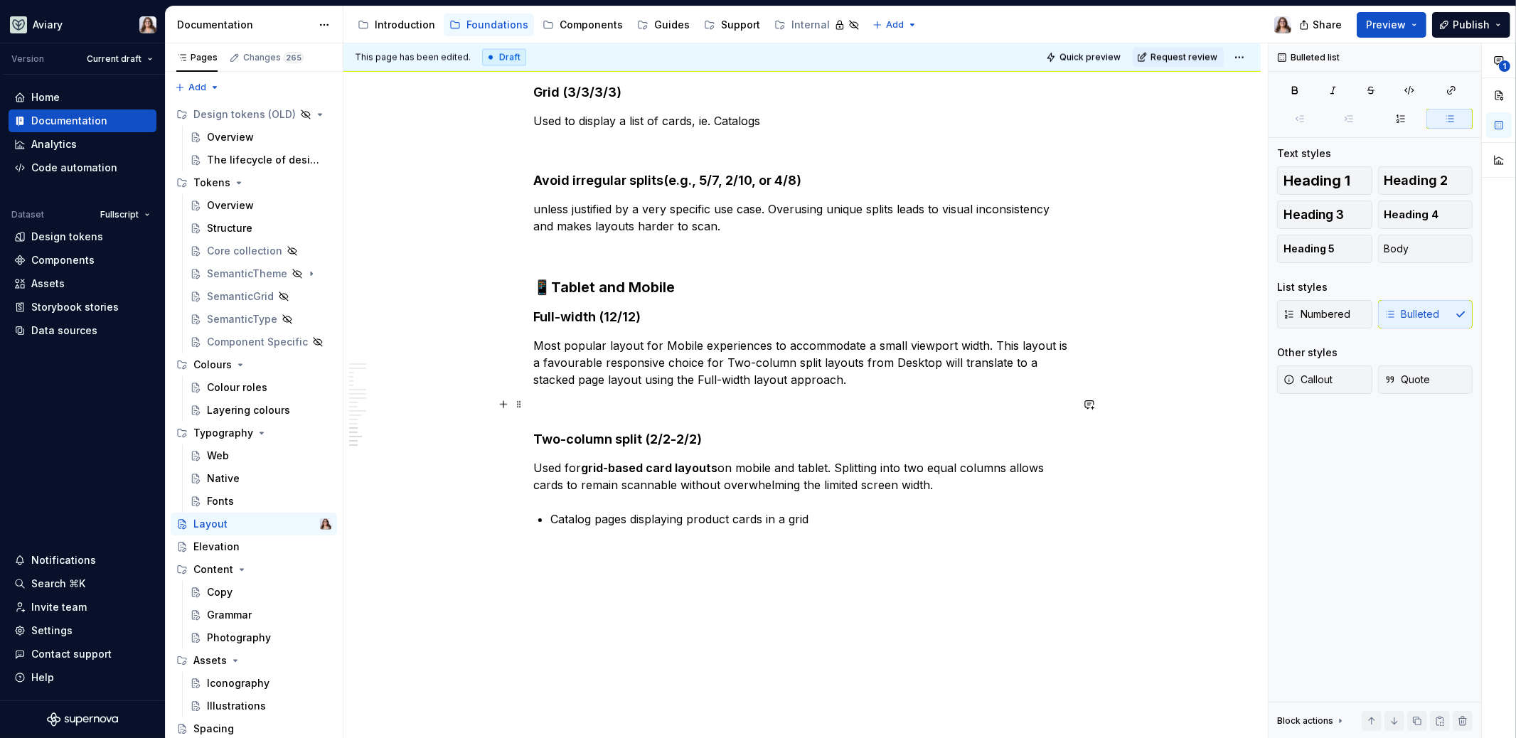
click at [670, 405] on p at bounding box center [801, 405] width 537 height 17
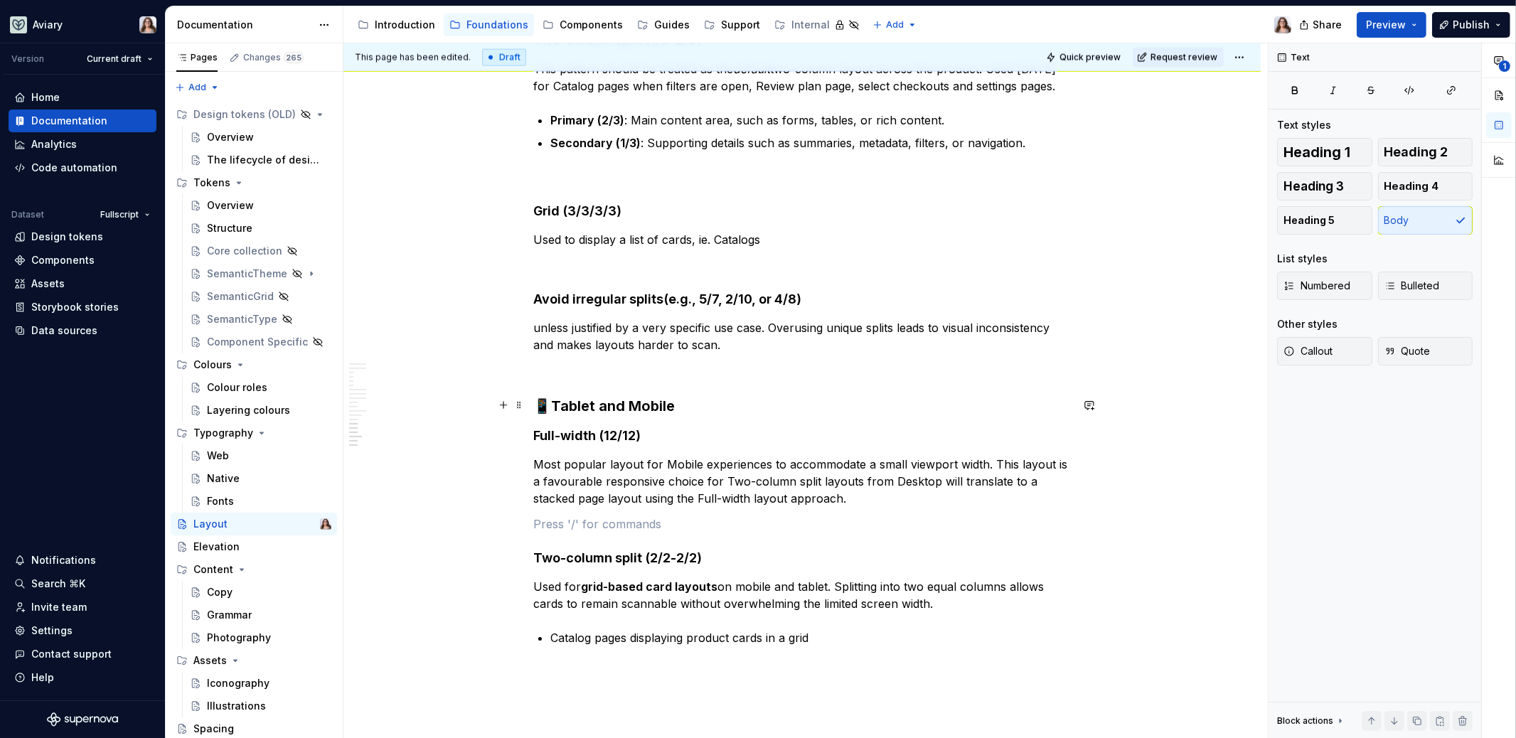
scroll to position [2866, 0]
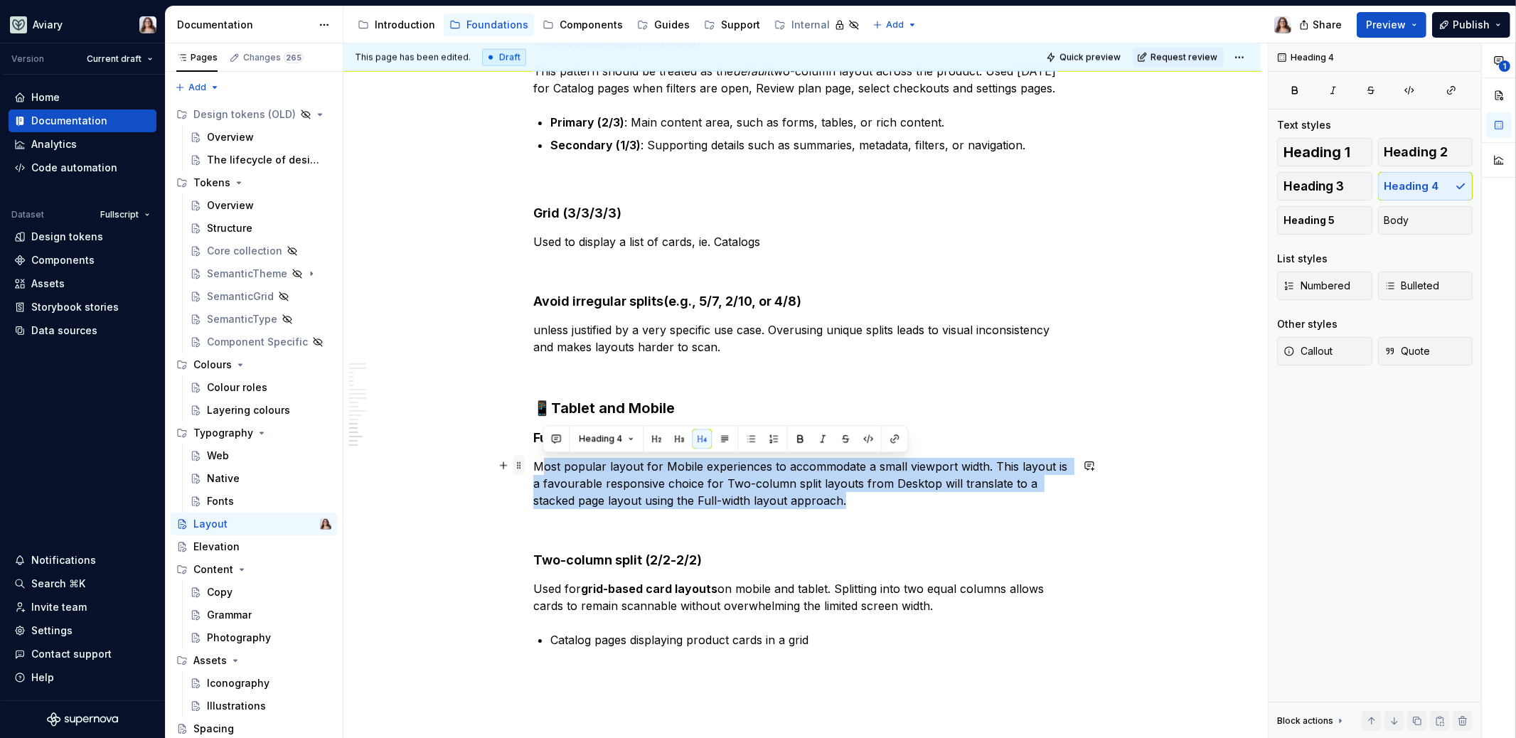
drag, startPoint x: 853, startPoint y: 502, endPoint x: 513, endPoint y: 462, distance: 342.8
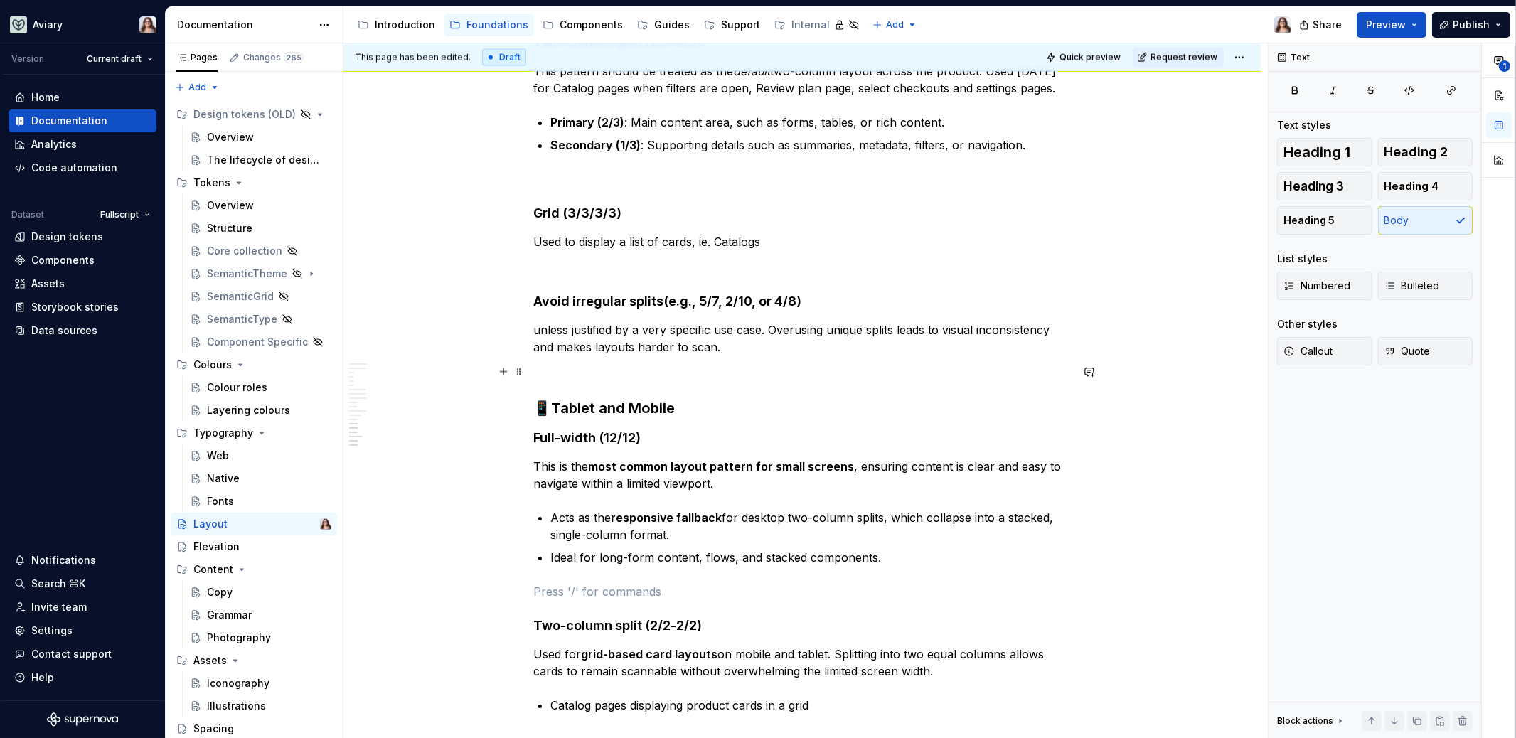
click at [650, 376] on p at bounding box center [801, 372] width 537 height 17
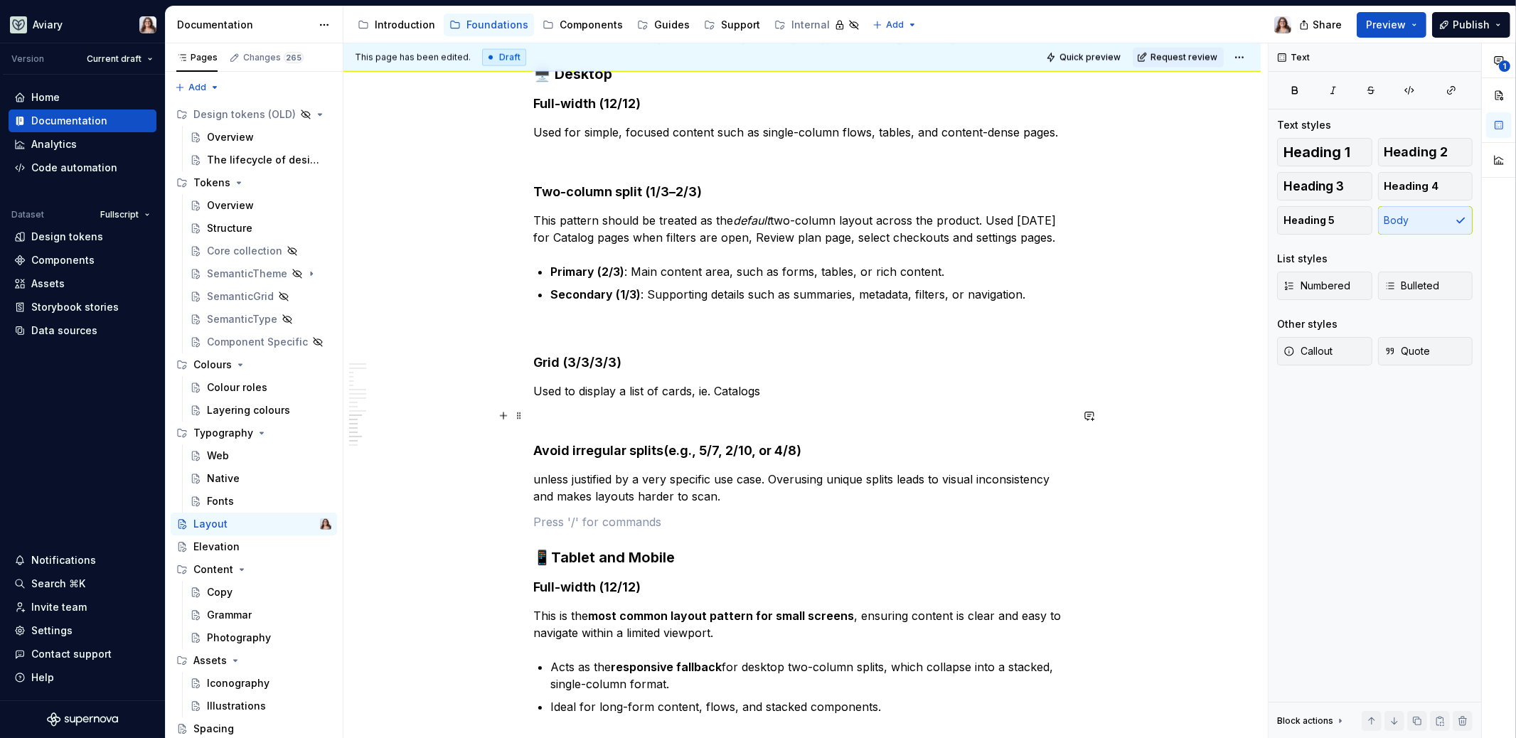
click at [642, 420] on p at bounding box center [801, 416] width 537 height 17
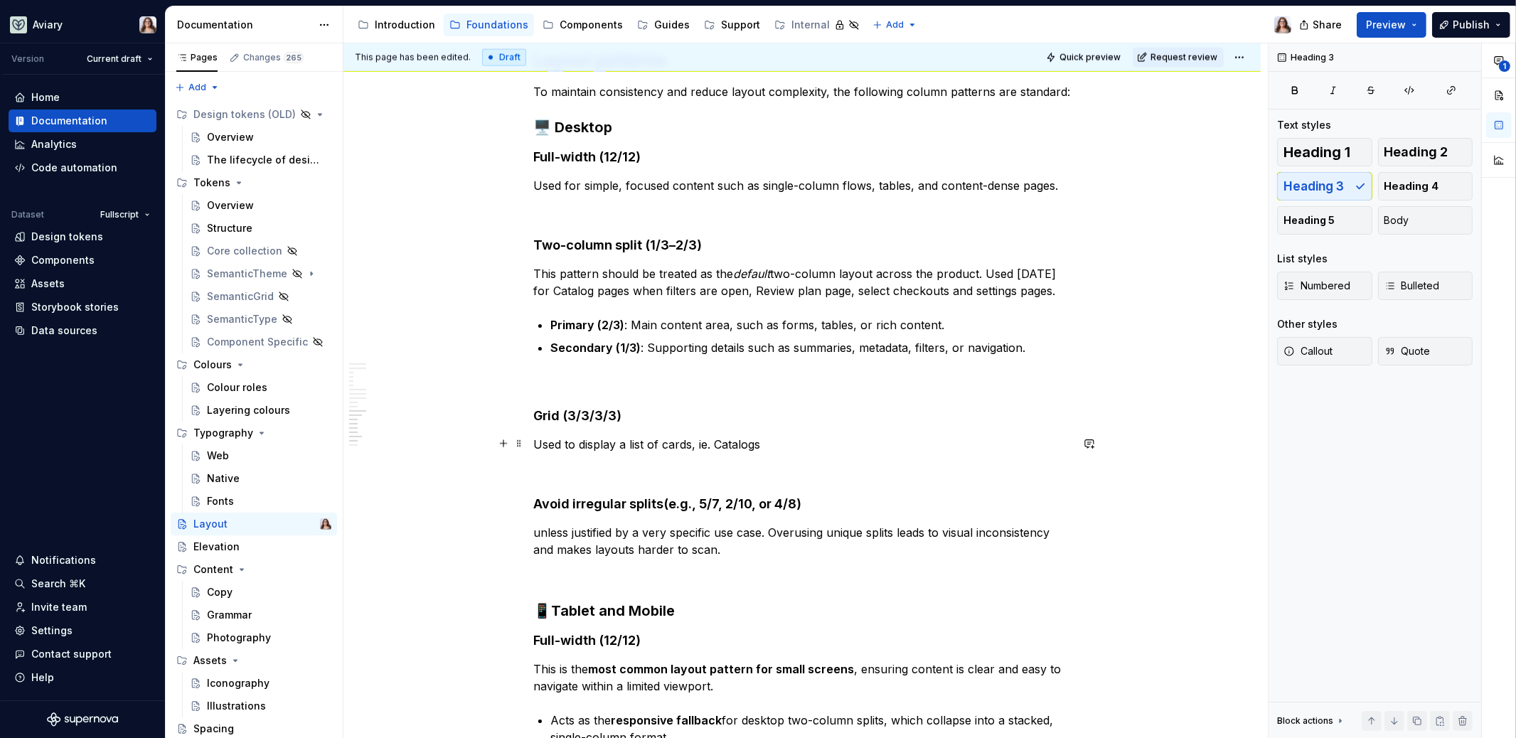
scroll to position [2652, 0]
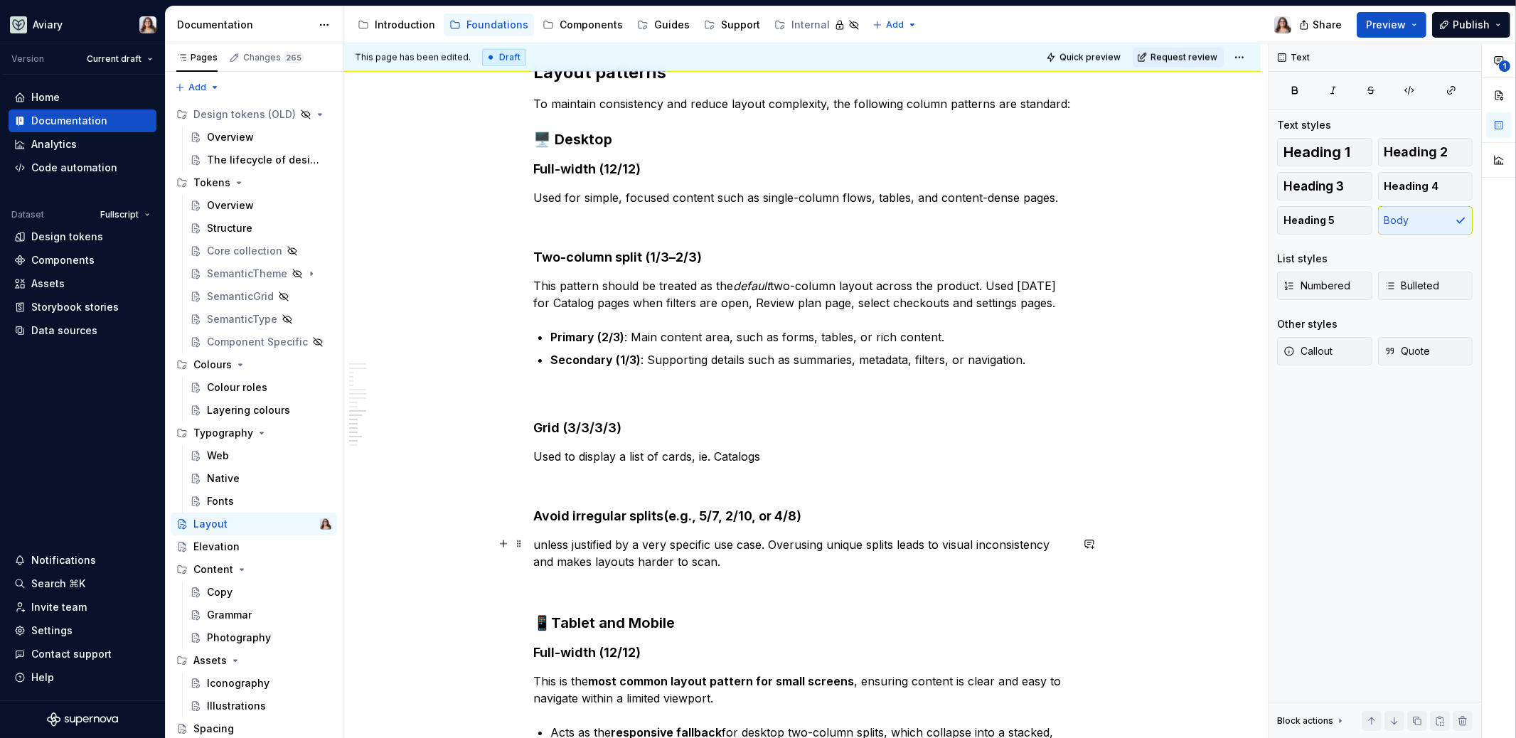
click at [539, 542] on p "unless justified by a very specific use case. Overusing unique splits leads to …" at bounding box center [801, 553] width 537 height 34
click at [741, 560] on p "Unless justified by a very specific use case. Overusing unique splits leads to …" at bounding box center [801, 553] width 537 height 34
click at [795, 541] on p "Unless justified by a very specific use case. Overusing unique splits leads to …" at bounding box center [801, 553] width 537 height 34
click at [772, 545] on p "Unless justified by a very specific use case. Overusing unique splits leads to …" at bounding box center [801, 553] width 537 height 34
click at [736, 558] on p "Unless justified by a very specific use case. Overusing unique splits leads to …" at bounding box center [801, 553] width 537 height 34
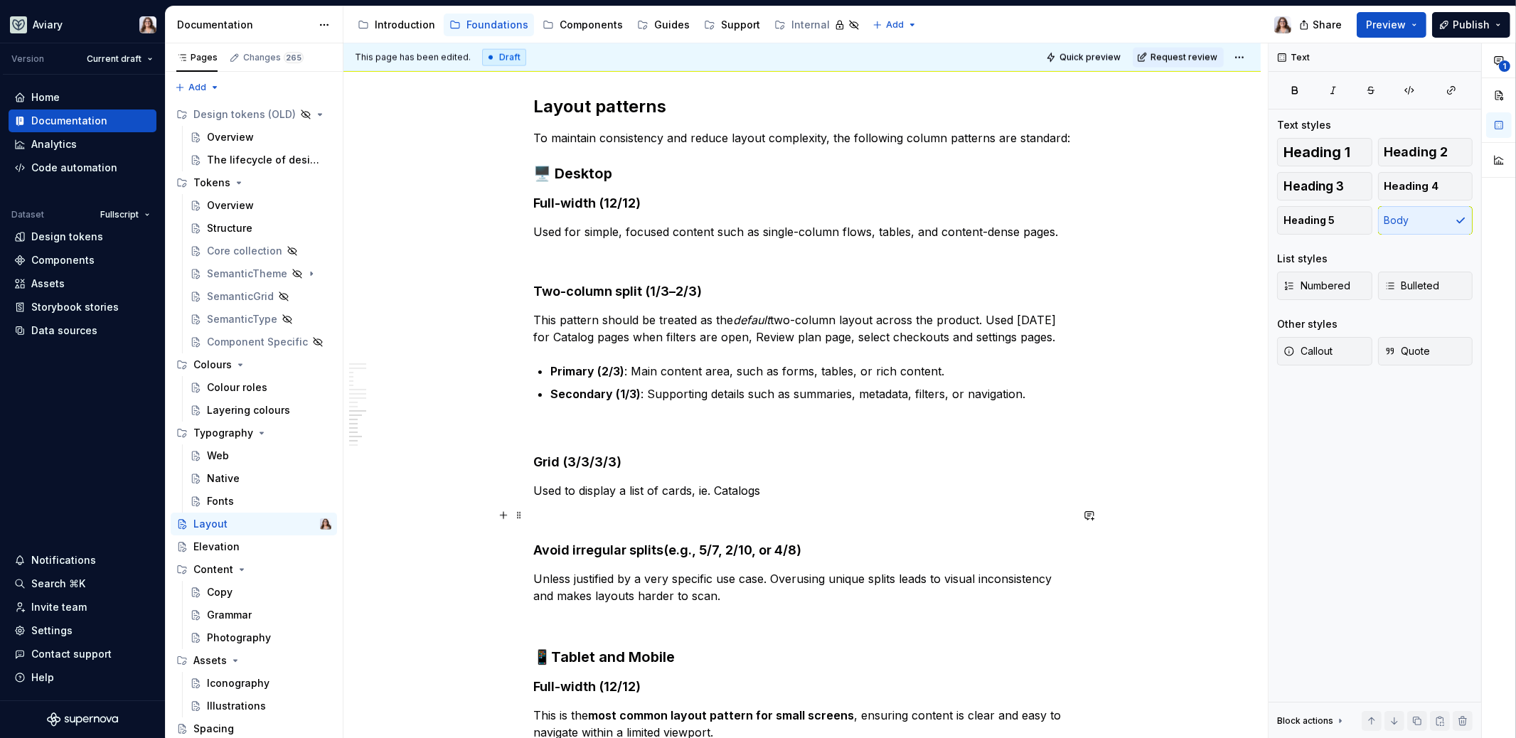
scroll to position [2607, 0]
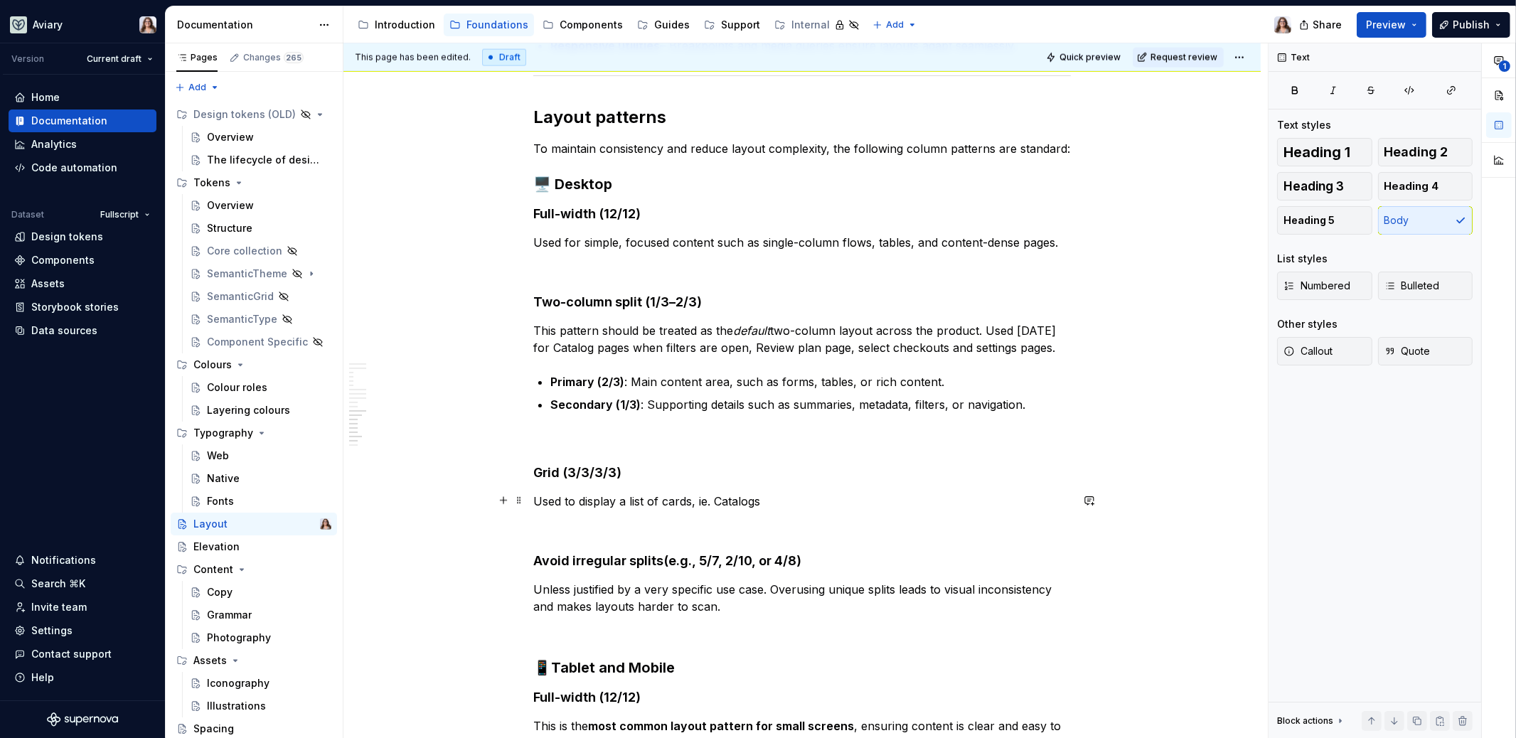
click at [772, 502] on p "Used to display a list of cards, ie. Catalogs" at bounding box center [801, 501] width 537 height 17
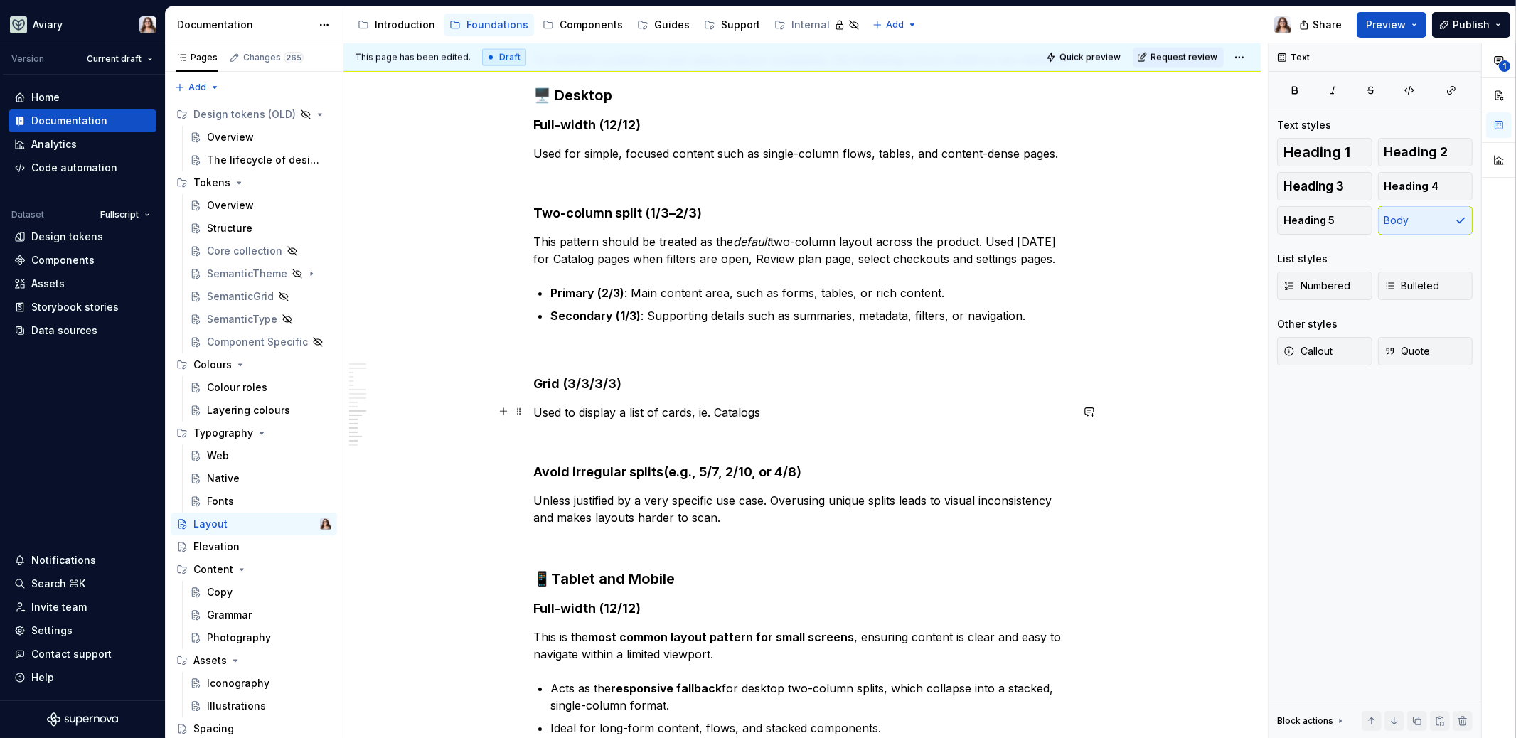
scroll to position [2594, 0]
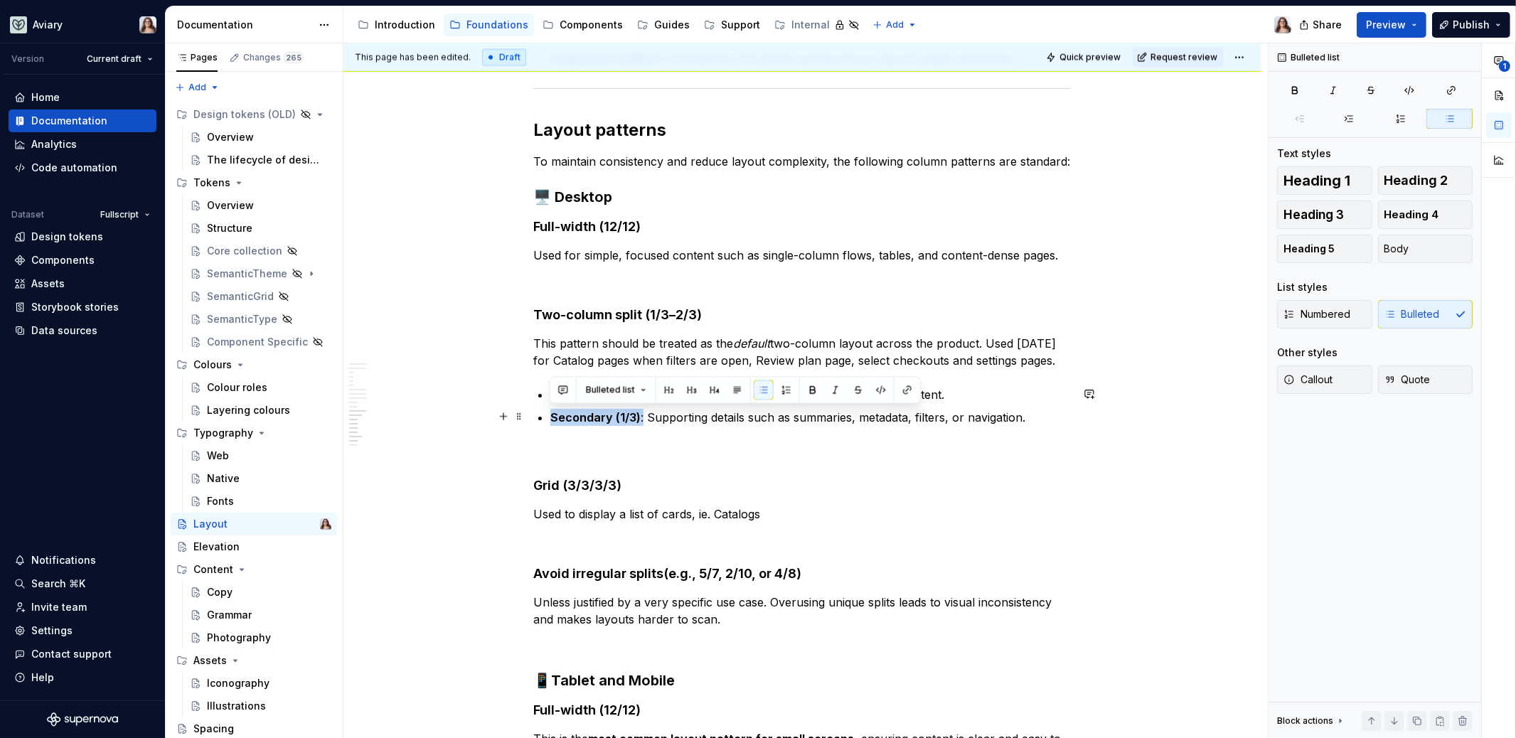
drag, startPoint x: 641, startPoint y: 417, endPoint x: 547, endPoint y: 418, distance: 93.8
click at [654, 415] on p "Secondary (1/3): Supporting details such as summaries, metadata, filters, or na…" at bounding box center [810, 417] width 520 height 17
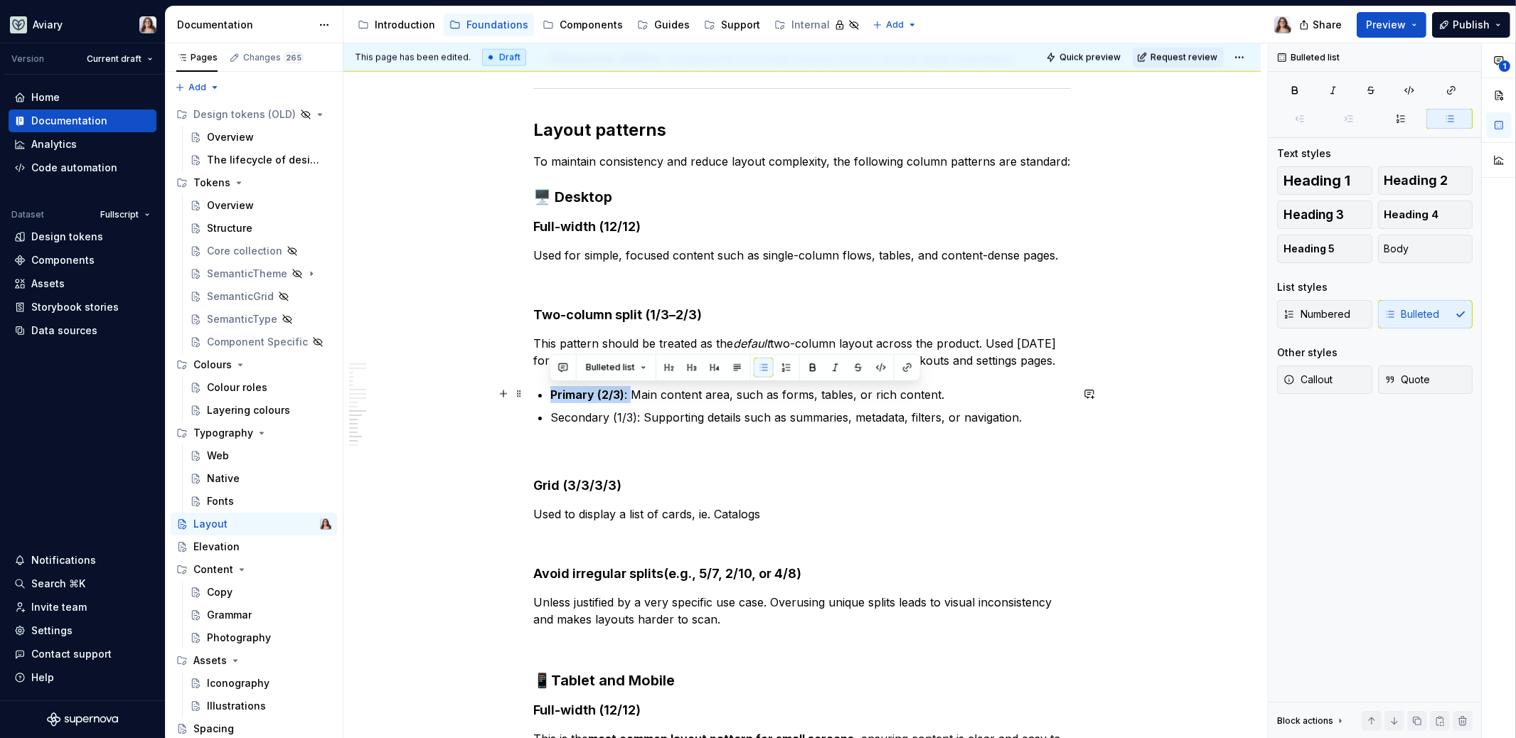
drag, startPoint x: 629, startPoint y: 396, endPoint x: 550, endPoint y: 395, distance: 78.9
click at [550, 395] on p "Primary (2/3) : Main content area, such as forms, tables, or rich content." at bounding box center [810, 394] width 520 height 17
click at [660, 412] on p "Secondary (1/3): Supporting details such as summaries, metadata, filters, or na…" at bounding box center [810, 417] width 520 height 17
click at [594, 394] on p "Primary (2/3): Main content area, such as forms, tables, or rich content." at bounding box center [810, 394] width 520 height 17
click at [611, 417] on p "Secondary (1/3): Supporting details such as summaries, metadata, filters, or na…" at bounding box center [810, 417] width 520 height 17
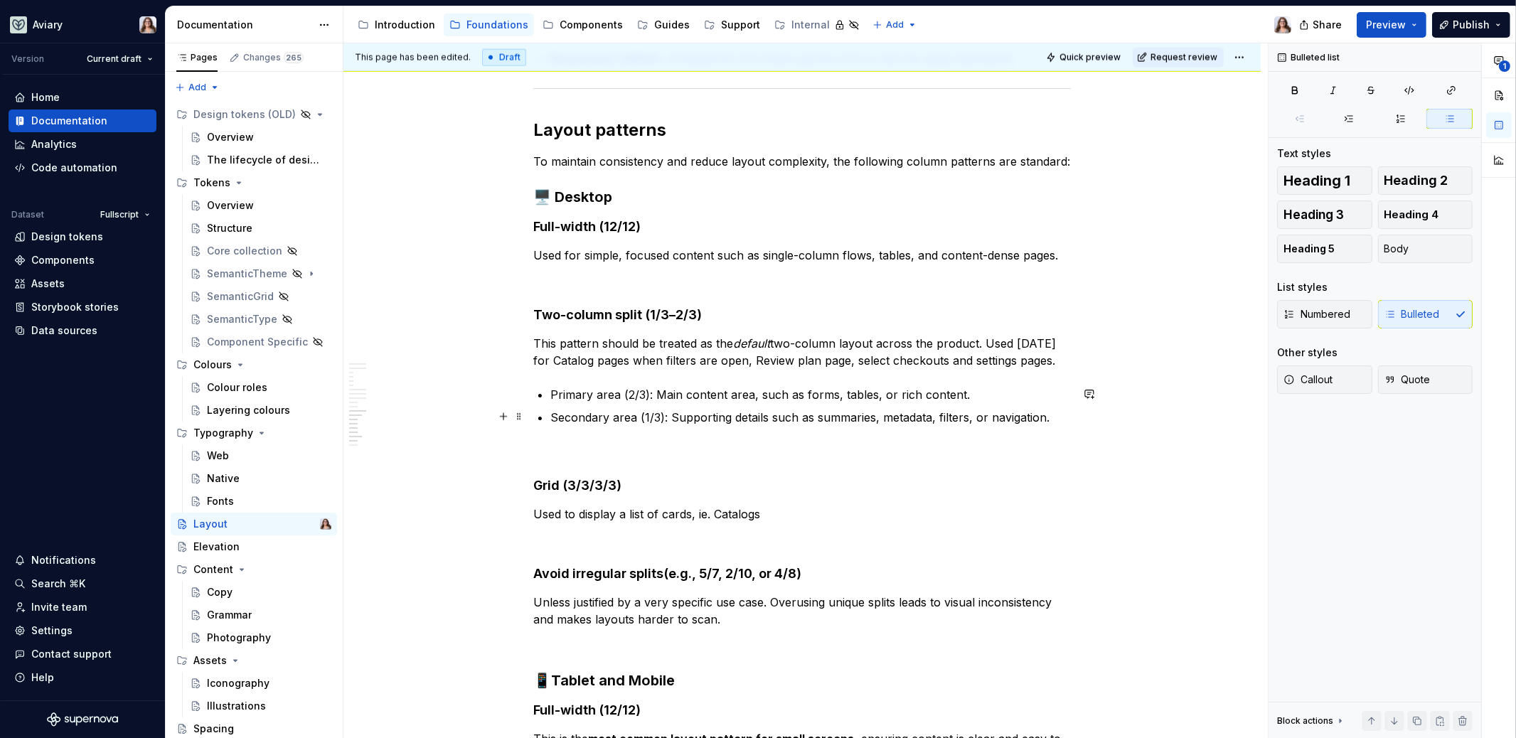
click at [669, 417] on p "Secondary area (1/3): Supporting details such as summaries, metadata, filters, …" at bounding box center [810, 417] width 520 height 17
click at [657, 387] on p "Primary area (2/3): Main content area, such as forms, tables, or rich content." at bounding box center [810, 394] width 520 height 17
click at [668, 413] on p "Secondary area (1/3): Supporting details such as summaries, metadata, filters, …" at bounding box center [810, 417] width 520 height 17
click at [963, 393] on p "Primary area (2/3): Main content area, such as forms, tables, or rich content." at bounding box center [810, 394] width 520 height 17
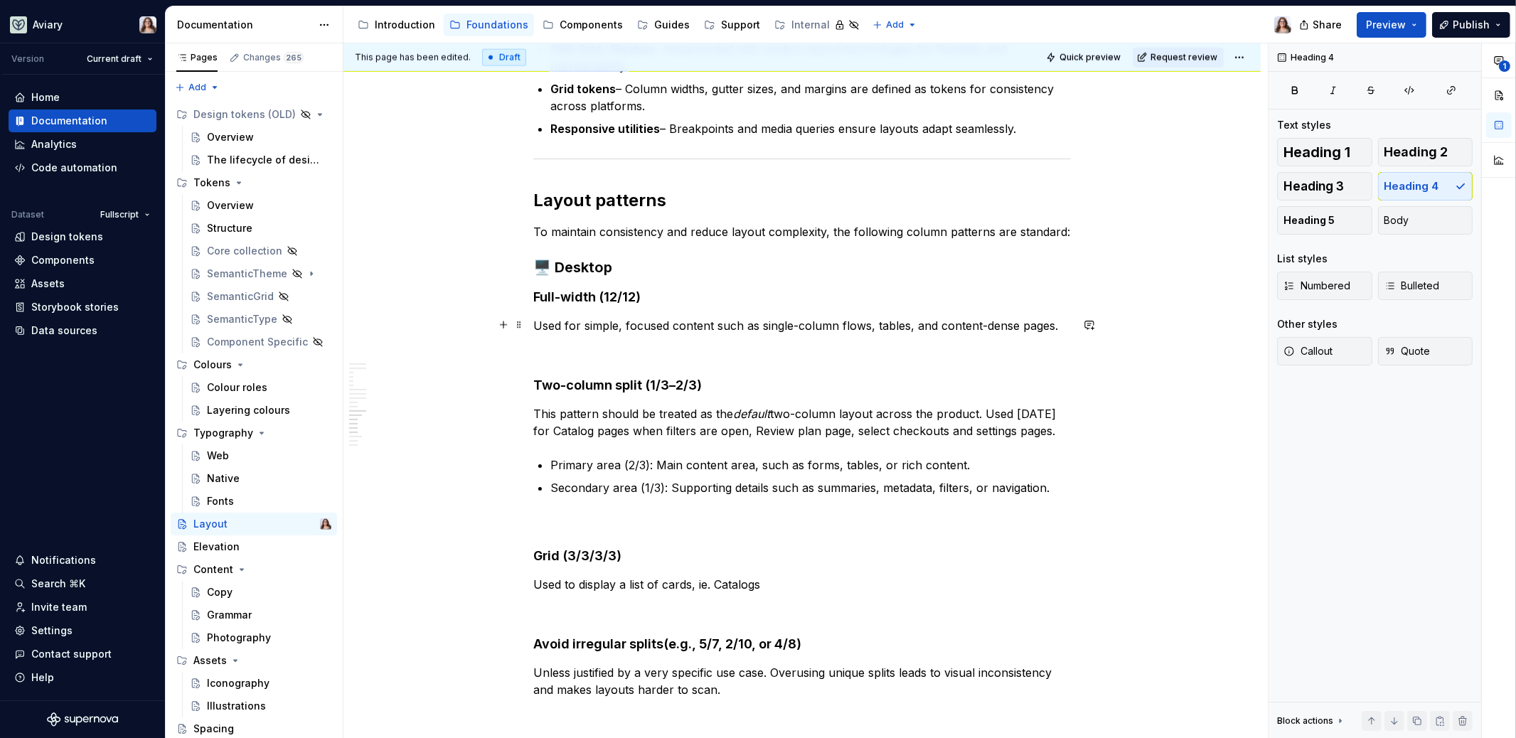
click at [1054, 324] on p "Used for simple, focused content such as single-column flows, tables, and conte…" at bounding box center [801, 325] width 537 height 17
click at [867, 326] on p "Used for simple, focused content such as single-column flows, tables, and conte…" at bounding box center [801, 325] width 537 height 17
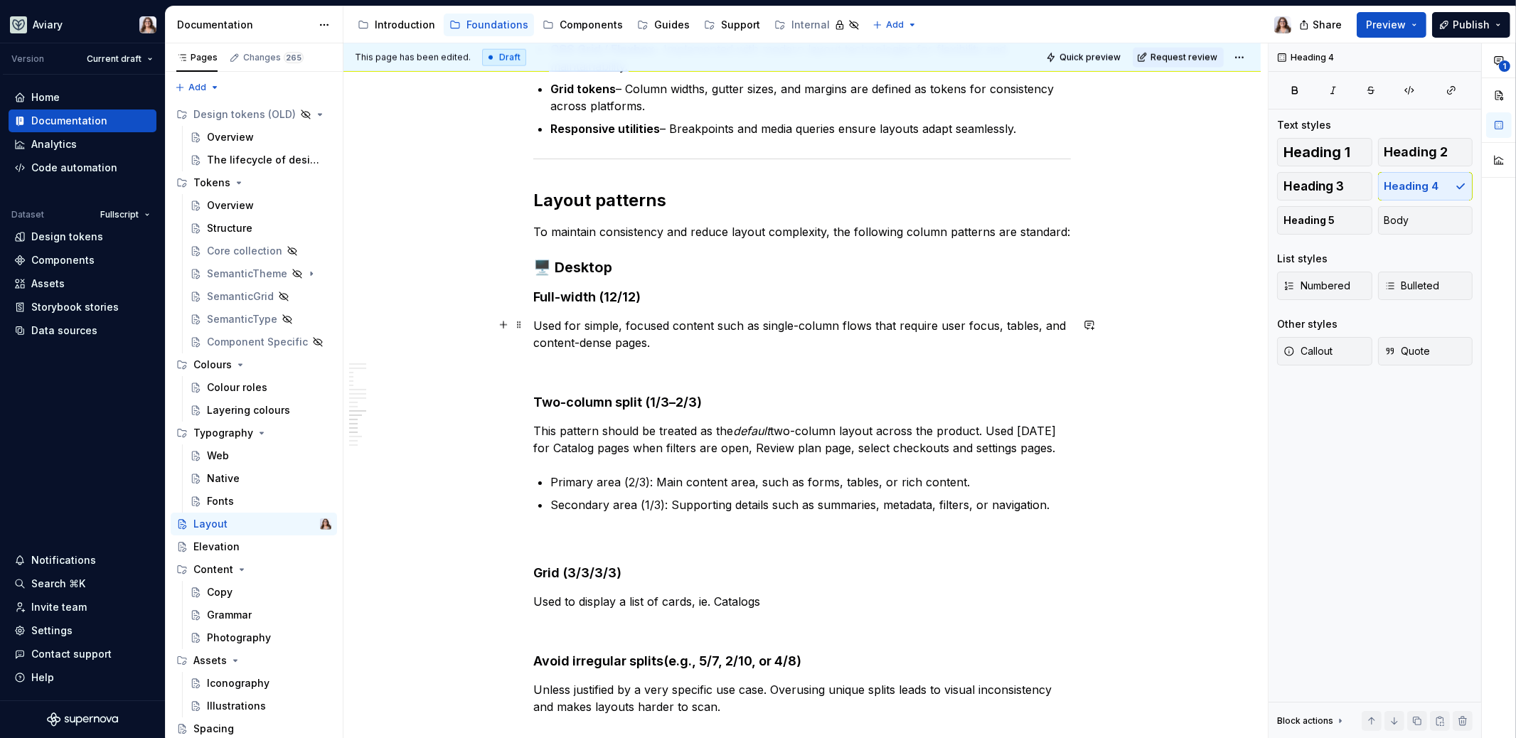
click at [657, 341] on p "Used for simple, focused content such as single-column flows that require user …" at bounding box center [801, 334] width 537 height 34
click at [996, 325] on p "Used for simple, focused content such as single-column flows that require user …" at bounding box center [801, 334] width 537 height 34
click at [999, 323] on p "Used for simple, focused content such as single-column flows that require user …" at bounding box center [801, 334] width 537 height 34
click at [654, 343] on p "Used for simple, focused content such as single-column flows that require user …" at bounding box center [801, 334] width 537 height 34
click at [649, 361] on p at bounding box center [801, 368] width 537 height 17
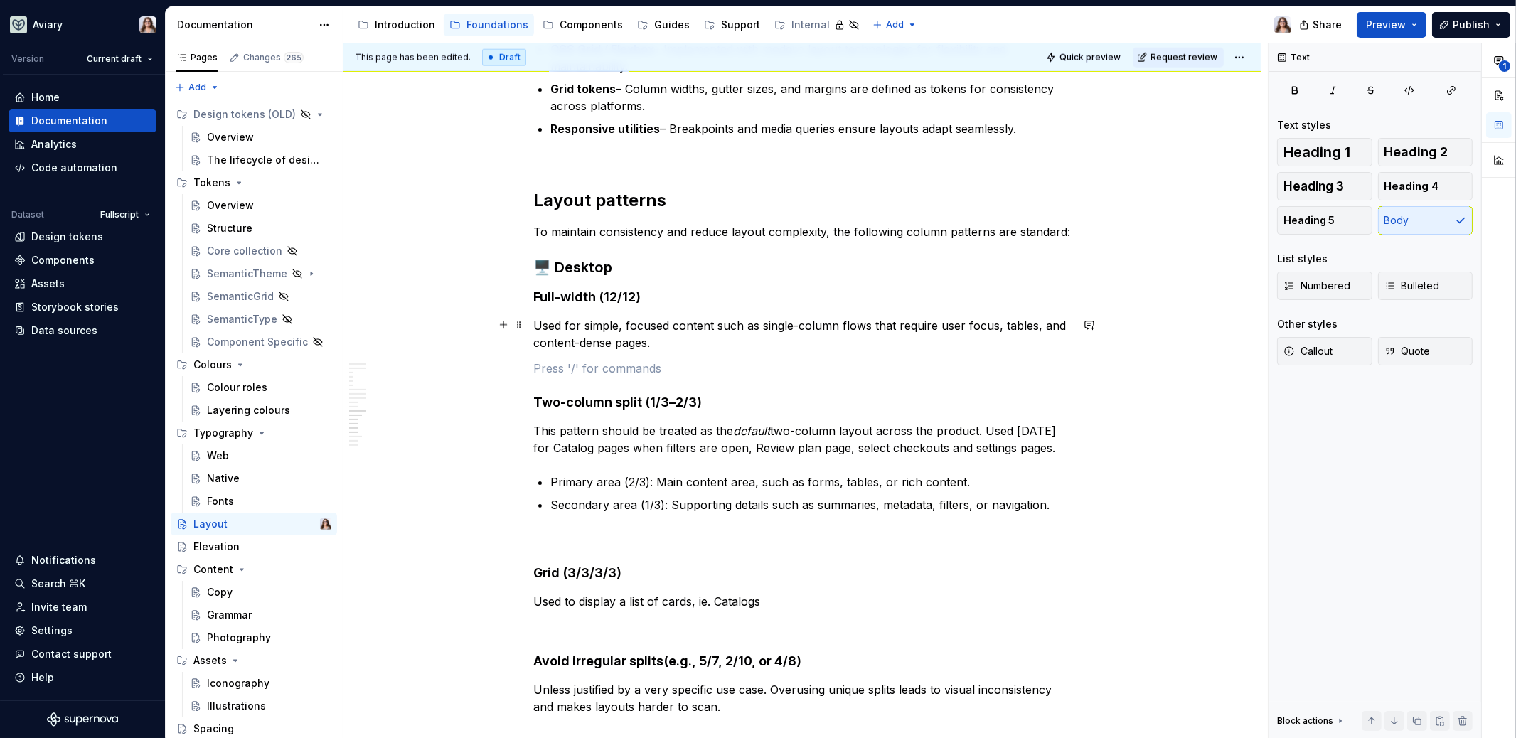
click at [660, 339] on p "Used for simple, focused content such as single-column flows that require user …" at bounding box center [801, 334] width 537 height 34
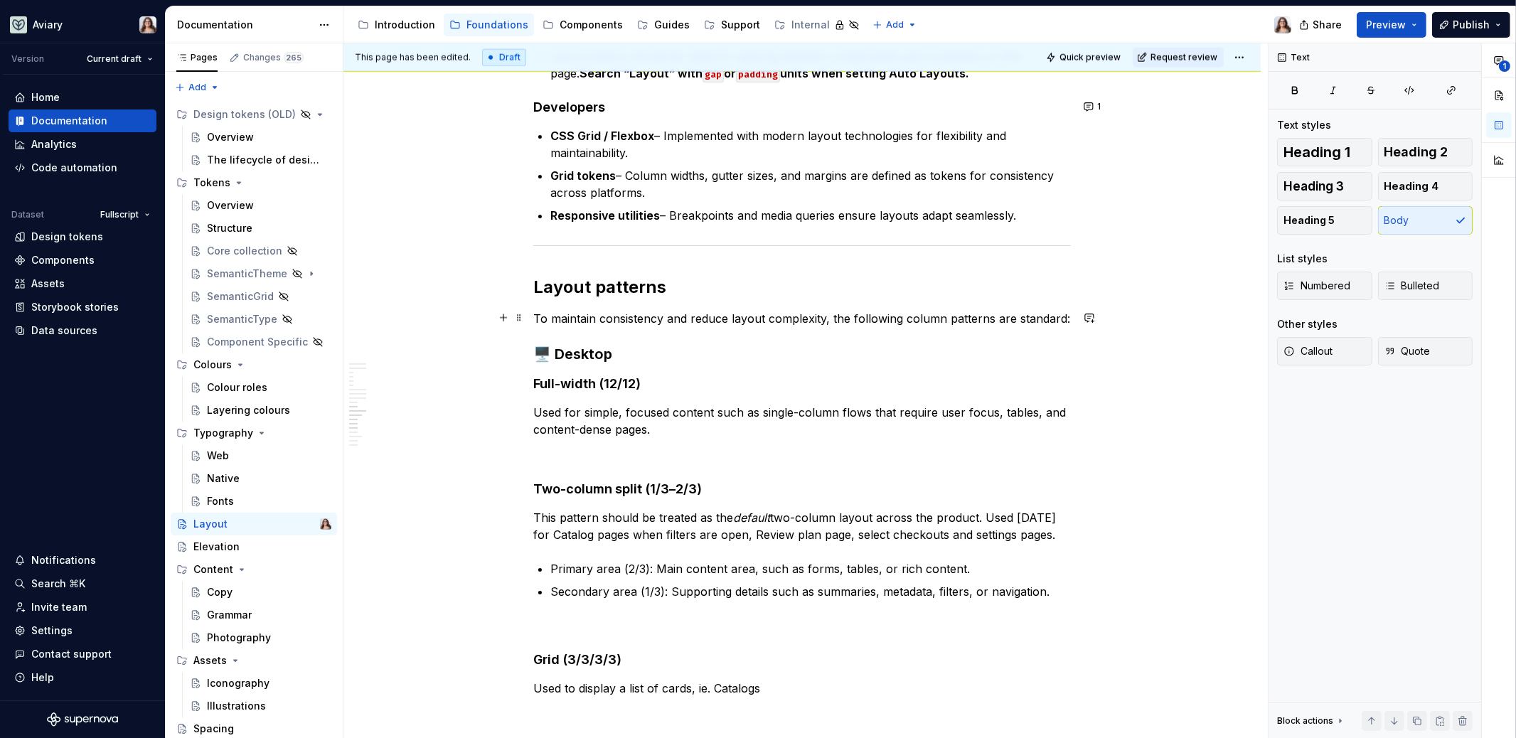
click at [596, 313] on p "To maintain consistency and reduce layout complexity, the following column patt…" at bounding box center [801, 318] width 537 height 17
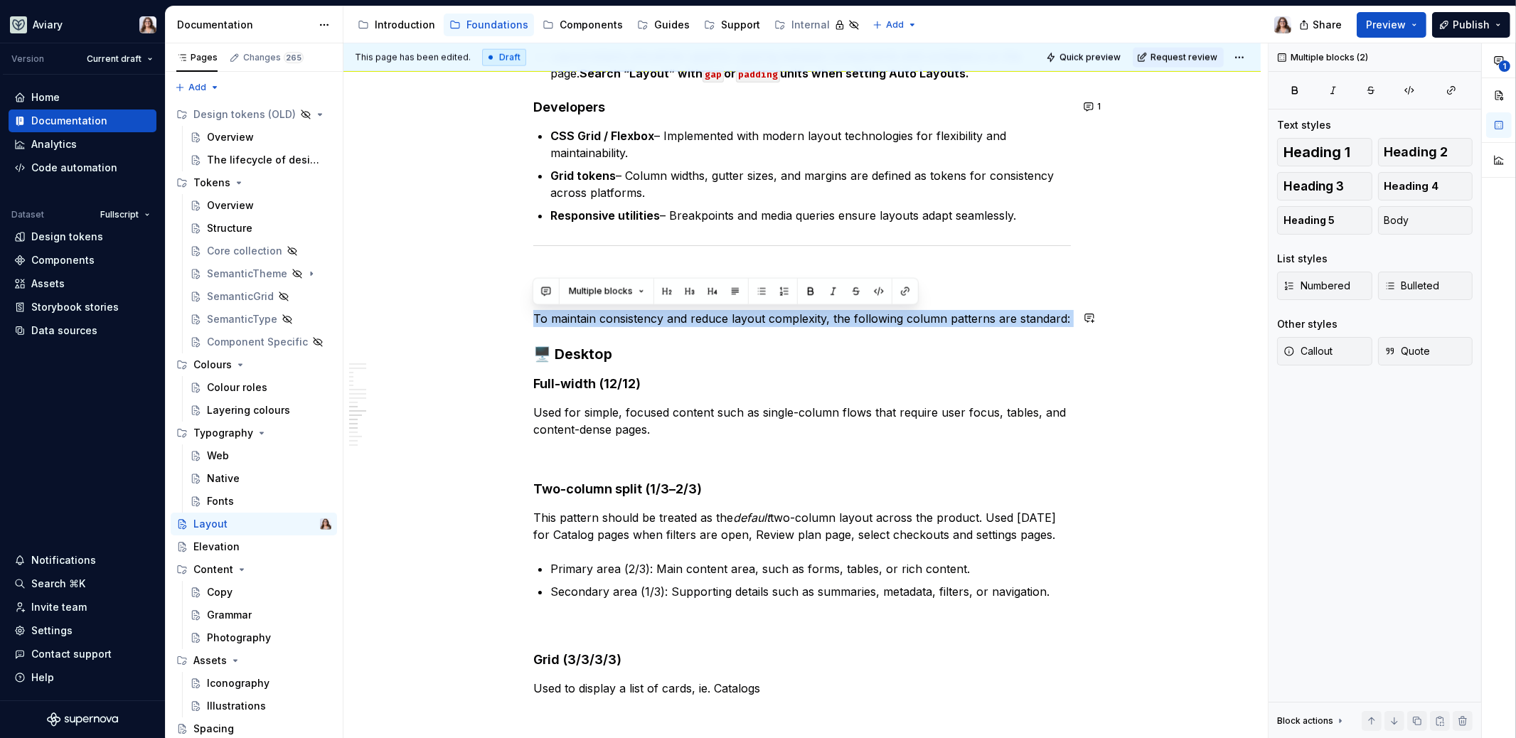
drag, startPoint x: 532, startPoint y: 312, endPoint x: 1078, endPoint y: 326, distance: 545.4
drag, startPoint x: 1063, startPoint y: 318, endPoint x: 527, endPoint y: 323, distance: 535.3
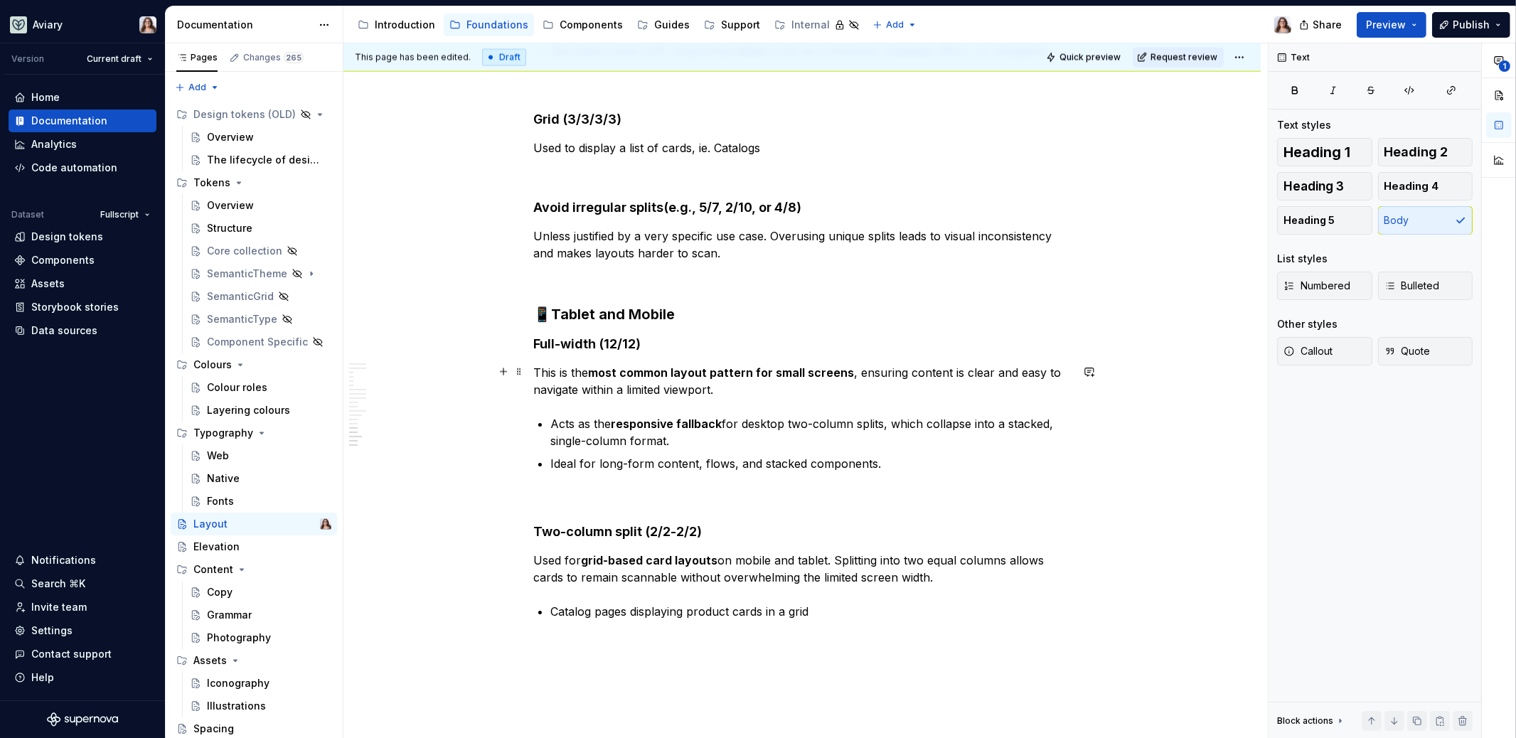
scroll to position [3023, 0]
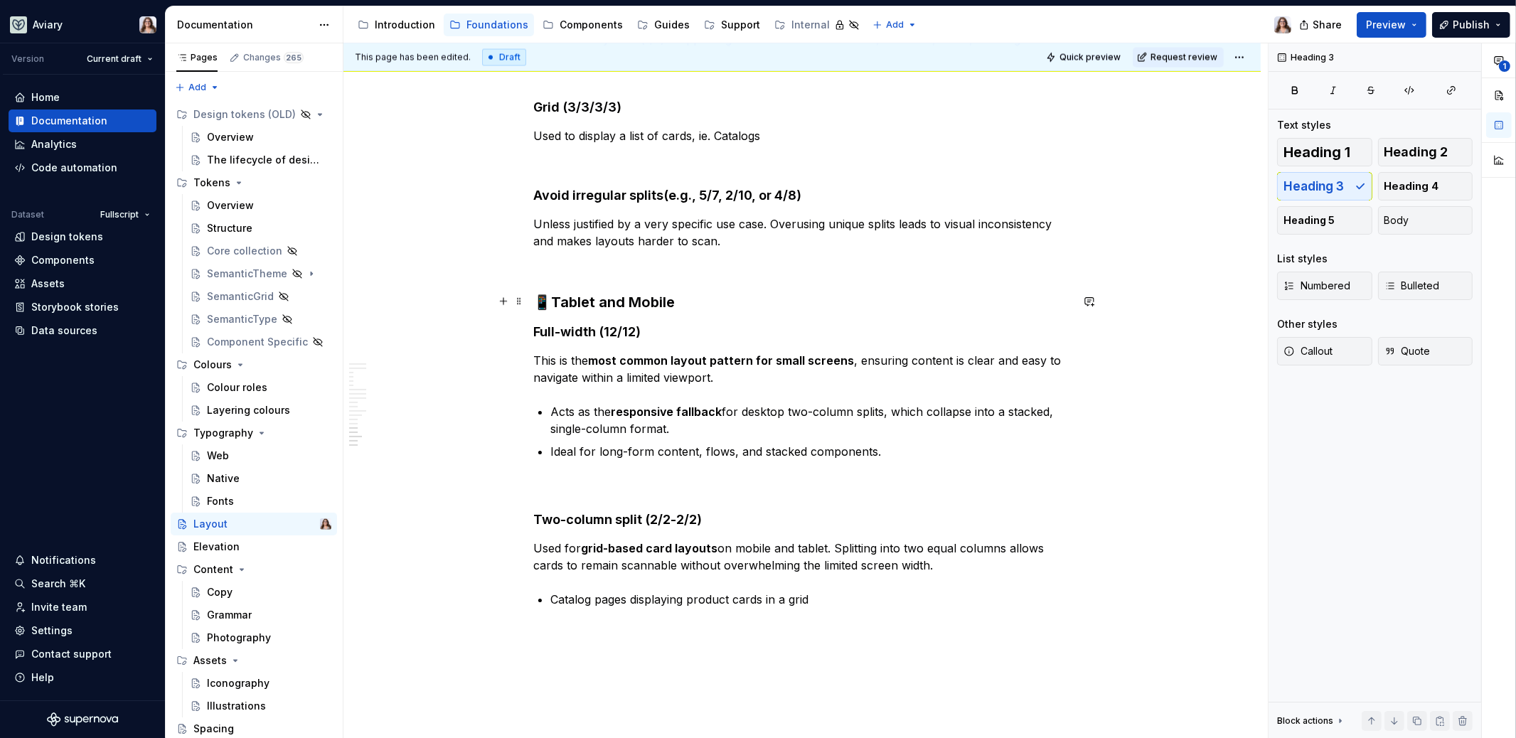
click at [685, 292] on h3 "📱Tablet and Mobile" at bounding box center [801, 302] width 537 height 20
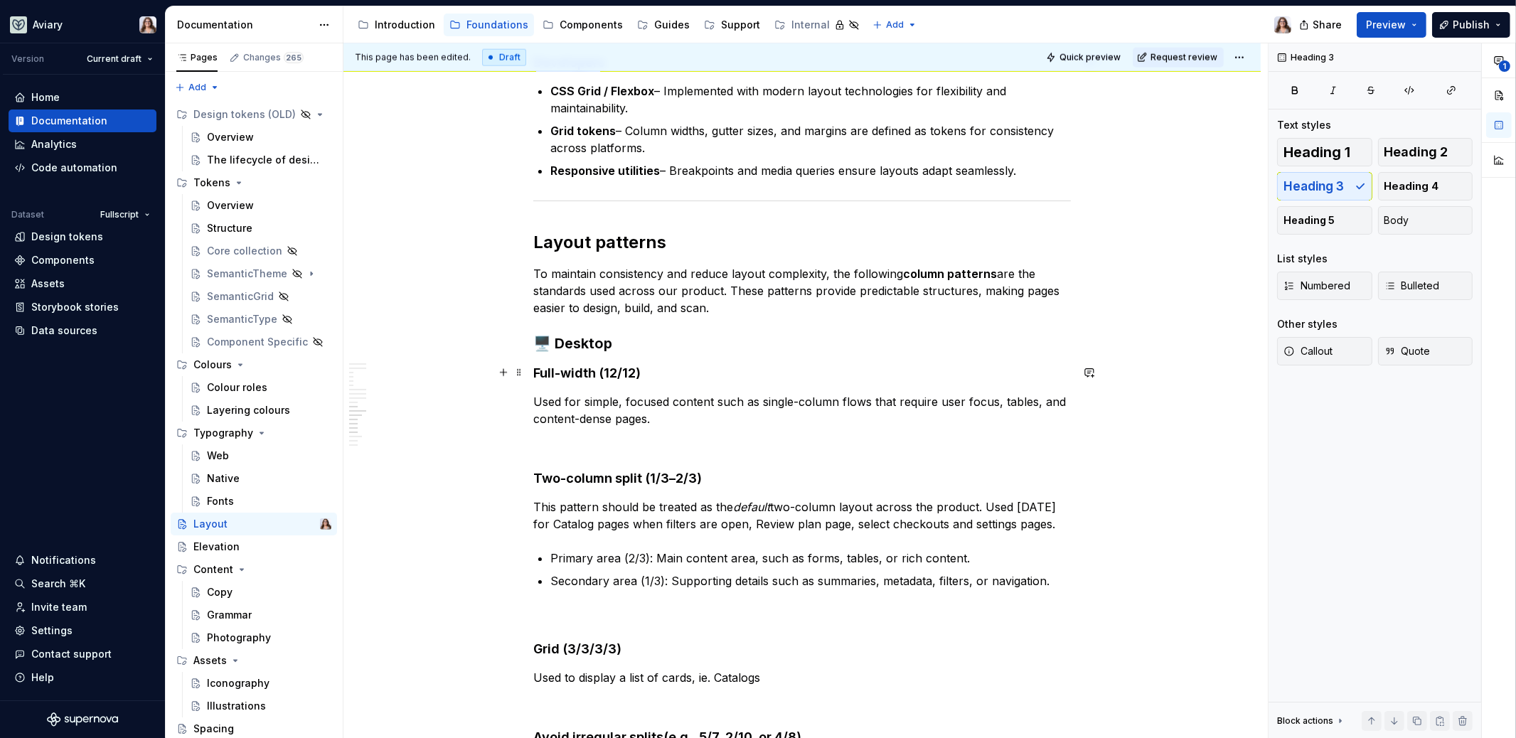
click at [663, 377] on h4 "Full-width (12/12)" at bounding box center [801, 373] width 537 height 17
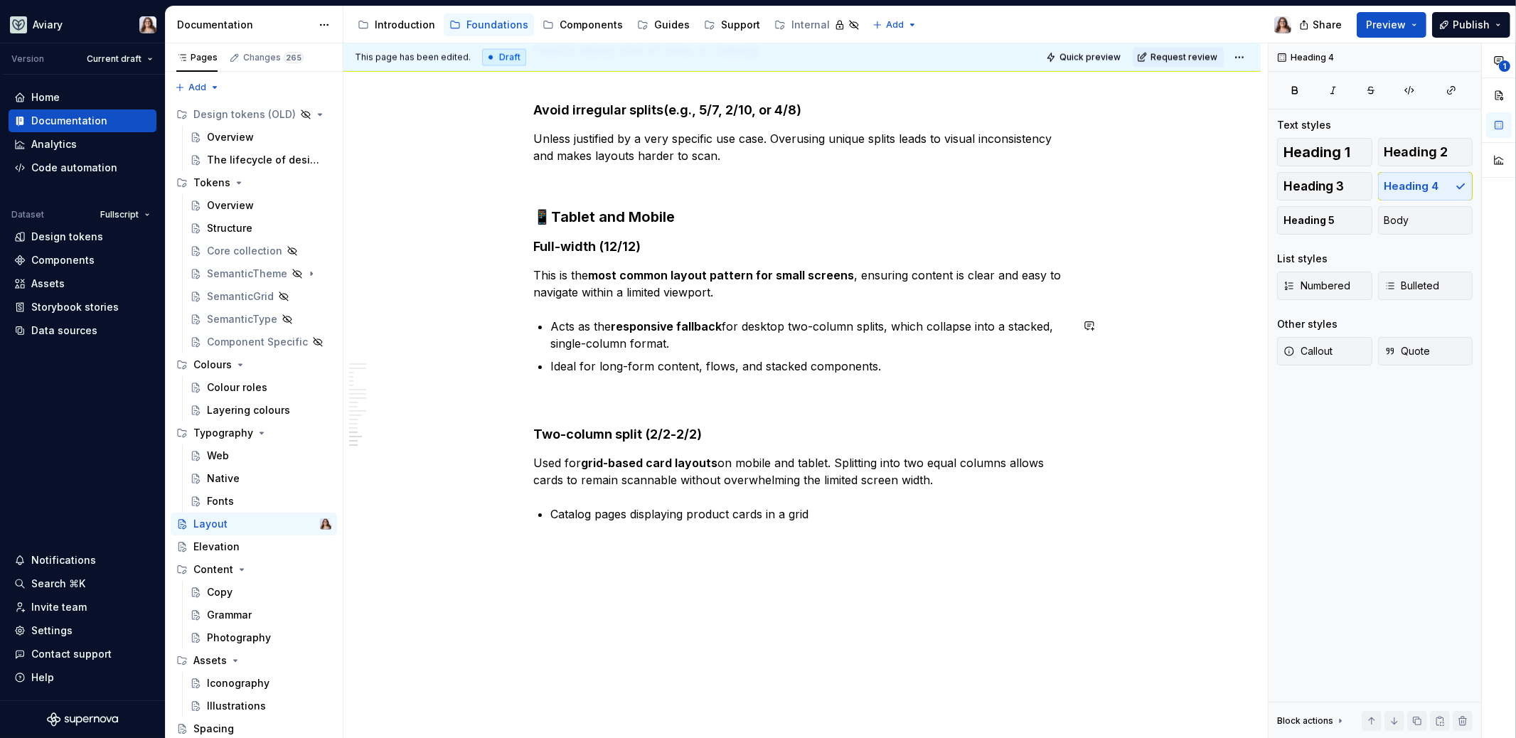
scroll to position [3126, 0]
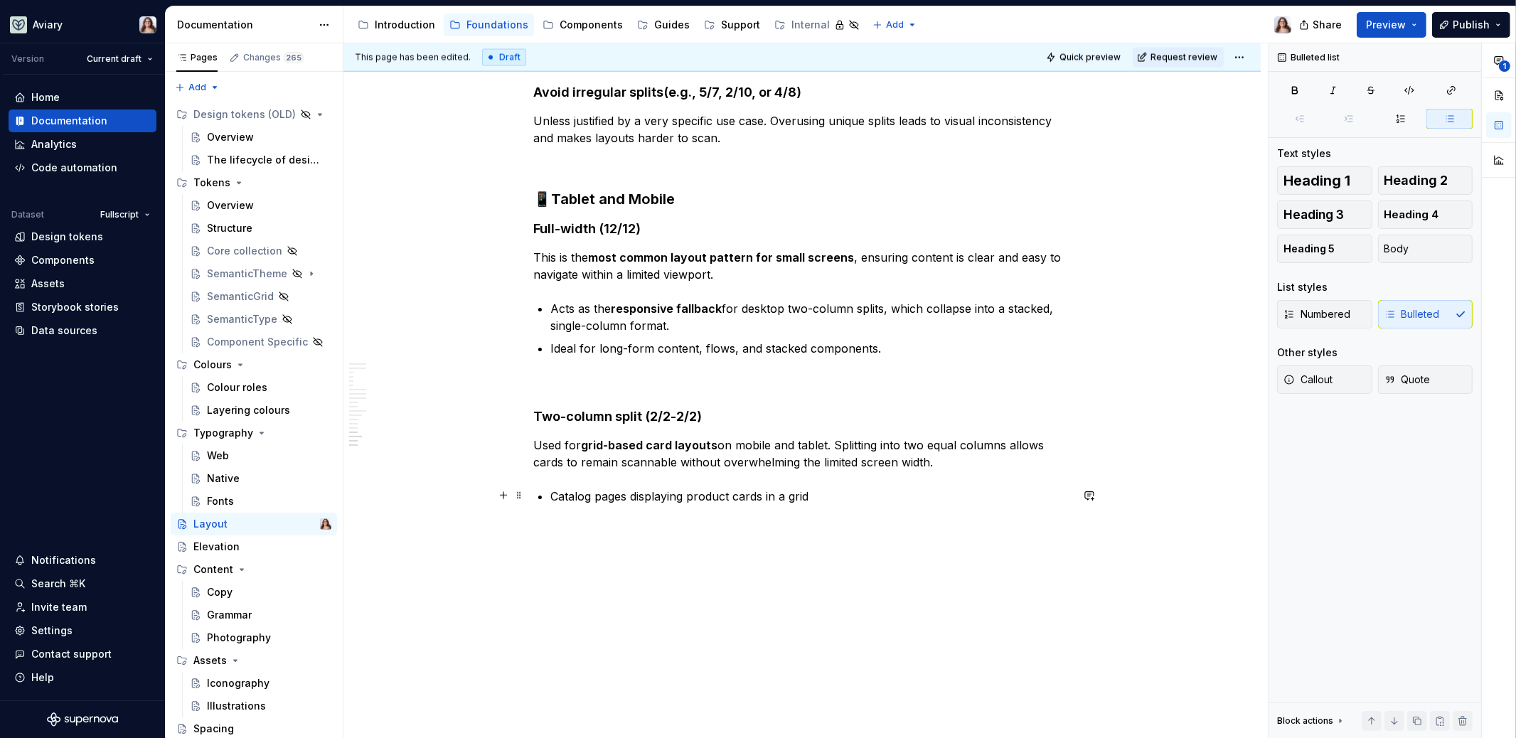
click at [817, 490] on p "Catalog pages displaying product cards in a grid" at bounding box center [810, 496] width 520 height 17
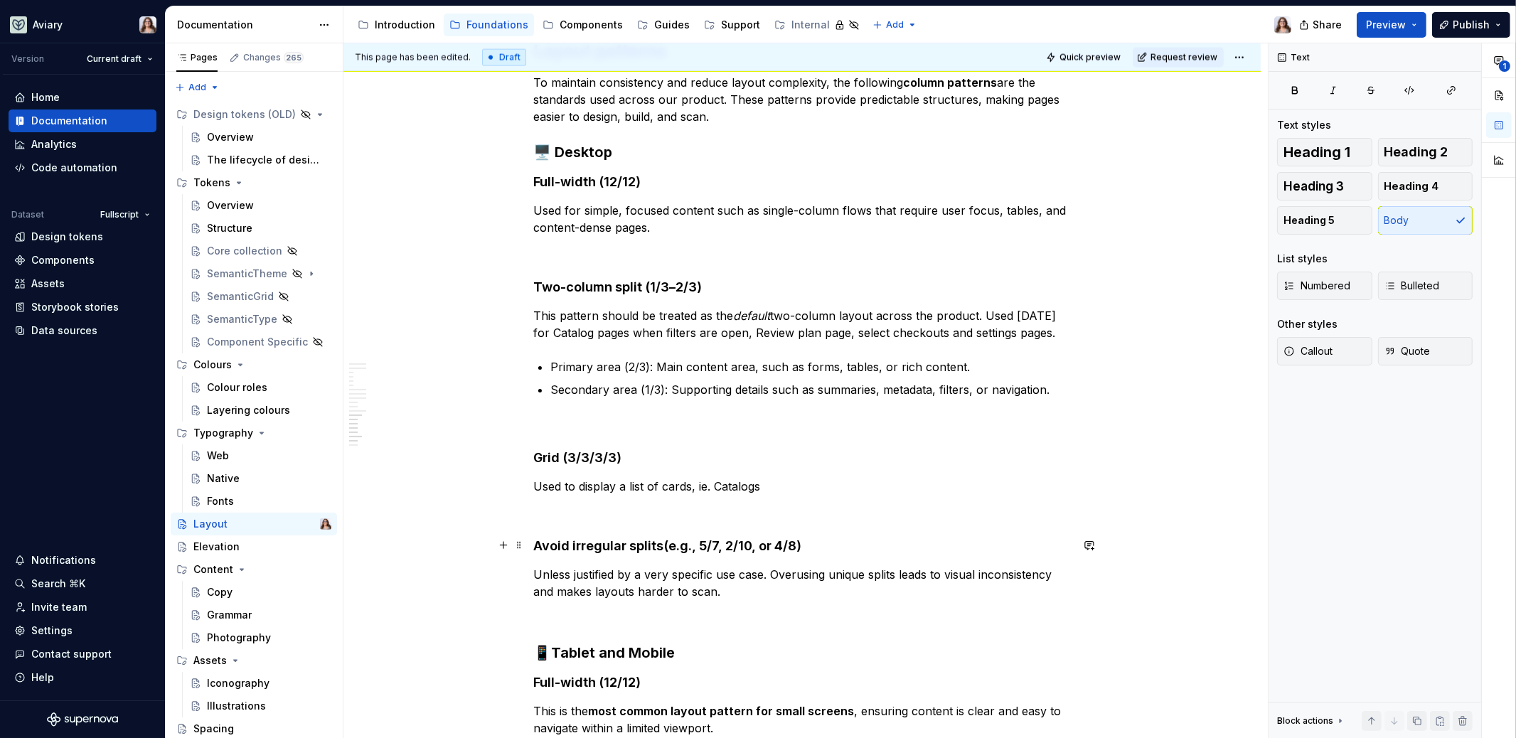
scroll to position [2730, 0]
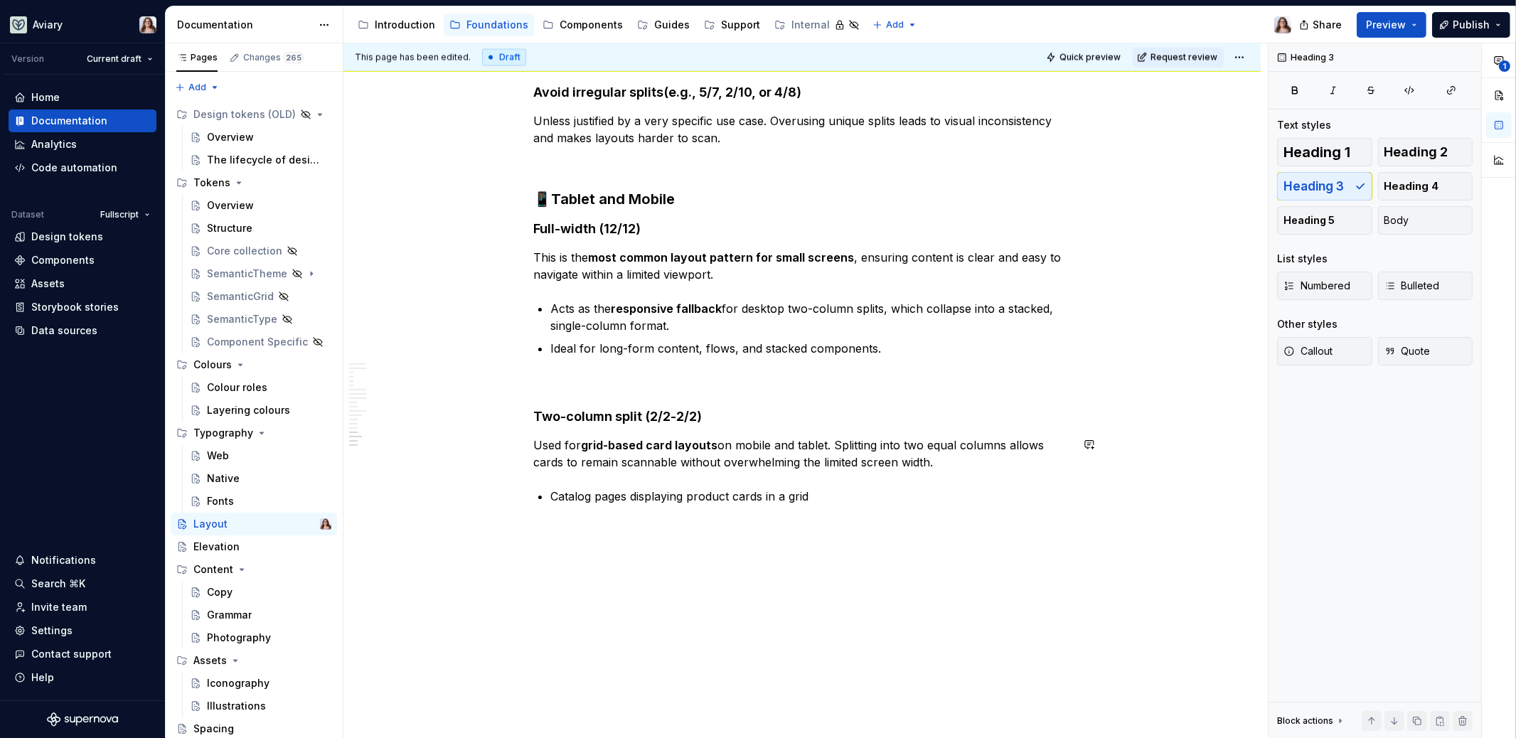
scroll to position [3148, 0]
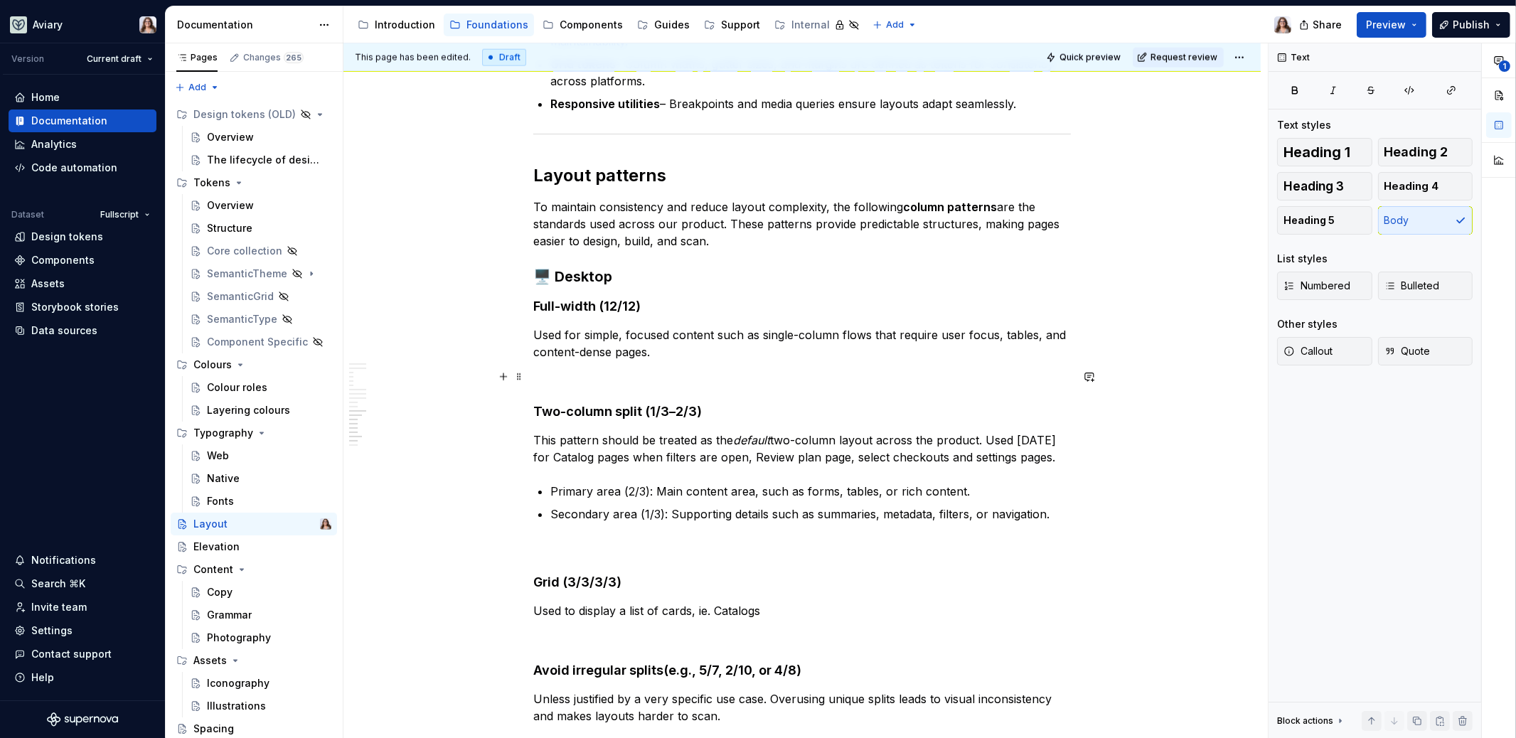
scroll to position [2514, 0]
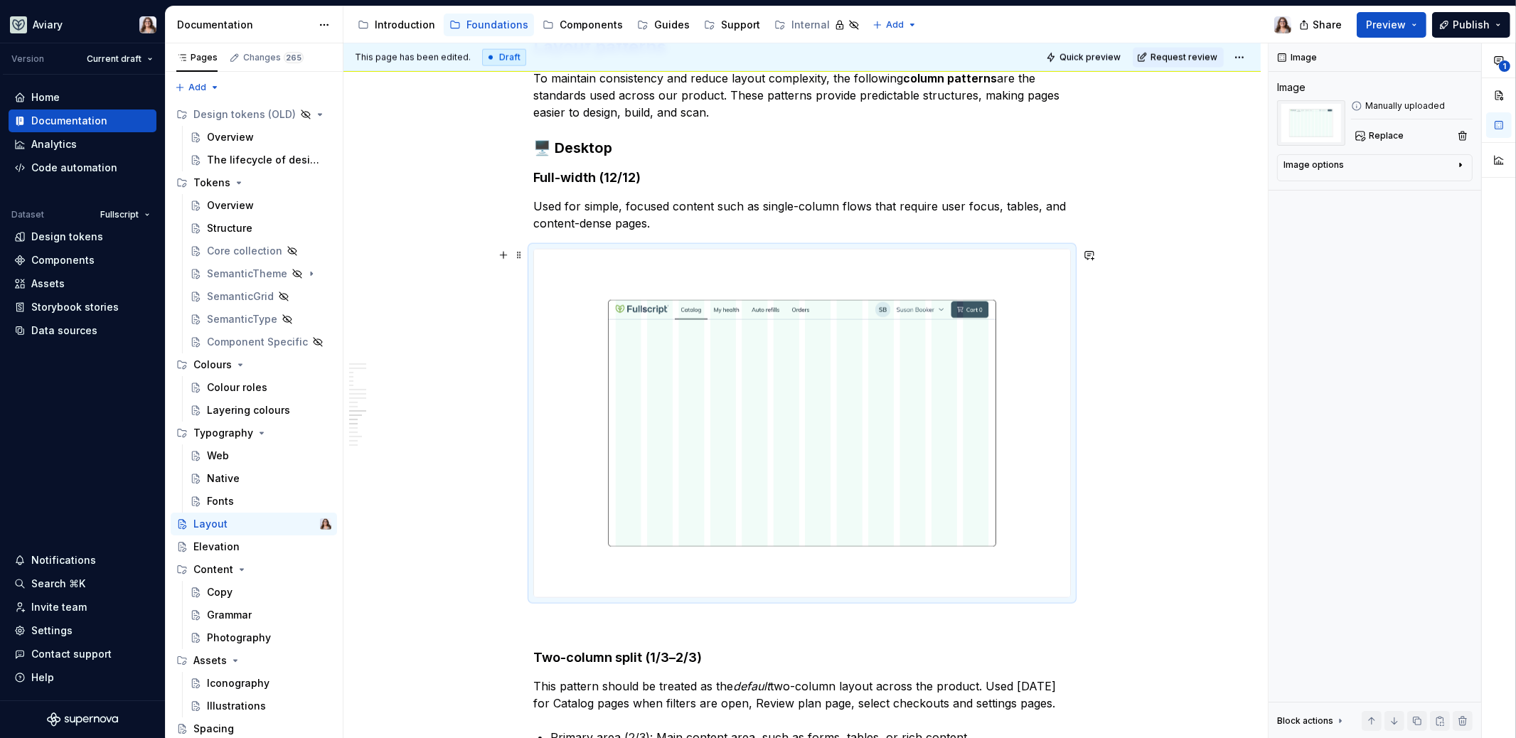
scroll to position [2678, 0]
click at [734, 218] on p "Used for simple, focused content such as single-column flows that require user …" at bounding box center [801, 214] width 537 height 34
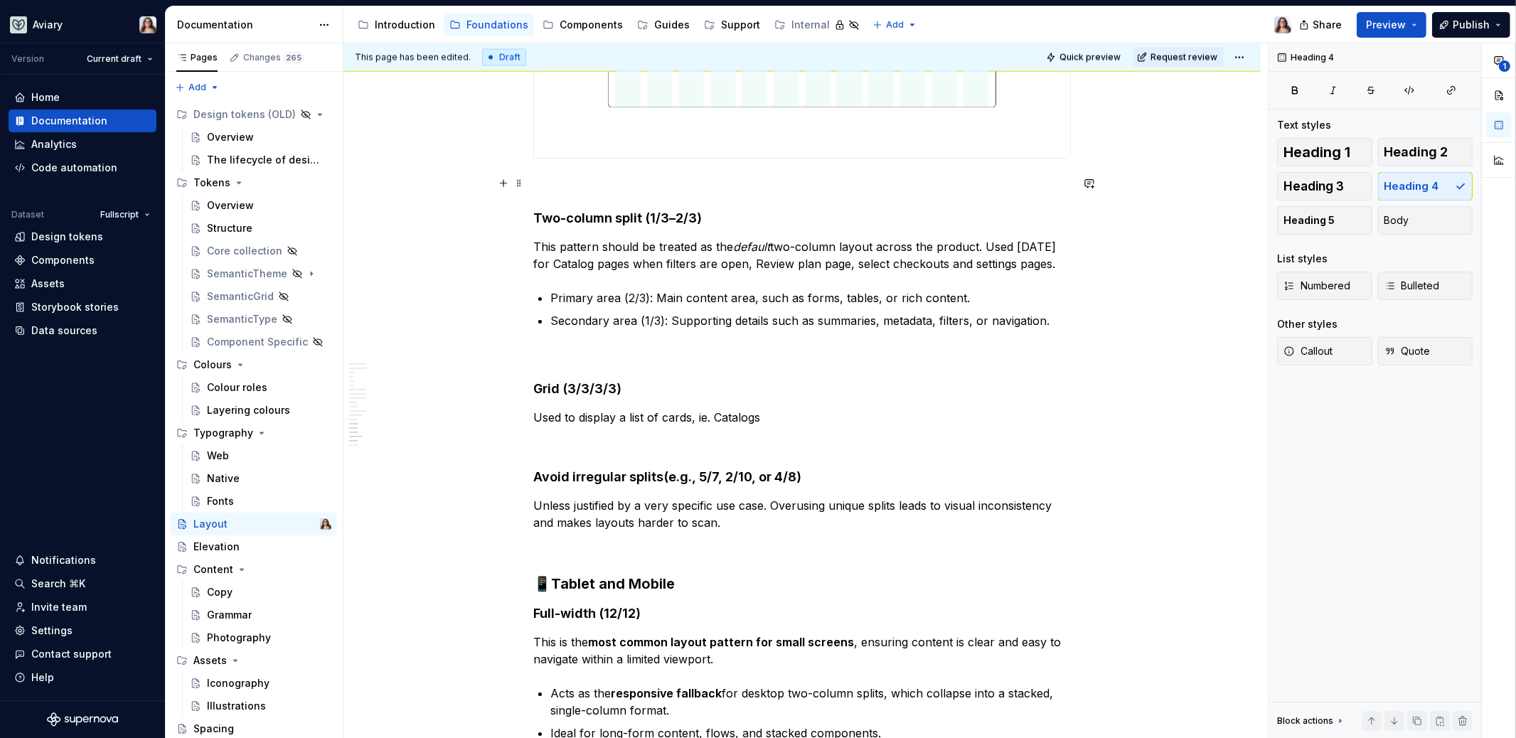
scroll to position [3122, 0]
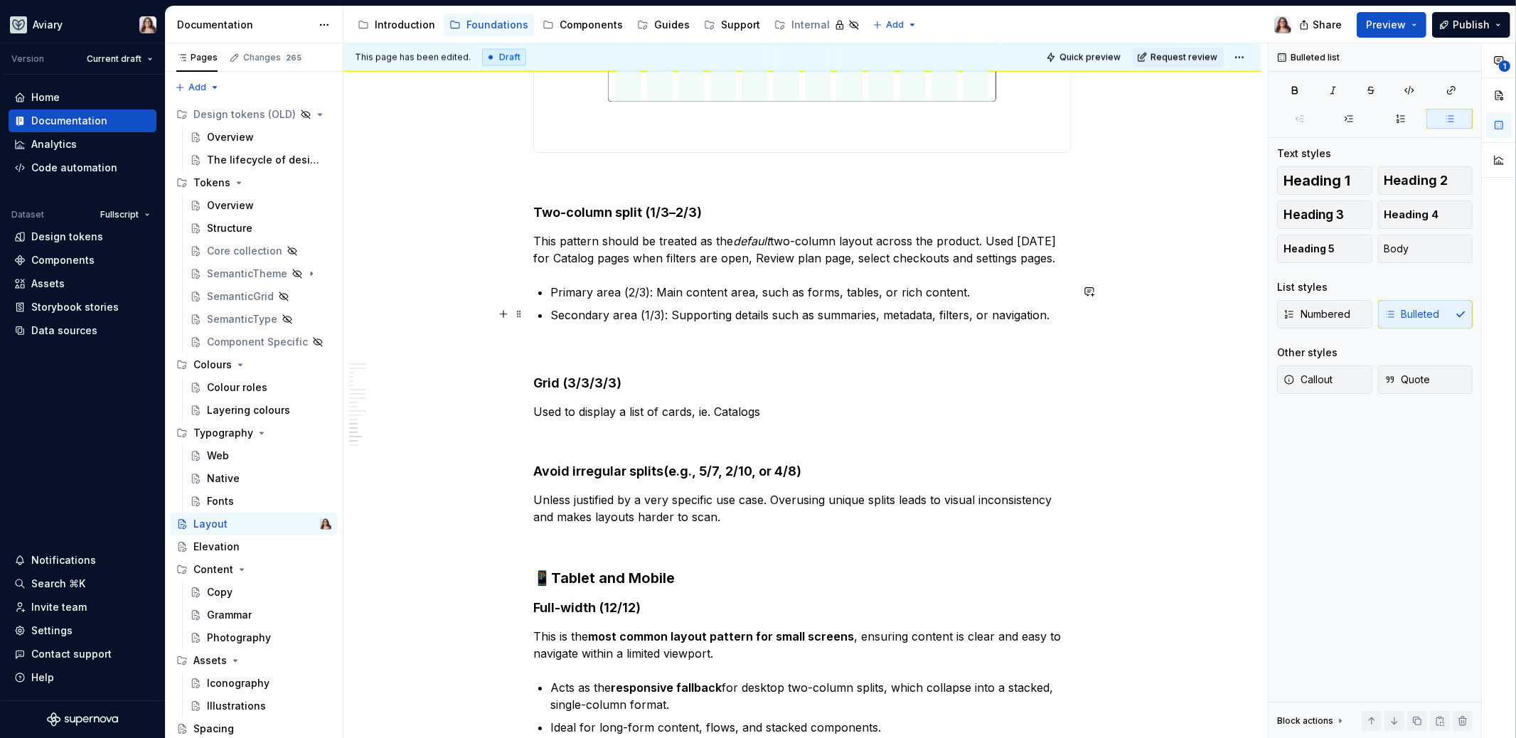
click at [1045, 313] on p "Secondary area (1/3): Supporting details such as summaries, metadata, filters, …" at bounding box center [810, 314] width 520 height 17
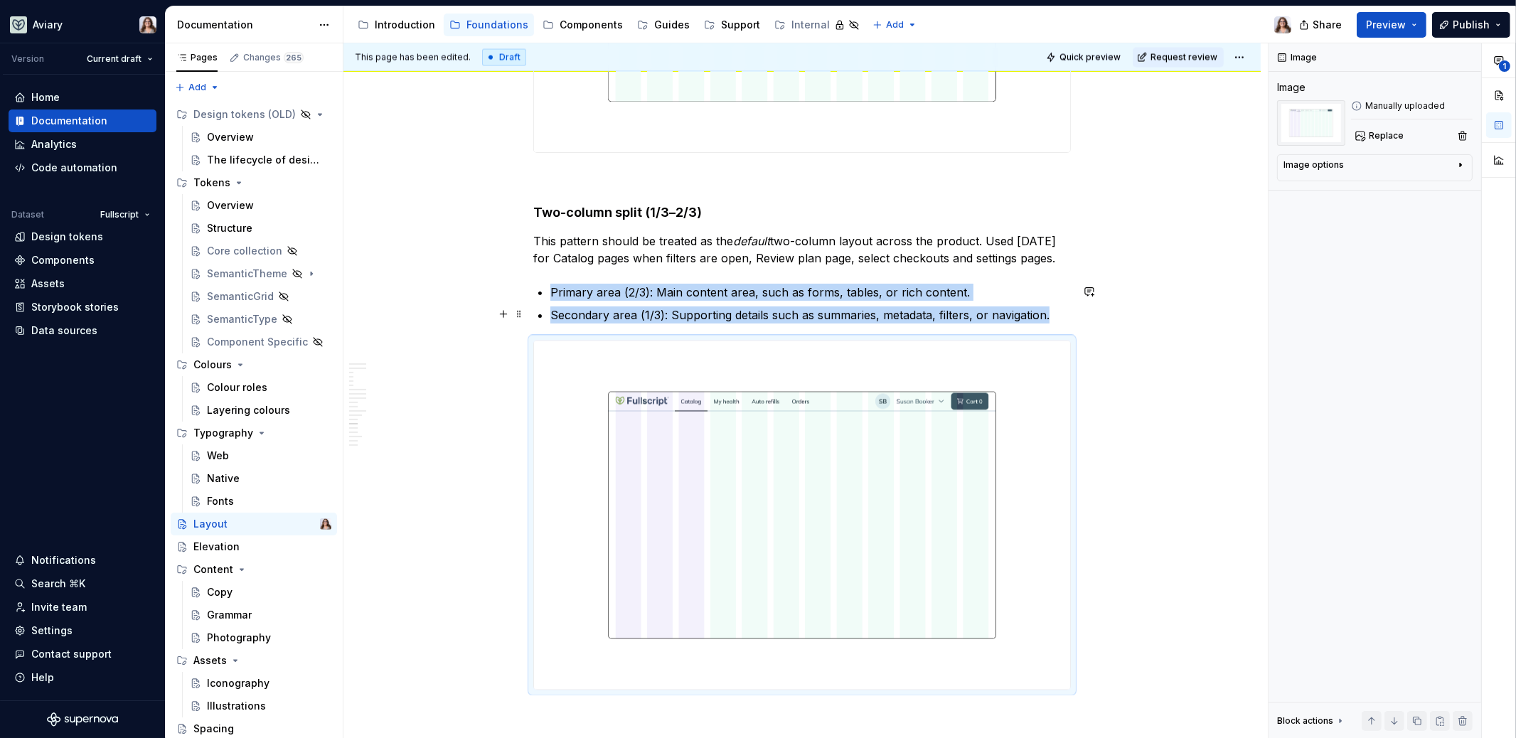
click at [1056, 309] on p "Secondary area (1/3): Supporting details such as summaries, metadata, filters, …" at bounding box center [810, 314] width 520 height 17
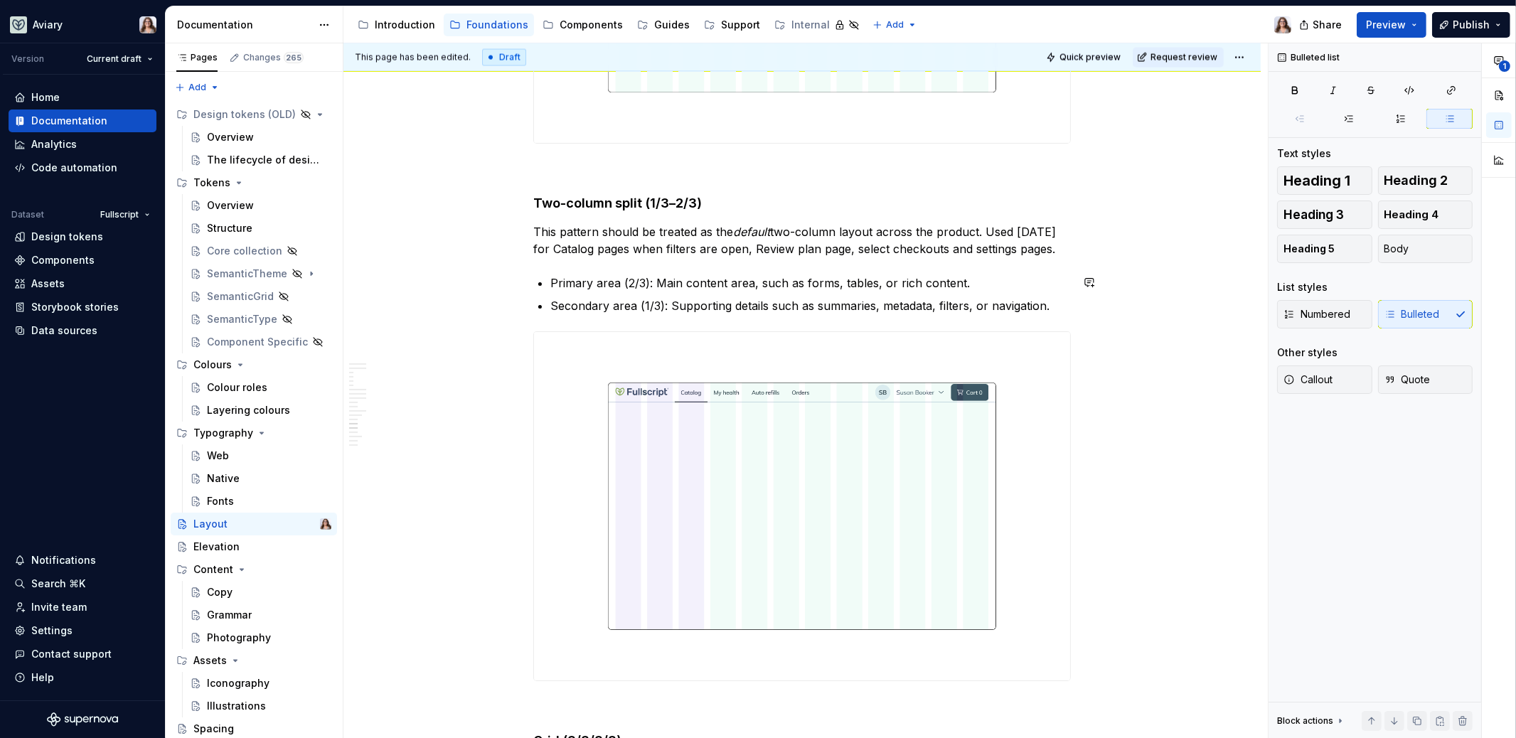
scroll to position [3142, 0]
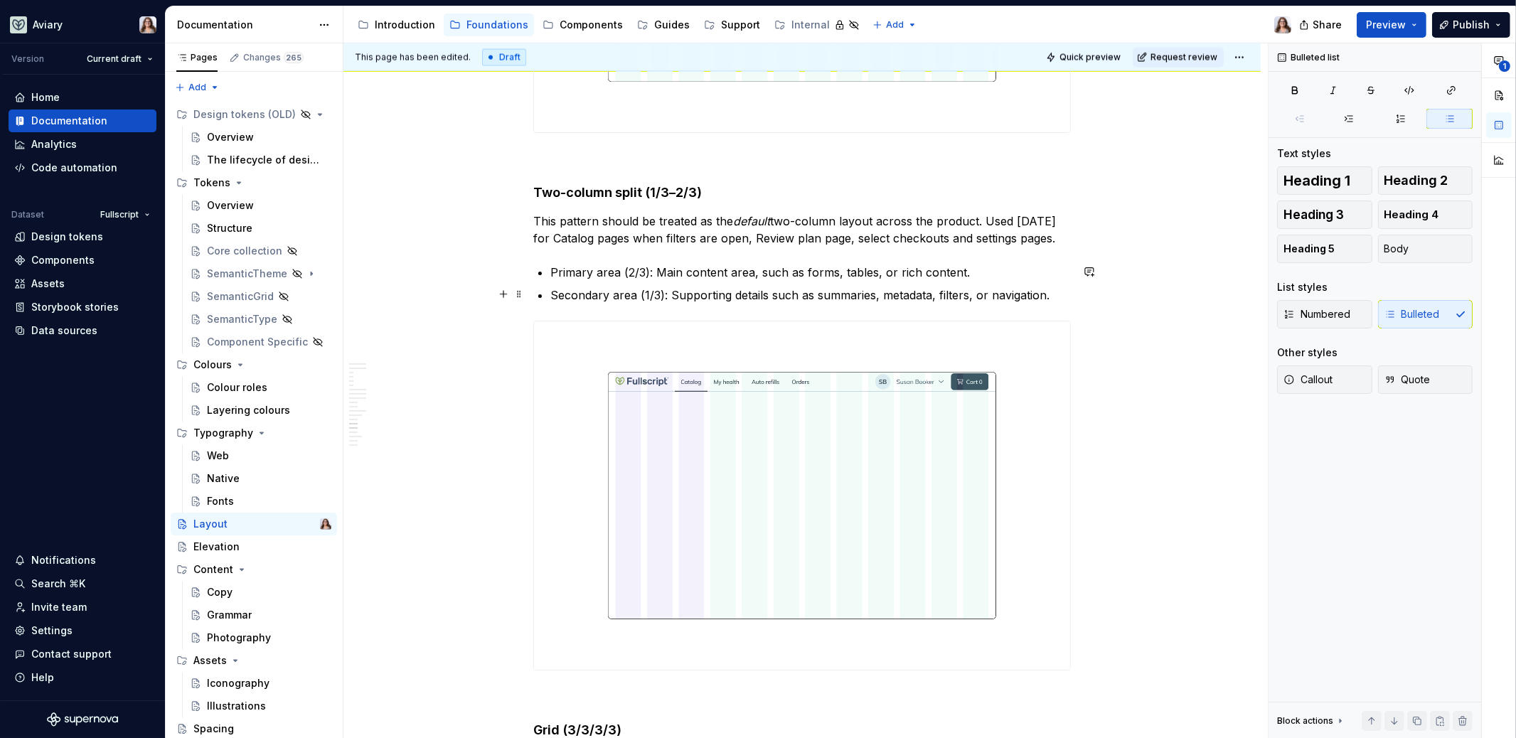
click at [647, 294] on p "Secondary area (1/3): Supporting details such as summaries, metadata, filters, …" at bounding box center [810, 294] width 520 height 17
click at [632, 268] on p "Primary area (2/3): Main content area, such as forms, tables, or rich content." at bounding box center [810, 272] width 520 height 17
click at [1055, 296] on p "Secondary area (3/12): Supporting details such as summaries, metadata, filters,…" at bounding box center [810, 294] width 520 height 17
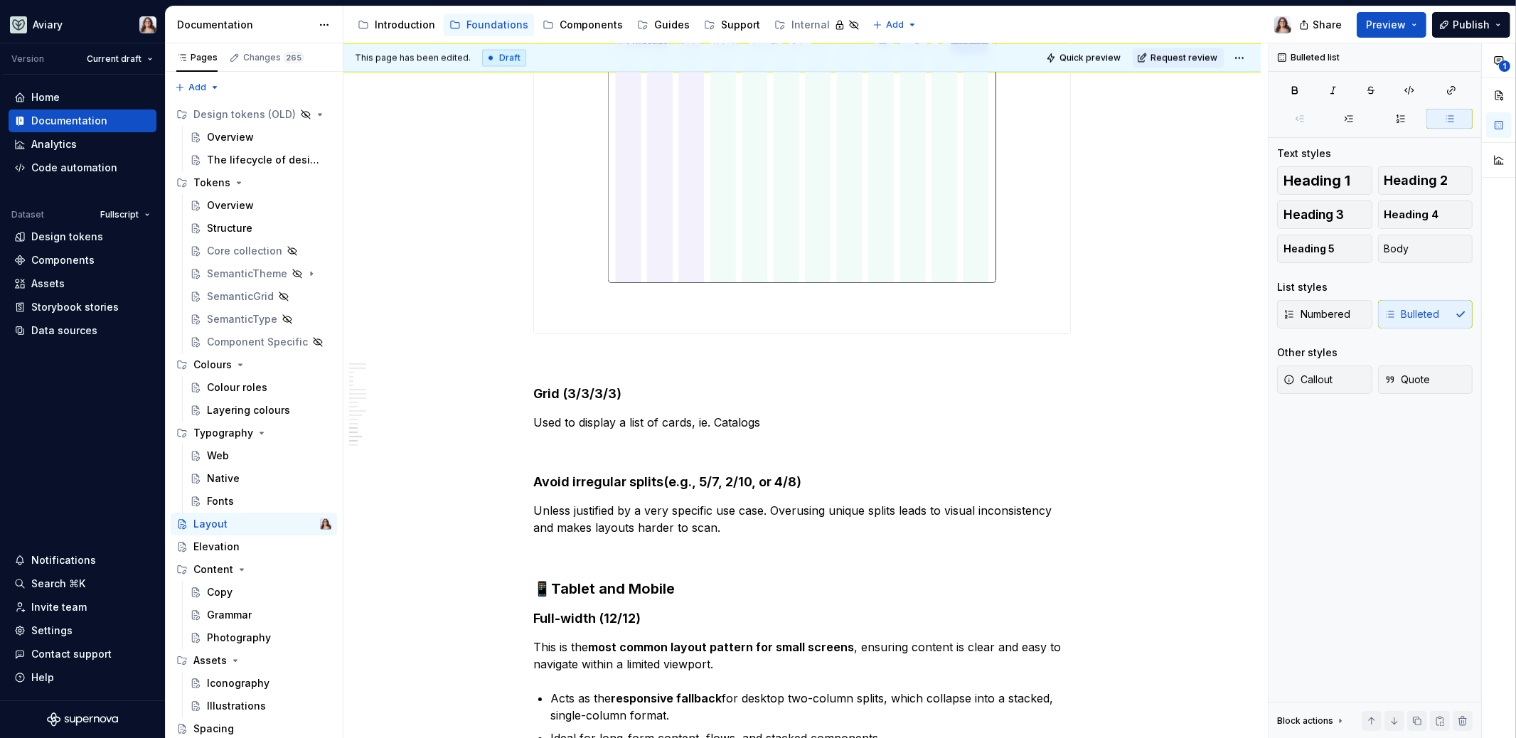
scroll to position [3482, 0]
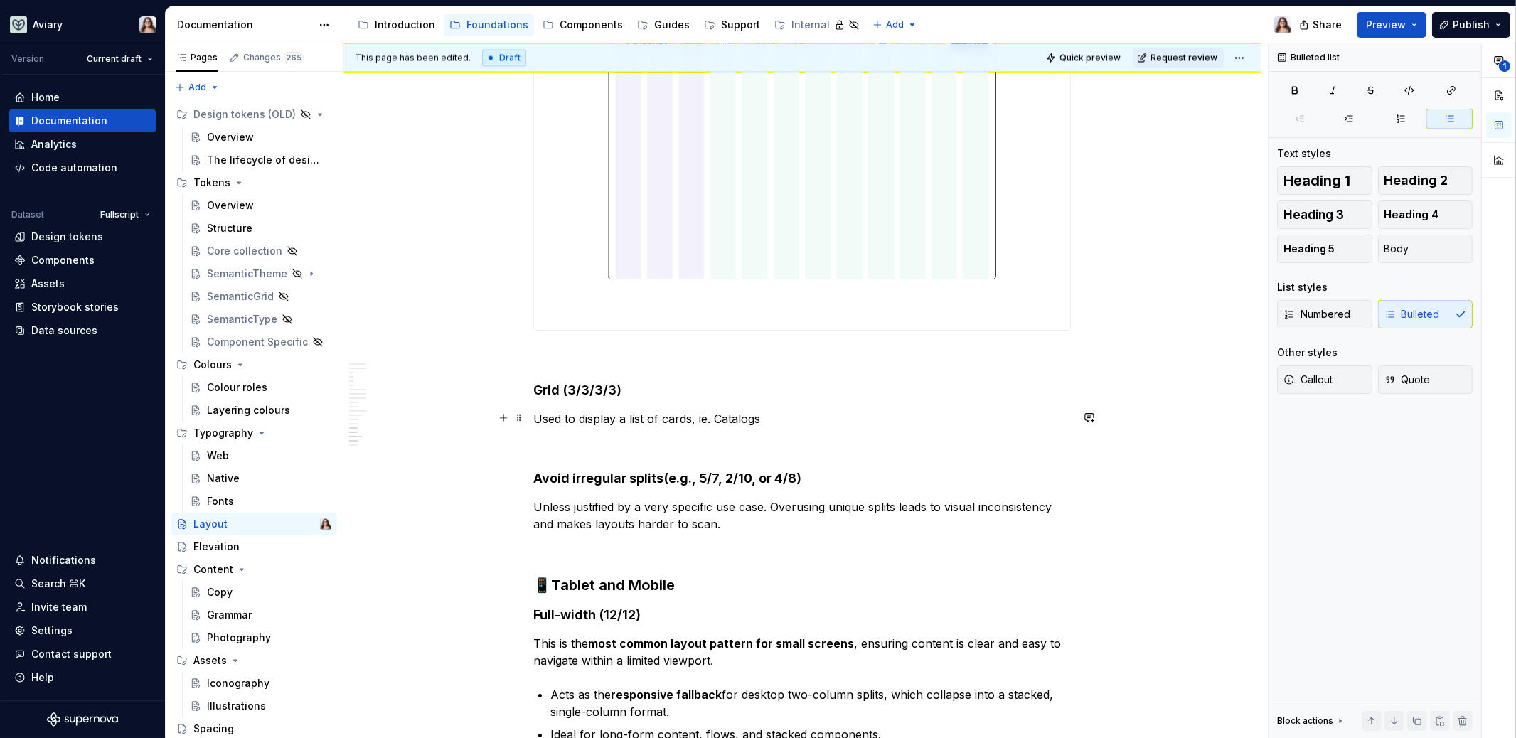
click at [775, 419] on p "Used to display a list of cards, ie. Catalogs" at bounding box center [801, 418] width 537 height 17
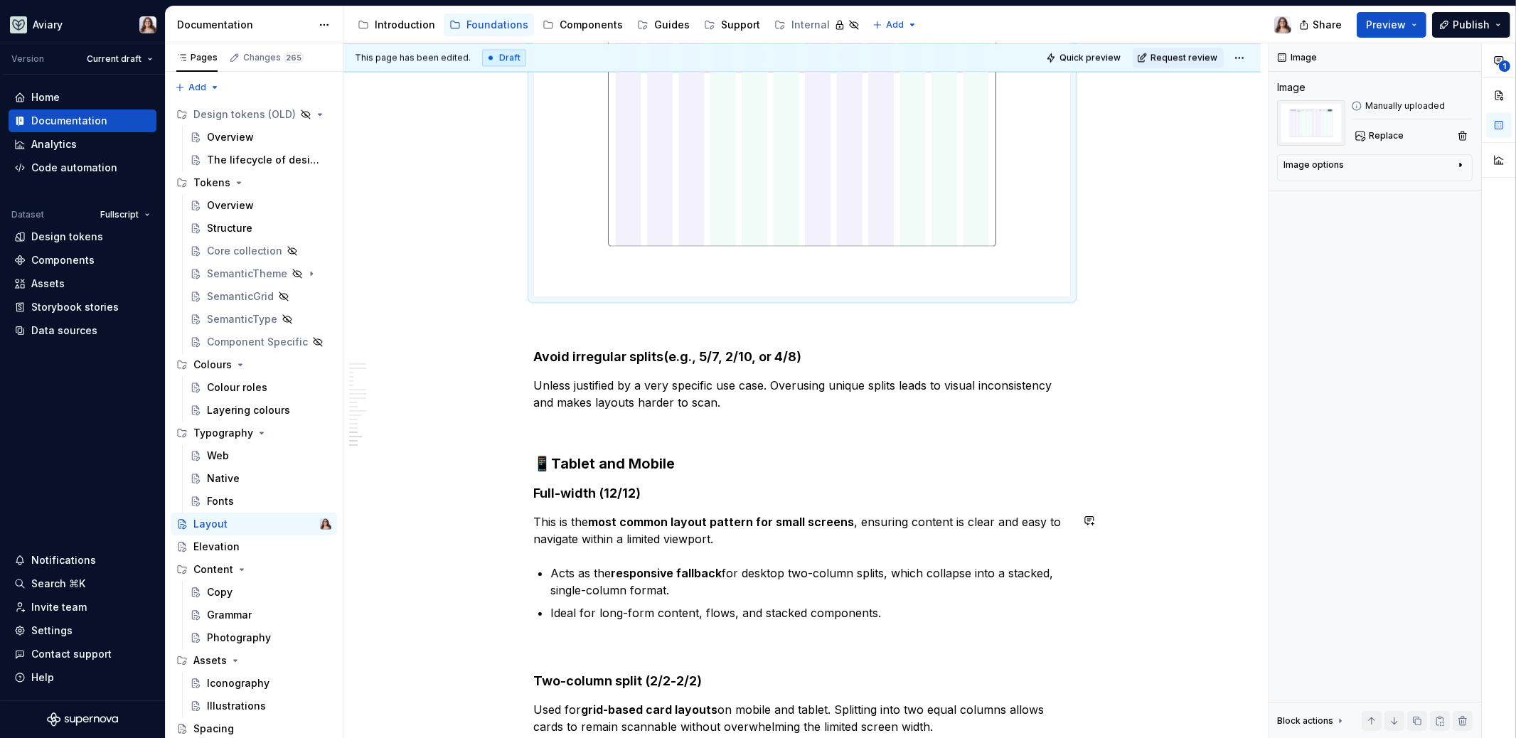
scroll to position [4009, 0]
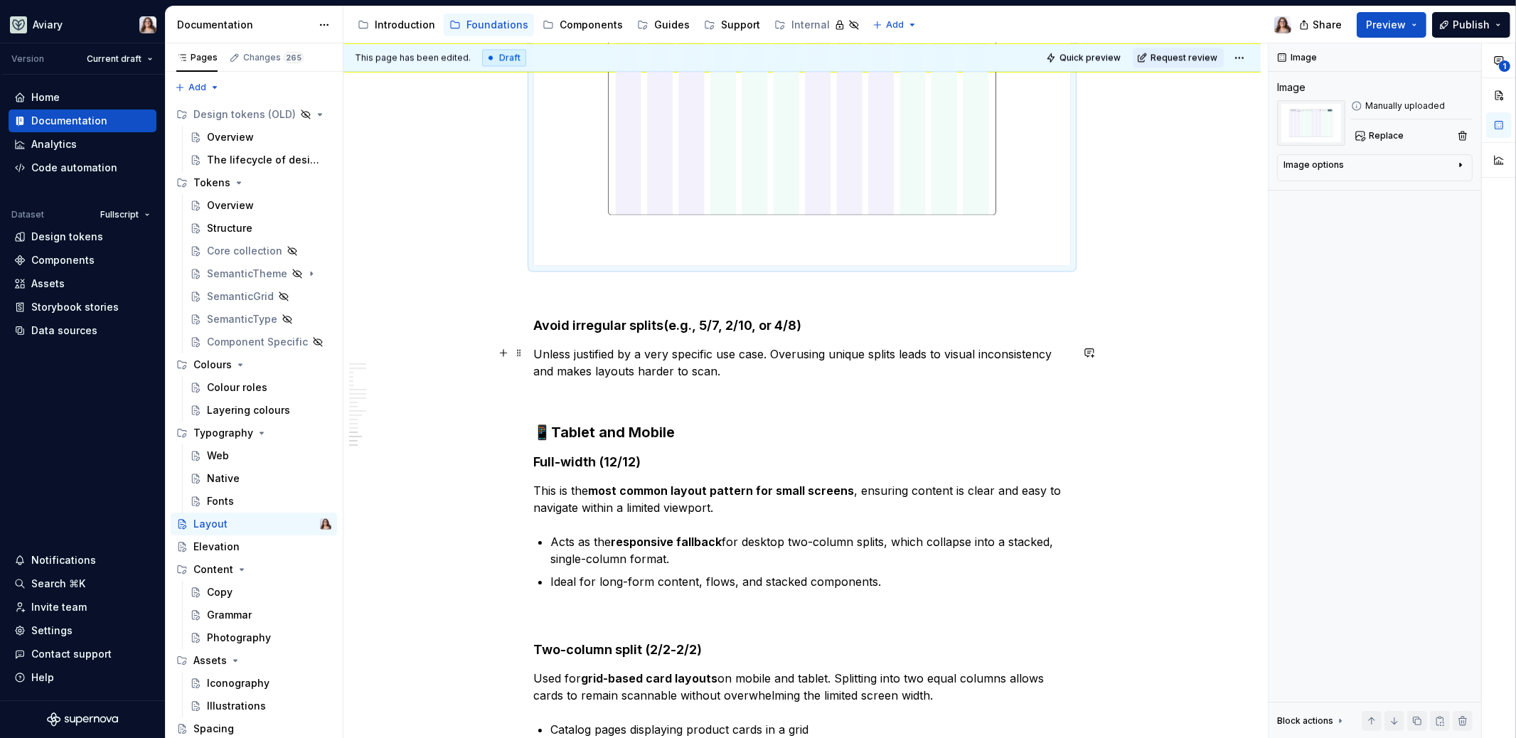
click at [747, 366] on p "Unless justified by a very specific use case. Overusing unique splits leads to …" at bounding box center [801, 362] width 537 height 34
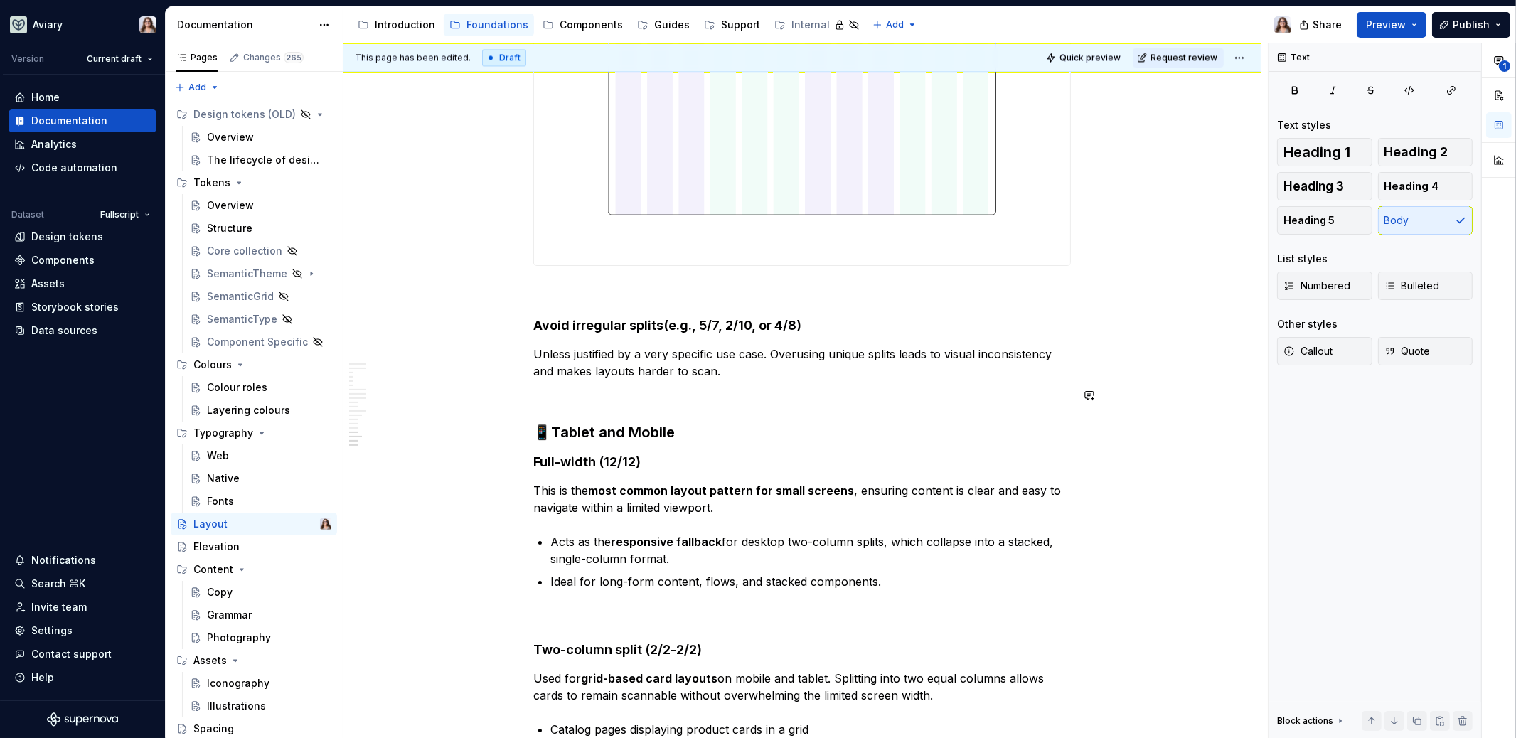
scroll to position [4237, 0]
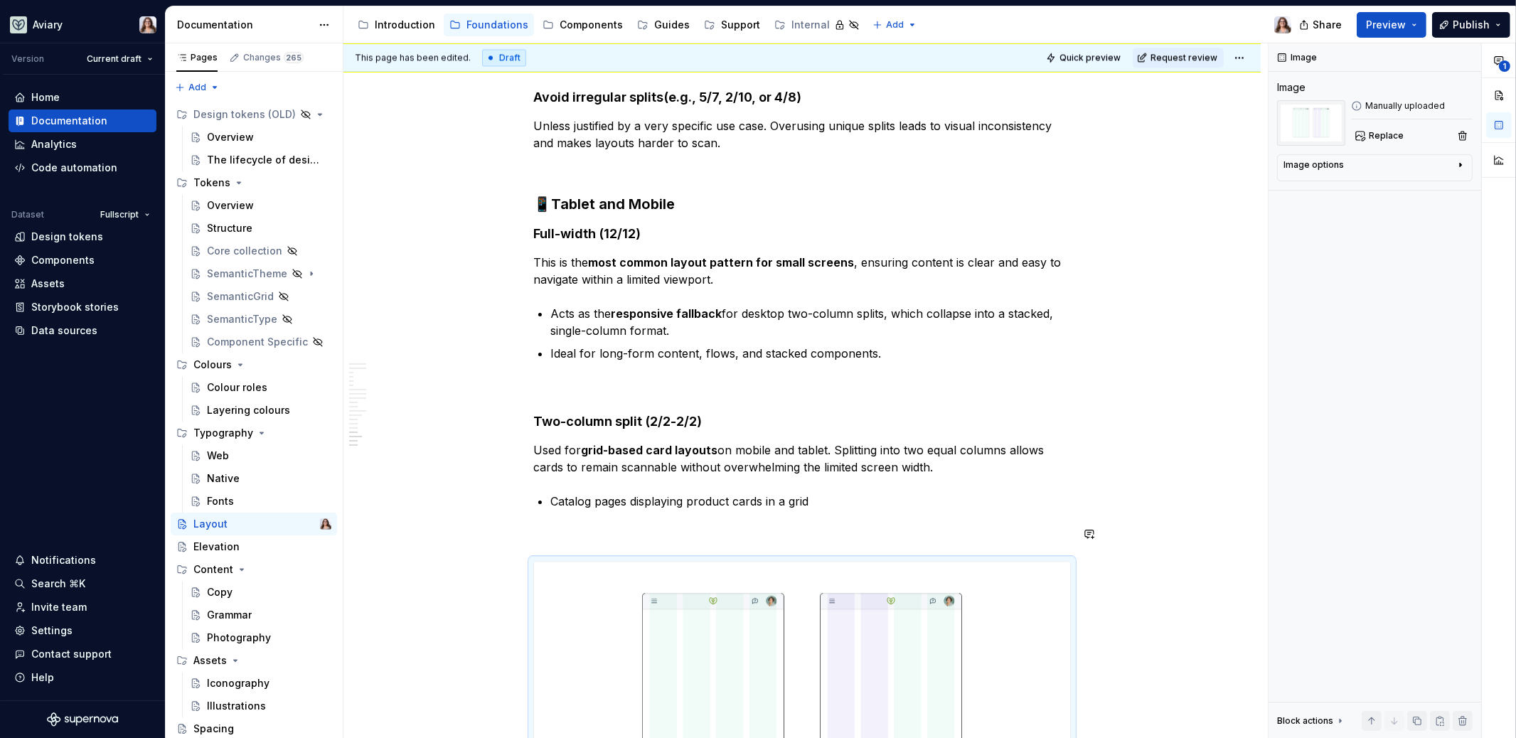
scroll to position [4618, 0]
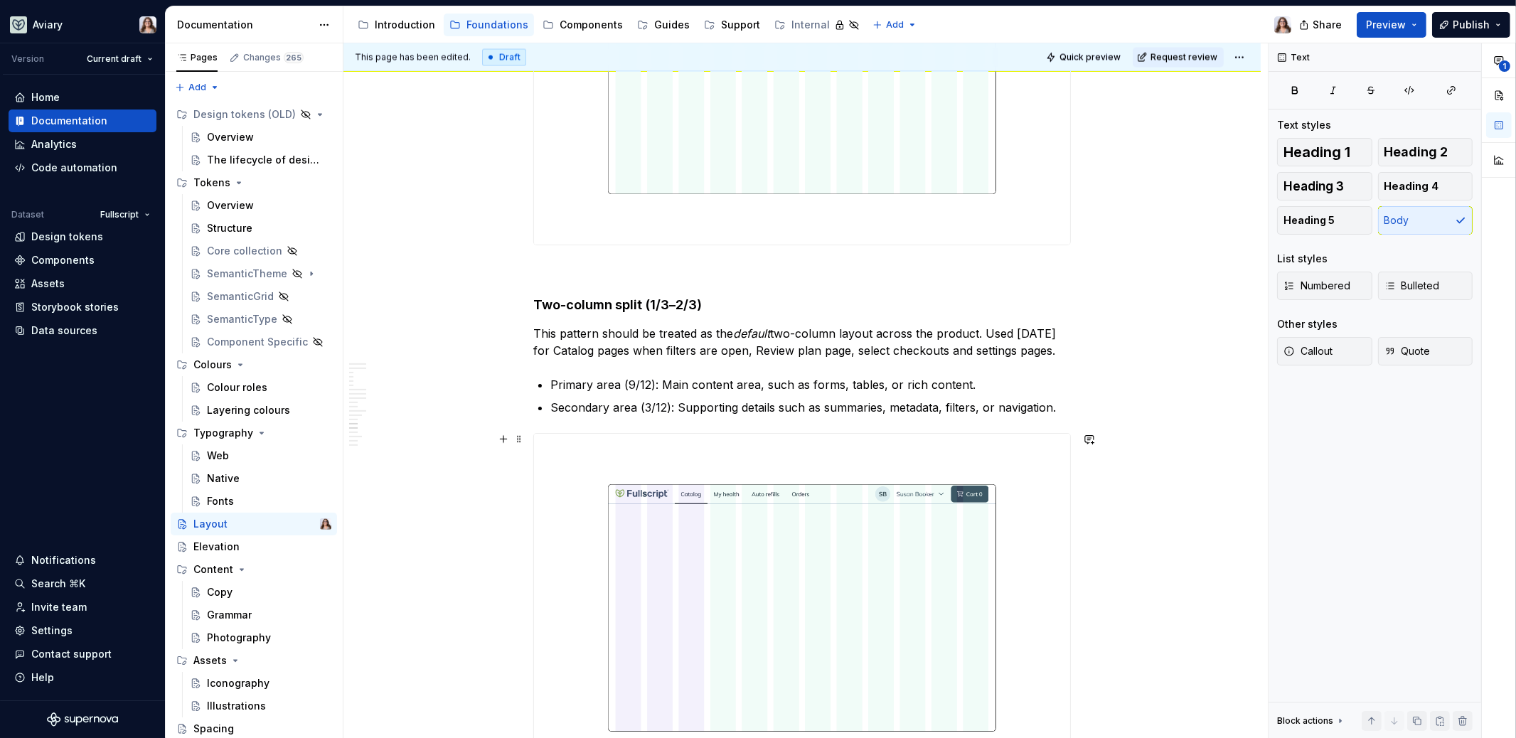
scroll to position [3251, 0]
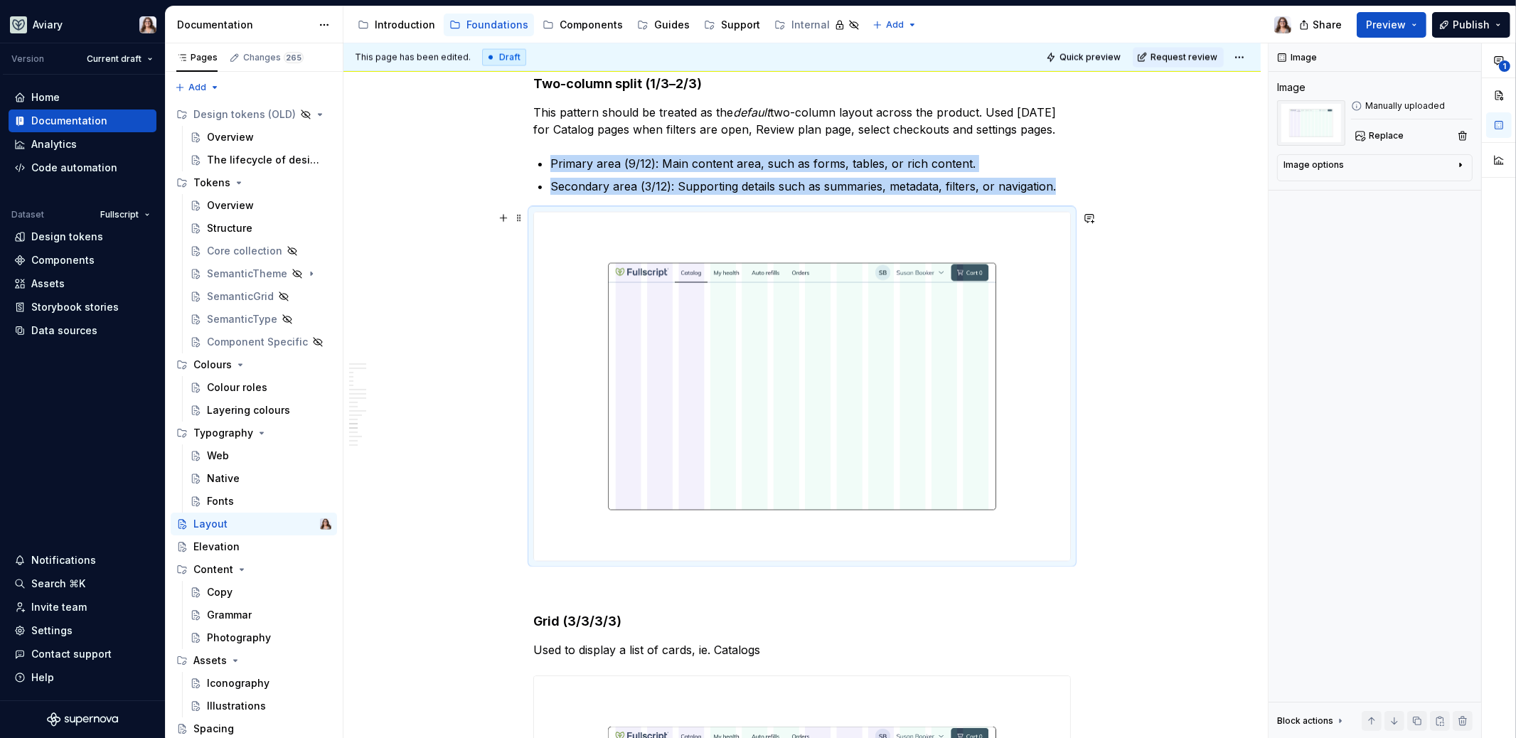
click at [780, 331] on img at bounding box center [802, 387] width 536 height 348
click at [1398, 133] on span "Replace" at bounding box center [1385, 135] width 35 height 11
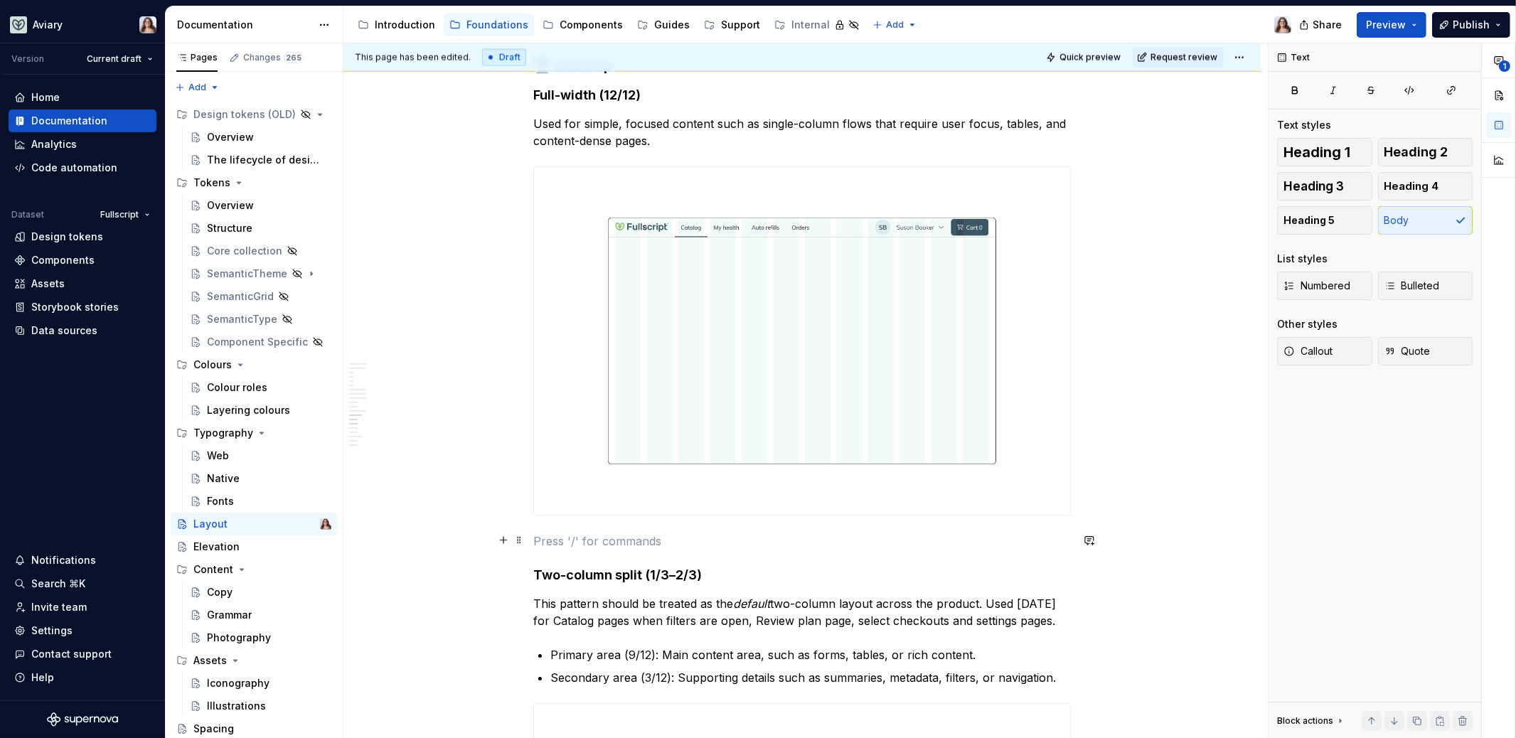
click at [765, 542] on p at bounding box center [801, 540] width 537 height 17
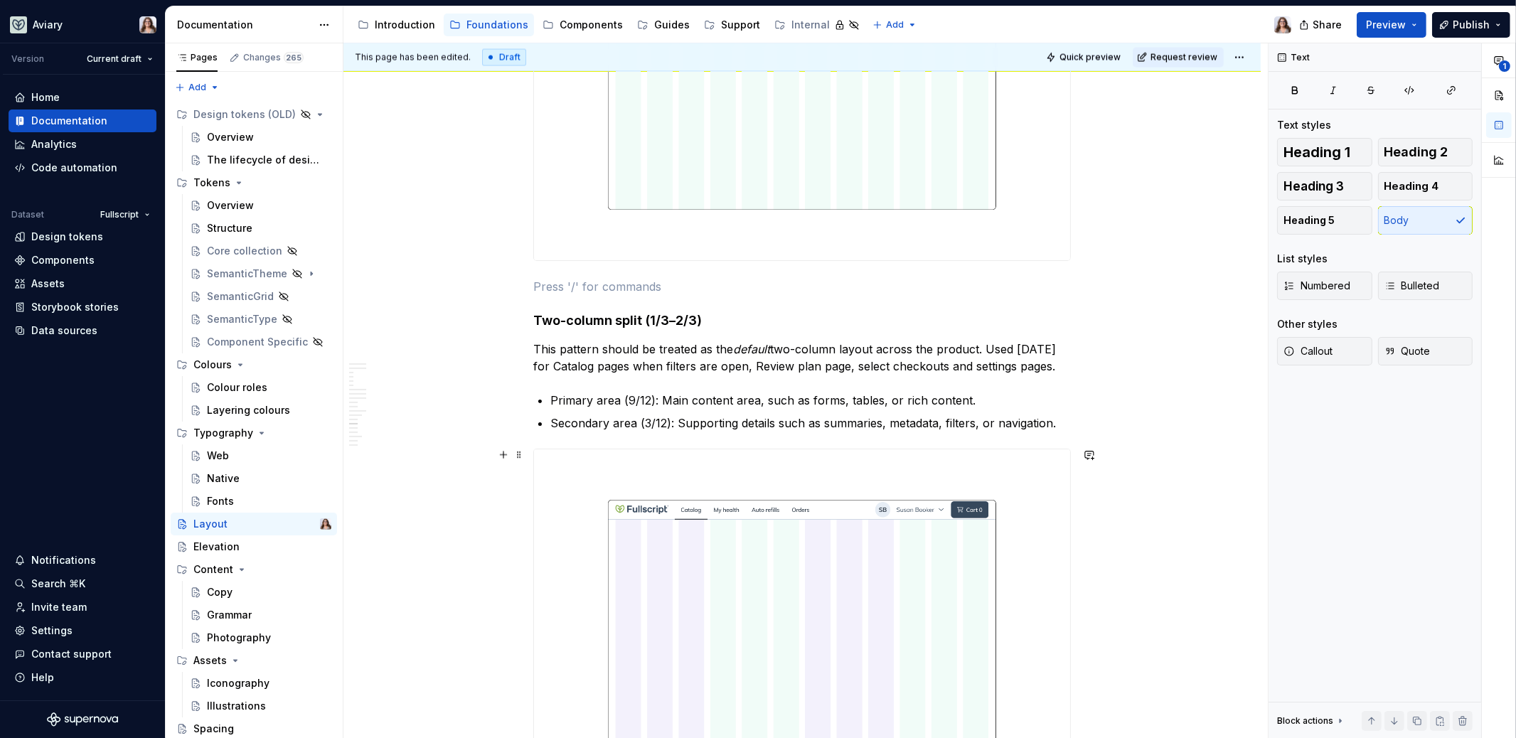
scroll to position [3065, 0]
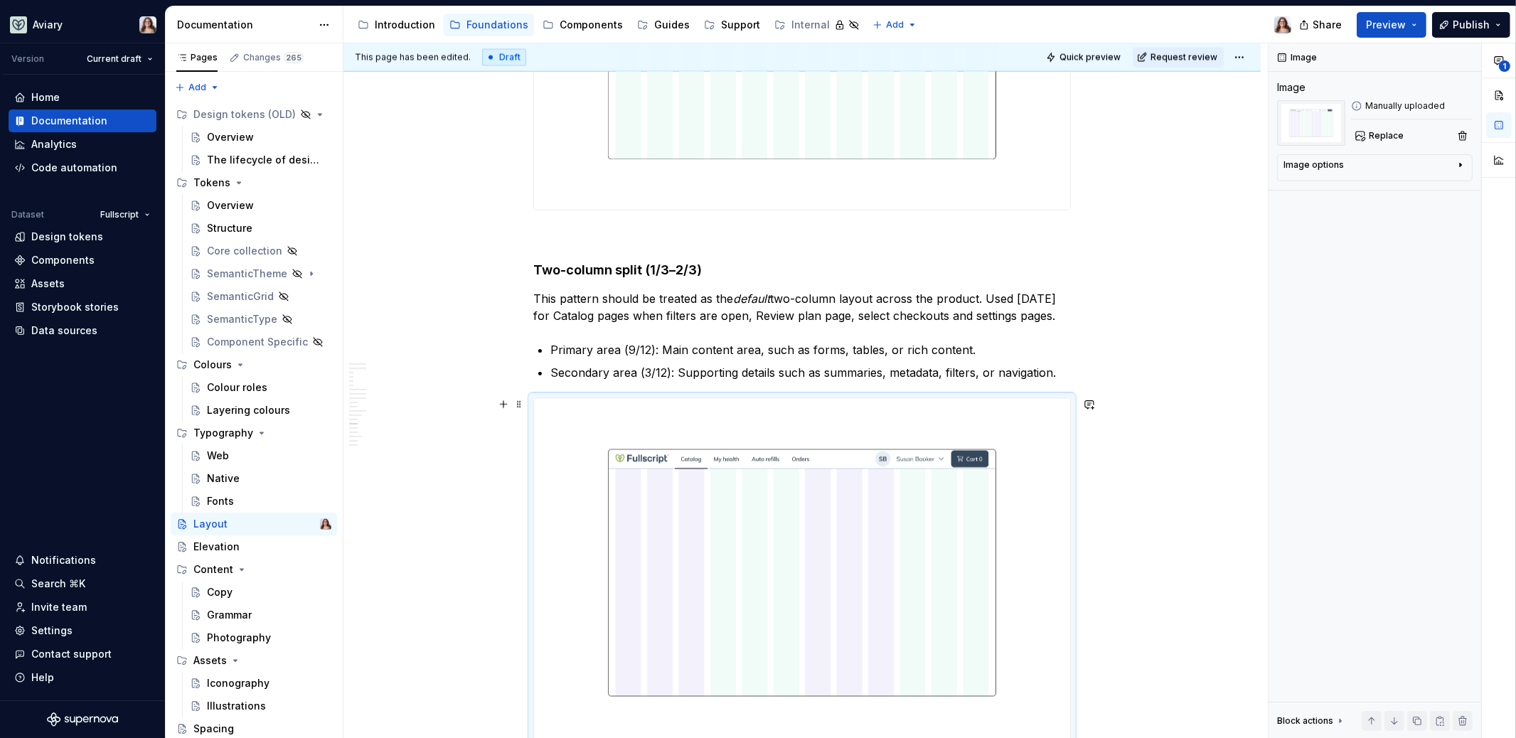
click at [765, 542] on img at bounding box center [802, 573] width 536 height 348
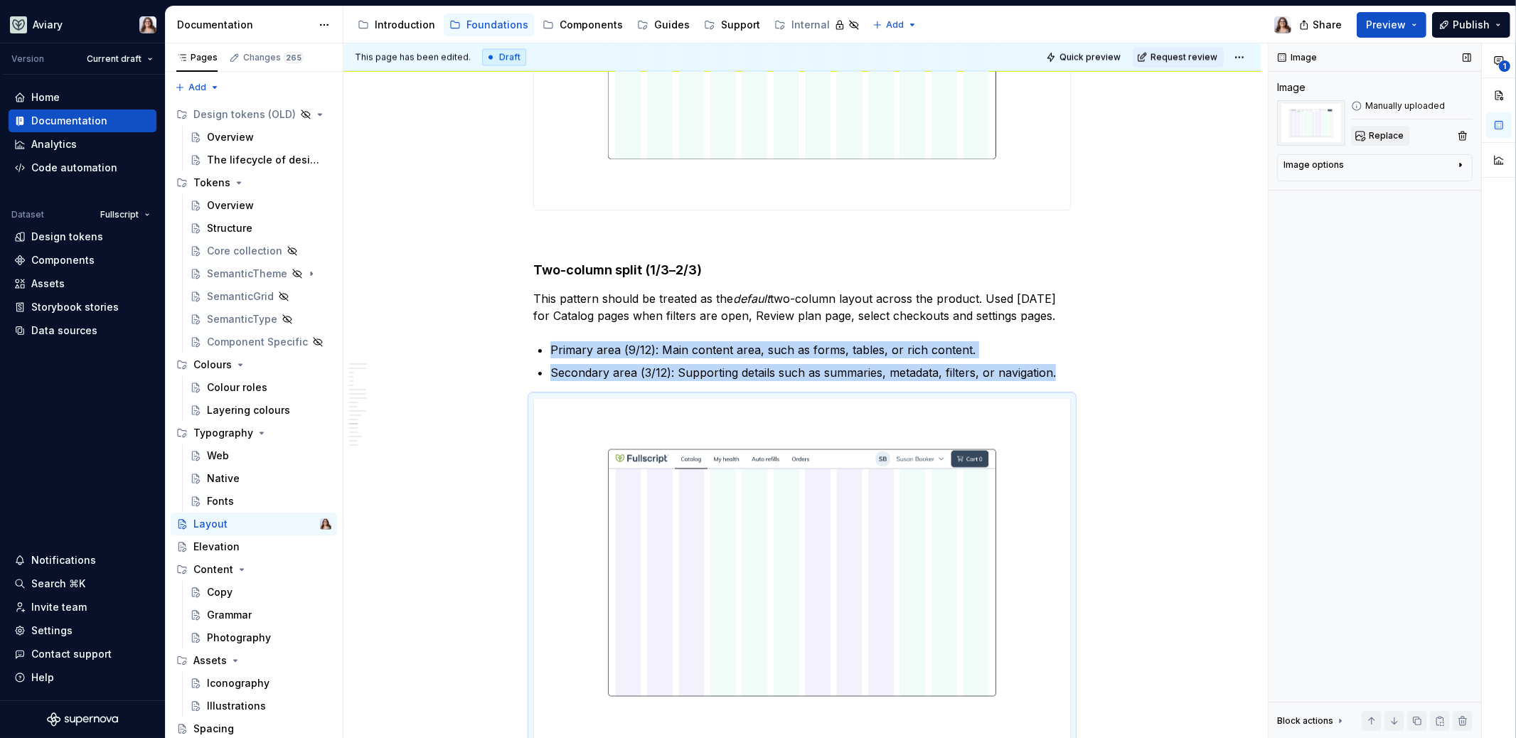
click at [1383, 131] on span "Replace" at bounding box center [1385, 135] width 35 height 11
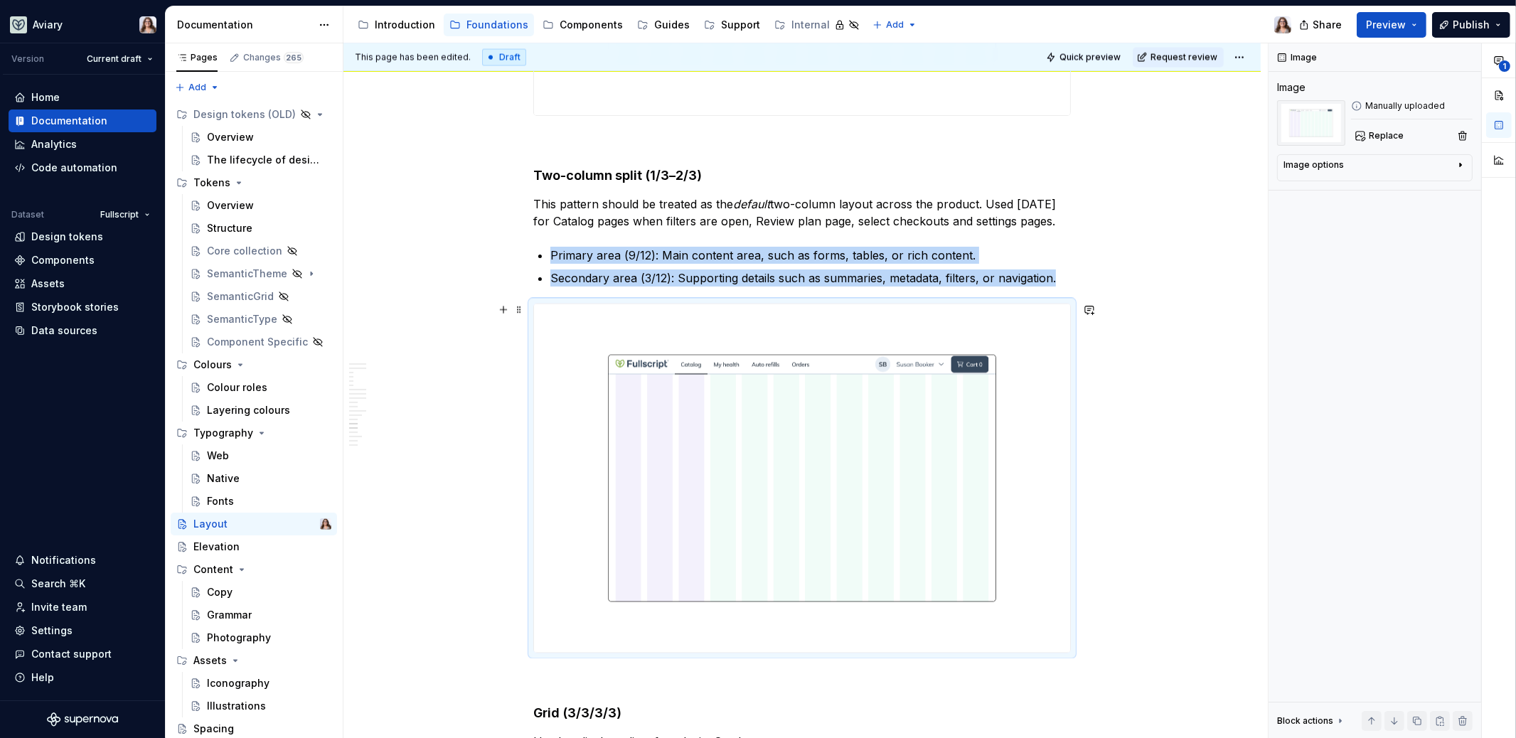
scroll to position [3138, 0]
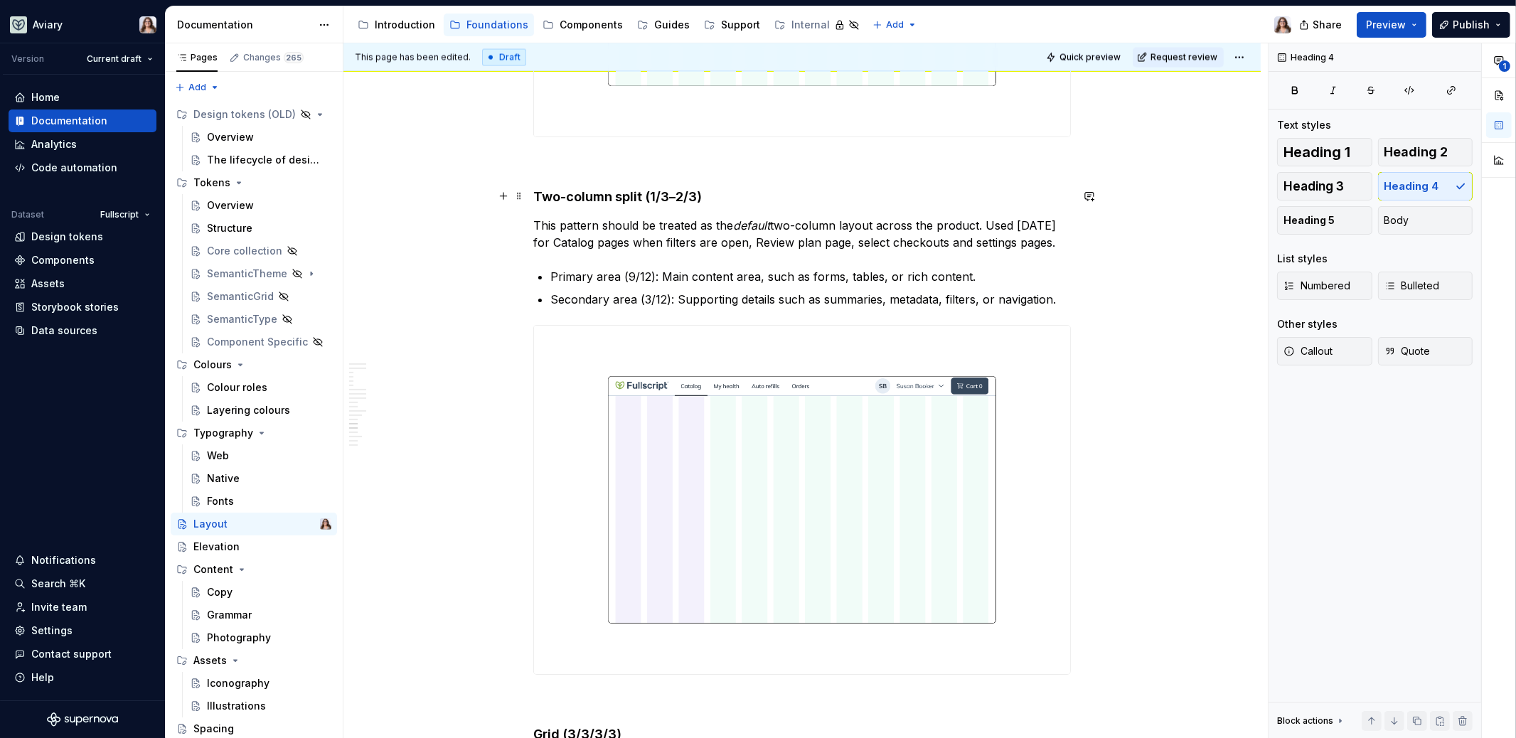
click at [700, 194] on h4 "Two-column split (1/3–2/3)" at bounding box center [801, 196] width 537 height 17
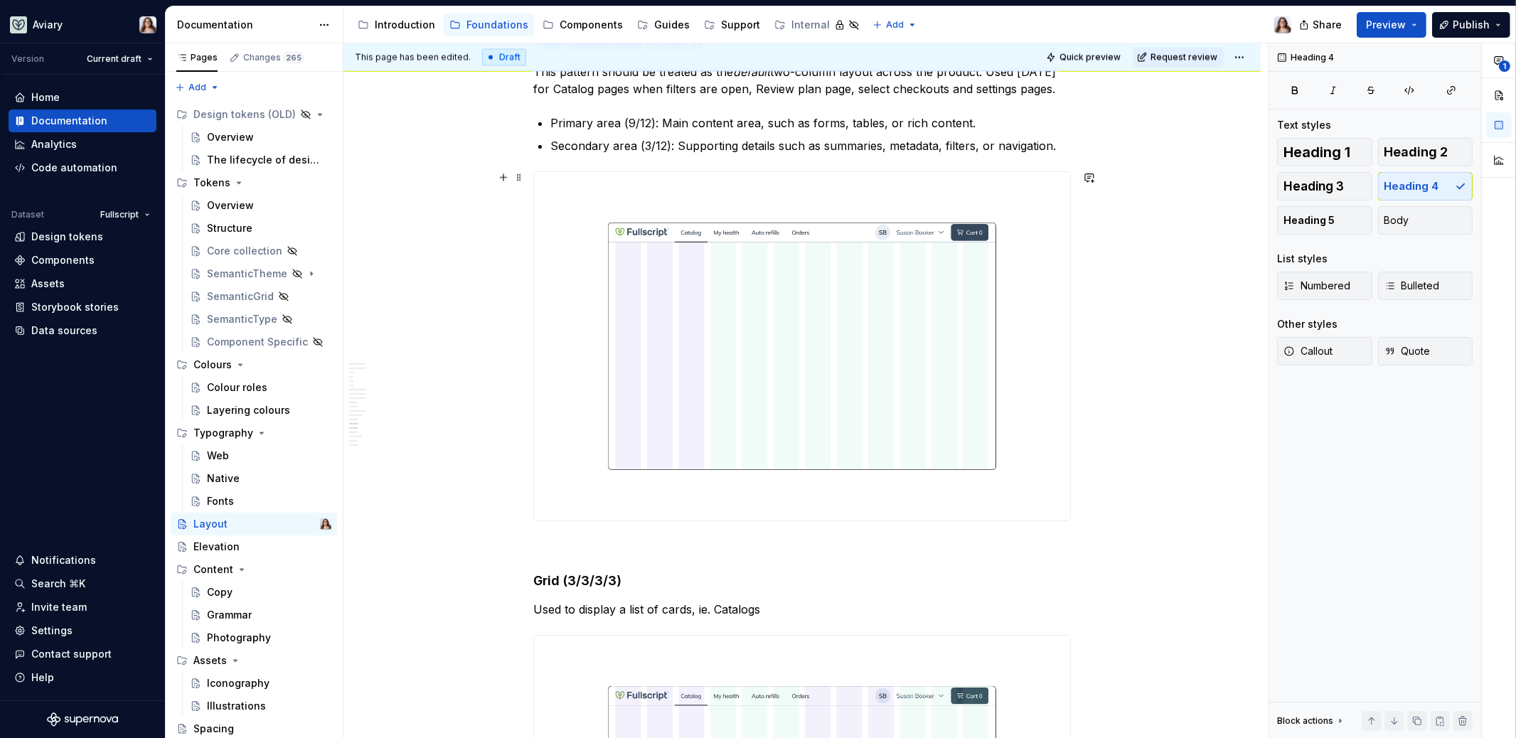
scroll to position [3438, 0]
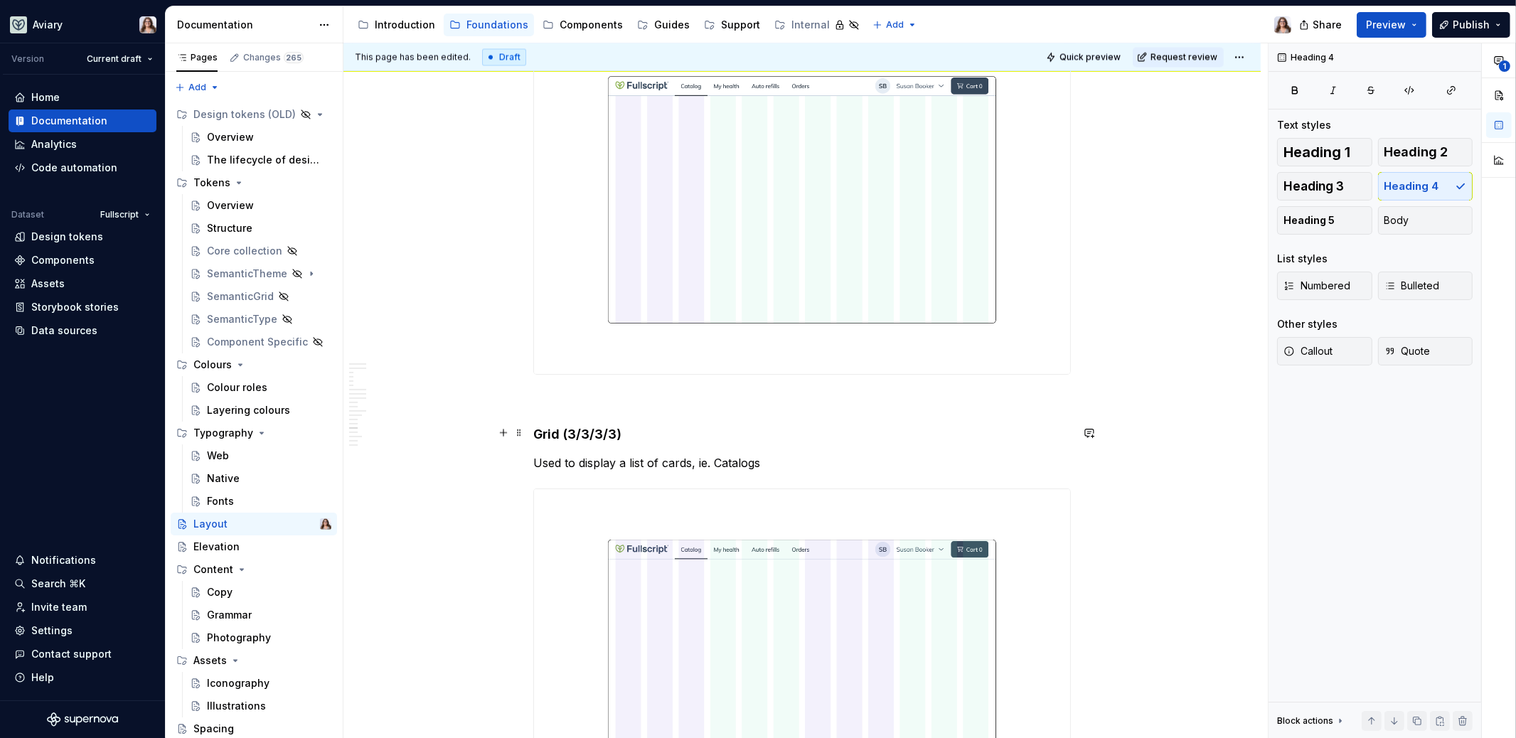
click at [615, 431] on h4 "Grid (3/3/3/3)" at bounding box center [801, 434] width 537 height 17
drag, startPoint x: 618, startPoint y: 433, endPoint x: 561, endPoint y: 431, distance: 56.9
click at [561, 431] on h4 "Grid (3/3/3/3)" at bounding box center [801, 434] width 537 height 17
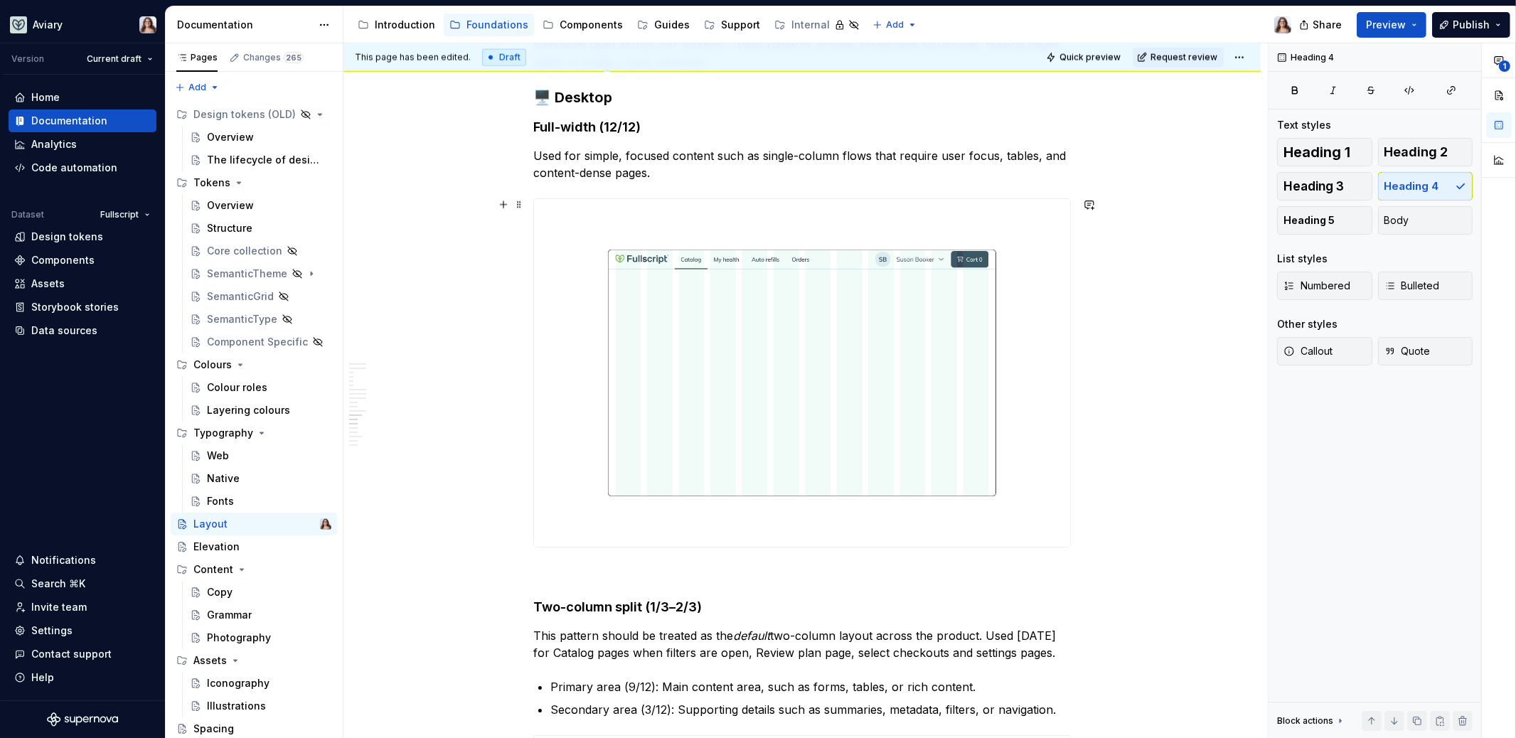
scroll to position [2711, 0]
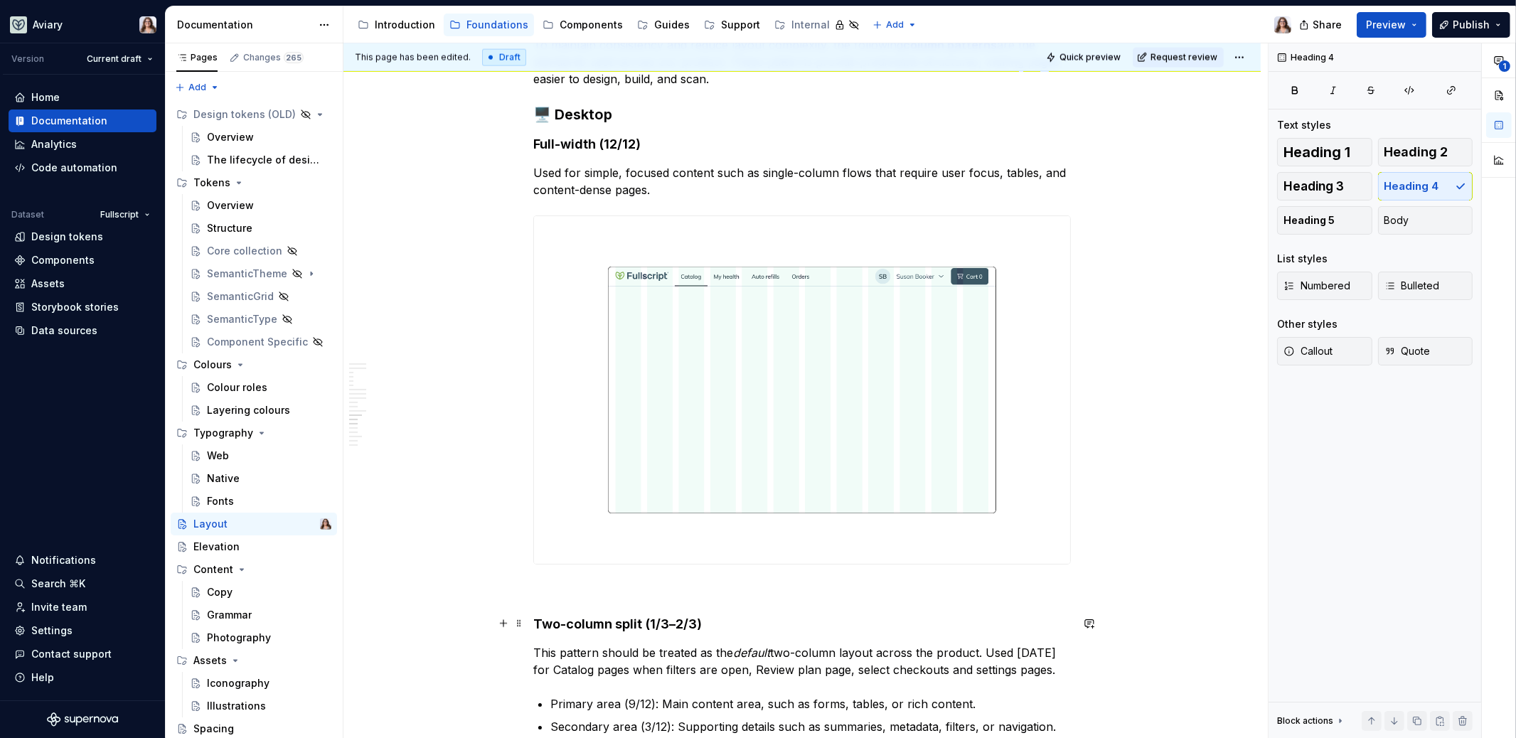
click at [672, 626] on h4 "Two-column split (1/3–2/3)" at bounding box center [801, 624] width 537 height 17
drag, startPoint x: 594, startPoint y: 140, endPoint x: 642, endPoint y: 140, distance: 48.3
click at [642, 140] on h4 "Full-width (12/12)" at bounding box center [801, 144] width 537 height 17
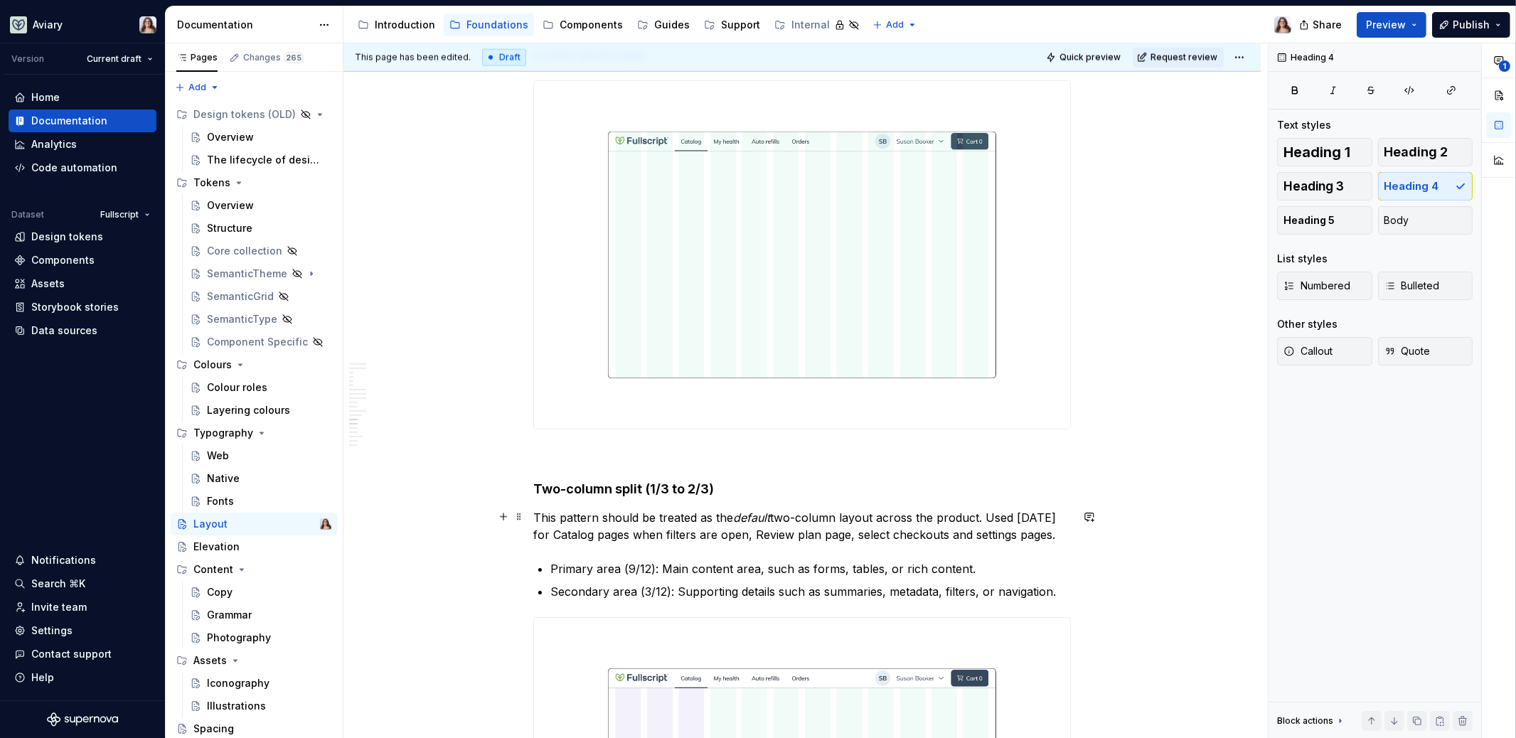
scroll to position [2853, 0]
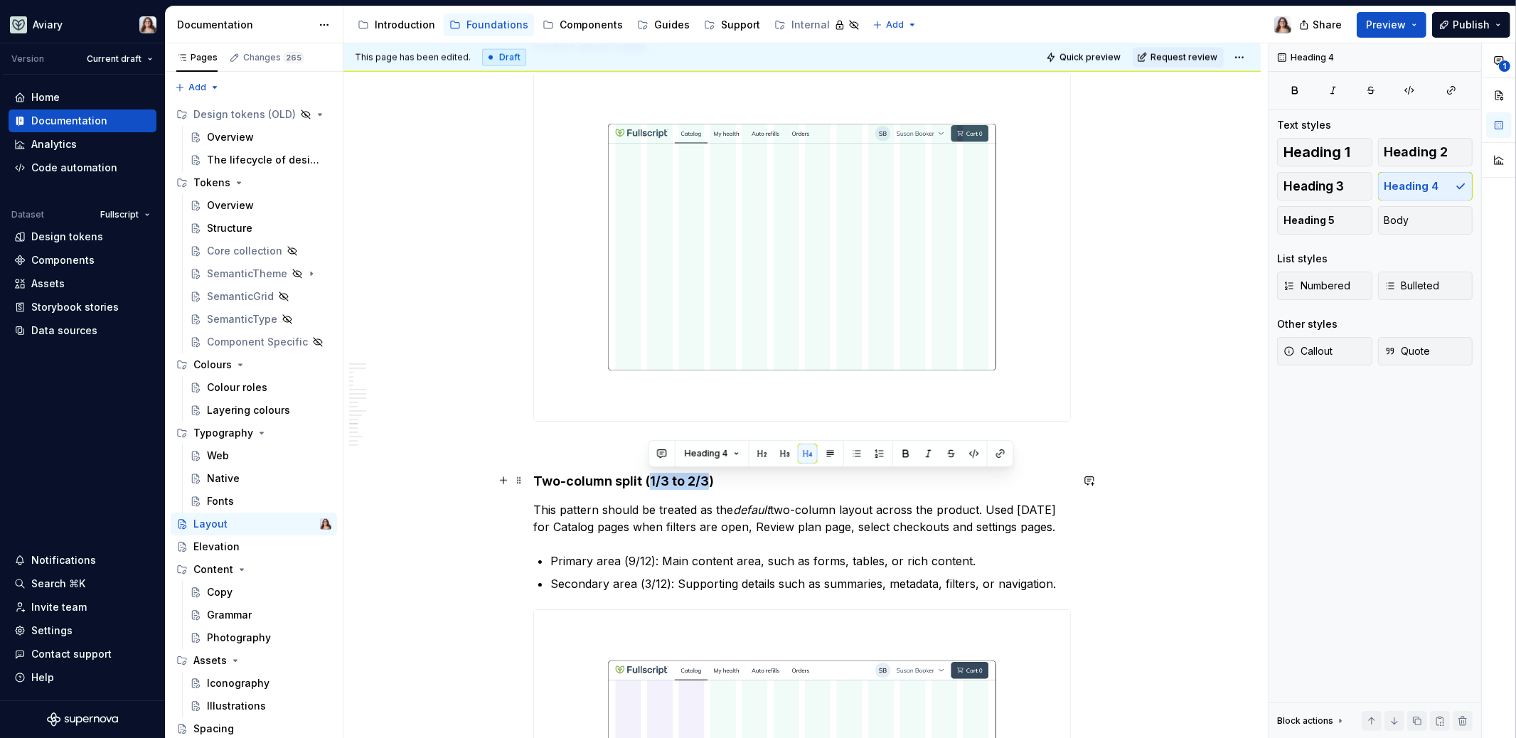
drag, startPoint x: 648, startPoint y: 478, endPoint x: 704, endPoint y: 478, distance: 56.2
click at [704, 478] on h4 "Two-column split (1/3 to 2/3)" at bounding box center [801, 481] width 537 height 17
click at [652, 478] on h4 "Two-column split (thirds)" at bounding box center [801, 481] width 537 height 17
click at [695, 478] on h4 "Two-column split (Thirds)" at bounding box center [801, 481] width 537 height 17
drag, startPoint x: 696, startPoint y: 479, endPoint x: 640, endPoint y: 478, distance: 56.2
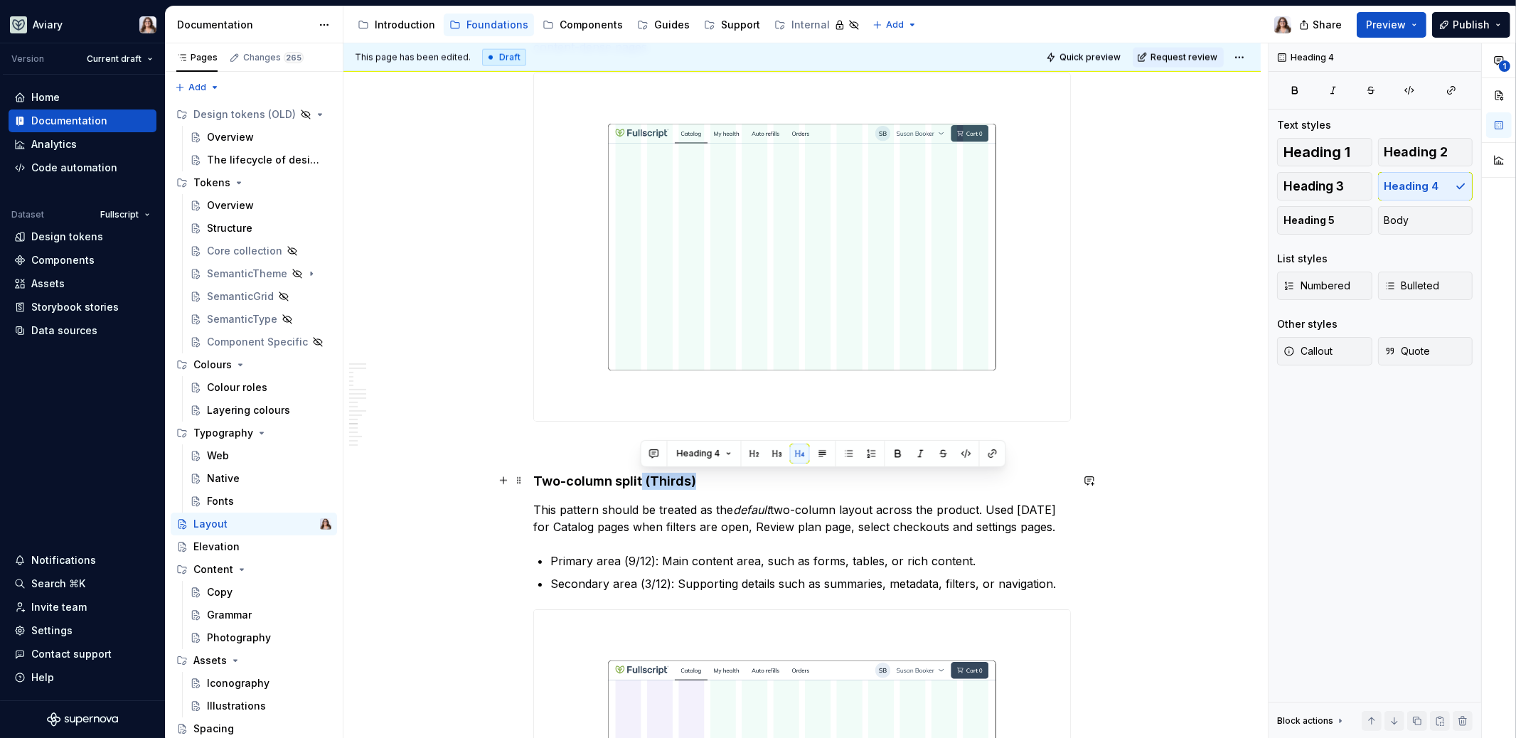
click at [639, 478] on h4 "Two-column split (Thirds)" at bounding box center [801, 481] width 537 height 17
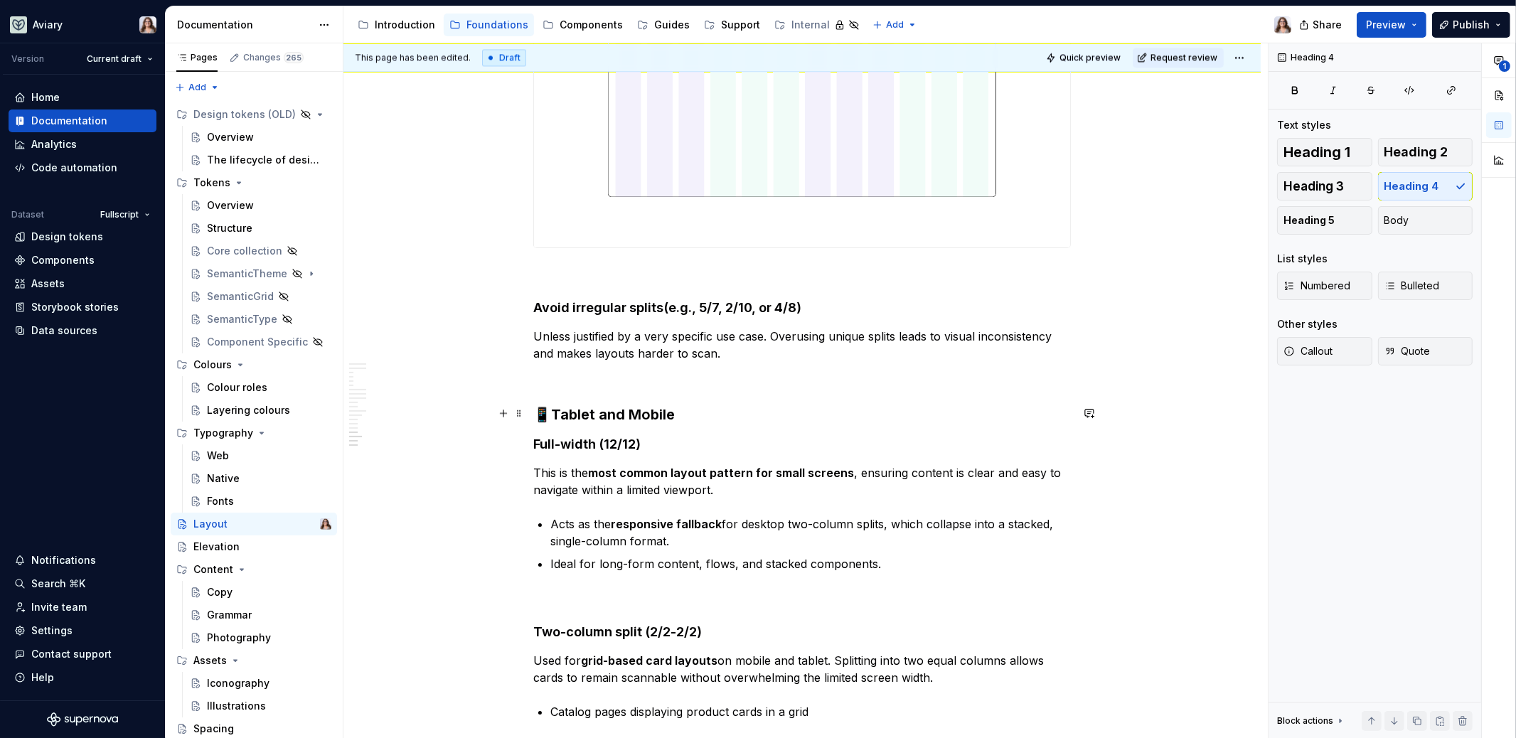
scroll to position [4035, 0]
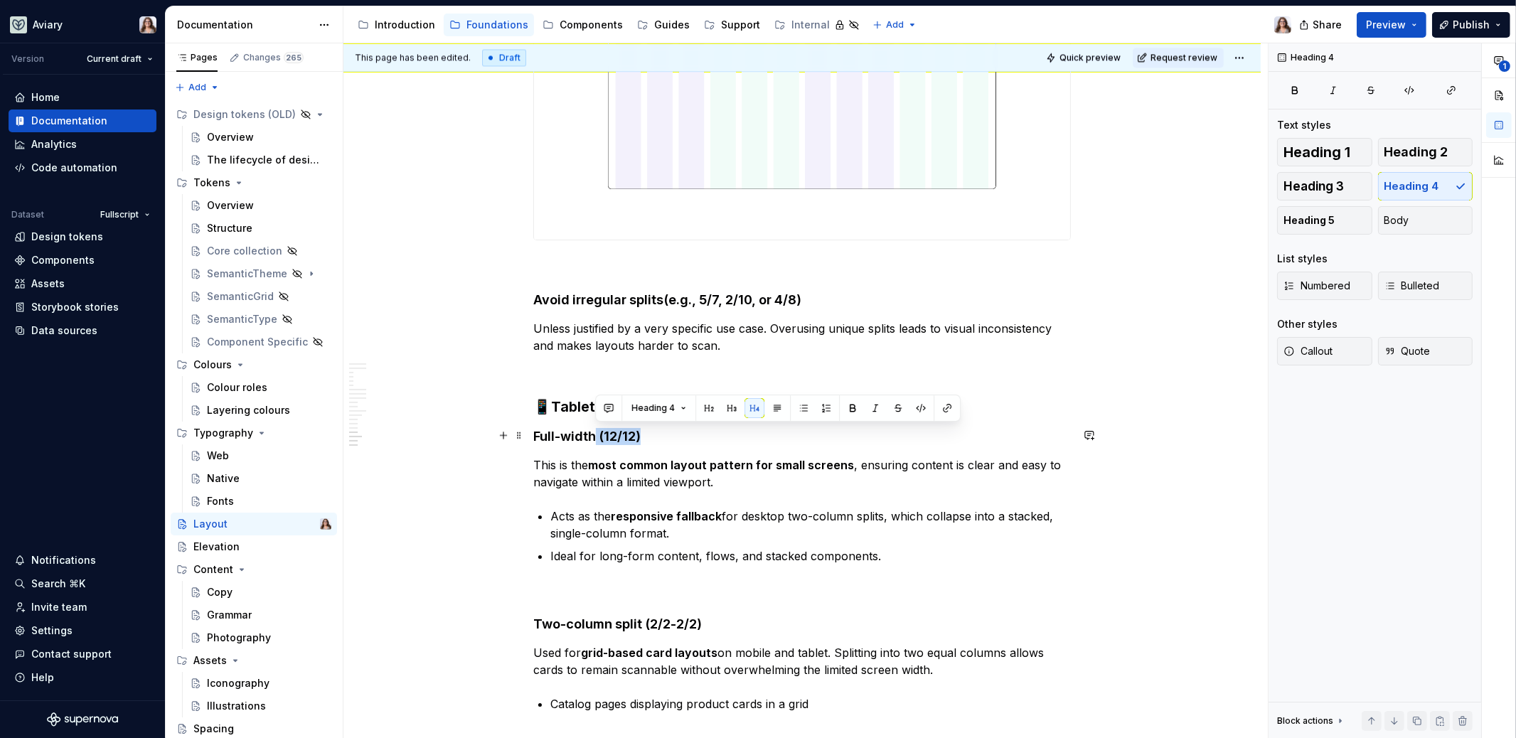
drag, startPoint x: 640, startPoint y: 439, endPoint x: 595, endPoint y: 437, distance: 45.5
click at [594, 437] on h4 "Full-width (12/12)" at bounding box center [801, 436] width 537 height 17
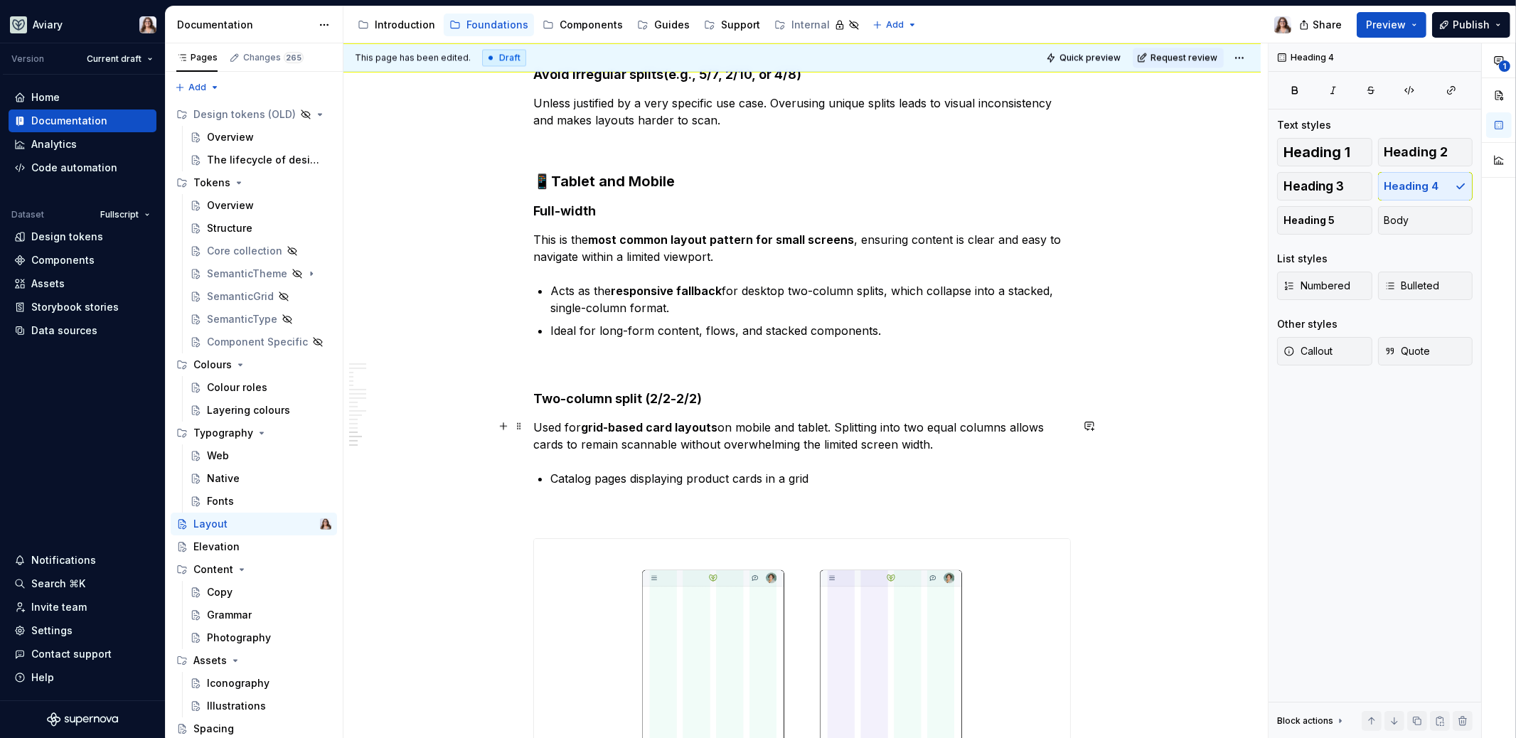
scroll to position [4270, 0]
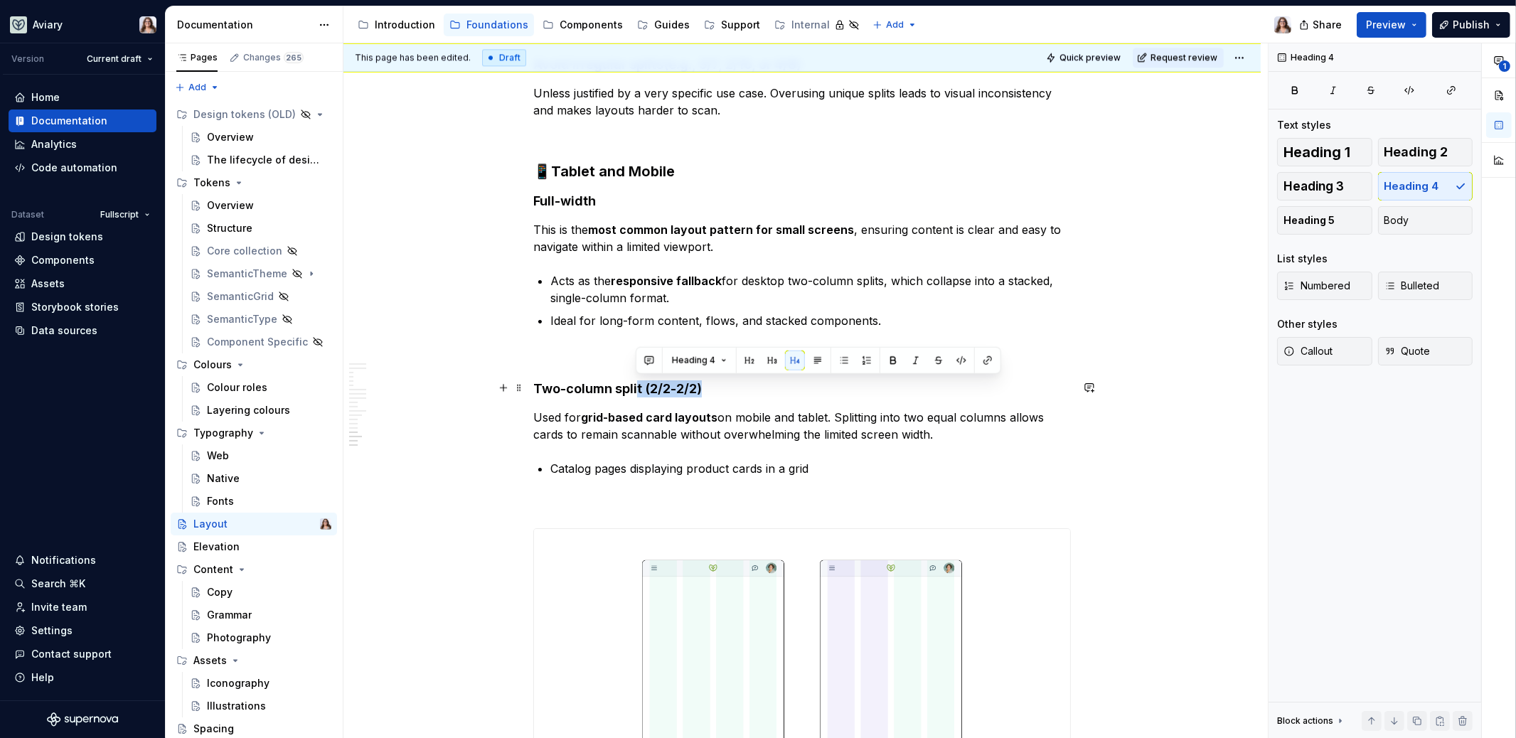
drag, startPoint x: 701, startPoint y: 388, endPoint x: 638, endPoint y: 387, distance: 63.3
click at [638, 387] on h4 "Two-column split (2/2-2/2)" at bounding box center [801, 388] width 537 height 17
click at [669, 384] on h4 "Two-column split" at bounding box center [801, 388] width 537 height 17
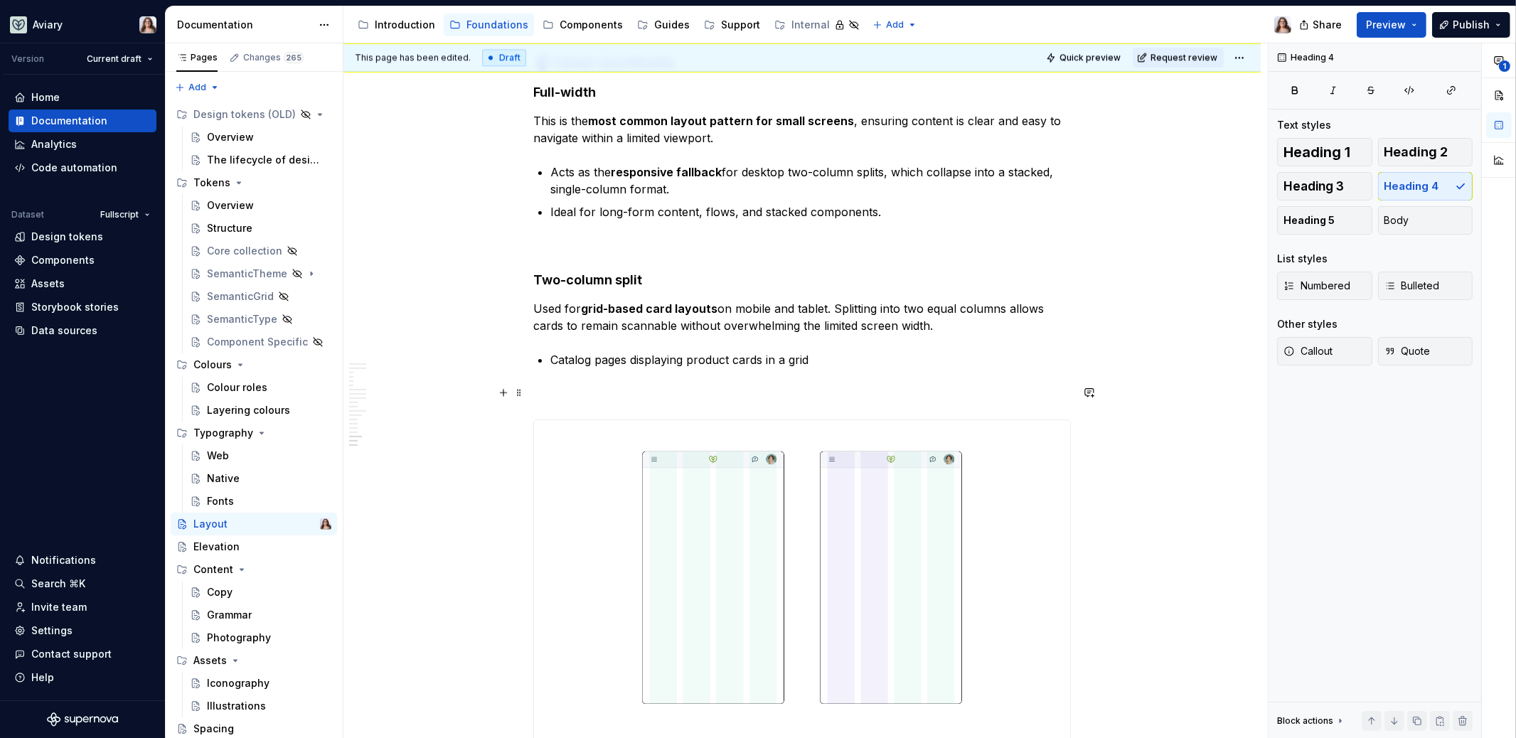
scroll to position [4392, 0]
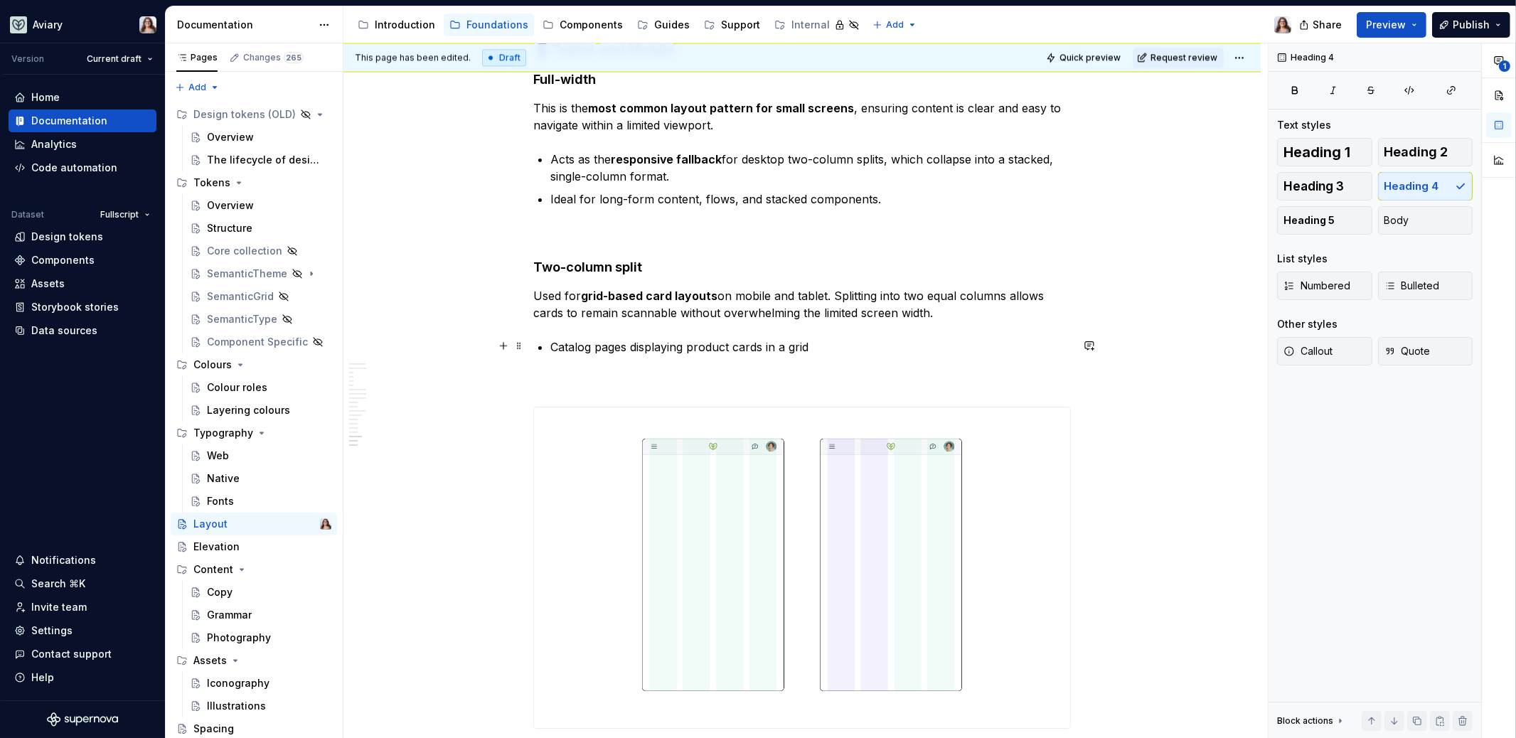
click at [822, 342] on p "Catalog pages displaying product cards in a grid" at bounding box center [810, 346] width 520 height 17
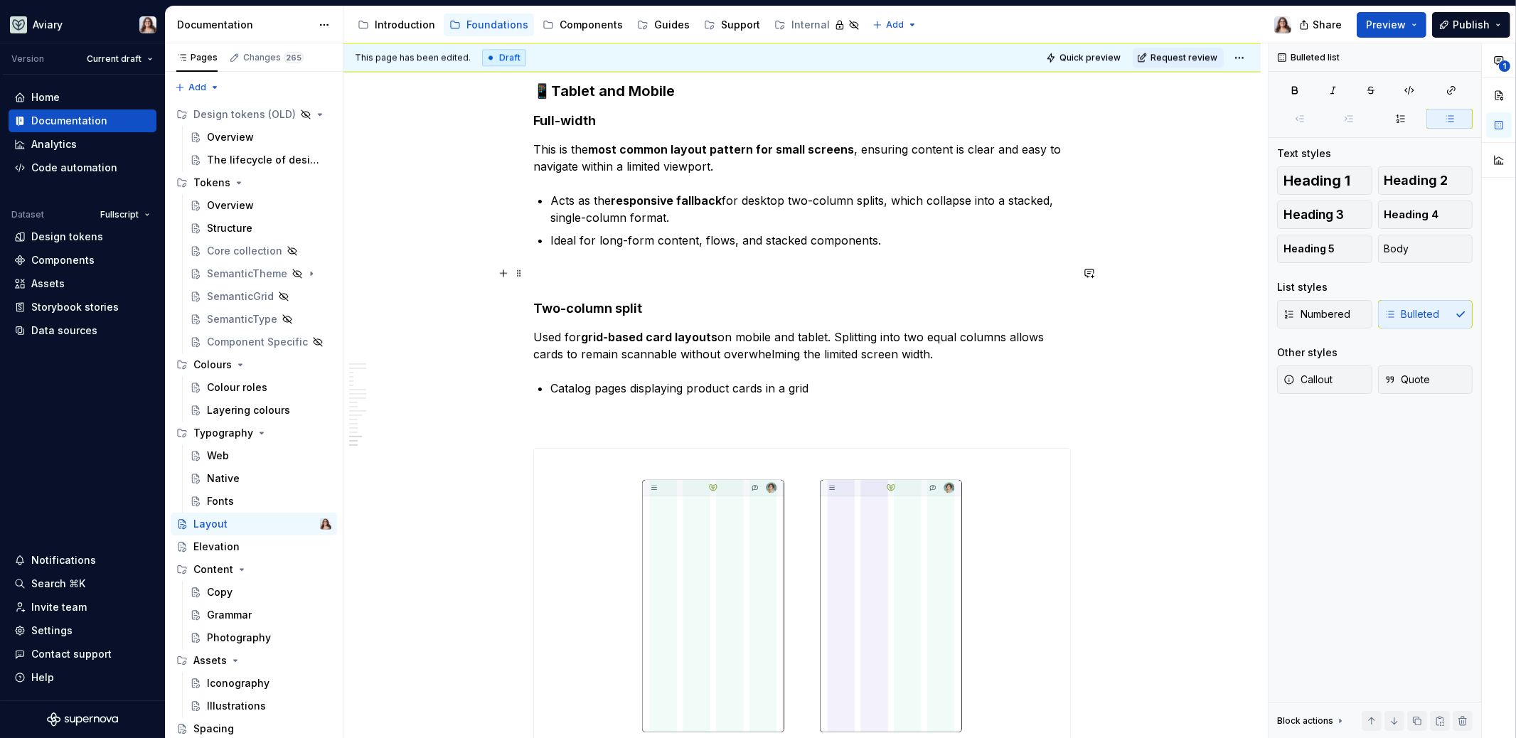
scroll to position [4352, 0]
click at [943, 348] on p "Used for grid-based card layouts on mobile and tablet. Splitting into two equal…" at bounding box center [801, 344] width 537 height 34
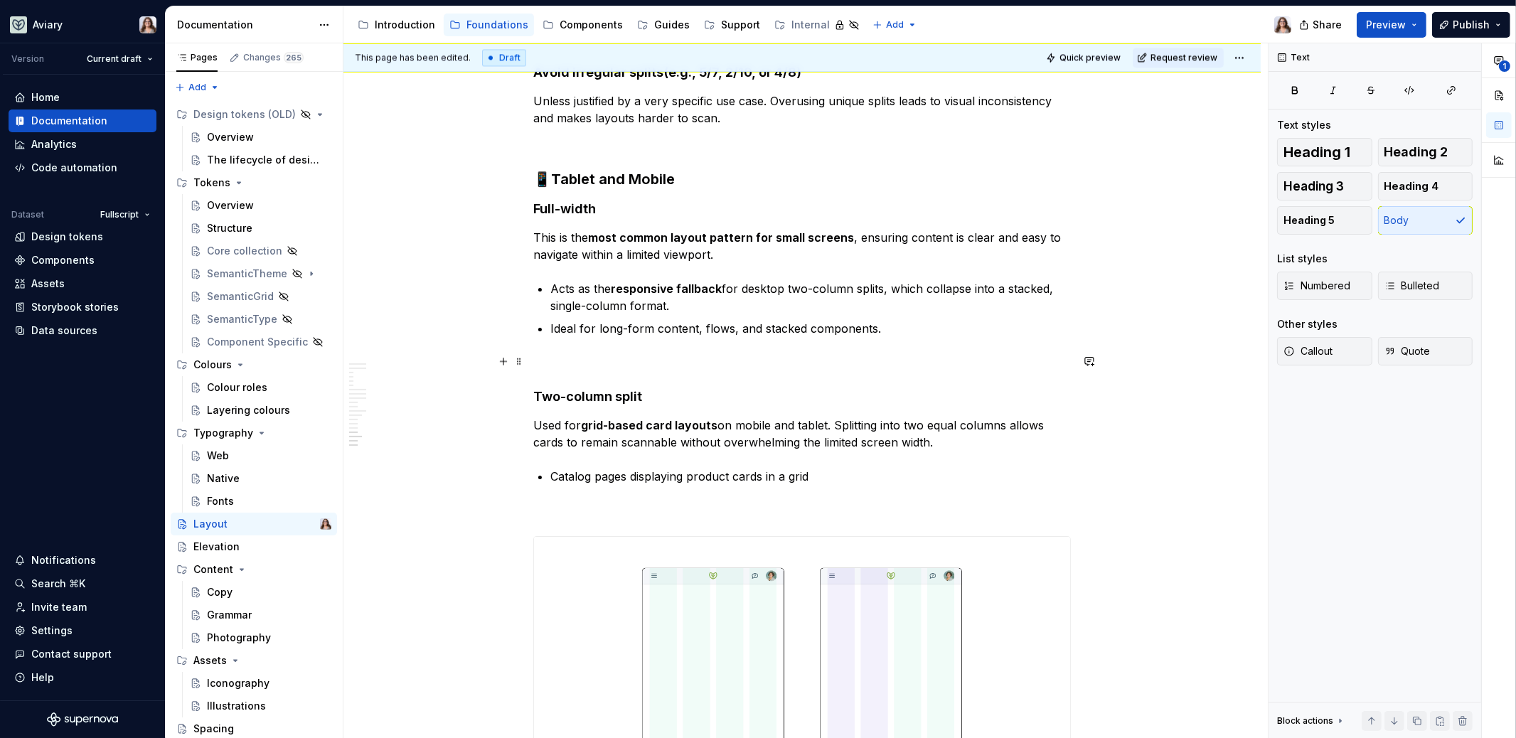
scroll to position [4261, 0]
click at [643, 397] on h4 "Two-column split" at bounding box center [801, 398] width 537 height 17
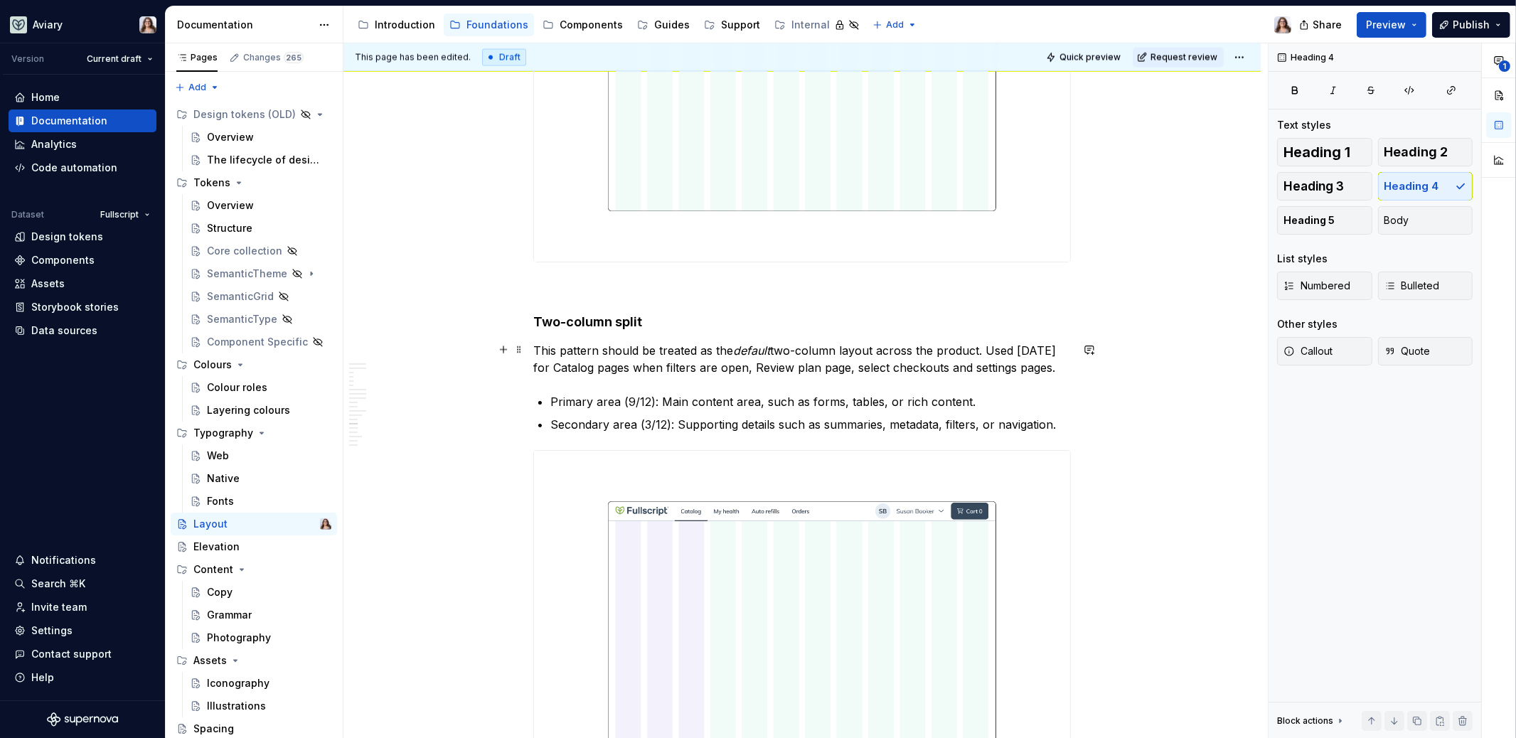
scroll to position [2959, 0]
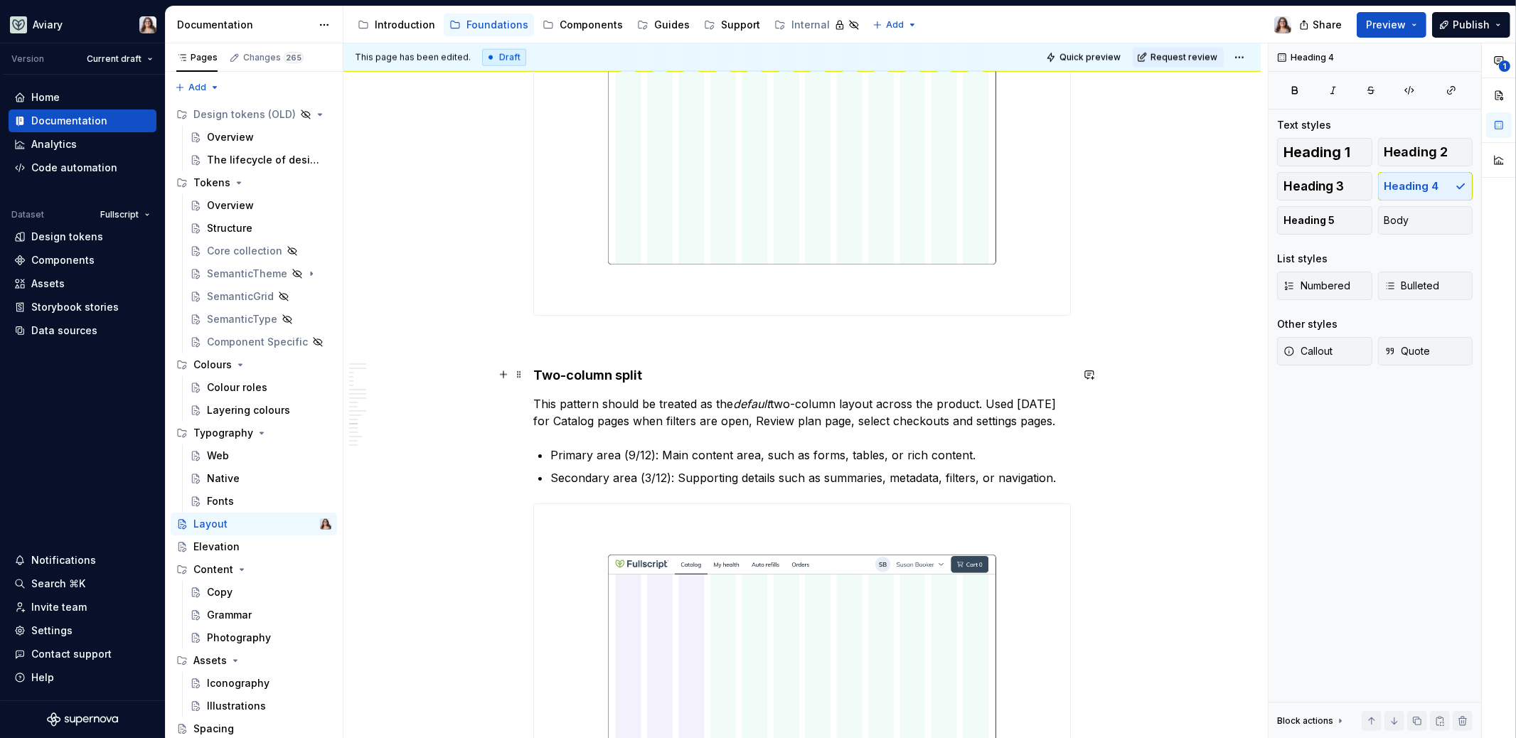
click at [660, 370] on h4 "Two-column split" at bounding box center [801, 375] width 537 height 17
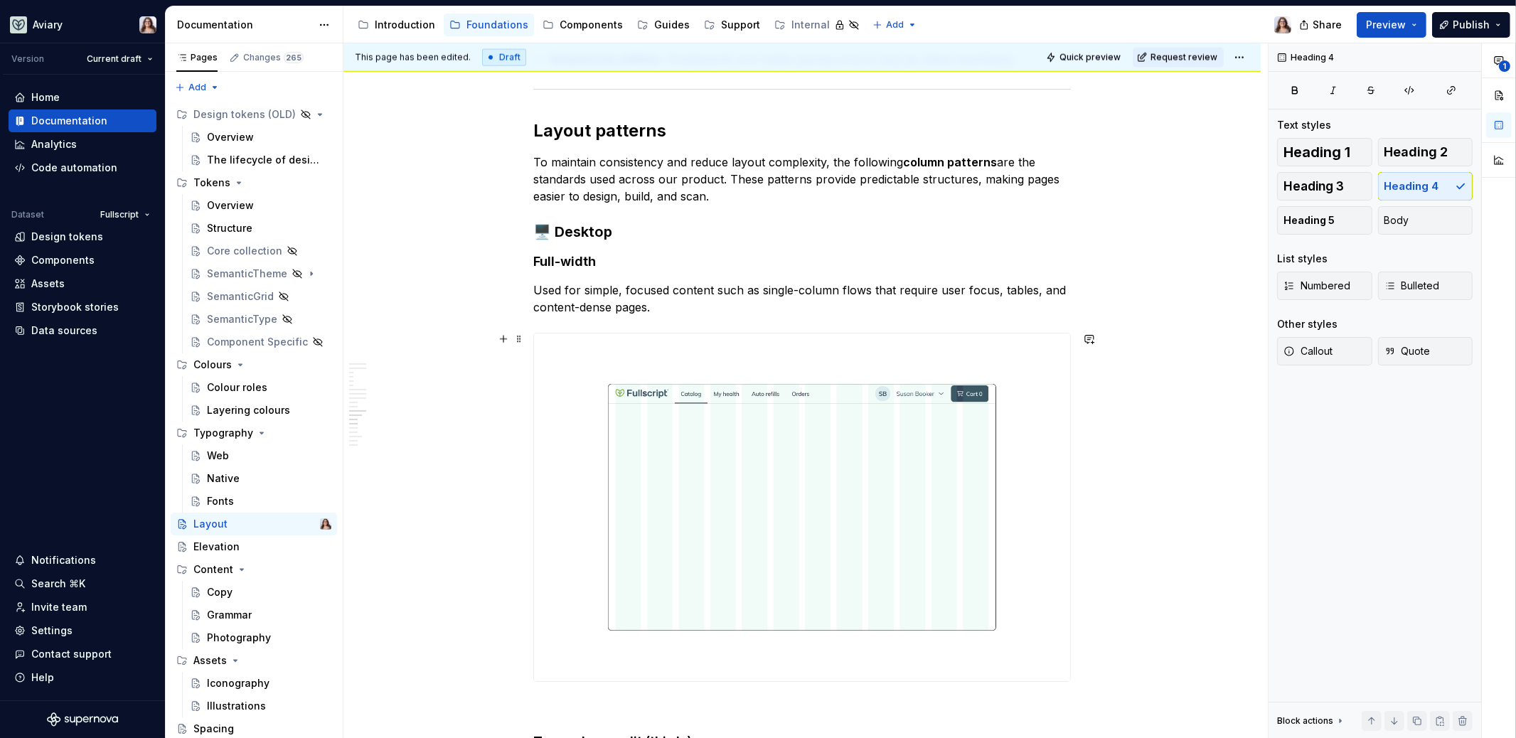
scroll to position [2591, 0]
click at [612, 263] on h4 "Full-width" at bounding box center [801, 263] width 537 height 17
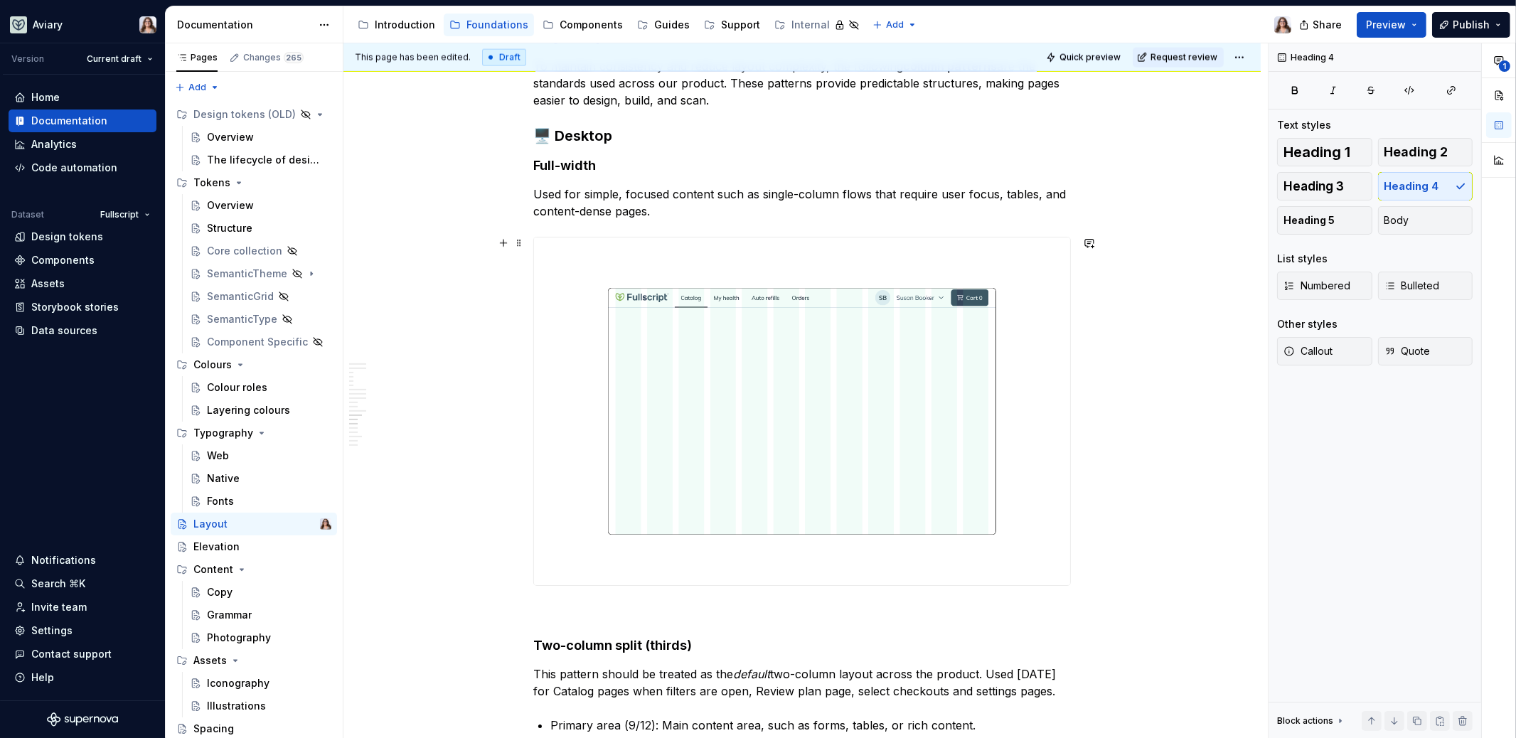
click at [831, 336] on img at bounding box center [802, 411] width 536 height 348
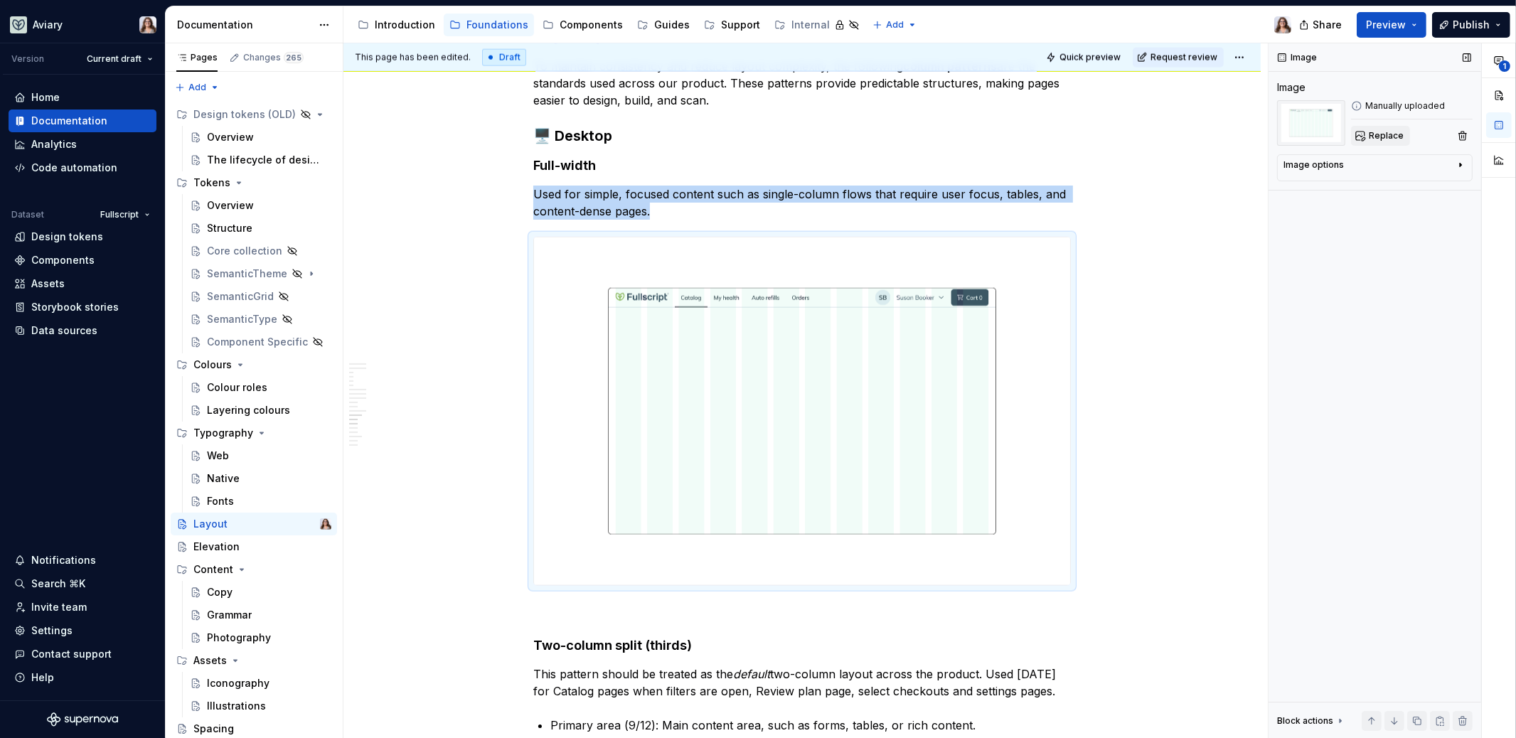
click at [1387, 130] on span "Replace" at bounding box center [1385, 135] width 35 height 11
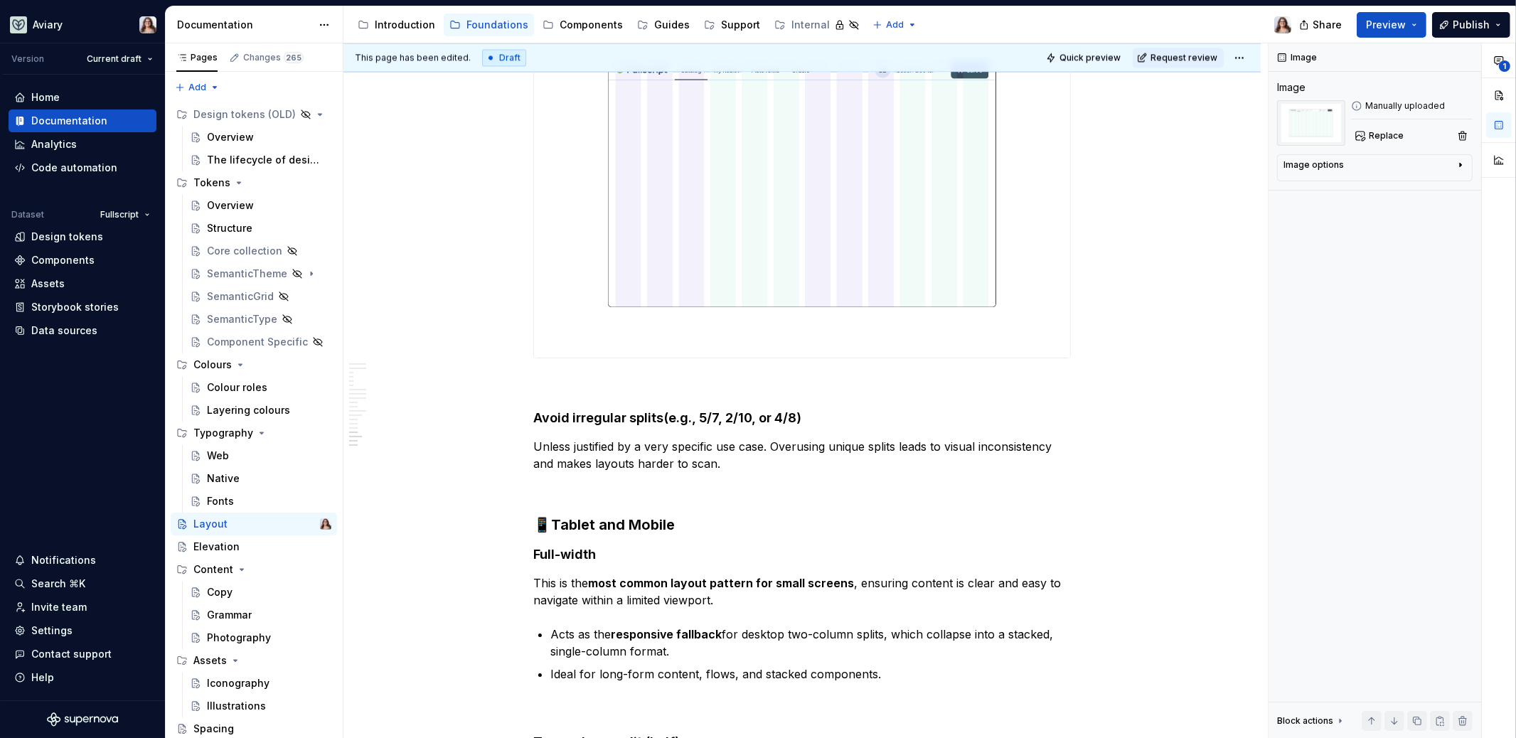
click at [848, 191] on img at bounding box center [802, 184] width 536 height 348
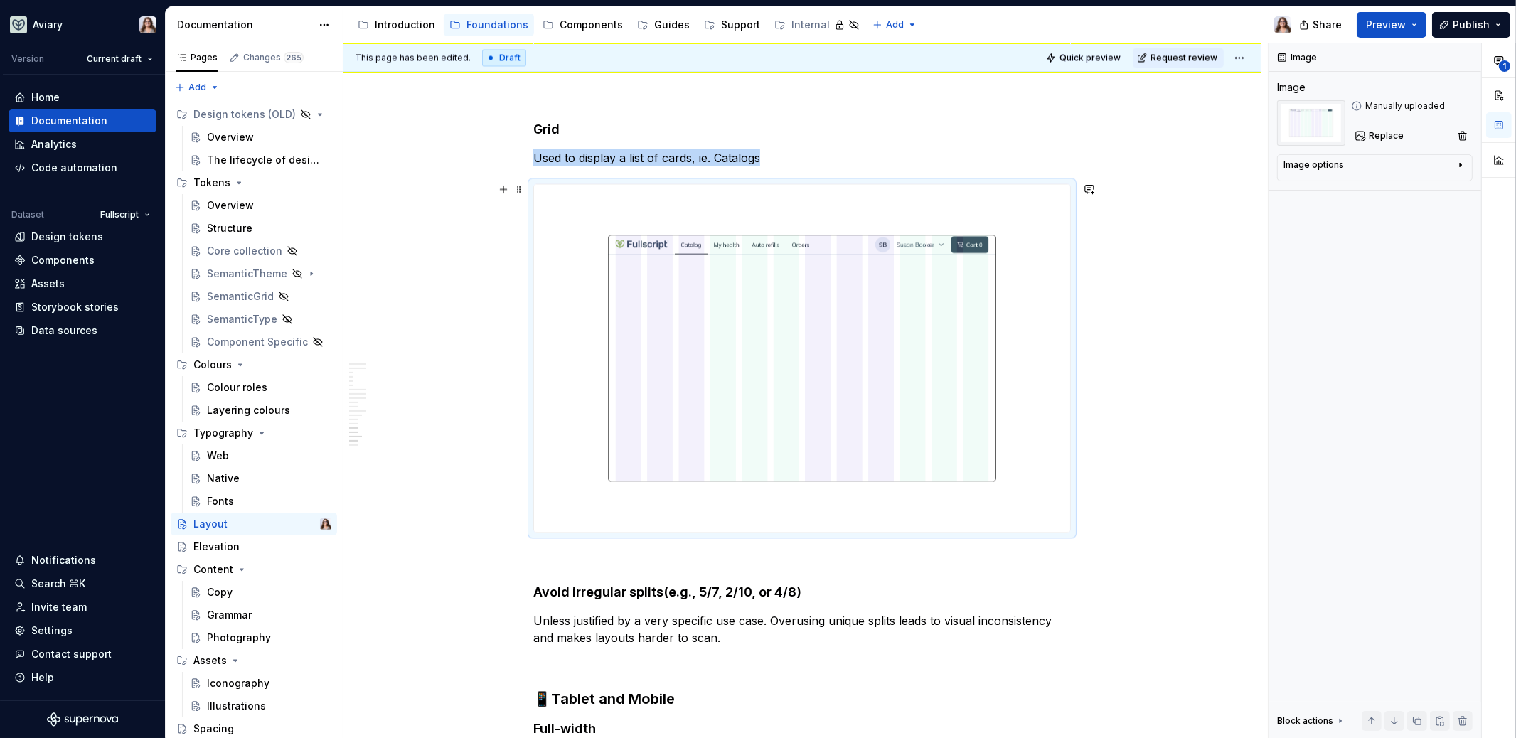
scroll to position [3729, 0]
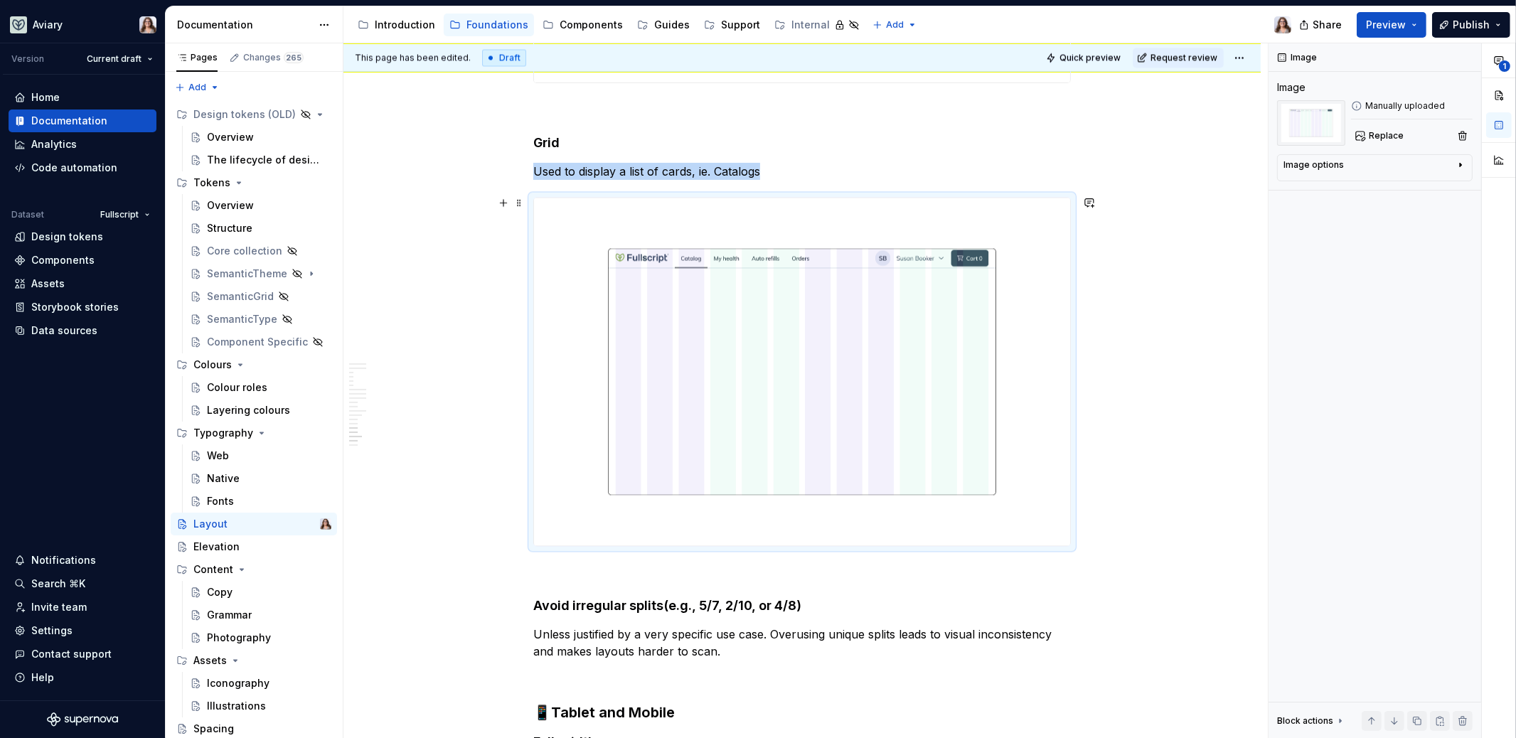
click at [957, 360] on img at bounding box center [802, 372] width 536 height 348
click at [1381, 132] on span "Replace" at bounding box center [1385, 135] width 35 height 11
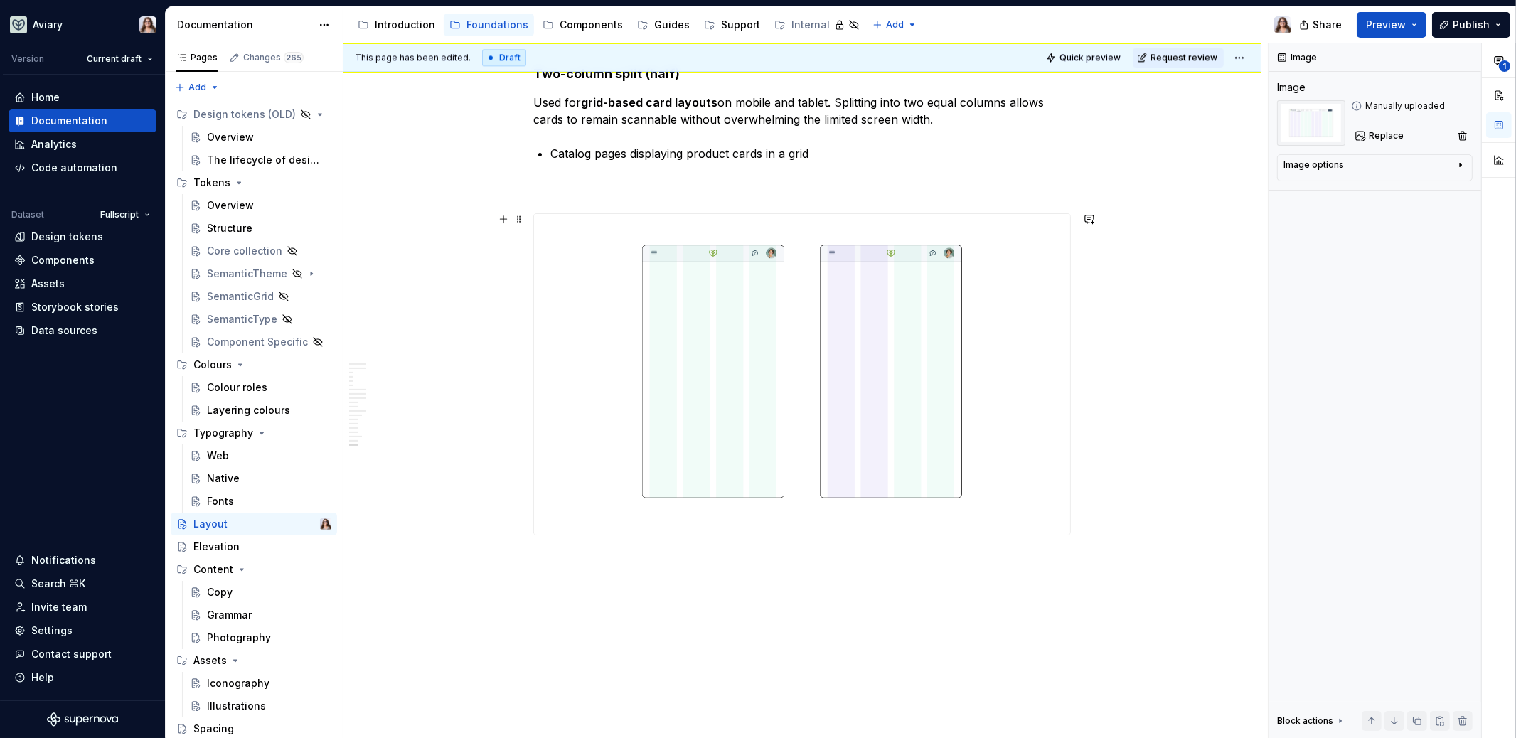
scroll to position [4589, 0]
click at [781, 386] on img at bounding box center [802, 370] width 536 height 321
click at [1367, 136] on button "Replace" at bounding box center [1380, 136] width 59 height 20
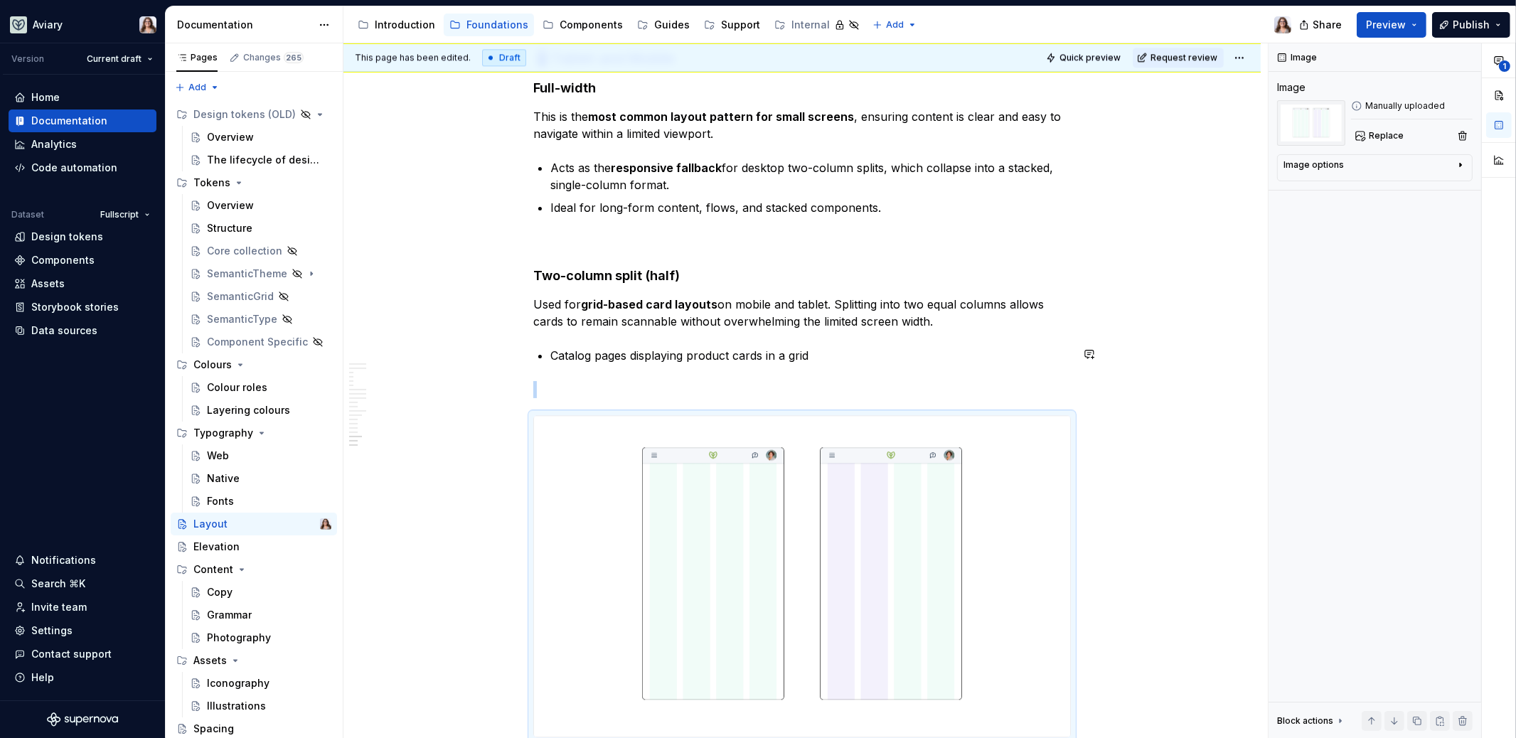
scroll to position [4390, 0]
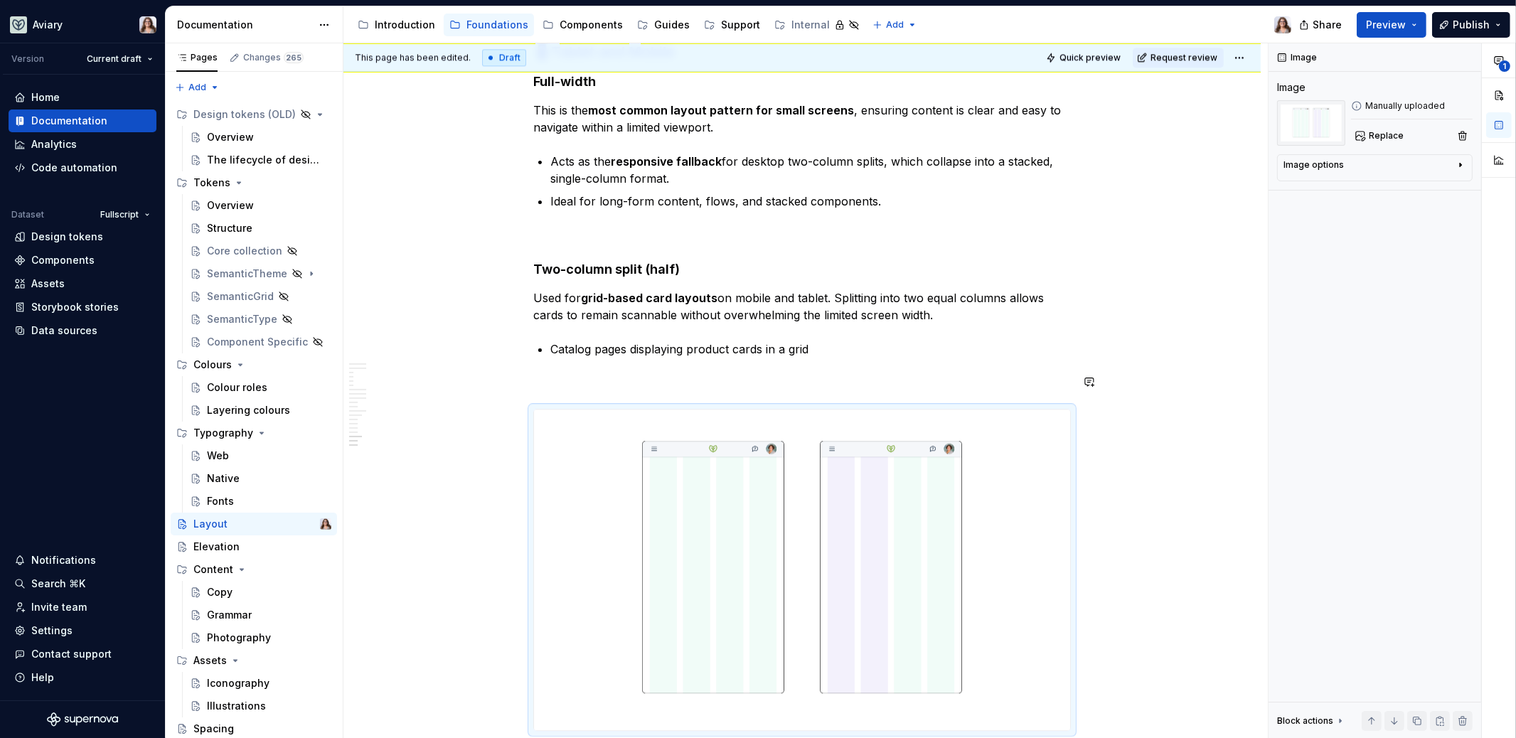
click at [823, 352] on p "Catalog pages displaying product cards in a grid" at bounding box center [810, 349] width 520 height 17
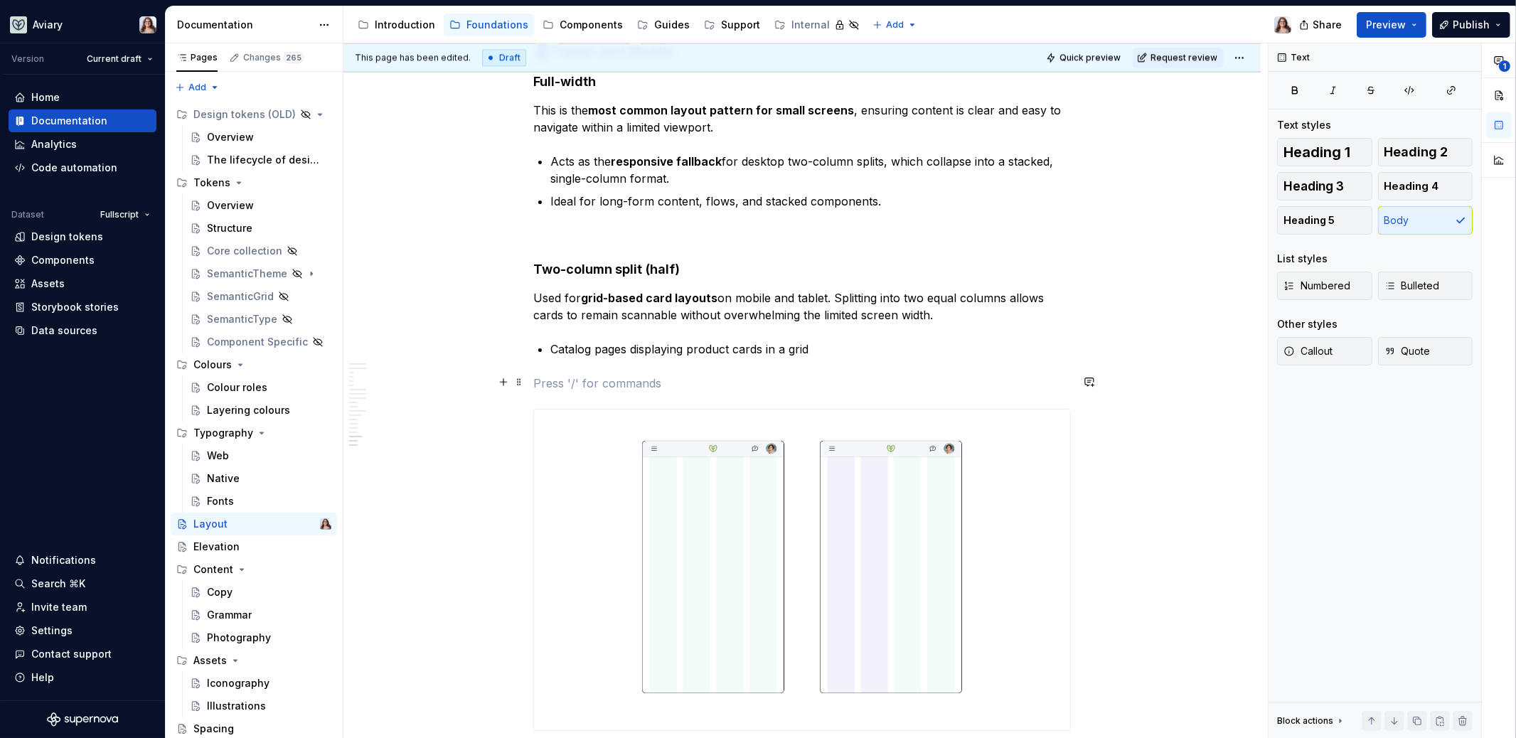
click at [739, 377] on p at bounding box center [801, 383] width 537 height 17
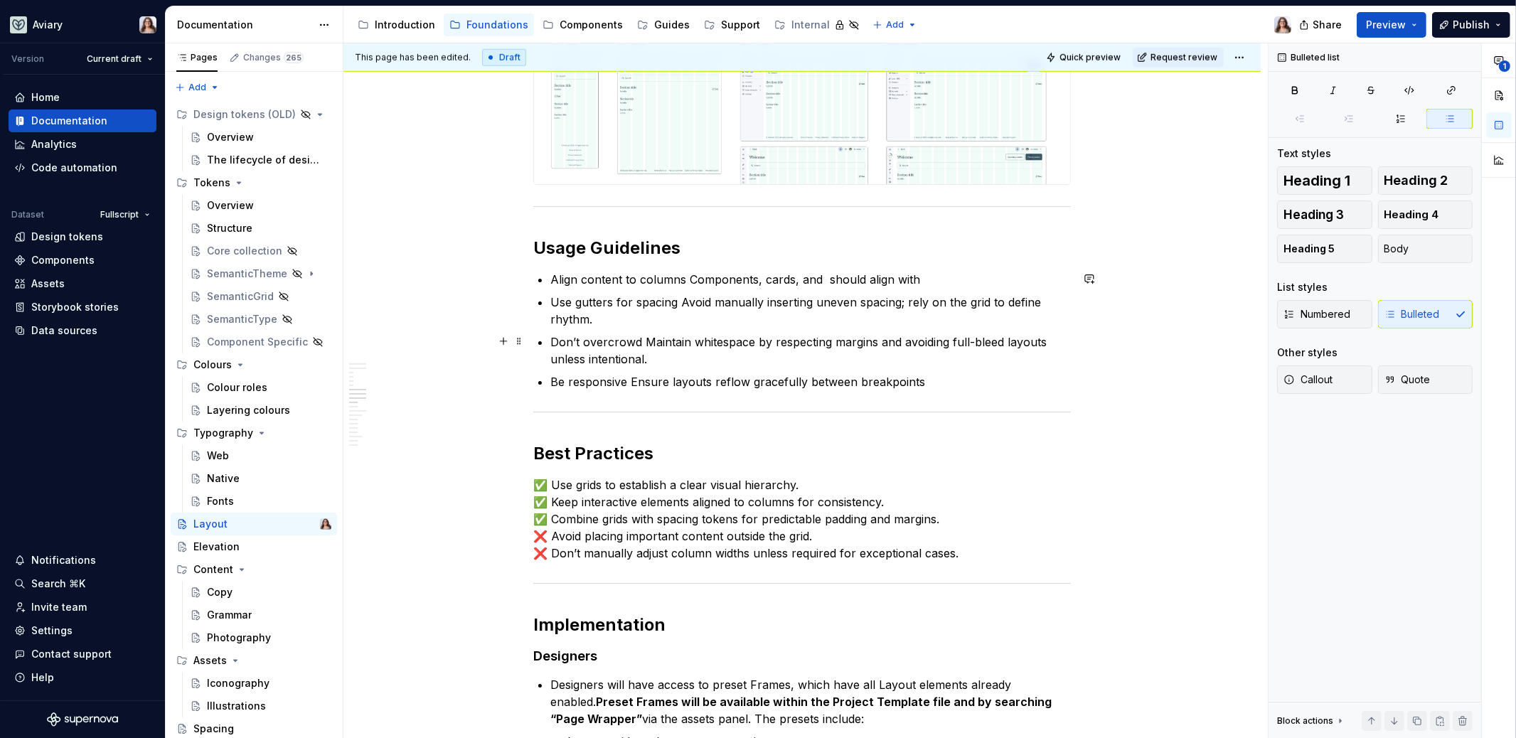
scroll to position [1690, 0]
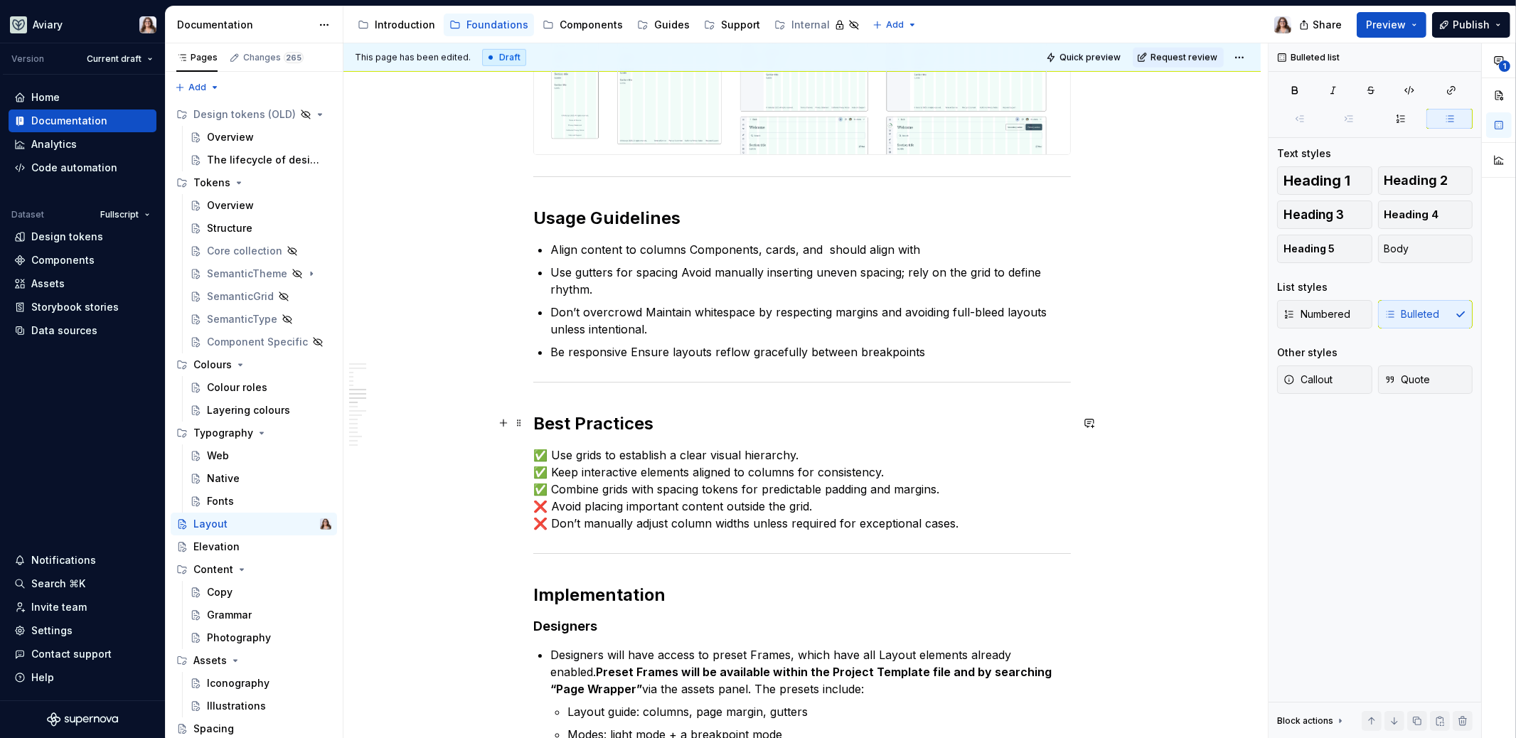
click at [672, 424] on h2 "Best Practices" at bounding box center [801, 423] width 537 height 23
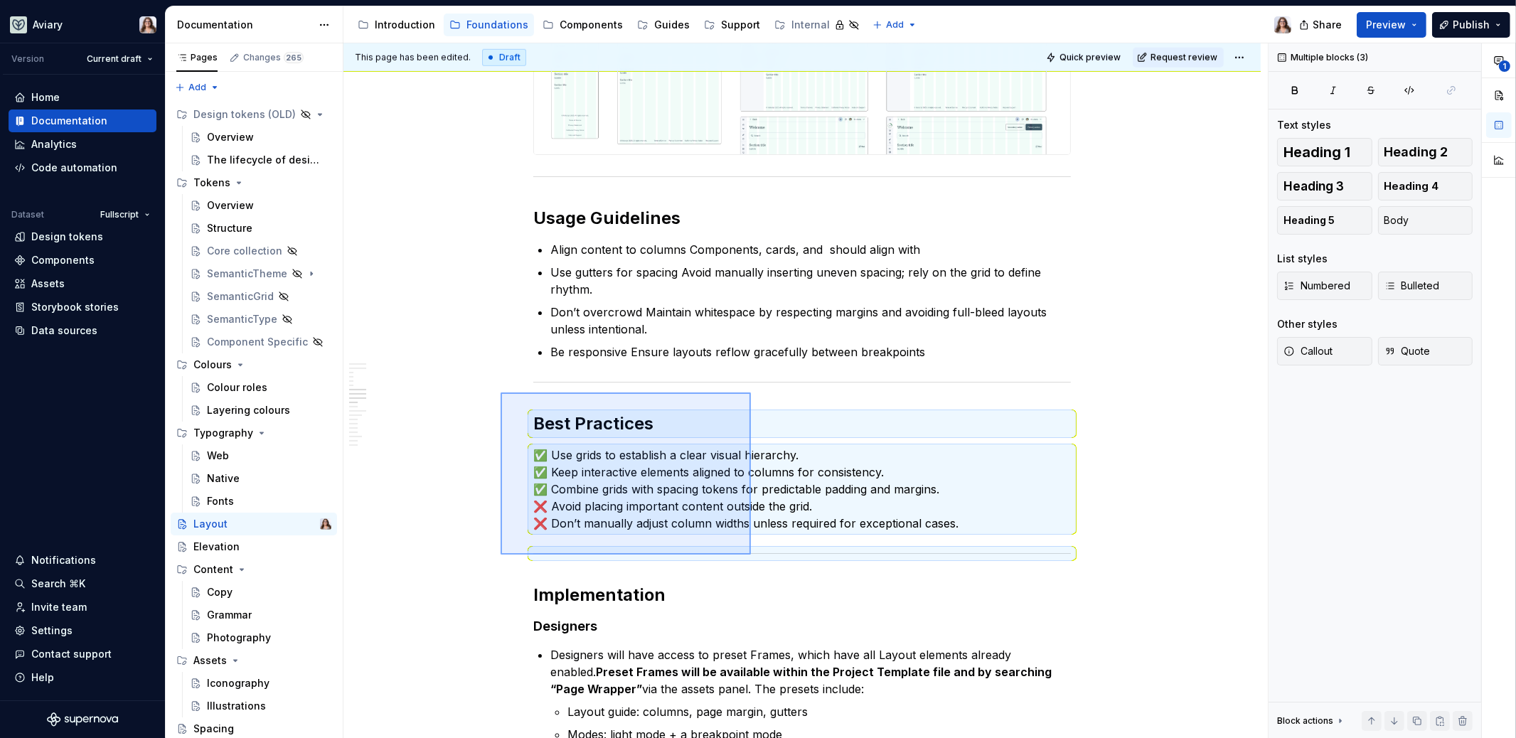
drag, startPoint x: 500, startPoint y: 392, endPoint x: 751, endPoint y: 554, distance: 297.7
click at [751, 554] on div "This page has been edited. Draft Quick preview Request review Layout Invisible …" at bounding box center [805, 390] width 924 height 695
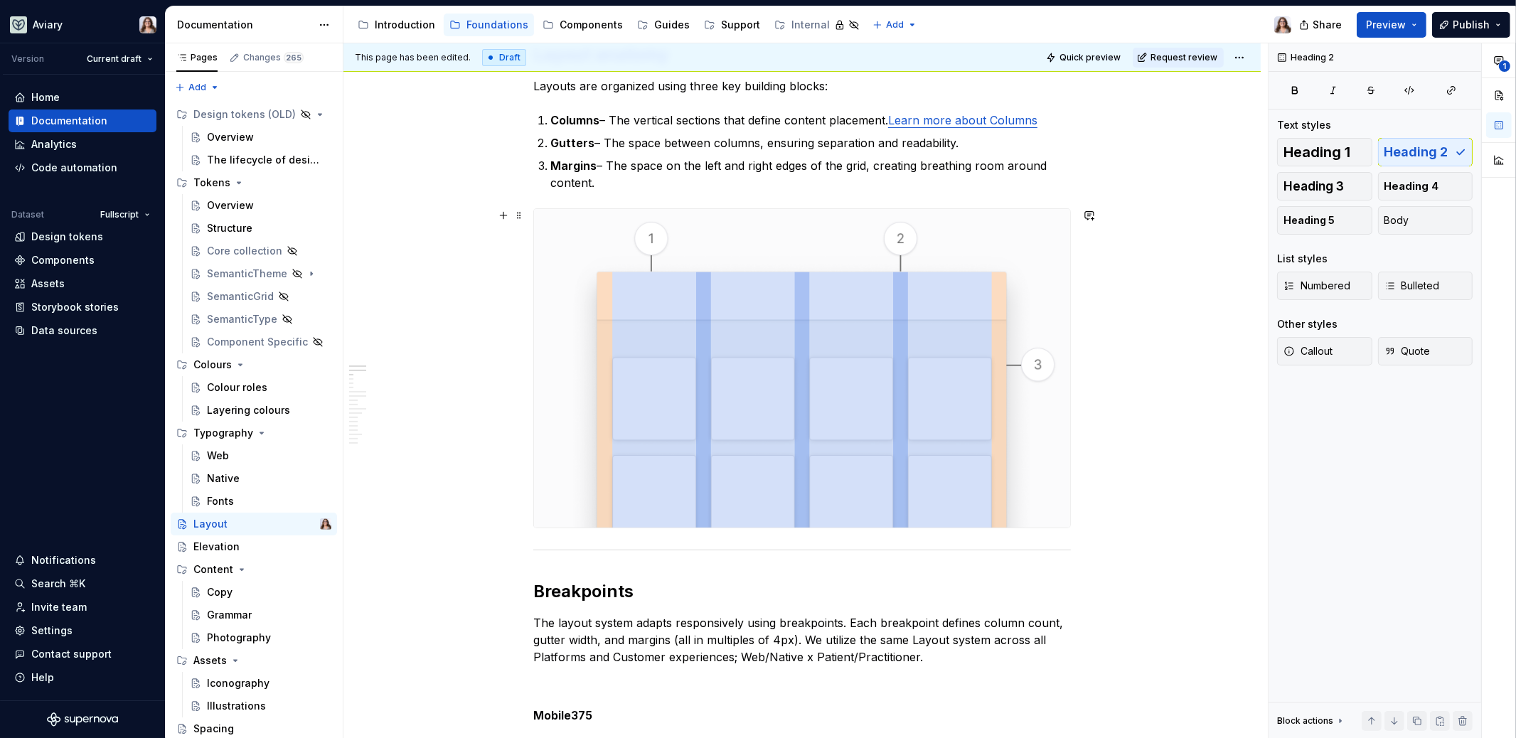
scroll to position [155, 0]
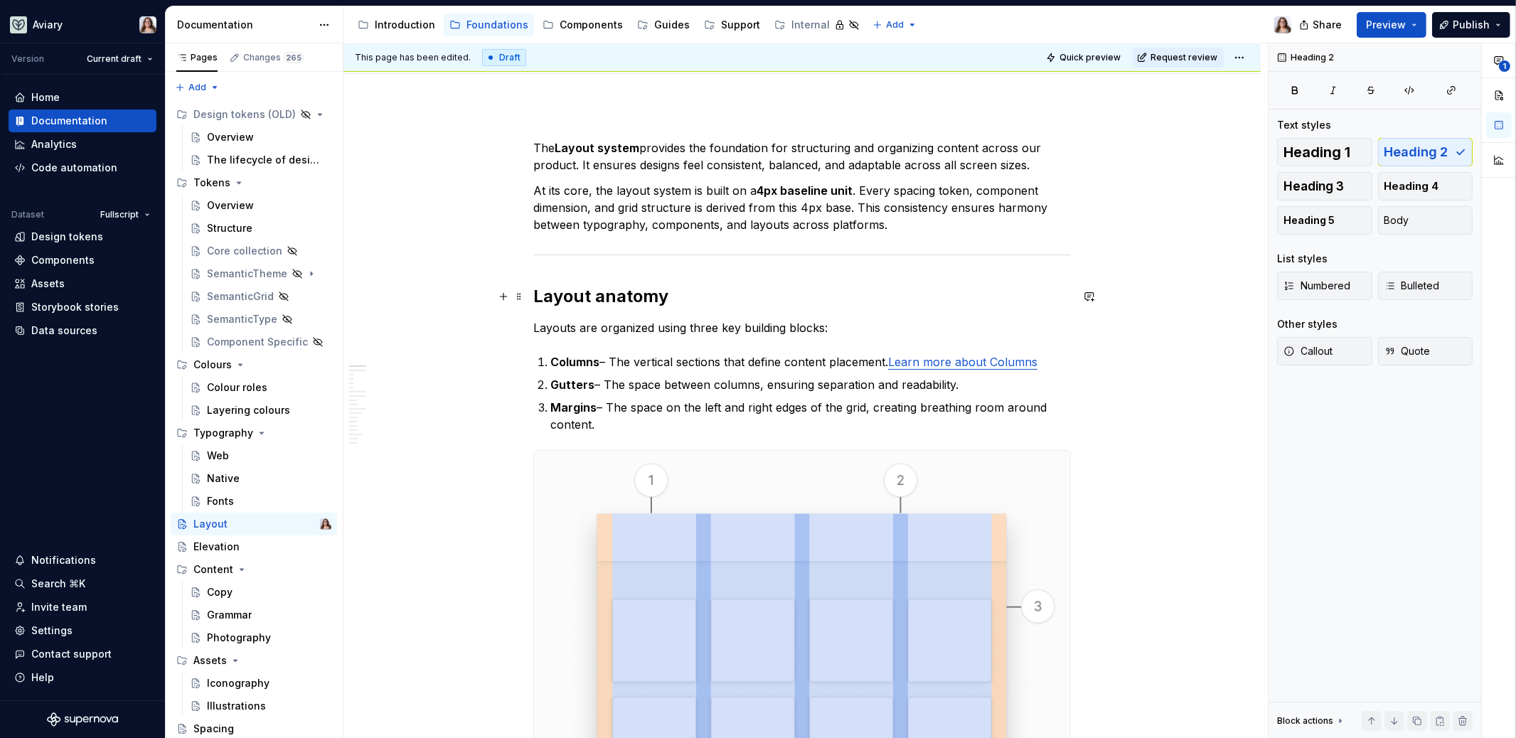
click at [535, 296] on h2 "Layout anatomy" at bounding box center [801, 296] width 537 height 23
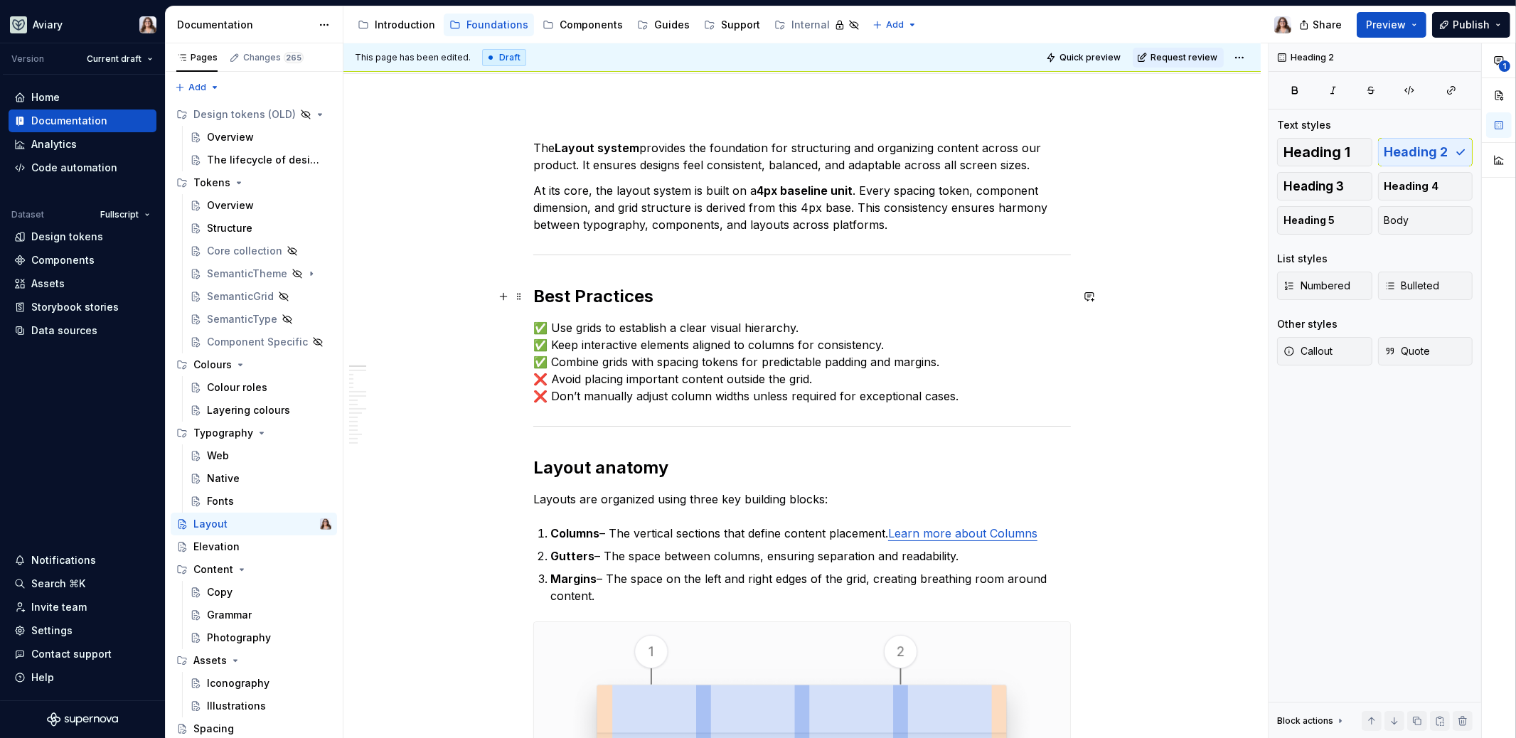
click at [668, 301] on h2 "Best Practices" at bounding box center [801, 296] width 537 height 23
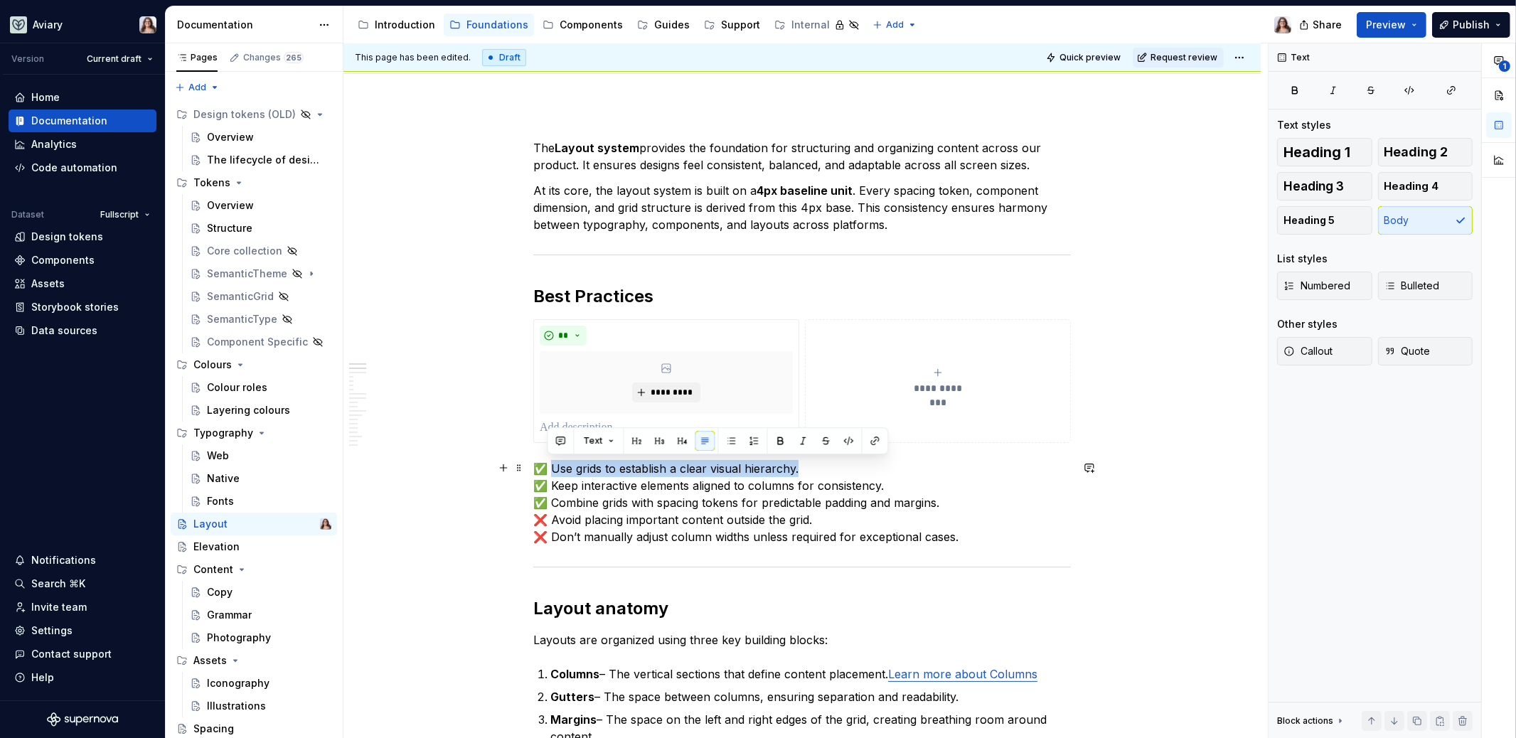
drag, startPoint x: 547, startPoint y: 468, endPoint x: 810, endPoint y: 471, distance: 263.8
click at [810, 471] on p "✅ Use grids to establish a clear visual hierarchy. ✅ Keep interactive elements …" at bounding box center [801, 502] width 537 height 85
copy p "Use grids to establish a clear visual hierarchy."
click at [559, 422] on p at bounding box center [666, 427] width 253 height 17
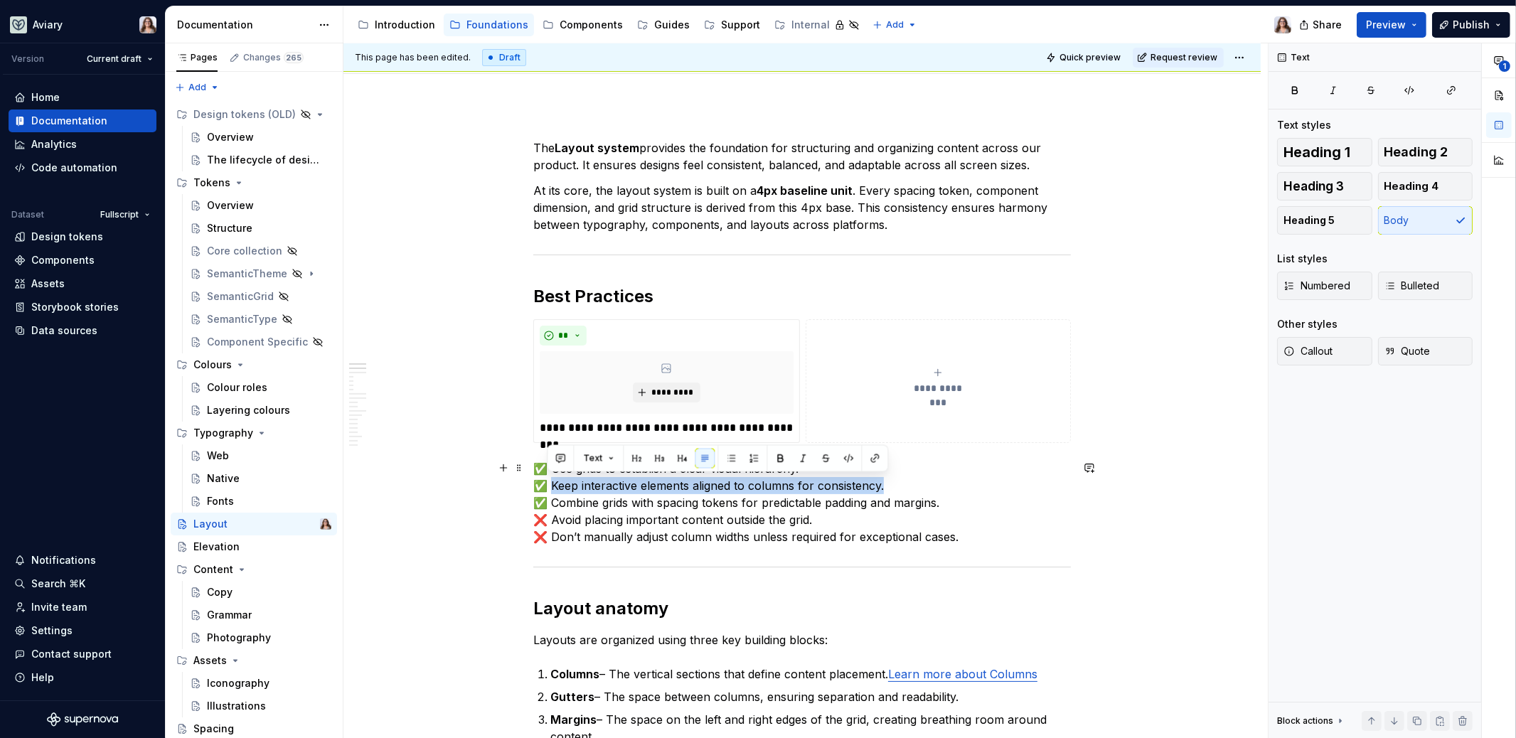
drag, startPoint x: 549, startPoint y: 484, endPoint x: 891, endPoint y: 486, distance: 341.9
click at [891, 486] on p "✅ Use grids to establish a clear visual hierarchy. ✅ Keep interactive elements …" at bounding box center [801, 502] width 537 height 85
click at [785, 425] on p "**********" at bounding box center [667, 427] width 254 height 17
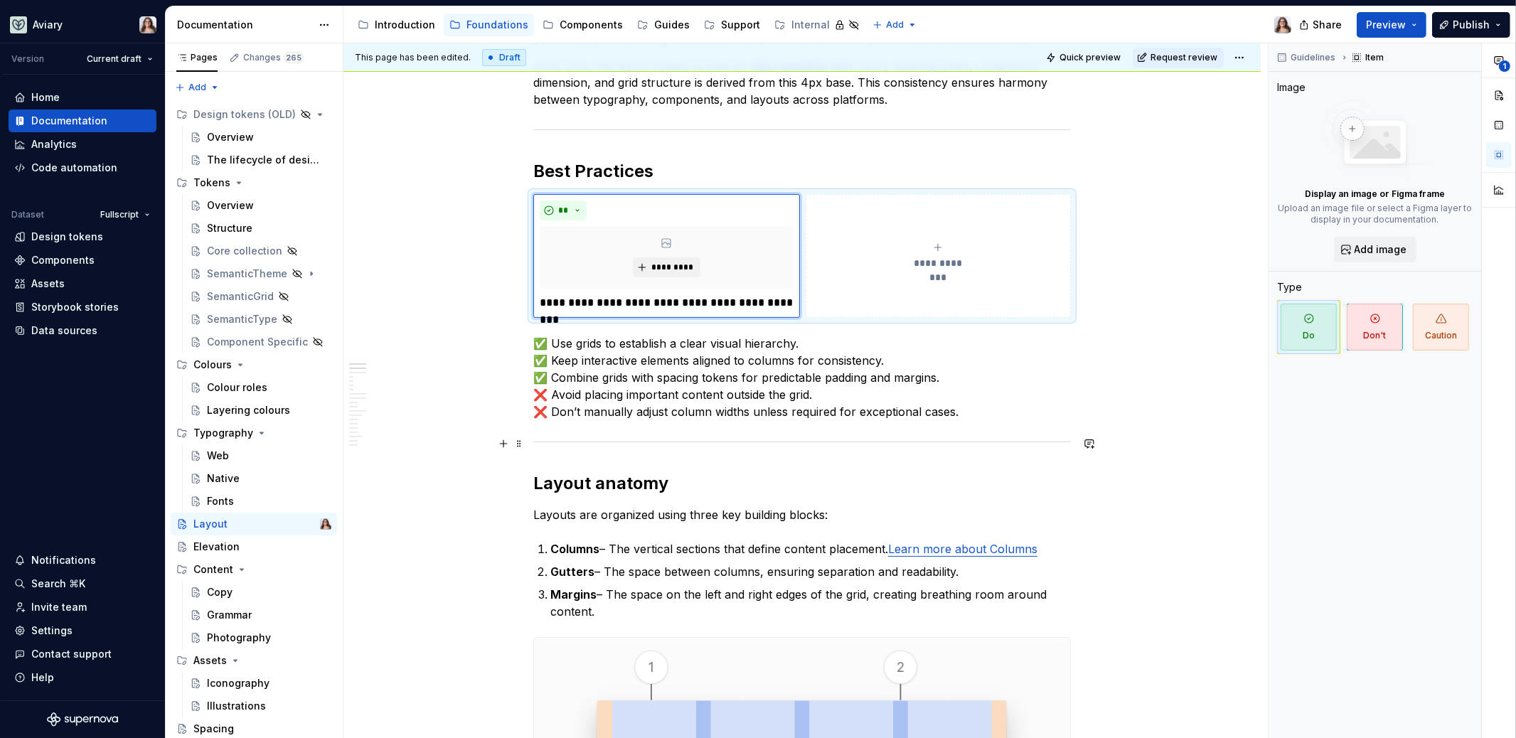
scroll to position [309, 0]
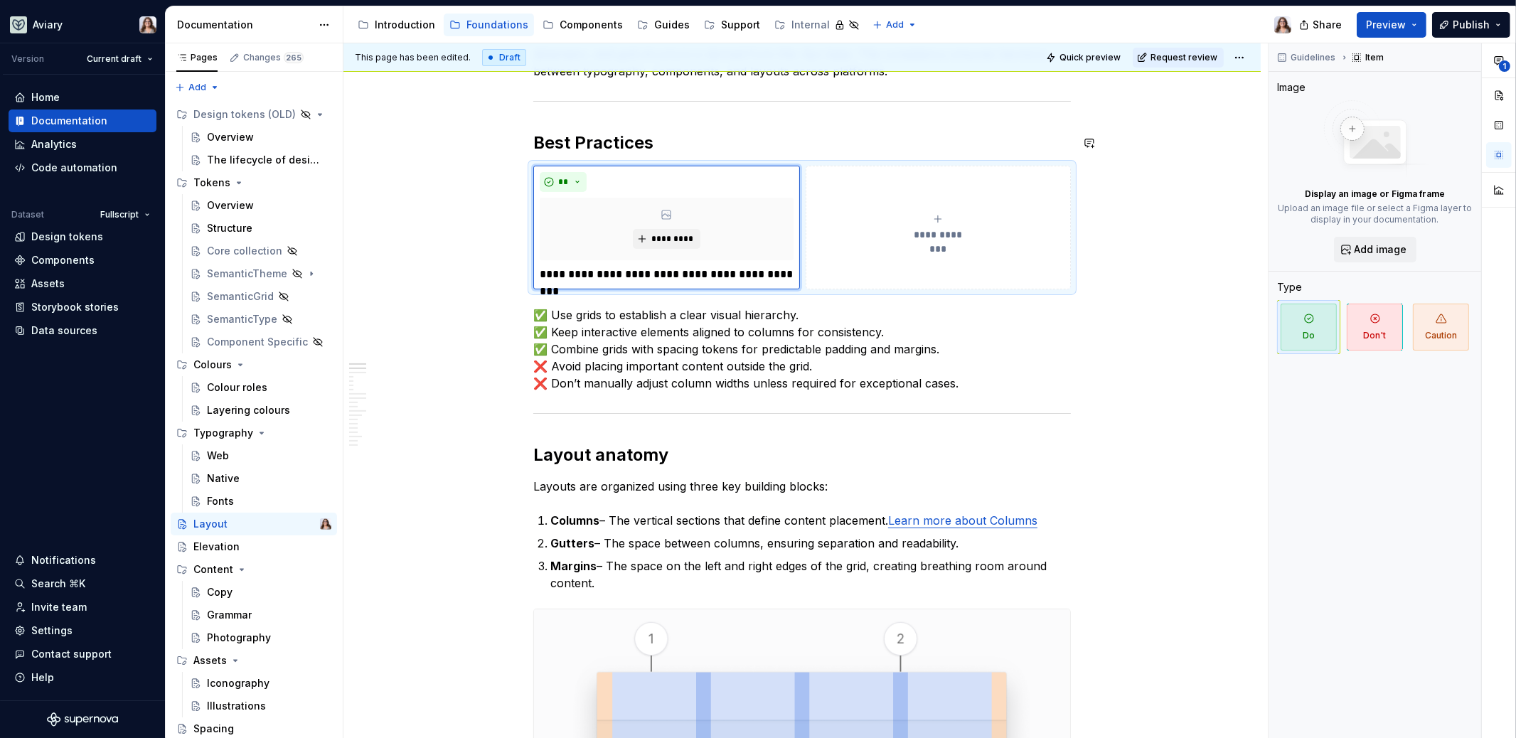
click at [473, 123] on div "**********" at bounding box center [805, 390] width 924 height 695
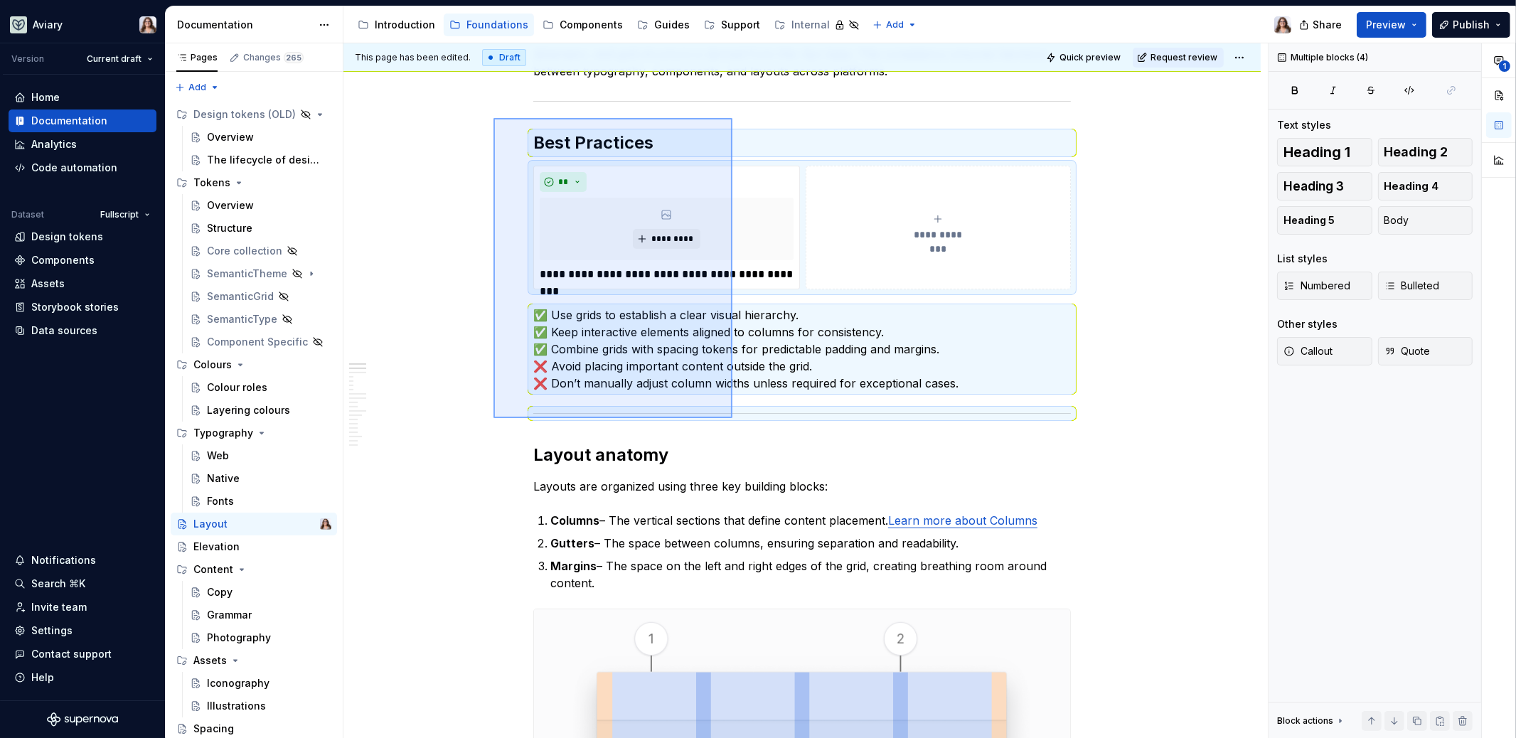
drag, startPoint x: 493, startPoint y: 118, endPoint x: 731, endPoint y: 417, distance: 382.5
click at [731, 417] on div "**********" at bounding box center [805, 390] width 924 height 695
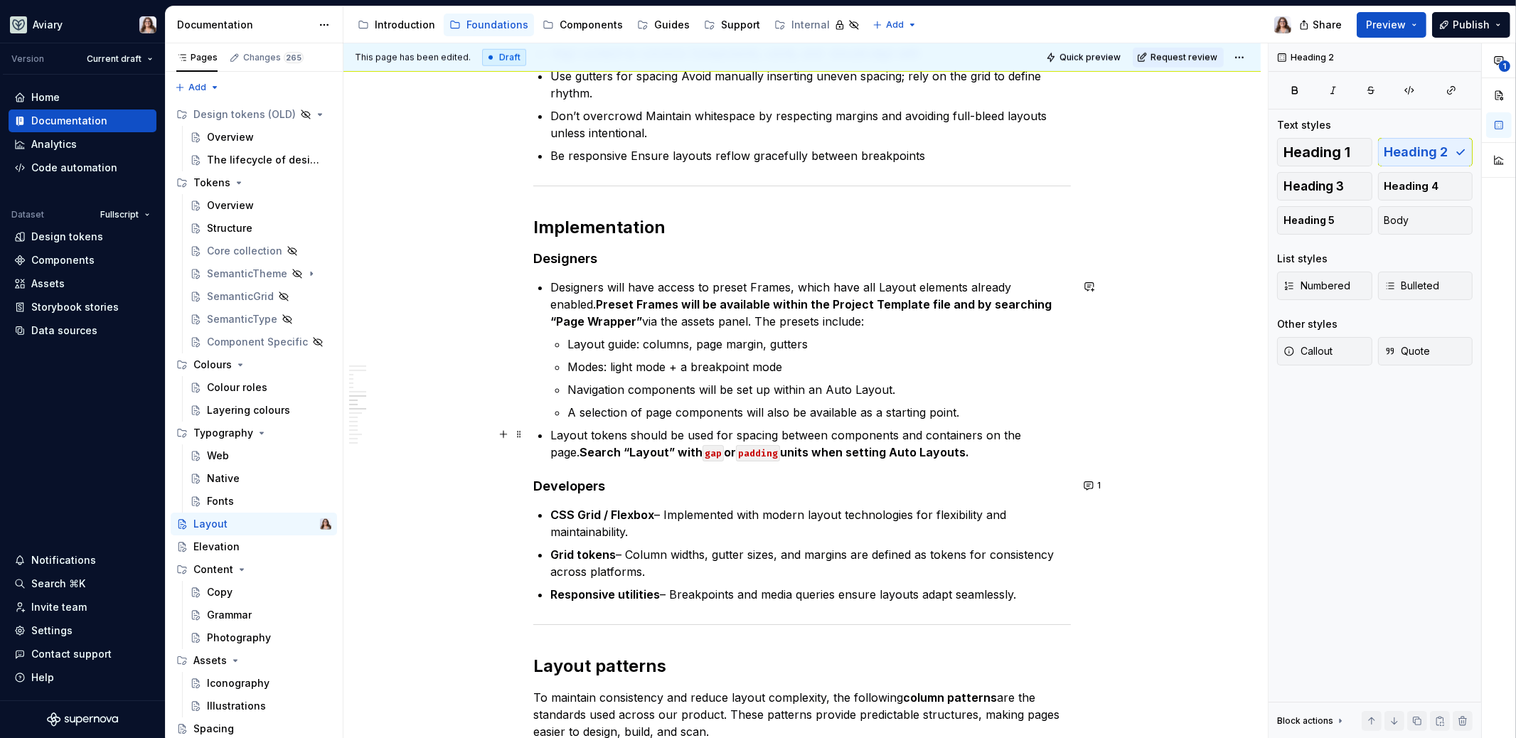
scroll to position [1601, 0]
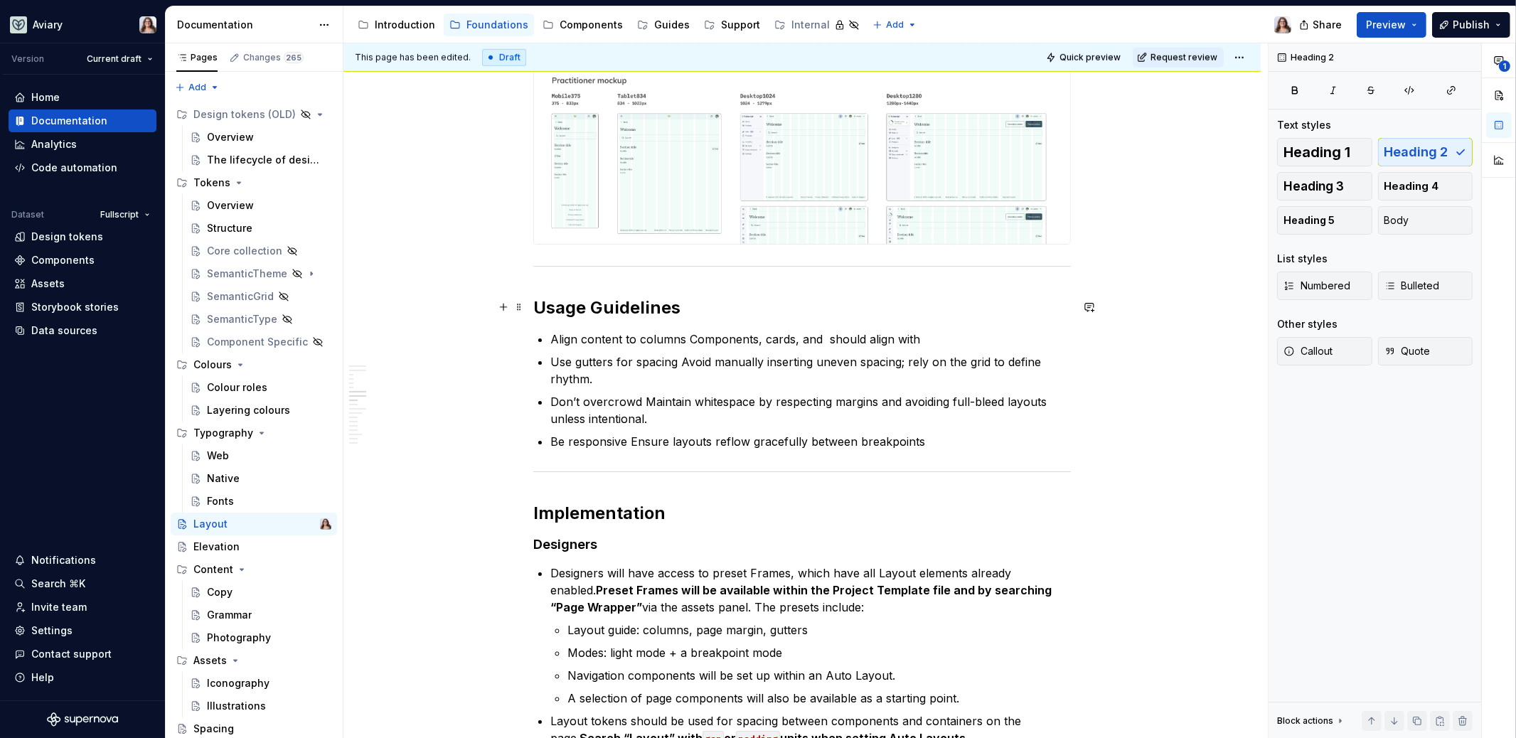
click at [682, 306] on h2 "Usage Guidelines" at bounding box center [801, 307] width 537 height 23
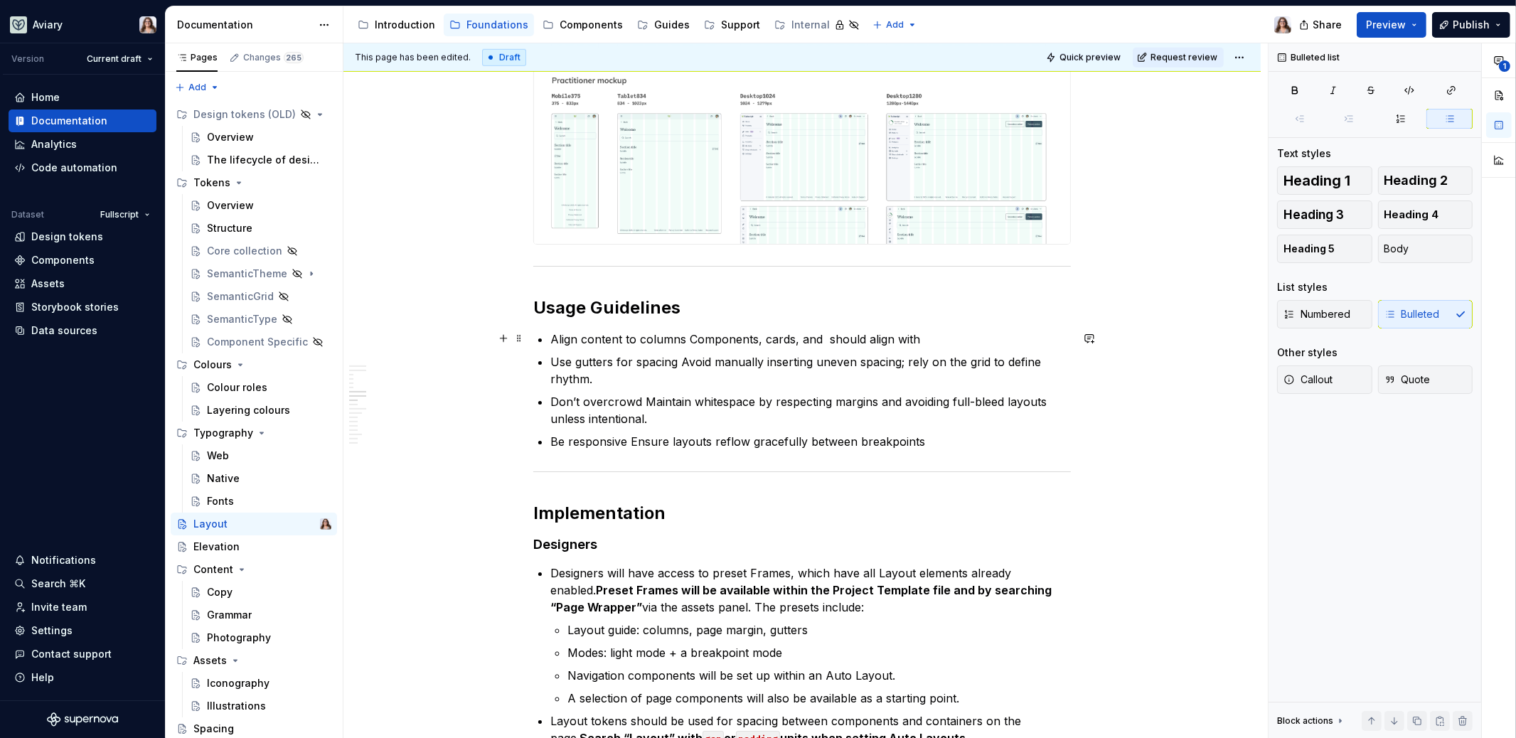
click at [925, 334] on p "Align content to columns Components, cards, and should align with" at bounding box center [810, 339] width 520 height 17
click at [632, 382] on p "Use gutters for spacing Avoid manually inserting uneven spacing; rely on the gr…" at bounding box center [810, 370] width 520 height 34
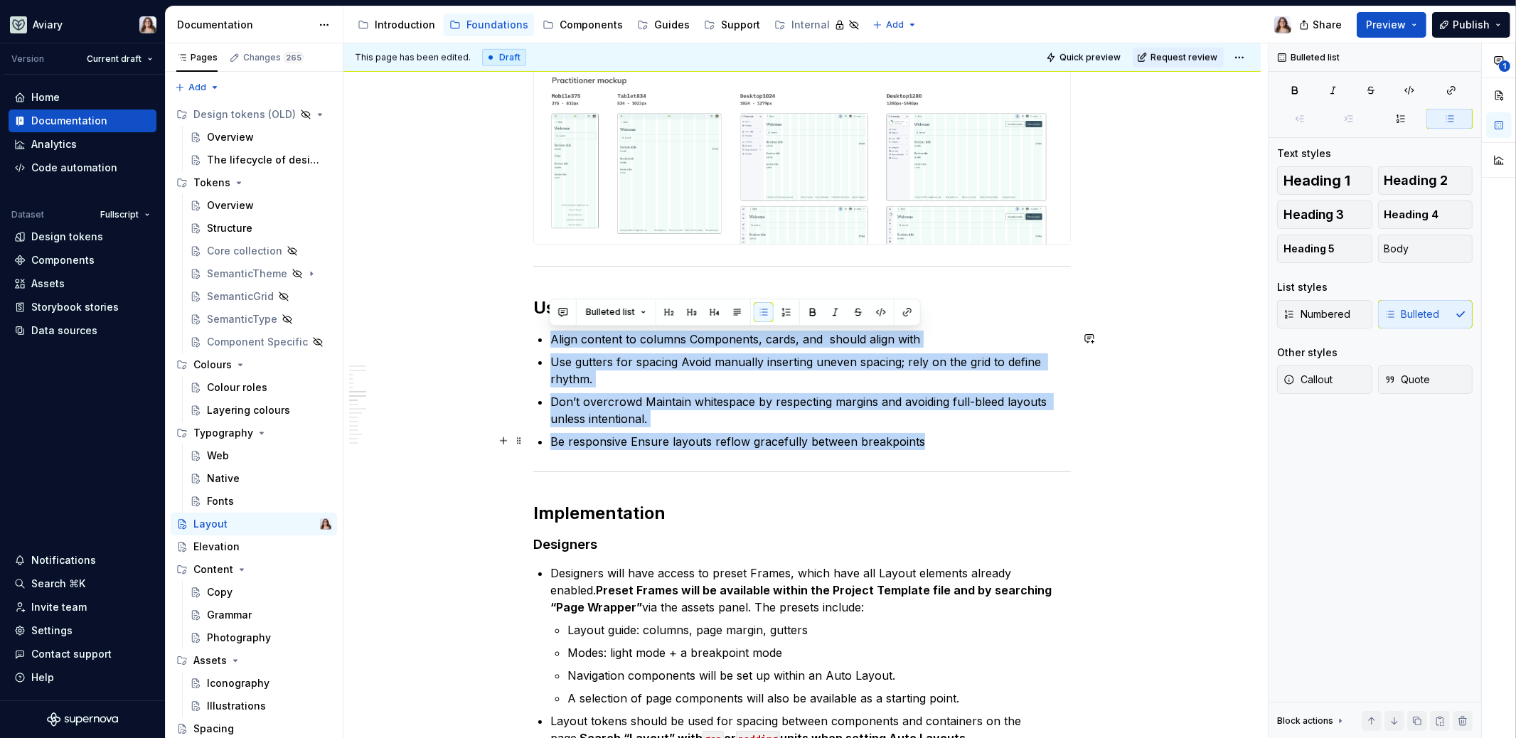
drag, startPoint x: 547, startPoint y: 335, endPoint x: 929, endPoint y: 441, distance: 396.8
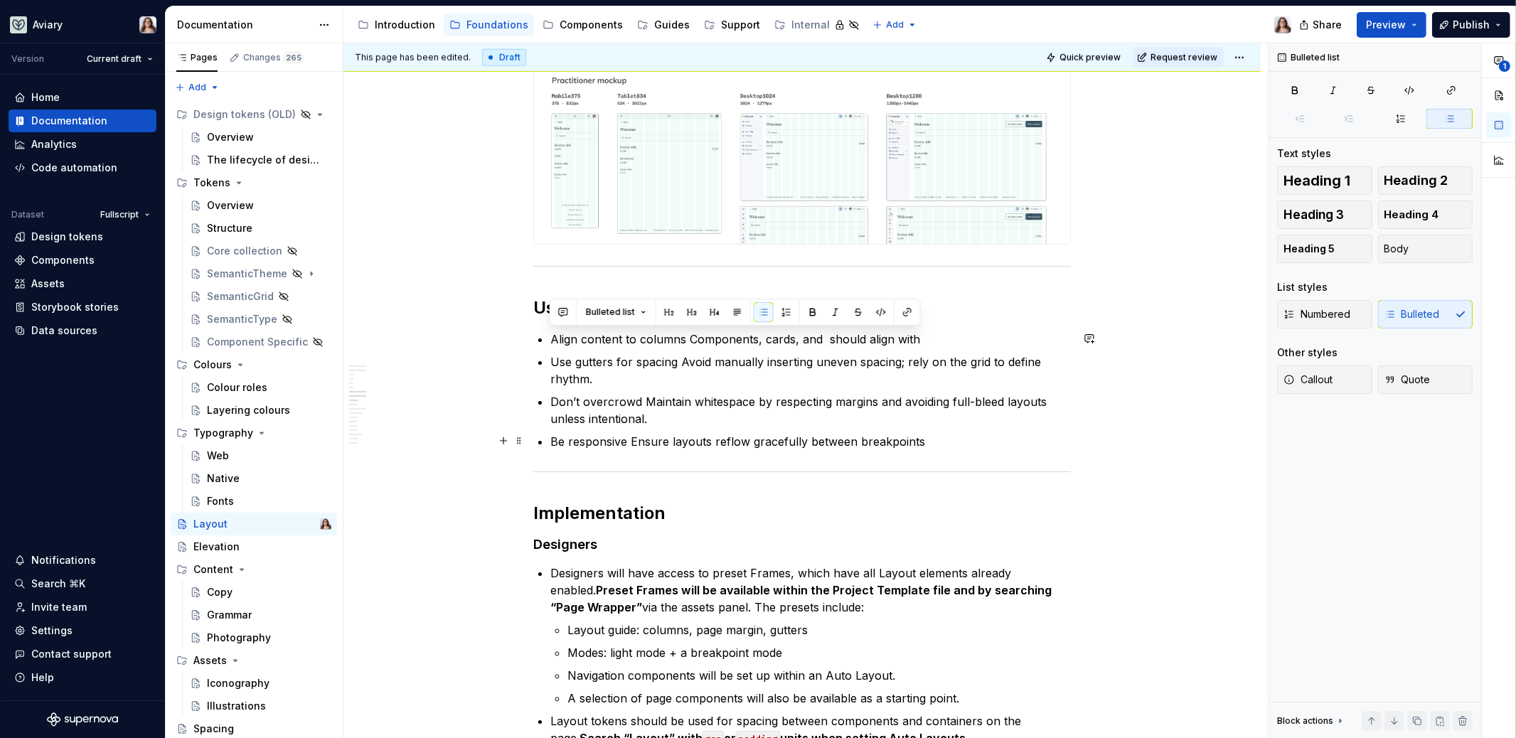
click at [926, 435] on p "Be responsive Ensure layouts reflow gracefully between breakpoints" at bounding box center [810, 441] width 520 height 17
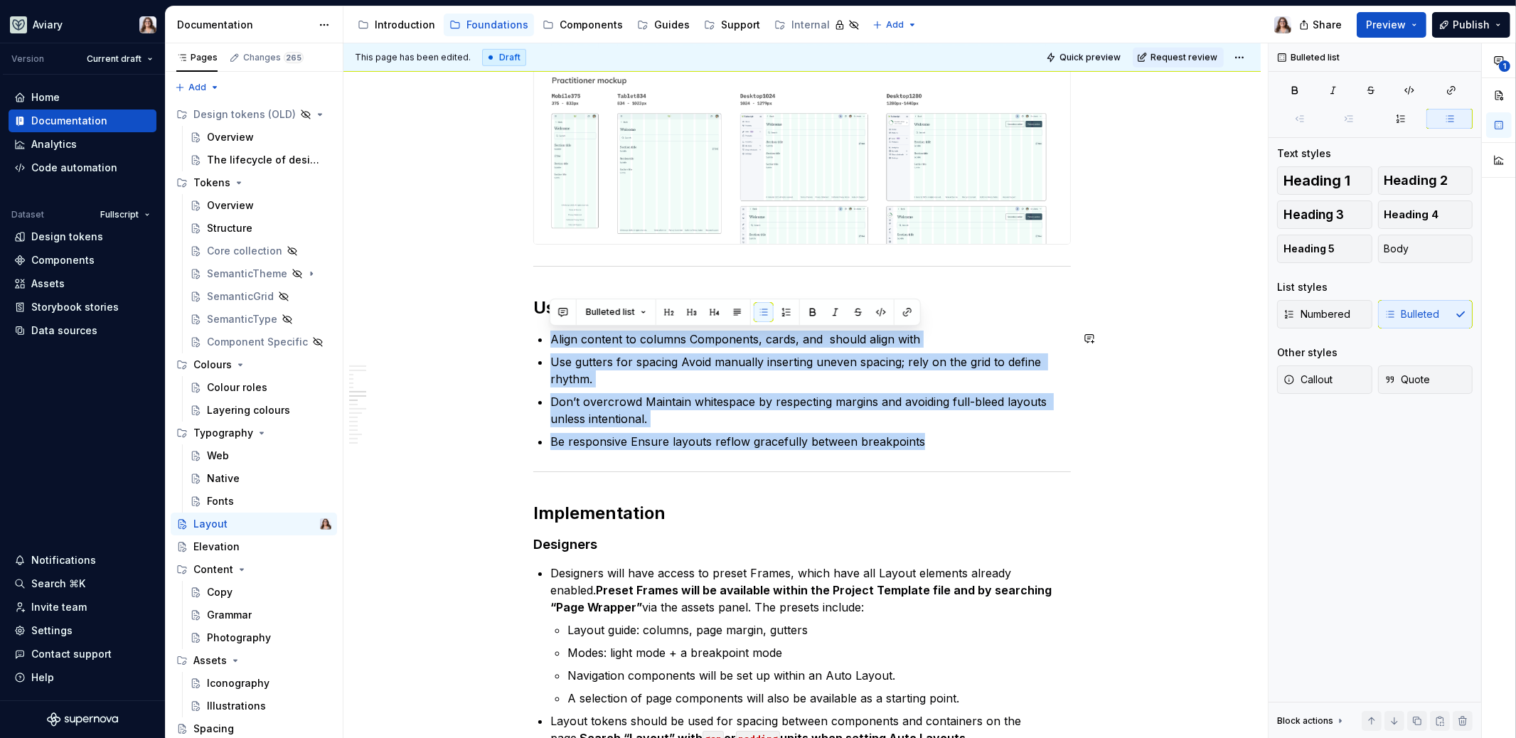
drag, startPoint x: 936, startPoint y: 438, endPoint x: 564, endPoint y: 325, distance: 388.6
click at [685, 404] on p "Don’t overcrowd Maintain whitespace by respecting margins and avoiding full-ble…" at bounding box center [810, 410] width 520 height 34
drag, startPoint x: 916, startPoint y: 442, endPoint x: 530, endPoint y: 339, distance: 399.5
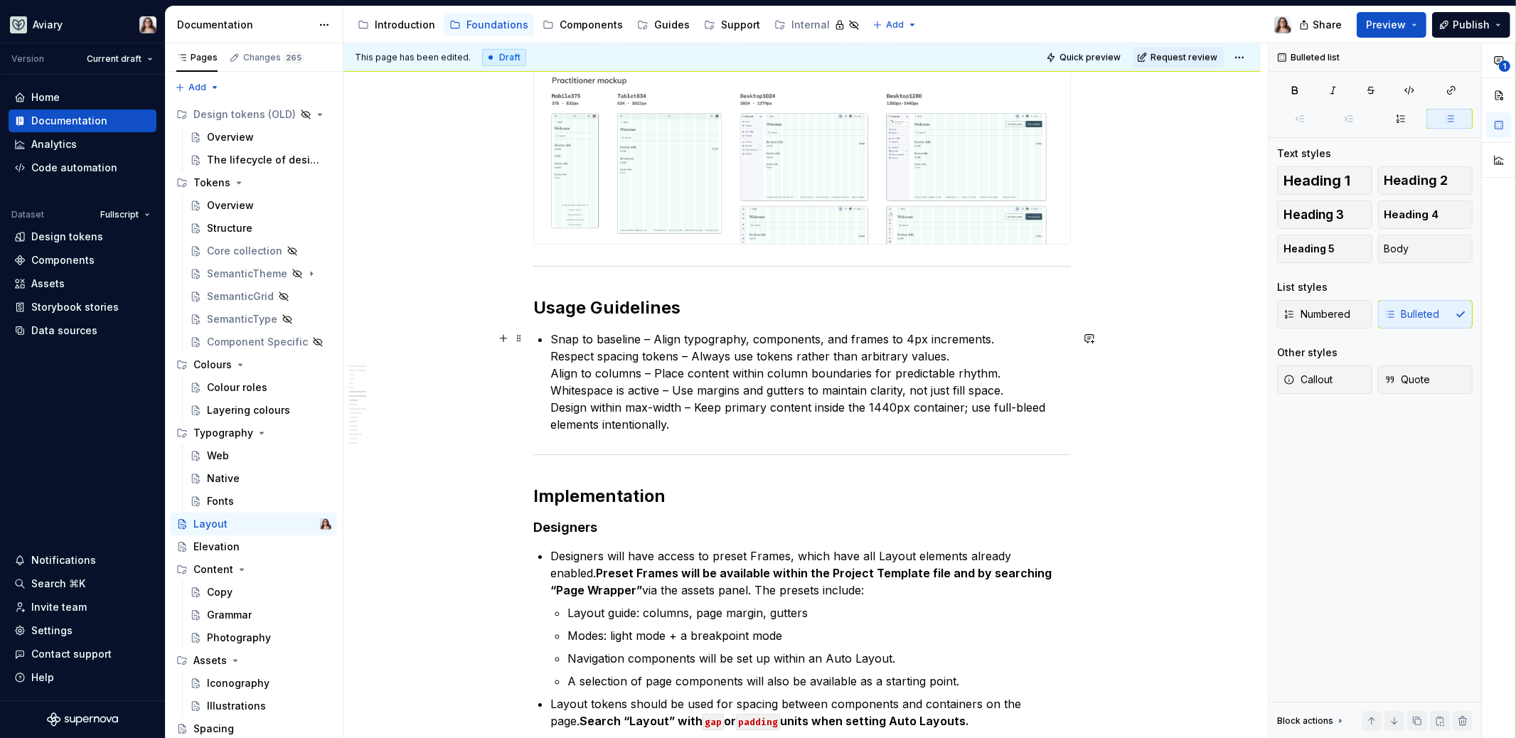
click at [550, 353] on p "Snap to baseline – Align typography, components, and frames to 4px increments. …" at bounding box center [810, 382] width 520 height 102
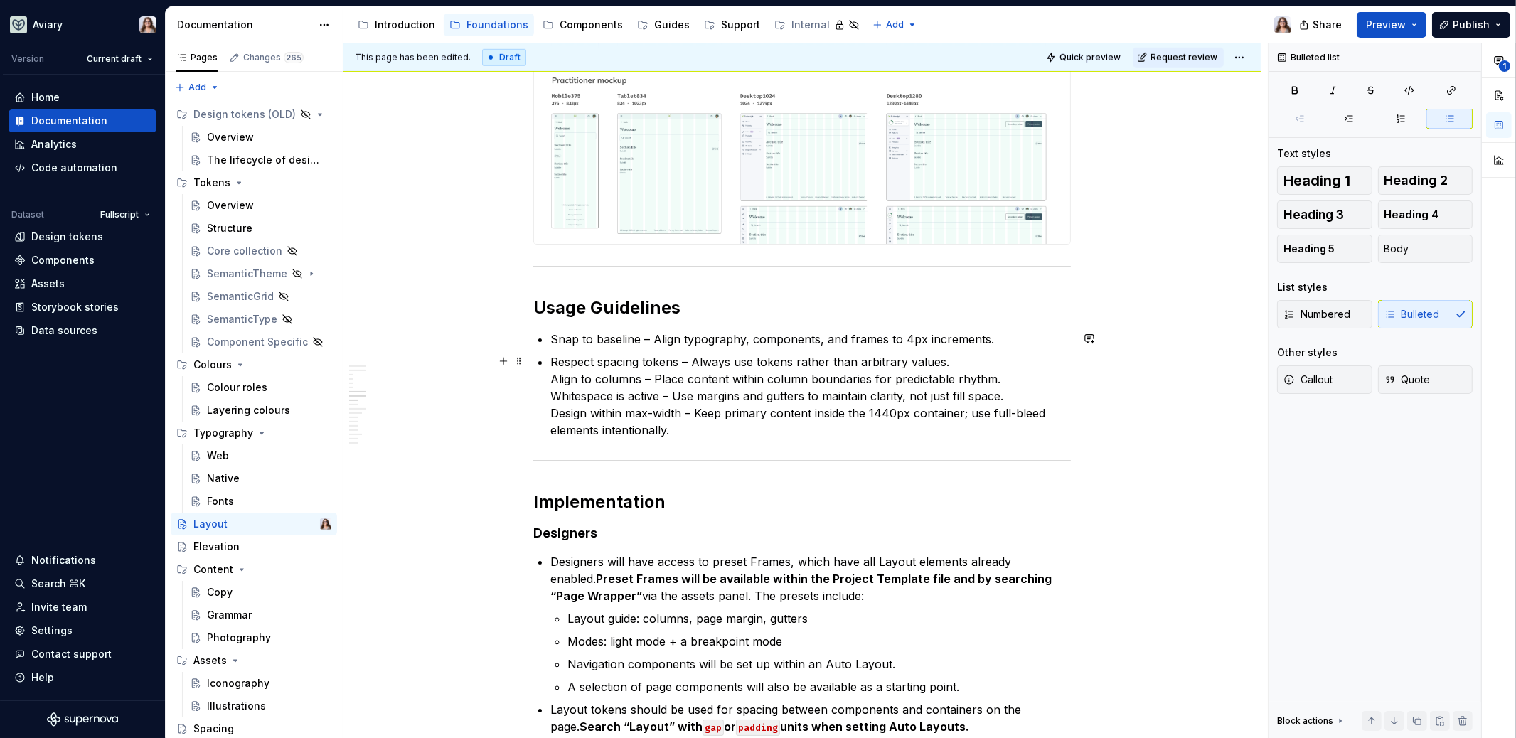
click at [552, 380] on p "Respect spacing tokens – Always use tokens rather than arbitrary values. Align …" at bounding box center [810, 395] width 520 height 85
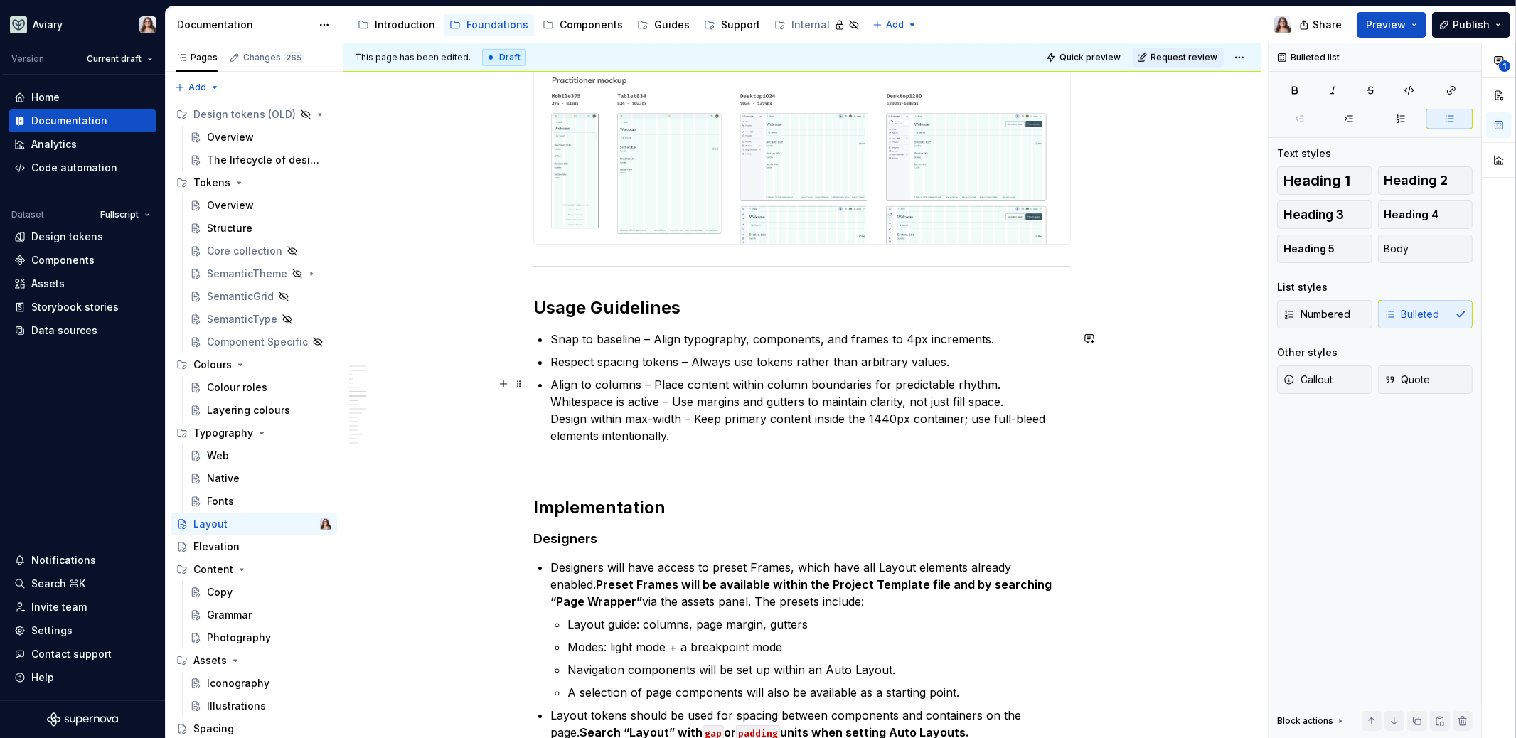
click at [551, 402] on p "Align to columns – Place content within column boundaries for predictable rhyth…" at bounding box center [810, 410] width 520 height 68
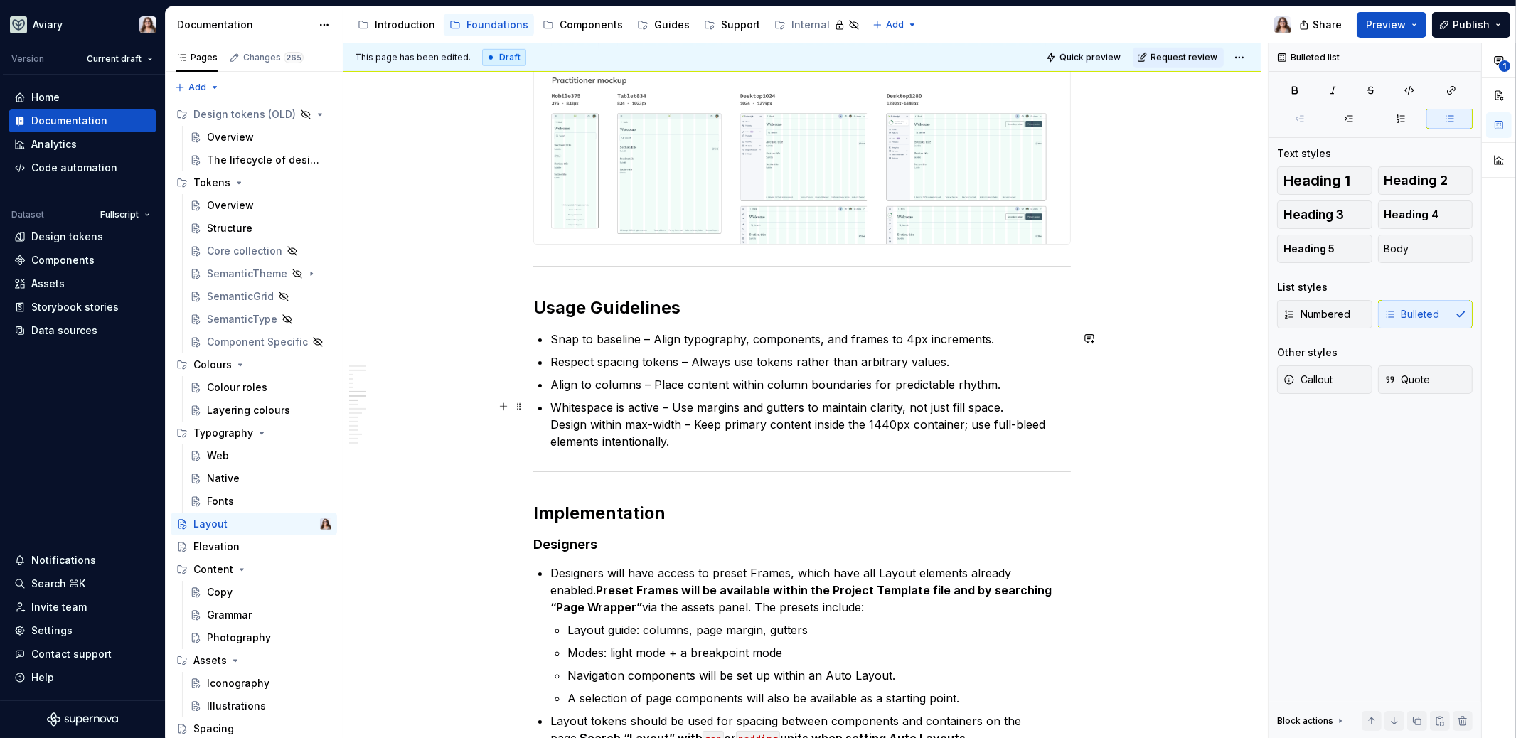
click at [551, 424] on p "Whitespace is active – Use margins and gutters to maintain clarity, not just fi…" at bounding box center [810, 424] width 520 height 51
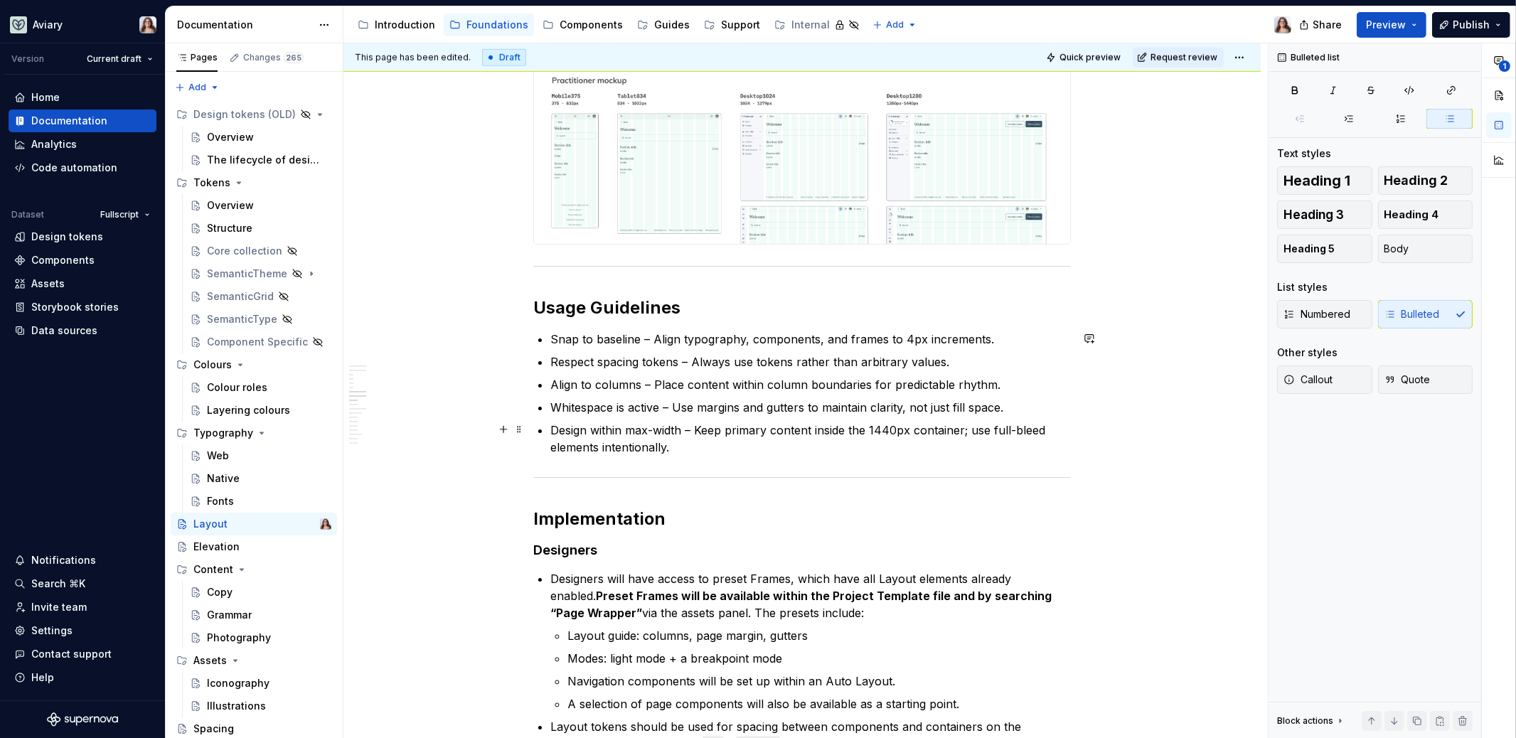
click at [692, 429] on p "Design within max-width – Keep primary content inside the 1440px container; use…" at bounding box center [810, 439] width 520 height 34
click at [670, 407] on p "Whitespace is active – Use margins and gutters to maintain clarity, not just fi…" at bounding box center [810, 407] width 520 height 17
click at [649, 382] on p "Align to columns – Place content within column boundaries for predictable rhyth…" at bounding box center [810, 384] width 520 height 17
click at [688, 362] on p "Respect spacing tokens – Always use tokens rather than arbitrary values." at bounding box center [810, 361] width 520 height 17
click at [650, 338] on p "Snap to baseline – Align typography, components, and frames to 4px increments." at bounding box center [810, 339] width 520 height 17
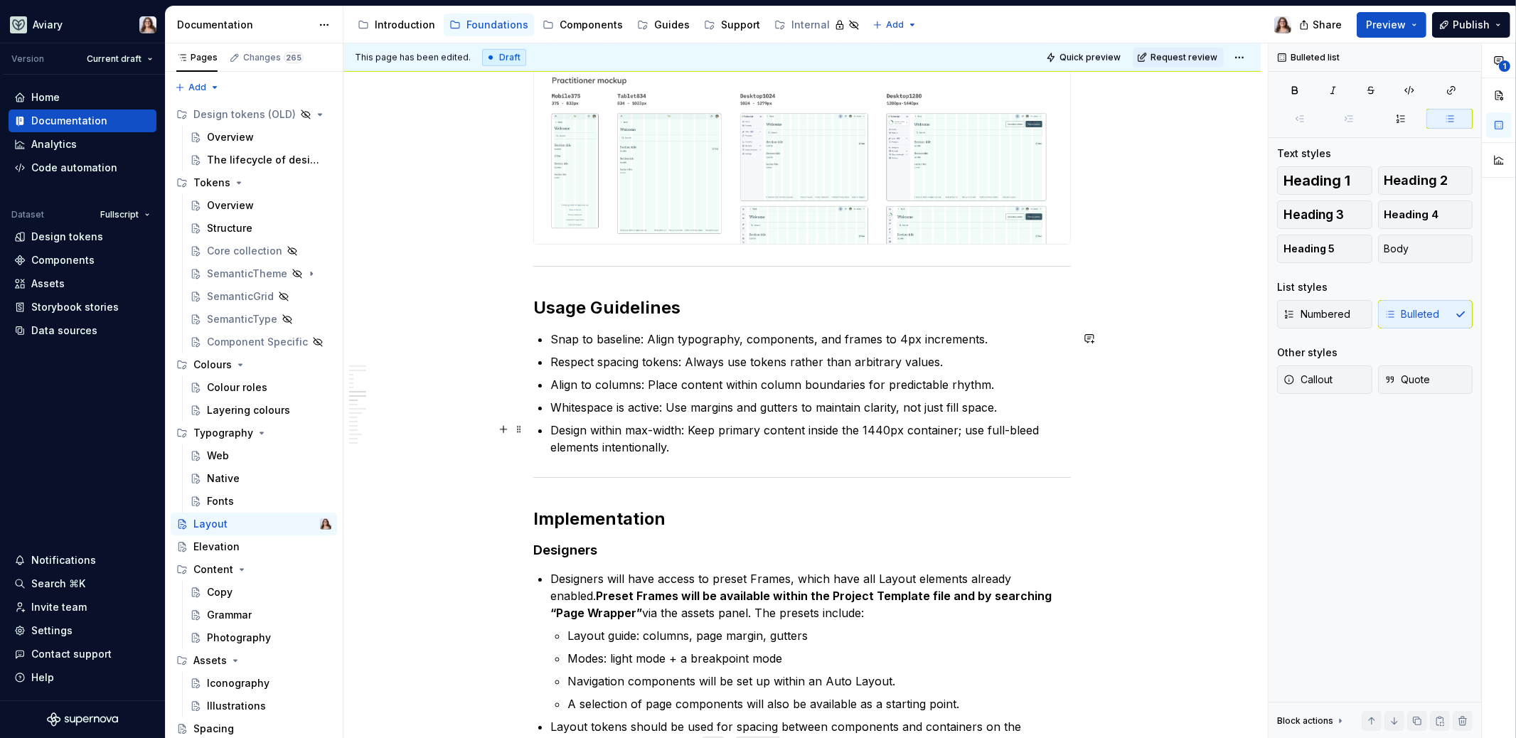
click at [685, 450] on p "Design within max-width: Keep primary content inside the 1440px container; use …" at bounding box center [810, 439] width 520 height 34
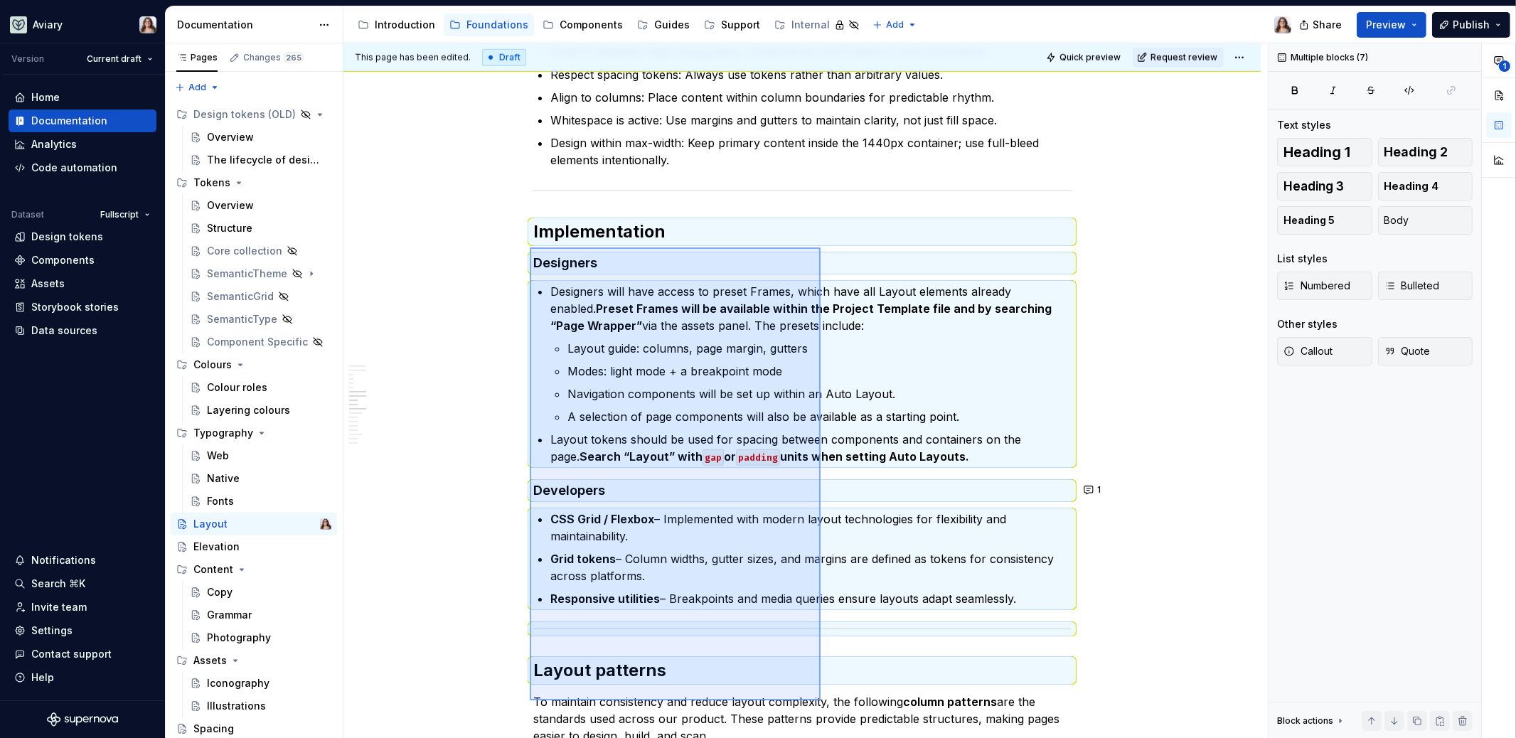
scroll to position [1891, 0]
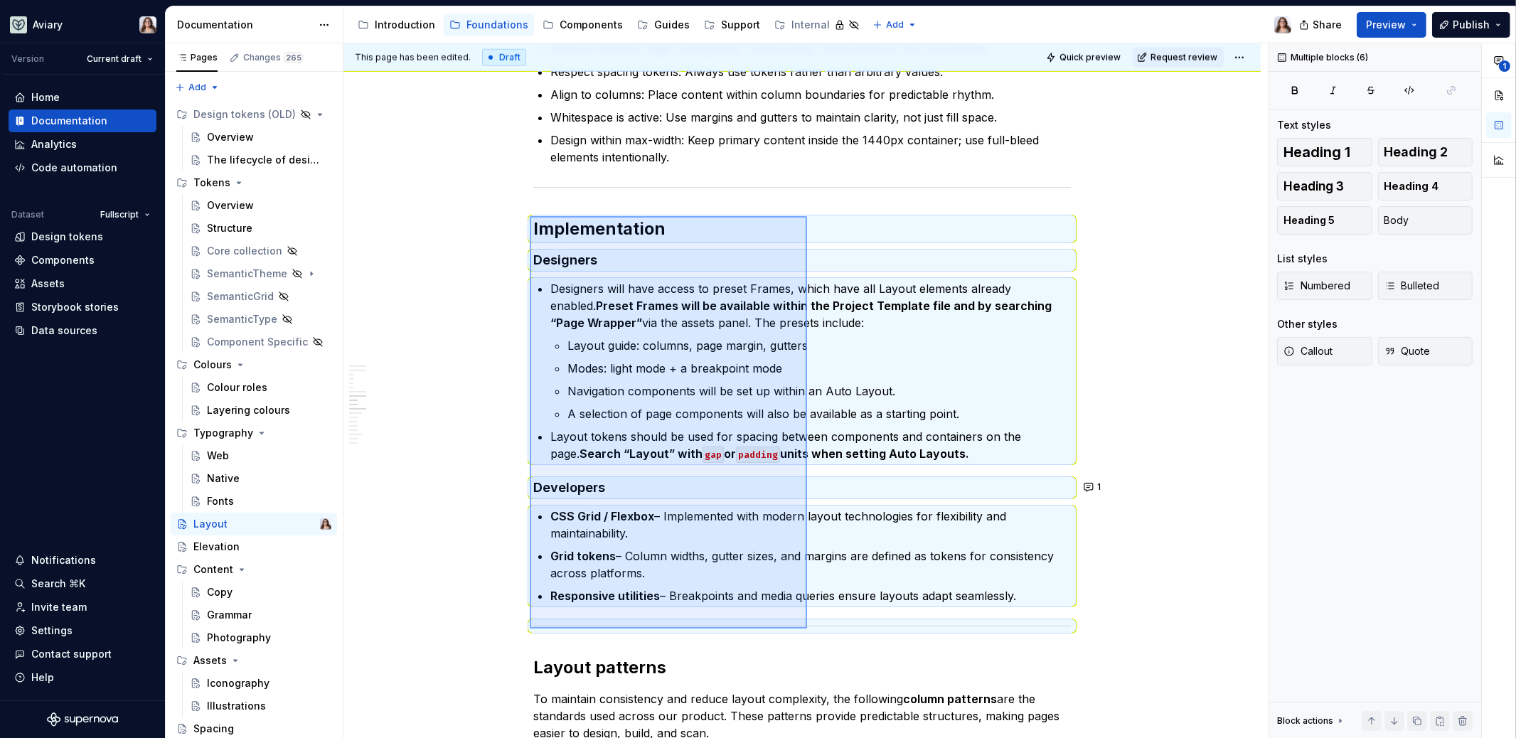
drag, startPoint x: 530, startPoint y: 294, endPoint x: 808, endPoint y: 634, distance: 440.0
click at [808, 634] on div "This page has been edited. Draft Quick preview Request review Layout Invisible …" at bounding box center [805, 390] width 924 height 695
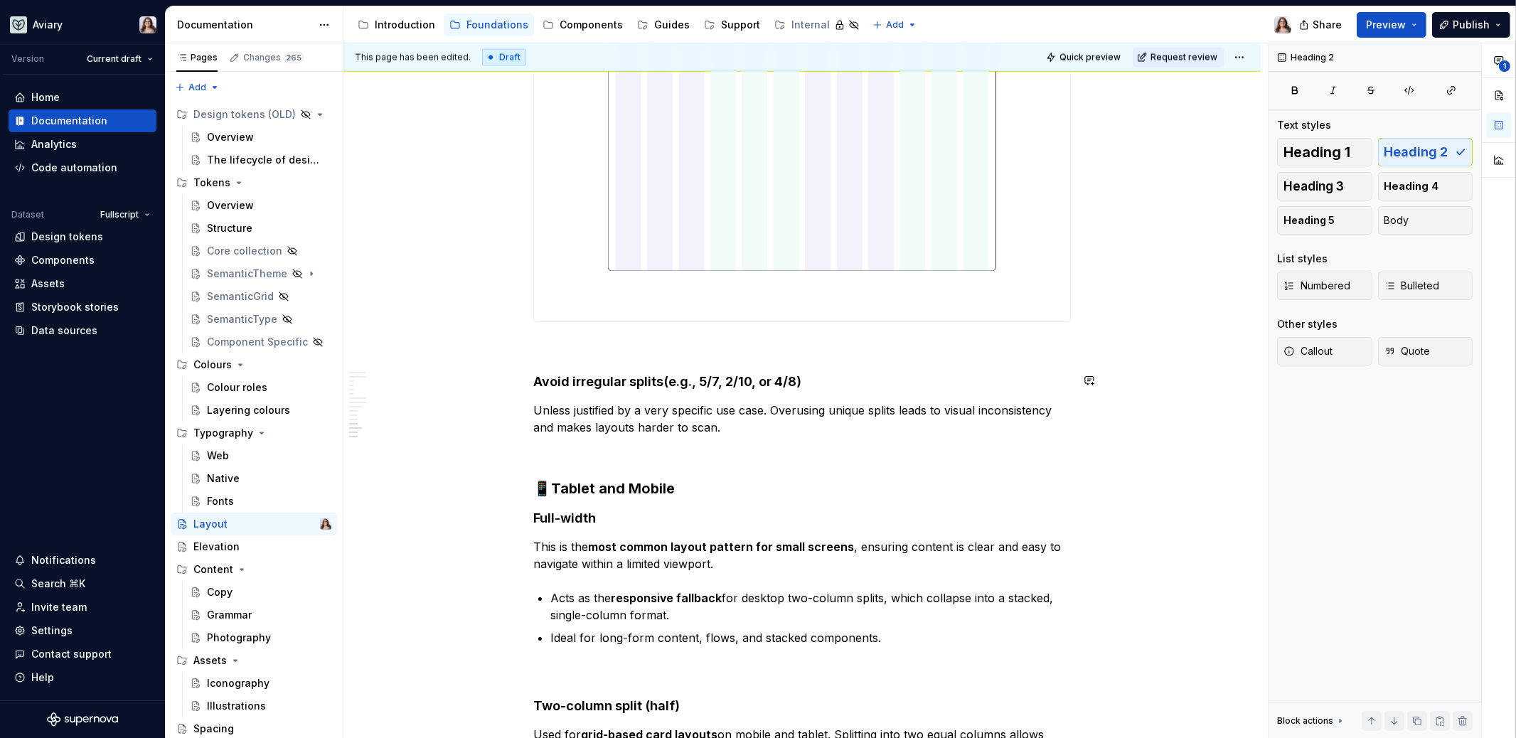
scroll to position [4014, 0]
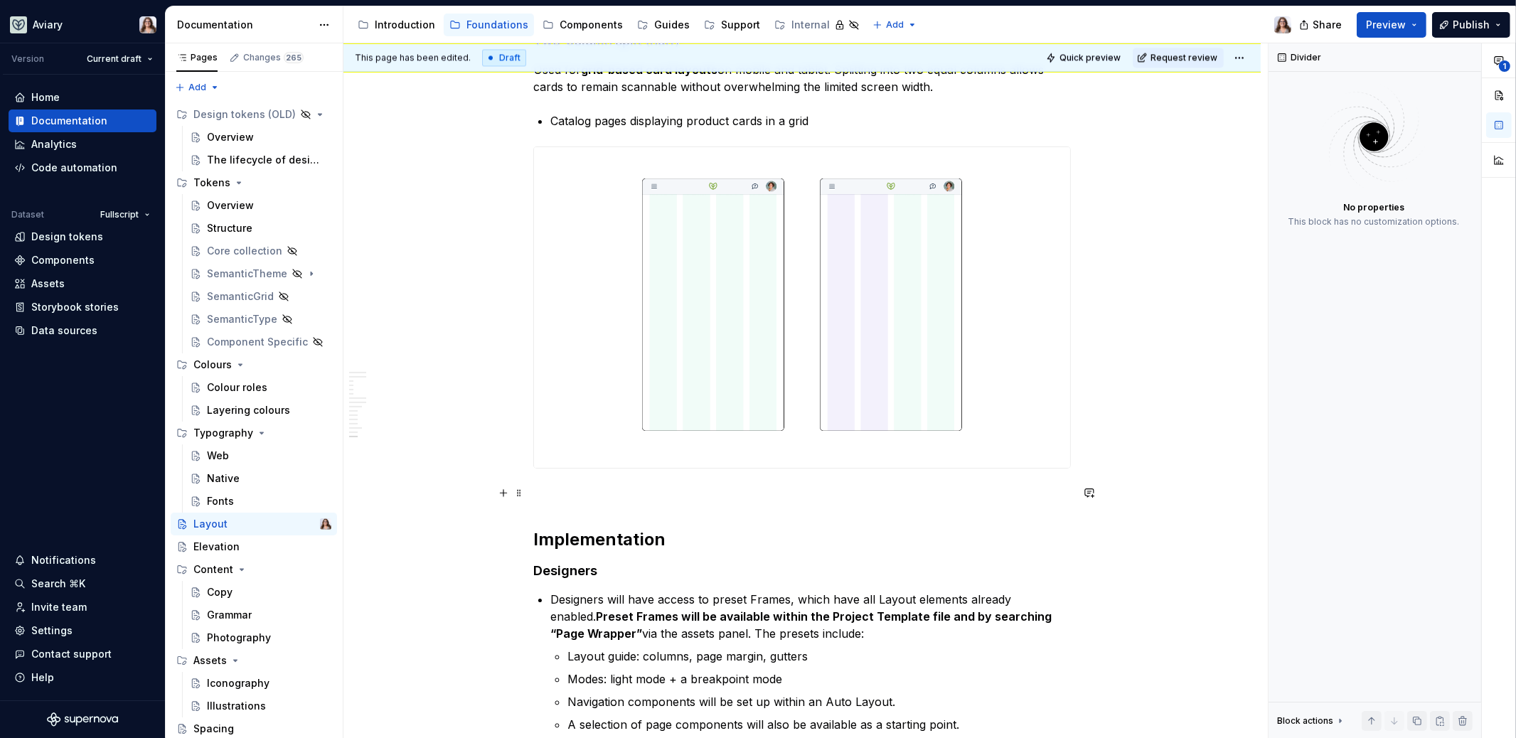
click at [607, 497] on p at bounding box center [801, 494] width 537 height 17
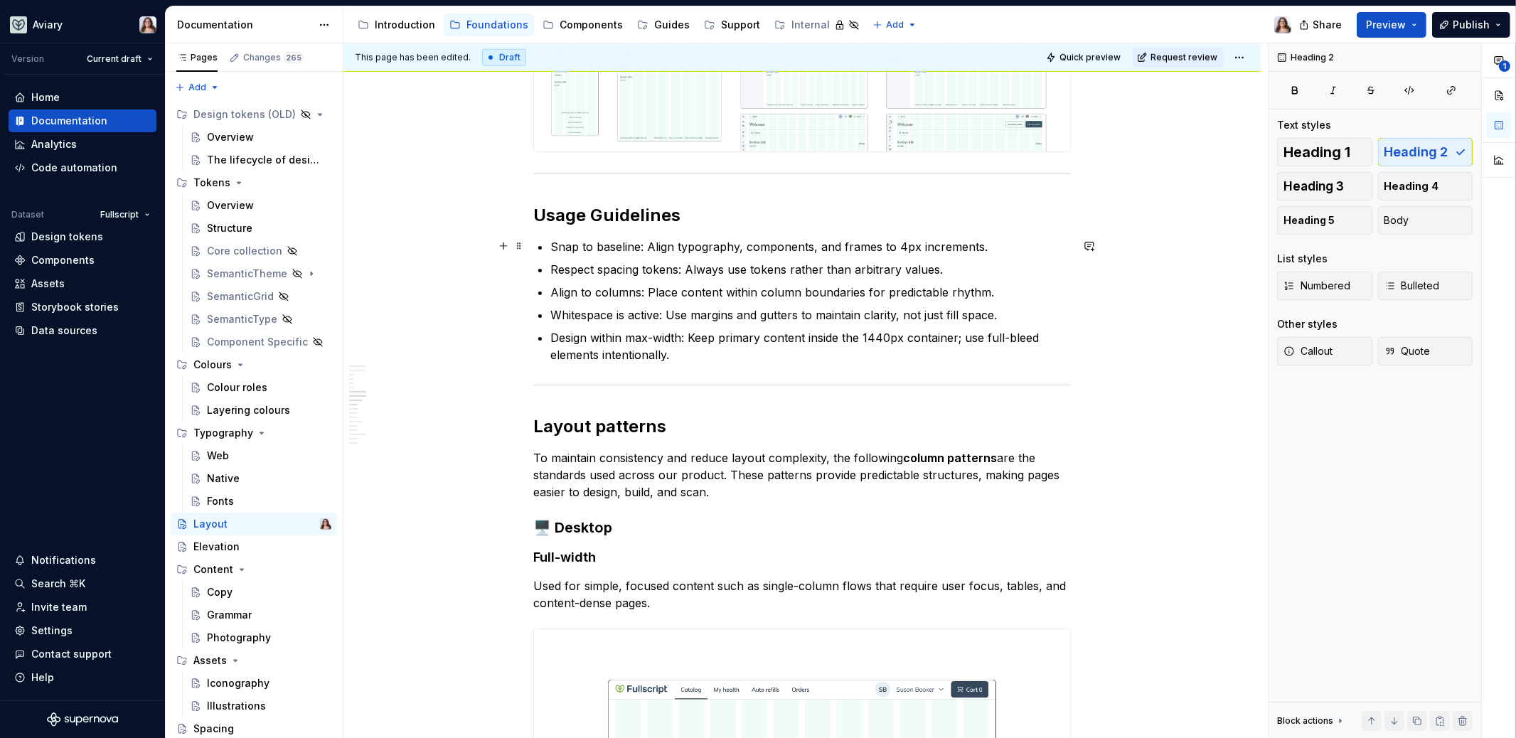
scroll to position [1697, 0]
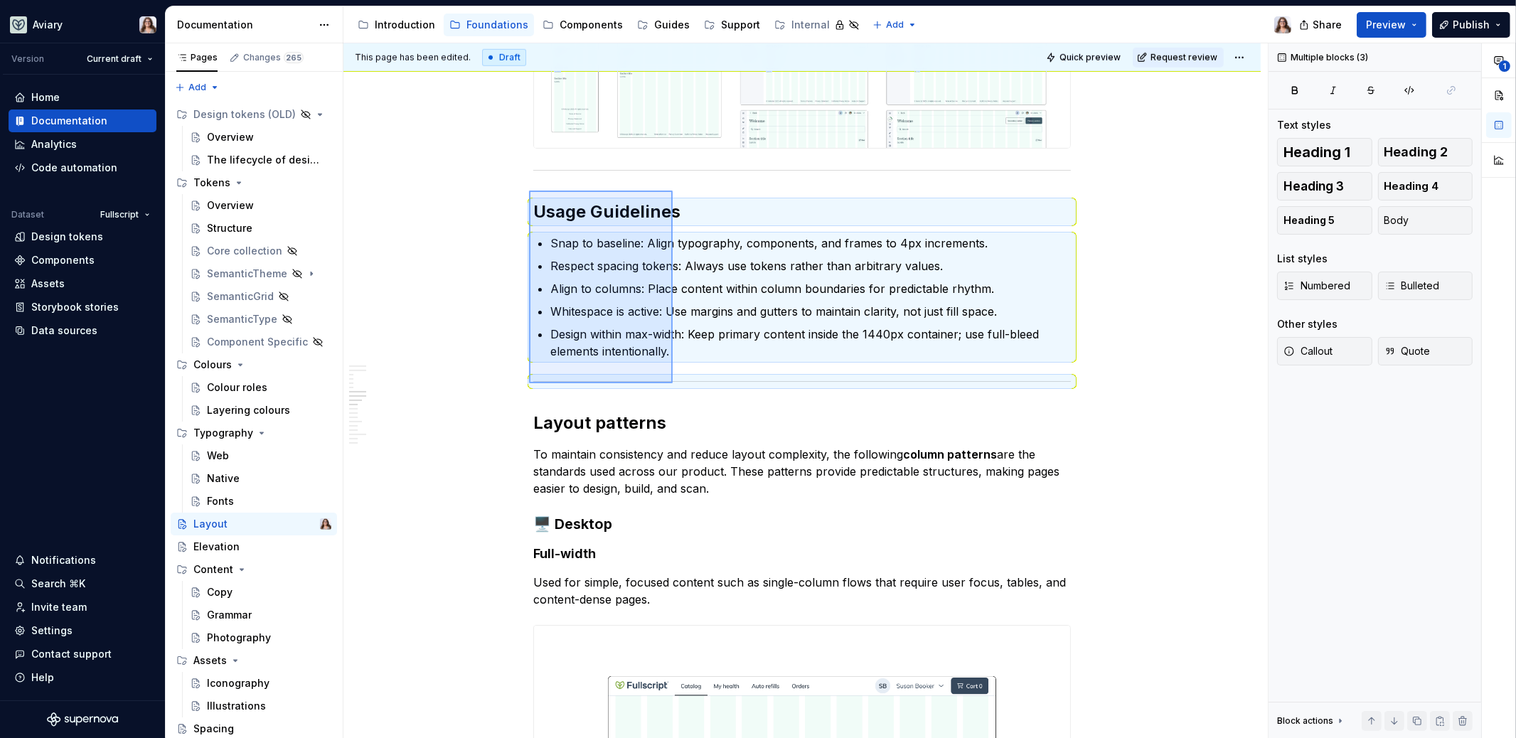
drag, startPoint x: 529, startPoint y: 191, endPoint x: 672, endPoint y: 383, distance: 240.3
click at [672, 383] on div "This page has been edited. Draft Quick preview Request review Layout Invisible …" at bounding box center [805, 390] width 924 height 695
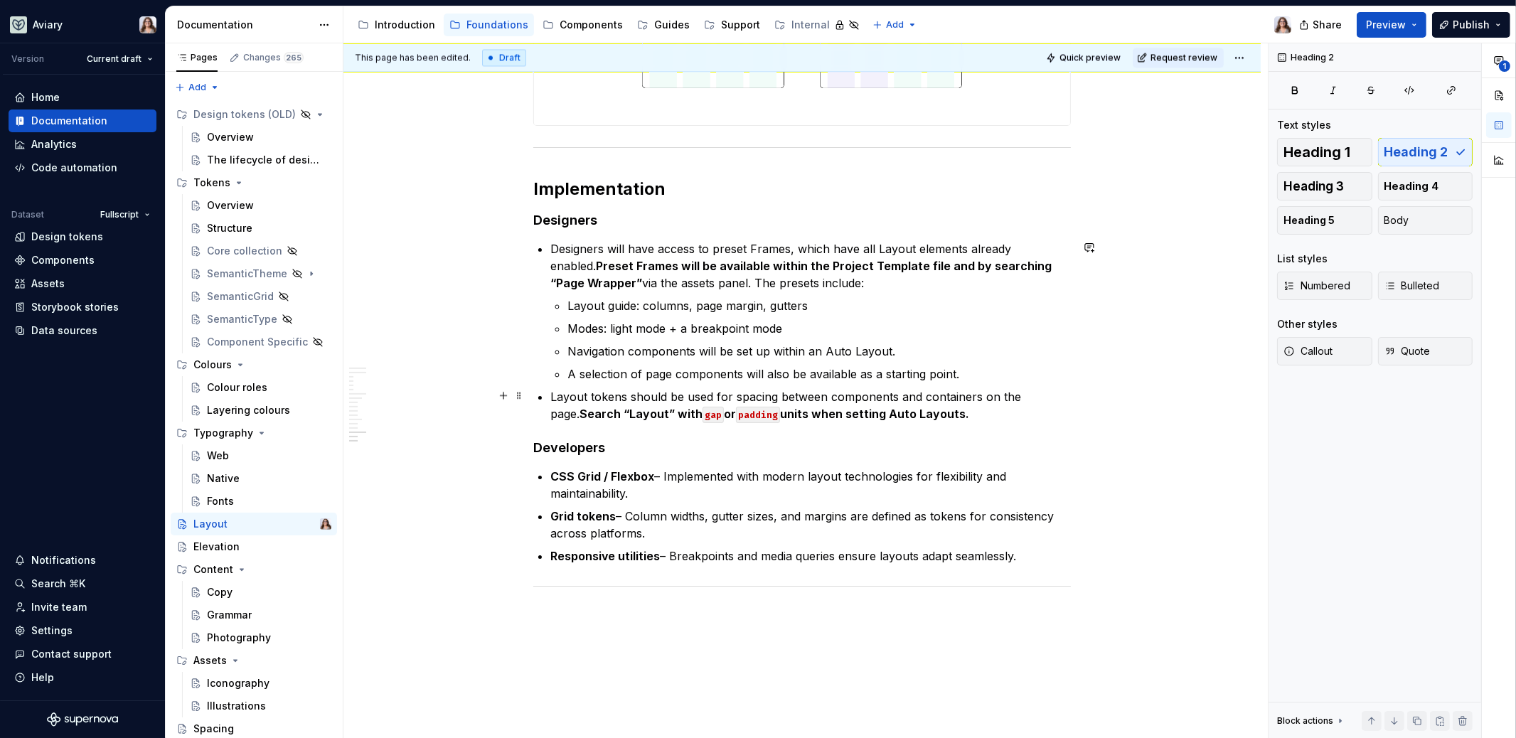
scroll to position [4169, 0]
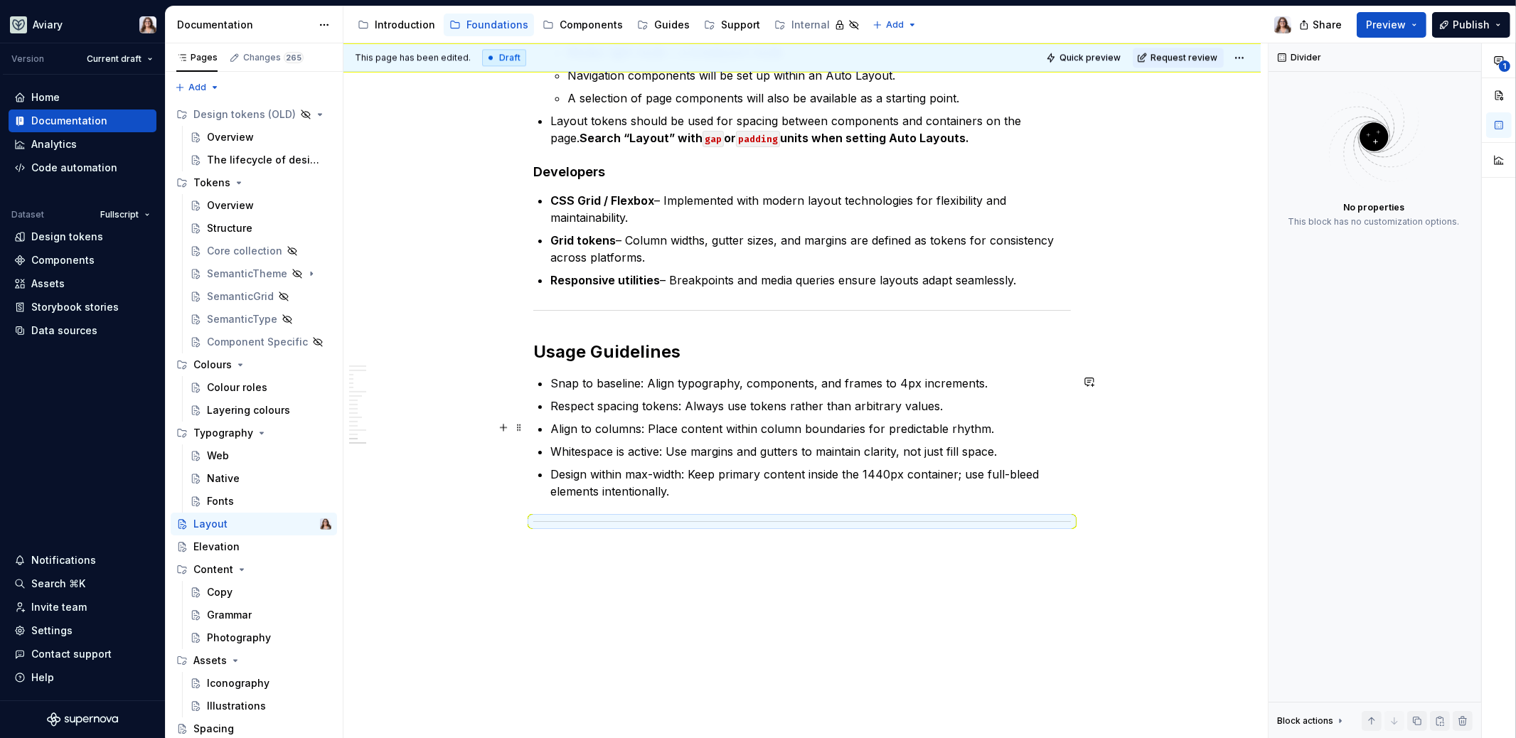
scroll to position [4420, 0]
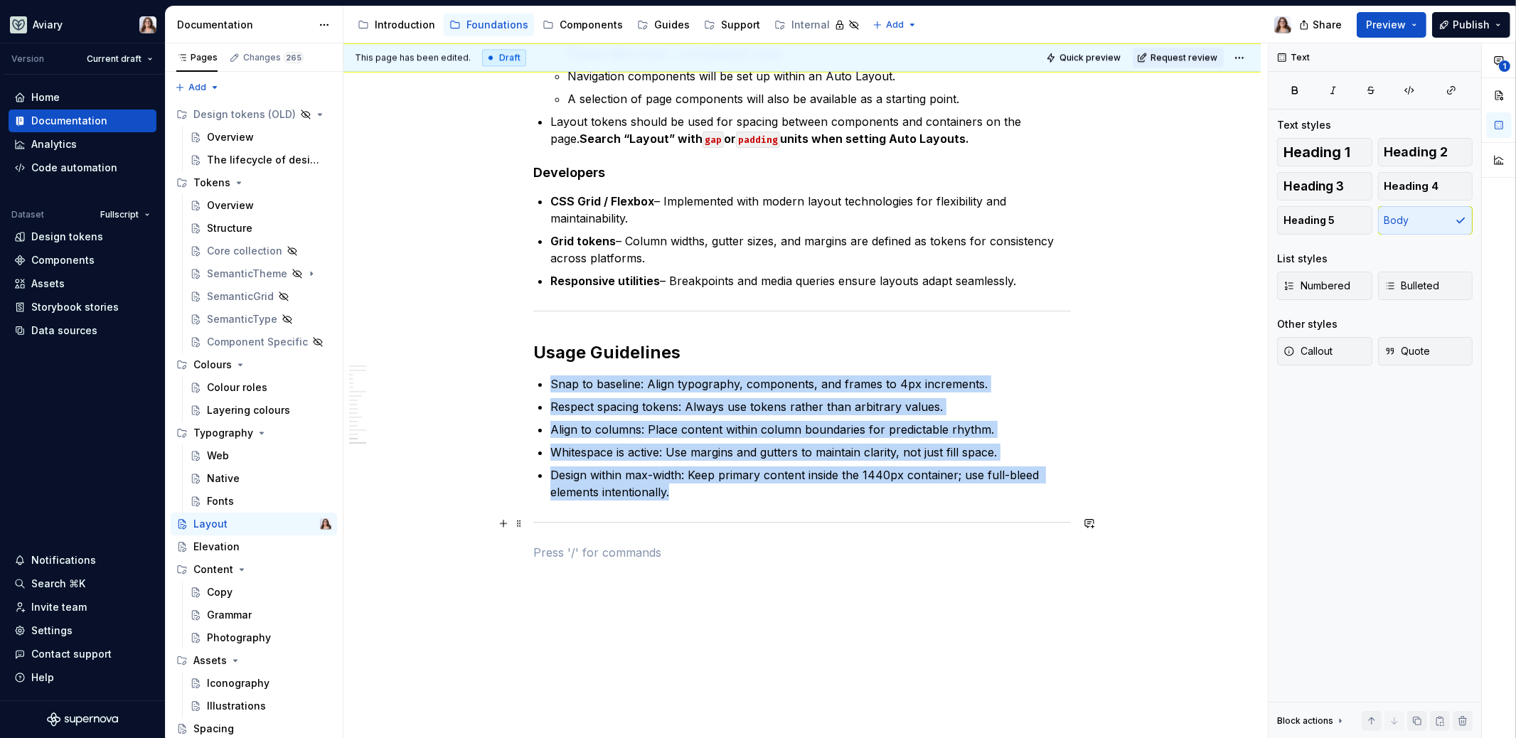
click at [631, 522] on div at bounding box center [801, 522] width 537 height 9
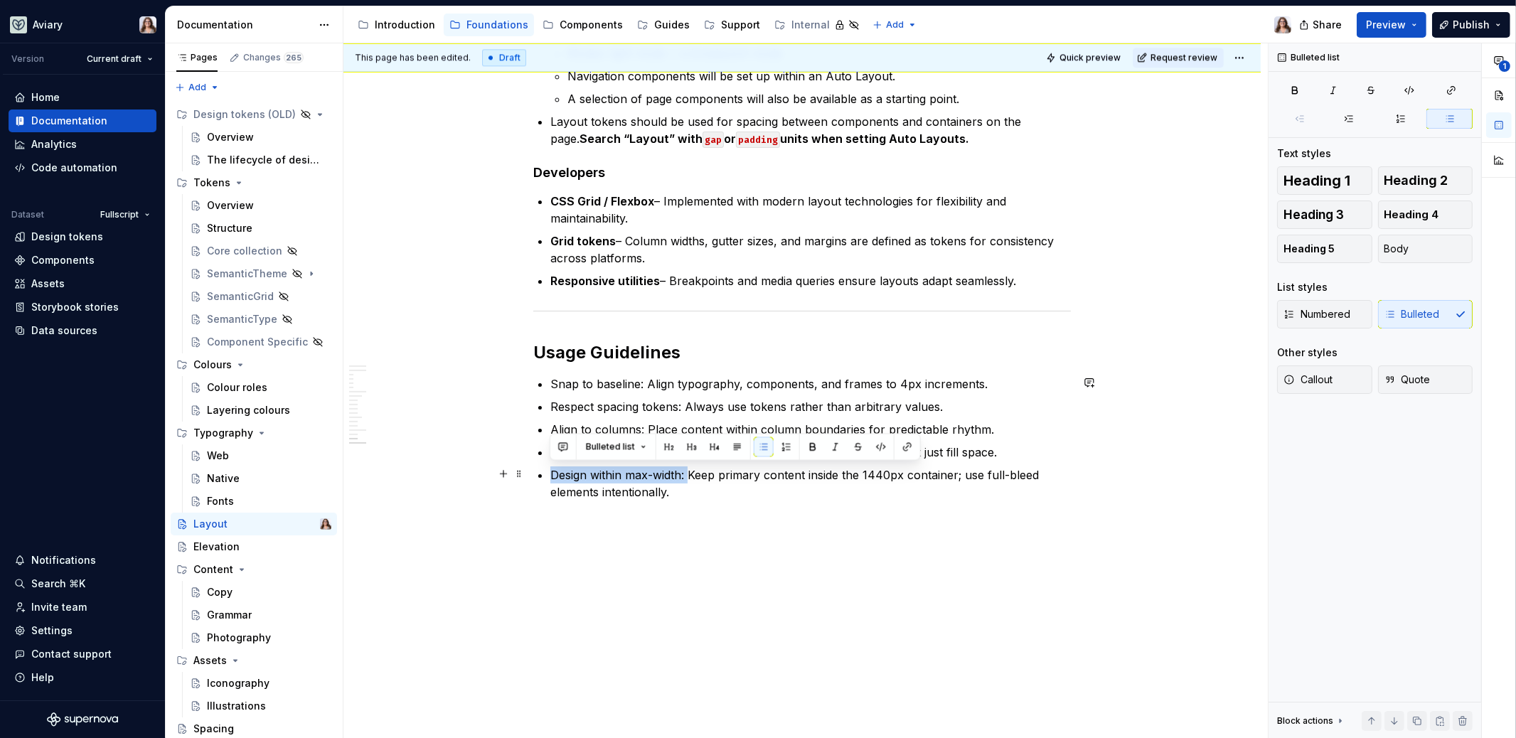
drag, startPoint x: 687, startPoint y: 470, endPoint x: 550, endPoint y: 473, distance: 137.9
click at [550, 473] on p "Design within max-width: Keep primary content inside the 1440px container; use …" at bounding box center [810, 483] width 520 height 34
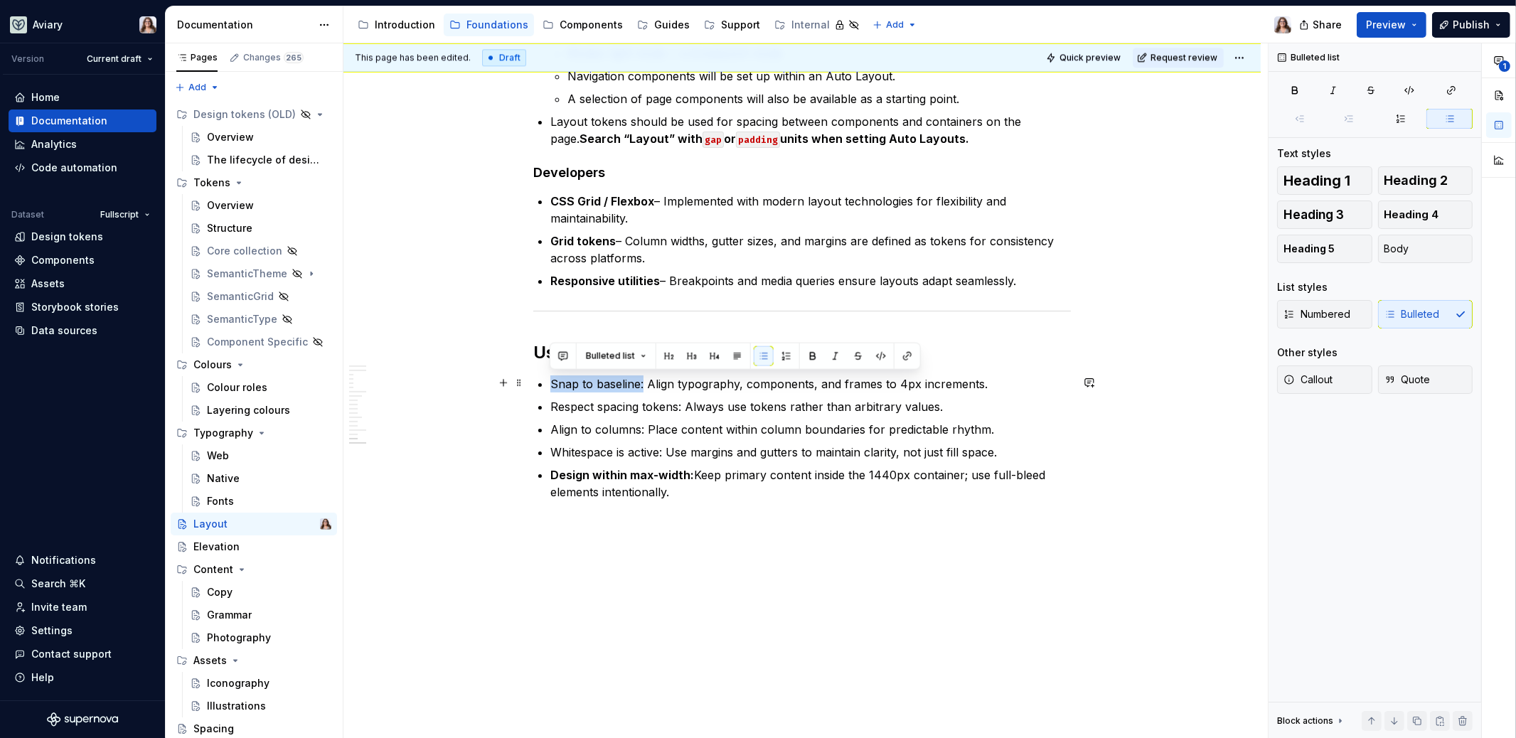
drag, startPoint x: 641, startPoint y: 380, endPoint x: 547, endPoint y: 378, distance: 93.9
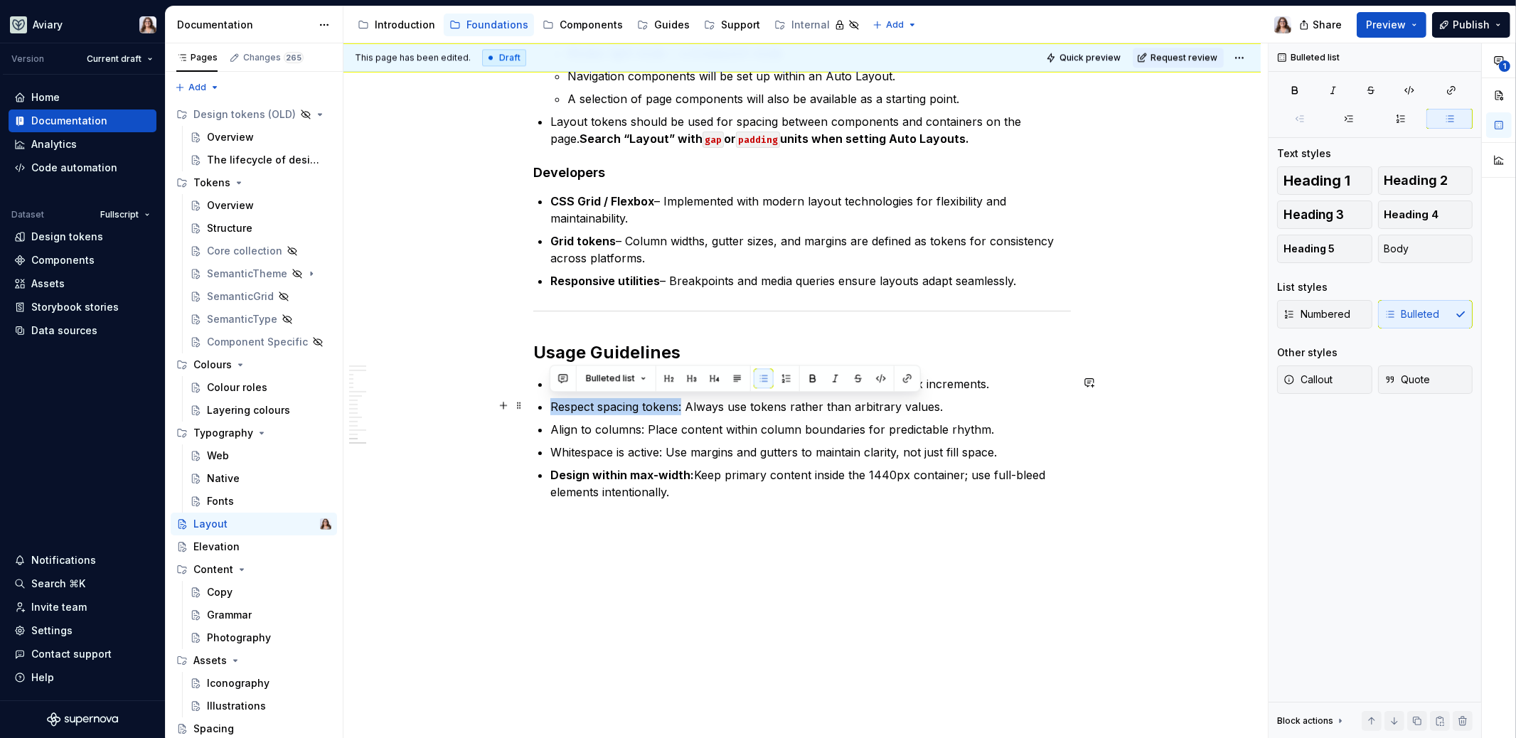
drag, startPoint x: 549, startPoint y: 403, endPoint x: 680, endPoint y: 401, distance: 131.5
click at [681, 402] on p "Respect spacing tokens: Always use tokens rather than arbitrary values." at bounding box center [810, 406] width 520 height 17
drag, startPoint x: 550, startPoint y: 426, endPoint x: 641, endPoint y: 427, distance: 91.7
click at [641, 427] on p "Align to columns: Place content within column boundaries for predictable rhythm." at bounding box center [810, 429] width 520 height 17
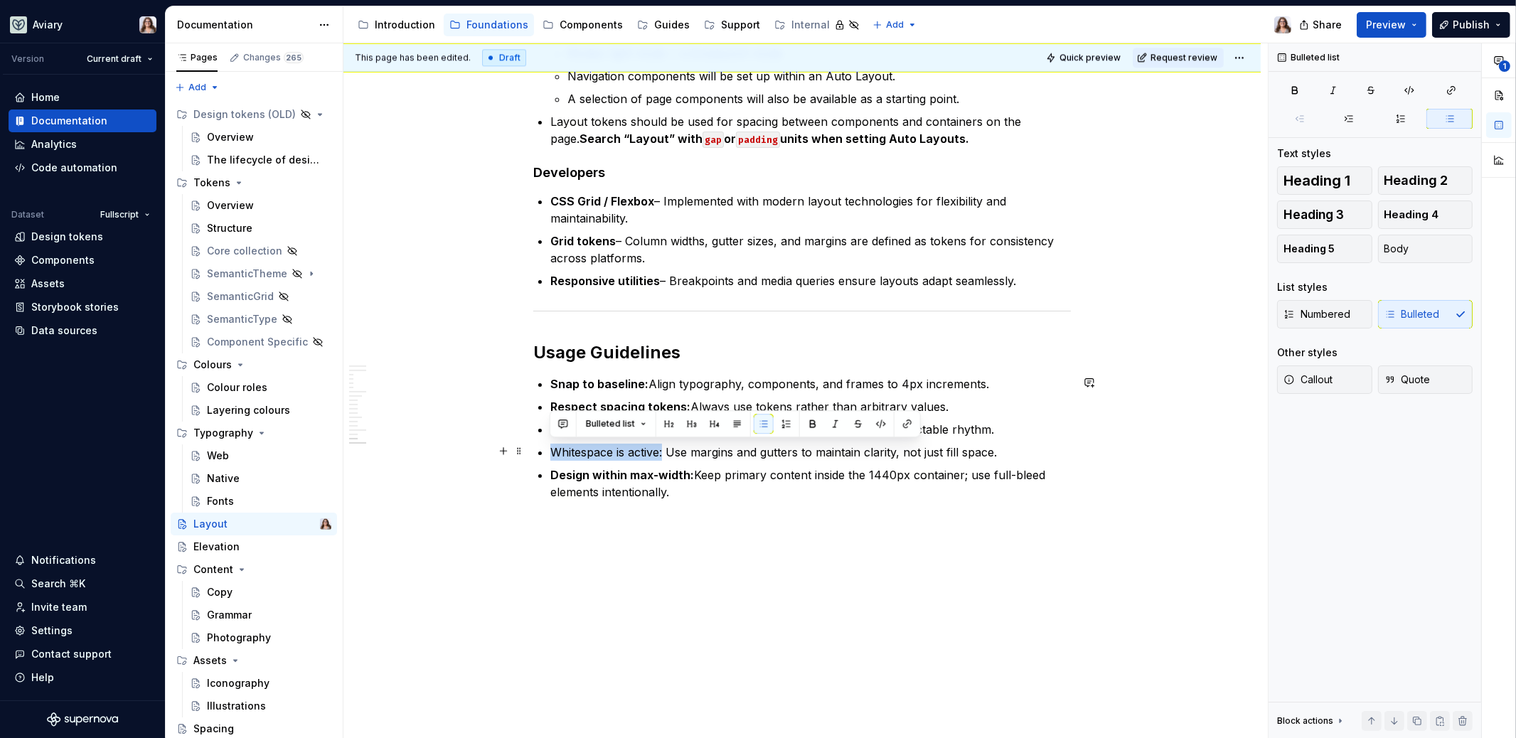
drag, startPoint x: 552, startPoint y: 448, endPoint x: 663, endPoint y: 447, distance: 111.6
click at [663, 447] on p "Whitespace is active: Use margins and gutters to maintain clarity, not just fil…" at bounding box center [810, 452] width 520 height 17
click at [707, 492] on p "Design within max-width: Keep primary content inside the 1440px container; use …" at bounding box center [810, 483] width 520 height 34
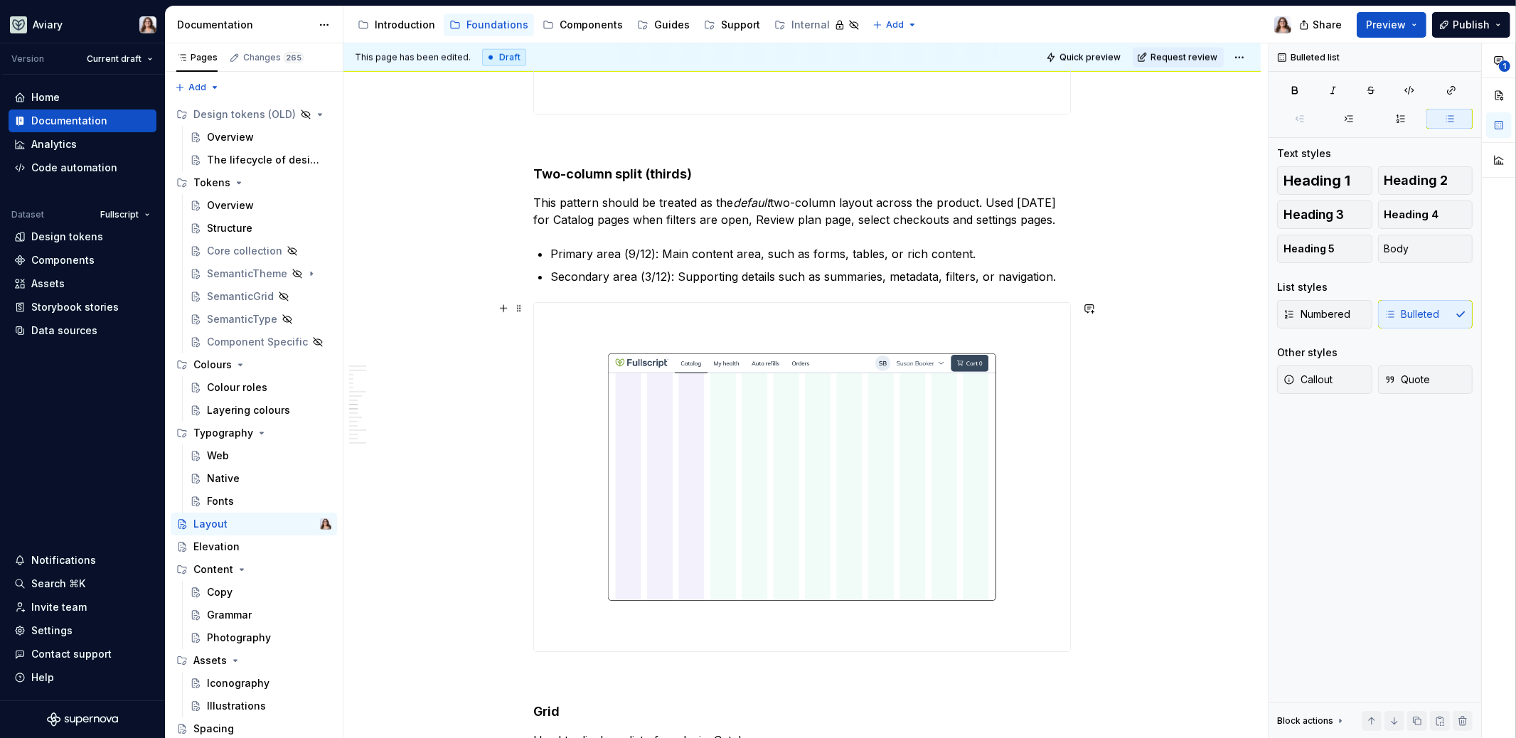
scroll to position [2346, 0]
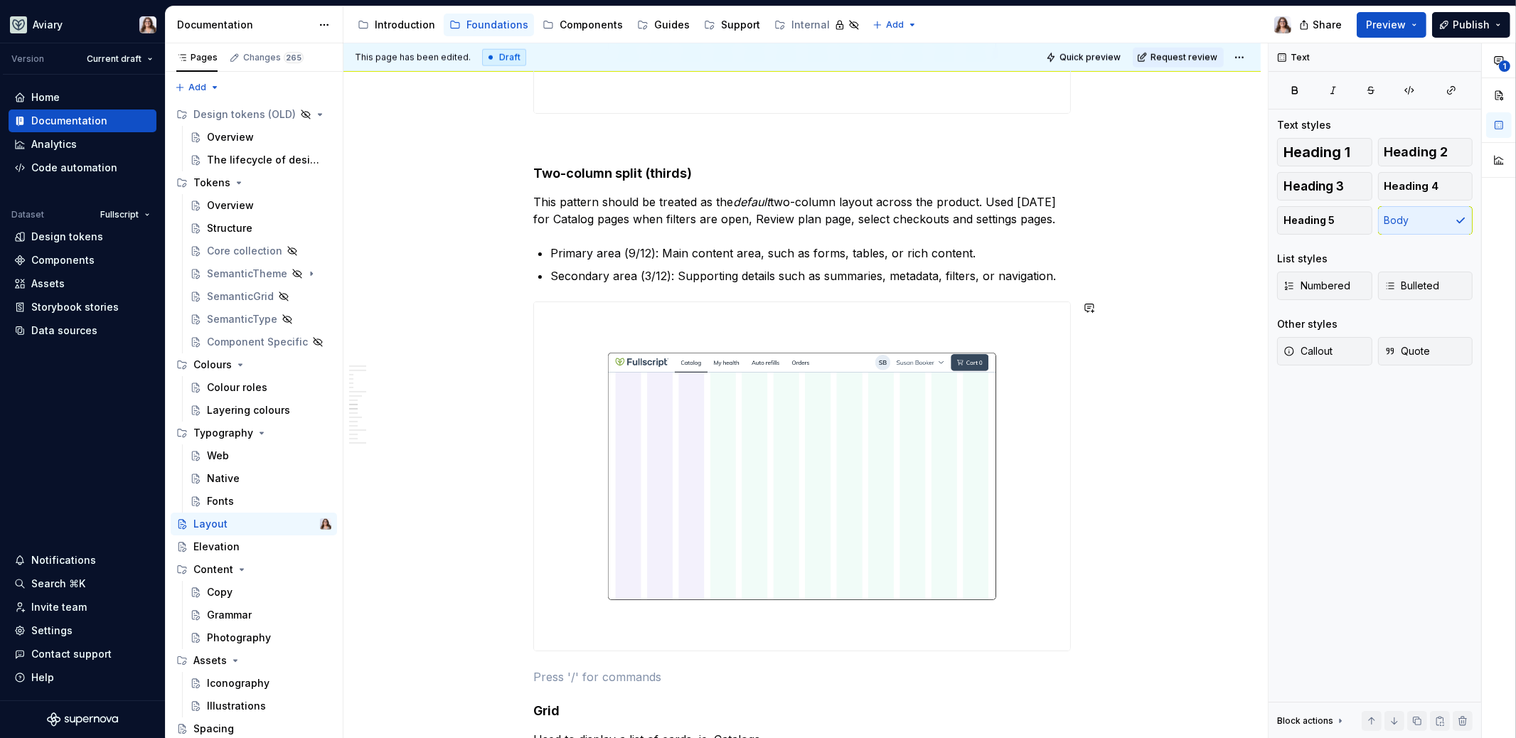
click at [540, 661] on div "The Layout system provides the foundation for structuring and organizing conten…" at bounding box center [801, 278] width 537 height 4660
type textarea "*"
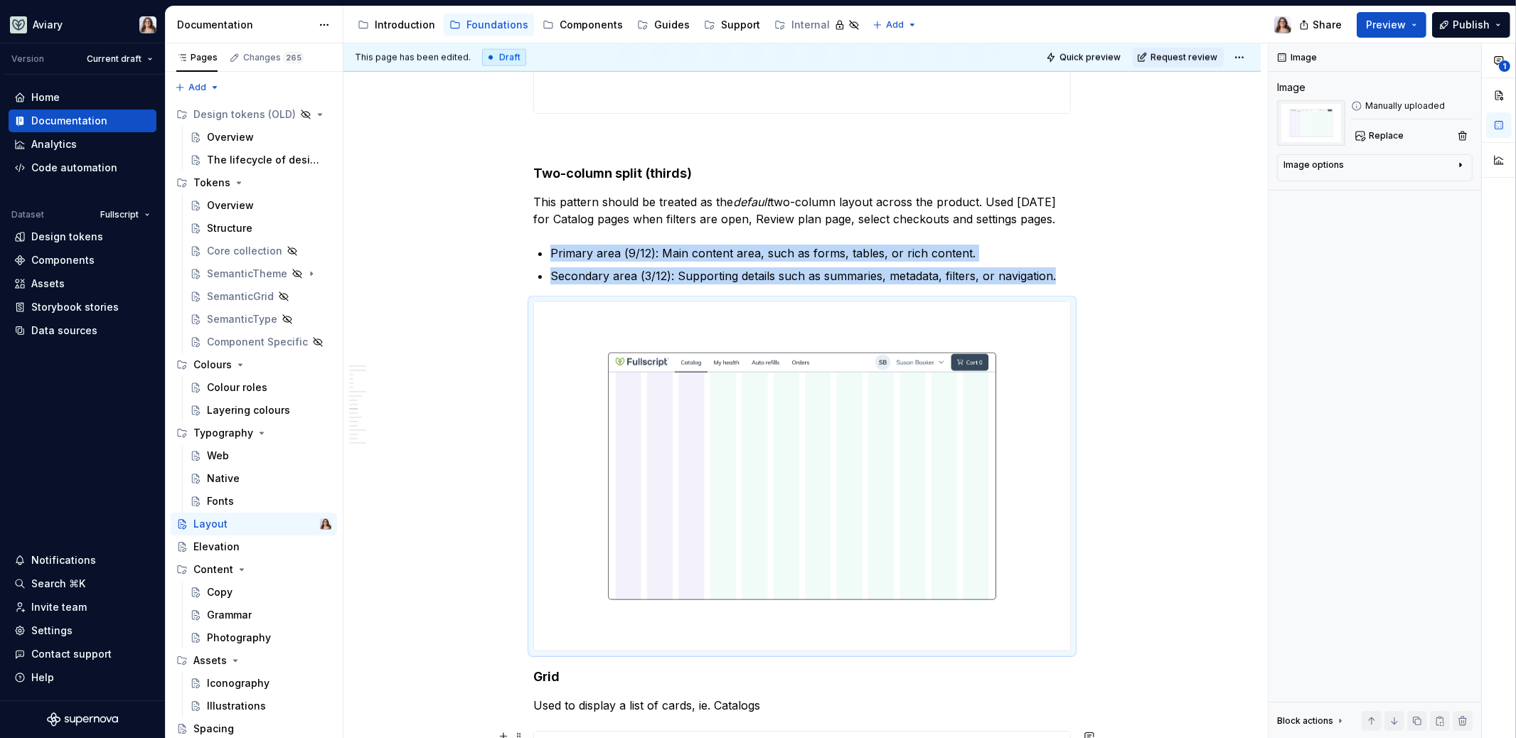
scroll to position [2655, 0]
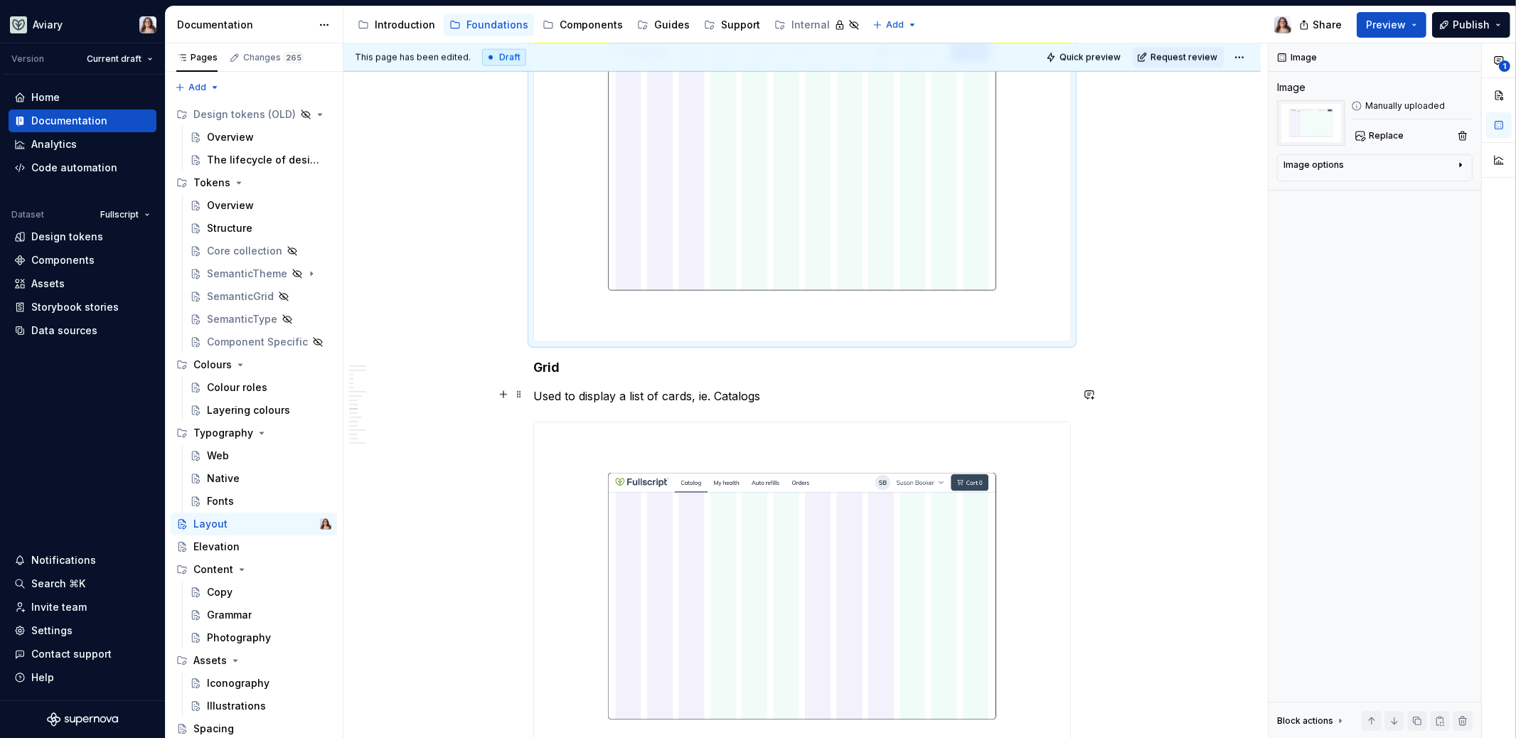
click at [757, 388] on p "Used to display a list of cards, ie. Catalogs" at bounding box center [801, 395] width 537 height 17
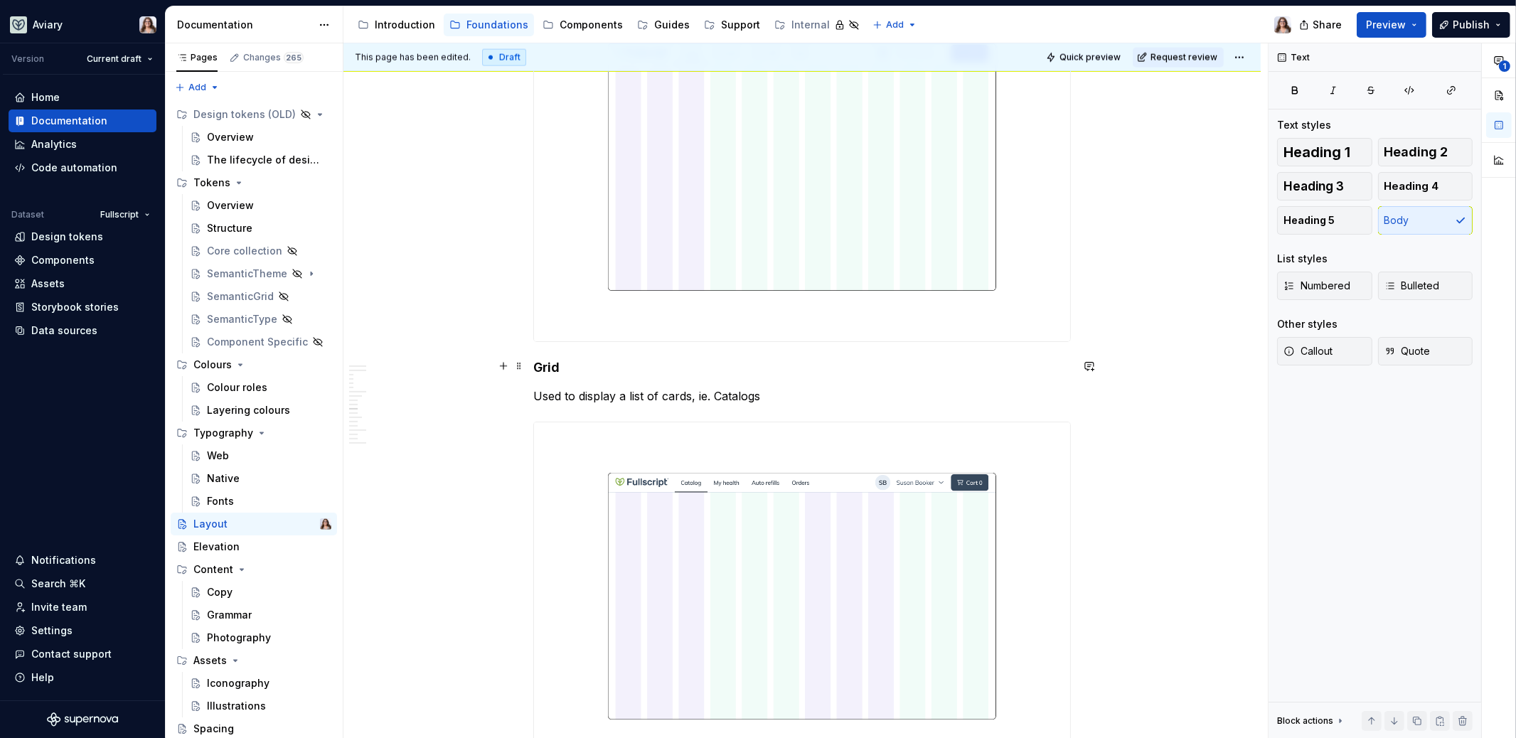
click at [534, 368] on h4 "Grid" at bounding box center [801, 367] width 537 height 17
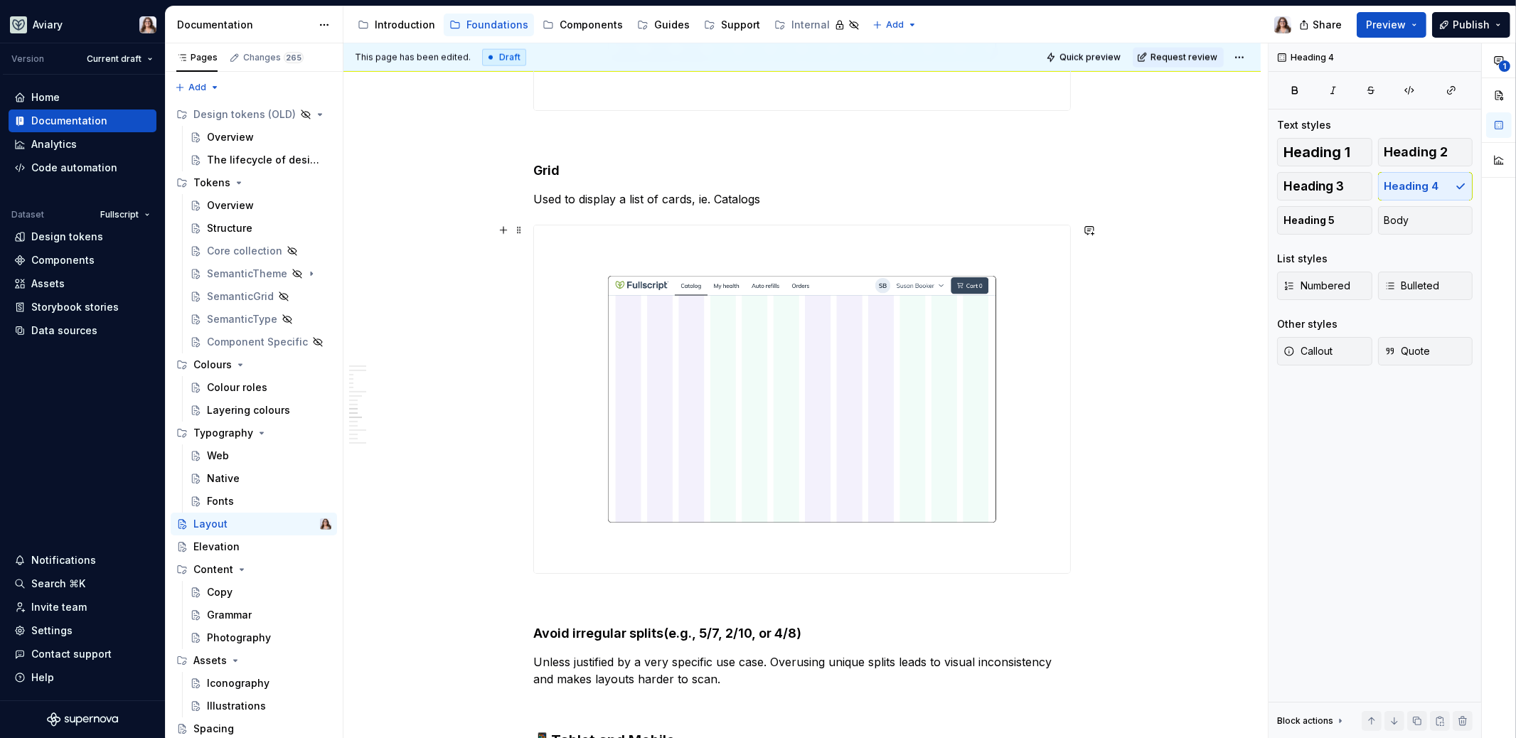
scroll to position [2888, 0]
click at [766, 195] on p "Used to display a list of cards, ie. Catalogs" at bounding box center [801, 197] width 537 height 17
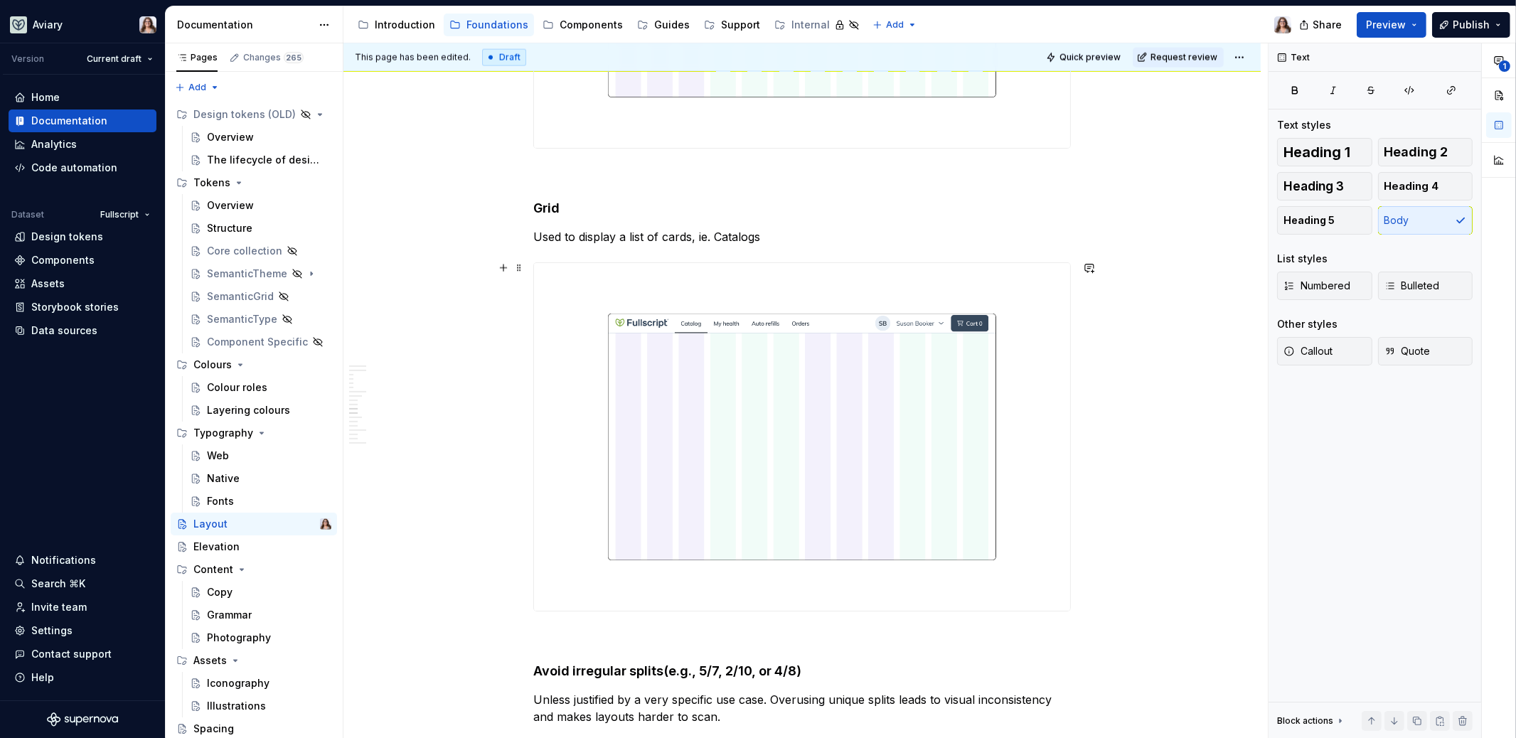
scroll to position [2848, 0]
click at [534, 239] on p "Used to display a list of cards, ie. Catalogs" at bounding box center [801, 237] width 537 height 17
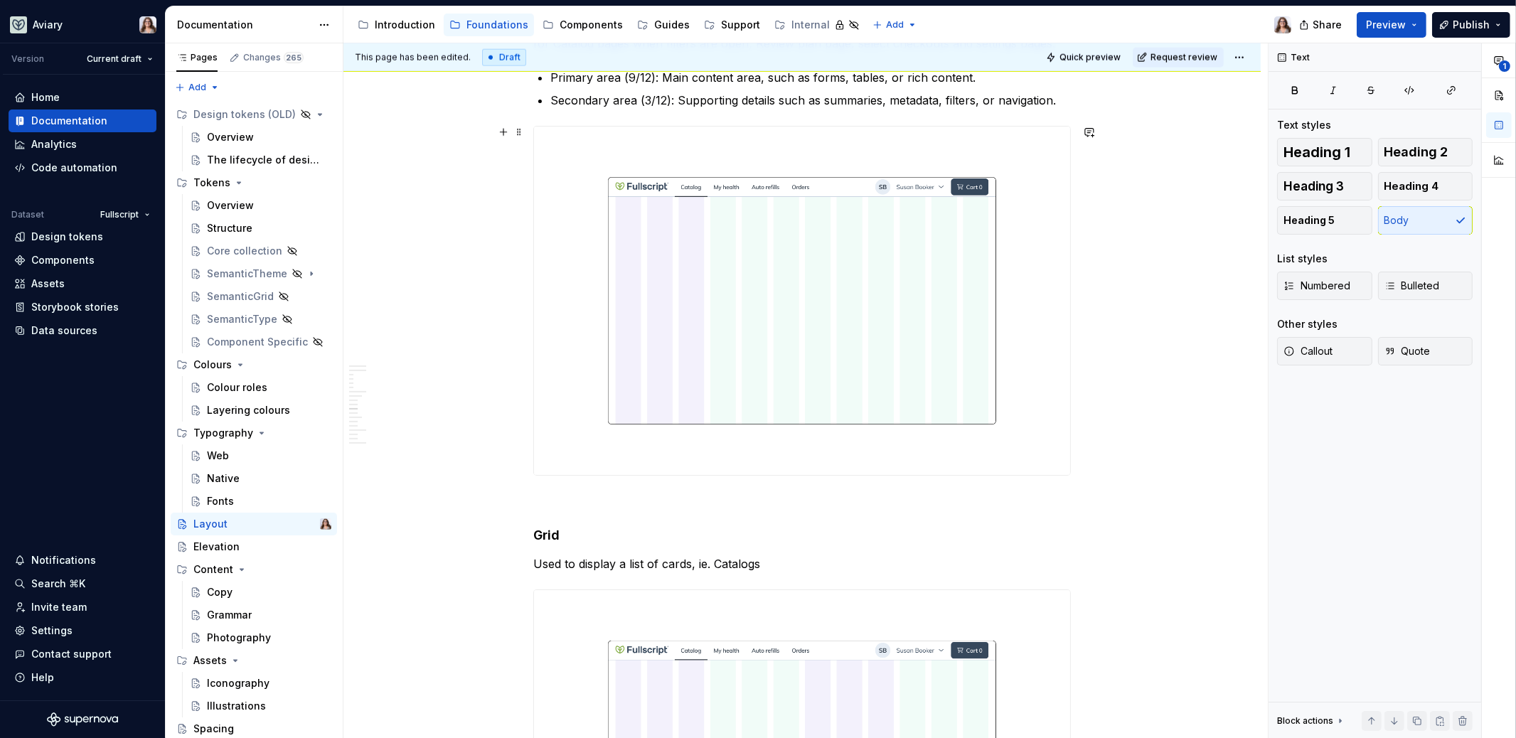
scroll to position [2523, 0]
click at [762, 561] on p "Used to display a list of cards, ie. Catalogs" at bounding box center [801, 562] width 537 height 17
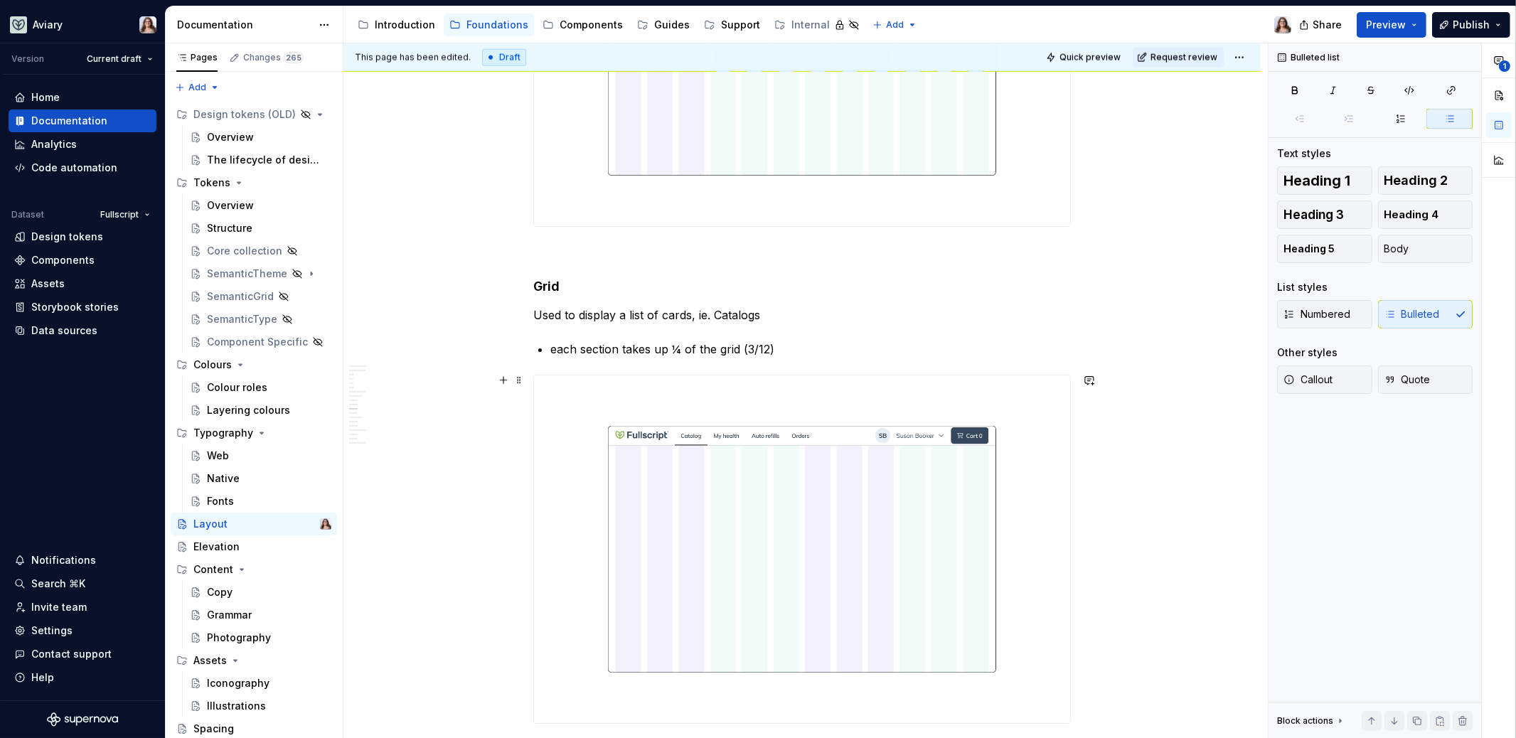
scroll to position [2785, 0]
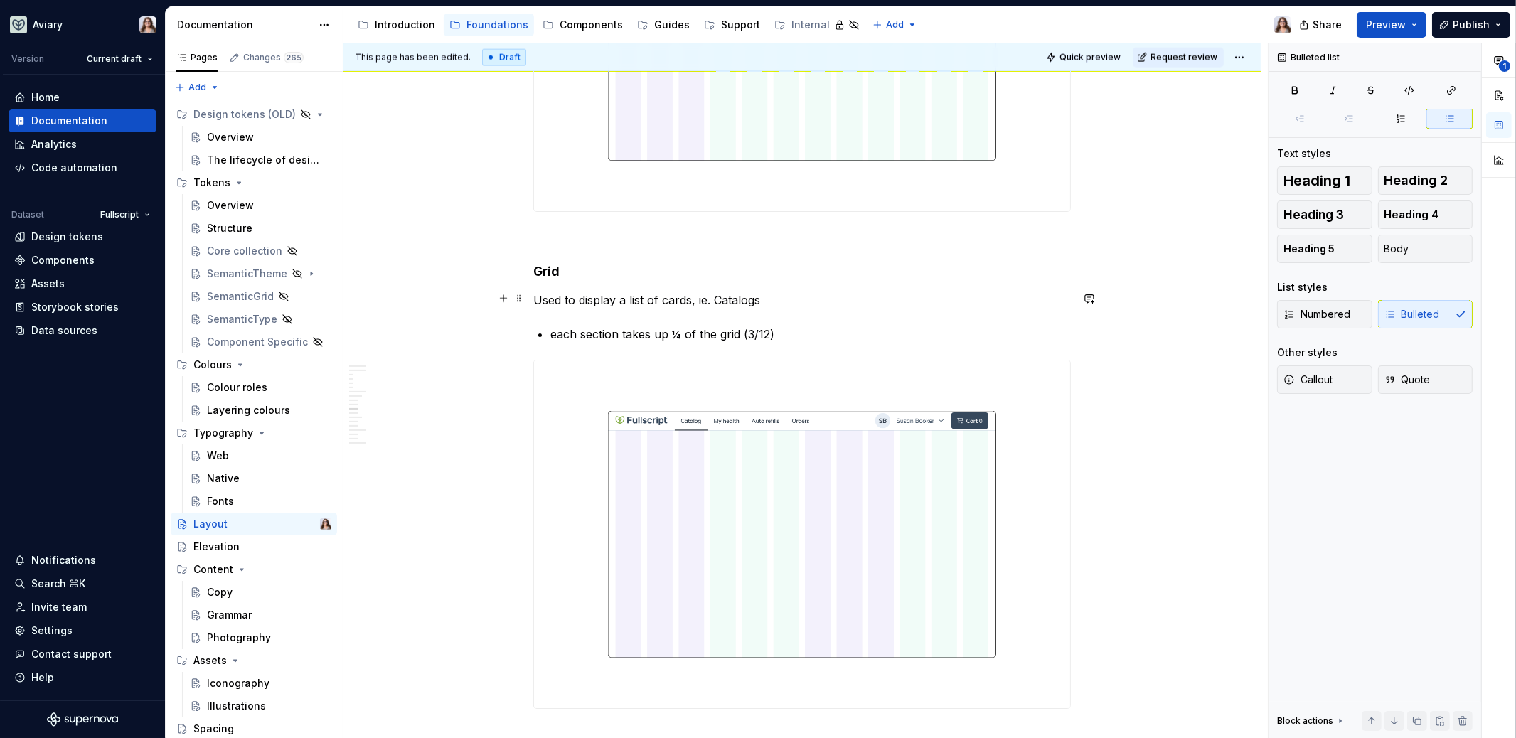
click at [763, 296] on p "Used to display a list of cards, ie. Catalogs" at bounding box center [801, 299] width 537 height 17
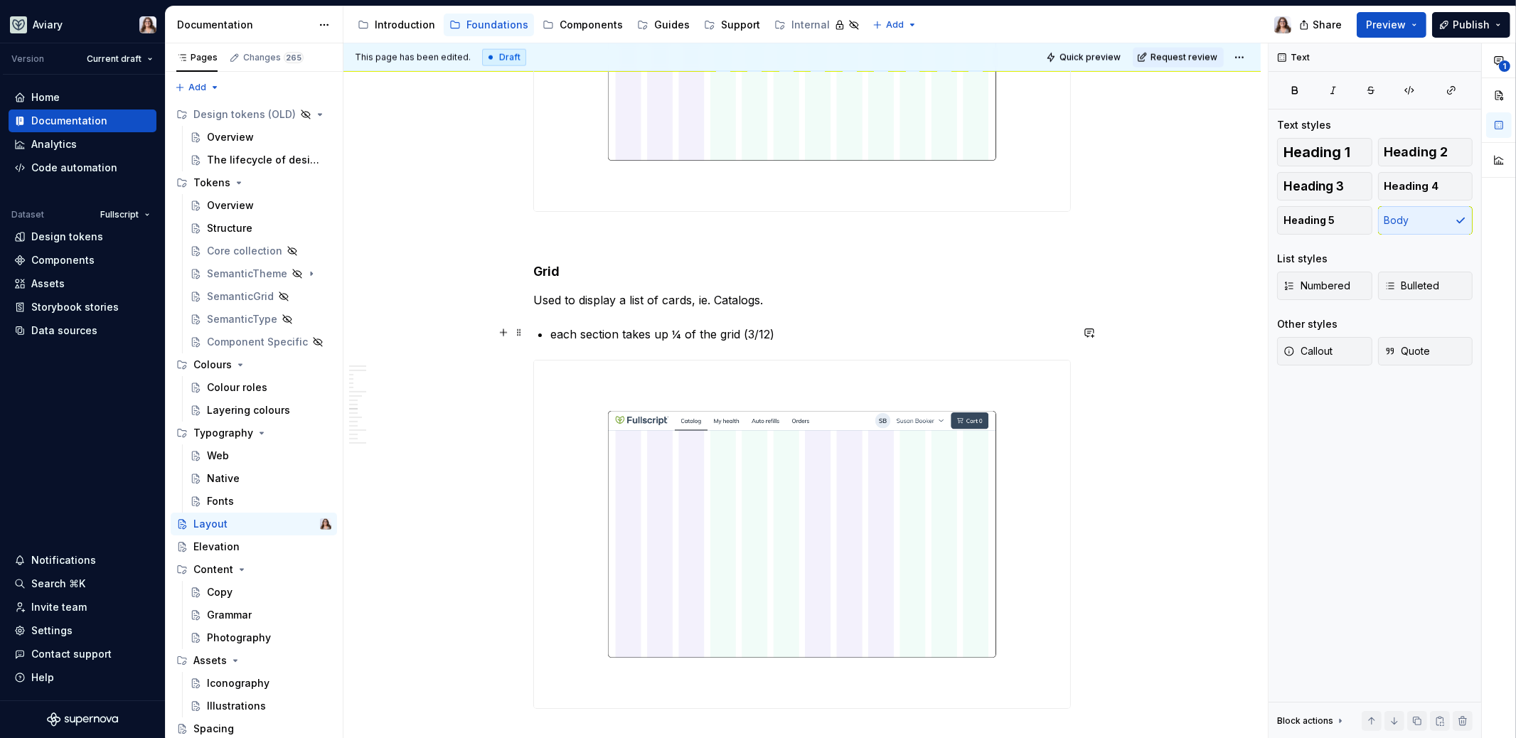
click at [778, 335] on p "each section takes up ¼ of the grid (3/12)" at bounding box center [810, 334] width 520 height 17
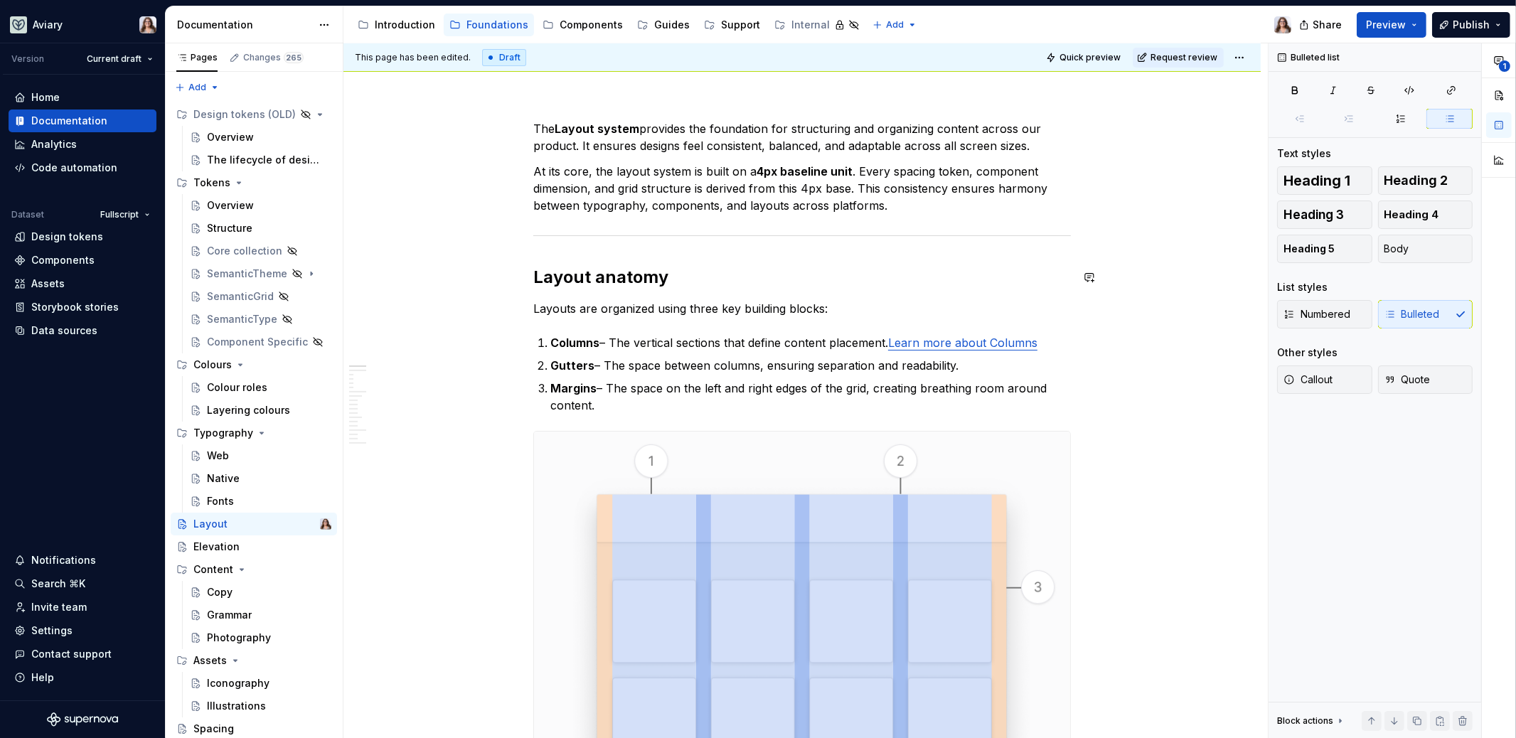
scroll to position [0, 0]
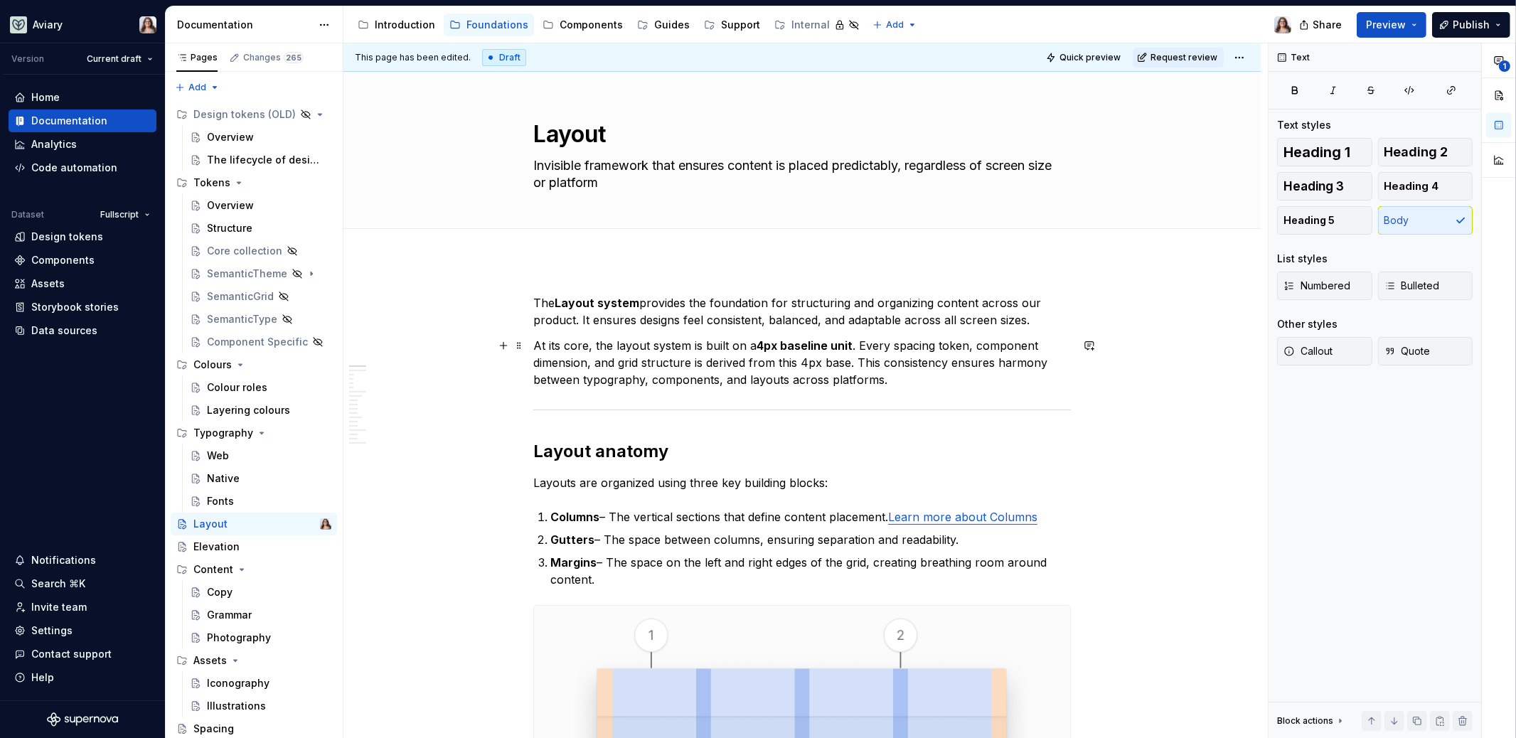
click at [921, 371] on p "At its core, the layout system is built on a 4px baseline unit . Every spacing …" at bounding box center [801, 362] width 537 height 51
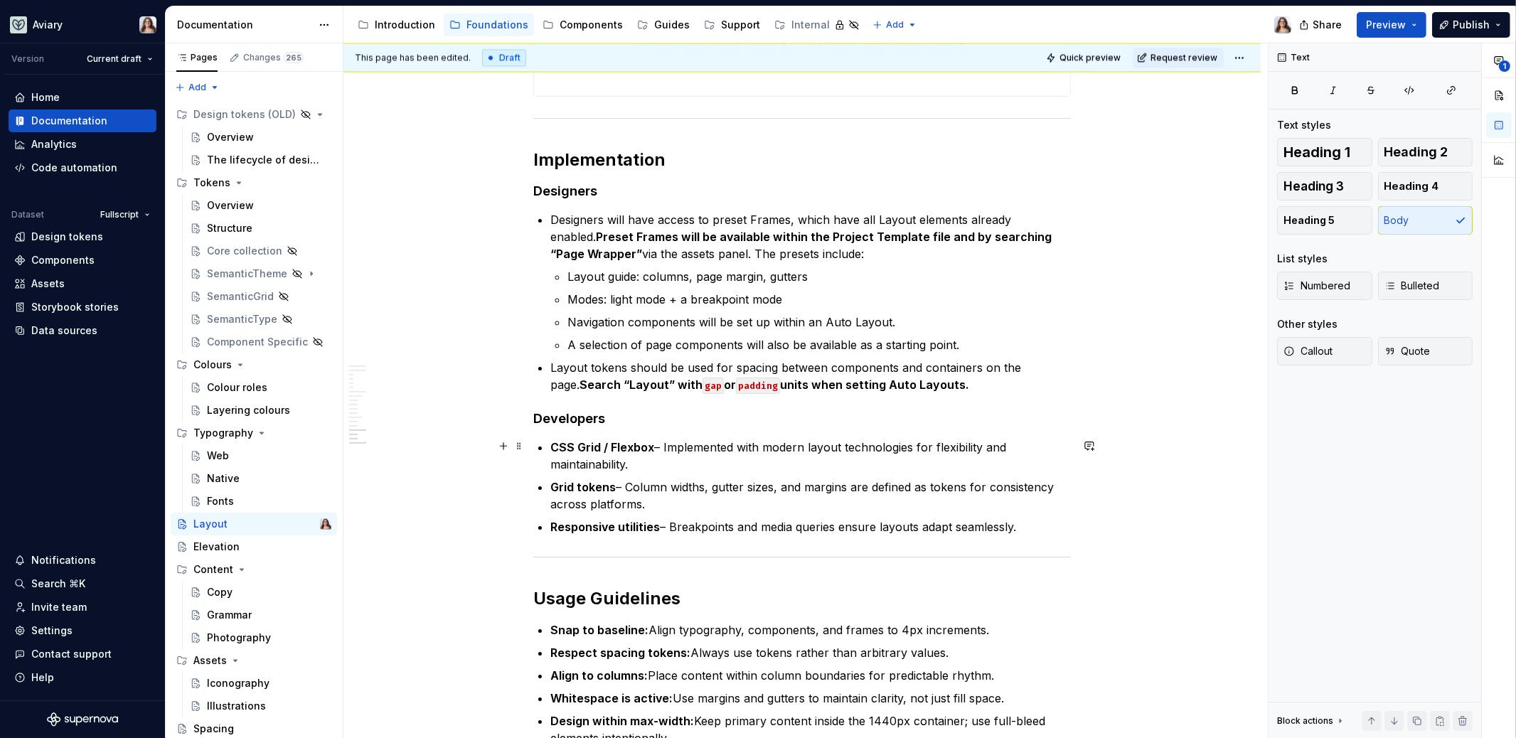
scroll to position [4224, 0]
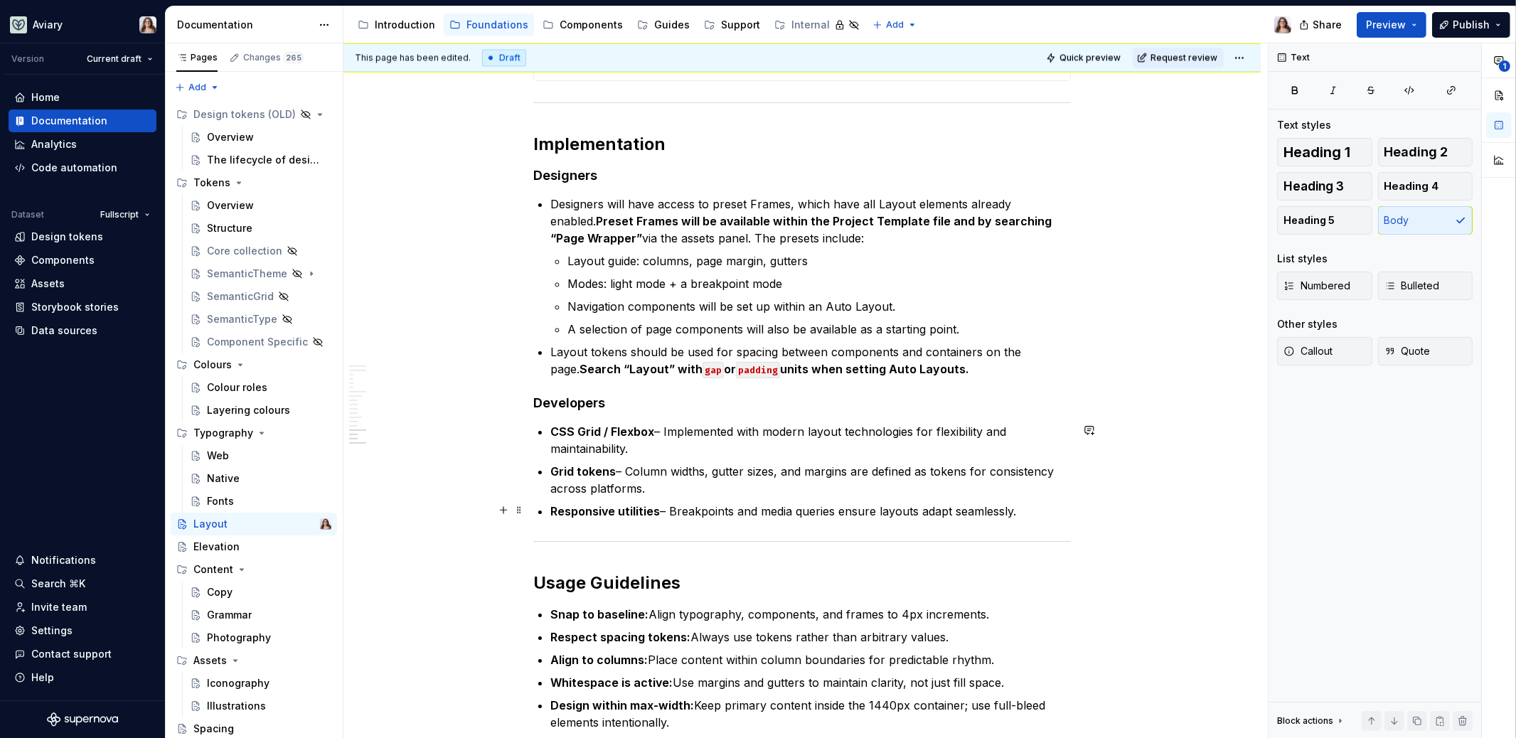
click at [704, 513] on p "Responsive utilities – Breakpoints and media queries ensure layouts adapt seaml…" at bounding box center [810, 511] width 520 height 17
drag, startPoint x: 535, startPoint y: 401, endPoint x: 1022, endPoint y: 507, distance: 499.0
click at [1087, 431] on button "button" at bounding box center [1089, 430] width 20 height 20
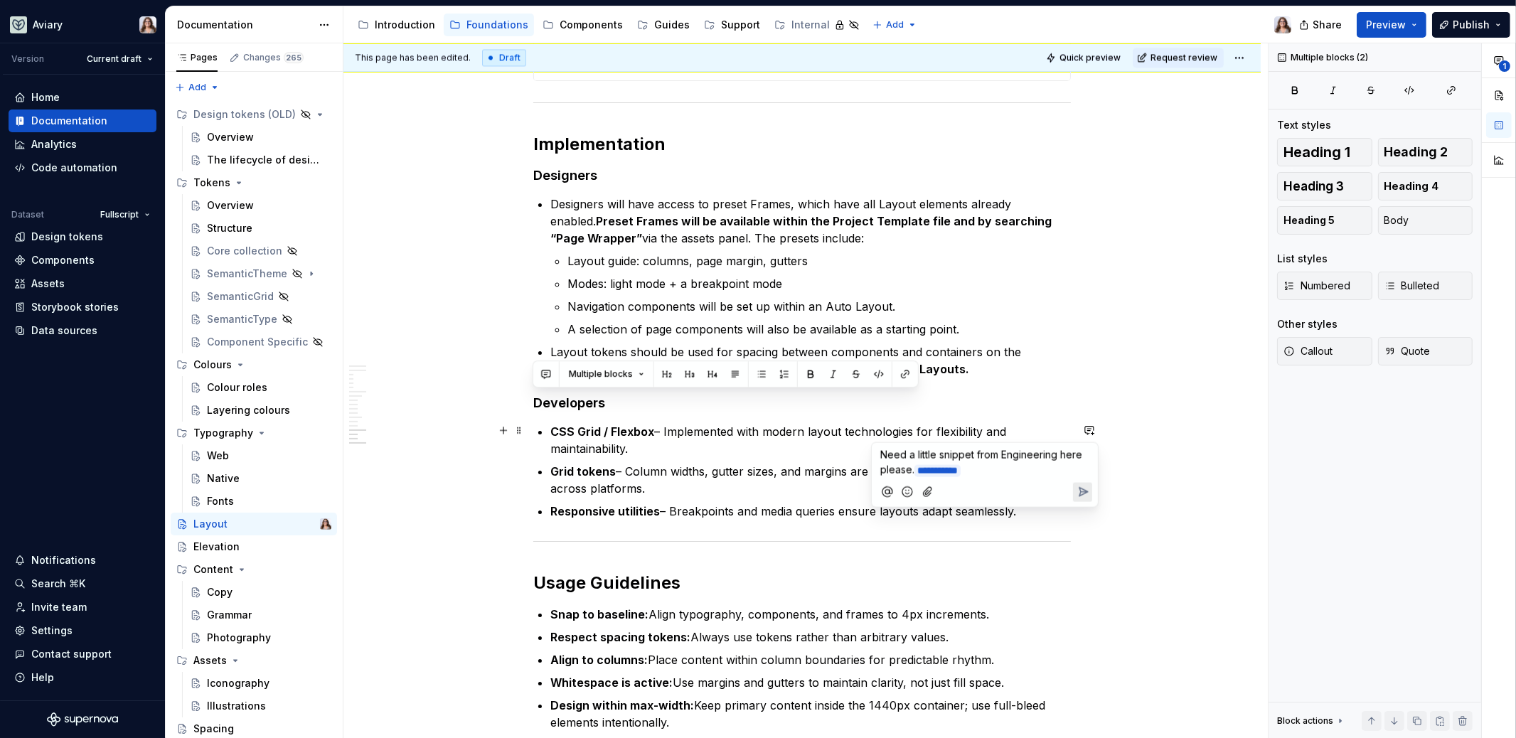
click at [1081, 489] on icon "Send" at bounding box center [1083, 492] width 9 height 9
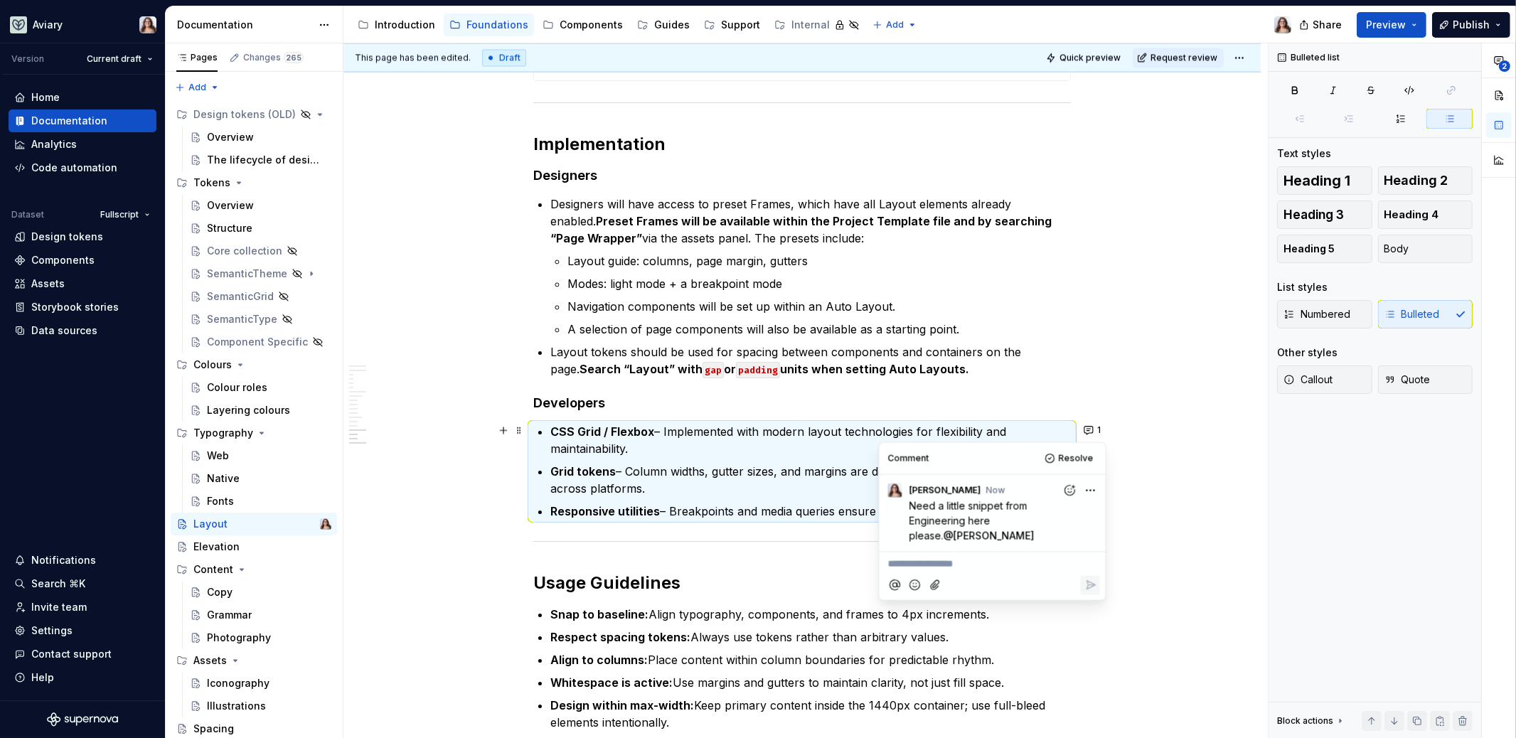
click at [777, 463] on p "Grid tokens – Column widths, gutter sizes, and margins are defined as tokens fo…" at bounding box center [810, 480] width 520 height 34
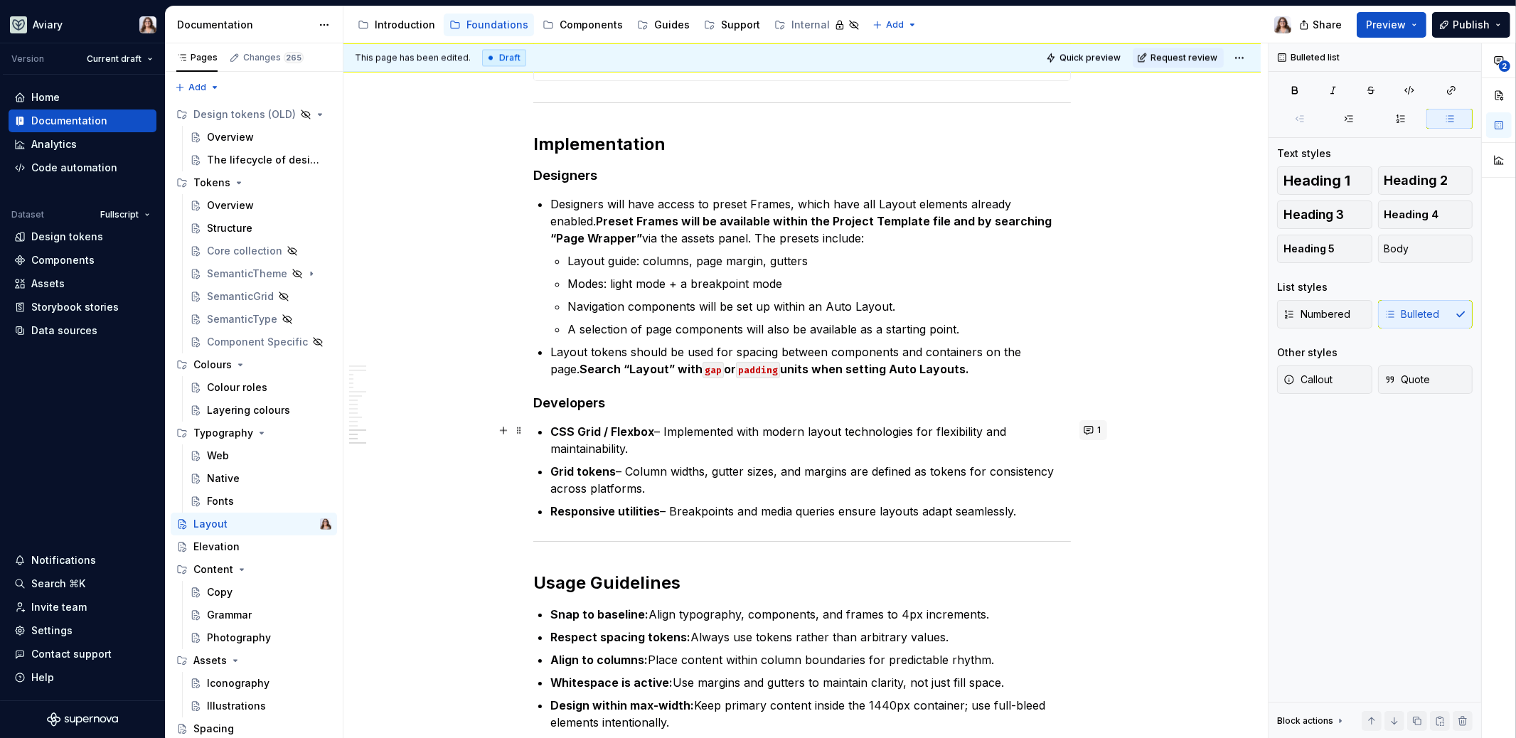
click at [1093, 431] on button "1" at bounding box center [1093, 430] width 28 height 20
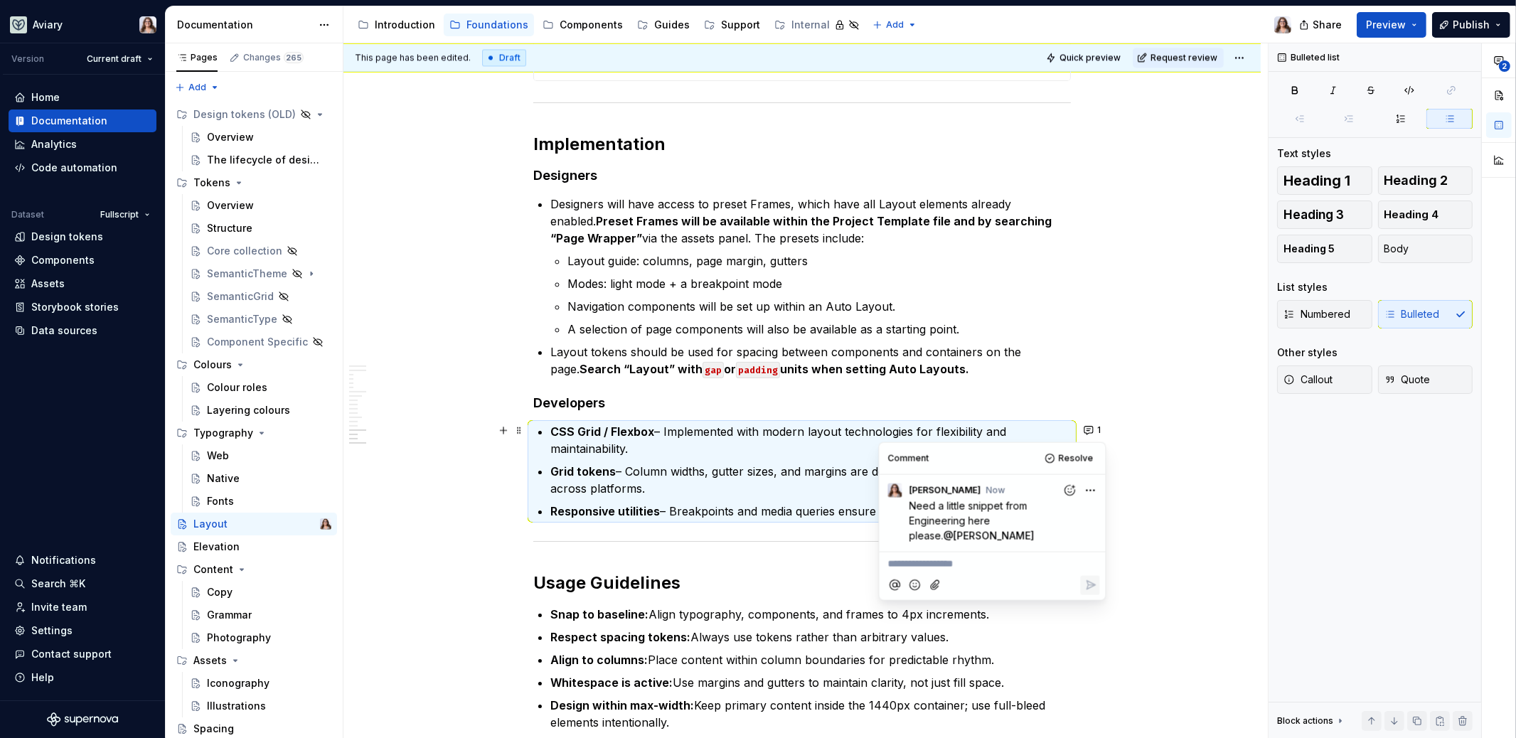
click at [775, 463] on p "Grid tokens – Column widths, gutter sizes, and margins are defined as tokens fo…" at bounding box center [810, 480] width 520 height 34
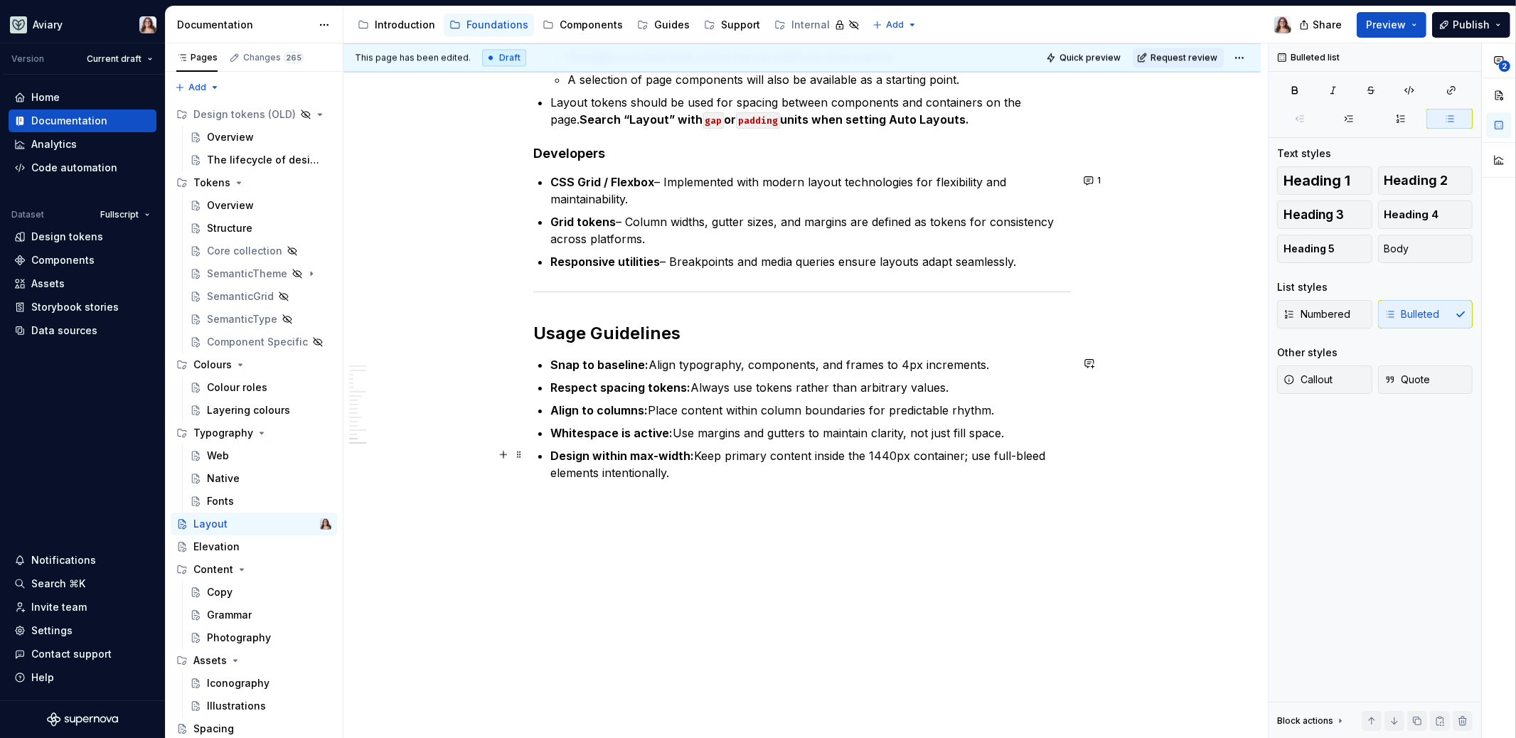
scroll to position [4486, 0]
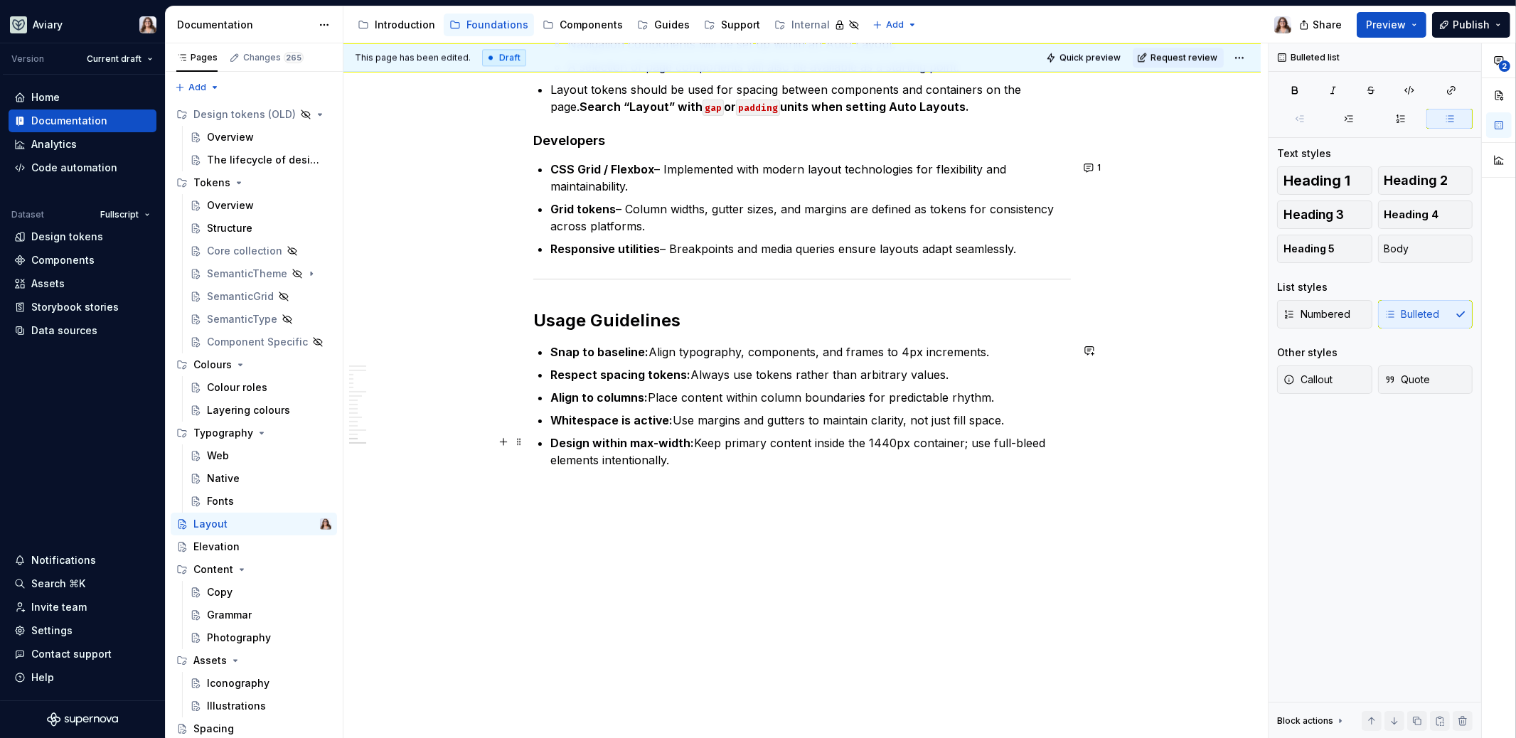
click at [707, 459] on p "Design within max-width: Keep primary content inside the 1440px container; use …" at bounding box center [810, 451] width 520 height 34
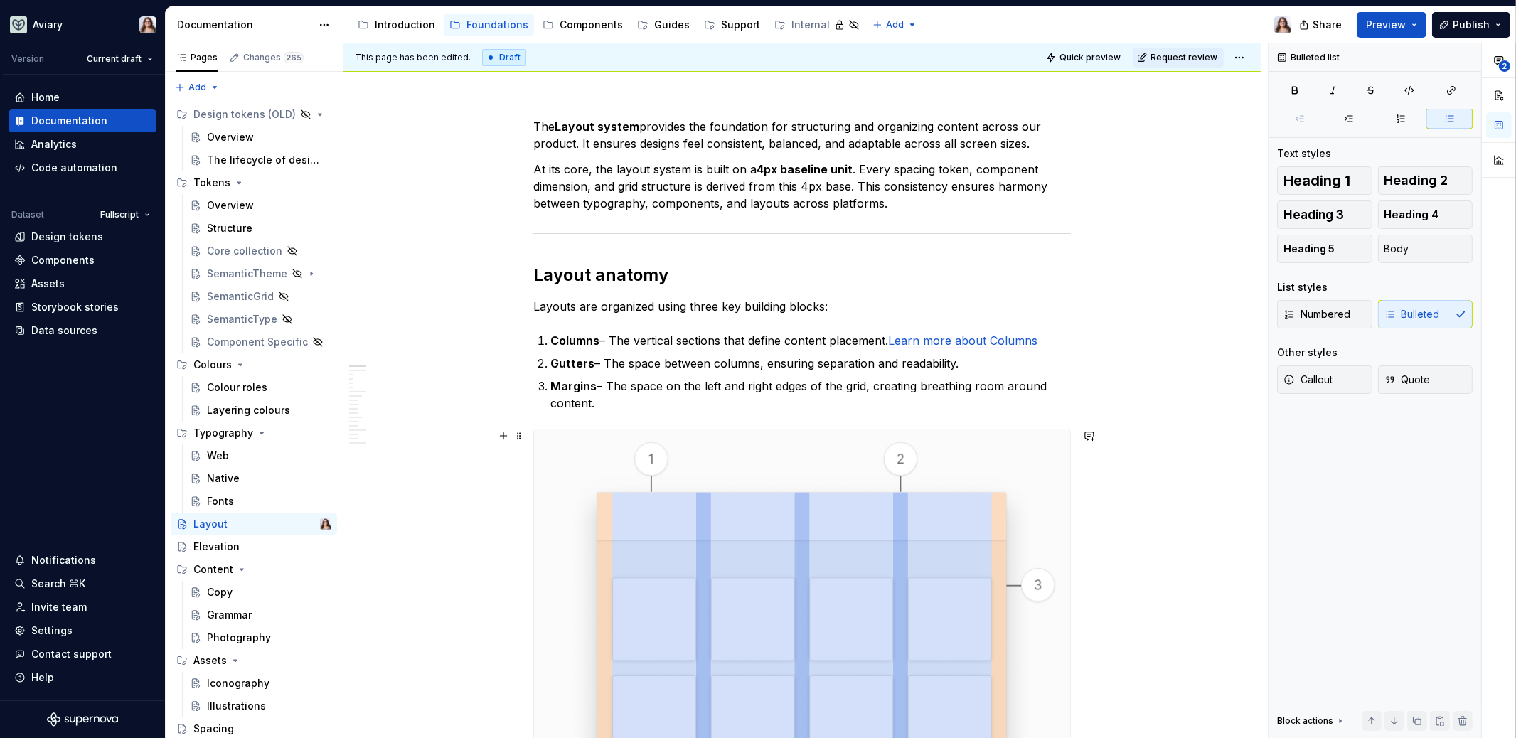
scroll to position [0, 0]
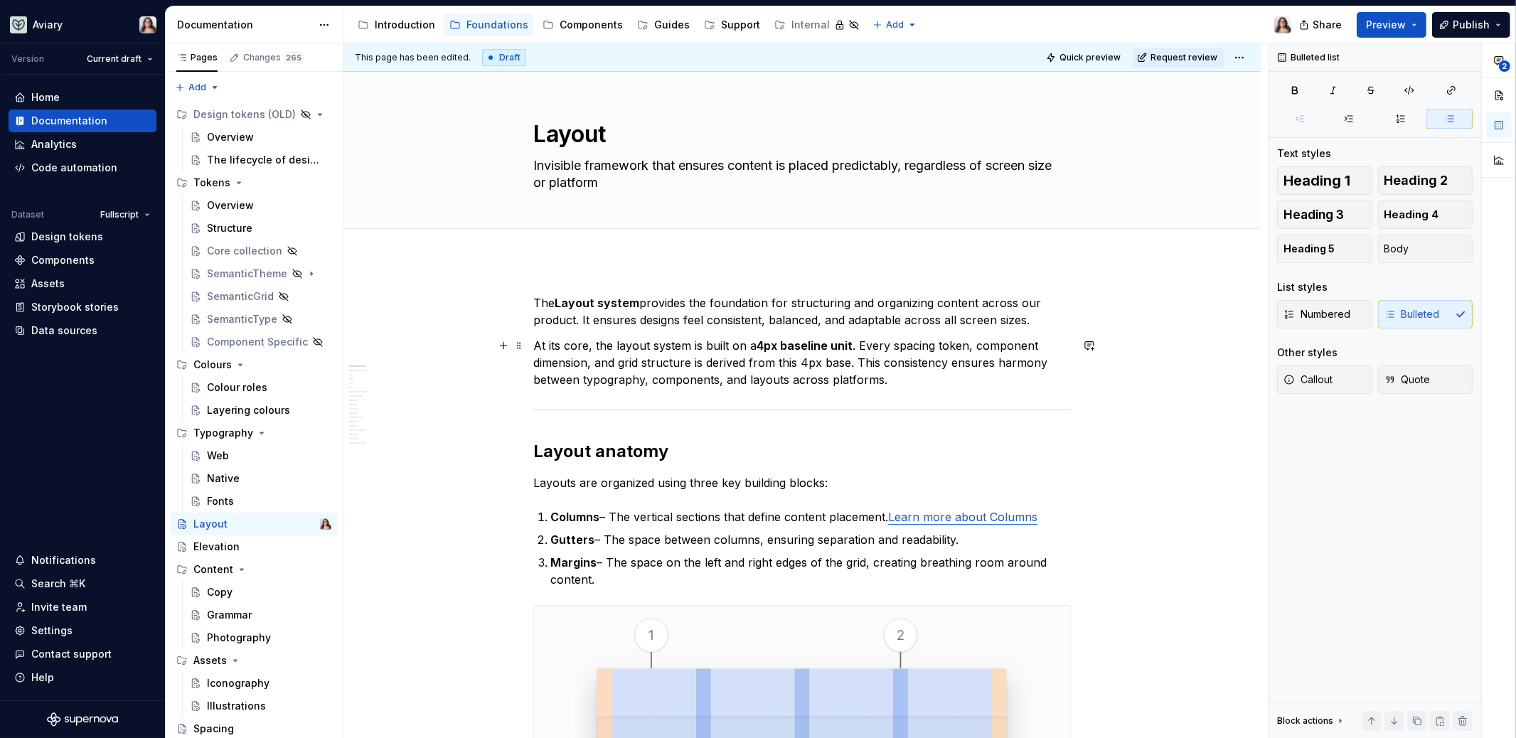
click at [902, 384] on p "At its core, the layout system is built on a 4px baseline unit . Every spacing …" at bounding box center [801, 362] width 537 height 51
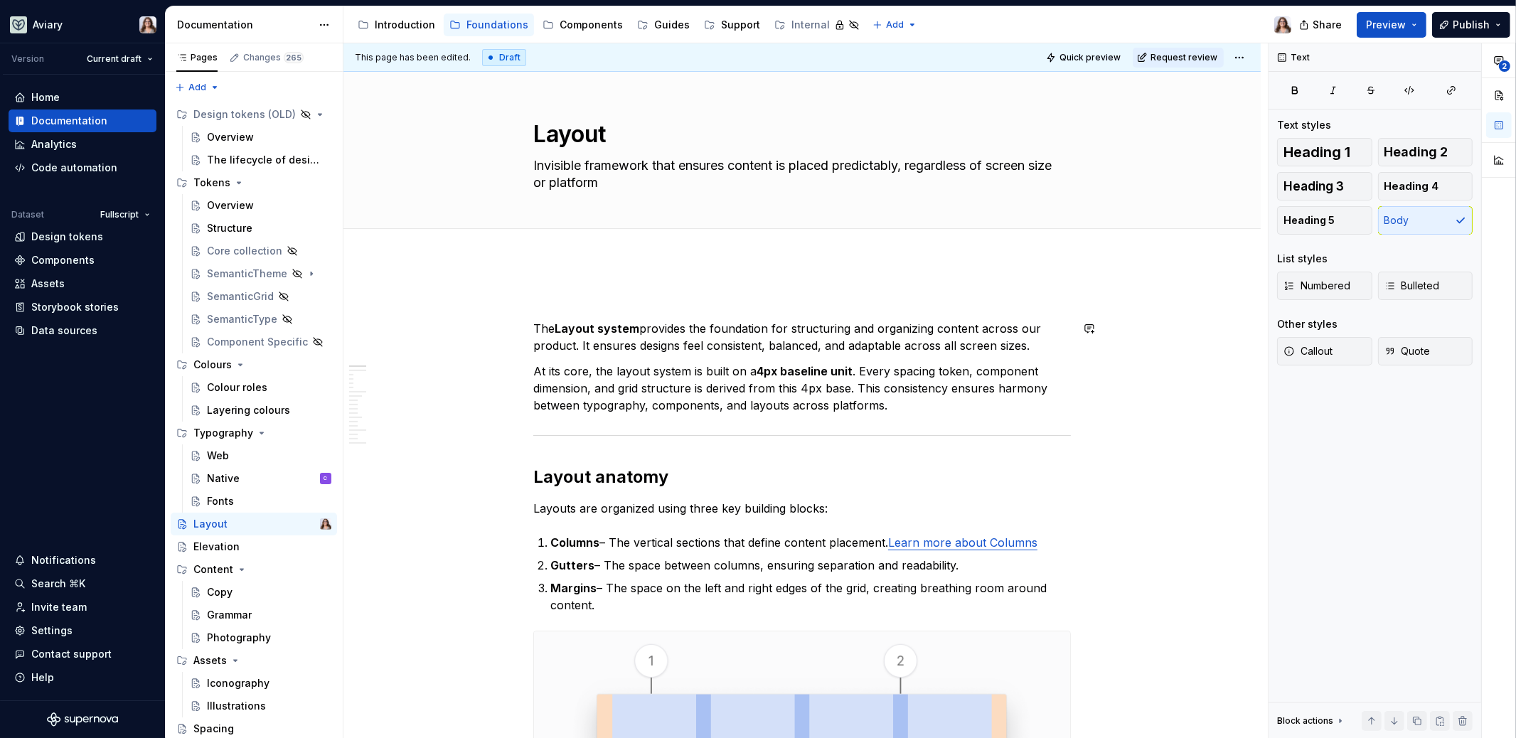
click at [535, 329] on p "The Layout system provides the foundation for structuring and organizing conten…" at bounding box center [801, 337] width 537 height 34
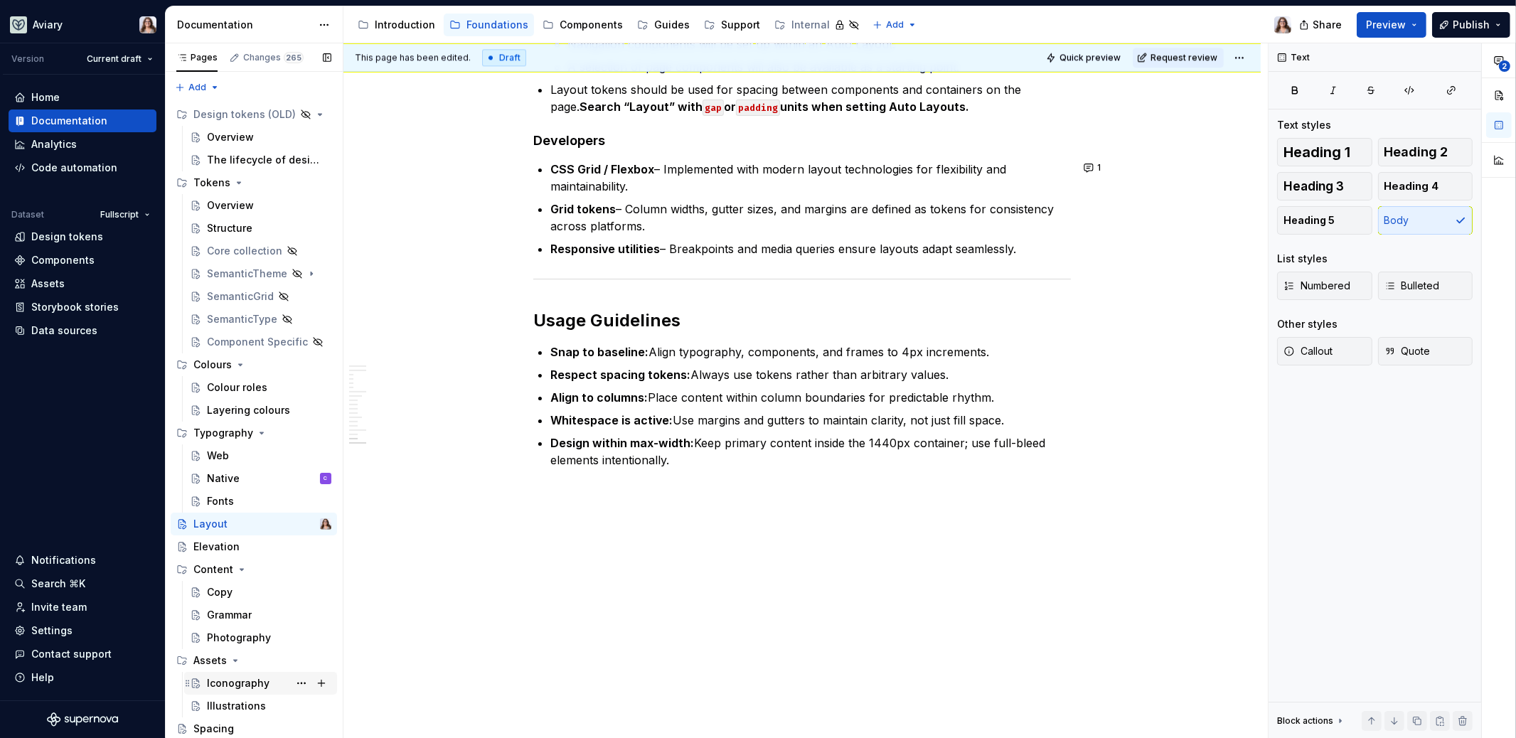
scroll to position [21, 0]
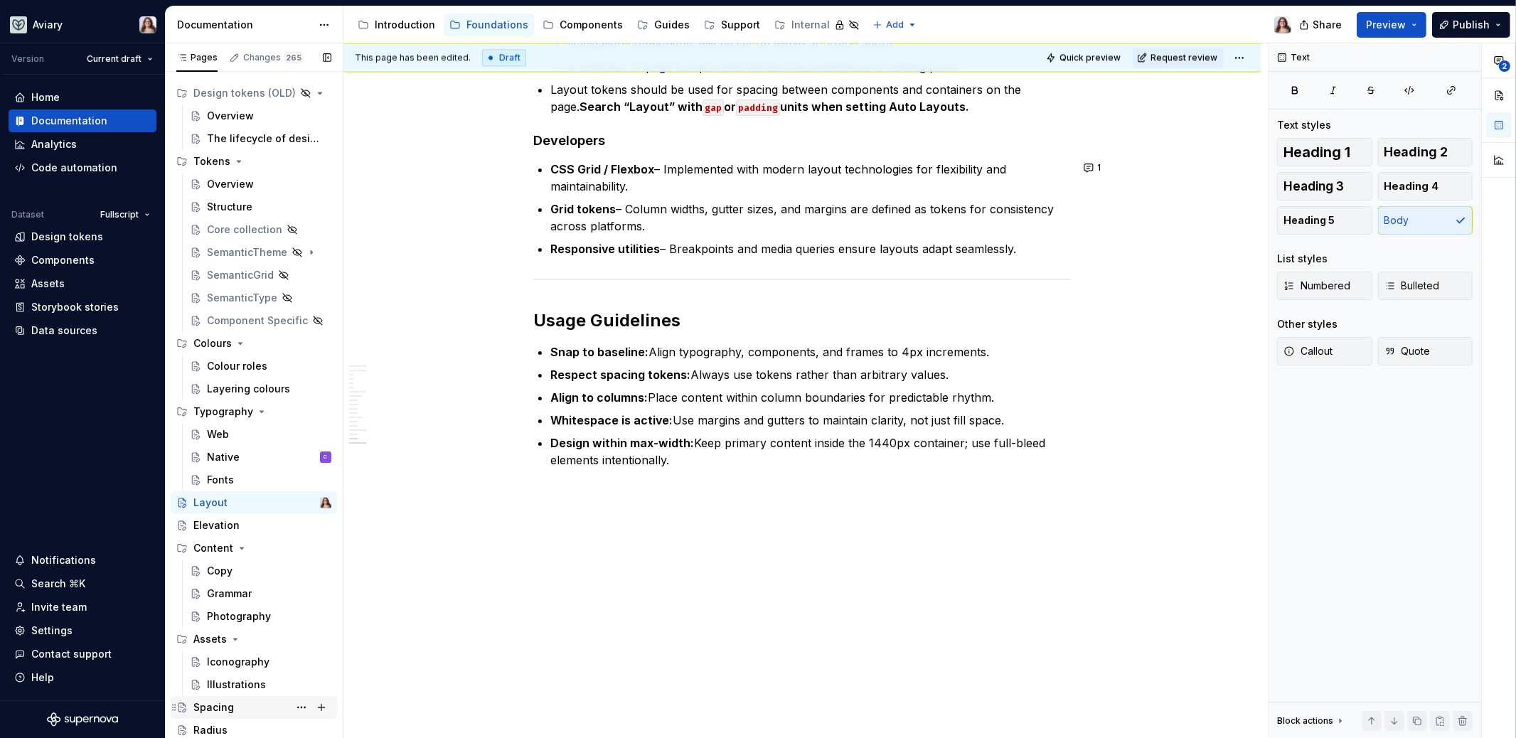
click at [226, 708] on div "Spacing" at bounding box center [213, 707] width 41 height 14
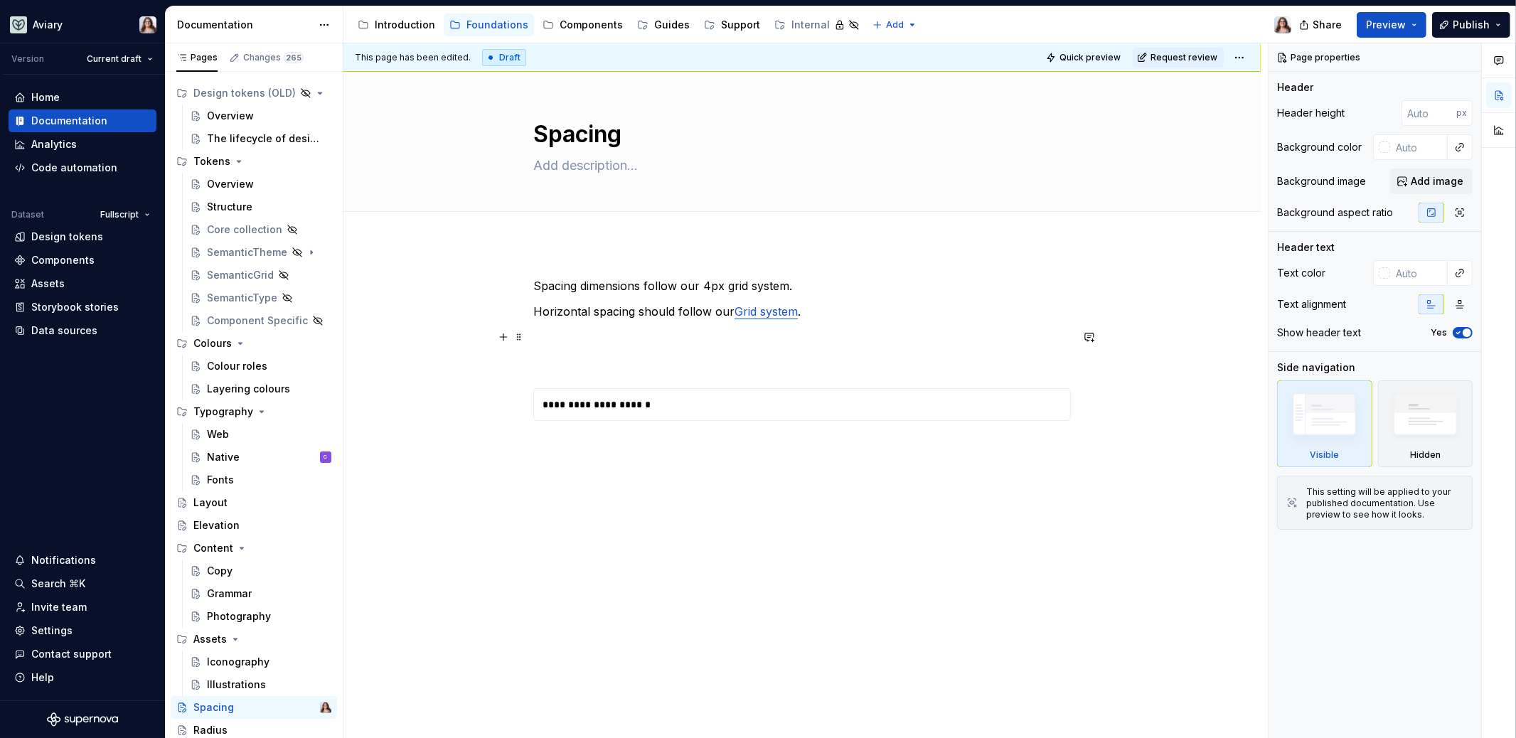
type textarea "*"
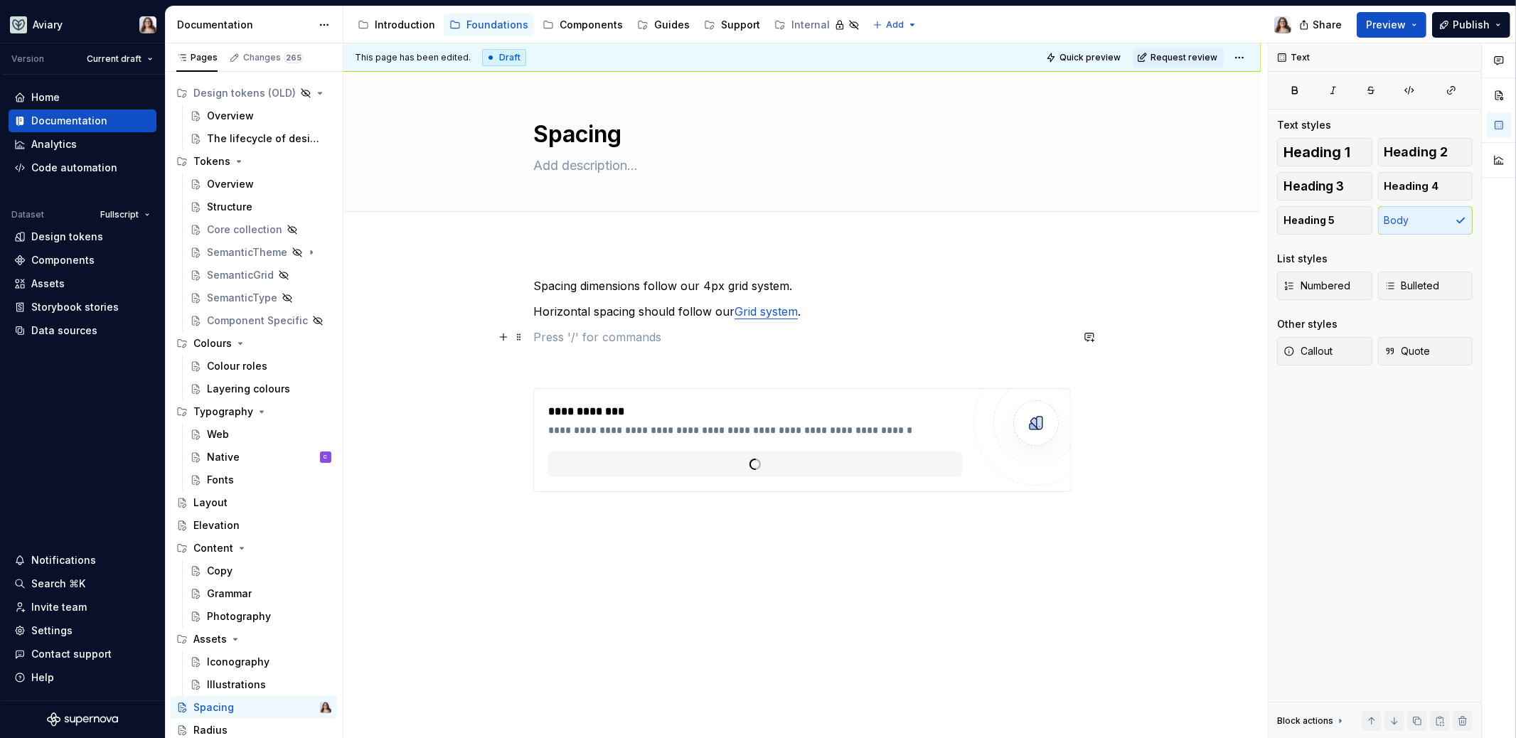
click at [663, 340] on p at bounding box center [801, 336] width 537 height 17
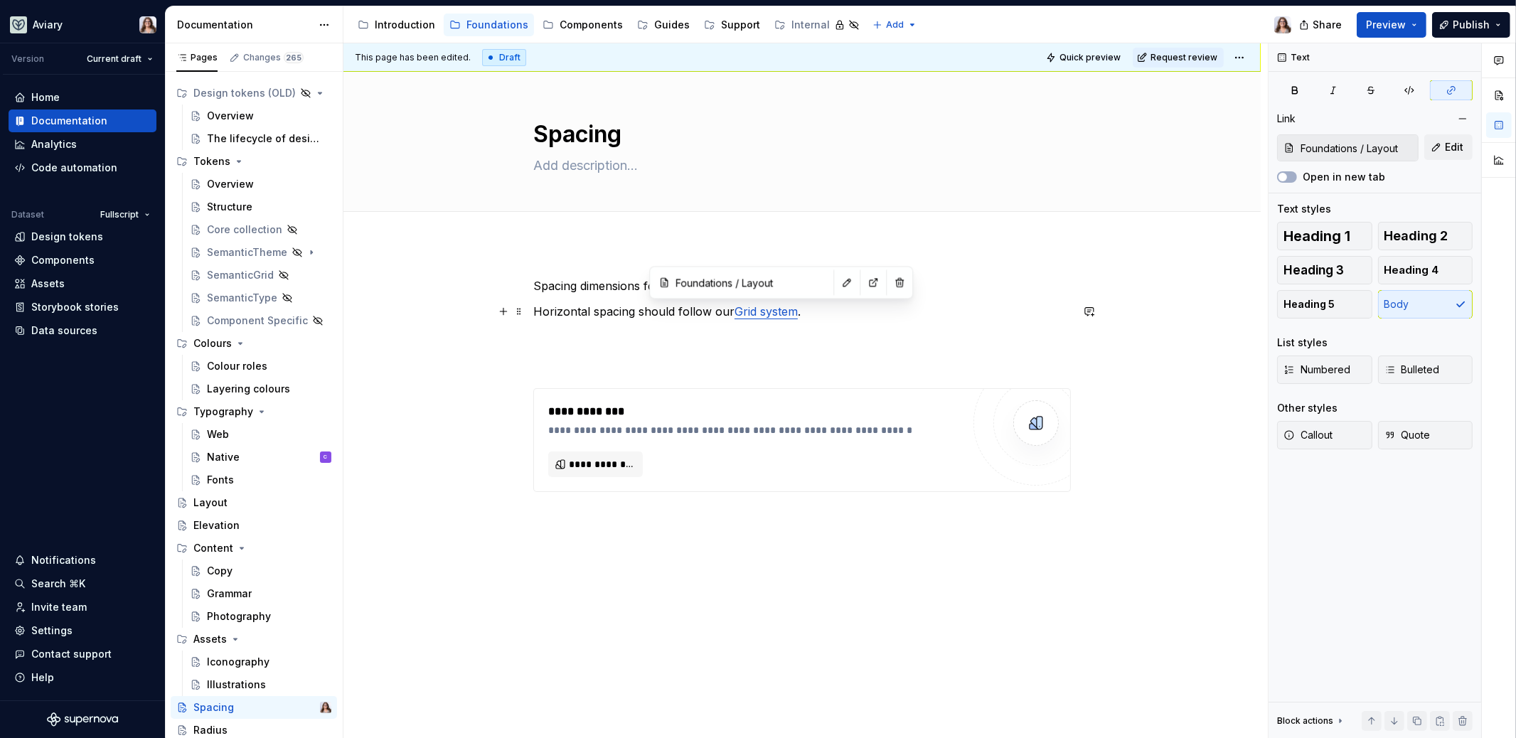
click at [761, 313] on link "Grid system" at bounding box center [765, 311] width 63 height 14
drag, startPoint x: 756, startPoint y: 313, endPoint x: 734, endPoint y: 312, distance: 21.4
click at [734, 312] on link "Grid system" at bounding box center [765, 311] width 63 height 14
click at [718, 344] on p at bounding box center [801, 336] width 537 height 17
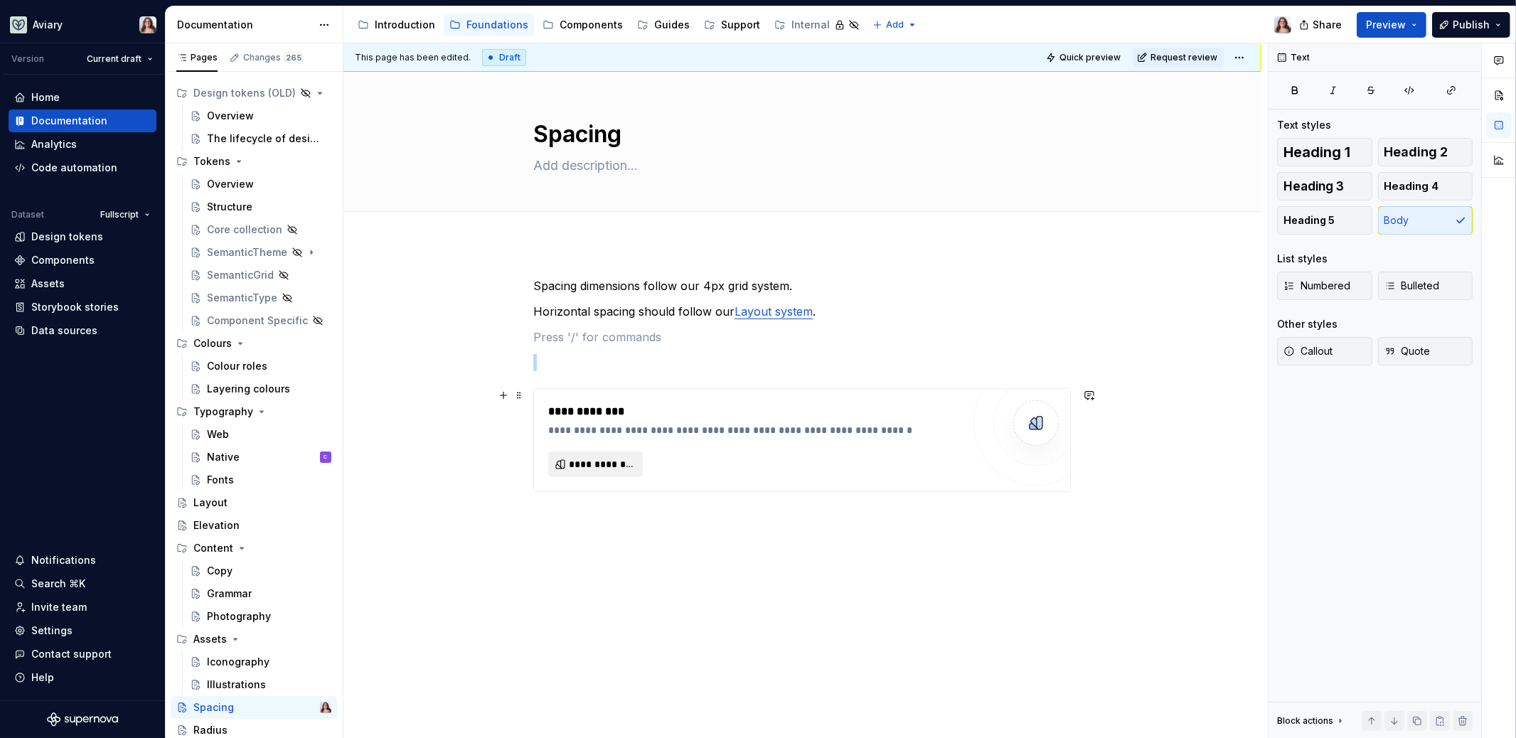
click at [581, 463] on span "**********" at bounding box center [601, 464] width 65 height 14
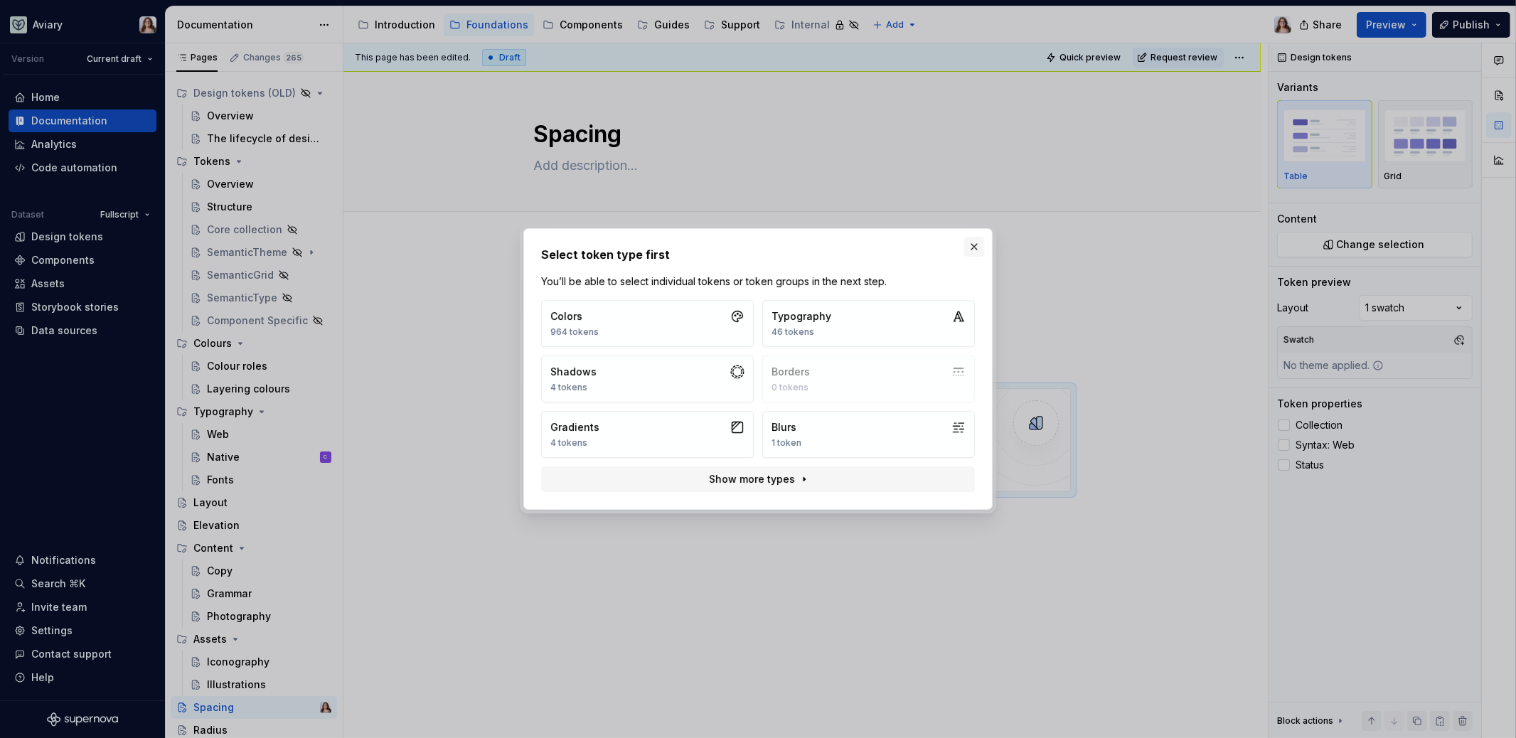
click at [968, 247] on button "button" at bounding box center [974, 247] width 20 height 20
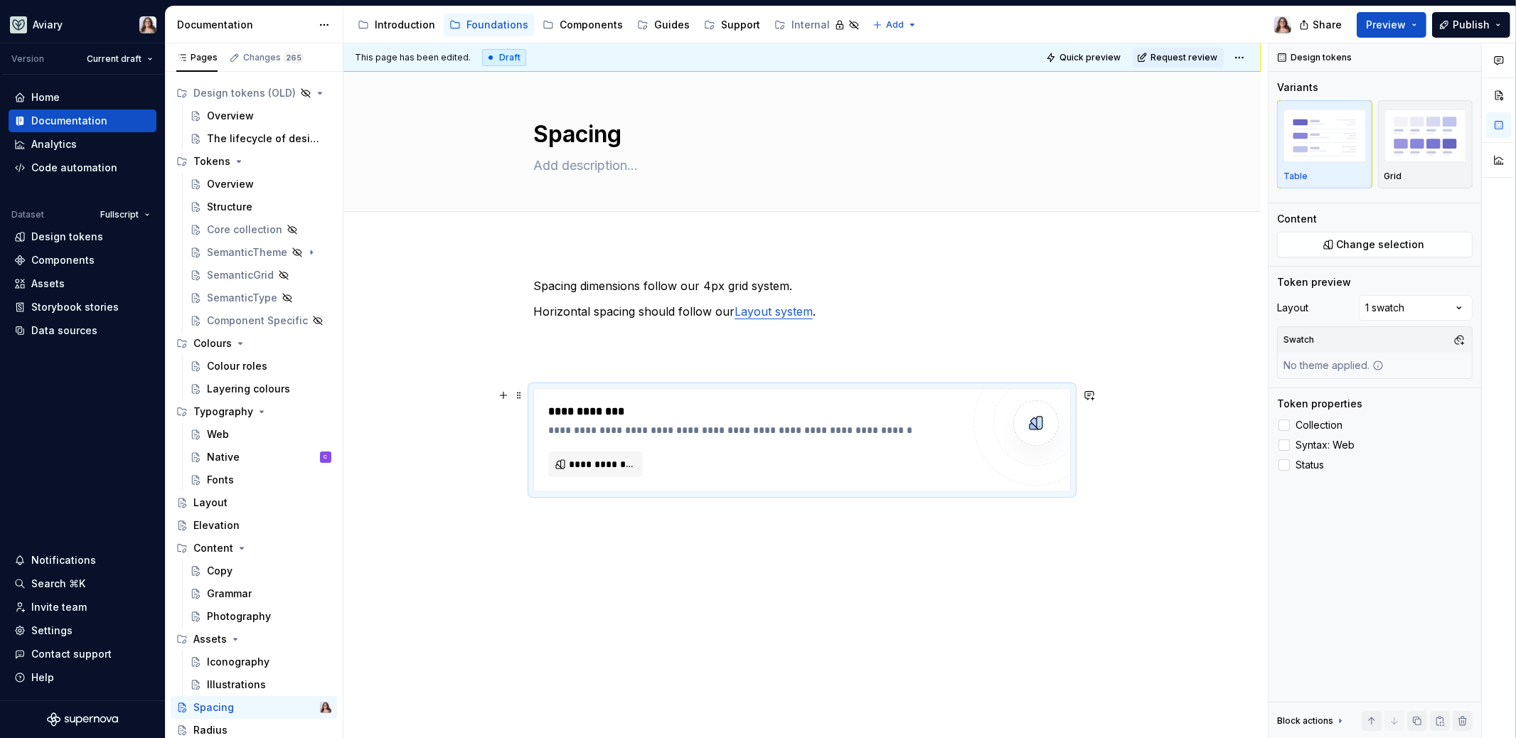
click at [745, 489] on div "**********" at bounding box center [802, 440] width 536 height 102
click at [709, 547] on div "**********" at bounding box center [801, 486] width 917 height 487
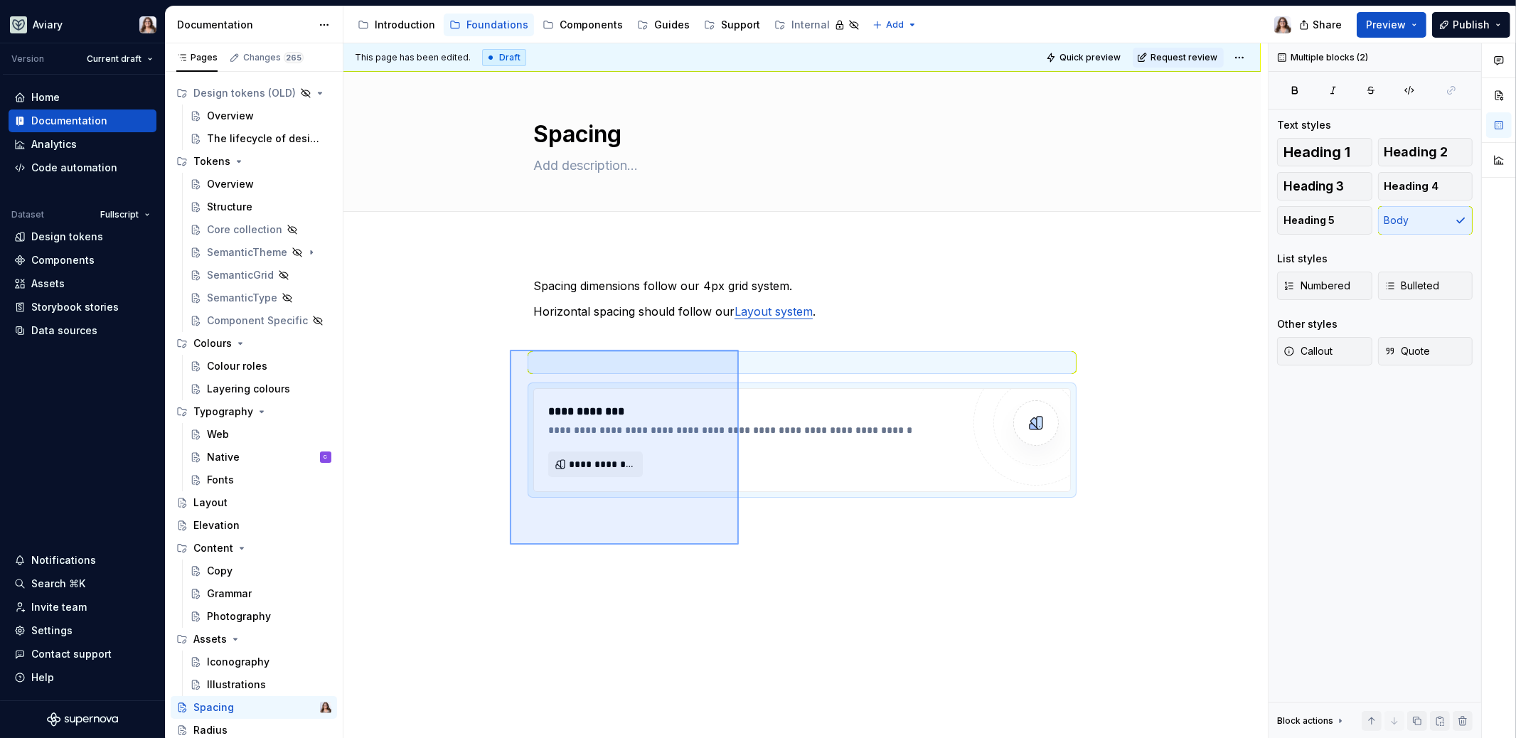
drag, startPoint x: 739, startPoint y: 545, endPoint x: 510, endPoint y: 351, distance: 299.6
click at [510, 351] on div "**********" at bounding box center [805, 390] width 924 height 695
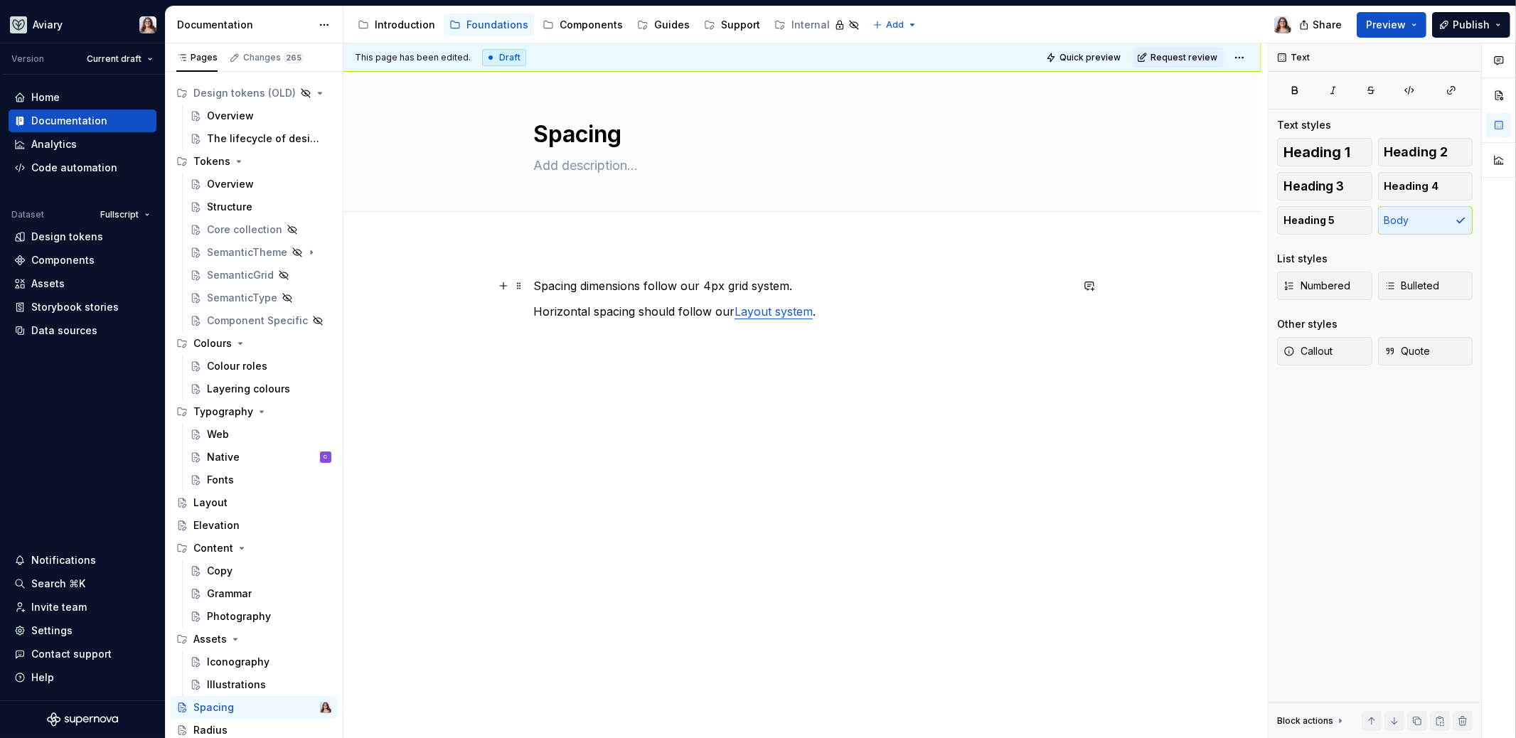
click at [790, 289] on p "Spacing dimensions follow our 4px grid system." at bounding box center [801, 285] width 537 height 17
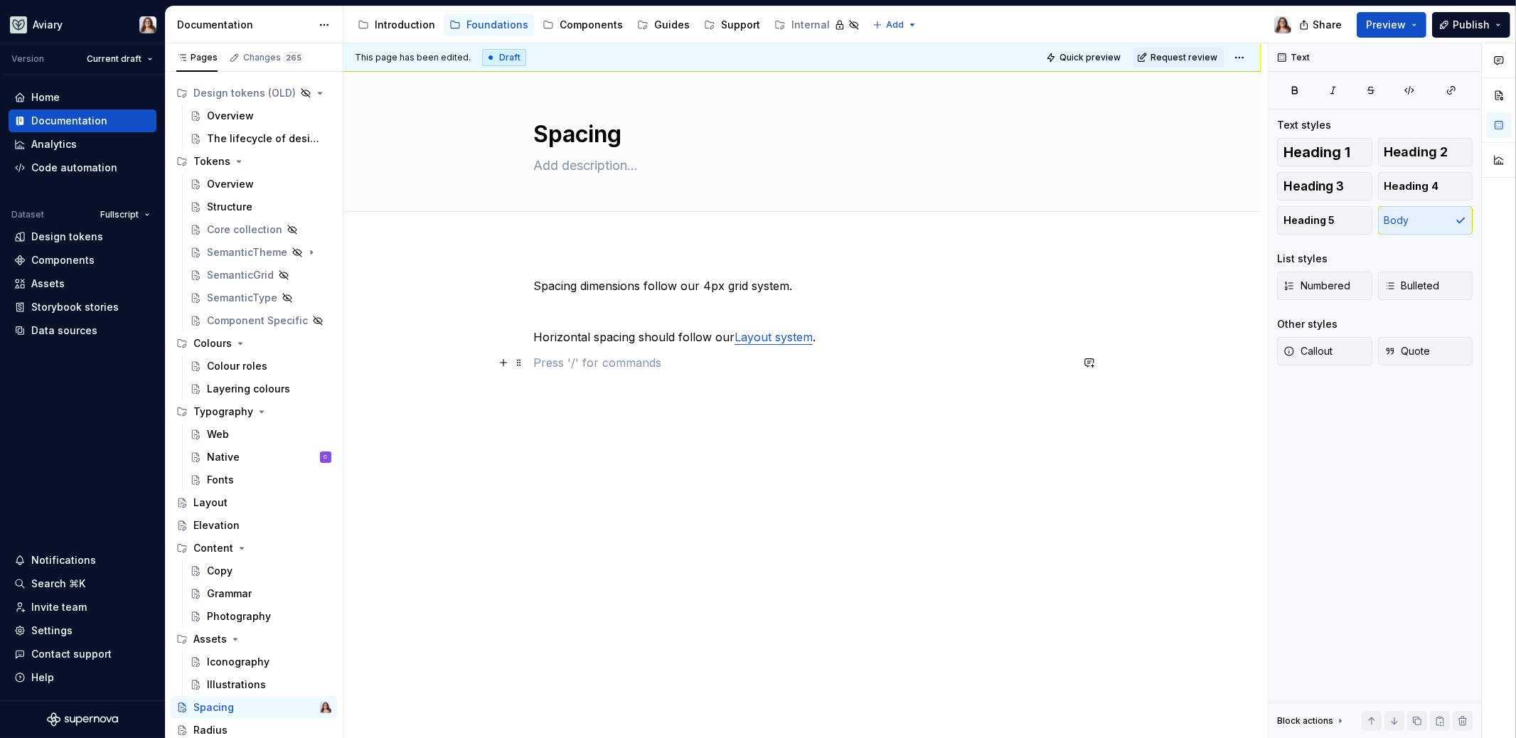
click at [594, 357] on p at bounding box center [801, 362] width 537 height 17
click at [611, 365] on p at bounding box center [801, 362] width 537 height 17
click at [291, 705] on button "Page tree" at bounding box center [301, 707] width 20 height 20
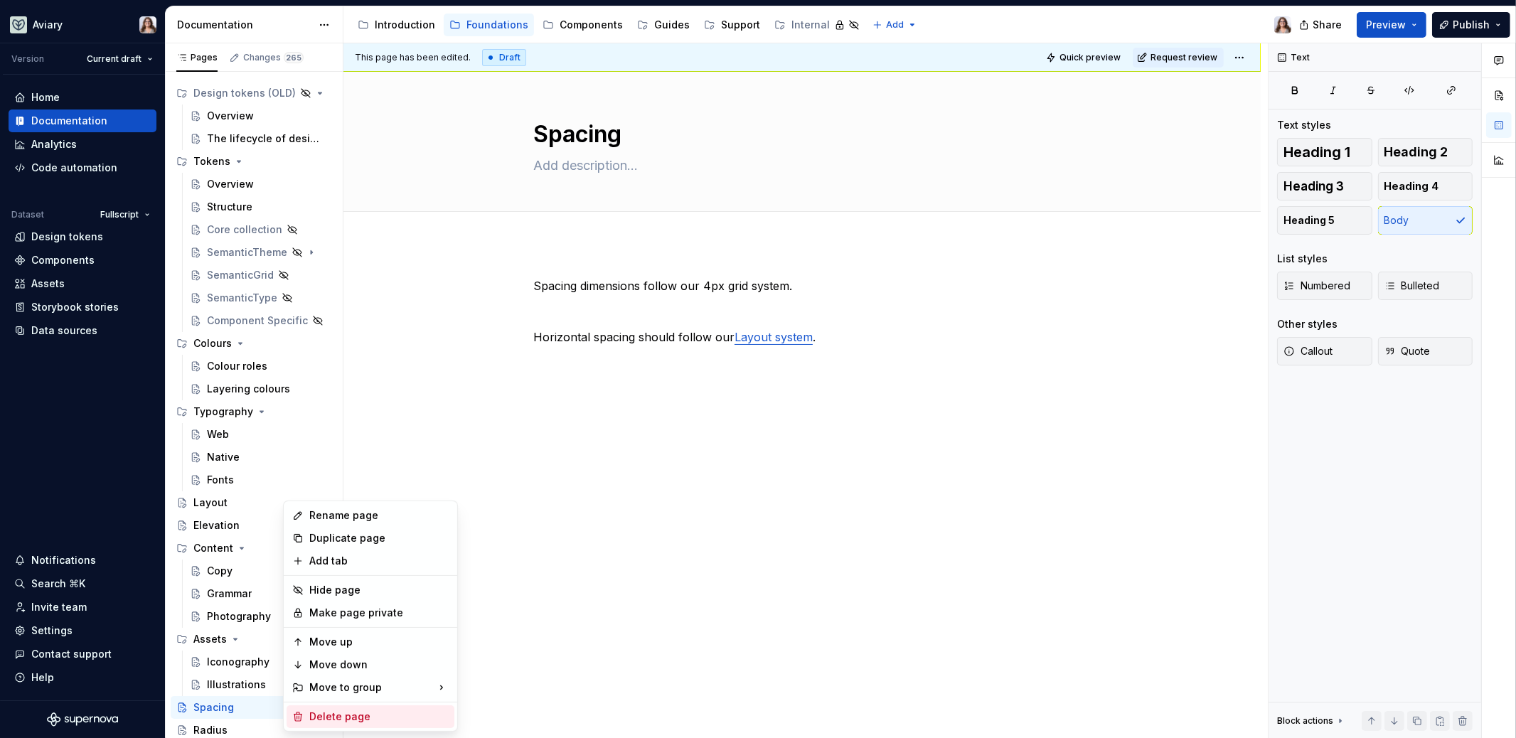
click at [348, 713] on div "Delete page" at bounding box center [378, 716] width 139 height 14
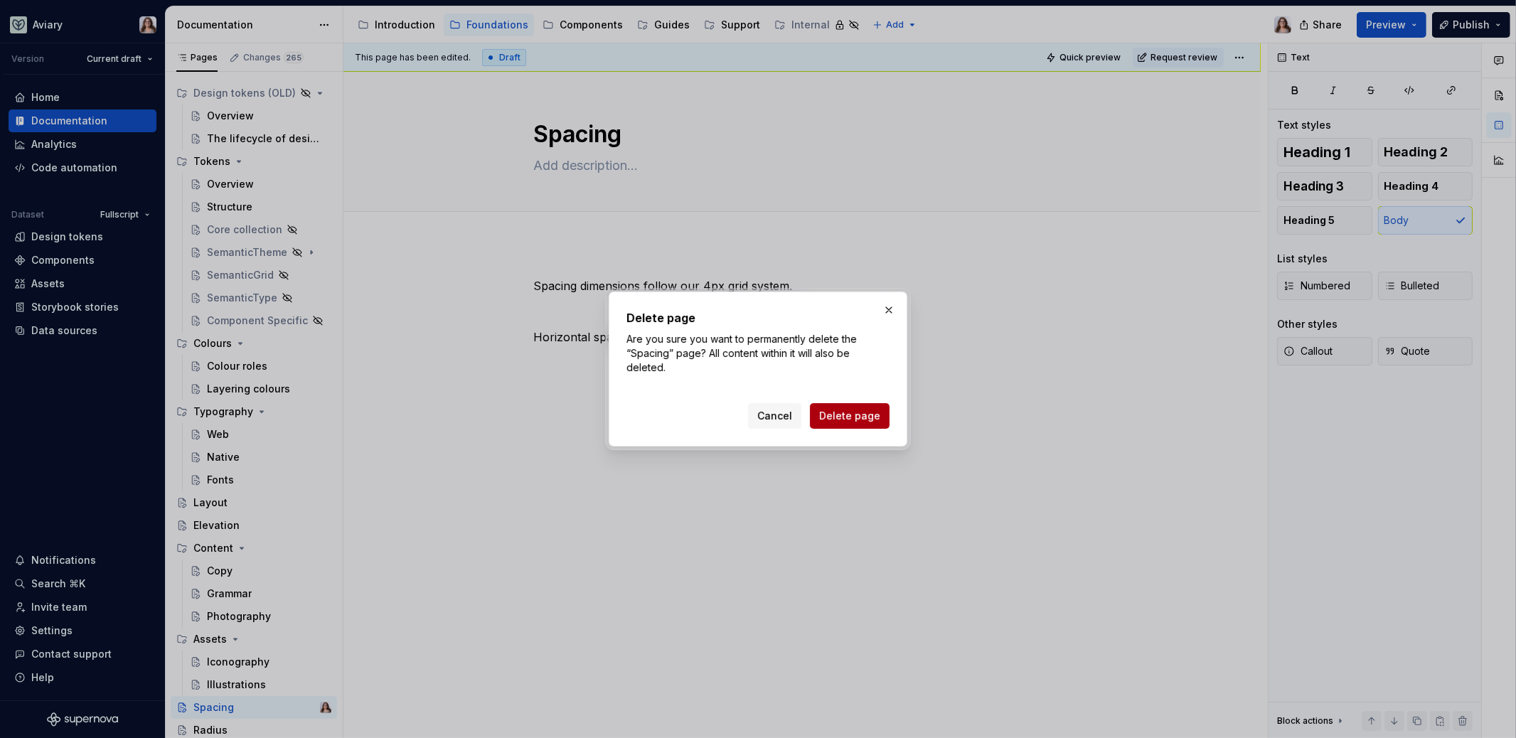
click at [861, 420] on span "Delete page" at bounding box center [849, 416] width 61 height 14
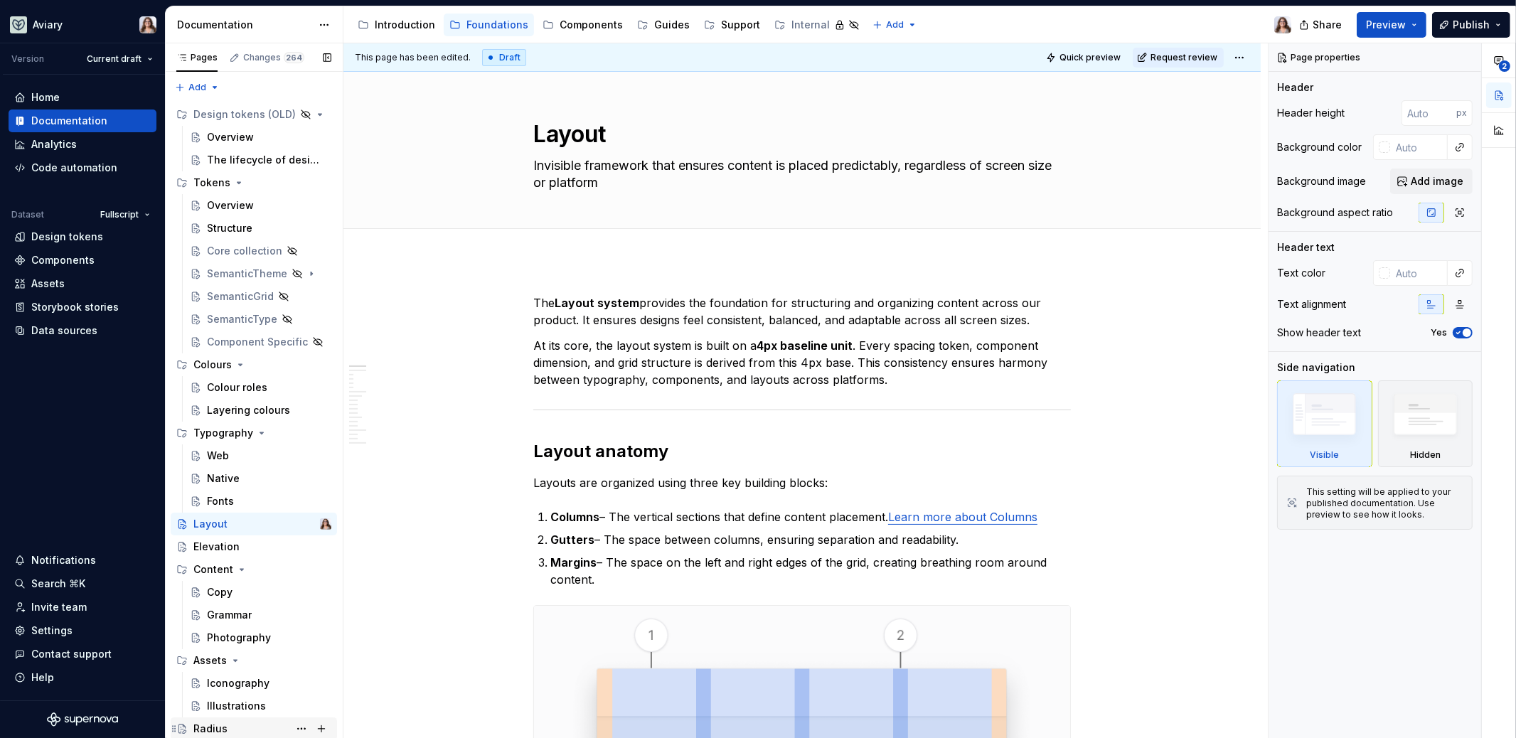
click at [249, 731] on div "Radius" at bounding box center [262, 729] width 138 height 20
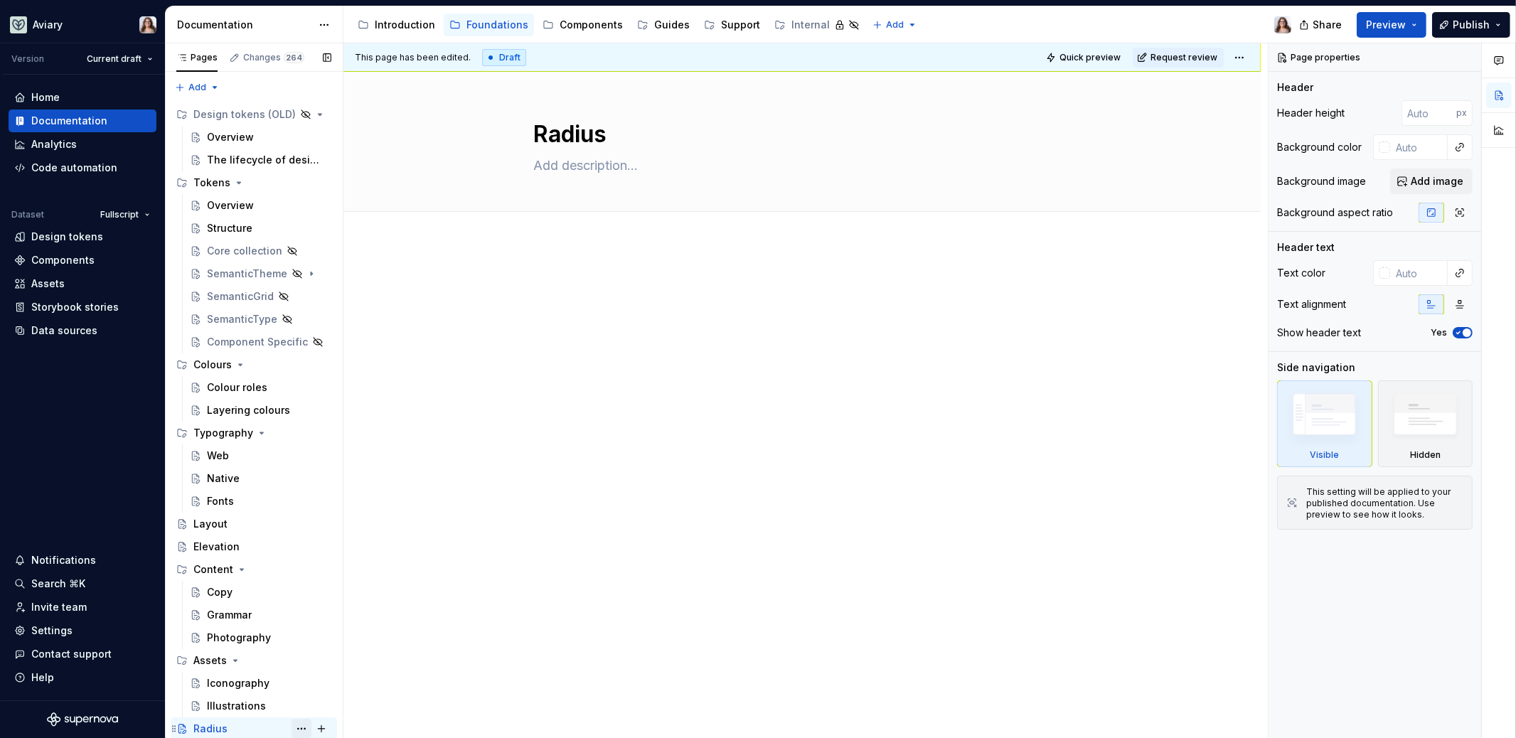
scroll to position [1, 0]
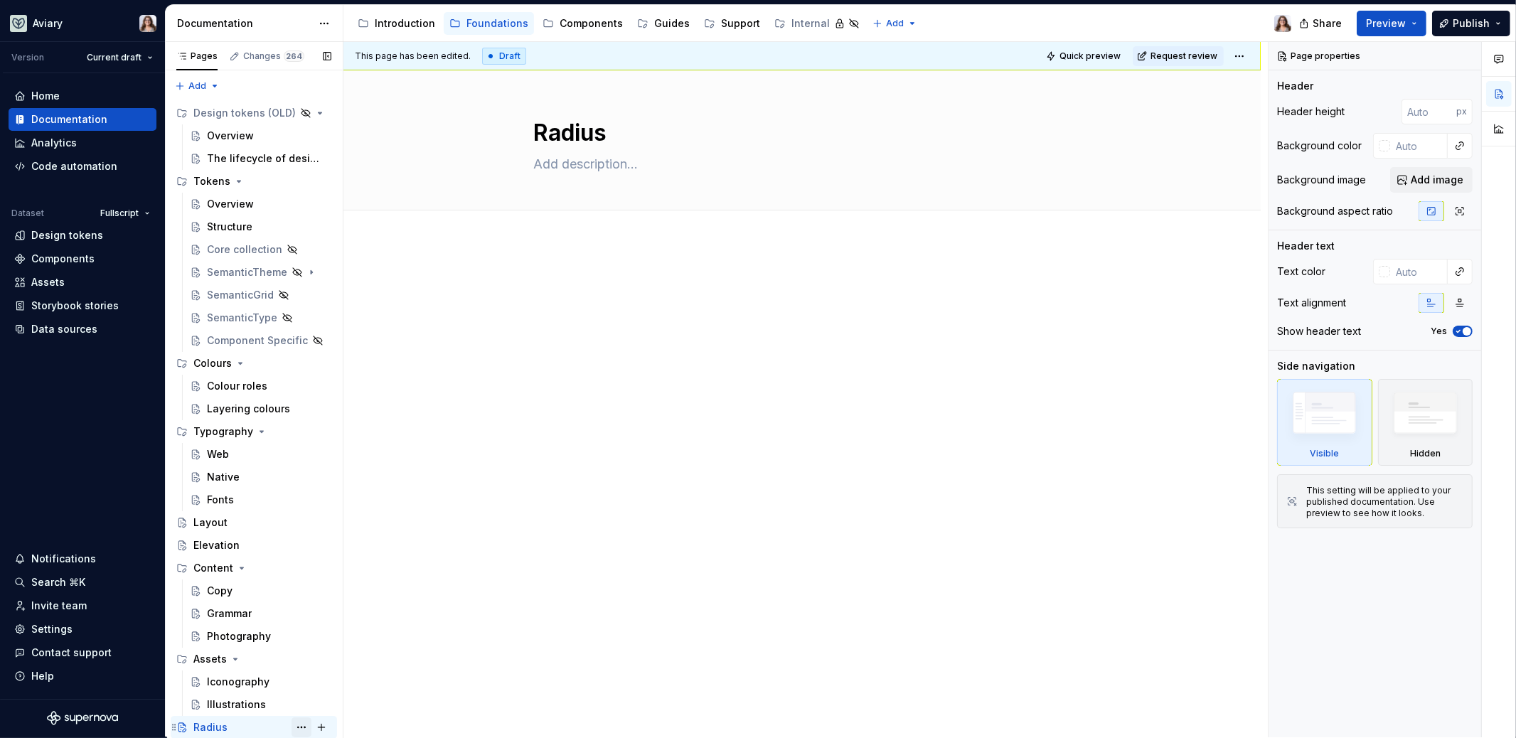
click at [302, 729] on button "Page tree" at bounding box center [301, 727] width 20 height 20
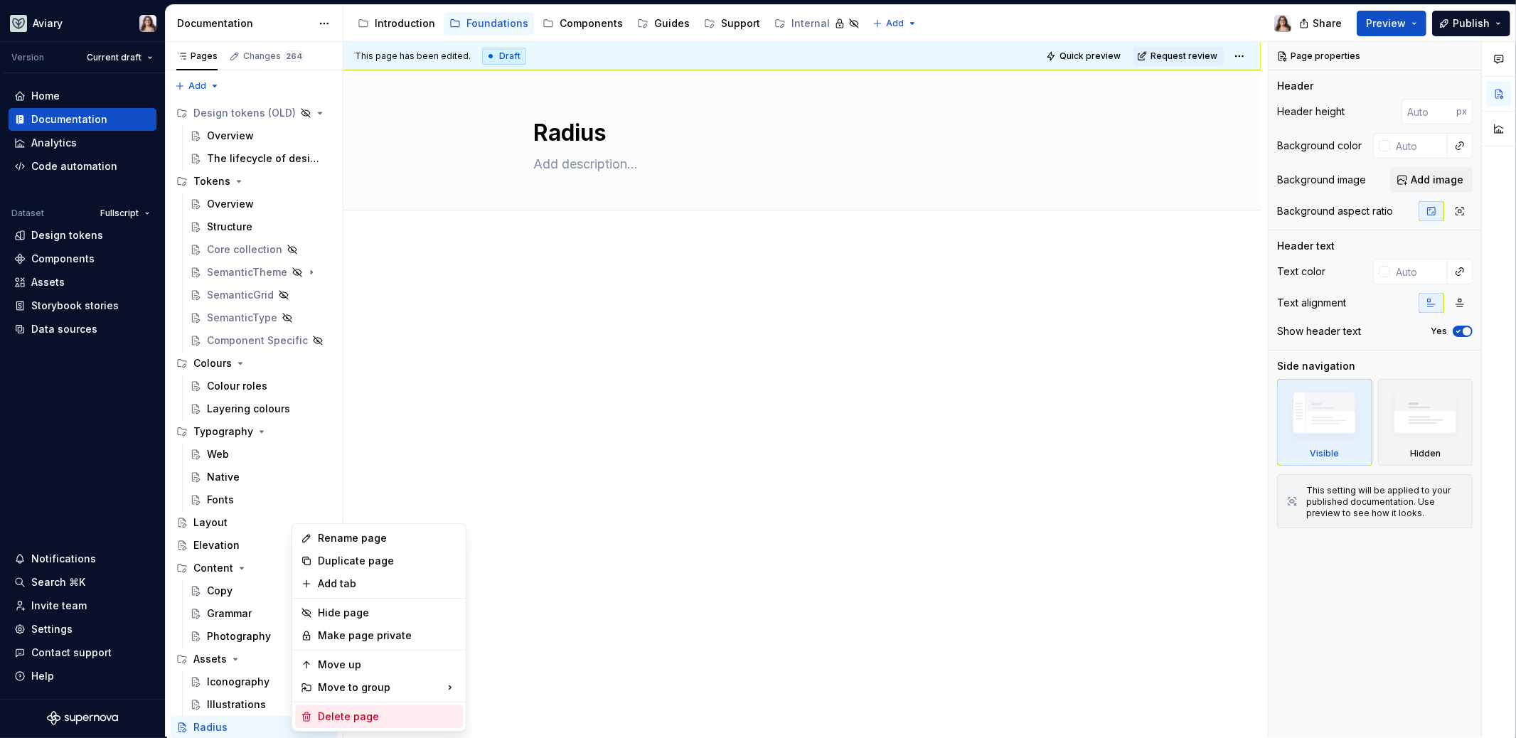
click at [318, 714] on div "Delete page" at bounding box center [387, 716] width 139 height 14
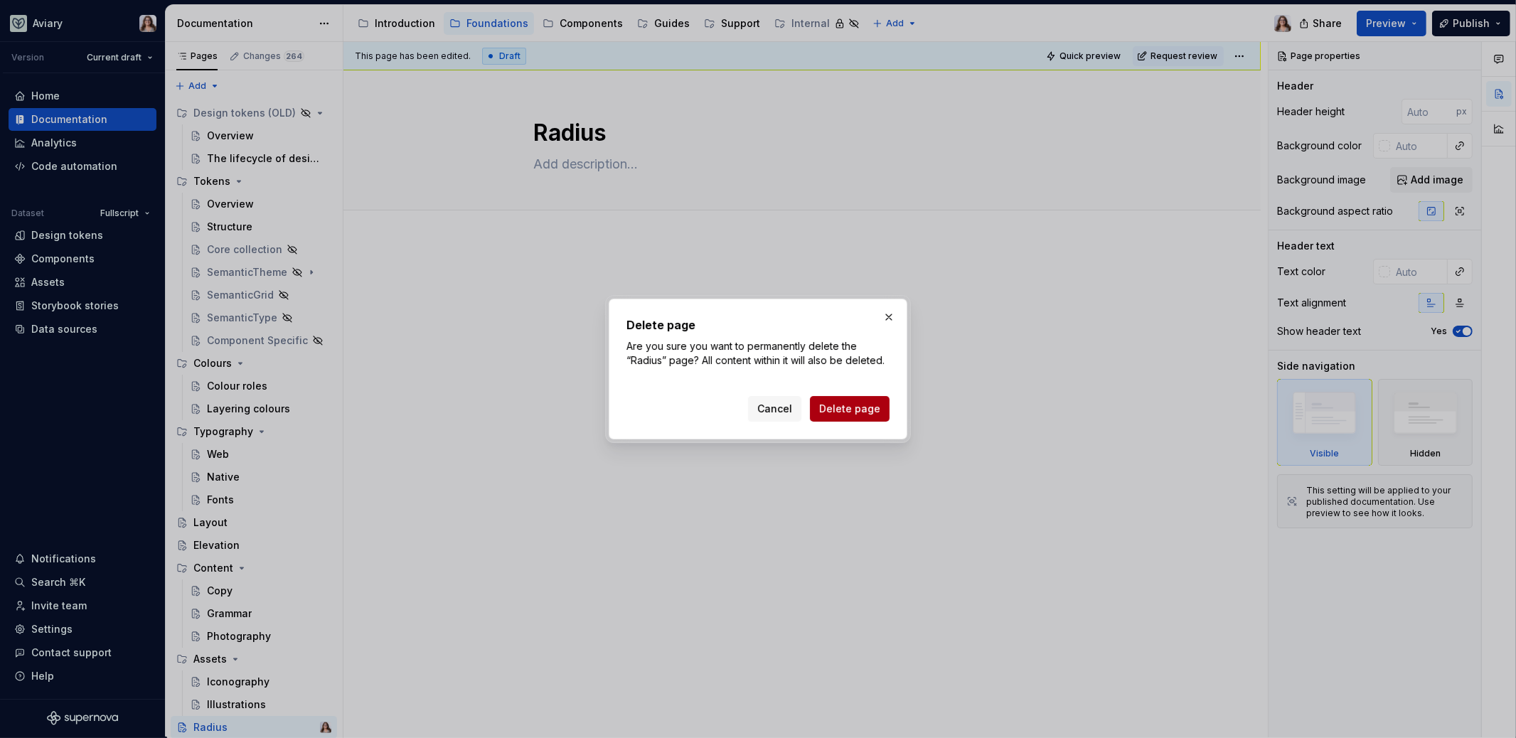
click at [846, 401] on button "Delete page" at bounding box center [850, 409] width 80 height 26
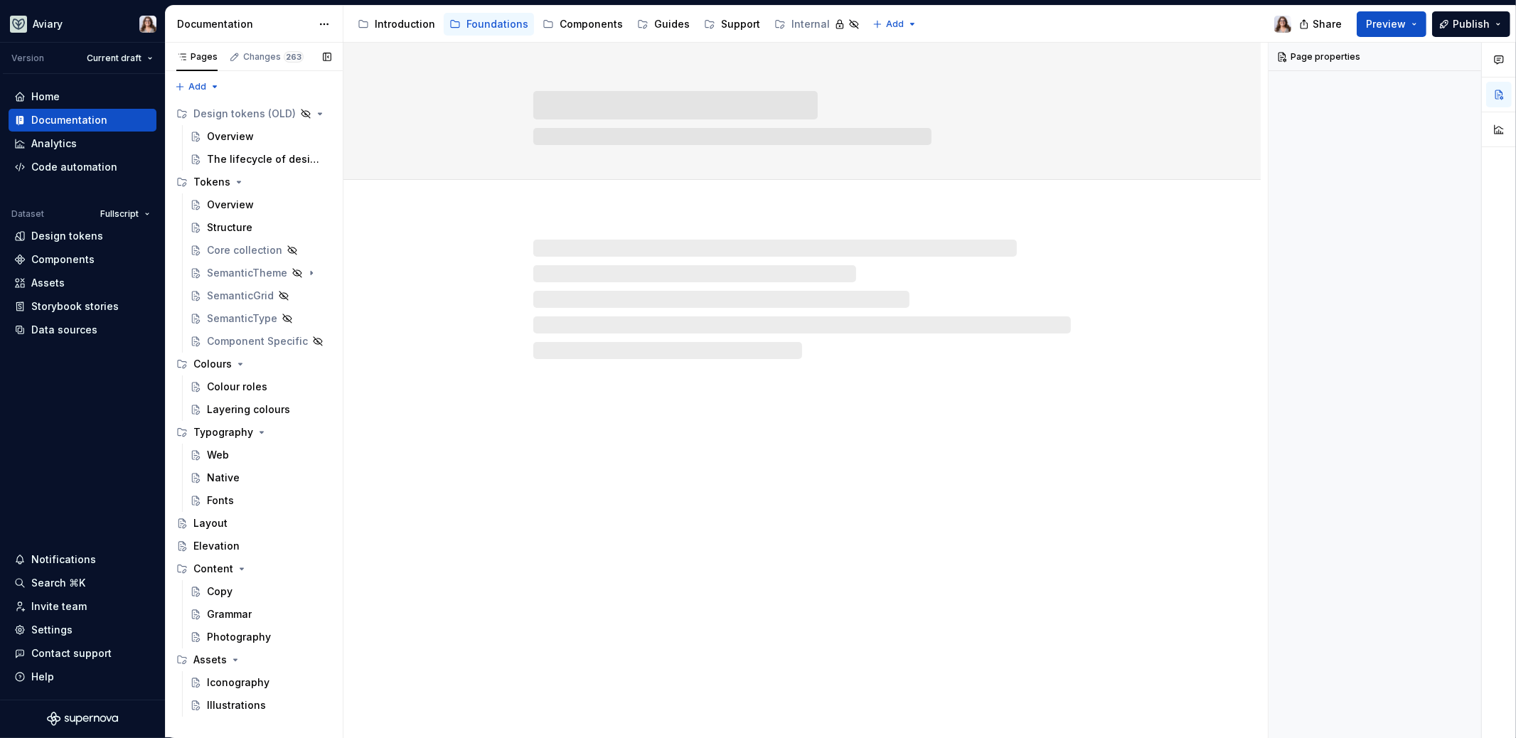
scroll to position [0, 0]
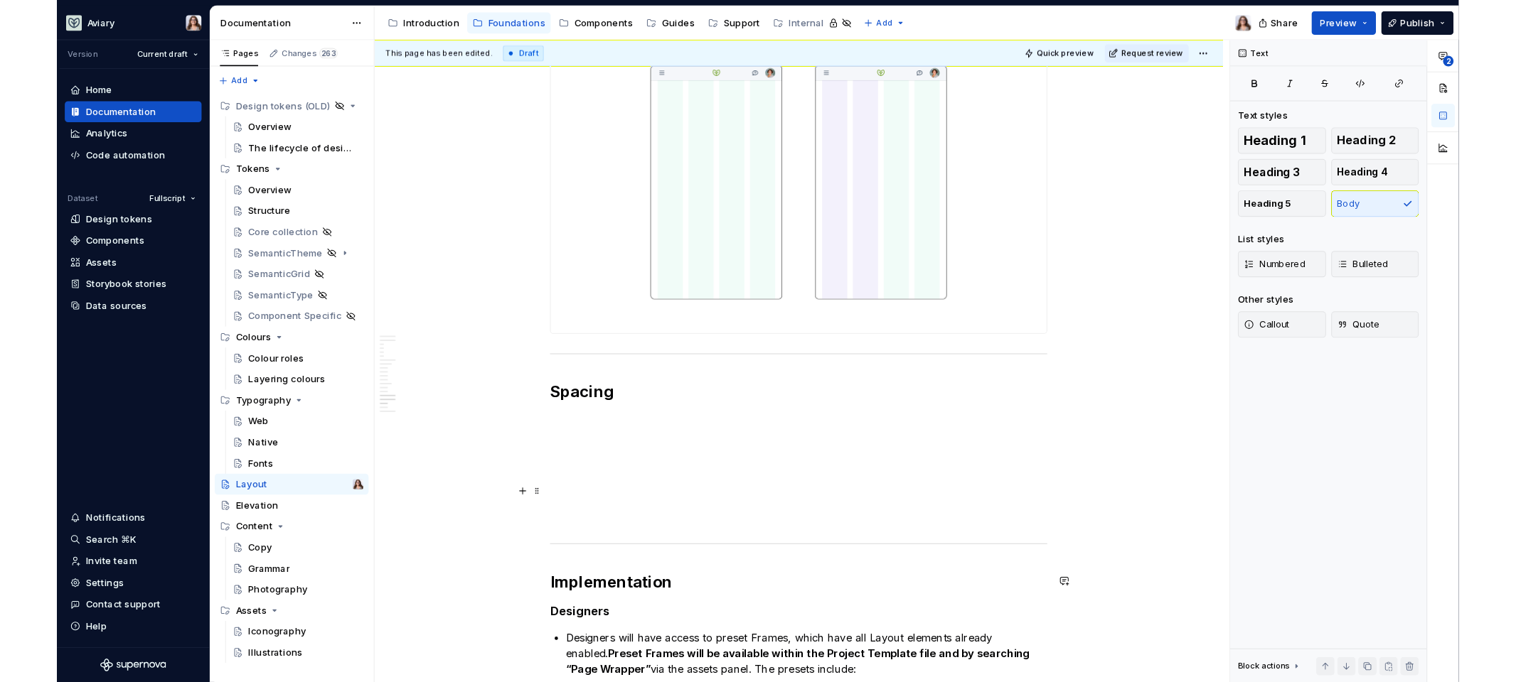
scroll to position [3935, 0]
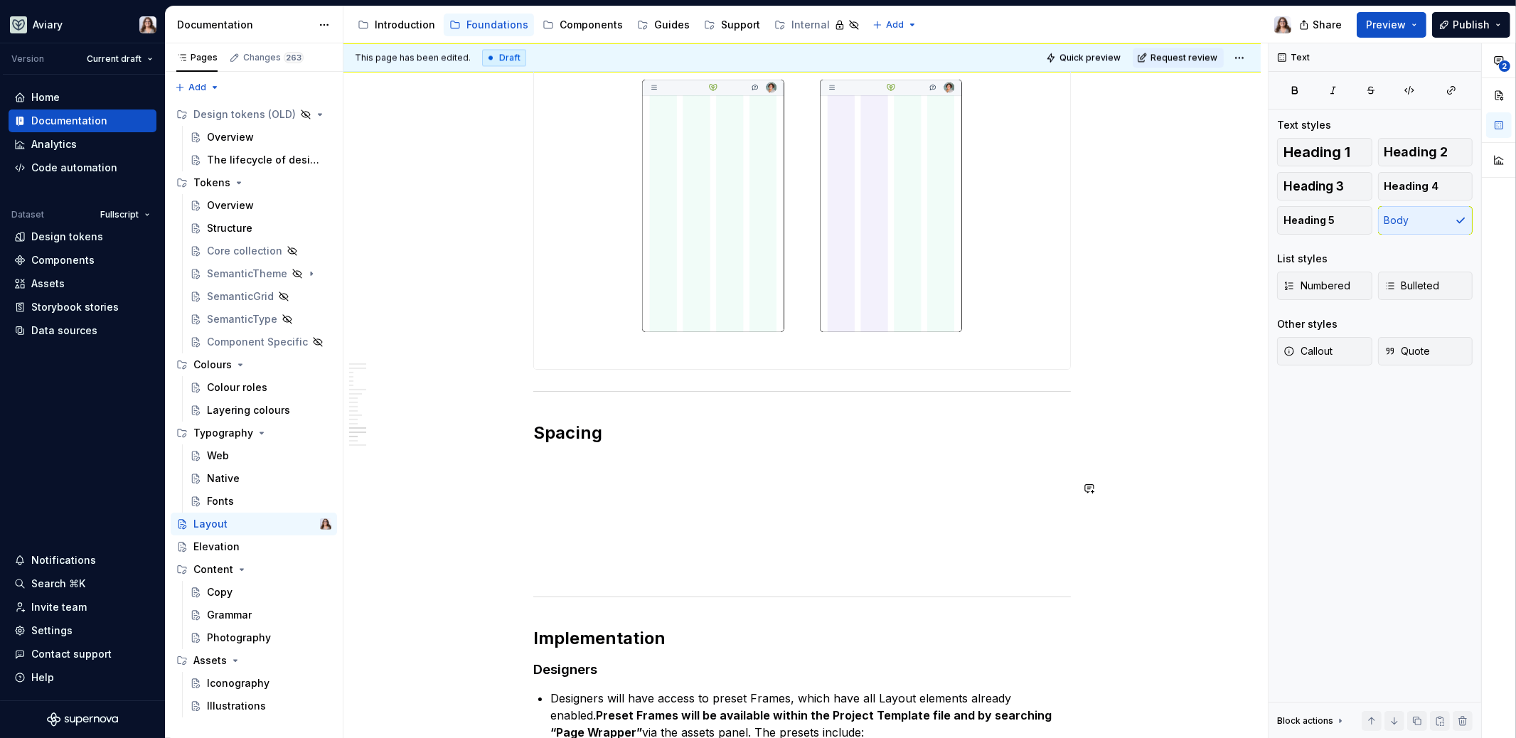
click at [544, 456] on p at bounding box center [801, 464] width 537 height 17
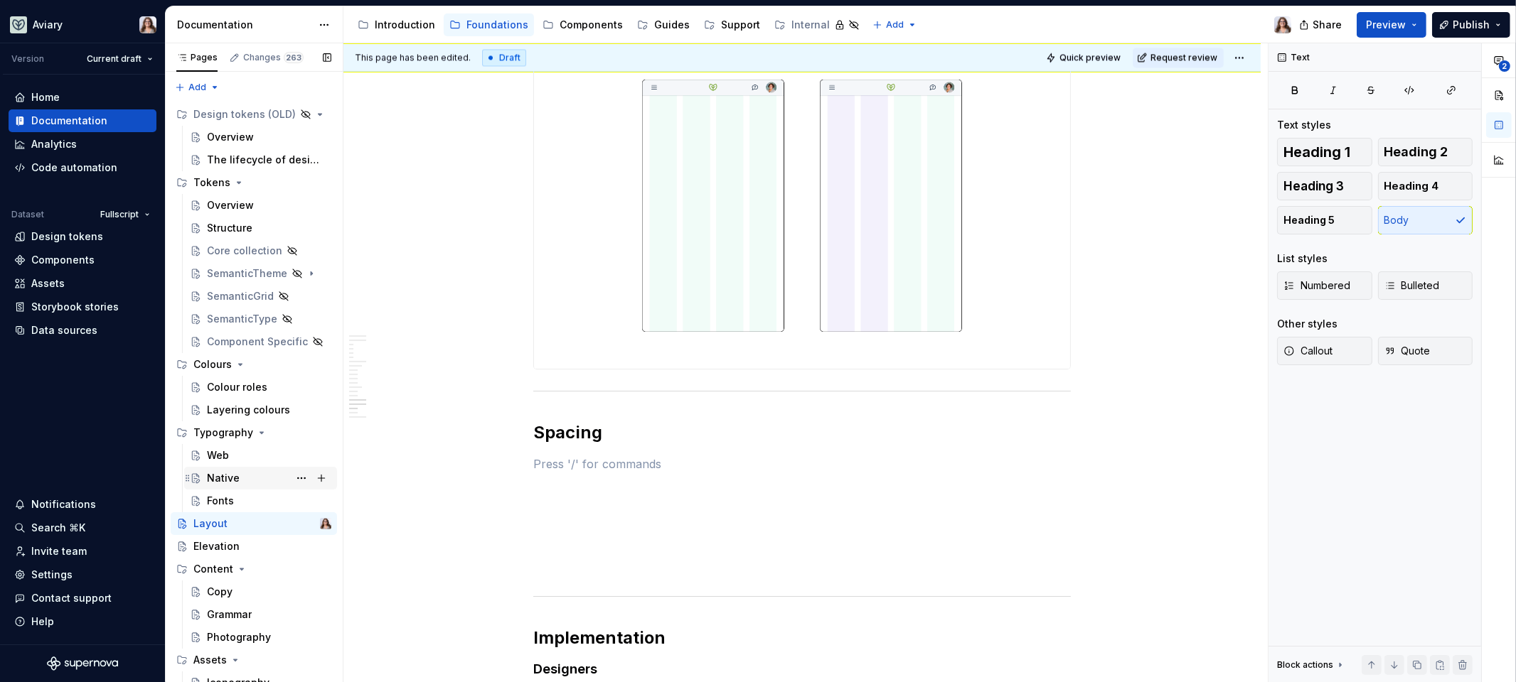
scroll to position [31, 0]
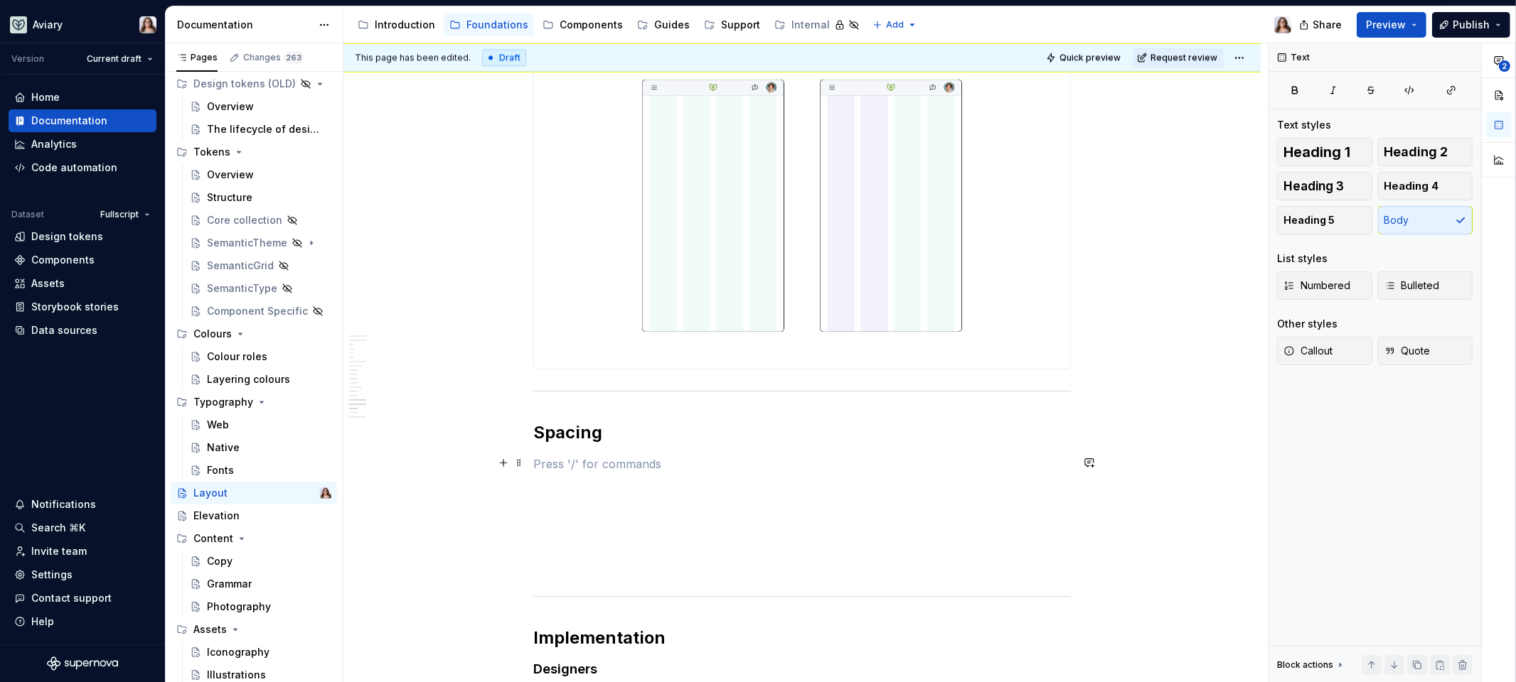
click at [549, 463] on p at bounding box center [801, 464] width 537 height 17
click at [241, 513] on div "Elevation" at bounding box center [262, 516] width 138 height 20
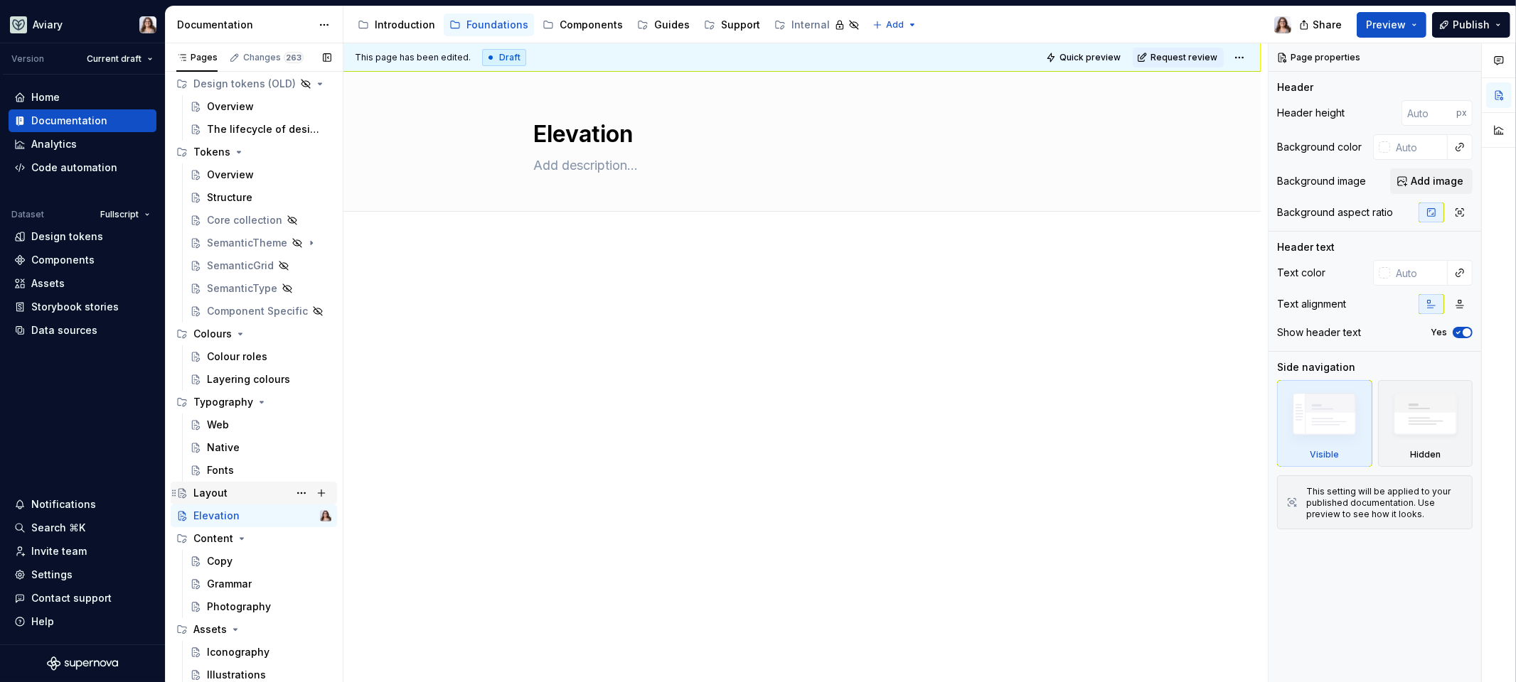
click at [209, 486] on div "Layout" at bounding box center [210, 493] width 34 height 14
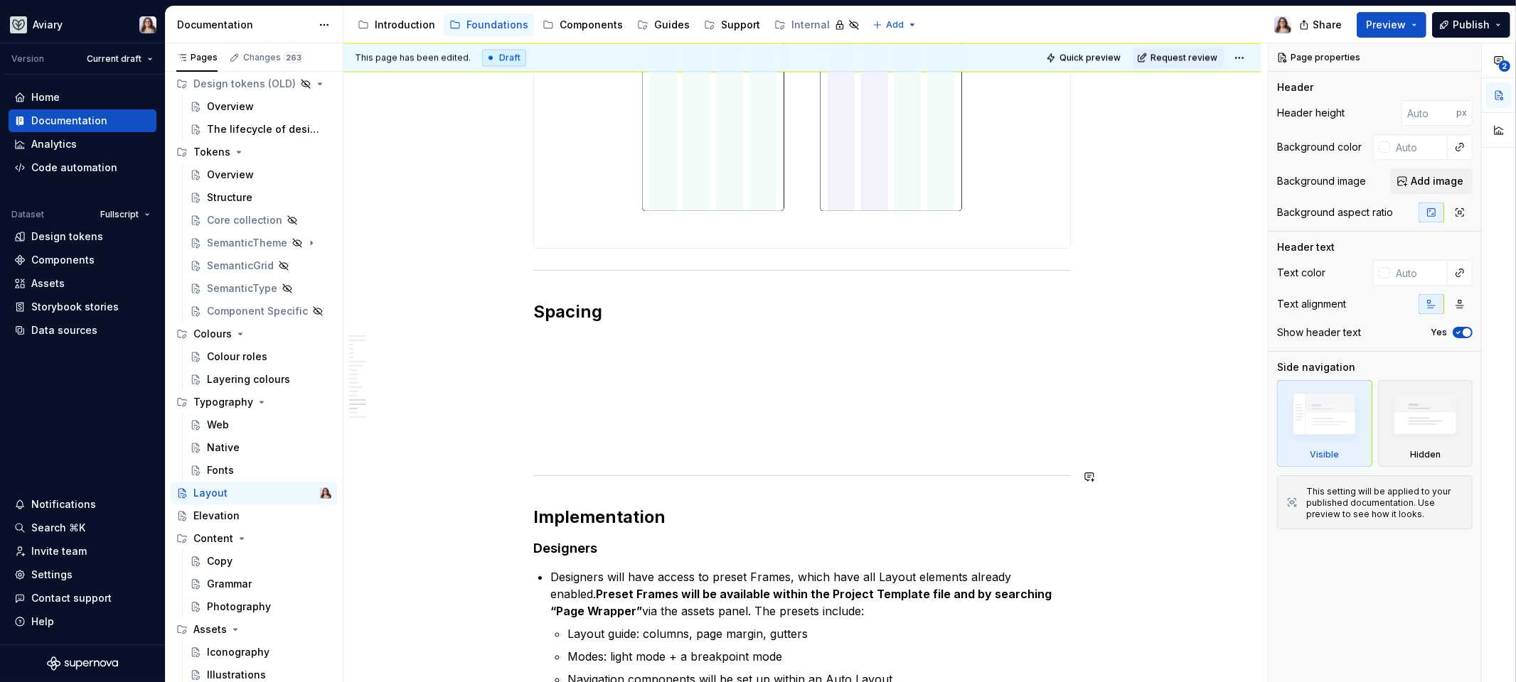
scroll to position [4091, 0]
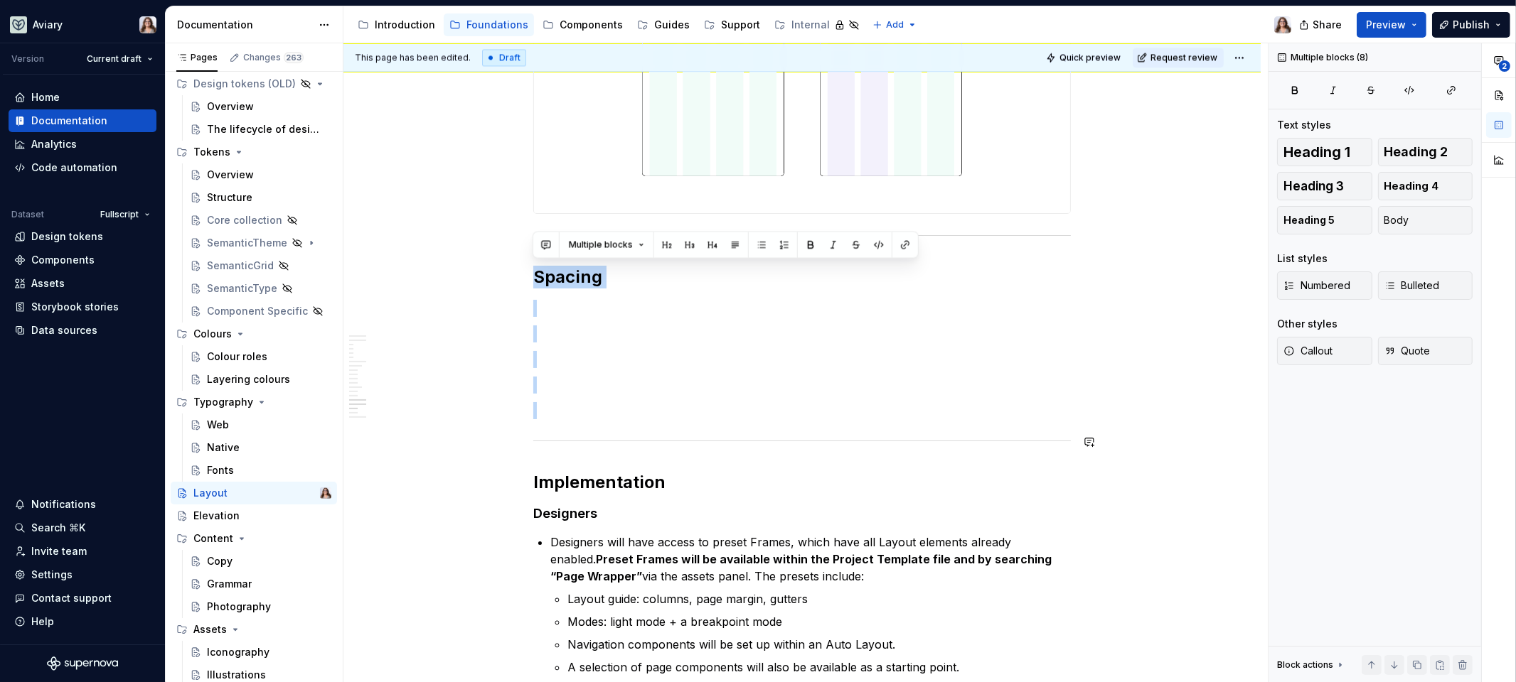
drag, startPoint x: 533, startPoint y: 269, endPoint x: 644, endPoint y: 457, distance: 218.6
click at [611, 385] on p at bounding box center [801, 385] width 537 height 17
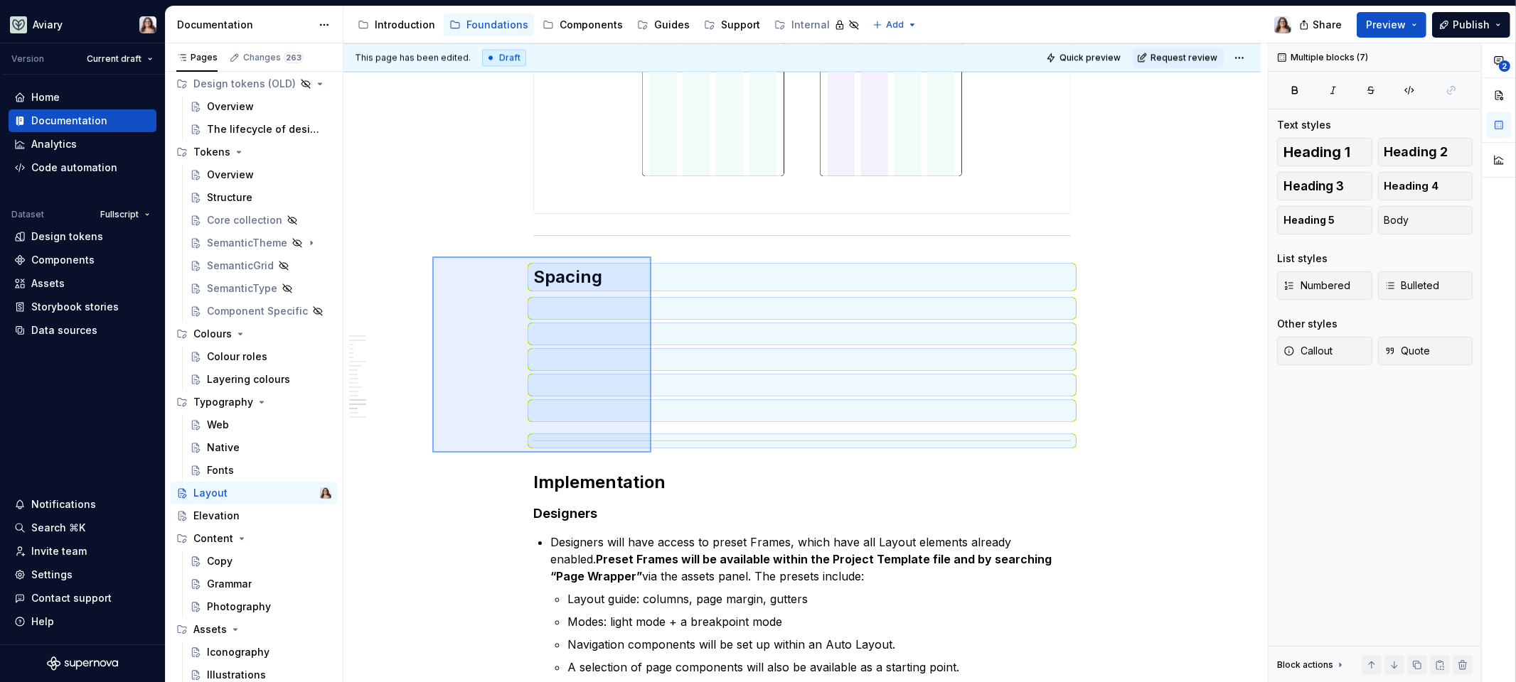
drag, startPoint x: 432, startPoint y: 257, endPoint x: 651, endPoint y: 452, distance: 293.5
click at [651, 452] on div "This page has been edited. Draft Quick preview Request review Layout Invisible …" at bounding box center [805, 363] width 924 height 640
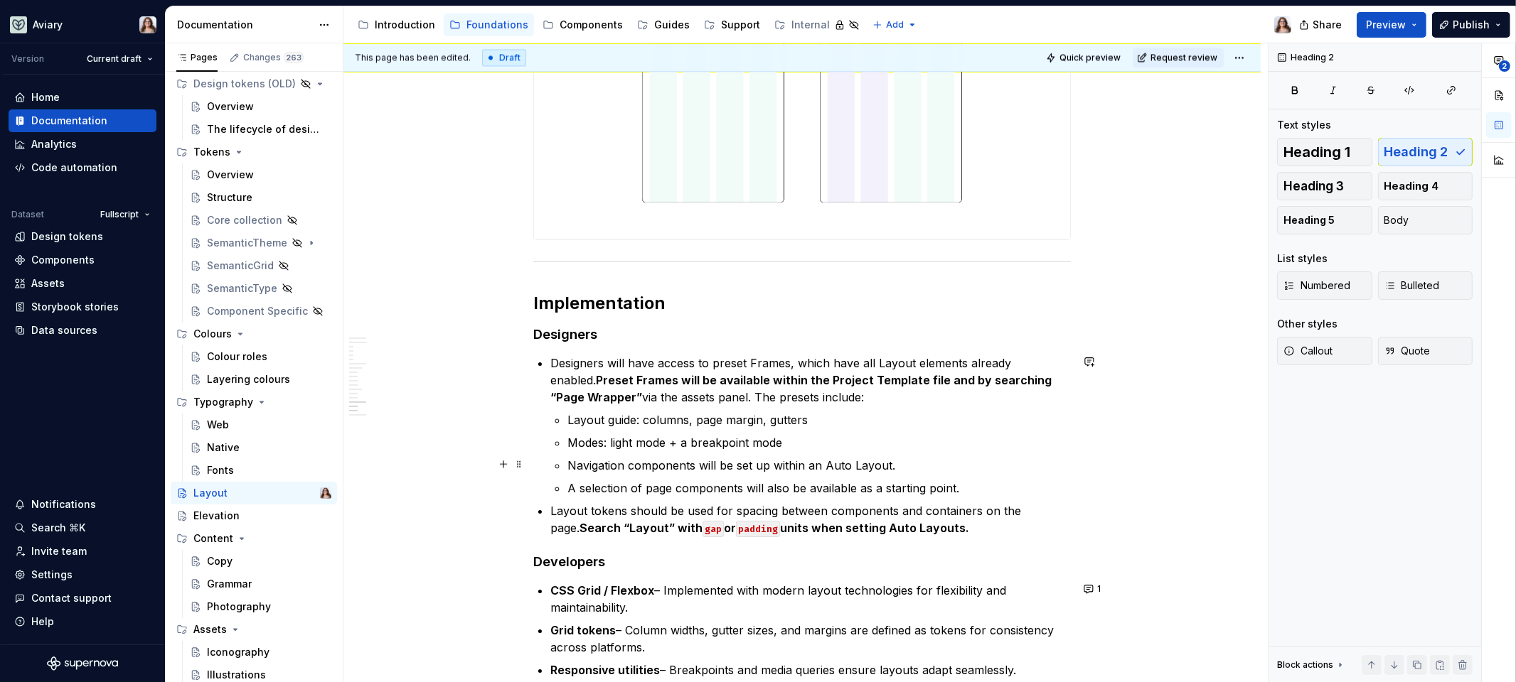
scroll to position [4063, 0]
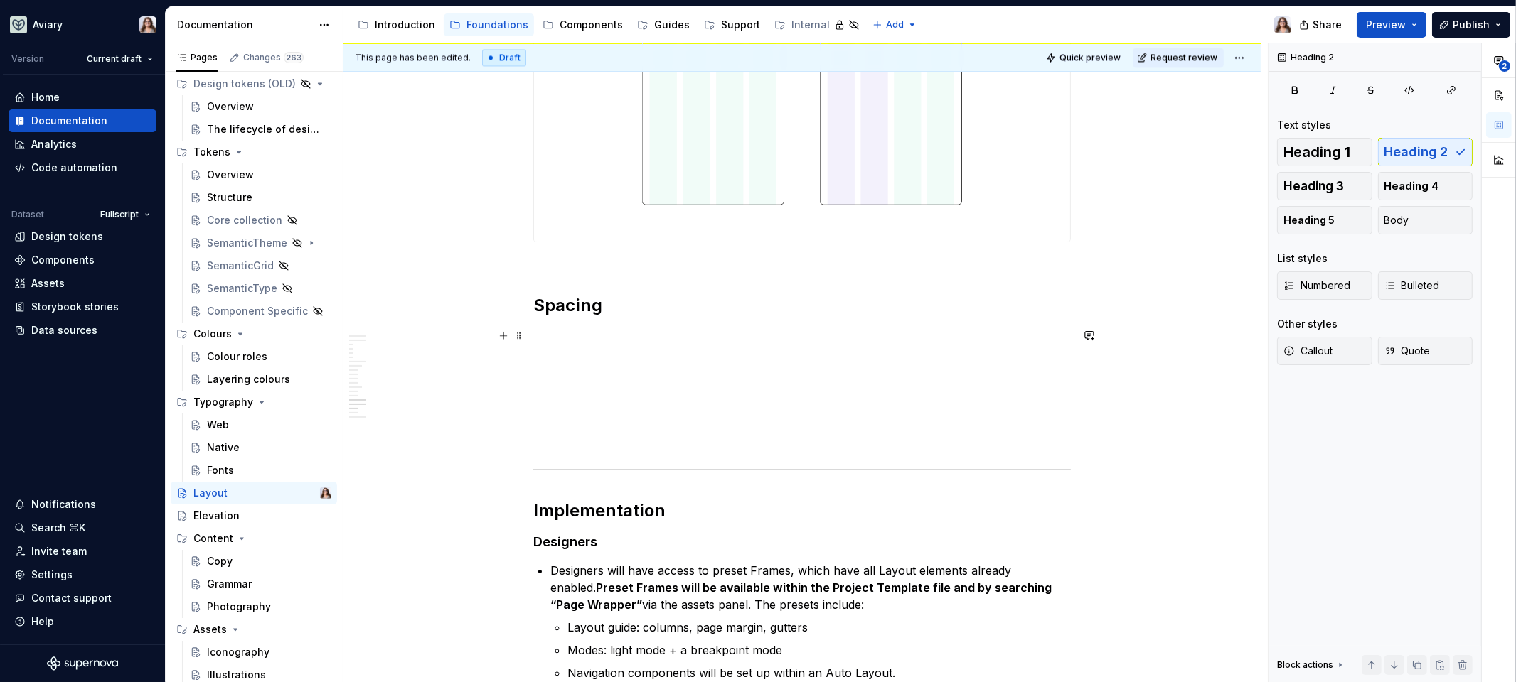
click at [597, 328] on p at bounding box center [801, 336] width 537 height 17
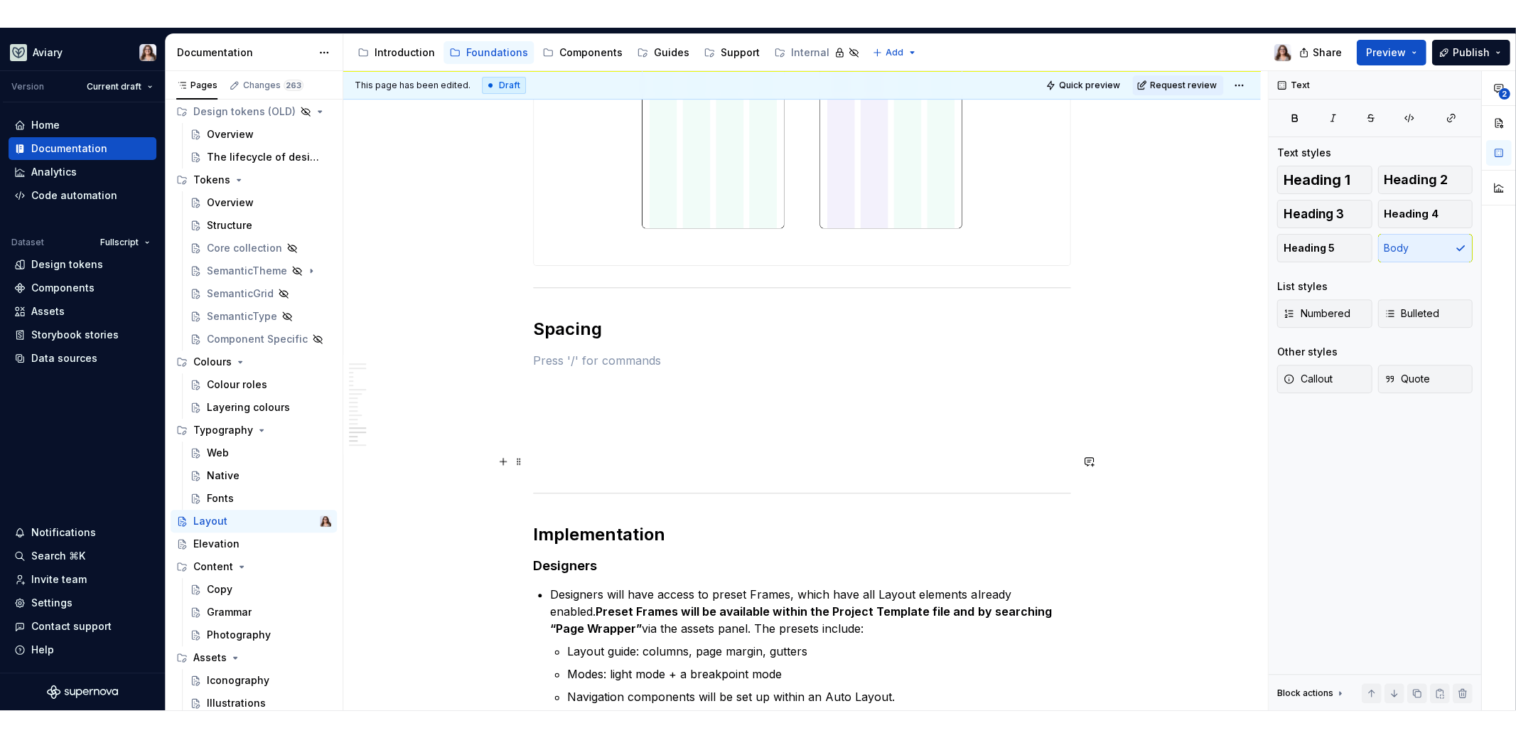
scroll to position [4024, 0]
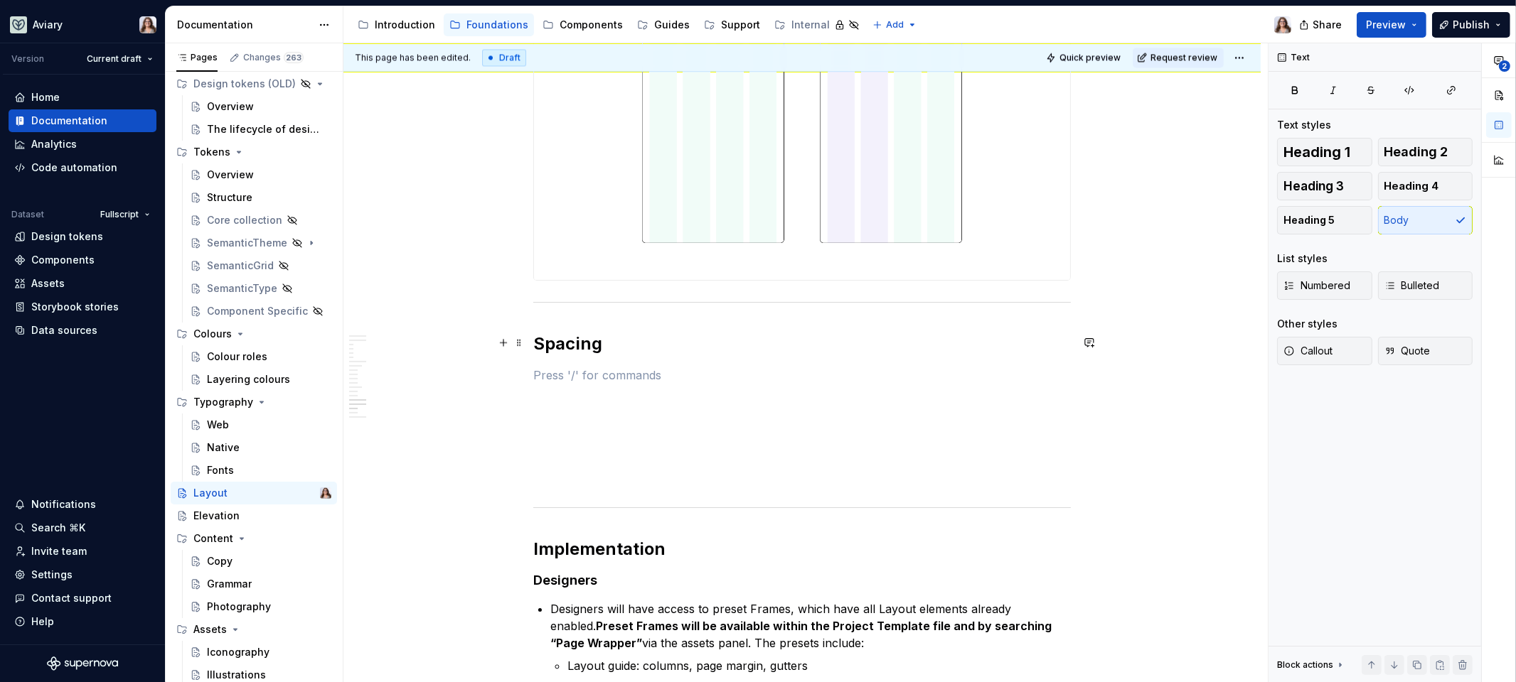
type textarea "*"
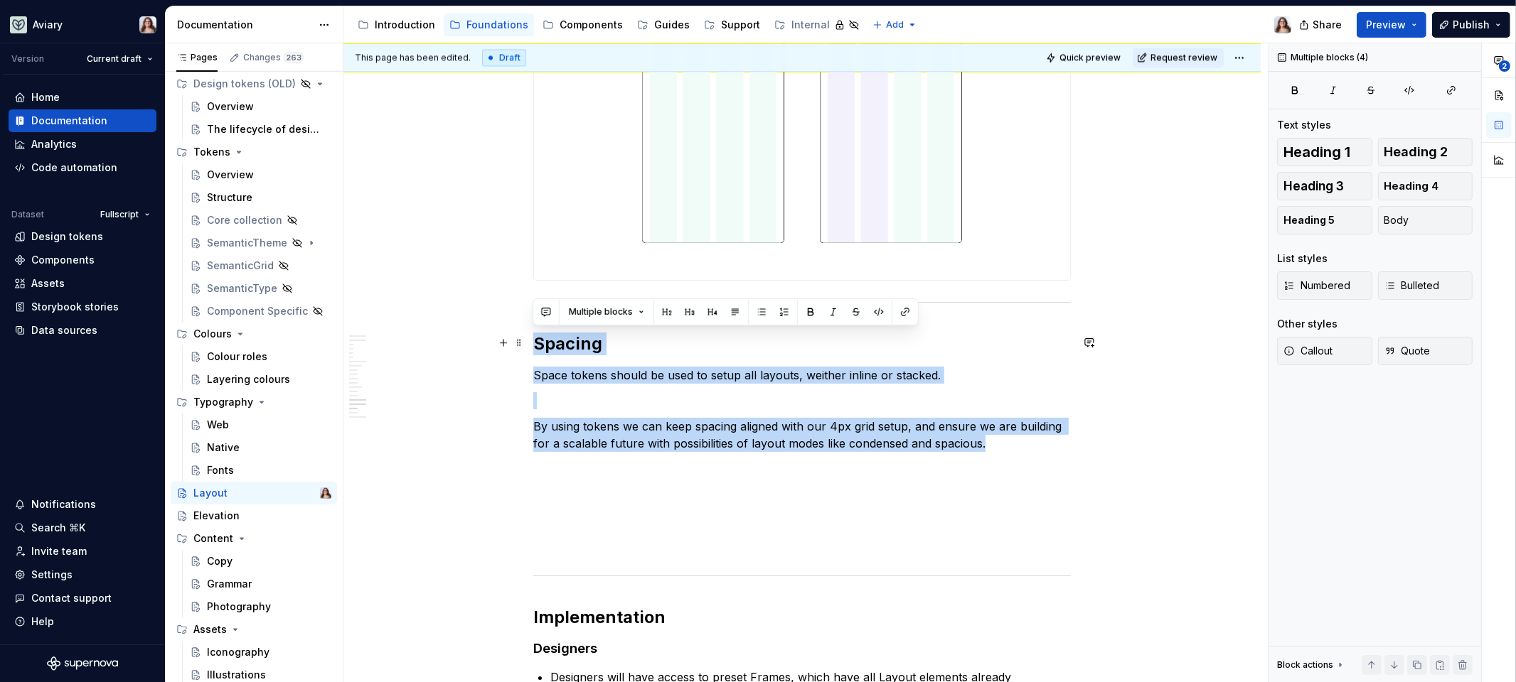
drag, startPoint x: 984, startPoint y: 444, endPoint x: 528, endPoint y: 338, distance: 467.7
copy div "Spacing Space tokens should be used to setup all layouts, weither inline or sta…"
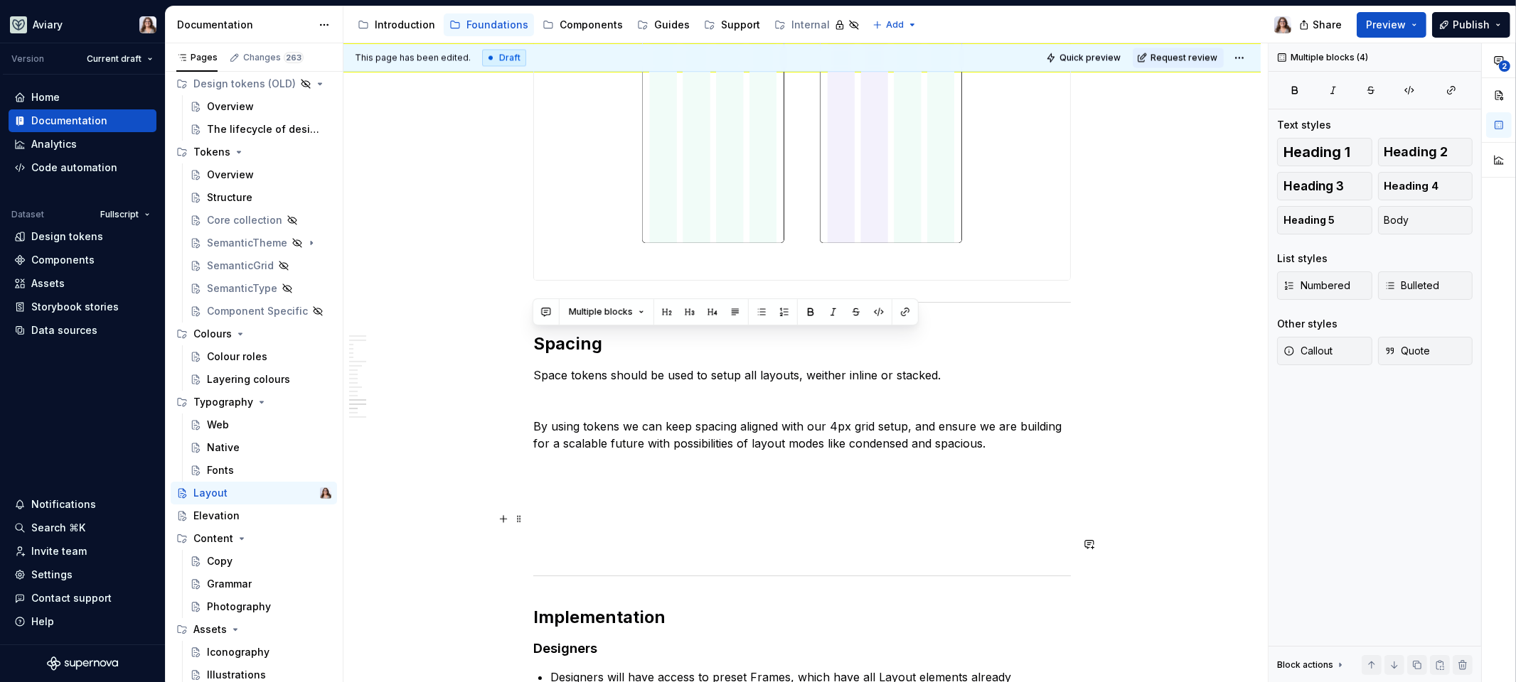
click at [871, 512] on p at bounding box center [801, 520] width 537 height 17
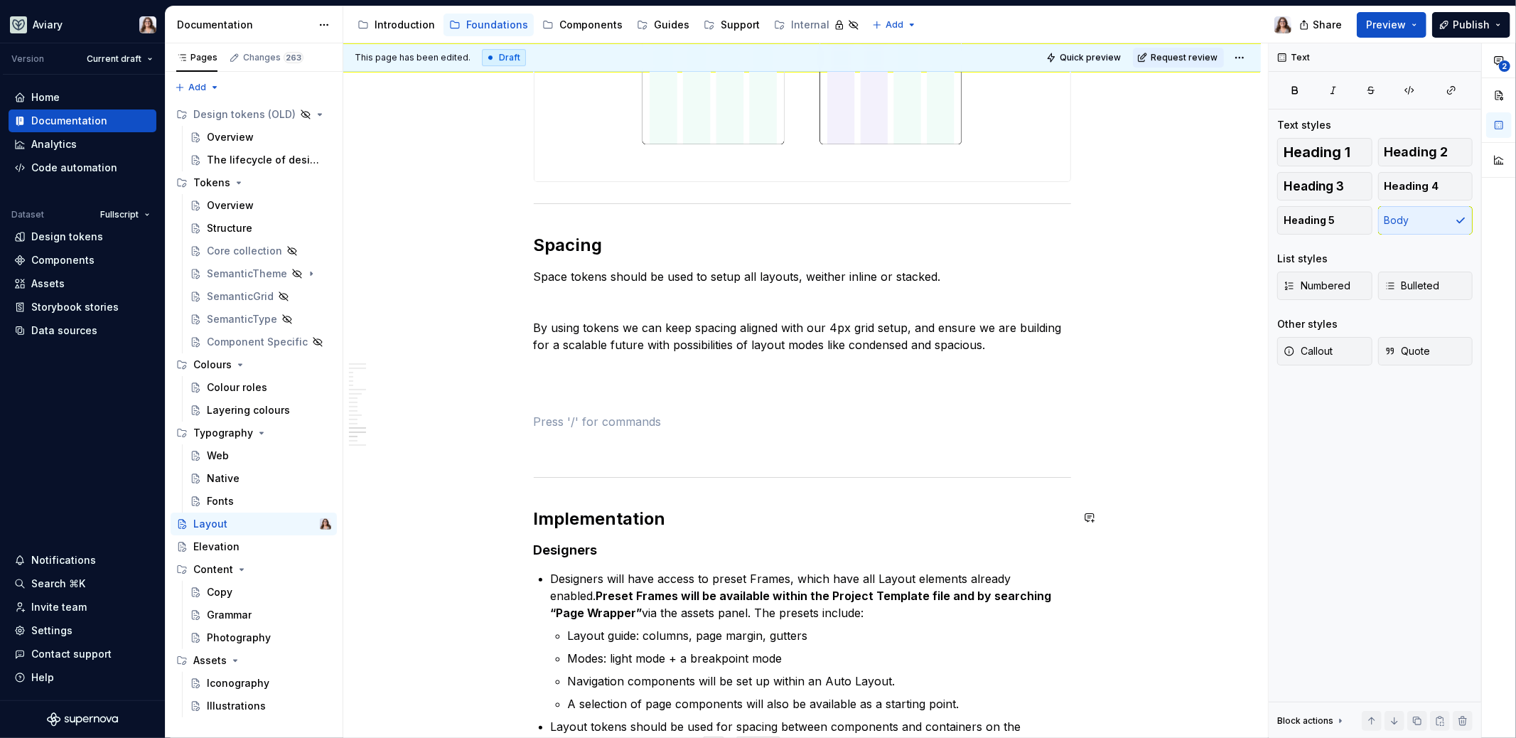
scroll to position [4123, 0]
click at [543, 395] on p at bounding box center [802, 395] width 537 height 17
click at [547, 414] on p at bounding box center [802, 421] width 537 height 17
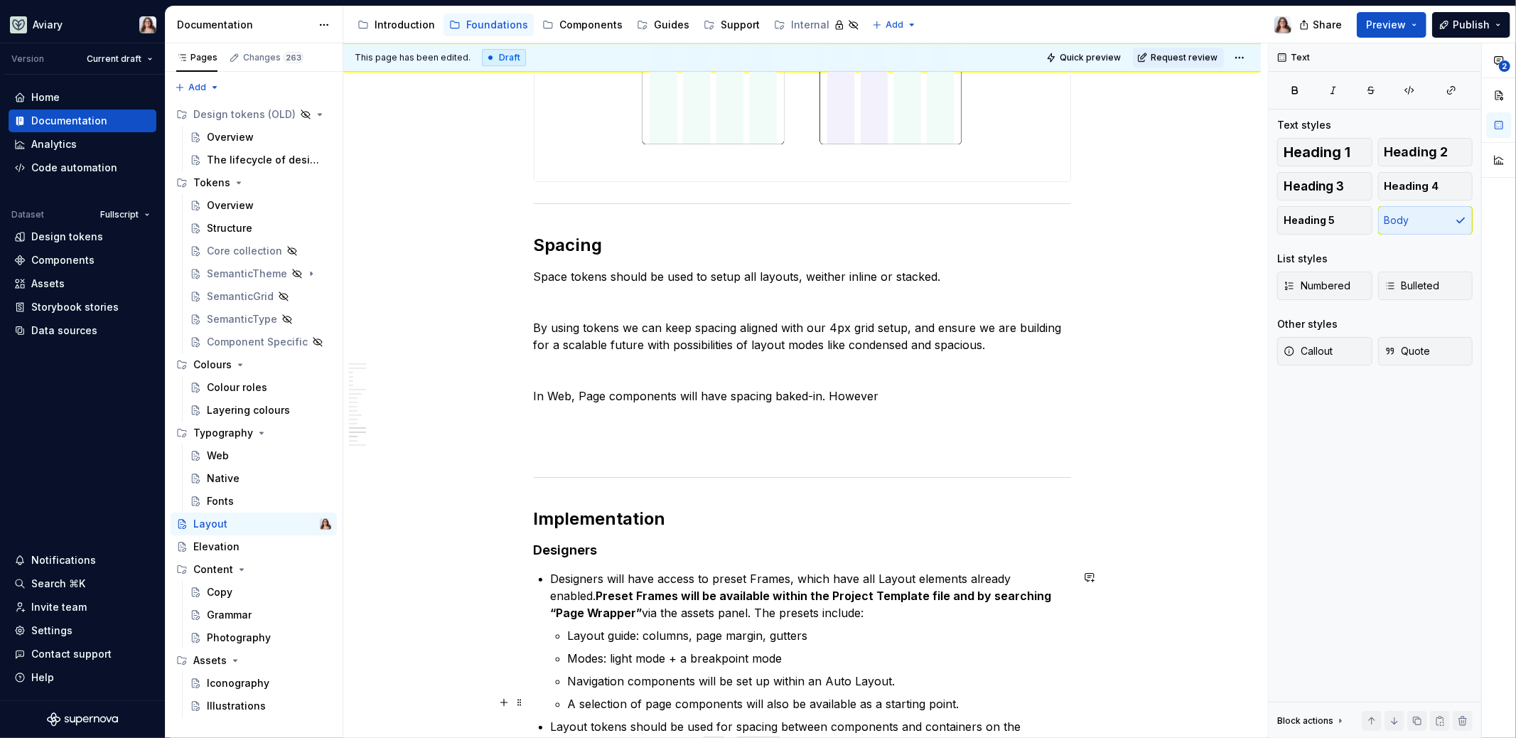
type textarea "*"
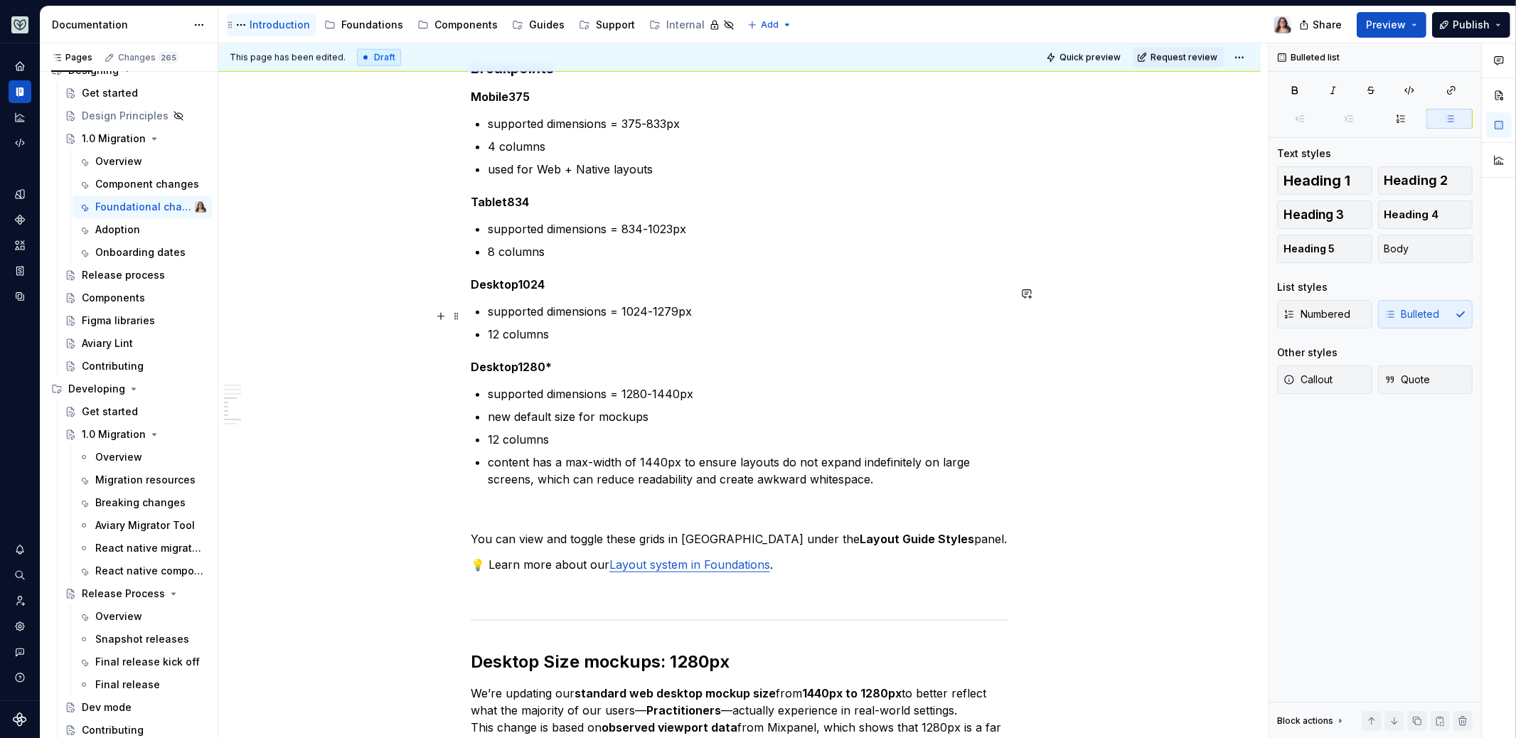
scroll to position [2084, 0]
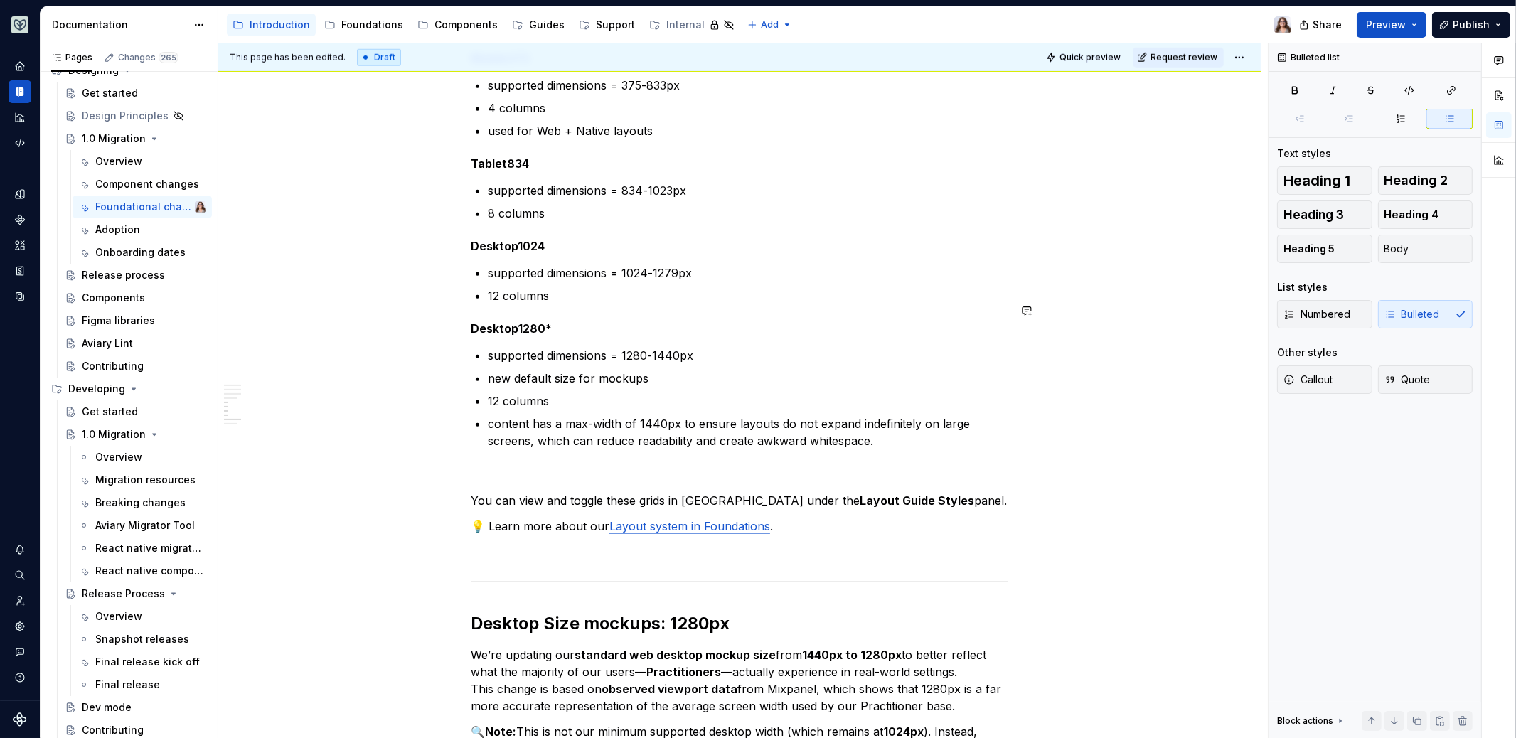
click at [789, 518] on p "💡 Learn more about our Layout system in Foundations ." at bounding box center [739, 526] width 537 height 17
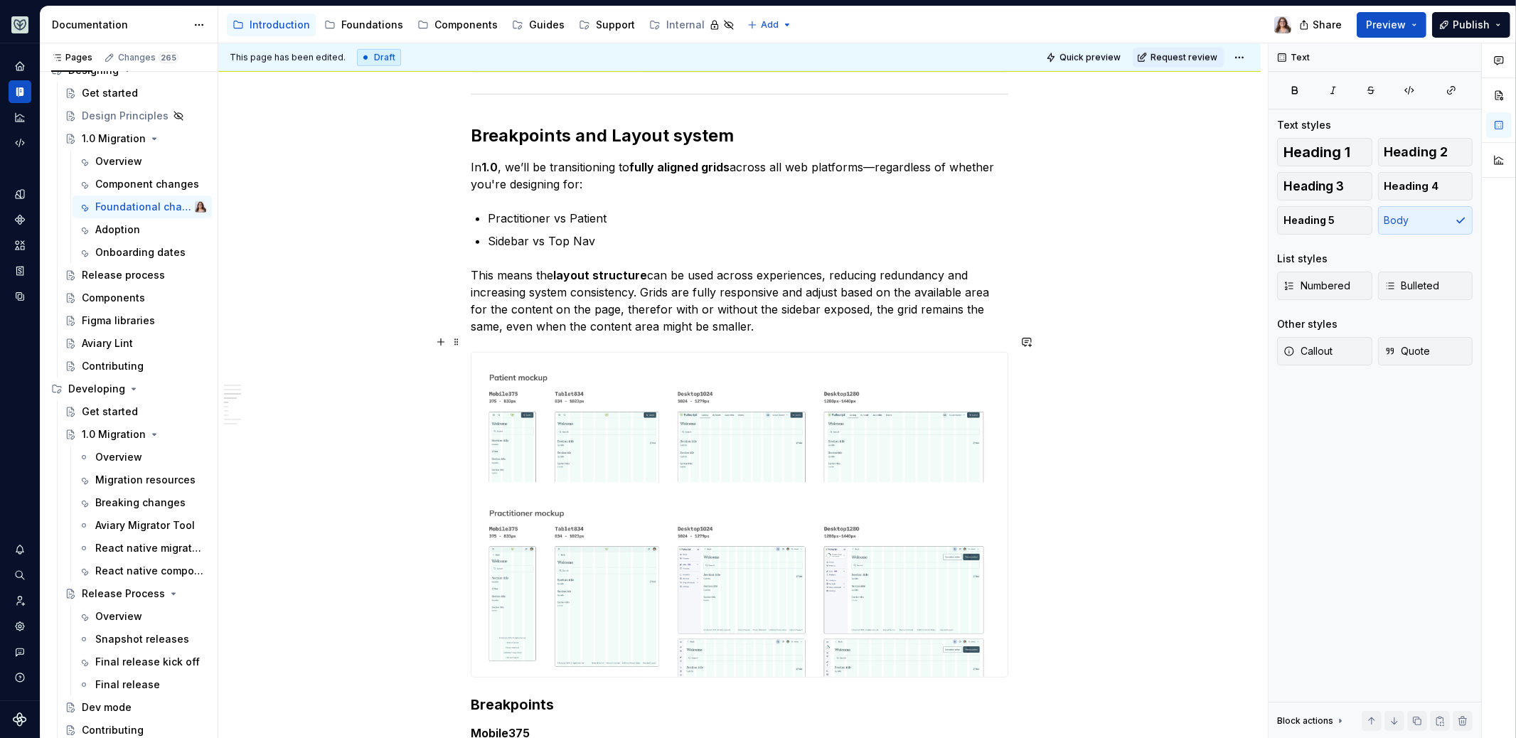
scroll to position [1392, 0]
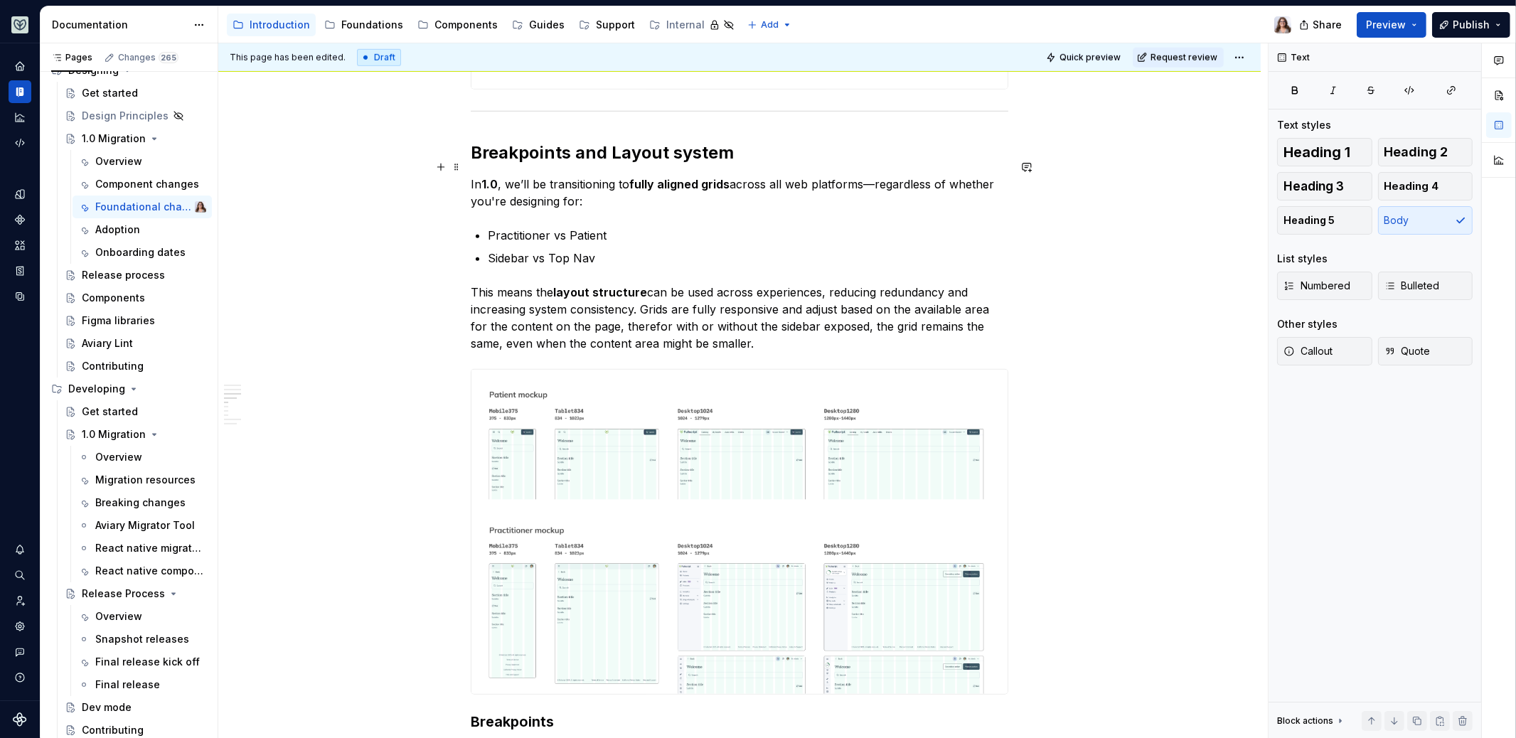
click at [808, 176] on p "In 1.0 , we’ll be transitioning to fully aligned grids across all web platforms…" at bounding box center [739, 193] width 537 height 34
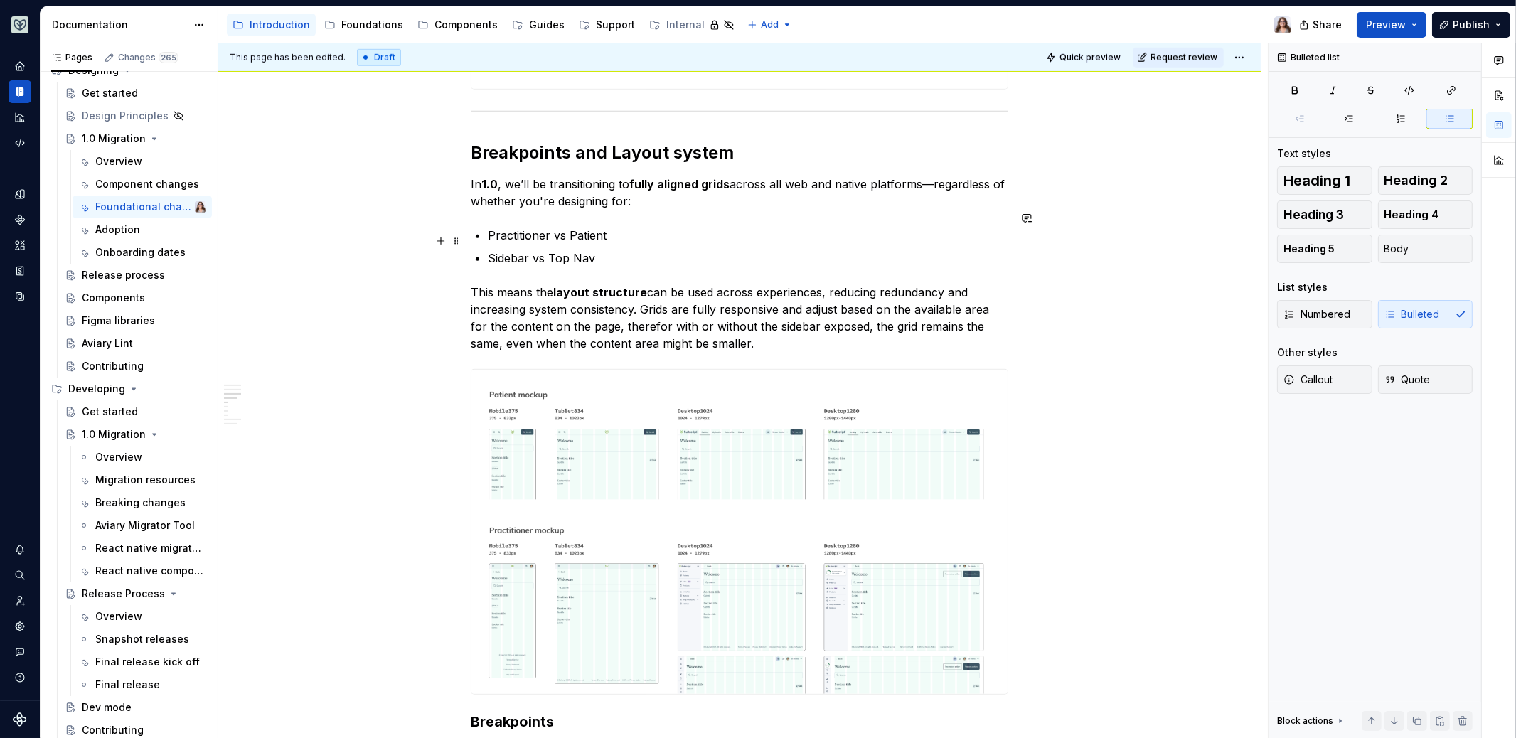
click at [596, 250] on p "Sidebar vs Top Nav" at bounding box center [748, 258] width 520 height 17
click at [609, 227] on p "Practitioner vs Patient" at bounding box center [748, 235] width 520 height 17
click at [488, 227] on p "Practitioner vs Patient" at bounding box center [748, 235] width 520 height 17
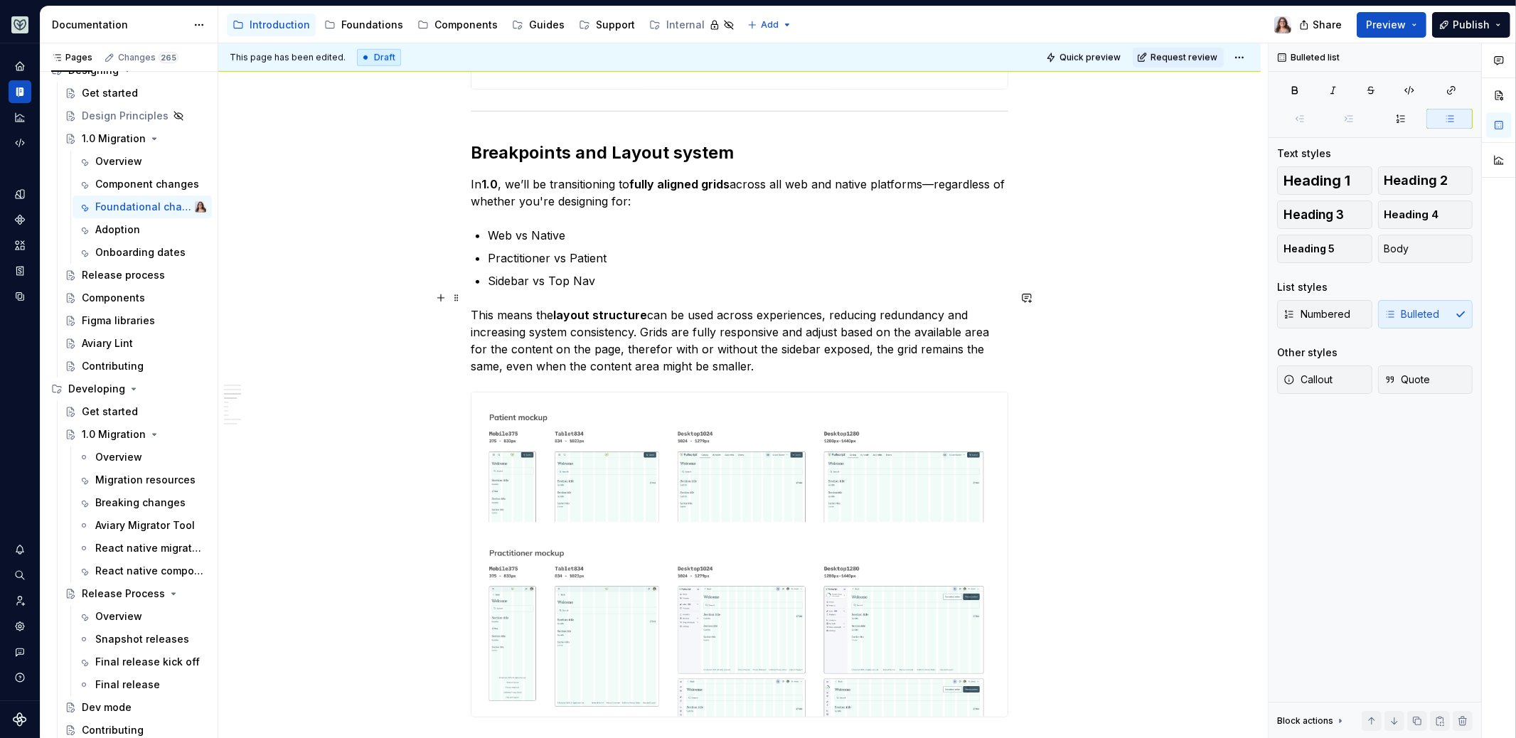
click at [759, 344] on p "This means the layout structure can be used across experiences, reducing redund…" at bounding box center [739, 340] width 537 height 68
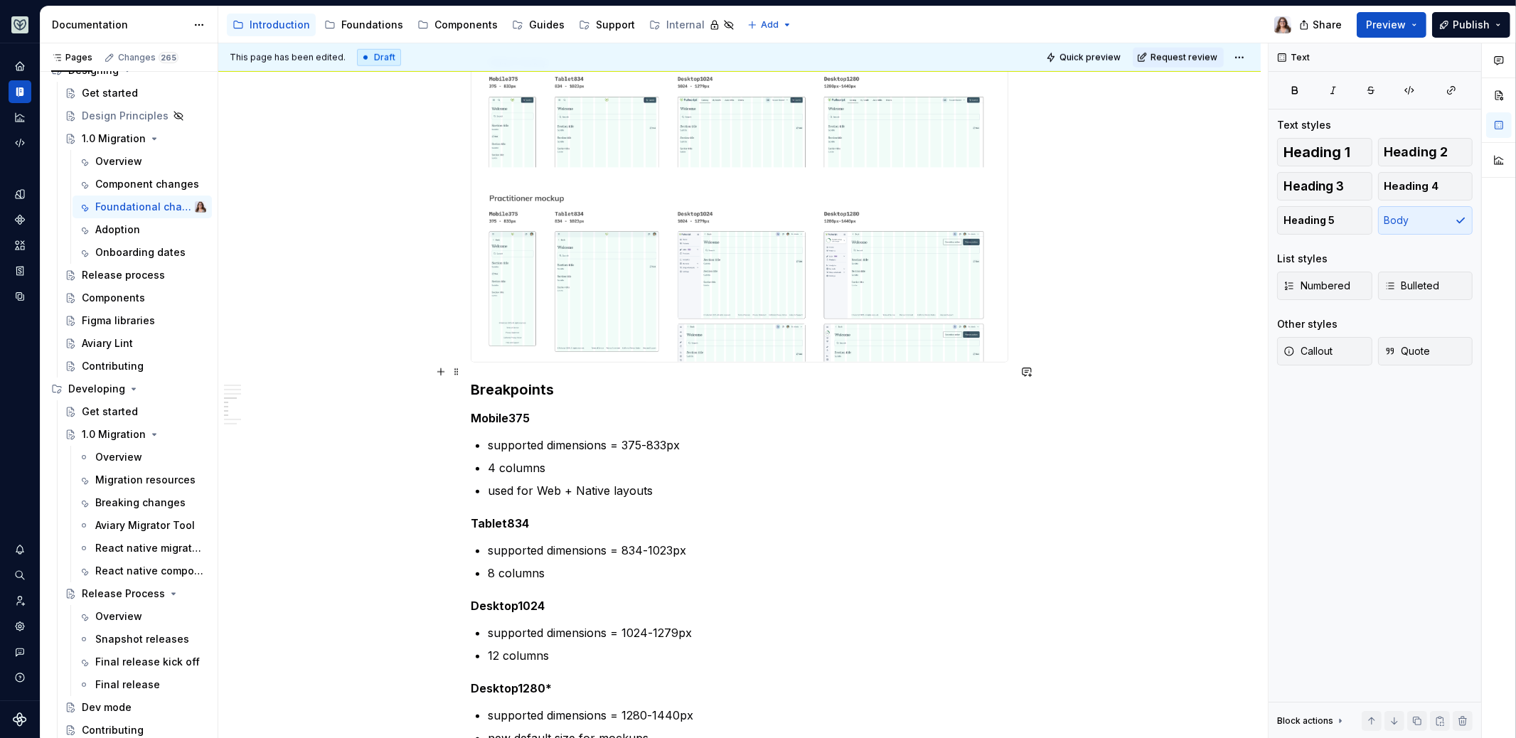
scroll to position [1807, 0]
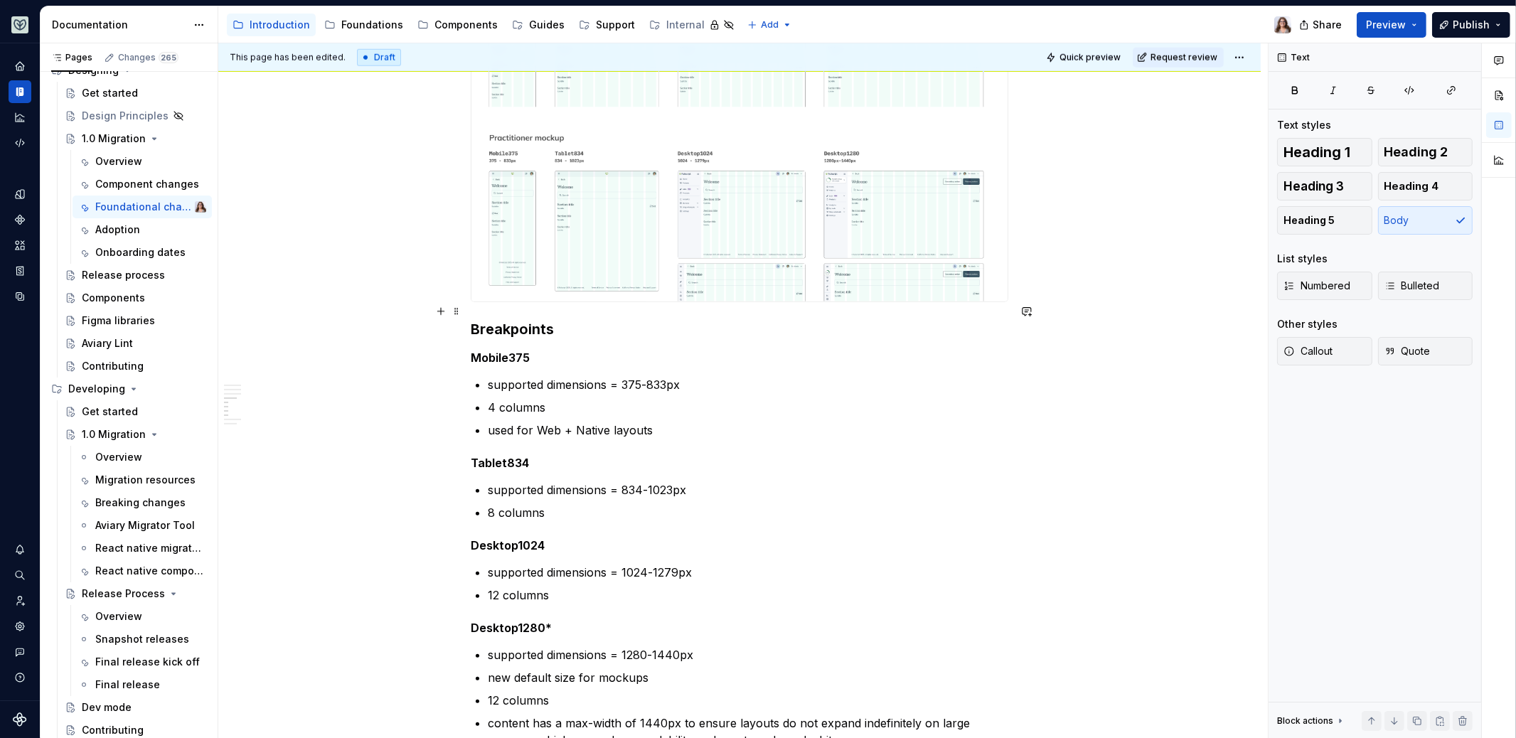
click at [473, 319] on h3 "Breakpoints" at bounding box center [739, 329] width 537 height 20
click at [638, 319] on h3 "Updates to Breakpoints" at bounding box center [739, 329] width 537 height 20
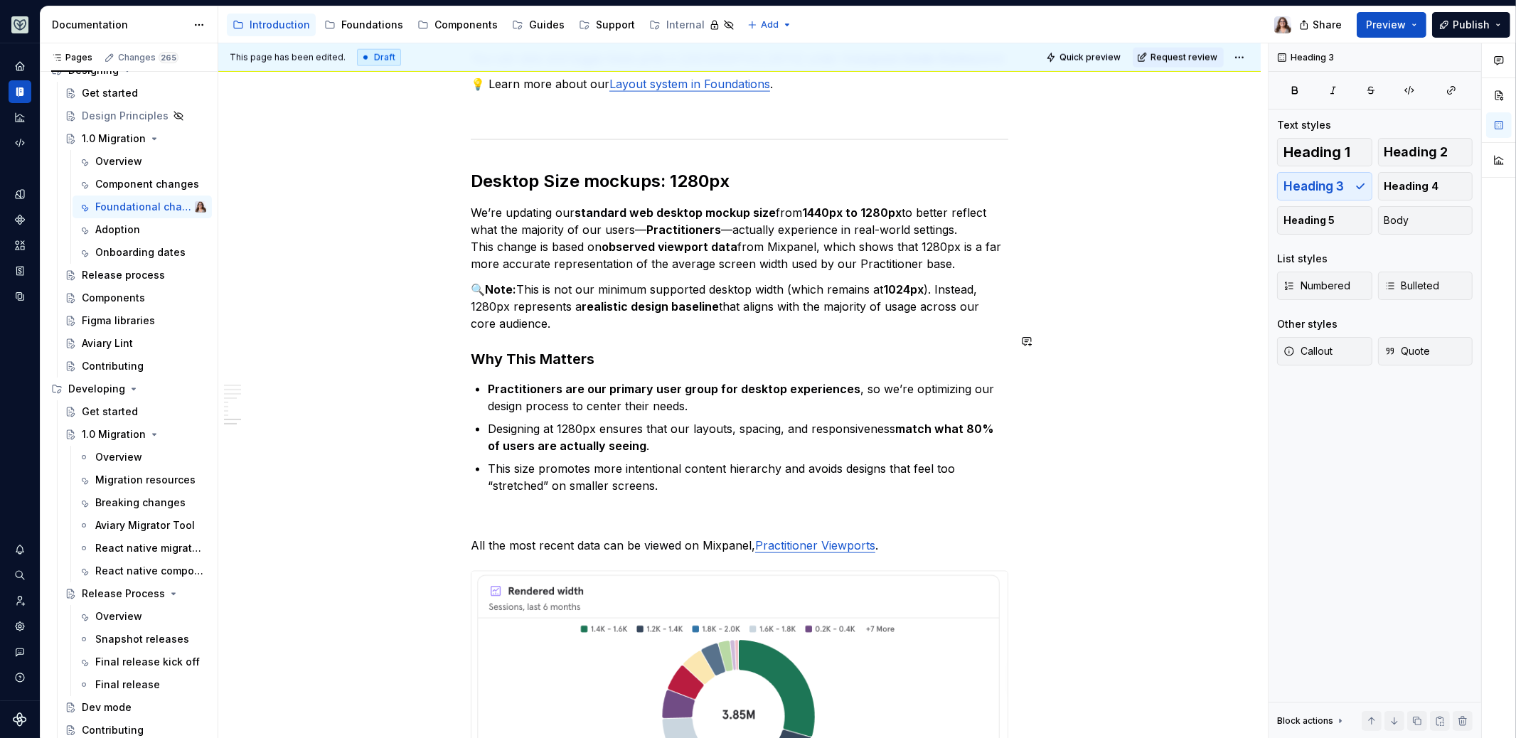
scroll to position [2595, 0]
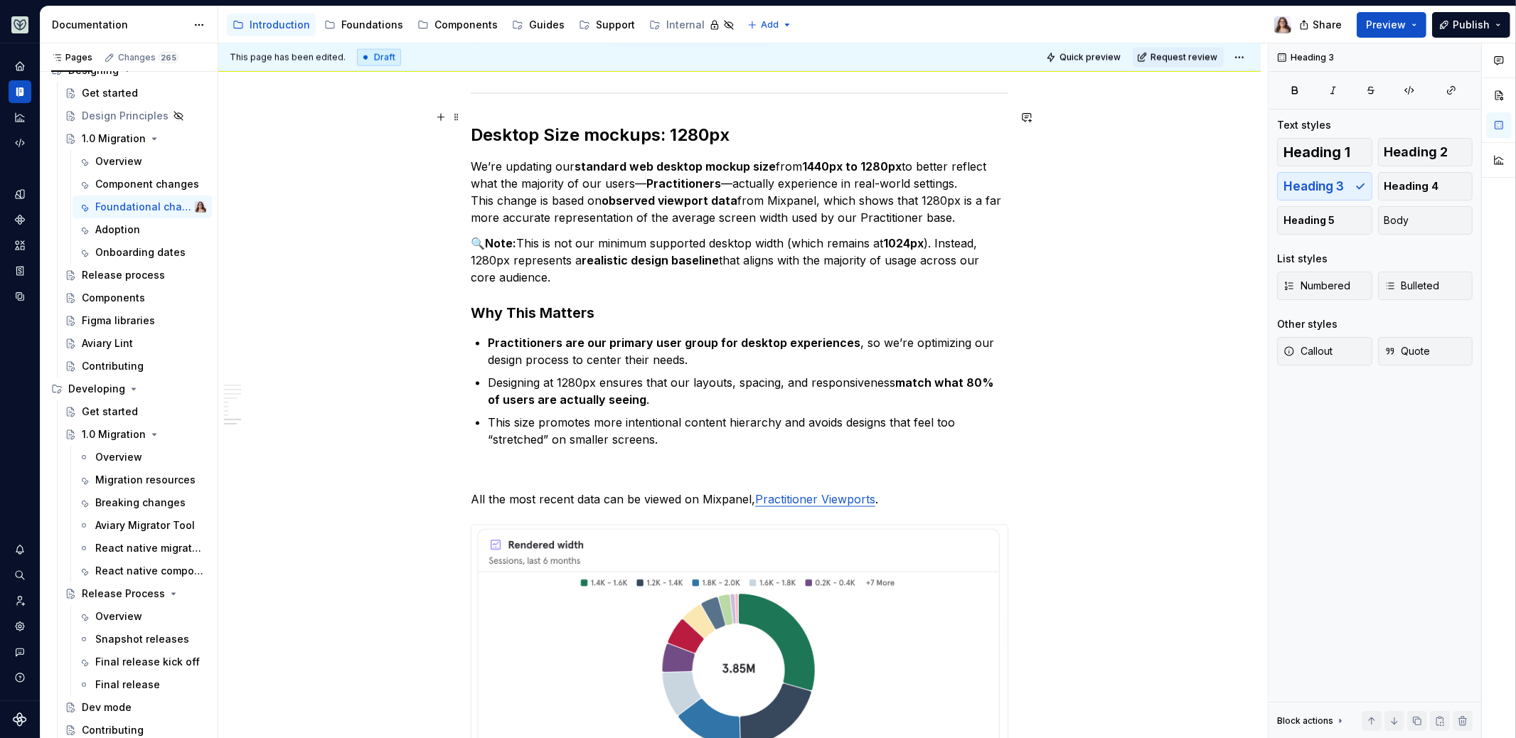
click at [662, 124] on h2 "Desktop Size mockups: 1280px" at bounding box center [739, 135] width 537 height 23
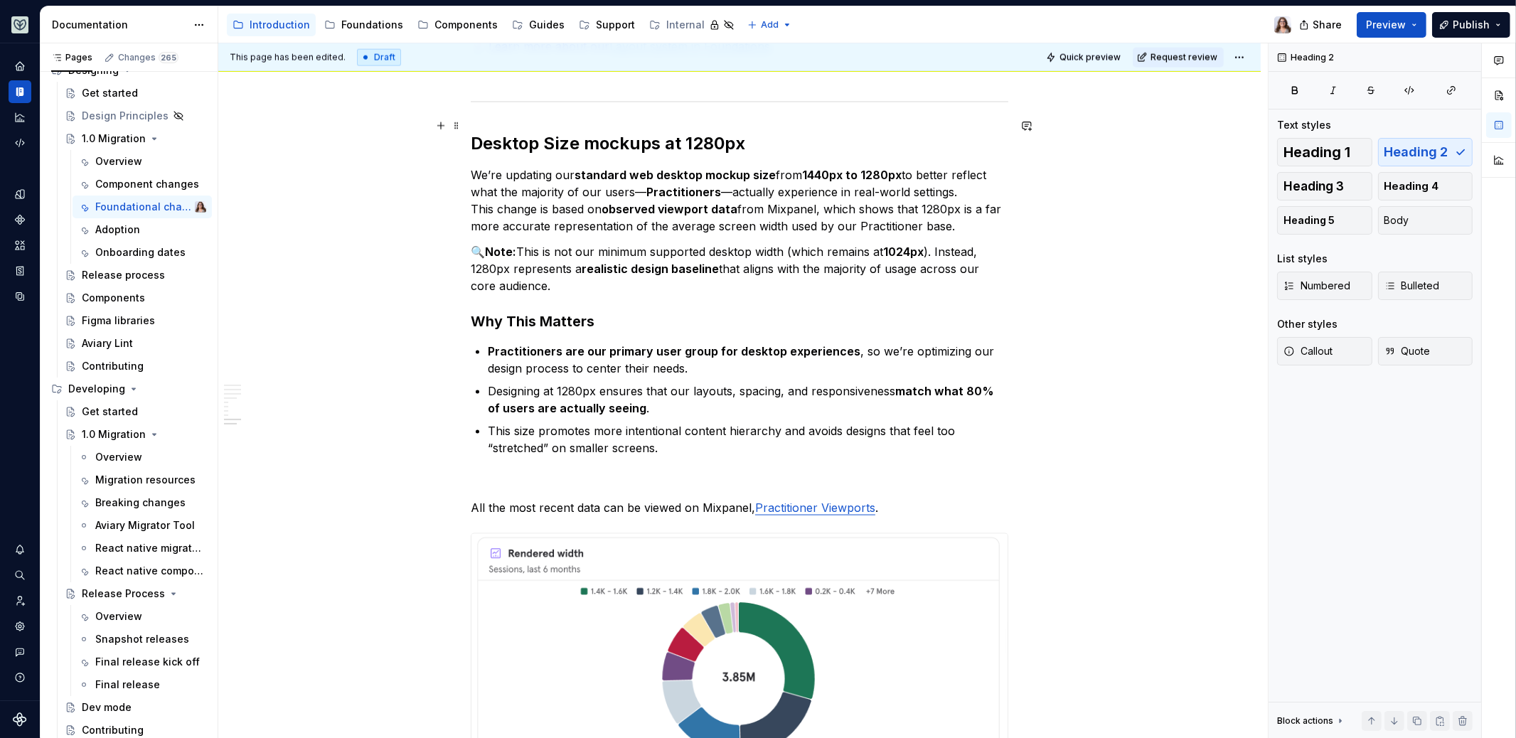
click at [748, 132] on h2 "Desktop Size mockups at 1280px" at bounding box center [739, 143] width 537 height 23
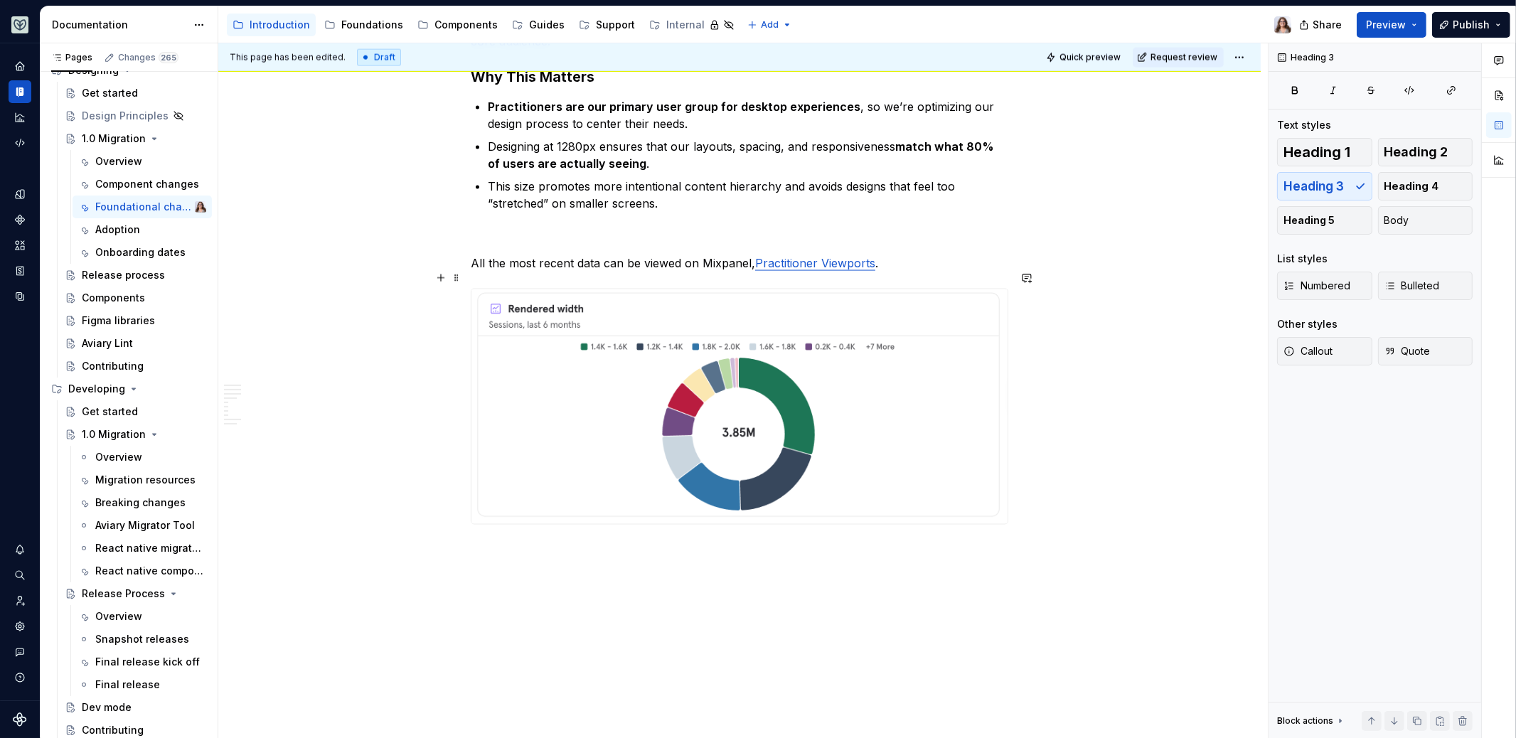
scroll to position [2870, 0]
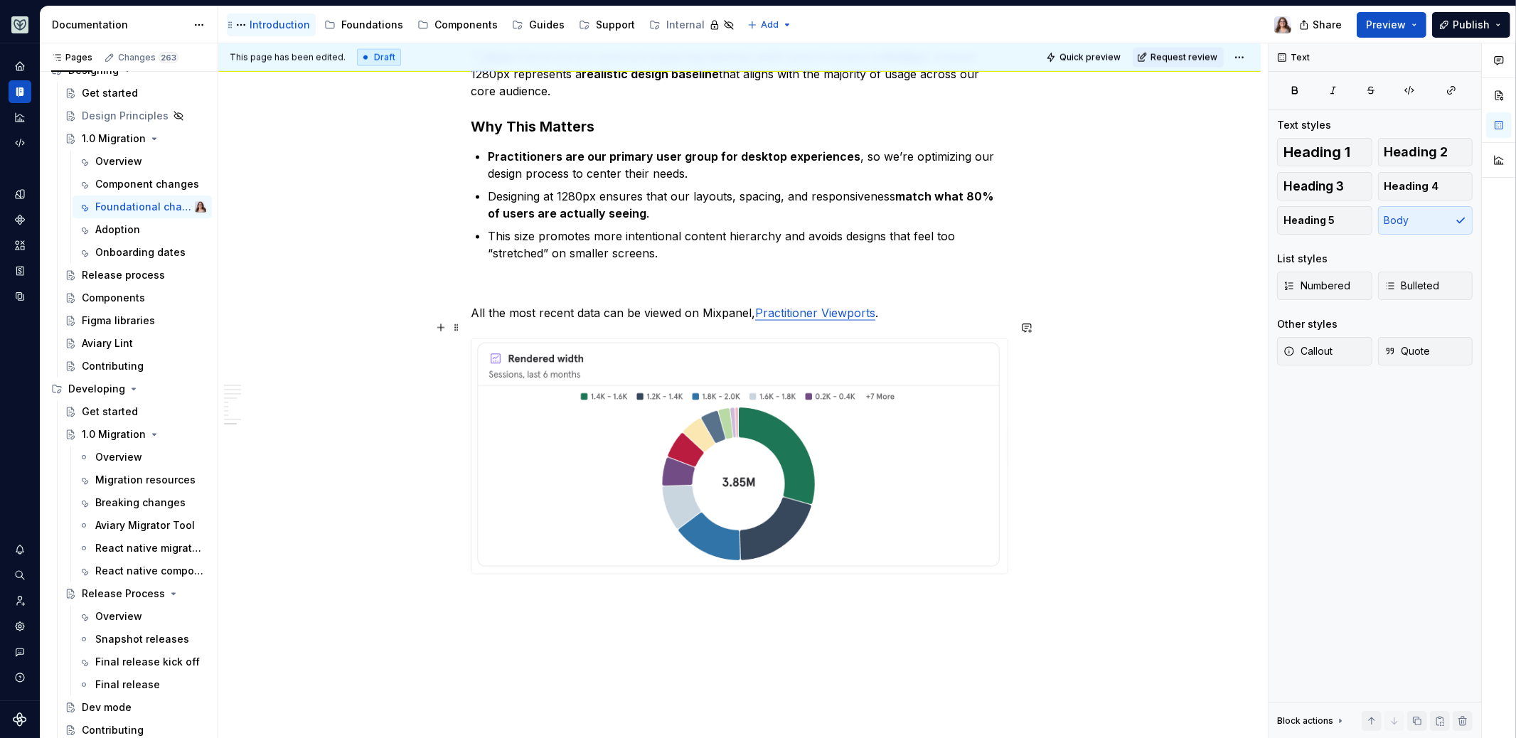
scroll to position [2787, 0]
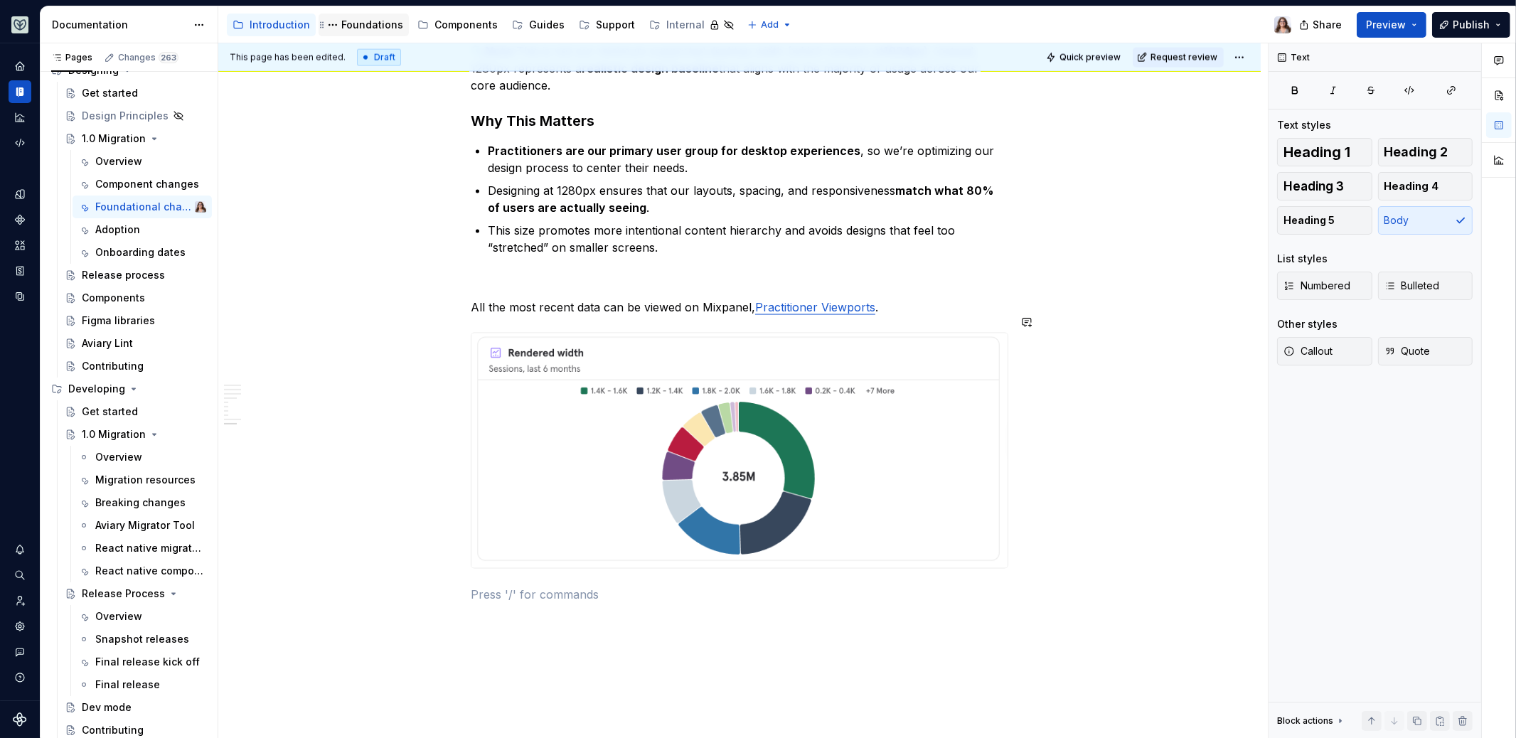
click at [372, 23] on div "Foundations" at bounding box center [372, 25] width 62 height 14
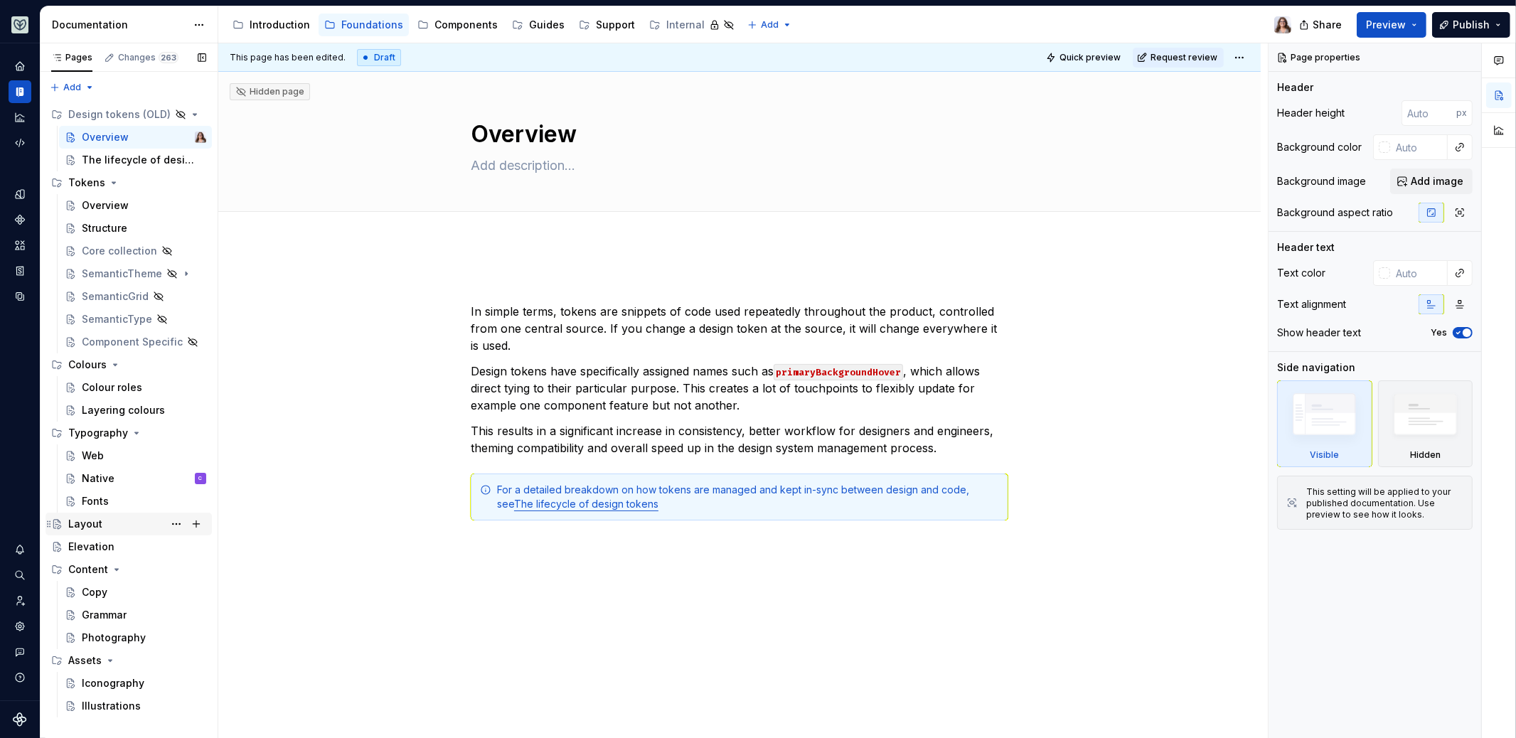
click at [88, 526] on div "Layout" at bounding box center [85, 524] width 34 height 14
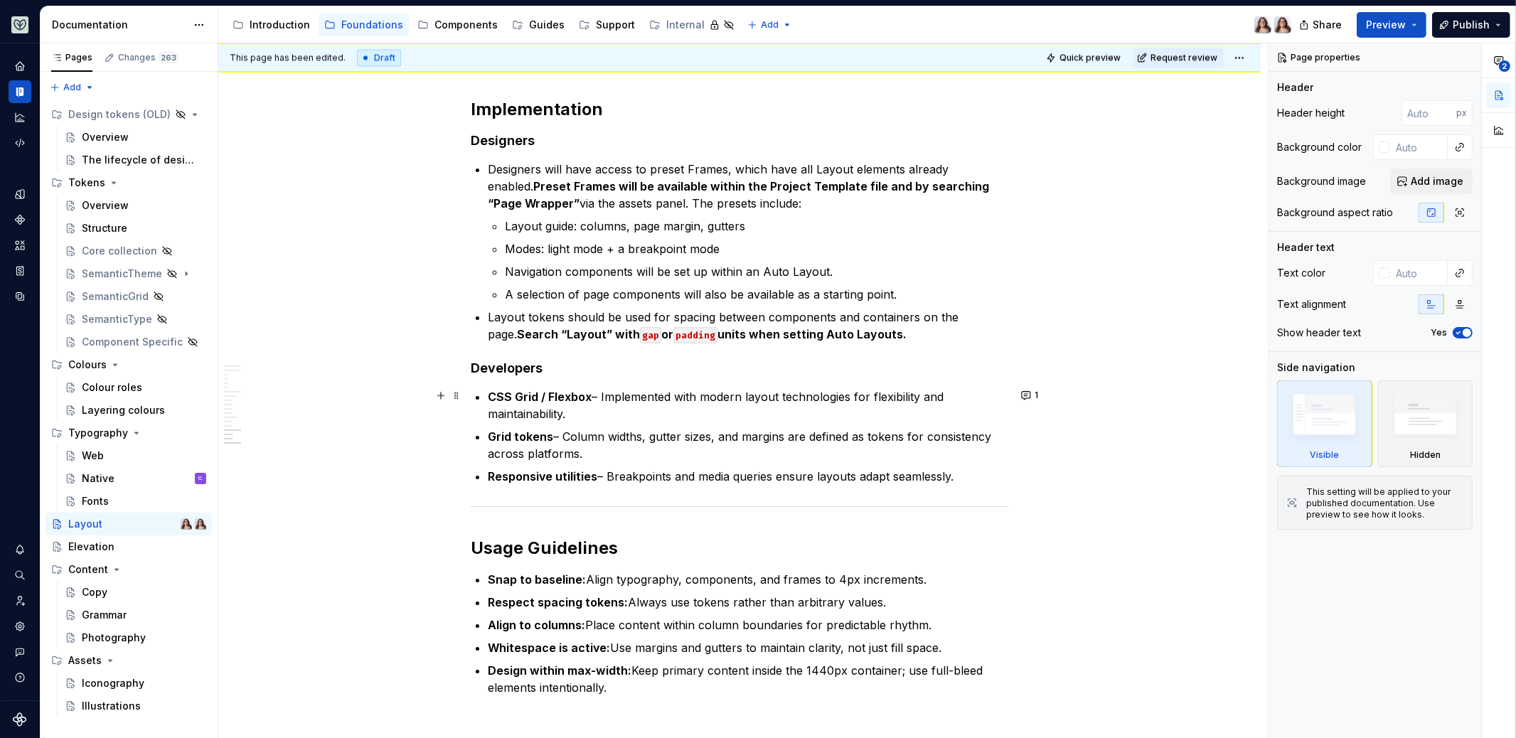
scroll to position [4007, 0]
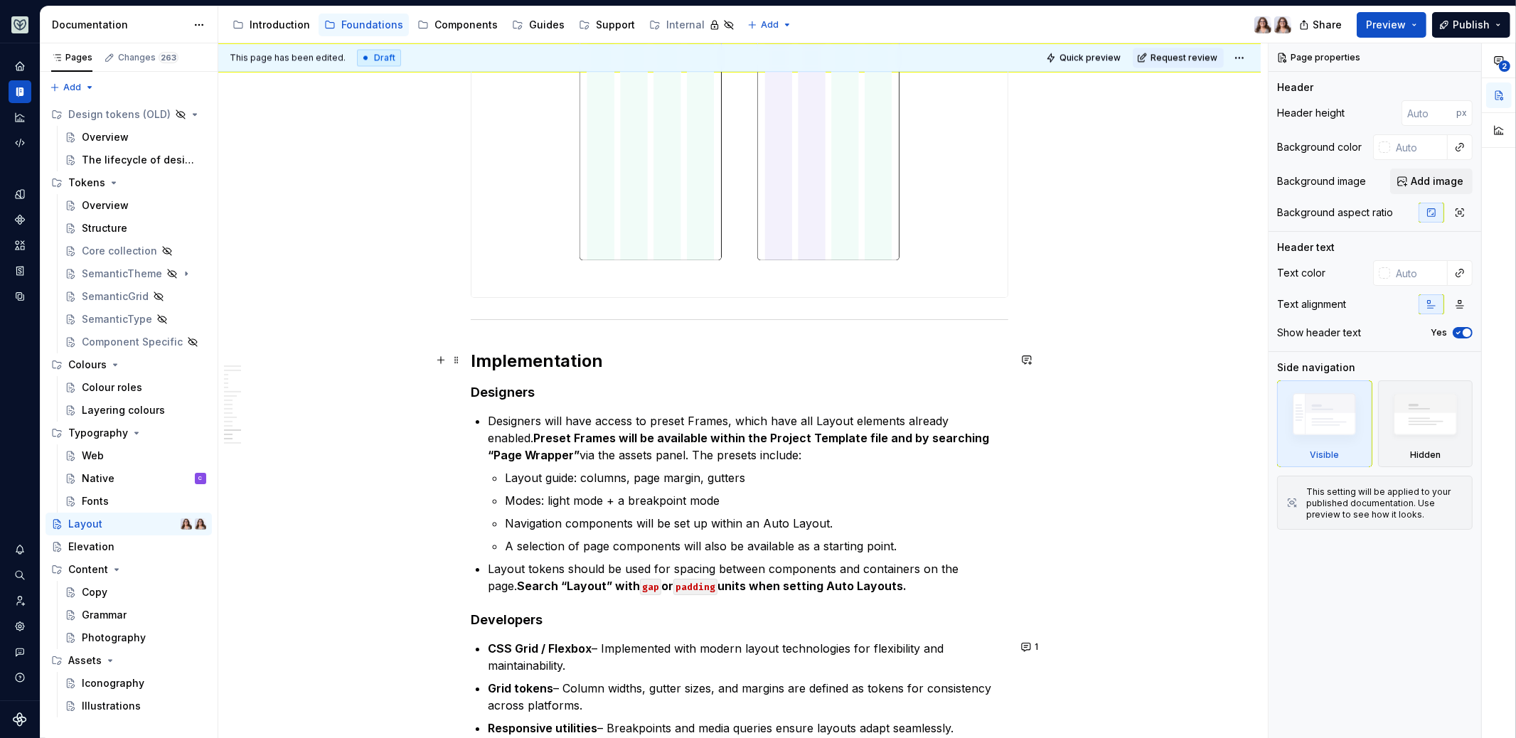
type textarea "*"
click at [471, 354] on h2 "Implementation" at bounding box center [739, 361] width 537 height 23
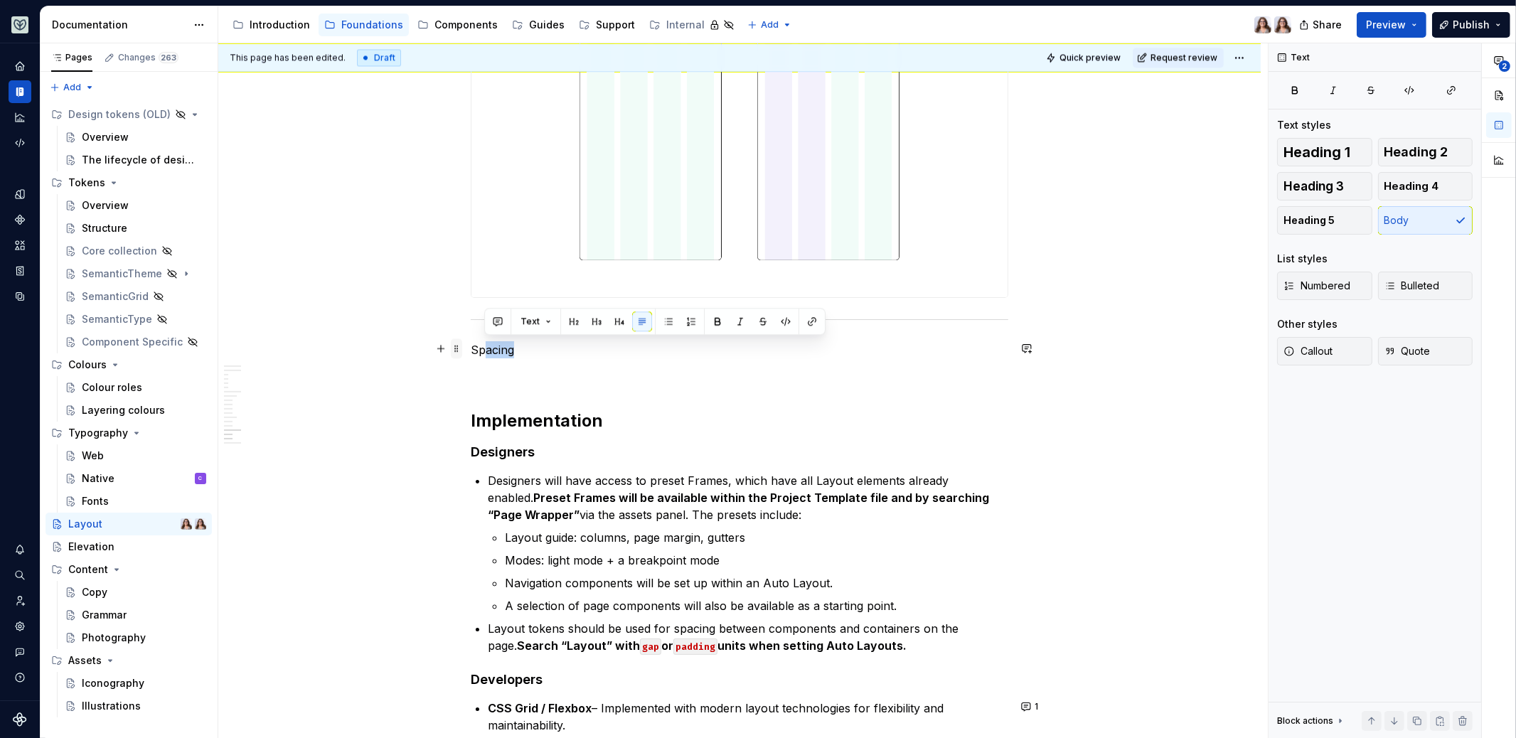
drag, startPoint x: 532, startPoint y: 352, endPoint x: 452, endPoint y: 352, distance: 79.6
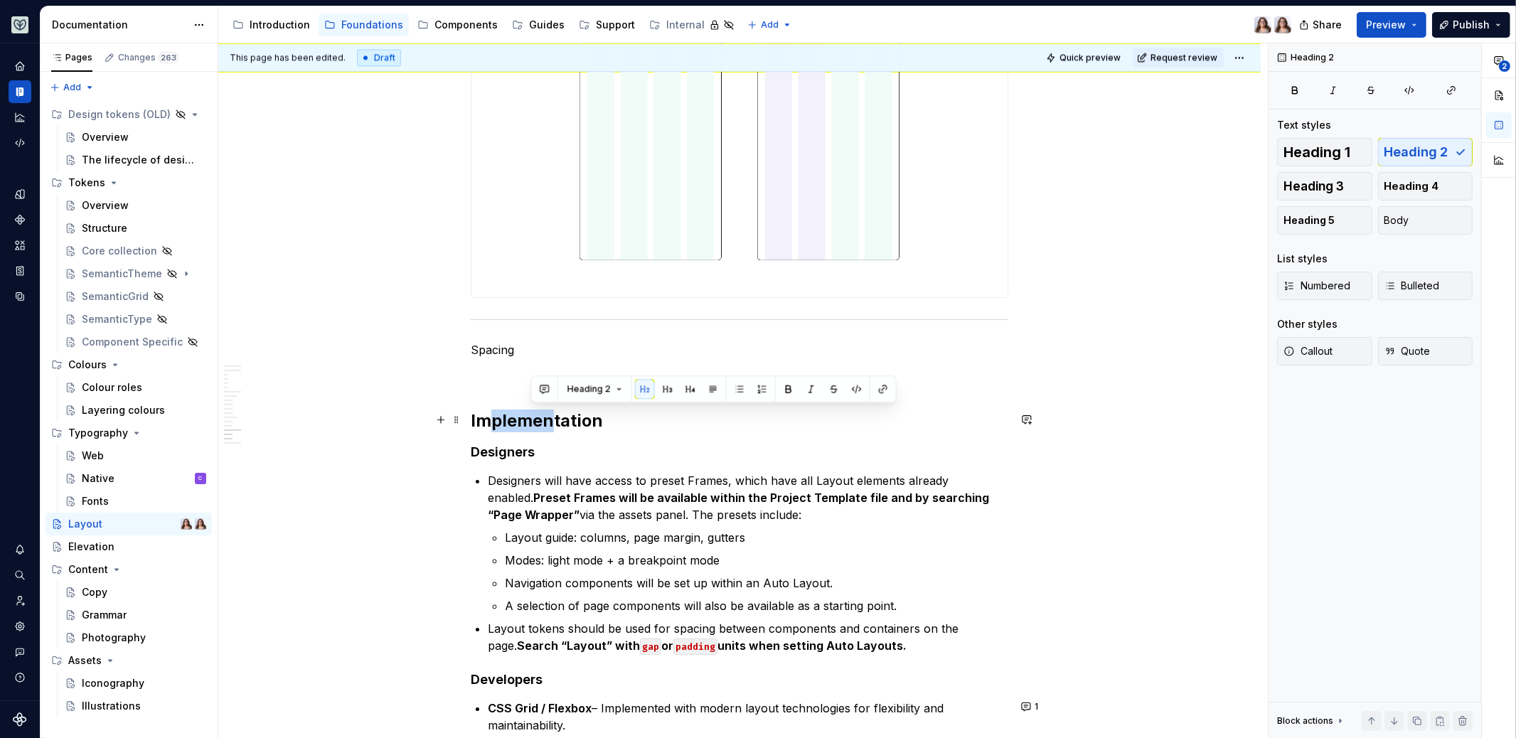
drag, startPoint x: 550, startPoint y: 412, endPoint x: 484, endPoint y: 411, distance: 65.4
click at [484, 411] on h2 "Implementation" at bounding box center [739, 420] width 537 height 23
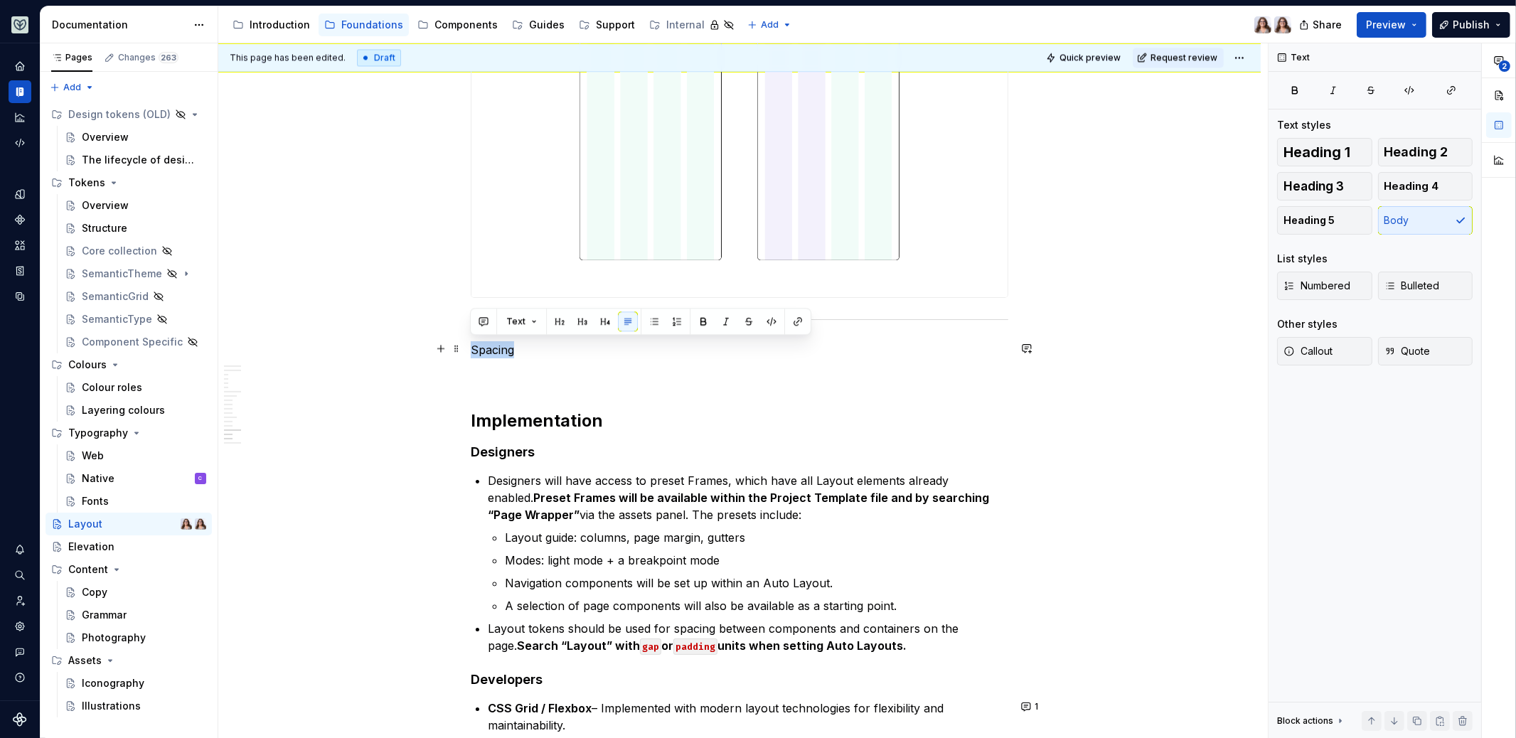
drag, startPoint x: 512, startPoint y: 345, endPoint x: 467, endPoint y: 345, distance: 44.8
click at [554, 325] on button "button" at bounding box center [560, 321] width 20 height 20
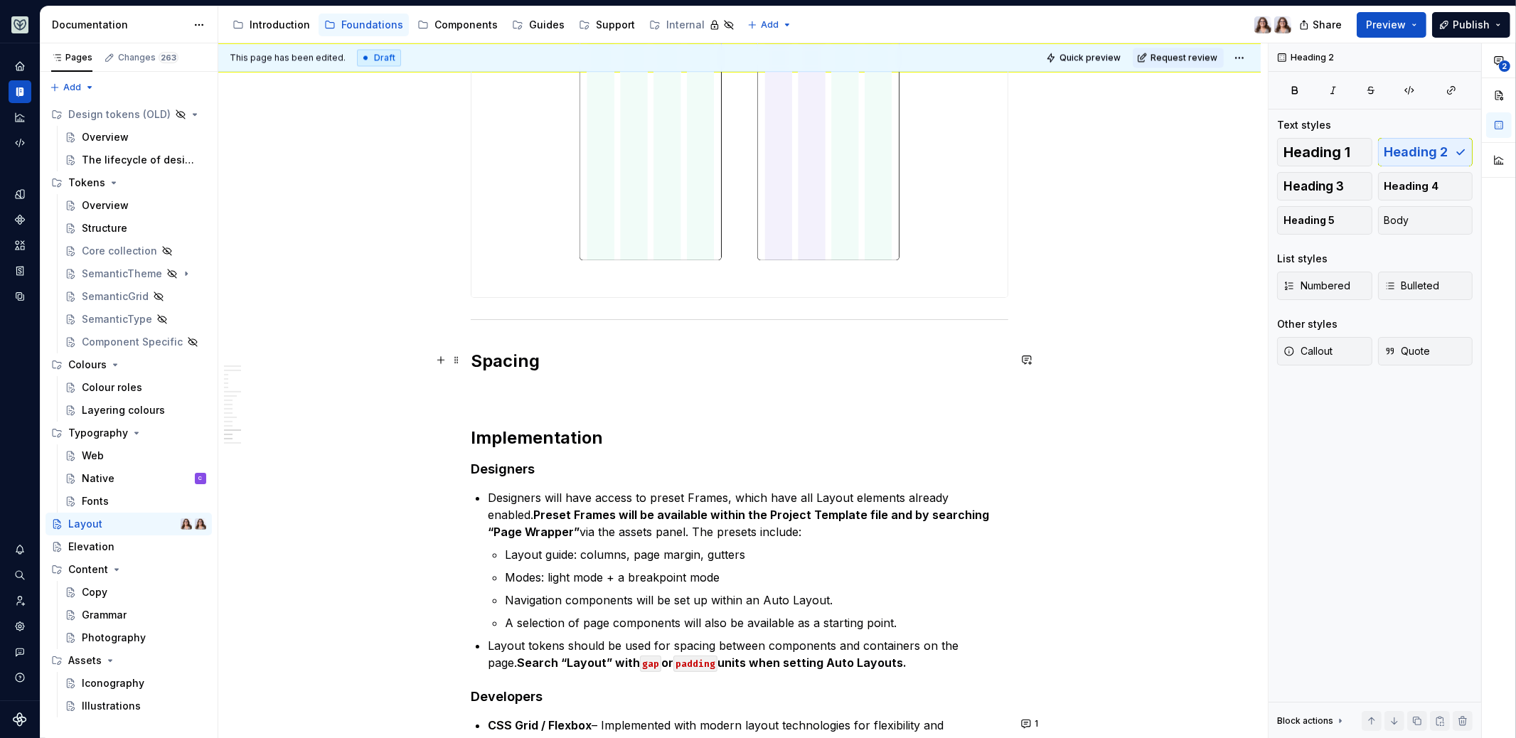
click at [550, 364] on h2 "Spacing" at bounding box center [739, 361] width 537 height 23
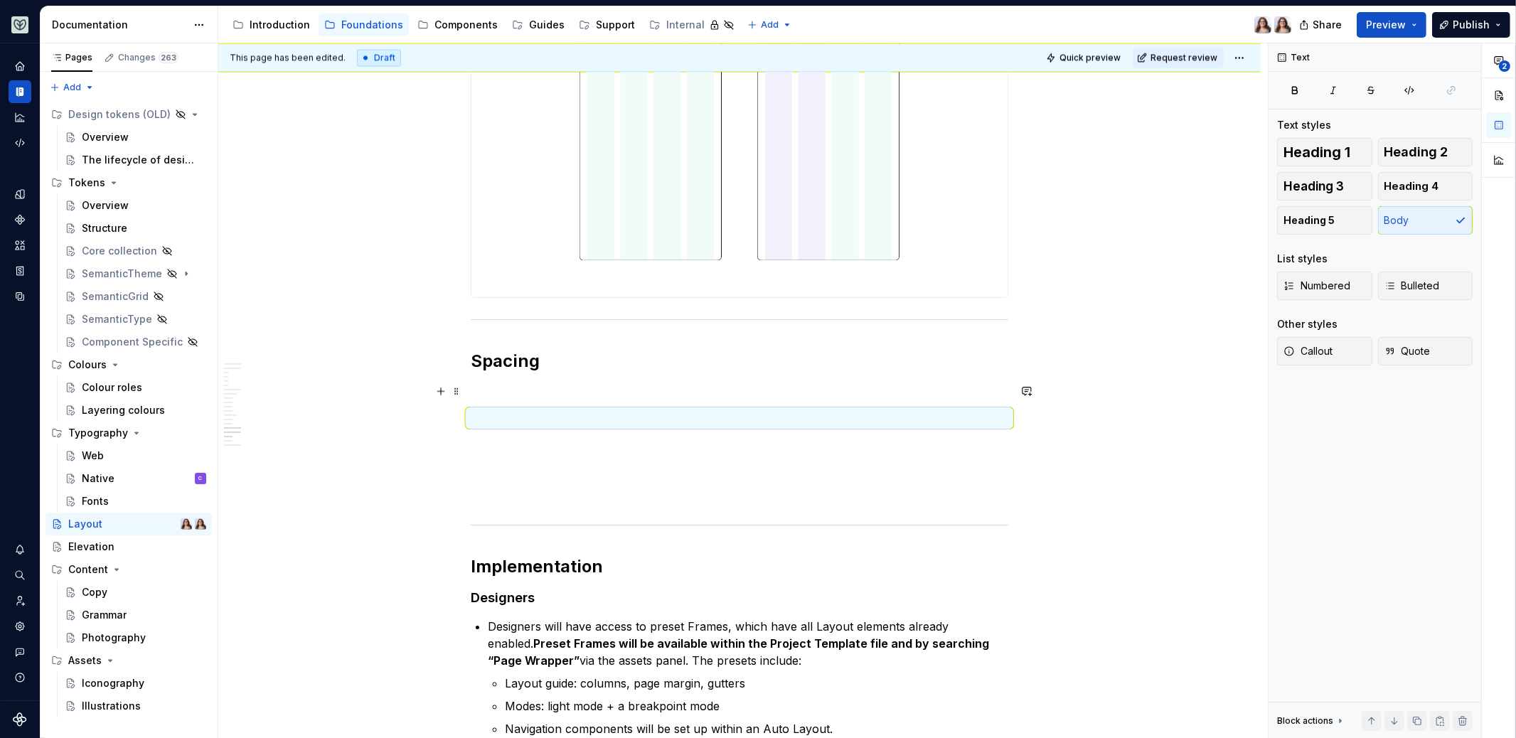
click at [509, 389] on p at bounding box center [739, 392] width 537 height 17
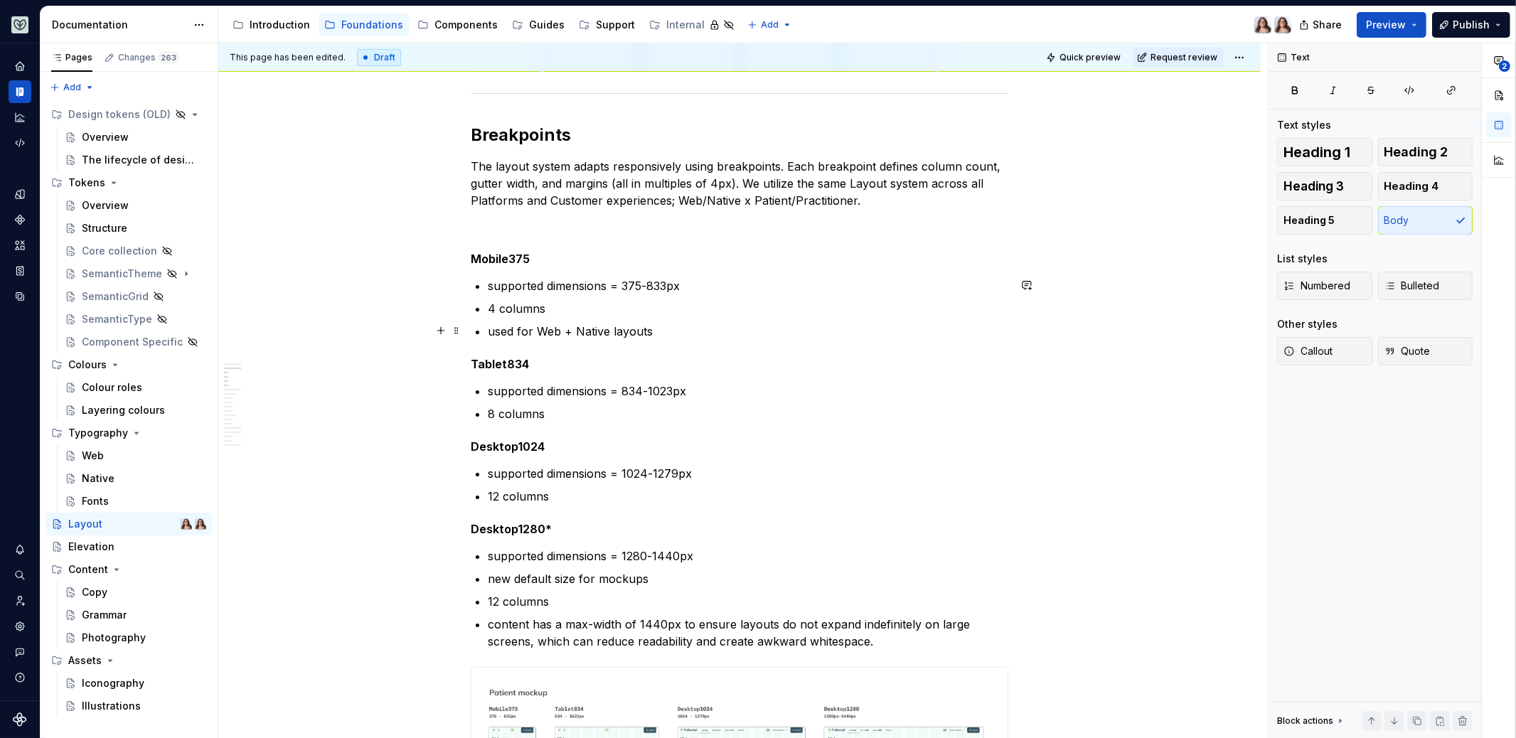
scroll to position [766, 0]
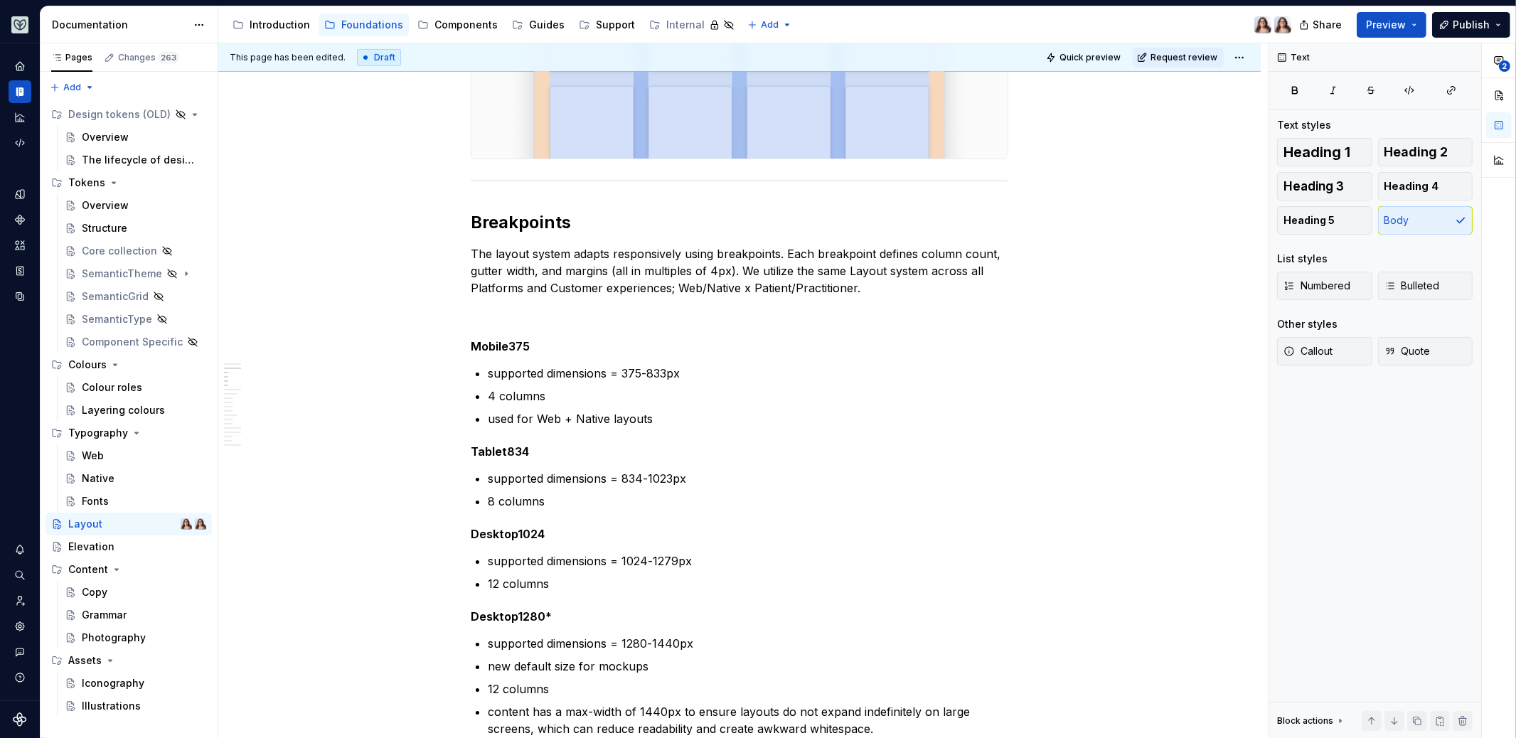
type textarea "*"
